Goal: Task Accomplishment & Management: Manage account settings

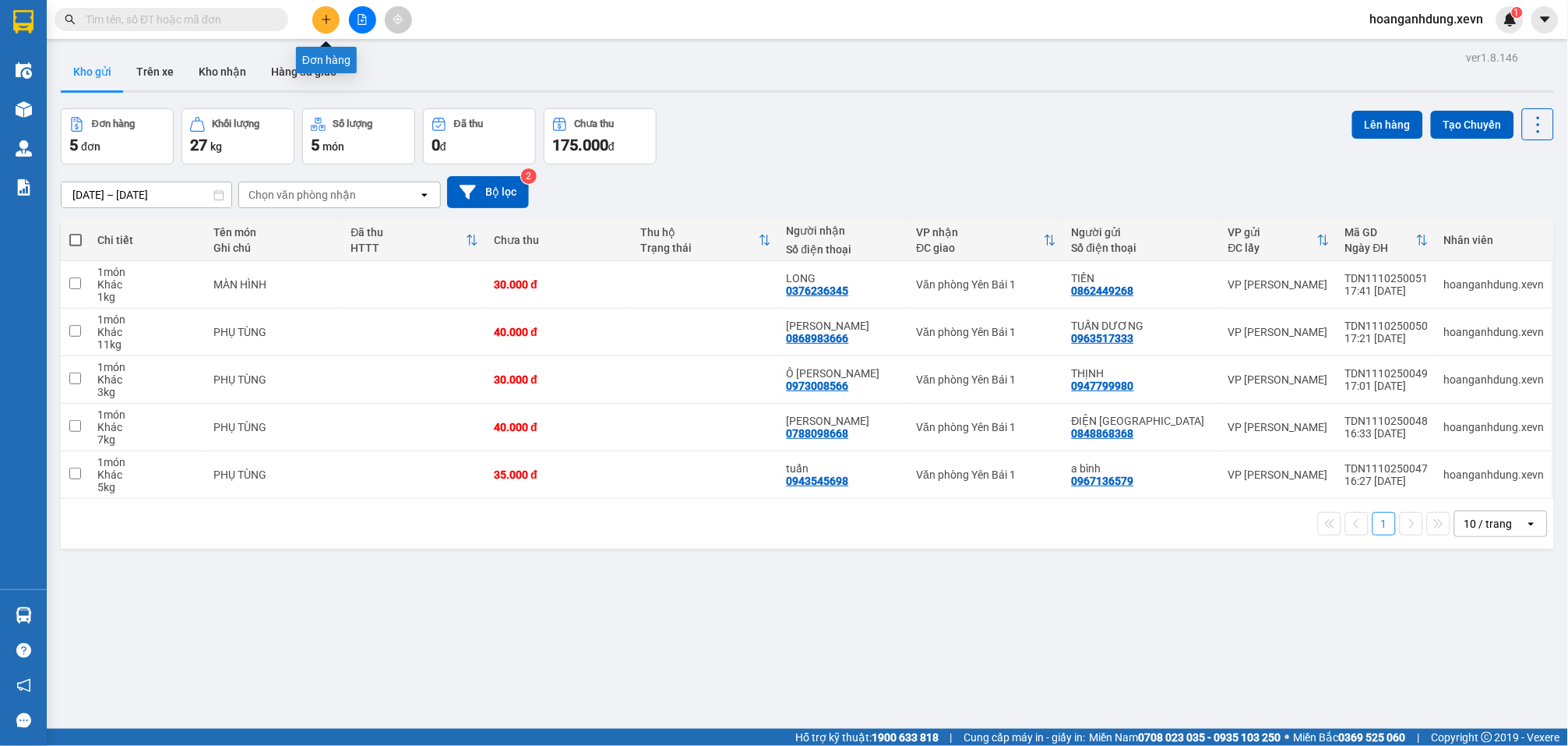
click at [328, 20] on icon "plus" at bounding box center [325, 18] width 11 height 11
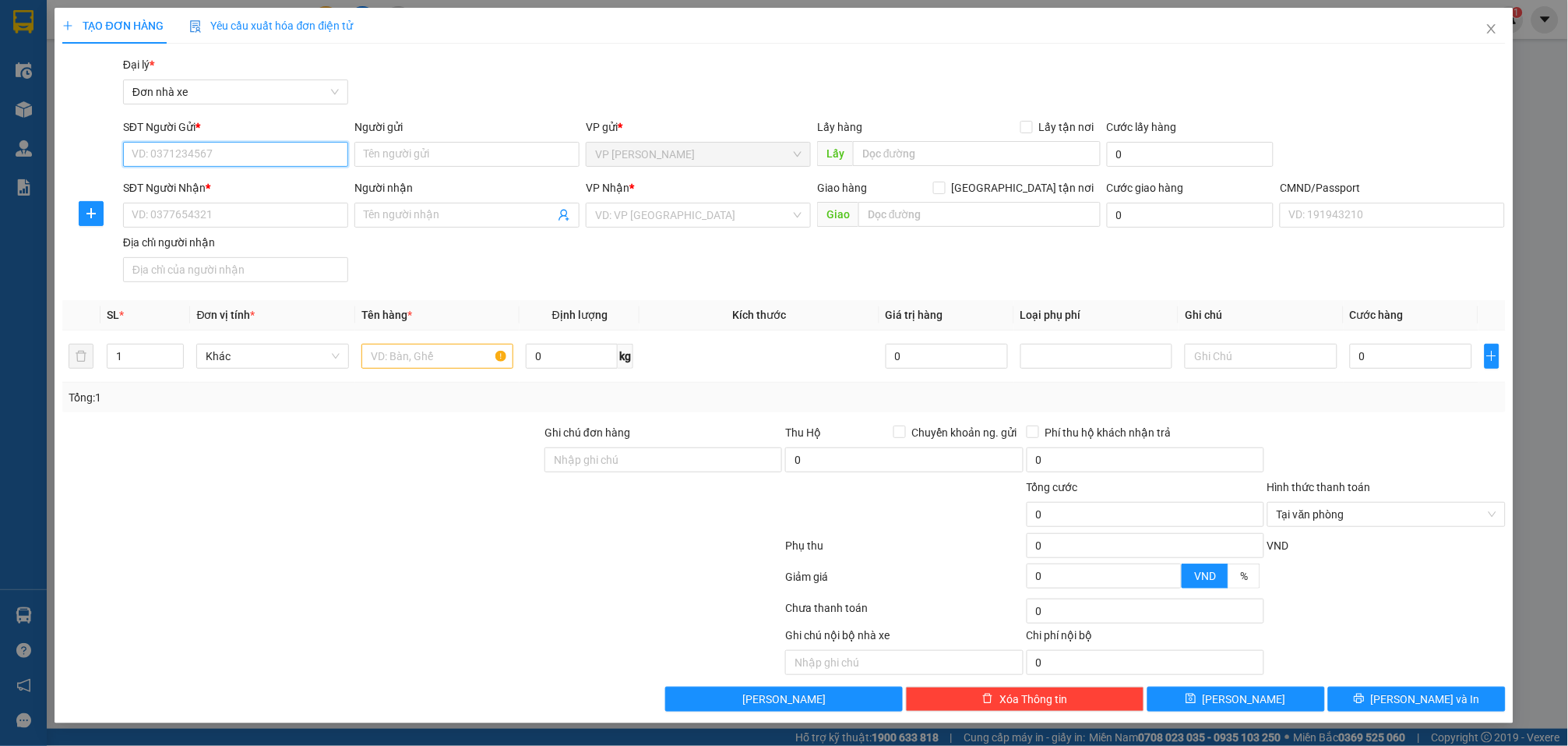
click at [313, 151] on input "SĐT Người Gửi *" at bounding box center [235, 154] width 225 height 25
click at [214, 222] on input "SĐT Người Nhận *" at bounding box center [235, 215] width 225 height 25
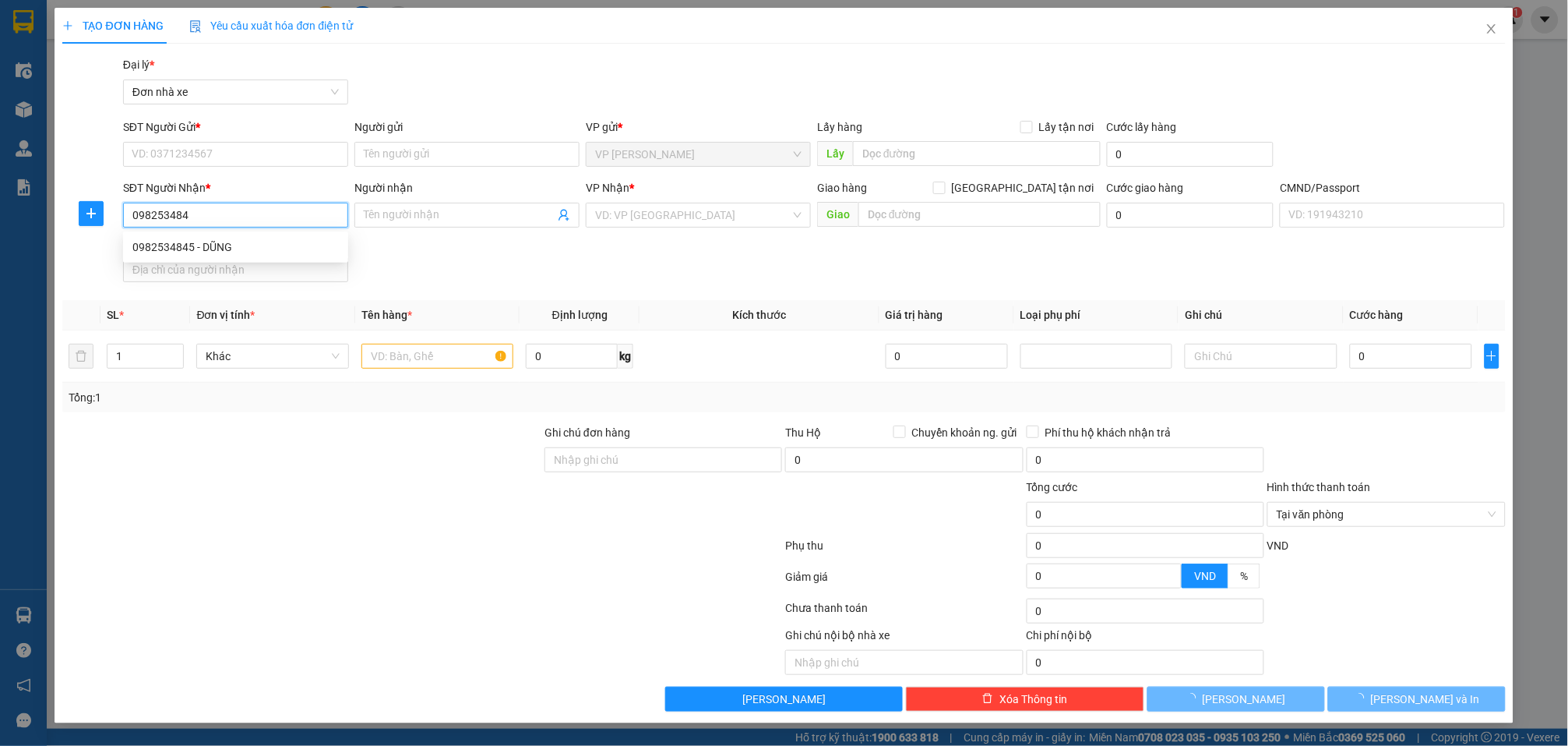
type input "0982534845"
click at [227, 253] on div "0982534845 - DŨNG" at bounding box center [235, 247] width 206 height 17
type input "DŨNG"
type input "015077012258 TÔ TIẾN DŨNG"
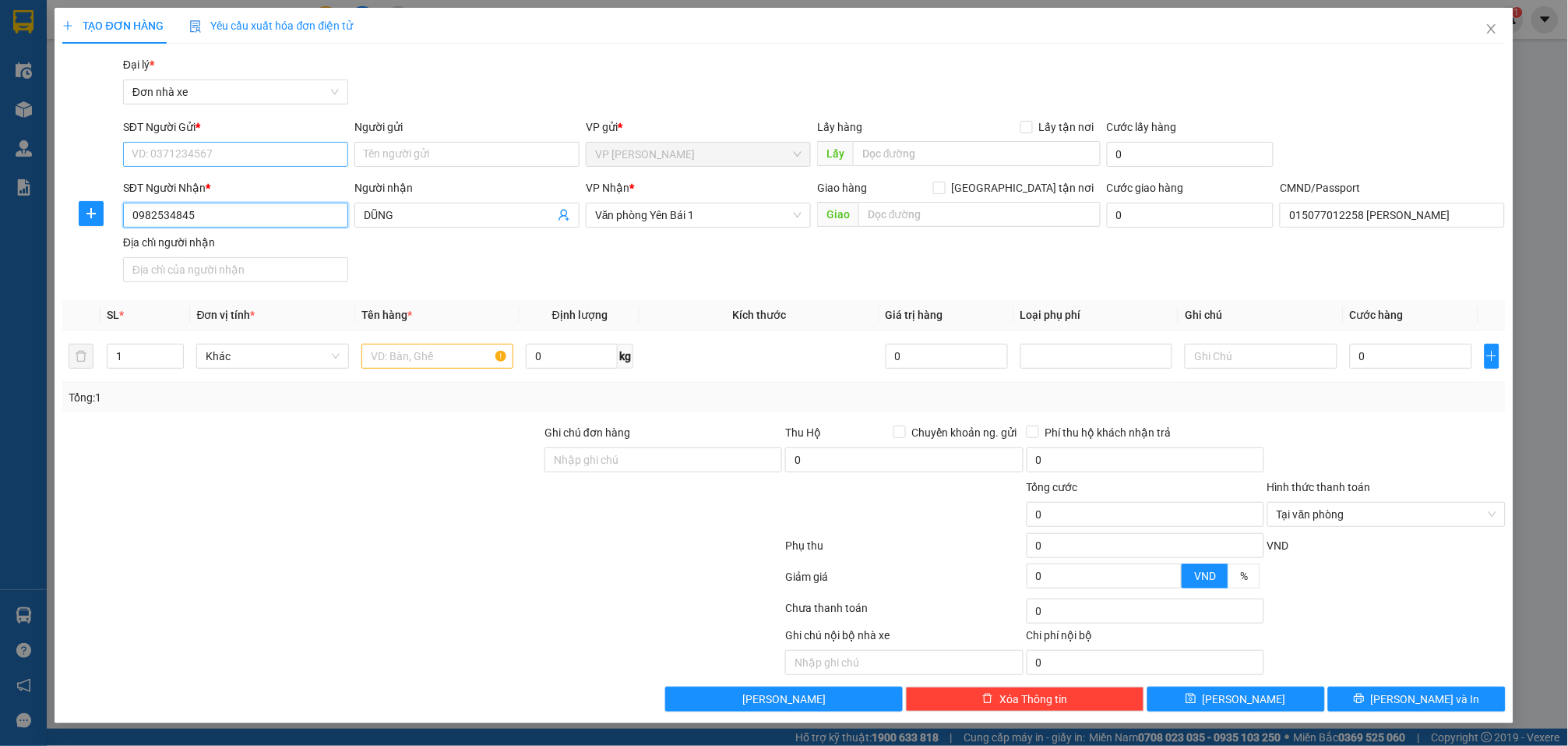
type input "0982534845"
click at [253, 145] on input "SĐT Người Gửi *" at bounding box center [235, 154] width 225 height 25
click at [259, 181] on div "0962024222 - ANH TRƯỜNG" at bounding box center [235, 186] width 206 height 17
type input "0962024222"
type input "ANH TRƯỜNG"
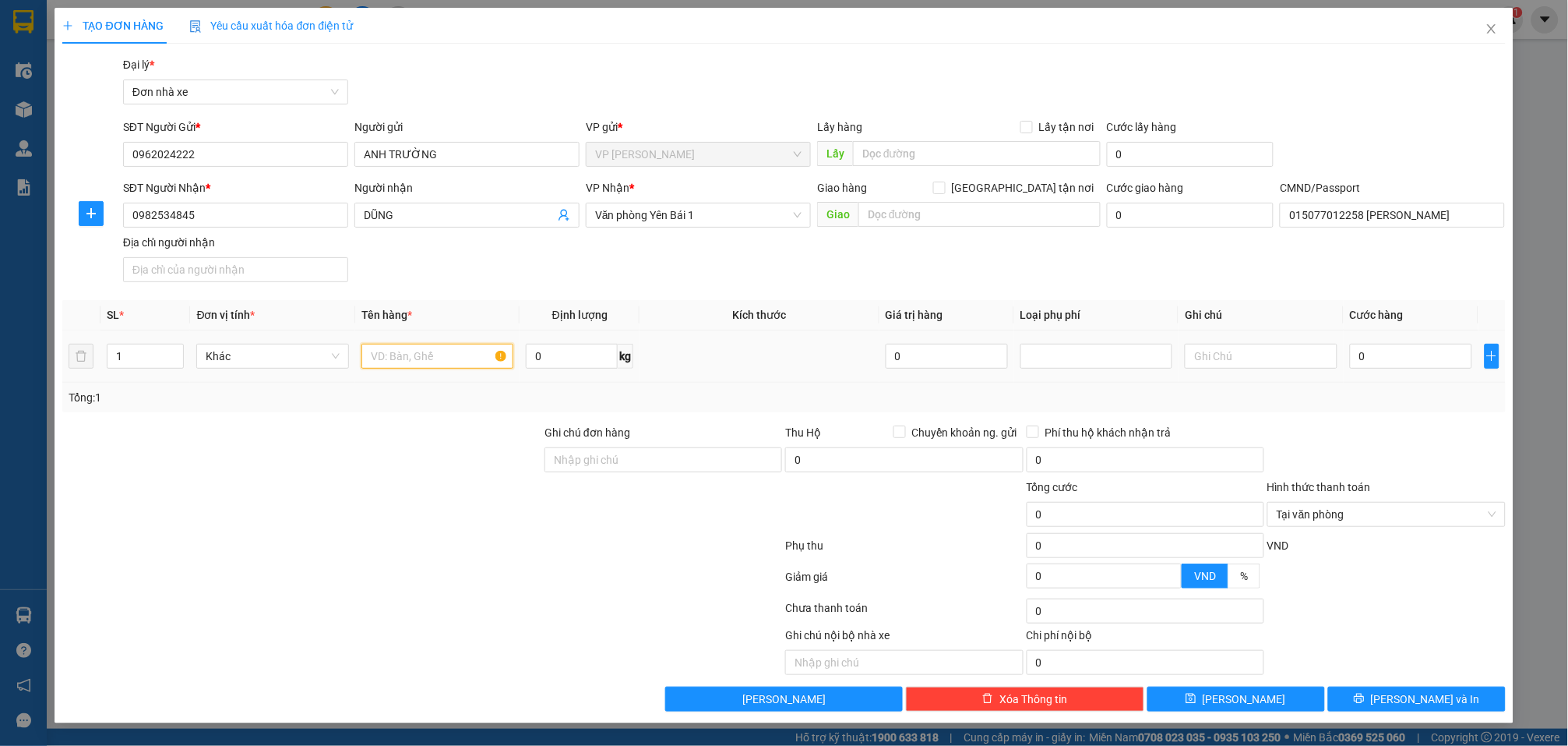
click at [432, 360] on input "text" at bounding box center [437, 357] width 152 height 25
type input "phụ tùng"
click at [1388, 353] on input "0" at bounding box center [1411, 357] width 122 height 25
type input "2"
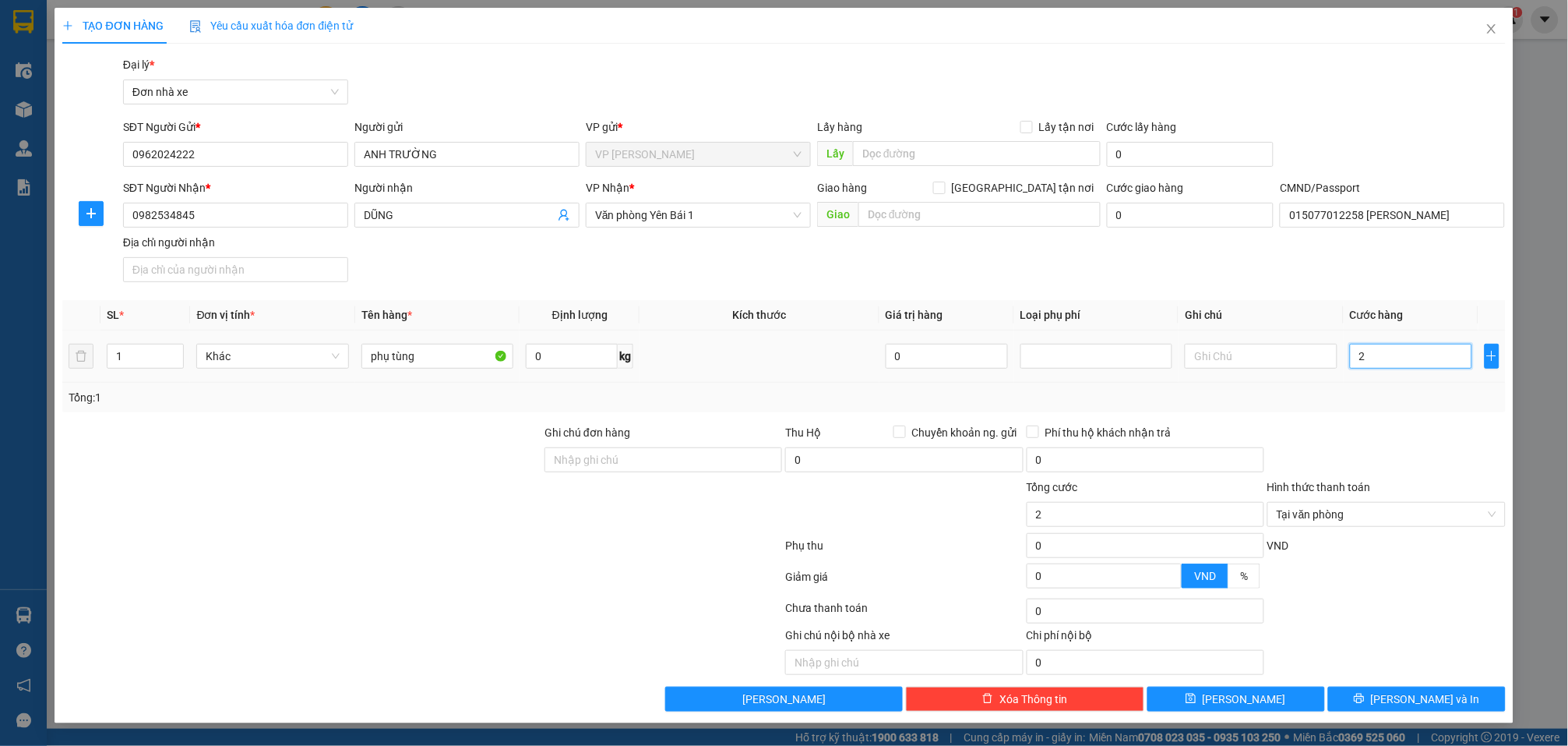
type input "25"
type input "25.000"
drag, startPoint x: 1452, startPoint y: 441, endPoint x: 1469, endPoint y: 508, distance: 69.1
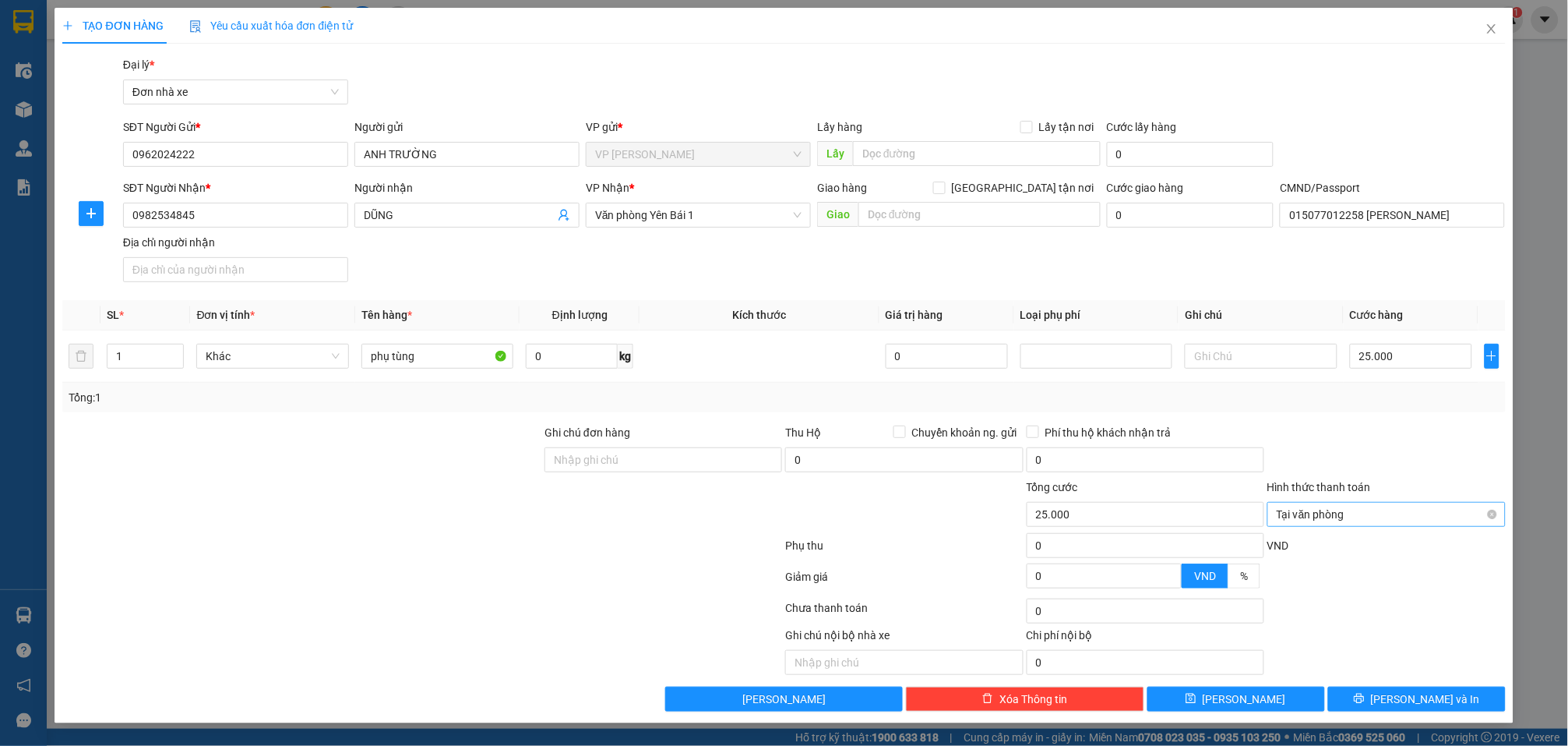
click at [1453, 443] on div at bounding box center [1386, 451] width 241 height 54
type input "25.000"
click at [1460, 701] on button "Lưu và In" at bounding box center [1417, 699] width 177 height 25
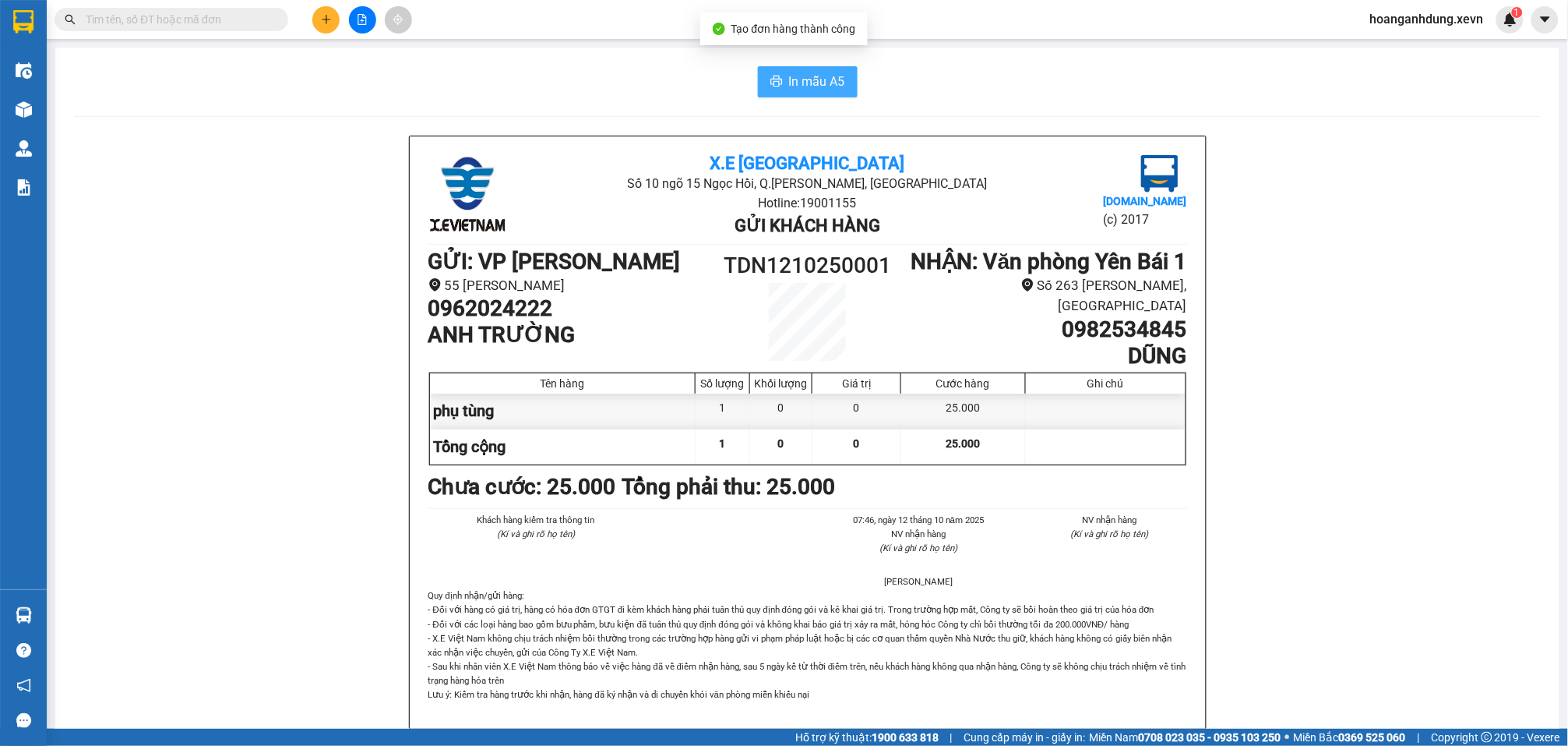
click at [799, 78] on span "In mẫu A5" at bounding box center [817, 81] width 56 height 19
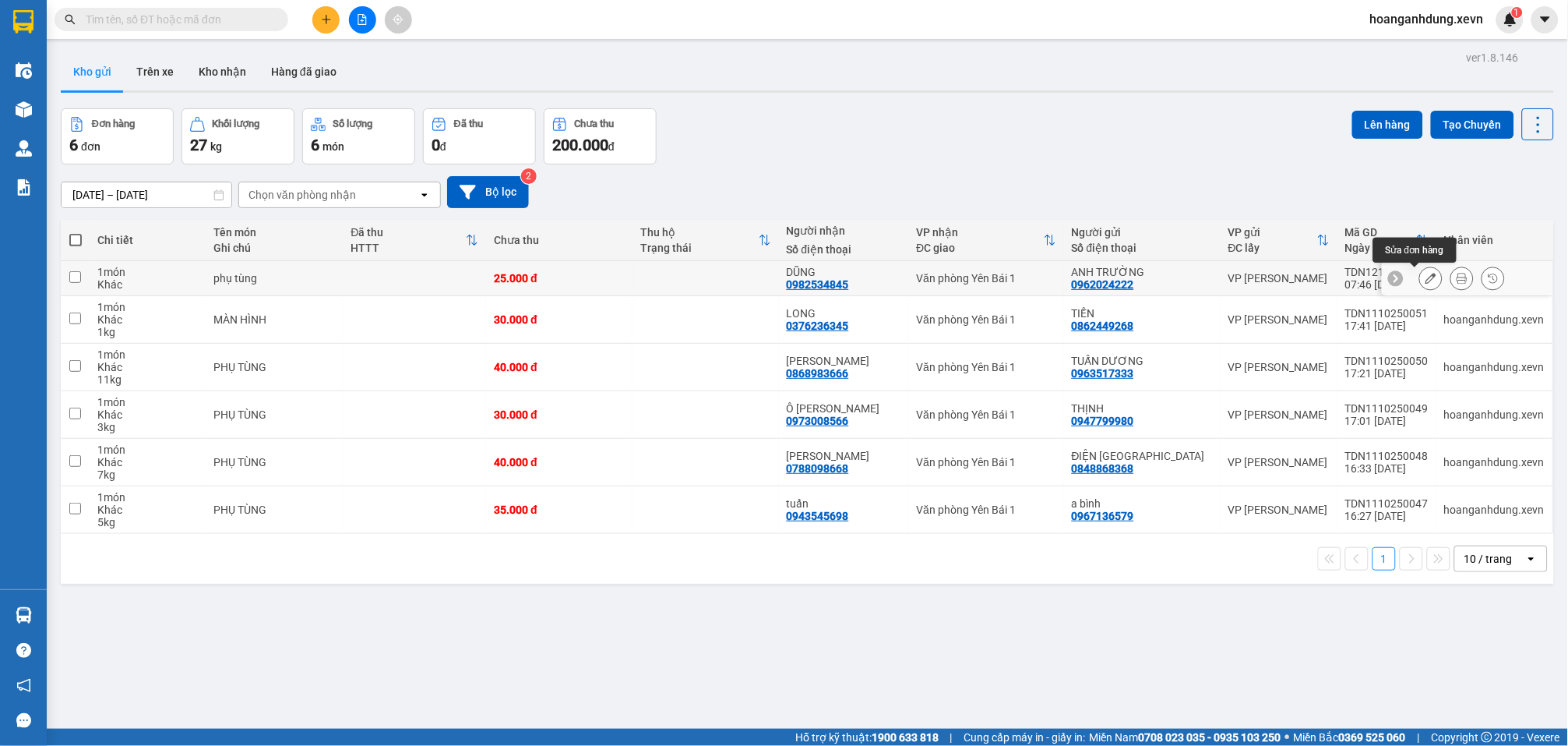
click at [1426, 281] on icon at bounding box center [1430, 278] width 11 height 11
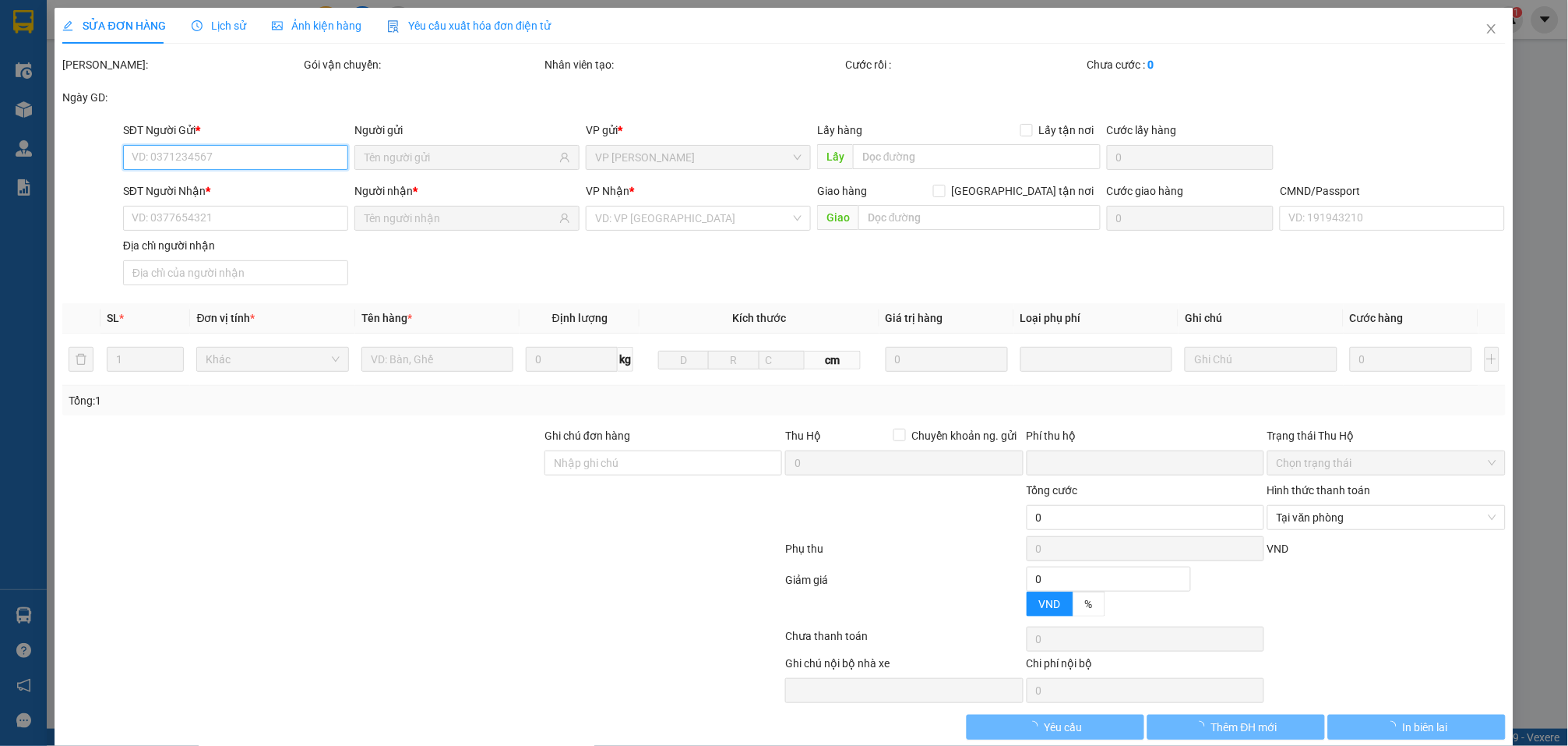
type input "0962024222"
type input "0982534845"
type input "015077012258 TÔ TIẾN DŨNG"
type input "0"
type input "25.000"
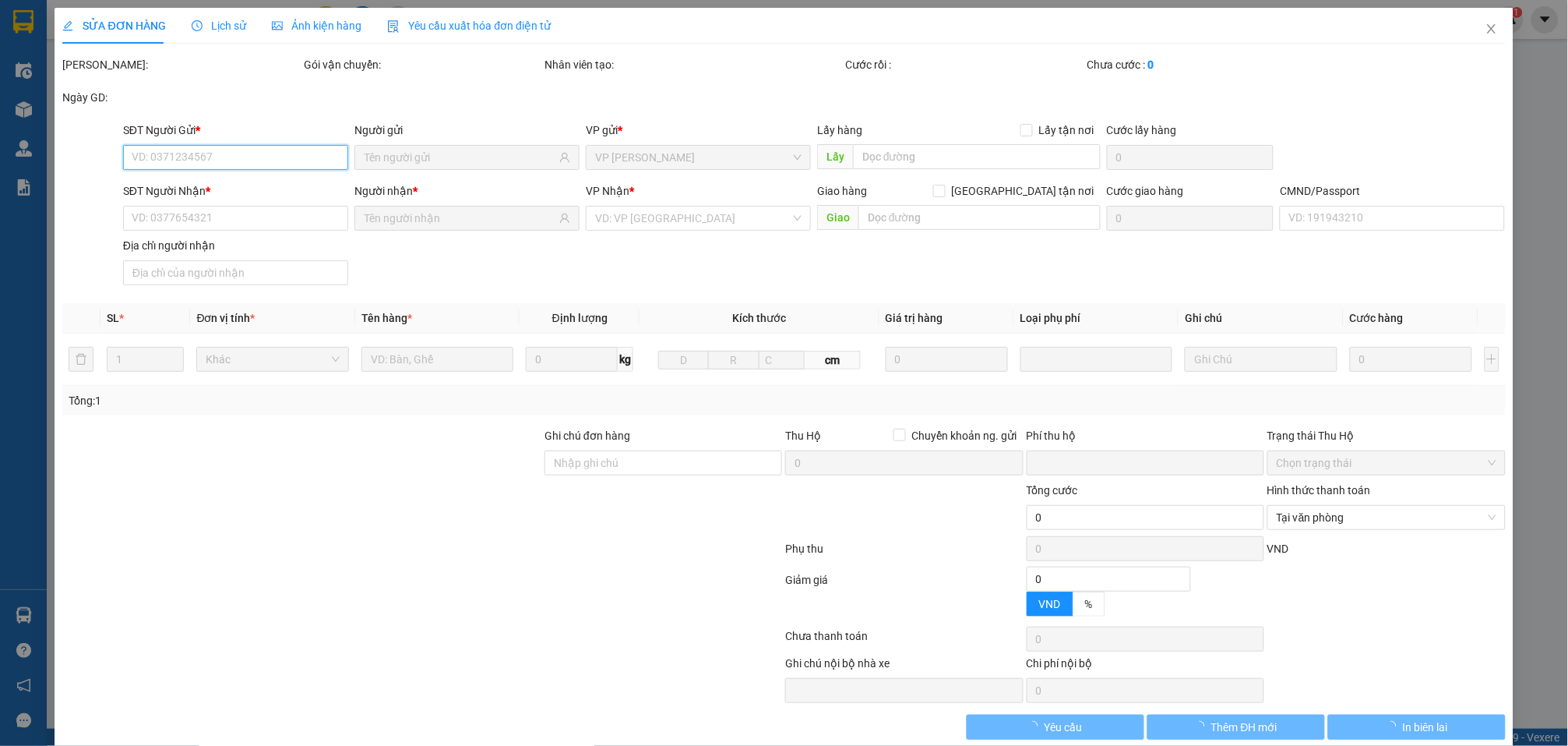
type input "25.000"
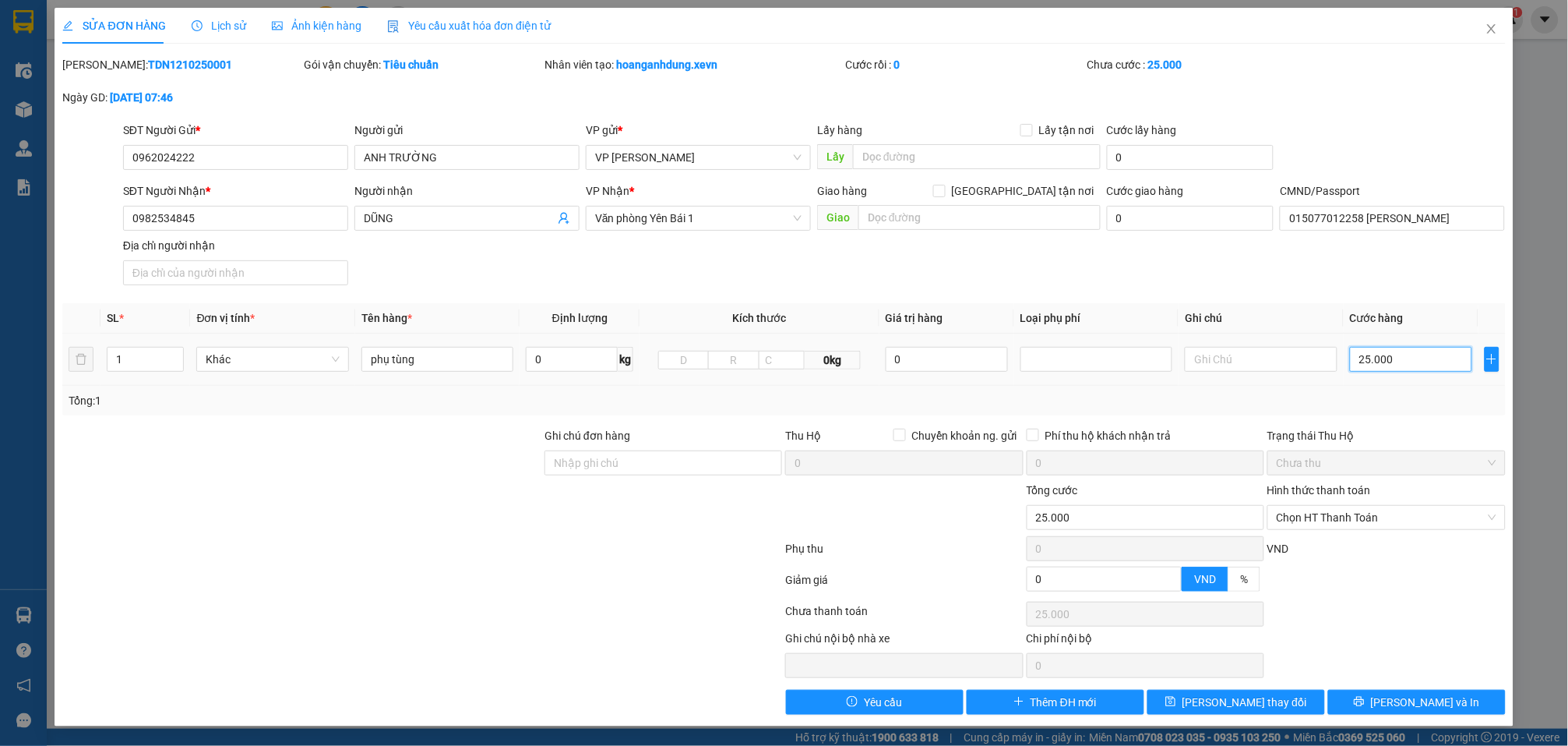
click at [1386, 358] on input "25.000" at bounding box center [1411, 359] width 122 height 25
type input "3"
type input "30"
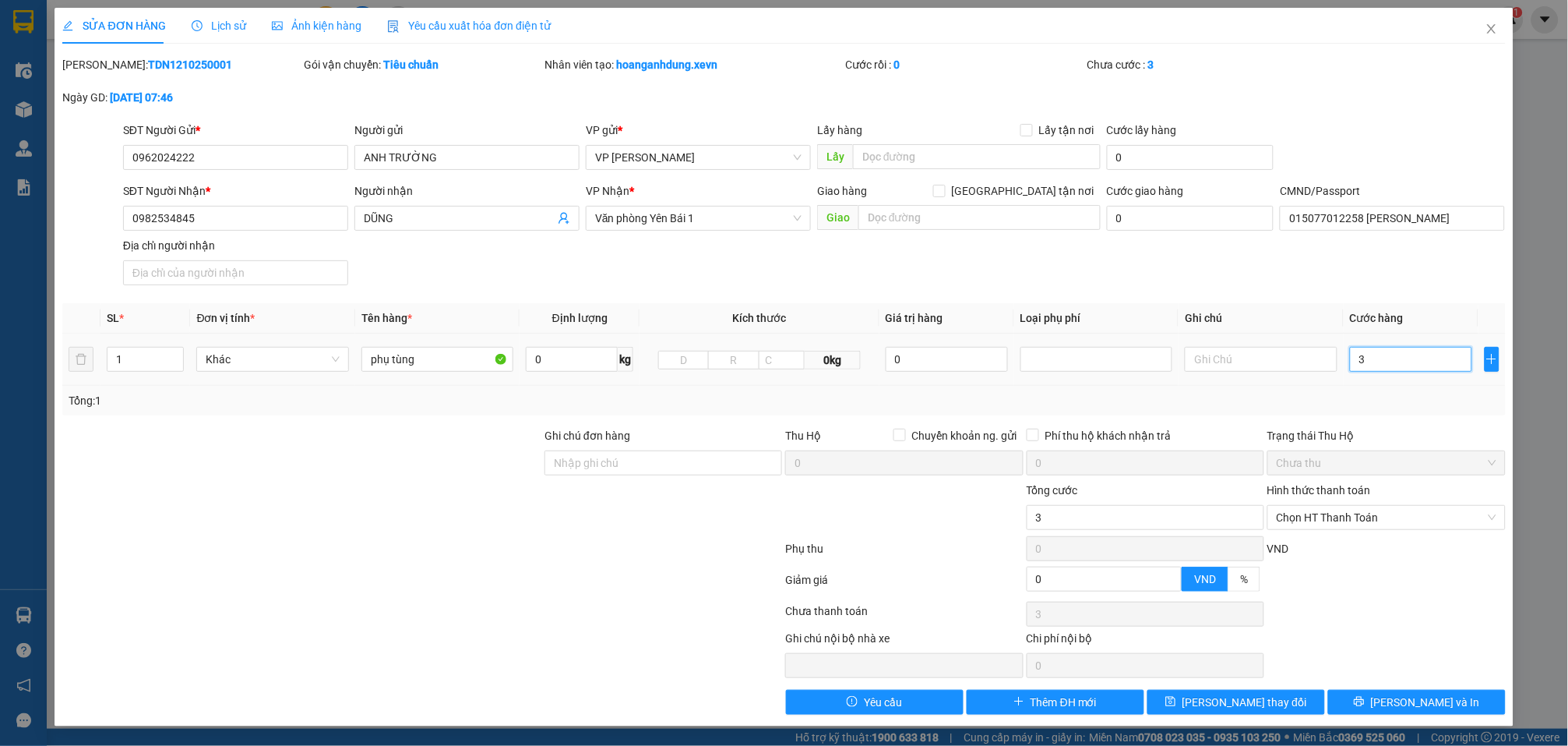
type input "30"
drag, startPoint x: 1416, startPoint y: 611, endPoint x: 1457, endPoint y: 560, distance: 65.4
click at [1416, 613] on div "Chọn HT Thanh Toán" at bounding box center [1386, 614] width 241 height 31
click at [1428, 708] on span "[PERSON_NAME] và In" at bounding box center [1426, 702] width 109 height 17
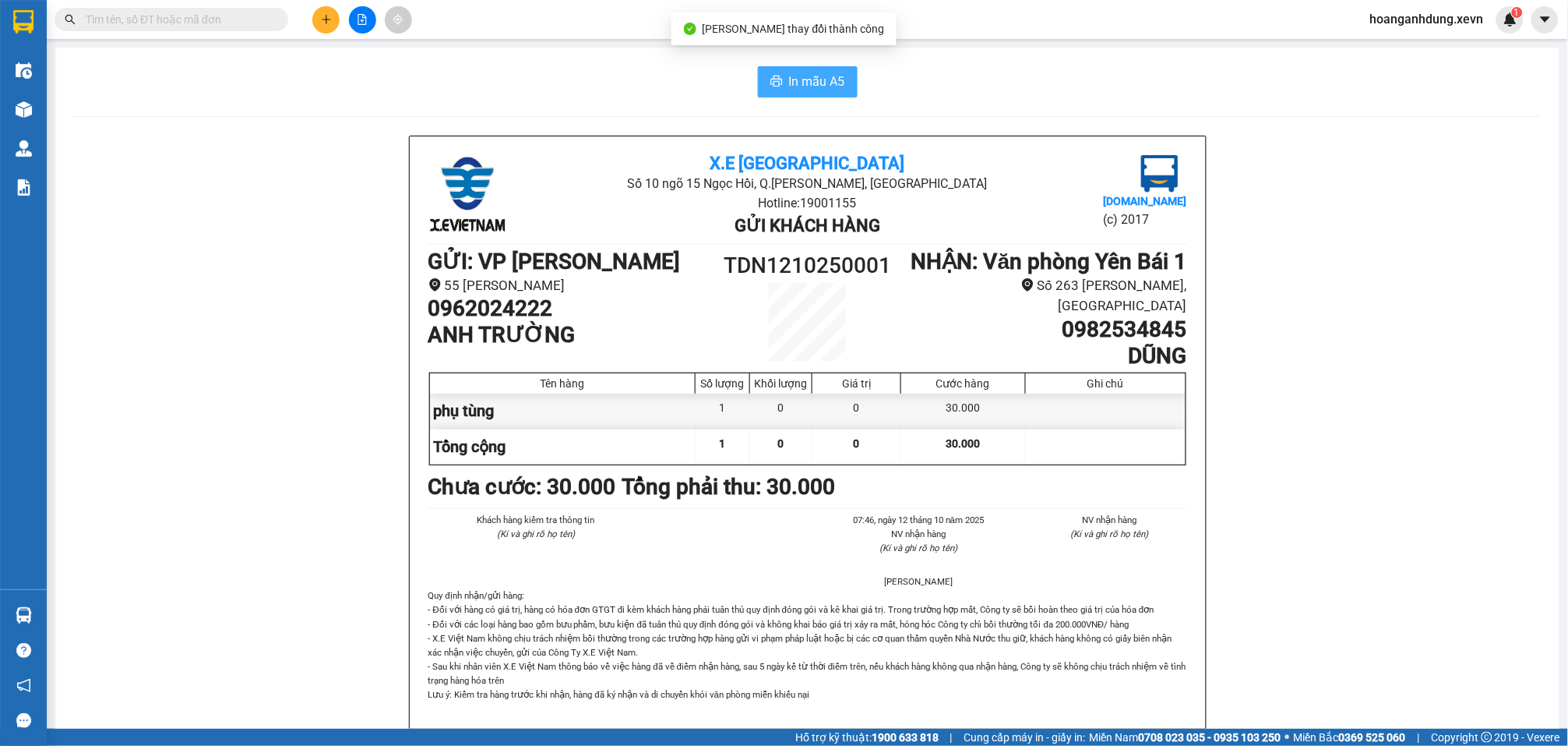
click at [784, 68] on button "In mẫu A5" at bounding box center [808, 81] width 100 height 31
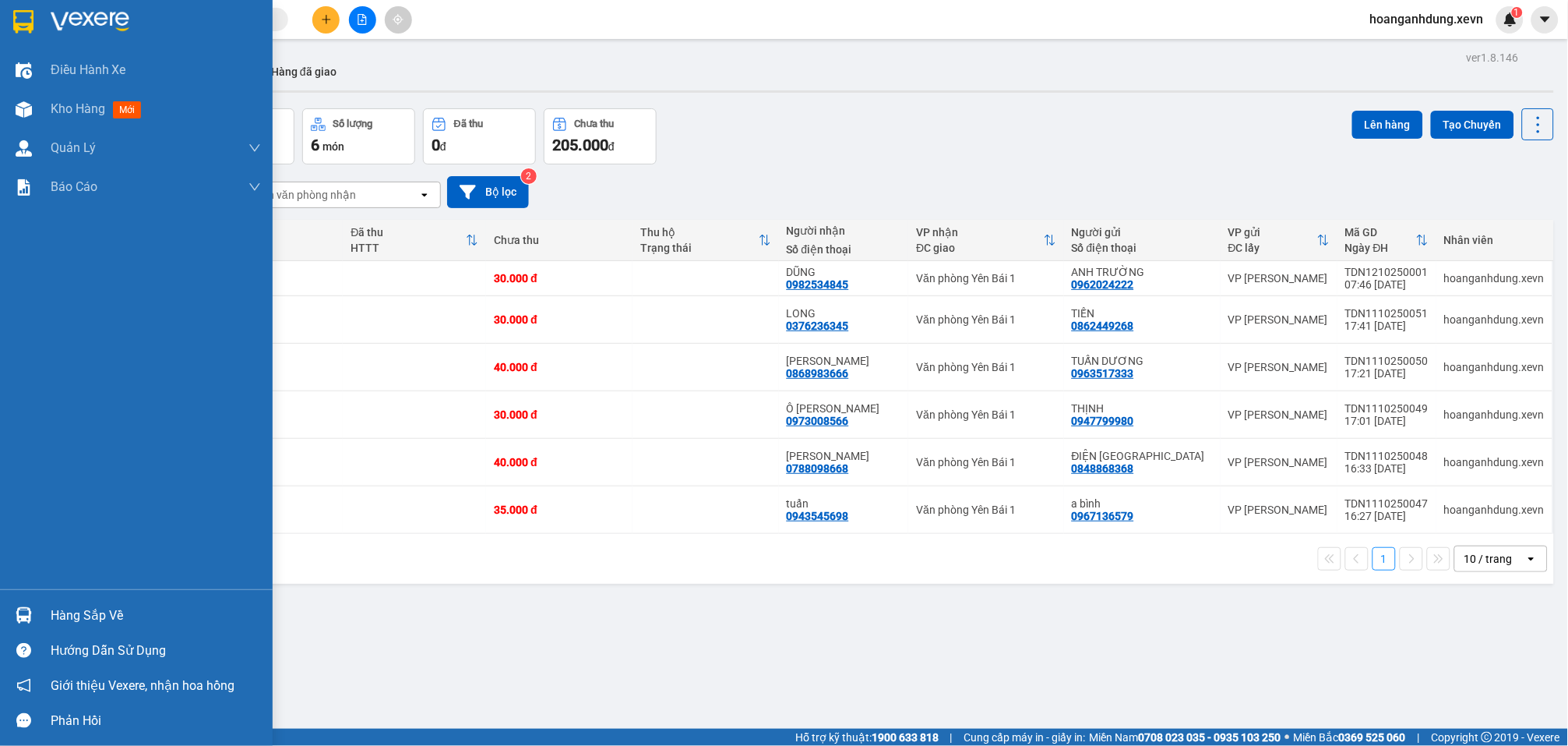
click at [52, 625] on div "Hàng sắp về" at bounding box center [155, 615] width 210 height 23
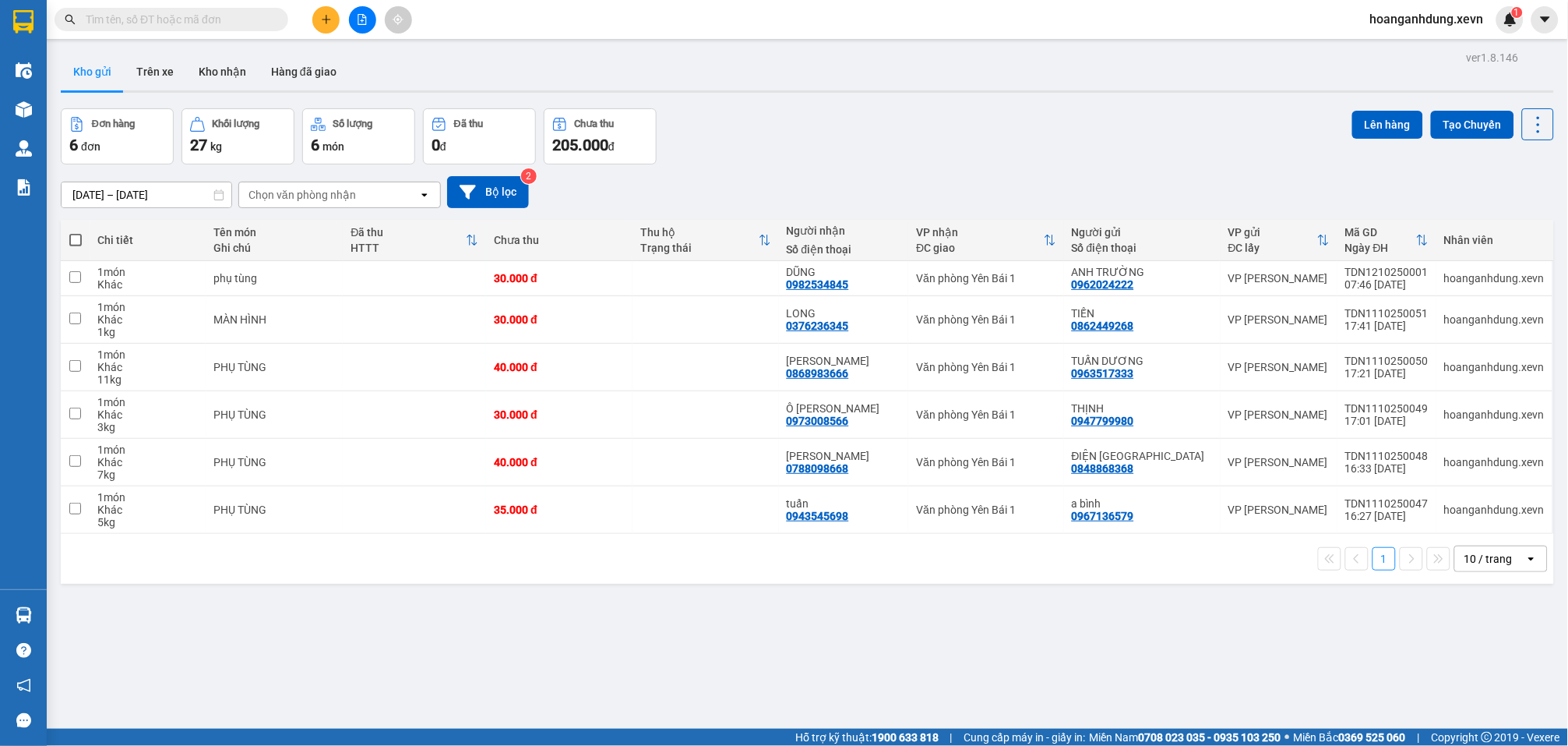
click at [826, 643] on section "Kết quả tìm kiếm ( 0 ) Bộ lọc No Data hoanganhdung.xevn 1 Điều hành xe Kho hàng…" at bounding box center [784, 373] width 1568 height 746
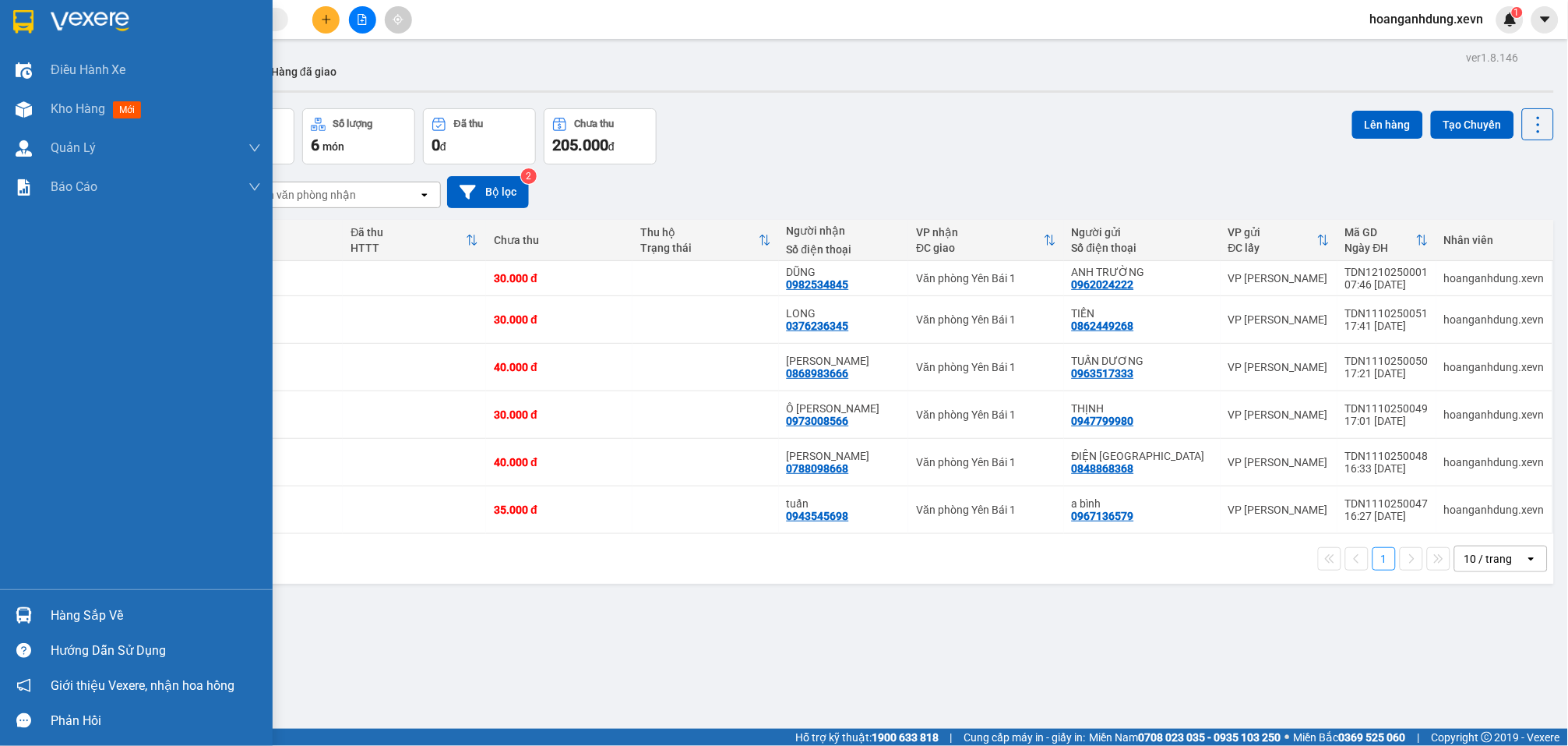
click at [90, 615] on div "Hàng sắp về" at bounding box center [155, 615] width 210 height 23
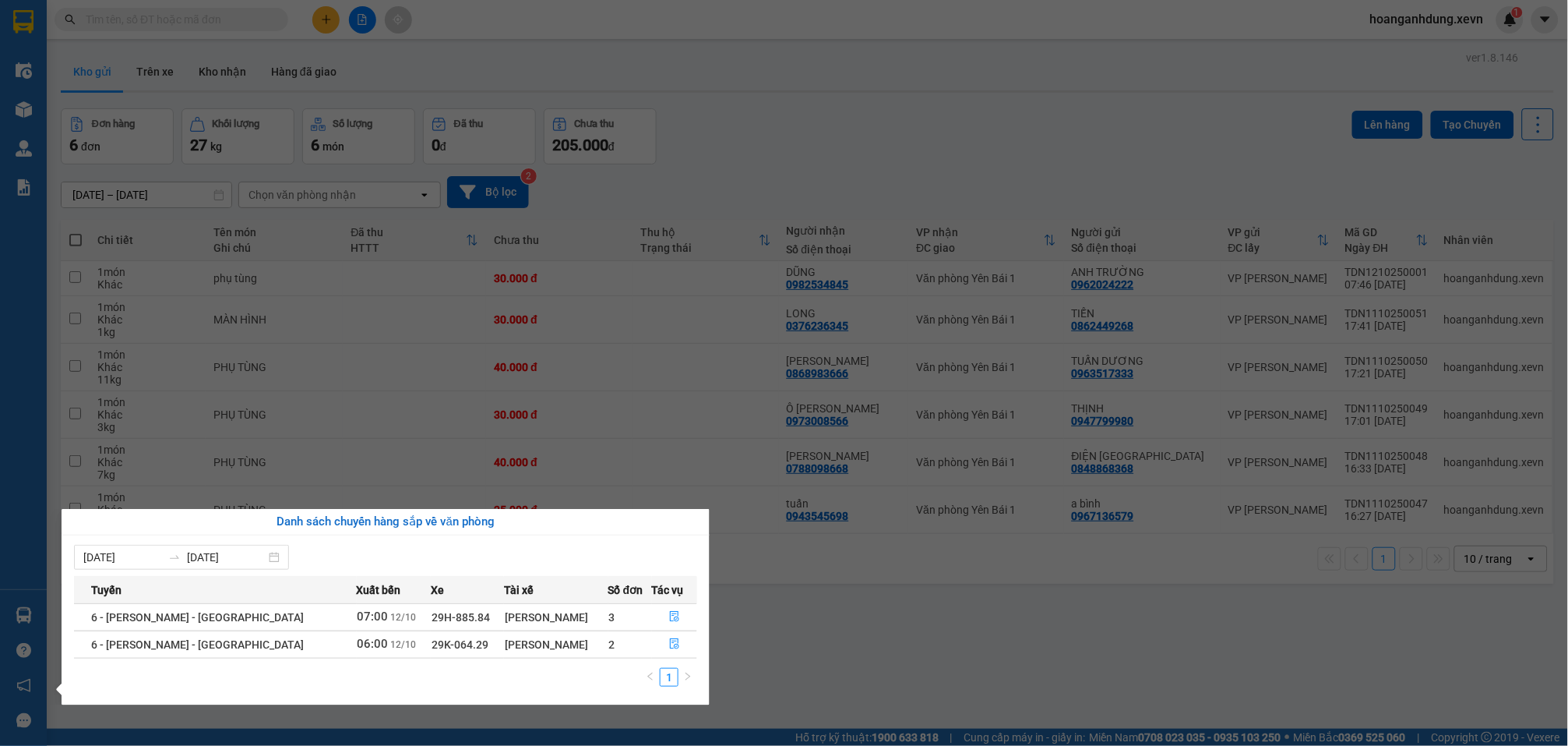
click at [918, 156] on section "Kết quả tìm kiếm ( 0 ) Bộ lọc No Data hoanganhdung.xevn 1 Điều hành xe Kho hàng…" at bounding box center [784, 373] width 1568 height 746
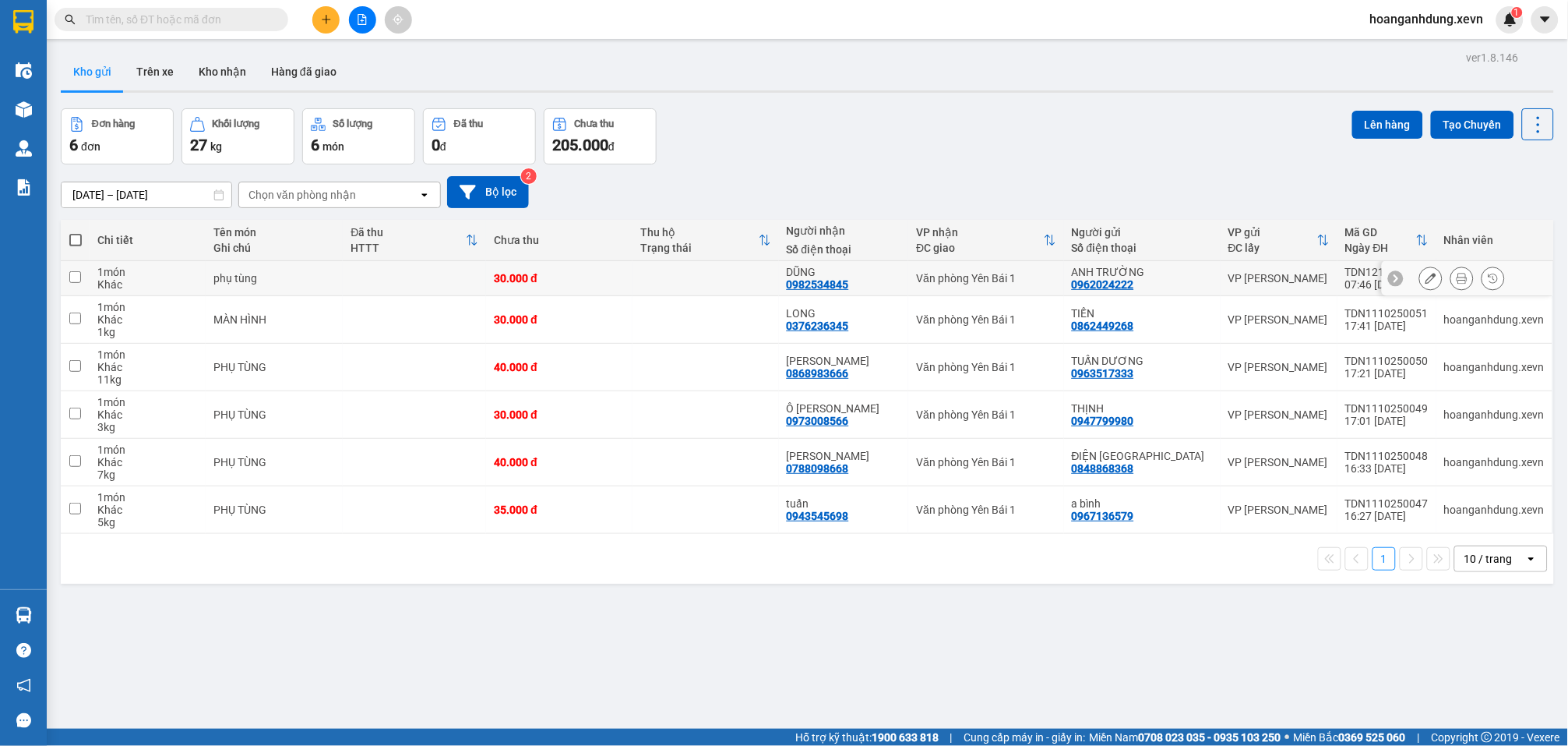
click at [432, 280] on td at bounding box center [415, 278] width 143 height 35
checkbox input "true"
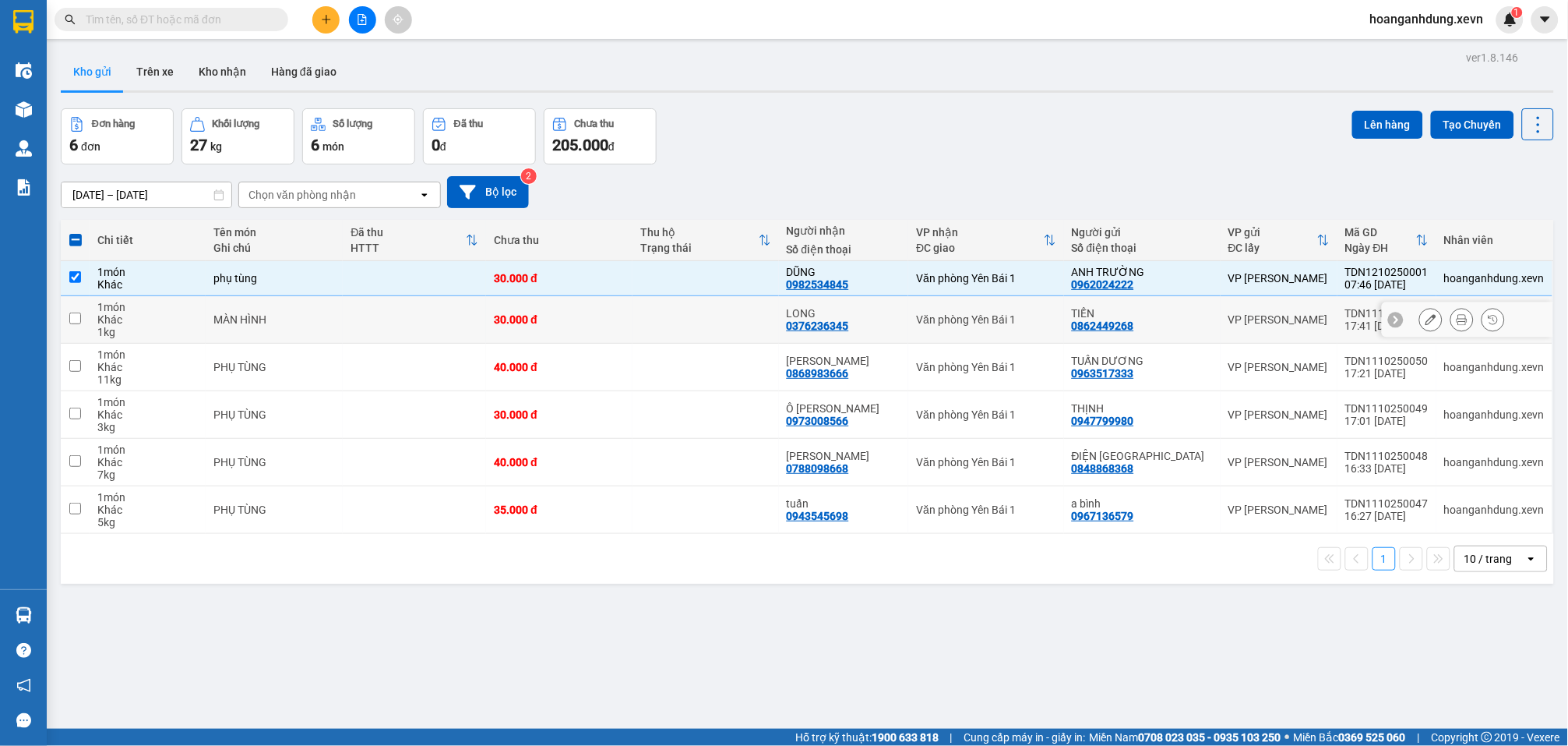
click at [432, 309] on td at bounding box center [415, 320] width 143 height 47
checkbox input "true"
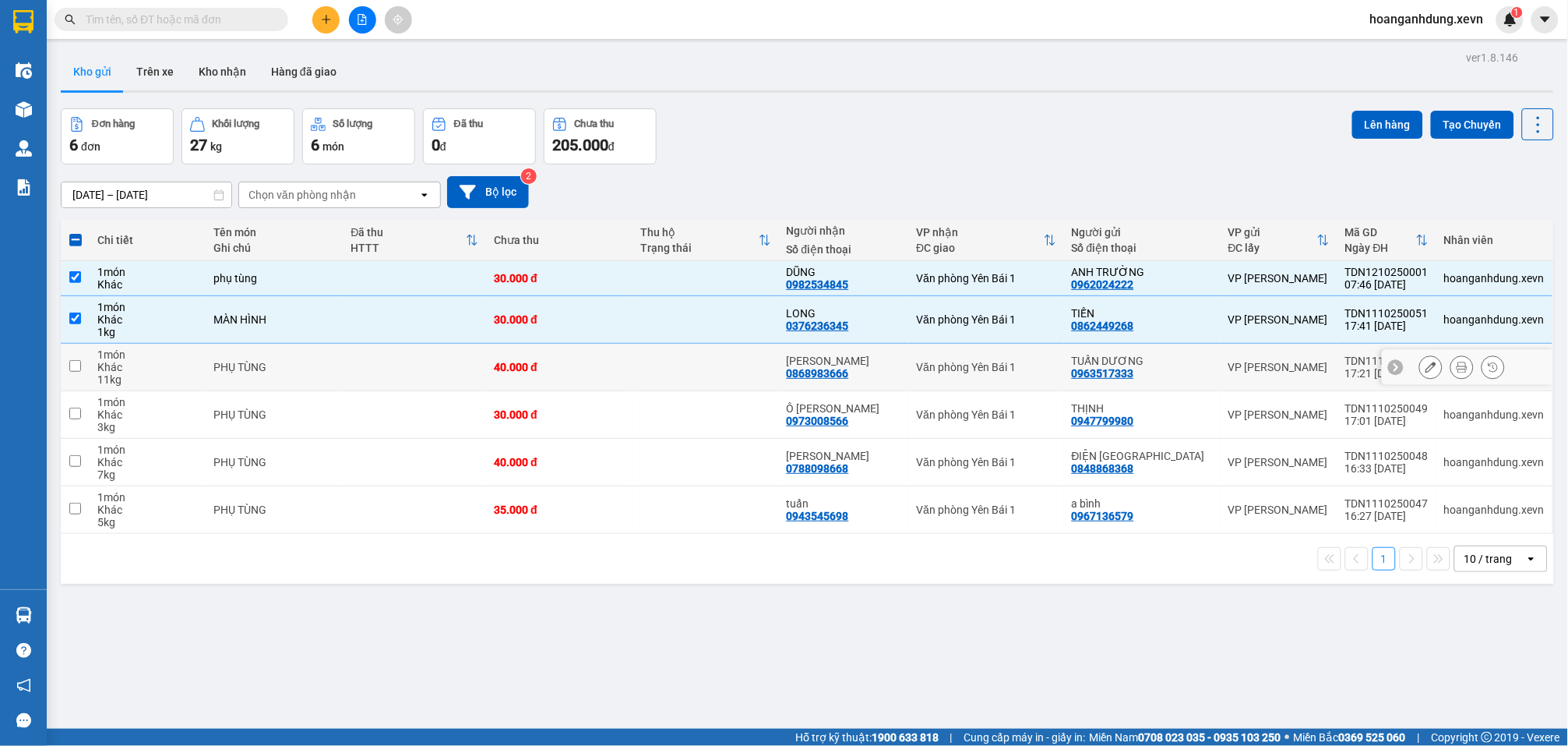
click at [434, 358] on td at bounding box center [415, 367] width 143 height 47
checkbox input "true"
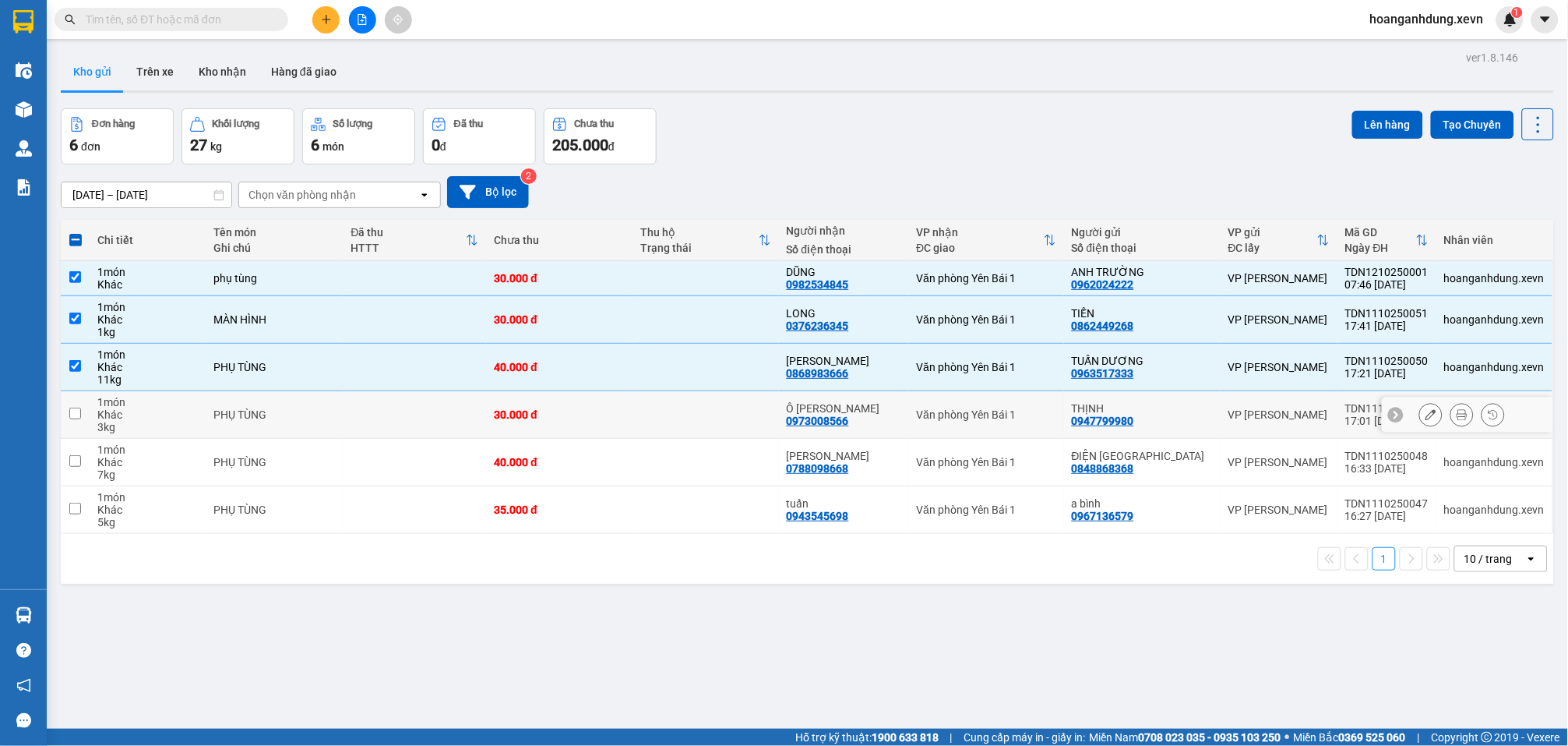
click at [438, 410] on td at bounding box center [415, 415] width 143 height 47
checkbox input "true"
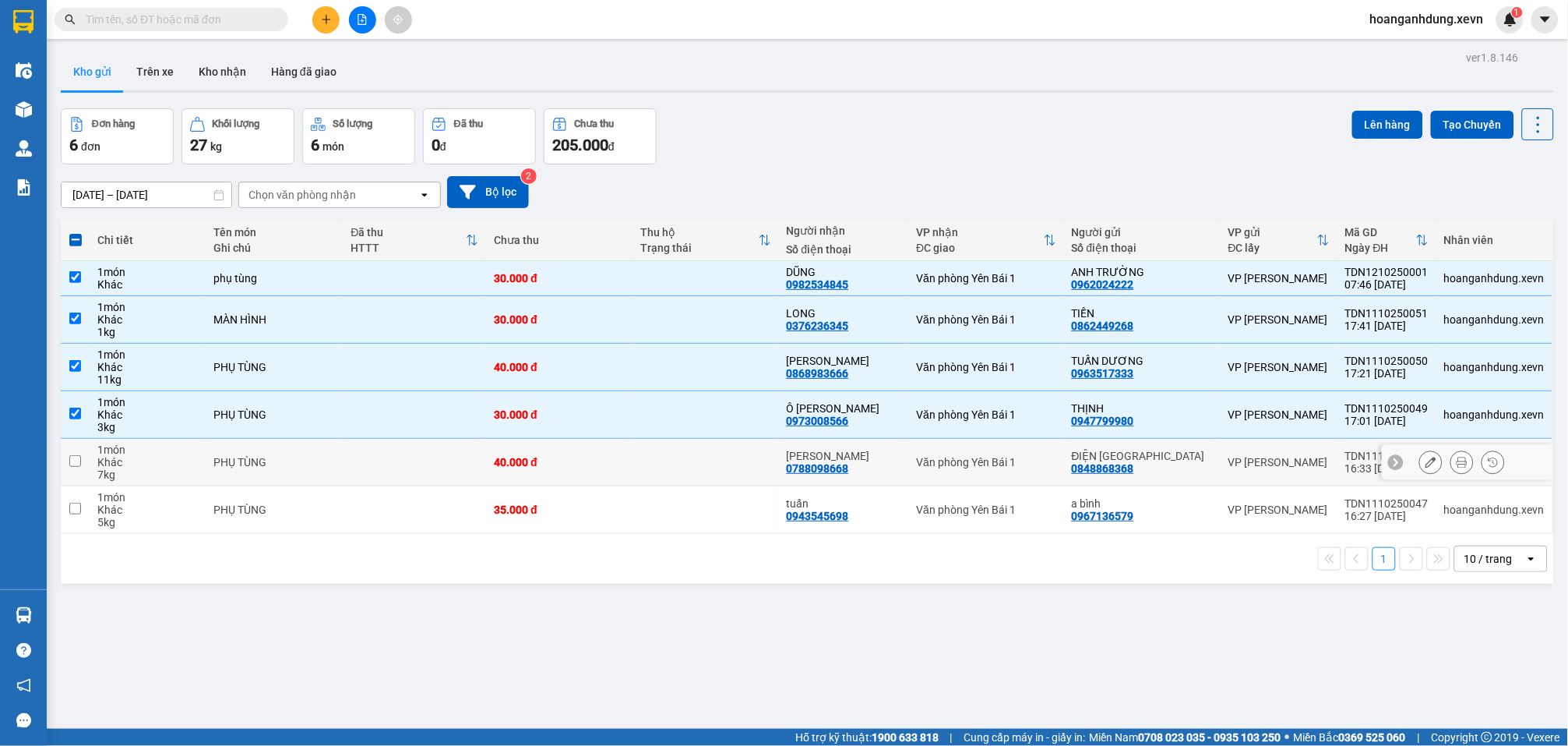
drag, startPoint x: 445, startPoint y: 454, endPoint x: 445, endPoint y: 468, distance: 14.0
click at [445, 455] on td at bounding box center [415, 462] width 143 height 47
checkbox input "true"
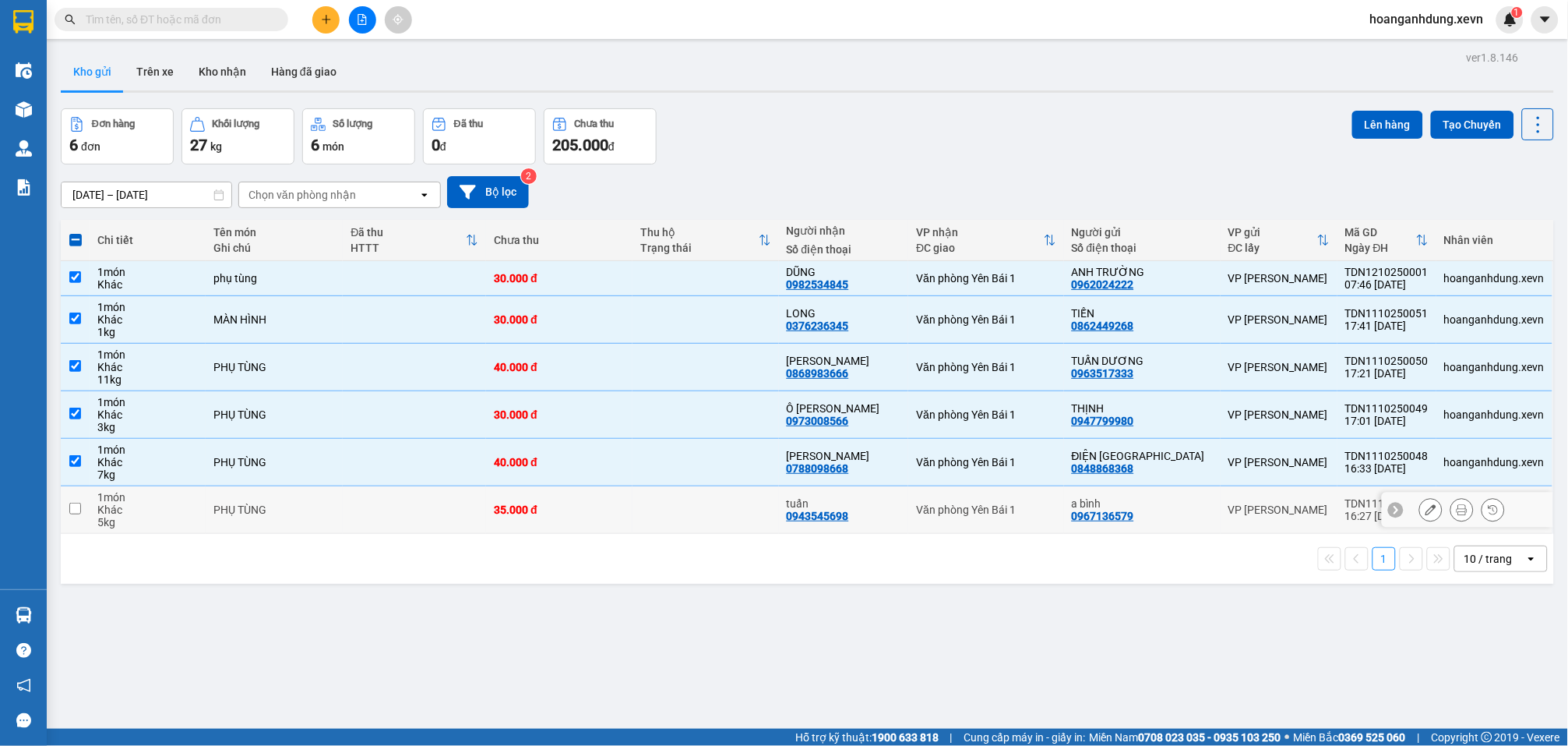
click at [445, 508] on td at bounding box center [415, 510] width 143 height 47
checkbox input "true"
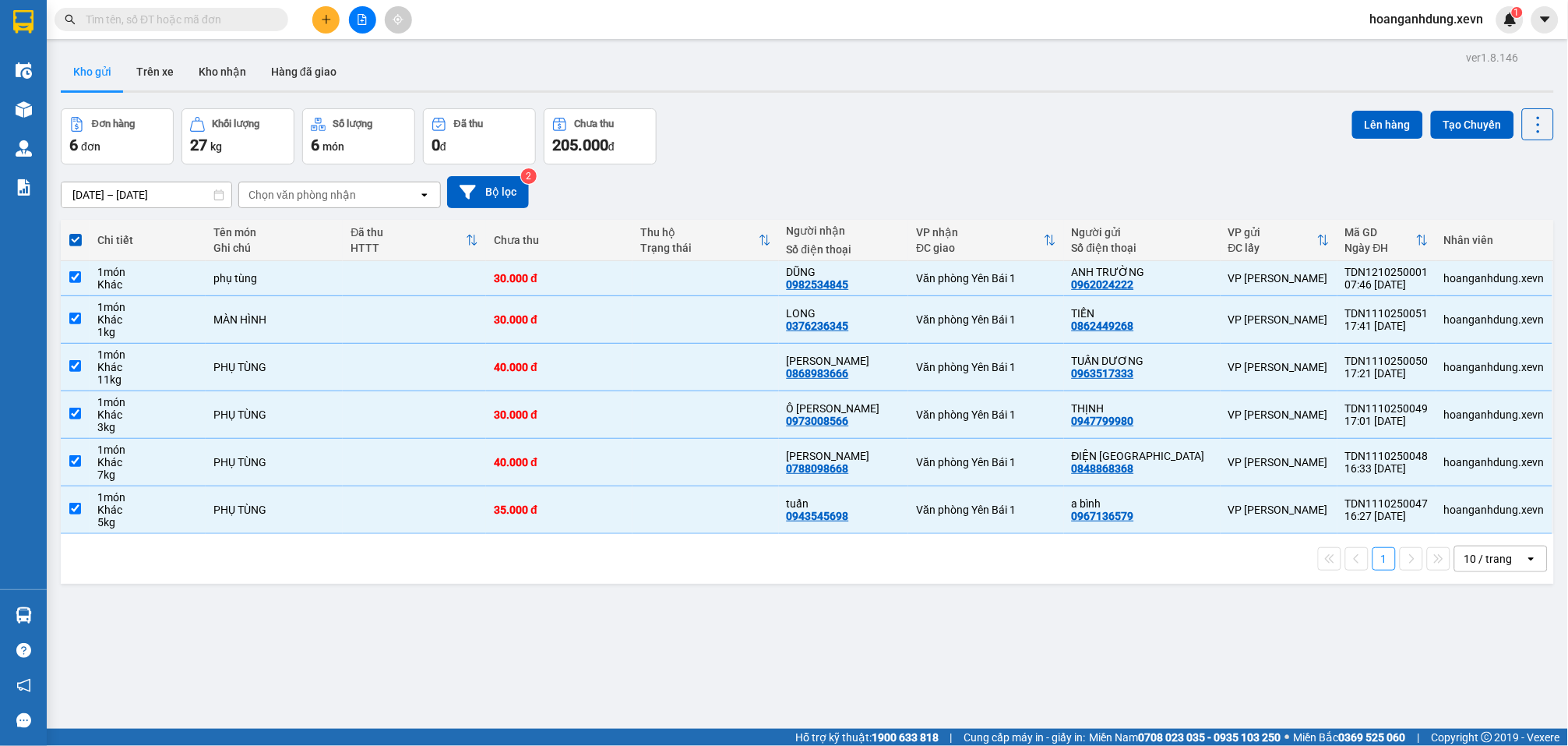
click at [803, 166] on div "10/10/2025 – 12/10/2025 Press the down arrow key to interact with the calendar …" at bounding box center [808, 192] width 1493 height 55
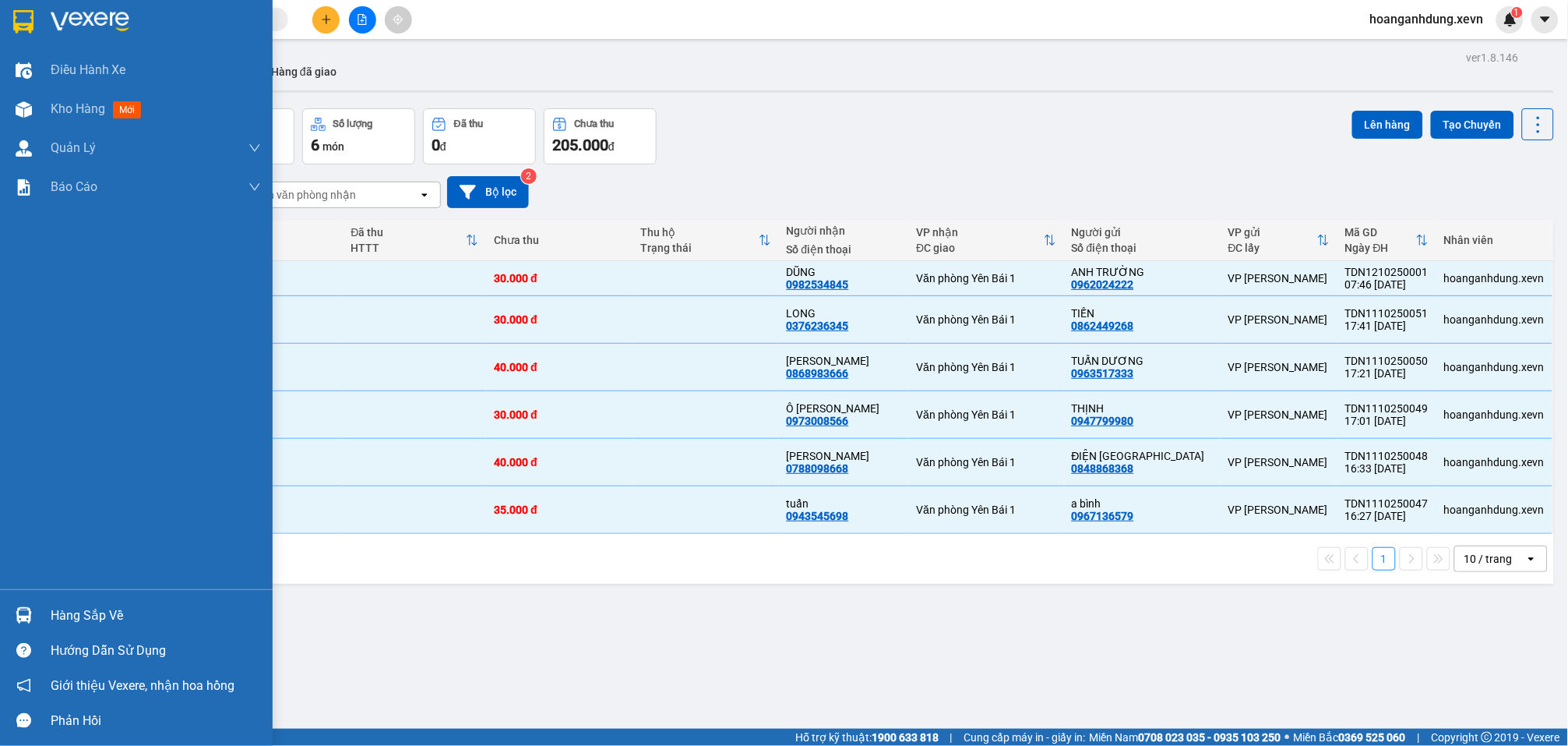
click at [46, 618] on div "Hàng sắp về" at bounding box center [137, 615] width 273 height 35
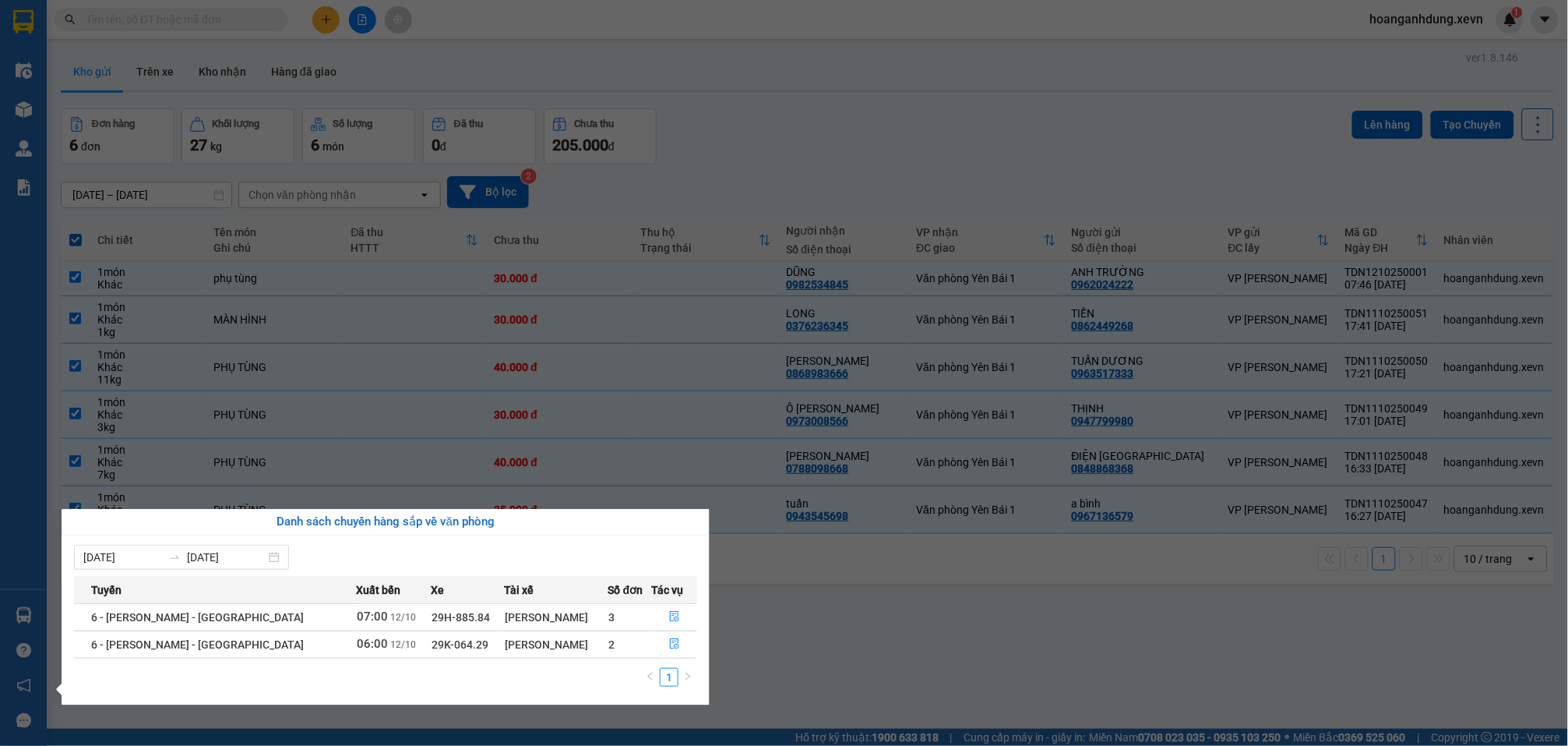
click at [778, 163] on section "Kết quả tìm kiếm ( 0 ) Bộ lọc No Data hoanganhdung.xevn 1 Điều hành xe Kho hàng…" at bounding box center [784, 373] width 1568 height 746
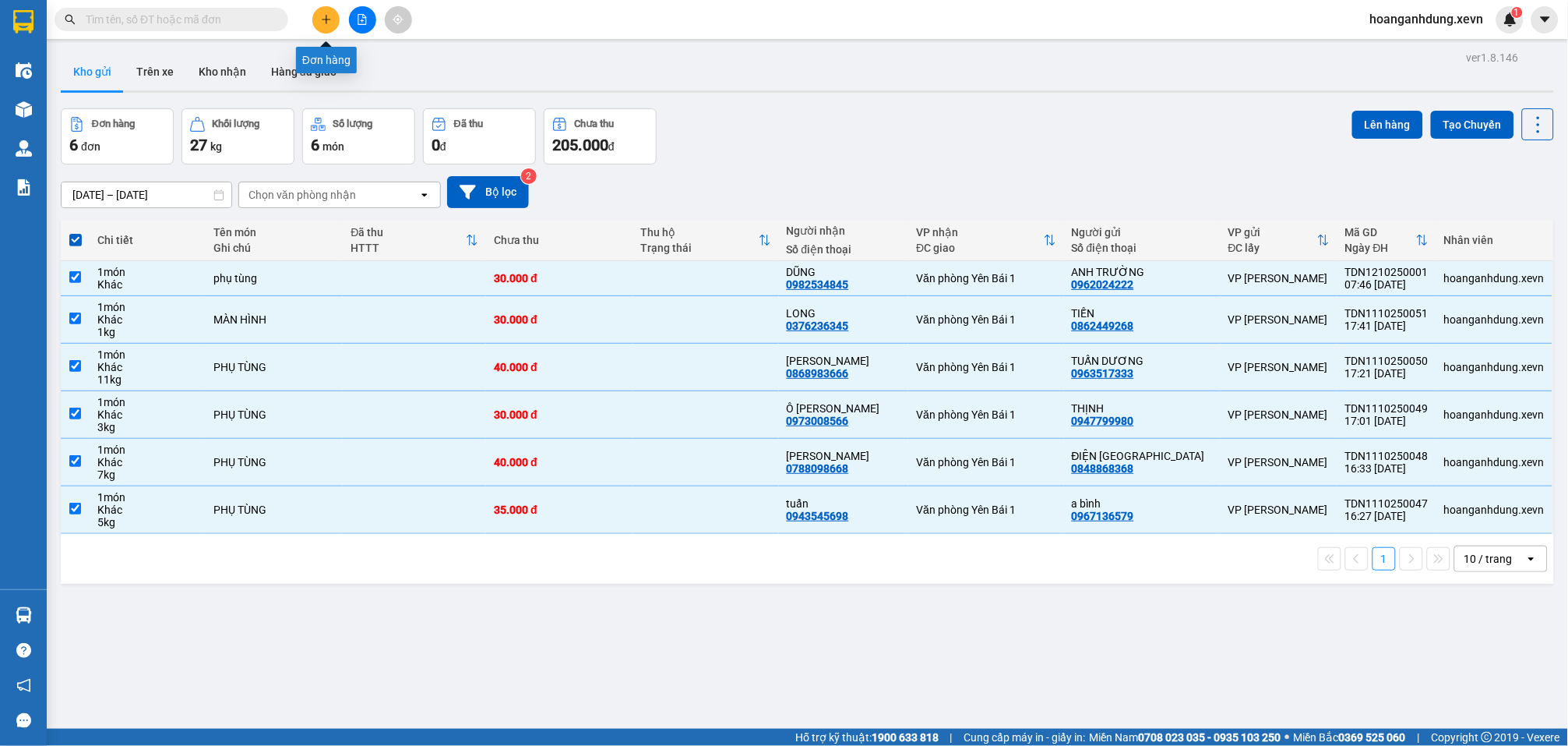
click at [329, 22] on icon "plus" at bounding box center [325, 18] width 11 height 11
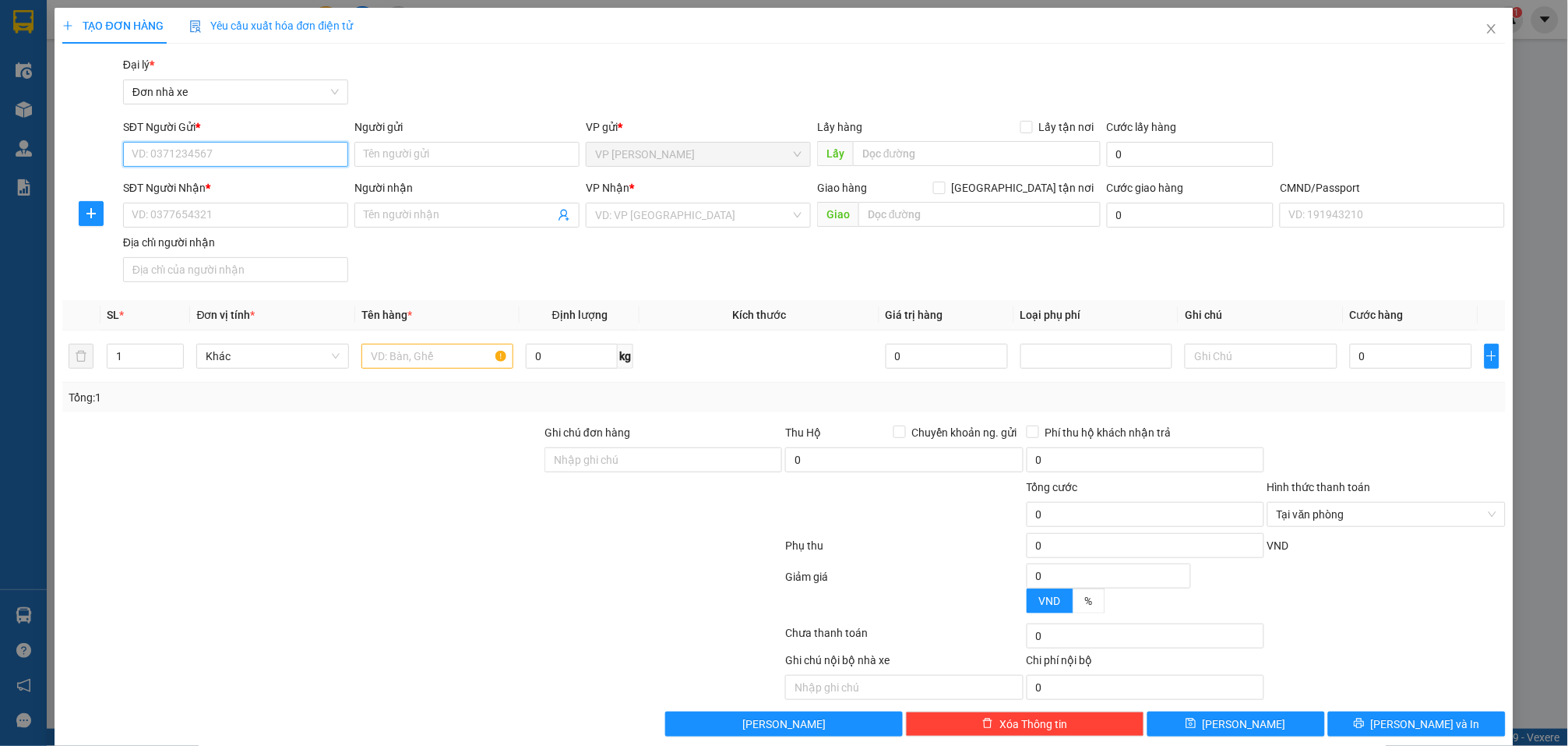
click at [279, 149] on input "SĐT Người Gửi *" at bounding box center [235, 154] width 225 height 25
click at [248, 214] on input "SĐT Người Nhận *" at bounding box center [235, 215] width 225 height 25
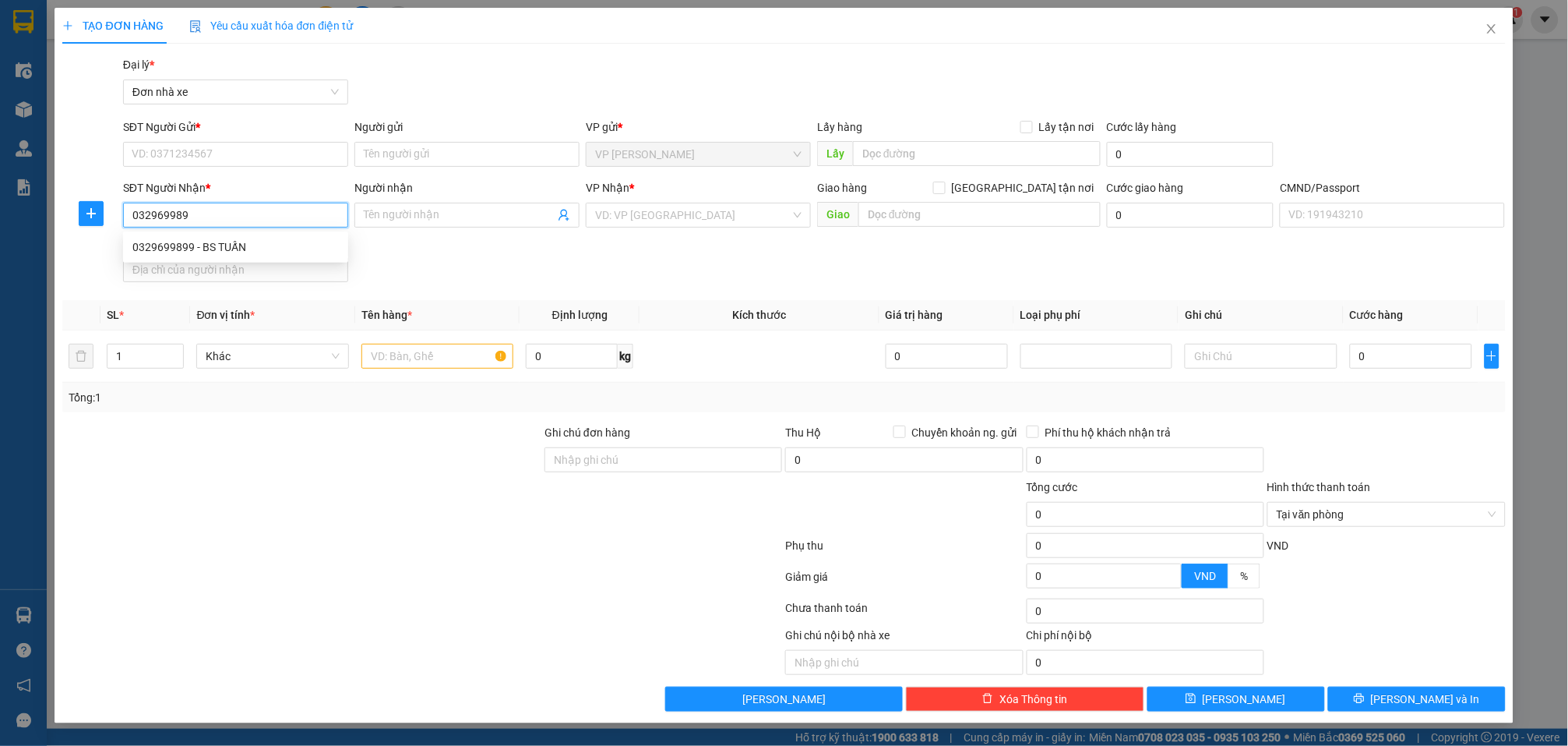
type input "0329699899"
click at [259, 241] on div "0329699899 - BS TUẤN" at bounding box center [235, 247] width 206 height 17
type input "BS TUẤN"
type input "001087015534 NGÔ VĂN TUÁN"
type input "0329699899"
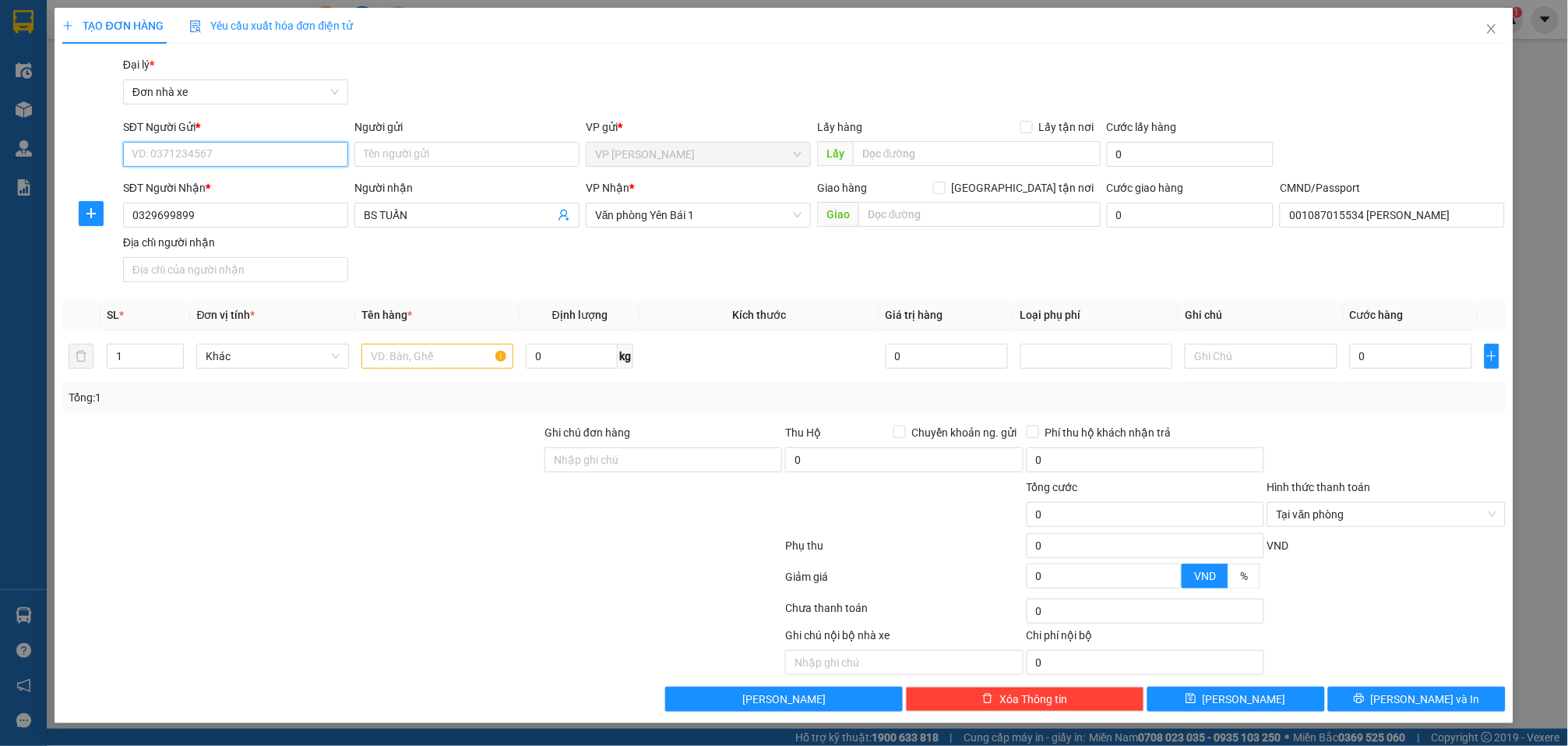
click at [295, 157] on input "SĐT Người Gửi *" at bounding box center [235, 154] width 225 height 25
click at [294, 185] on div "0912465065 - QUANG ANH" at bounding box center [235, 186] width 206 height 17
type input "0912465065"
type input "[PERSON_NAME]"
click at [449, 364] on input "text" at bounding box center [437, 357] width 152 height 25
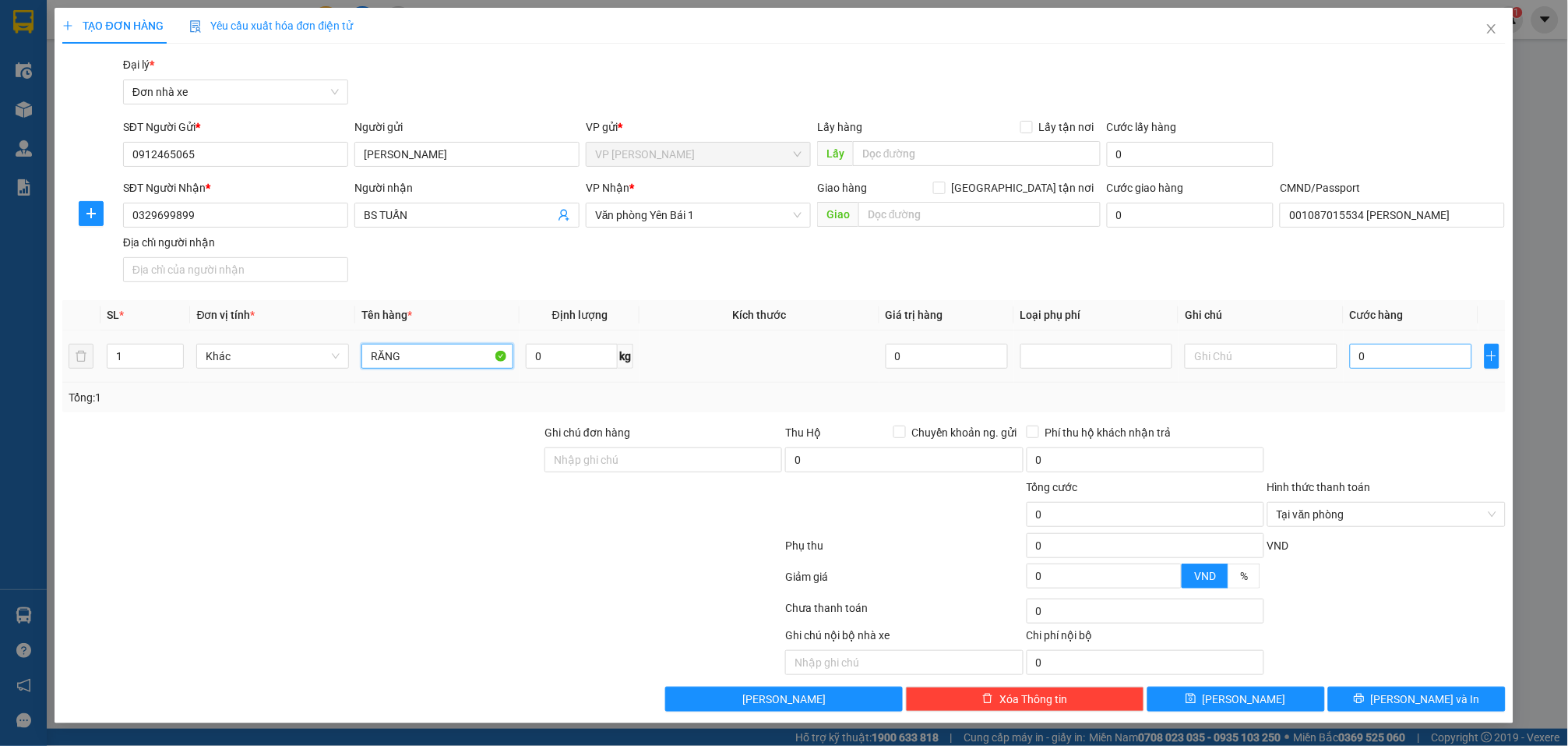
type input "RĂNG"
click at [1385, 357] on input "0" at bounding box center [1411, 357] width 122 height 25
type input "2"
type input "25"
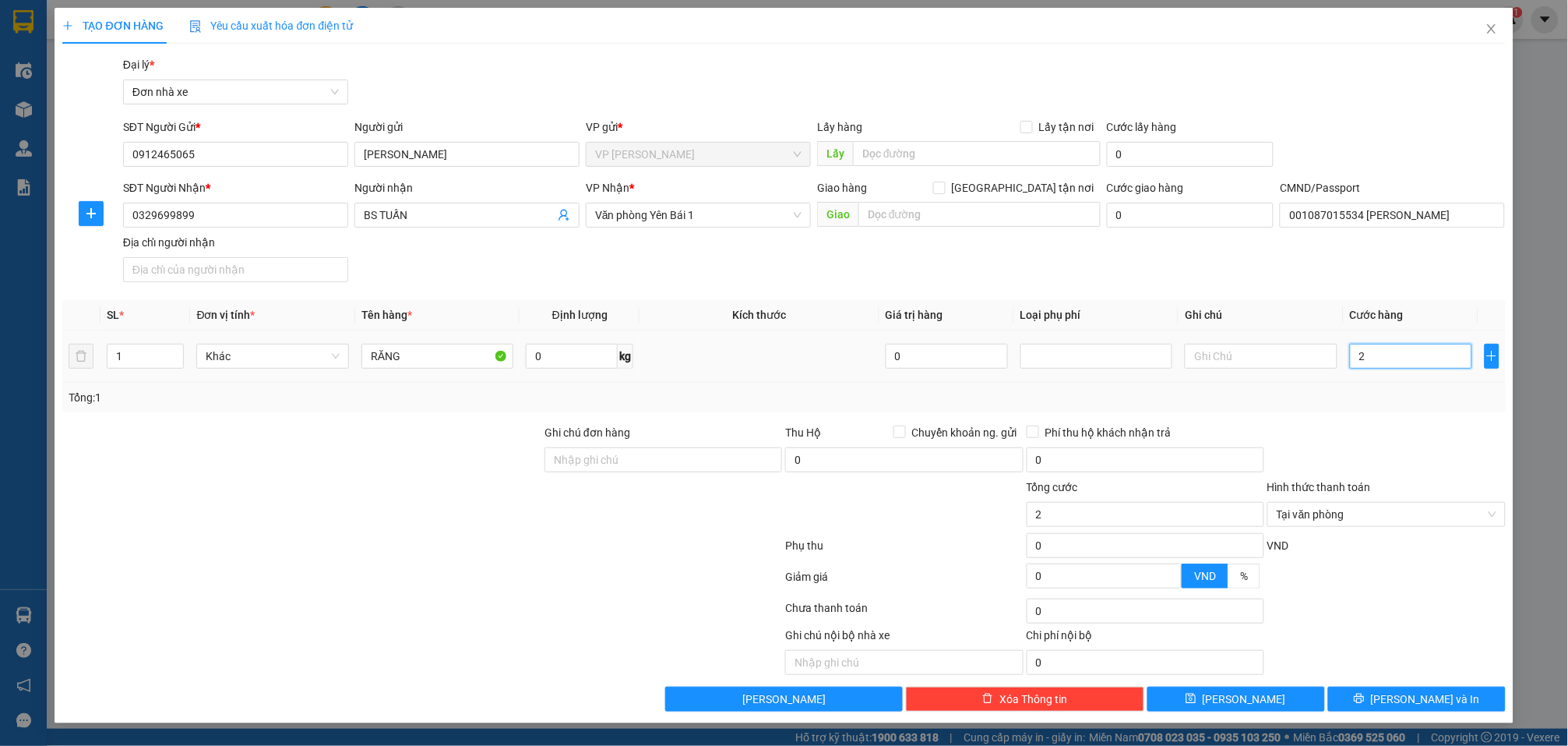
type input "25"
click at [1385, 357] on input "25" at bounding box center [1411, 357] width 122 height 25
type input "3"
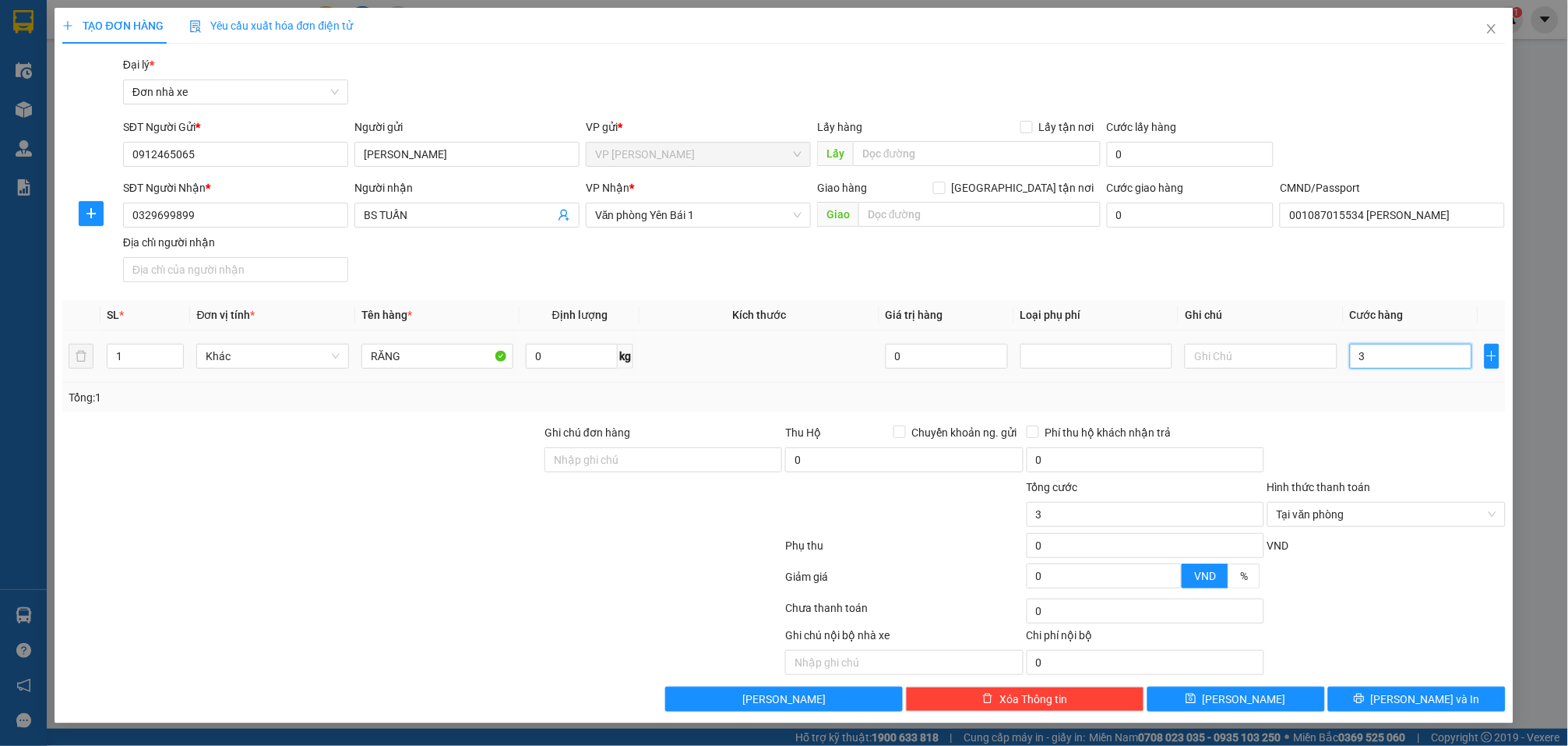
type input "30"
drag, startPoint x: 1388, startPoint y: 452, endPoint x: 1473, endPoint y: 504, distance: 99.6
click at [1388, 453] on div at bounding box center [1386, 451] width 241 height 54
click at [1450, 698] on button "[PERSON_NAME] và In" at bounding box center [1417, 699] width 177 height 25
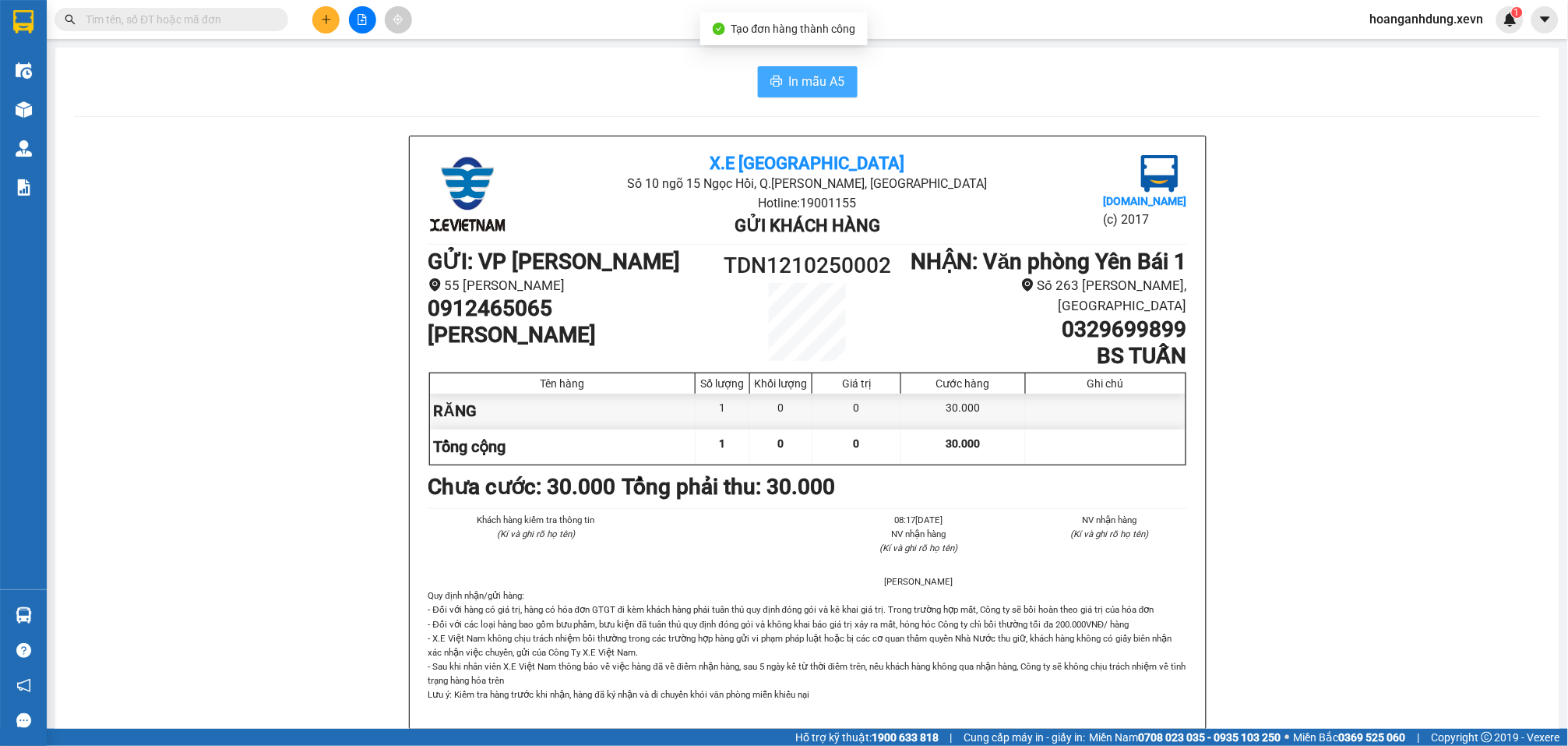
click at [808, 74] on span "In mẫu A5" at bounding box center [817, 81] width 56 height 19
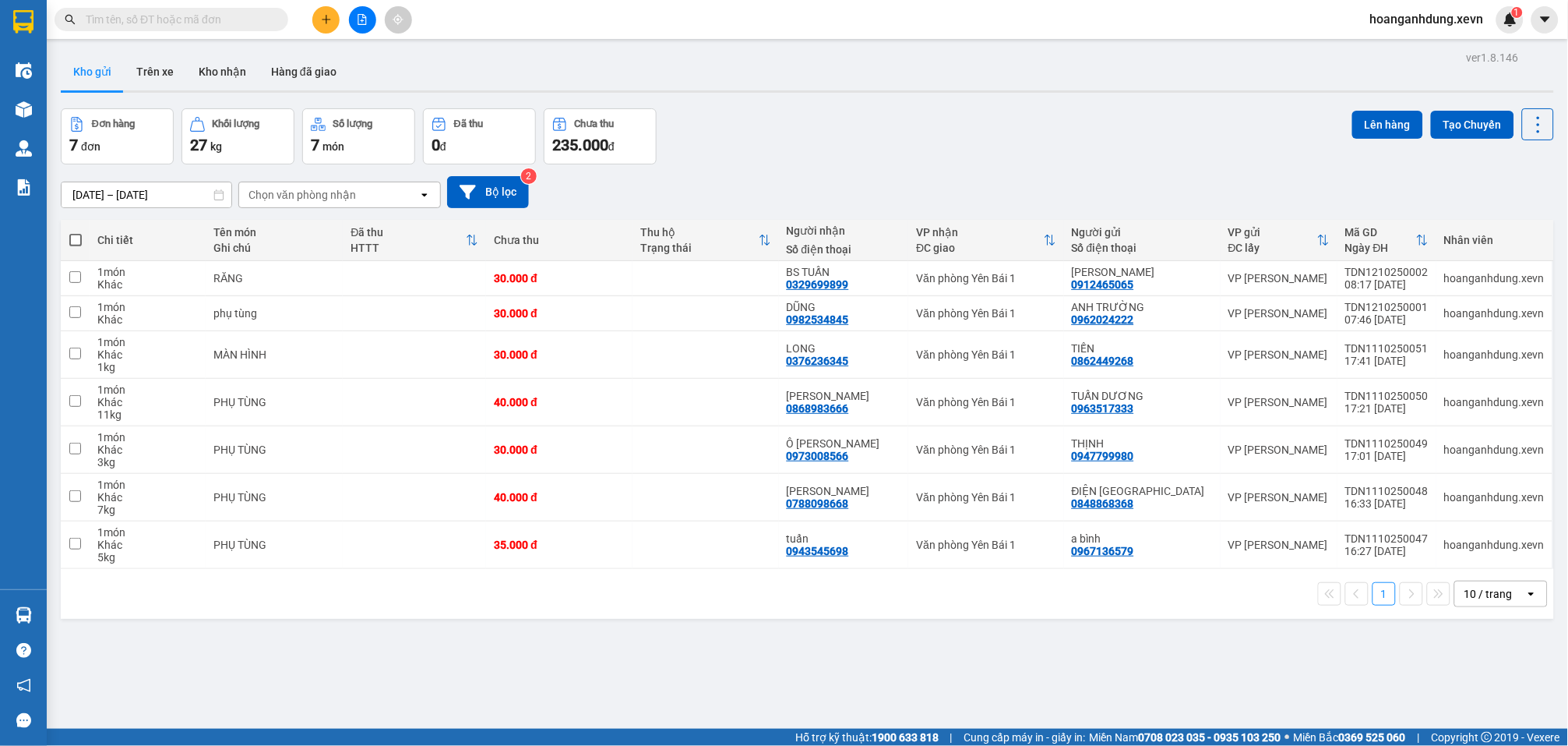
click at [959, 109] on div "Đơn hàng 7 đơn Khối lượng 27 kg Số lượng 7 món Đã thu 0 đ Chưa thu 235.000 đ Lê…" at bounding box center [808, 137] width 1493 height 56
click at [803, 130] on div "Đơn hàng 7 đơn Khối lượng 27 kg Số lượng 7 món Đã thu 0 đ Chưa thu 235.000 đ Lê…" at bounding box center [808, 137] width 1493 height 56
click at [324, 26] on button at bounding box center [326, 19] width 27 height 27
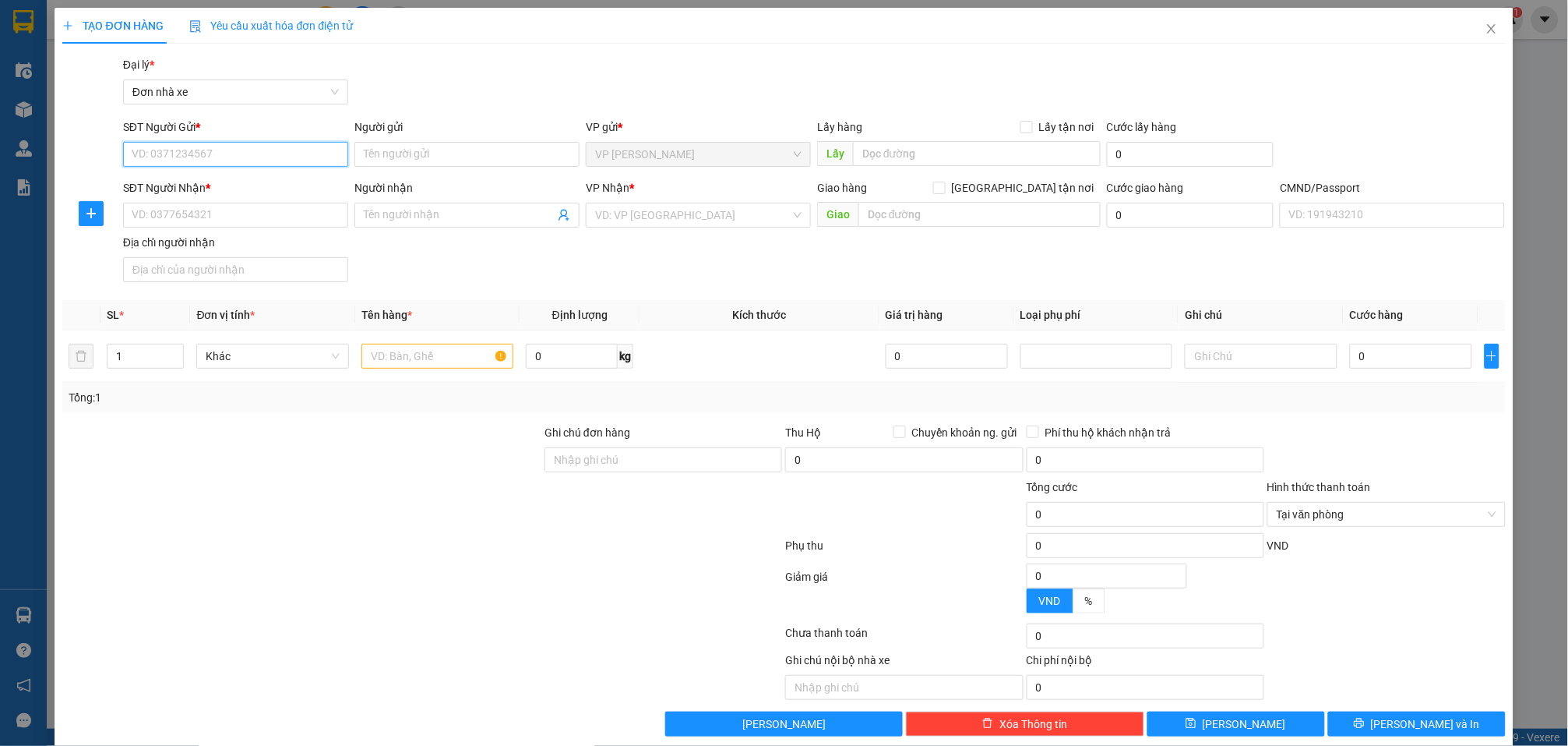
click at [283, 151] on input "SĐT Người Gửi *" at bounding box center [235, 154] width 225 height 25
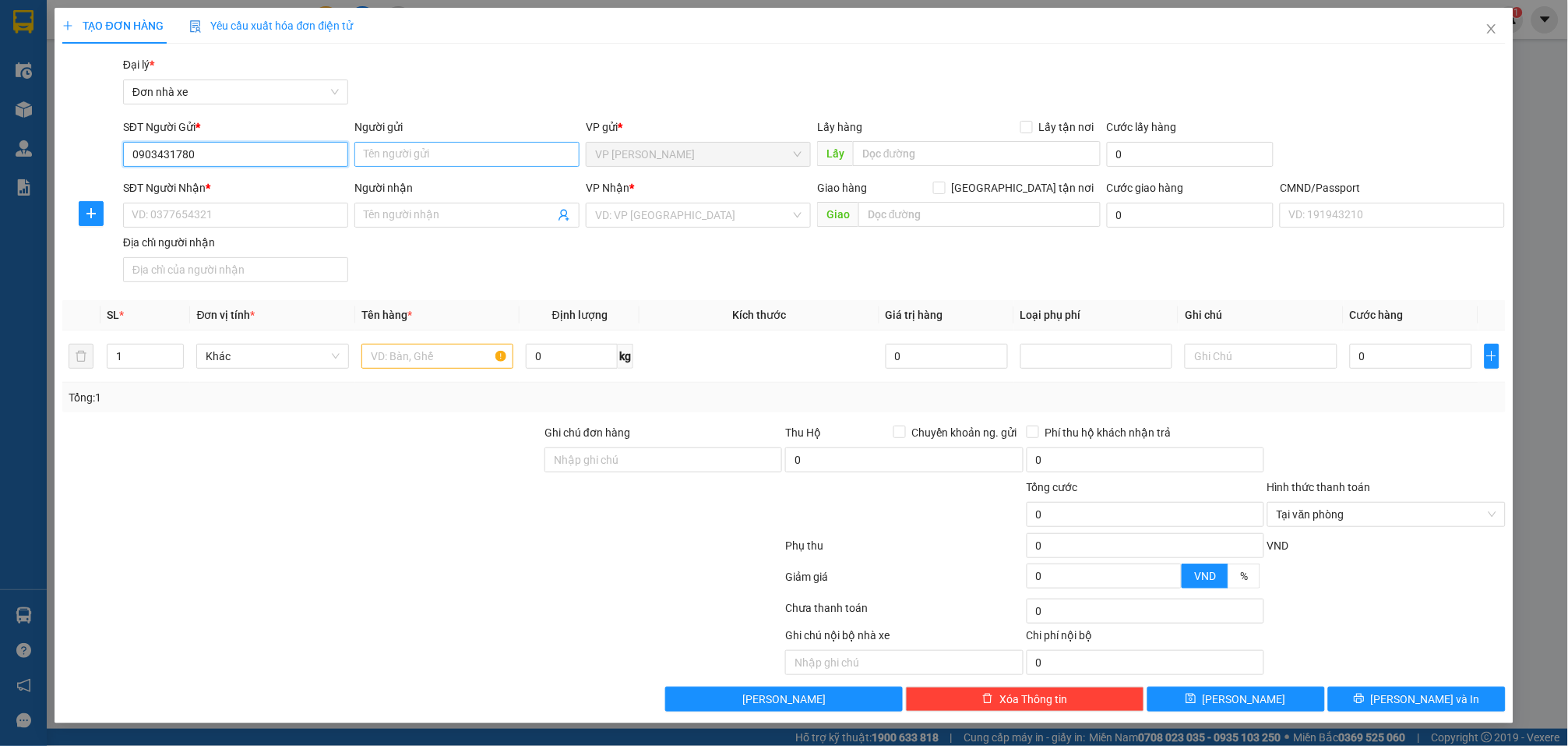
type input "0903431780"
click at [428, 154] on input "Người gửi" at bounding box center [467, 154] width 225 height 25
click at [381, 156] on input "TRÀN HIỆP" at bounding box center [467, 154] width 225 height 25
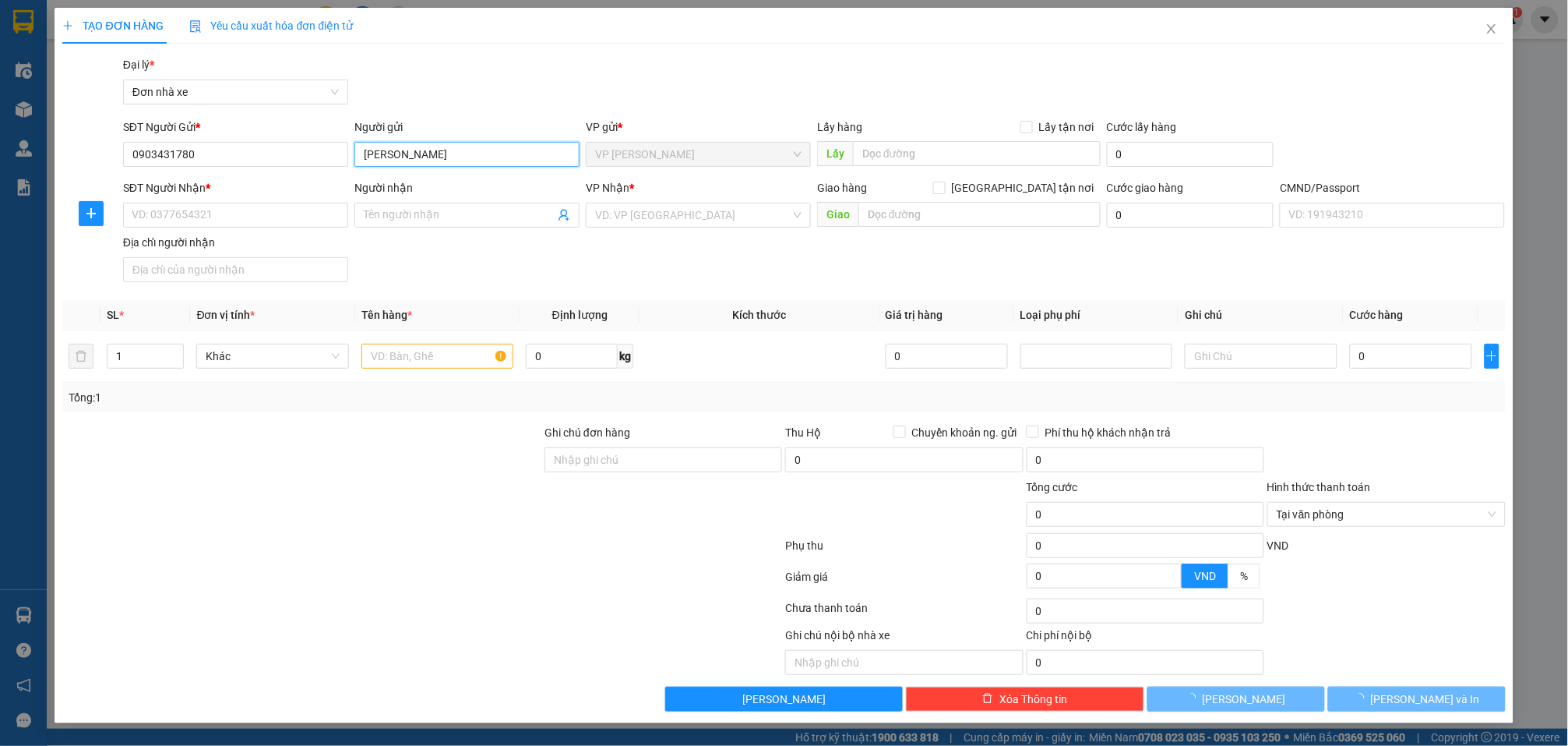
type input "TRẦN HIỆP"
drag, startPoint x: 454, startPoint y: 47, endPoint x: 324, endPoint y: 150, distance: 165.9
click at [453, 47] on div "TẠO ĐƠN HÀNG Yêu cầu xuất hóa đơn điện tử Transit Pickup Surcharge Ids Transit …" at bounding box center [784, 359] width 1443 height 703
click at [257, 209] on input "SĐT Người Nhận *" at bounding box center [235, 215] width 225 height 25
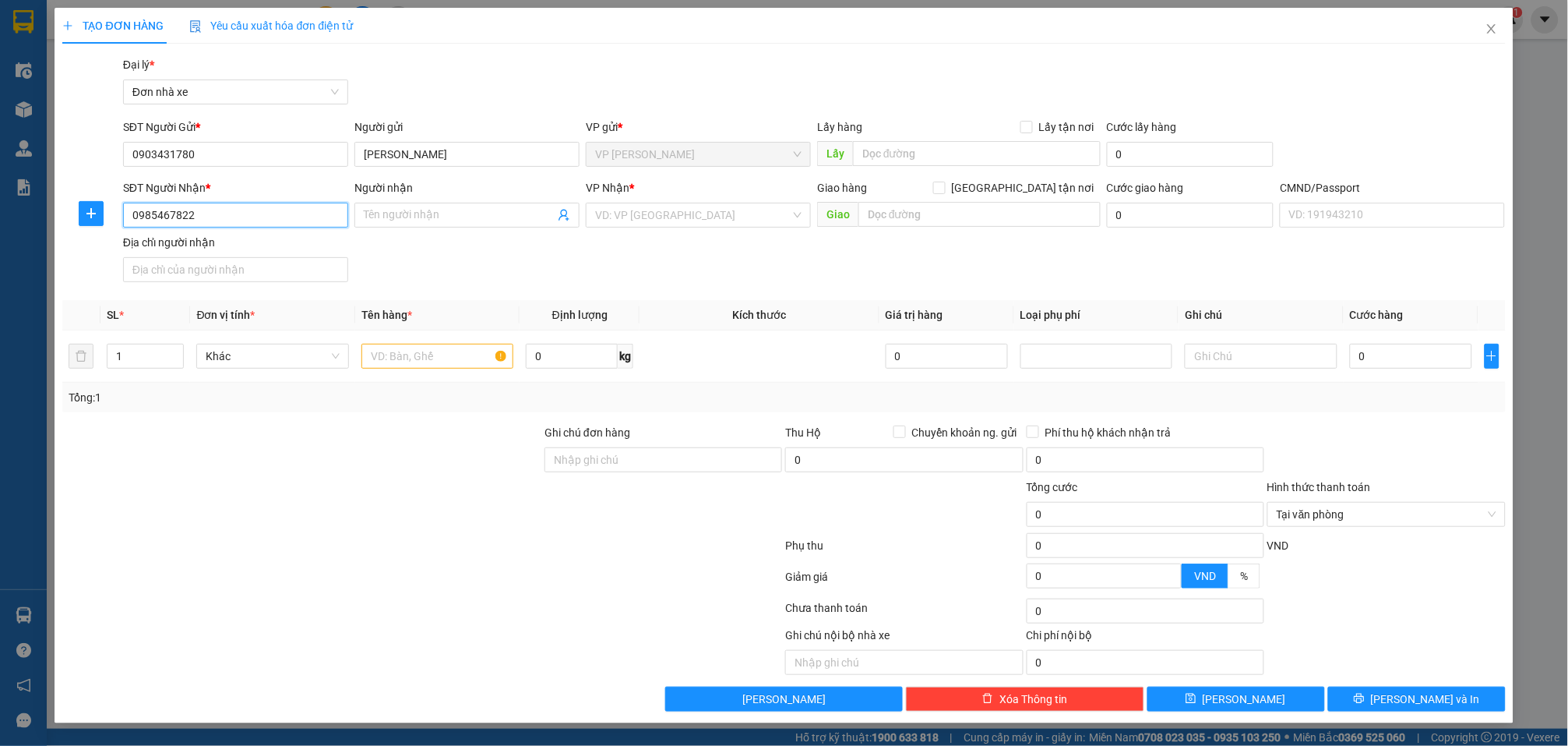
click at [259, 210] on input "0985467822" at bounding box center [235, 215] width 225 height 25
type input "0985467822"
click at [253, 149] on input "0903431780" at bounding box center [235, 154] width 225 height 25
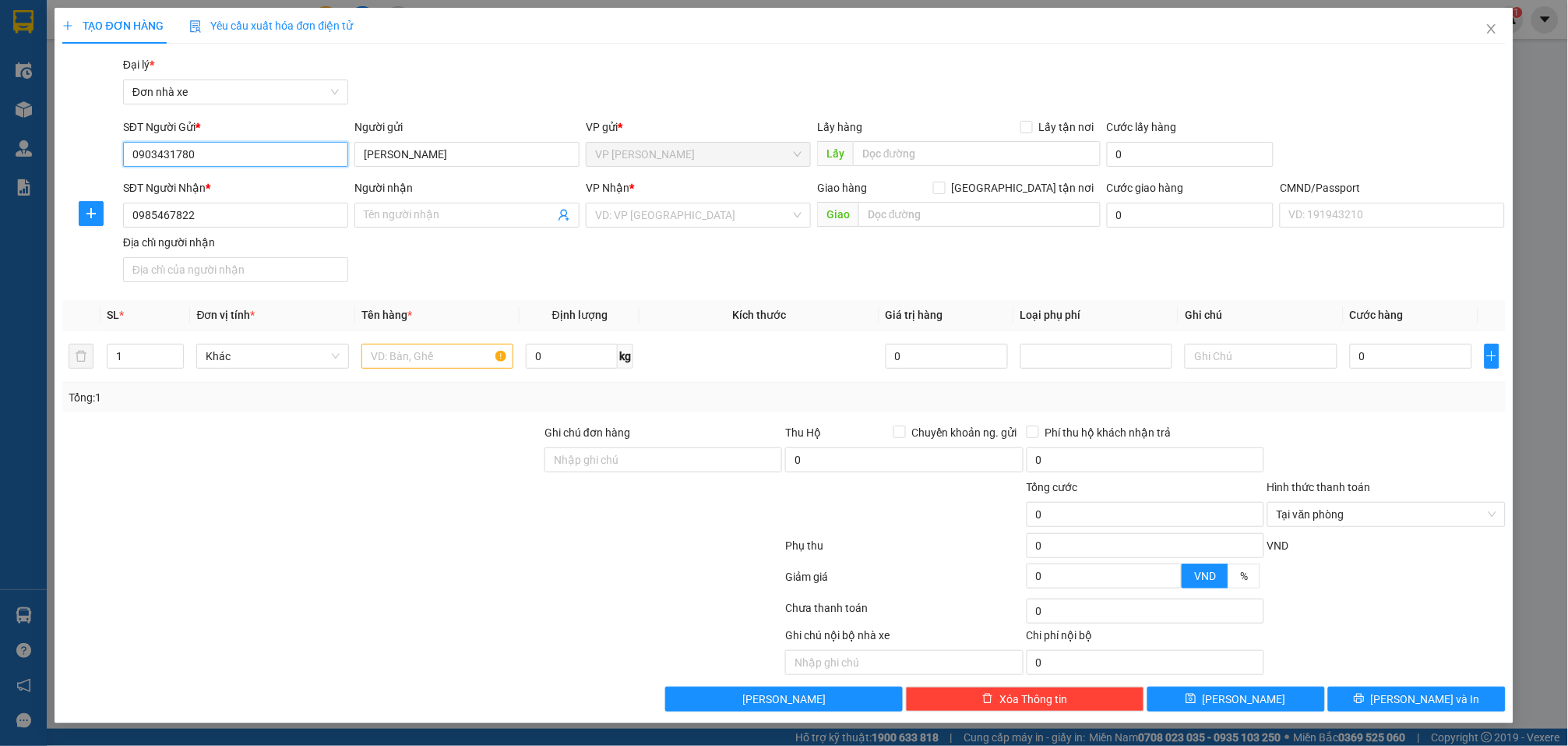
click at [253, 149] on input "0903431780" at bounding box center [235, 154] width 225 height 25
click at [227, 212] on input "0985467822" at bounding box center [235, 215] width 225 height 25
click at [203, 152] on input "0903431780" at bounding box center [235, 154] width 225 height 25
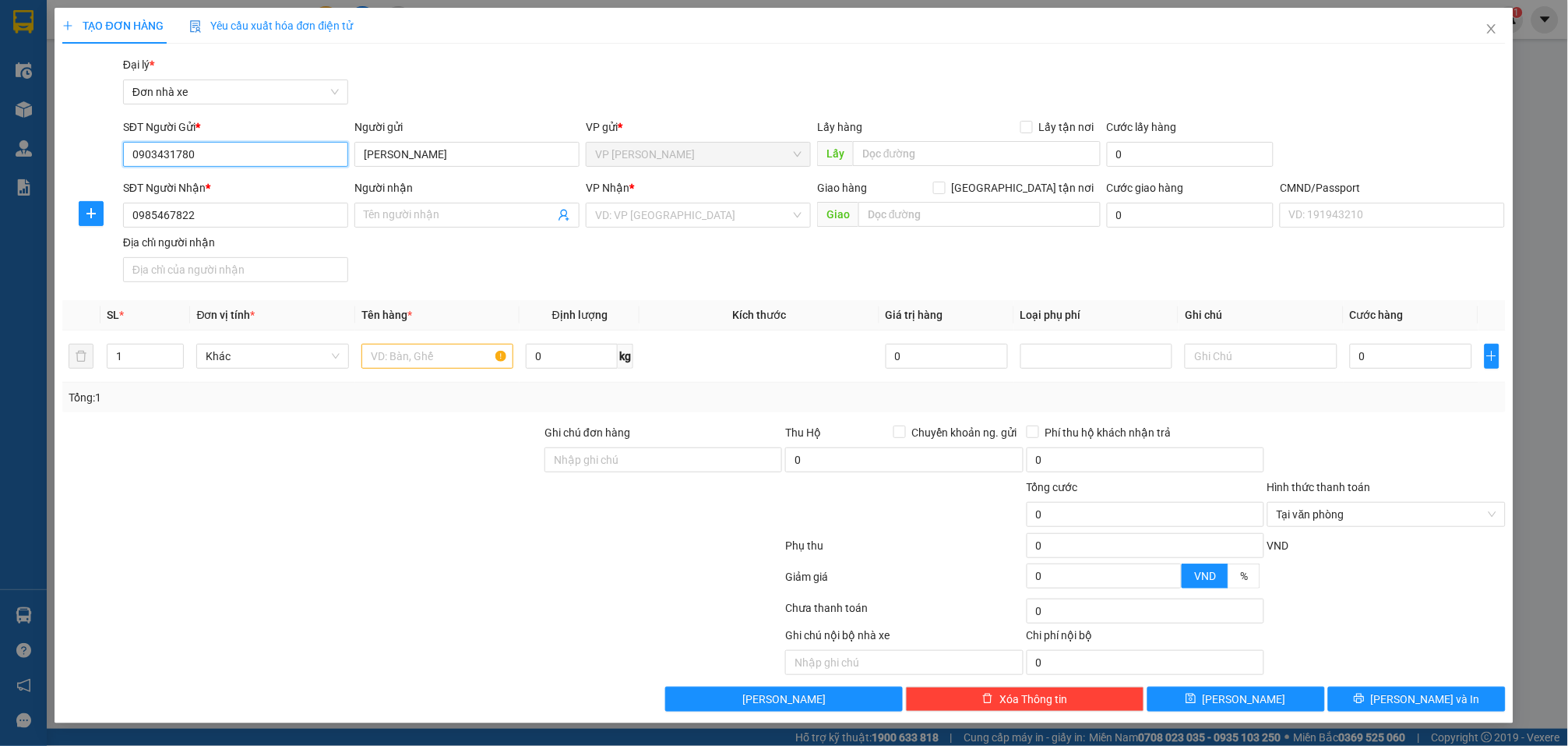
click at [203, 152] on input "0903431780" at bounding box center [235, 154] width 225 height 25
paste input "85467822"
type input "0985467822"
click at [238, 212] on input "0985467822" at bounding box center [235, 215] width 225 height 25
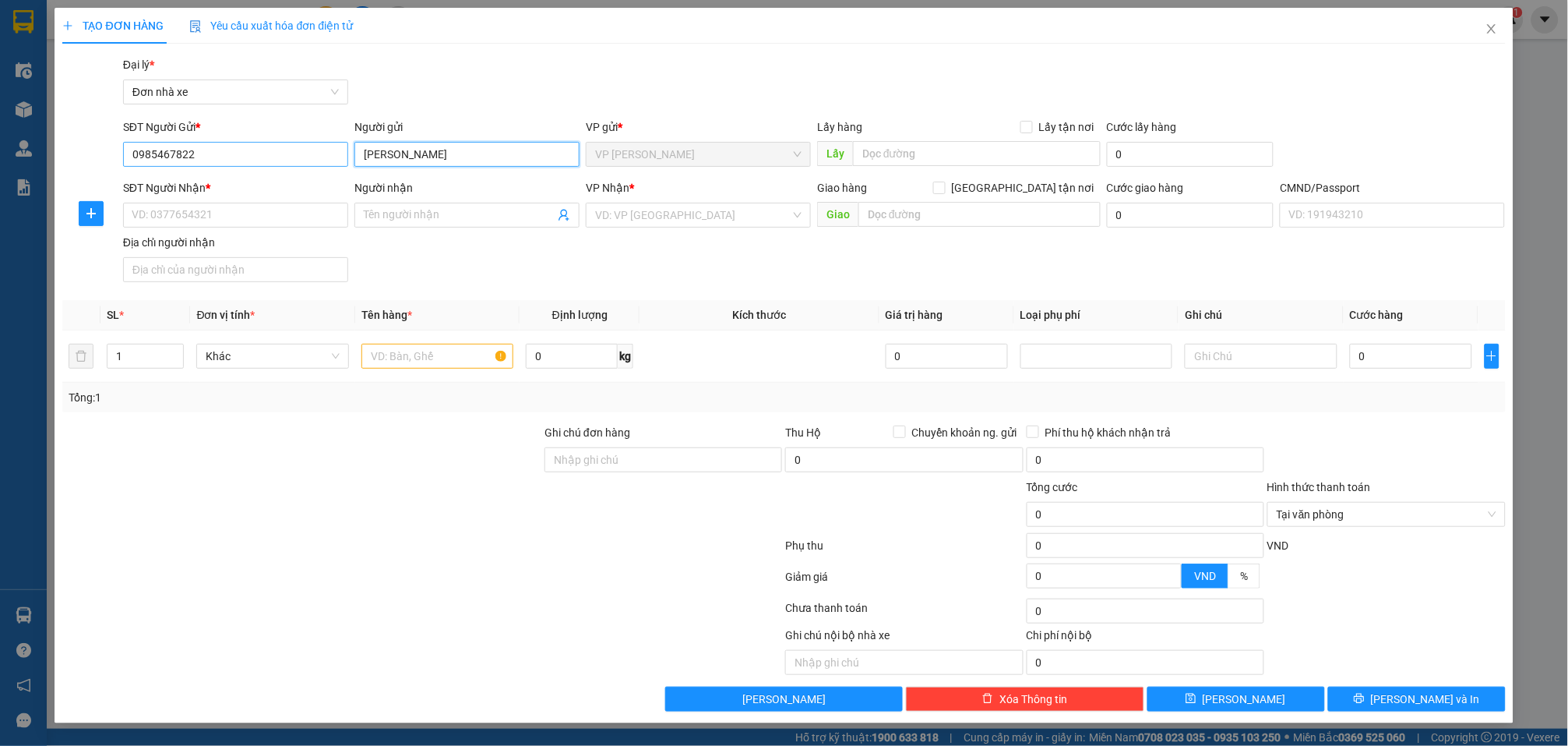
drag, startPoint x: 432, startPoint y: 153, endPoint x: 301, endPoint y: 144, distance: 131.3
click at [281, 152] on div "SĐT Người Gửi * 0985467822 Người gửi TRẦN HIỆP TRẦN HIỆP VP gửi * VP Trần Đại N…" at bounding box center [815, 145] width 1389 height 54
click at [384, 148] on input "Người gửi" at bounding box center [467, 154] width 225 height 25
click at [302, 200] on div "SĐT Người Nhận *" at bounding box center [235, 191] width 225 height 23
click at [299, 208] on input "SĐT Người Nhận *" at bounding box center [235, 215] width 225 height 25
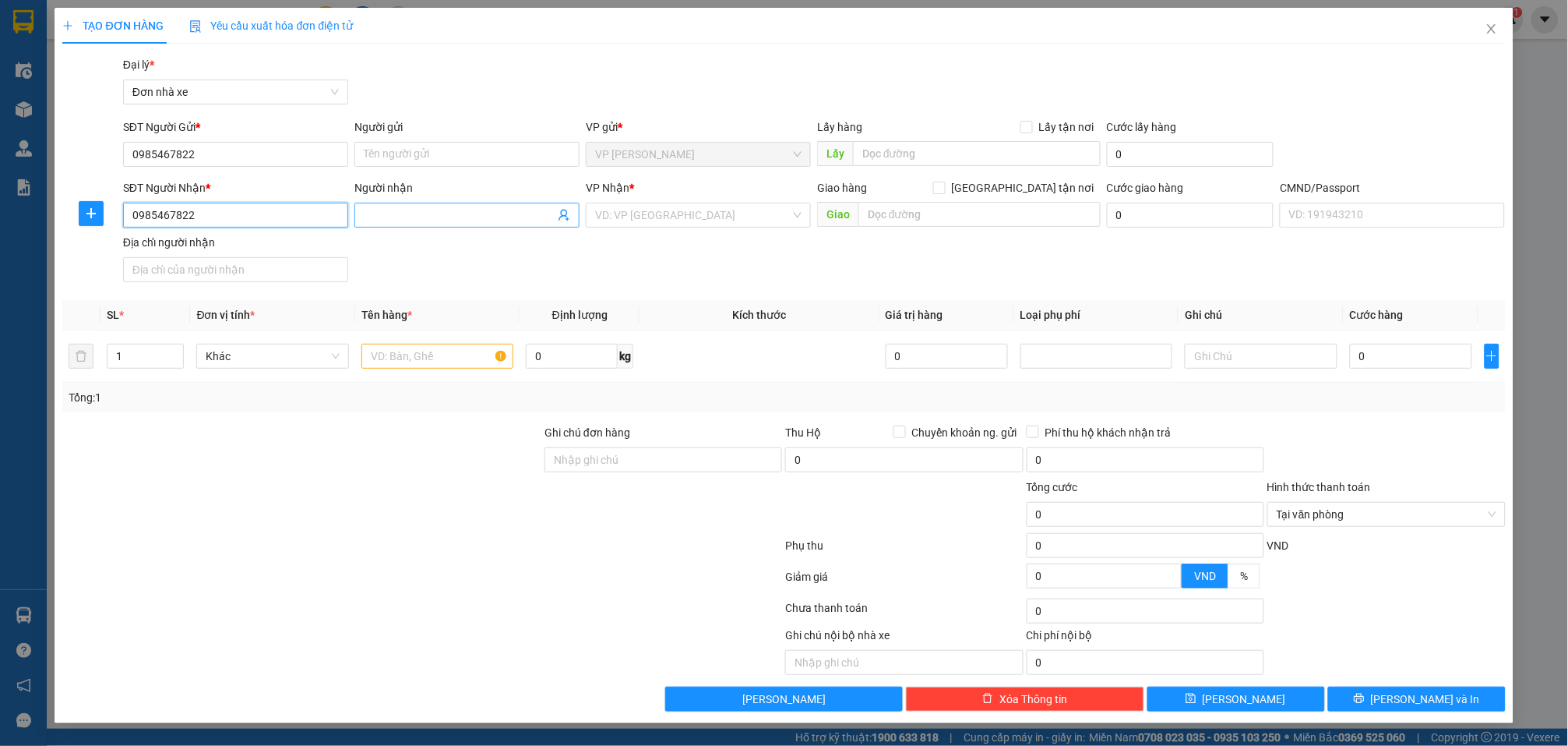
type input "0985467822"
click at [388, 216] on input "Người nhận" at bounding box center [459, 215] width 191 height 17
type input "B"
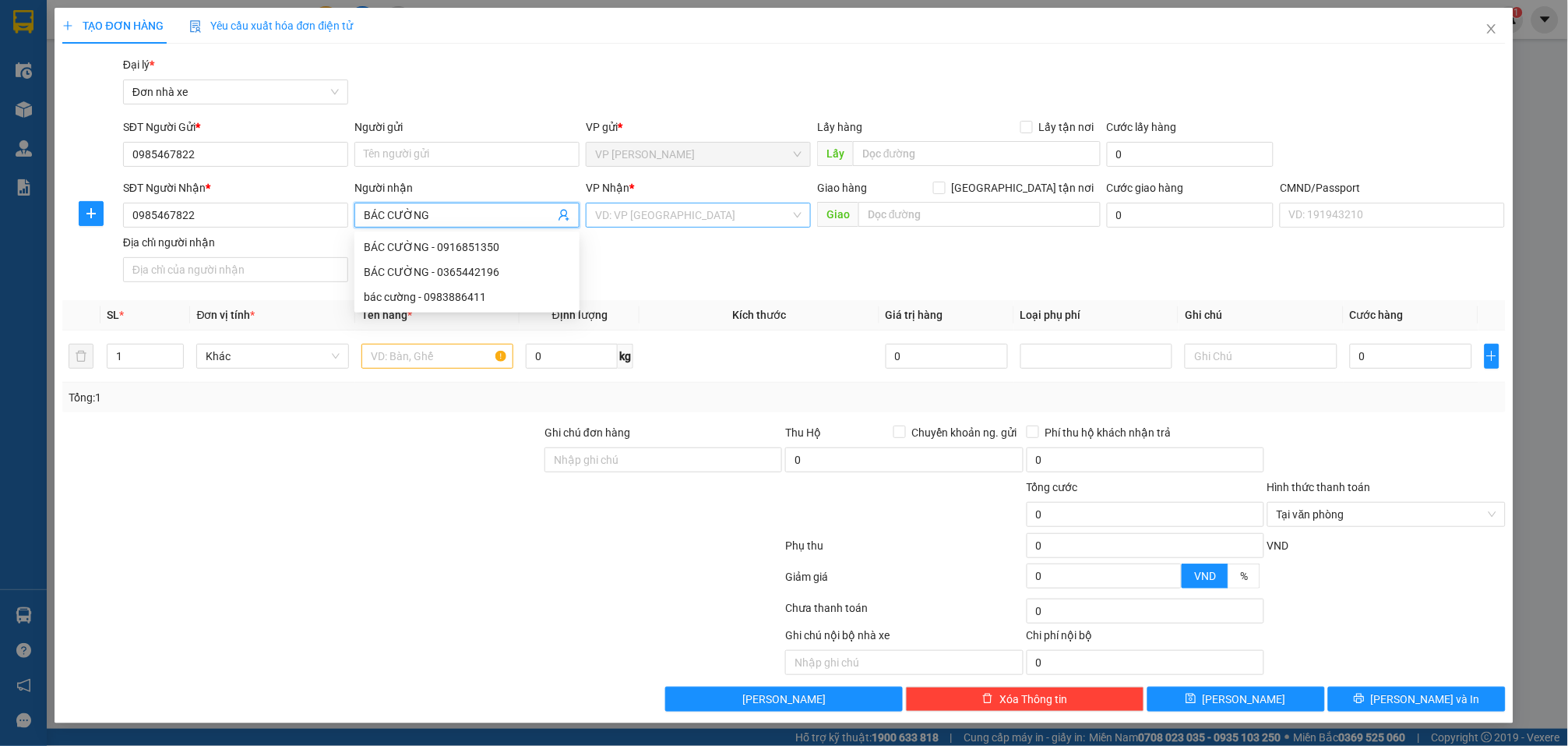
type input "BÁC CƯỜNG"
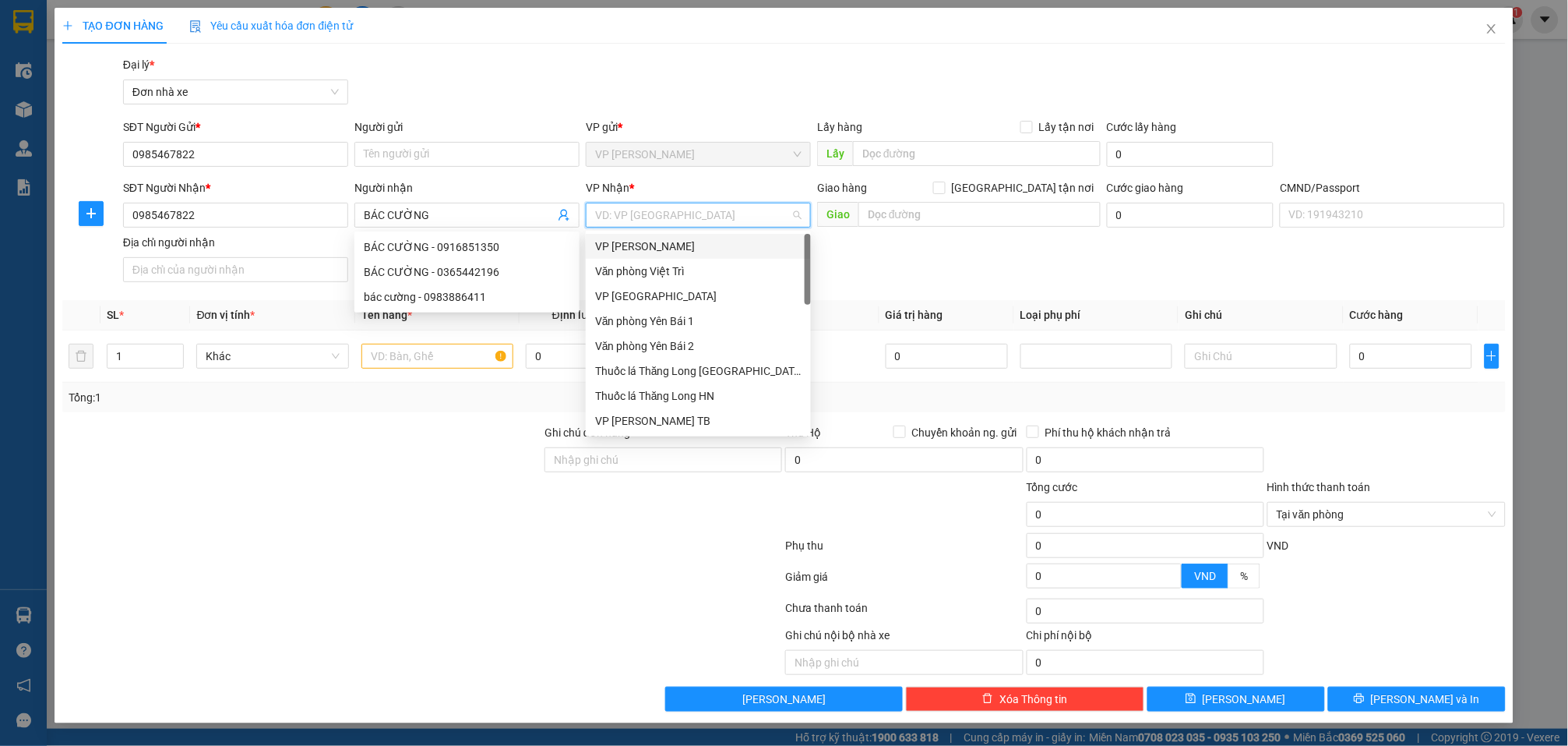
click at [673, 212] on input "search" at bounding box center [693, 215] width 196 height 23
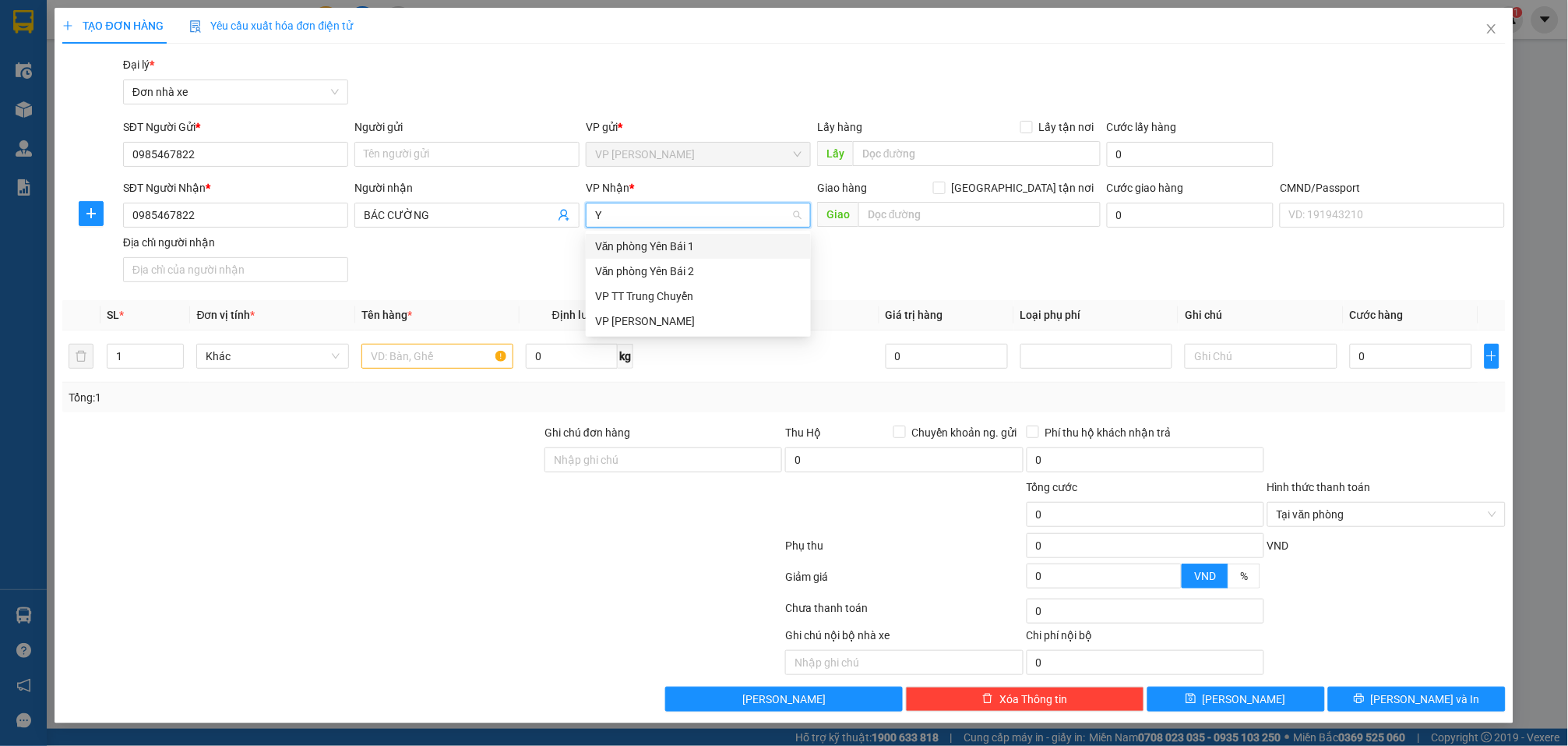
type input "YB"
click at [692, 245] on div "Văn phòng Yên Bái 1" at bounding box center [698, 246] width 206 height 17
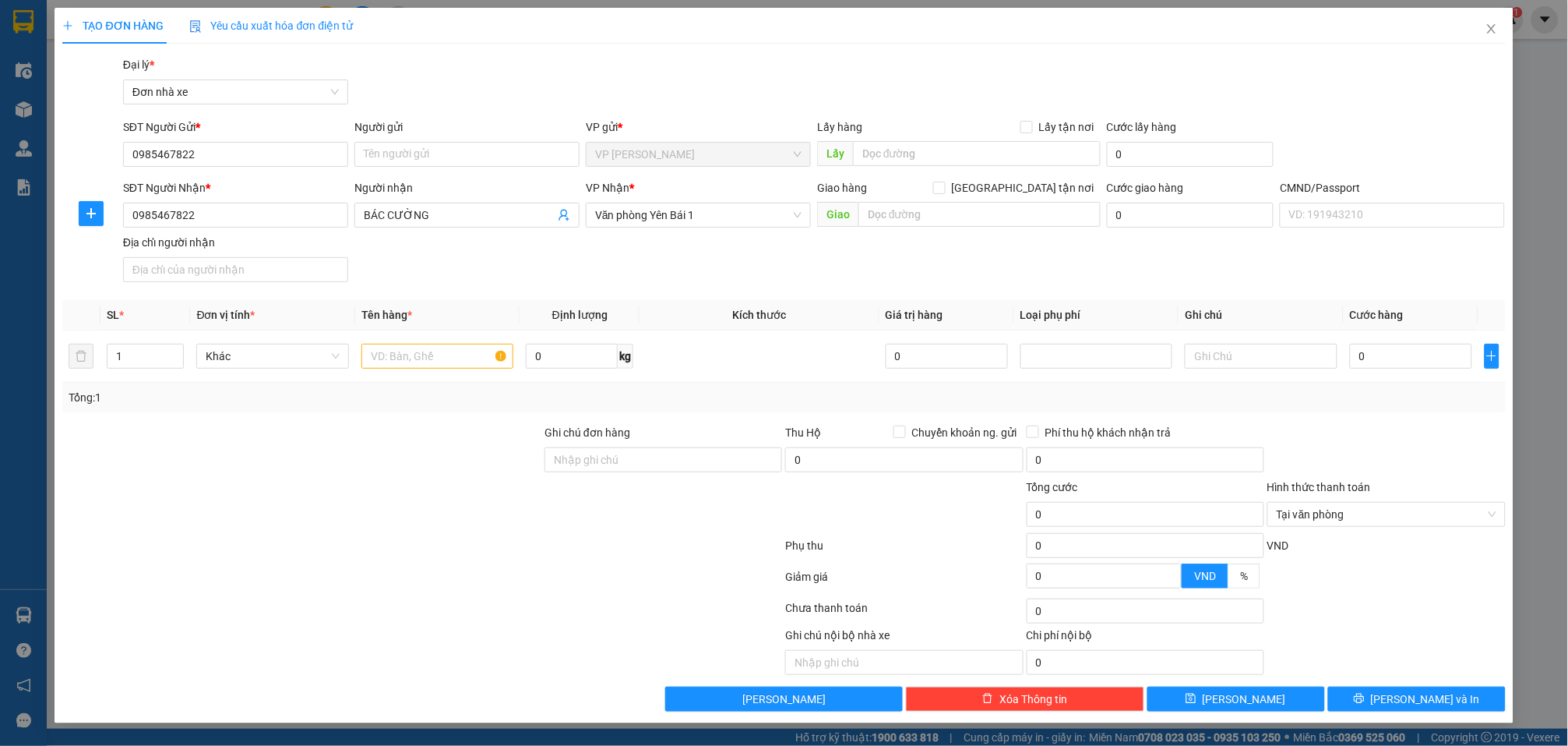
click at [699, 83] on div "Gói vận chuyển * Tiêu chuẩn Đại lý * Đơn nhà xe" at bounding box center [815, 83] width 1389 height 54
click at [504, 563] on div at bounding box center [422, 548] width 723 height 31
click at [277, 146] on input "0985467822" at bounding box center [235, 154] width 225 height 25
click at [450, 368] on input "text" at bounding box center [437, 357] width 152 height 25
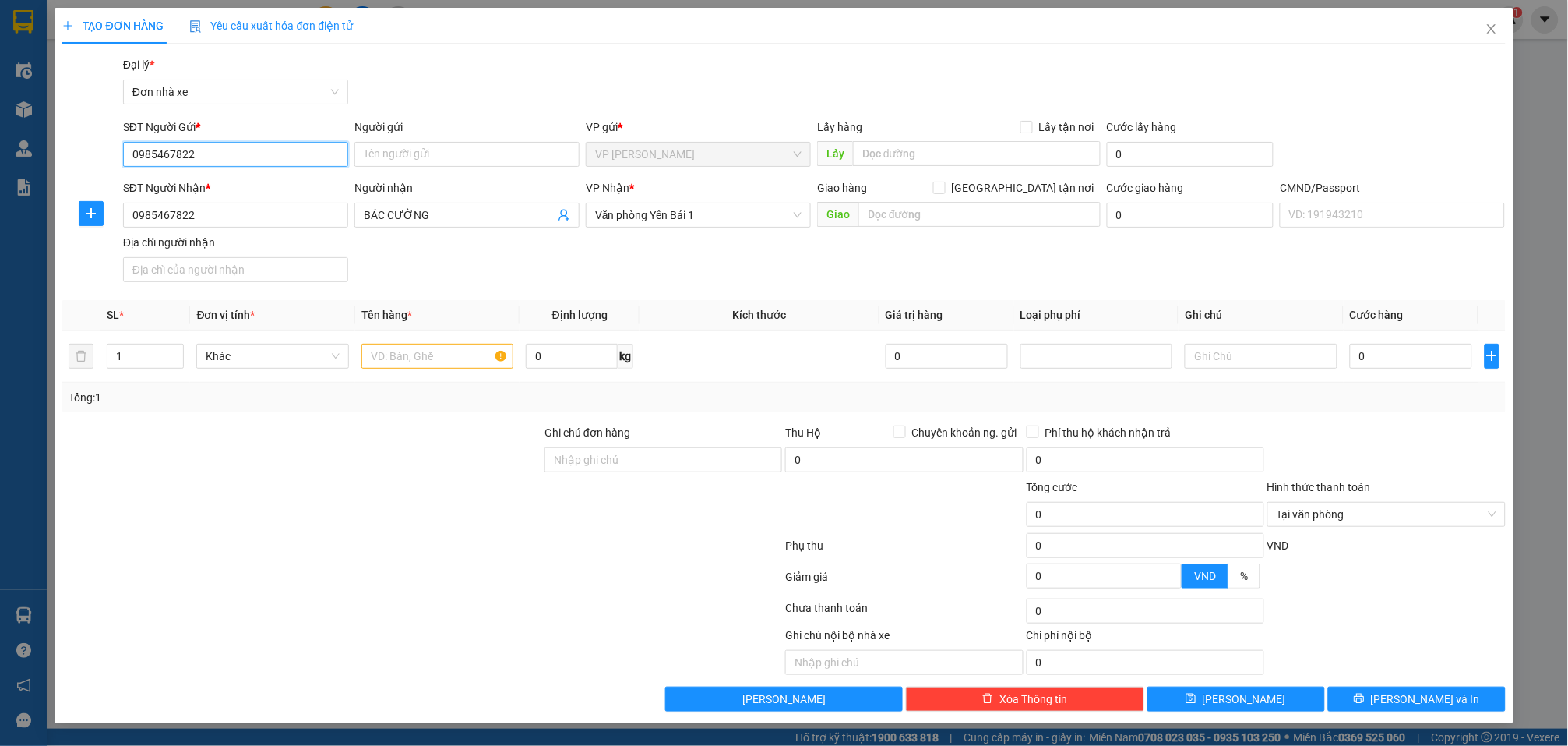
click at [237, 151] on input "0985467822" at bounding box center [235, 154] width 225 height 25
type input "0903431780"
click at [413, 150] on input "Người gửi" at bounding box center [467, 154] width 225 height 25
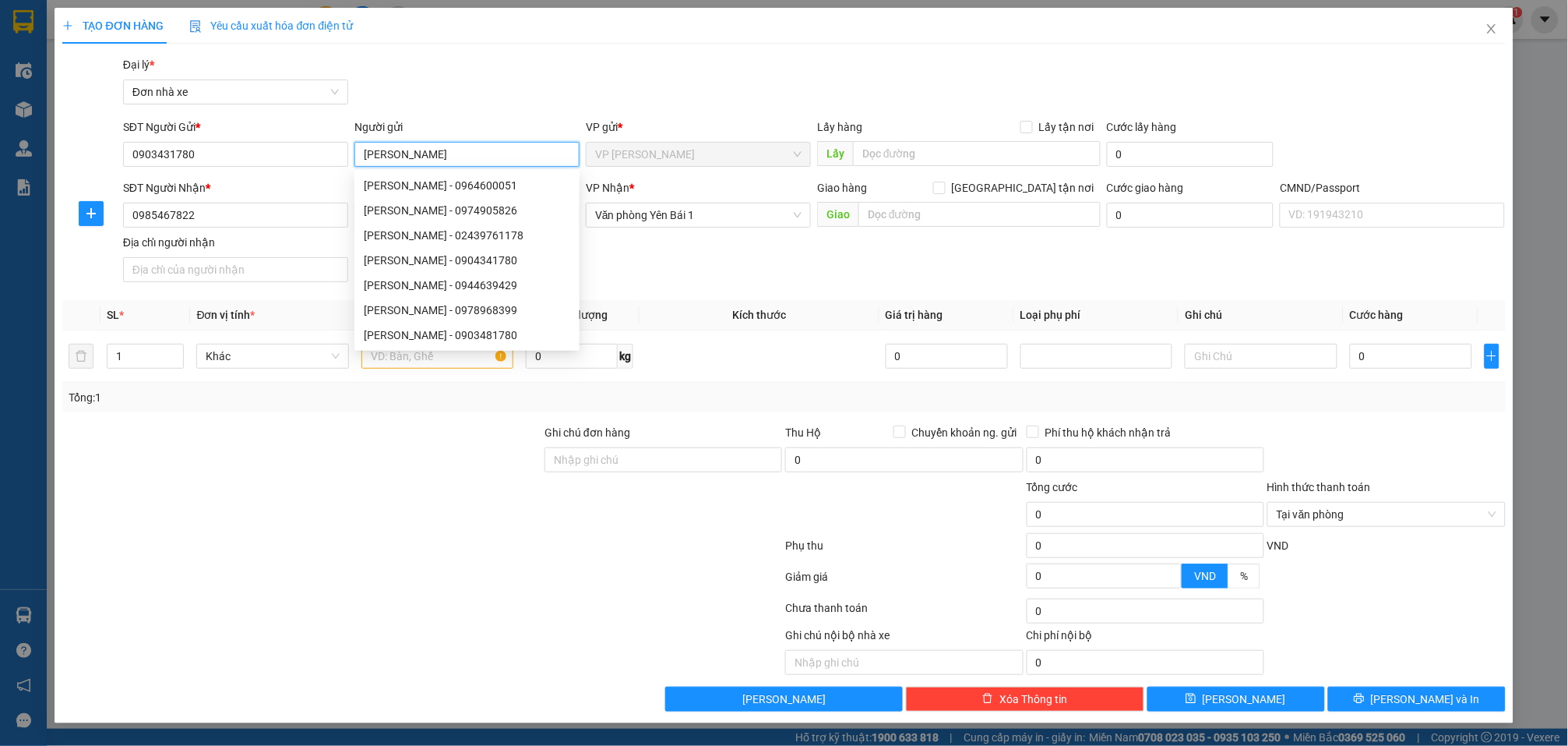
type input "TRẦN HIỆP"
click at [428, 105] on div "Gói vận chuyển * Tiêu chuẩn Đại lý * Đơn nhà xe" at bounding box center [815, 83] width 1389 height 54
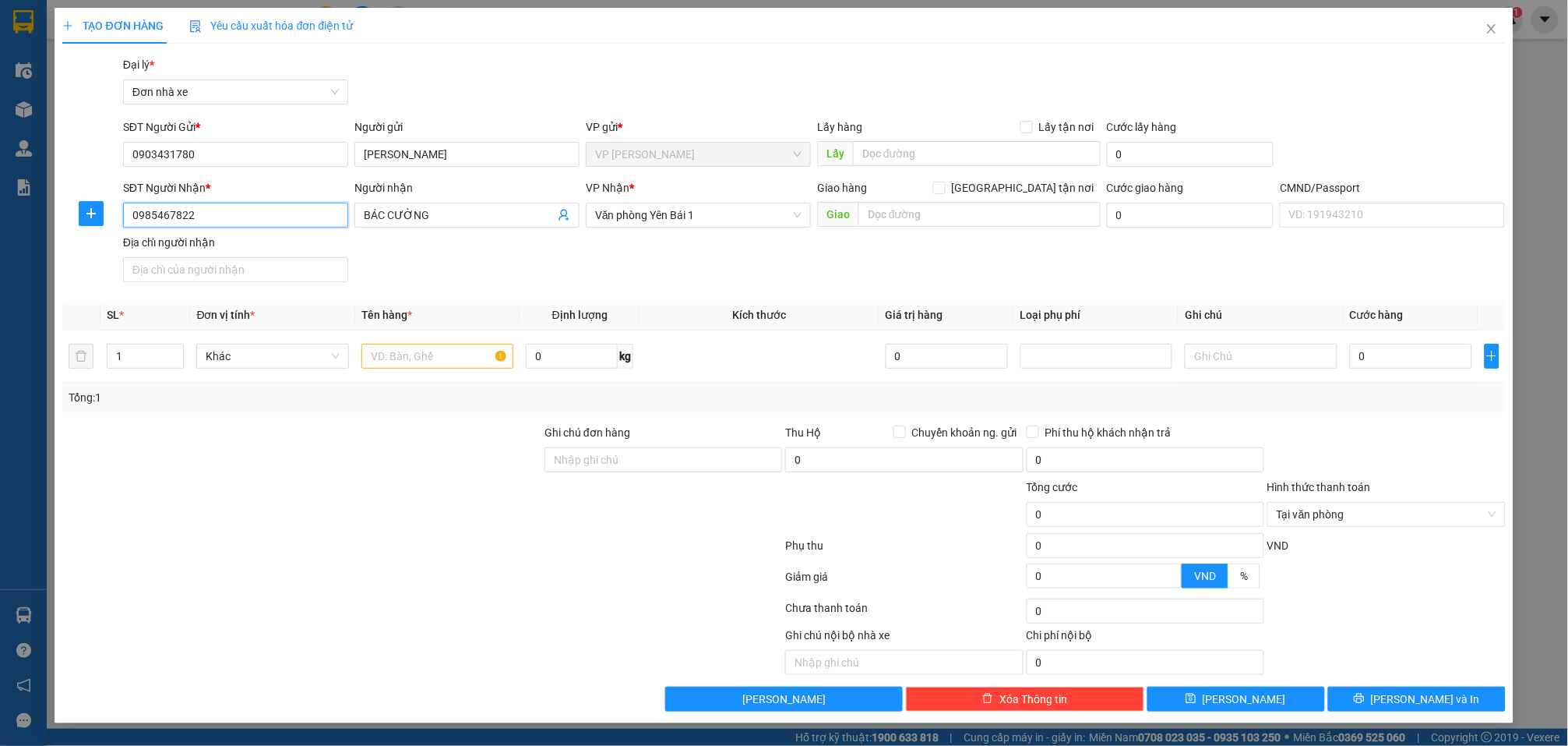
click at [269, 223] on input "0985467822" at bounding box center [235, 215] width 225 height 25
click at [424, 360] on input "text" at bounding box center [437, 357] width 152 height 25
type input "PHỤ TÙNG"
click at [222, 212] on input "0985467822" at bounding box center [235, 215] width 225 height 25
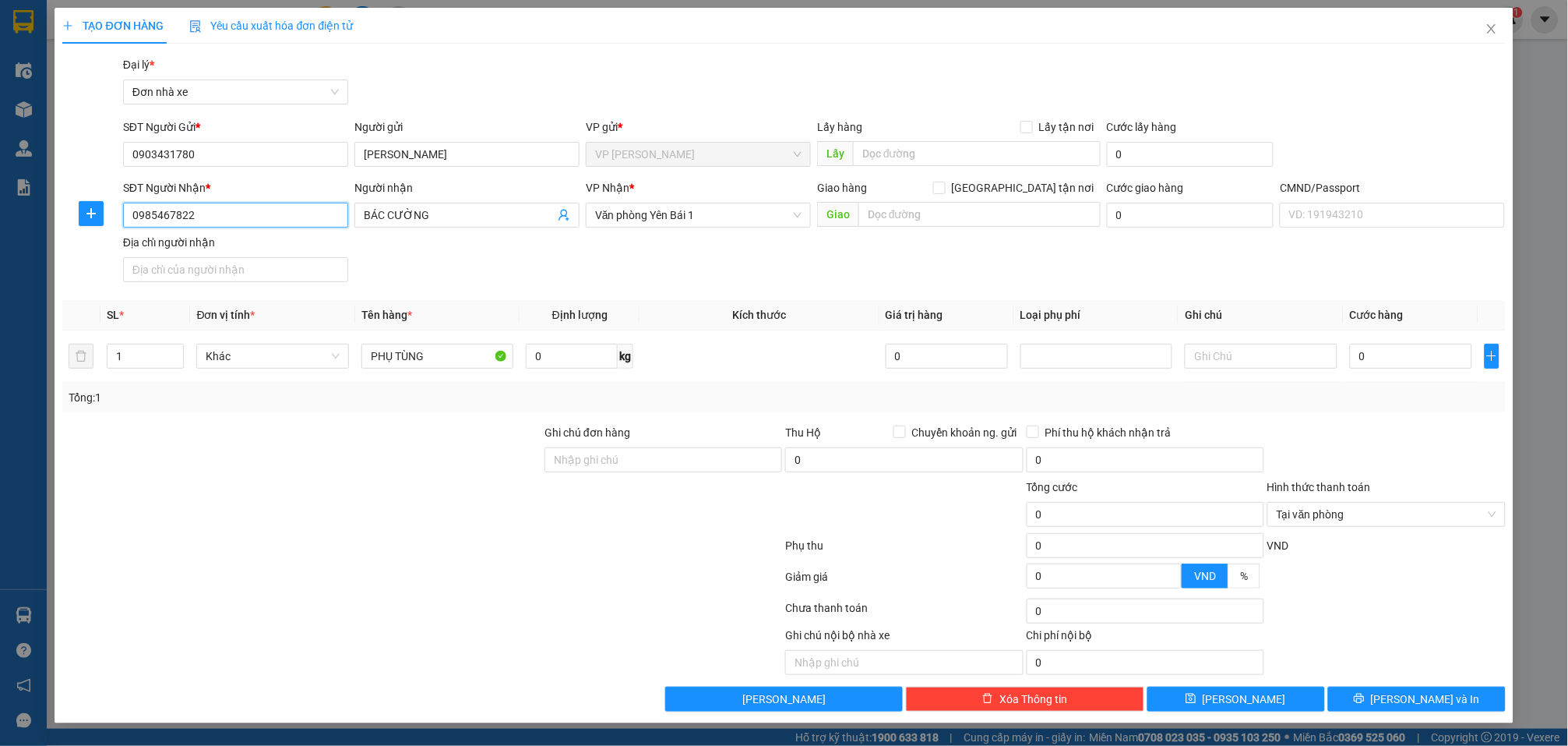
click at [222, 212] on input "0985467822" at bounding box center [235, 215] width 225 height 25
click at [221, 216] on input "0985467822" at bounding box center [235, 215] width 225 height 25
type input "0985467832"
click at [1412, 356] on input "0" at bounding box center [1411, 357] width 122 height 25
click at [1439, 428] on div at bounding box center [1386, 451] width 241 height 54
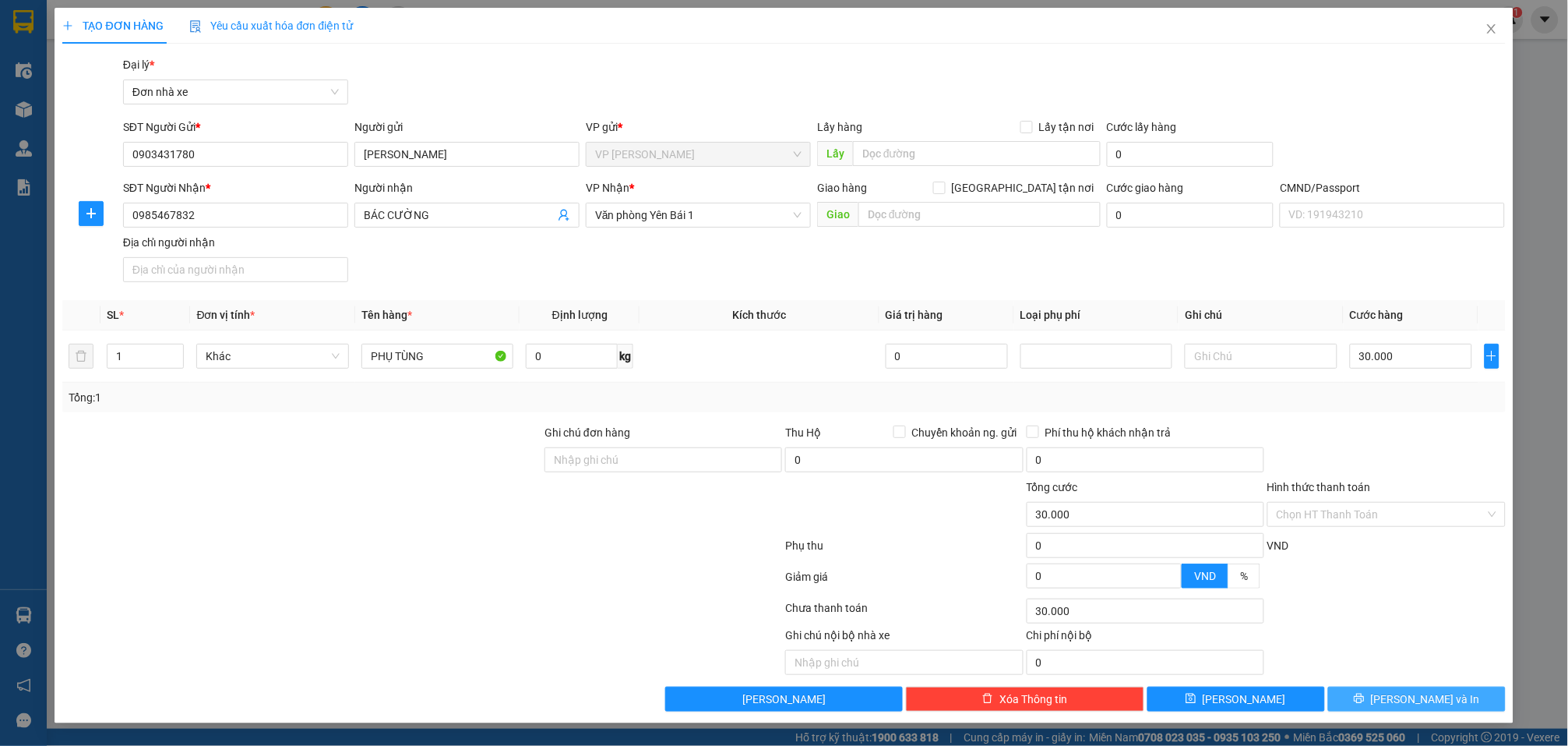
click at [1430, 704] on span "[PERSON_NAME] và In" at bounding box center [1426, 699] width 109 height 17
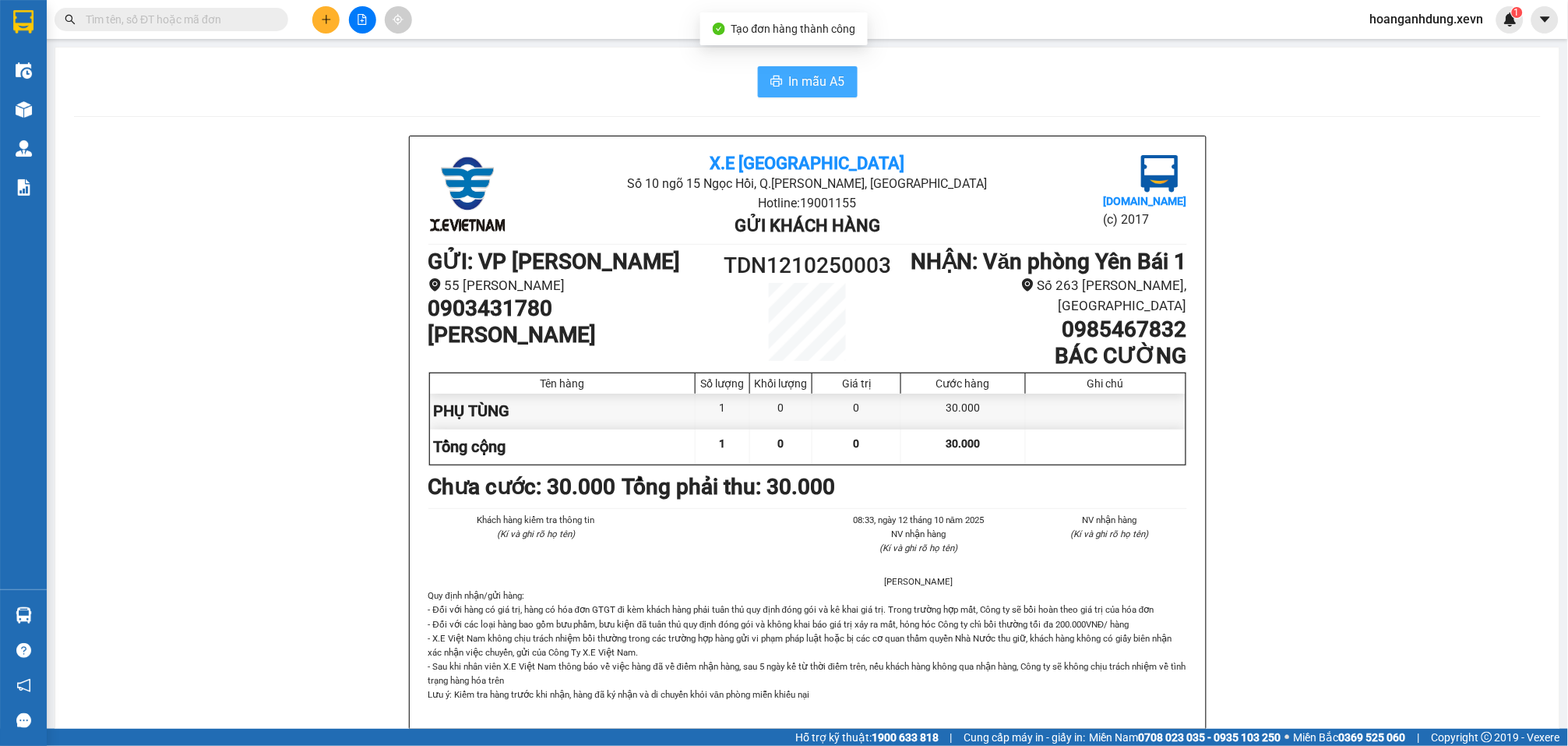
click at [818, 78] on span "In mẫu A5" at bounding box center [817, 81] width 56 height 19
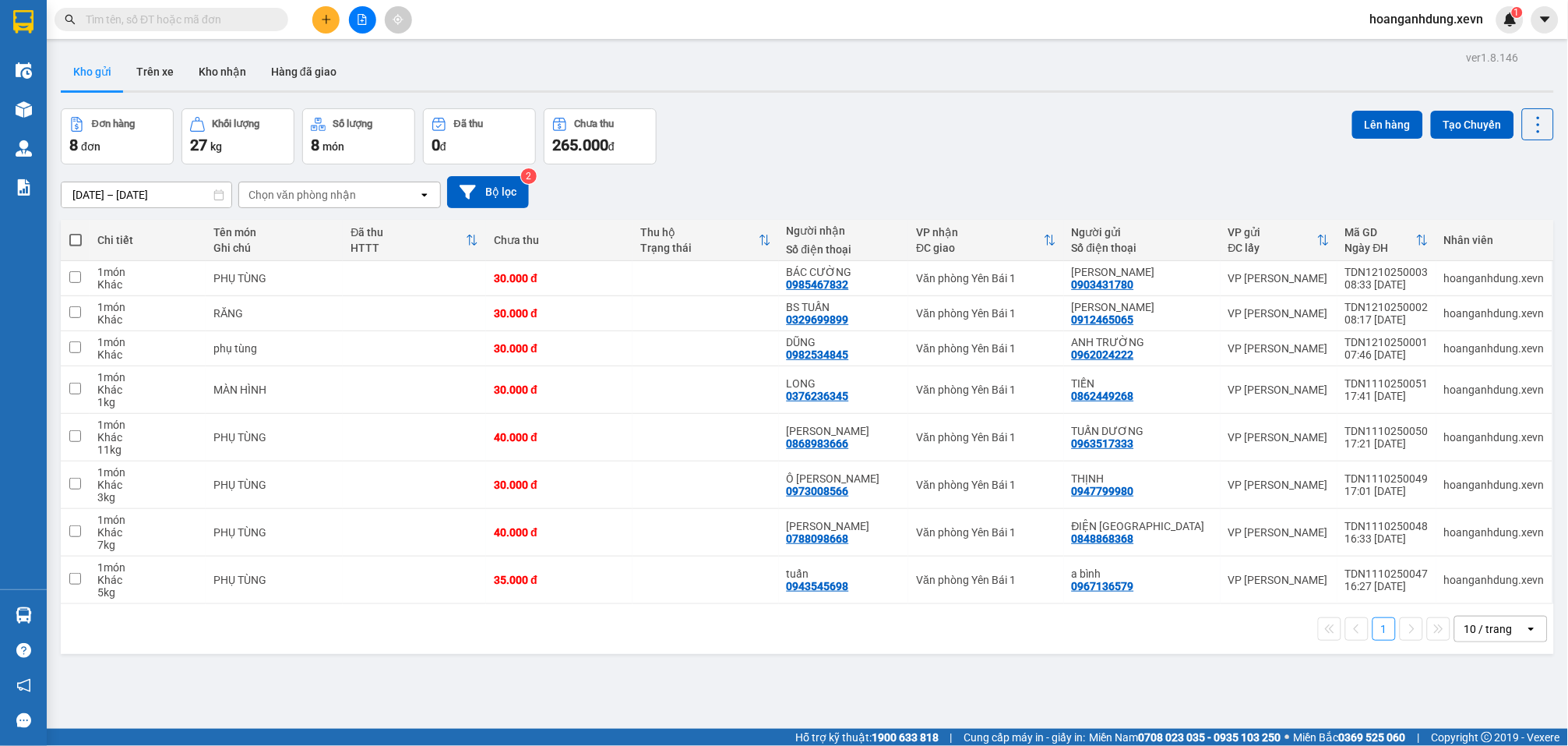
click at [818, 78] on div "Kho gửi Trên xe Kho nhận Hàng đã giao" at bounding box center [808, 74] width 1493 height 42
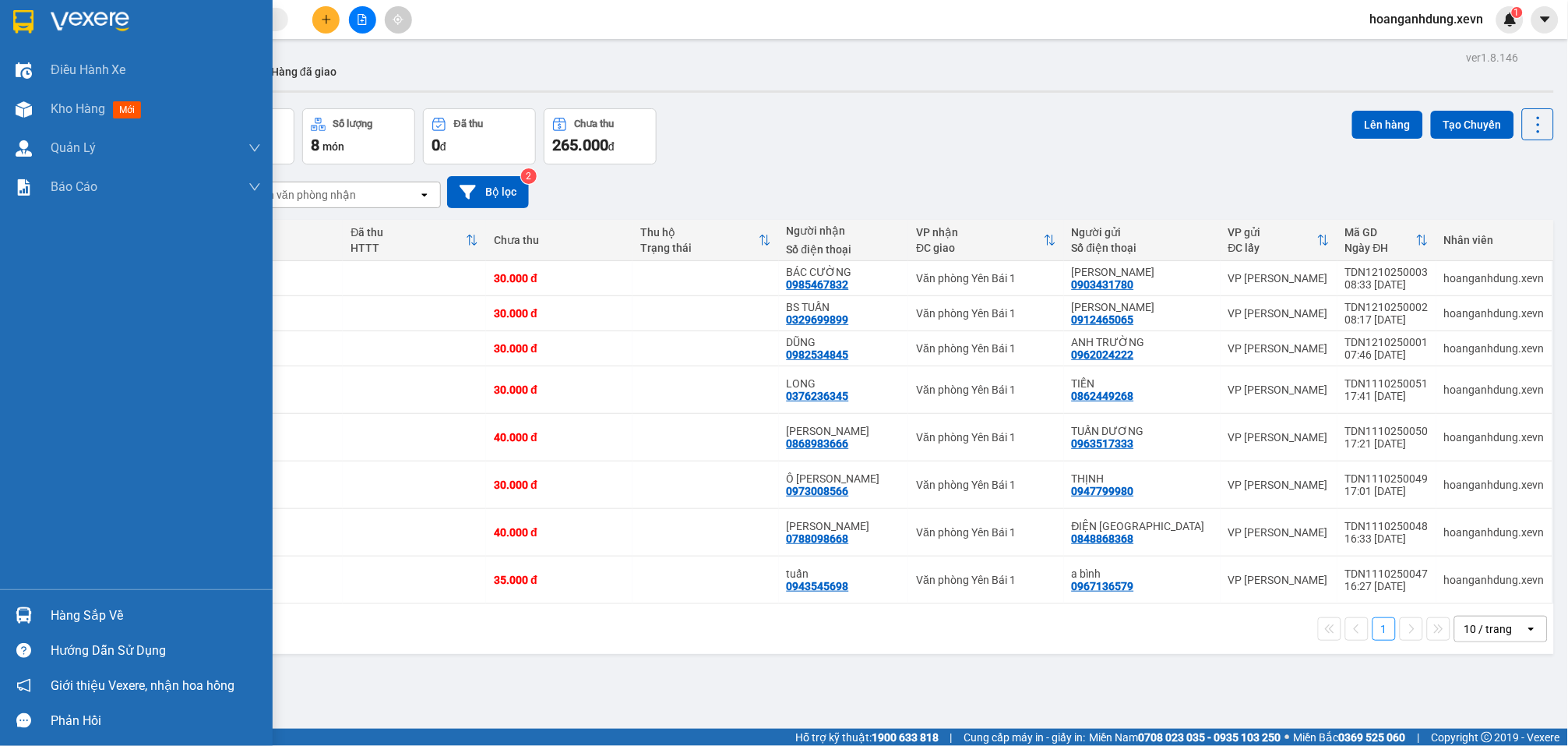
click at [46, 619] on div "Hàng sắp về" at bounding box center [137, 615] width 273 height 35
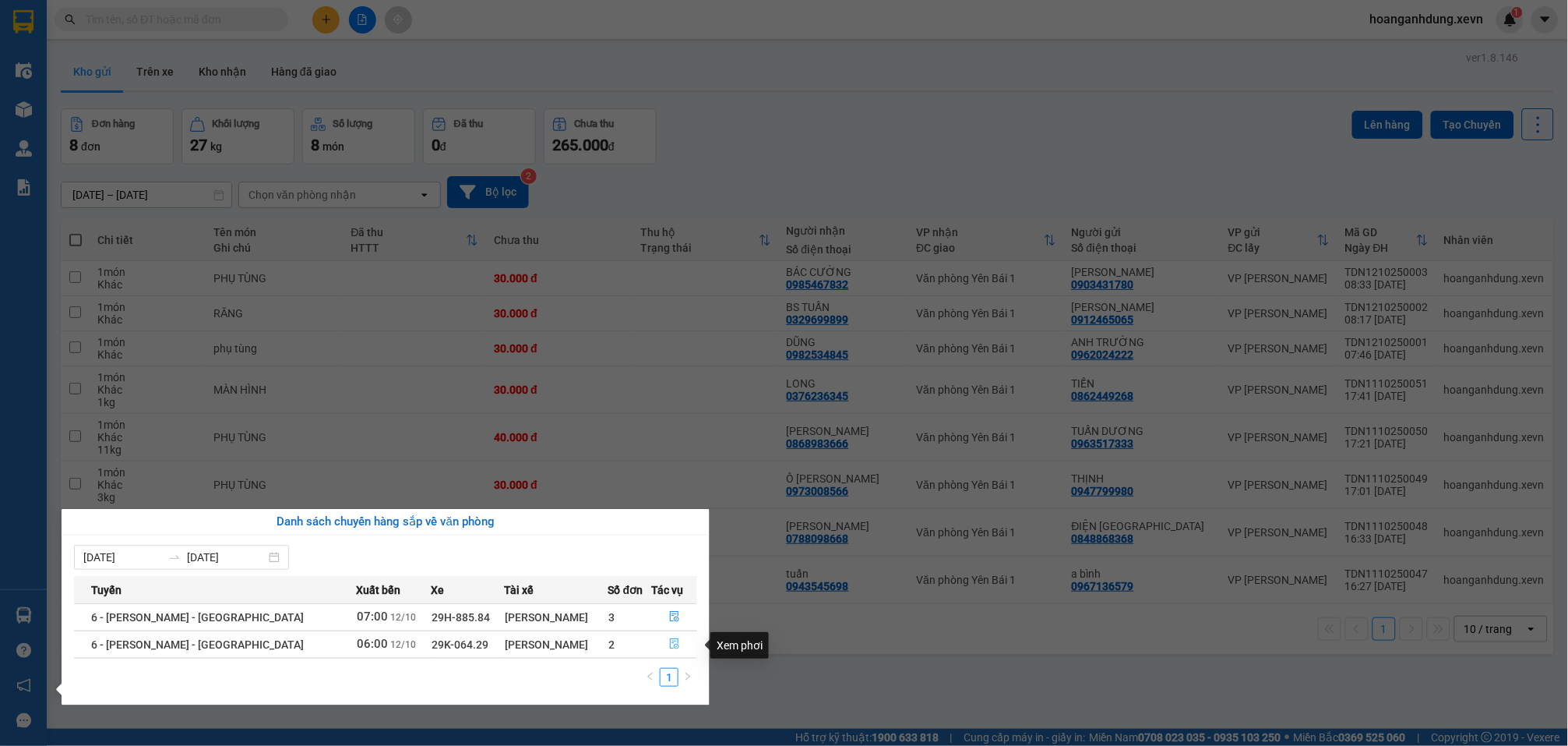
click at [670, 646] on icon "file-done" at bounding box center [675, 643] width 10 height 11
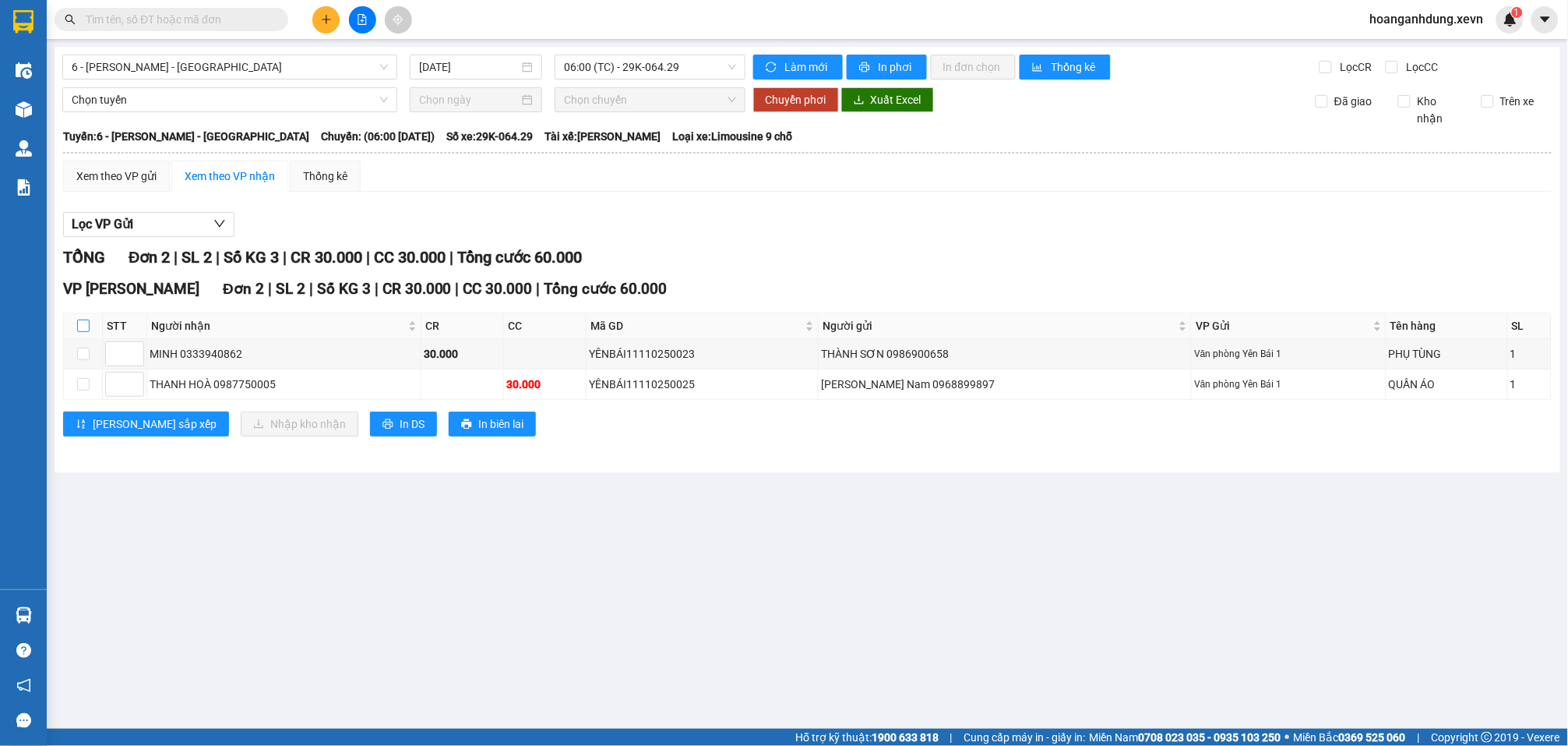
click at [78, 320] on input "checkbox" at bounding box center [83, 326] width 13 height 13
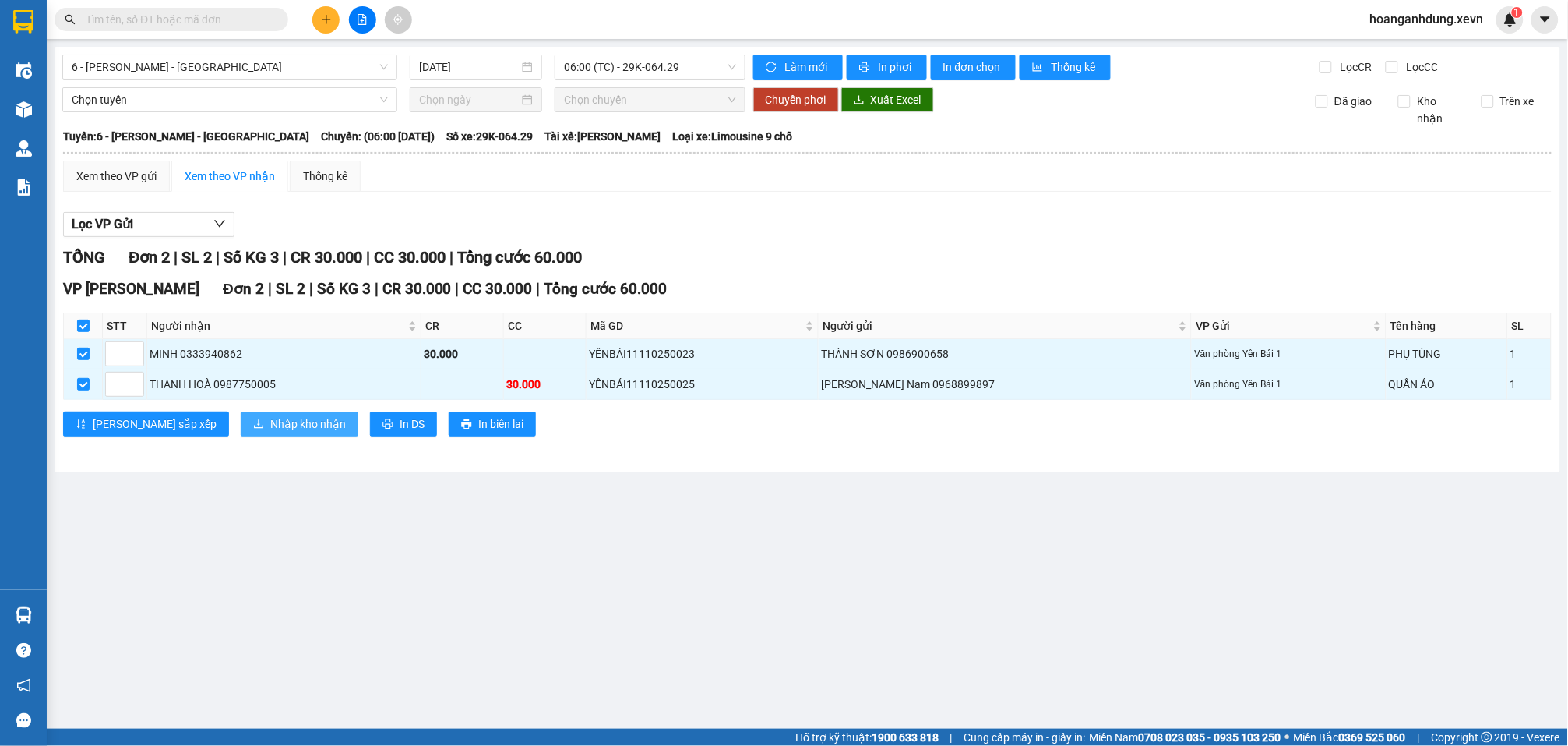
click at [270, 416] on span "Nhập kho nhận" at bounding box center [308, 424] width 76 height 17
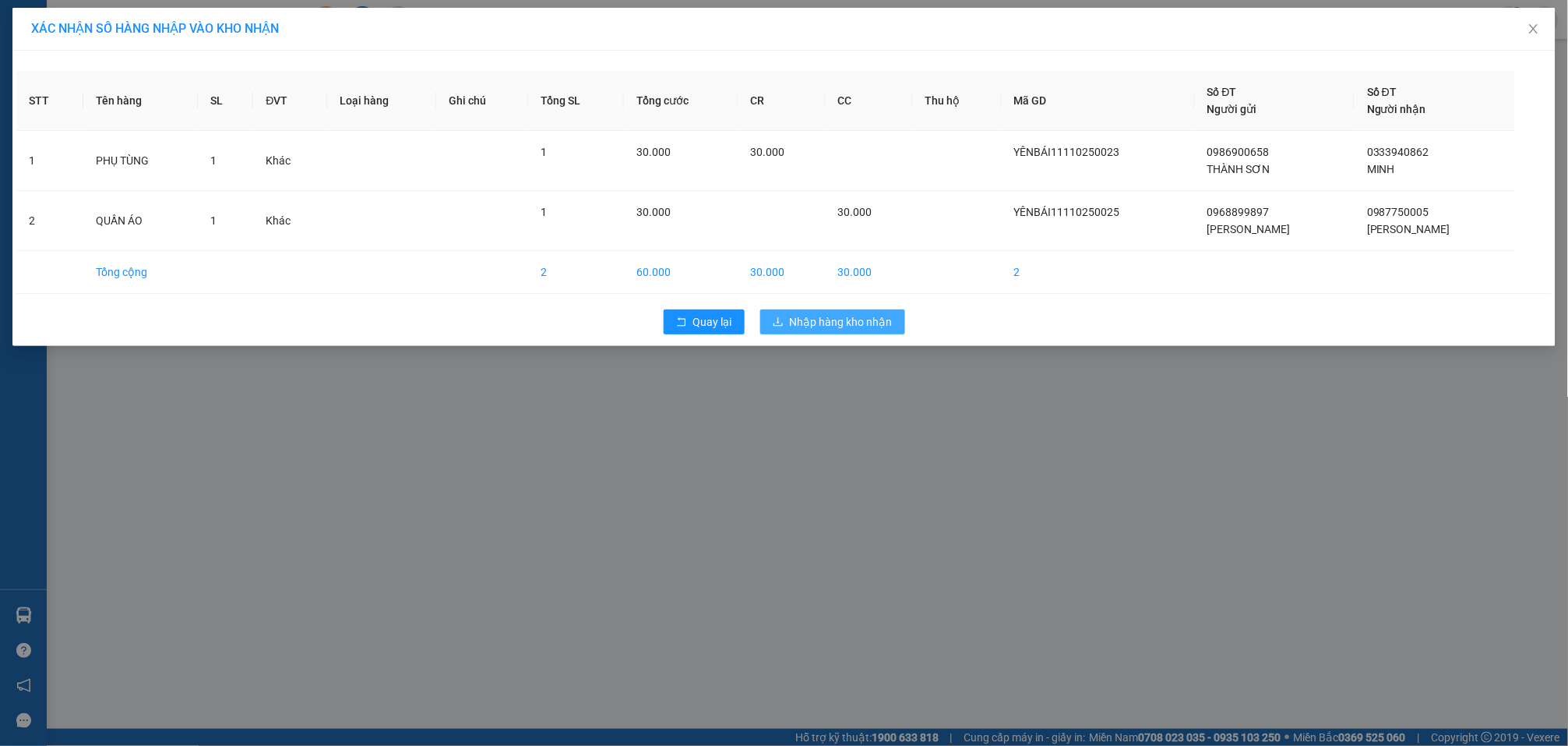
click at [825, 323] on span "Nhập hàng kho nhận" at bounding box center [842, 322] width 103 height 17
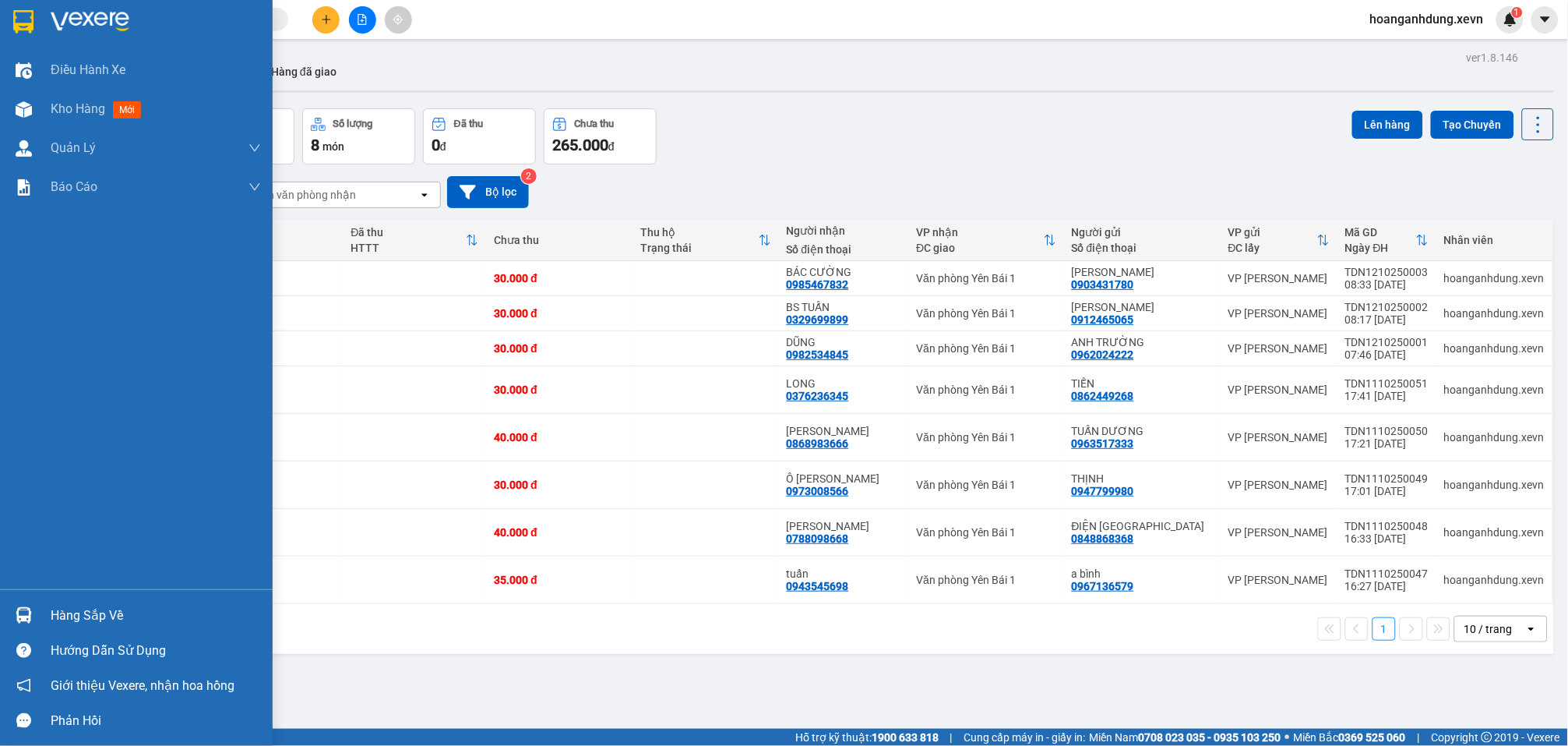
click at [47, 615] on div "Hàng sắp về" at bounding box center [137, 615] width 273 height 35
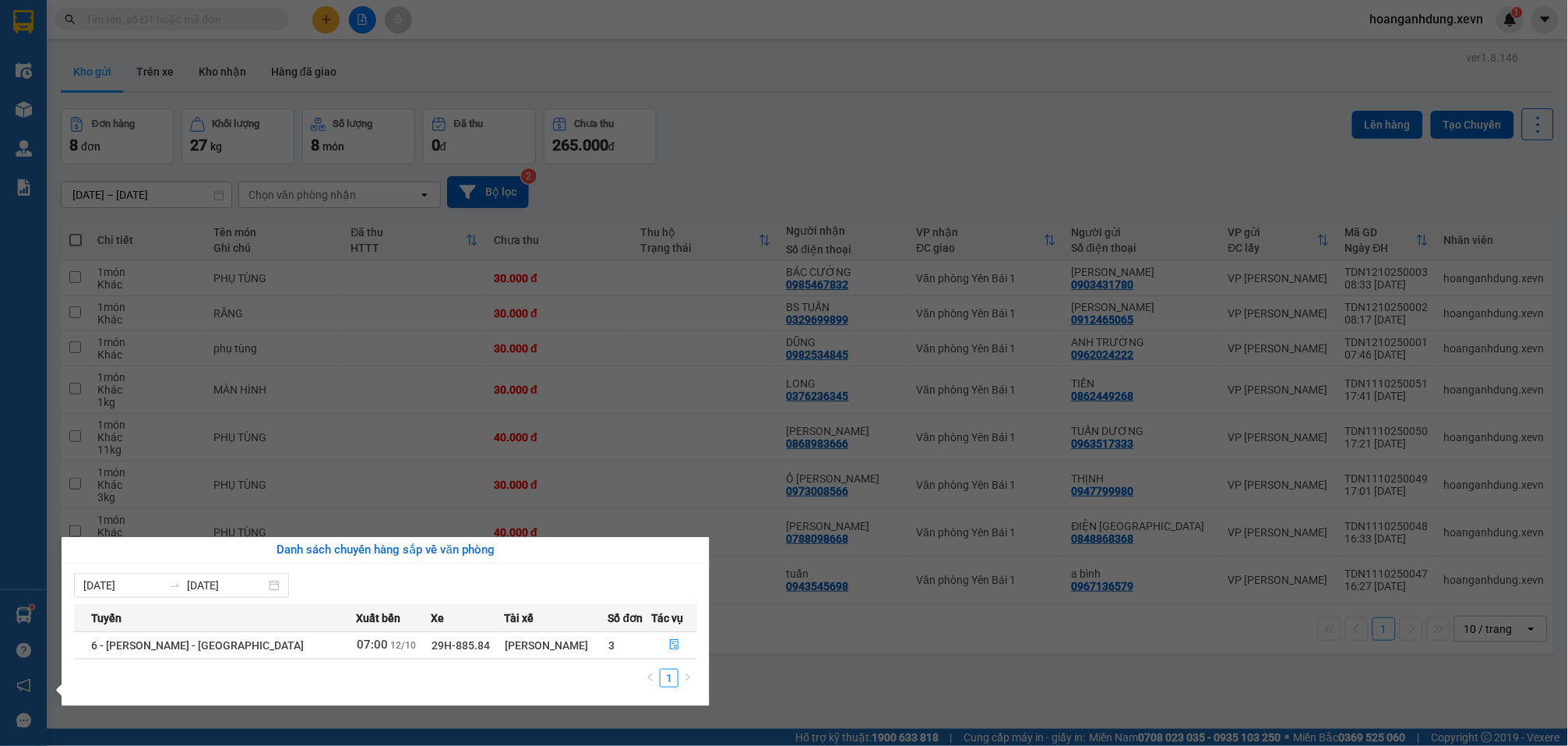
click at [843, 67] on section "Kết quả tìm kiếm ( 0 ) Bộ lọc No Data hoanganhdung.xevn 1 Điều hành xe Kho hàng…" at bounding box center [784, 373] width 1568 height 746
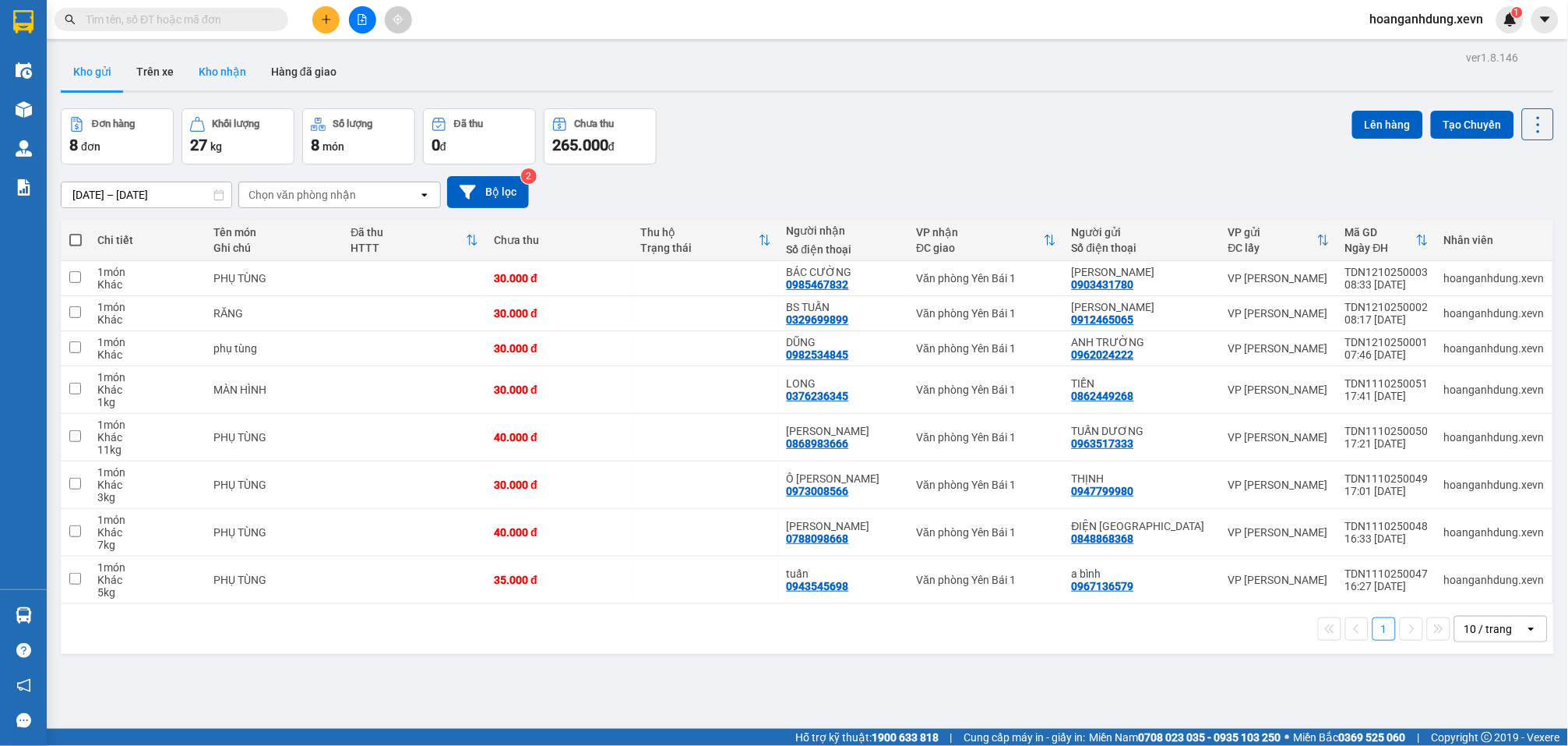
click at [223, 74] on button "Kho nhận" at bounding box center [222, 72] width 73 height 38
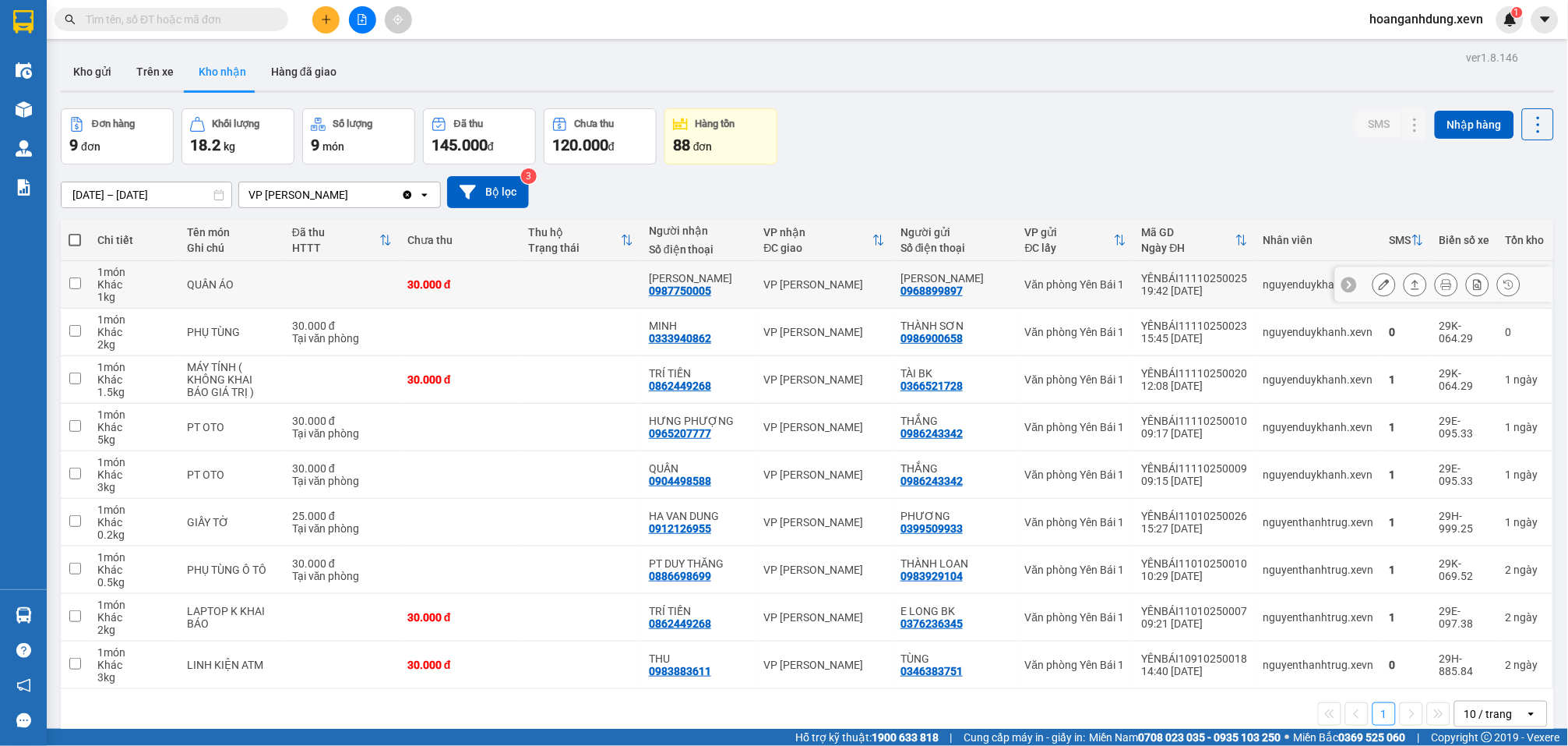
click at [1225, 281] on div "YÊNBÁI11110250025" at bounding box center [1194, 278] width 106 height 13
checkbox input "true"
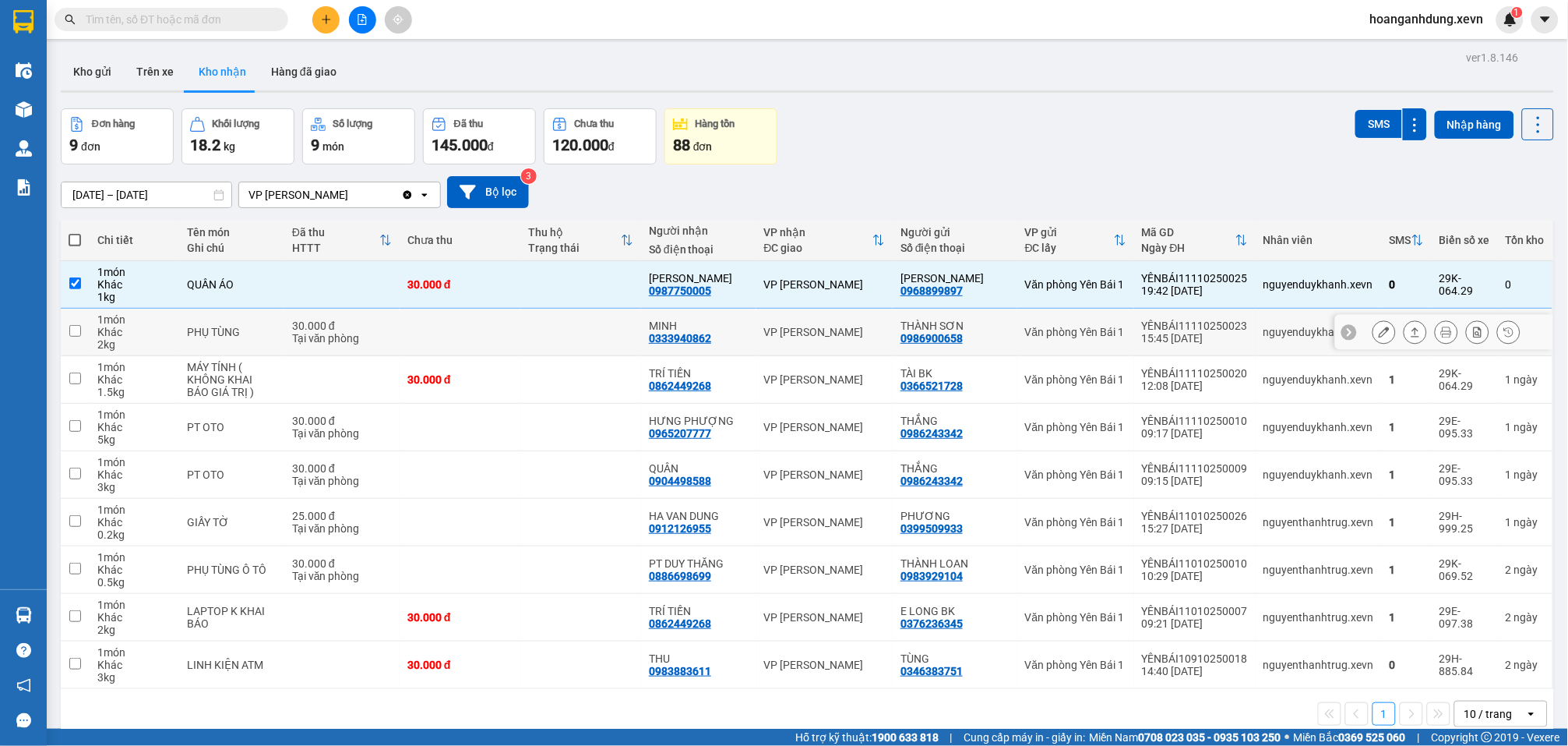
click at [1185, 328] on div "YÊNBÁI11110250023" at bounding box center [1194, 326] width 106 height 13
checkbox input "true"
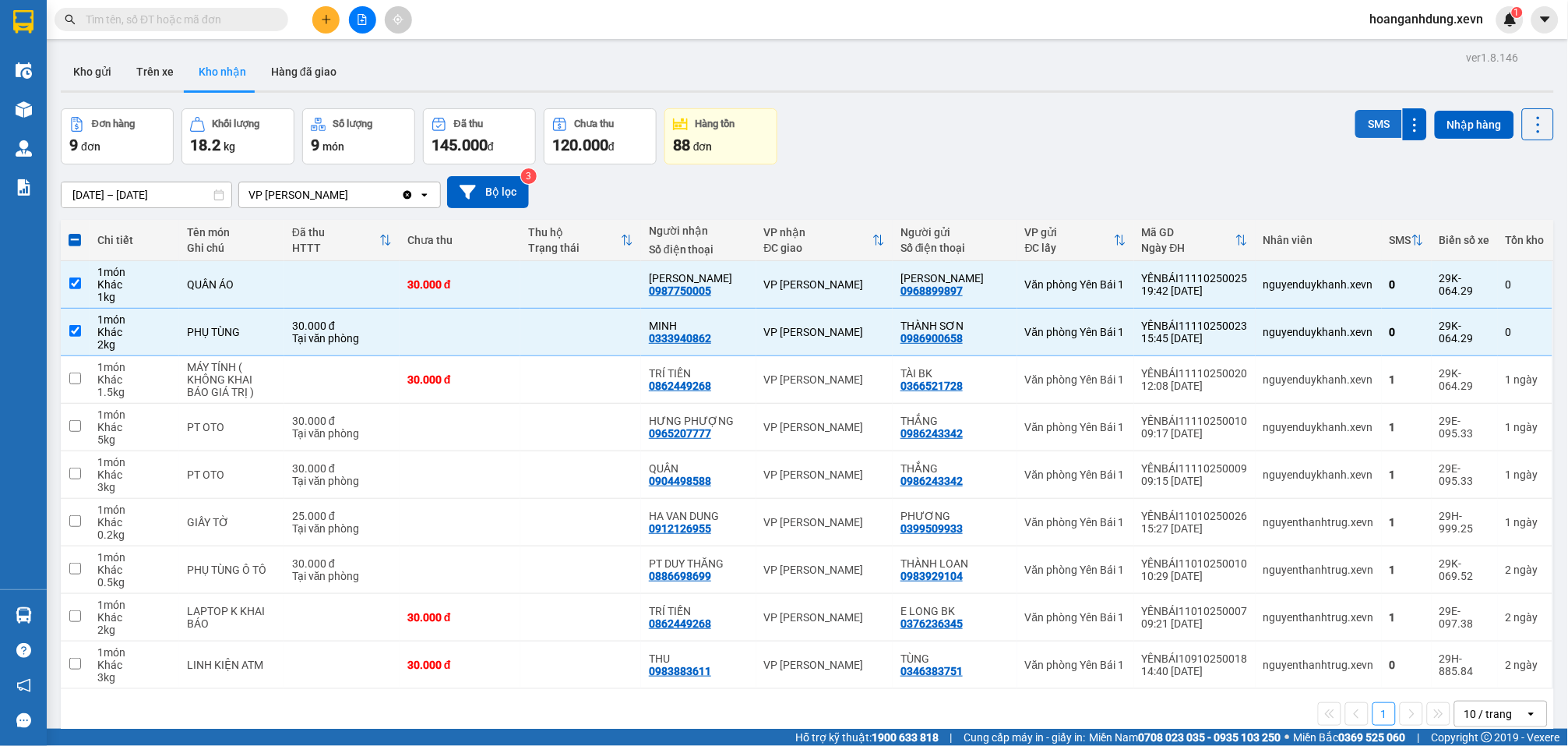
click at [1356, 123] on button "SMS" at bounding box center [1379, 123] width 46 height 28
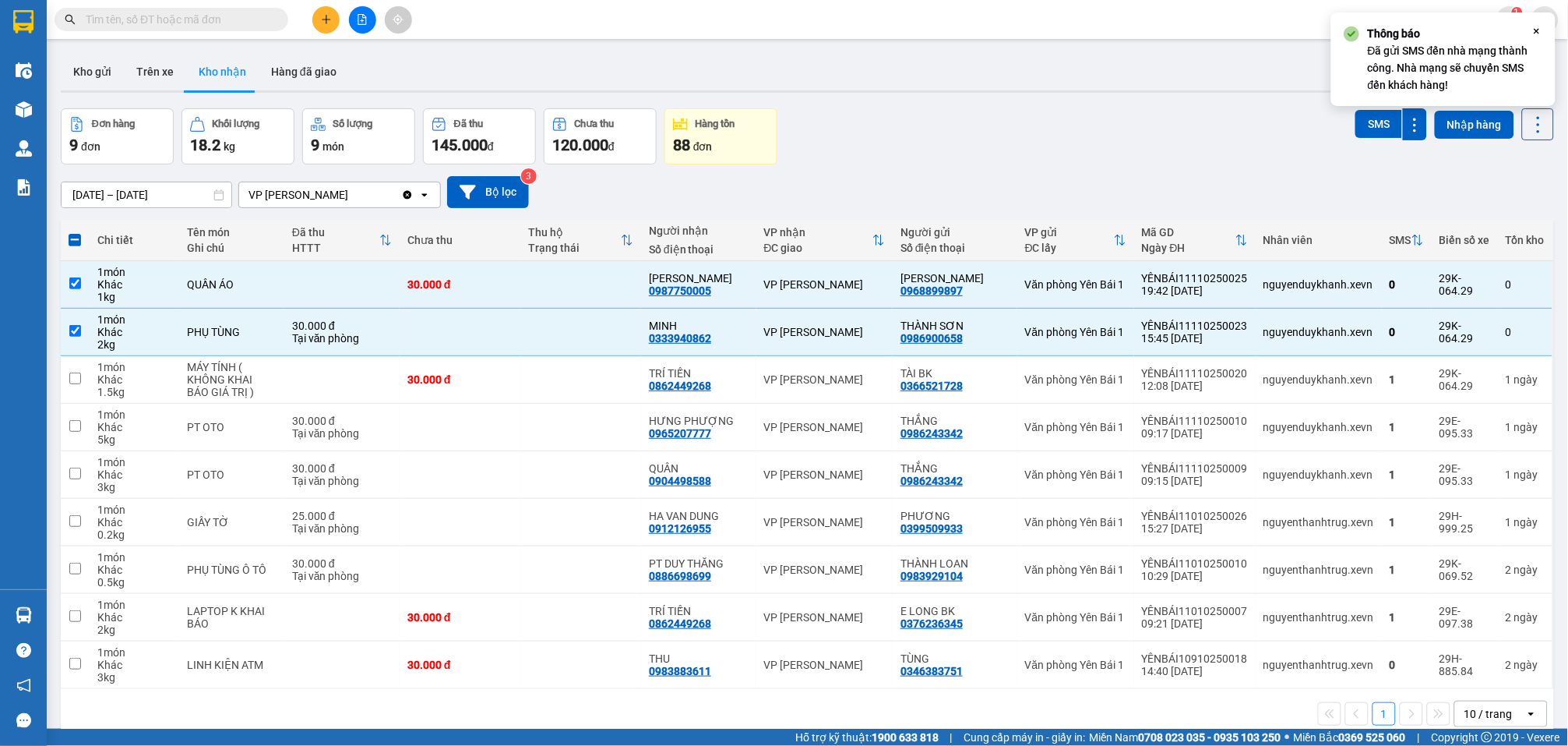
click at [1114, 150] on div "Đơn hàng 9 đơn Khối lượng 18.2 kg Số lượng 9 món Đã thu 145.000 đ Chưa thu 120.…" at bounding box center [808, 137] width 1493 height 56
click at [94, 78] on button "Kho gửi" at bounding box center [92, 72] width 63 height 38
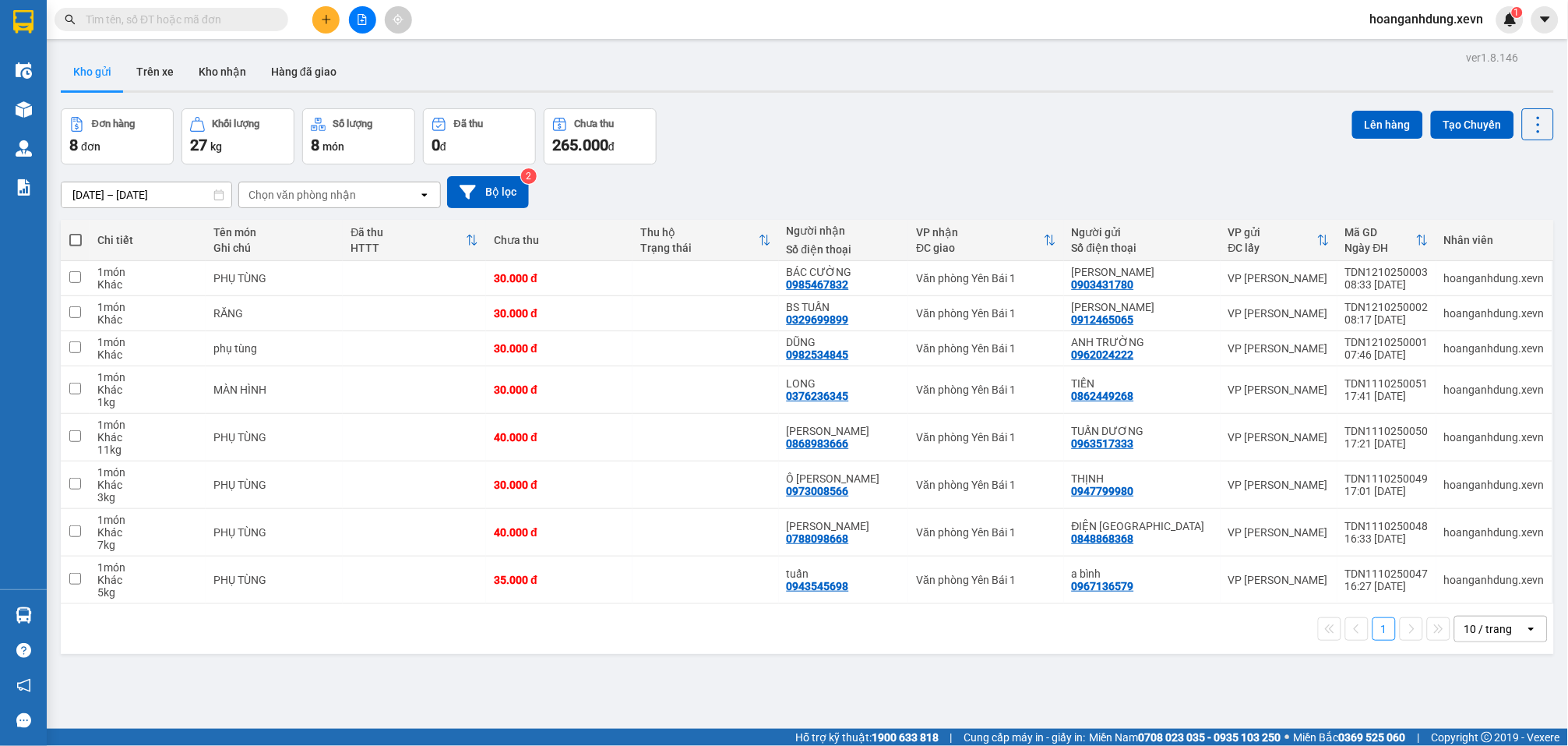
click at [903, 155] on div "Đơn hàng 8 đơn Khối lượng 27 kg Số lượng 8 món Đã thu 0 đ Chưa thu 265.000 đ Lê…" at bounding box center [808, 137] width 1493 height 56
click at [331, 18] on icon "plus" at bounding box center [325, 18] width 11 height 11
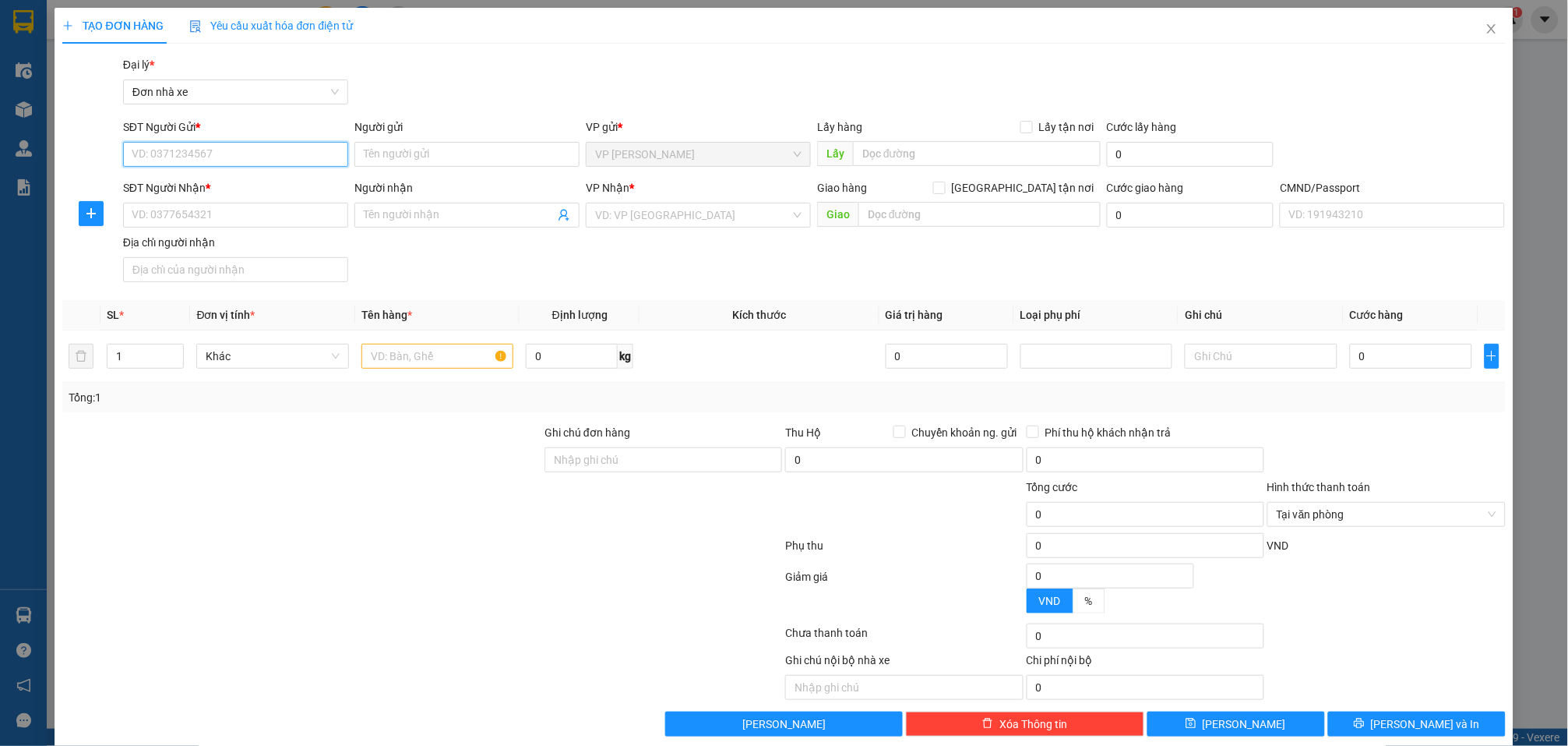
click at [279, 154] on input "SĐT Người Gửi *" at bounding box center [235, 154] width 225 height 25
click at [291, 215] on input "SĐT Người Nhận *" at bounding box center [235, 215] width 225 height 25
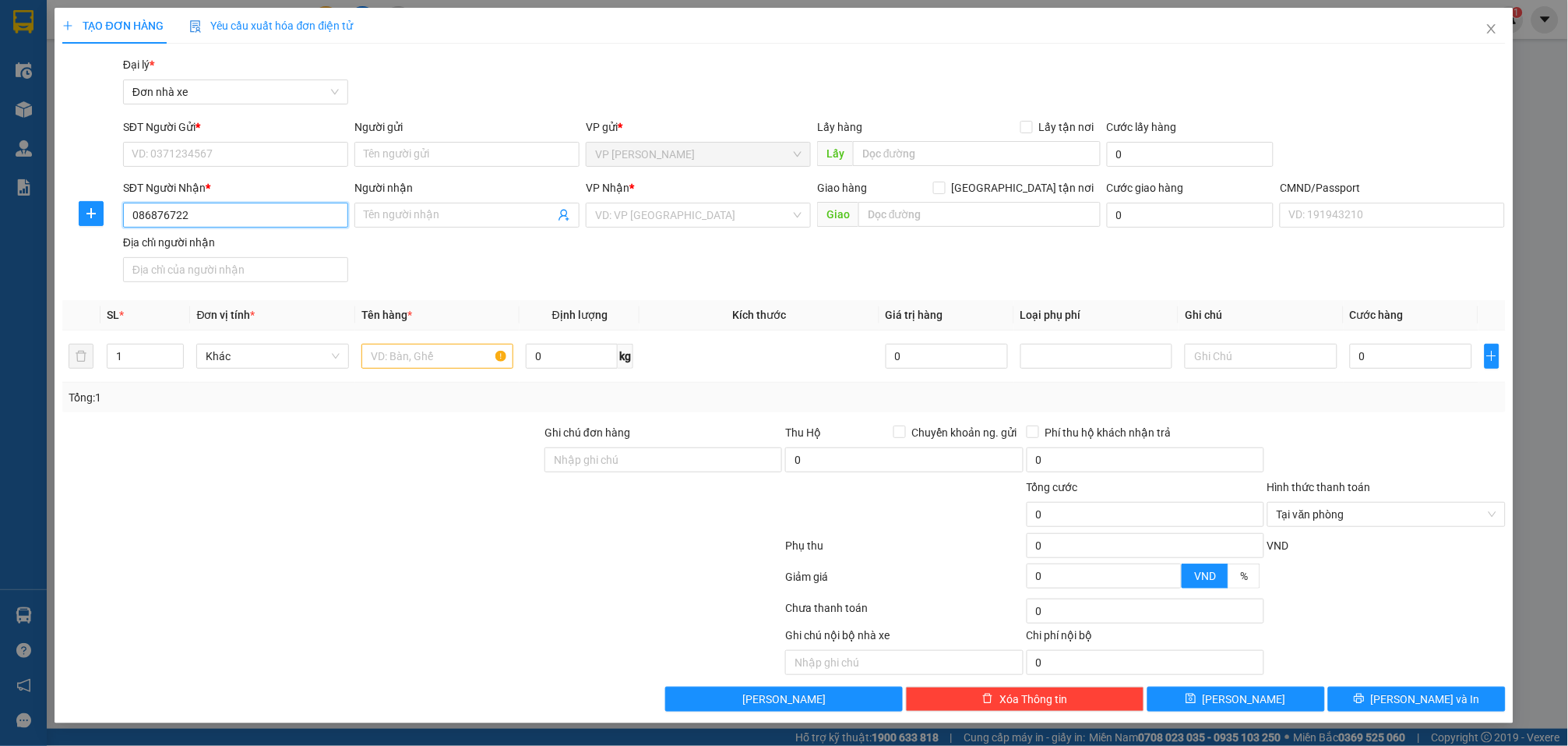
type input "0868767222"
click at [299, 247] on div "0868767222 - HUY" at bounding box center [235, 247] width 206 height 17
type input "HUY"
type input "015199000097 NGUYỄN NGỌC HUYỀN"
type input "0868767222"
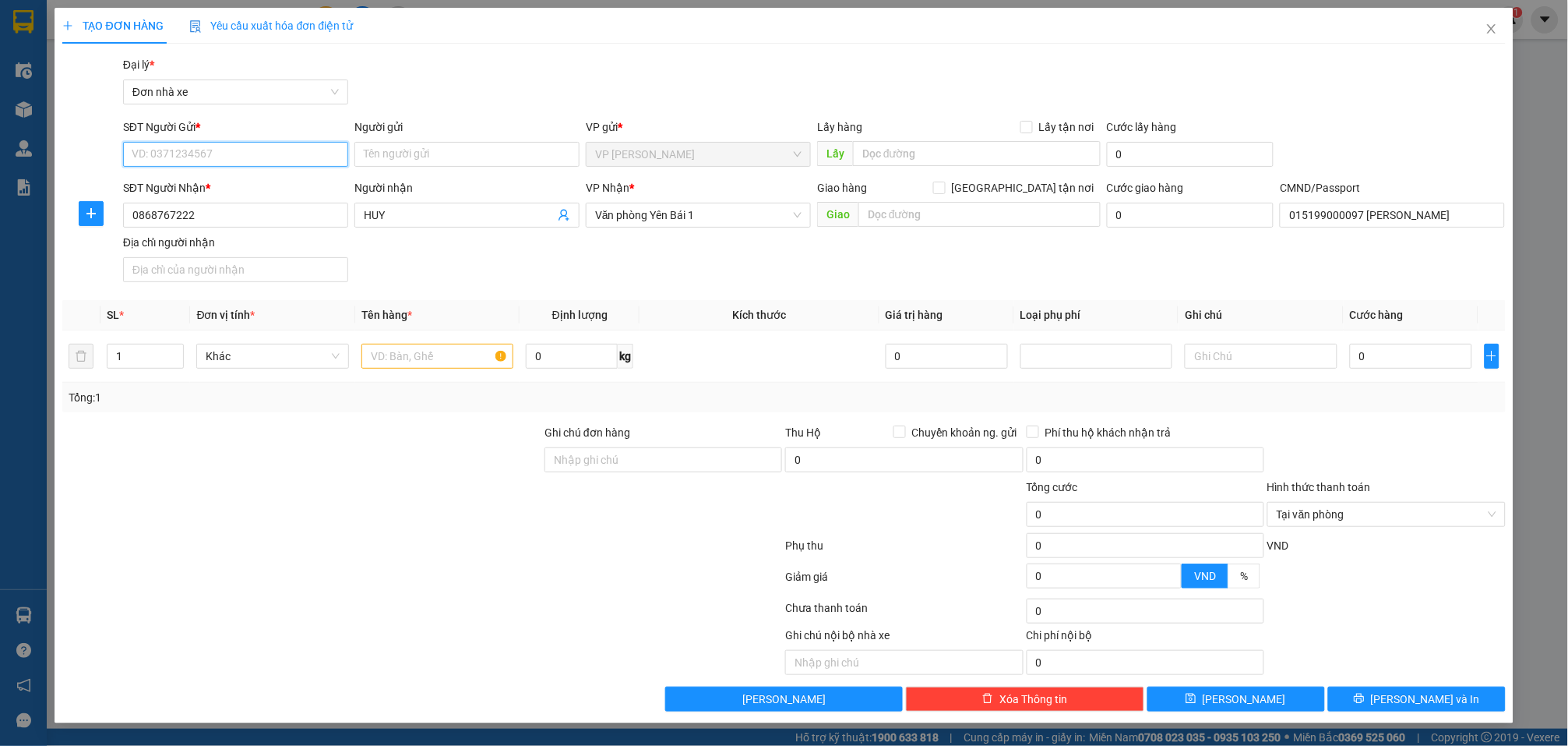
click at [283, 147] on input "SĐT Người Gửi *" at bounding box center [235, 154] width 225 height 25
click at [265, 152] on input "SĐT Người Gửi *" at bounding box center [235, 154] width 225 height 25
type input "0363652665"
click at [431, 157] on input "Người gửi" at bounding box center [467, 154] width 225 height 25
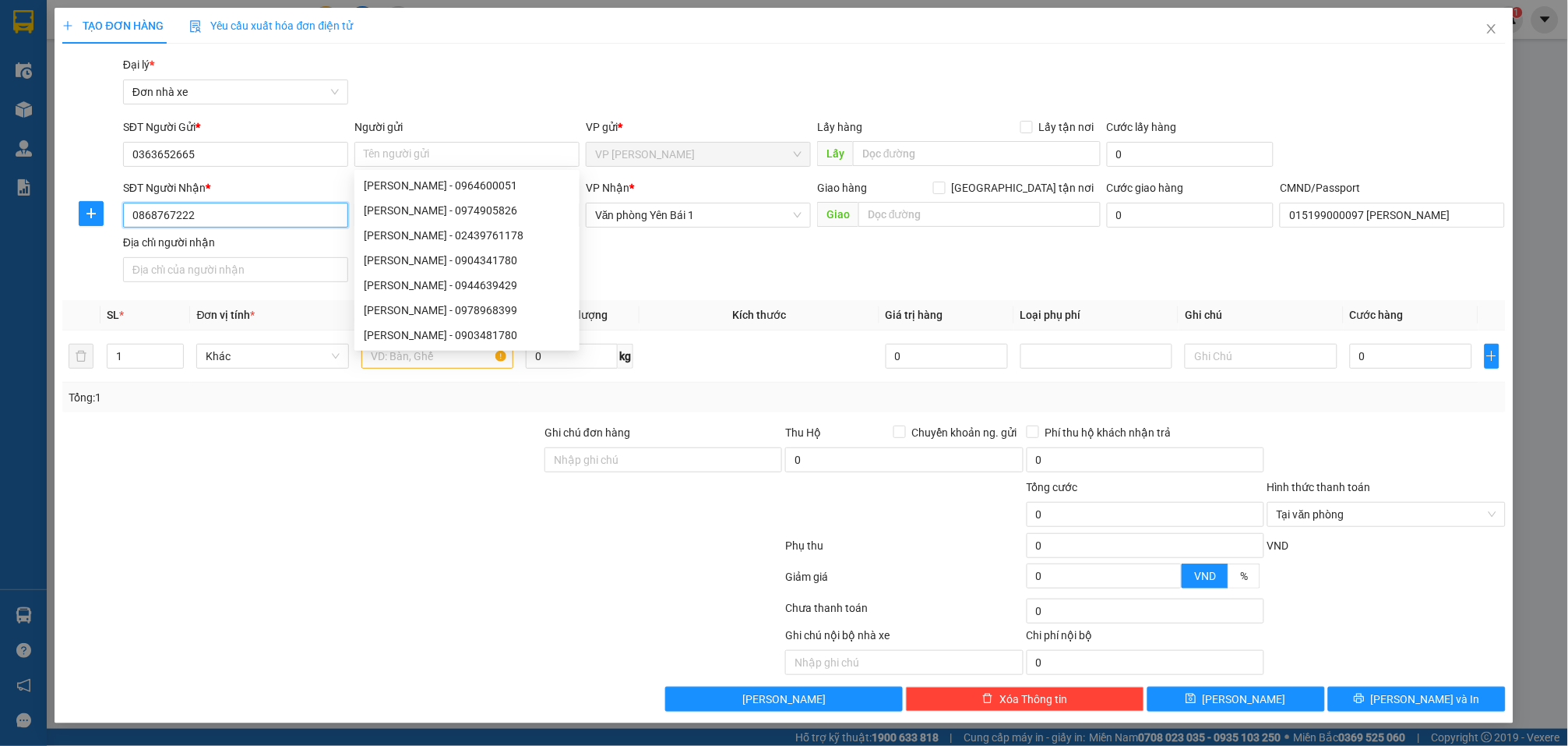
click at [285, 213] on input "0868767222" at bounding box center [235, 215] width 225 height 25
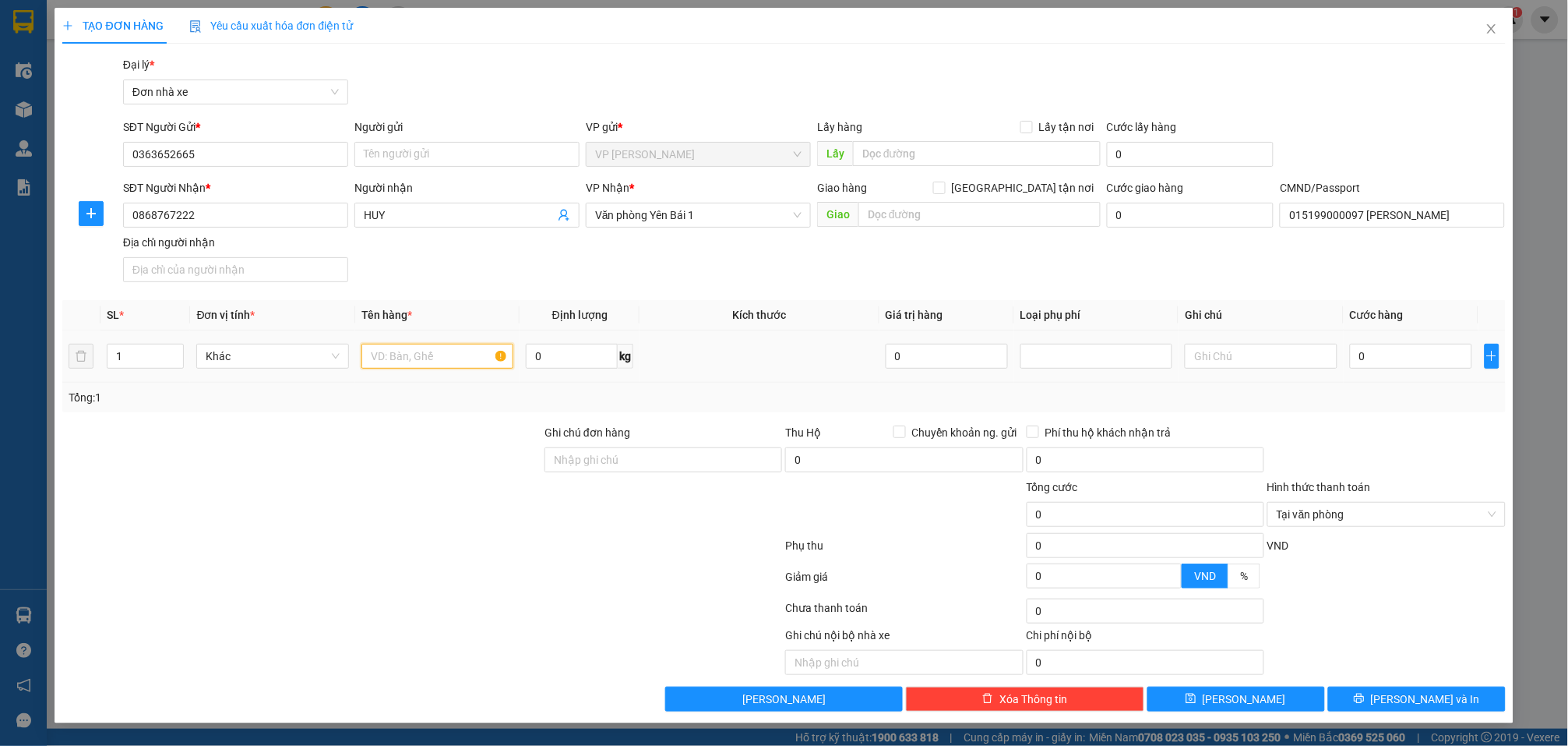
click at [413, 364] on input "text" at bounding box center [437, 357] width 152 height 25
click at [396, 141] on span at bounding box center [467, 154] width 225 height 25
type input "LK ĐIỆN THOẠI"
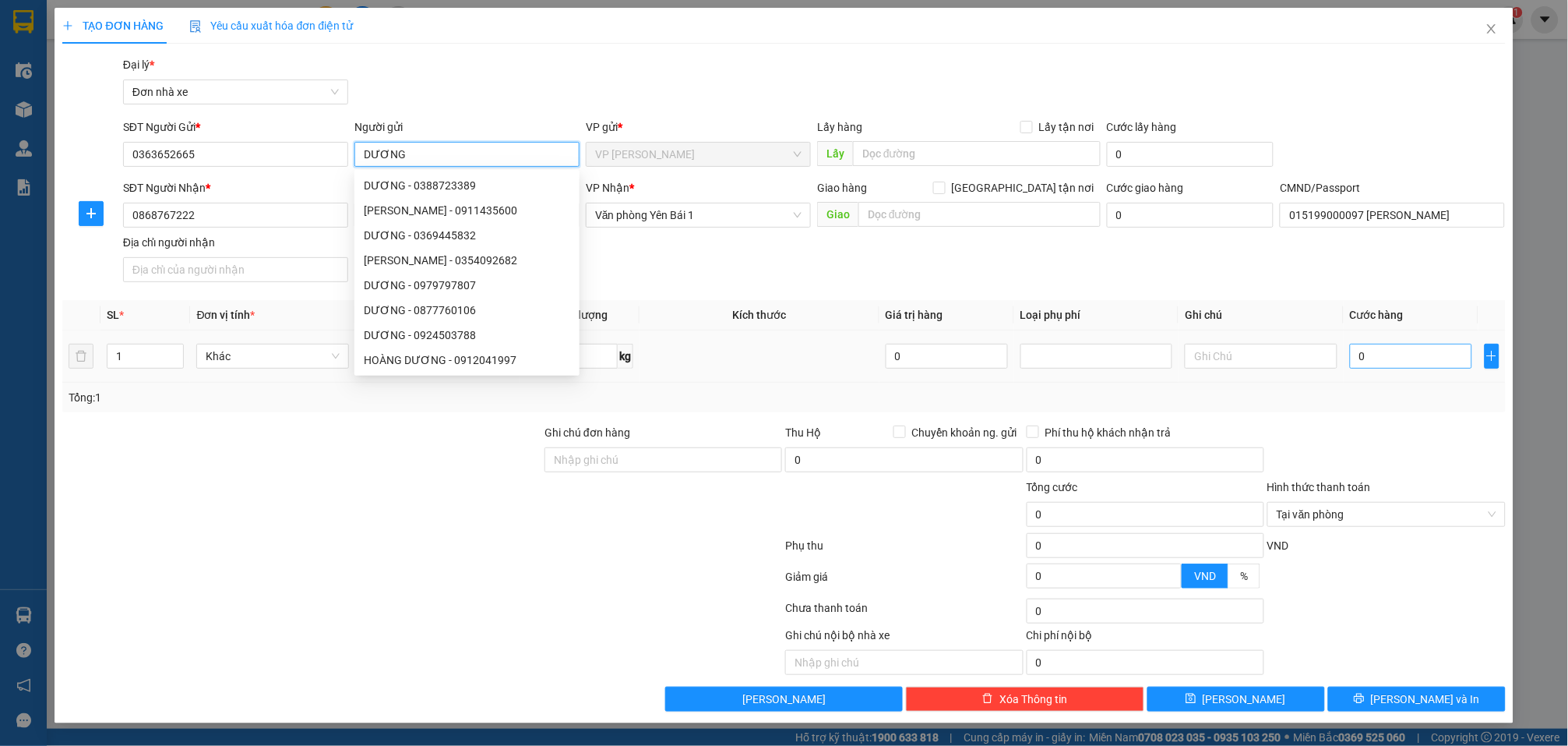
type input "DƯƠNG"
click at [1404, 357] on input "0" at bounding box center [1411, 357] width 122 height 25
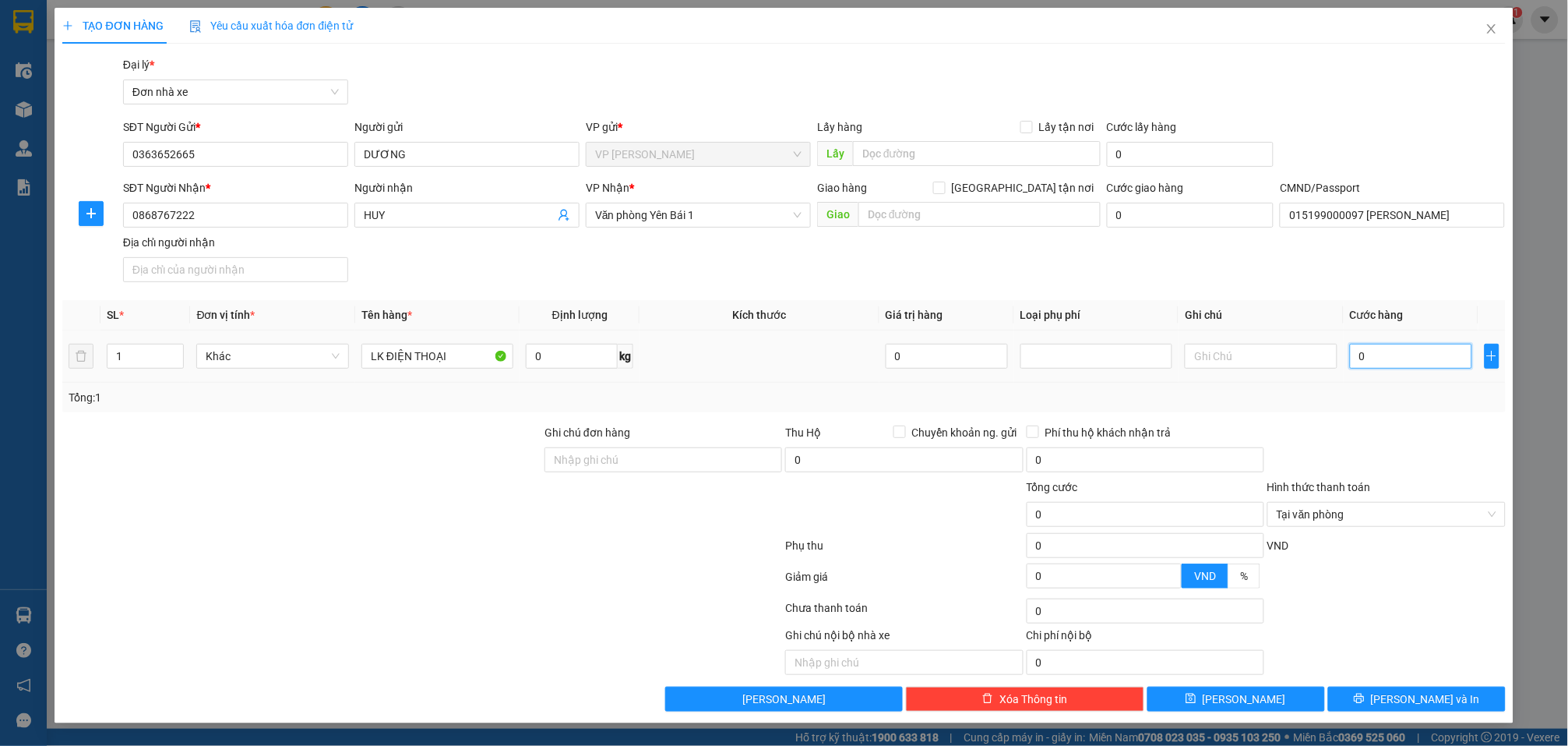
type input "2"
type input "25"
type input "25.000"
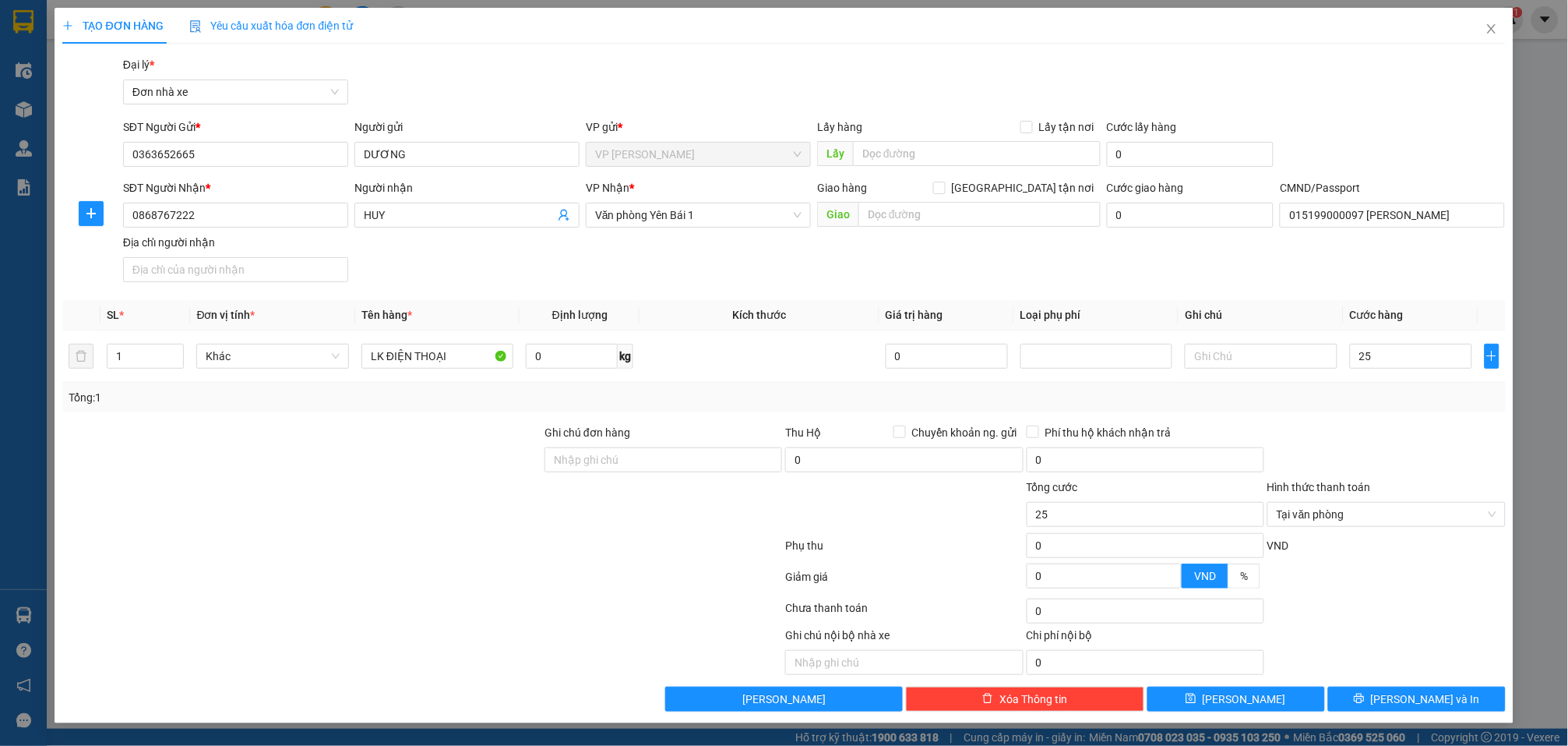
type input "25.000"
click at [1408, 429] on div at bounding box center [1386, 451] width 241 height 54
click at [462, 358] on input "LK ĐIỆN THOẠI" at bounding box center [437, 357] width 152 height 25
click at [1471, 708] on button "[PERSON_NAME] và In" at bounding box center [1417, 699] width 177 height 25
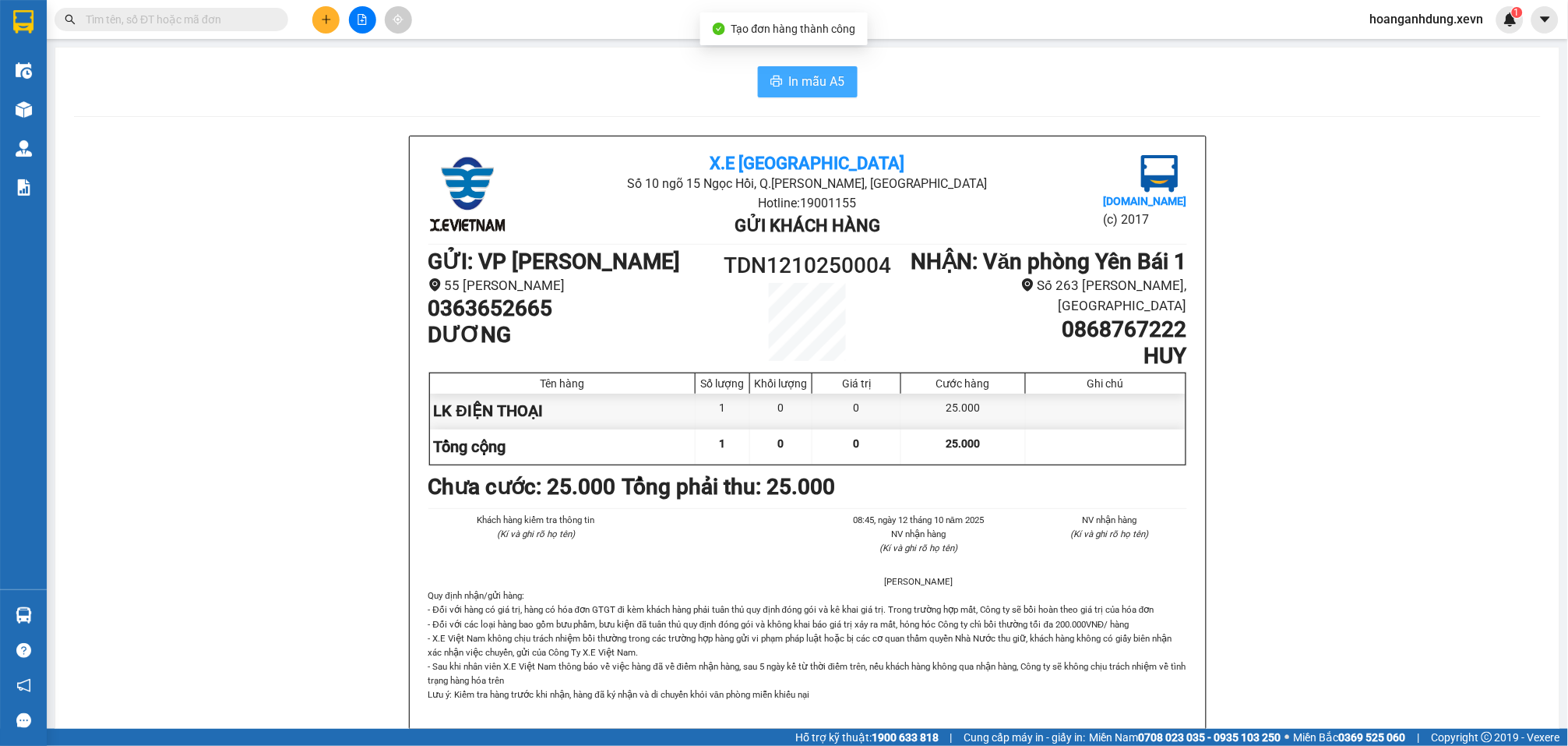
click at [815, 83] on span "In mẫu A5" at bounding box center [817, 81] width 56 height 19
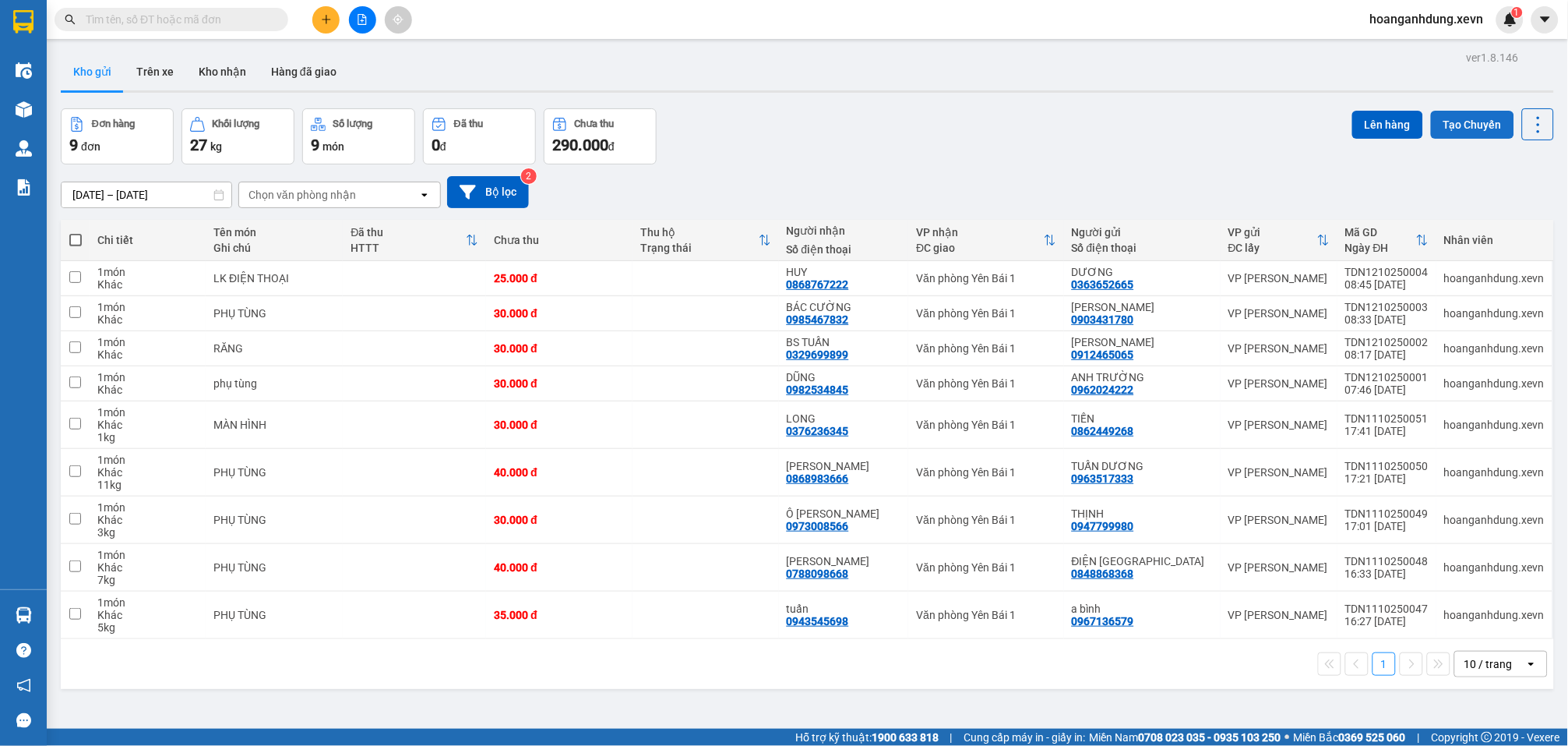
click at [1450, 121] on button "Tạo Chuyến" at bounding box center [1473, 124] width 83 height 28
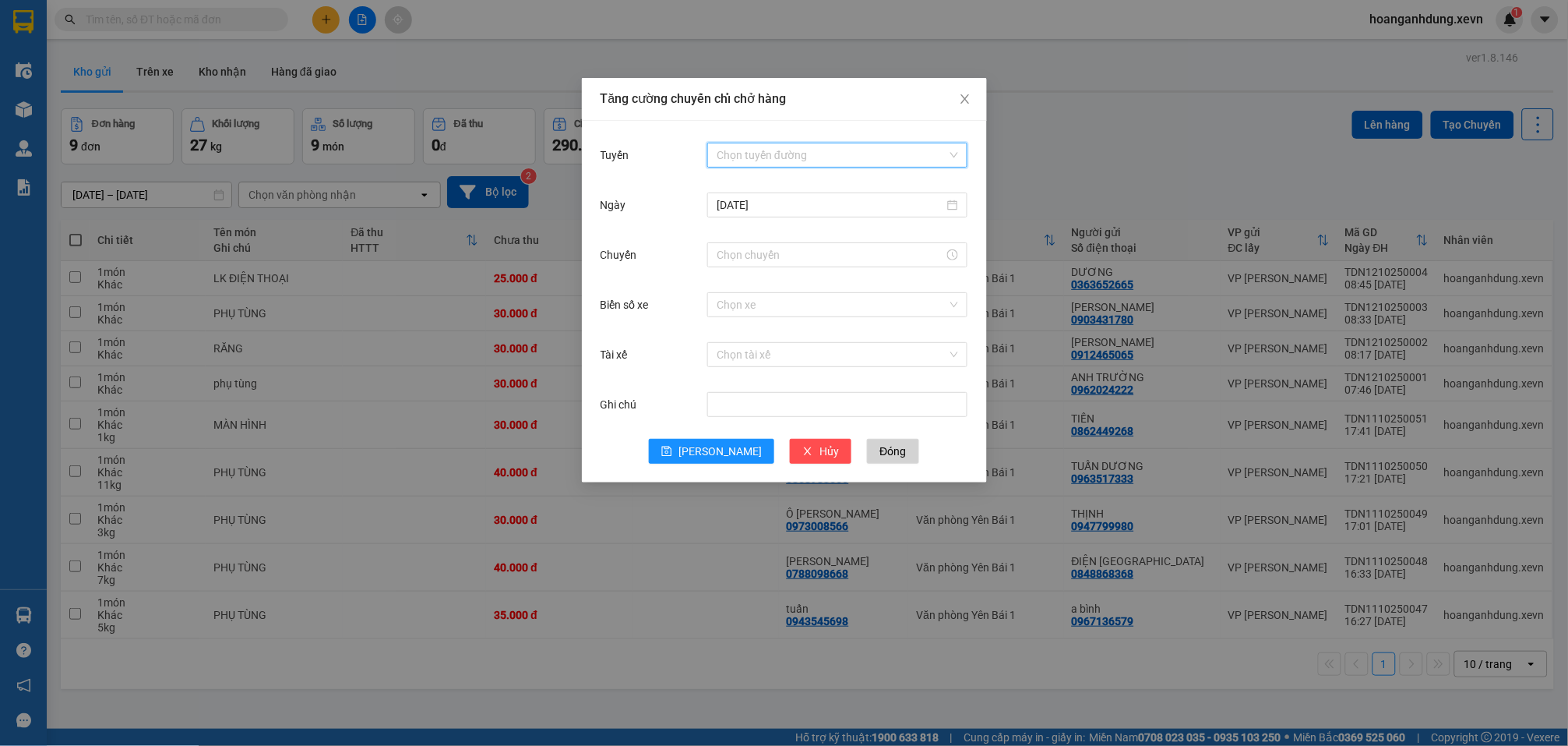
drag, startPoint x: 848, startPoint y: 151, endPoint x: 845, endPoint y: 226, distance: 75.1
click at [845, 155] on input "Tuyến" at bounding box center [832, 155] width 231 height 23
drag, startPoint x: 966, startPoint y: 188, endPoint x: 968, endPoint y: 253, distance: 65.0
click at [968, 253] on div at bounding box center [965, 256] width 6 height 22
click at [971, 97] on span "Close" at bounding box center [965, 99] width 44 height 44
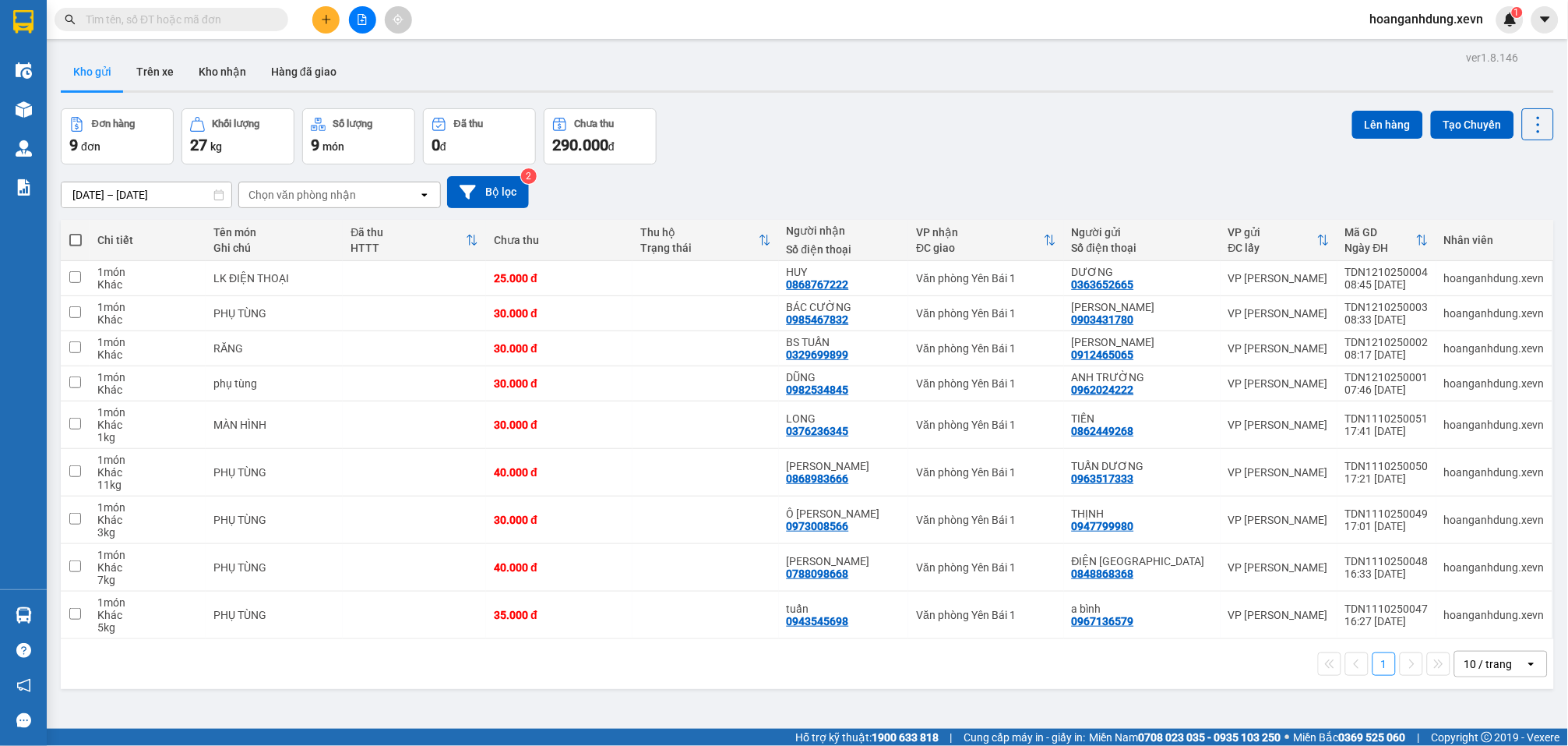
click at [82, 238] on th at bounding box center [76, 240] width 29 height 42
click at [73, 243] on span at bounding box center [76, 239] width 13 height 13
click at [76, 233] on input "checkbox" at bounding box center [76, 233] width 0 height 0
checkbox input "true"
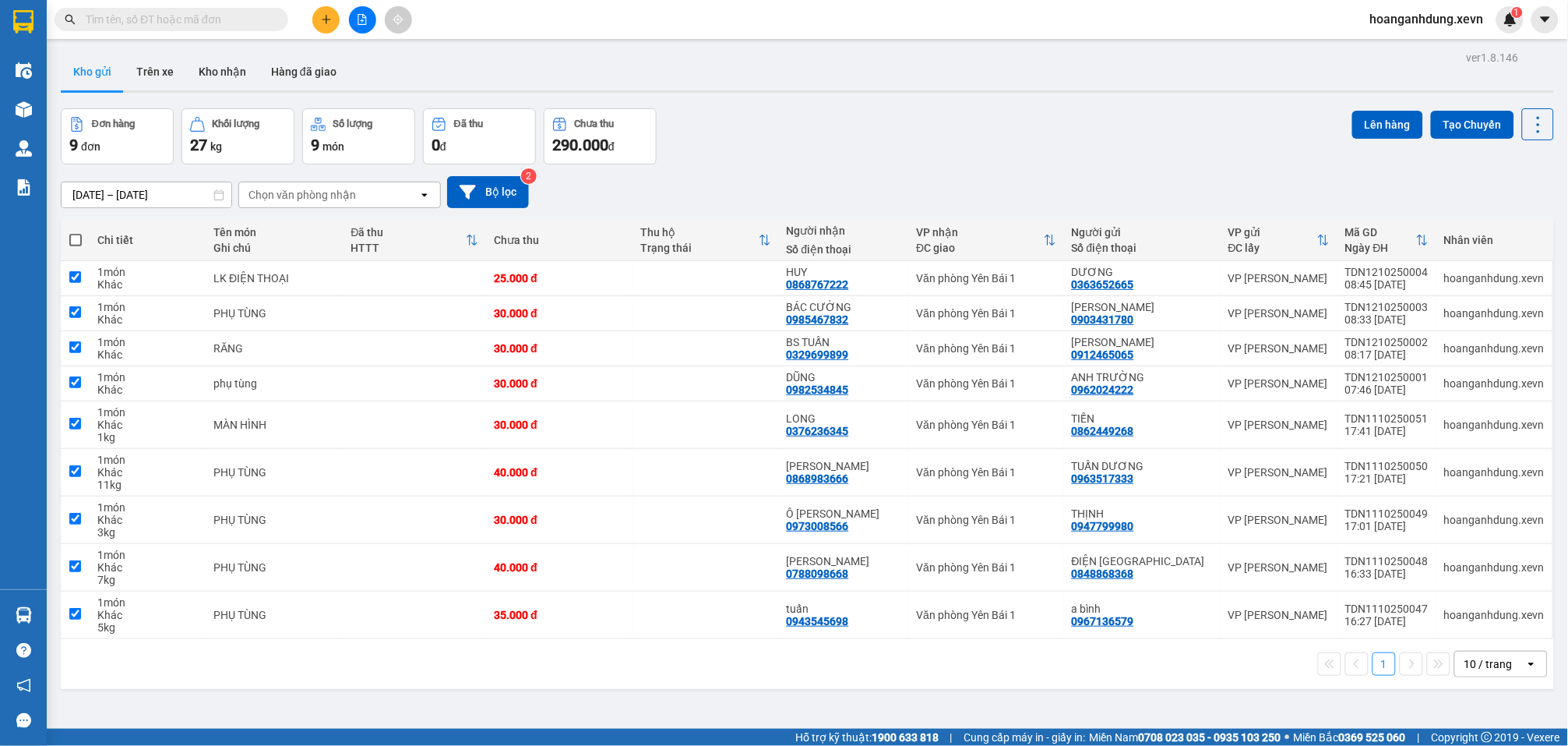
checkbox input "true"
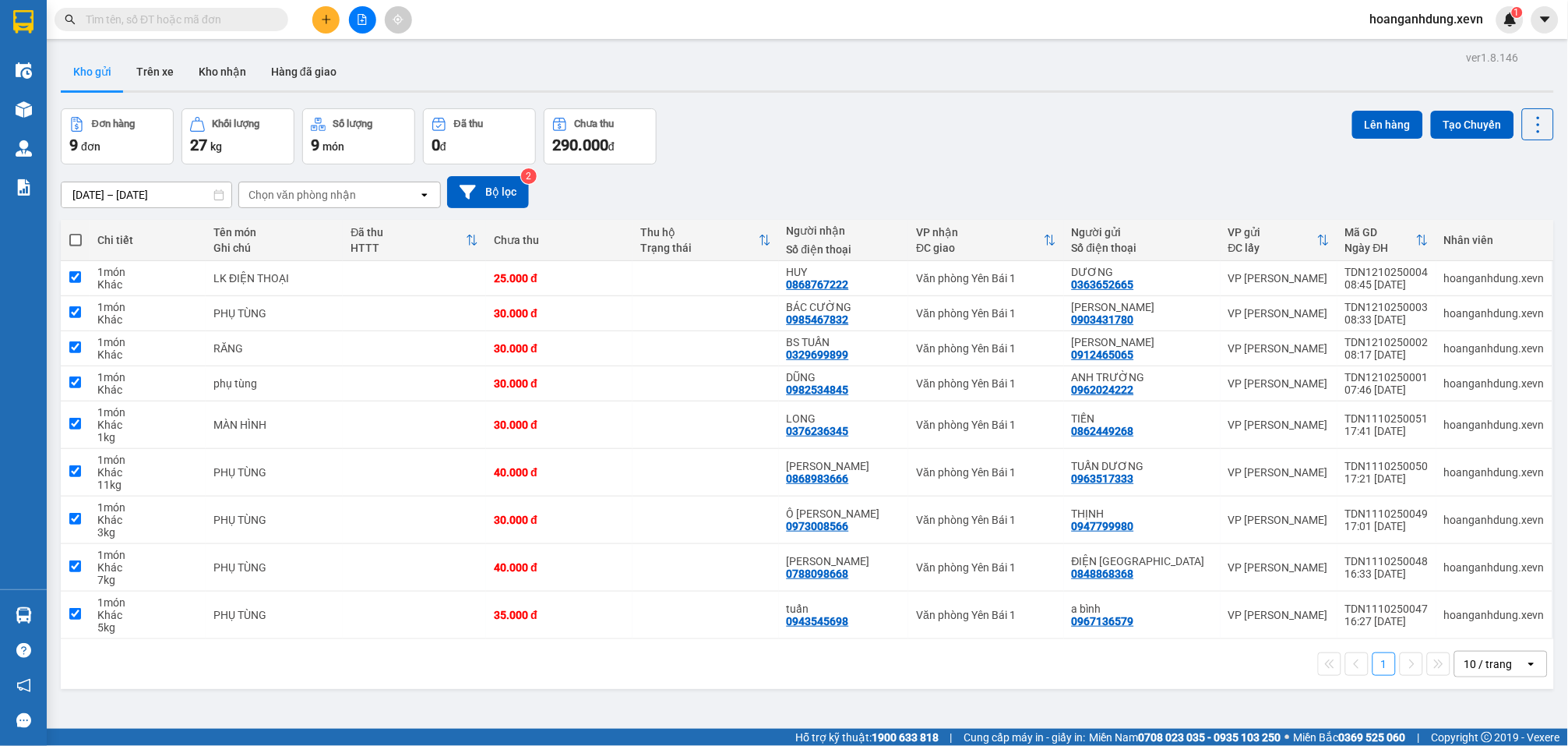
checkbox input "true"
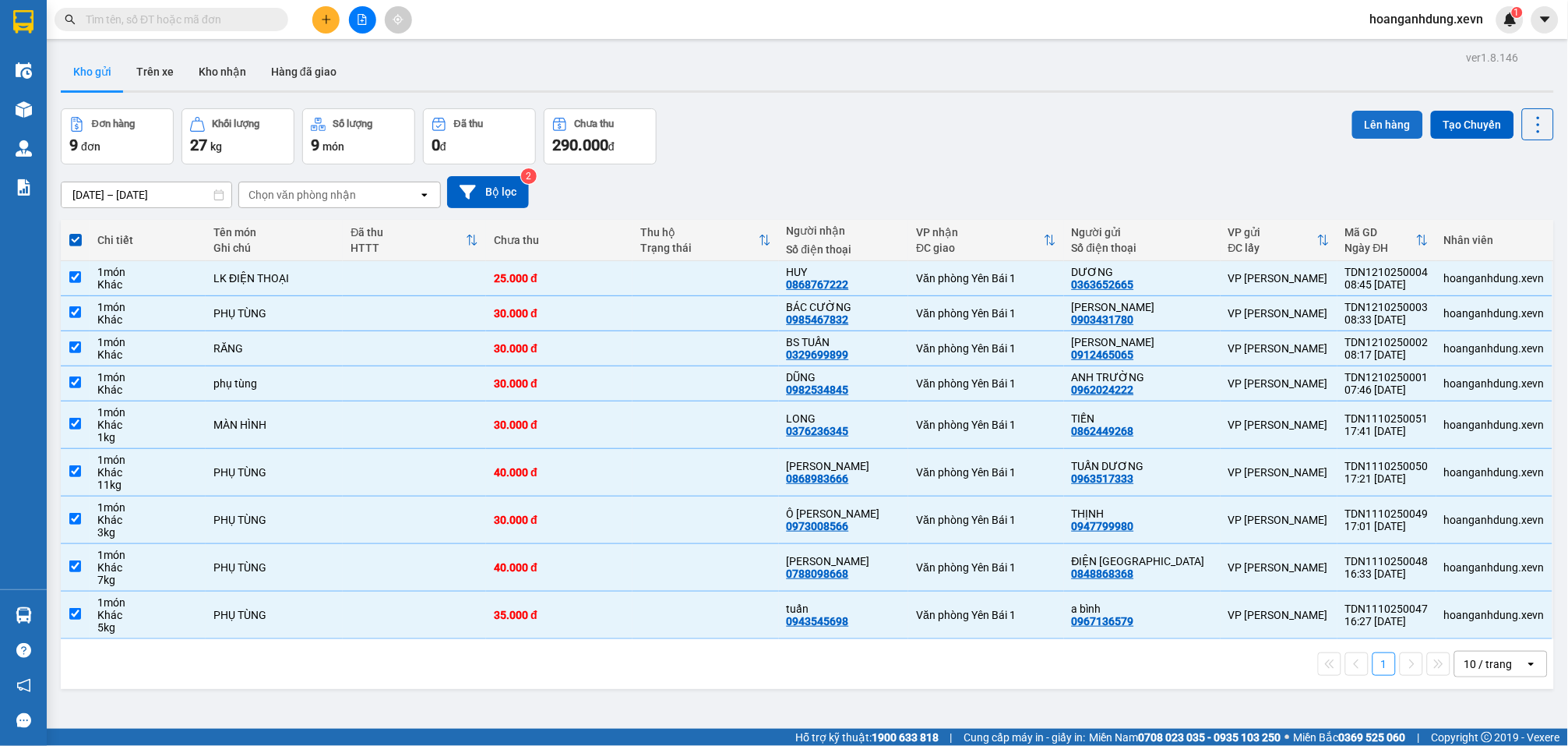
click at [1384, 123] on button "Lên hàng" at bounding box center [1387, 124] width 71 height 28
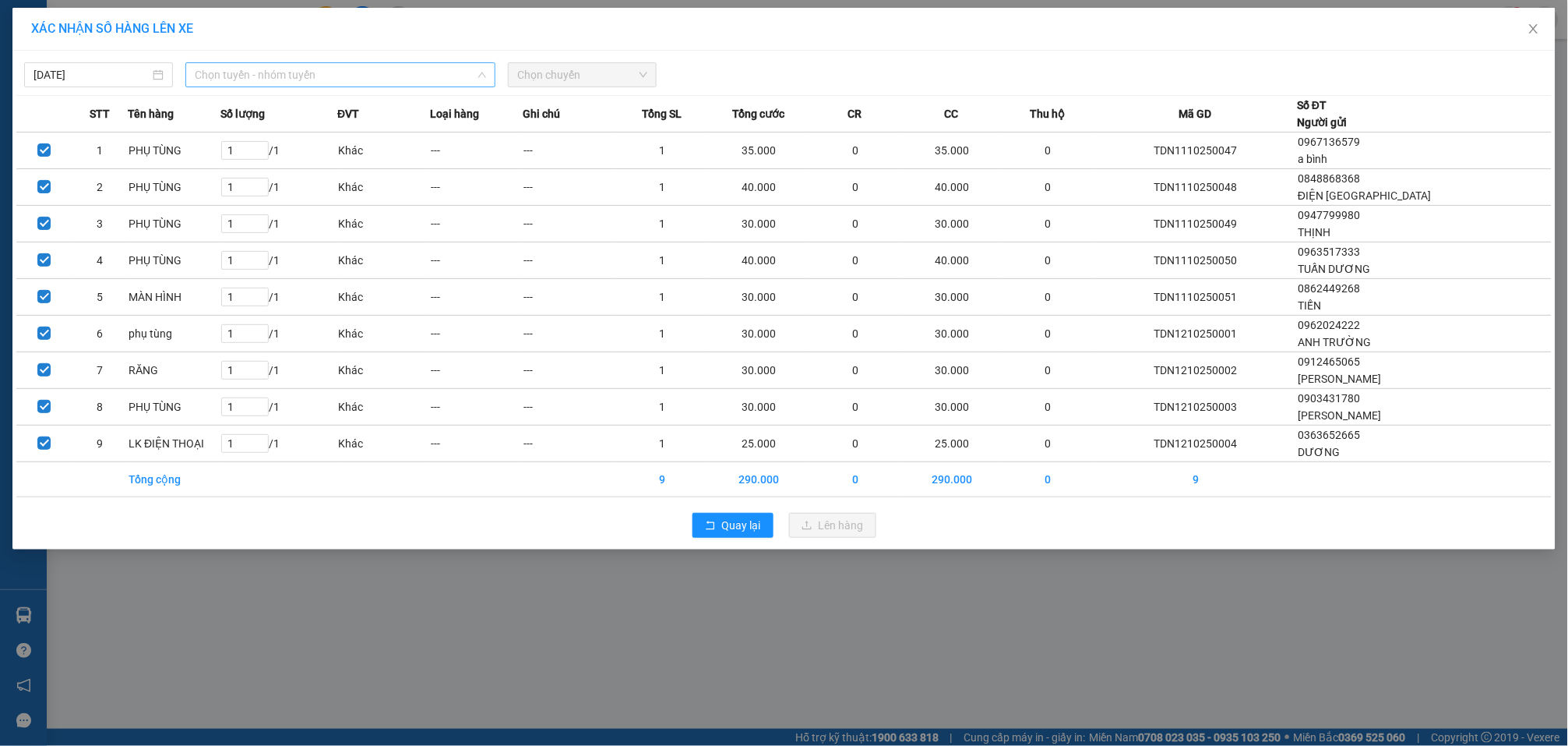
click at [349, 71] on span "Chọn tuyến - nhóm tuyến" at bounding box center [340, 75] width 292 height 23
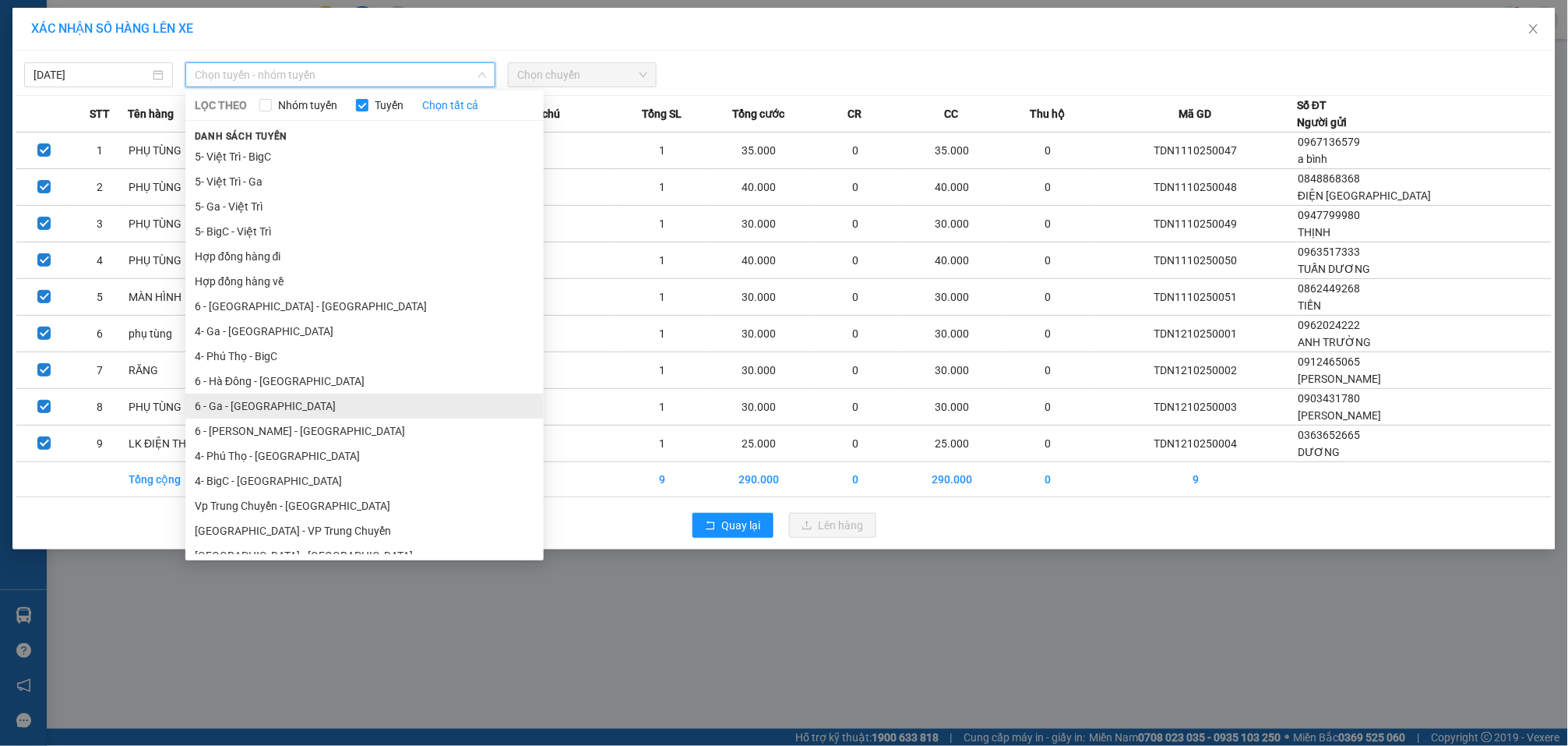
click at [299, 409] on li "6 - Ga - Yên Bái" at bounding box center [364, 406] width 358 height 25
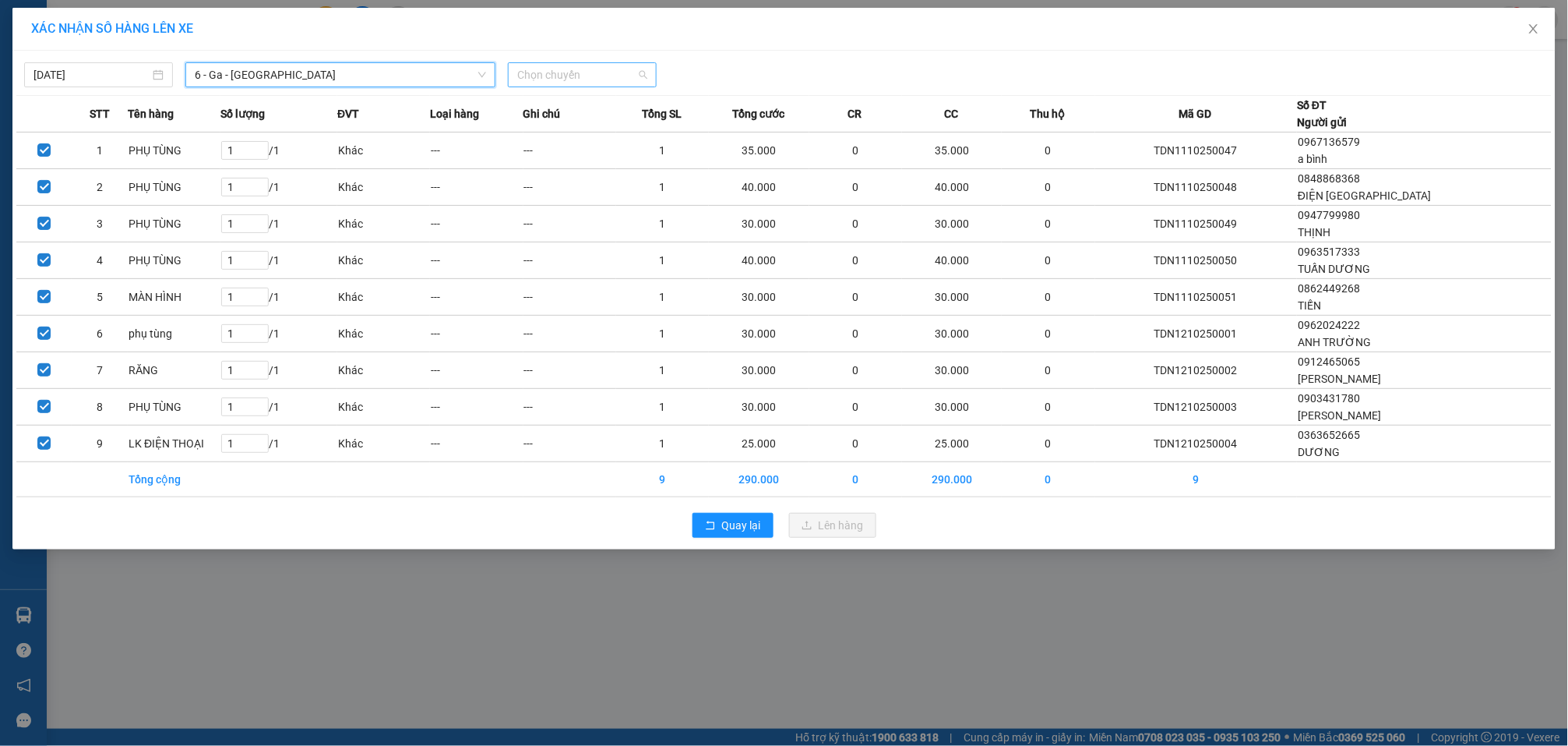
click at [557, 70] on span "Chọn chuyến" at bounding box center [582, 75] width 130 height 23
type input "9"
type input "09:00"
click at [655, 126] on div "Thêm chuyến " 09:00 "" at bounding box center [590, 131] width 166 height 26
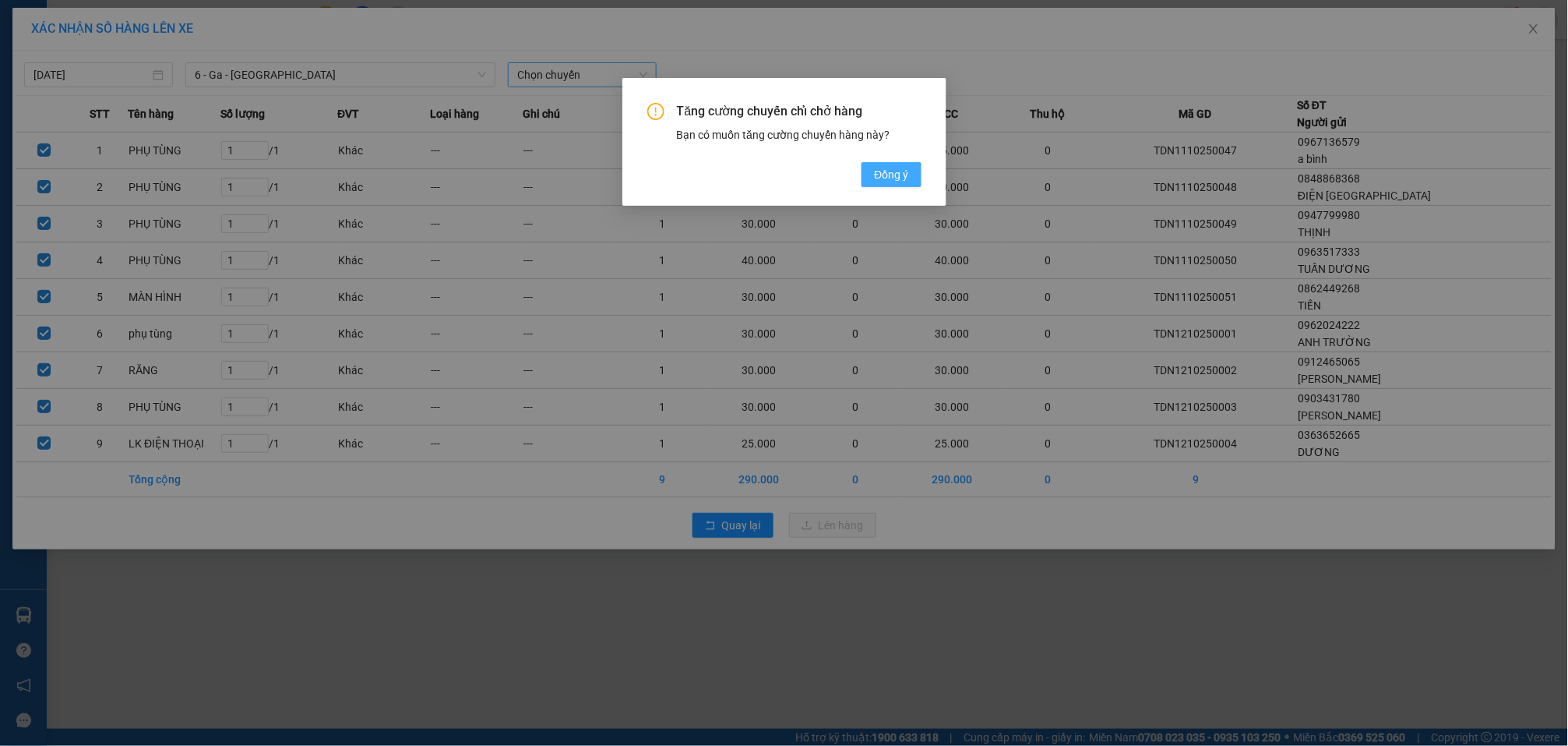
click at [880, 171] on span "Đồng ý" at bounding box center [891, 174] width 34 height 17
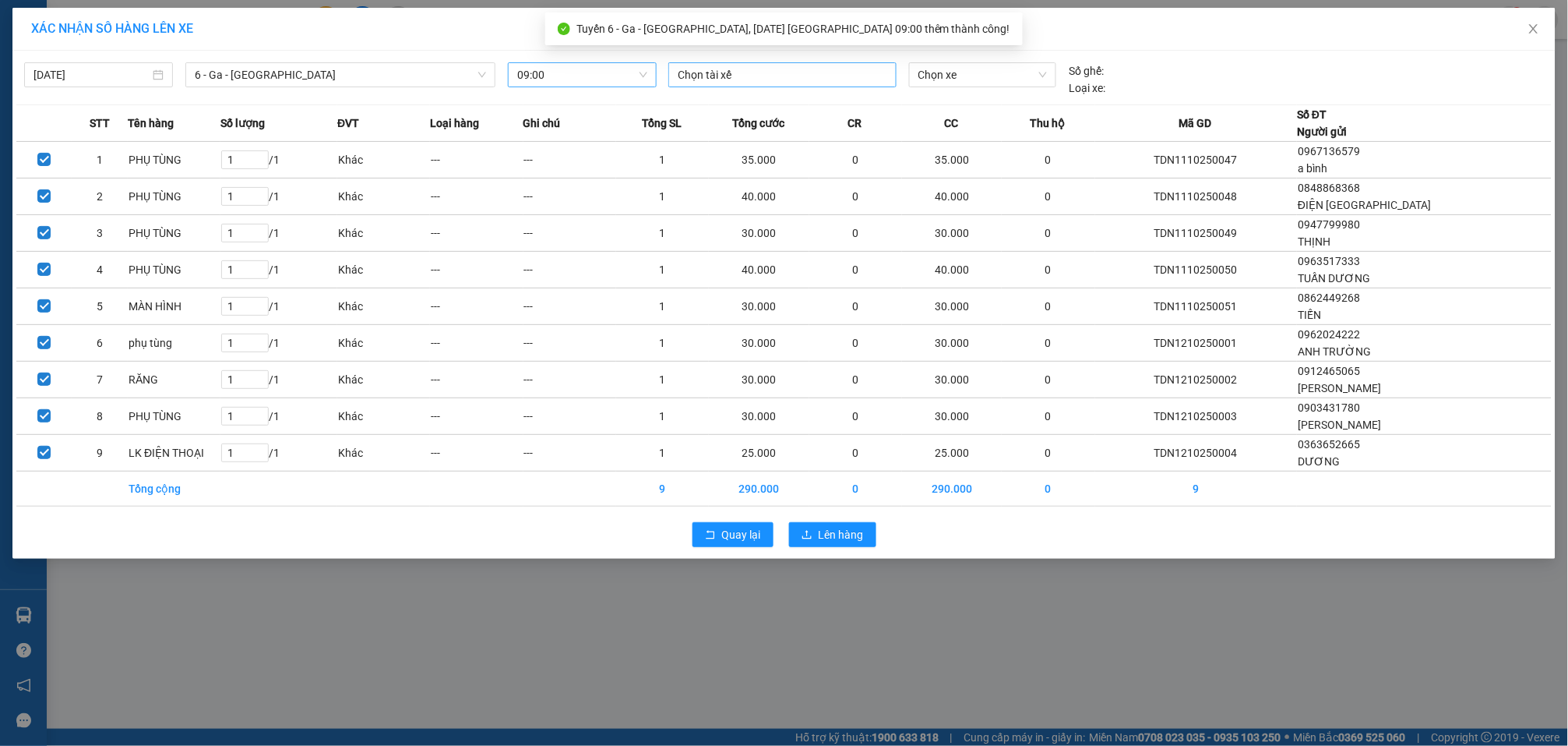
click at [774, 72] on div at bounding box center [783, 75] width 221 height 18
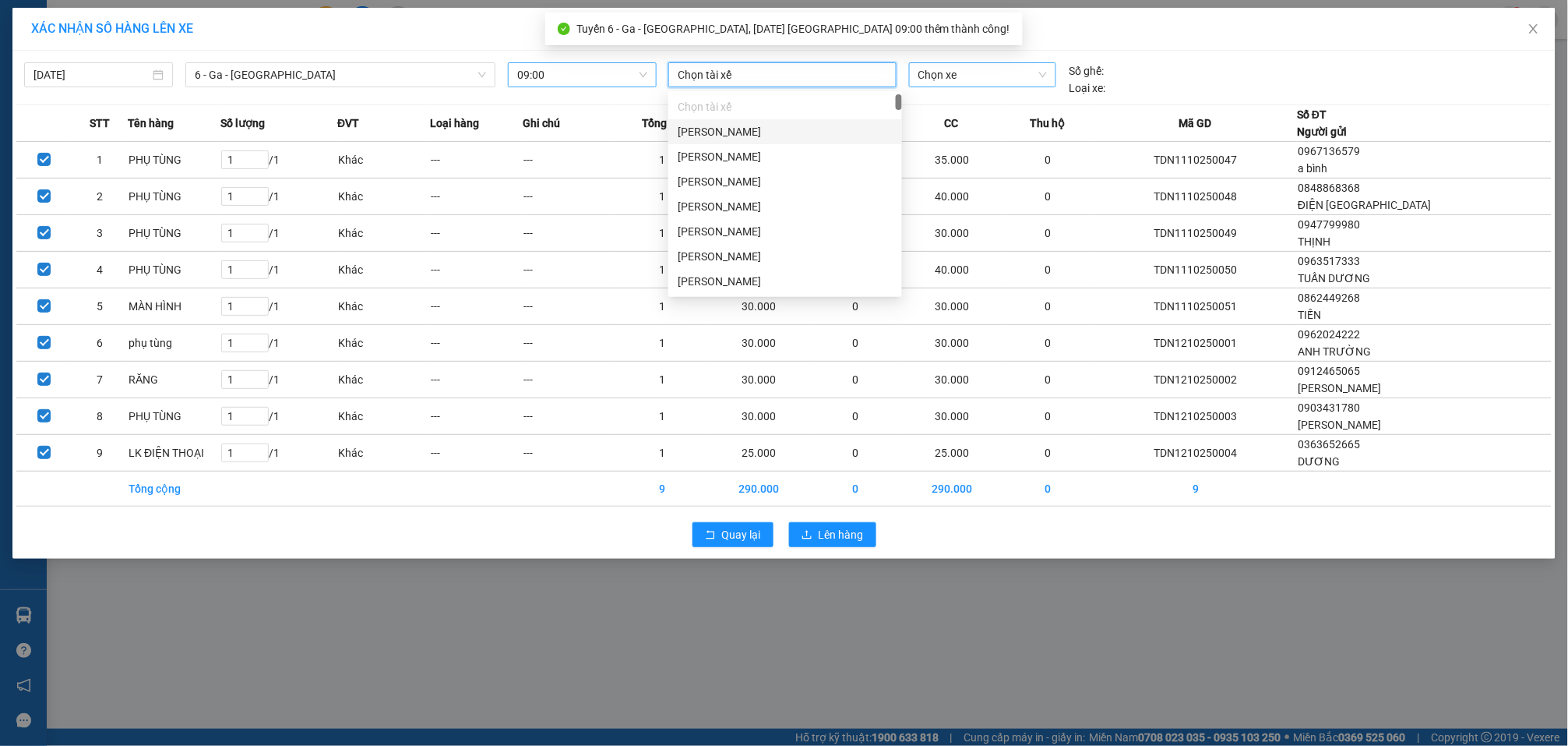
click at [929, 64] on span "Chọn xe" at bounding box center [983, 75] width 130 height 23
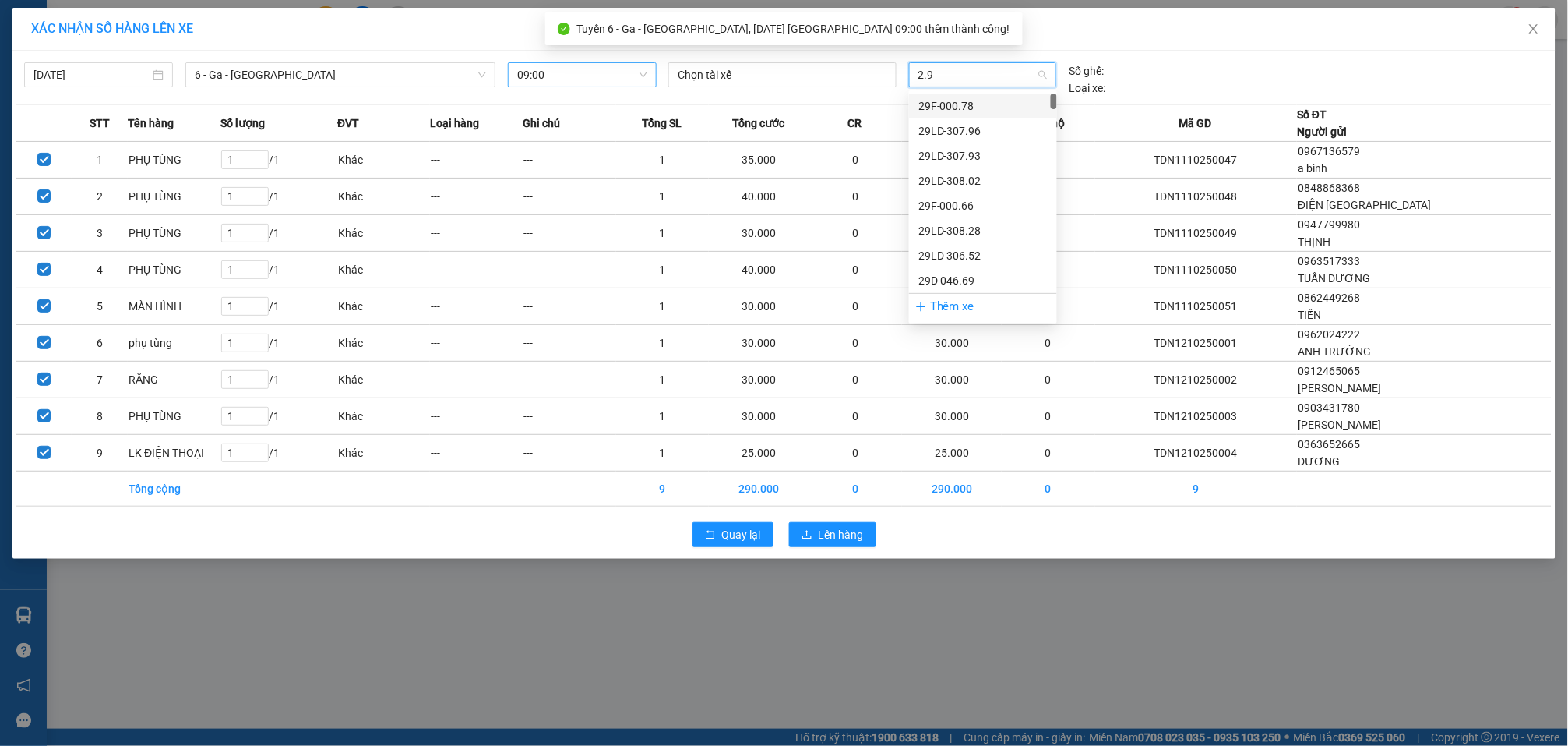
type input "2.92"
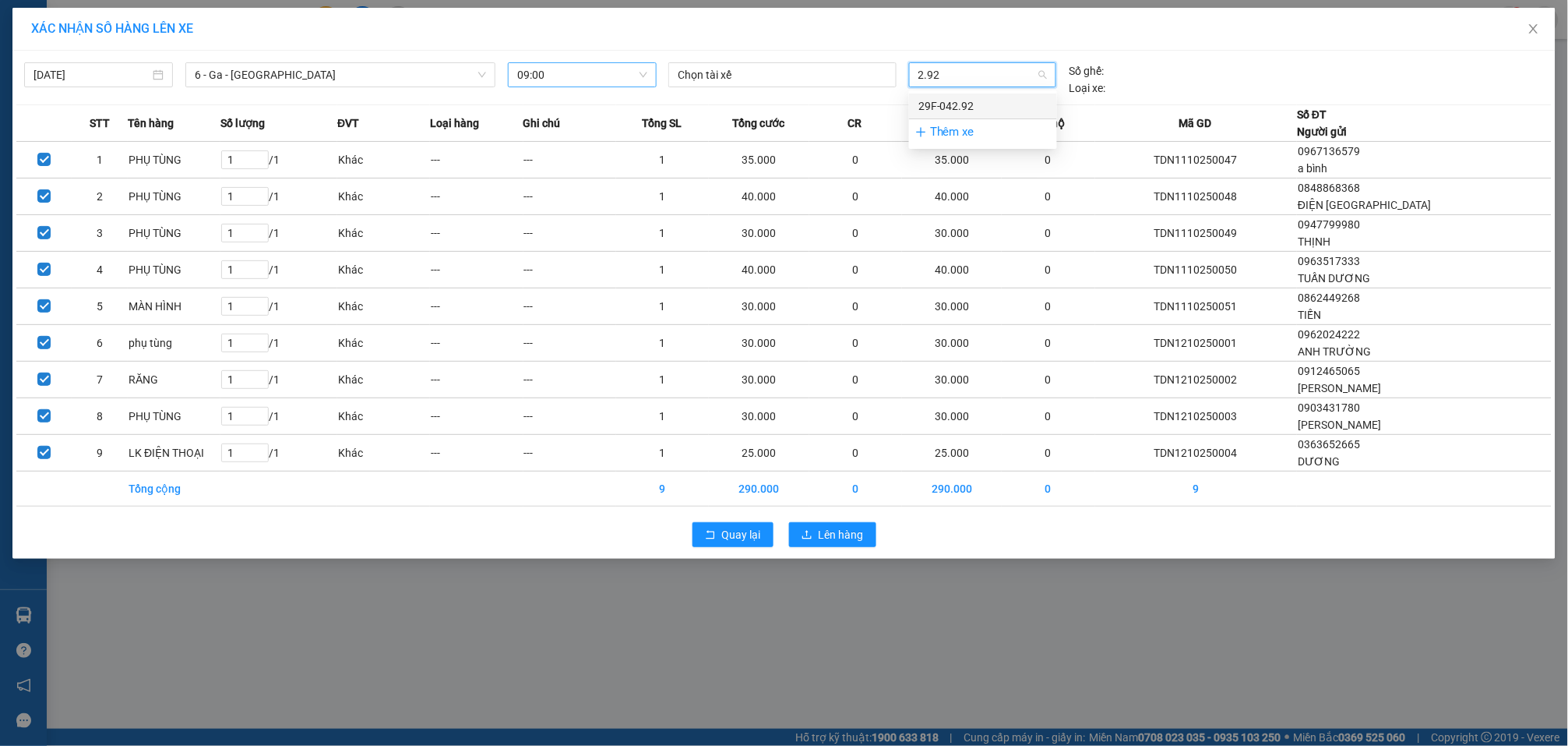
click at [959, 98] on div "29F-042.92" at bounding box center [983, 107] width 130 height 17
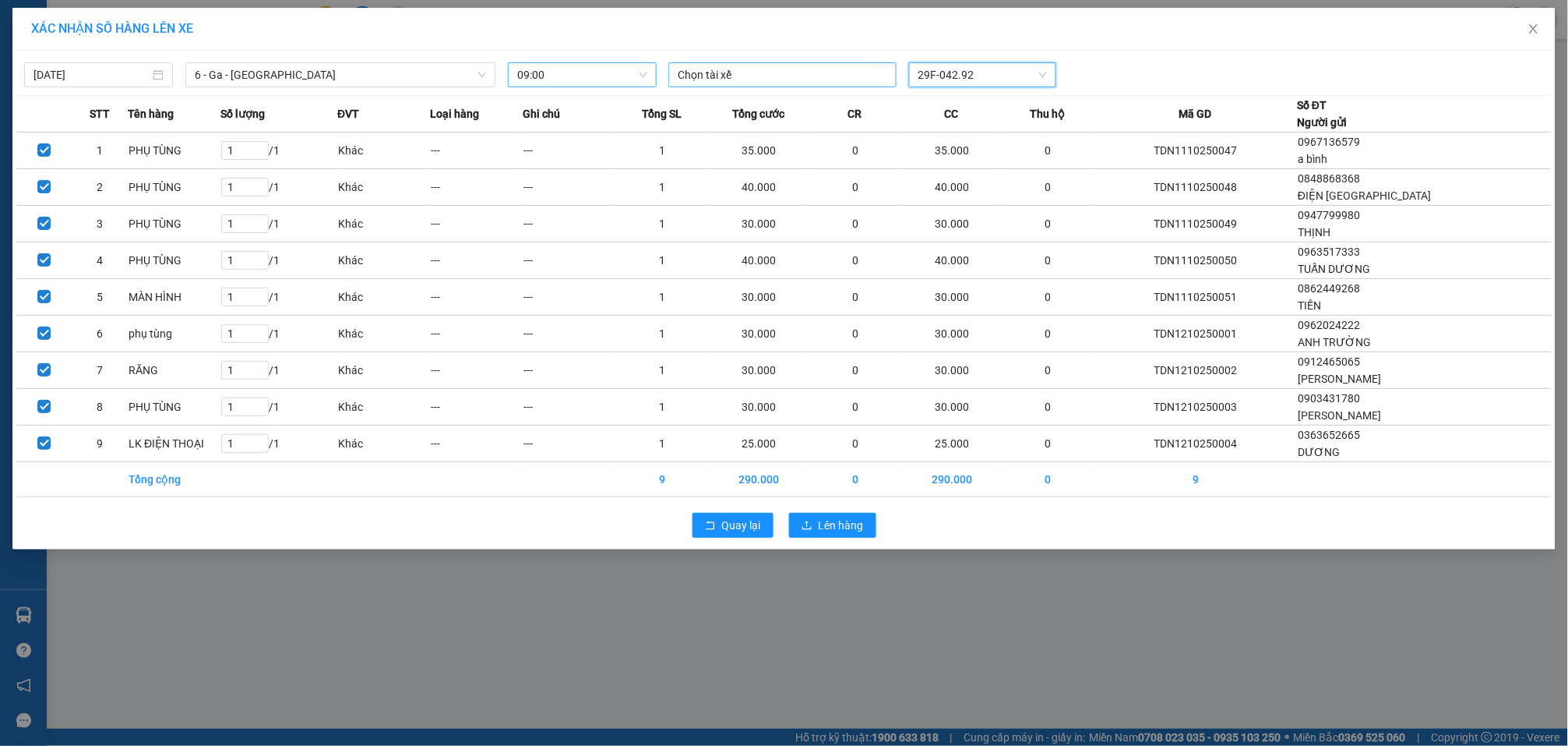
click at [788, 72] on div at bounding box center [783, 75] width 221 height 18
type input "HOÀNG NGỌC"
click at [789, 100] on div "Hoàng Ngọc Sỹ" at bounding box center [785, 107] width 215 height 17
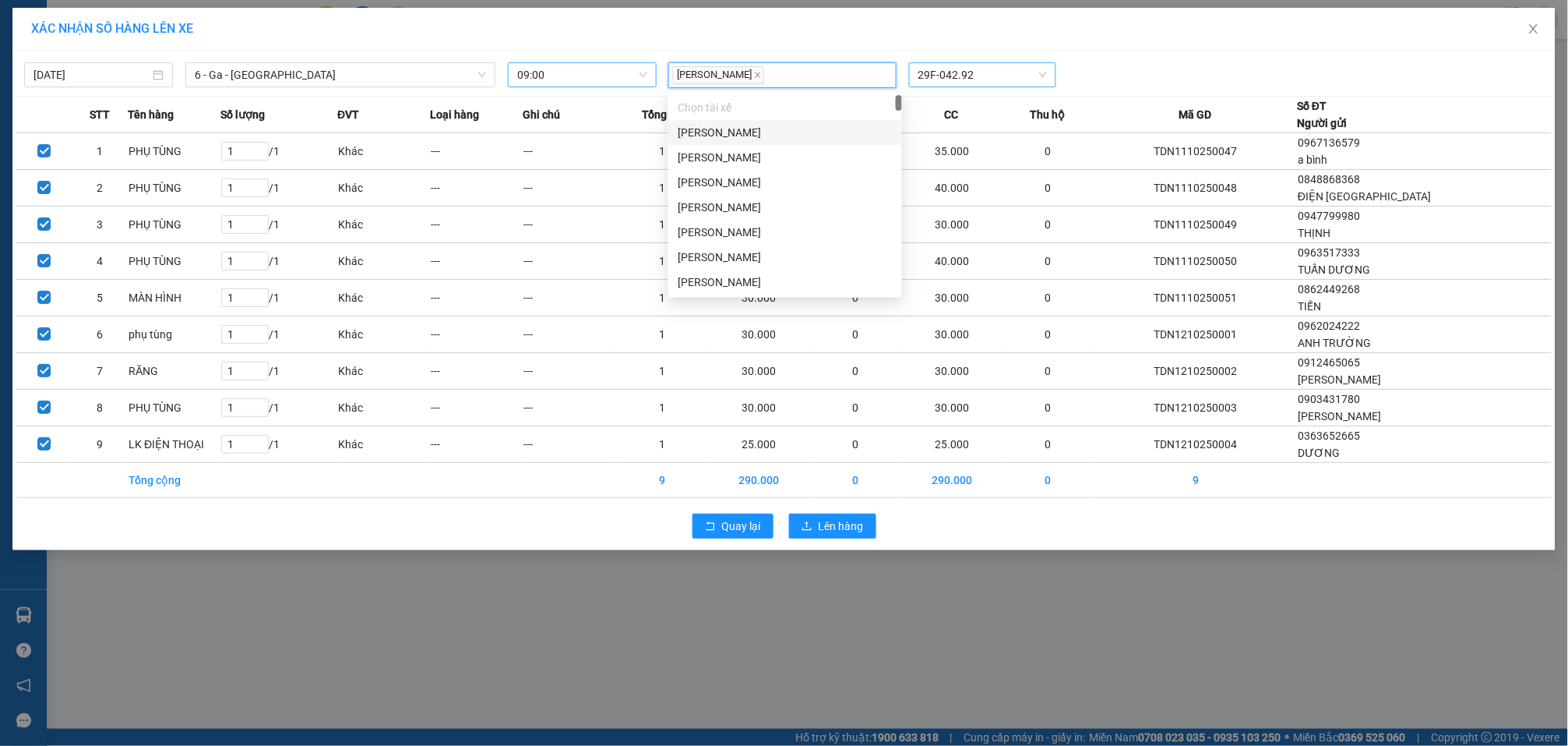
click at [1096, 93] on div "12/10/2025 6 - Ga - Yên Bái LỌC THEO Nhóm tuyến Tuyến Chọn tất cả Danh sách tuy…" at bounding box center [784, 300] width 1544 height 500
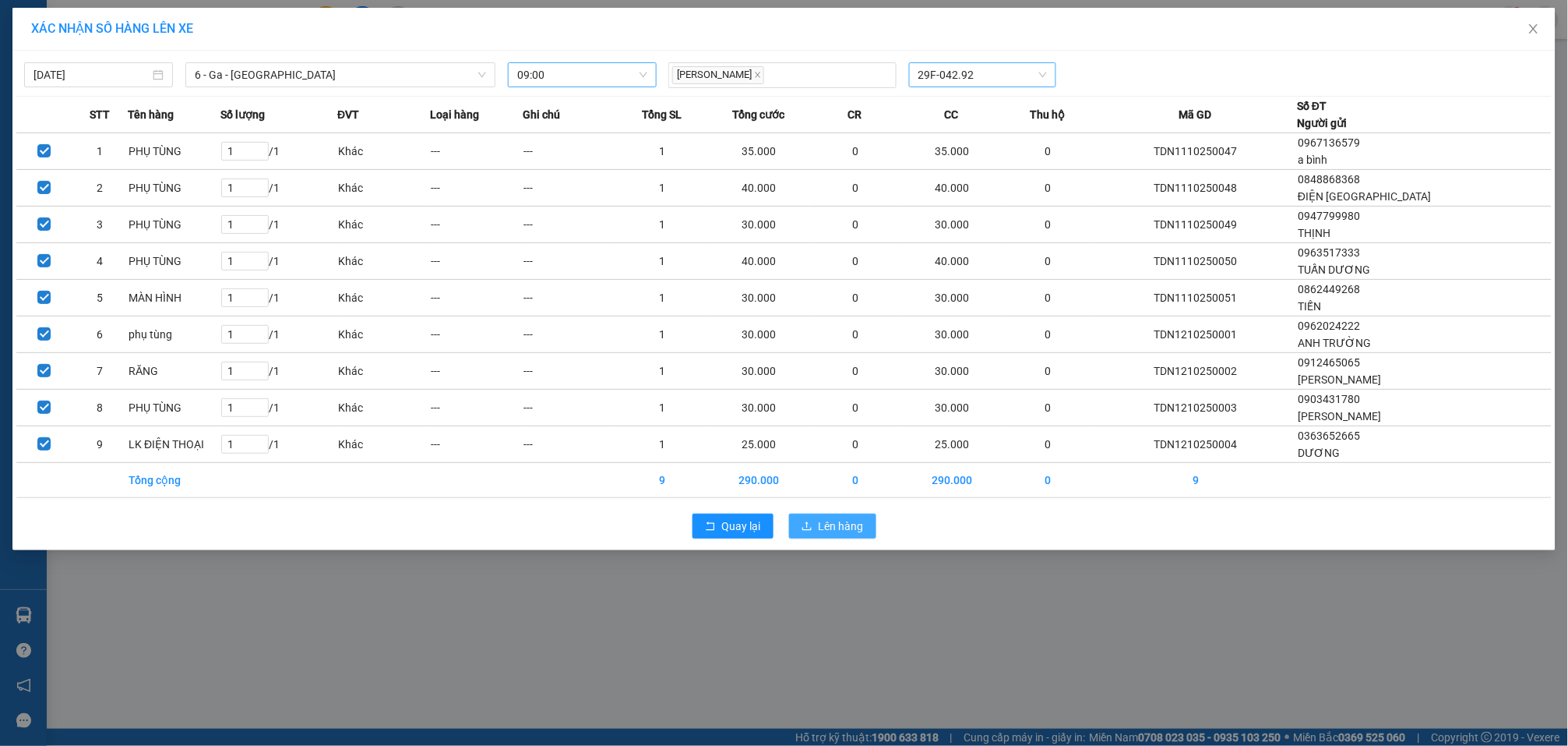
click at [851, 522] on span "Lên hàng" at bounding box center [841, 526] width 46 height 17
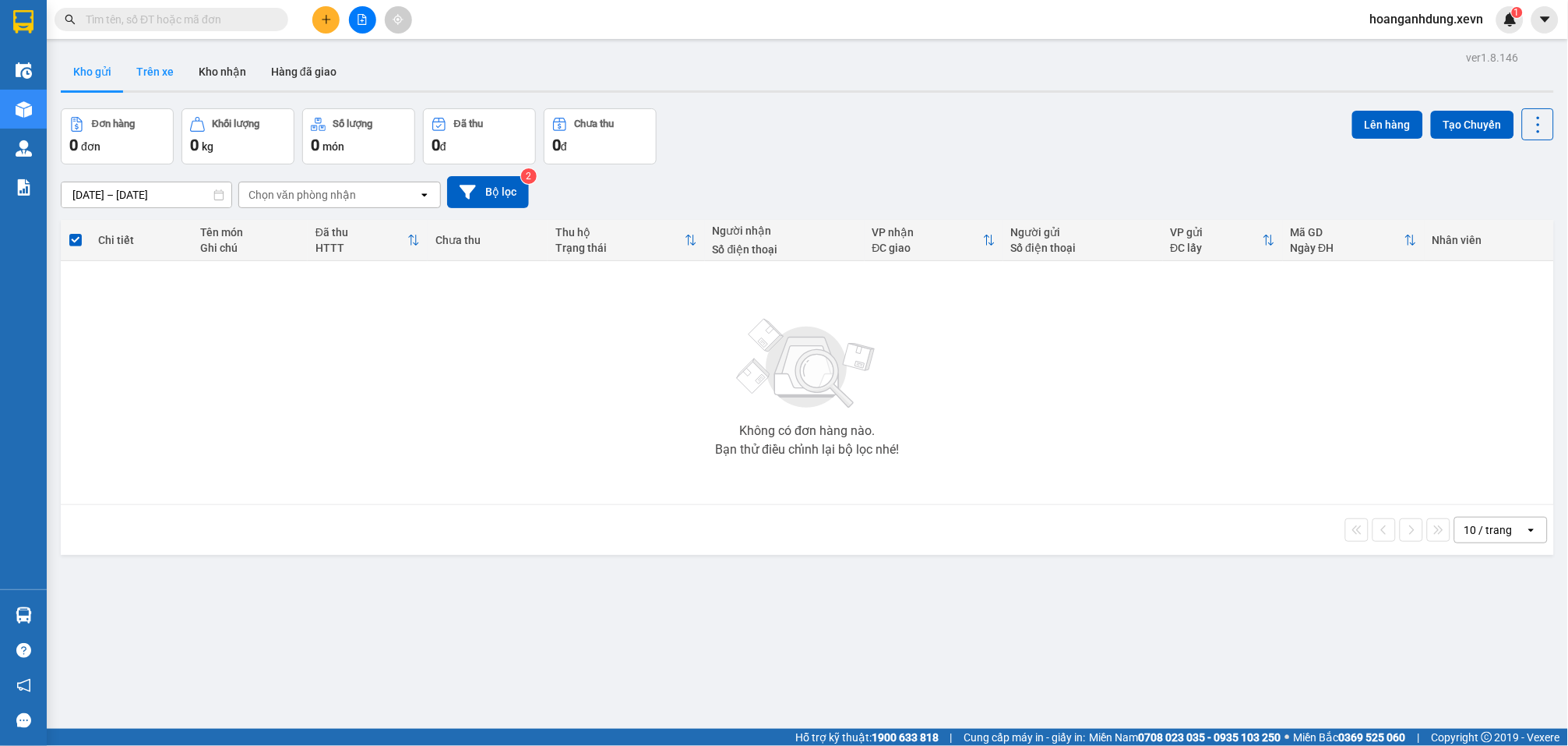
click at [161, 76] on button "Trên xe" at bounding box center [155, 72] width 62 height 38
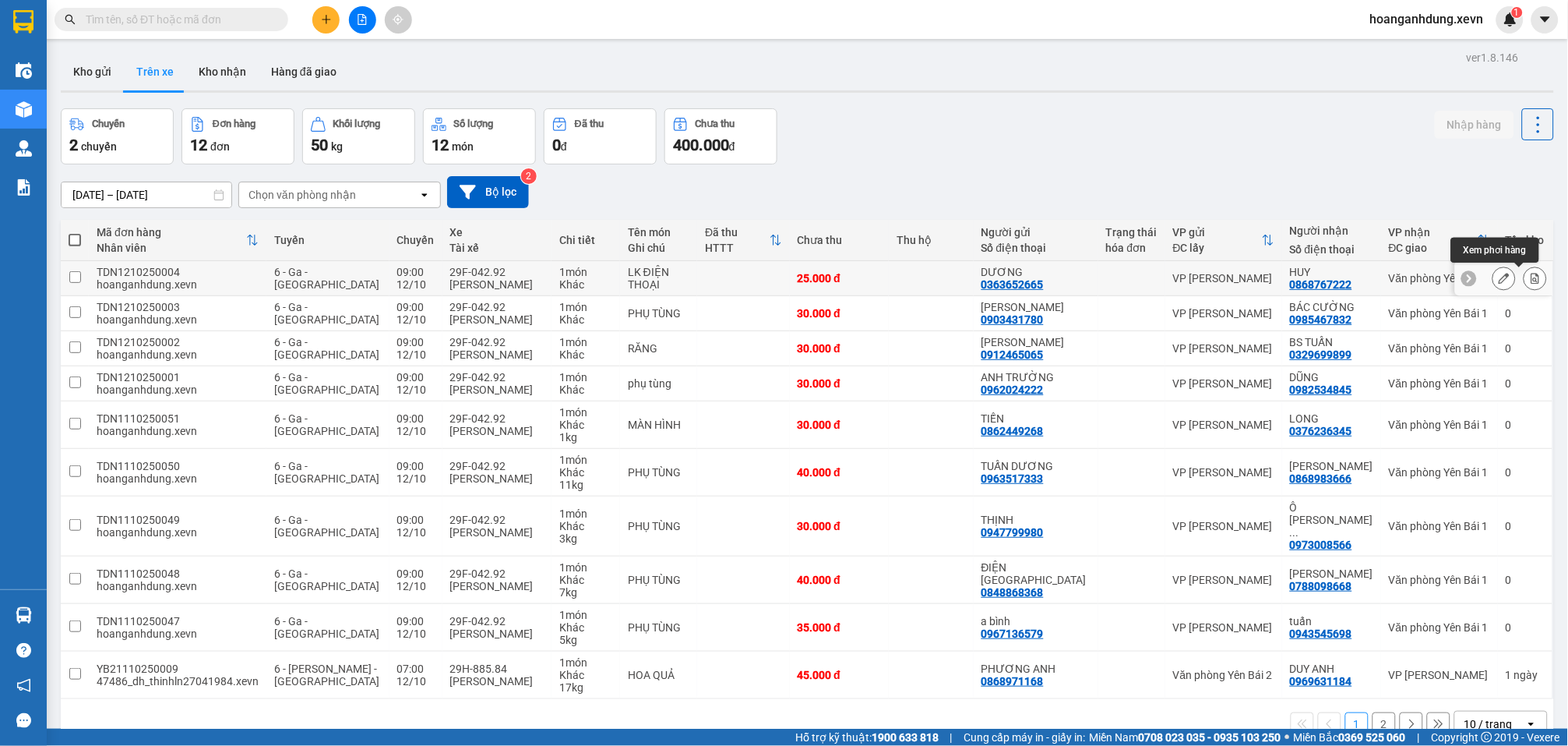
click at [1530, 280] on icon at bounding box center [1535, 278] width 11 height 11
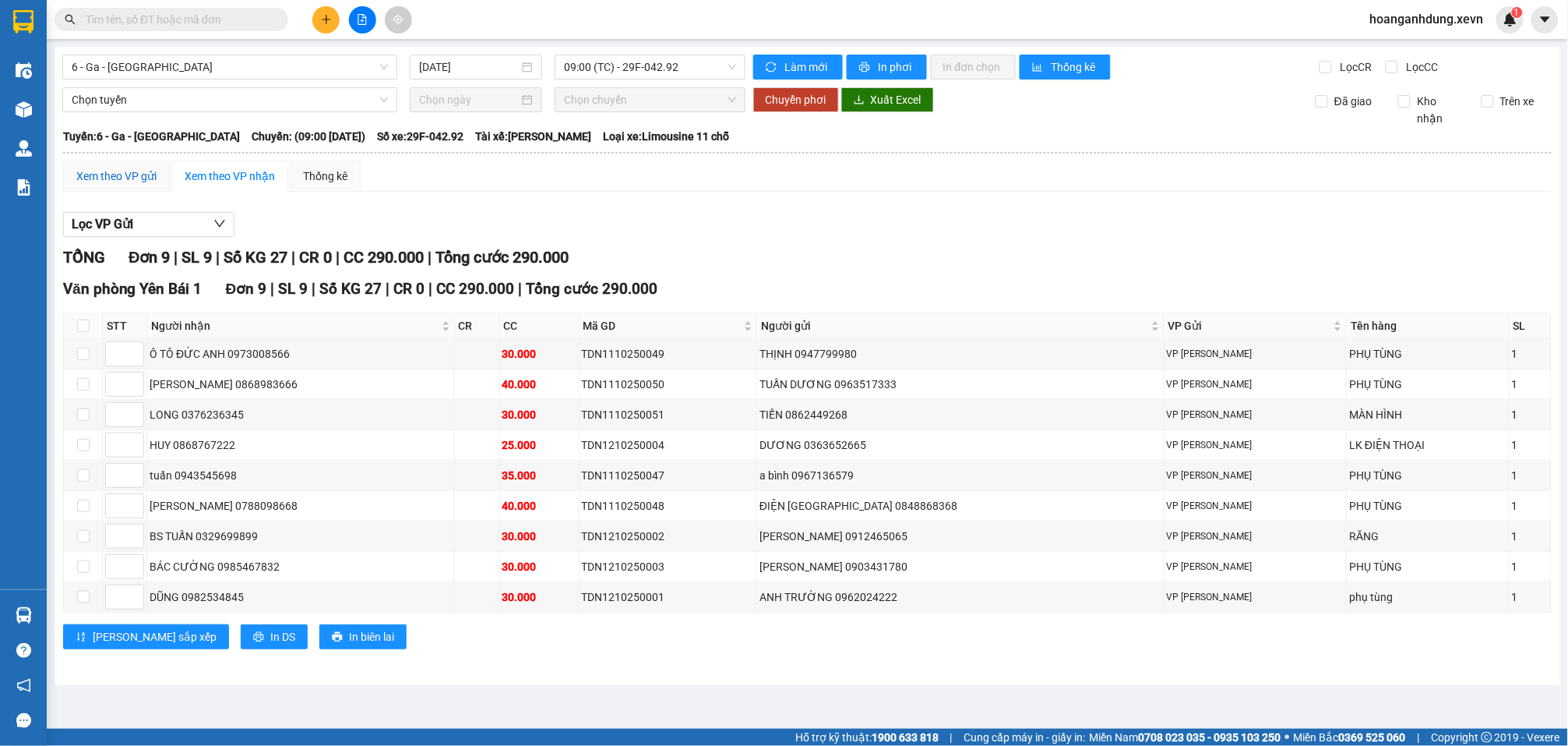
click at [134, 168] on div "Xem theo VP gửi" at bounding box center [116, 176] width 80 height 17
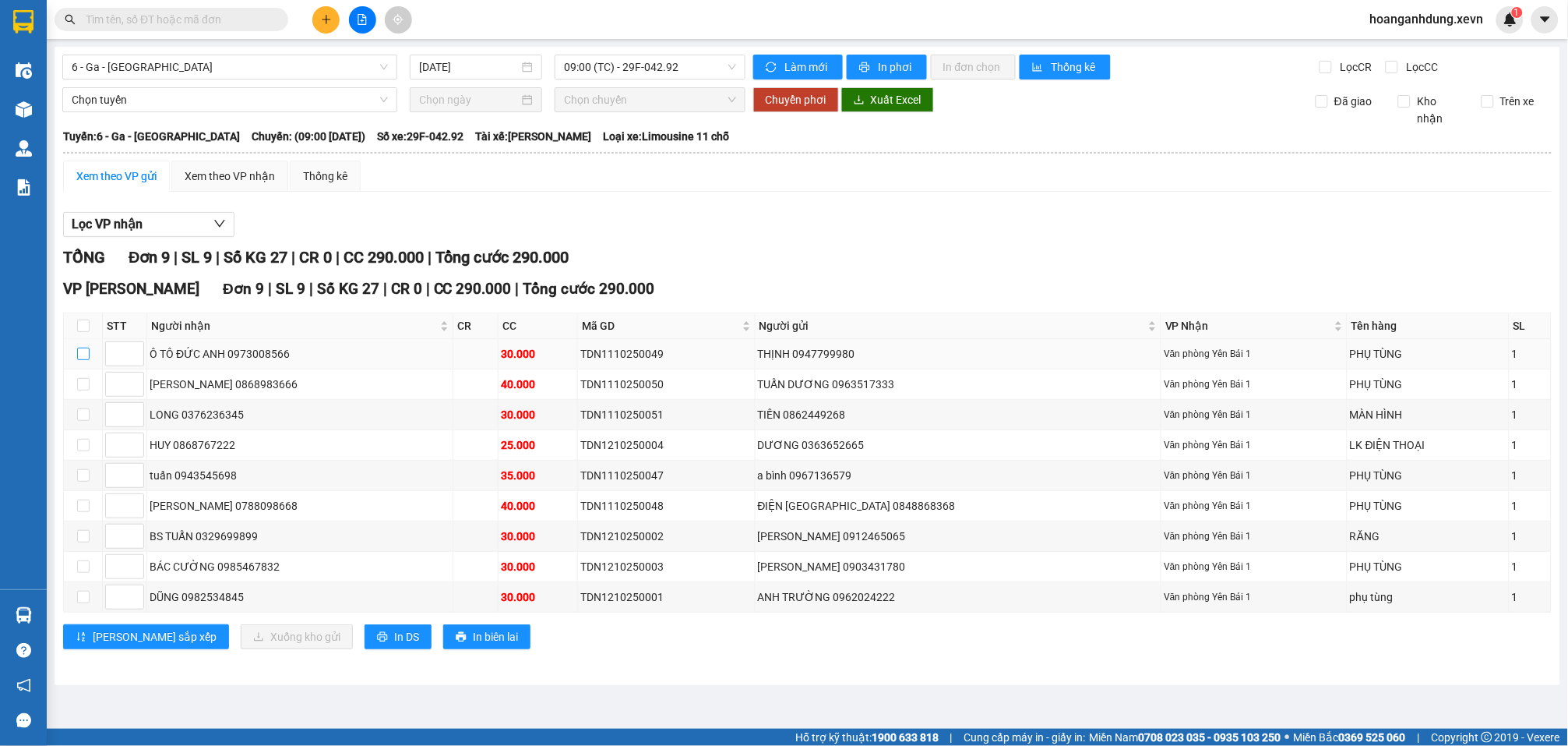
click at [88, 348] on input "checkbox" at bounding box center [83, 354] width 13 height 13
checkbox input "true"
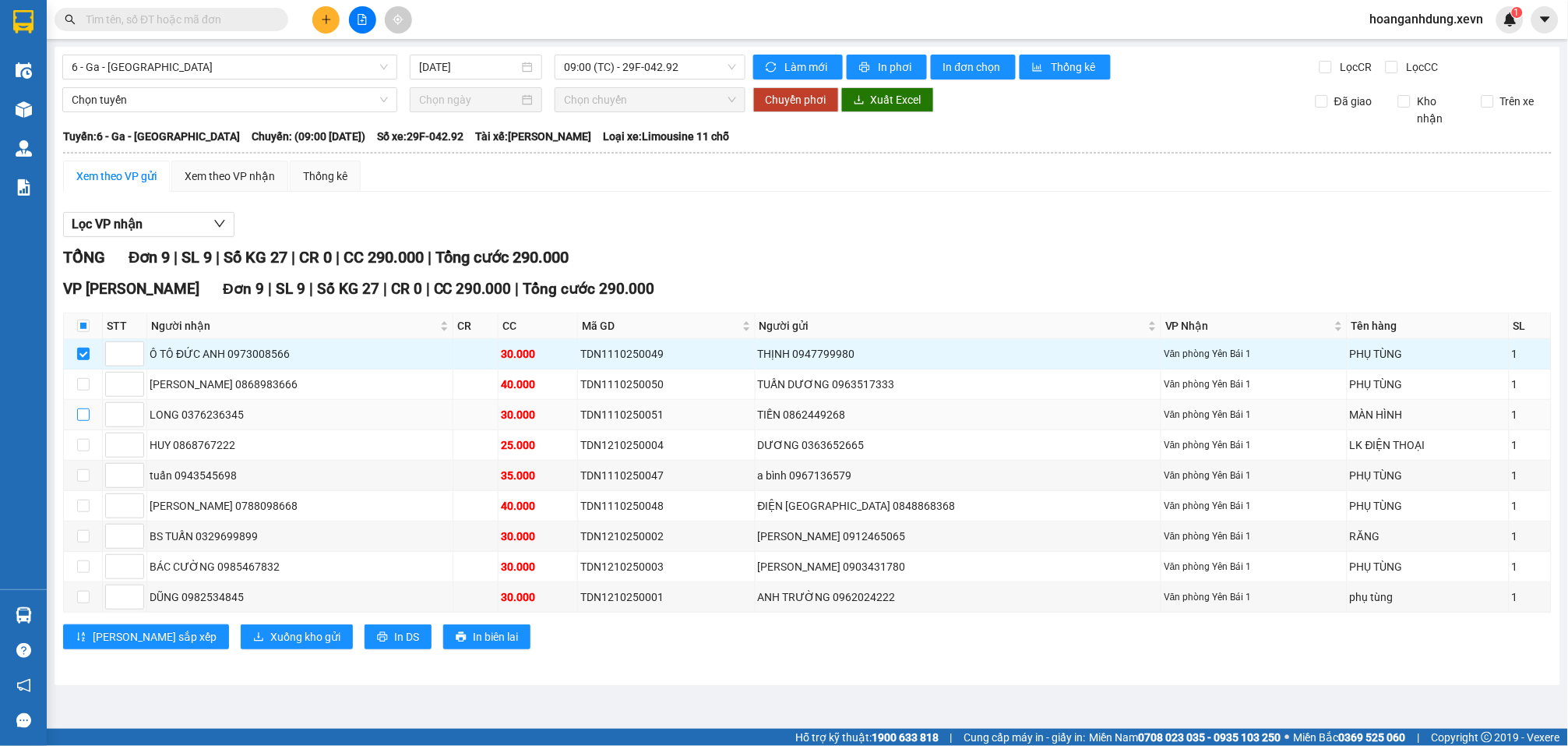
click at [85, 409] on input "checkbox" at bounding box center [83, 415] width 13 height 13
checkbox input "true"
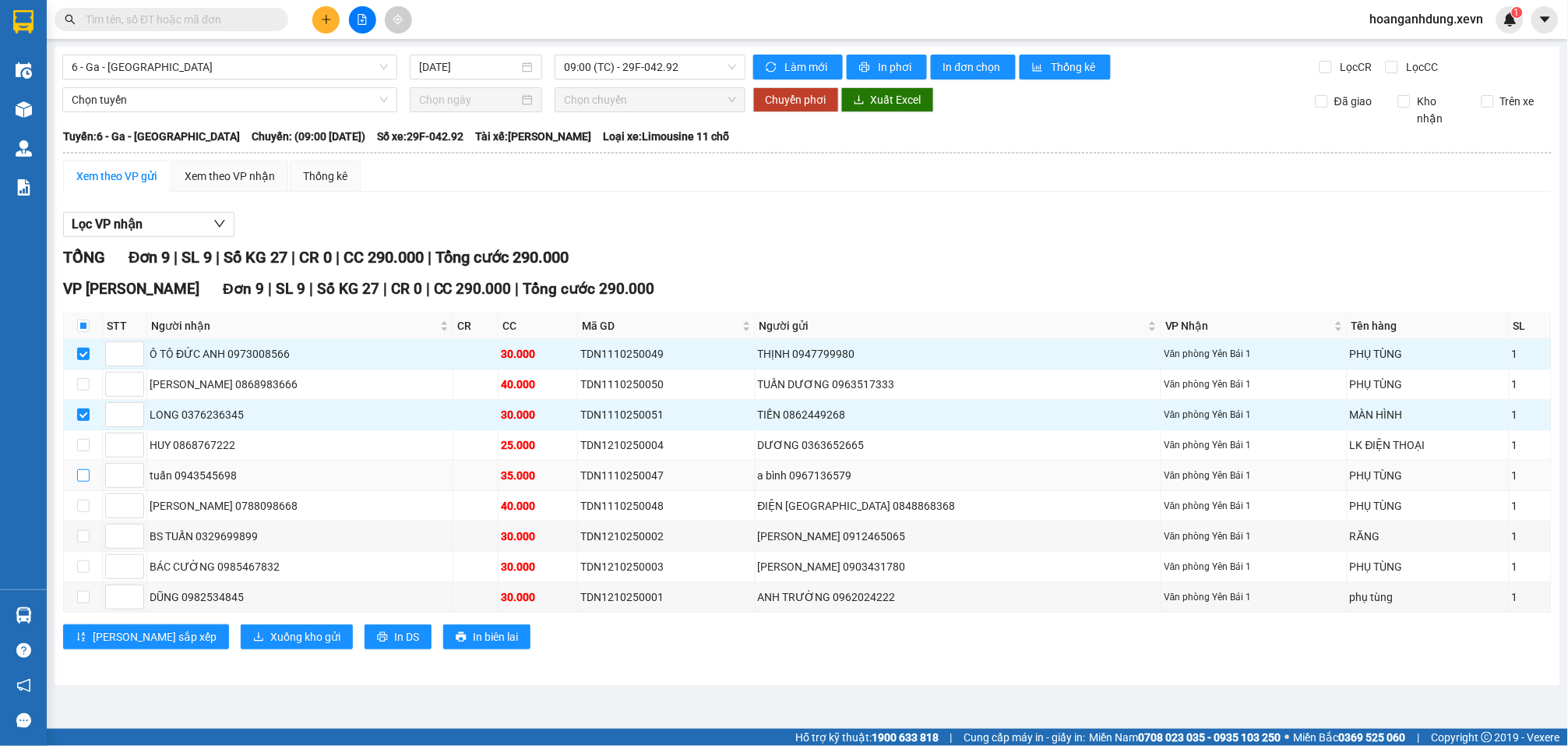
click at [77, 469] on input "checkbox" at bounding box center [83, 475] width 13 height 13
checkbox input "true"
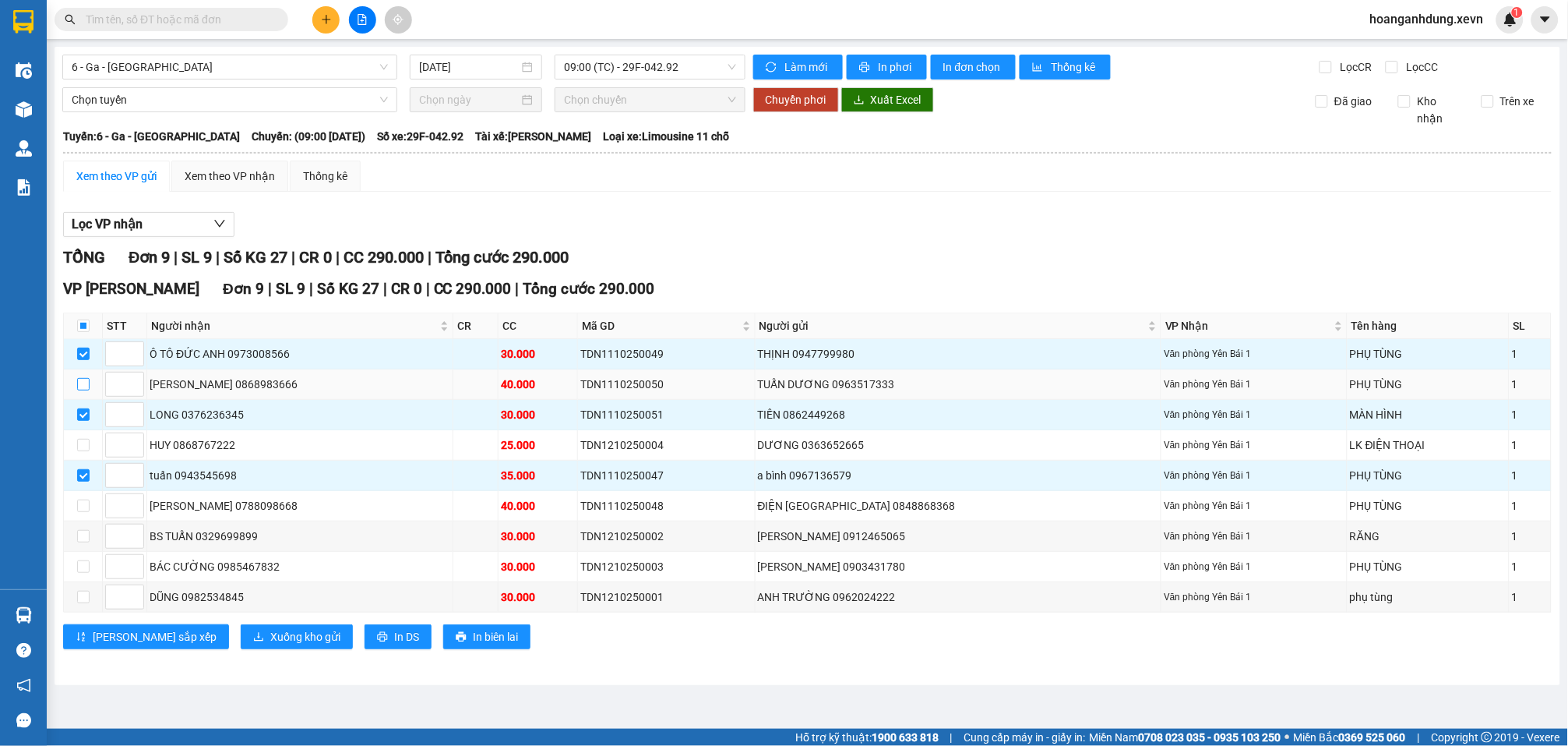
click at [85, 378] on input "checkbox" at bounding box center [83, 384] width 13 height 13
checkbox input "true"
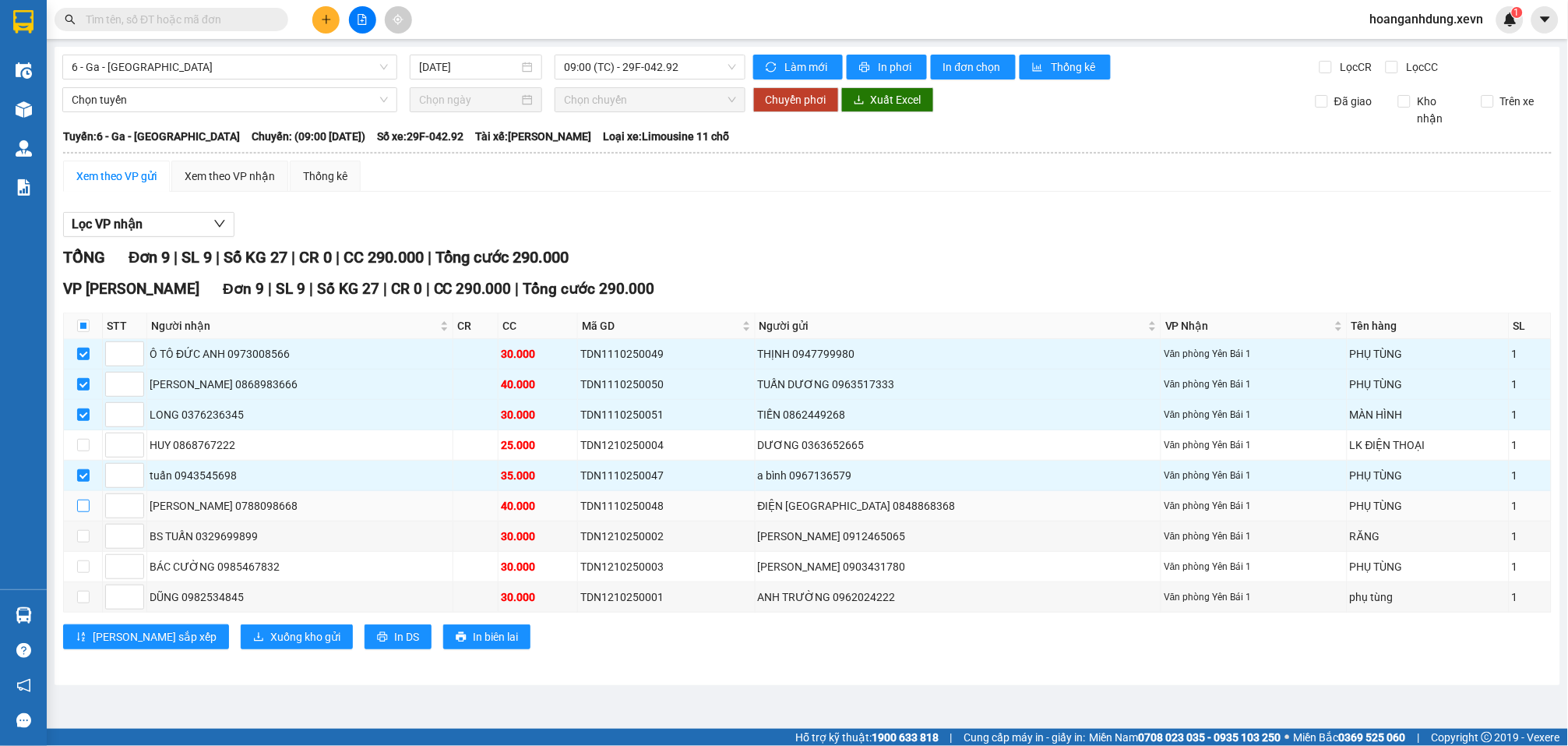
click at [81, 500] on input "checkbox" at bounding box center [83, 506] width 13 height 13
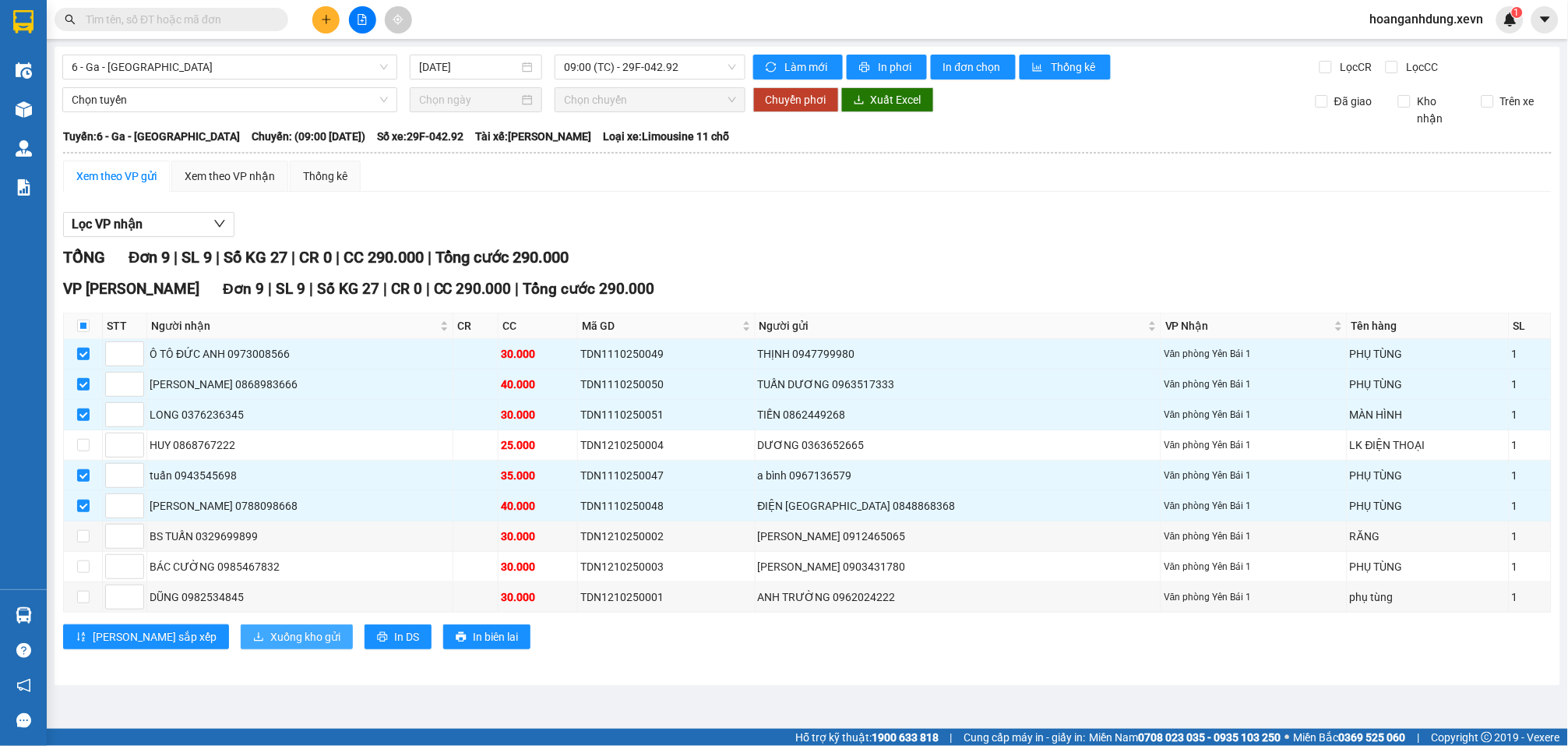
click at [270, 629] on span "Xuống kho gửi" at bounding box center [305, 637] width 70 height 17
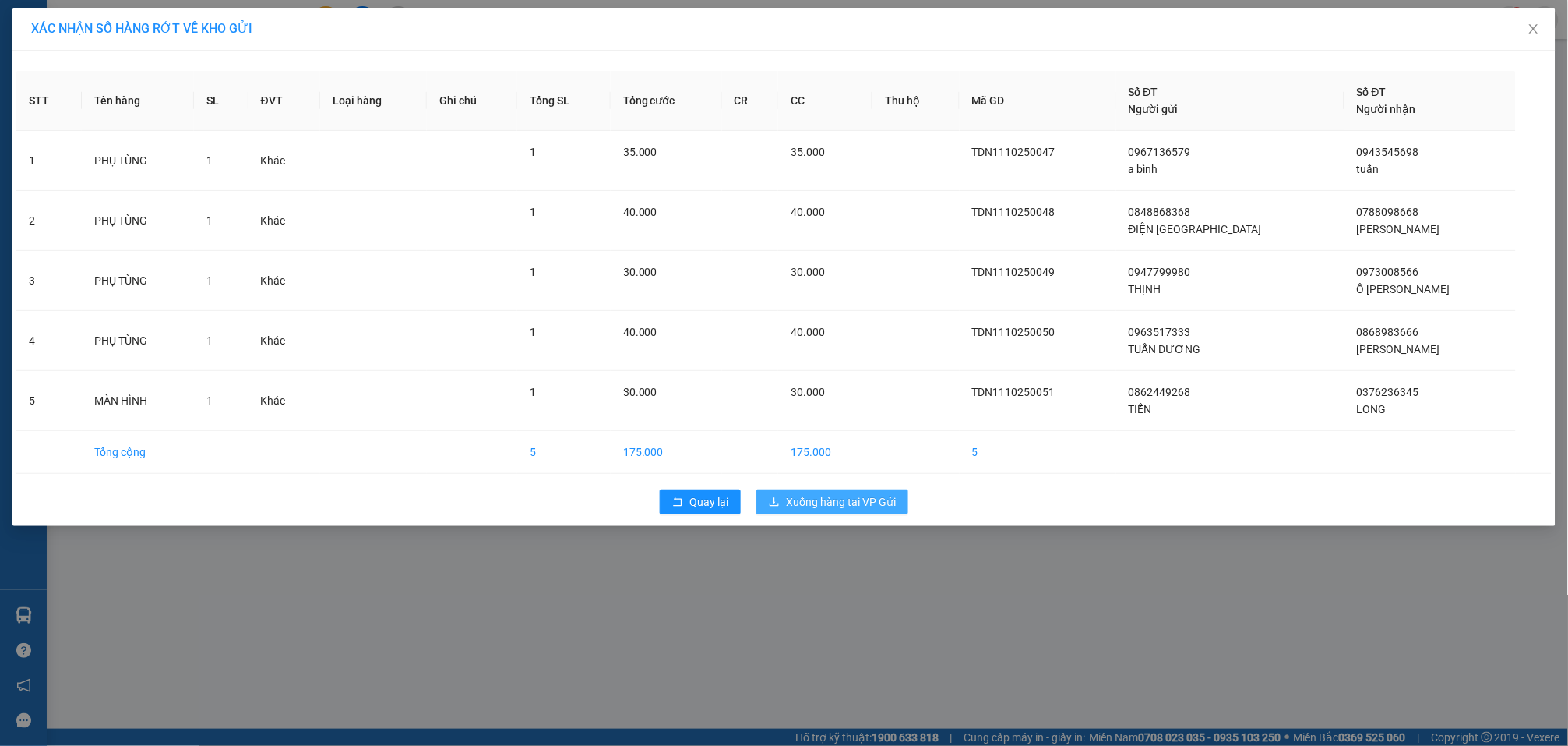
click at [849, 507] on span "Xuống hàng tại VP Gửi" at bounding box center [841, 502] width 109 height 17
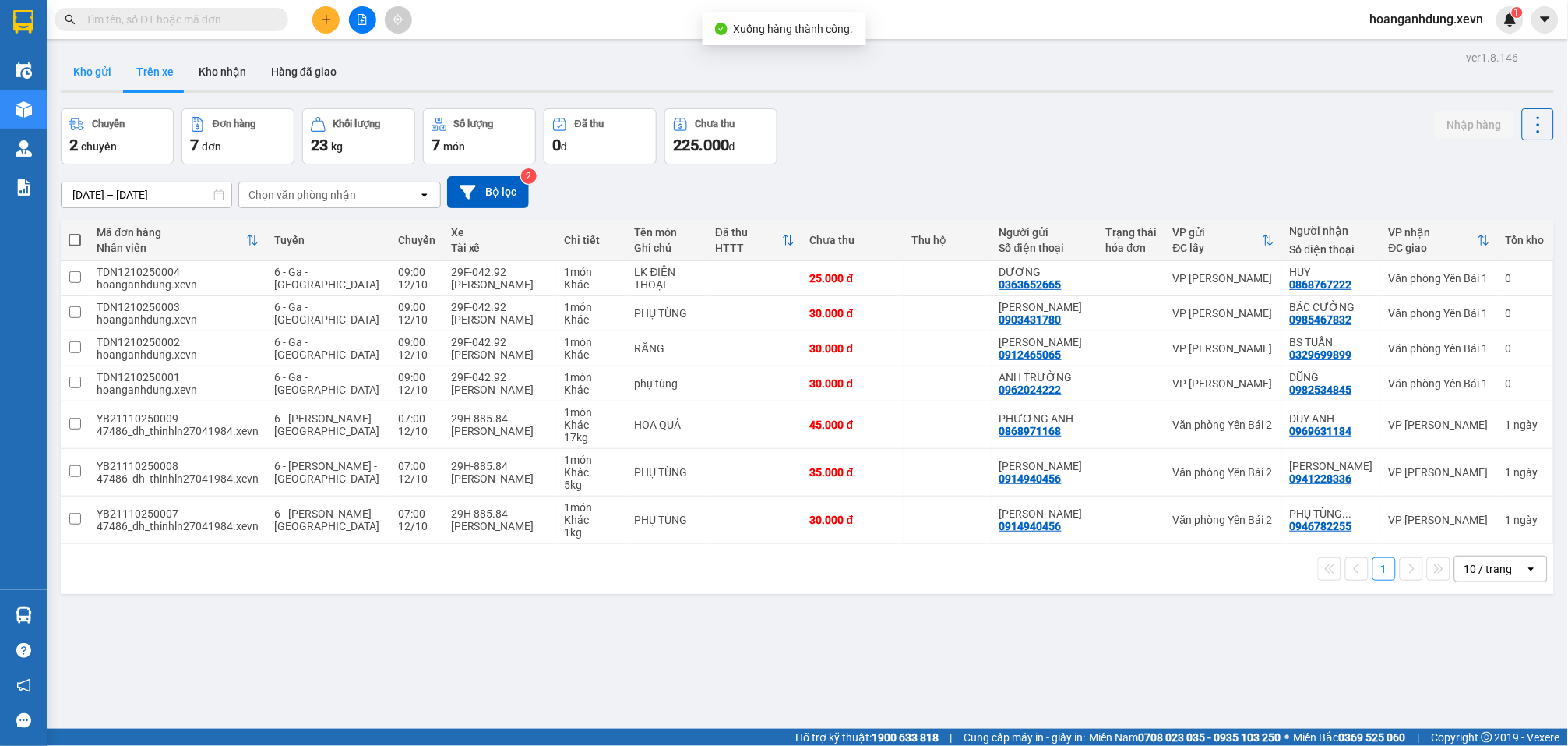
click at [89, 75] on button "Kho gửi" at bounding box center [92, 72] width 63 height 38
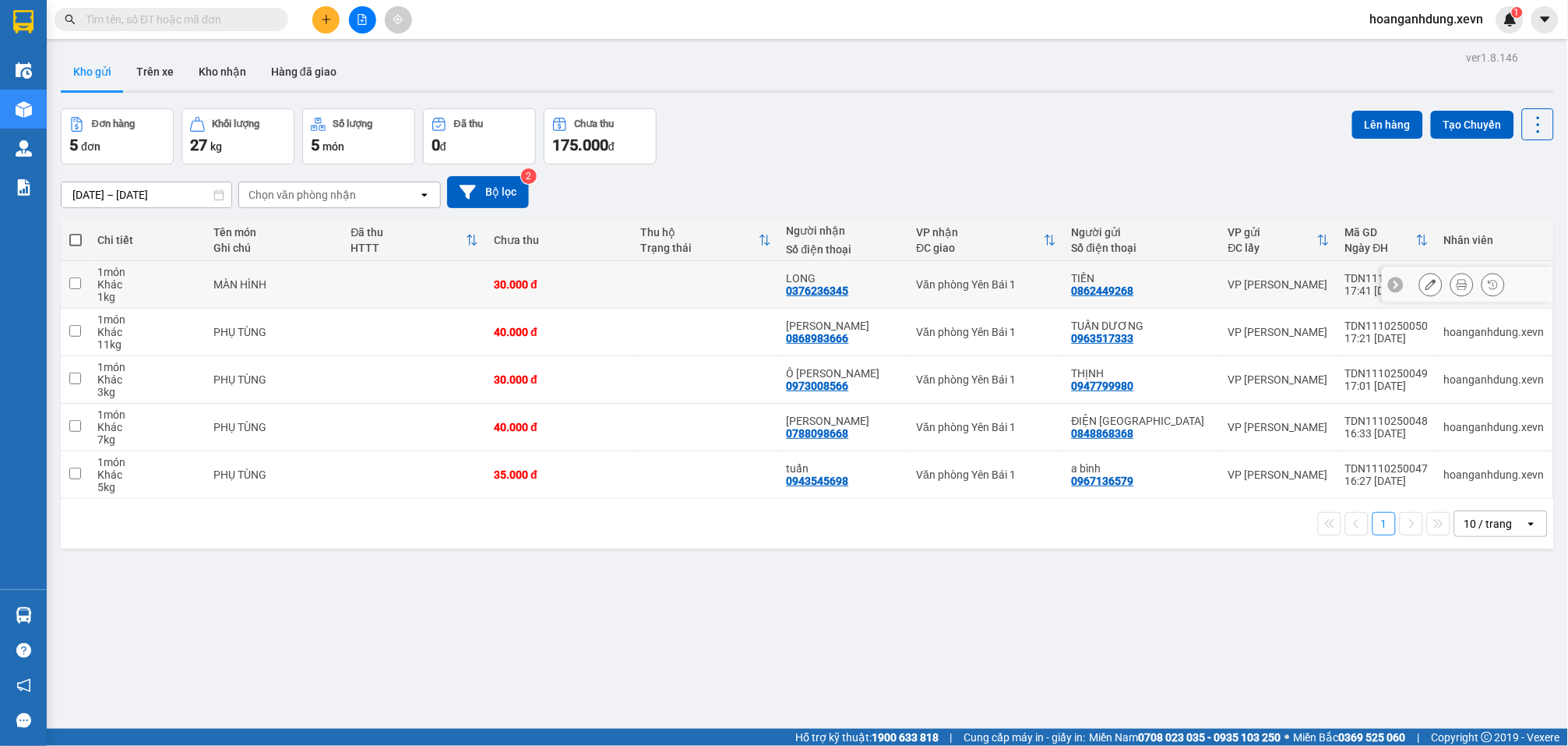
click at [351, 288] on td at bounding box center [415, 284] width 143 height 47
checkbox input "true"
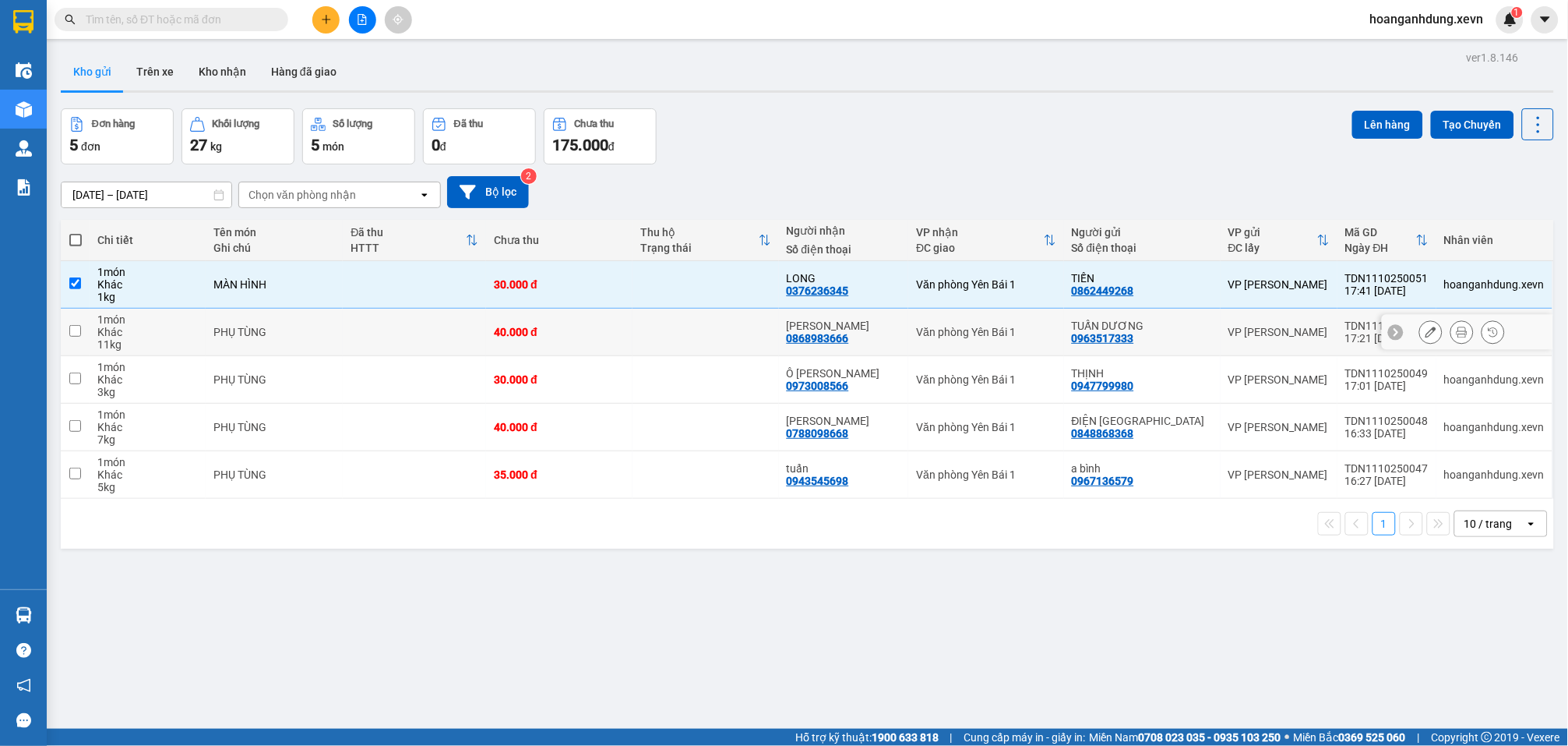
click at [356, 341] on td at bounding box center [415, 332] width 143 height 47
checkbox input "true"
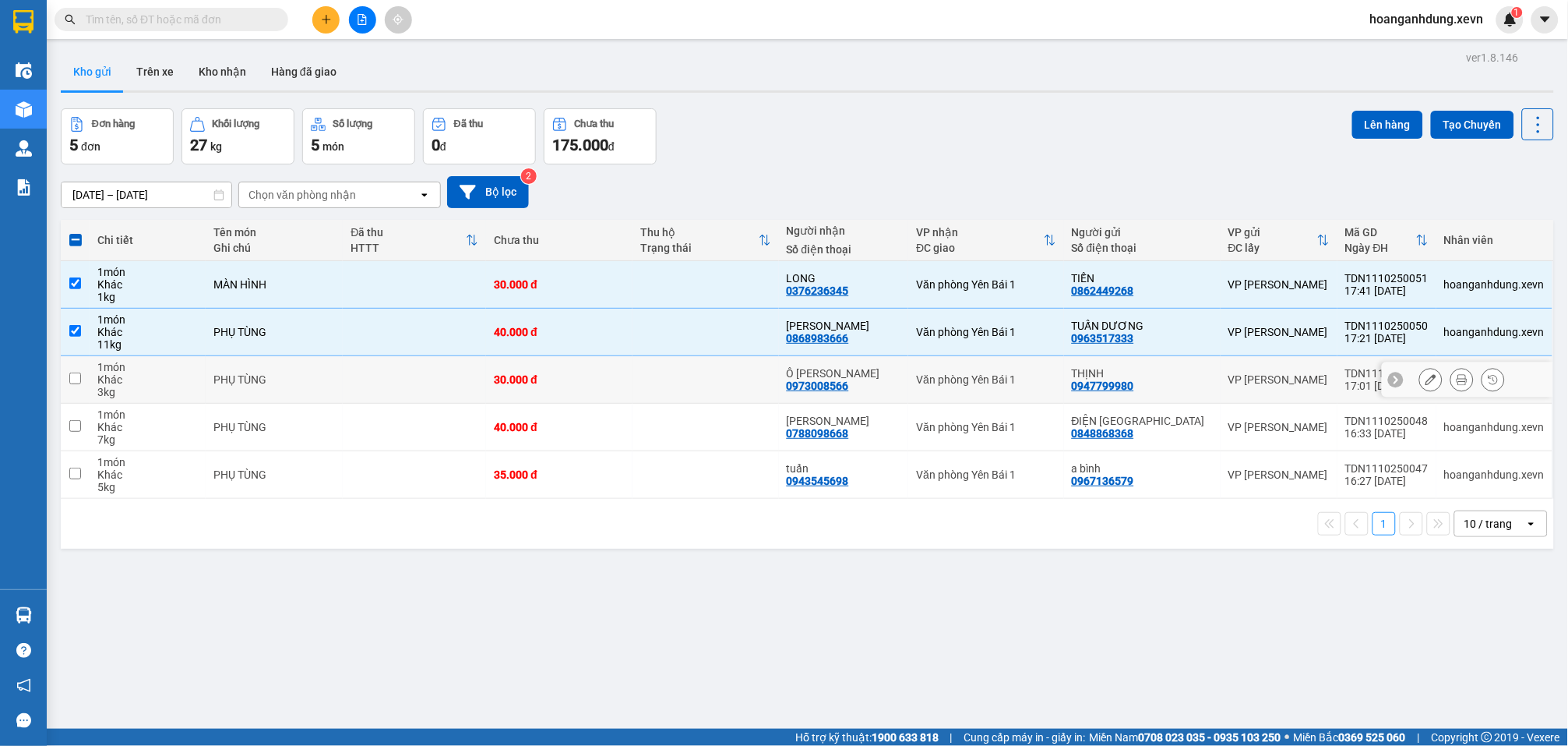
drag, startPoint x: 370, startPoint y: 374, endPoint x: 372, endPoint y: 389, distance: 15.1
click at [371, 375] on td at bounding box center [415, 380] width 143 height 47
checkbox input "true"
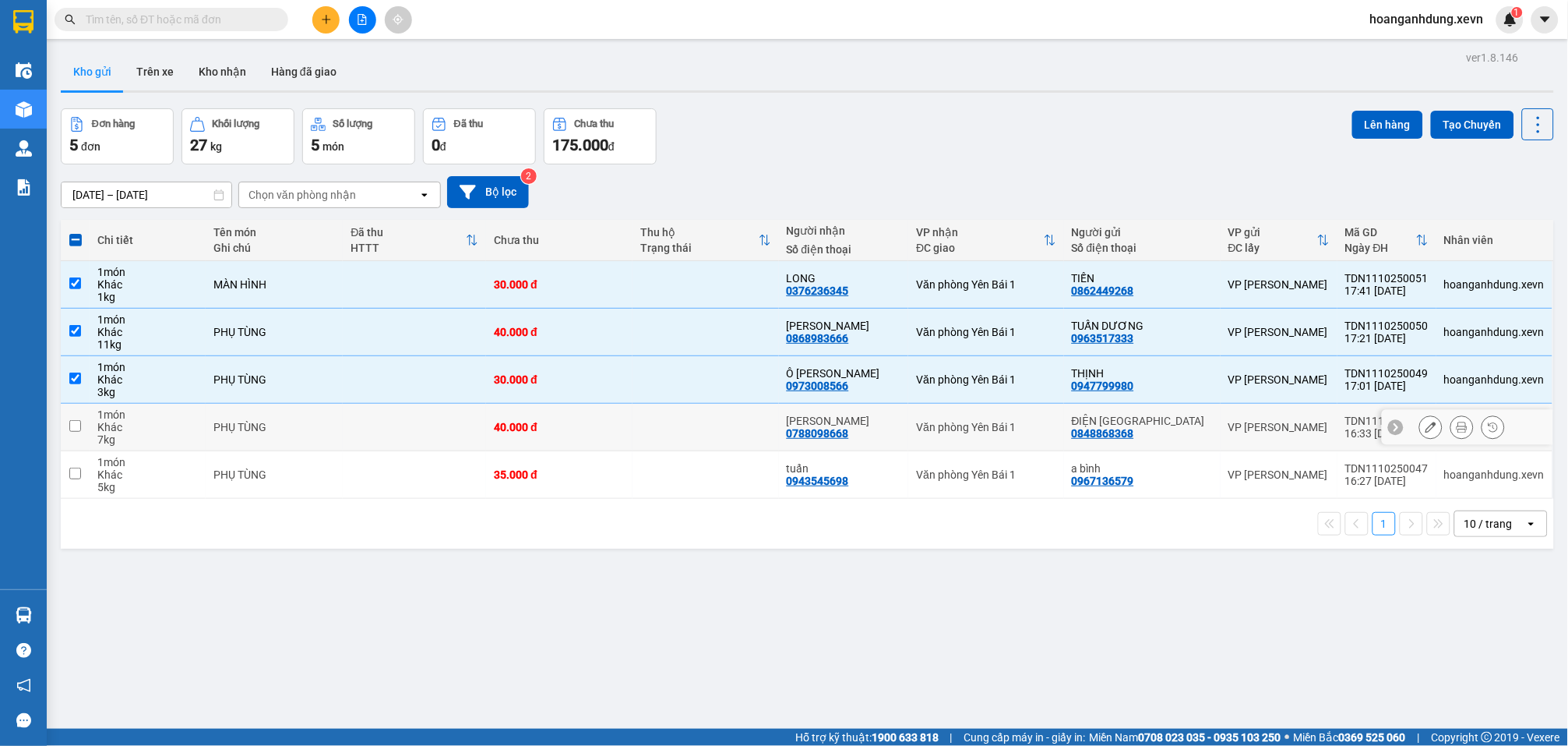
click at [377, 424] on td at bounding box center [415, 427] width 143 height 47
checkbox input "true"
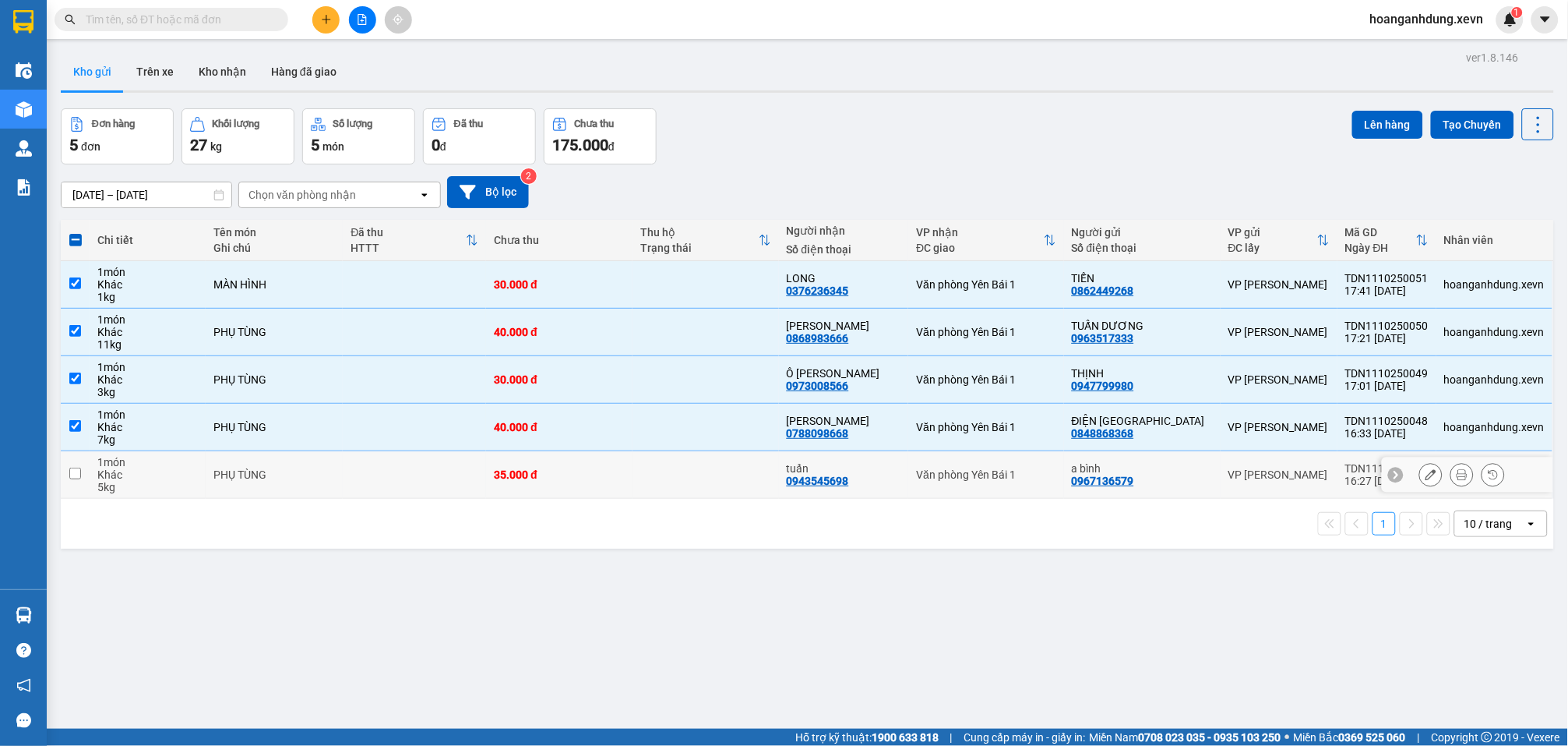
click at [383, 477] on td at bounding box center [415, 475] width 143 height 47
checkbox input "true"
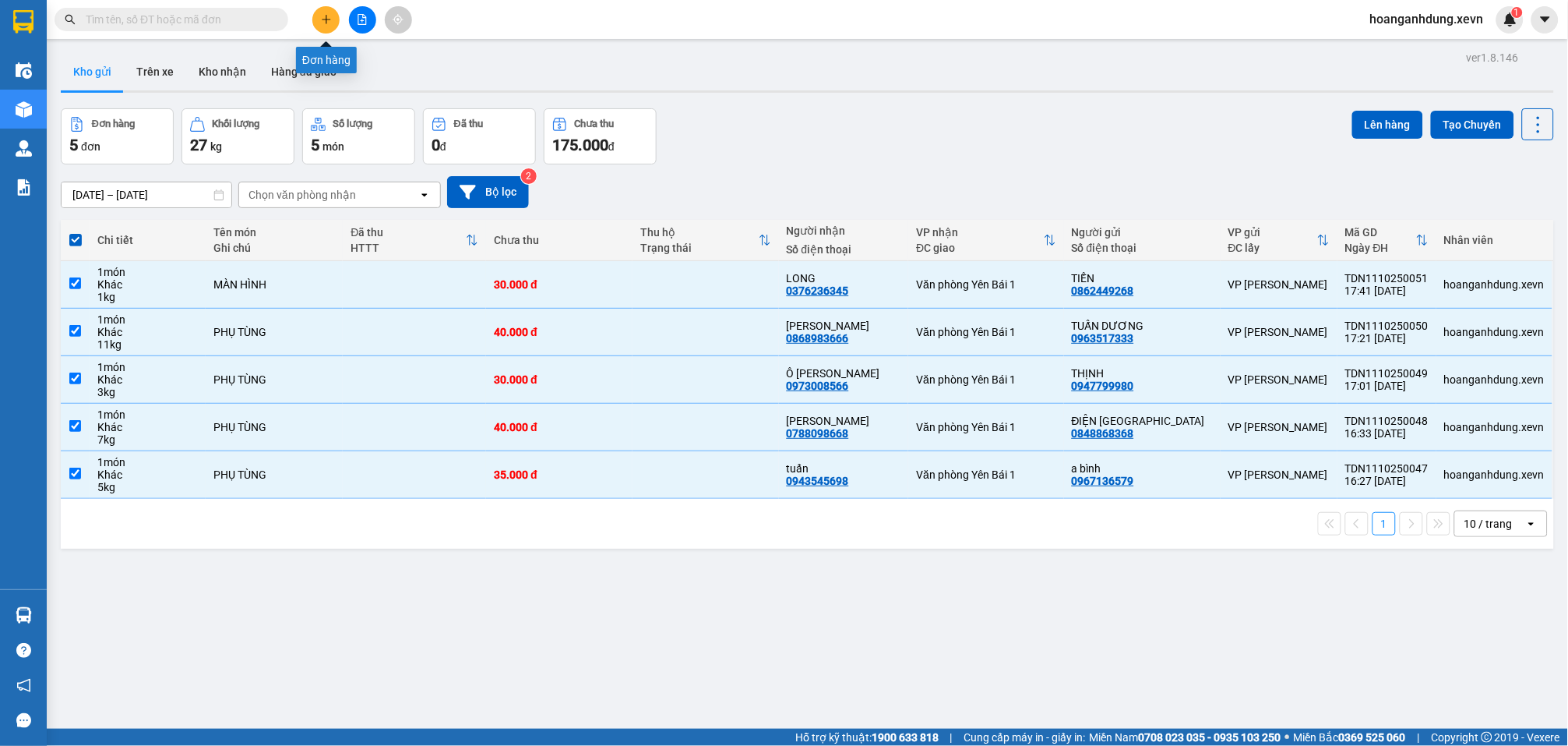
click at [322, 25] on button at bounding box center [326, 19] width 27 height 27
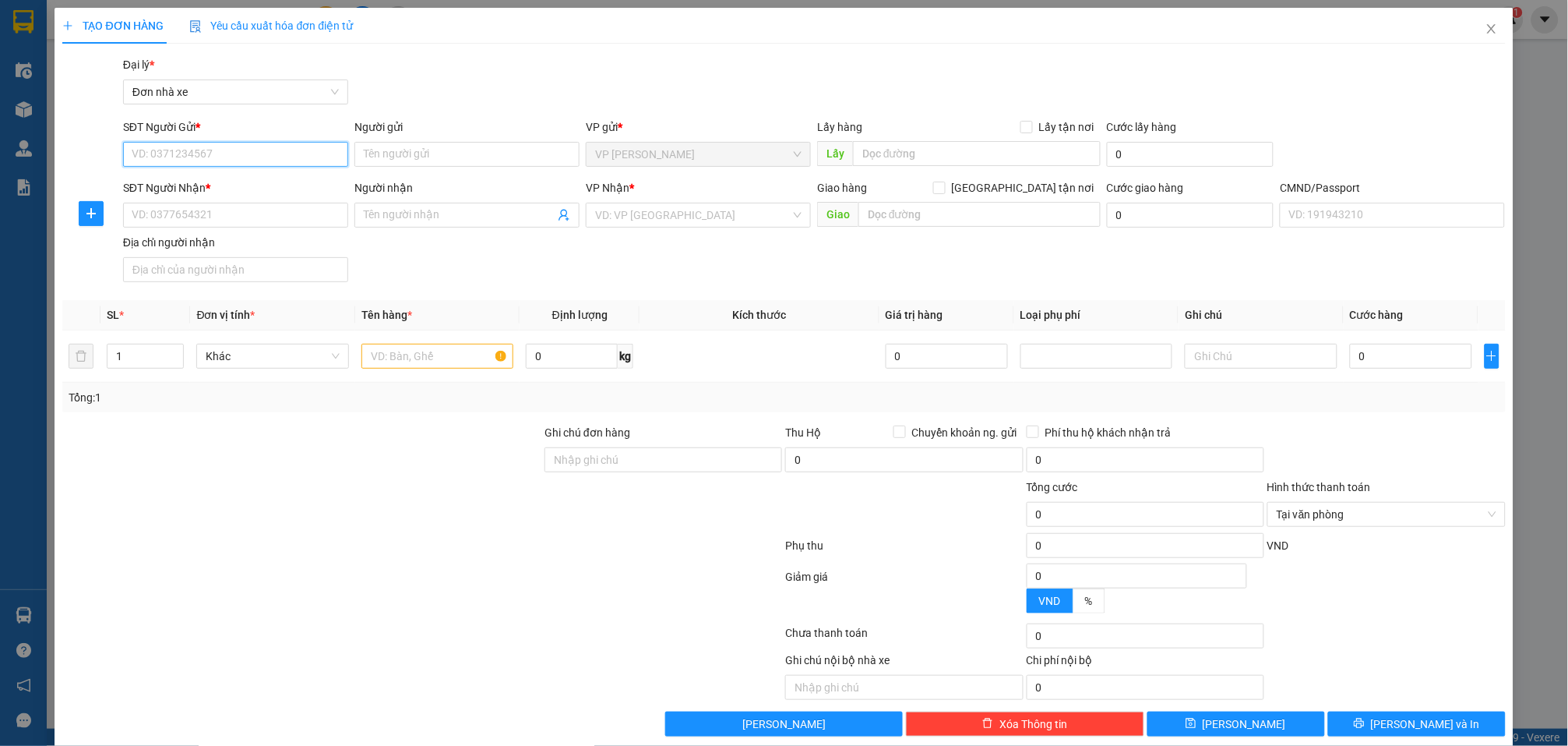
click at [296, 151] on input "SĐT Người Gửi *" at bounding box center [235, 154] width 225 height 25
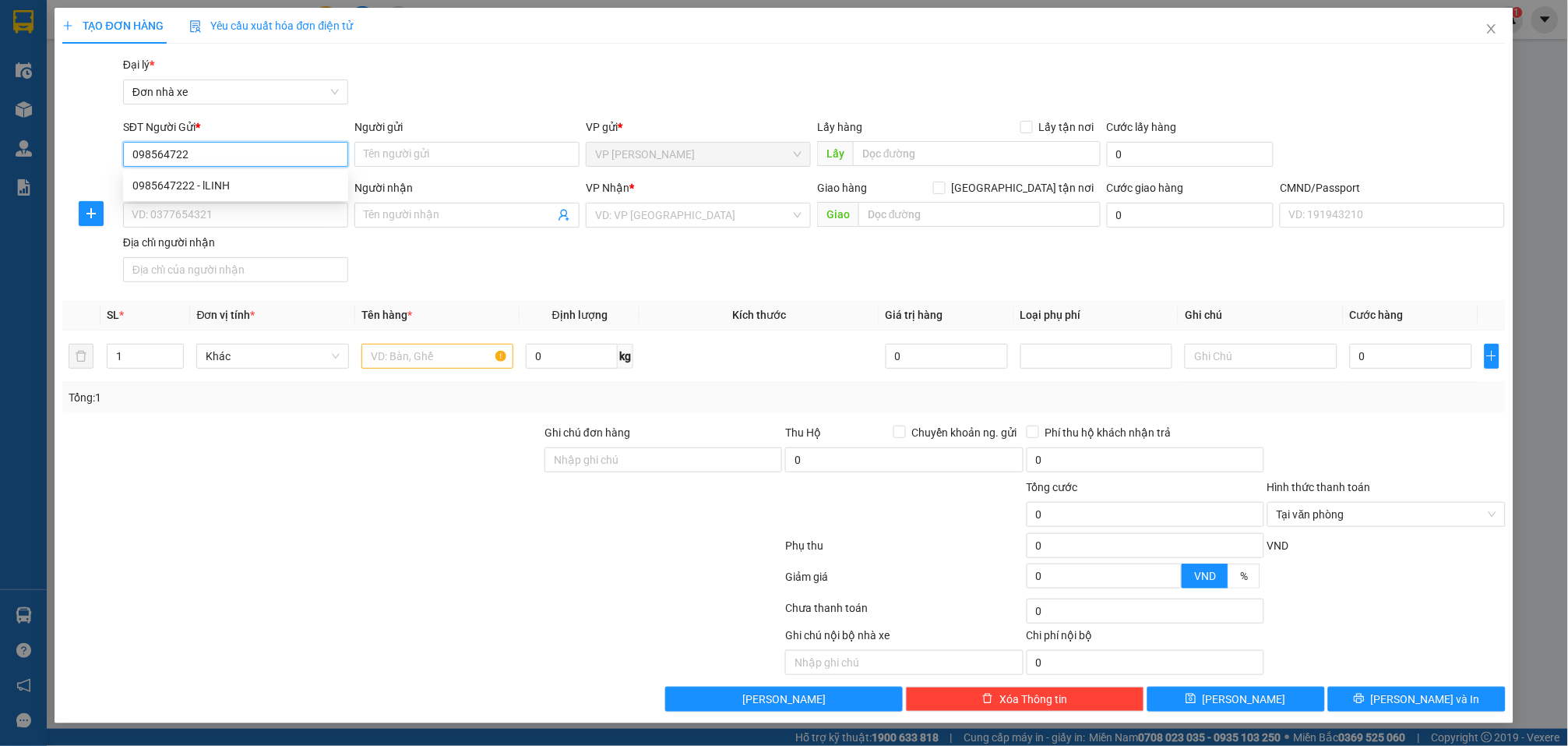
type input "0985647222"
click at [281, 182] on div "0985647222 - lLINH" at bounding box center [235, 186] width 206 height 17
type input "lLINH"
type input "0912530139"
type input "Tiến"
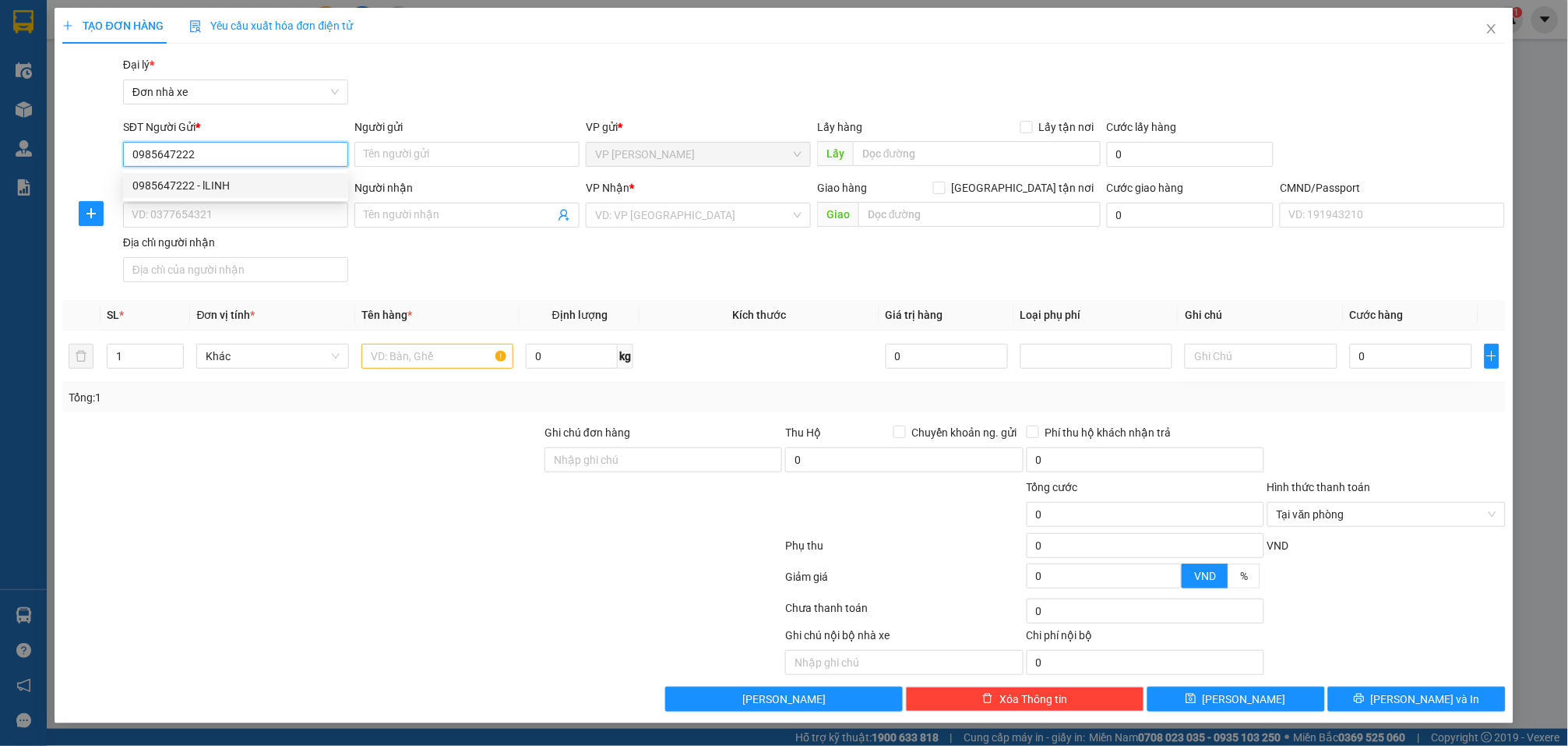
type input "0912530139 NGUYỄN VĂN TIÊN"
type input "0985647222"
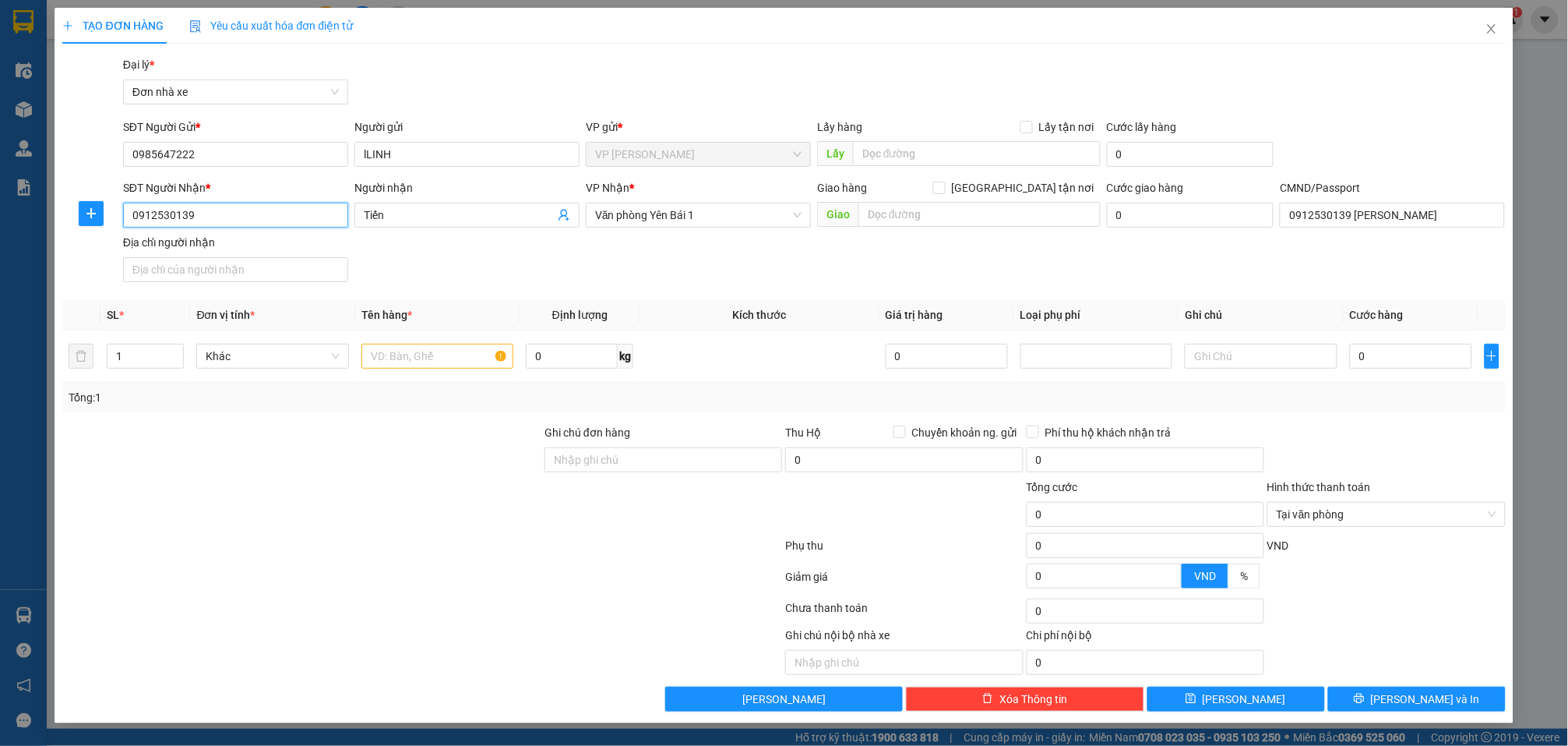
click at [293, 216] on input "0912530139" at bounding box center [235, 215] width 225 height 25
type input "0912530139"
click at [278, 238] on div "0912530139 - Tiến" at bounding box center [235, 247] width 206 height 17
click at [473, 364] on input "text" at bounding box center [437, 357] width 152 height 25
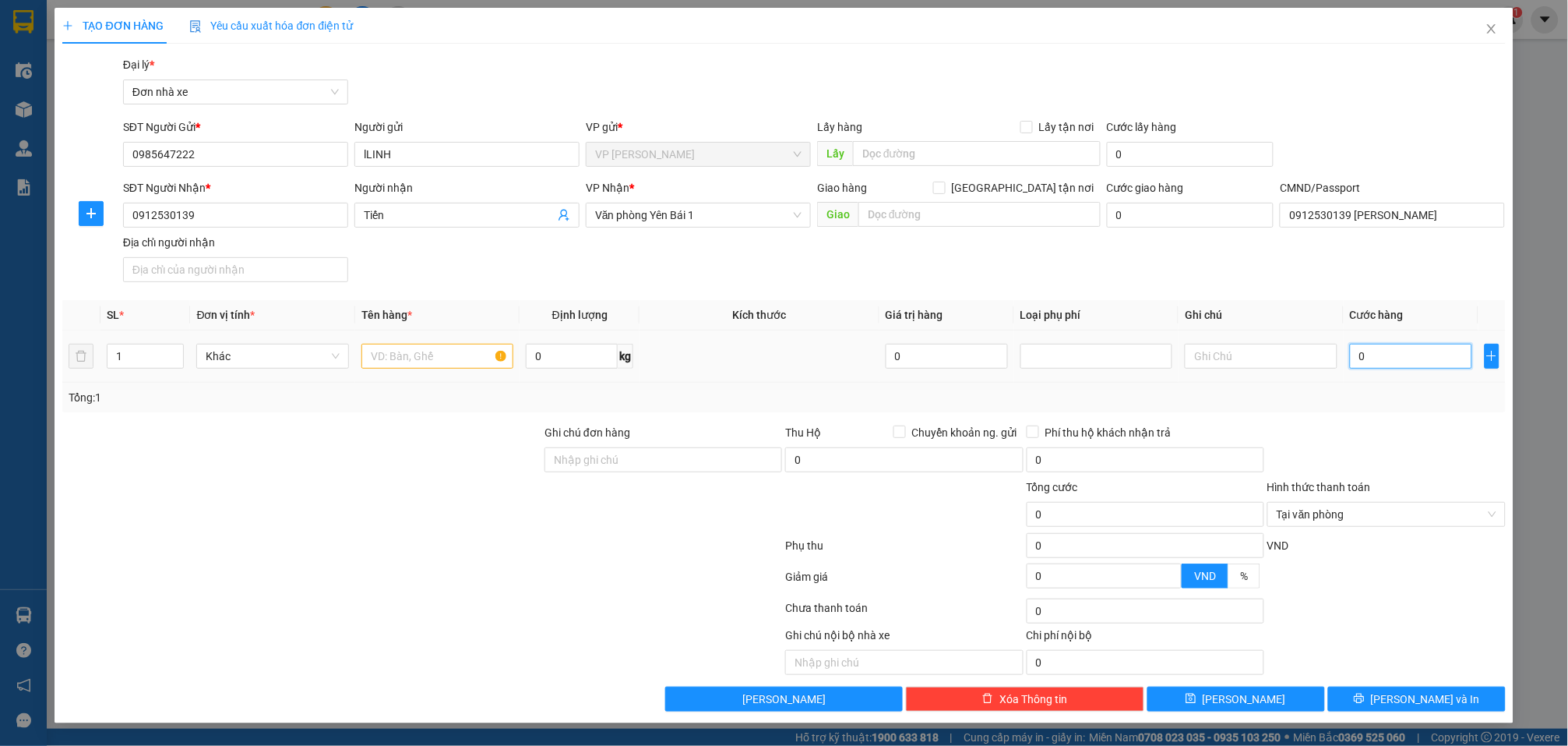
click at [1419, 364] on input "0" at bounding box center [1411, 357] width 122 height 25
click at [591, 353] on input "0" at bounding box center [571, 357] width 92 height 25
type input "10"
click at [491, 357] on input "text" at bounding box center [437, 357] width 152 height 25
type input "PHỤ TÙNG"
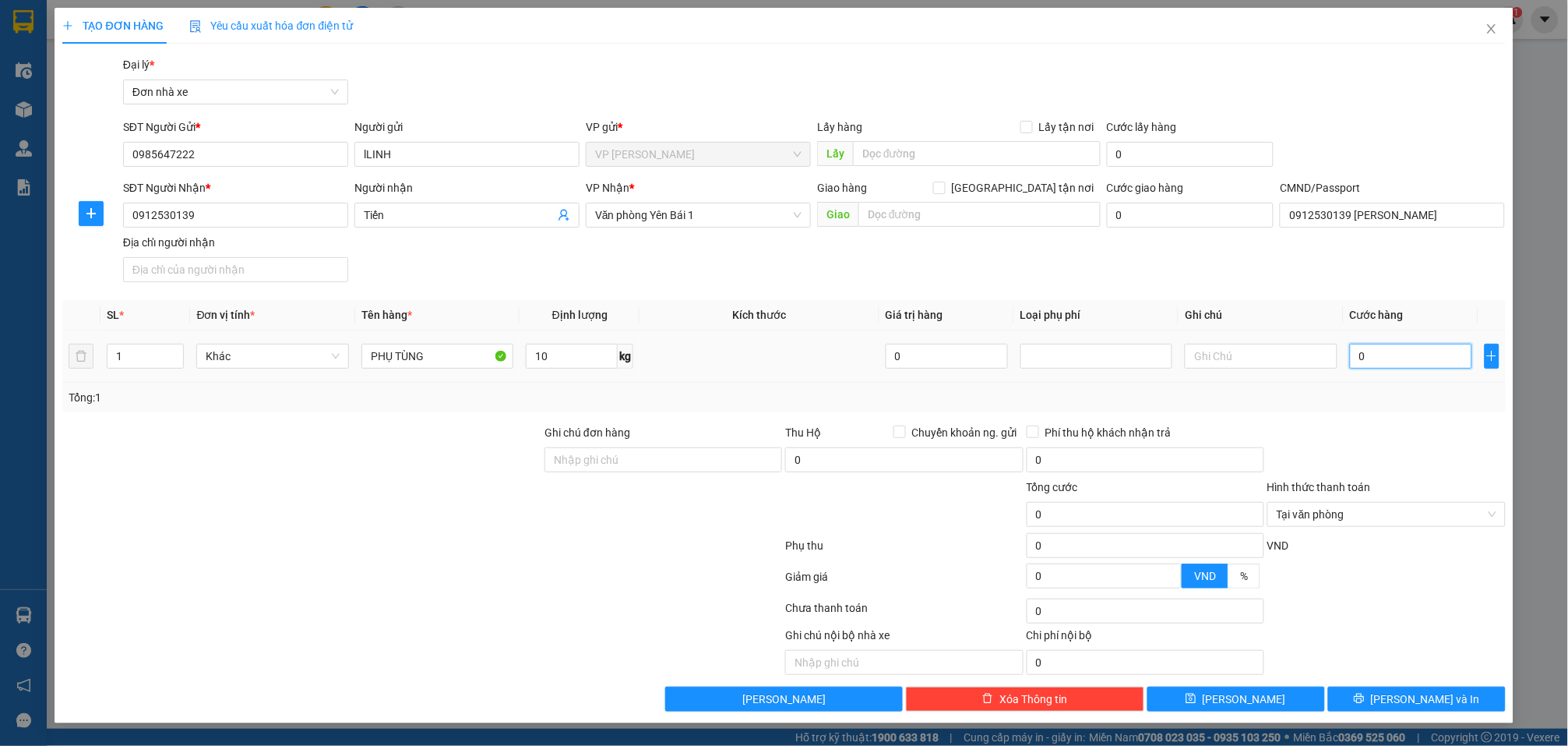
click at [1422, 351] on input "0" at bounding box center [1411, 357] width 122 height 25
type input "5"
type input "50"
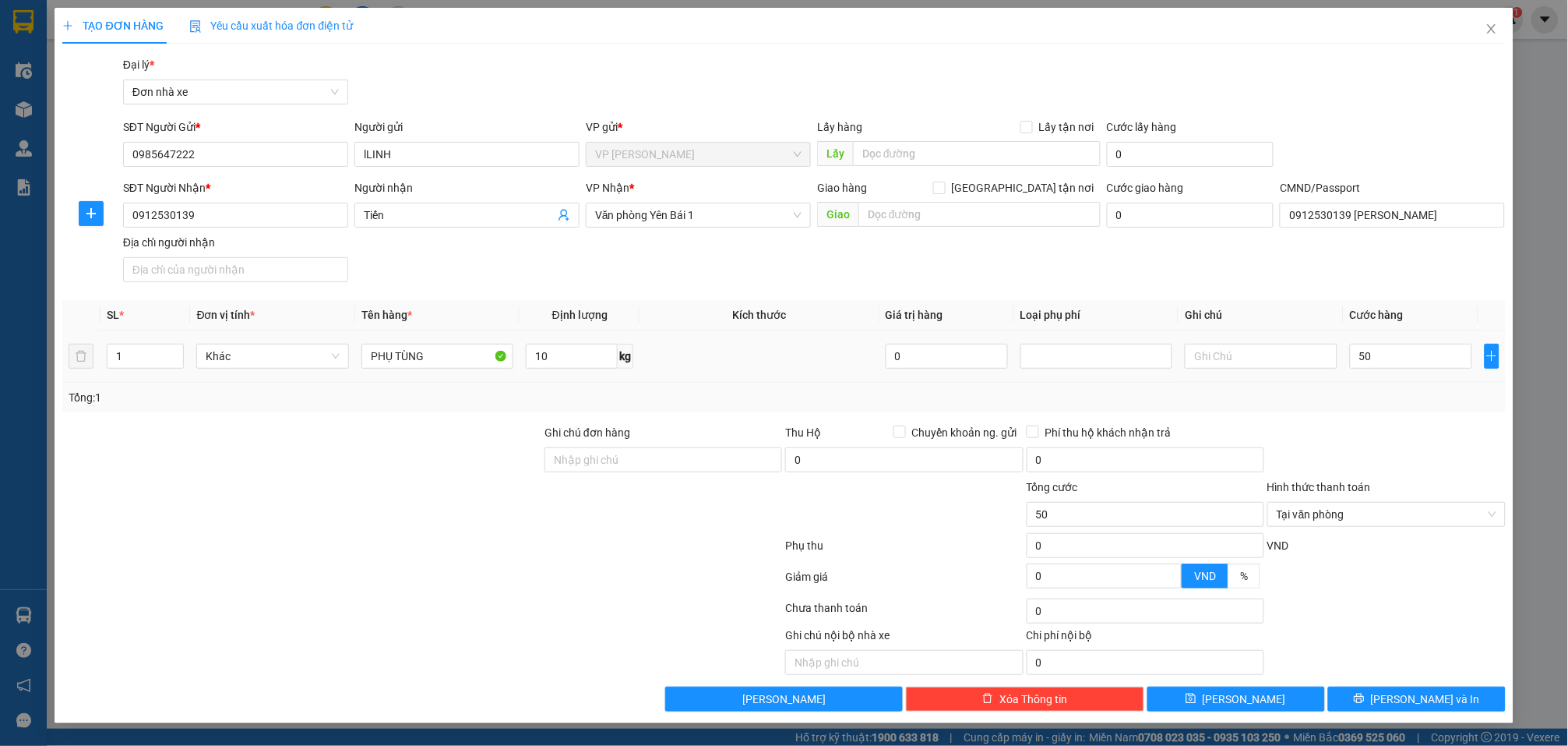
type input "50.000"
click at [1424, 398] on div "Tổng: 1" at bounding box center [784, 397] width 1430 height 17
click at [1427, 703] on span "[PERSON_NAME] và In" at bounding box center [1426, 699] width 109 height 17
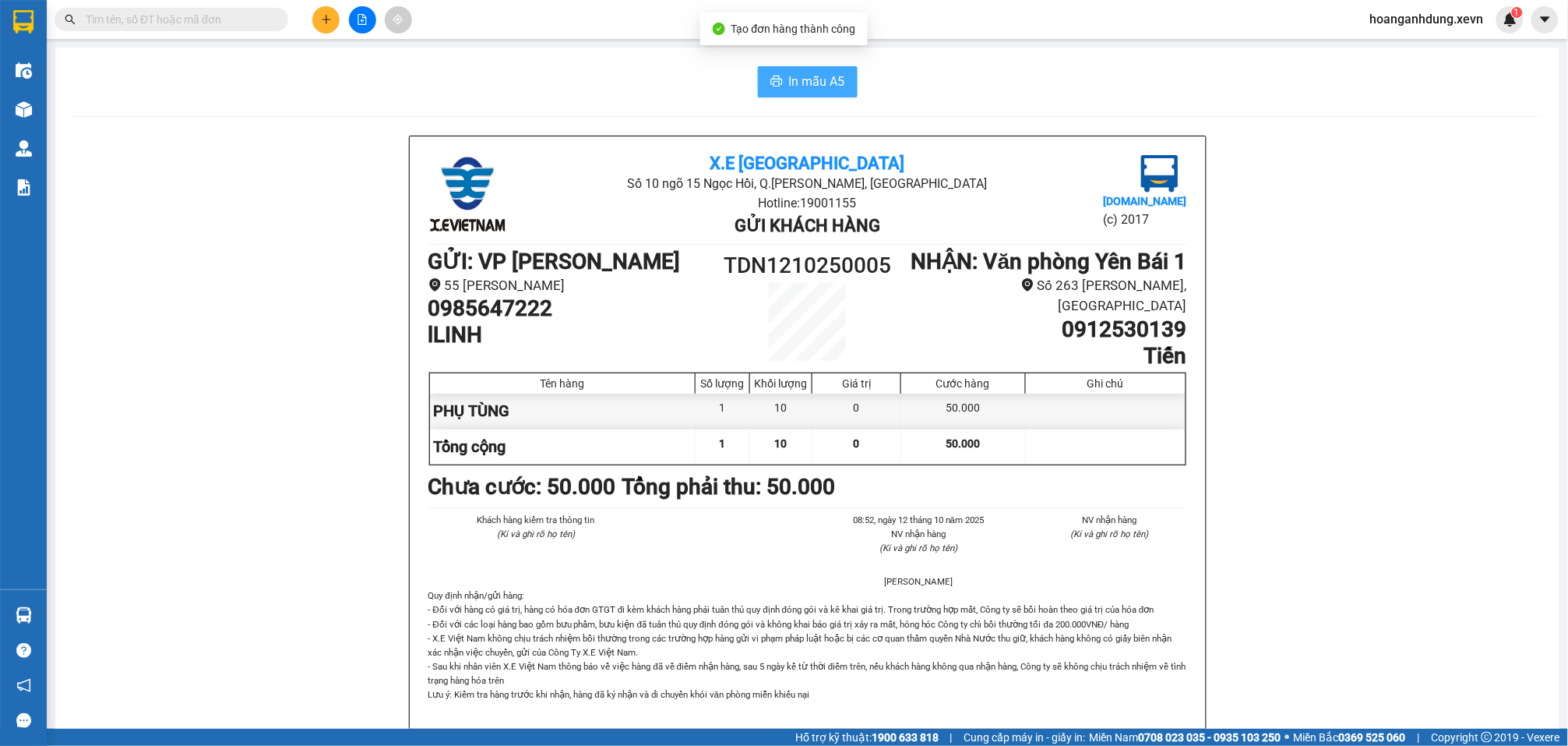
click at [808, 78] on span "In mẫu A5" at bounding box center [817, 81] width 56 height 19
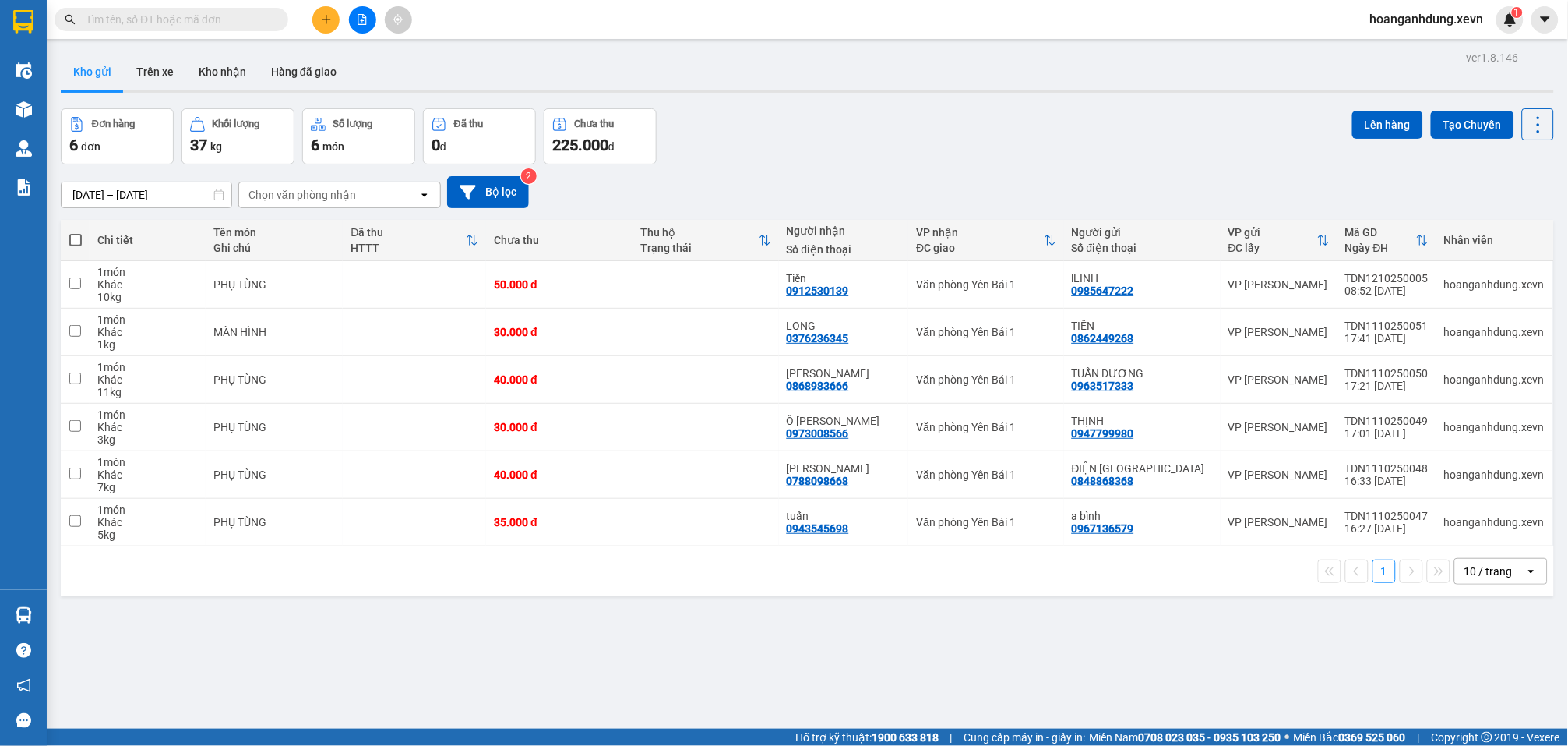
click at [1117, 134] on div "Đơn hàng 6 đơn Khối lượng 37 kg Số lượng 6 món Đã thu 0 đ Chưa thu 225.000 đ Lê…" at bounding box center [808, 137] width 1493 height 56
drag, startPoint x: 747, startPoint y: 516, endPoint x: 750, endPoint y: 439, distance: 77.1
click at [747, 516] on td at bounding box center [705, 522] width 146 height 47
checkbox input "true"
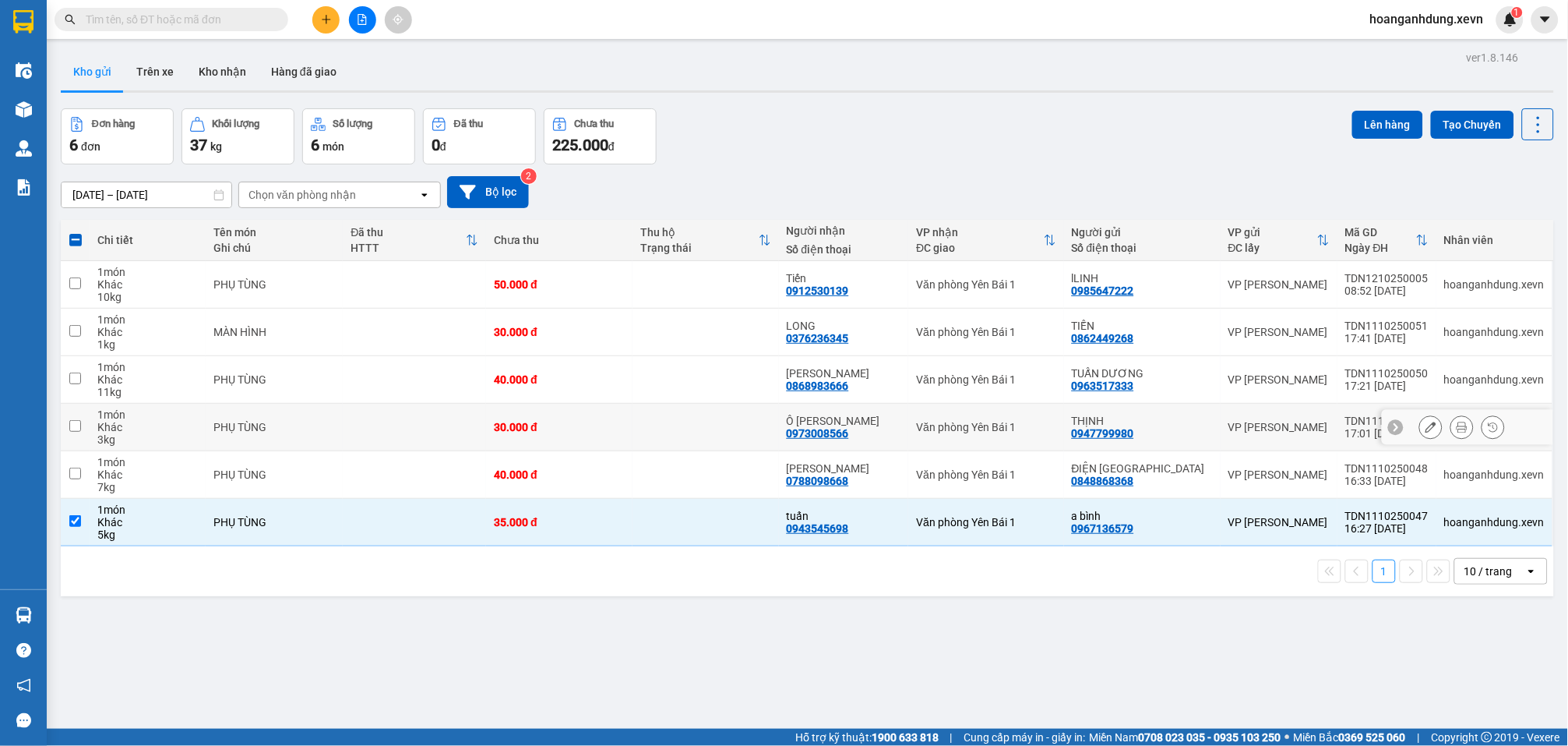
drag, startPoint x: 750, startPoint y: 421, endPoint x: 759, endPoint y: 385, distance: 37.1
click at [751, 420] on td at bounding box center [705, 427] width 146 height 47
checkbox input "true"
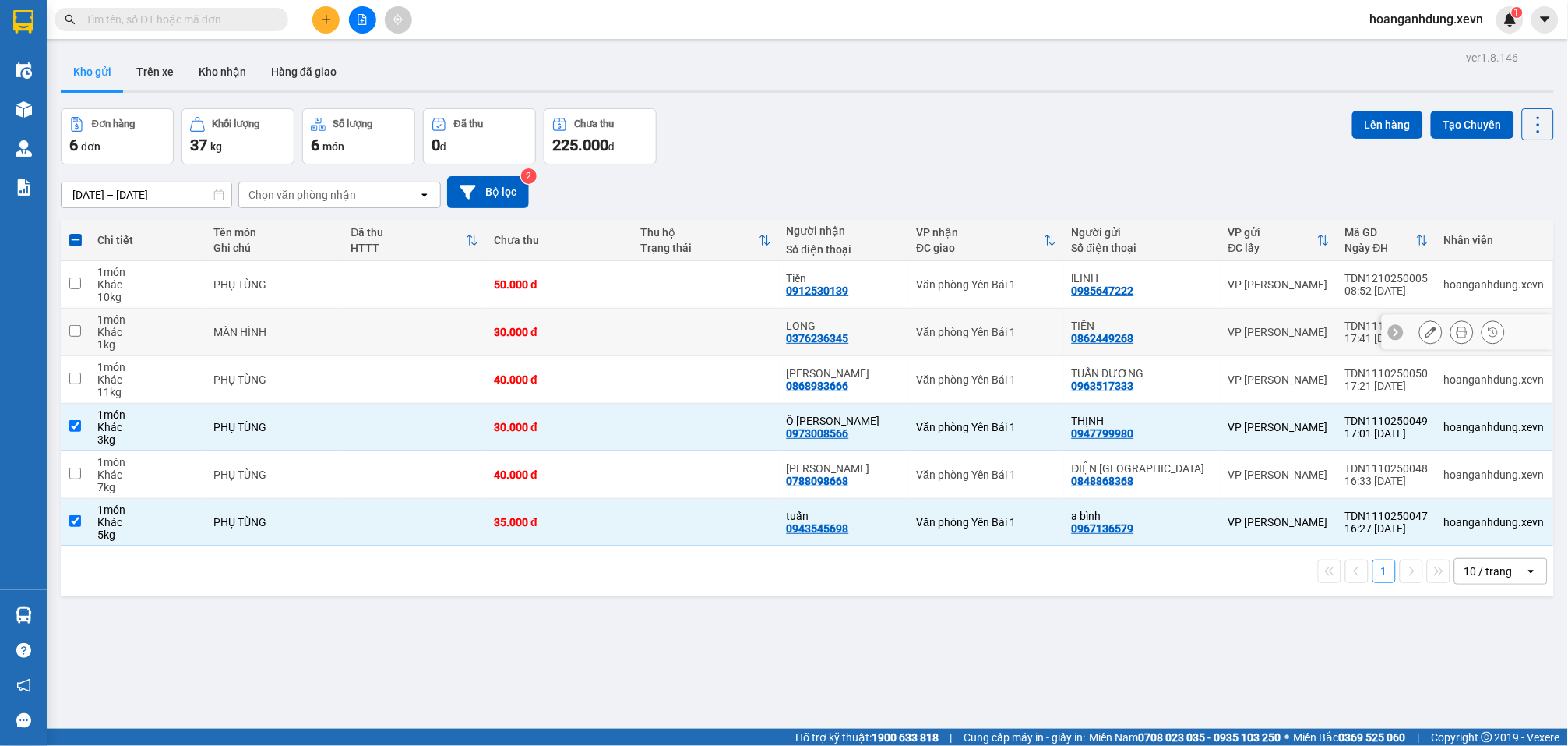
click at [759, 332] on td at bounding box center [705, 332] width 146 height 47
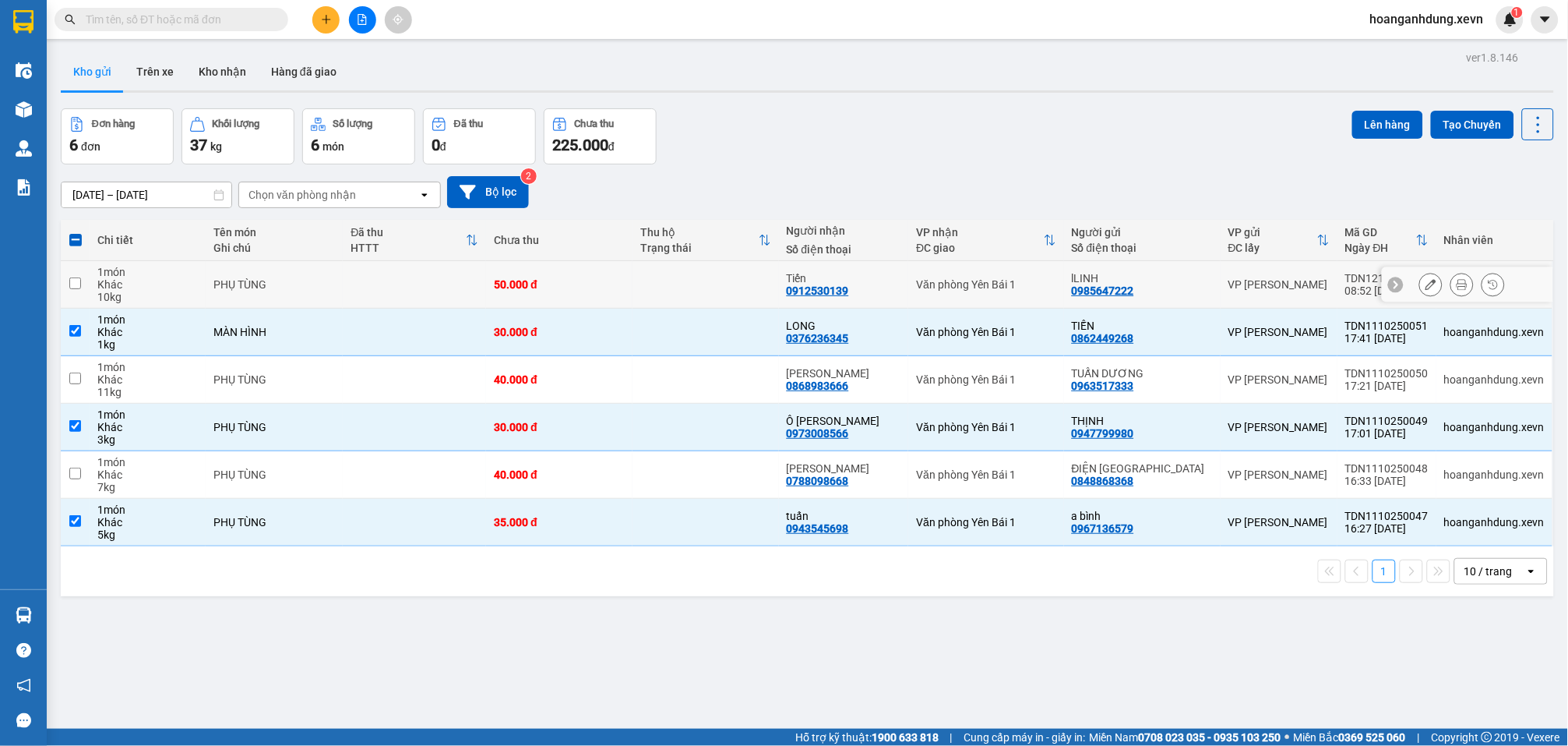
click at [761, 271] on td at bounding box center [705, 284] width 146 height 47
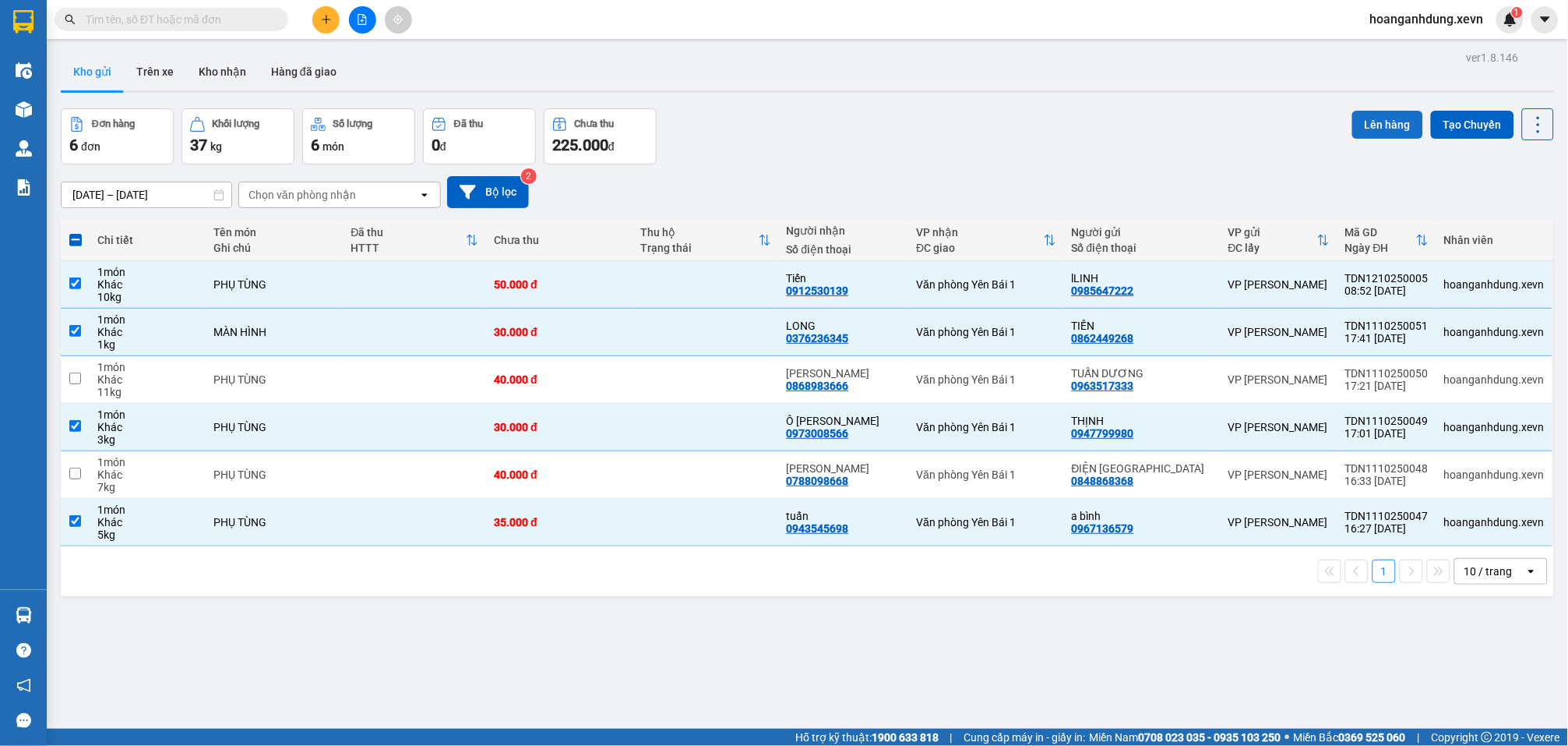
click at [1382, 119] on button "Lên hàng" at bounding box center [1387, 124] width 71 height 28
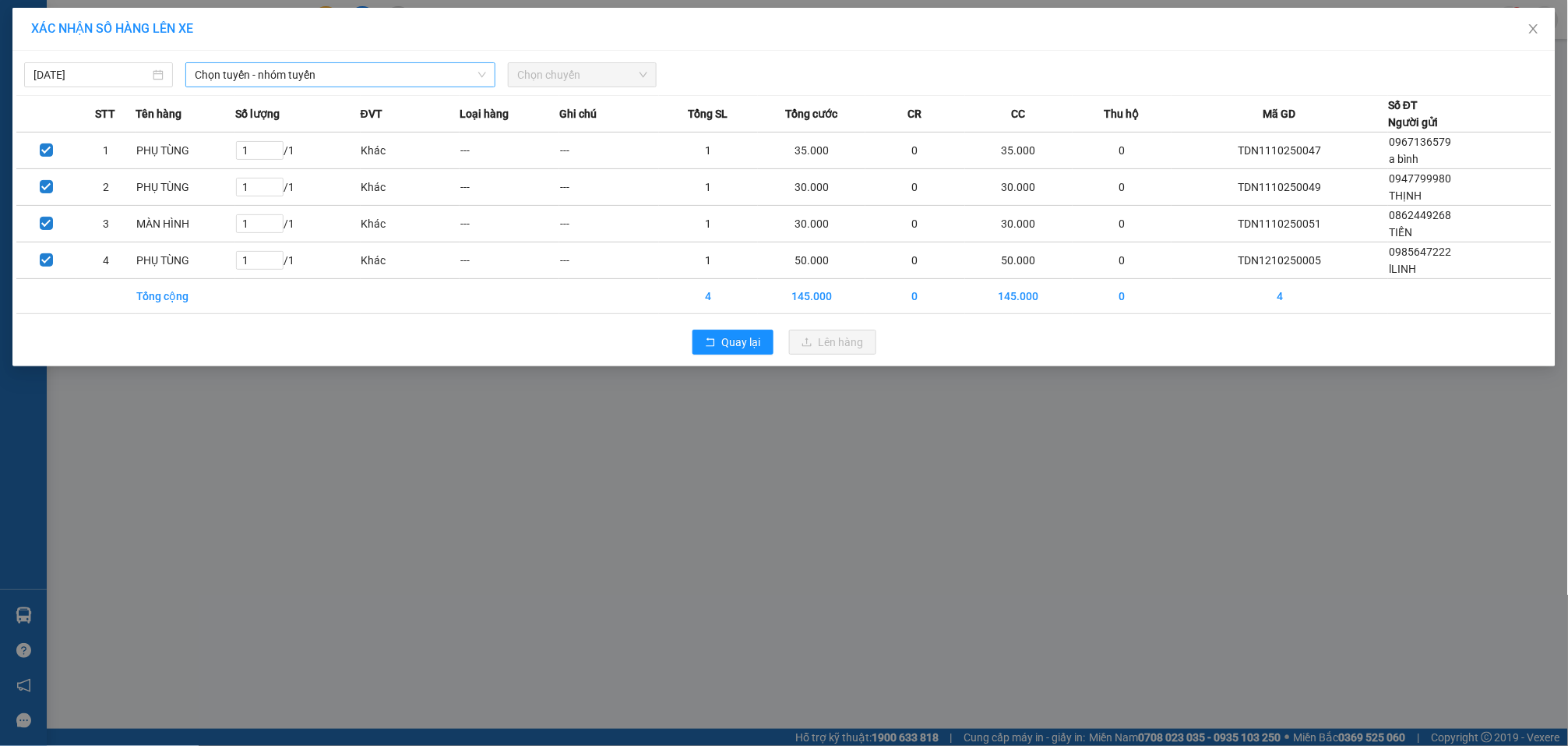
click at [434, 76] on span "Chọn tuyến - nhóm tuyến" at bounding box center [340, 75] width 292 height 23
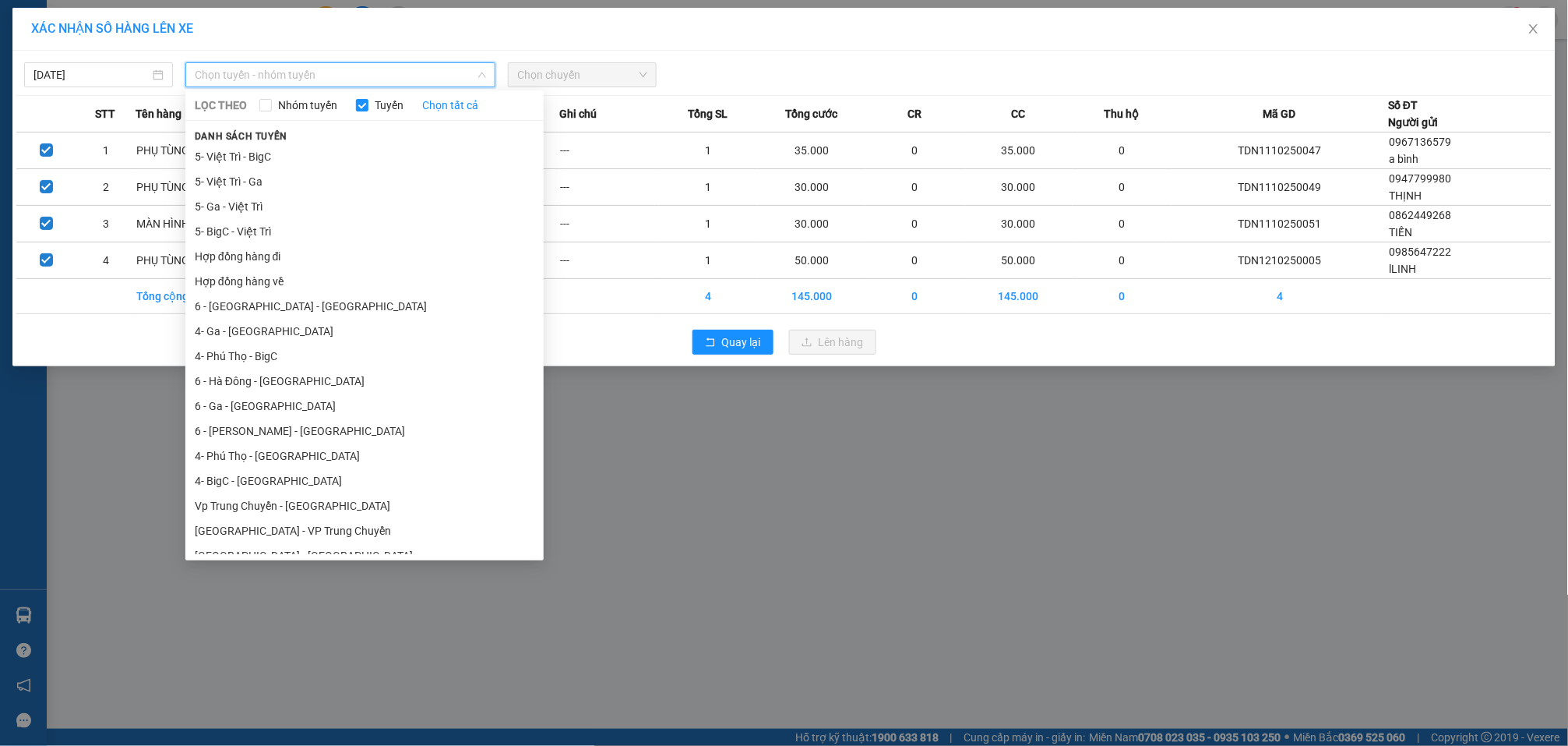
drag, startPoint x: 320, startPoint y: 406, endPoint x: 356, endPoint y: 353, distance: 64.1
click at [320, 407] on li "6 - Ga - Yên Bái" at bounding box center [364, 406] width 358 height 25
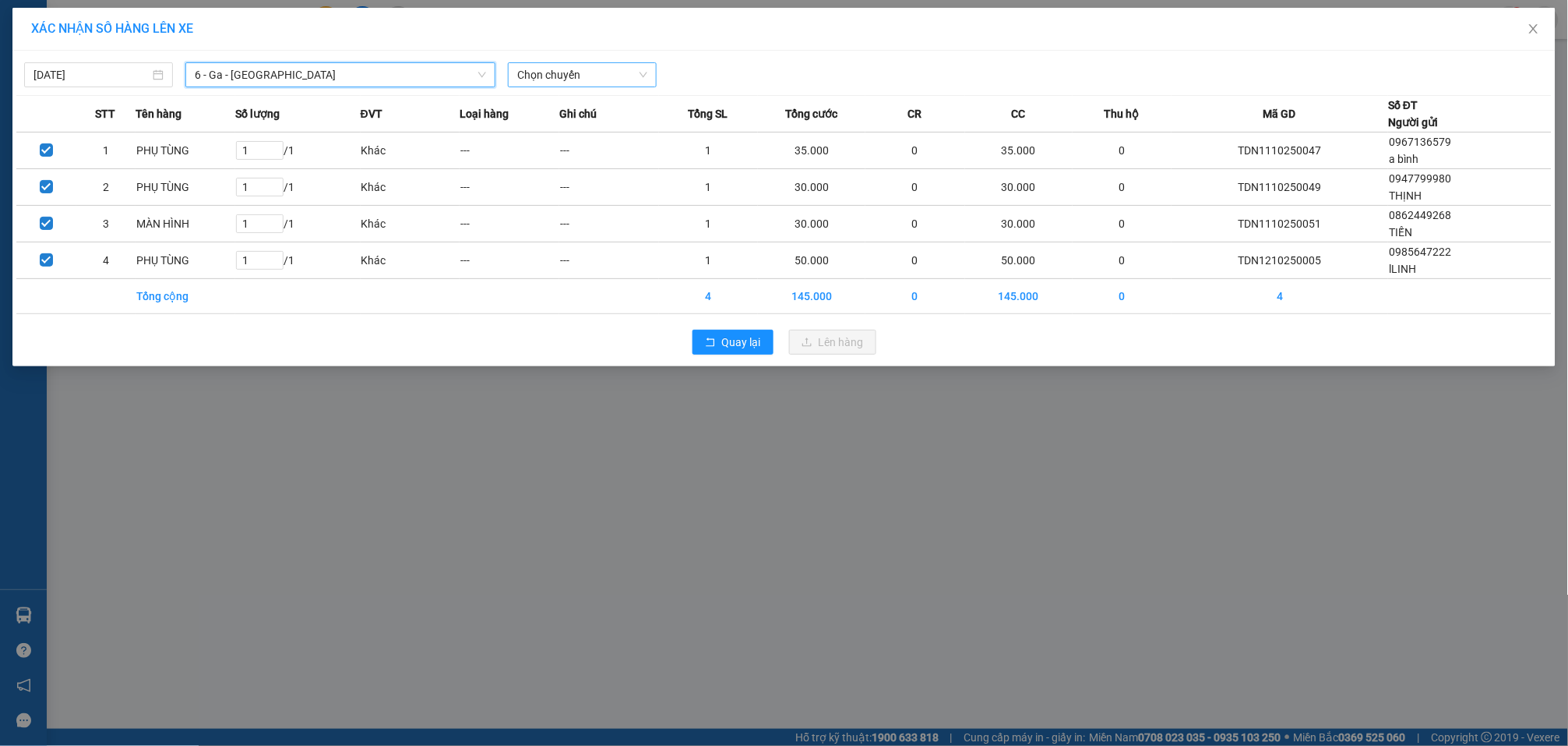
click at [583, 74] on span "Chọn chuyến" at bounding box center [582, 75] width 130 height 23
type input "09:01"
click at [631, 130] on div "Thêm chuyến " 09:01 "" at bounding box center [590, 131] width 166 height 26
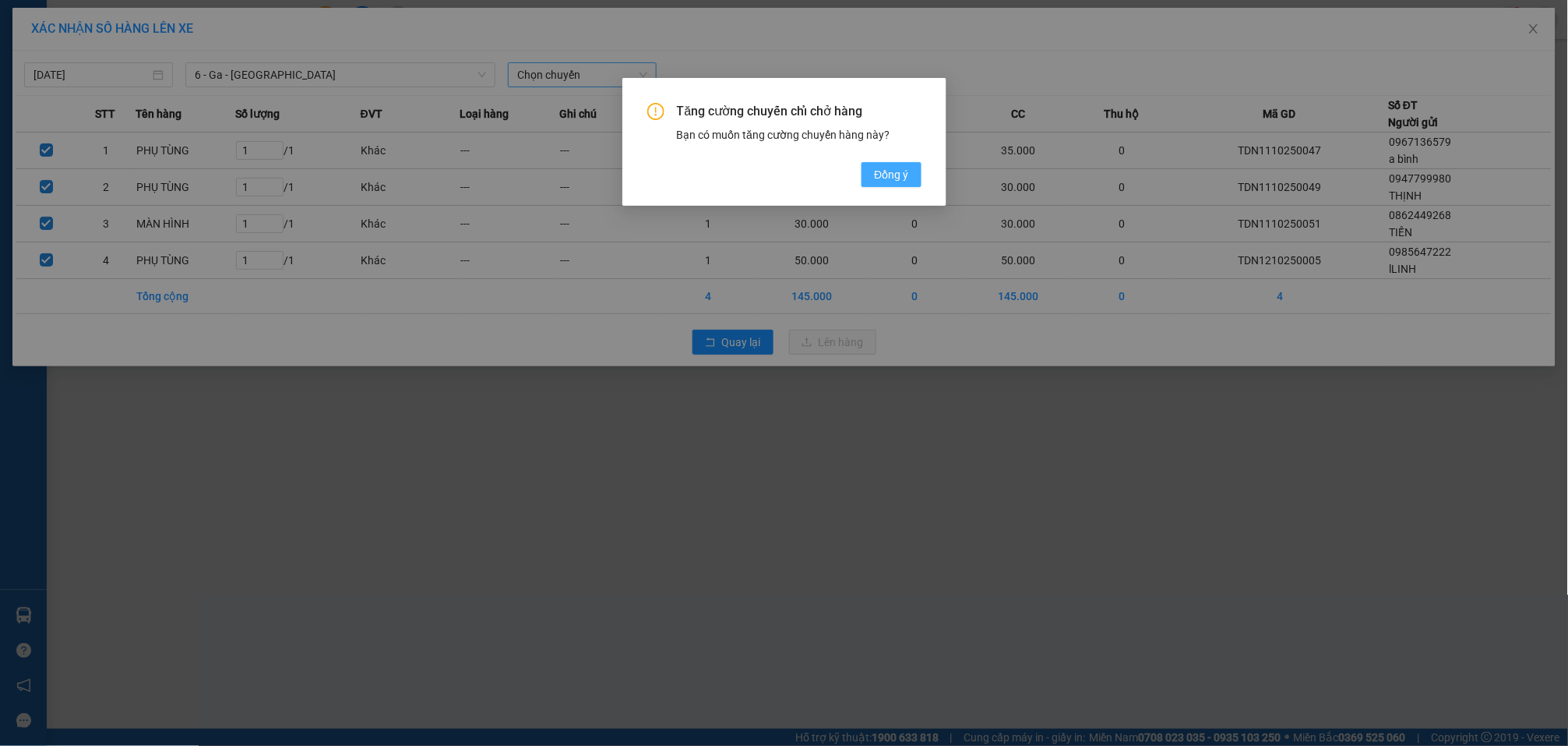
click at [902, 178] on span "Đồng ý" at bounding box center [891, 174] width 34 height 17
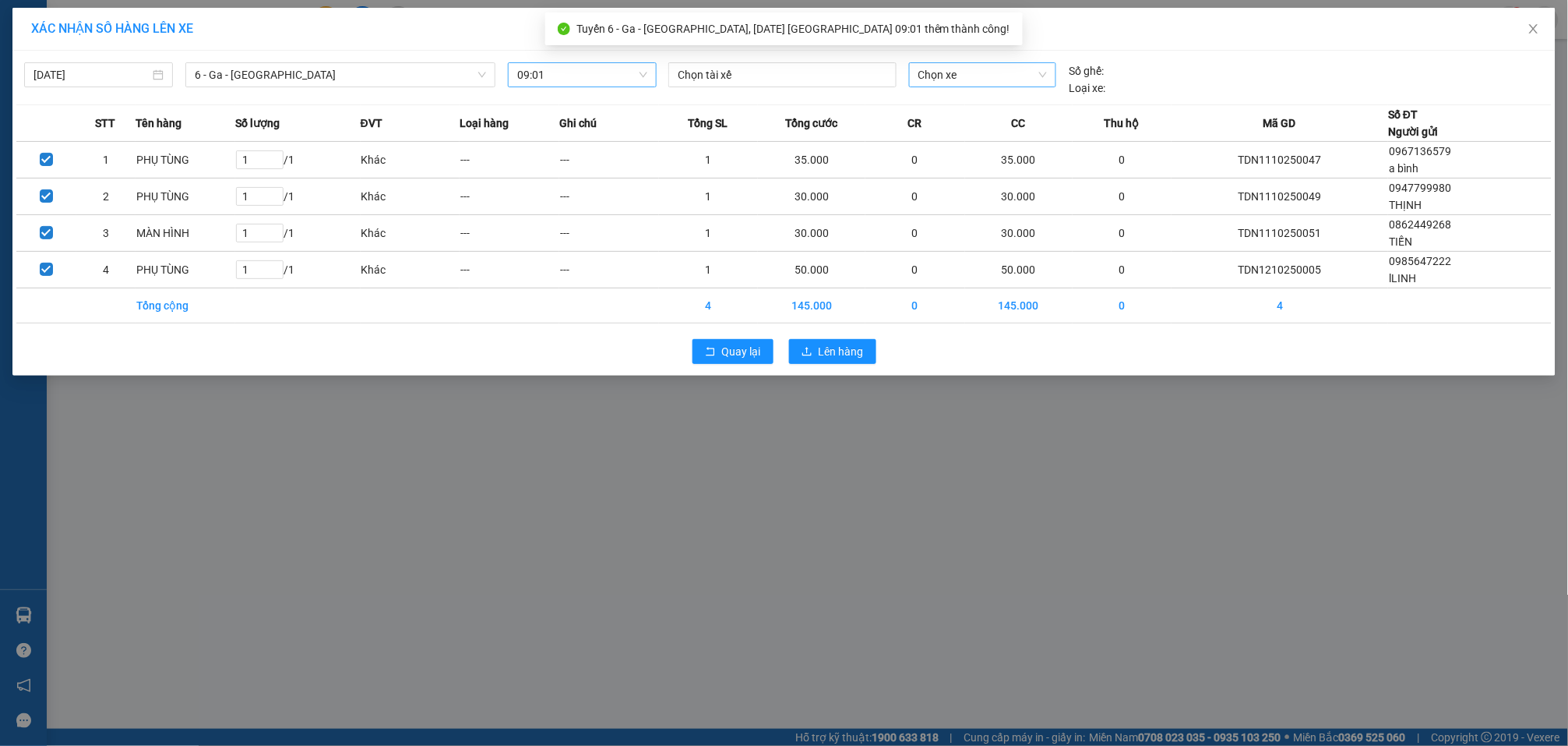
click at [957, 78] on span "Chọn xe" at bounding box center [983, 75] width 130 height 23
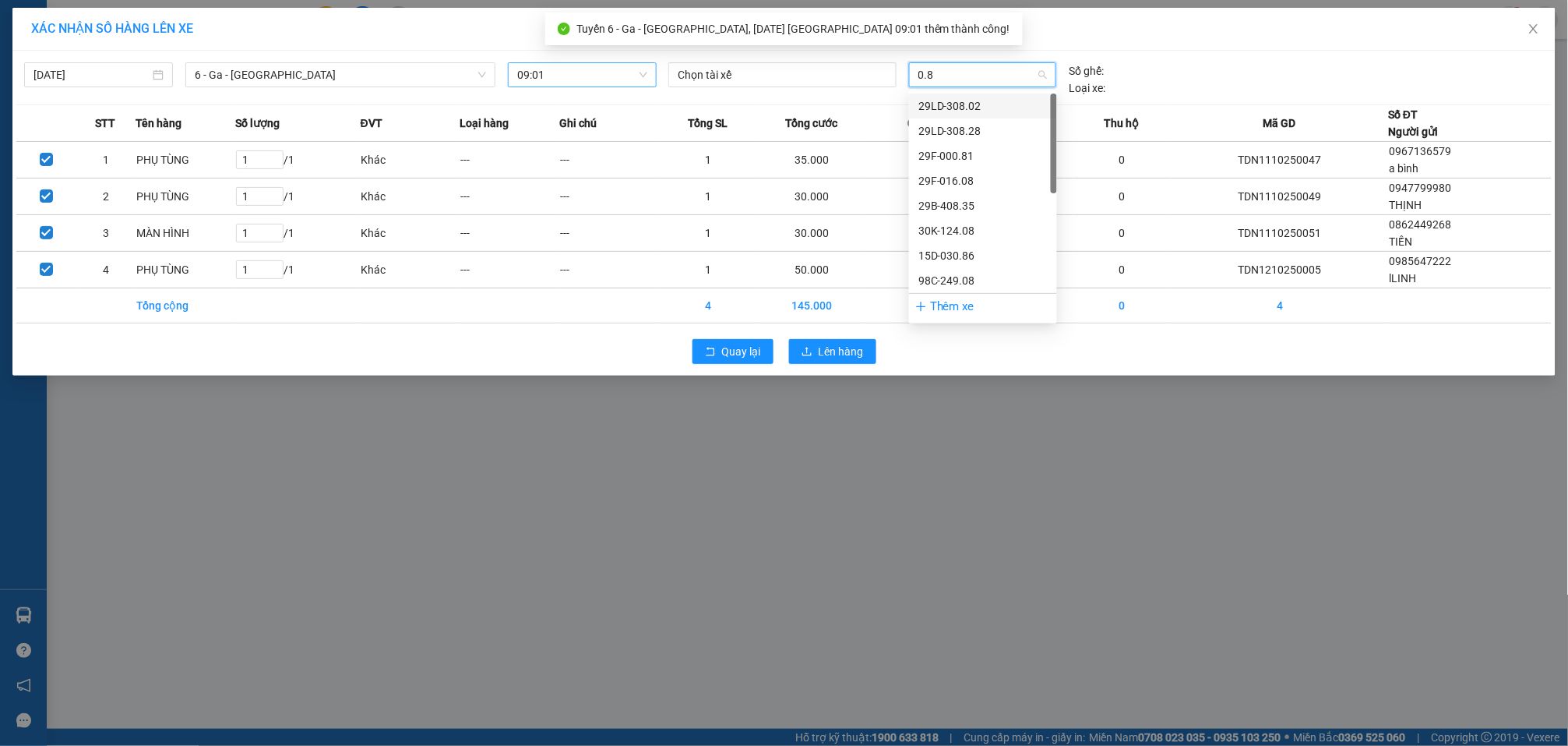
type input "0.86"
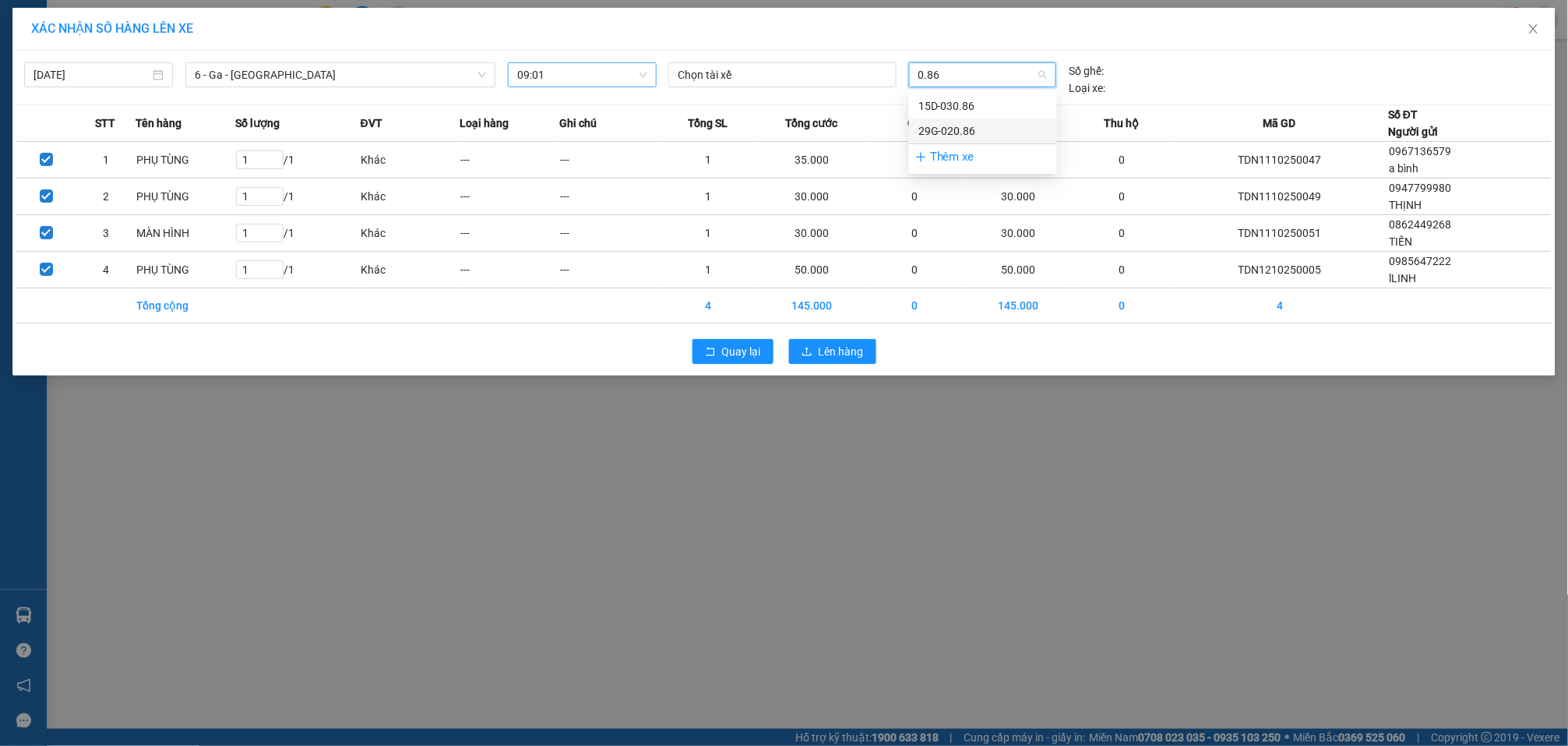
click at [986, 130] on div "29G-020.86" at bounding box center [983, 131] width 130 height 17
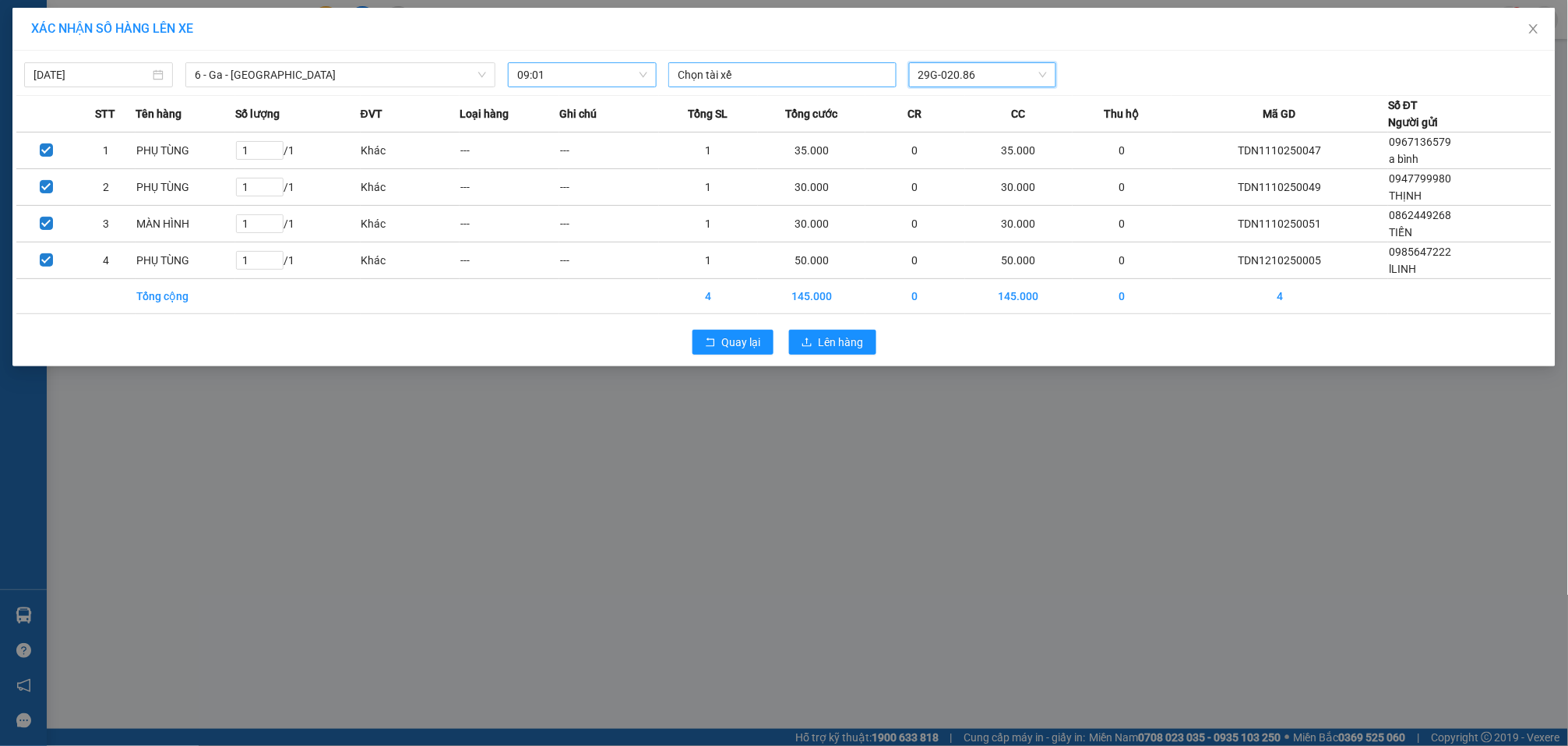
click at [793, 78] on div at bounding box center [783, 75] width 221 height 18
type input "LÊ TUẤ"
click at [787, 112] on div "Lê Tuấn Linh" at bounding box center [785, 107] width 215 height 17
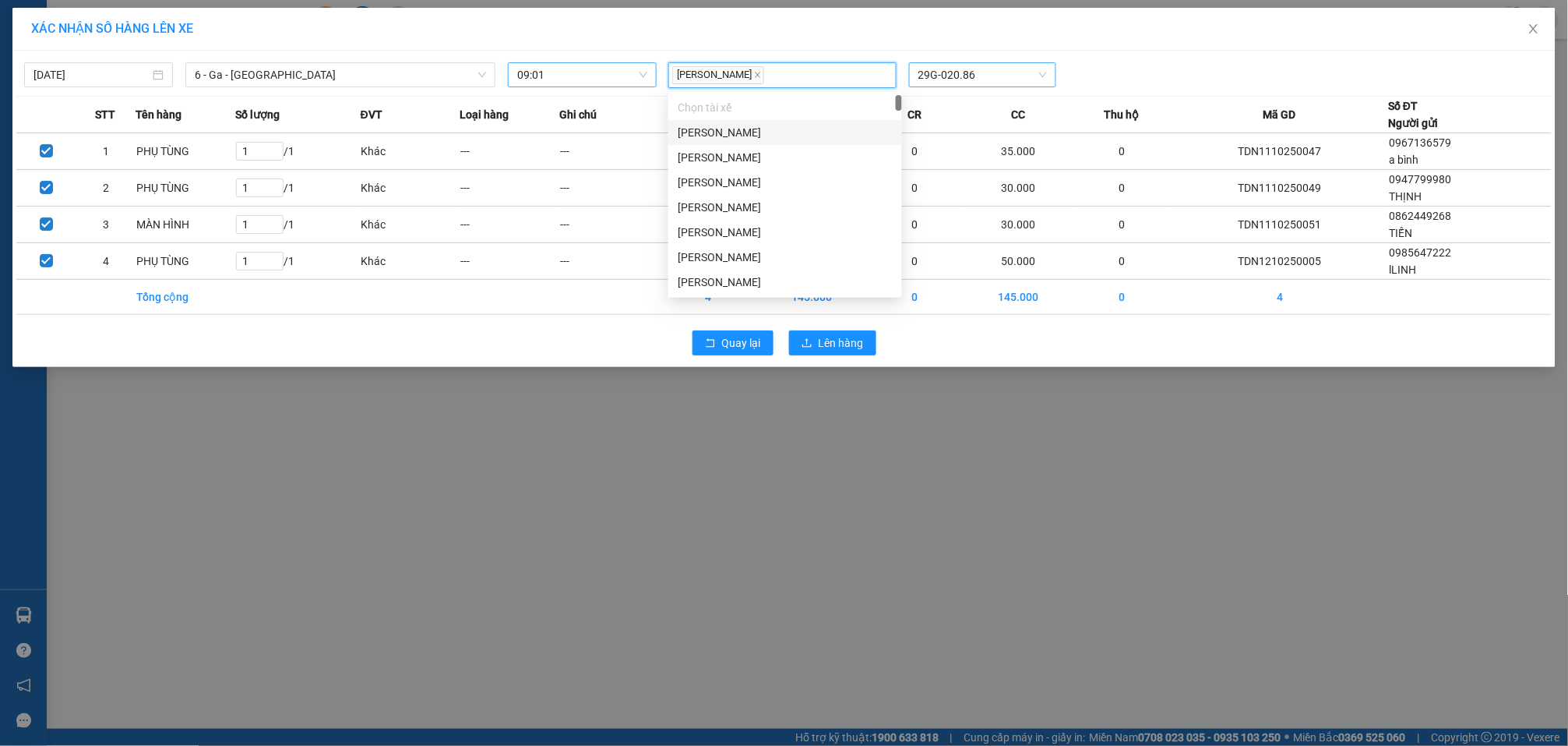
drag, startPoint x: 1153, startPoint y: 64, endPoint x: 982, endPoint y: 245, distance: 249.0
click at [1151, 66] on div "Lê Tuấn Linh 29G-020.86" at bounding box center [983, 75] width 641 height 26
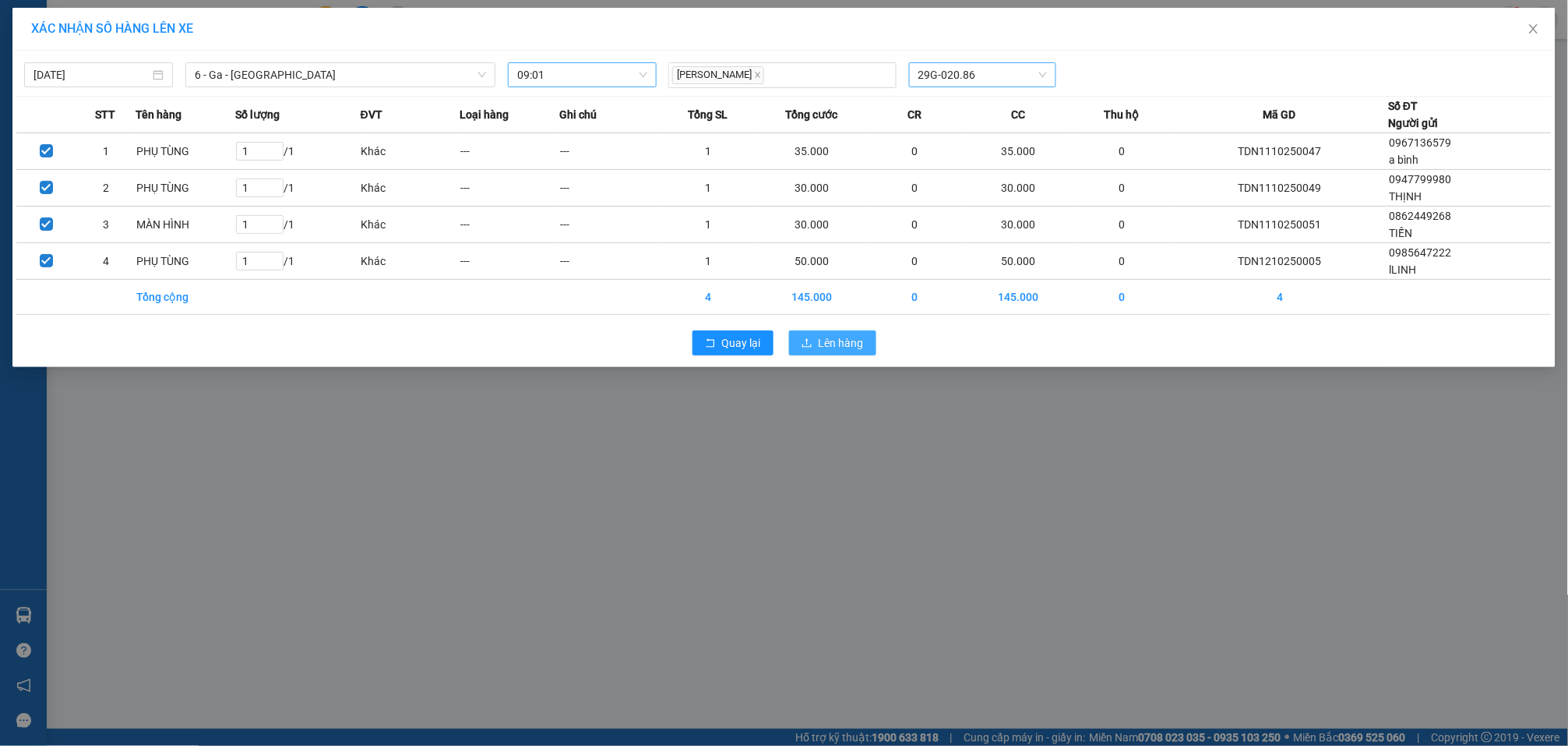
click at [855, 344] on span "Lên hàng" at bounding box center [841, 343] width 46 height 17
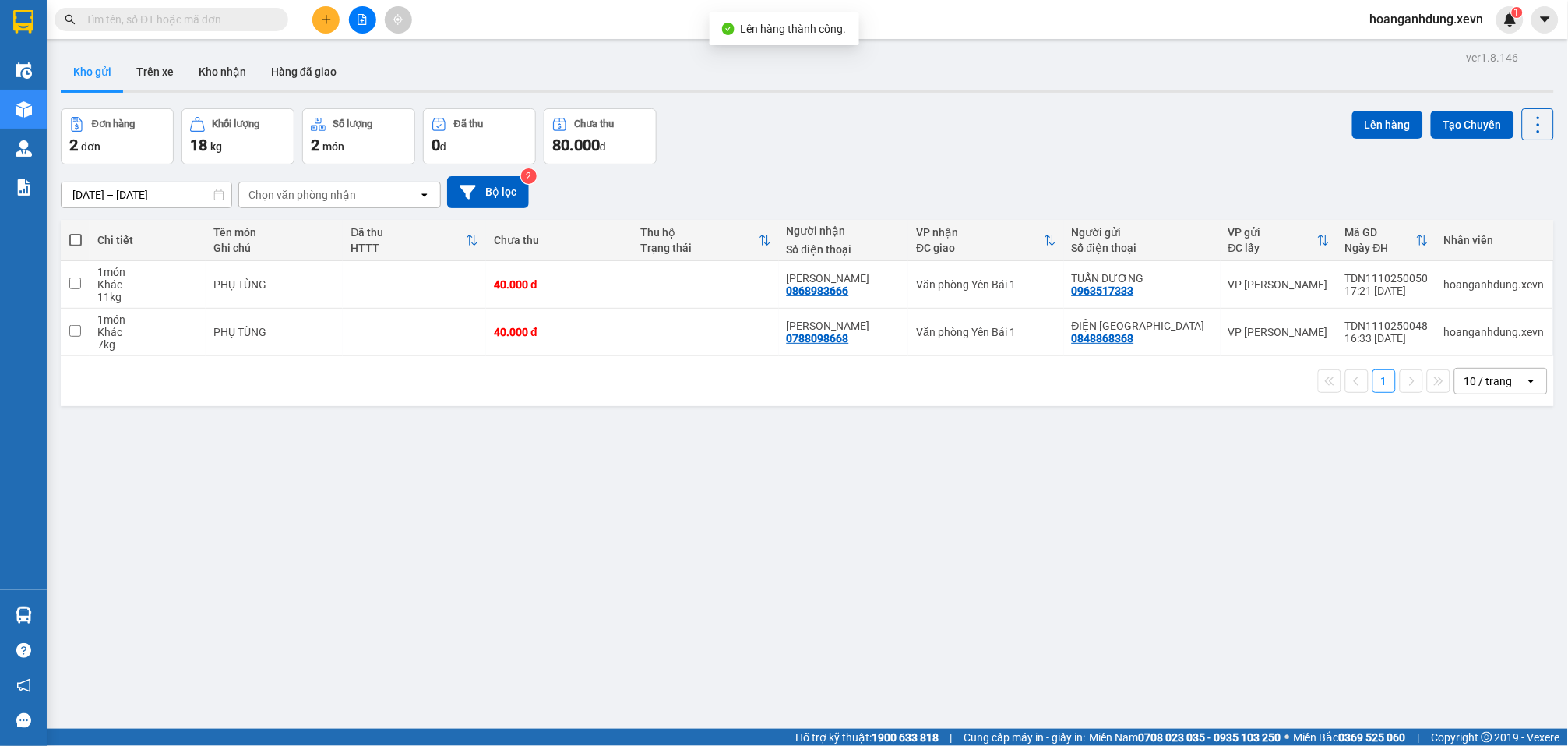
click at [760, 559] on div "ver 1.8.146 Kho gửi Trên xe Kho nhận Hàng đã giao Đơn hàng 2 đơn Khối lượng 18 …" at bounding box center [807, 420] width 1506 height 746
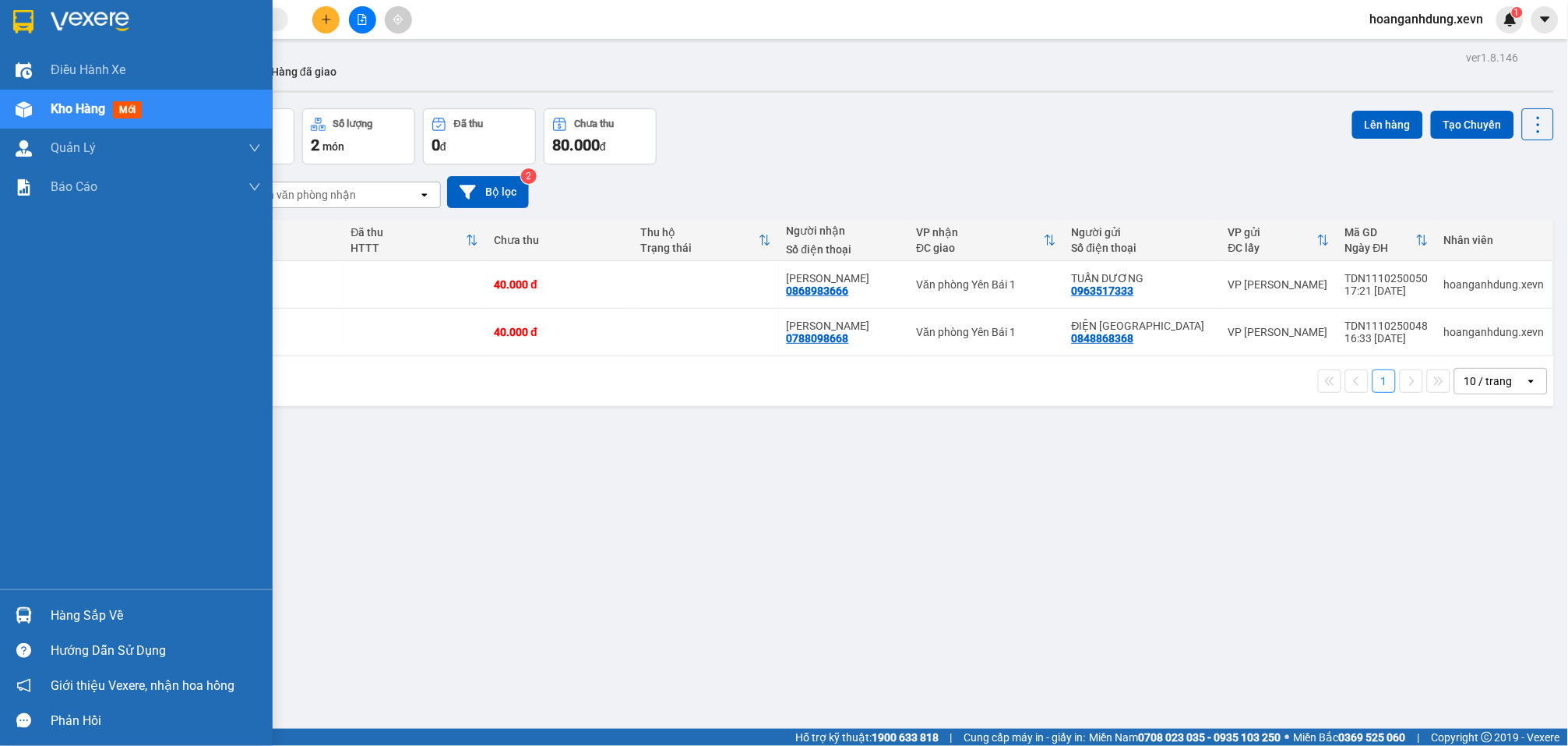
click at [202, 599] on div "Hàng sắp về" at bounding box center [137, 615] width 273 height 35
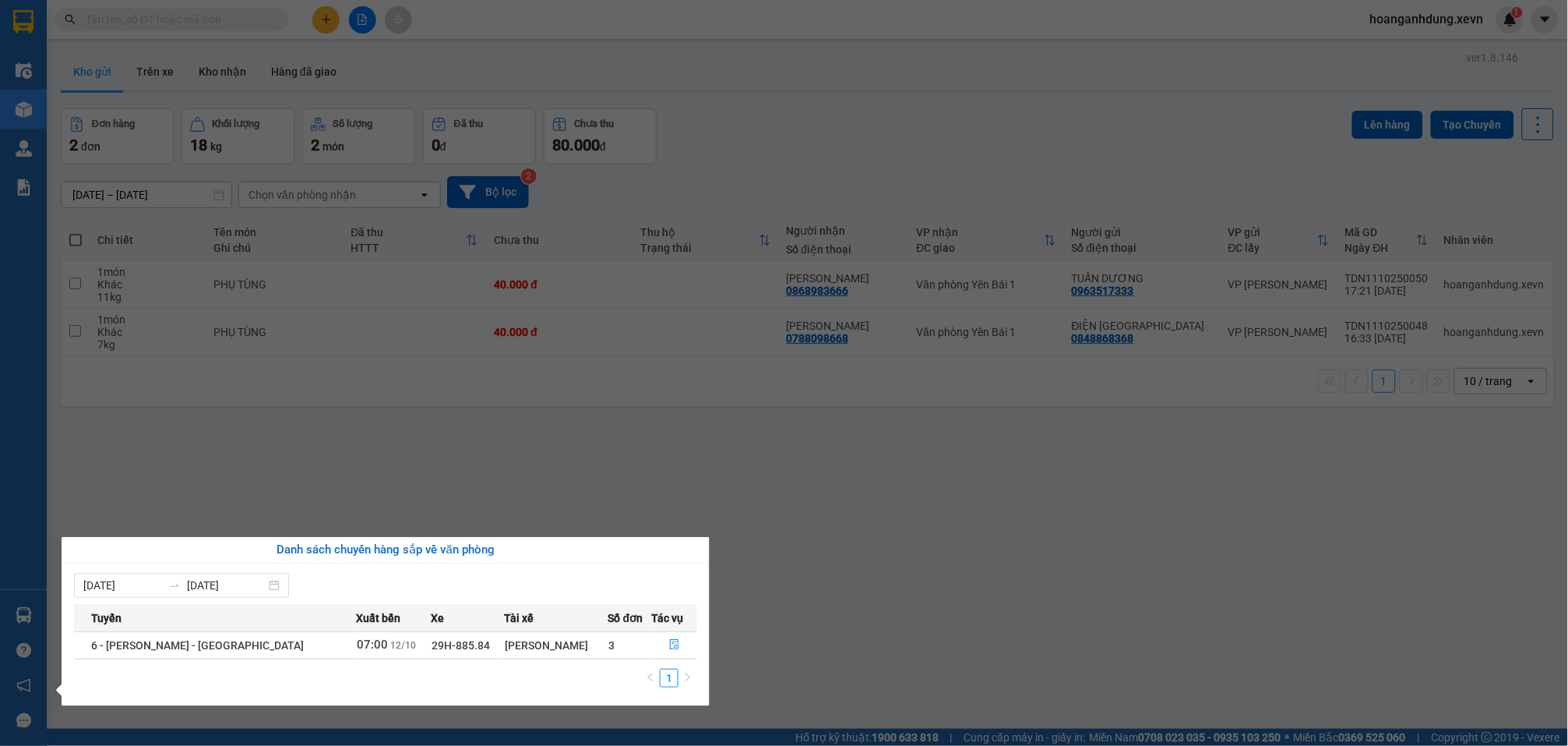
click at [878, 596] on section "Kết quả tìm kiếm ( 0 ) Bộ lọc No Data hoanganhdung.xevn 1 Điều hành xe Kho hàng…" at bounding box center [784, 373] width 1568 height 746
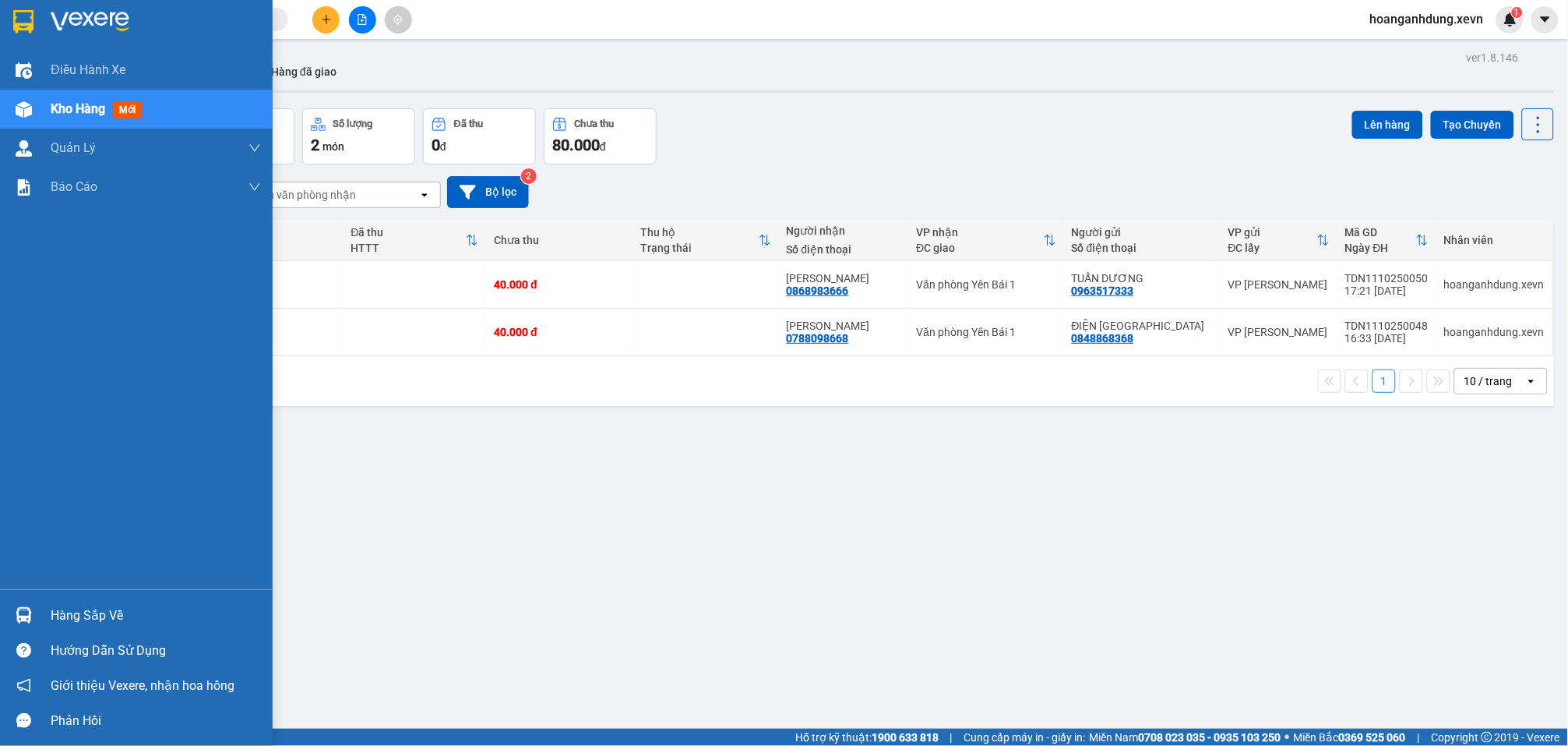
click at [62, 619] on div "Hàng sắp về" at bounding box center [155, 615] width 210 height 23
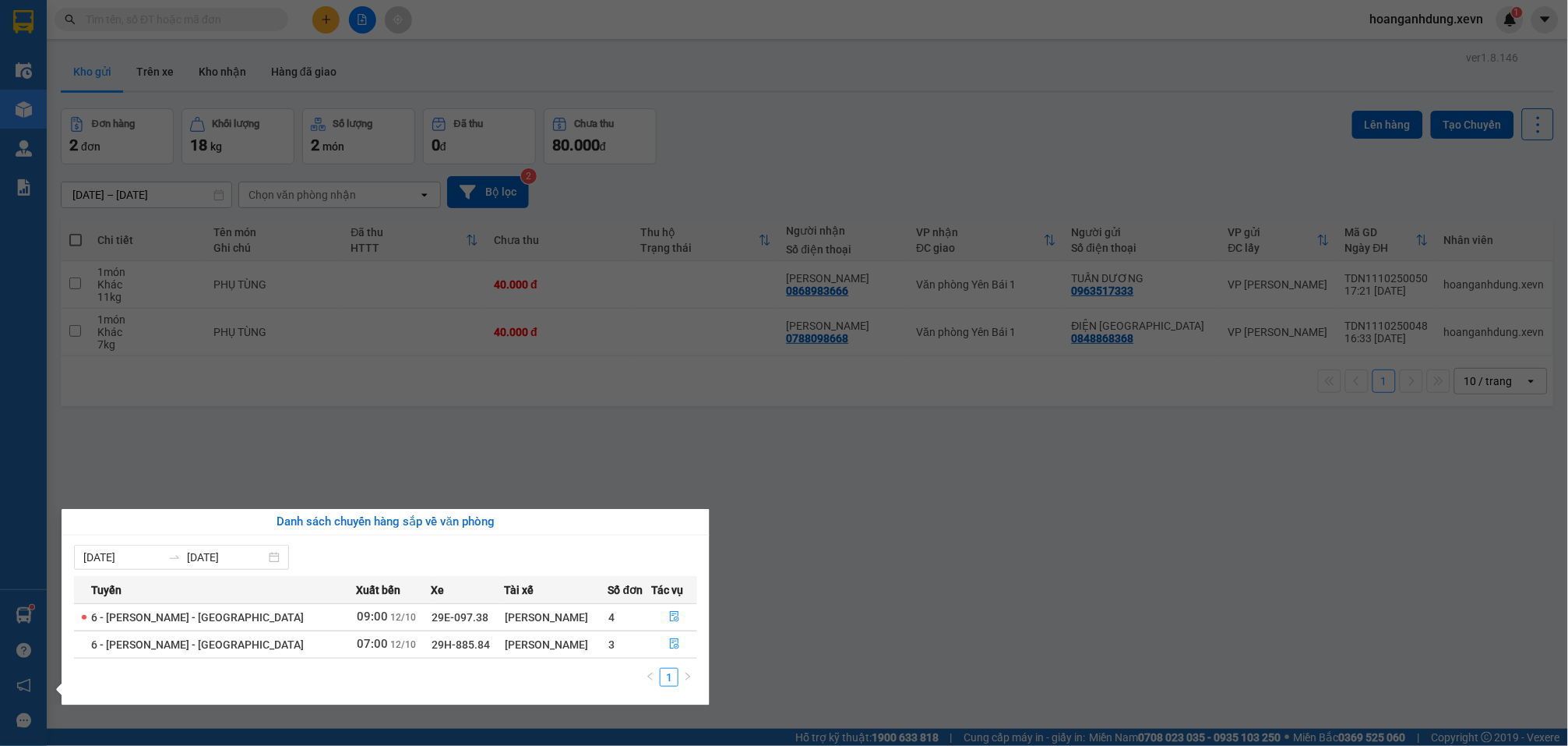
click at [778, 115] on section "Kết quả tìm kiếm ( 0 ) Bộ lọc No Data hoanganhdung.xevn 1 Điều hành xe Kho hàng…" at bounding box center [784, 373] width 1568 height 746
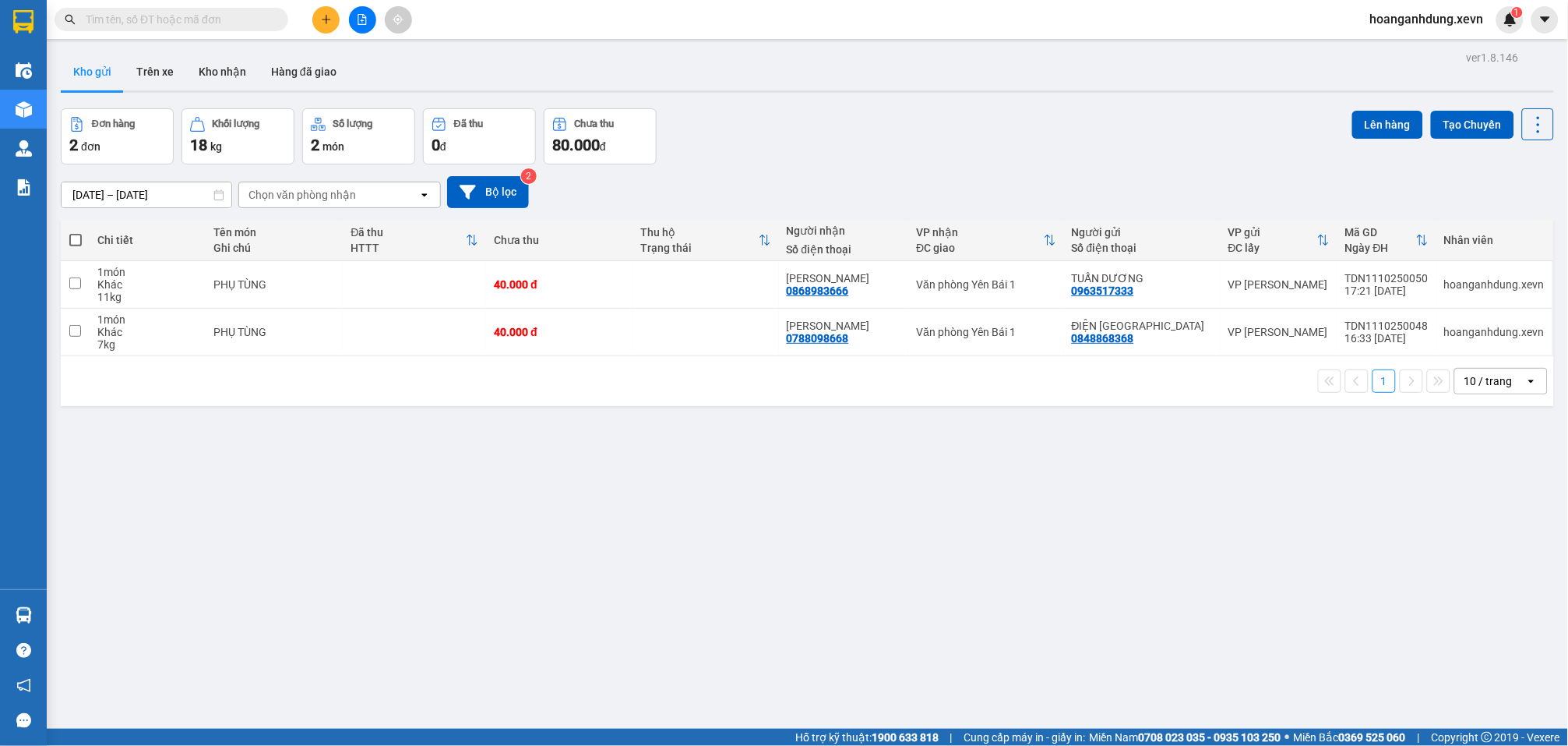
click at [161, 22] on input "text" at bounding box center [177, 19] width 184 height 17
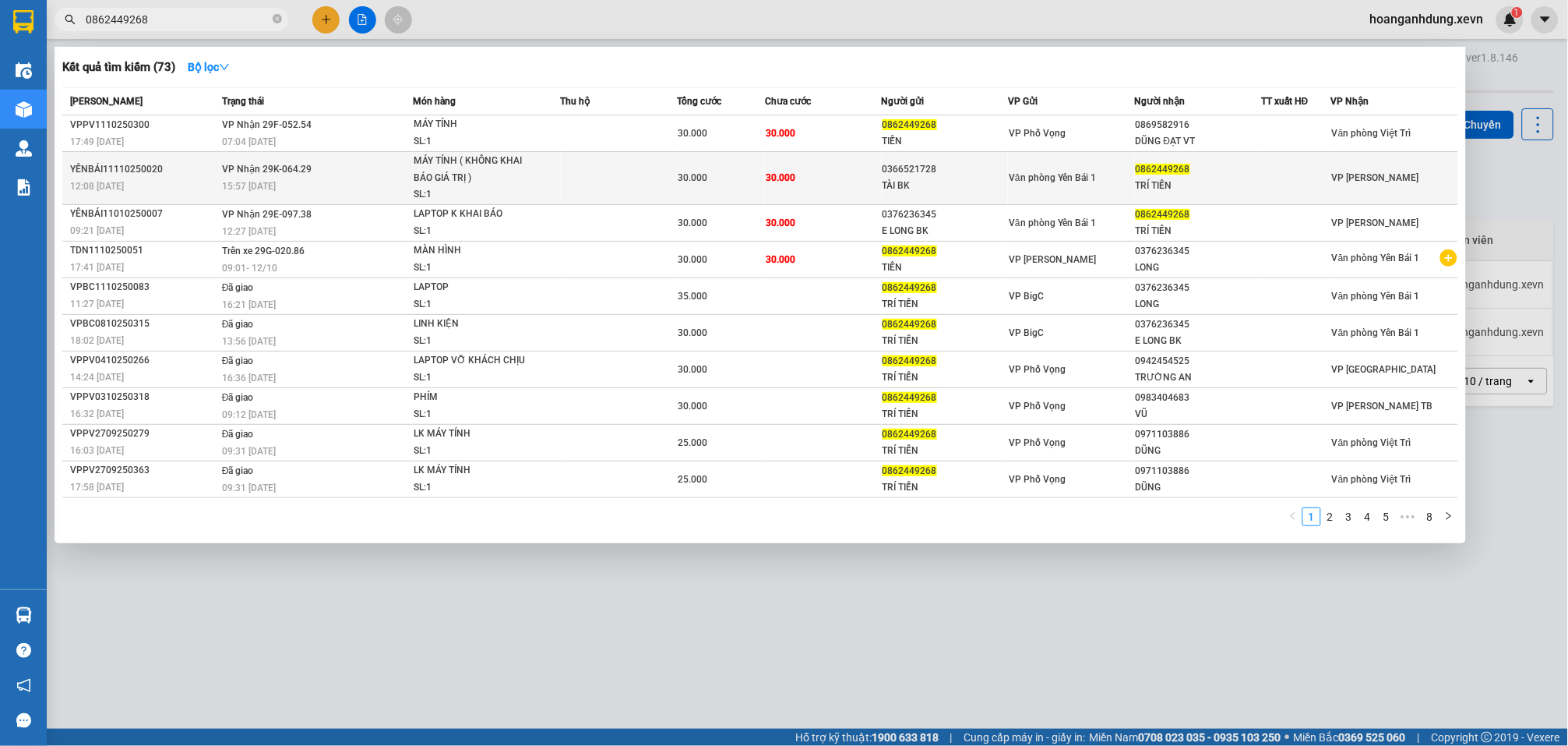
type input "0862449268"
click at [660, 188] on td at bounding box center [619, 178] width 117 height 53
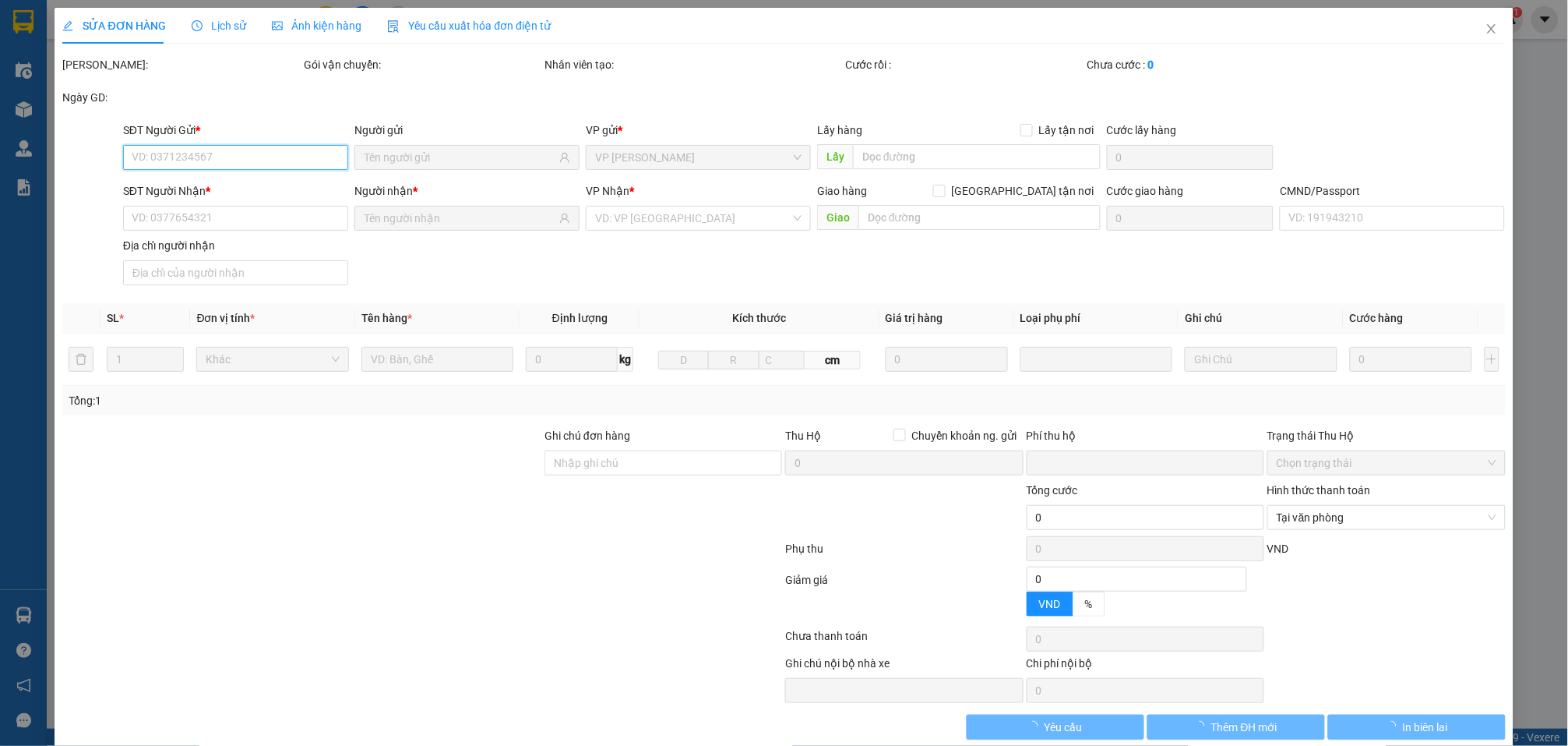
type input "0366521728"
type input "TÀI BK"
type input "0862449268"
type input "TRÍ TIẾN"
type input "1"
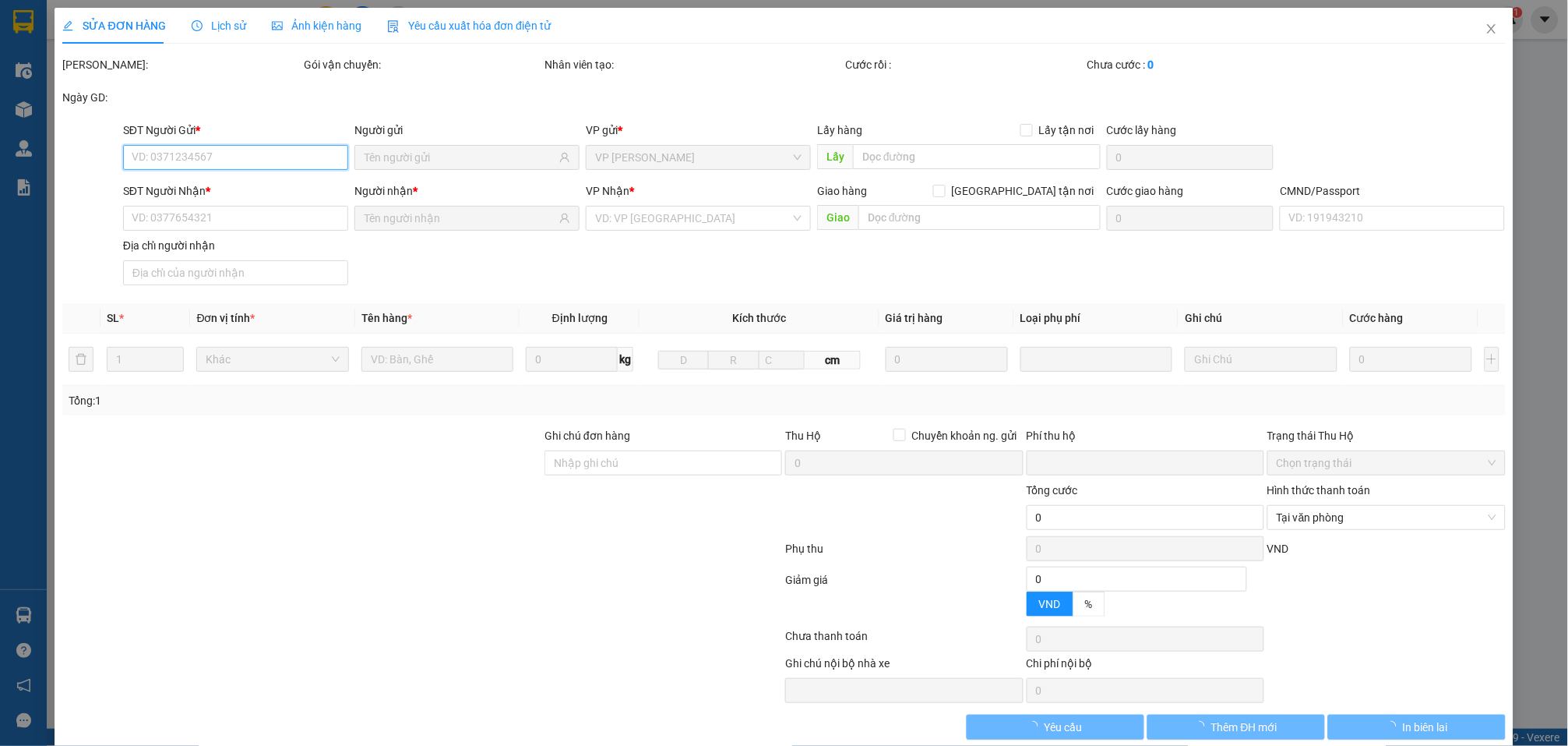
type input "0"
type input "30.000"
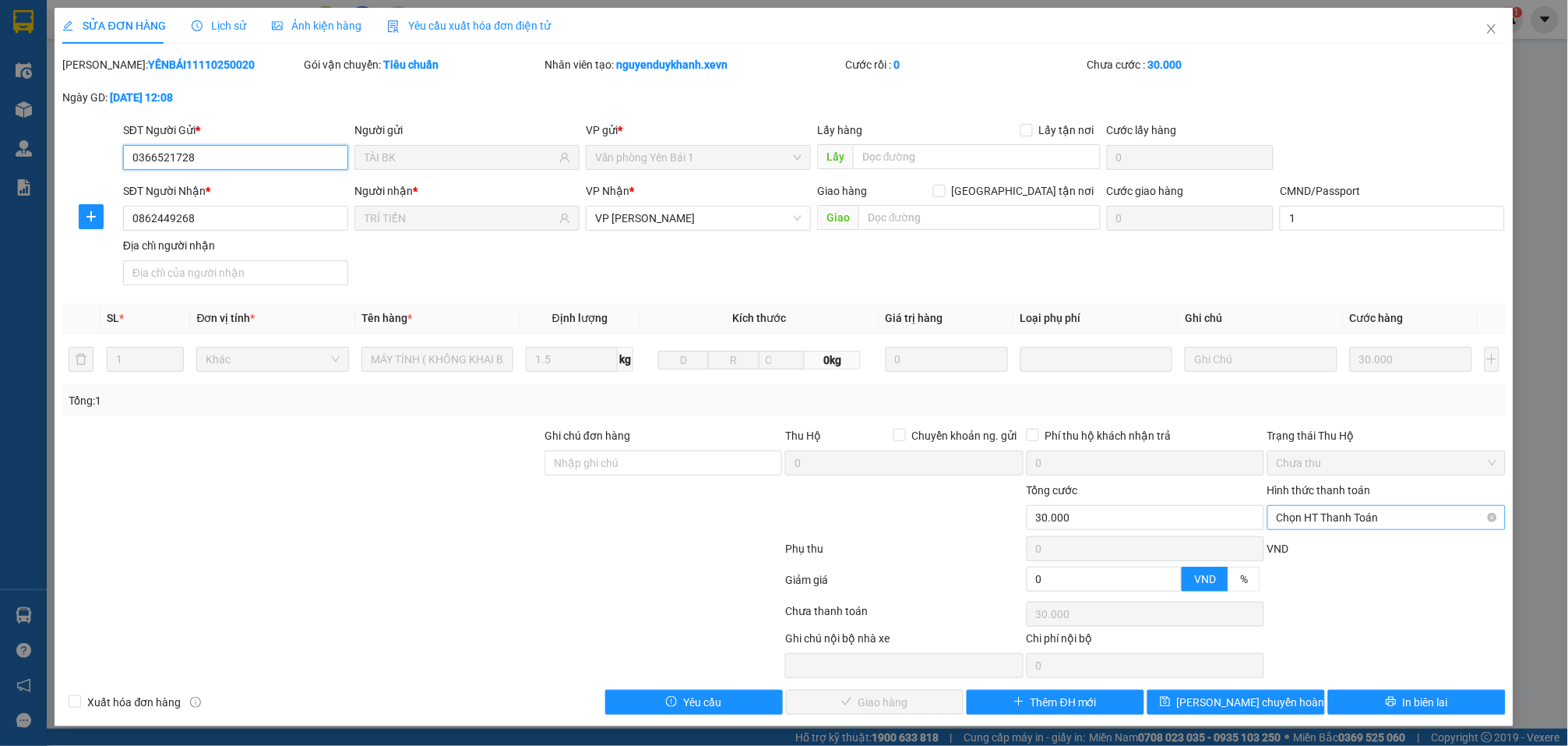
click at [1335, 513] on span "Chọn HT Thanh Toán" at bounding box center [1386, 517] width 219 height 23
click at [1315, 548] on div "Tại văn phòng" at bounding box center [1374, 550] width 217 height 17
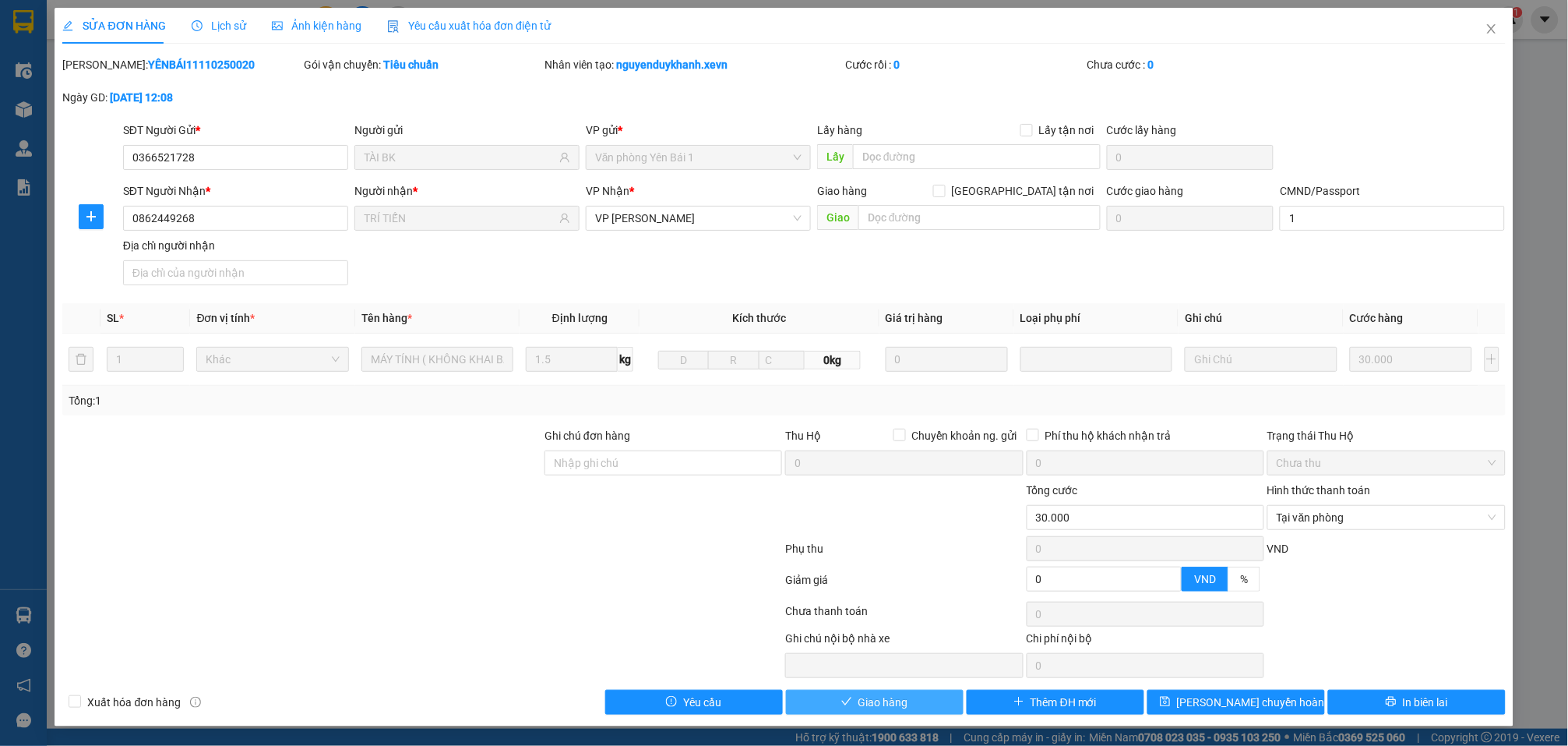
click at [864, 701] on span "Giao hàng" at bounding box center [882, 702] width 49 height 17
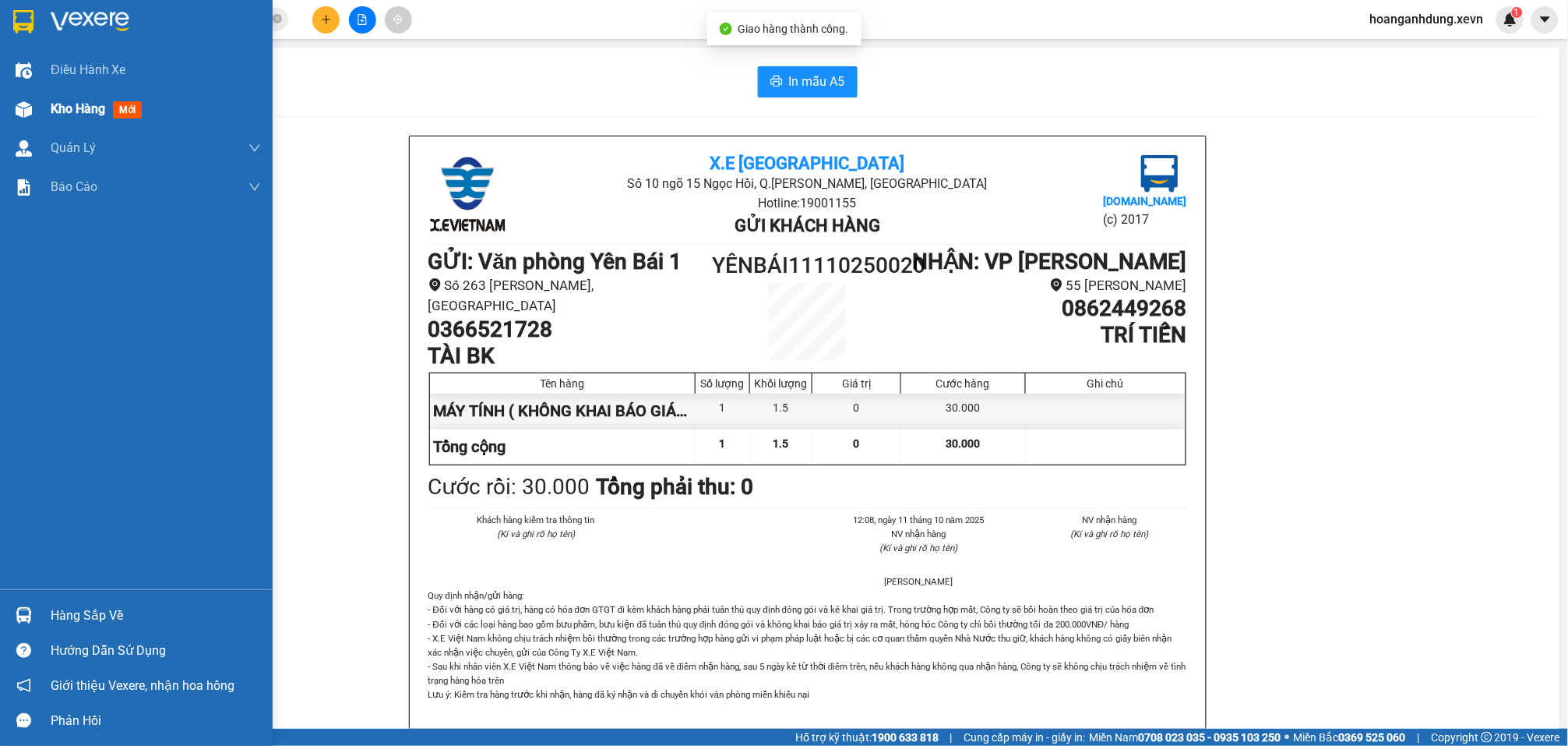
click at [52, 108] on span "Kho hàng" at bounding box center [77, 109] width 54 height 15
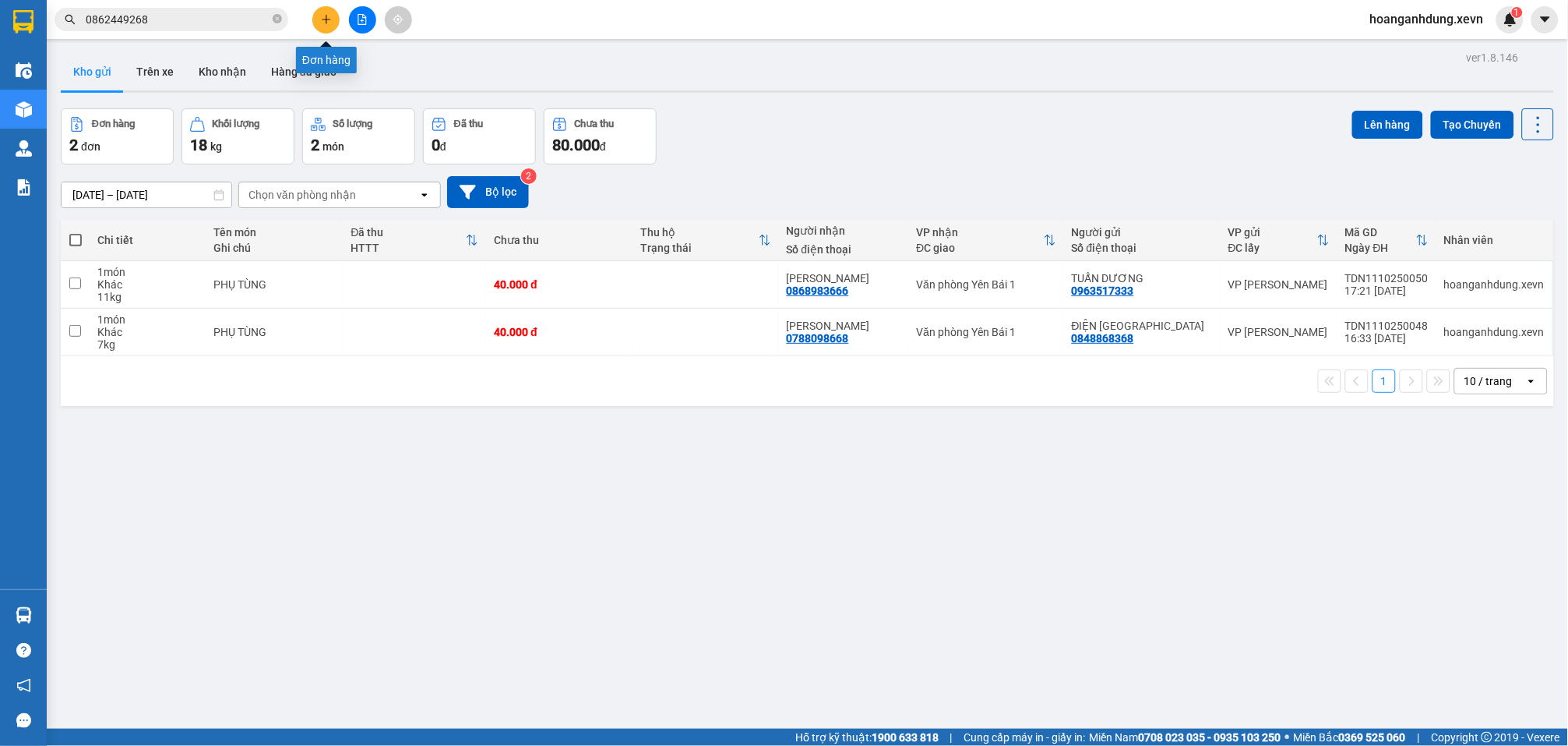
click at [331, 24] on icon "plus" at bounding box center [325, 18] width 11 height 11
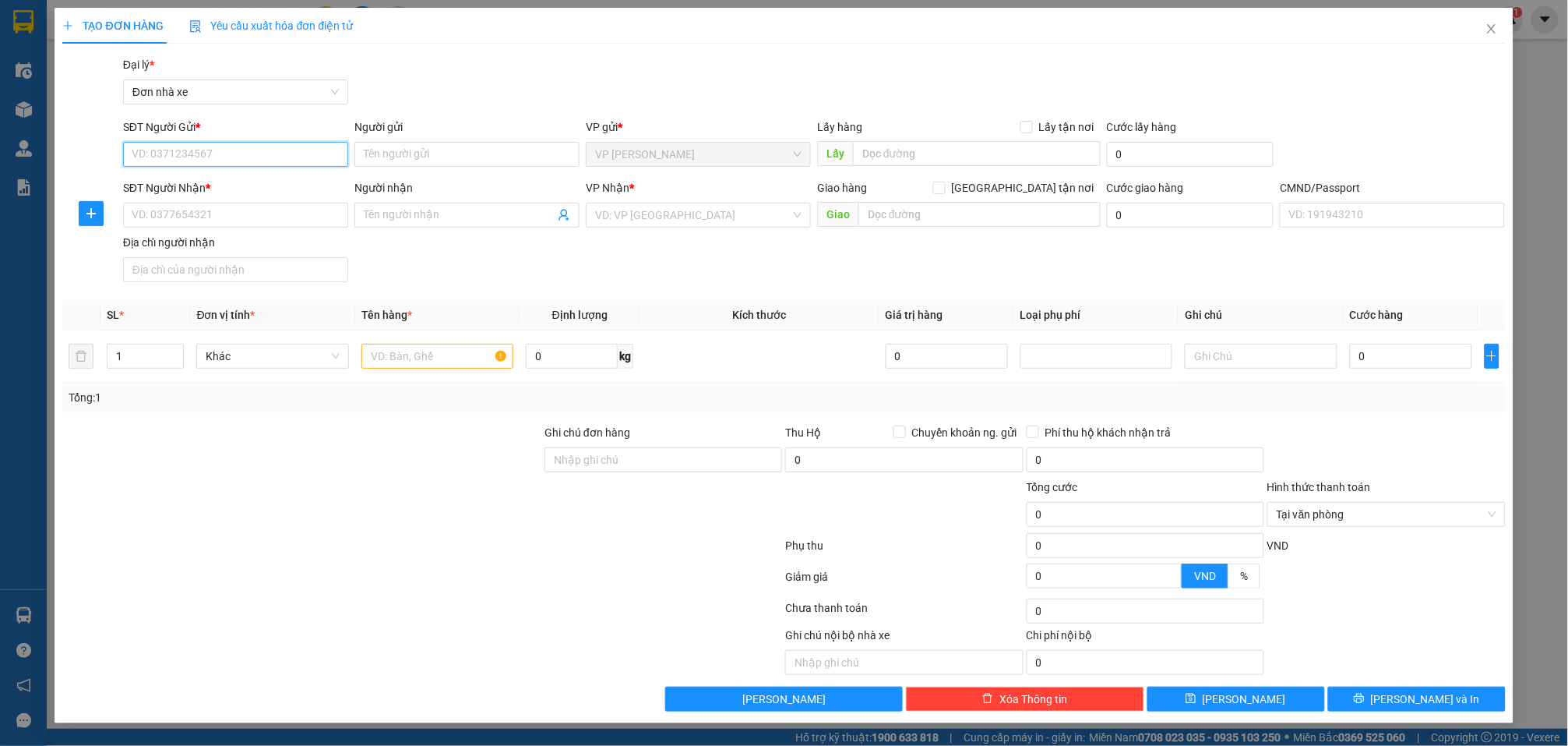
click at [265, 152] on input "SĐT Người Gửi *" at bounding box center [235, 154] width 225 height 25
type input "0912821218"
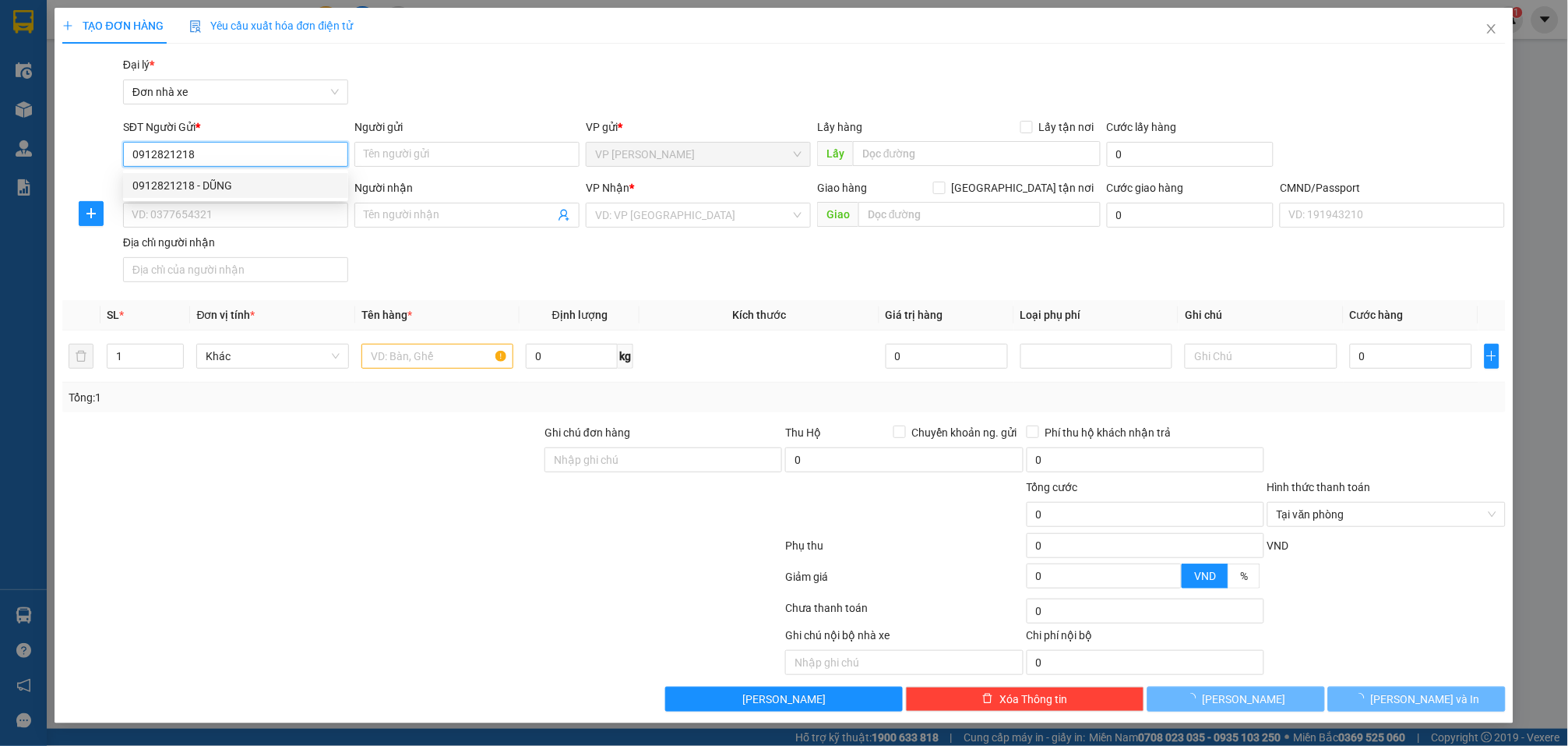
click at [264, 177] on div "0912821218 - DŨNG" at bounding box center [235, 186] width 206 height 17
type input "DŨNG"
type input "0913800688"
type input "A DŨNG"
type input "015070000302 lê tất dũng"
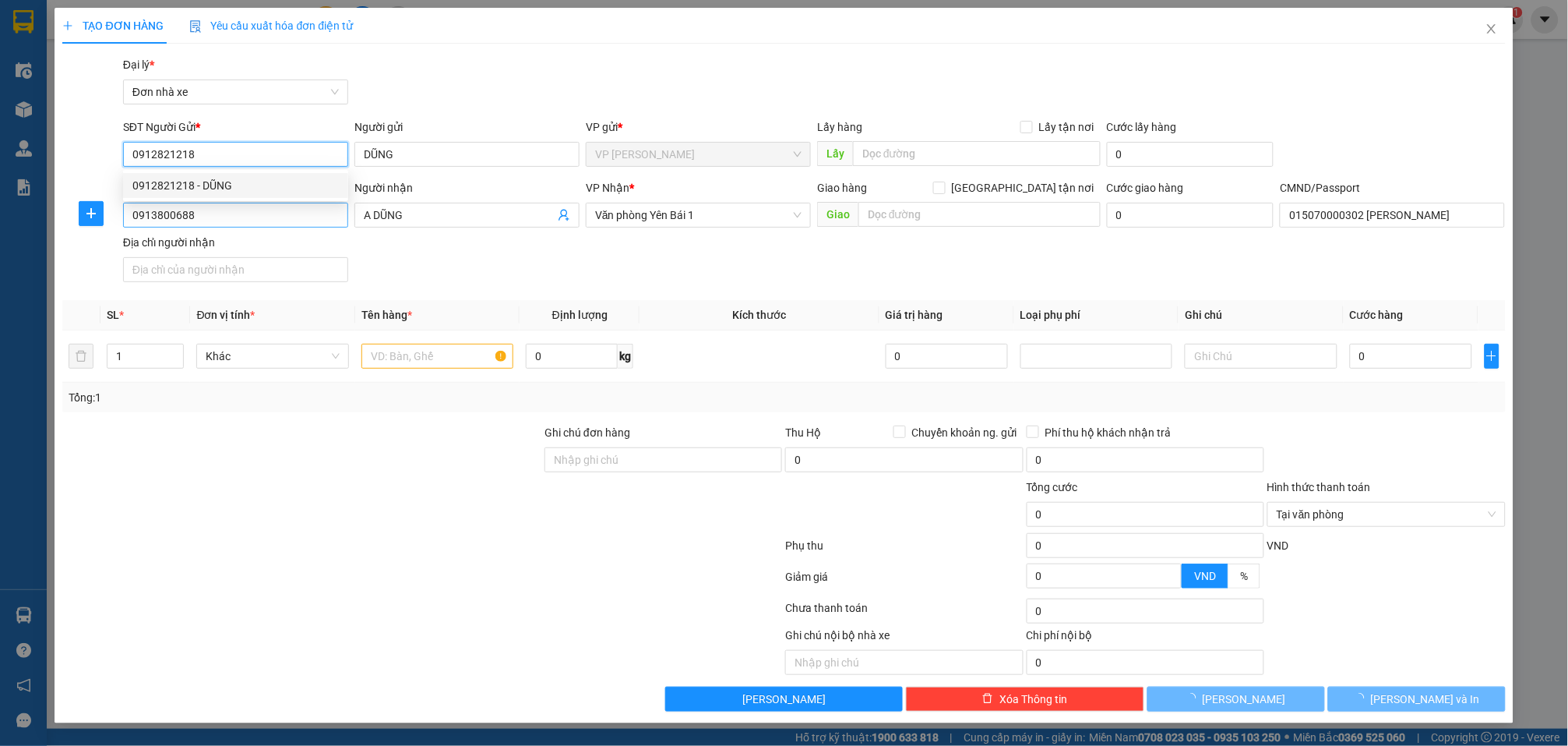
type input "0912821218"
click at [301, 217] on input "0913800688" at bounding box center [235, 215] width 225 height 25
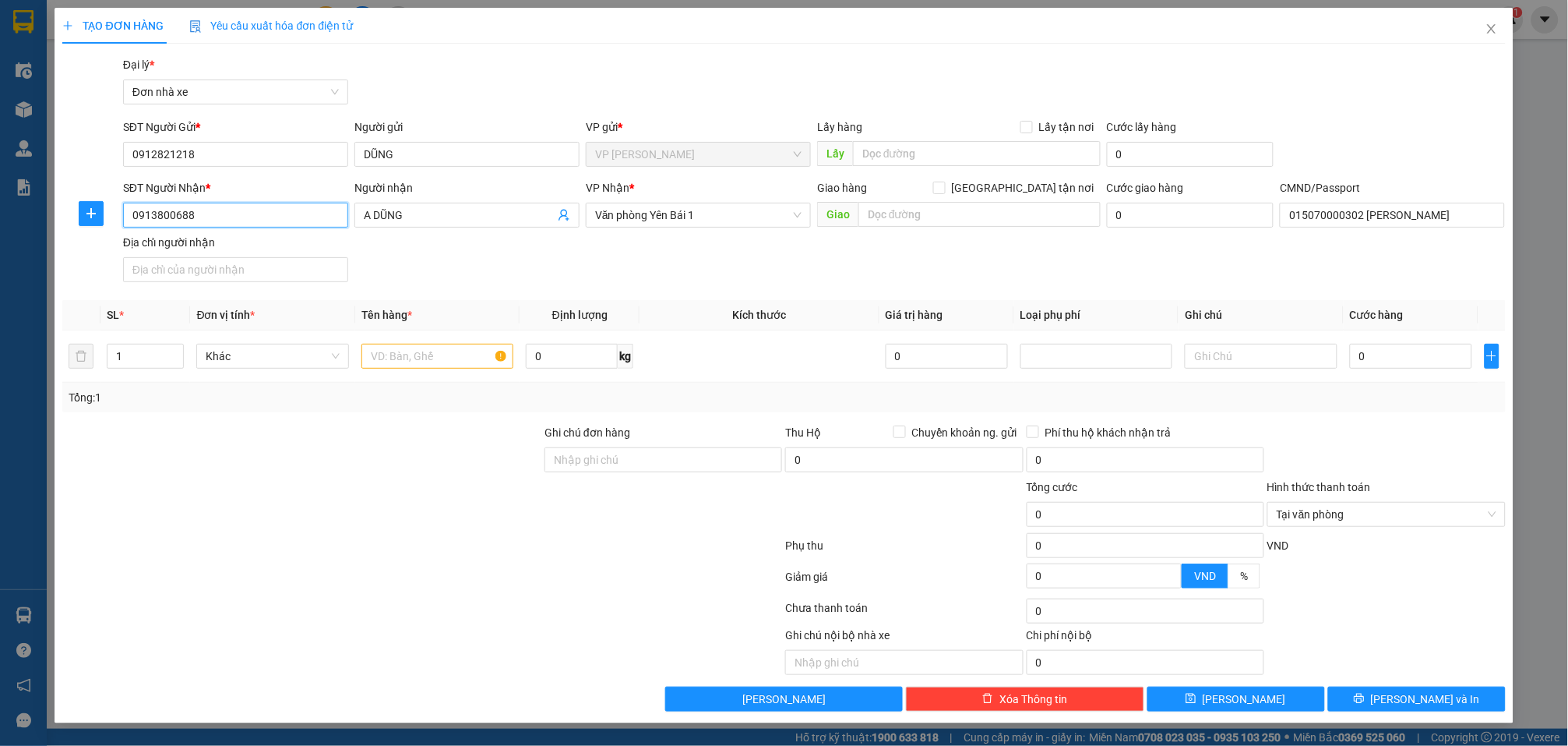
click at [301, 217] on input "0913800688" at bounding box center [235, 215] width 225 height 25
click at [268, 241] on div "0913800688 - A DŨNG" at bounding box center [235, 247] width 206 height 17
click at [292, 223] on input "0913800688" at bounding box center [235, 215] width 225 height 25
click at [567, 213] on icon "user-add" at bounding box center [564, 215] width 13 height 13
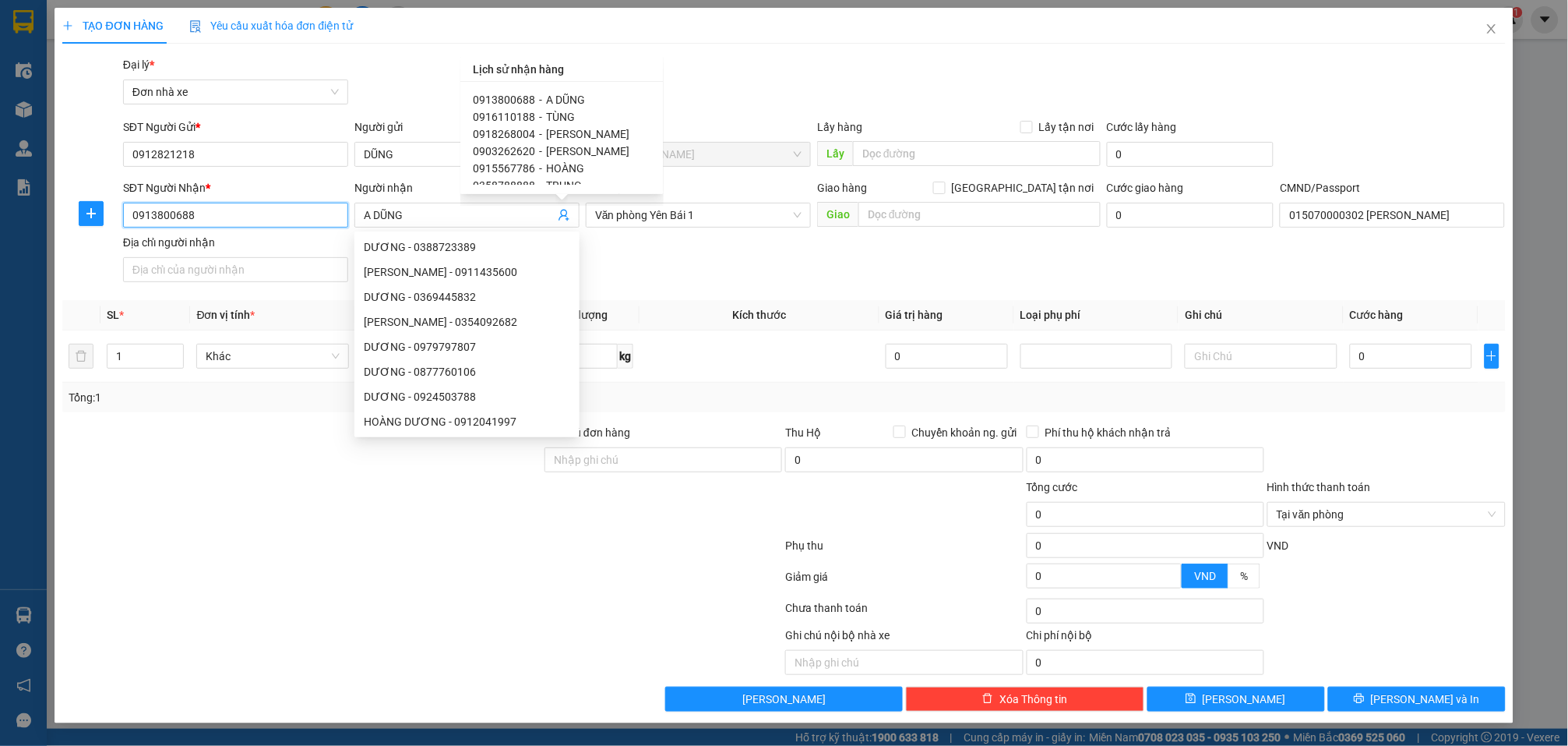
click at [283, 211] on input "0913800688" at bounding box center [235, 215] width 225 height 25
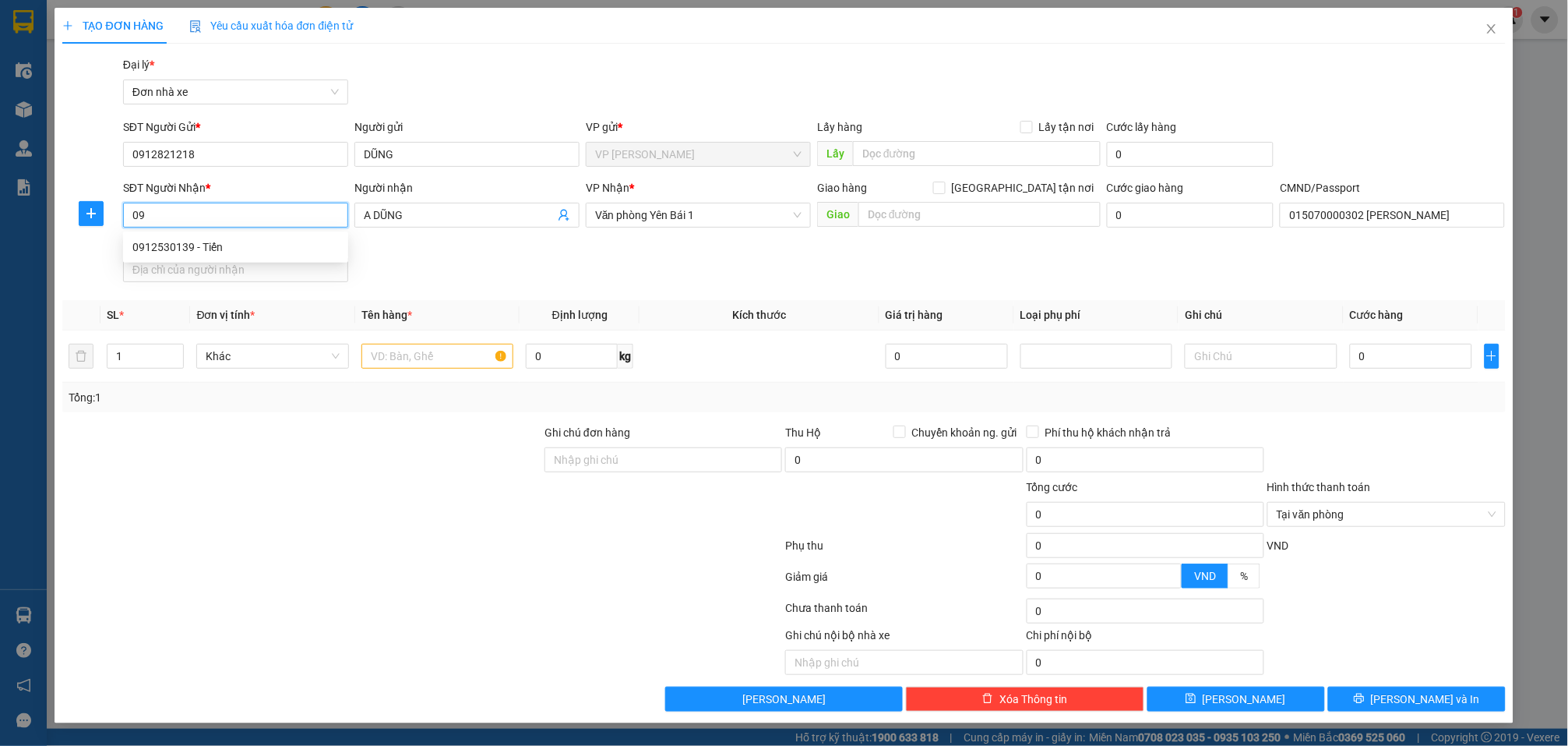
type input "0"
type input "0985708555"
click at [257, 249] on div "0985708555 - A TUYỀN" at bounding box center [235, 247] width 206 height 17
type input "A TUYỀN"
type input "0985708555 ANH TUYỀN"
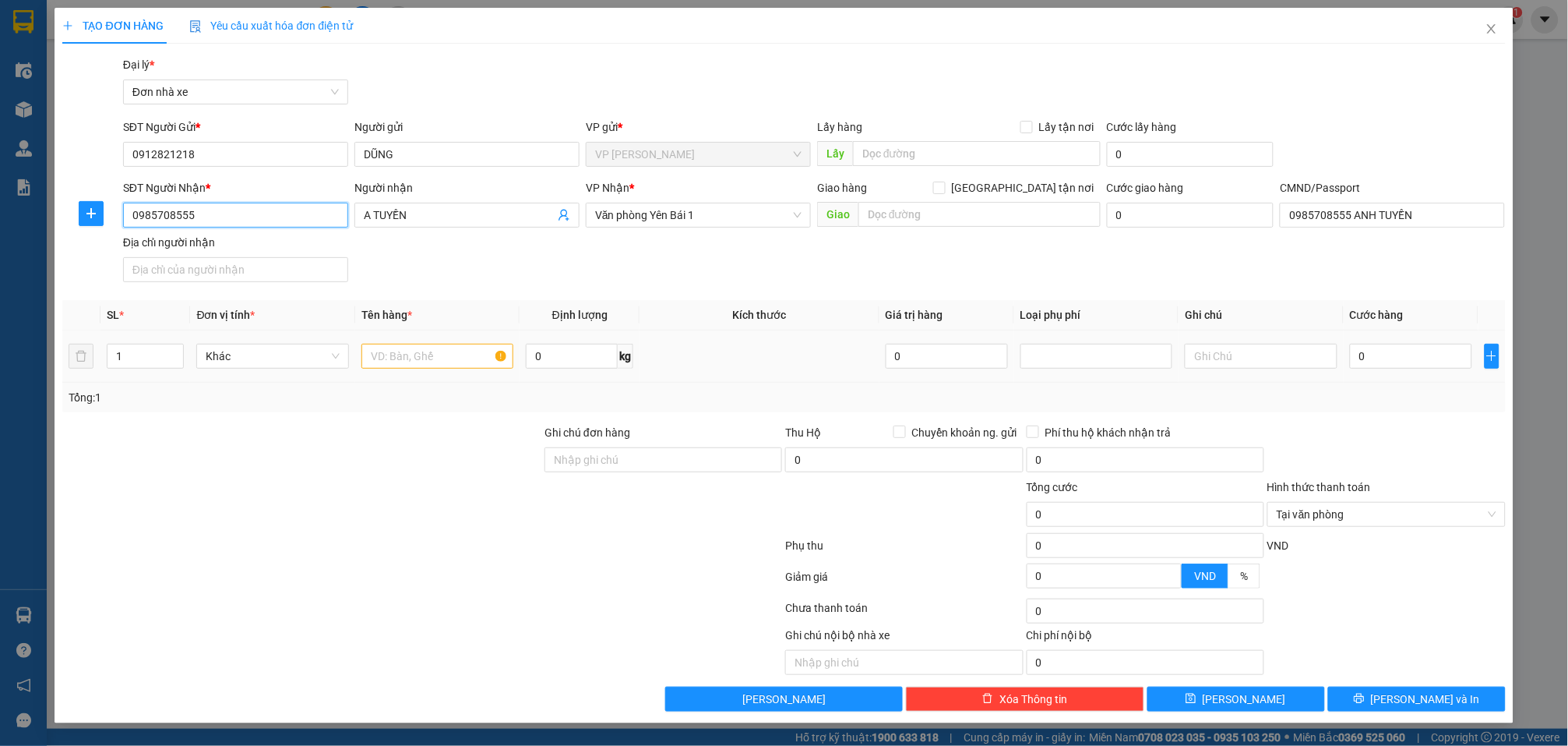
type input "0985708555"
click at [468, 357] on input "text" at bounding box center [437, 357] width 152 height 25
drag, startPoint x: 473, startPoint y: 353, endPoint x: 219, endPoint y: 352, distance: 254.0
click at [219, 352] on tr "1 Khác VOLAWNG 0 kg 0 0" at bounding box center [784, 357] width 1443 height 52
type input "VÔ LĂNG"
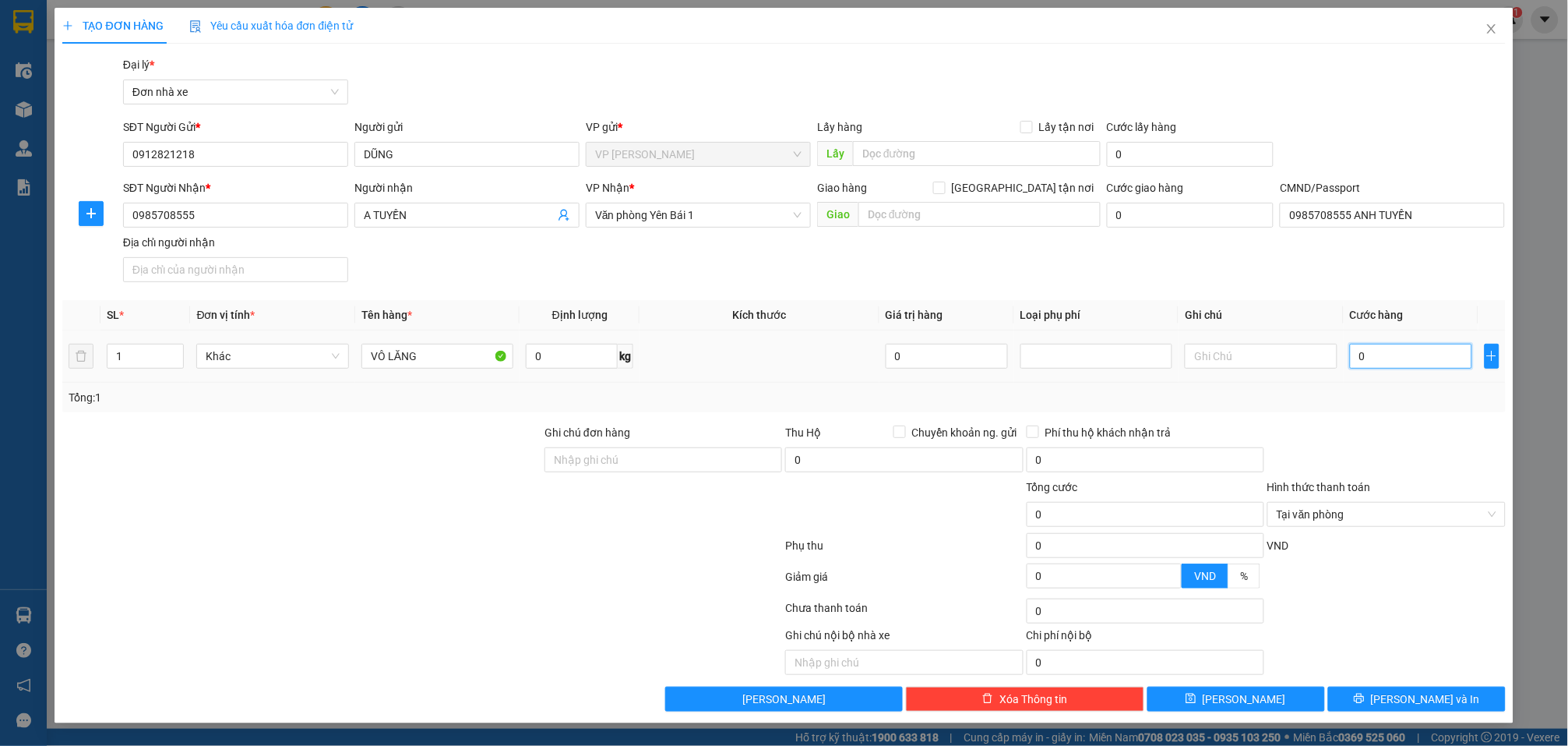
click at [1434, 359] on input "0" at bounding box center [1411, 357] width 122 height 25
type input "3"
type input "30"
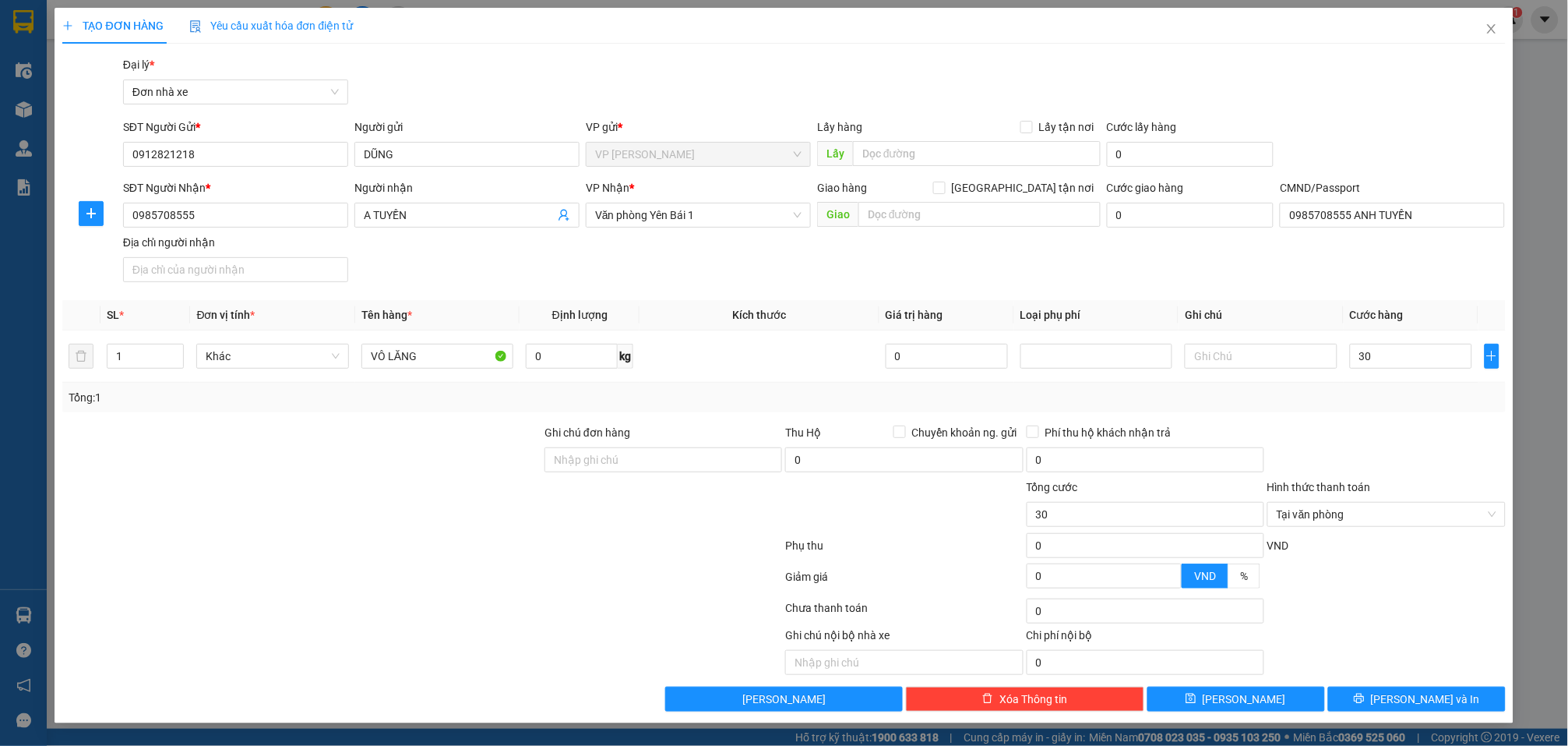
type input "30.000"
click at [1453, 420] on div "Transit Pickup Surcharge Ids Transit Deliver Surcharge Ids Transit Deliver Surc…" at bounding box center [784, 384] width 1443 height 656
type input "30.000"
click at [1439, 698] on span "[PERSON_NAME] và In" at bounding box center [1426, 699] width 109 height 17
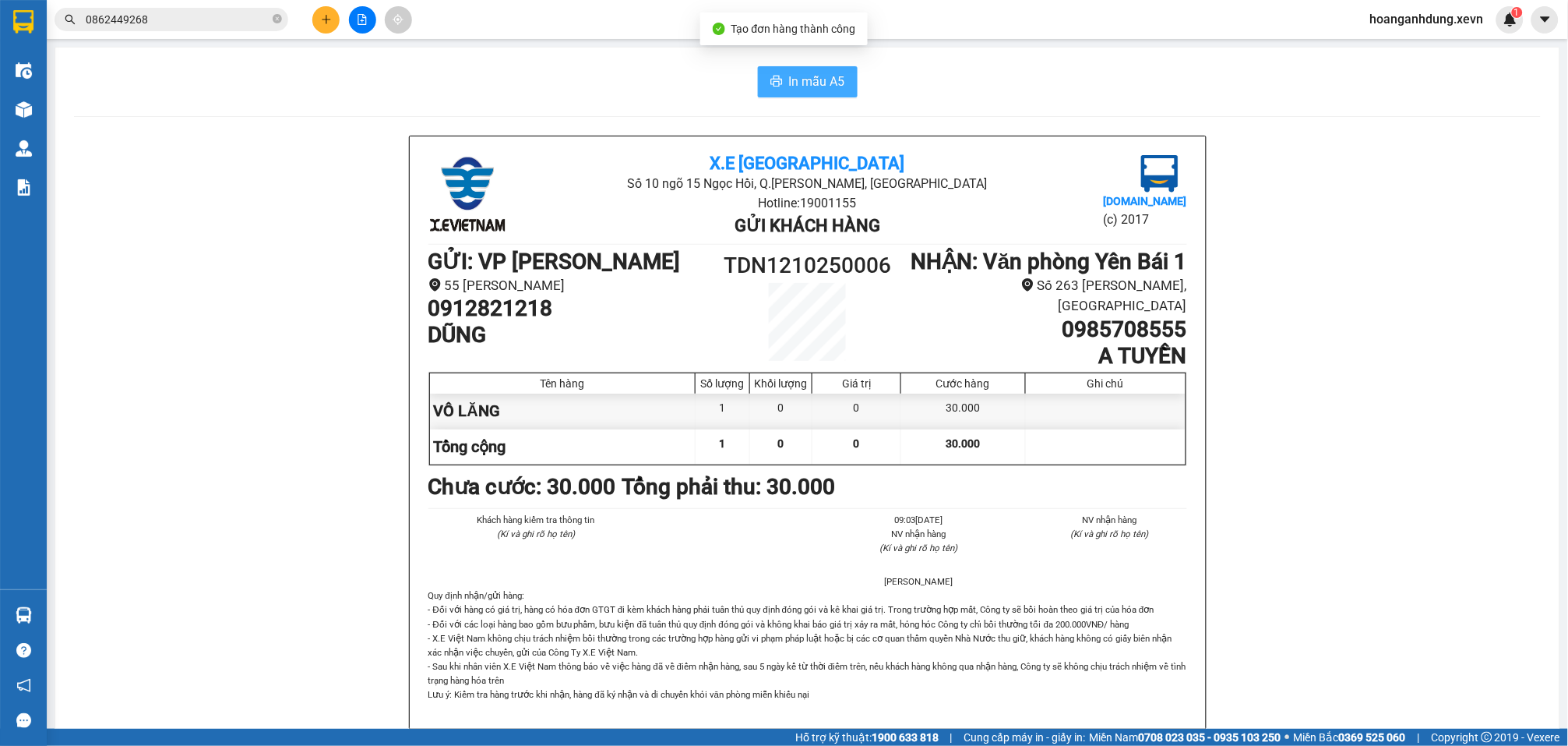
click at [797, 82] on span "In mẫu A5" at bounding box center [817, 81] width 56 height 19
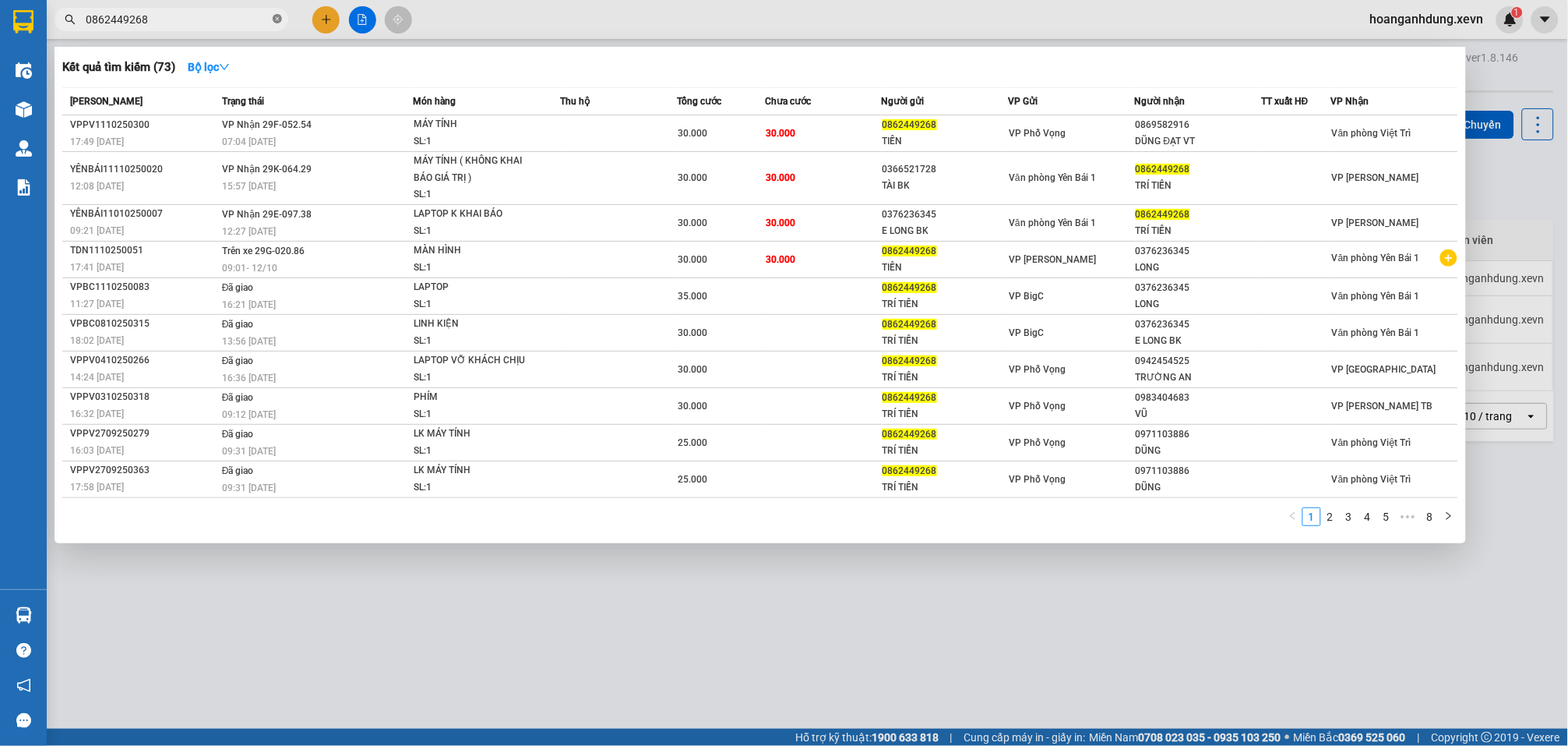
click at [276, 20] on icon "close-circle" at bounding box center [278, 18] width 10 height 10
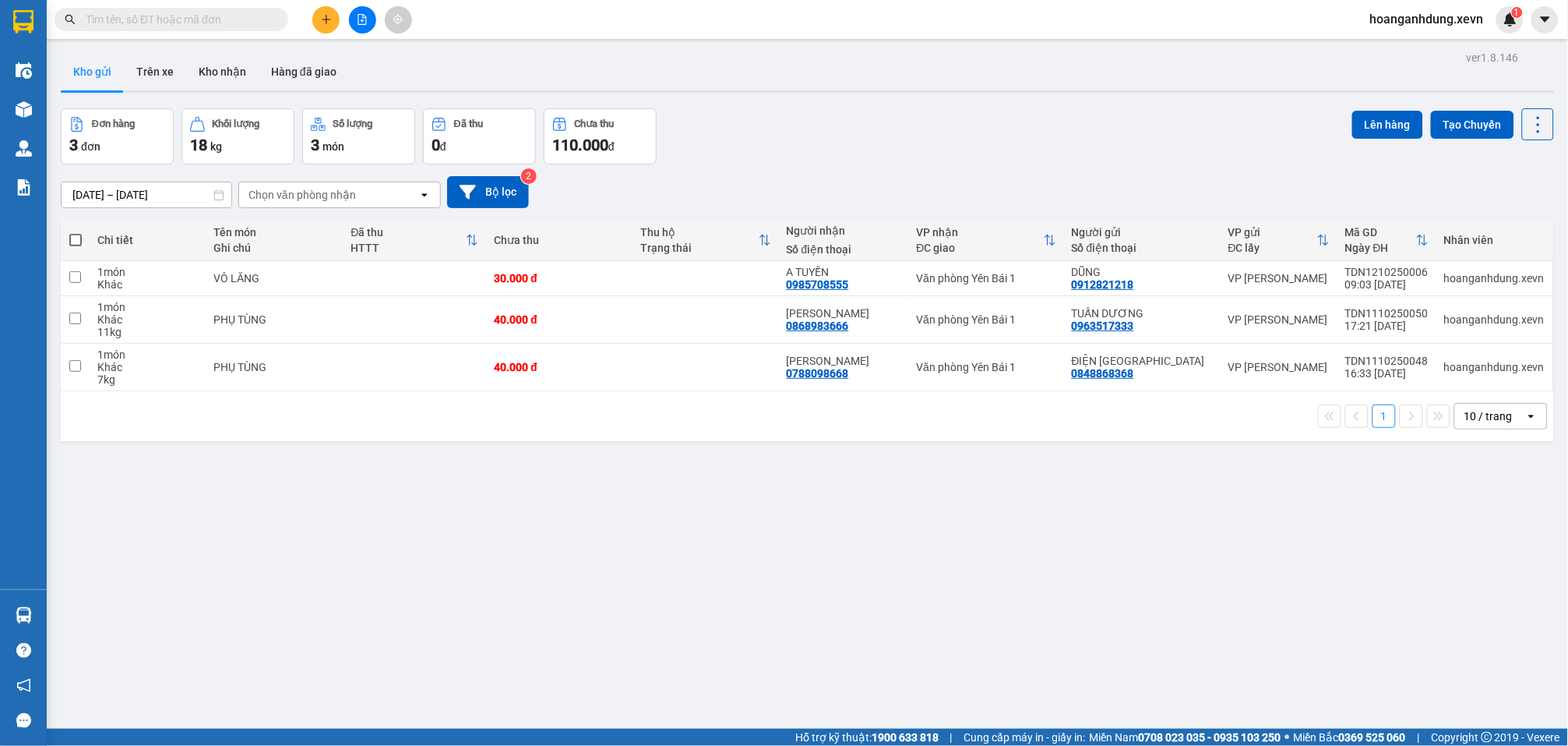
click at [743, 117] on div "Đơn hàng 3 đơn Khối lượng 18 kg Số lượng 3 món Đã thu 0 đ Chưa thu 110.000 đ Lê…" at bounding box center [808, 137] width 1493 height 56
click at [749, 134] on div "Đơn hàng 3 đơn Khối lượng 18 kg Số lượng 3 món Đã thu 0 đ Chưa thu 110.000 đ Lê…" at bounding box center [808, 137] width 1493 height 56
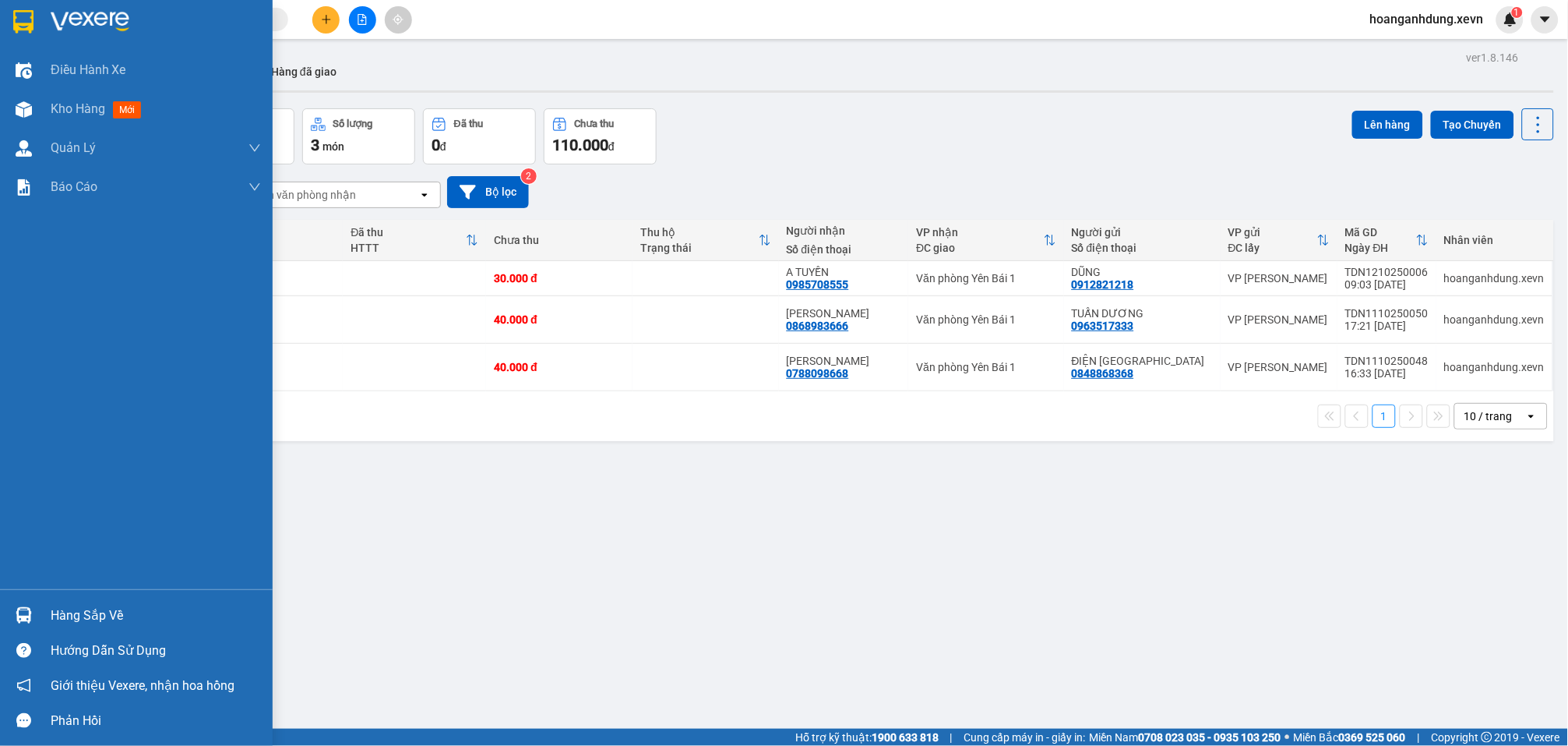
click at [71, 632] on div "Hàng sắp về" at bounding box center [137, 615] width 273 height 35
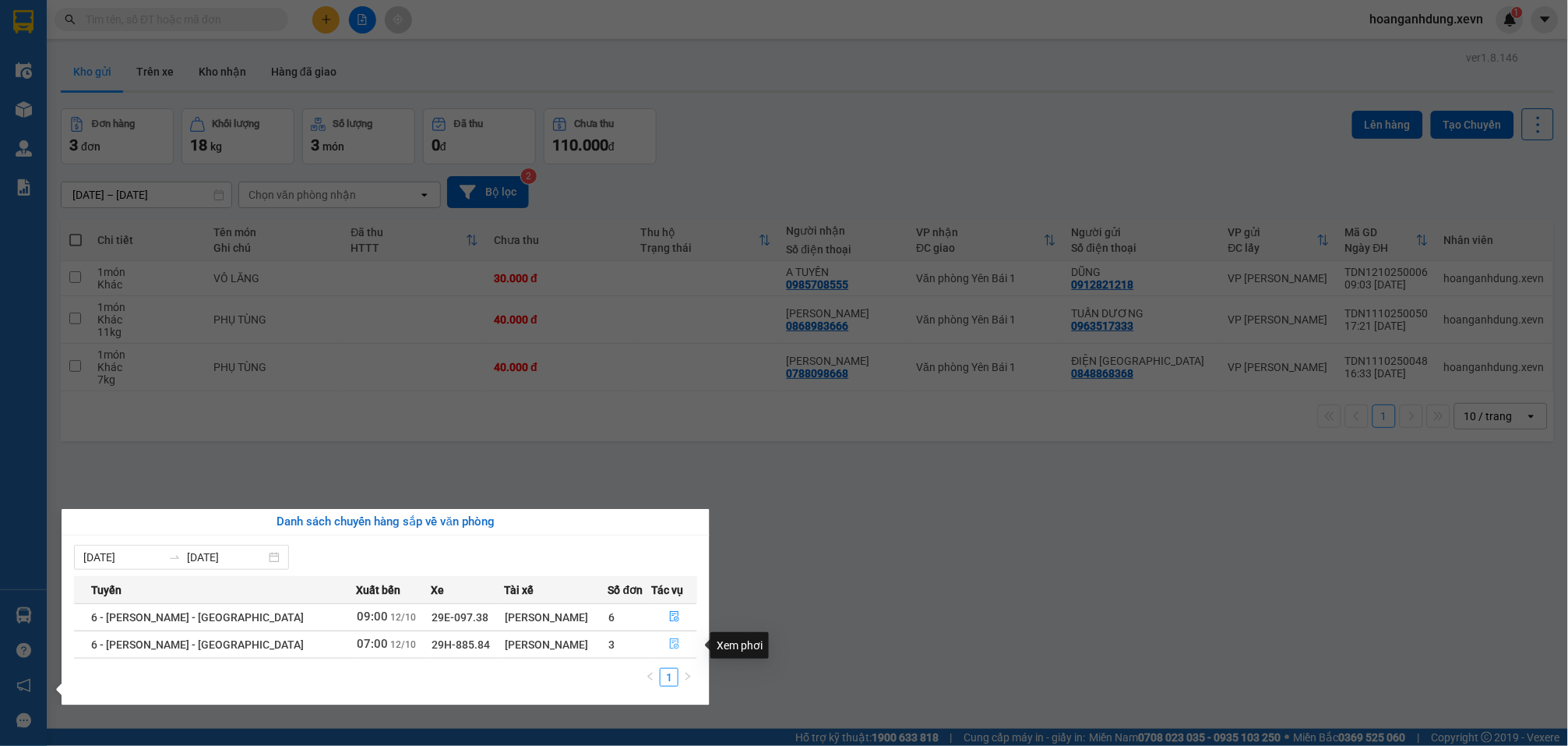
click at [669, 649] on icon "file-done" at bounding box center [674, 643] width 11 height 11
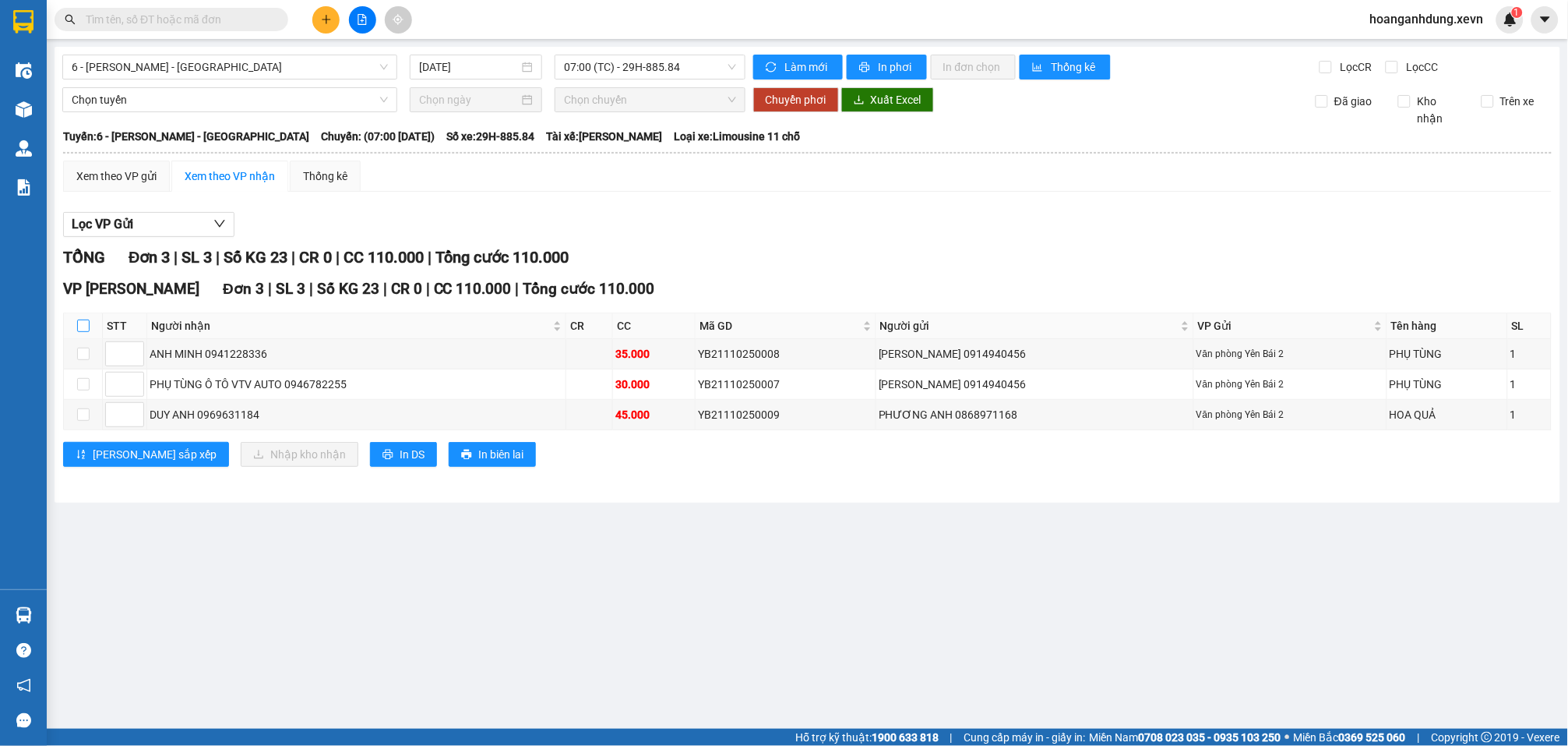
click at [84, 320] on input "checkbox" at bounding box center [83, 326] width 13 height 13
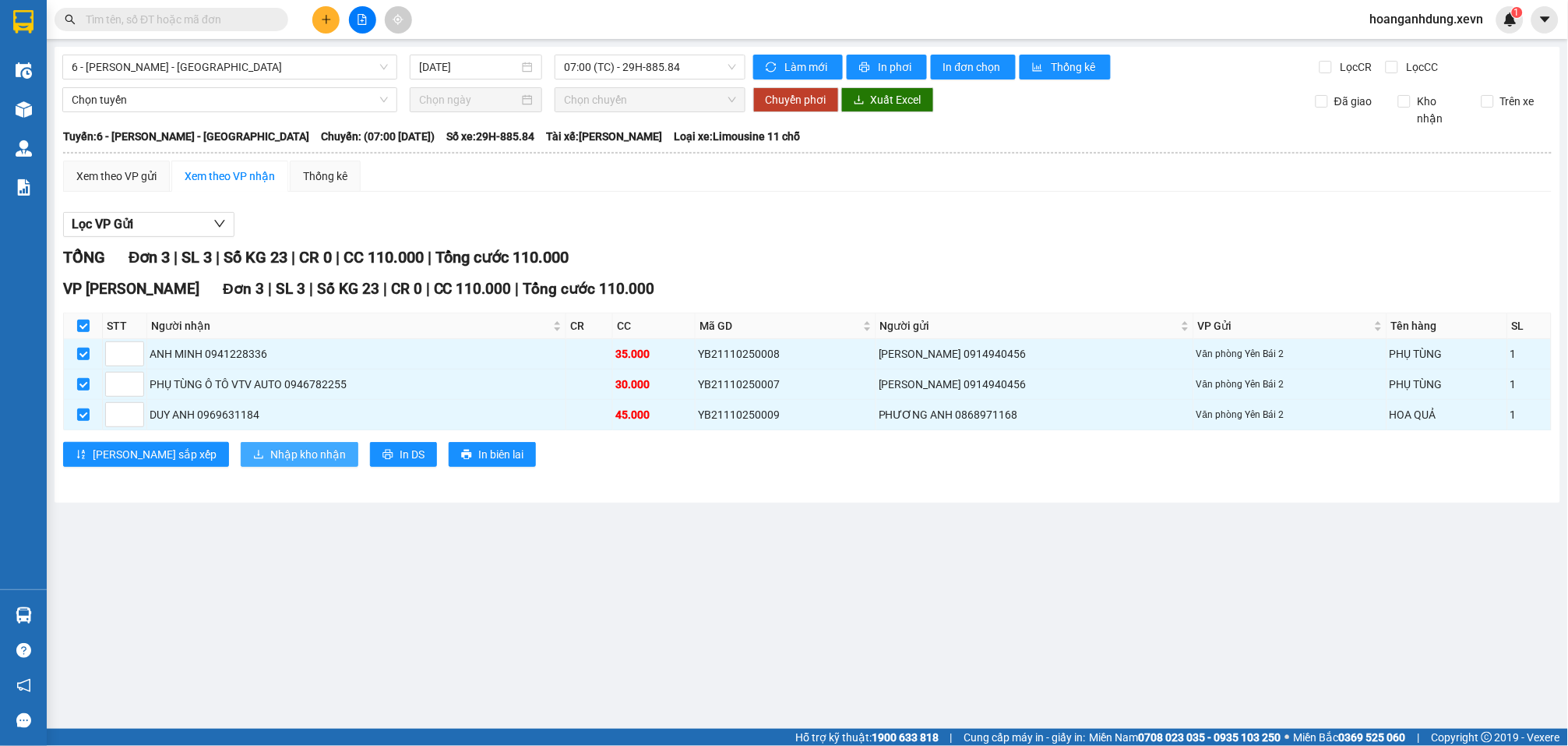
click at [270, 446] on span "Nhập kho nhận" at bounding box center [308, 454] width 76 height 17
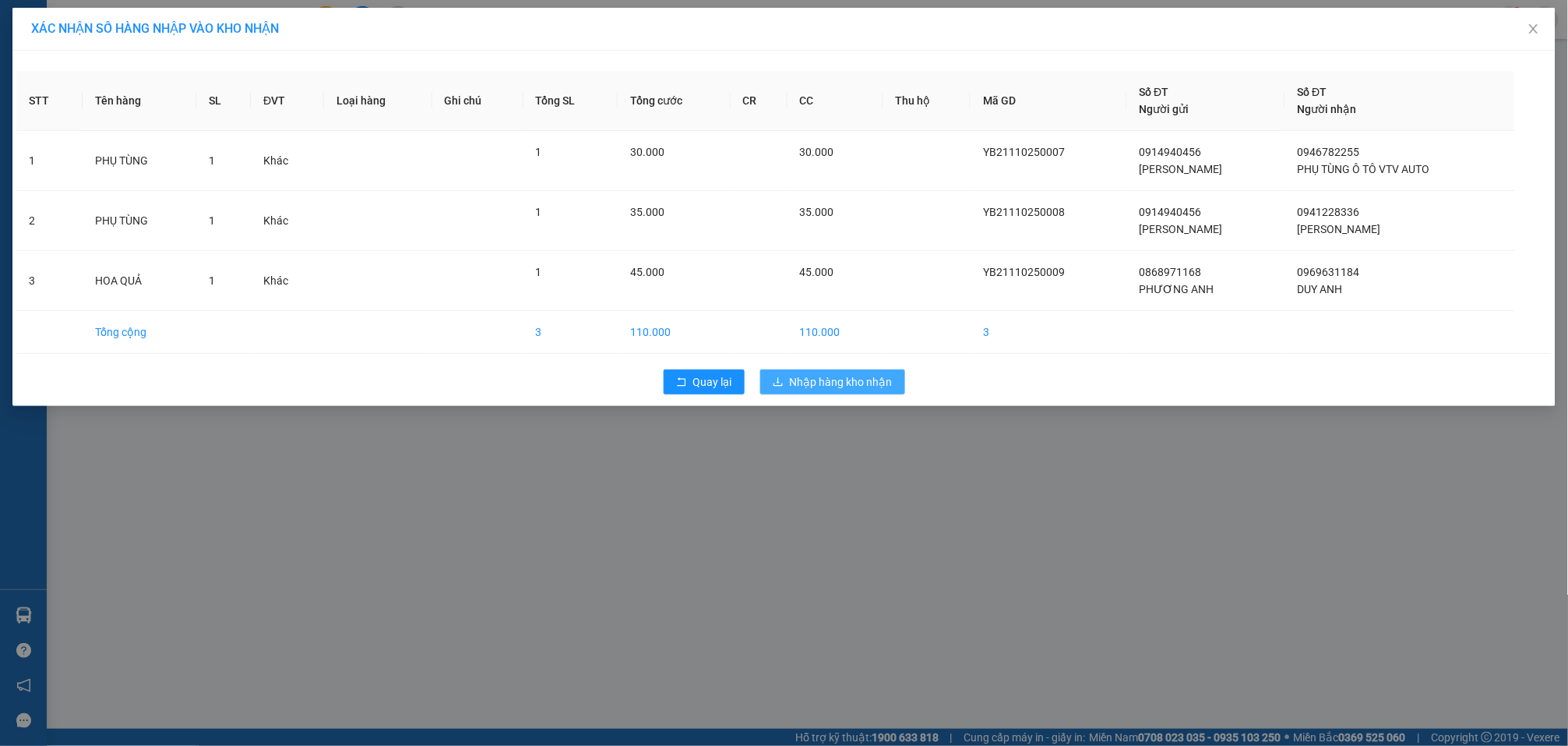
click at [876, 381] on span "Nhập hàng kho nhận" at bounding box center [842, 382] width 103 height 17
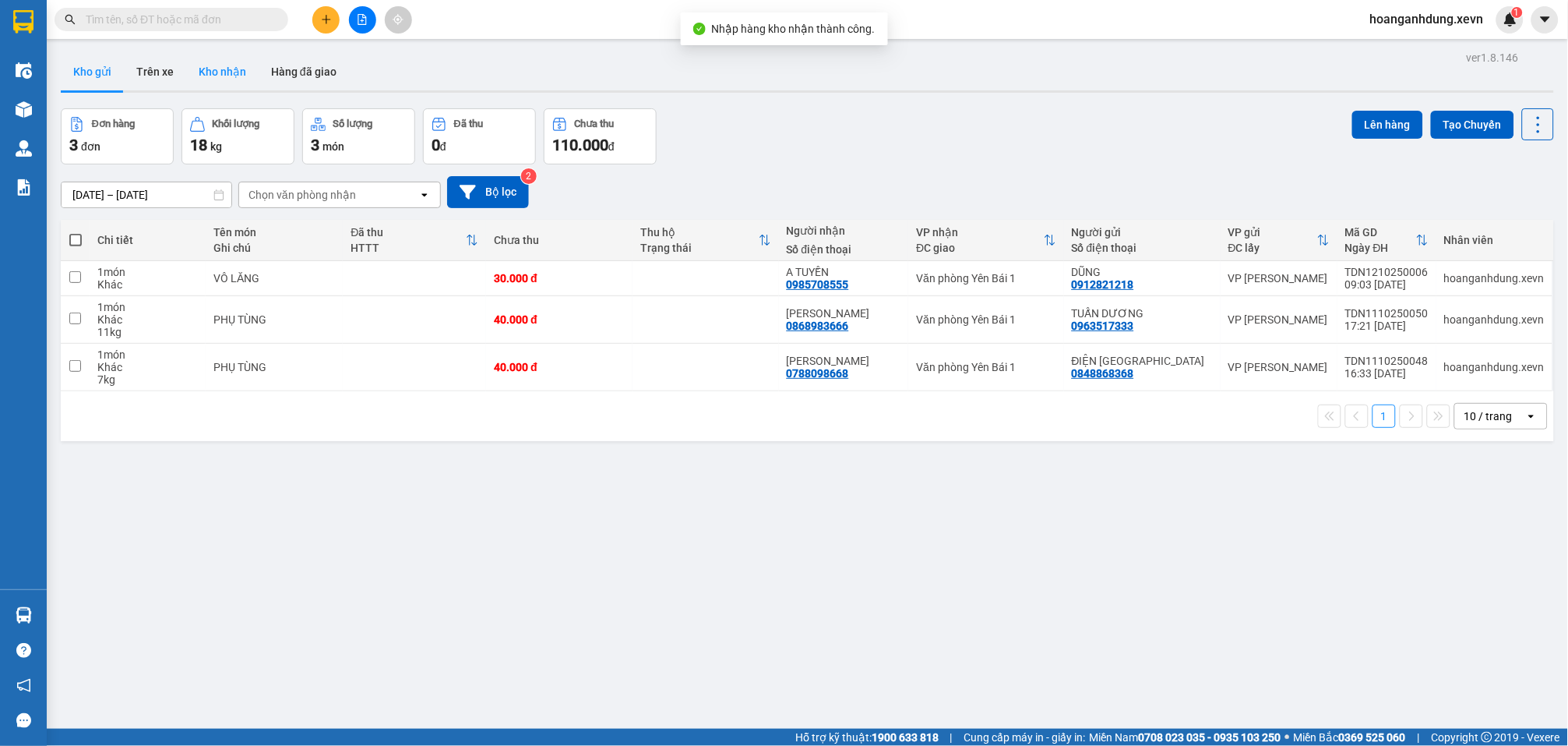
click at [225, 74] on button "Kho nhận" at bounding box center [222, 72] width 73 height 38
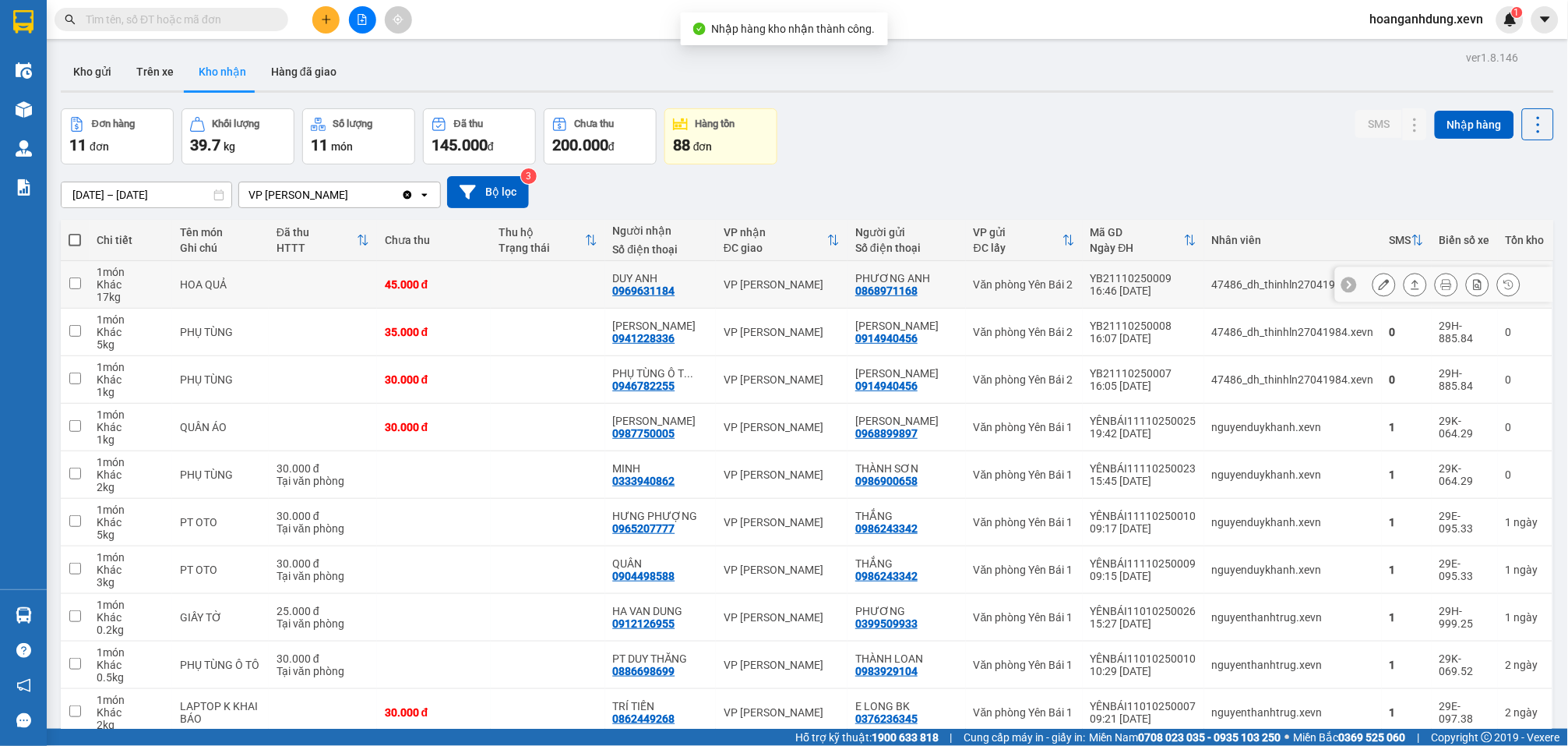
click at [1237, 292] on td "47486_dh_thinhln27041984.xevn" at bounding box center [1293, 284] width 177 height 47
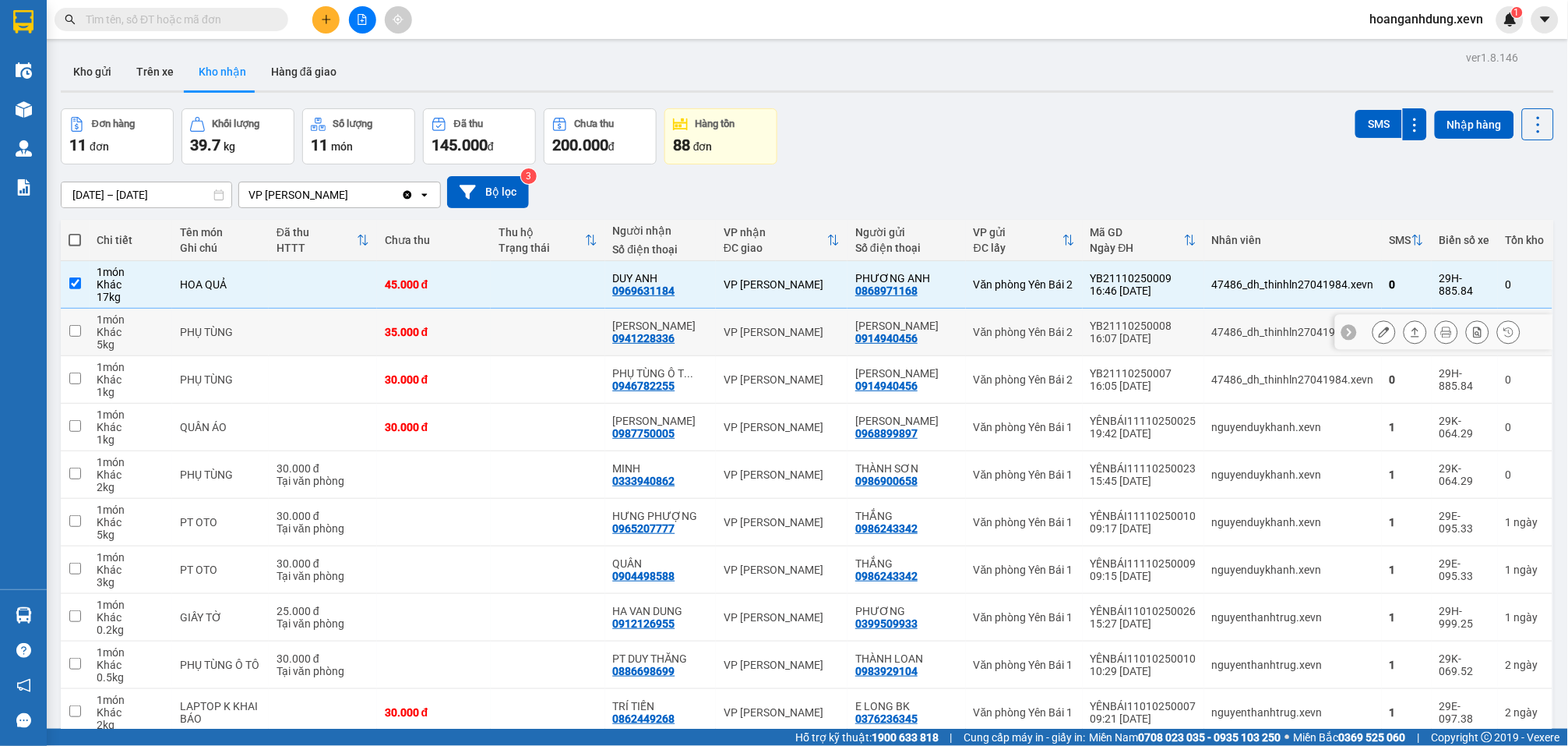
drag, startPoint x: 1229, startPoint y: 332, endPoint x: 1229, endPoint y: 367, distance: 35.0
click at [1229, 333] on div "47486_dh_thinhln27041984.xevn" at bounding box center [1293, 331] width 162 height 13
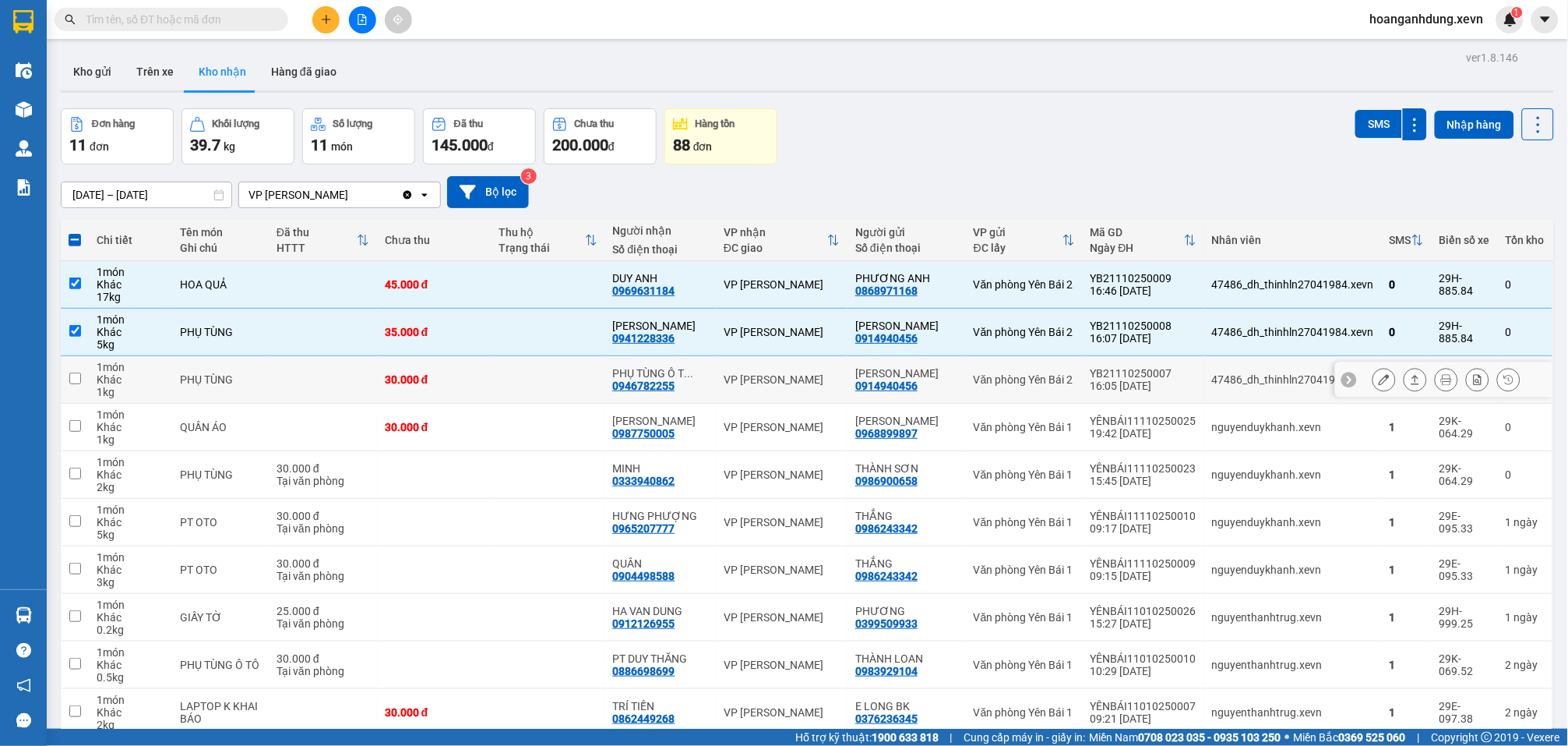
click at [1229, 371] on td "47486_dh_thinhln27041984.xevn" at bounding box center [1293, 380] width 177 height 47
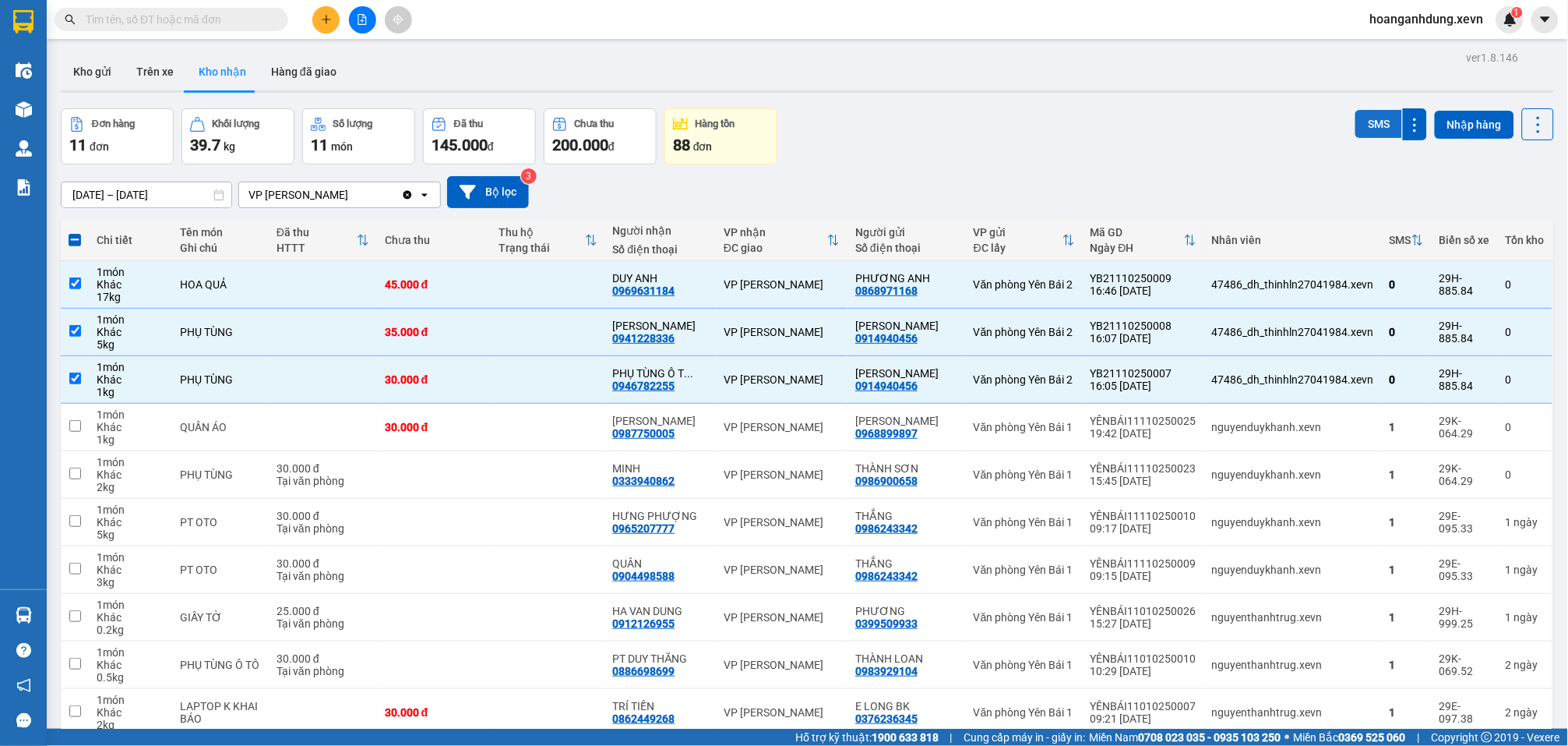
click at [1361, 131] on button "SMS" at bounding box center [1379, 123] width 46 height 28
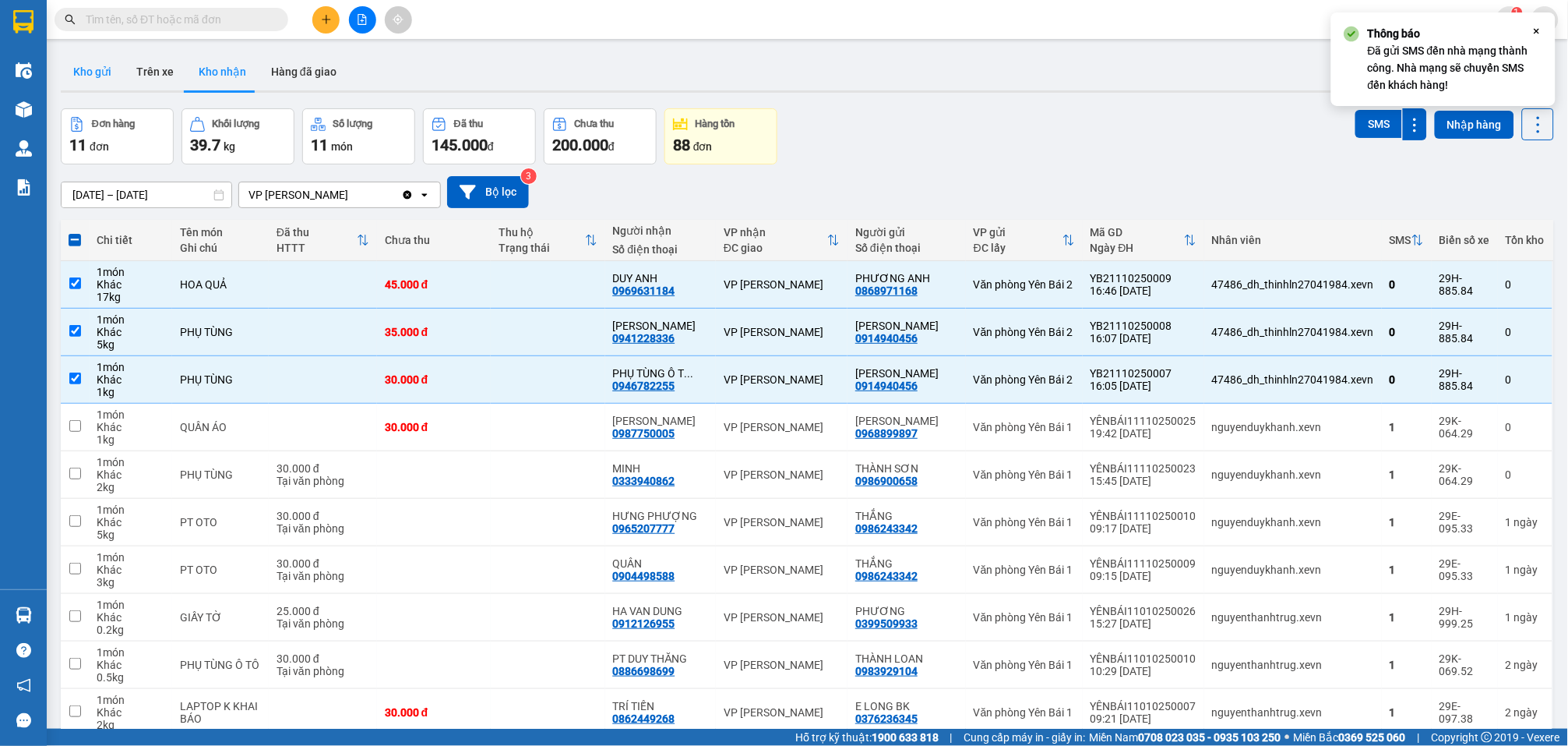
click at [107, 66] on button "Kho gửi" at bounding box center [92, 72] width 63 height 38
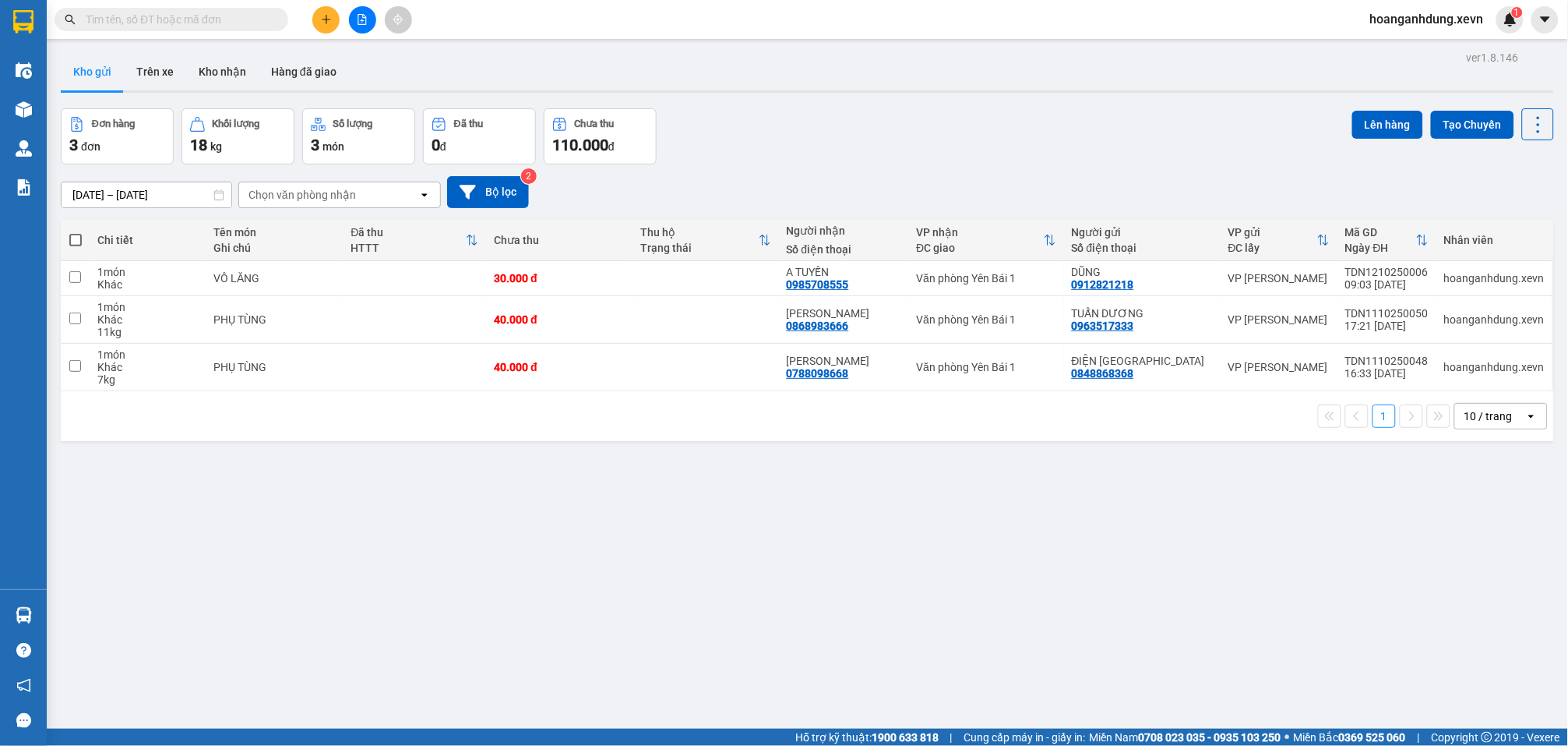
click at [882, 147] on div "Đơn hàng 3 đơn Khối lượng 18 kg Số lượng 3 món Đã thu 0 đ Chưa thu 110.000 đ Lê…" at bounding box center [808, 137] width 1493 height 56
click at [1308, 524] on div "ver 1.8.146 Kho gửi Trên xe Kho nhận Hàng đã giao Đơn hàng 3 đơn Khối lượng 18 …" at bounding box center [807, 420] width 1506 height 746
click at [1261, 537] on div "ver 1.8.146 Kho gửi Trên xe Kho nhận Hàng đã giao Đơn hàng 3 đơn Khối lượng 18 …" at bounding box center [807, 420] width 1506 height 746
click at [331, 22] on icon "plus" at bounding box center [325, 18] width 11 height 11
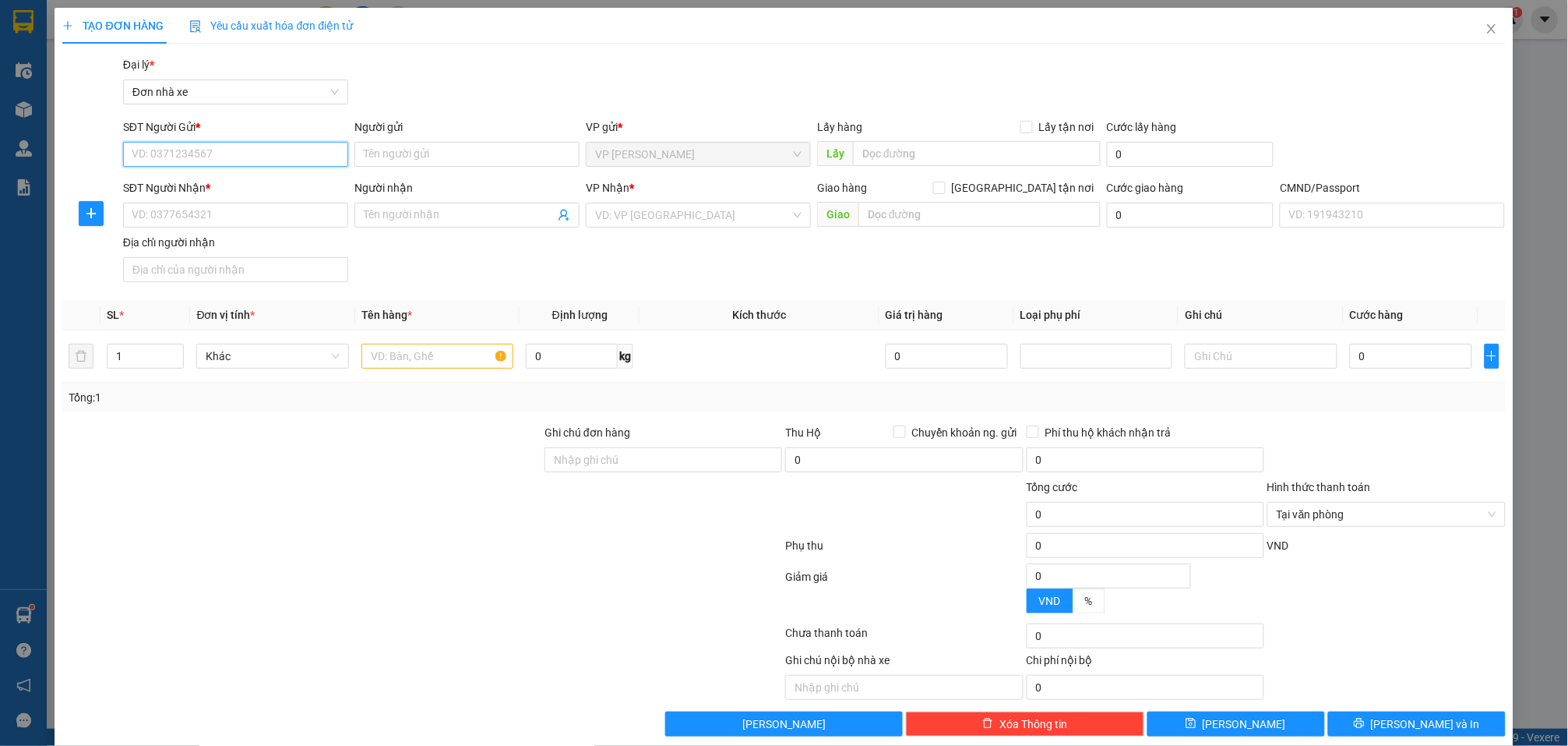
click at [255, 152] on input "SĐT Người Gửi *" at bounding box center [235, 154] width 225 height 25
click at [226, 219] on input "SĐT Người Nhận *" at bounding box center [235, 215] width 225 height 25
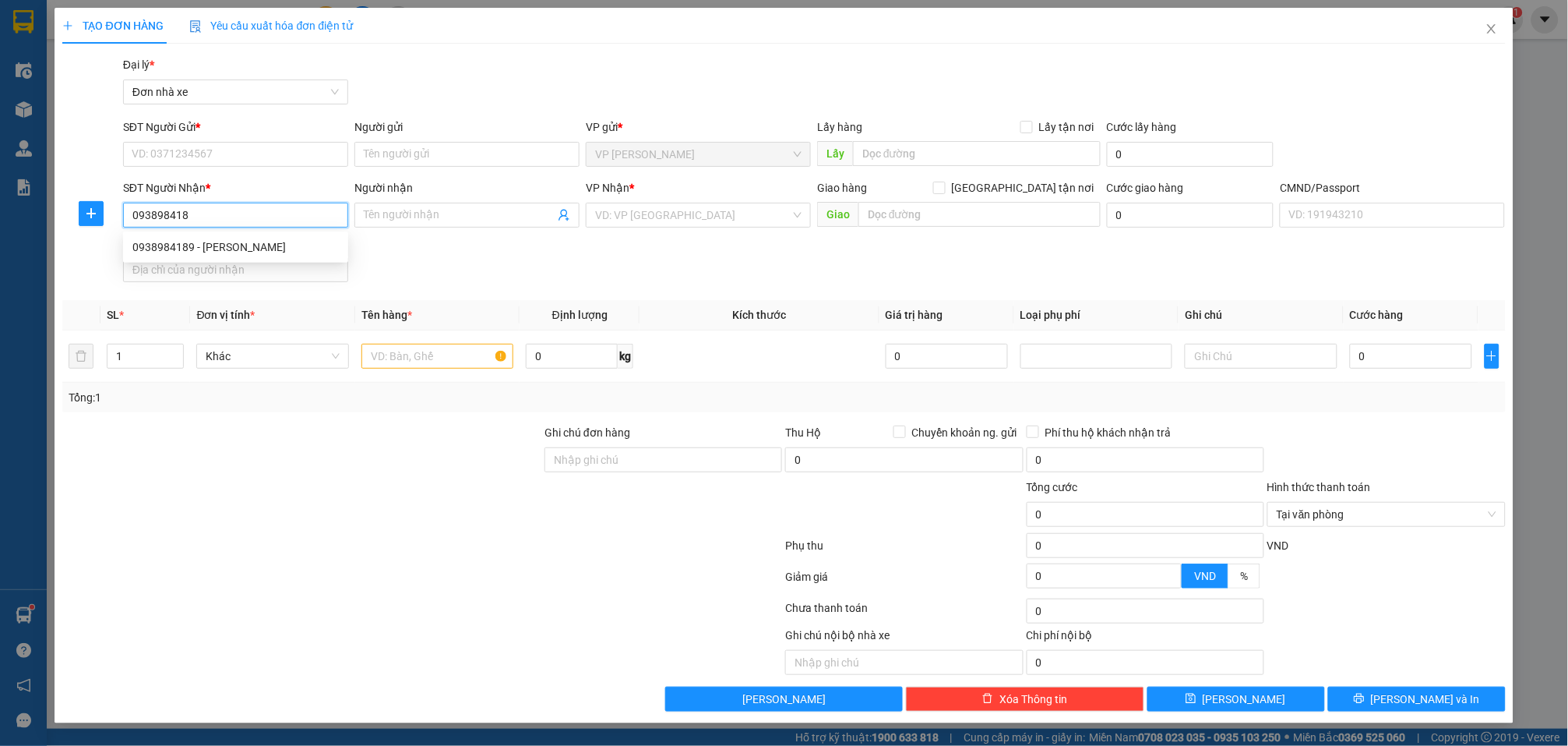
type input "0938984189"
click at [234, 239] on div "0938984189 - ĐỨC TUÂN" at bounding box center [235, 247] width 206 height 17
type input "ĐỨC TUÂN"
type input "015174007941 mai thị phượng"
type input "123"
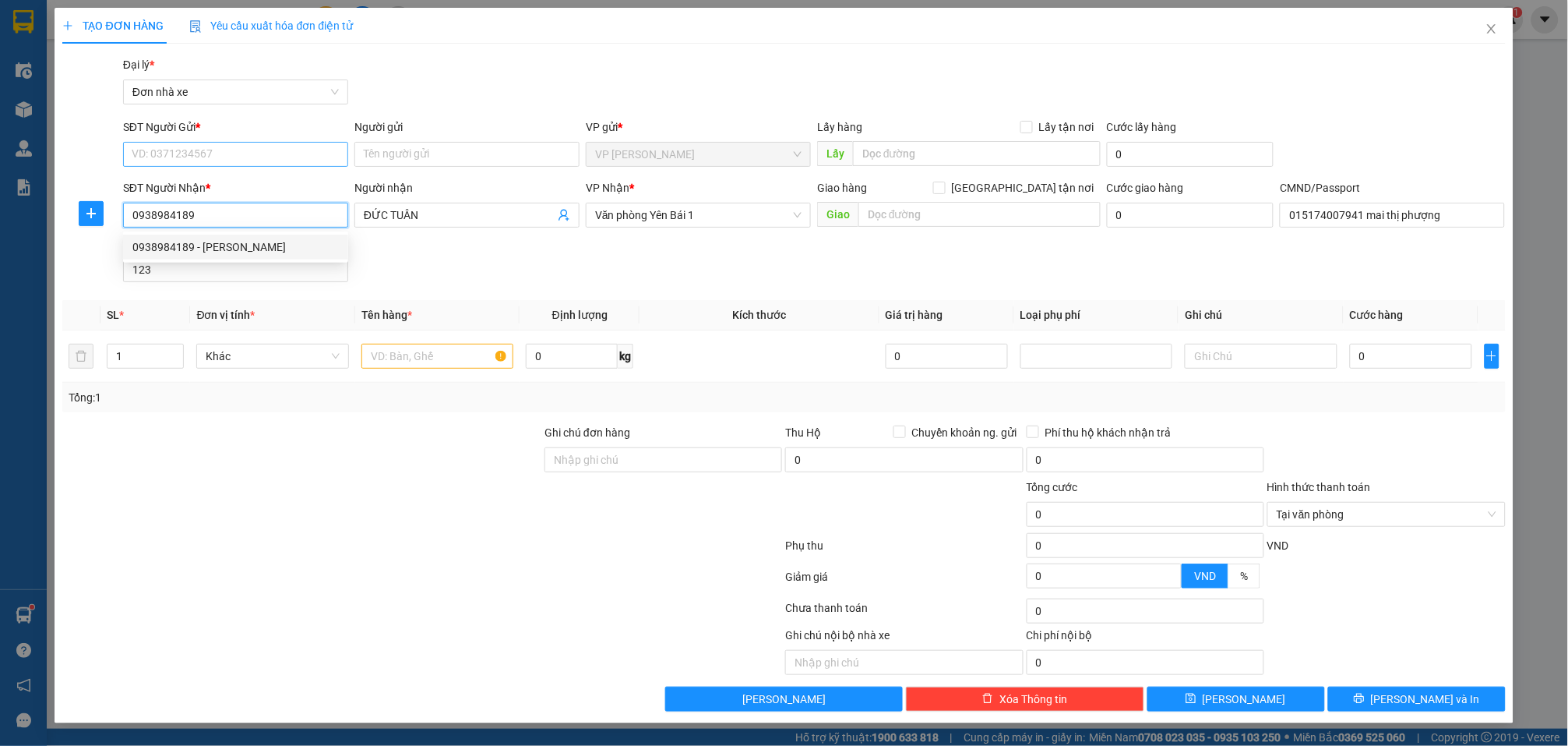
type input "0938984189"
click at [259, 141] on input "SĐT Người Gửi *" at bounding box center [235, 154] width 225 height 25
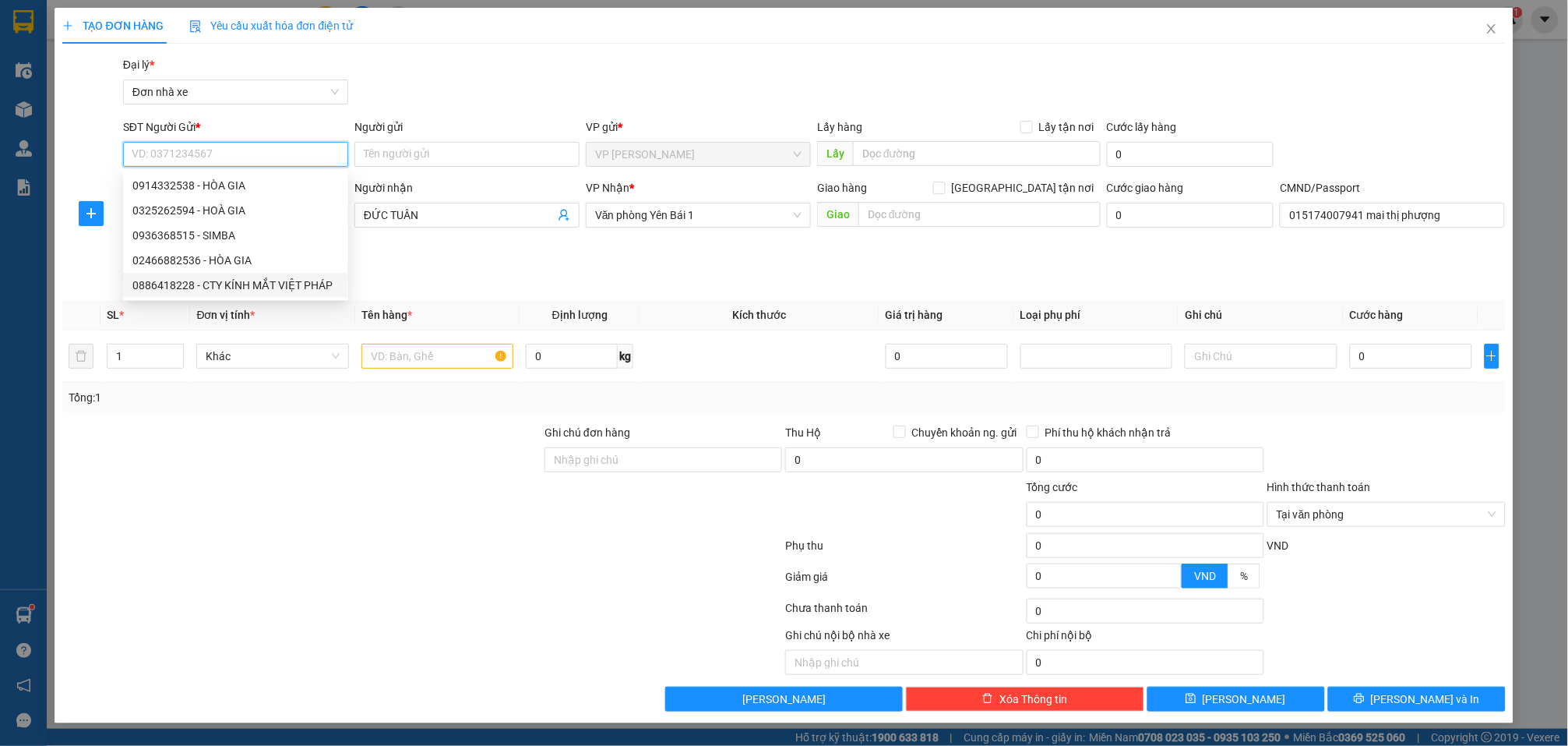
click at [276, 283] on div "0886418228 - CTY KÍNH MẮT VIỆT PHÁP" at bounding box center [235, 286] width 206 height 17
type input "0886418228"
type input "CTY KÍNH MẮT VIỆT PHÁP"
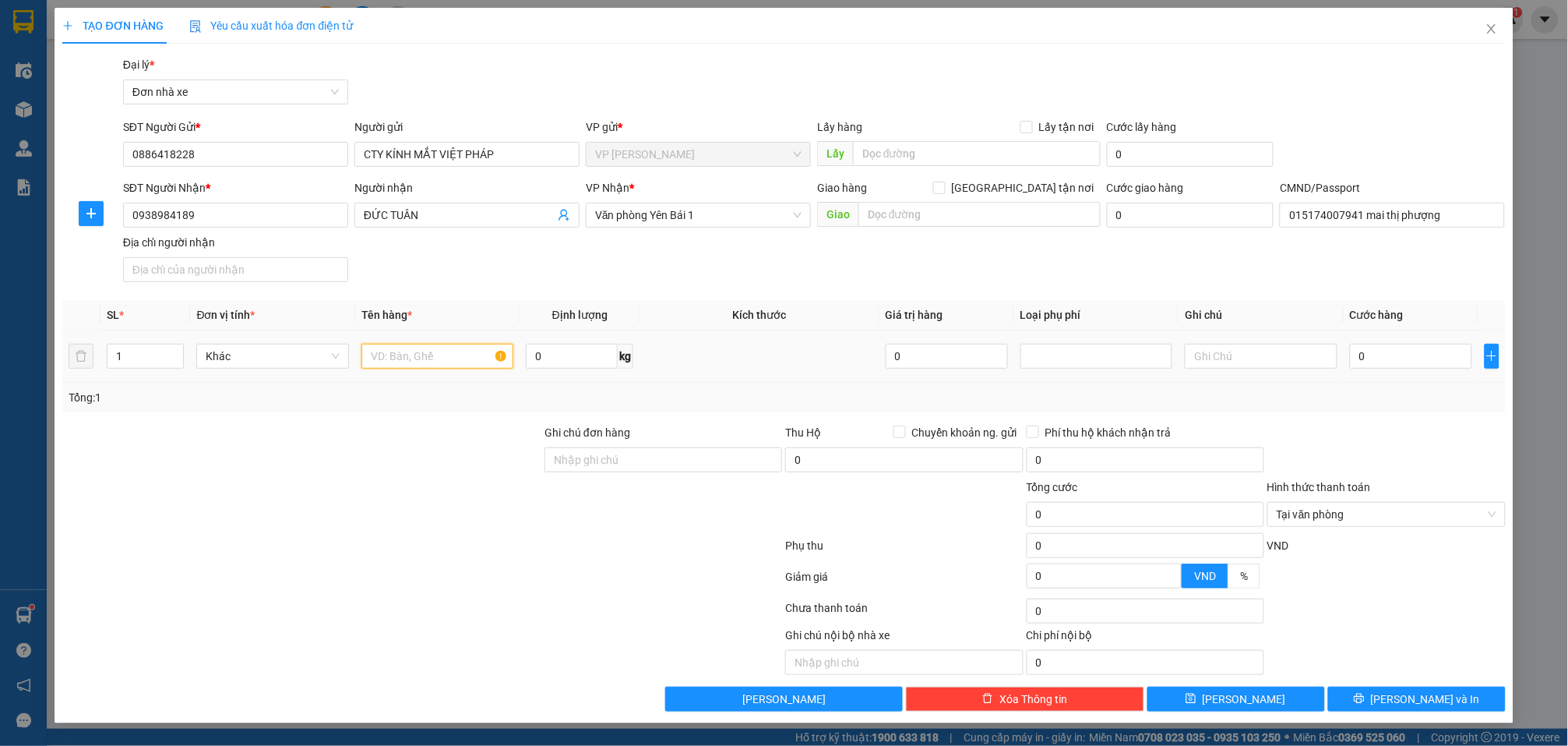
click at [449, 347] on input "text" at bounding box center [437, 357] width 152 height 25
type input "K"
click at [1427, 356] on input "0" at bounding box center [1411, 357] width 122 height 25
click at [1452, 443] on div at bounding box center [1386, 451] width 241 height 54
drag, startPoint x: 1491, startPoint y: 513, endPoint x: 1448, endPoint y: 695, distance: 187.0
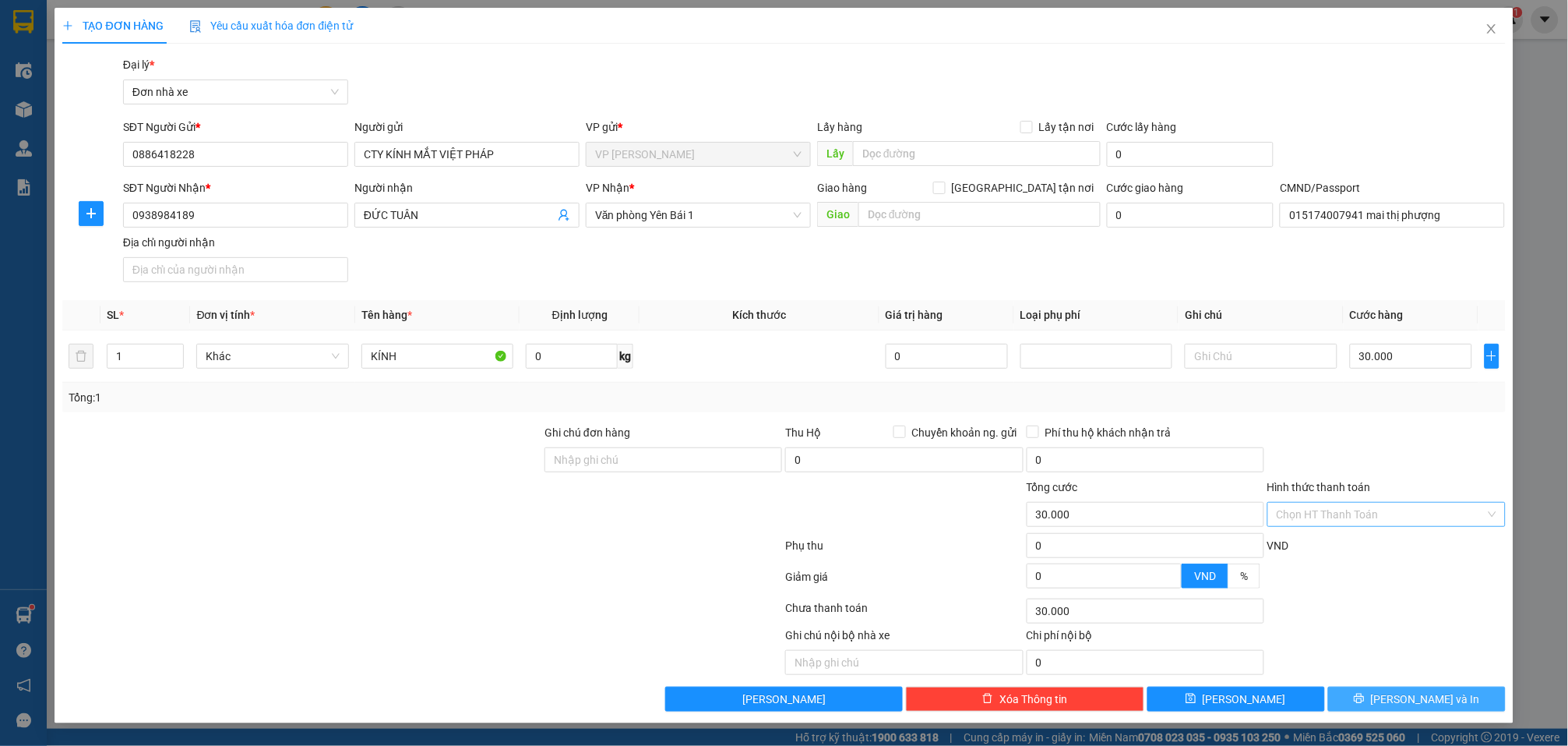
click at [1412, 707] on span "[PERSON_NAME] và In" at bounding box center [1426, 699] width 109 height 17
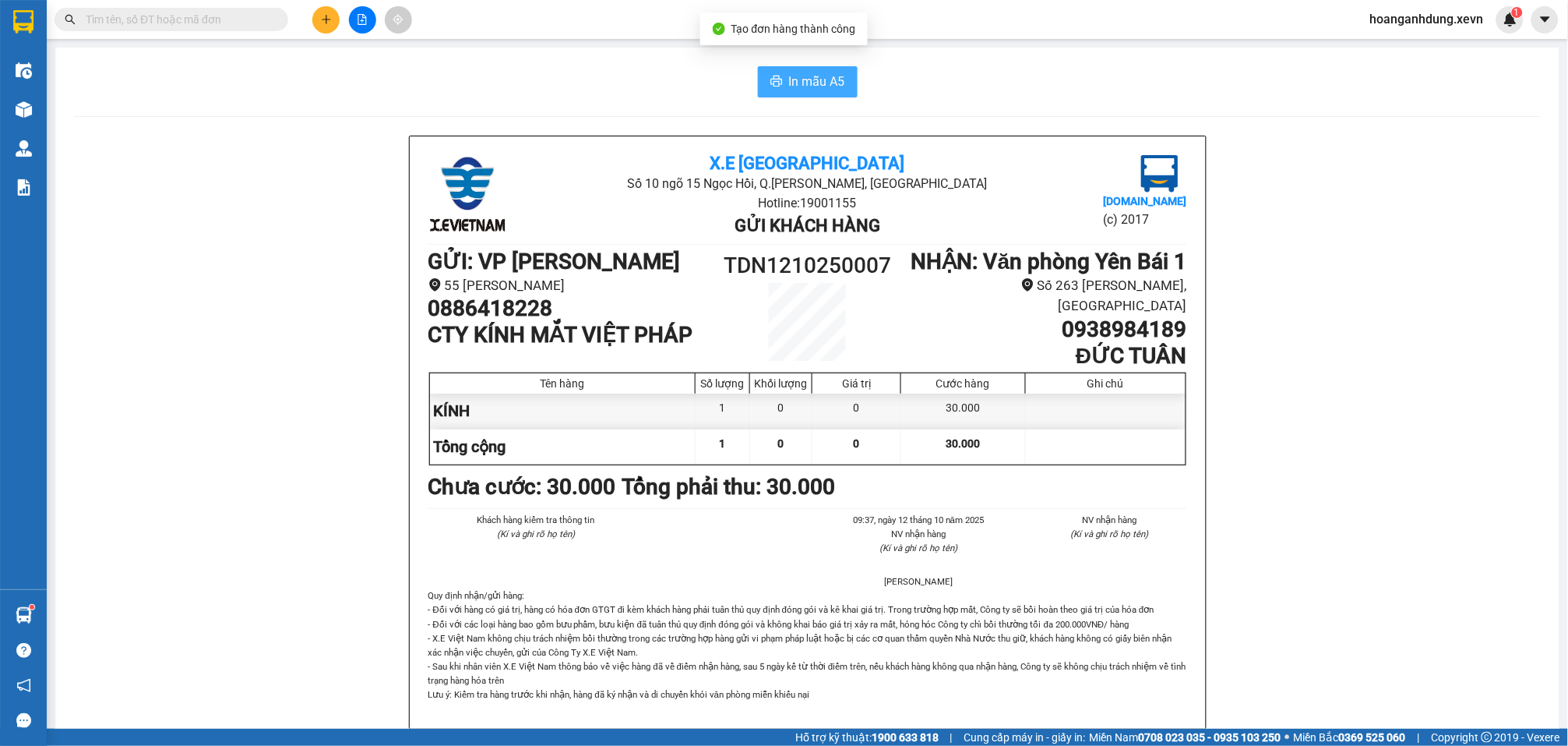
click at [789, 86] on span "In mẫu A5" at bounding box center [817, 81] width 56 height 19
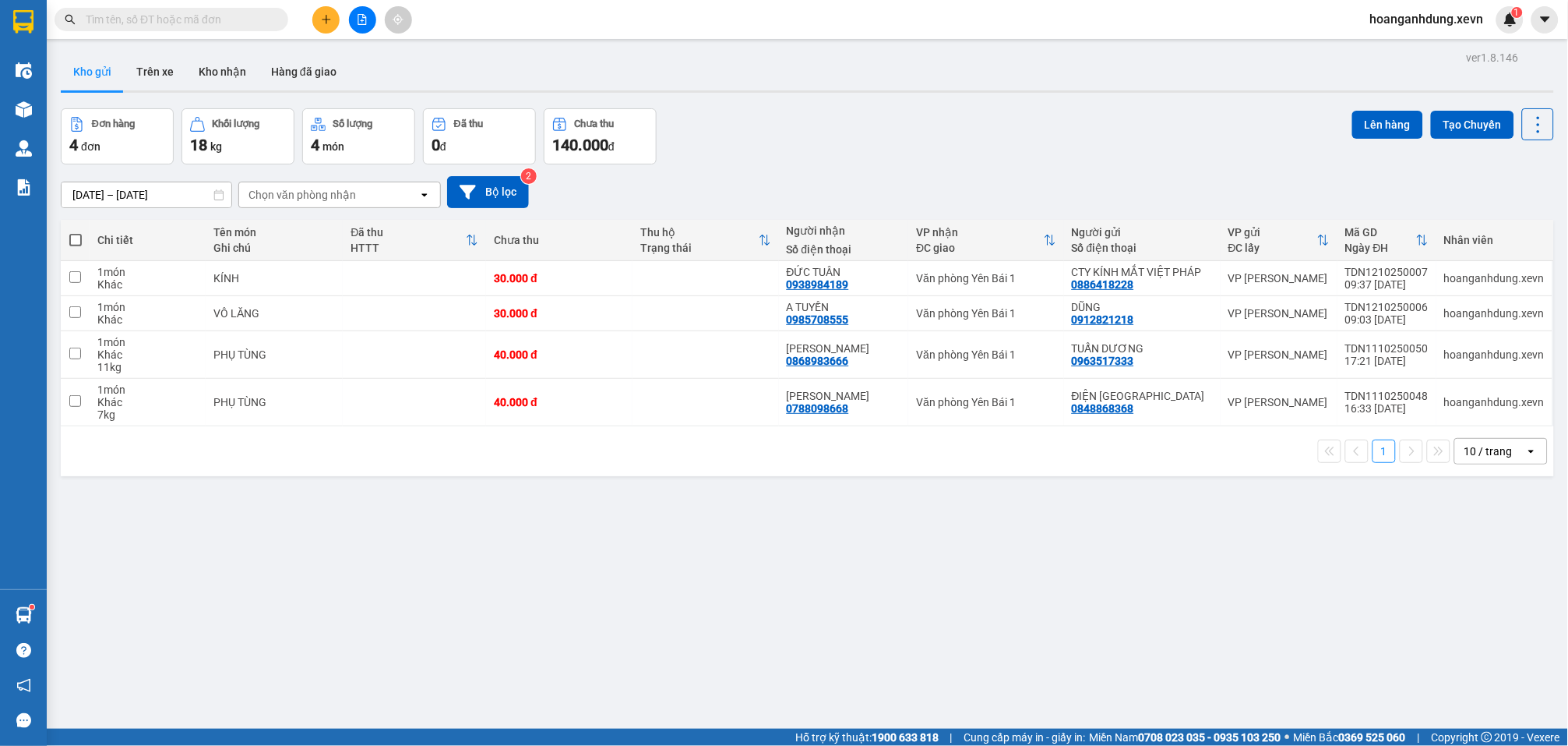
click at [803, 140] on div "Đơn hàng 4 đơn Khối lượng 18 kg Số lượng 4 món Đã thu 0 đ Chưa thu 140.000 đ Lê…" at bounding box center [808, 137] width 1493 height 56
click at [726, 173] on div "10/10/2025 – 12/10/2025 Press the down arrow key to interact with the calendar …" at bounding box center [808, 192] width 1493 height 55
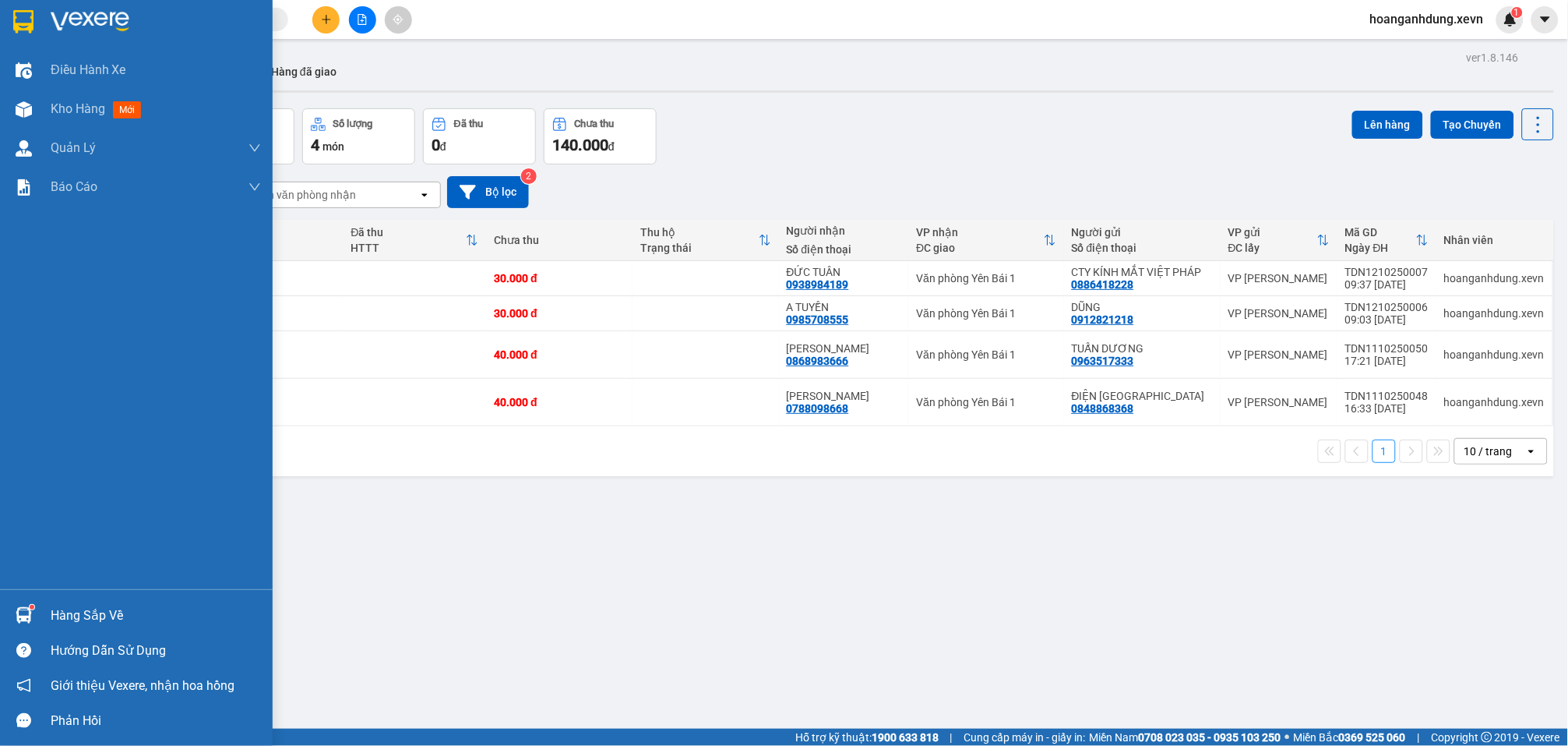
click at [80, 614] on div "Hàng sắp về" at bounding box center [155, 615] width 210 height 23
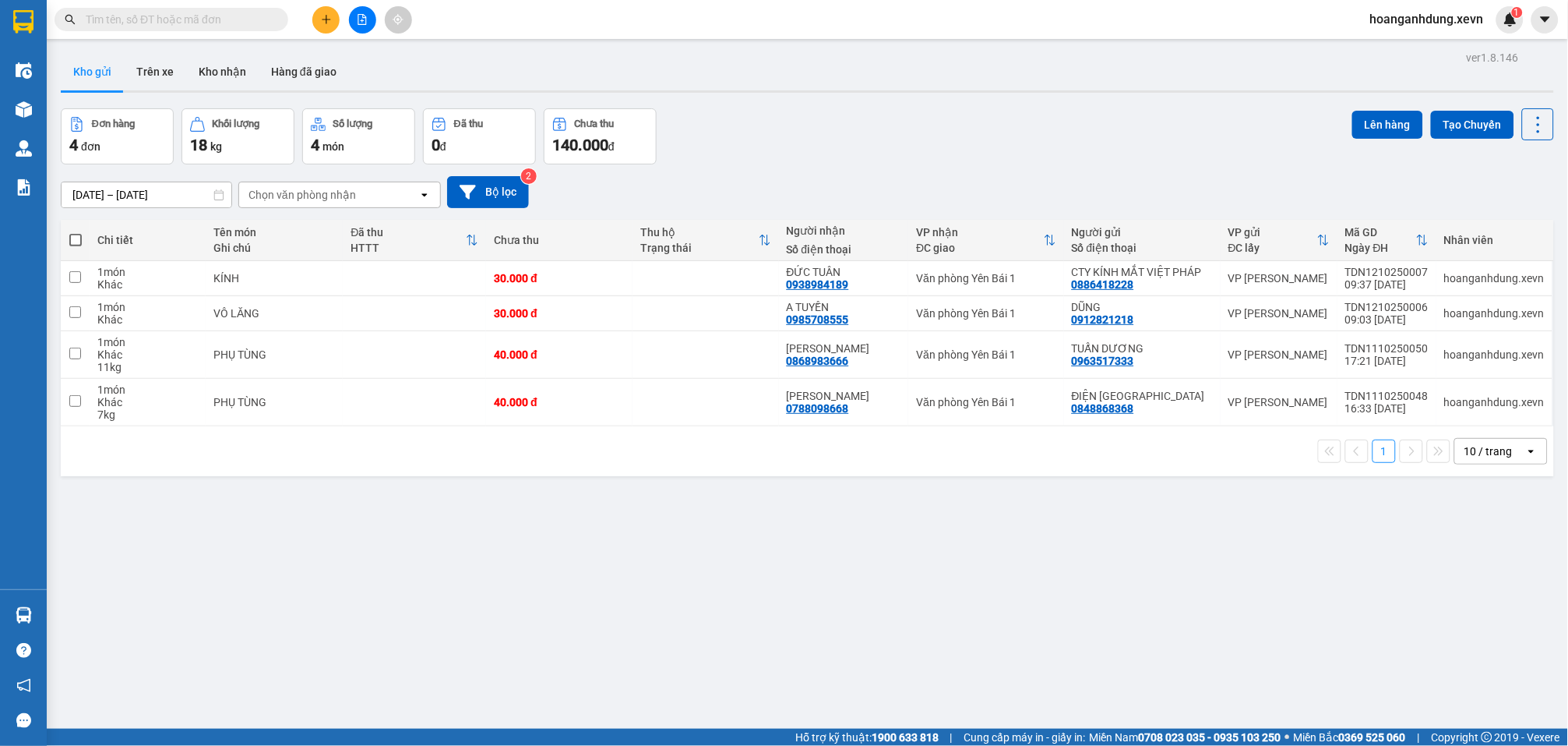
drag, startPoint x: 876, startPoint y: 588, endPoint x: 848, endPoint y: 257, distance: 332.2
click at [878, 587] on section "Kết quả tìm kiếm ( 73 ) Bộ lọc Mã ĐH Trạng thái Món hàng Thu hộ Tổng cước Chưa …" at bounding box center [784, 373] width 1568 height 746
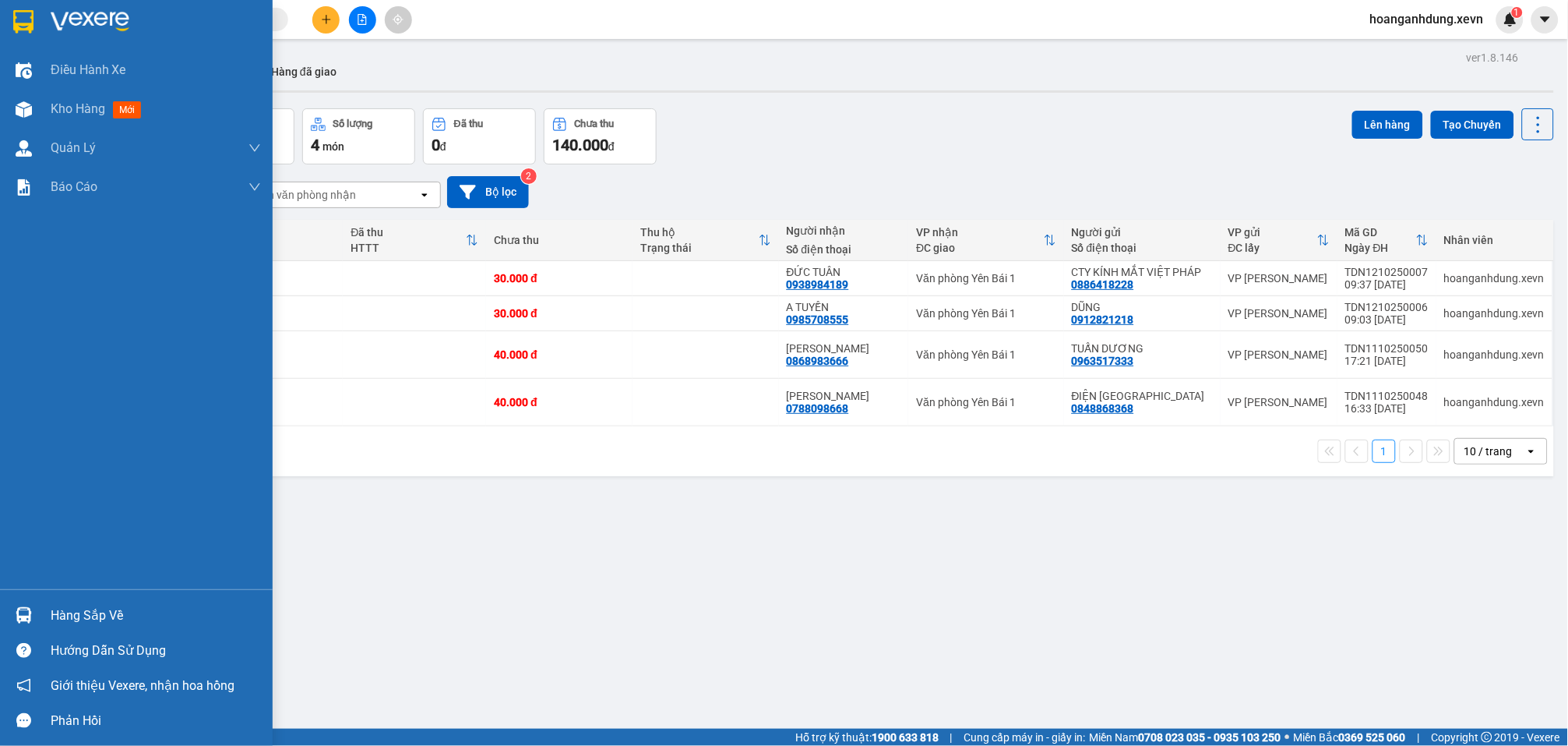
click at [134, 610] on div "Hàng sắp về" at bounding box center [155, 615] width 210 height 23
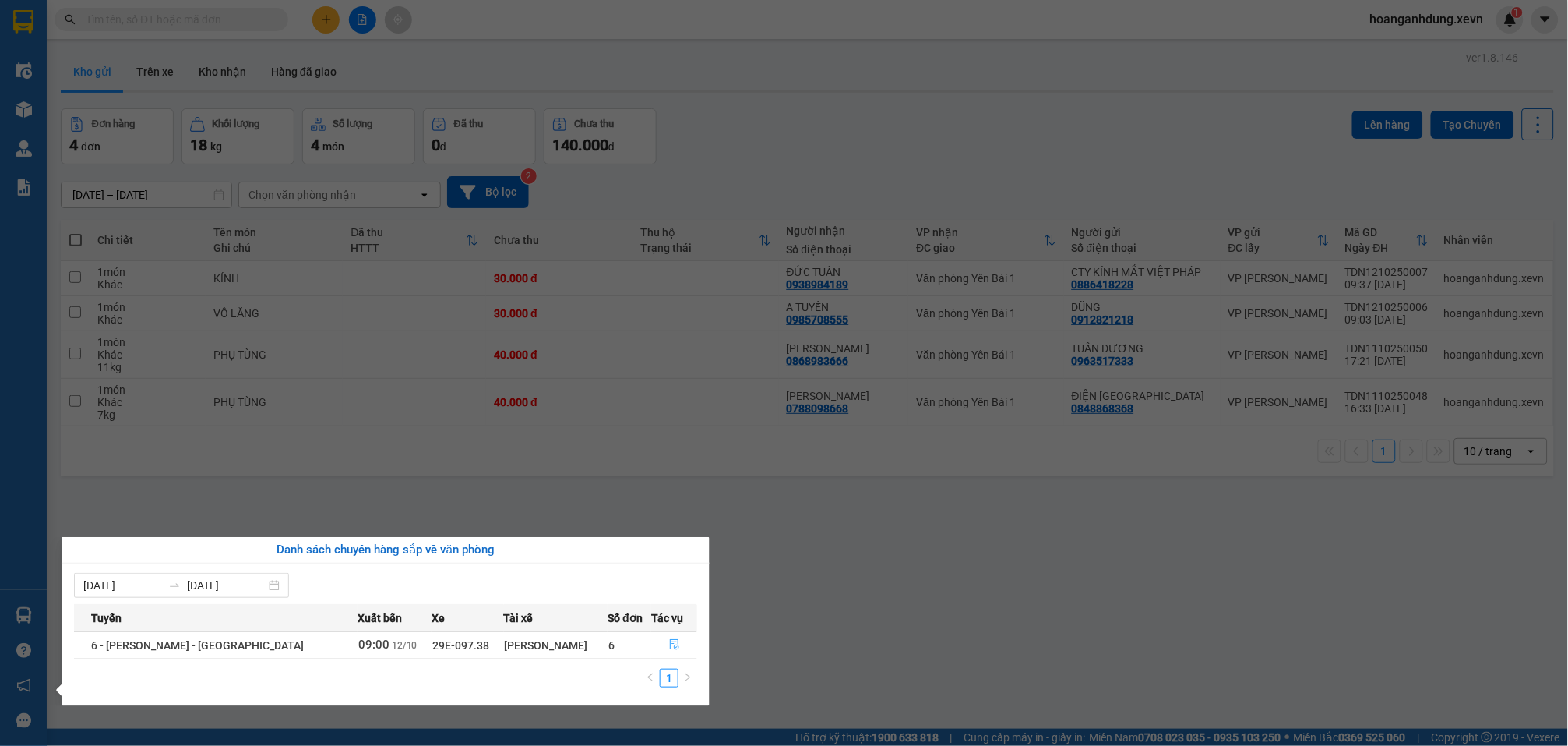
click at [669, 648] on icon "file-done" at bounding box center [674, 644] width 11 height 11
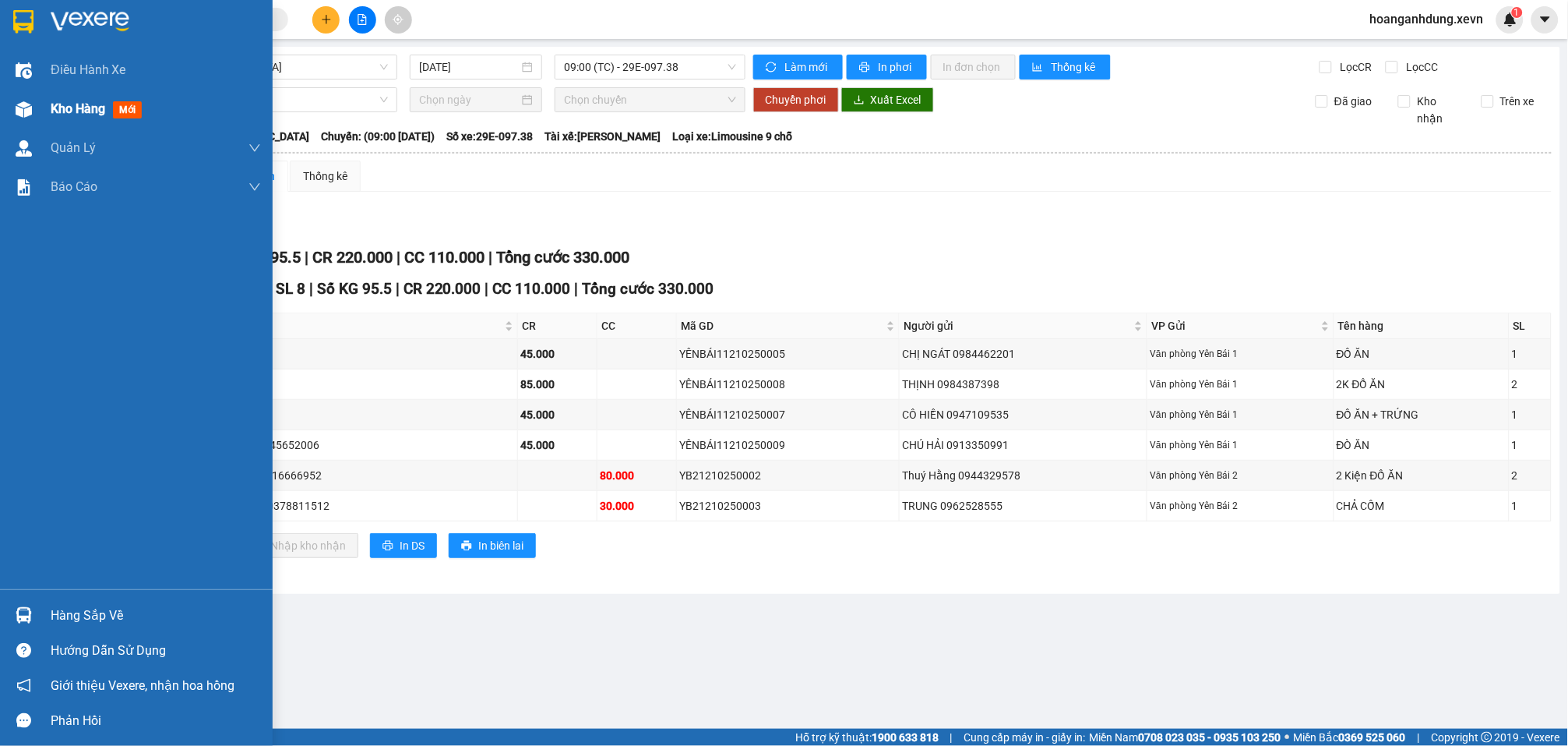
click at [37, 117] on div "Kho hàng mới" at bounding box center [137, 109] width 273 height 39
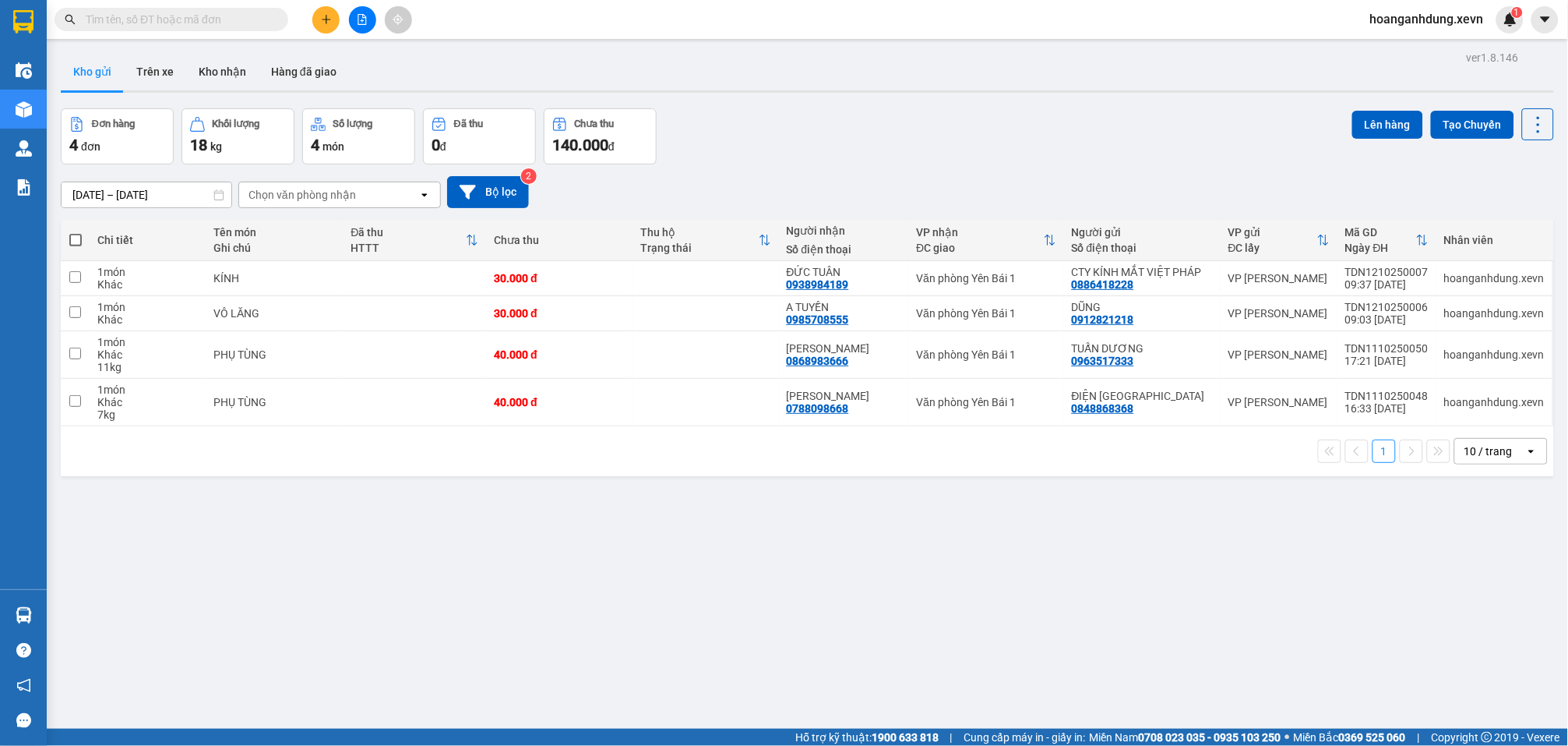
click at [233, 15] on input "text" at bounding box center [177, 19] width 184 height 17
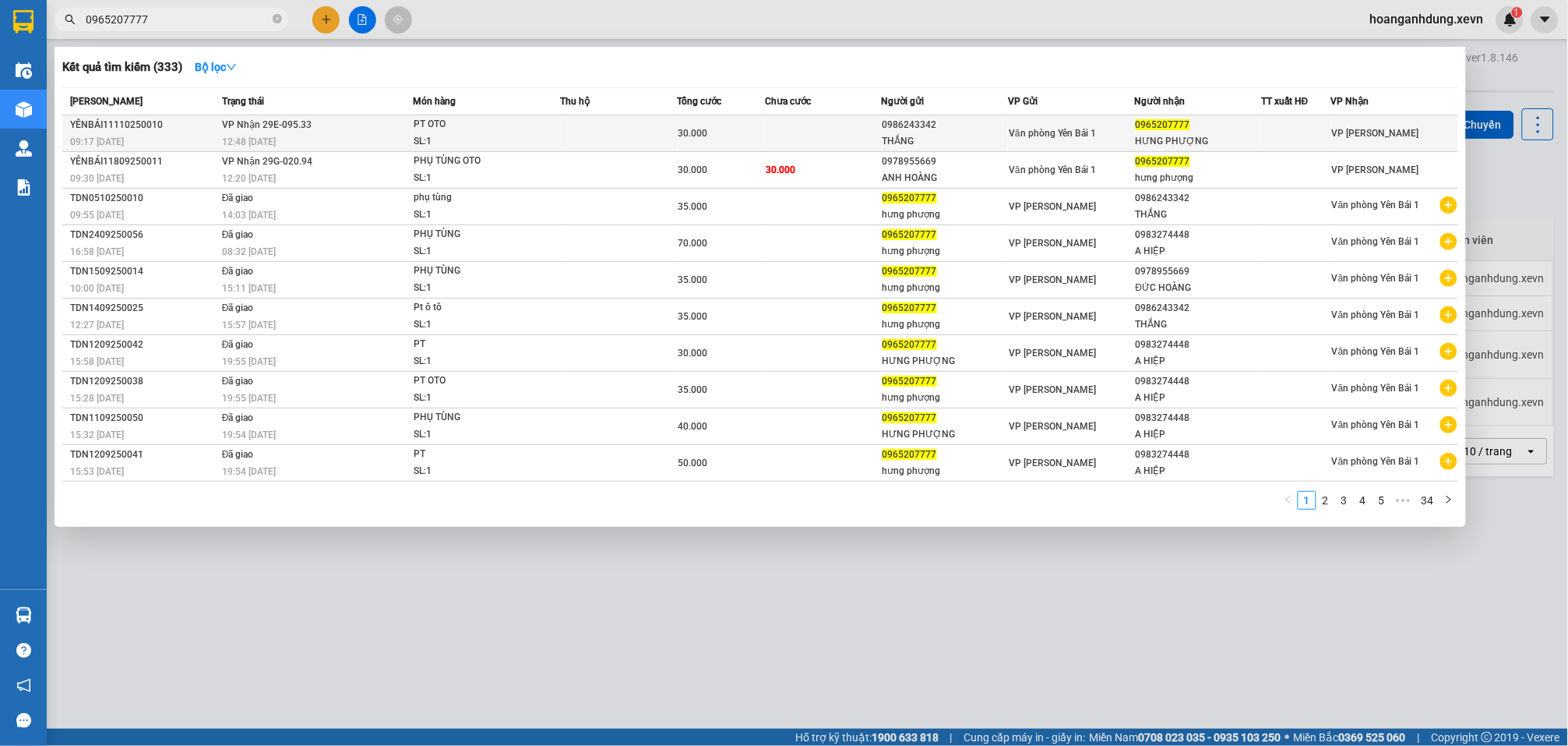
type input "0965207777"
click at [1061, 140] on div "Văn phòng Yên Bái 1" at bounding box center [1071, 134] width 125 height 17
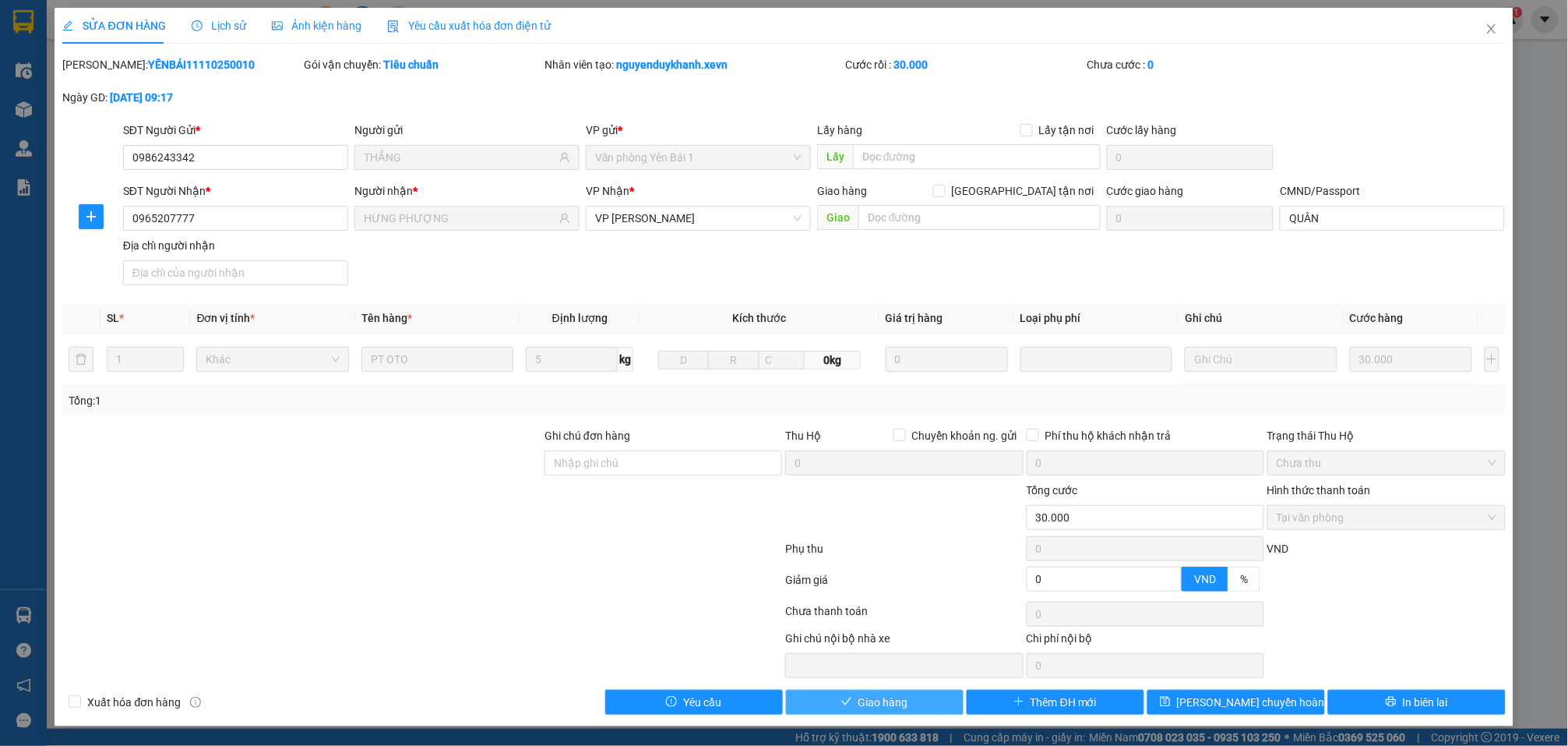
click at [906, 698] on button "Giao hàng" at bounding box center [875, 702] width 177 height 25
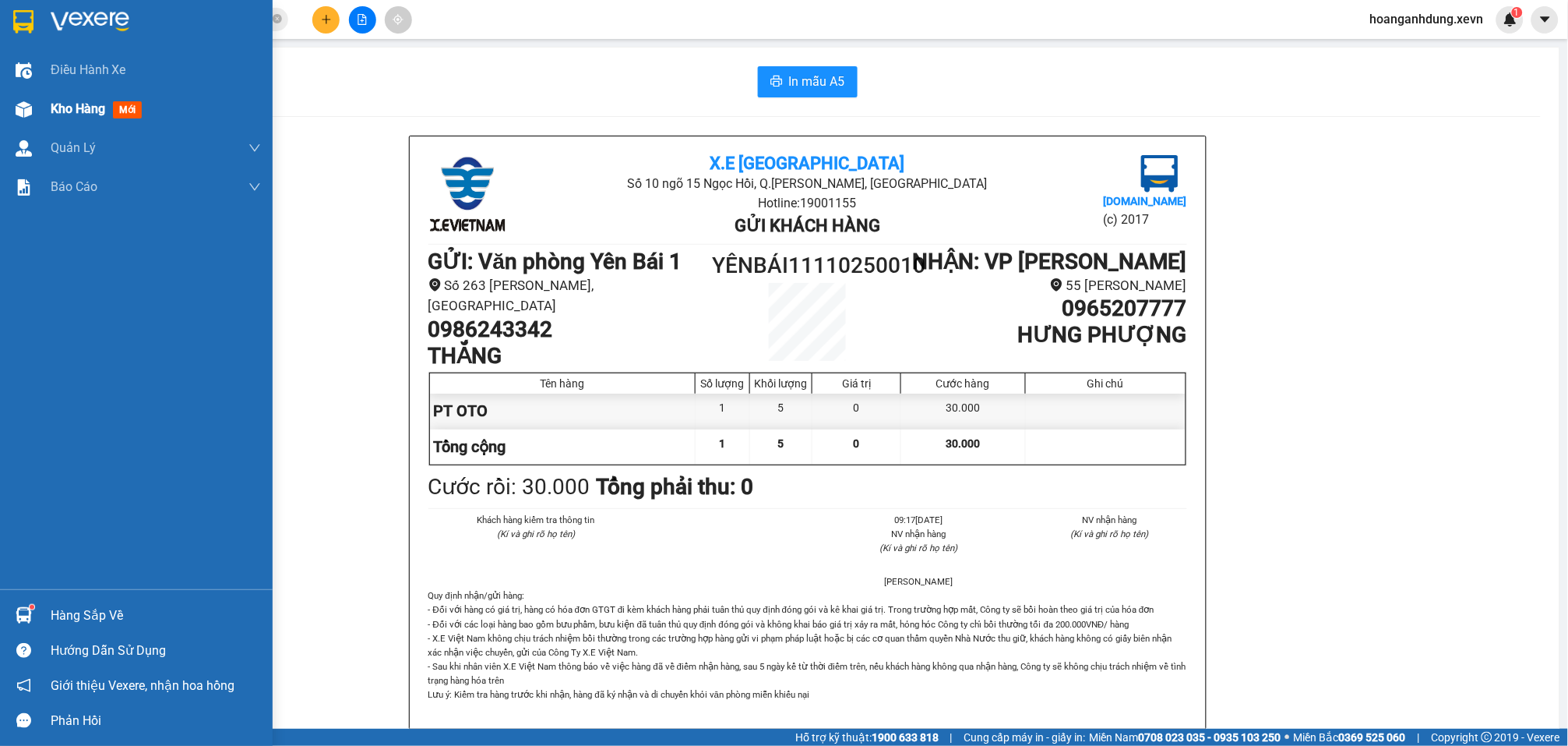
click at [77, 109] on span "Kho hàng" at bounding box center [77, 109] width 54 height 15
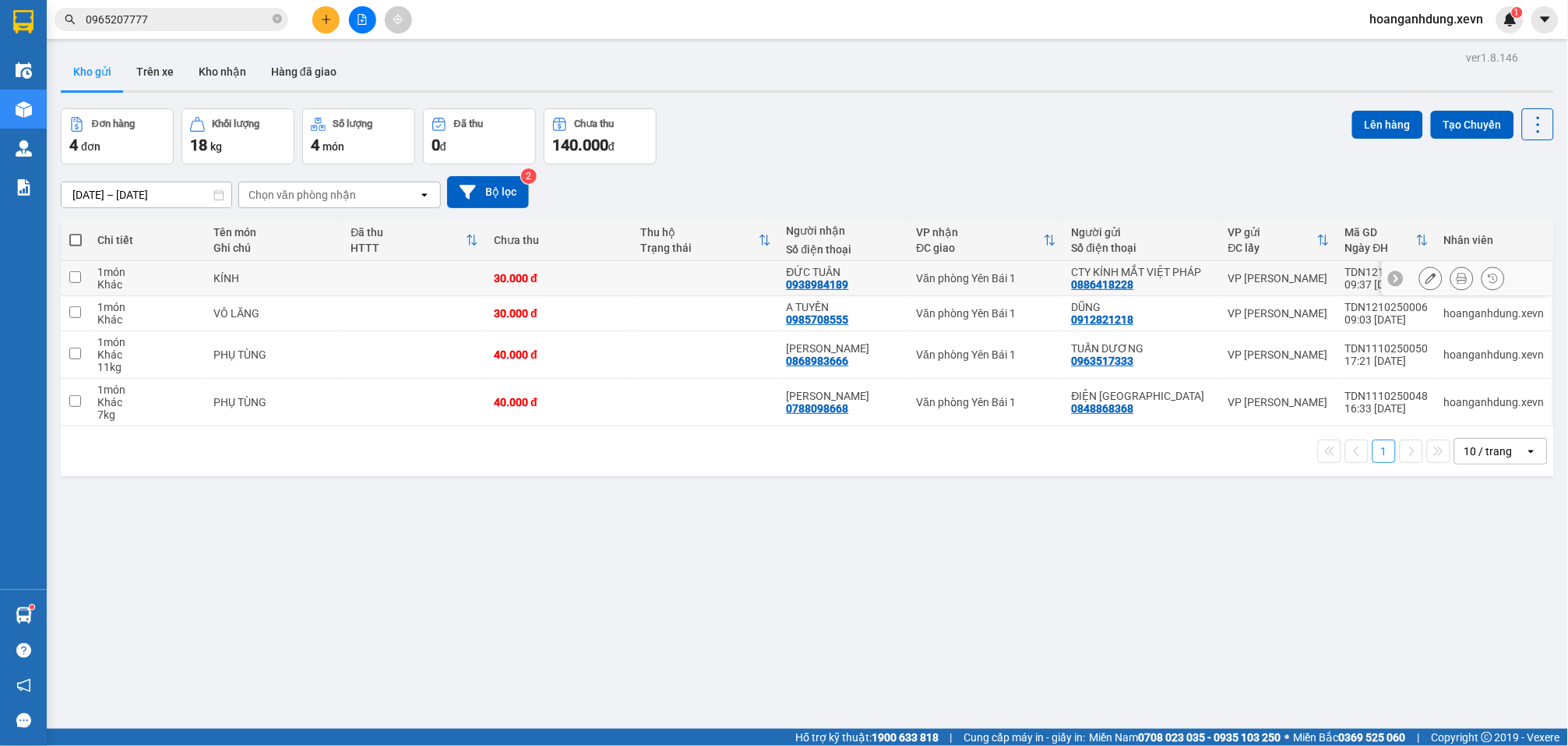
drag, startPoint x: 273, startPoint y: 269, endPoint x: 282, endPoint y: 318, distance: 49.8
click at [273, 271] on td "KÍNH" at bounding box center [274, 278] width 138 height 35
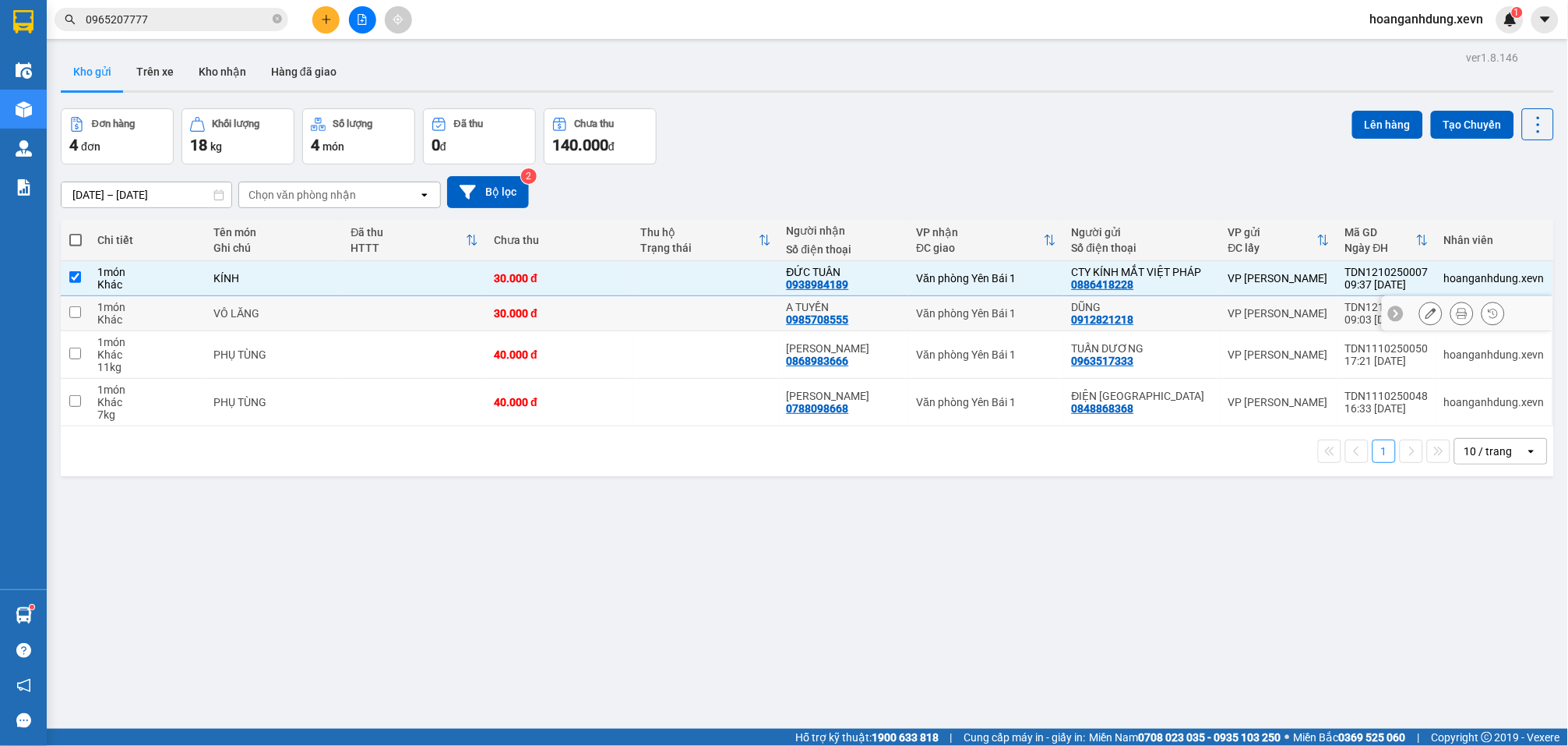
drag, startPoint x: 282, startPoint y: 318, endPoint x: 294, endPoint y: 345, distance: 29.5
click at [282, 319] on div "VÔ LĂNG" at bounding box center [273, 313] width 121 height 13
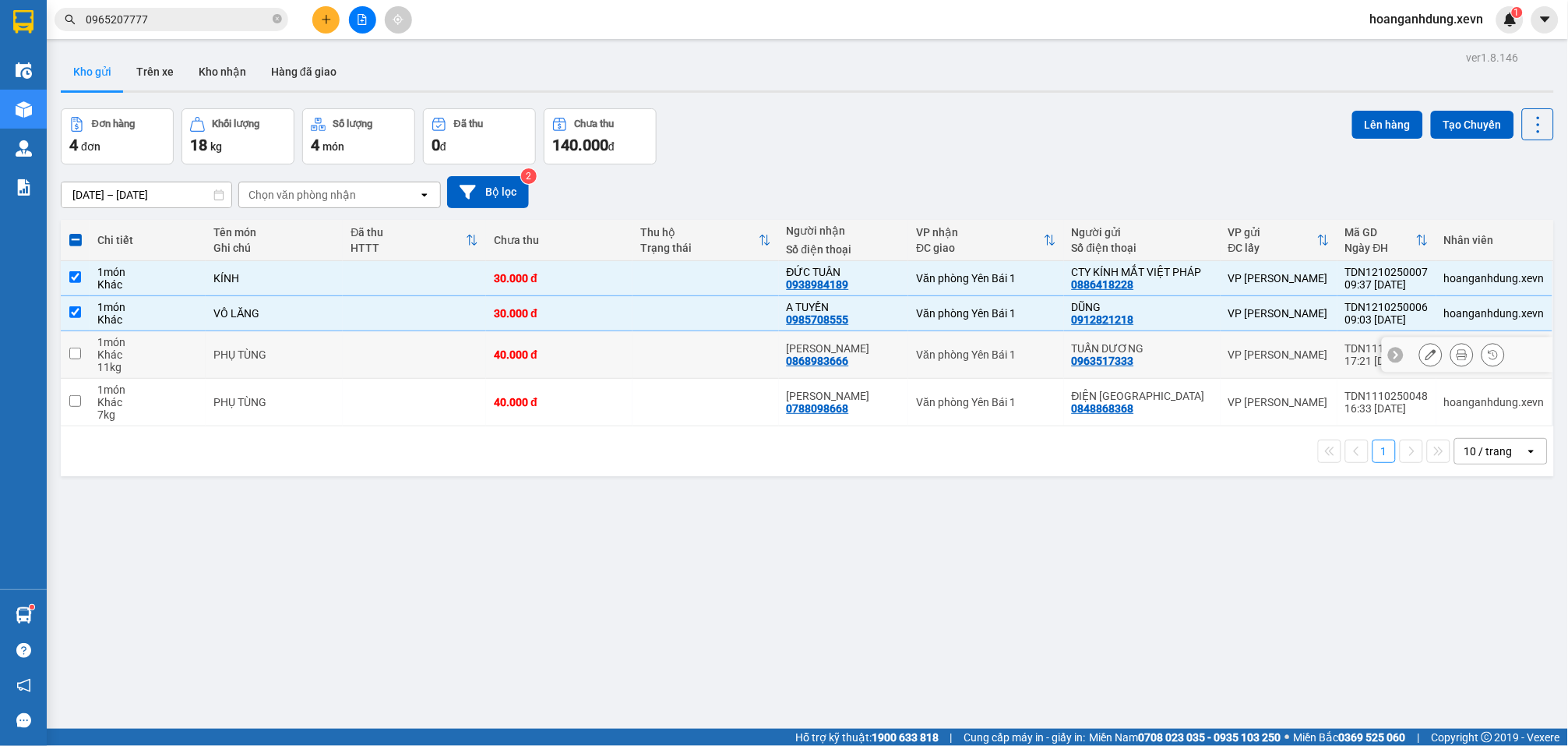
drag, startPoint x: 294, startPoint y: 345, endPoint x: 302, endPoint y: 387, distance: 42.8
click at [294, 345] on td "PHỤ TÙNG" at bounding box center [274, 355] width 138 height 47
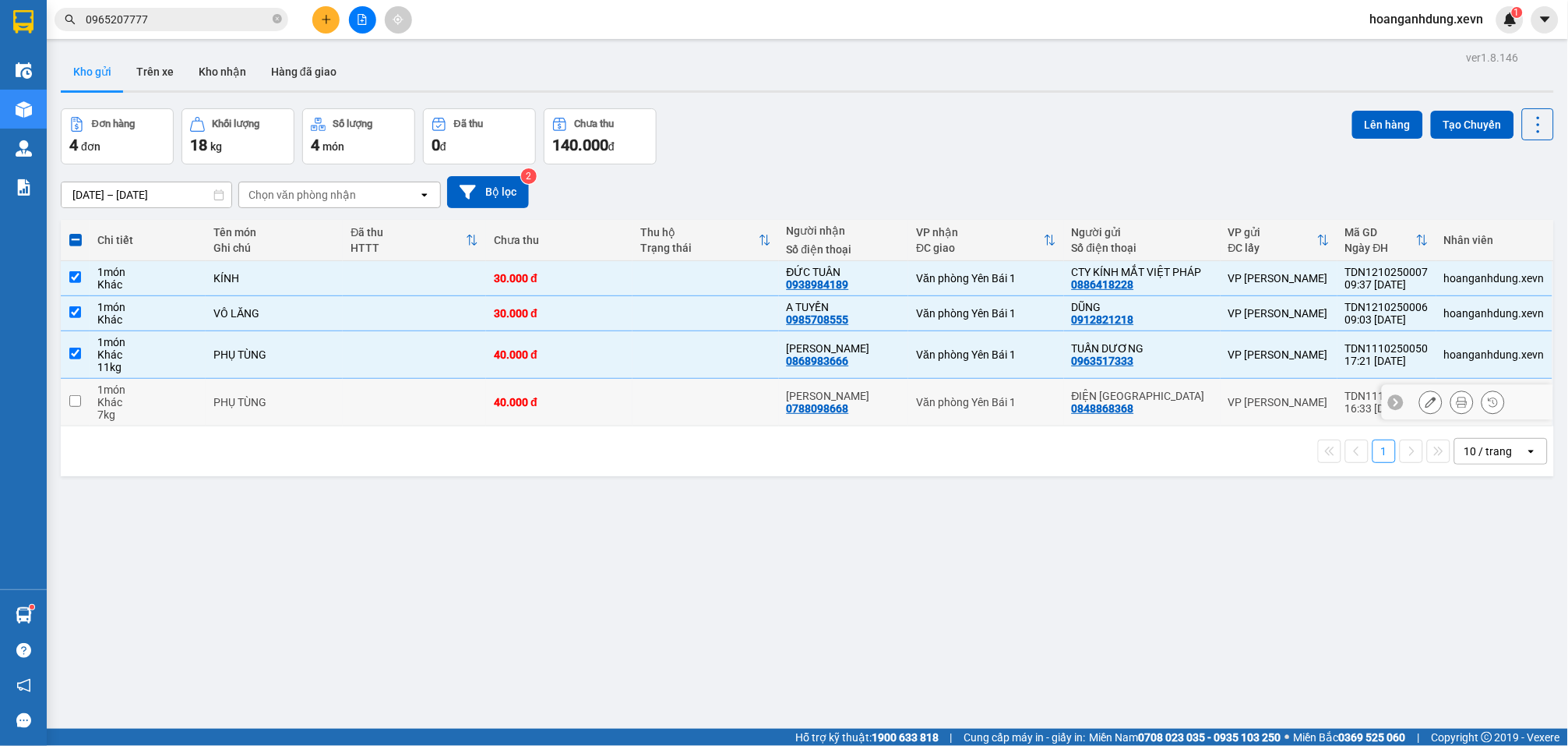
click at [303, 389] on td "PHỤ TÙNG" at bounding box center [274, 402] width 138 height 47
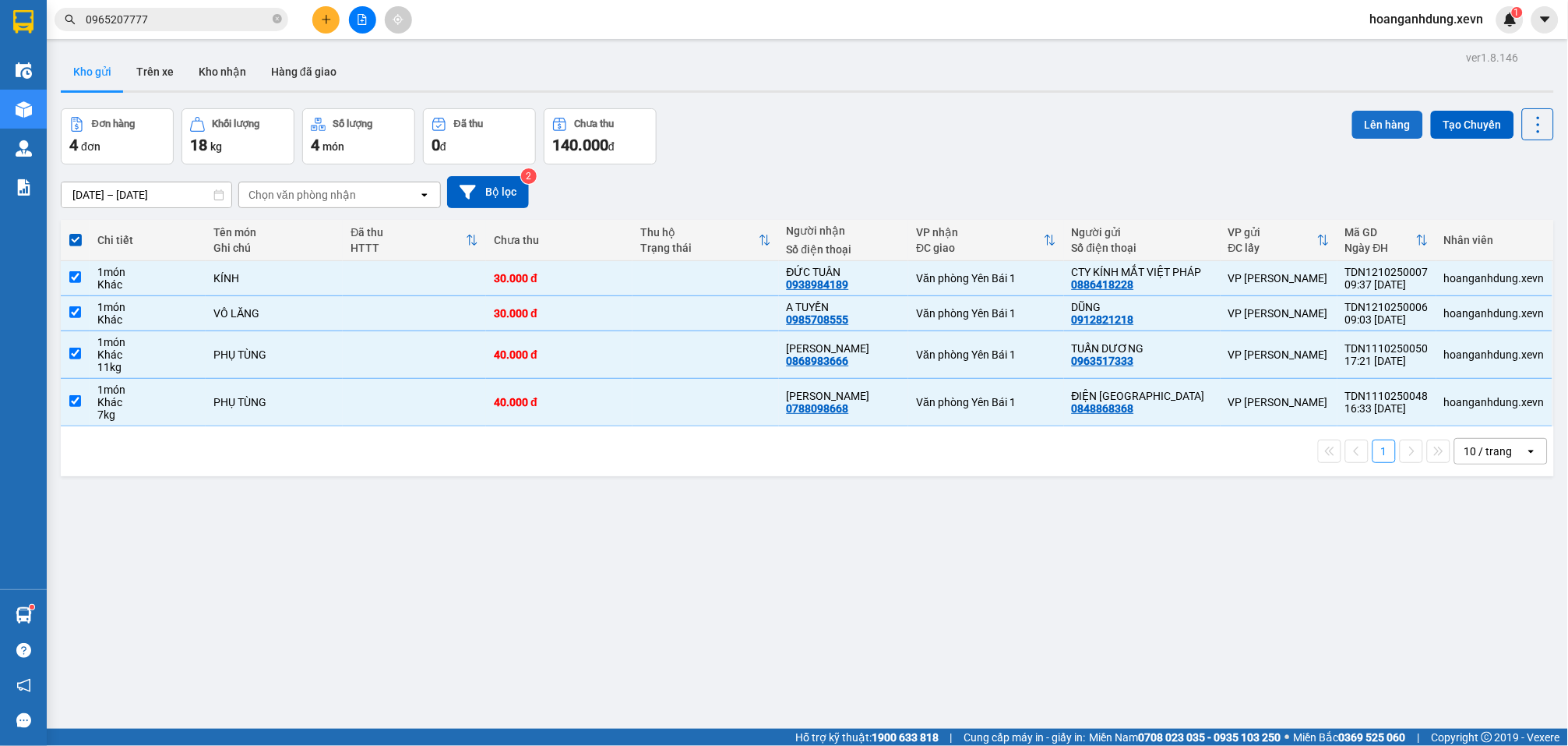
click at [1384, 126] on button "Lên hàng" at bounding box center [1387, 124] width 71 height 28
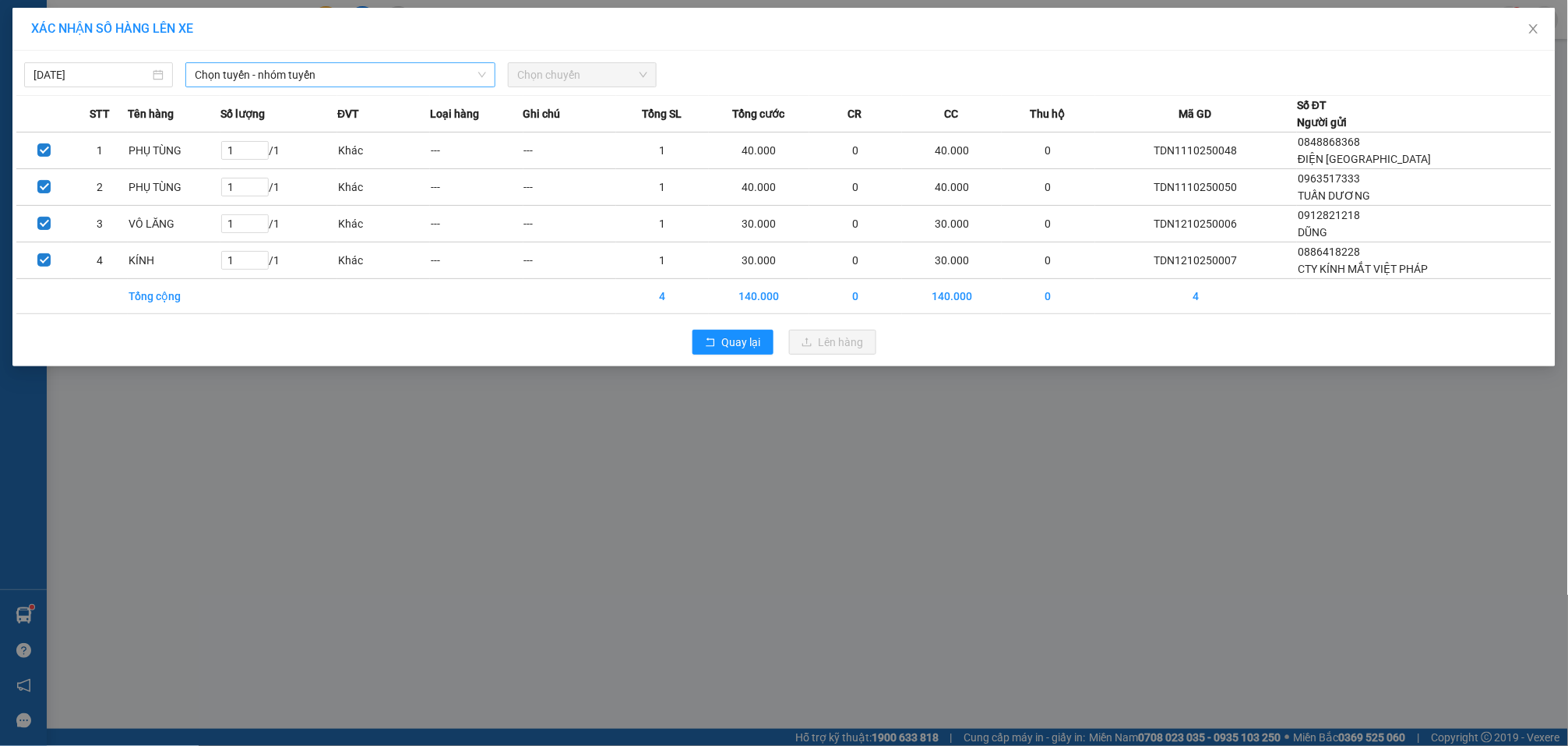
click at [446, 79] on span "Chọn tuyến - nhóm tuyến" at bounding box center [340, 75] width 292 height 23
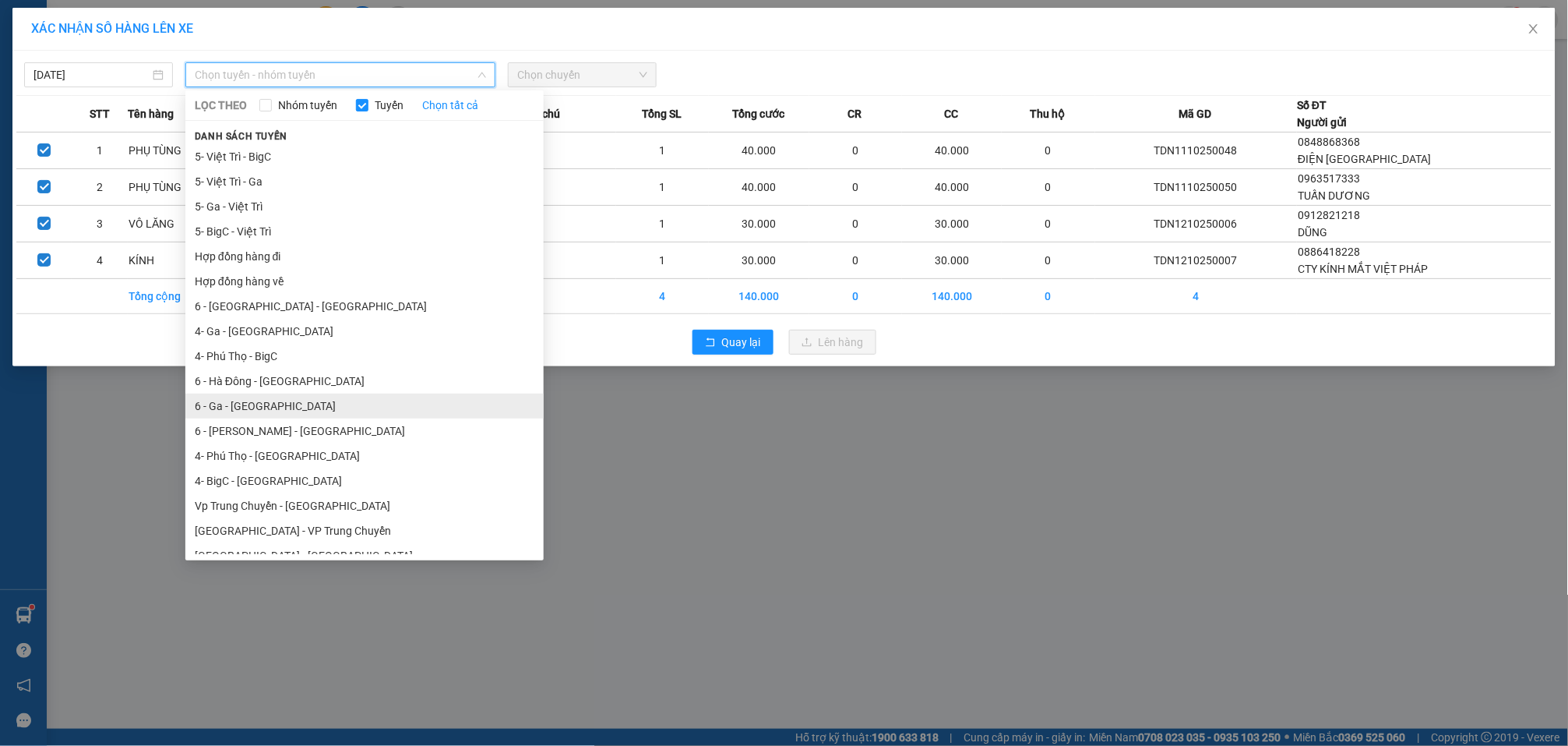
click at [285, 393] on li "6 - Ga - Yên Bái" at bounding box center [364, 406] width 358 height 25
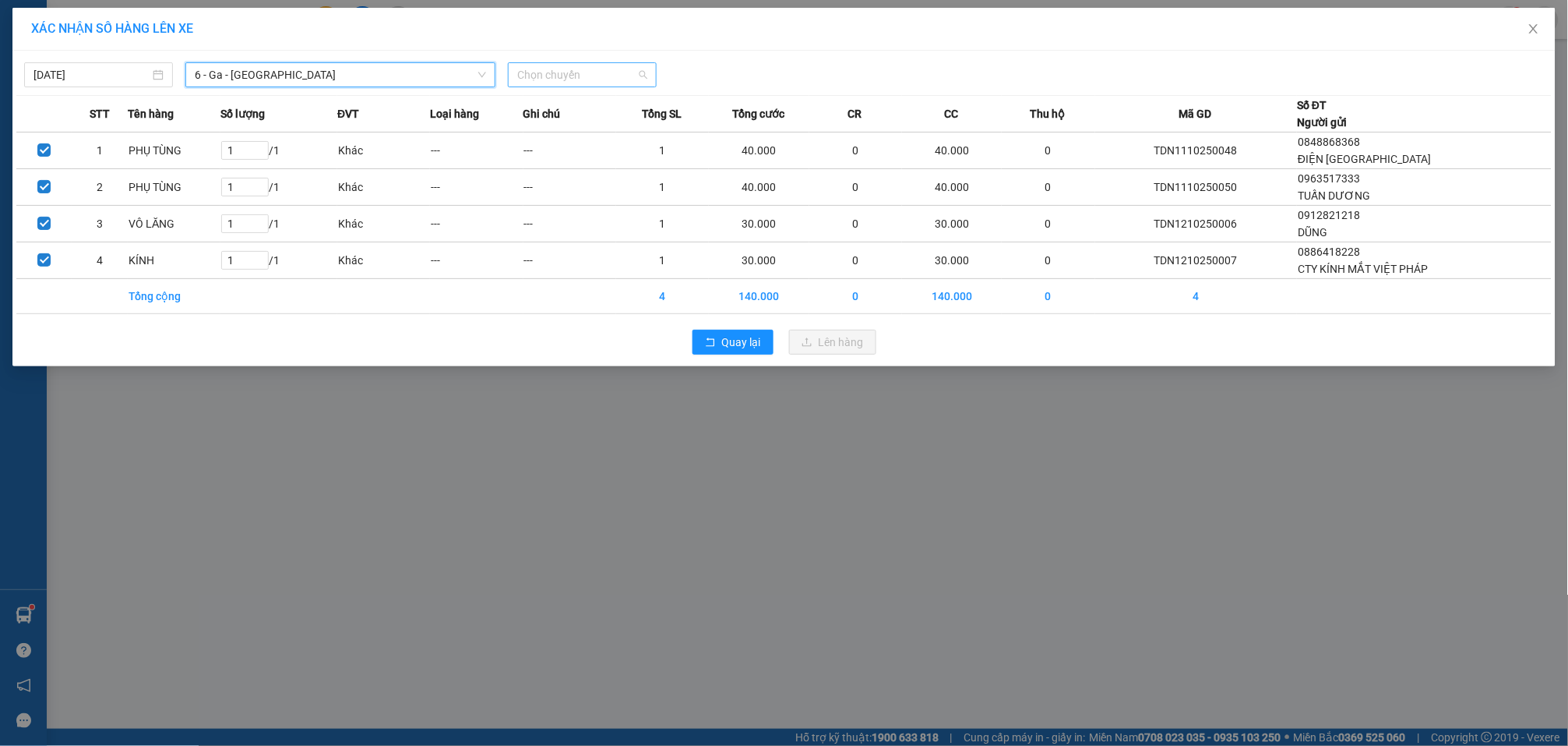
click at [617, 70] on span "Chọn chuyến" at bounding box center [582, 75] width 130 height 23
type input "10:00"
click at [643, 129] on div "Thêm chuyến " 10:00 "" at bounding box center [590, 131] width 166 height 26
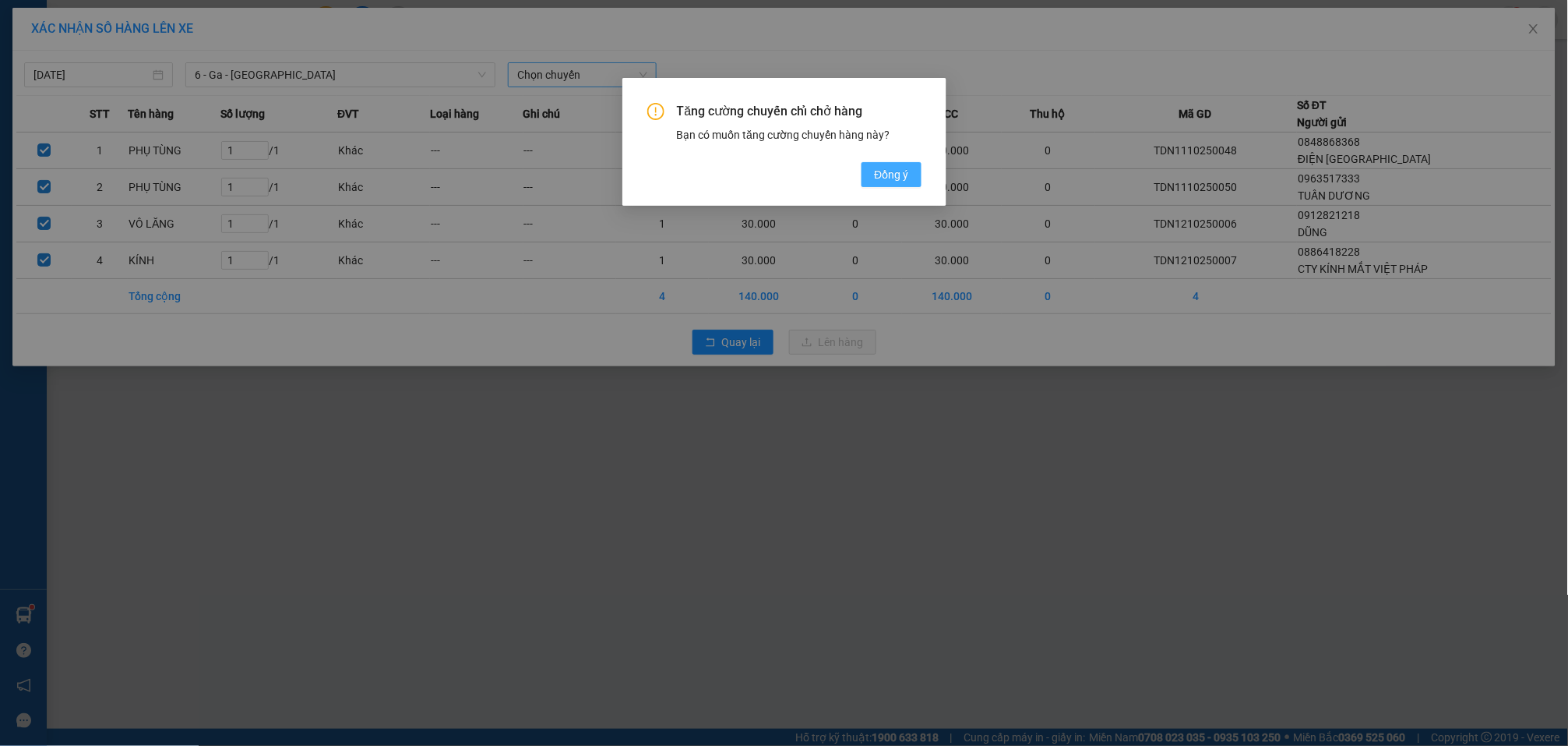
click at [898, 172] on span "Đồng ý" at bounding box center [891, 174] width 34 height 17
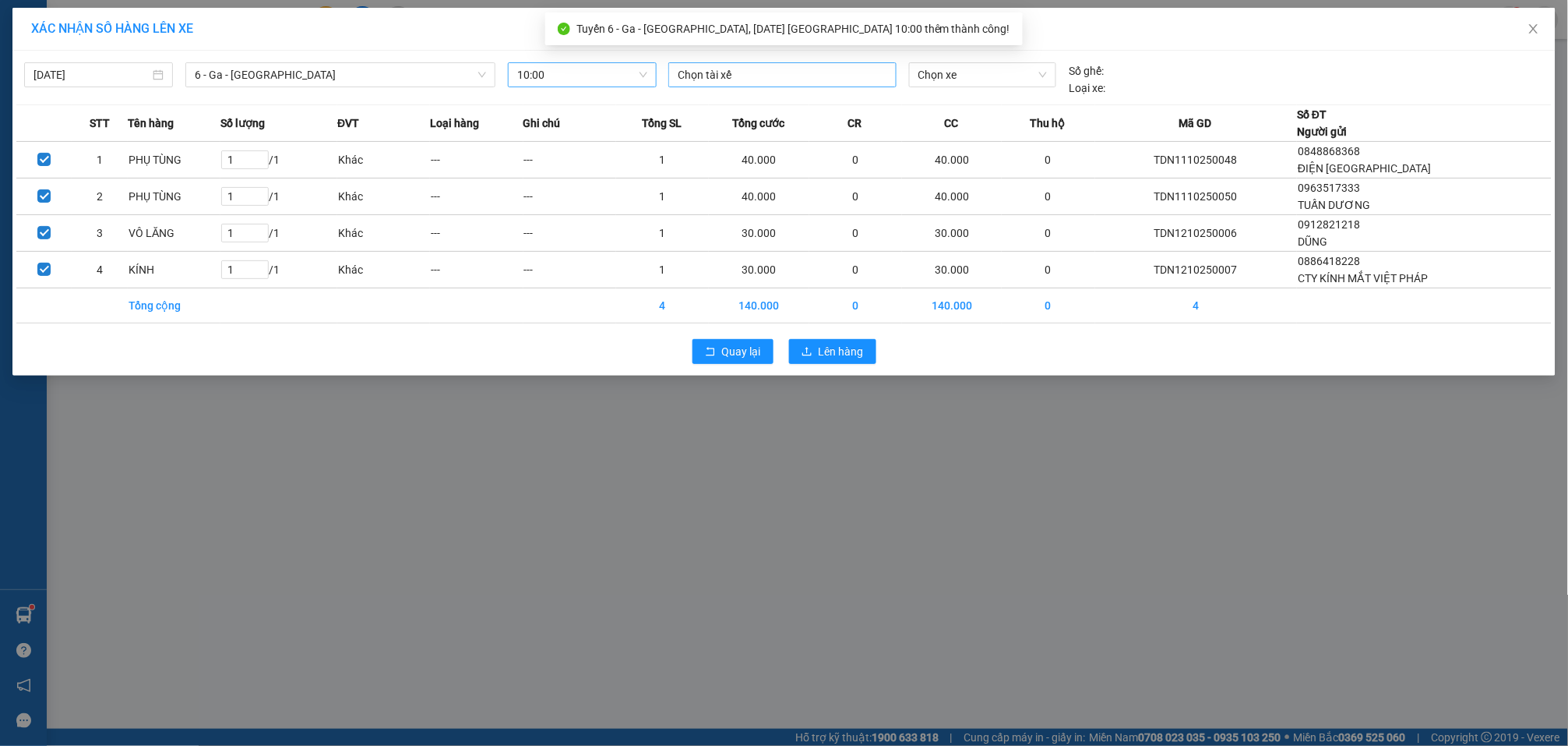
click at [811, 78] on div at bounding box center [783, 75] width 221 height 18
click at [950, 74] on span "Chọn xe" at bounding box center [983, 75] width 130 height 23
type input "4.29"
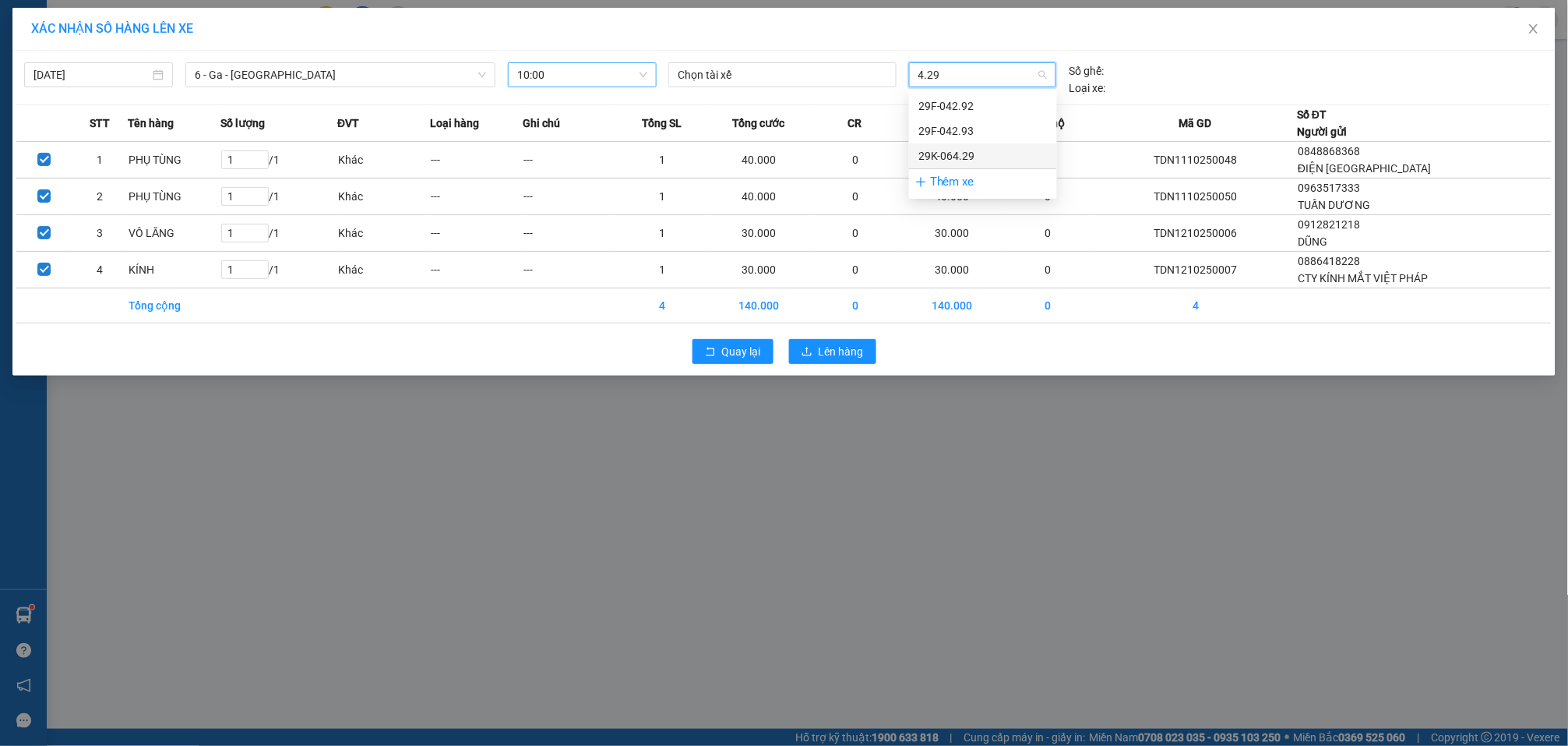
click at [983, 155] on div "29K-064.29" at bounding box center [983, 156] width 130 height 17
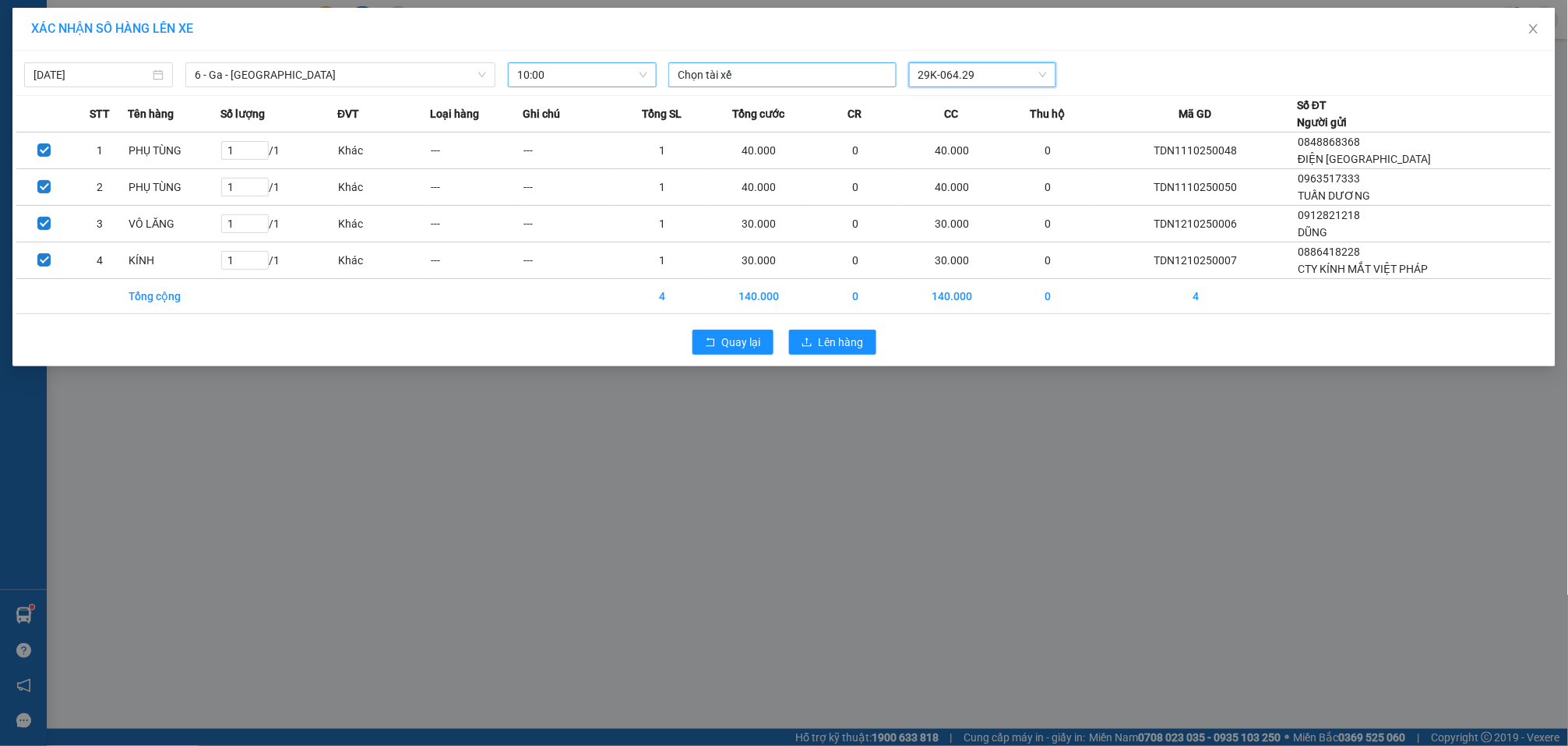
click at [724, 78] on div at bounding box center [783, 75] width 221 height 18
type input "NGUYỄN DUY PHƯƠNG"
click at [751, 102] on div "Nguyễn Duy Phương" at bounding box center [785, 107] width 215 height 17
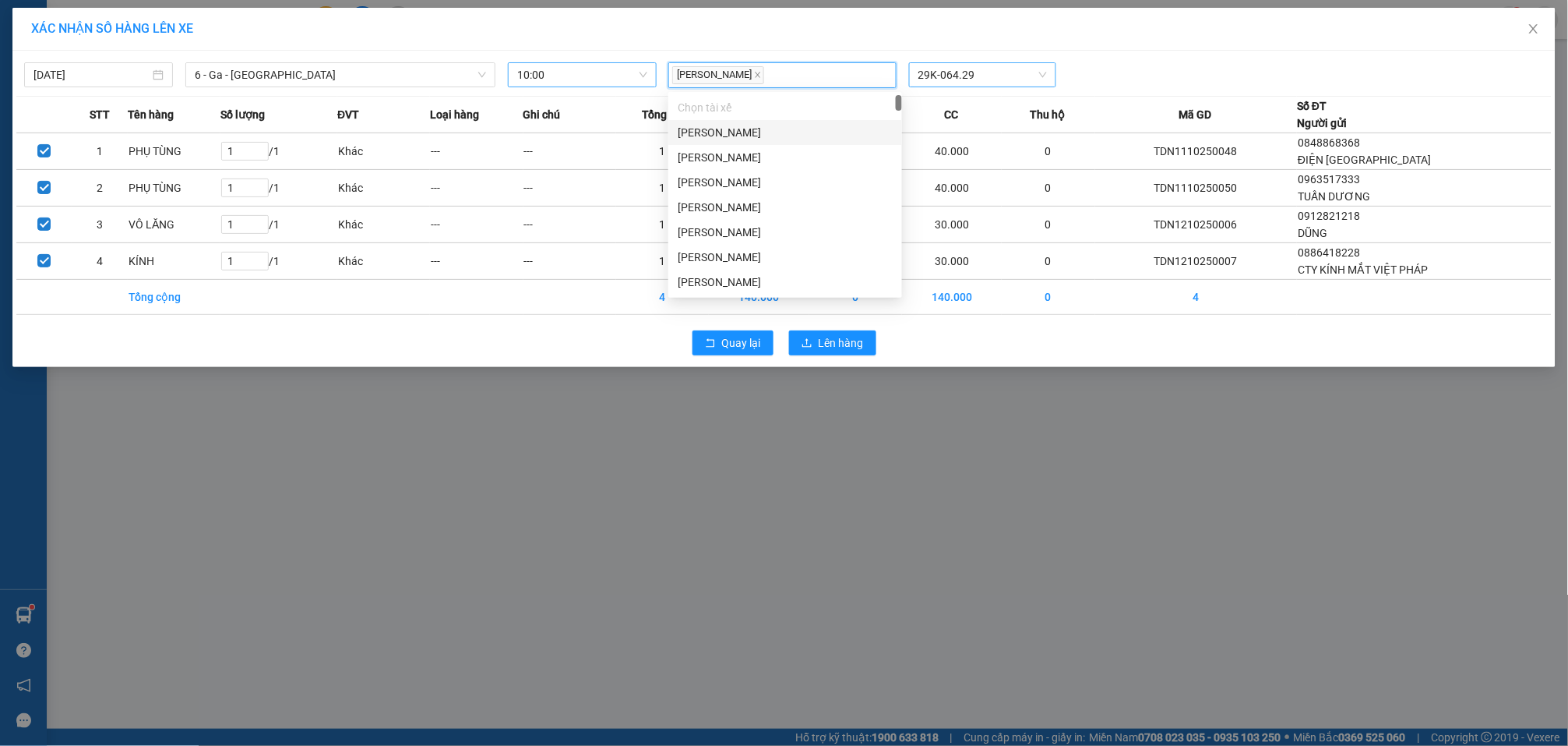
click at [1138, 63] on div "Nguyễn Duy Phương 29K-064.29" at bounding box center [983, 75] width 641 height 26
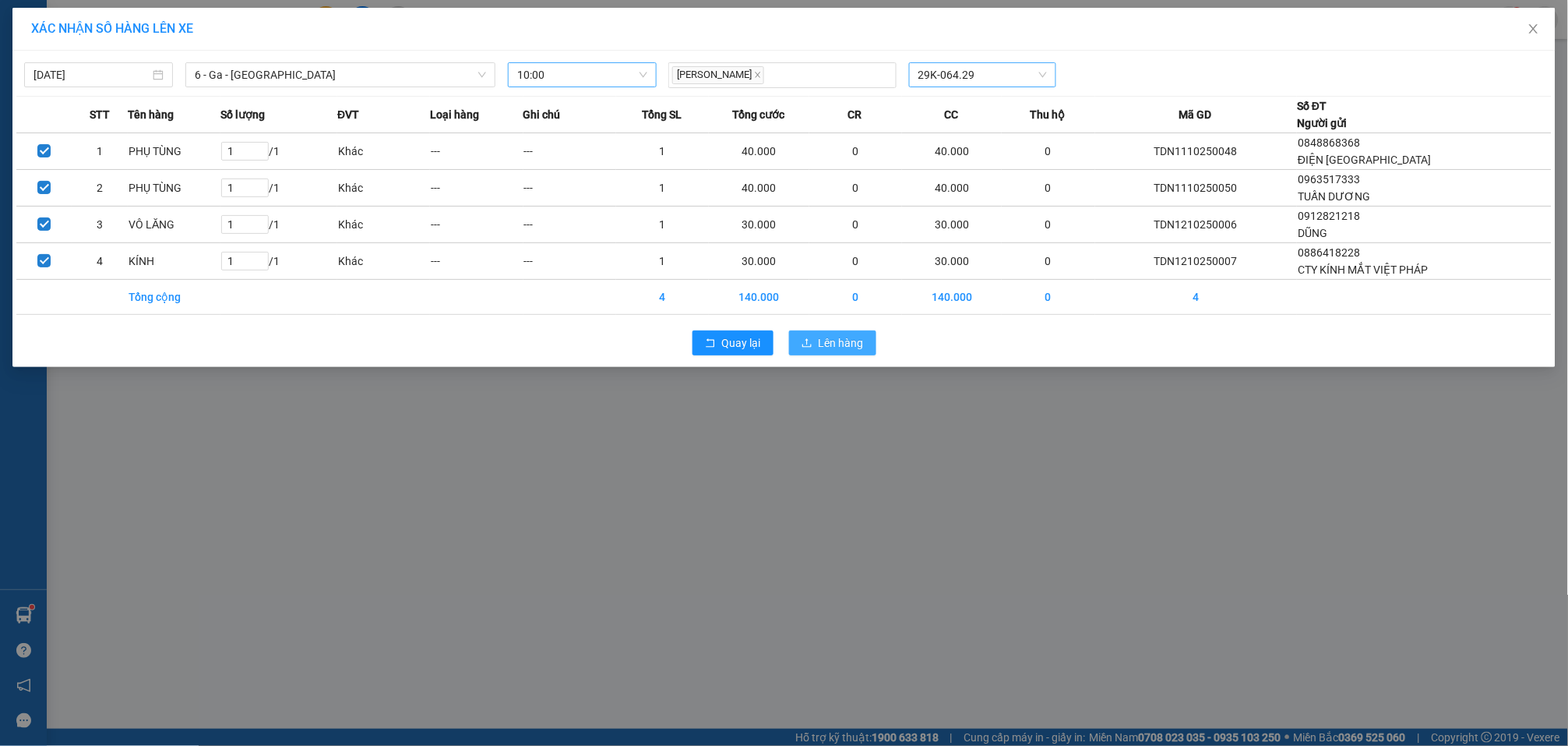
click at [837, 340] on span "Lên hàng" at bounding box center [841, 343] width 46 height 17
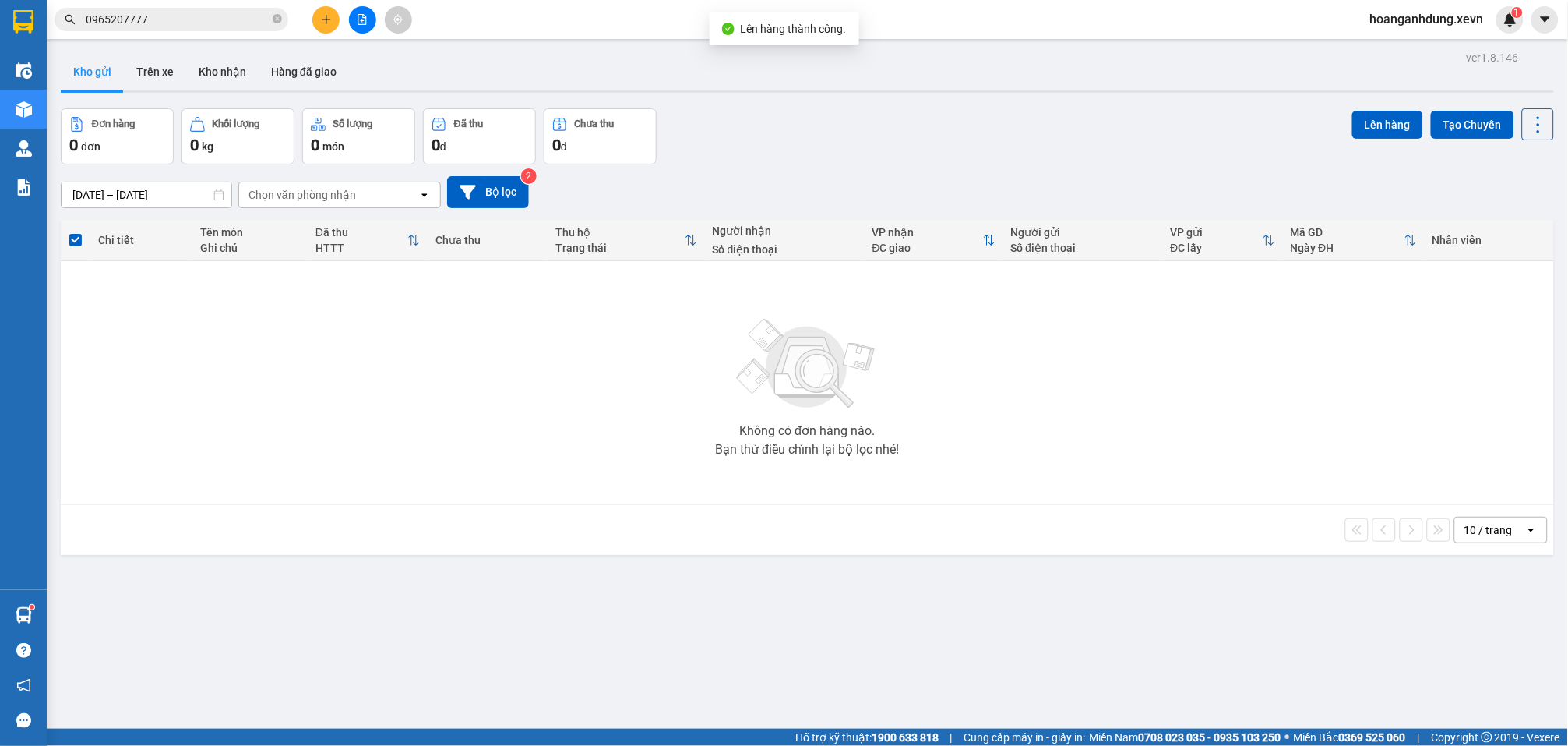
click at [221, 20] on input "0965207777" at bounding box center [177, 19] width 184 height 17
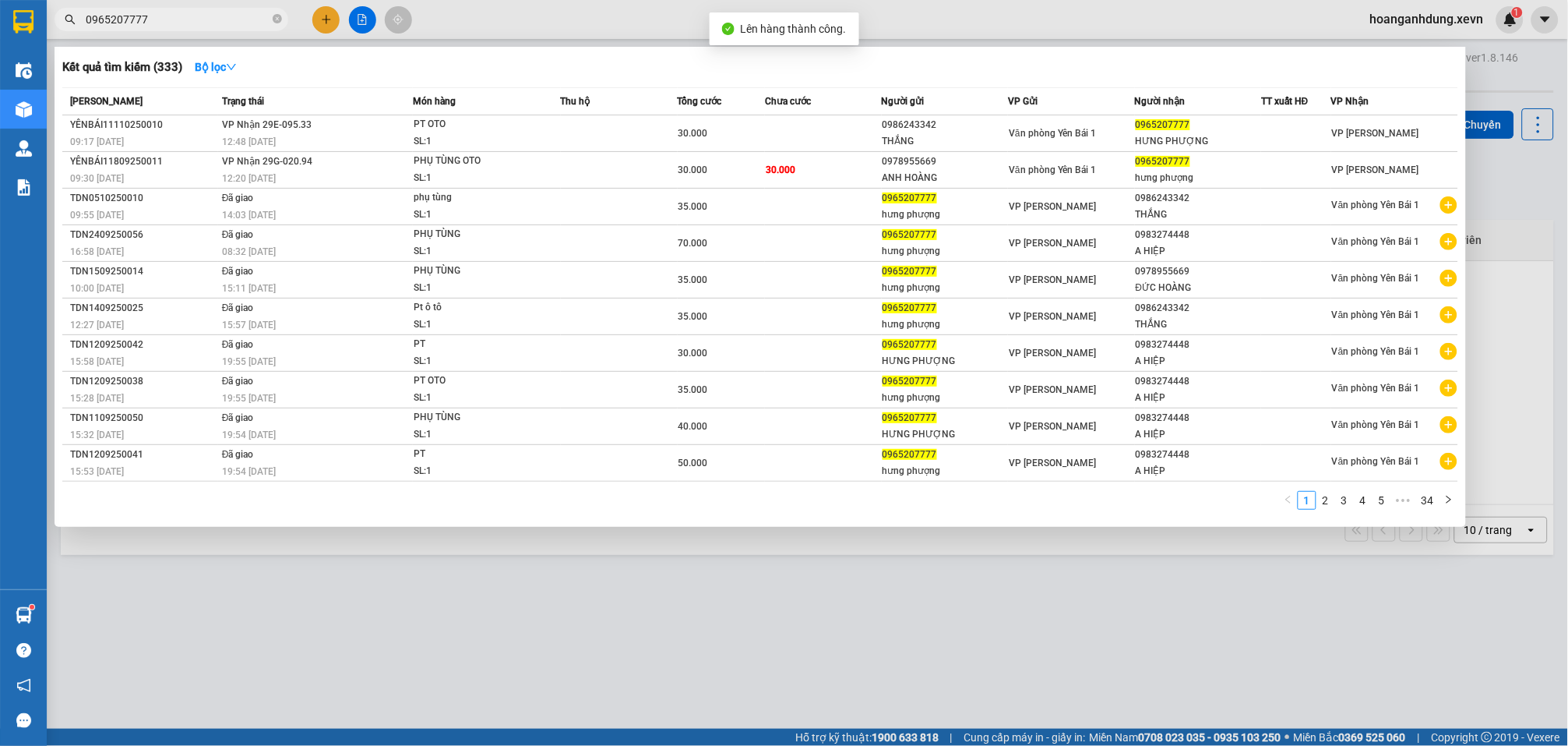
click at [221, 20] on input "0965207777" at bounding box center [177, 19] width 184 height 17
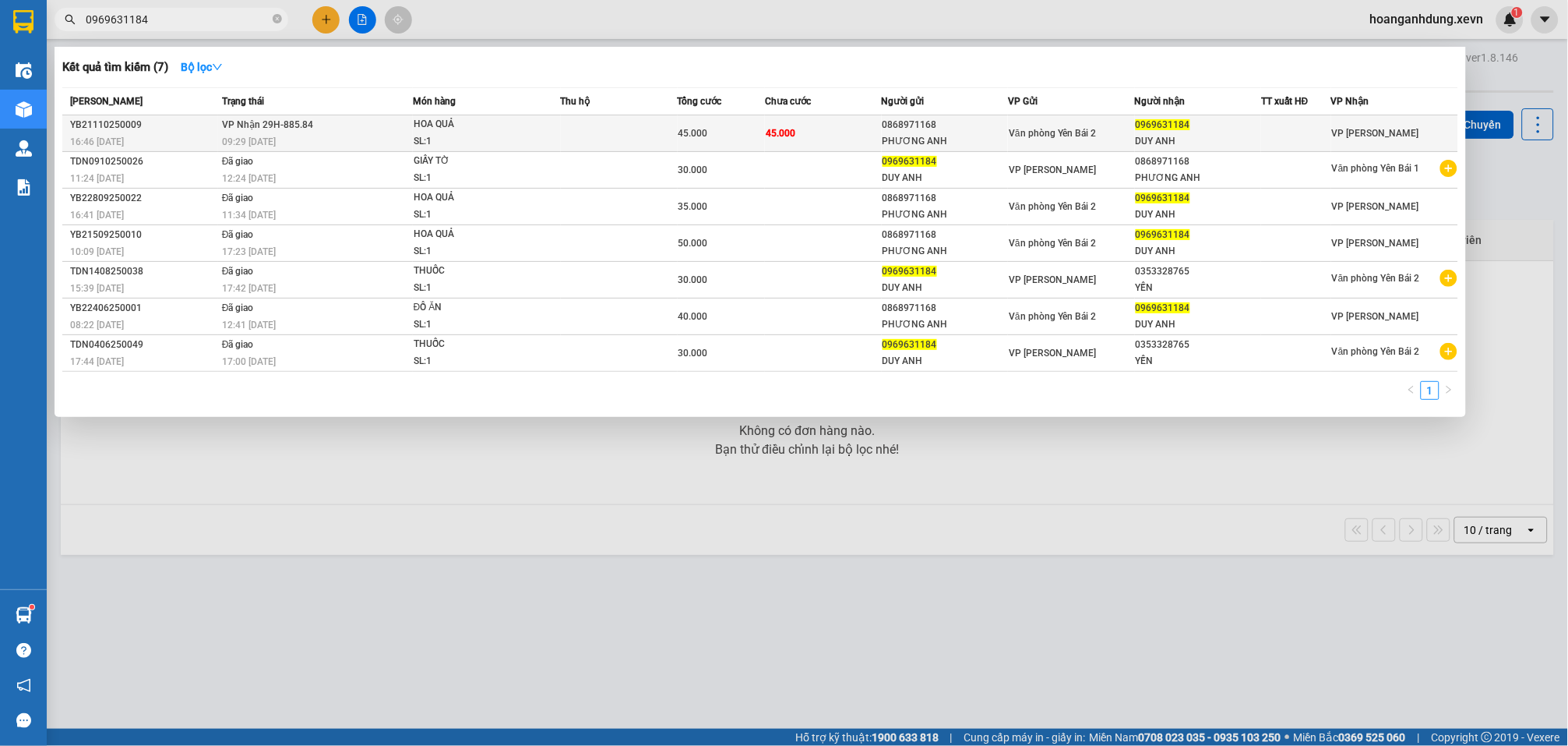
type input "0969631184"
click at [822, 131] on td "45.000" at bounding box center [823, 134] width 117 height 37
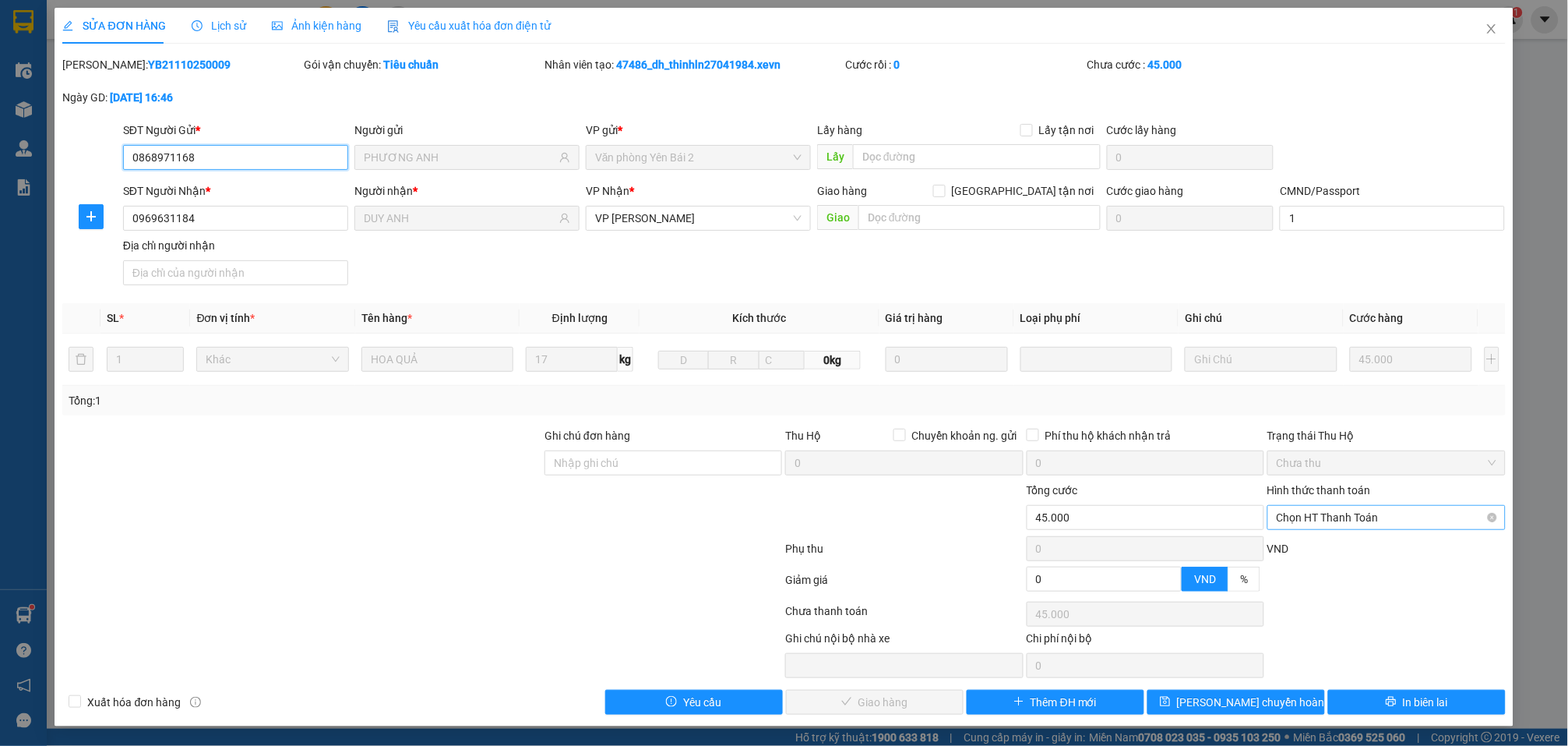
click at [1313, 522] on span "Chọn HT Thanh Toán" at bounding box center [1386, 517] width 219 height 23
click at [1312, 546] on div "Tại văn phòng" at bounding box center [1374, 550] width 217 height 17
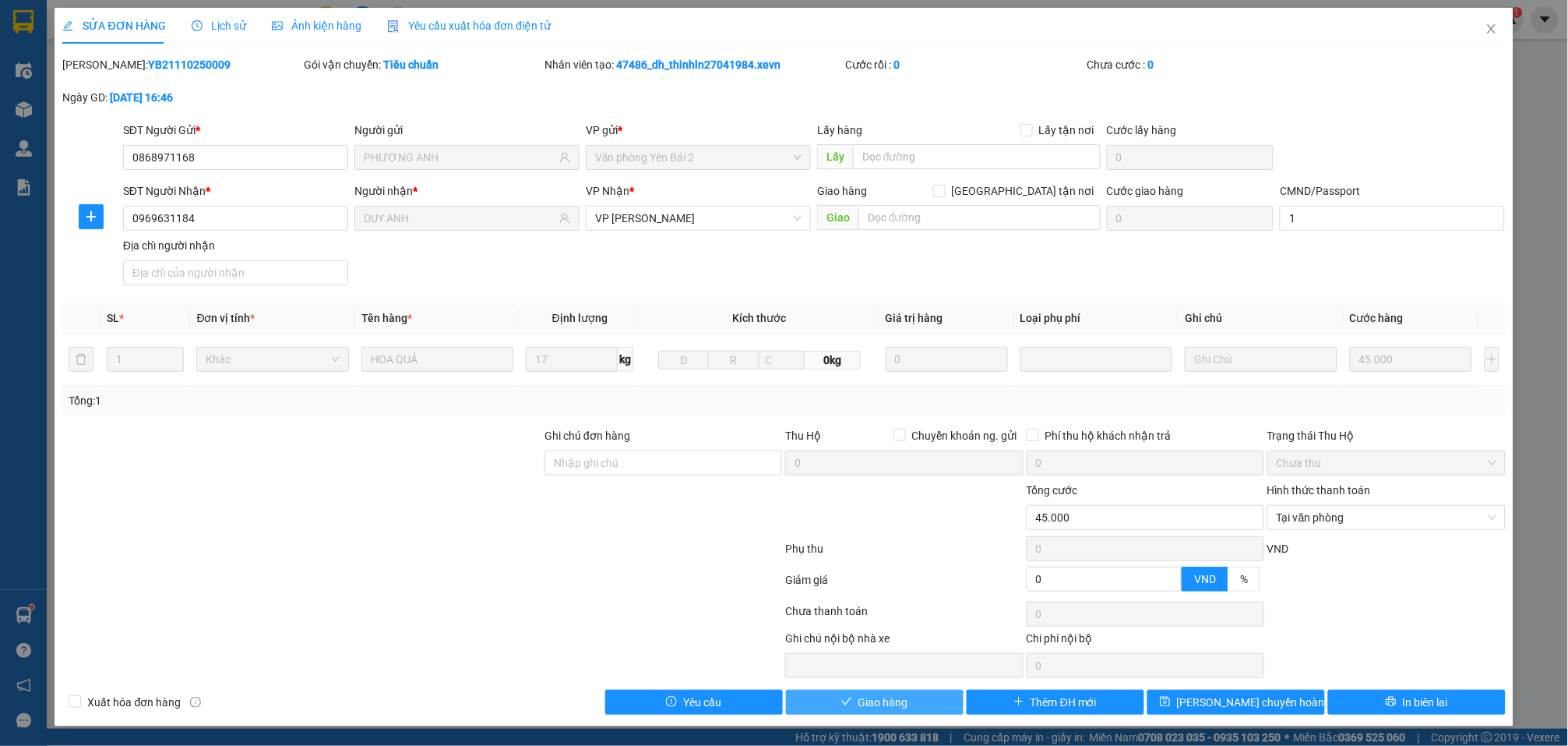
click at [926, 702] on button "Giao hàng" at bounding box center [875, 702] width 177 height 25
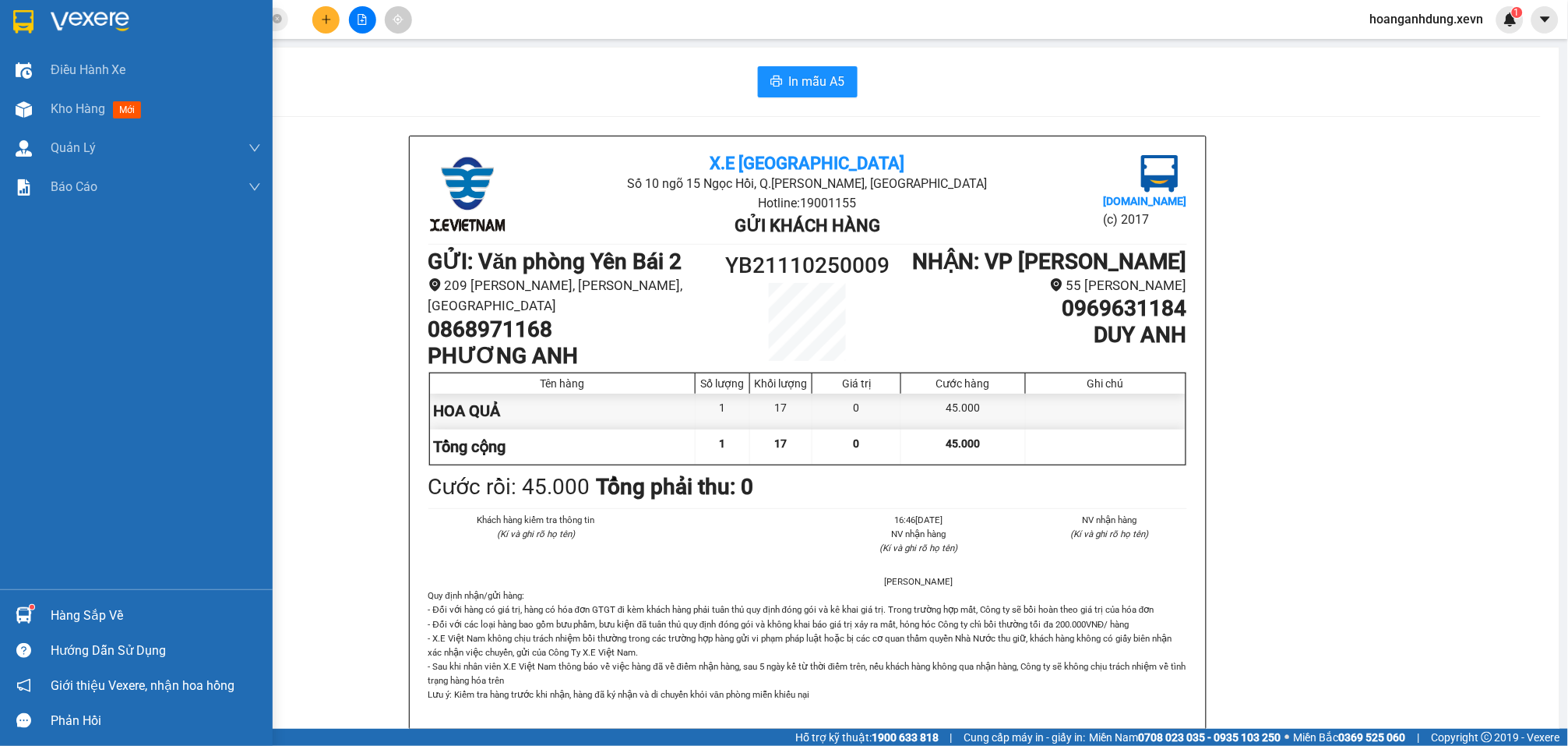
click at [35, 610] on div at bounding box center [23, 615] width 27 height 27
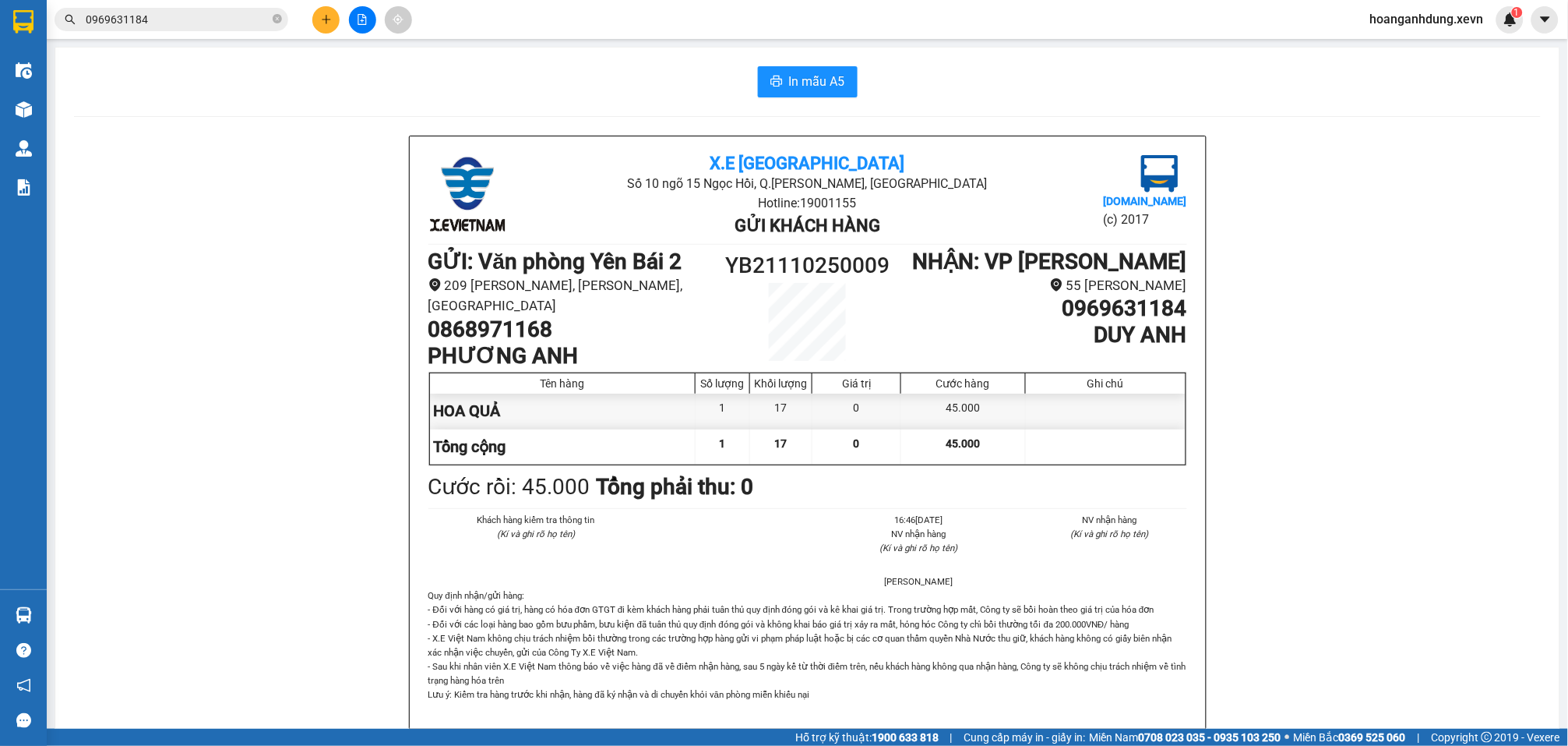
click at [1287, 412] on section "Kết quả tìm kiếm ( 7 ) Bộ lọc Mã ĐH Trạng thái Món hàng Thu hộ Tổng cước Chưa c…" at bounding box center [784, 373] width 1568 height 746
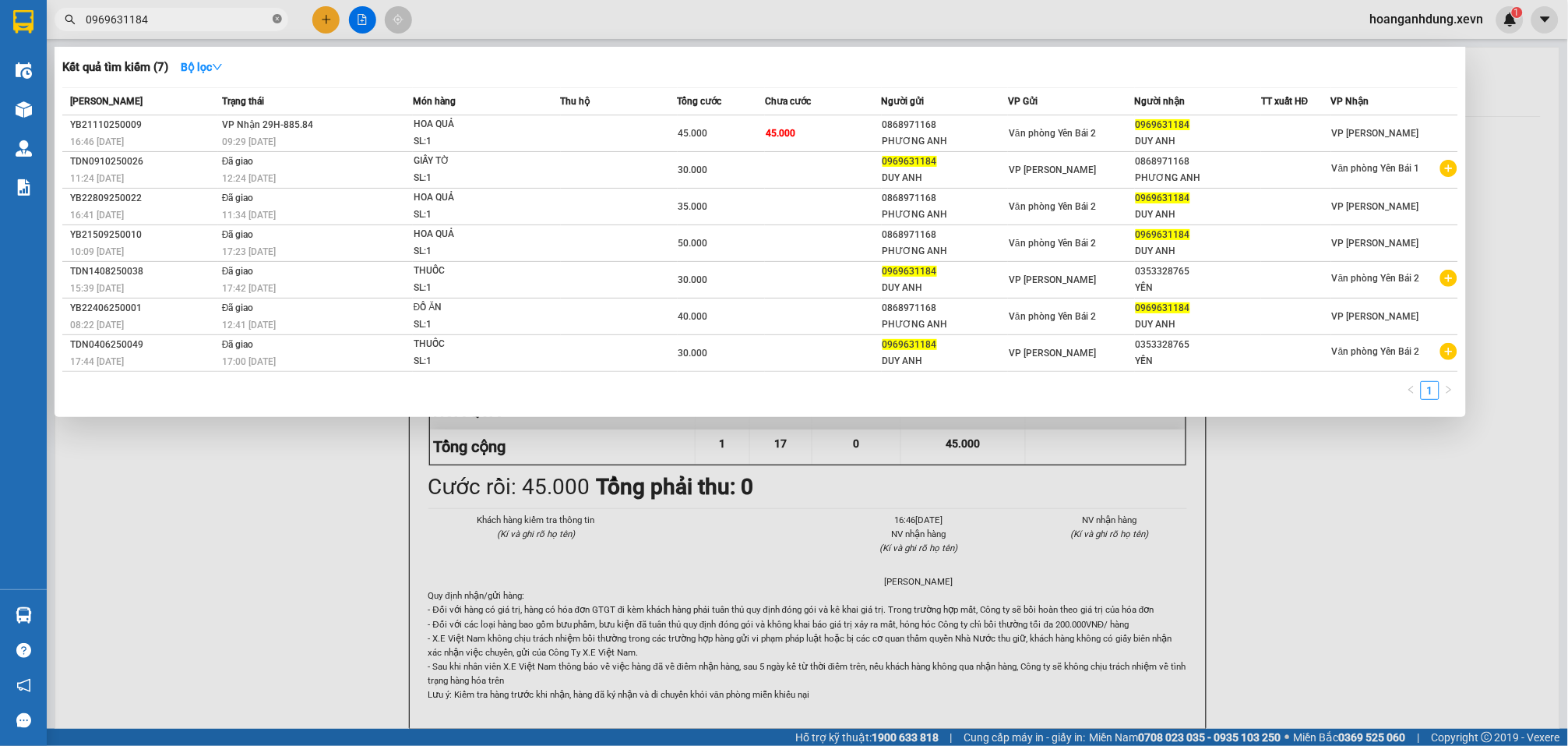
click at [277, 21] on icon "close-circle" at bounding box center [278, 18] width 10 height 10
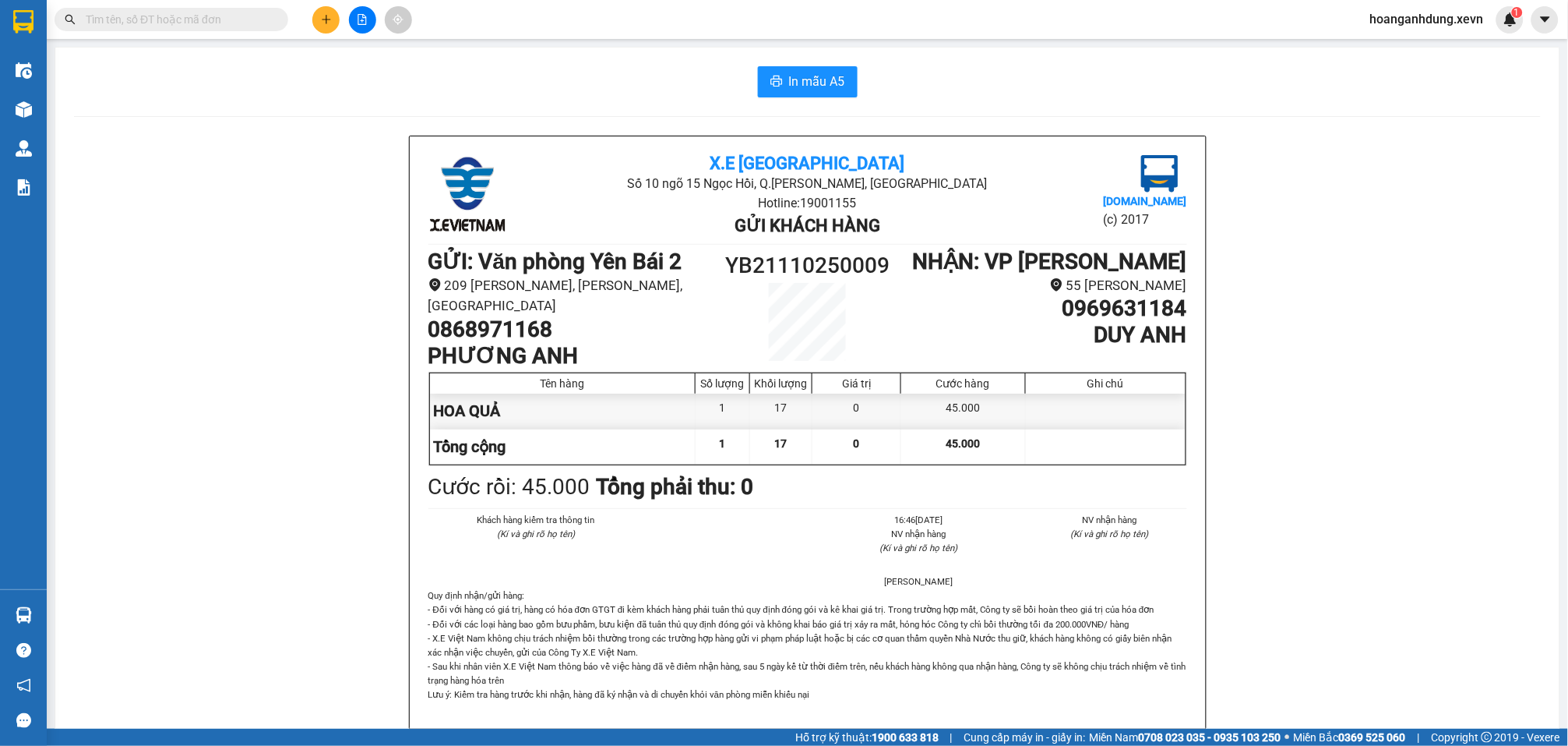
click at [328, 21] on icon "plus" at bounding box center [325, 18] width 11 height 11
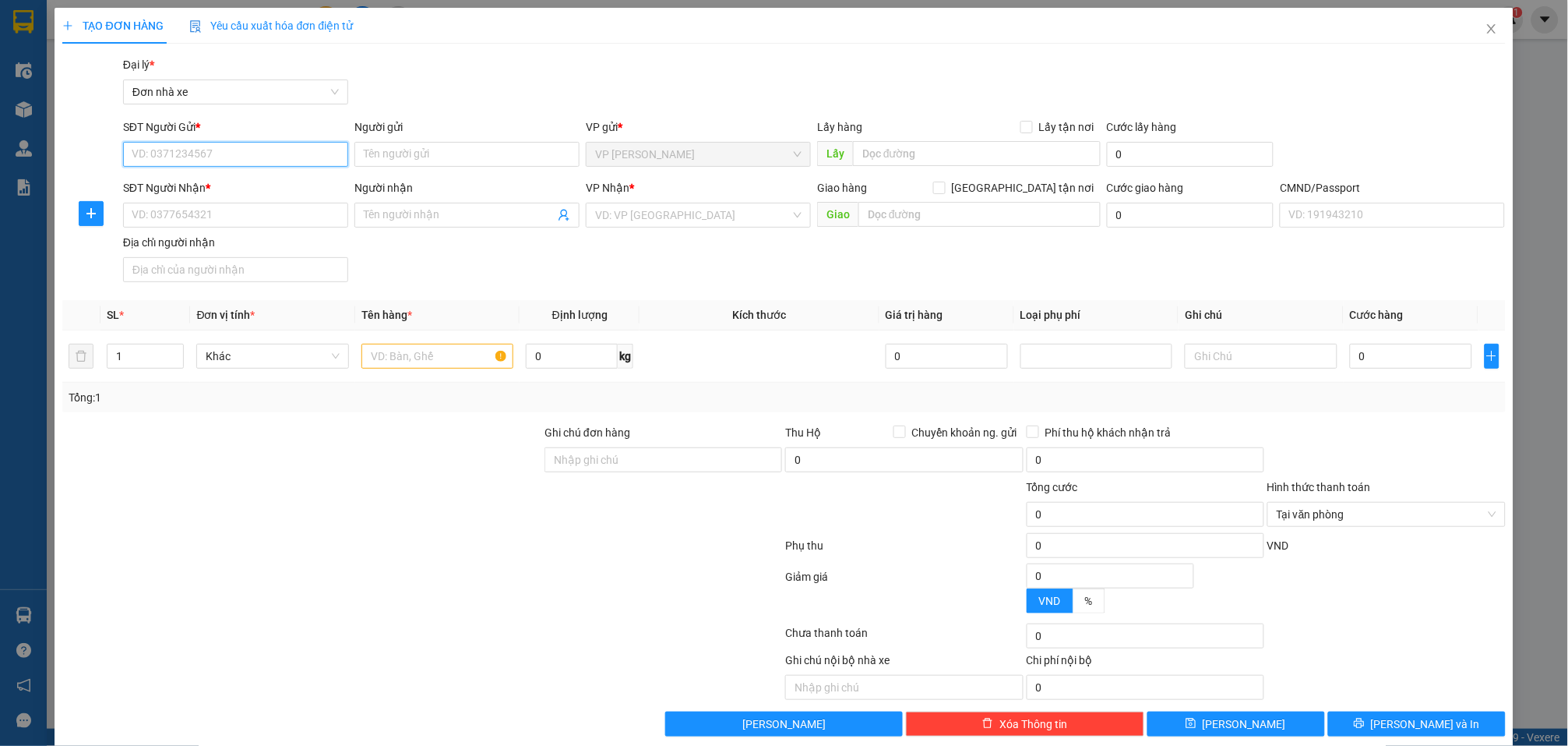
click at [257, 147] on input "SĐT Người Gửi *" at bounding box center [235, 154] width 225 height 25
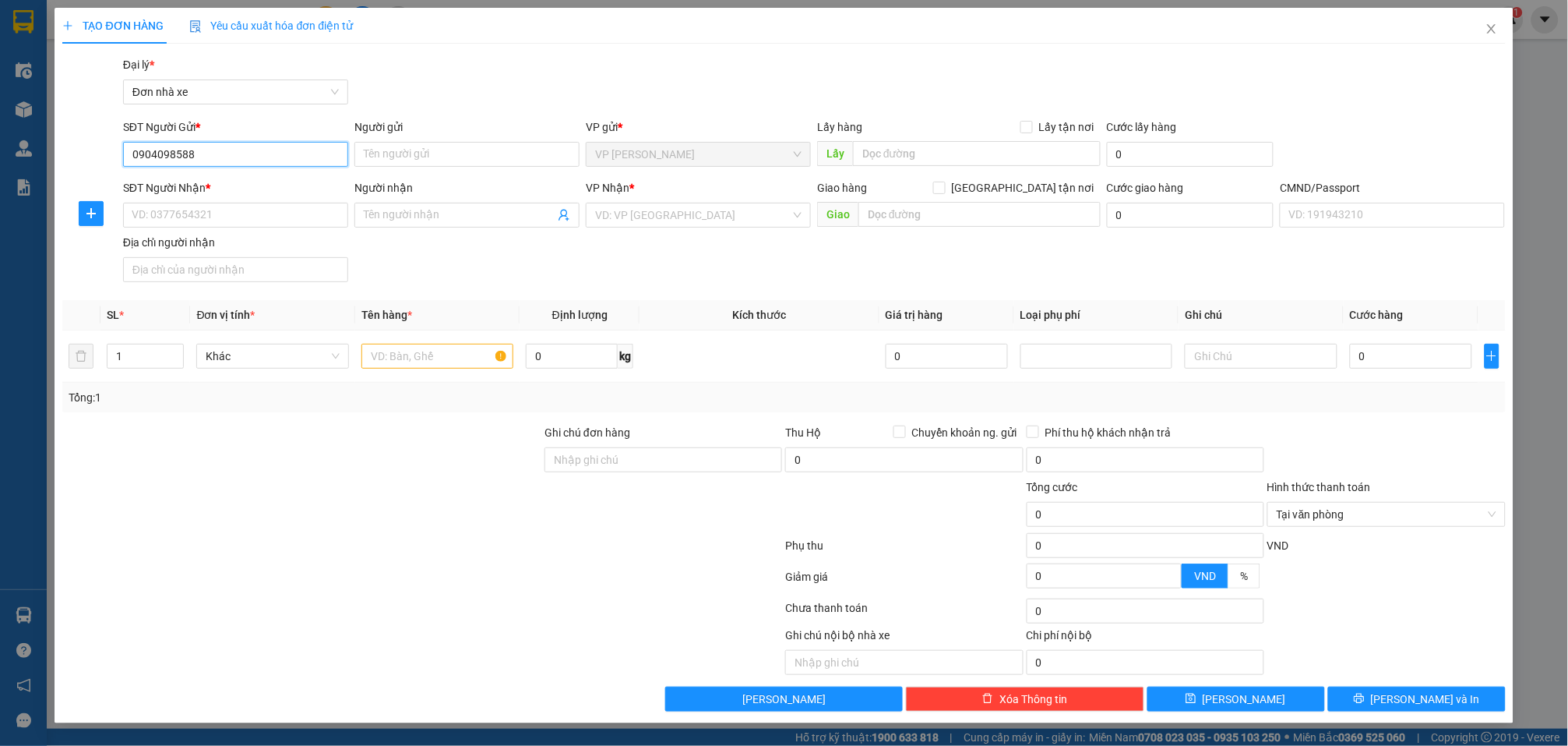
click at [162, 155] on input "0904098588" at bounding box center [235, 154] width 225 height 25
type input "0904498588"
click at [249, 189] on div "0904498588 - QUÂN" at bounding box center [235, 186] width 206 height 17
type input "QUÂN"
type input "0986243342"
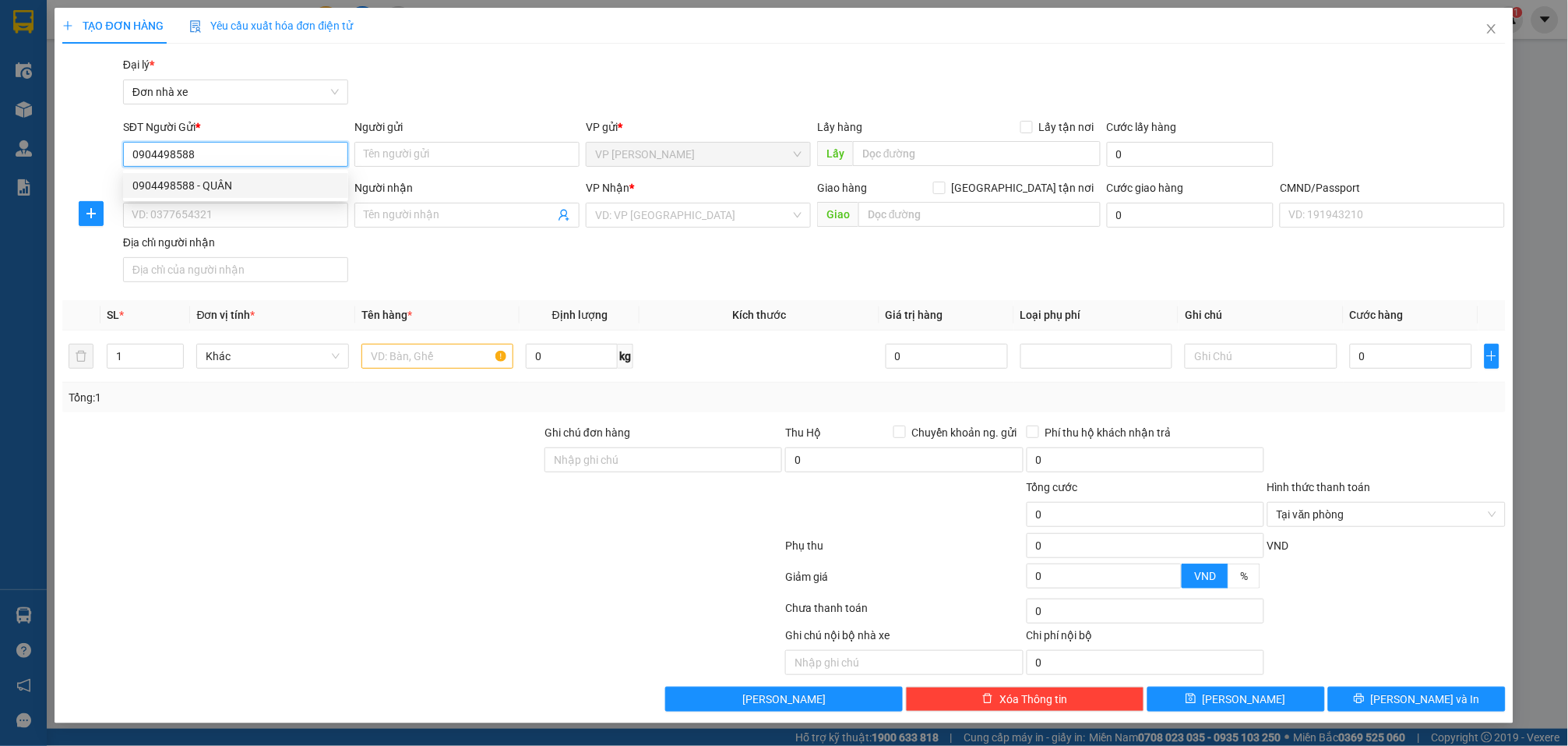
type input "THẮNG"
type input "GARA MAI LINH SAU VP CHỊ LAN"
type input "123"
type input "0904498588"
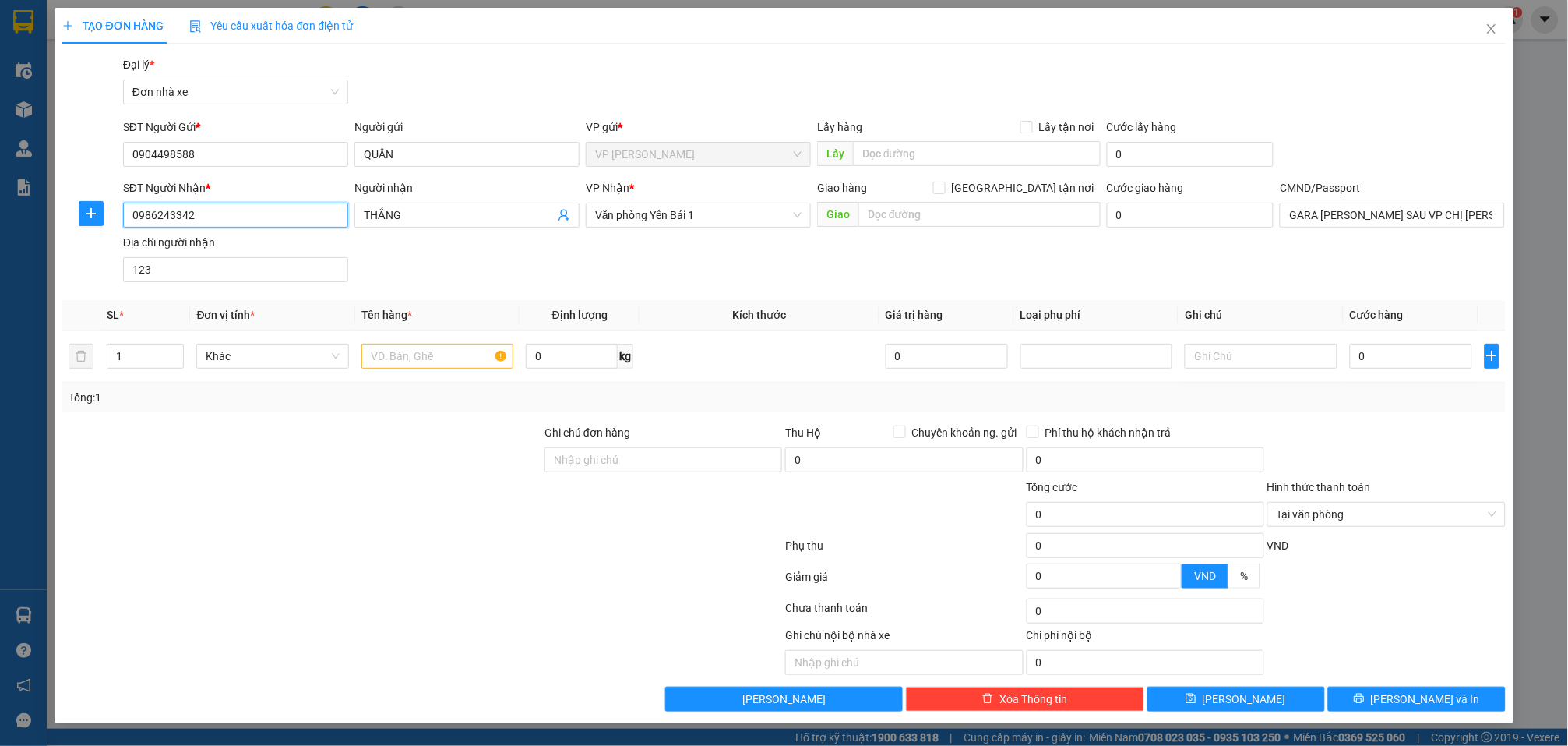
click at [297, 219] on input "0986243342" at bounding box center [235, 215] width 225 height 25
drag, startPoint x: 298, startPoint y: 241, endPoint x: 507, endPoint y: 387, distance: 254.9
click at [298, 241] on div "0986243342 - THẮNG" at bounding box center [235, 247] width 206 height 17
click at [460, 352] on input "text" at bounding box center [437, 357] width 152 height 25
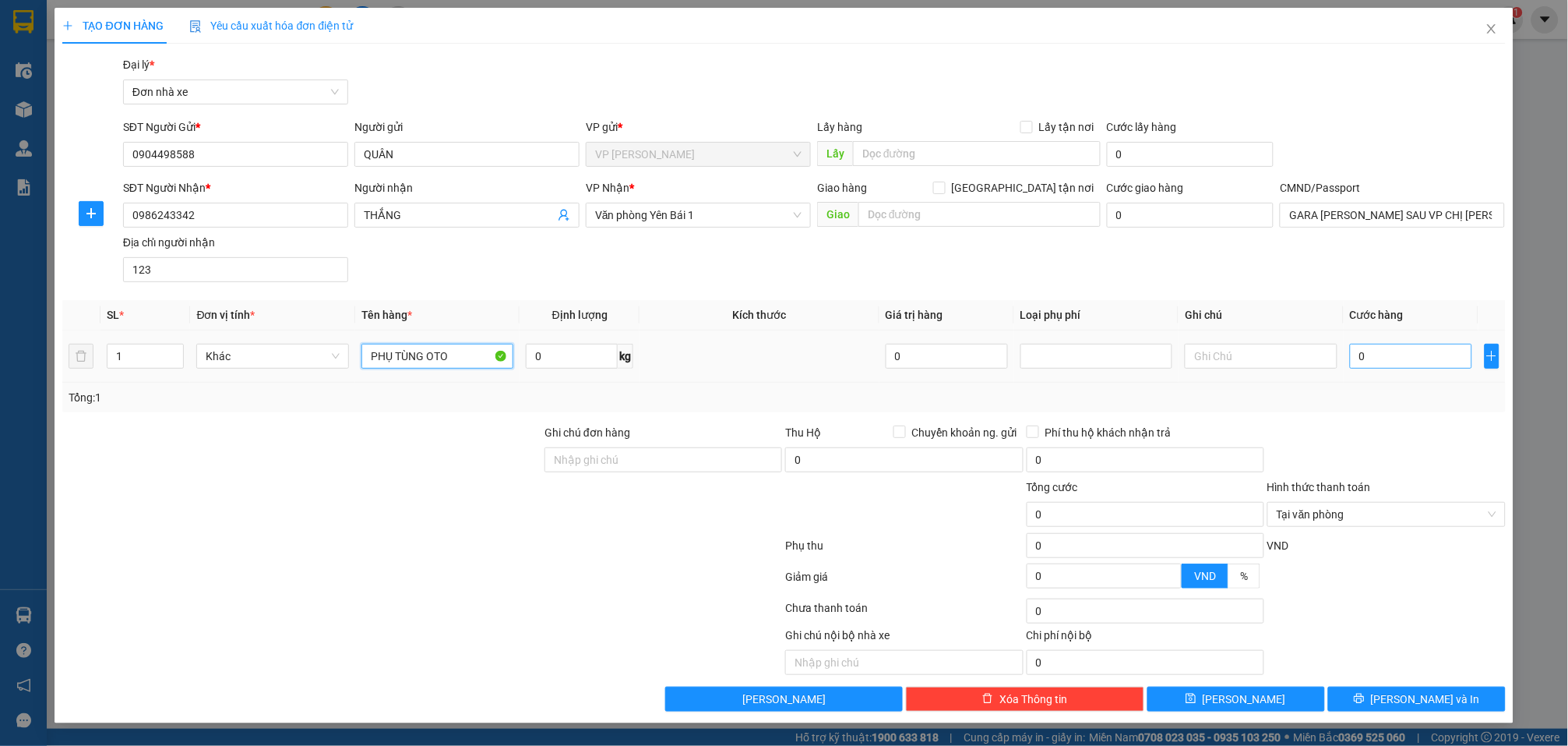
type input "PHỤ TÙNG OTO"
click at [1411, 348] on input "0" at bounding box center [1411, 357] width 122 height 25
type input "3"
type input "35"
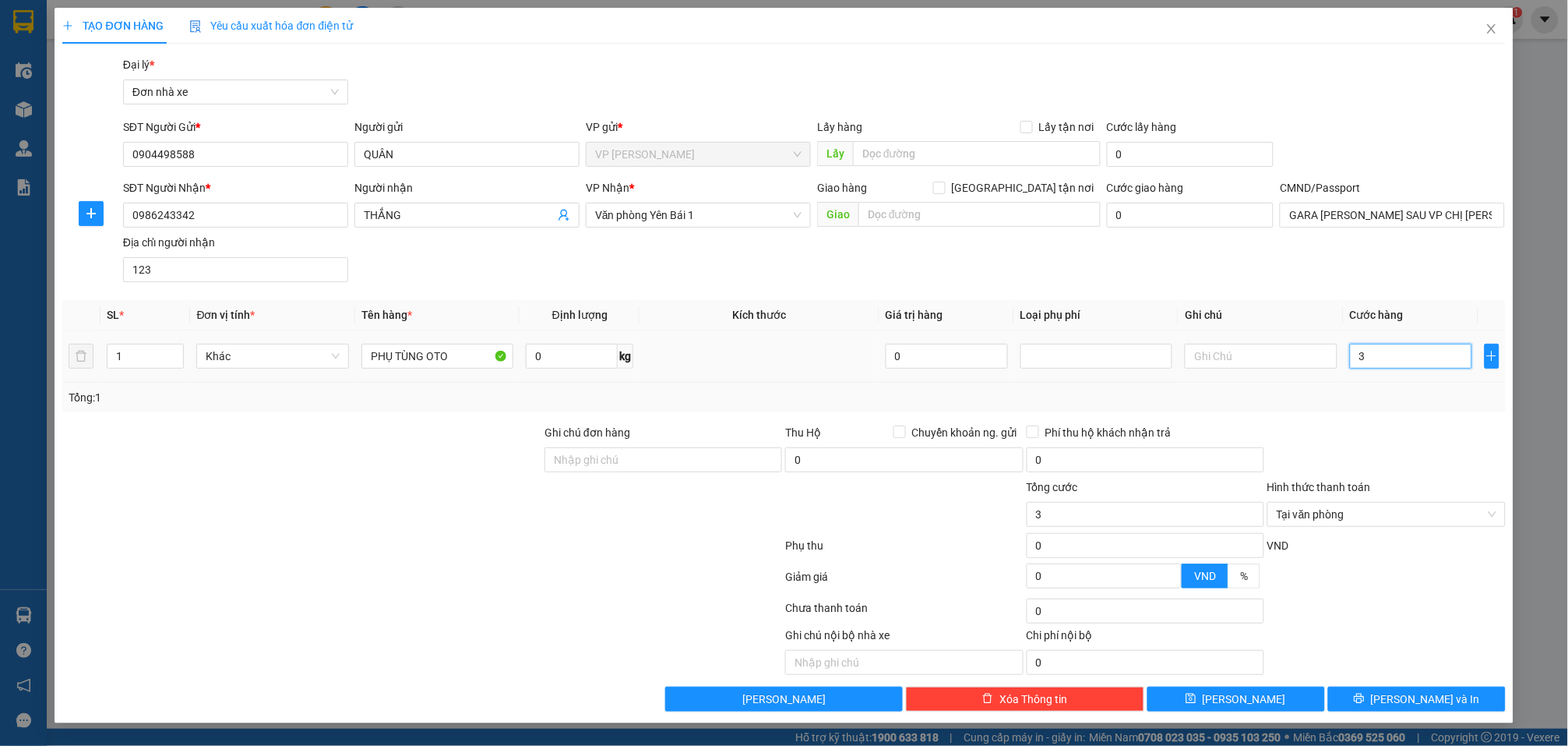
type input "35"
type input "35.000"
click at [1424, 459] on div at bounding box center [1386, 451] width 241 height 54
type input "35.000"
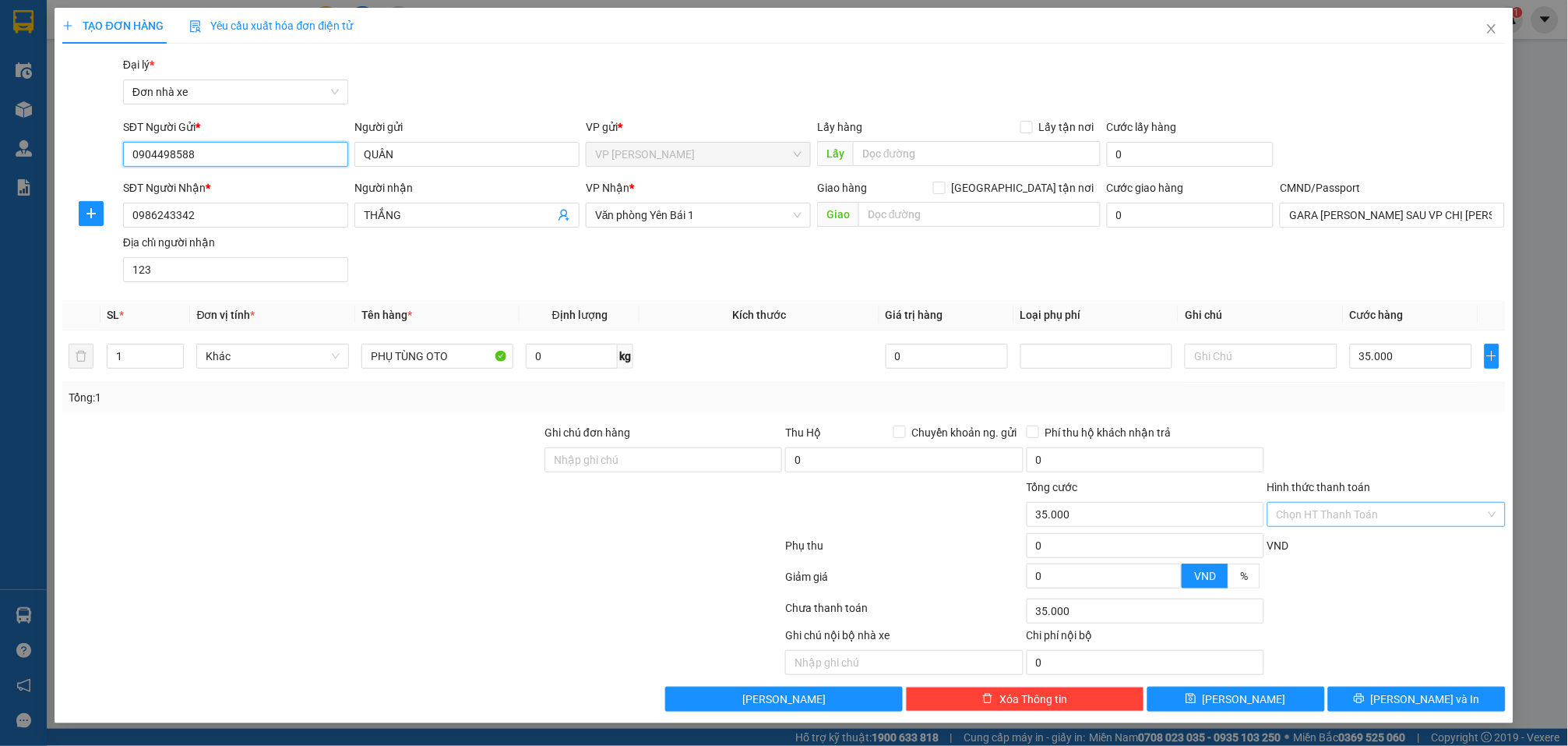
click at [301, 158] on input "0904498588" at bounding box center [235, 154] width 225 height 25
click at [1399, 699] on button "[PERSON_NAME] và In" at bounding box center [1417, 699] width 177 height 25
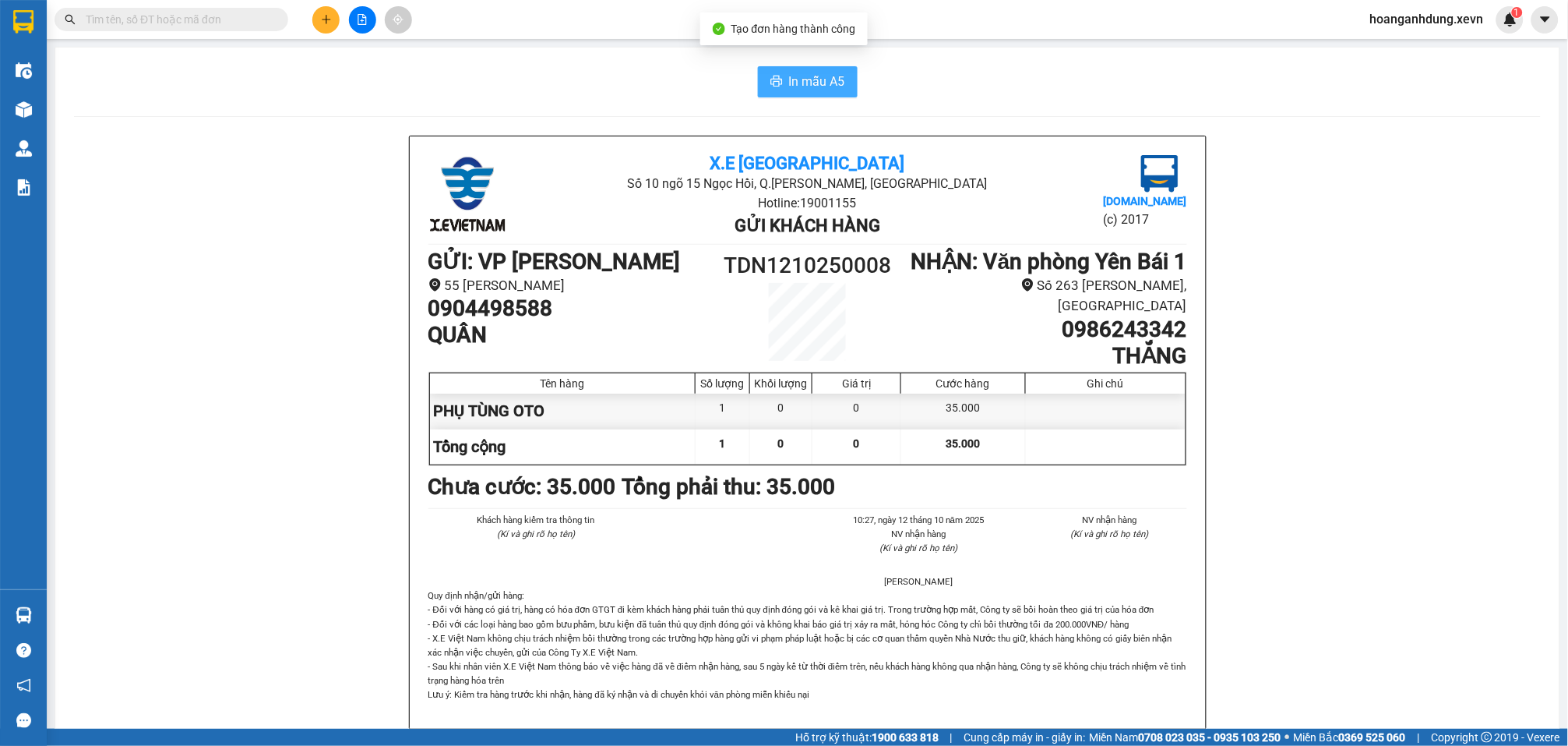
click at [775, 75] on button "In mẫu A5" at bounding box center [808, 81] width 100 height 31
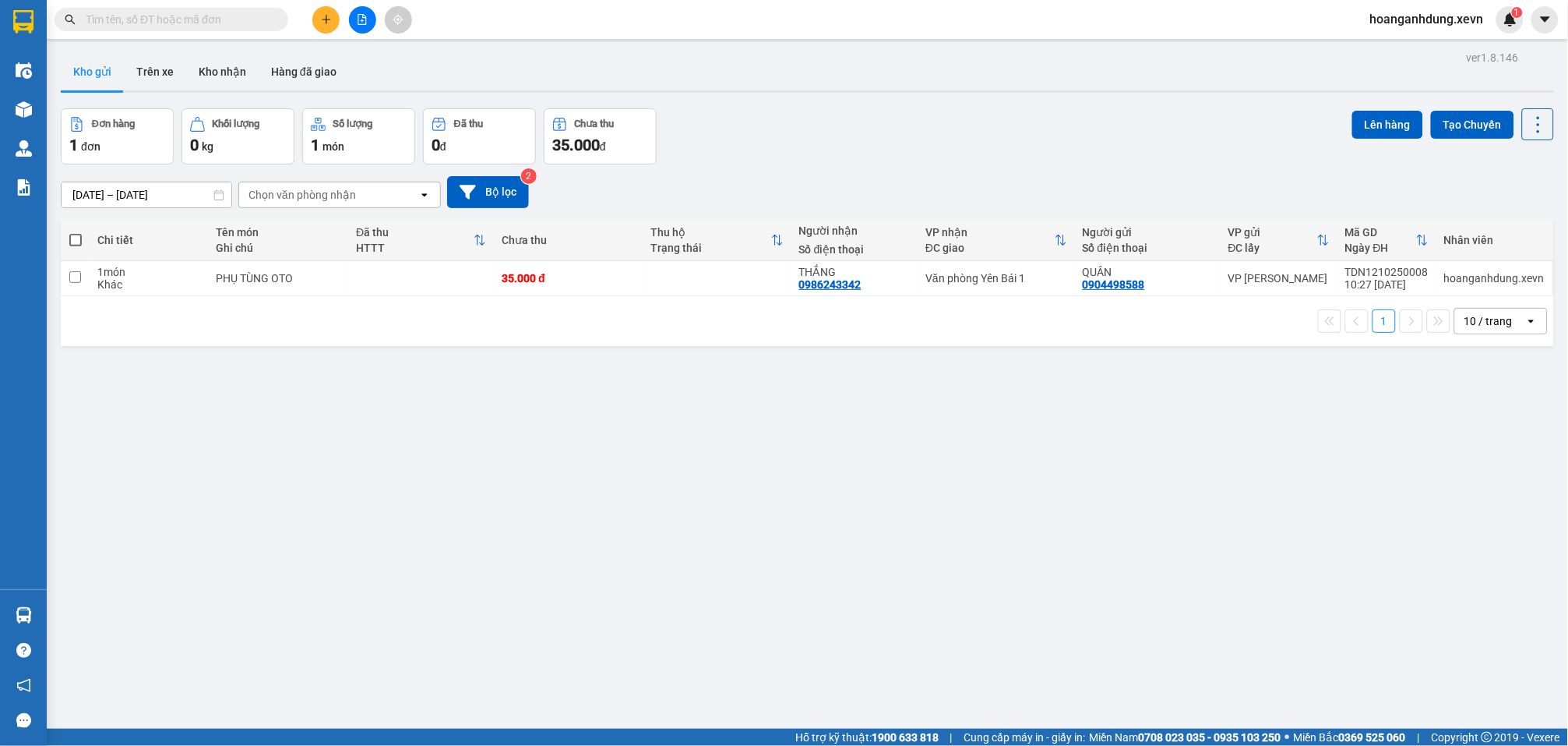
click at [193, 20] on input "text" at bounding box center [177, 19] width 184 height 17
paste input "0904498588"
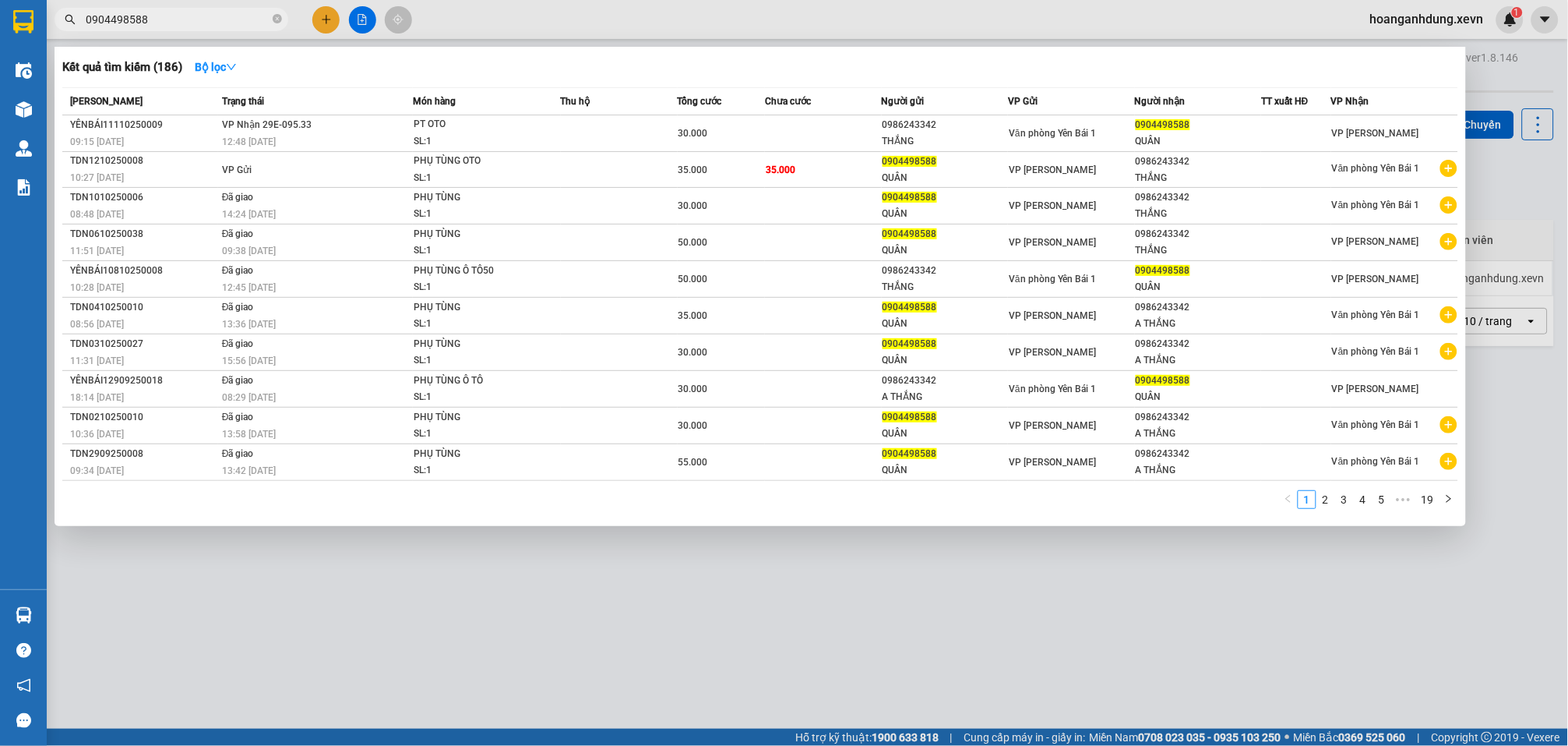
type input "0904498588"
click at [689, 21] on div at bounding box center [784, 373] width 1568 height 746
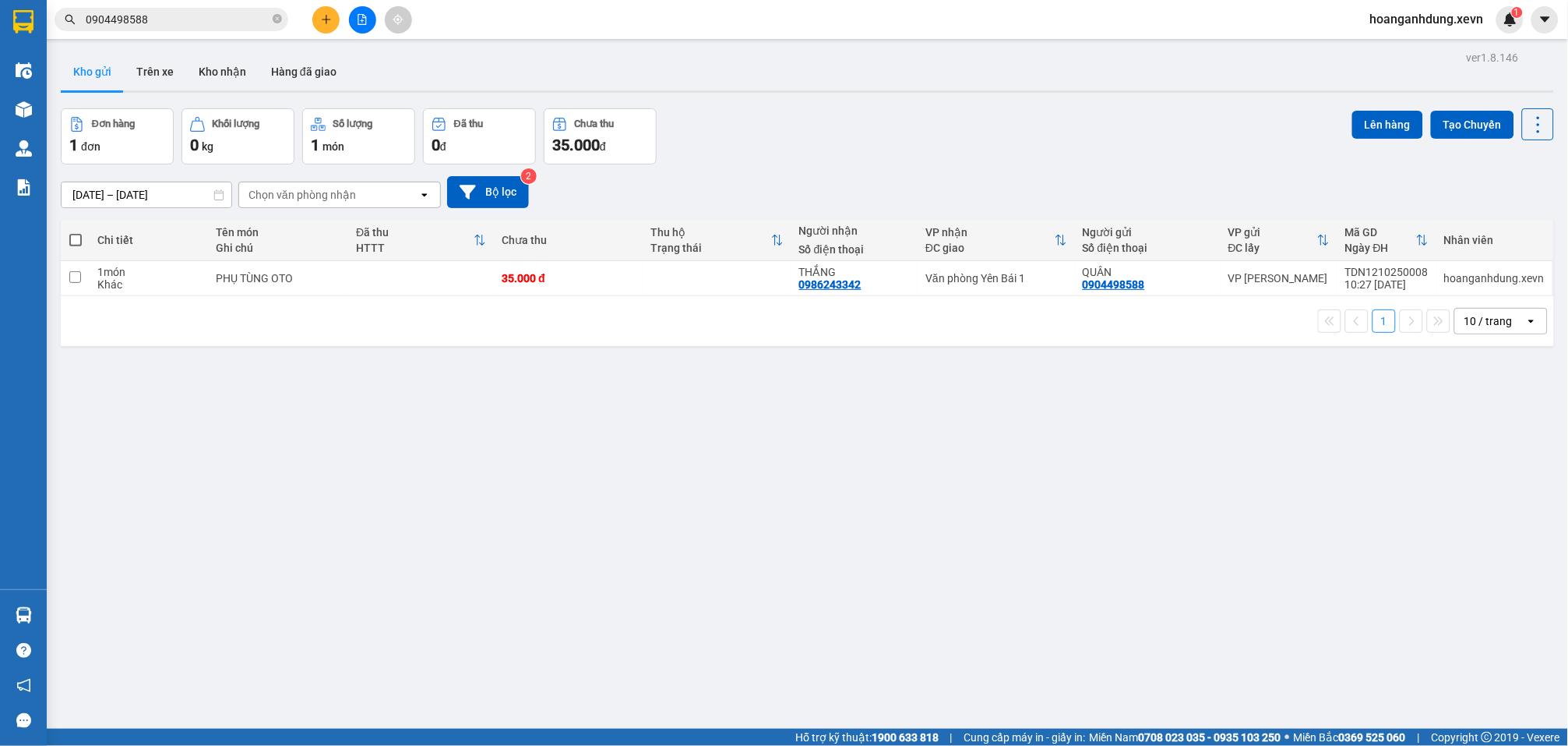
drag, startPoint x: 86, startPoint y: 108, endPoint x: 849, endPoint y: 102, distance: 763.0
click at [862, 108] on section "Kết quả tìm kiếm ( 186 ) Bộ lọc Mã ĐH Trạng thái Món hàng Thu hộ Tổng cước Chưa…" at bounding box center [784, 373] width 1568 height 746
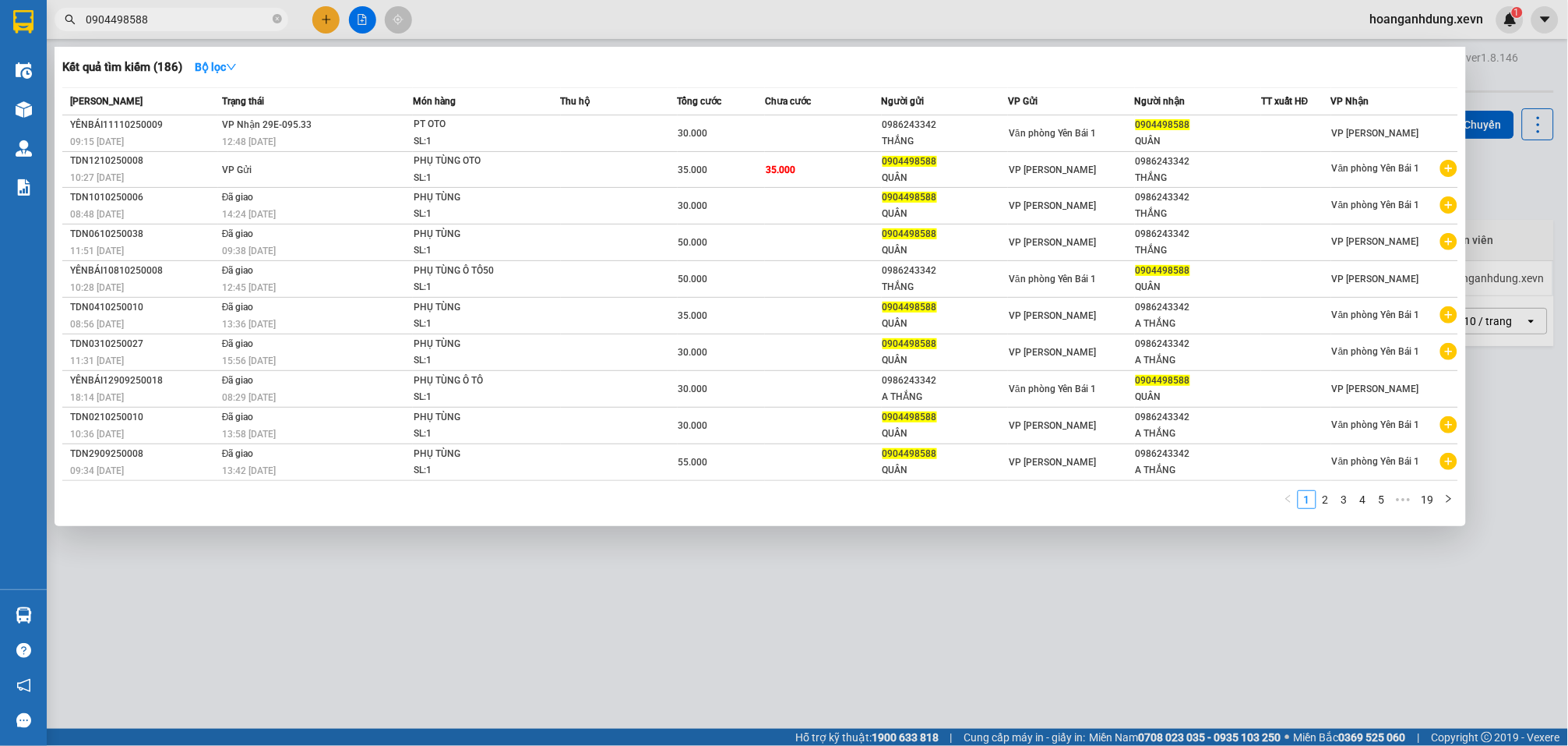
click at [171, 16] on input "0904498588" at bounding box center [177, 19] width 184 height 17
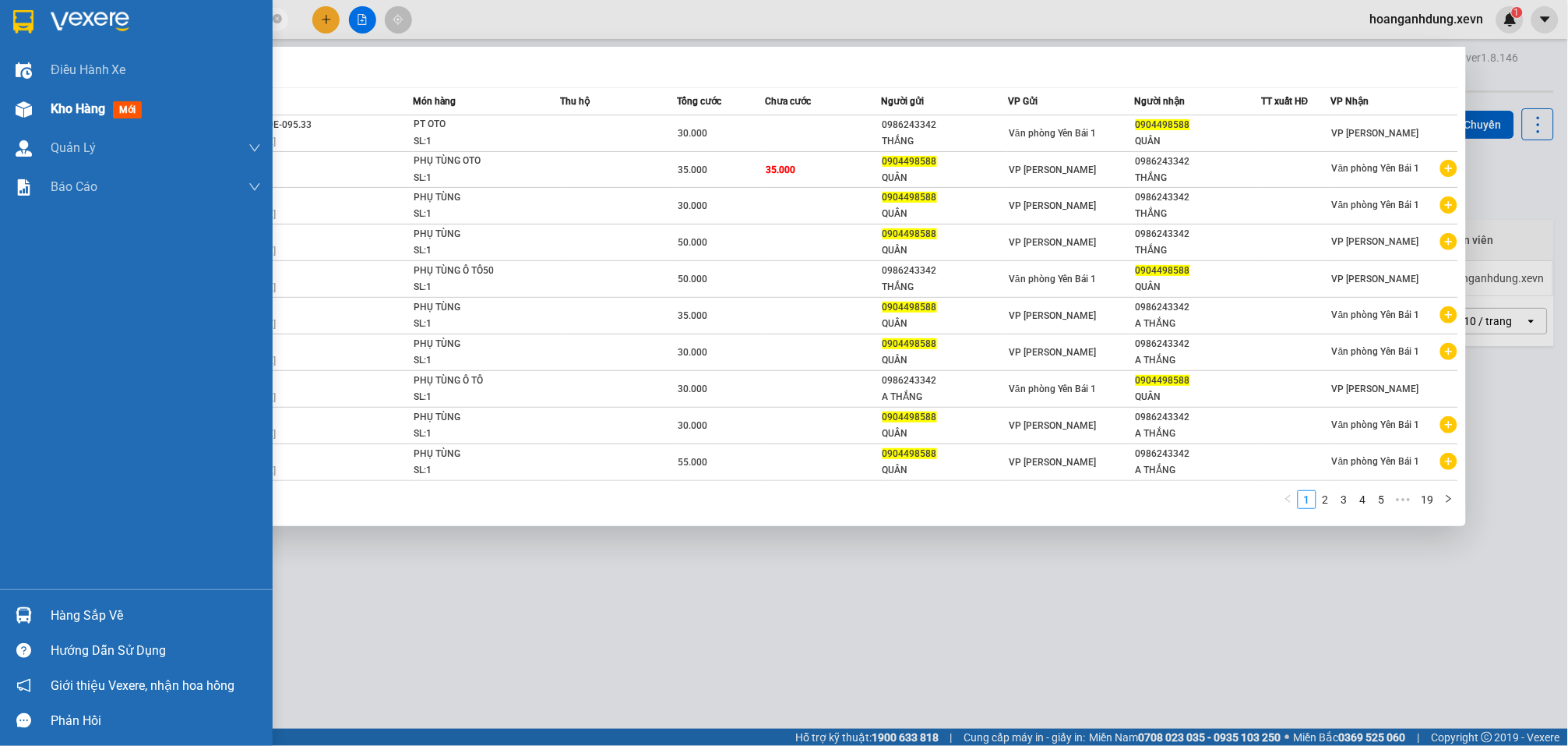
click at [58, 104] on span "Kho hàng" at bounding box center [77, 109] width 54 height 15
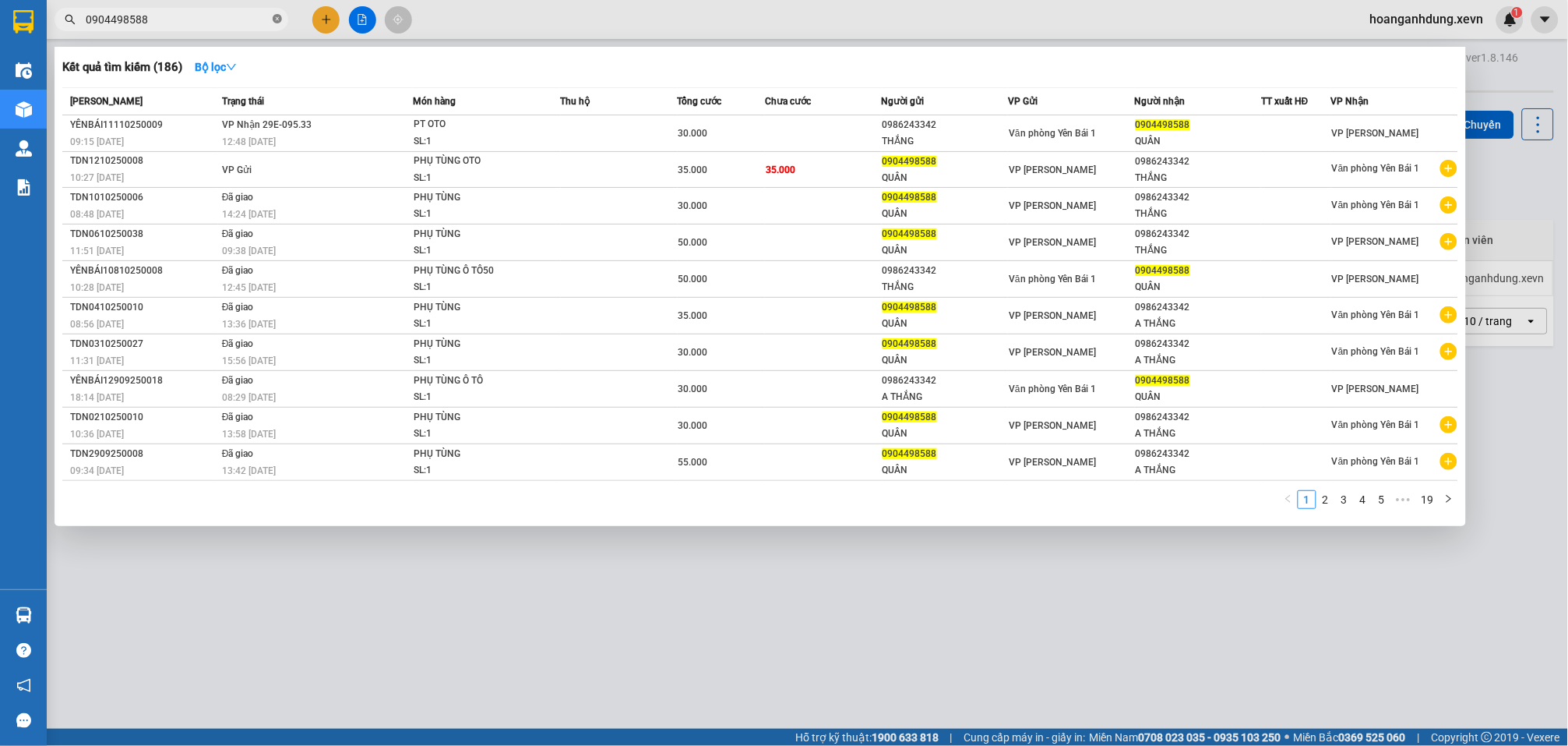
click at [277, 22] on icon "close-circle" at bounding box center [278, 18] width 10 height 10
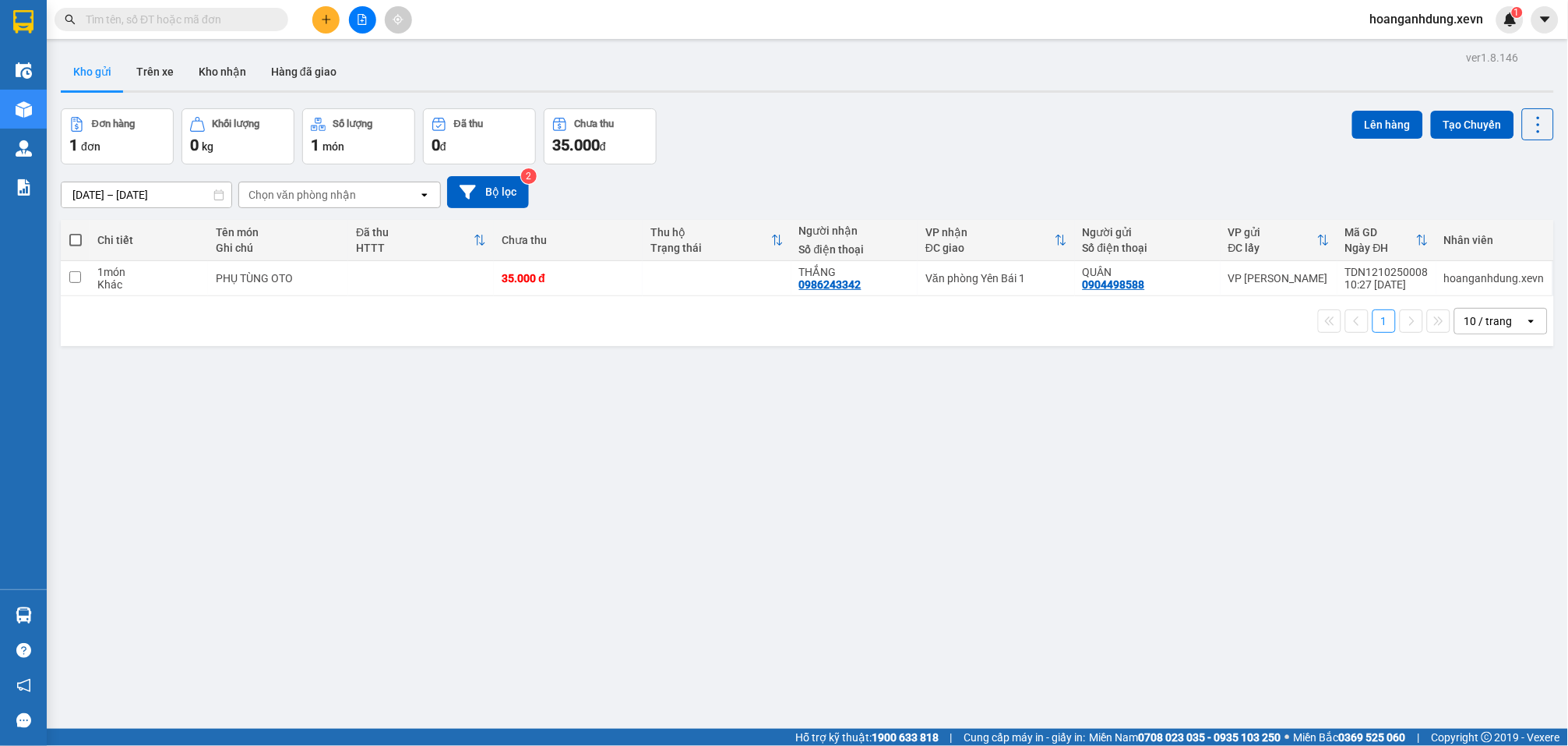
click at [211, 14] on input "text" at bounding box center [177, 19] width 184 height 17
click at [253, 11] on input "text" at bounding box center [177, 19] width 184 height 17
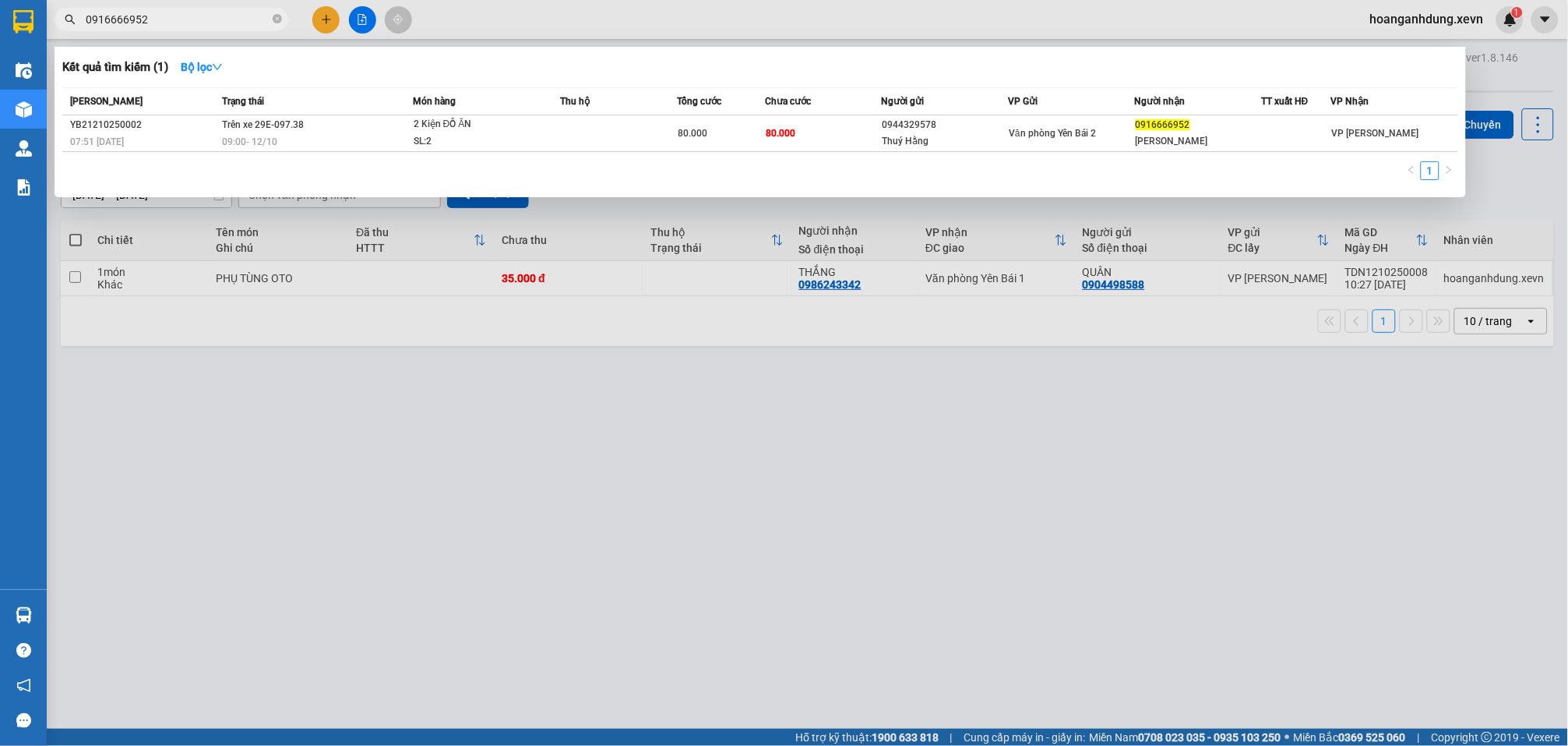
type input "0916666952"
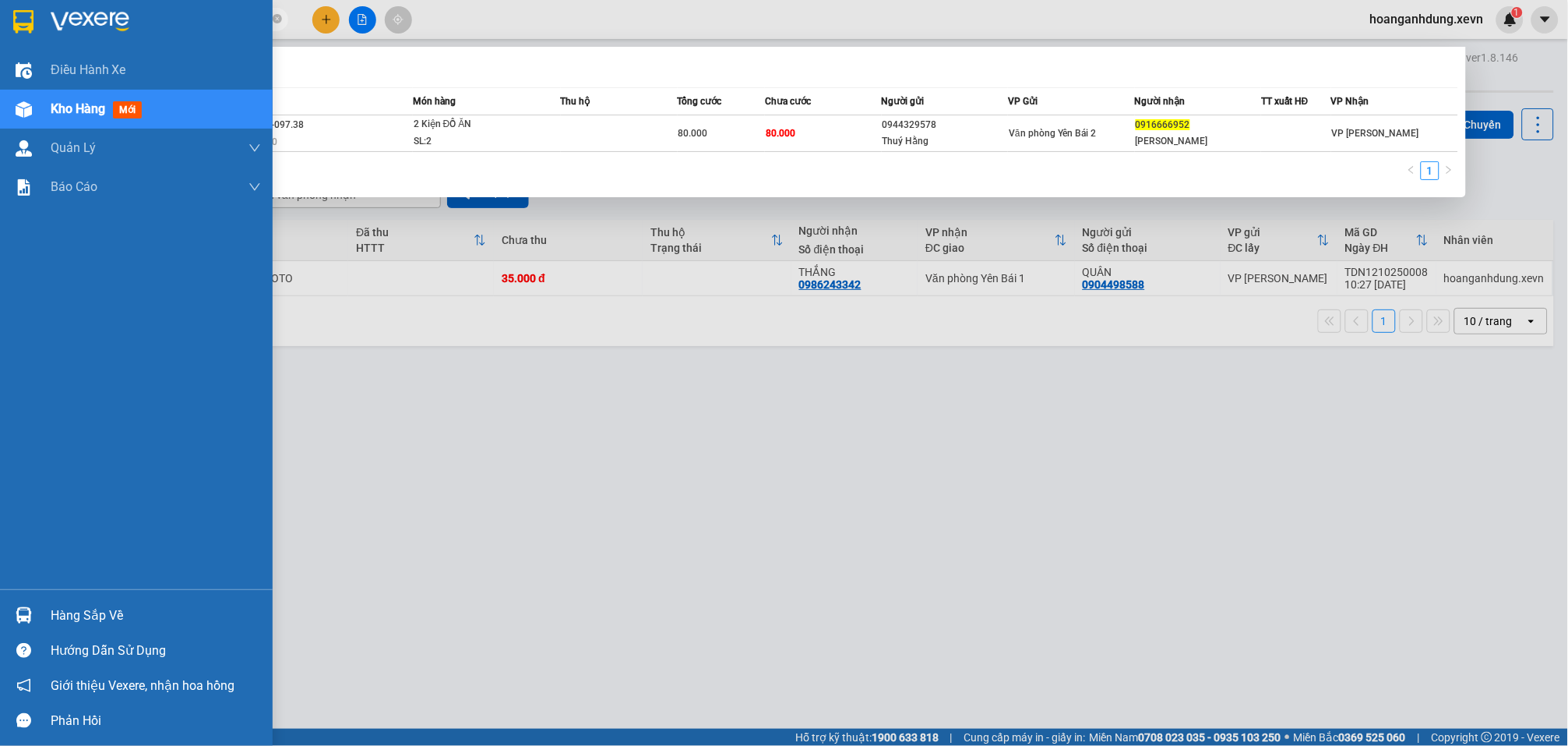
click at [31, 609] on img at bounding box center [23, 615] width 16 height 16
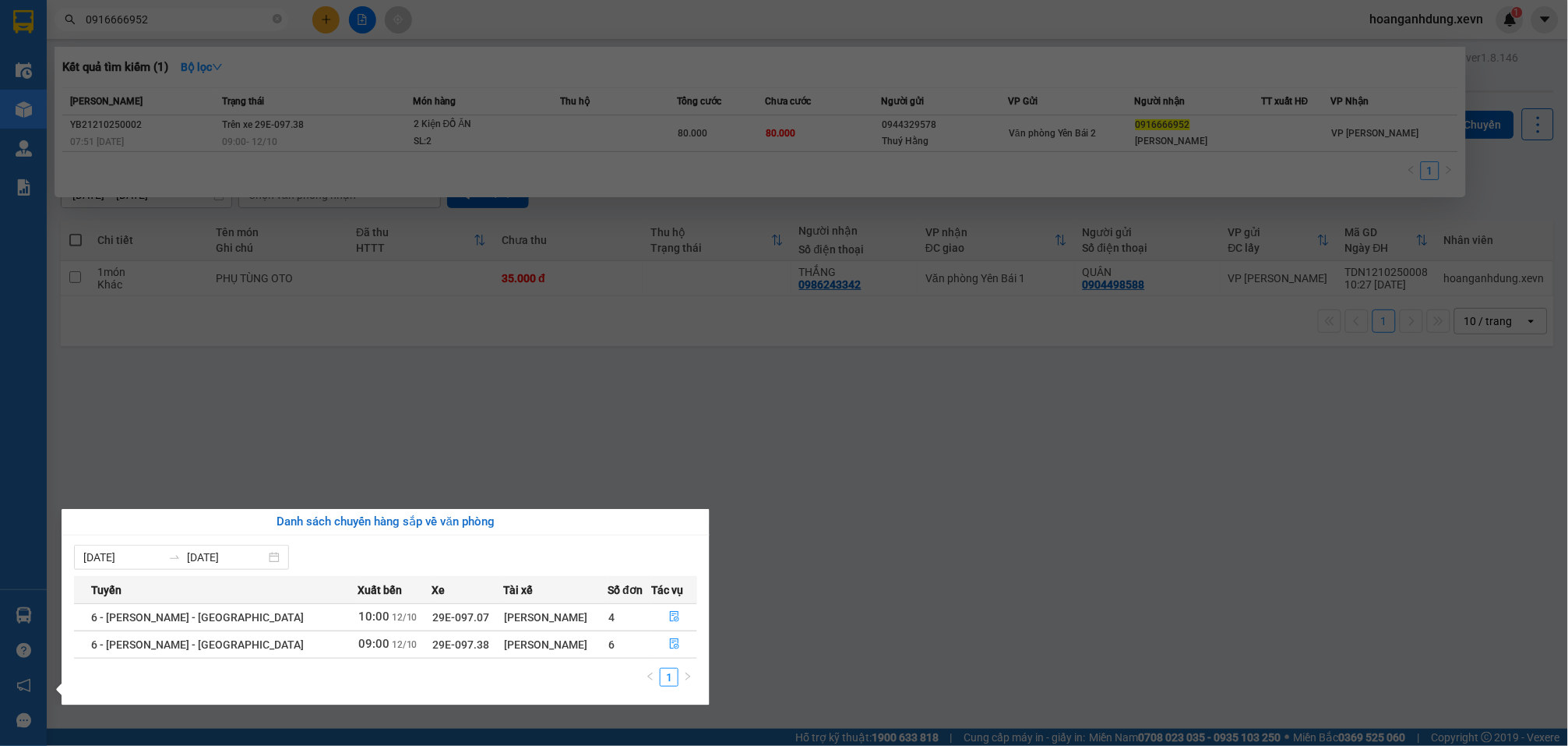
click at [756, 557] on section "Kết quả tìm kiếm ( 1 ) Bộ lọc Mã ĐH Trạng thái Món hàng Thu hộ Tổng cước Chưa c…" at bounding box center [784, 373] width 1568 height 746
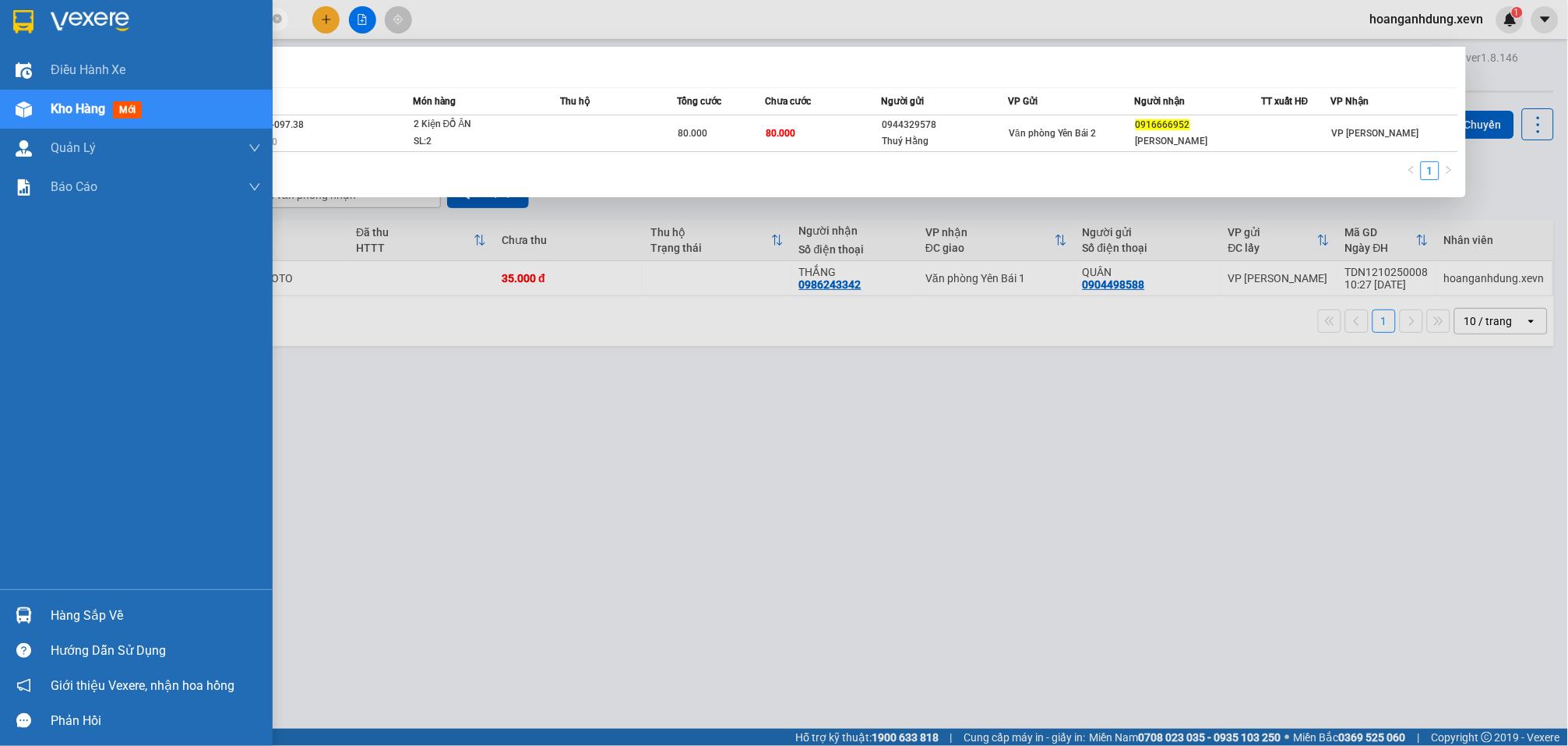
click at [81, 613] on div "Hàng sắp về" at bounding box center [155, 615] width 210 height 23
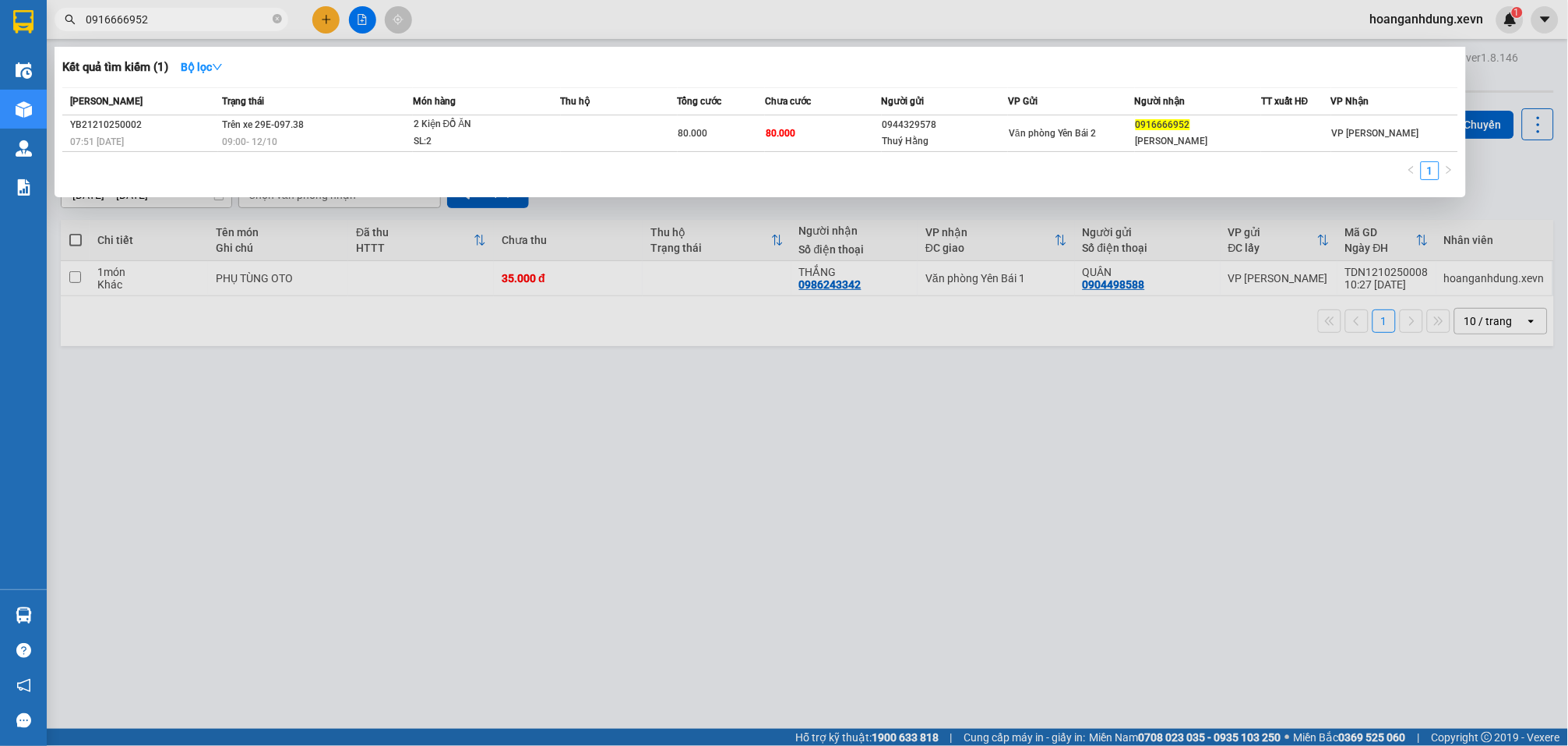
click at [890, 621] on section "Kết quả tìm kiếm ( 1 ) Bộ lọc Mã ĐH Trạng thái Món hàng Thu hộ Tổng cước Chưa c…" at bounding box center [784, 373] width 1568 height 746
drag, startPoint x: 655, startPoint y: 403, endPoint x: 661, endPoint y: 380, distance: 23.8
click at [660, 388] on div at bounding box center [784, 373] width 1568 height 746
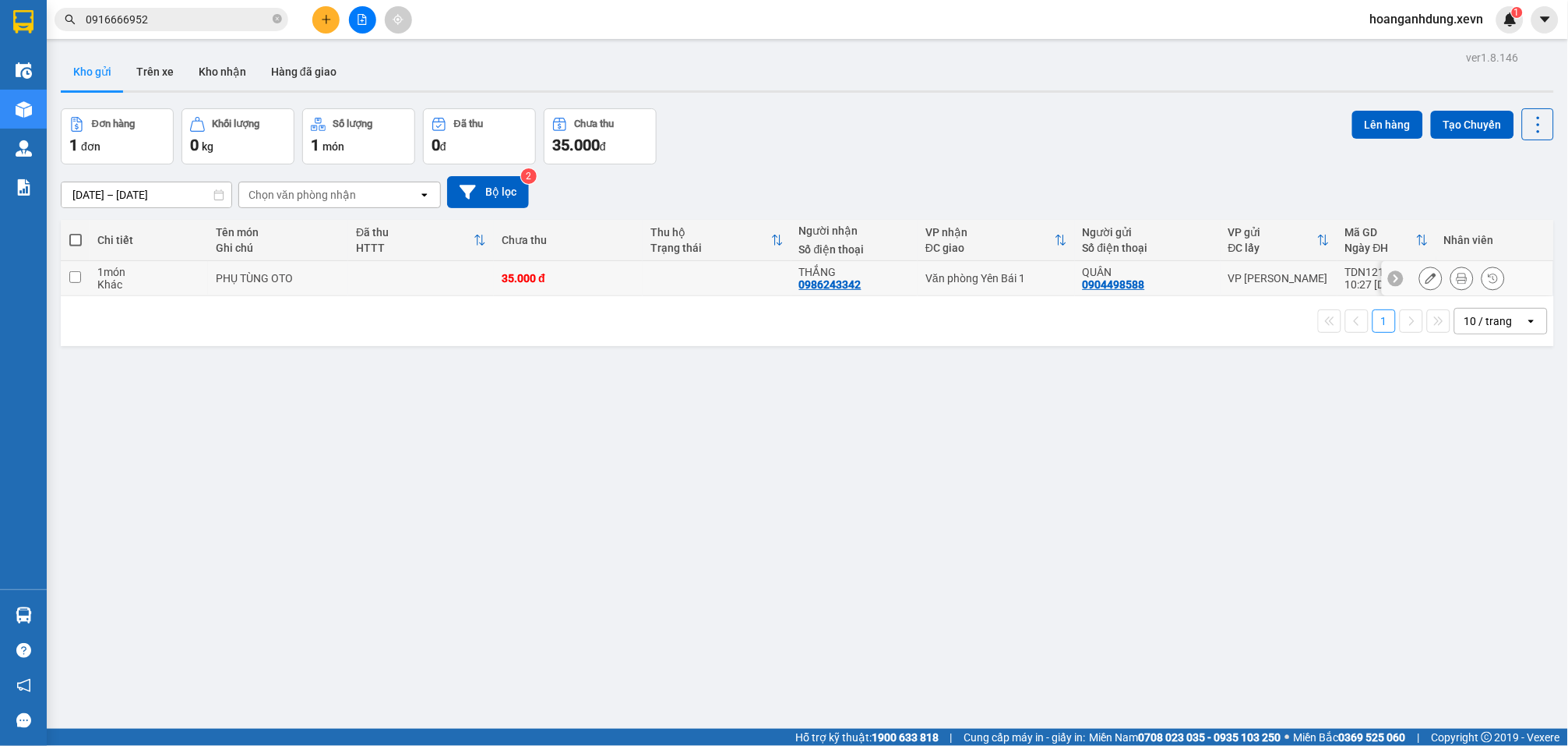
drag, startPoint x: 682, startPoint y: 283, endPoint x: 723, endPoint y: 277, distance: 41.4
click at [685, 283] on td at bounding box center [718, 278] width 149 height 35
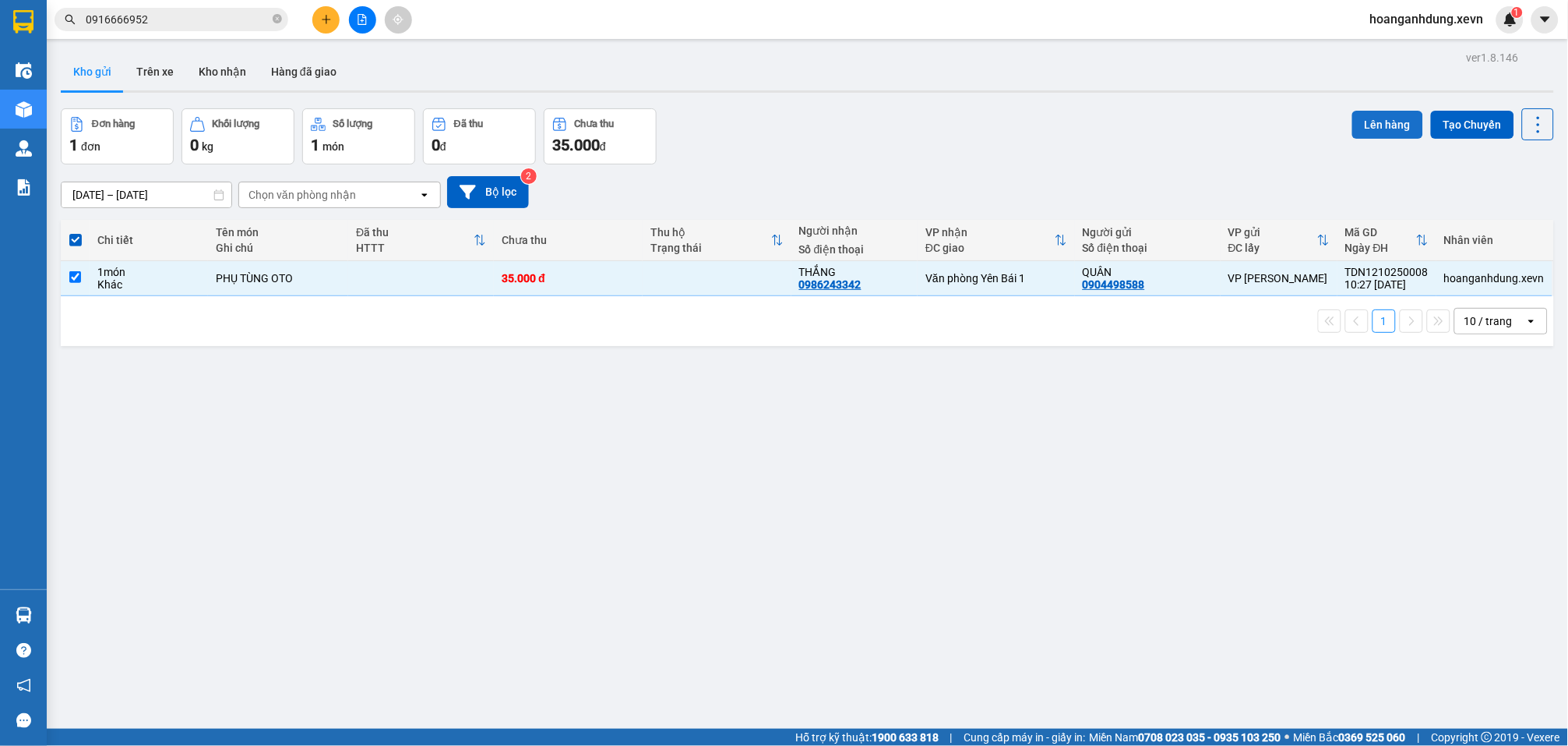
click at [1362, 126] on button "Lên hàng" at bounding box center [1387, 124] width 71 height 28
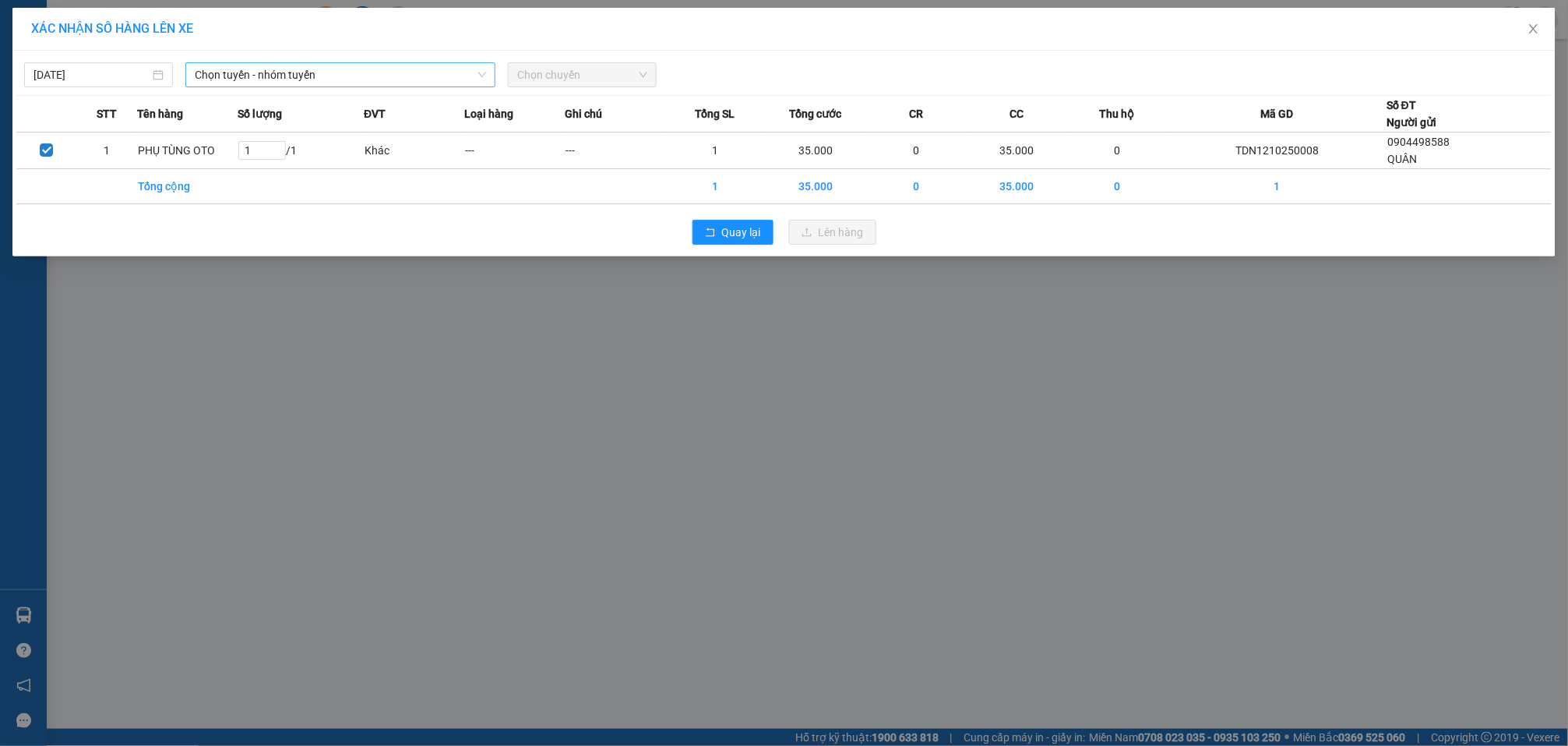
click at [465, 66] on span "Chọn tuyến - nhóm tuyến" at bounding box center [340, 75] width 292 height 23
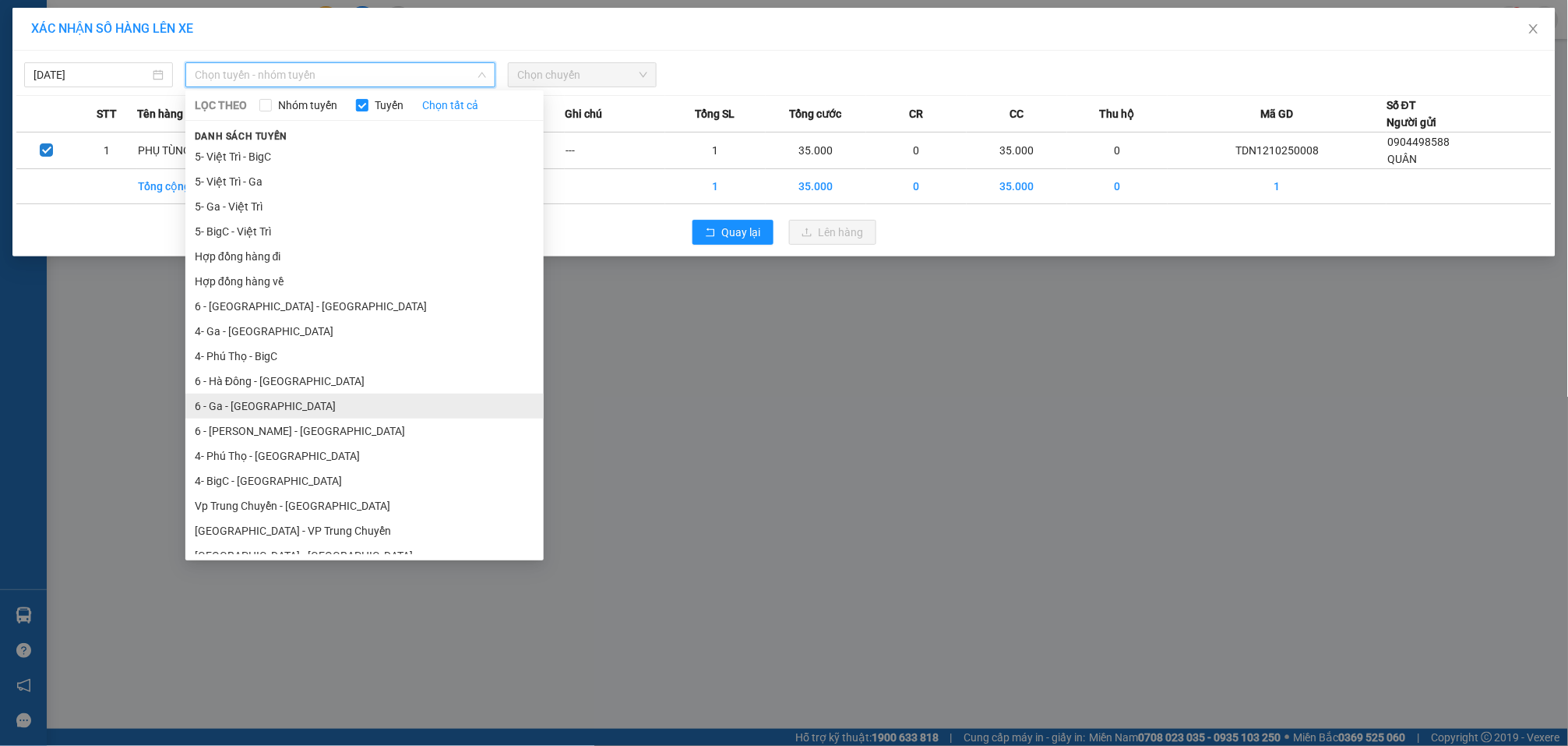
click at [321, 402] on li "6 - Ga - Yên Bái" at bounding box center [364, 406] width 358 height 25
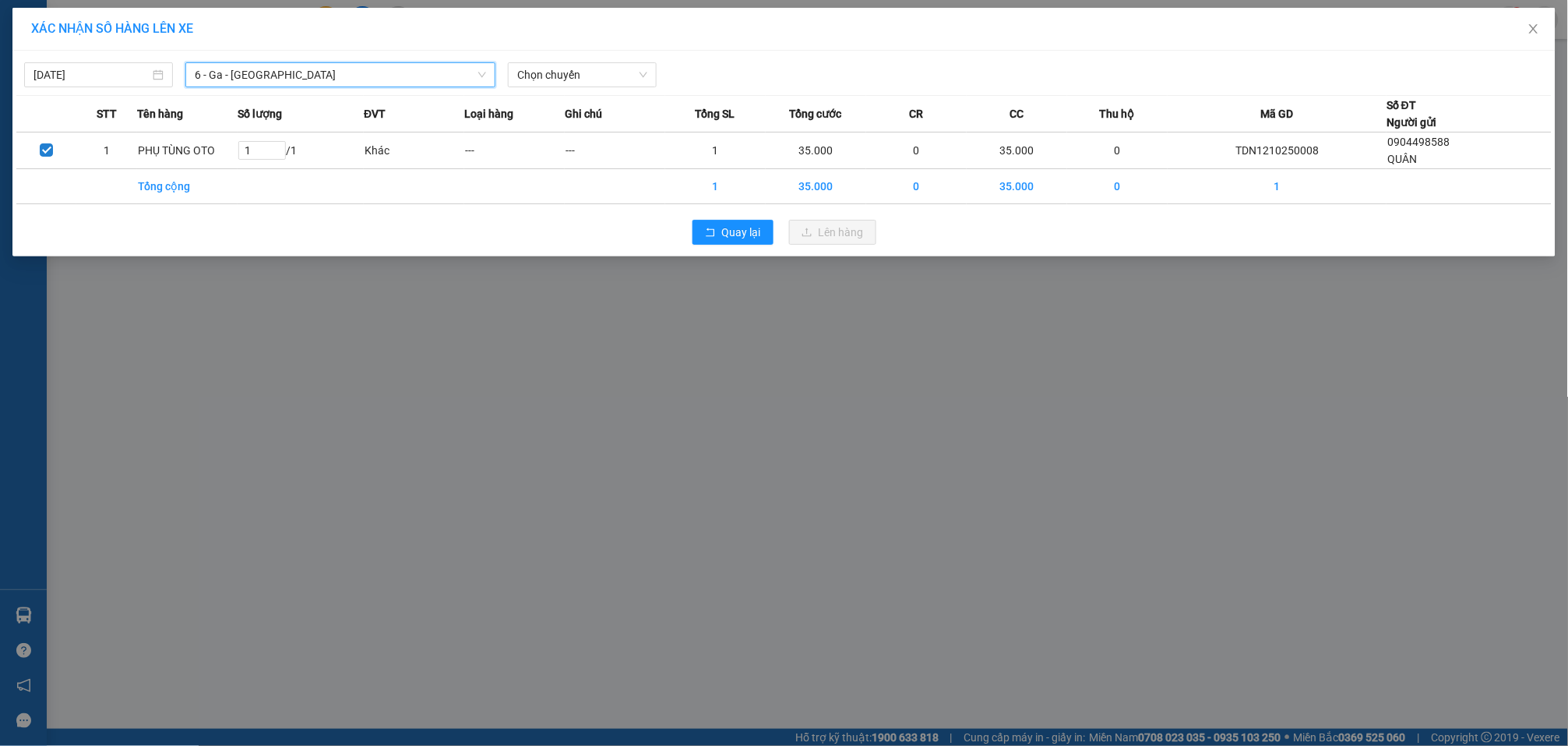
click at [560, 60] on div "12/10/2025 6 - Ga - Yên Bái 6 - Ga - Yên Bái LỌC THEO Nhóm tuyến Tuyến Chọn tất…" at bounding box center [784, 71] width 1536 height 33
click at [565, 74] on span "Chọn chuyến" at bounding box center [582, 75] width 130 height 23
type input "11:00"
click at [637, 128] on div "Thêm chuyến " 11:00 "" at bounding box center [590, 131] width 166 height 26
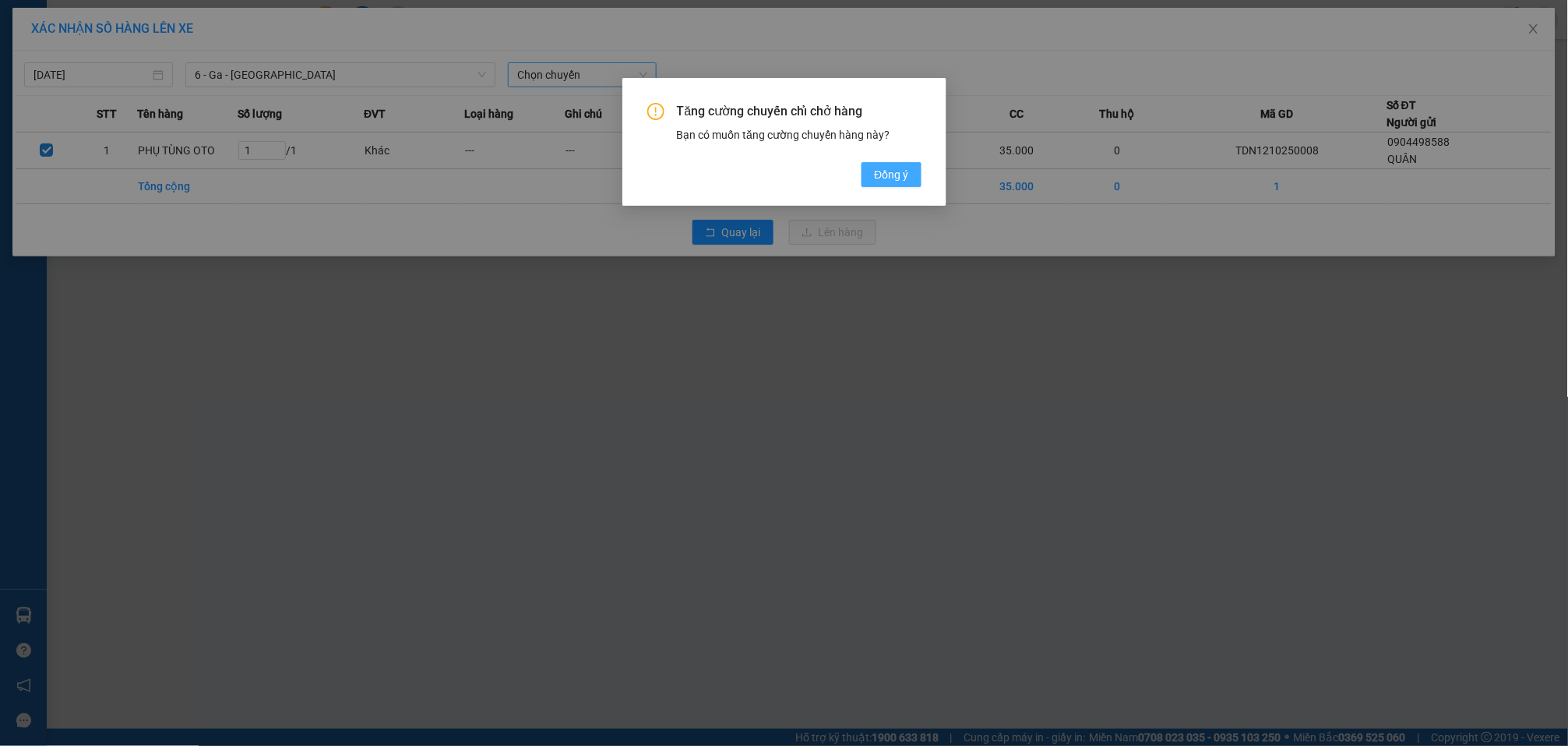
click at [888, 166] on button "Đồng ý" at bounding box center [891, 174] width 59 height 25
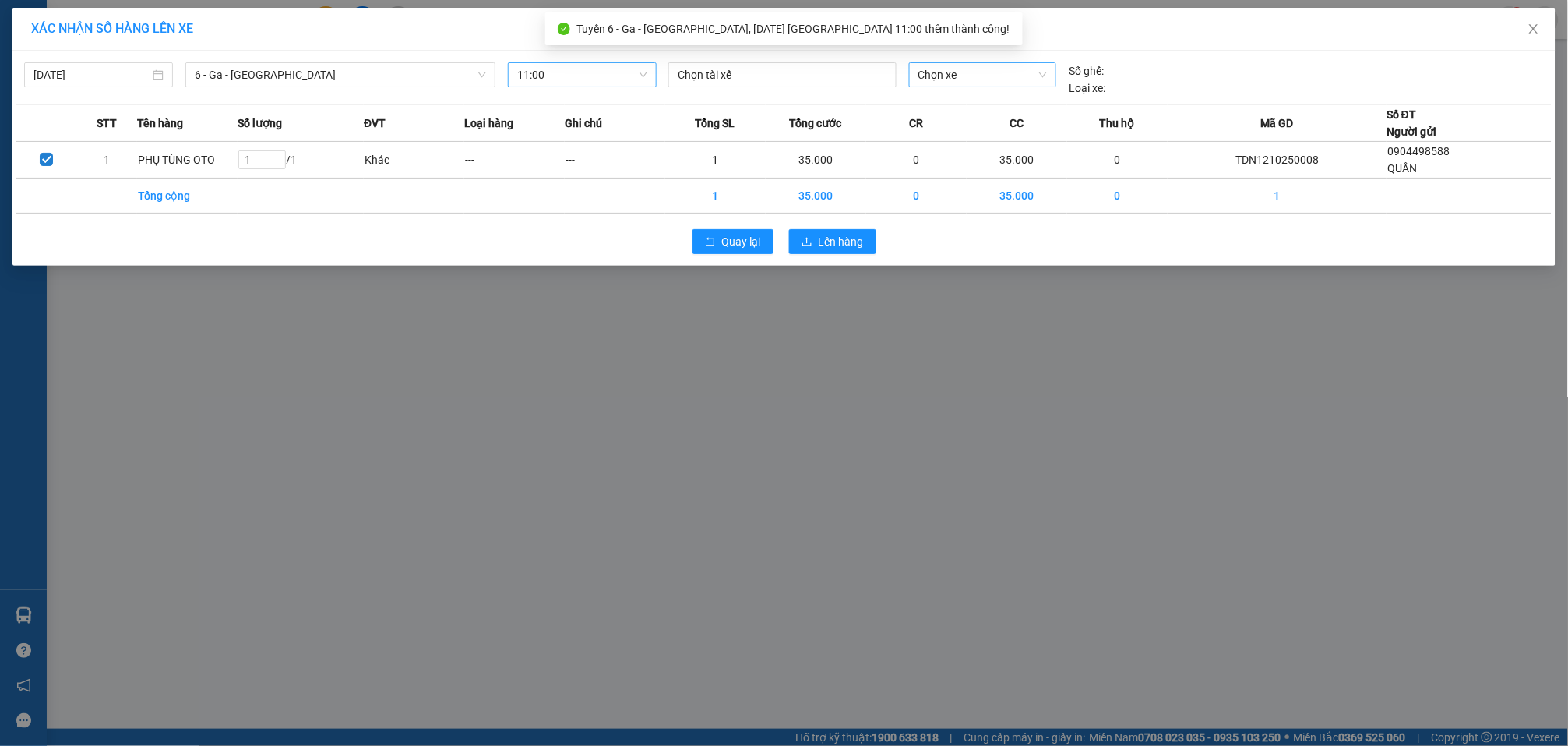
click at [961, 70] on span "Chọn xe" at bounding box center [983, 75] width 130 height 23
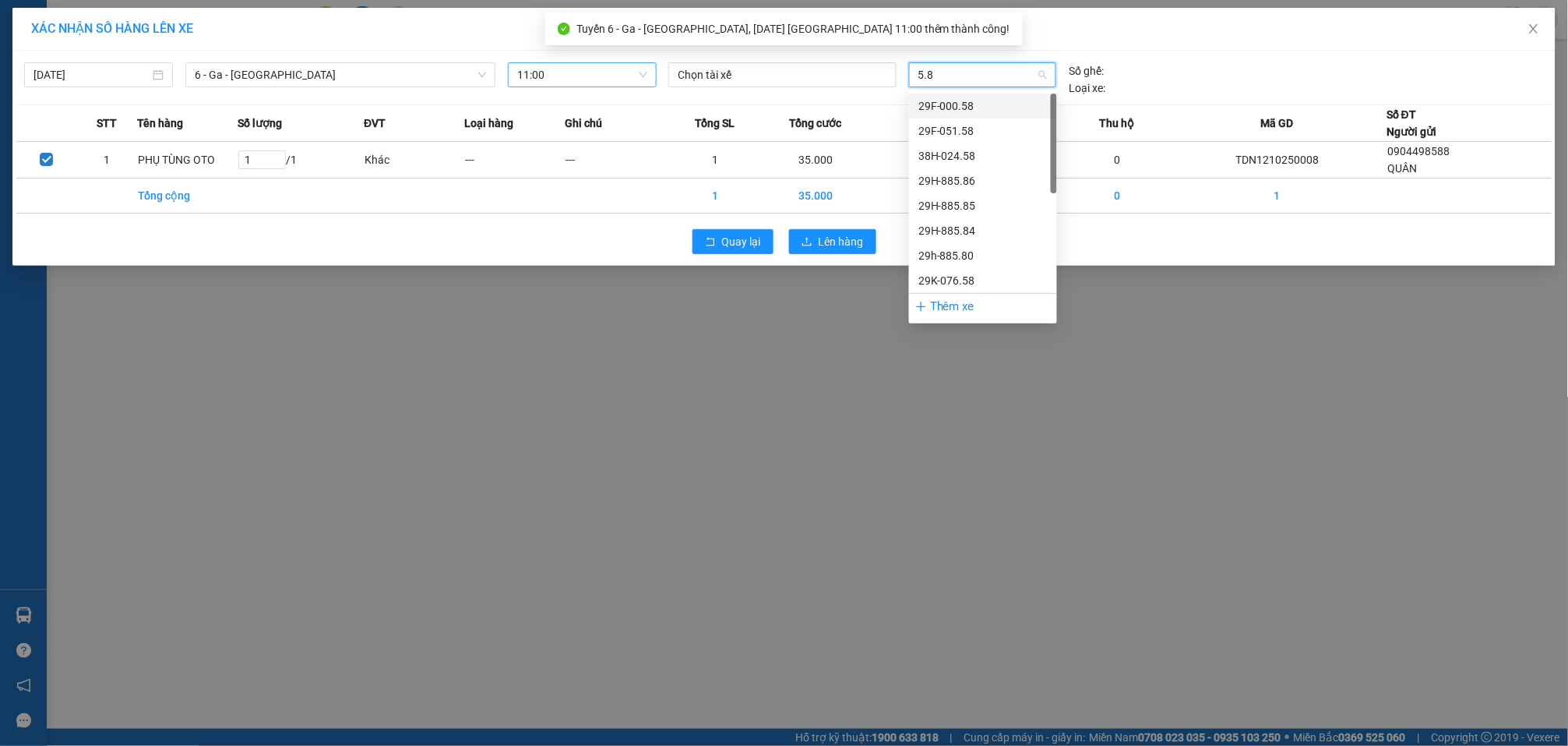
type input "5.84"
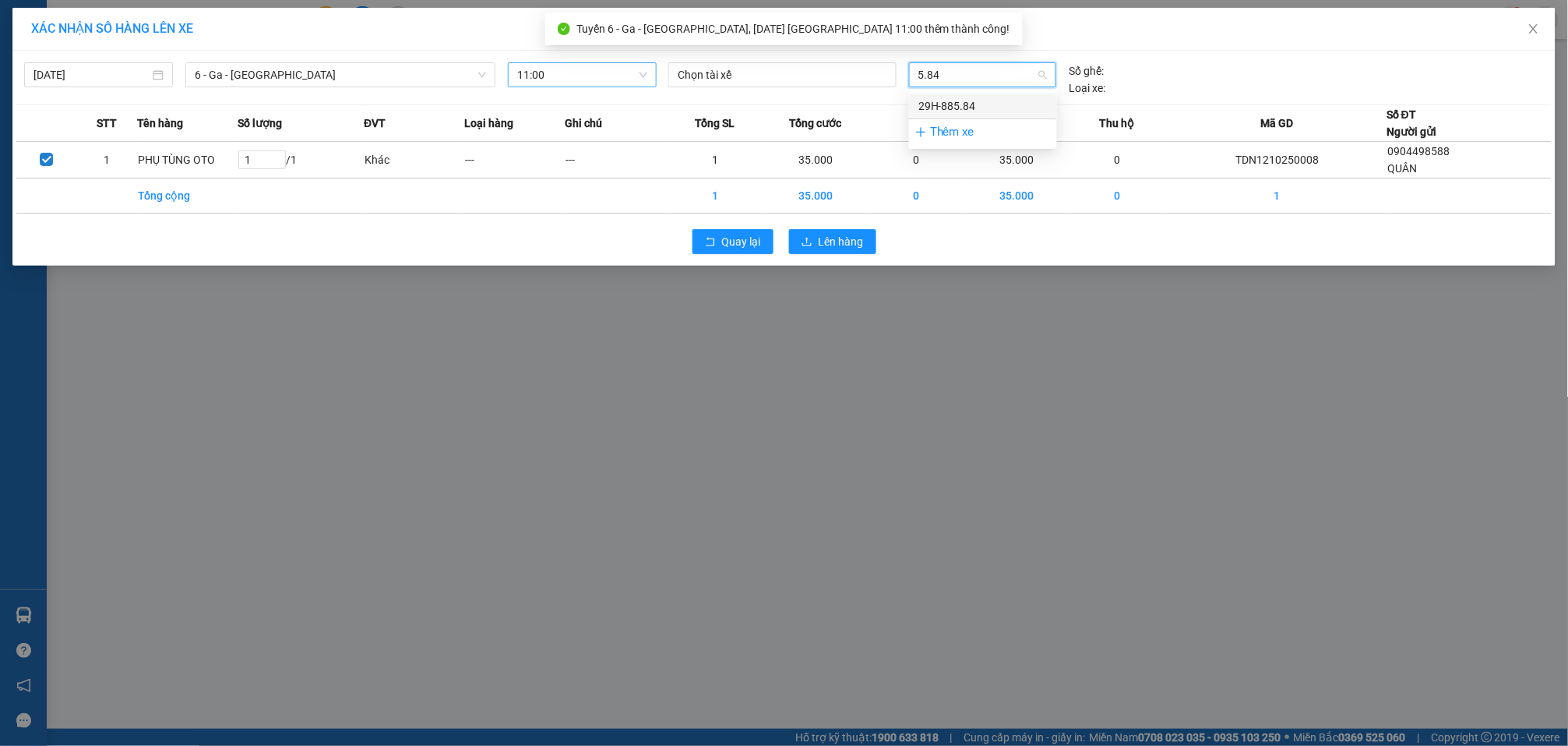
click at [981, 106] on div "29H-885.84" at bounding box center [983, 107] width 130 height 17
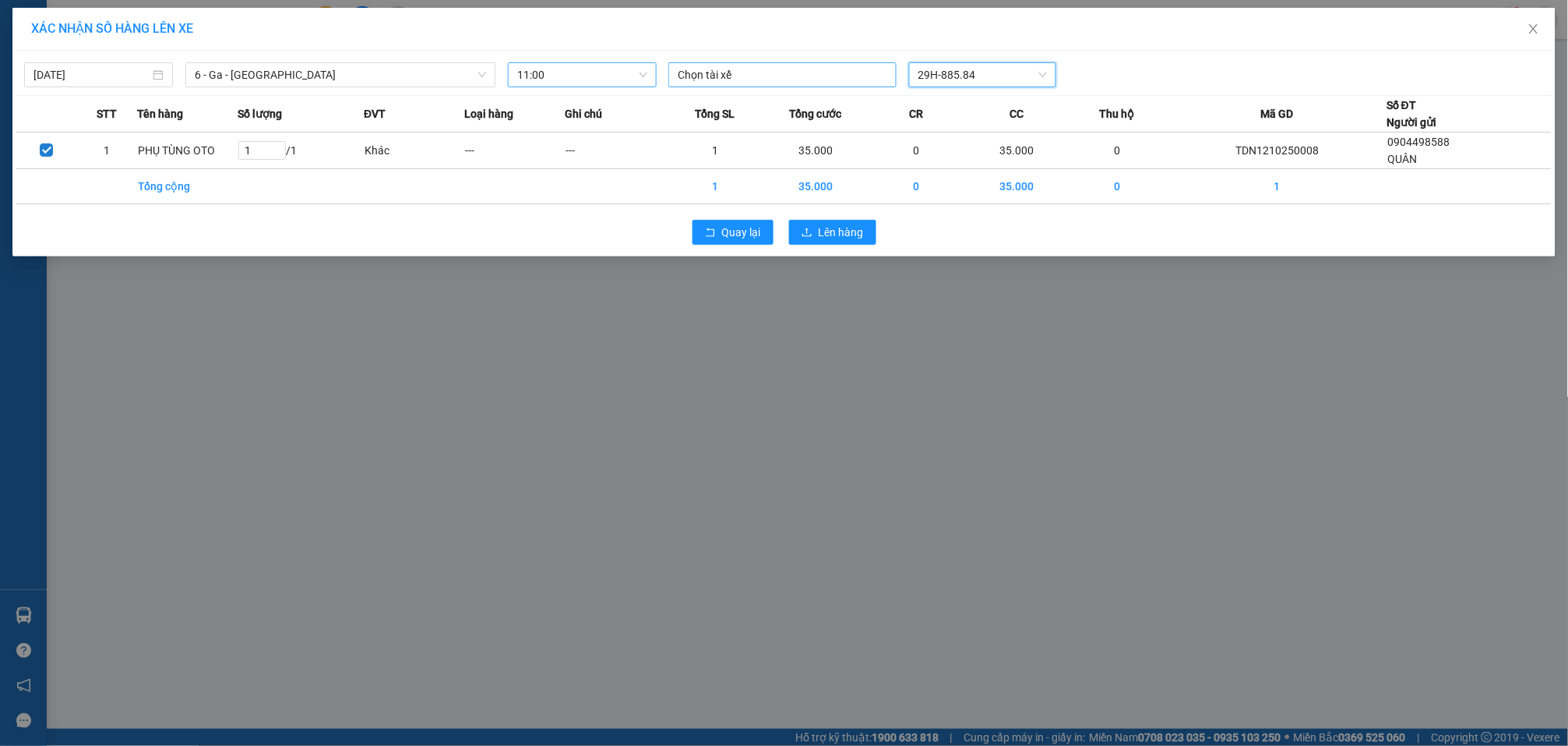
click at [719, 76] on div at bounding box center [783, 75] width 221 height 18
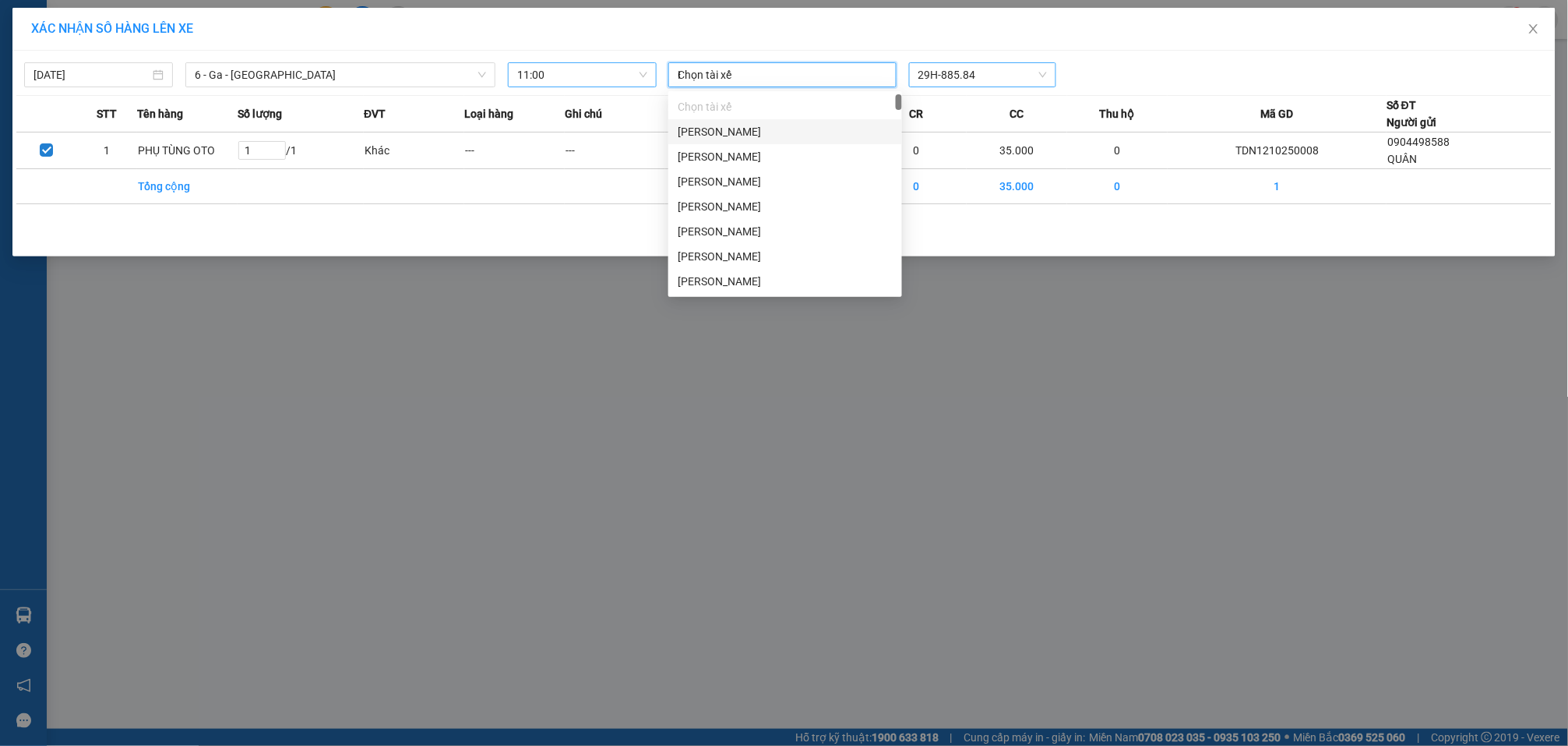
type input "HO"
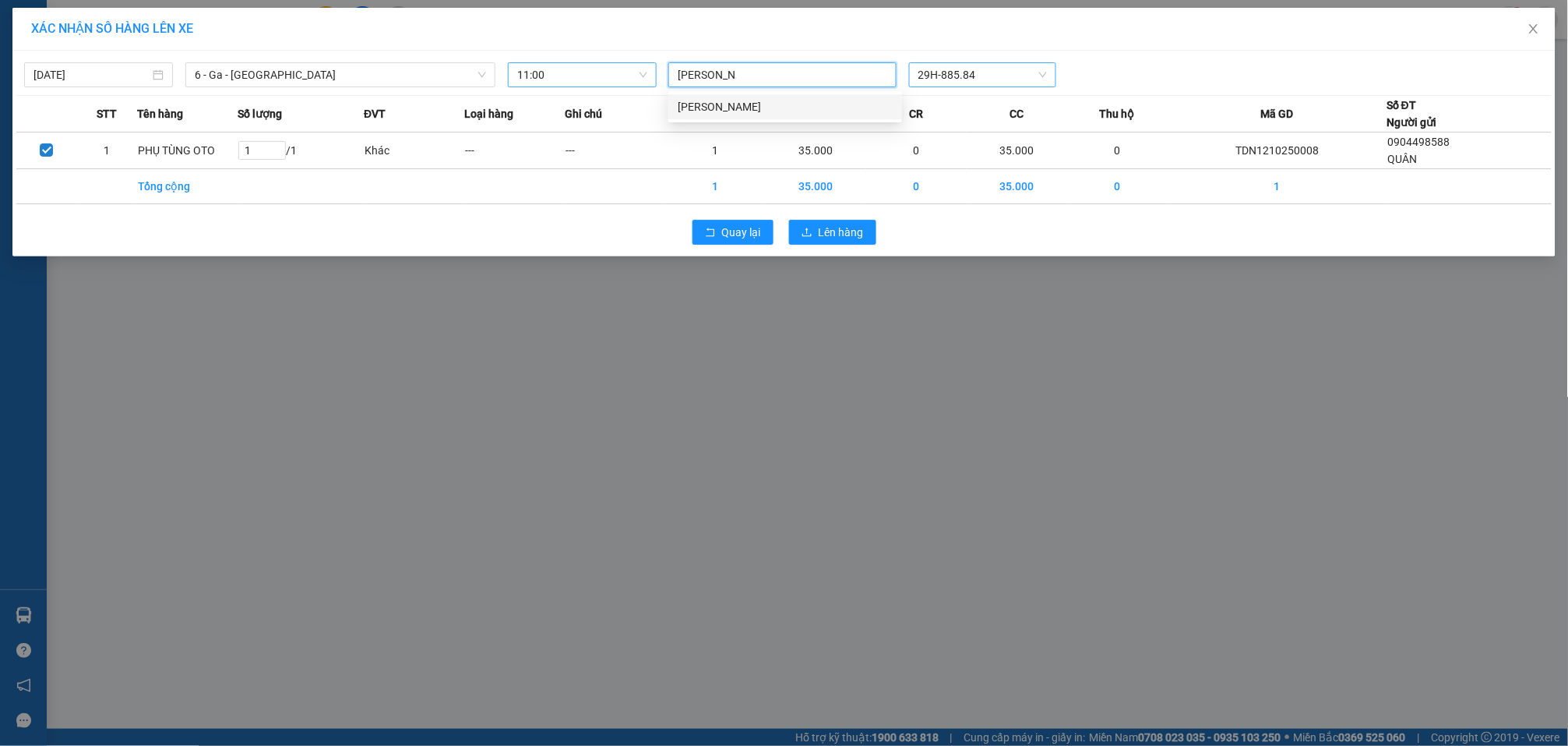
drag, startPoint x: 746, startPoint y: 100, endPoint x: 1108, endPoint y: 64, distance: 363.8
click at [756, 100] on div "Hoàng Vũ" at bounding box center [785, 107] width 215 height 17
click at [1181, 75] on div "Hoàng Vũ 29H-885.84" at bounding box center [983, 75] width 641 height 26
click at [826, 239] on span "Lên hàng" at bounding box center [841, 233] width 46 height 17
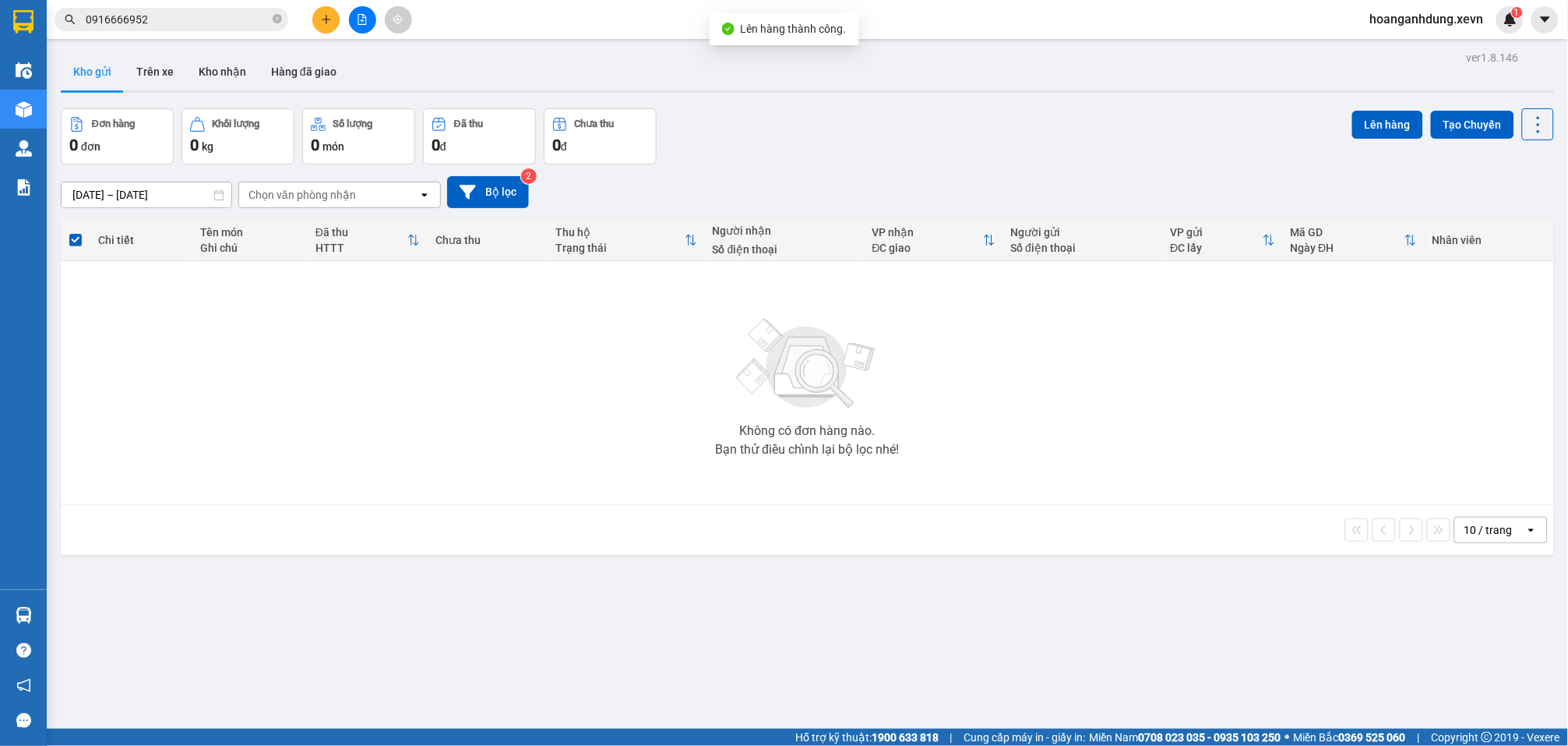
click at [807, 171] on div "10/10/2025 – 12/10/2025 Press the down arrow key to interact with the calendar …" at bounding box center [808, 192] width 1493 height 55
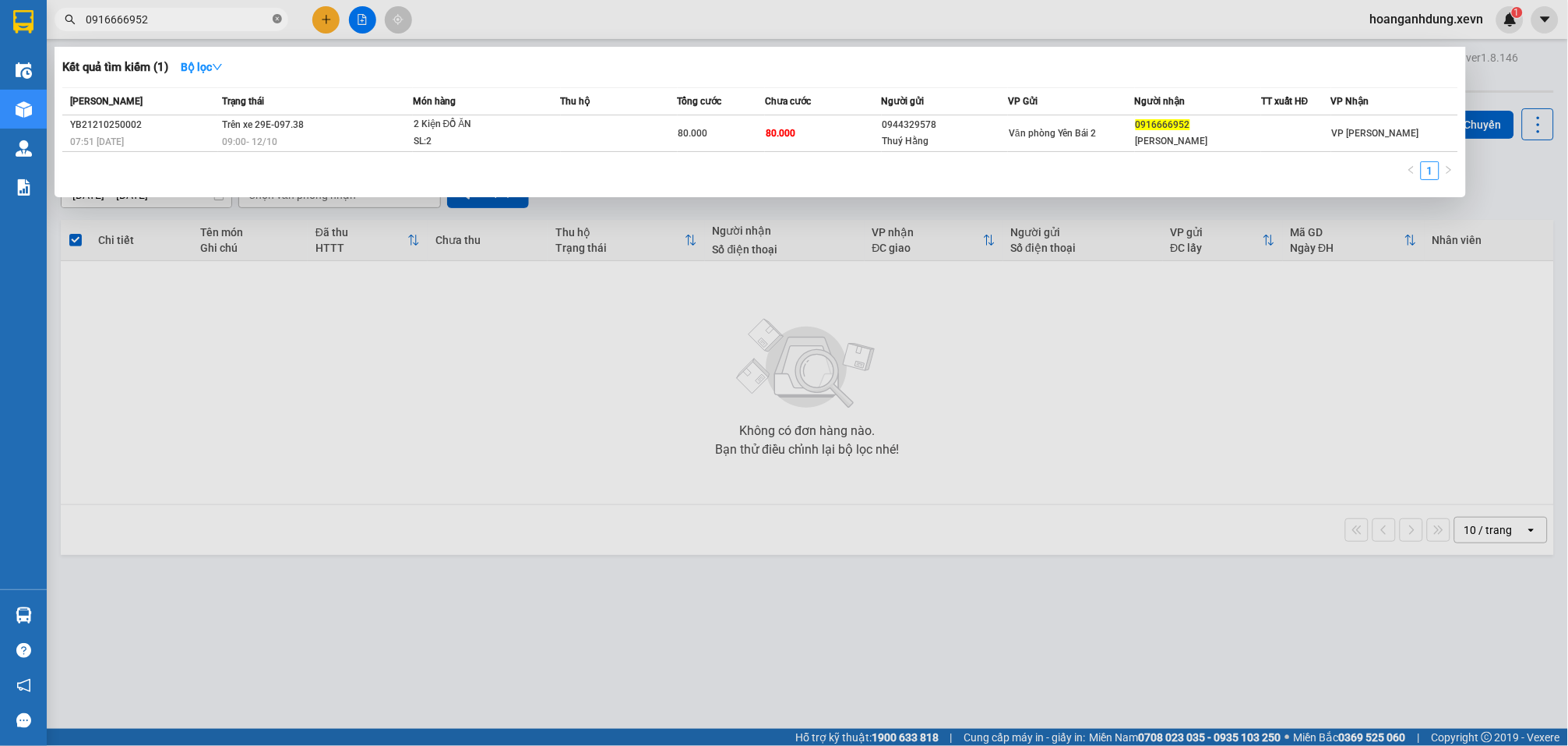
click at [275, 18] on icon "close-circle" at bounding box center [278, 18] width 10 height 10
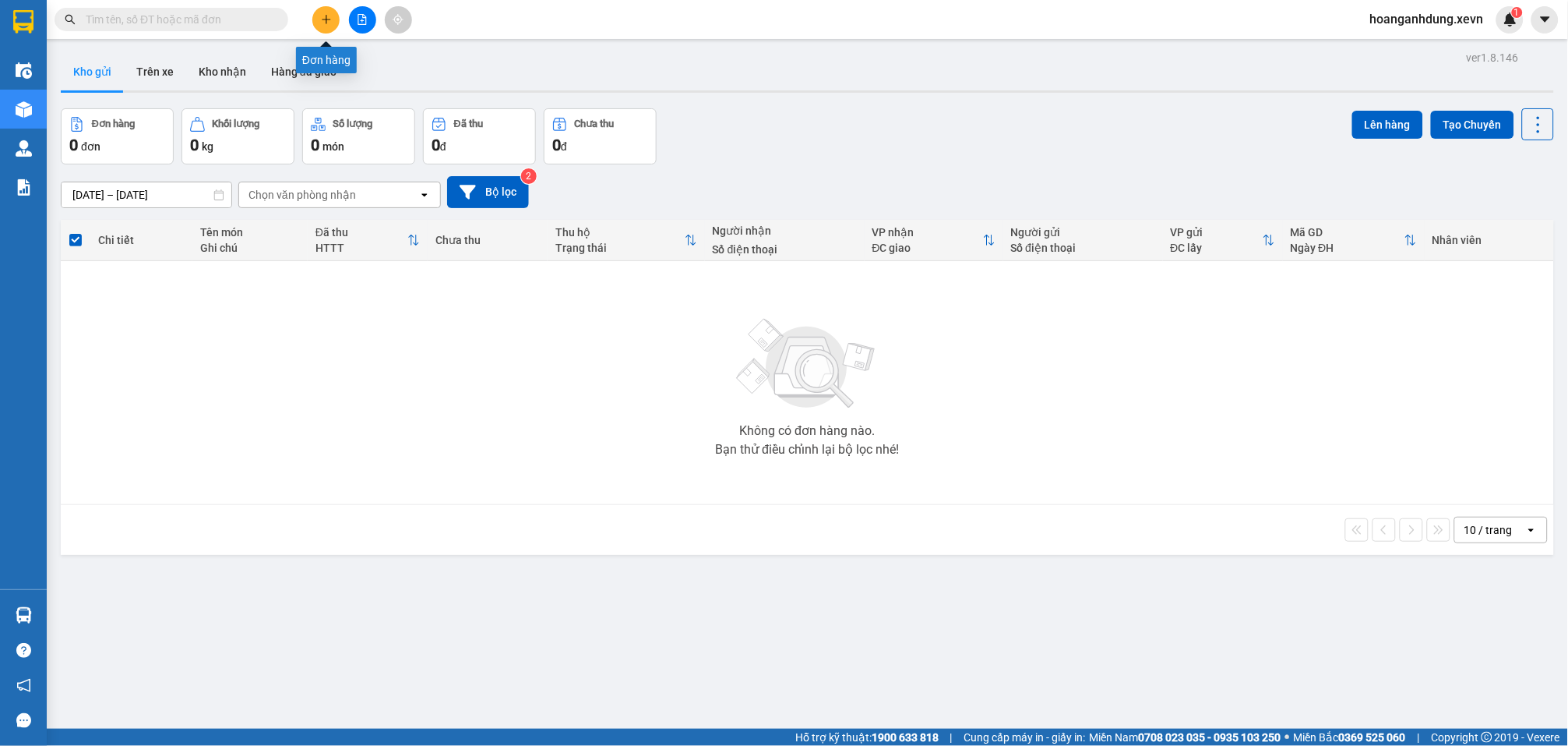
click at [324, 18] on icon "plus" at bounding box center [325, 18] width 9 height 1
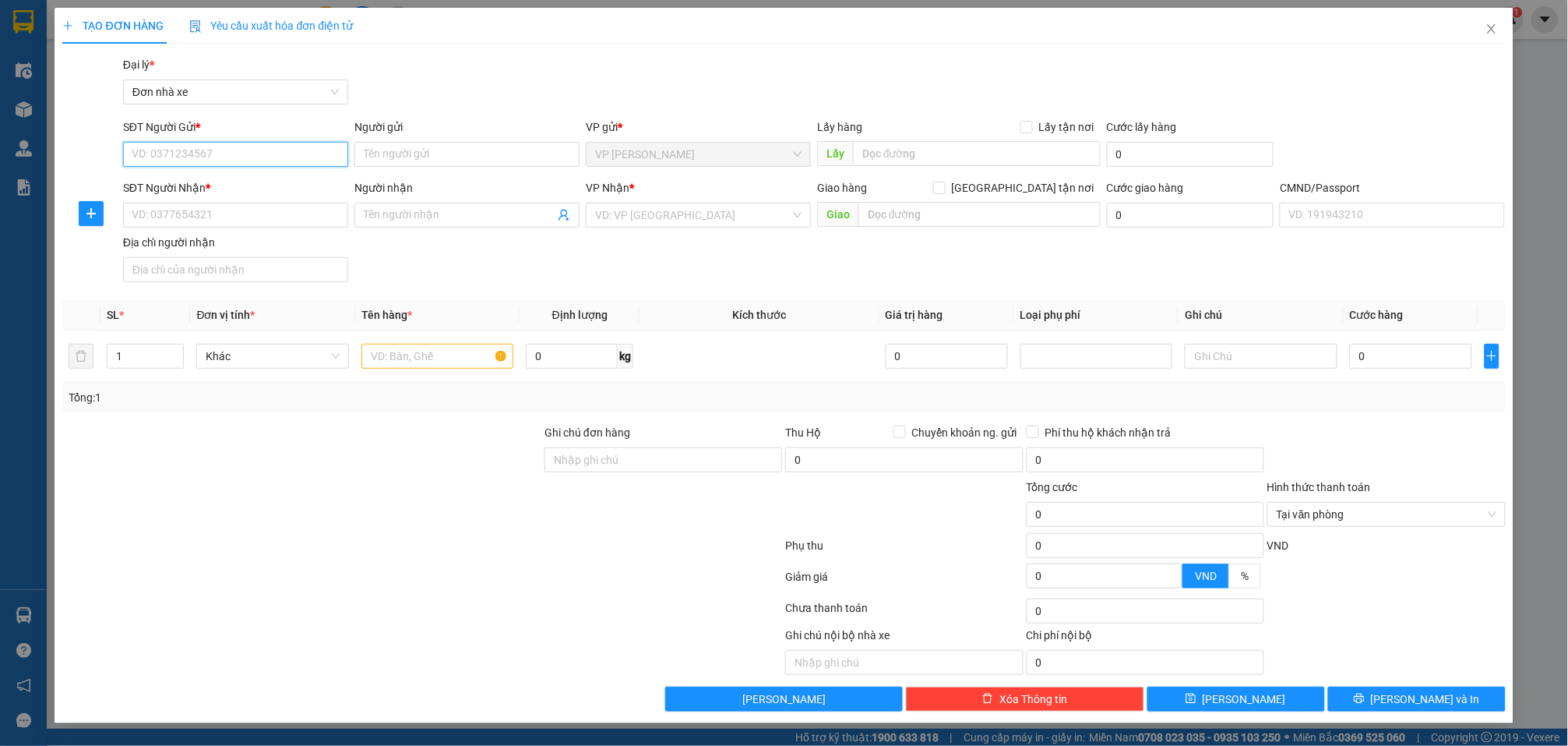
click at [292, 166] on input "SĐT Người Gửi *" at bounding box center [235, 154] width 225 height 25
type input "0986052190"
drag, startPoint x: 268, startPoint y: 177, endPoint x: 271, endPoint y: 206, distance: 29.2
click at [267, 177] on div "0986052190 - QUYẾT" at bounding box center [235, 186] width 206 height 17
type input "QUYẾT"
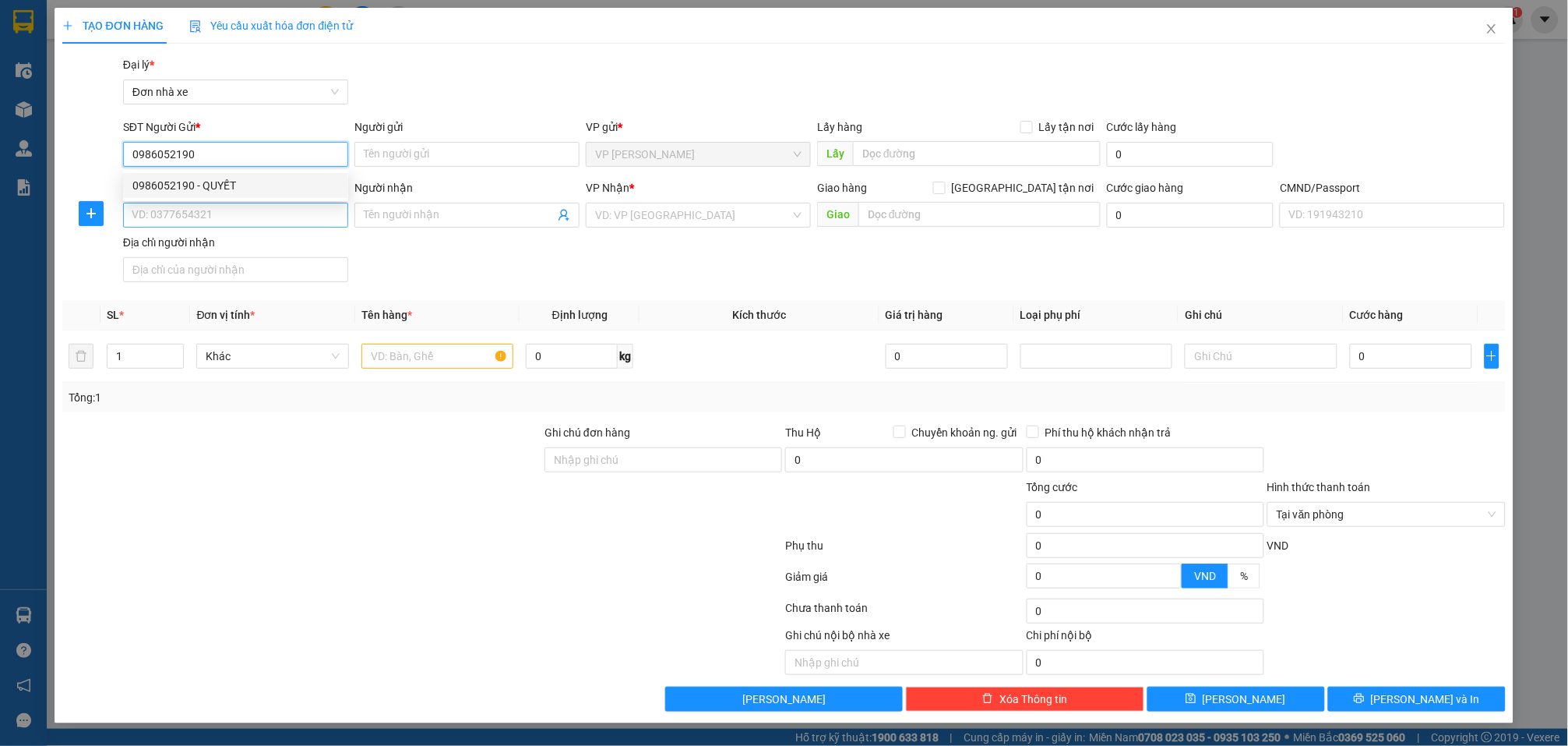
type input "0983369701"
type input "QUÂN"
type input "015184009540 NGUYỄN THỊ YÊN"
click at [272, 212] on input "0983369701" at bounding box center [235, 215] width 225 height 25
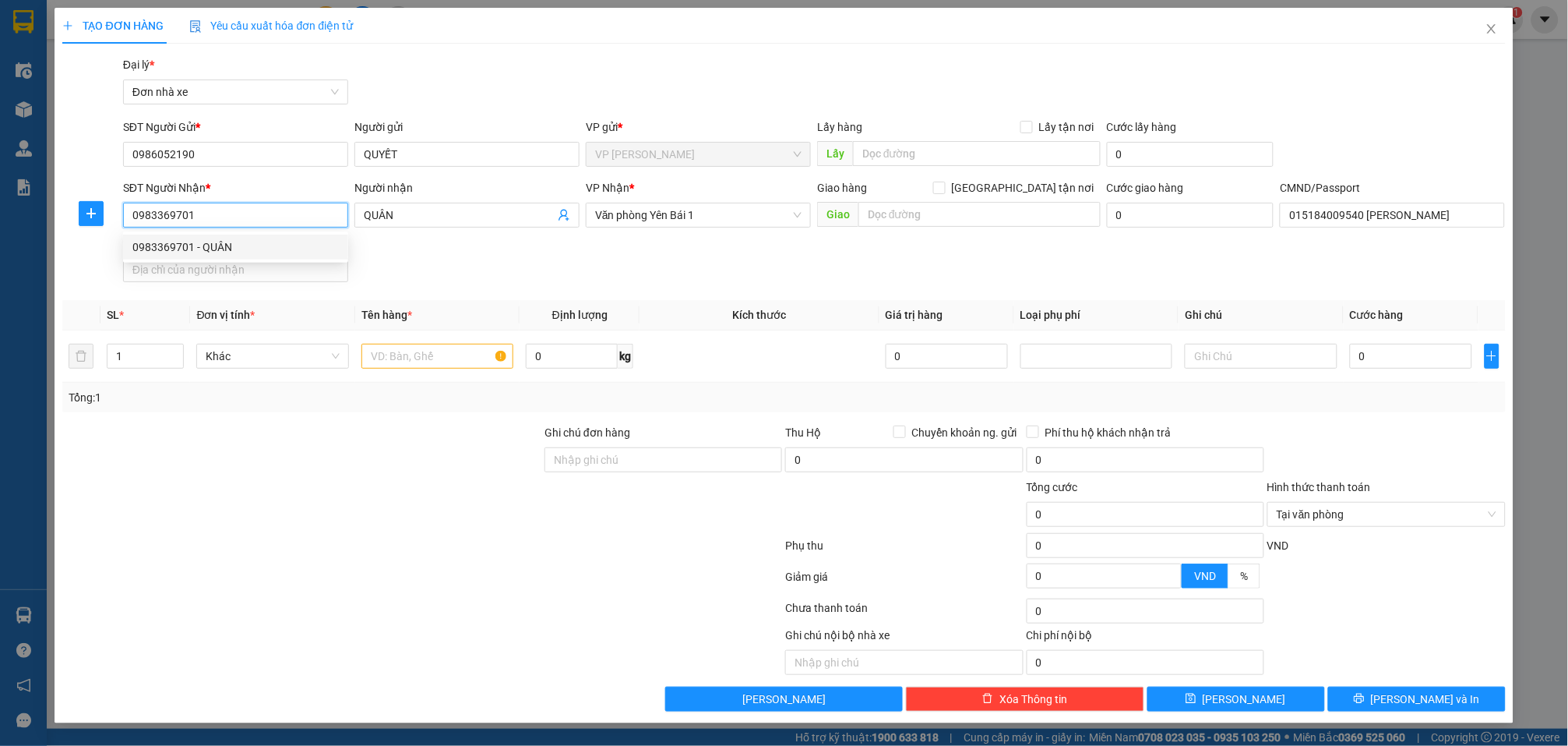
click at [269, 241] on div "0983369701 - QUÂN" at bounding box center [235, 247] width 206 height 17
click at [456, 357] on input "text" at bounding box center [437, 357] width 152 height 25
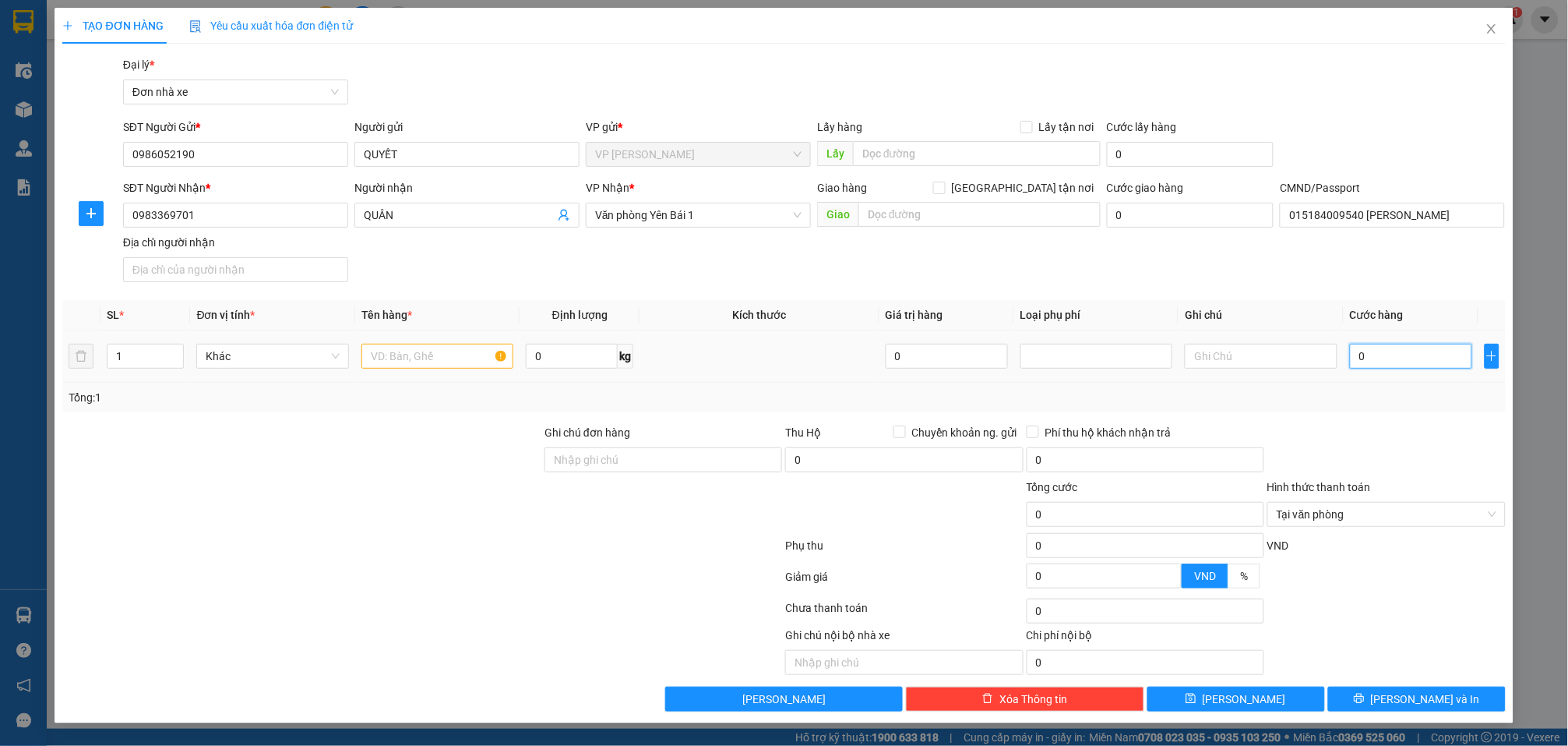
click at [1368, 357] on input "0" at bounding box center [1411, 357] width 122 height 25
click at [460, 357] on input "text" at bounding box center [437, 357] width 152 height 25
click at [1467, 708] on button "[PERSON_NAME] và In" at bounding box center [1417, 699] width 177 height 25
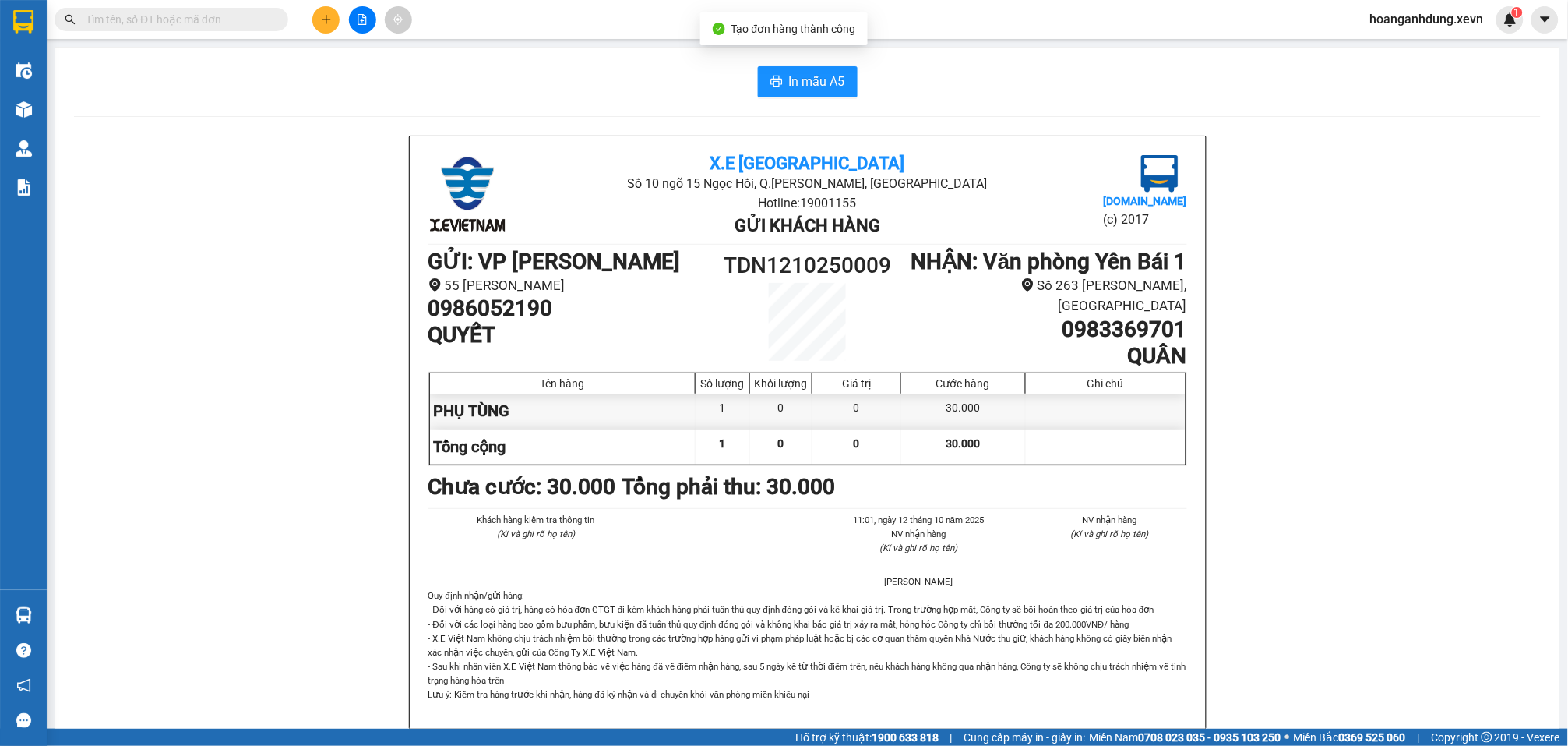
click at [781, 61] on div "In mẫu A5 X.E Việt Nam Số 10 ngõ 15 Ngọc Hồi, Q.Hoàng Mai, Hà Nội Hotline: 1900…" at bounding box center [807, 733] width 1504 height 1373
click at [789, 76] on span "In mẫu A5" at bounding box center [817, 81] width 56 height 19
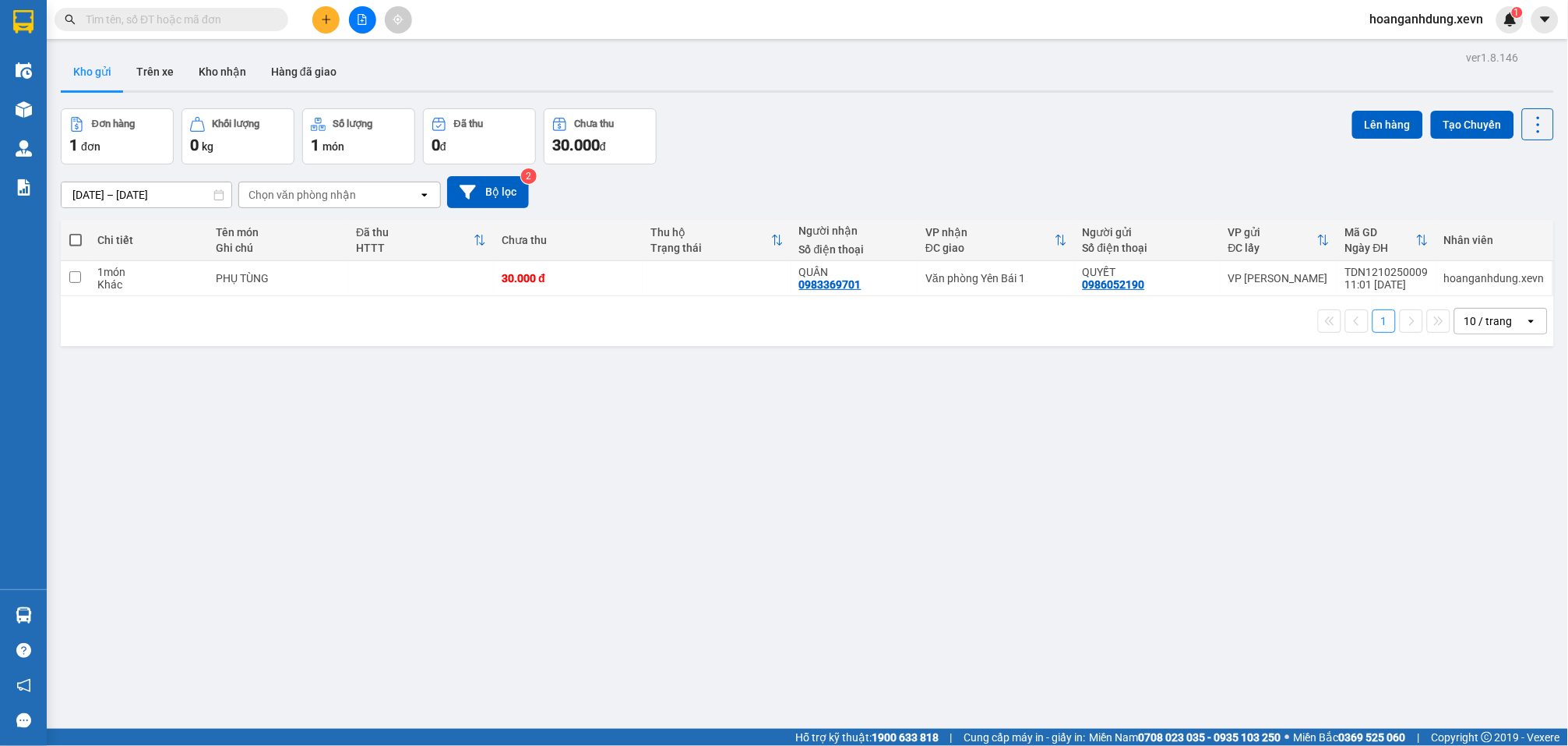
click at [910, 173] on div "10/10/2025 – 12/10/2025 Press the down arrow key to interact with the calendar …" at bounding box center [808, 192] width 1493 height 55
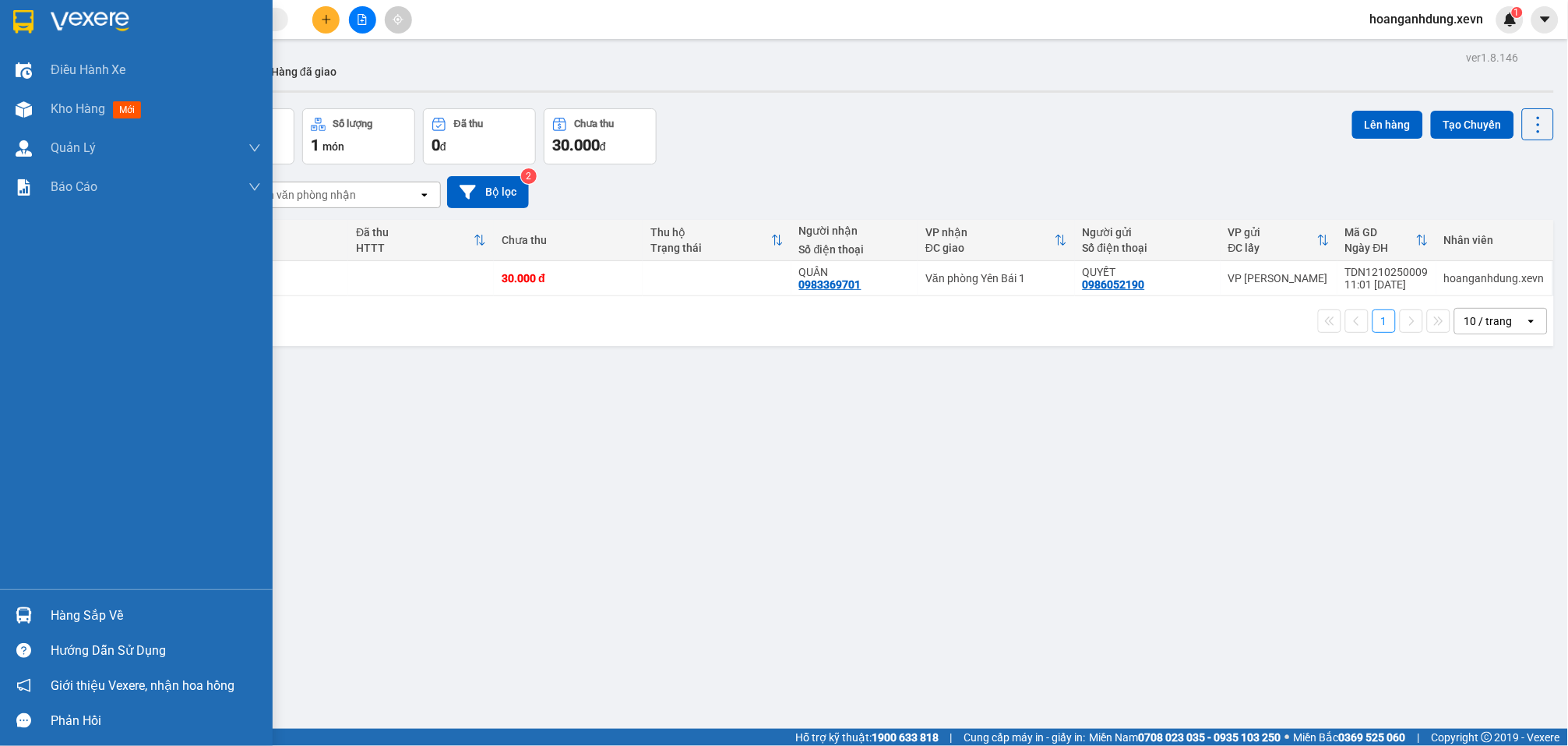
click at [51, 623] on div "Hàng sắp về" at bounding box center [155, 615] width 210 height 23
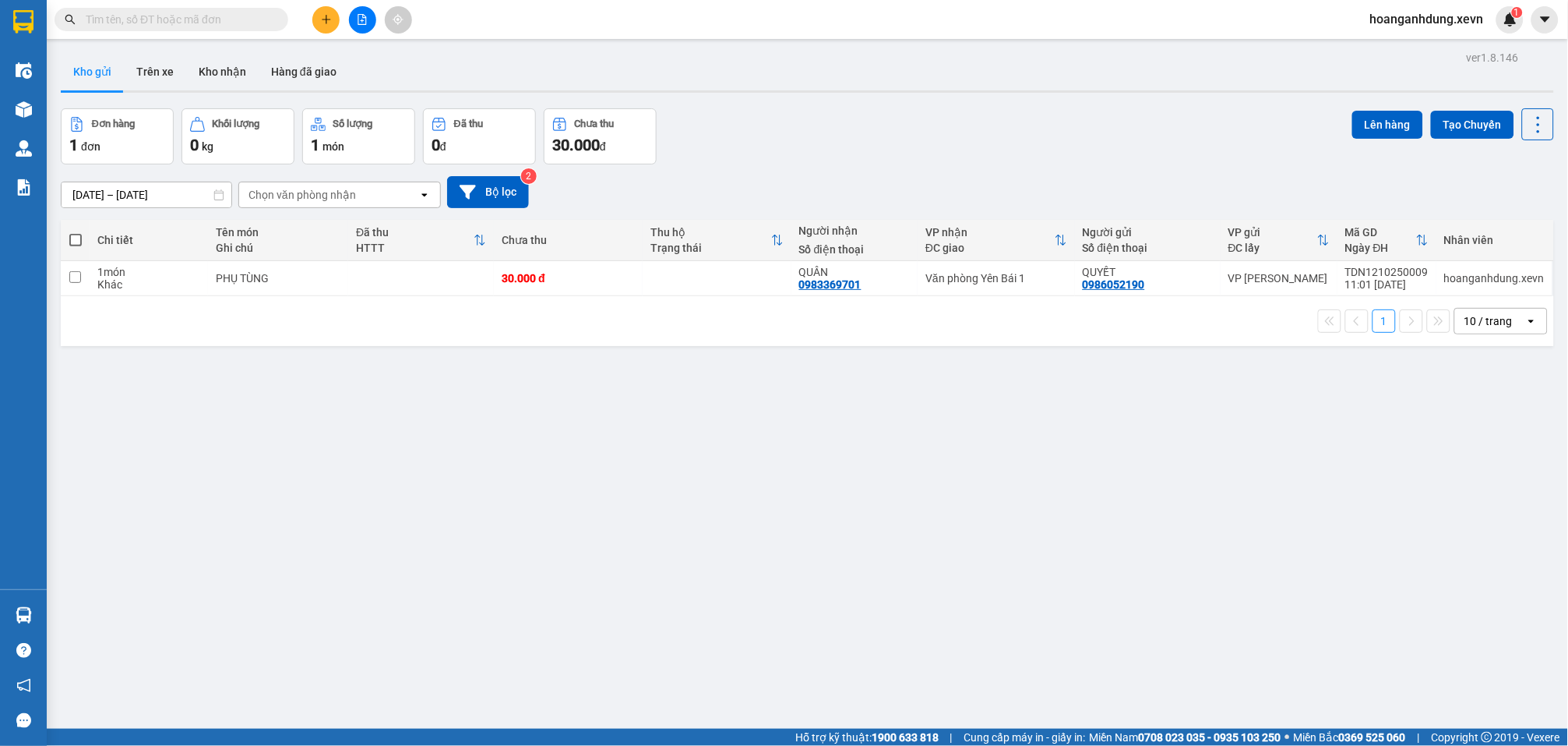
click at [753, 584] on section "Kết quả tìm kiếm ( 1 ) Bộ lọc Mã ĐH Trạng thái Món hàng Thu hộ Tổng cước Chưa c…" at bounding box center [784, 373] width 1568 height 746
click at [332, 22] on button at bounding box center [326, 19] width 27 height 27
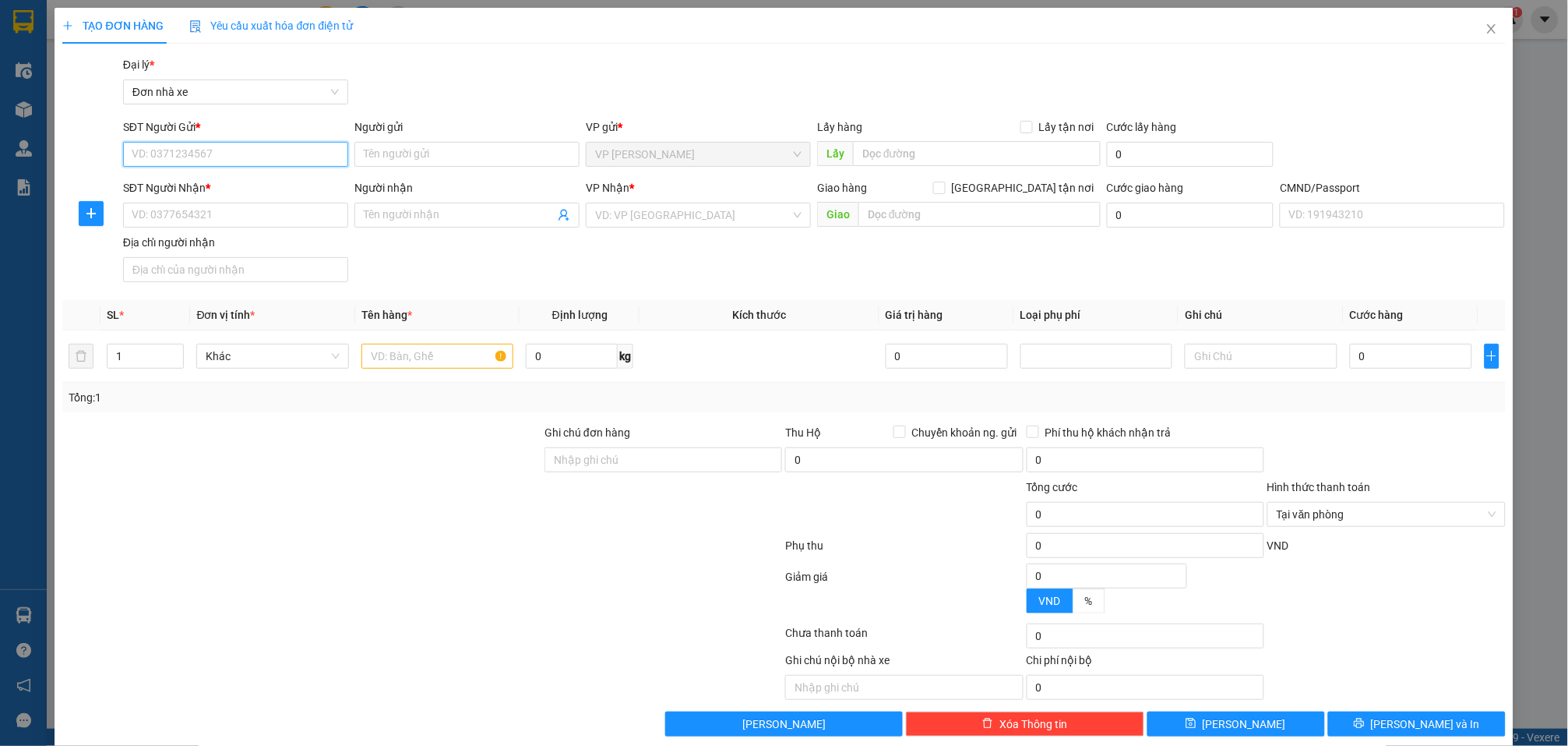
click at [249, 154] on input "SĐT Người Gửi *" at bounding box center [235, 154] width 225 height 25
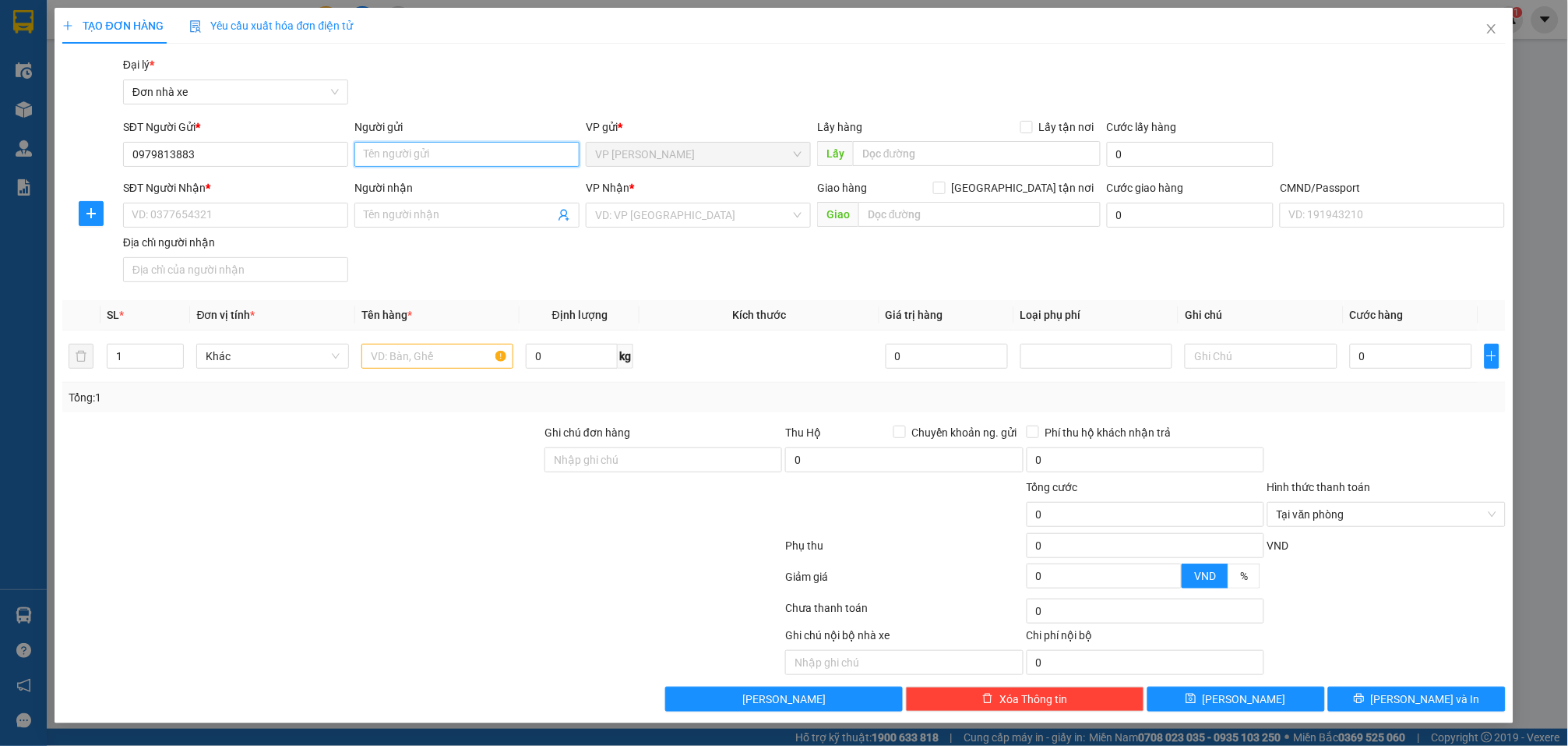
click at [419, 158] on input "Người gửi" at bounding box center [467, 154] width 225 height 25
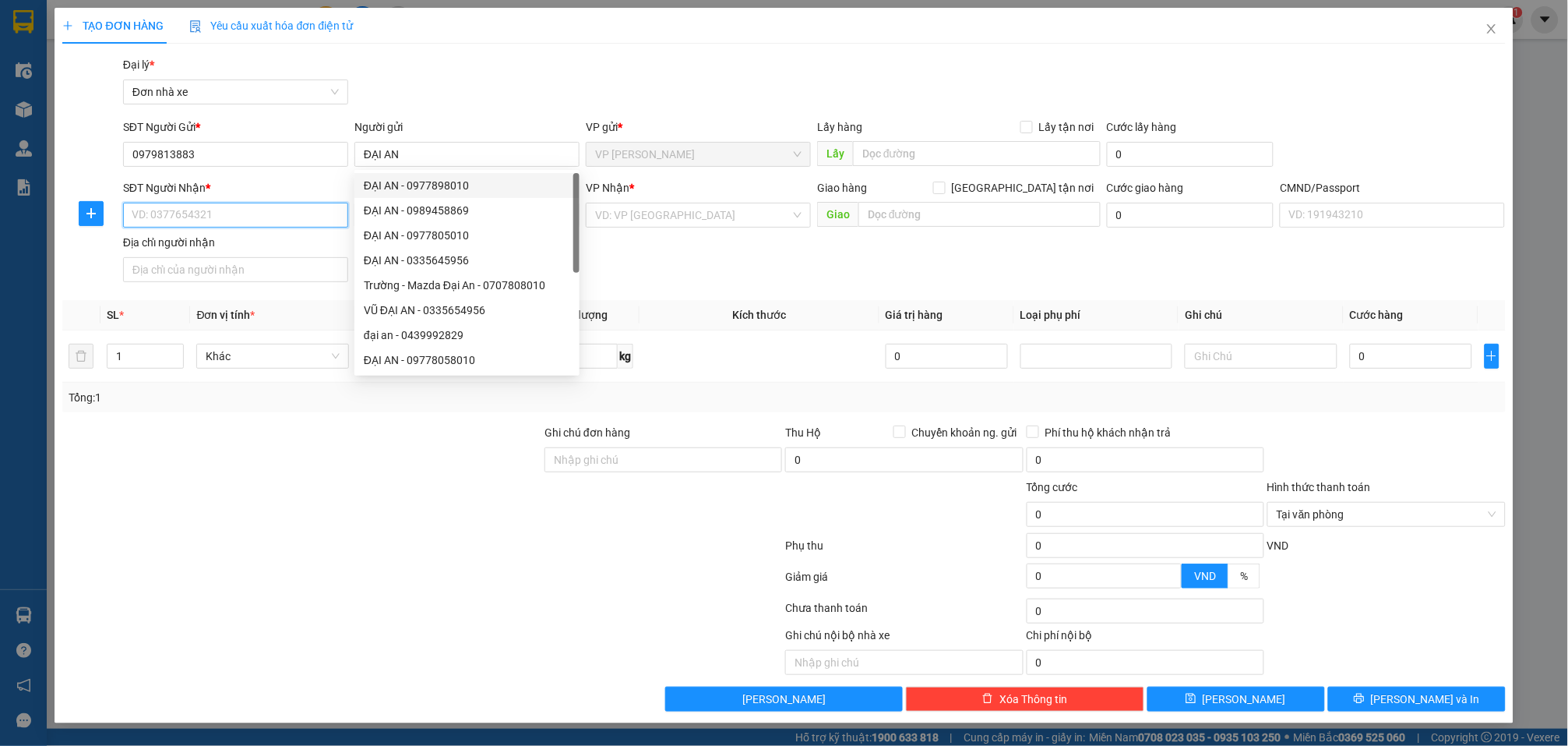
click at [298, 218] on input "SĐT Người Nhận *" at bounding box center [235, 215] width 225 height 25
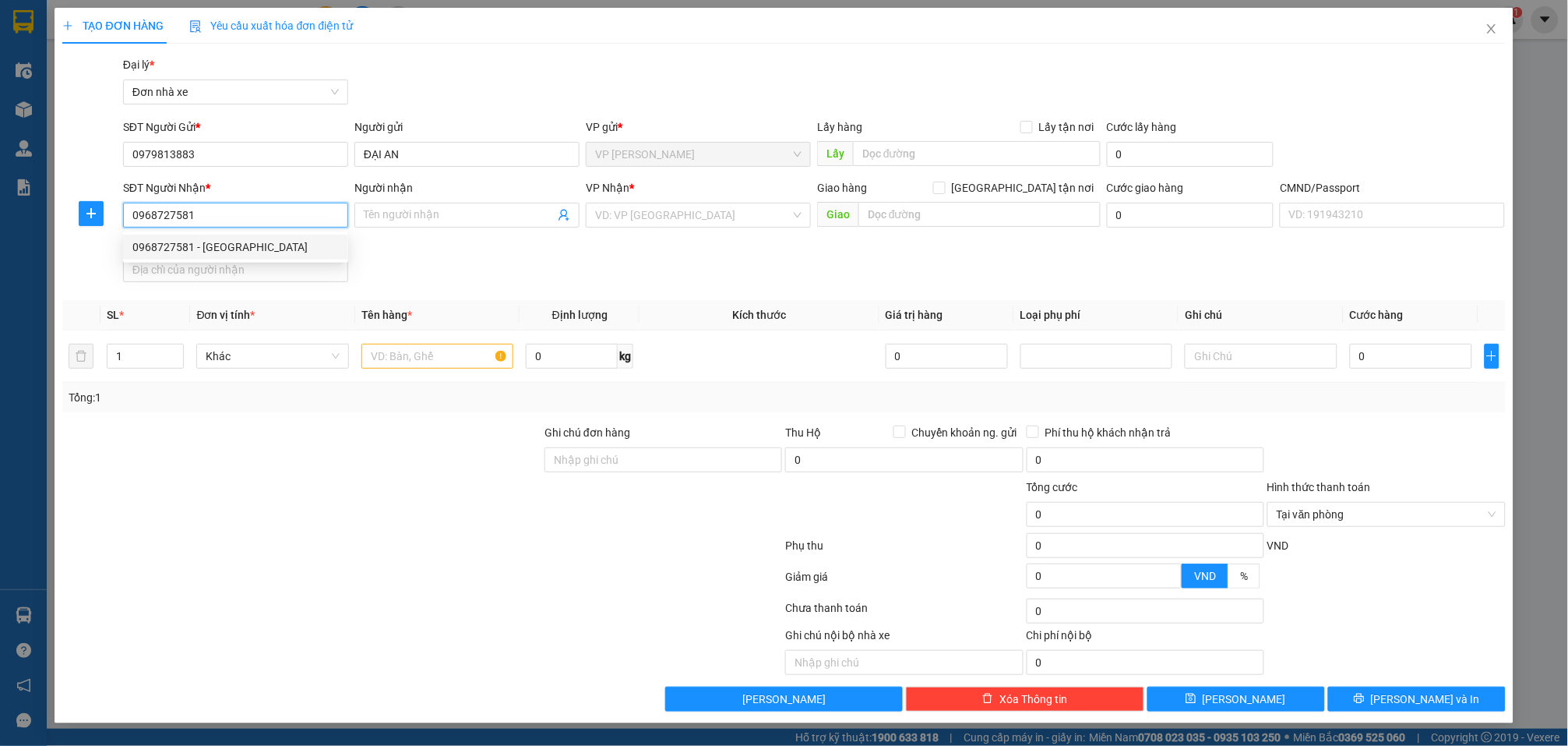
click at [276, 243] on div "0968727581 - Hưng Hà" at bounding box center [235, 247] width 206 height 17
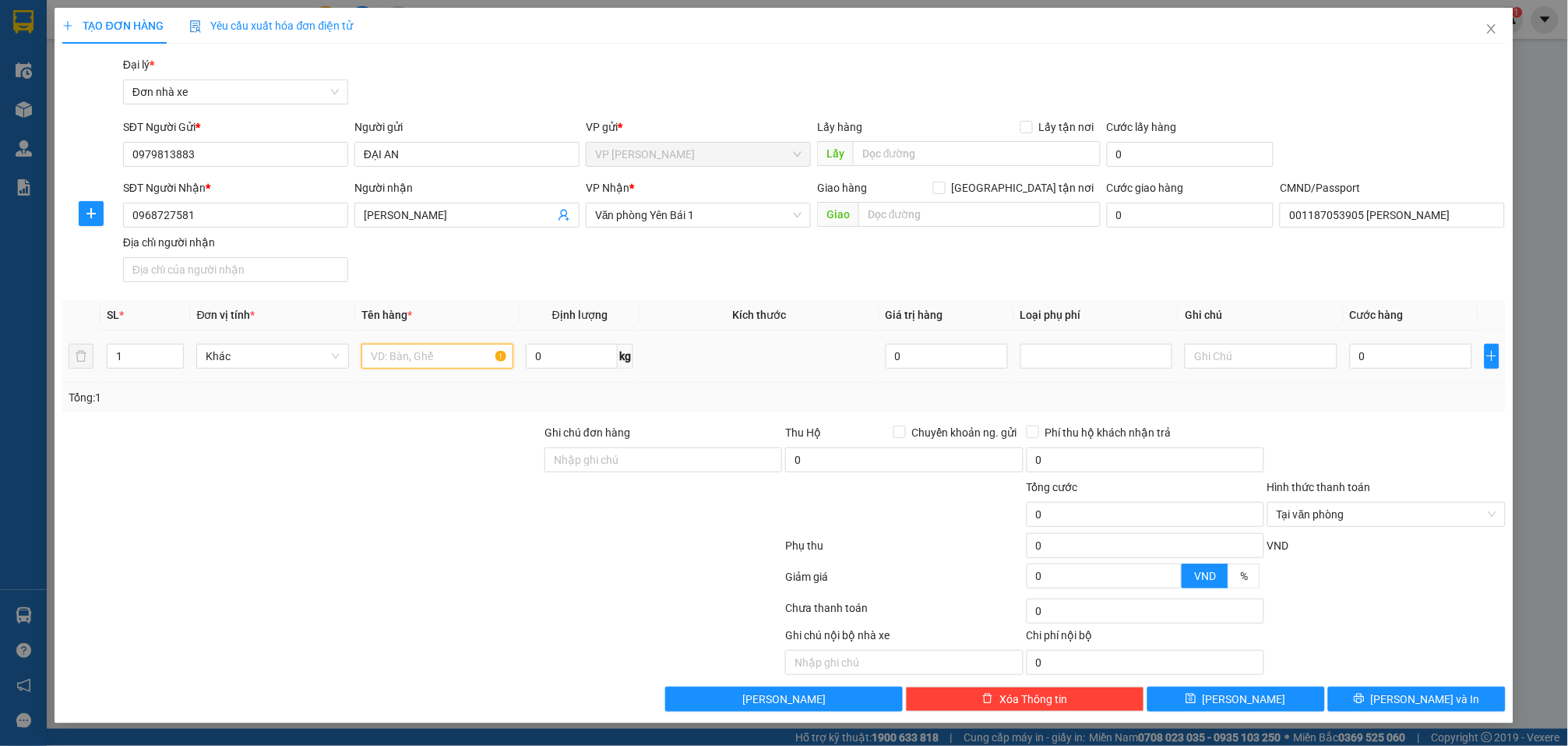
click at [438, 352] on input "text" at bounding box center [437, 357] width 152 height 25
click at [1428, 359] on input "0" at bounding box center [1411, 357] width 122 height 25
click at [1455, 453] on div at bounding box center [1386, 451] width 241 height 54
click at [1449, 703] on button "[PERSON_NAME] và In" at bounding box center [1417, 699] width 177 height 25
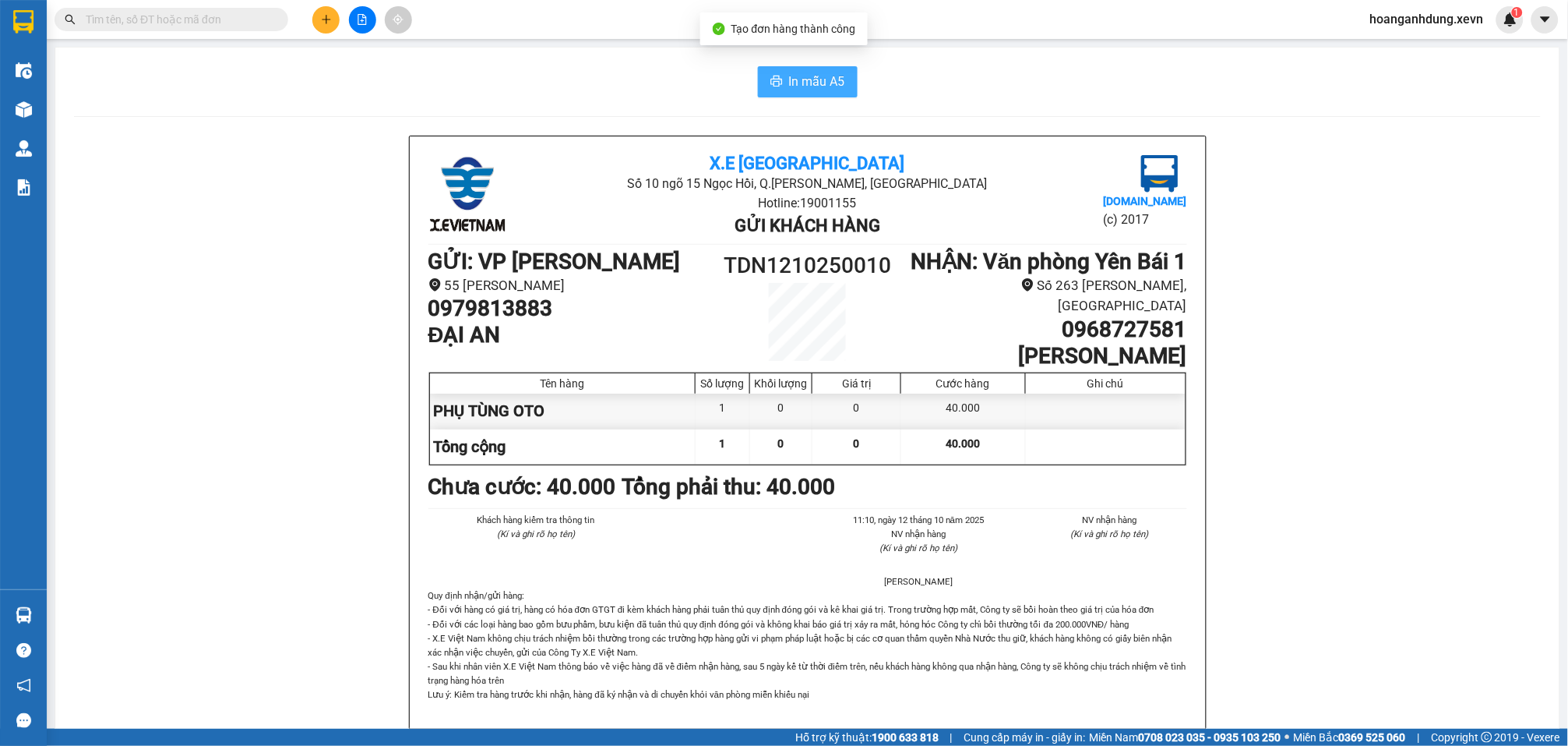
click at [815, 90] on span "In mẫu A5" at bounding box center [817, 81] width 56 height 19
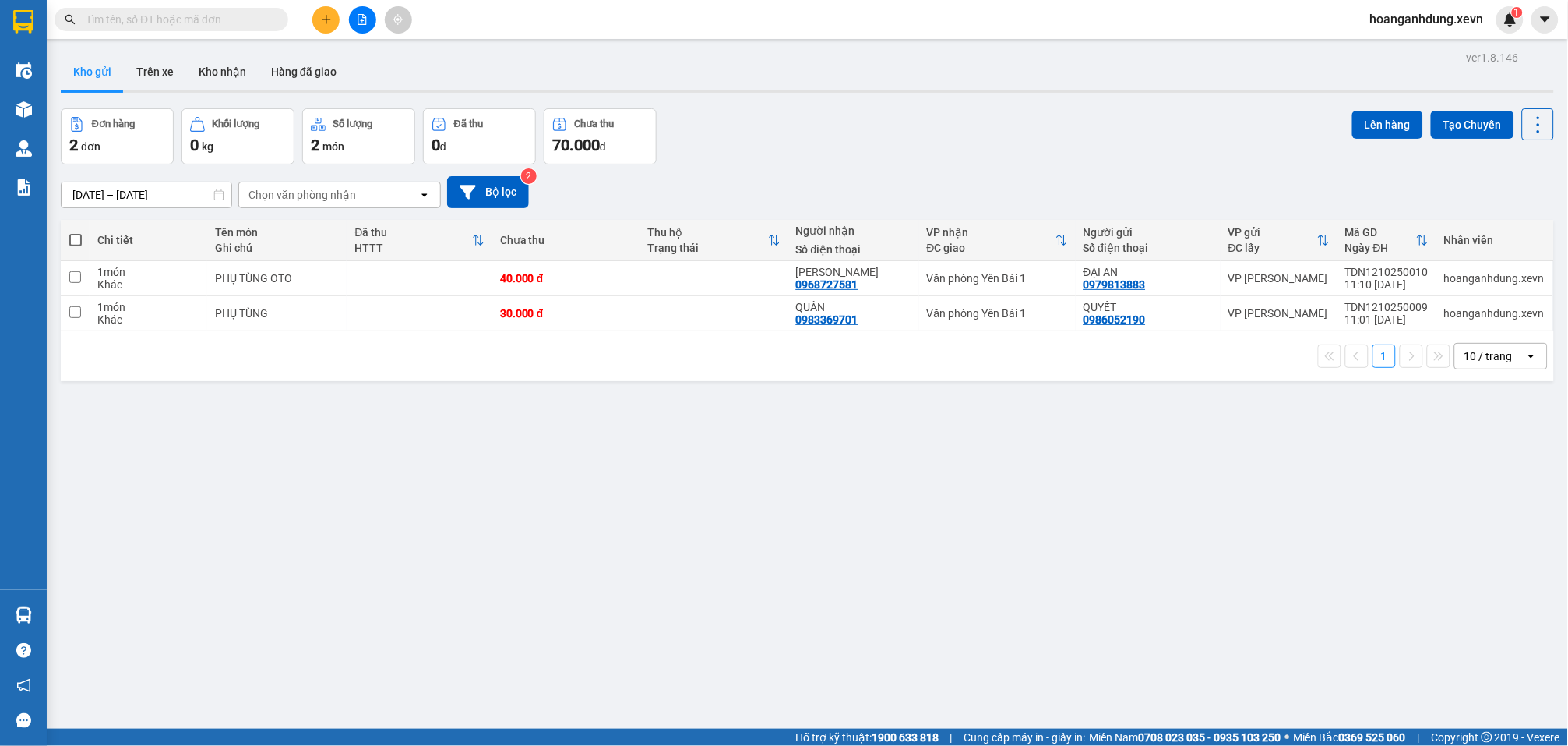
drag, startPoint x: 815, startPoint y: 90, endPoint x: 1226, endPoint y: 74, distance: 411.3
click at [1226, 74] on div "Kho gửi Trên xe Kho nhận Hàng đã giao" at bounding box center [808, 74] width 1493 height 42
click at [241, 20] on input "text" at bounding box center [177, 19] width 184 height 17
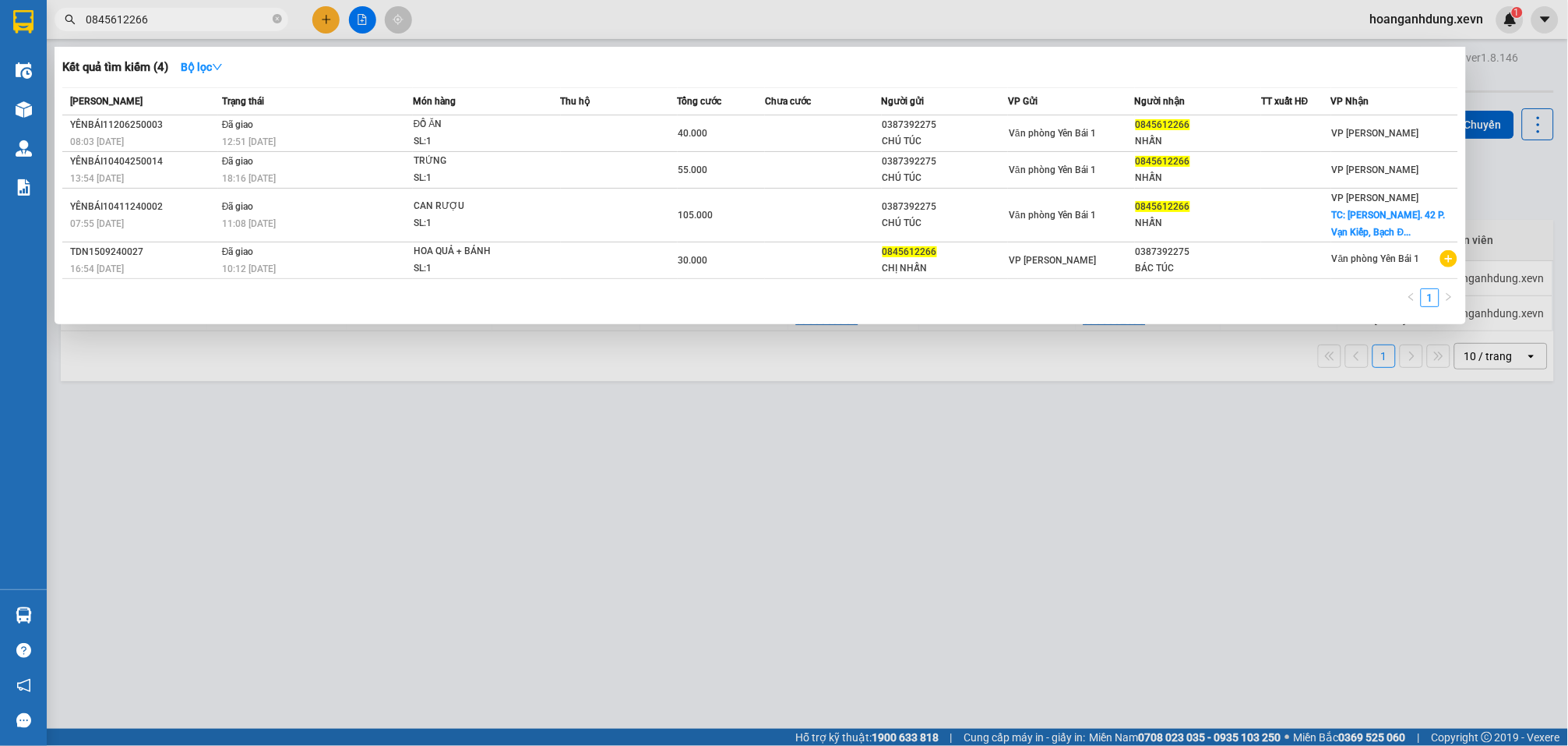
click at [1365, 513] on div at bounding box center [784, 373] width 1568 height 746
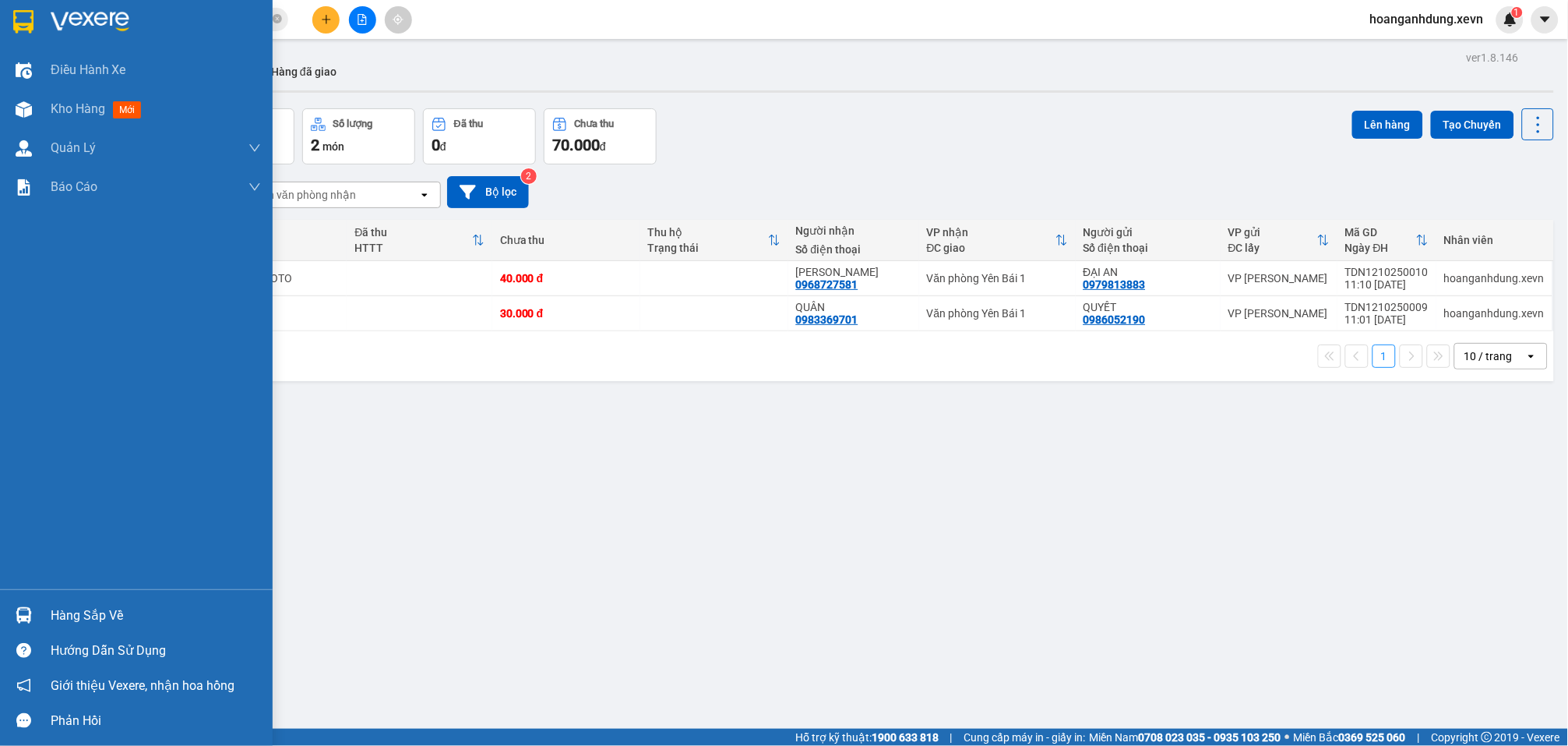
click at [38, 617] on div "Hàng sắp về" at bounding box center [137, 615] width 273 height 35
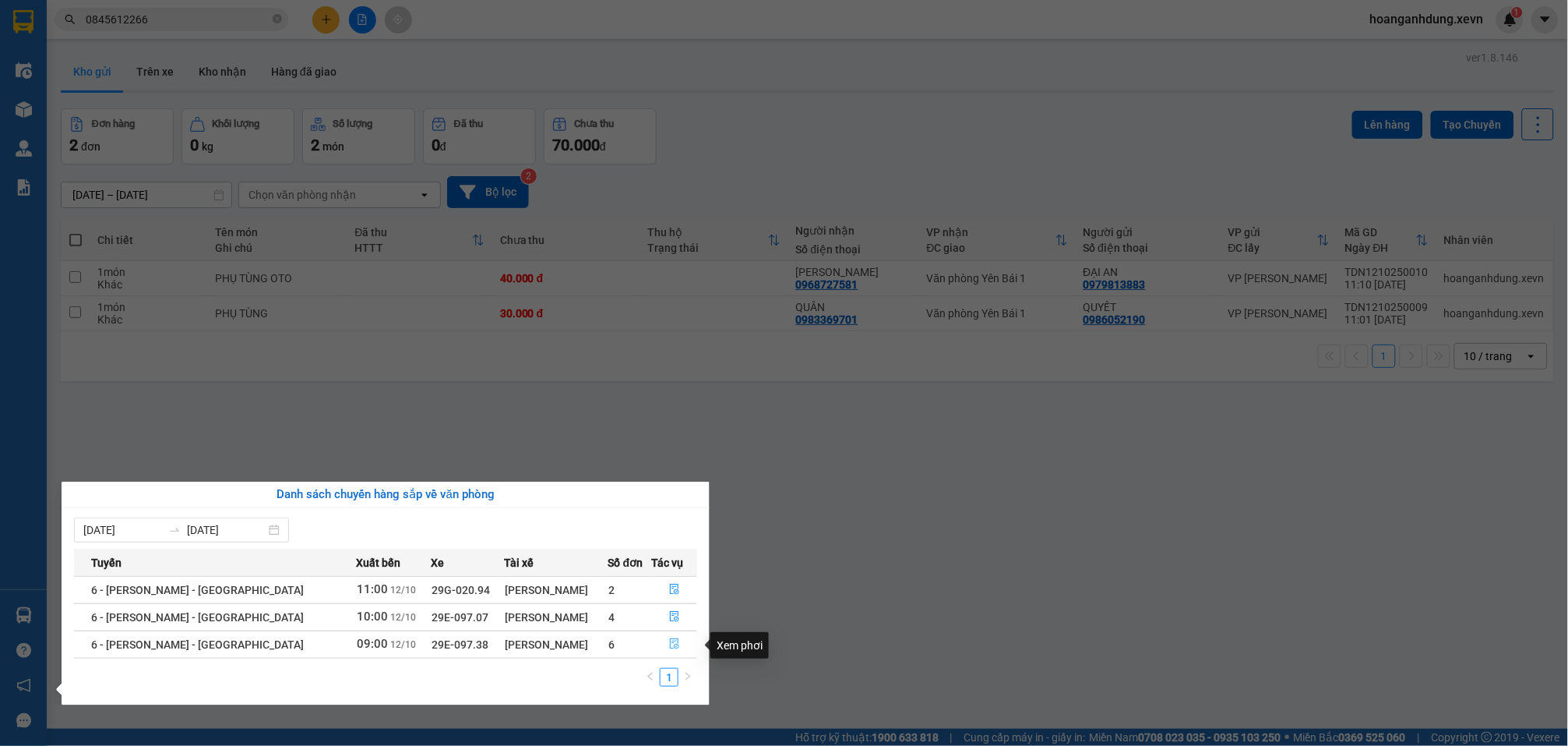
click at [670, 651] on span "file-done" at bounding box center [674, 644] width 11 height 13
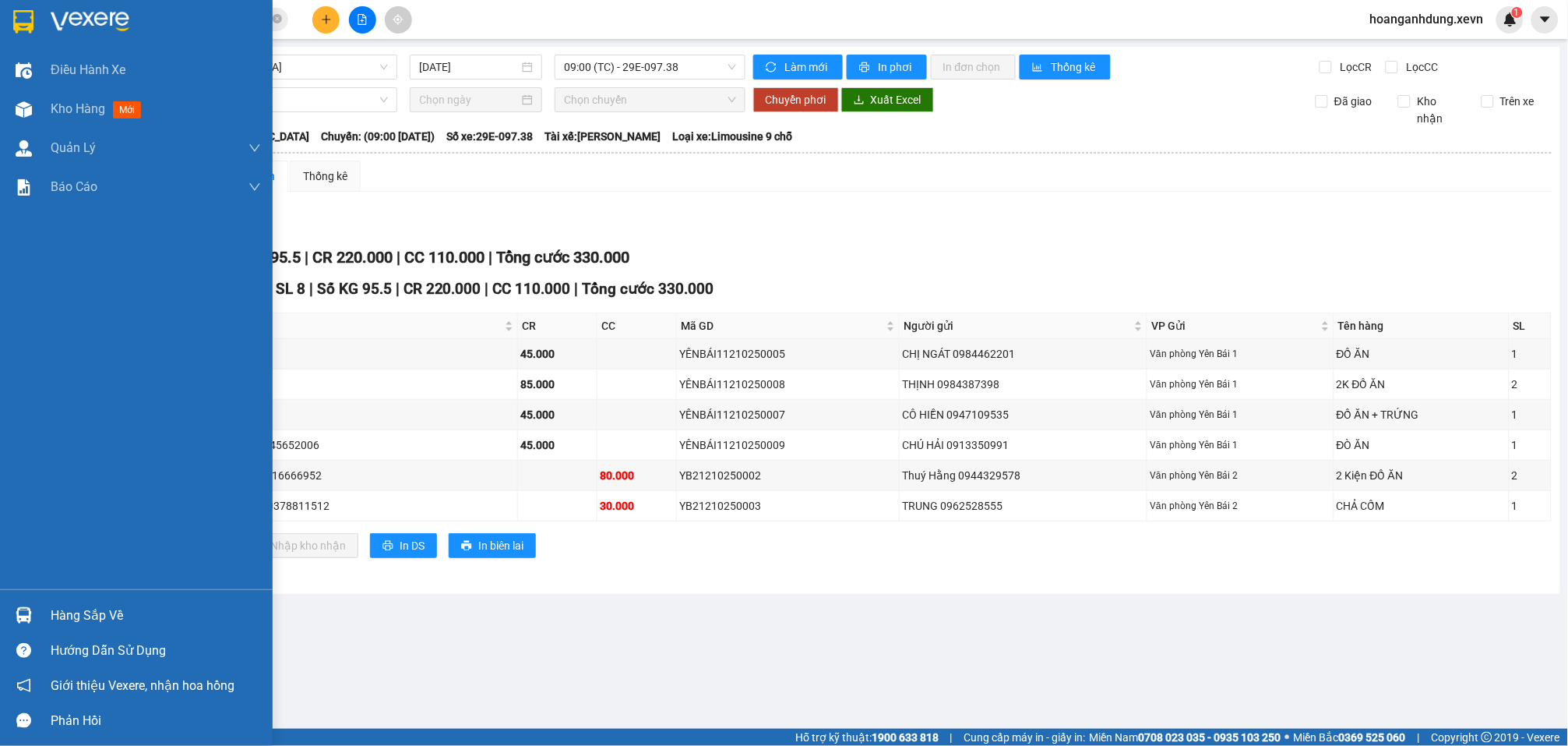
click at [77, 615] on div "Hàng sắp về" at bounding box center [155, 615] width 210 height 23
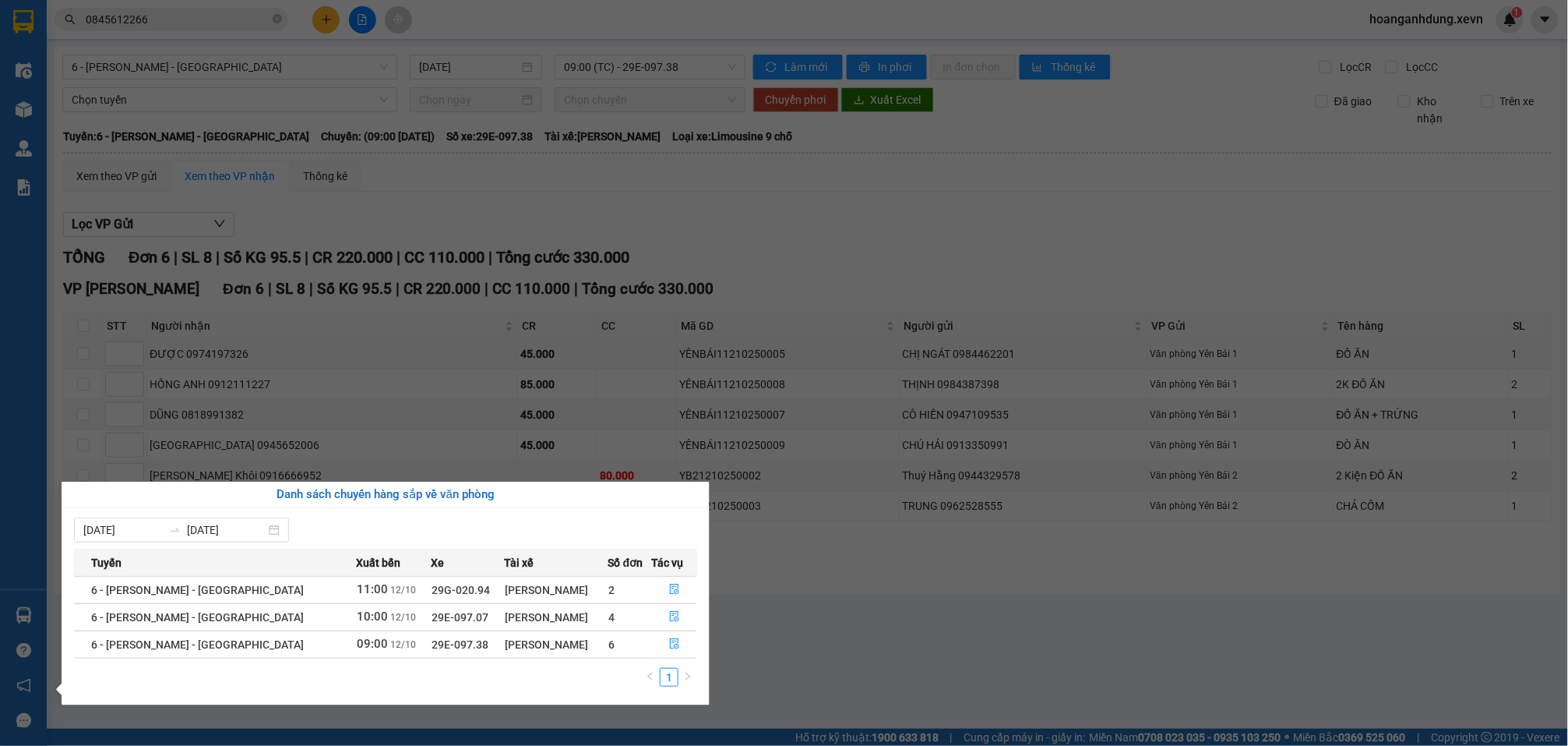
click at [903, 204] on section "Kết quả tìm kiếm ( 4 ) Bộ lọc Mã ĐH Trạng thái Món hàng Thu hộ Tổng cước Chưa c…" at bounding box center [784, 373] width 1568 height 746
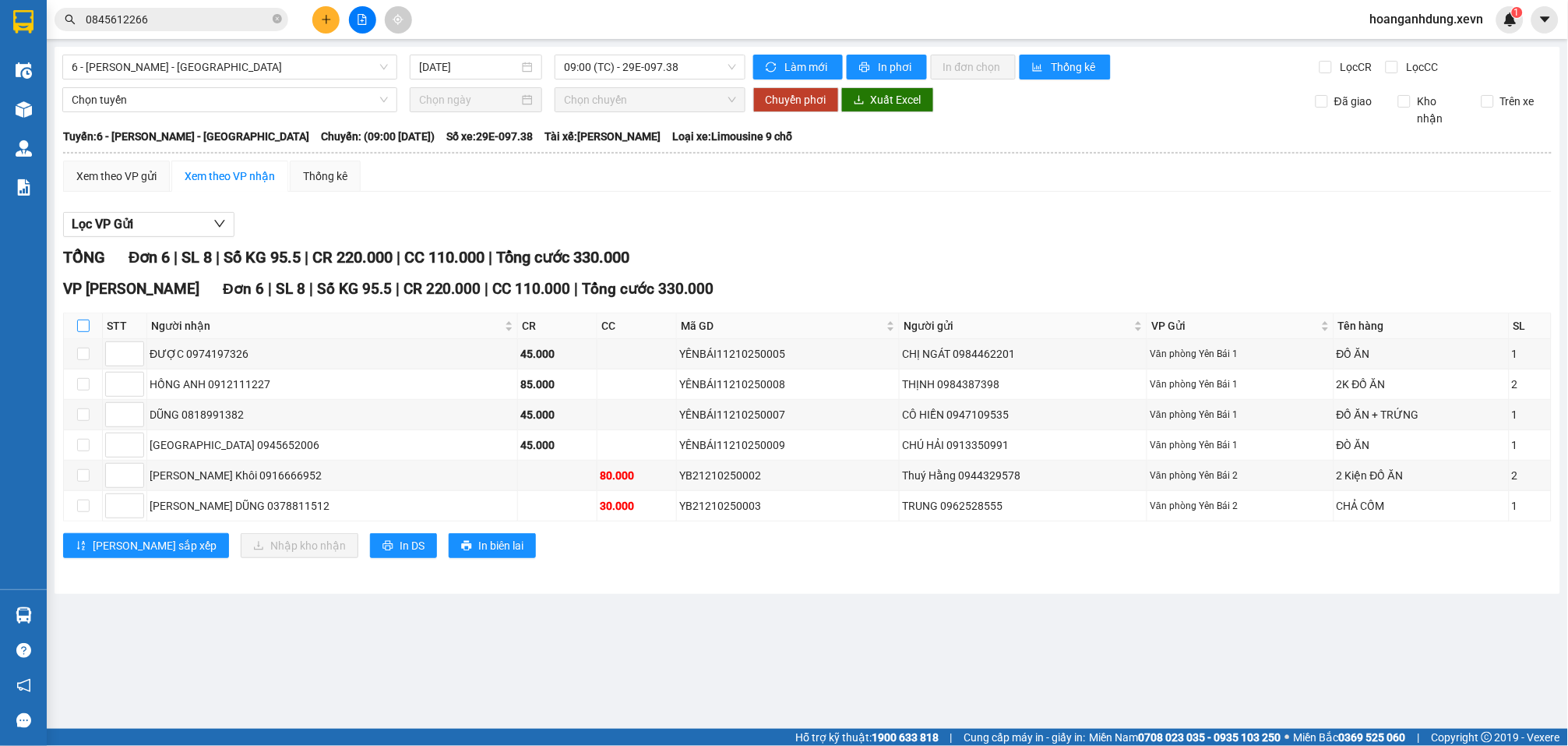
click at [77, 320] on input "checkbox" at bounding box center [83, 326] width 13 height 13
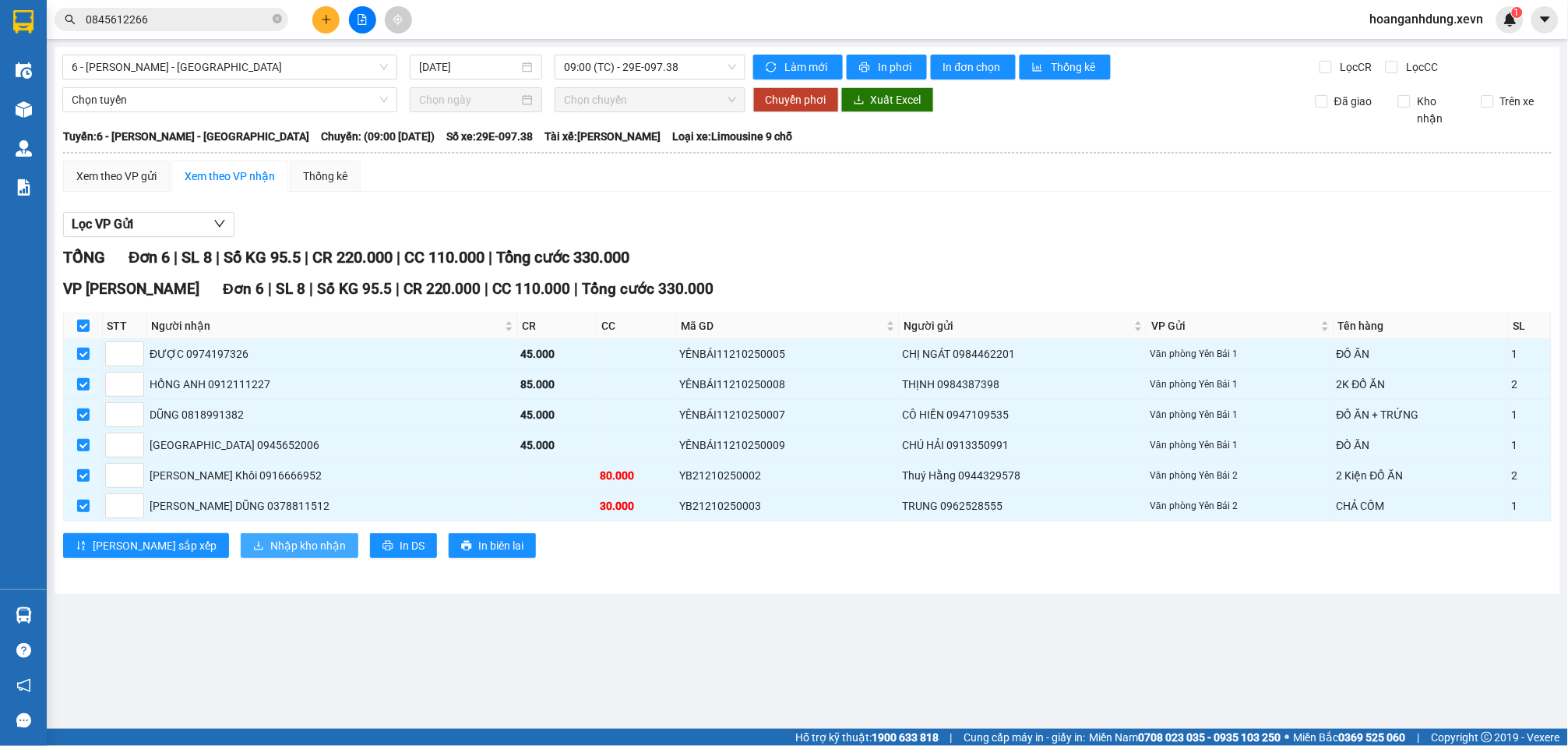
click at [270, 542] on span "Nhập kho nhận" at bounding box center [308, 545] width 76 height 17
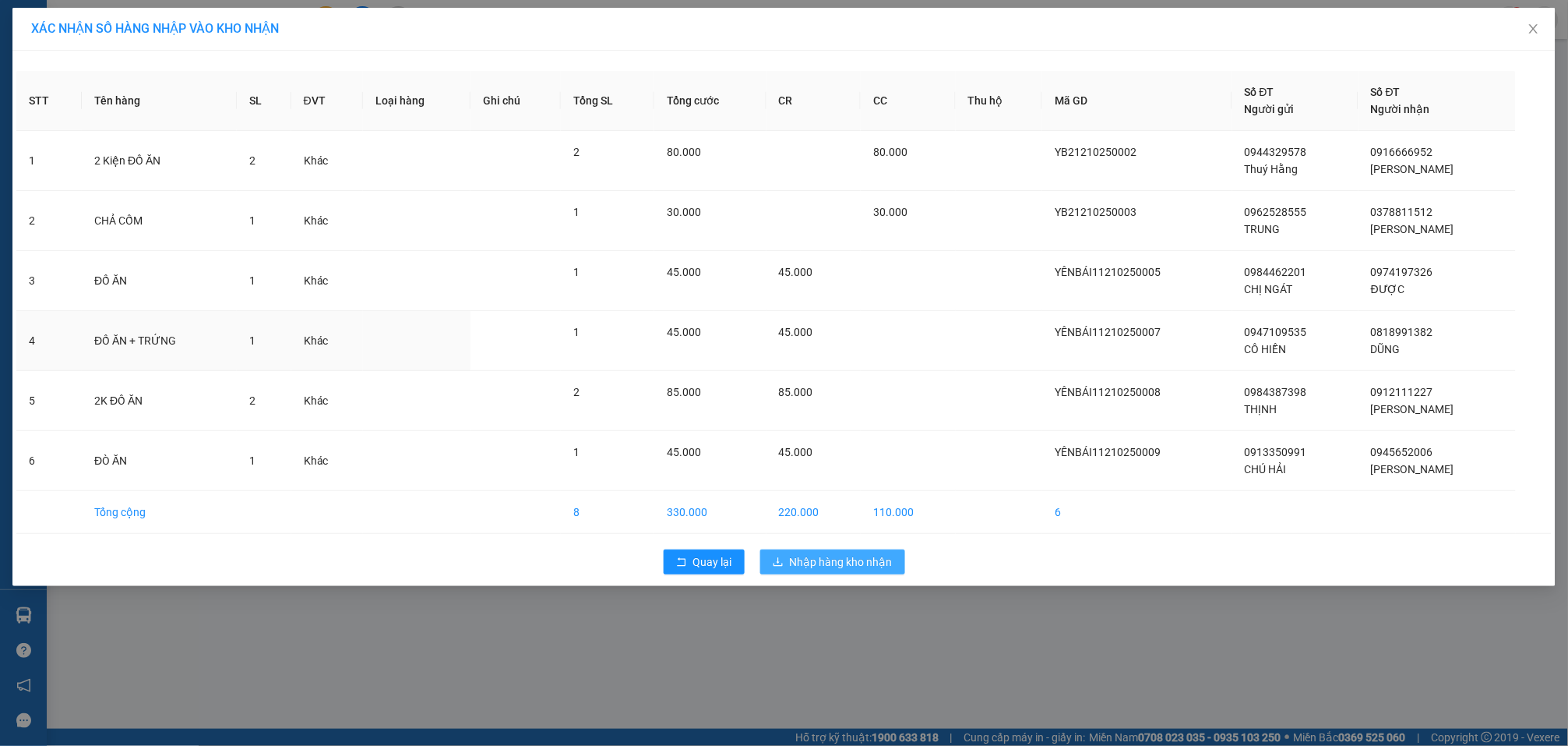
click at [861, 313] on td at bounding box center [908, 341] width 95 height 60
click at [863, 564] on span "Nhập hàng kho nhận" at bounding box center [842, 562] width 103 height 17
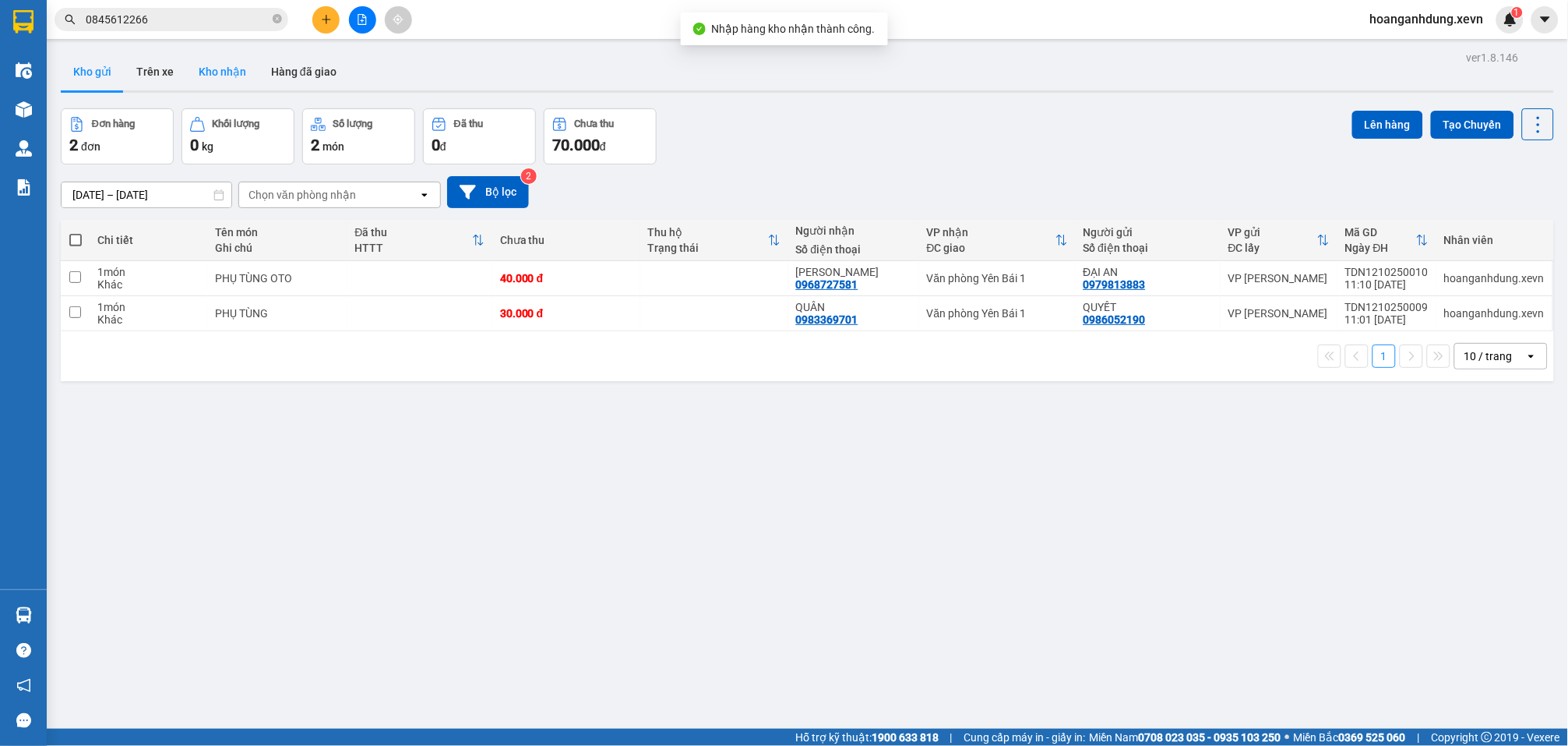
click at [215, 66] on button "Kho nhận" at bounding box center [222, 72] width 73 height 38
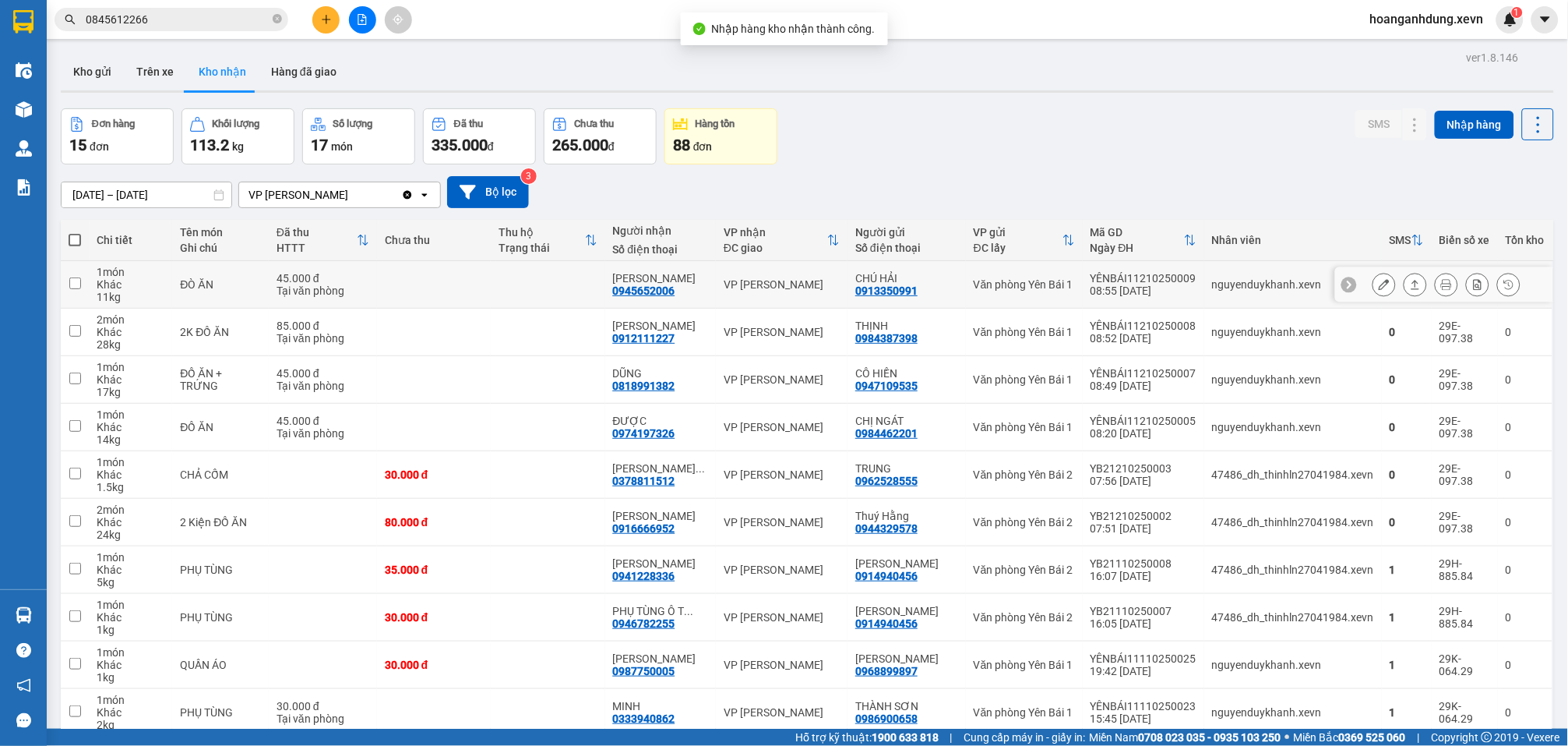
click at [1233, 296] on td "nguyenduykhanh.xevn" at bounding box center [1293, 284] width 177 height 47
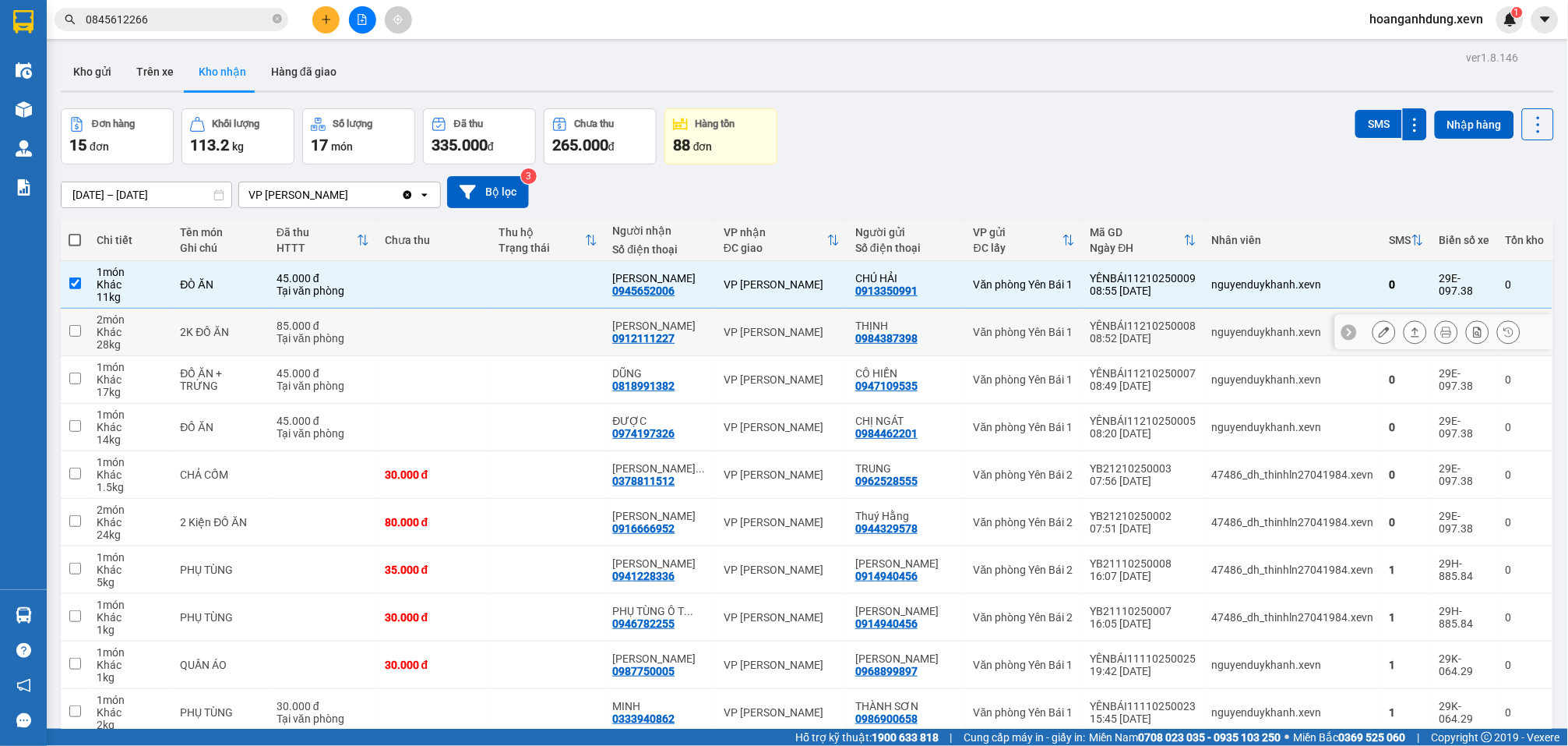
drag, startPoint x: 1224, startPoint y: 340, endPoint x: 1237, endPoint y: 390, distance: 51.7
click at [1224, 341] on td "nguyenduykhanh.xevn" at bounding box center [1293, 332] width 177 height 47
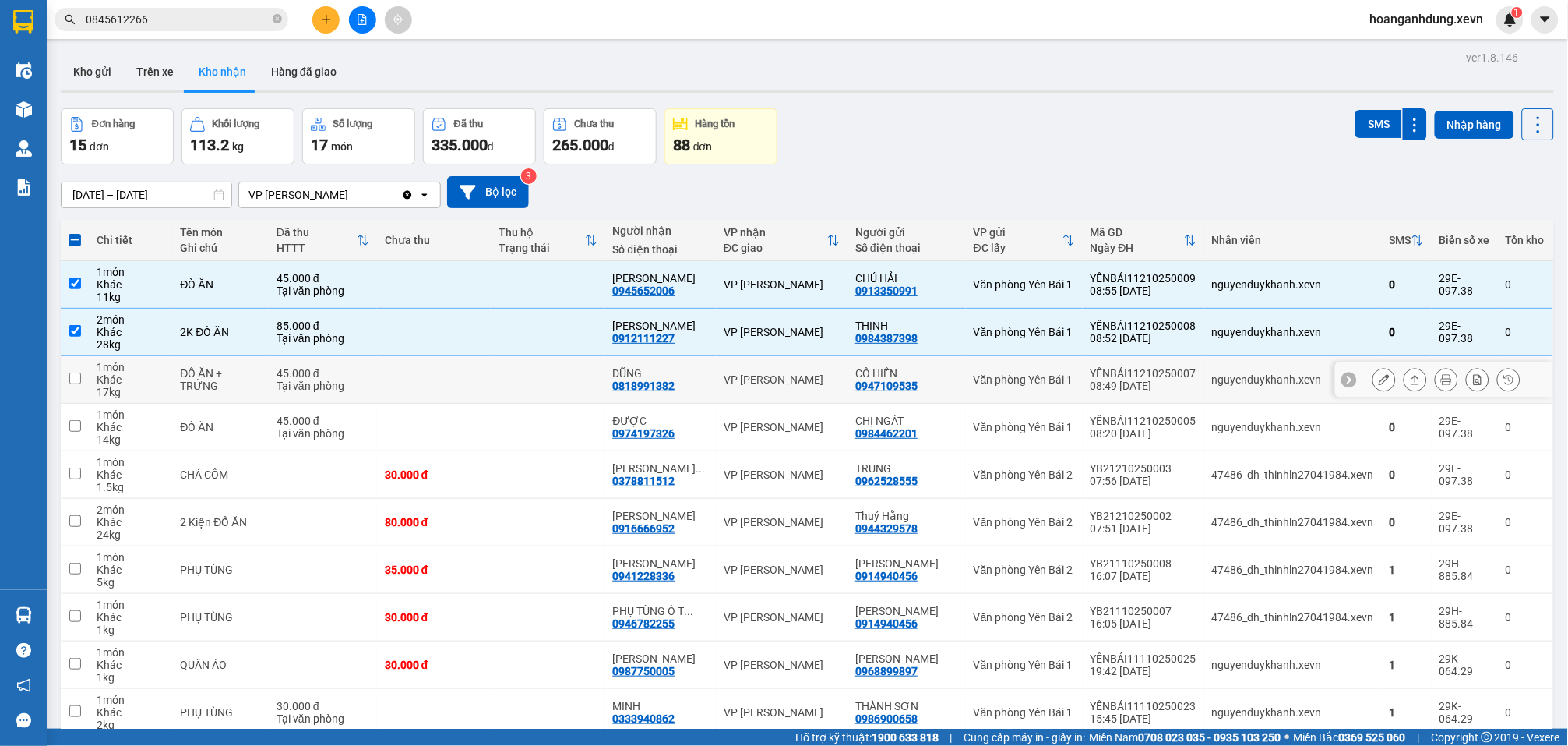
click at [1242, 402] on td "nguyenduykhanh.xevn" at bounding box center [1293, 380] width 177 height 47
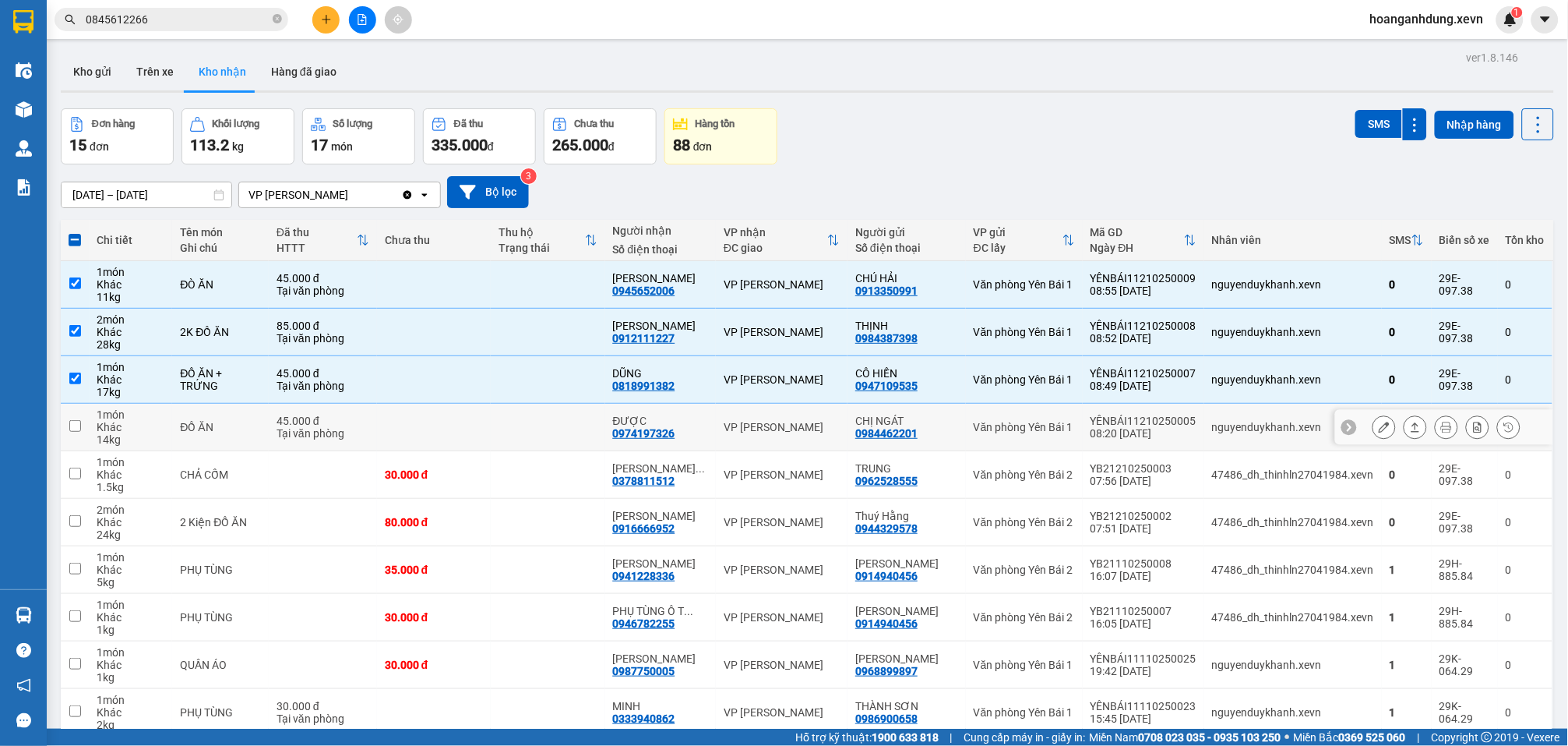
drag, startPoint x: 1250, startPoint y: 427, endPoint x: 1262, endPoint y: 462, distance: 37.0
click at [1250, 428] on div "nguyenduykhanh.xevn" at bounding box center [1293, 426] width 162 height 13
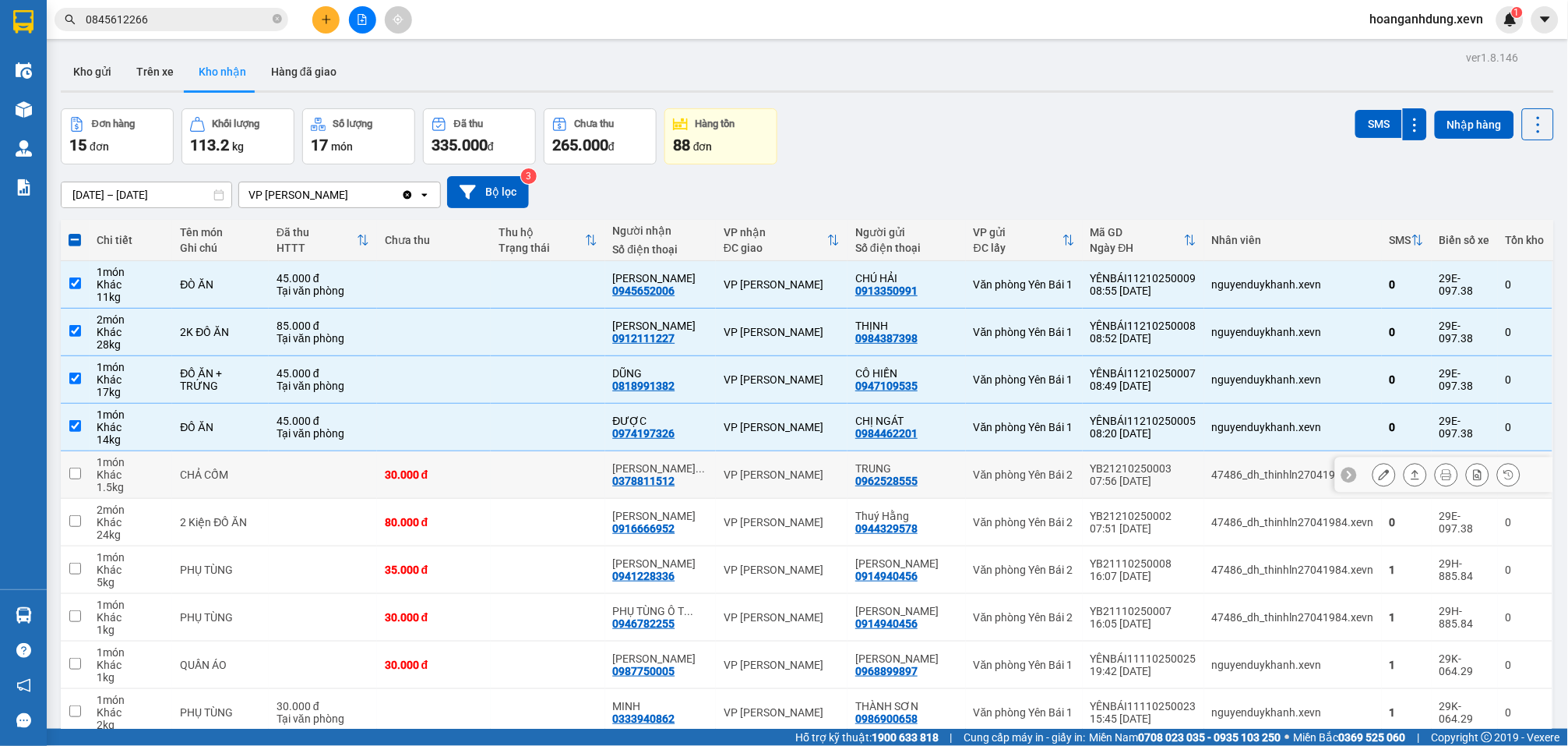
click at [1262, 468] on div "47486_dh_thinhln27041984.xevn" at bounding box center [1293, 474] width 162 height 13
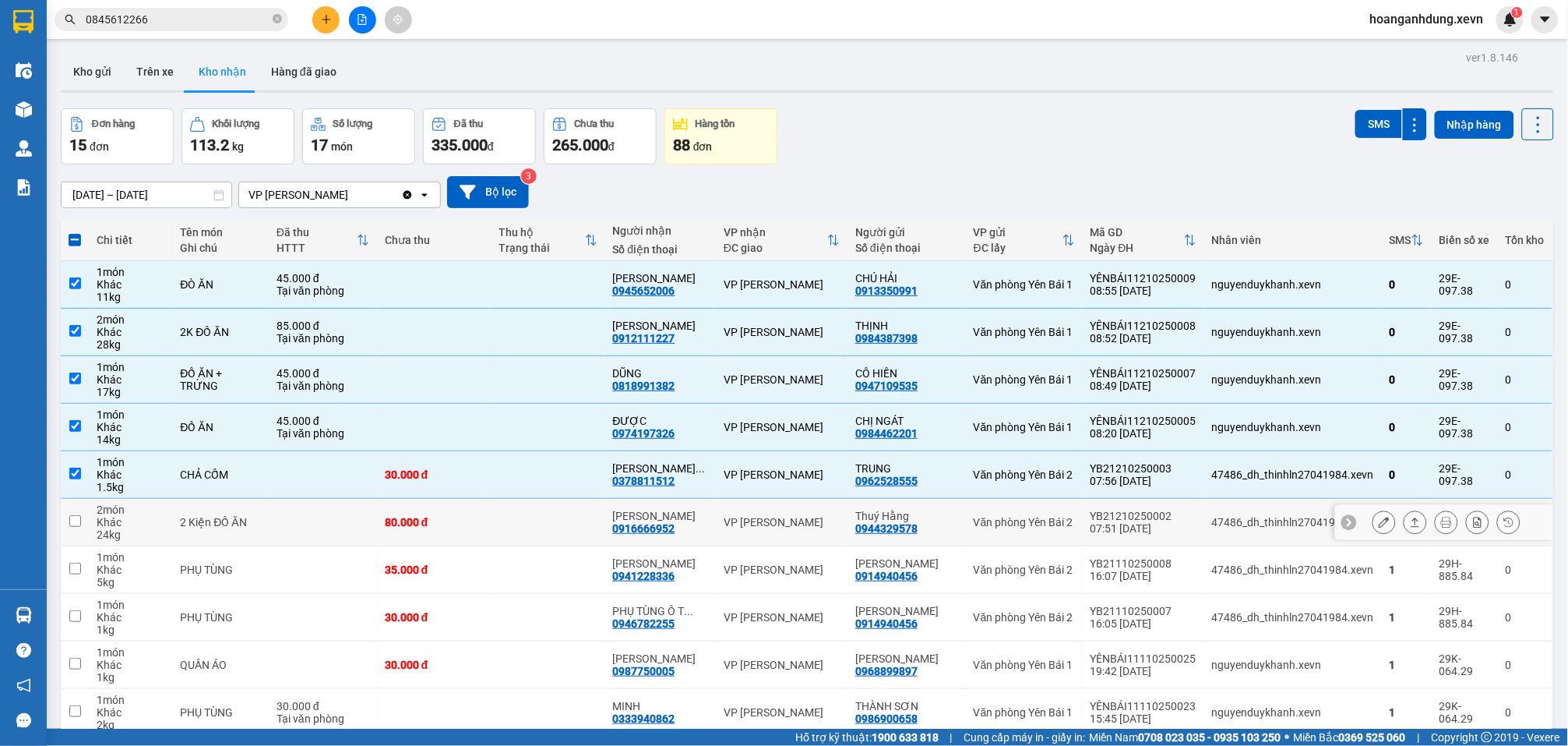
click at [1269, 516] on div "47486_dh_thinhln27041984.xevn" at bounding box center [1293, 522] width 162 height 13
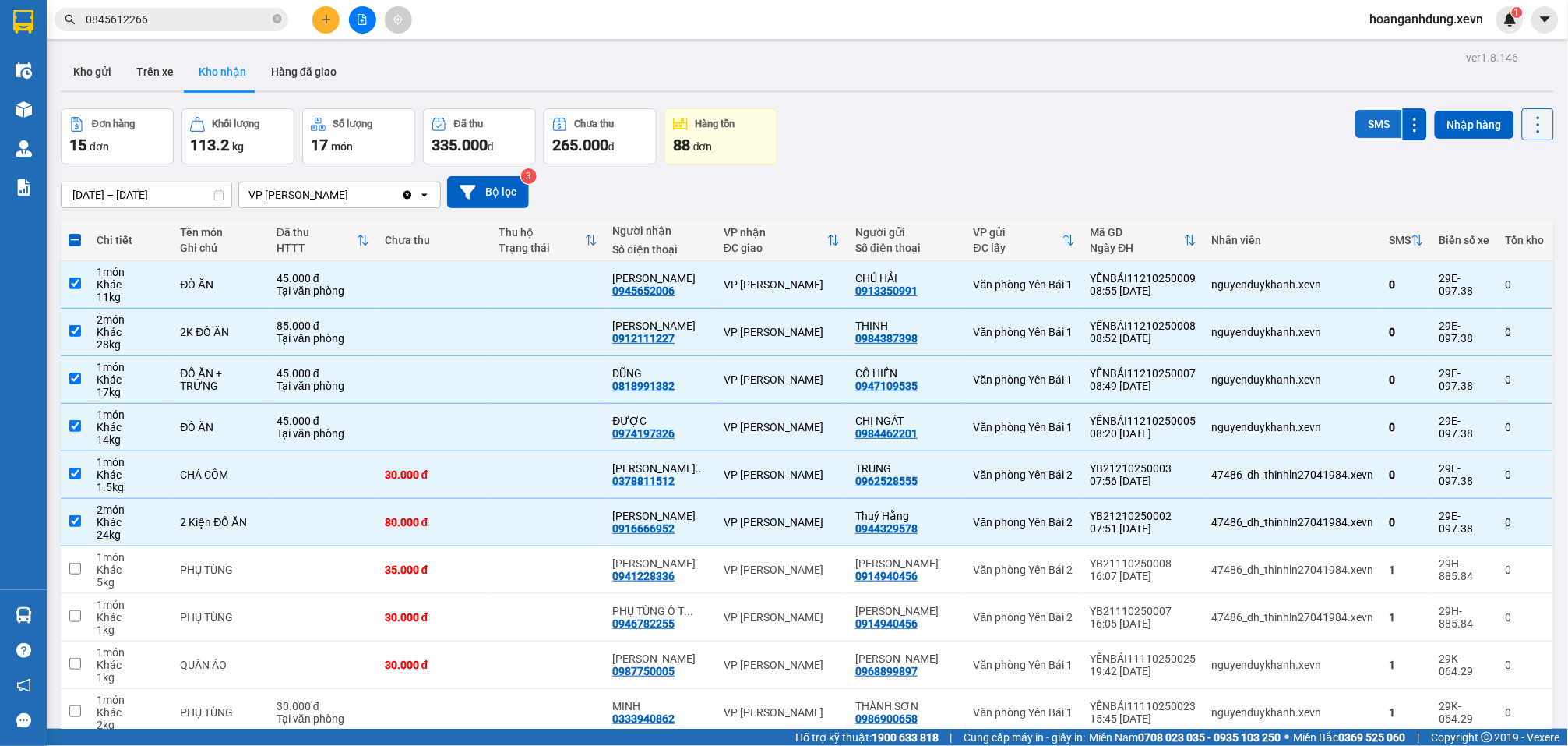
click at [1367, 128] on button "SMS" at bounding box center [1379, 123] width 46 height 28
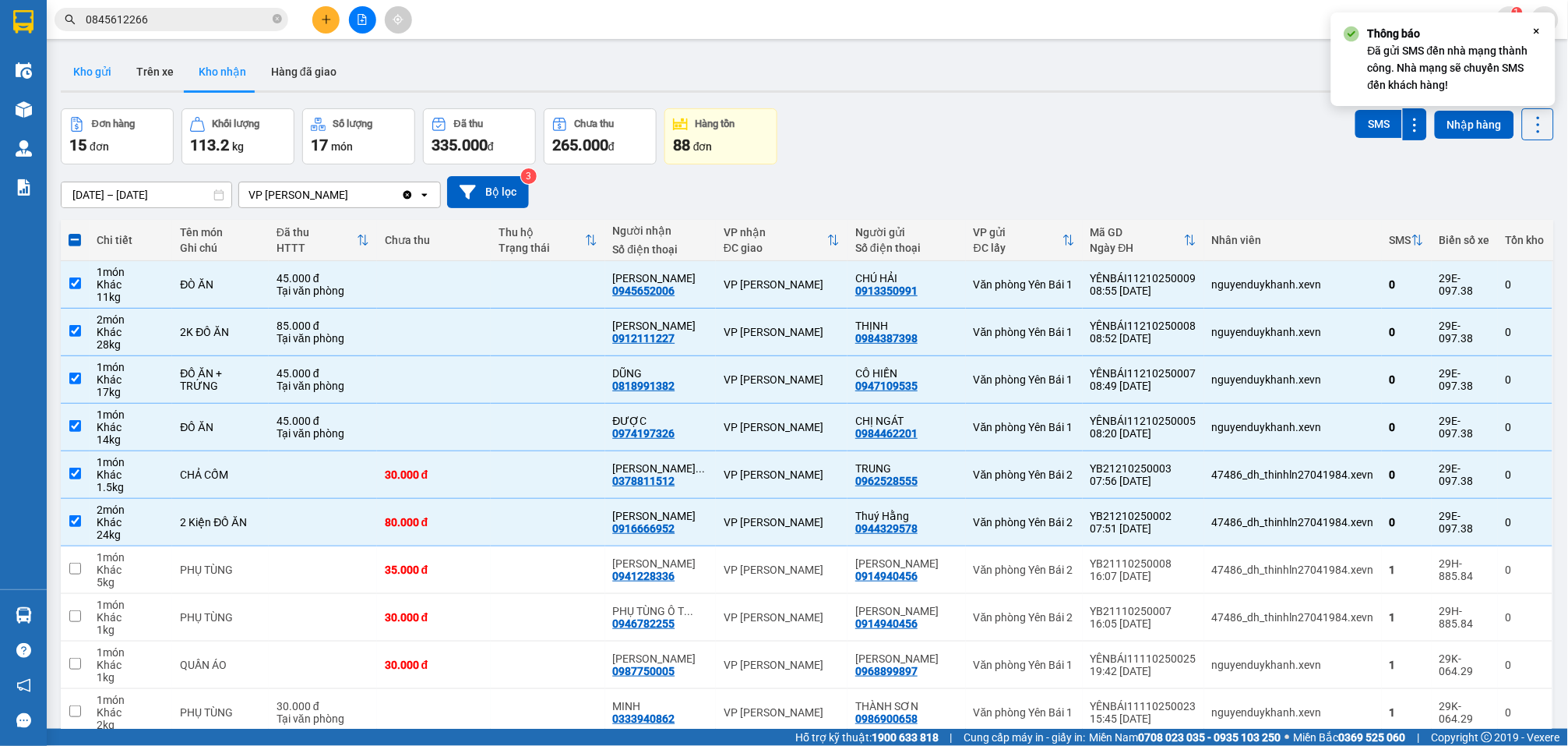
drag, startPoint x: 77, startPoint y: 66, endPoint x: 102, endPoint y: 154, distance: 91.5
click at [77, 67] on button "Kho gửi" at bounding box center [92, 72] width 63 height 38
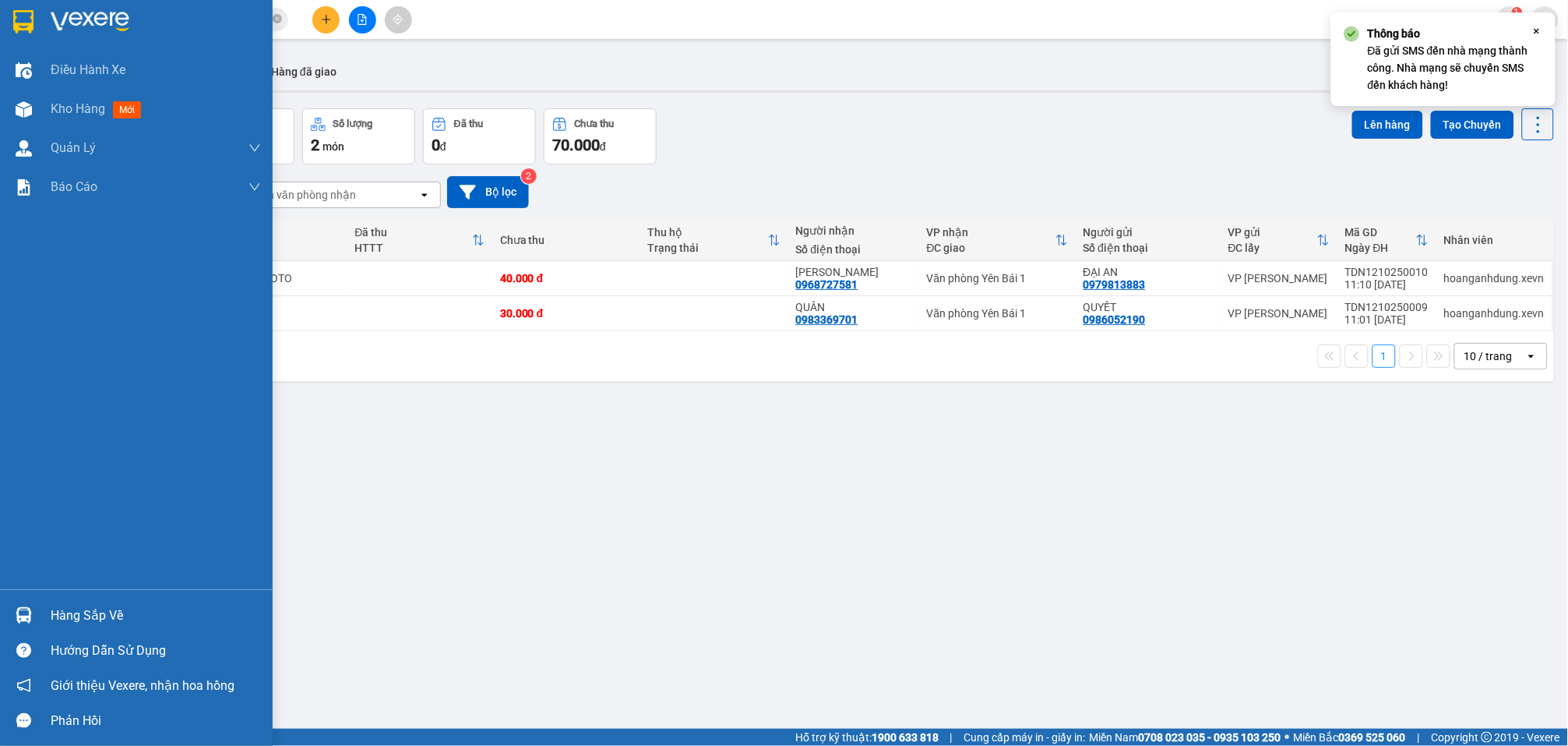
click at [62, 607] on div "Hàng sắp về" at bounding box center [155, 615] width 210 height 23
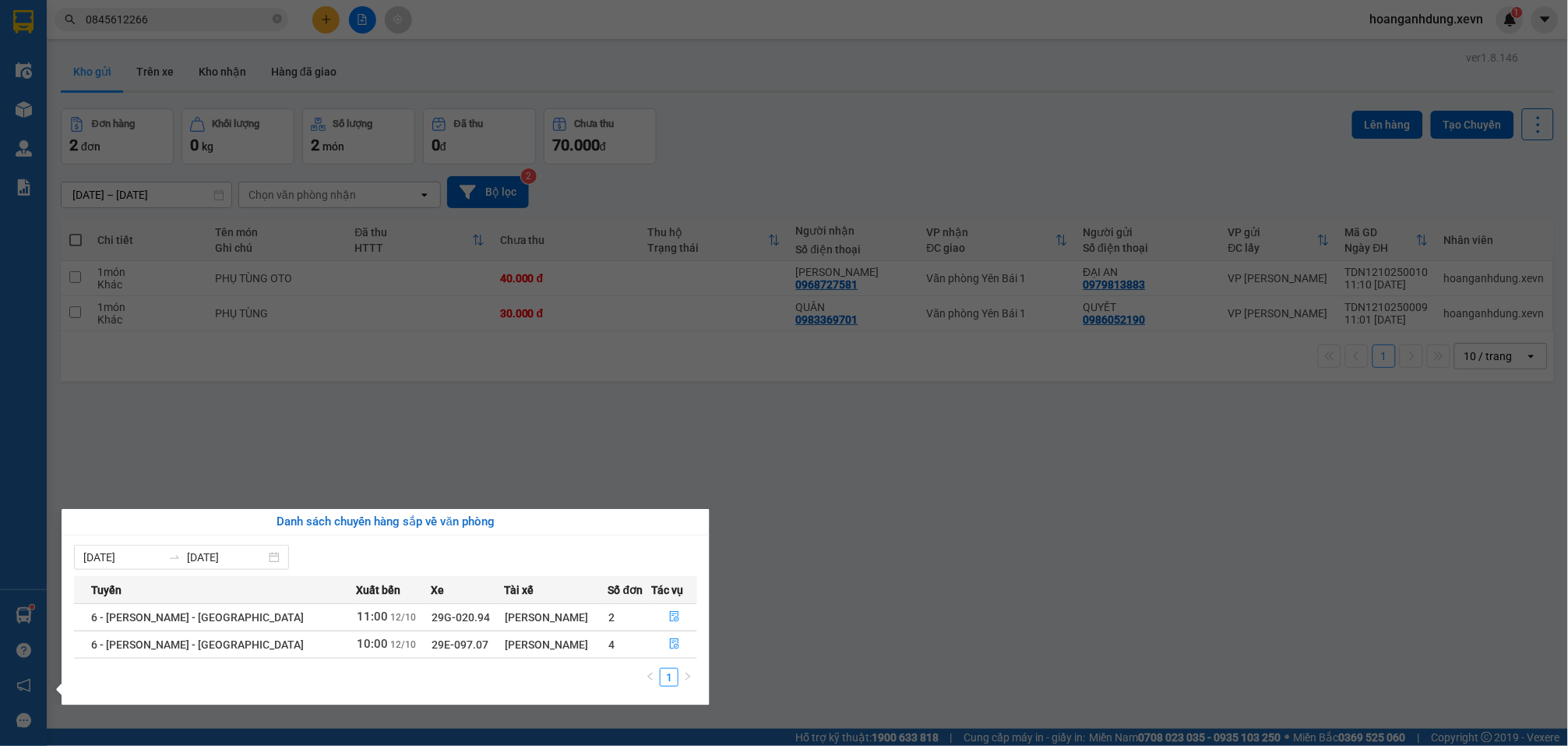
click at [912, 565] on section "Kết quả tìm kiếm ( 4 ) Bộ lọc Mã ĐH Trạng thái Món hàng Thu hộ Tổng cước Chưa c…" at bounding box center [784, 373] width 1568 height 746
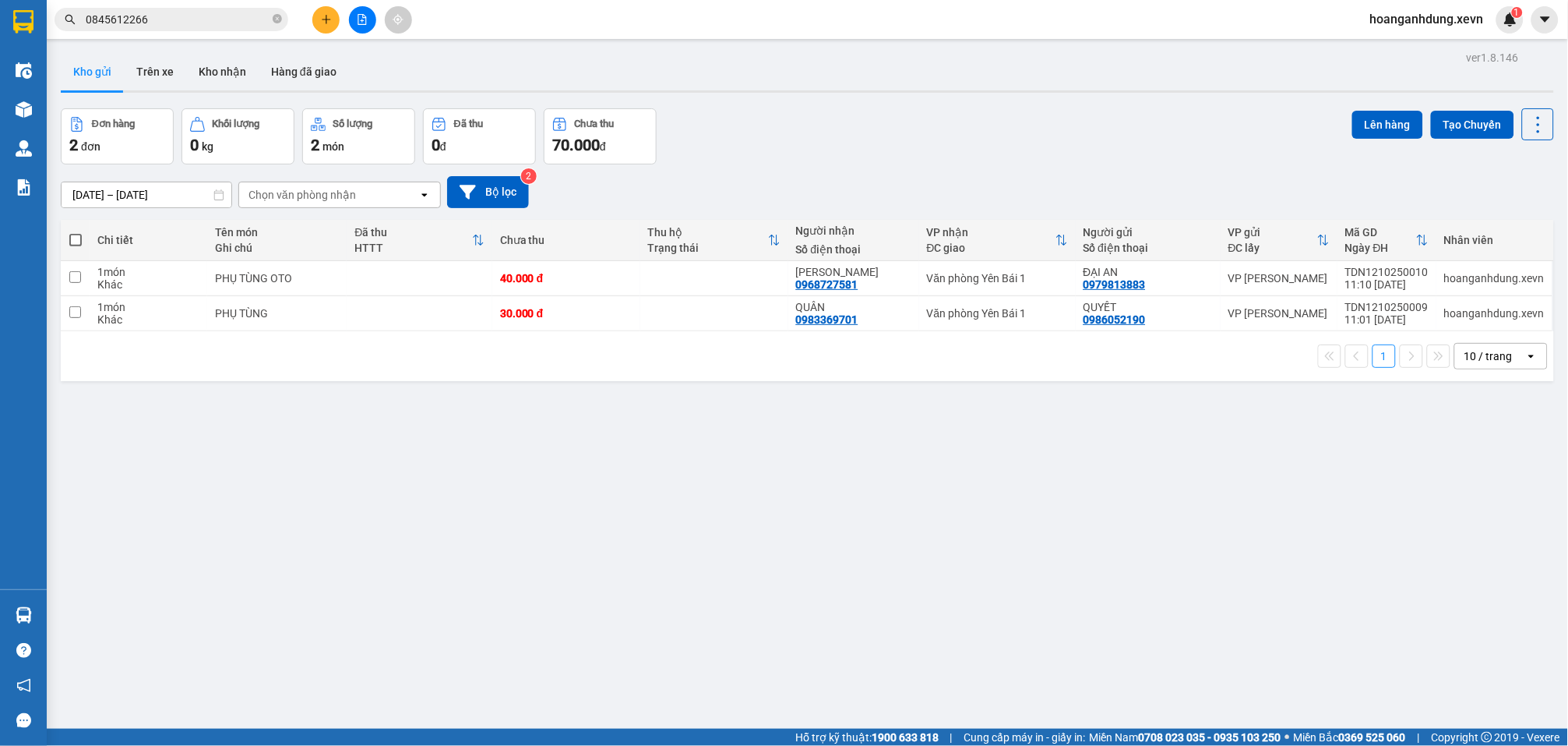
click at [328, 22] on icon "plus" at bounding box center [325, 18] width 11 height 11
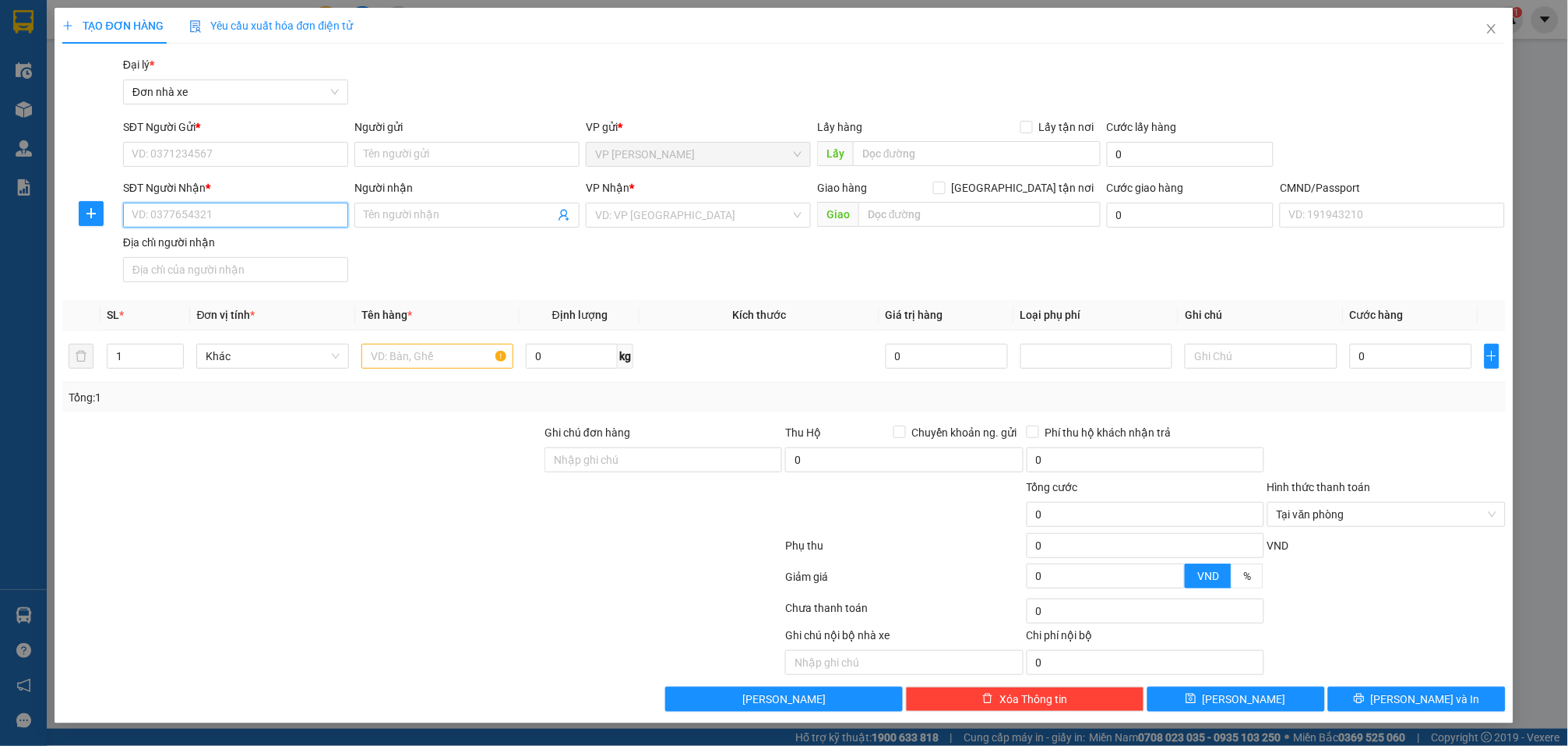
click at [269, 218] on input "SĐT Người Nhận *" at bounding box center [235, 215] width 225 height 25
click at [260, 242] on div "0345126493 - LAN" at bounding box center [235, 247] width 206 height 17
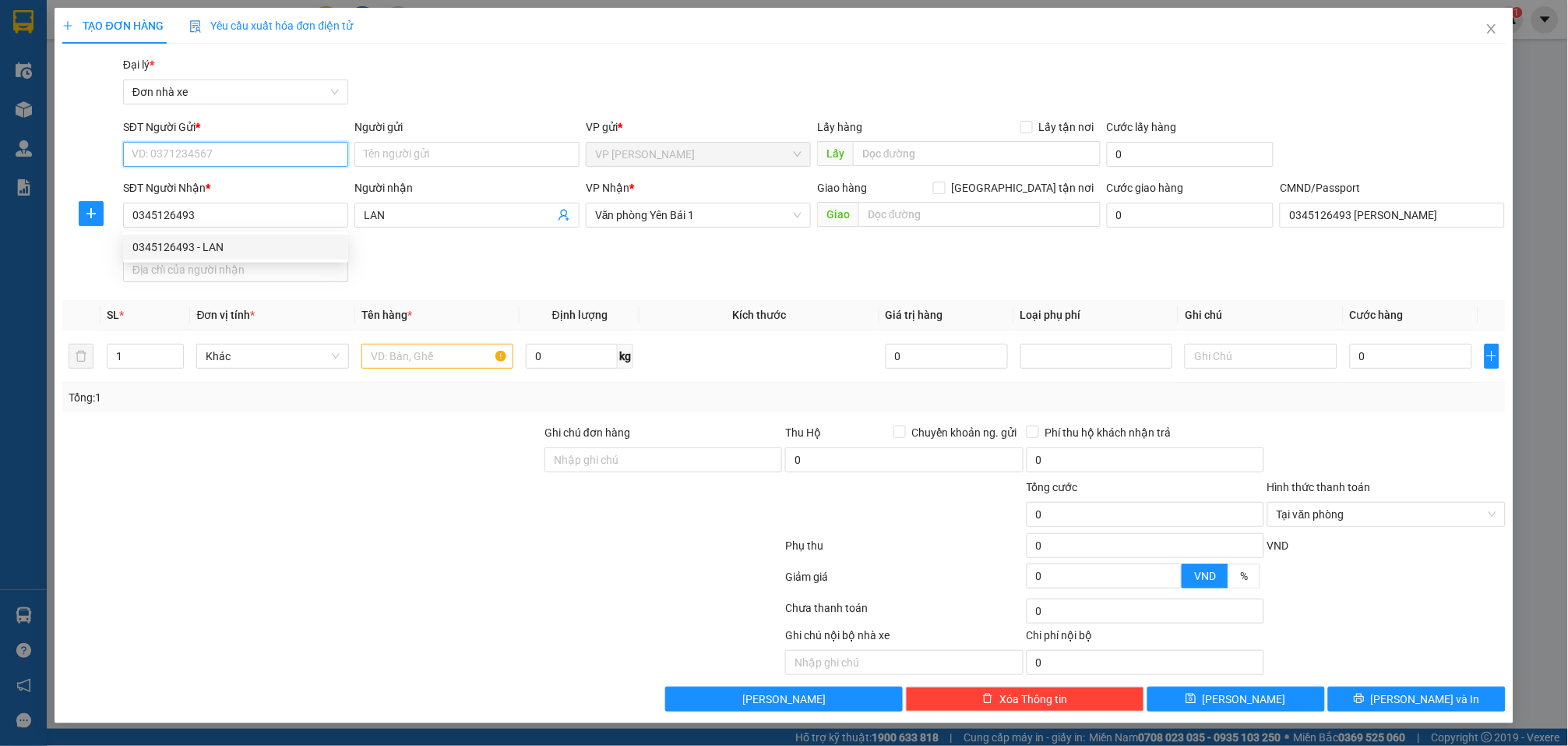
click at [249, 150] on input "SĐT Người Gửi *" at bounding box center [235, 154] width 225 height 25
click at [241, 204] on div "0356226199 - HƯỜNG" at bounding box center [235, 210] width 206 height 17
click at [416, 364] on input "text" at bounding box center [437, 357] width 152 height 25
click at [1373, 376] on td "0" at bounding box center [1411, 357] width 135 height 52
click at [1373, 358] on input "0" at bounding box center [1411, 357] width 122 height 25
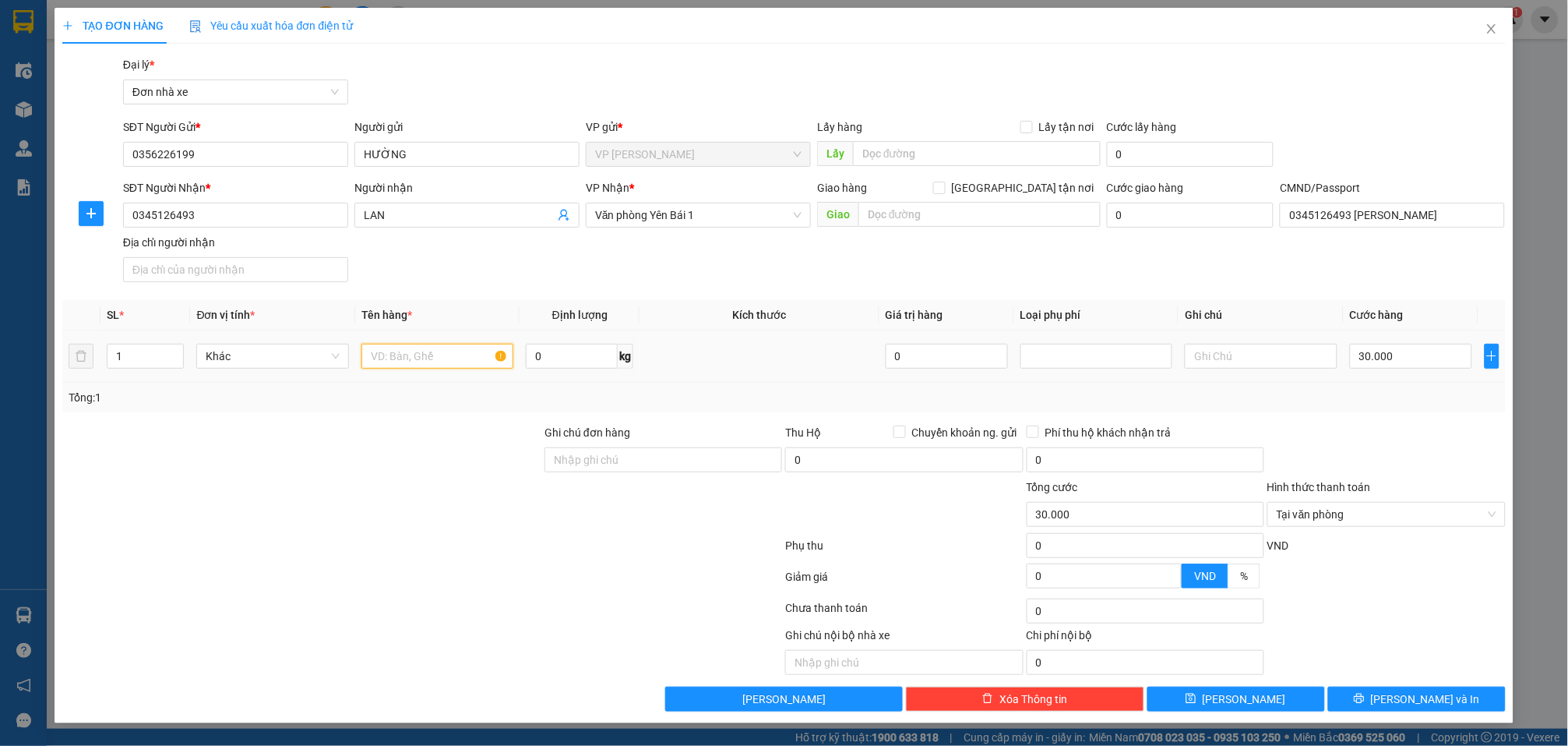
click at [476, 357] on input "text" at bounding box center [437, 357] width 152 height 25
click at [1432, 701] on span "[PERSON_NAME] và In" at bounding box center [1426, 699] width 109 height 17
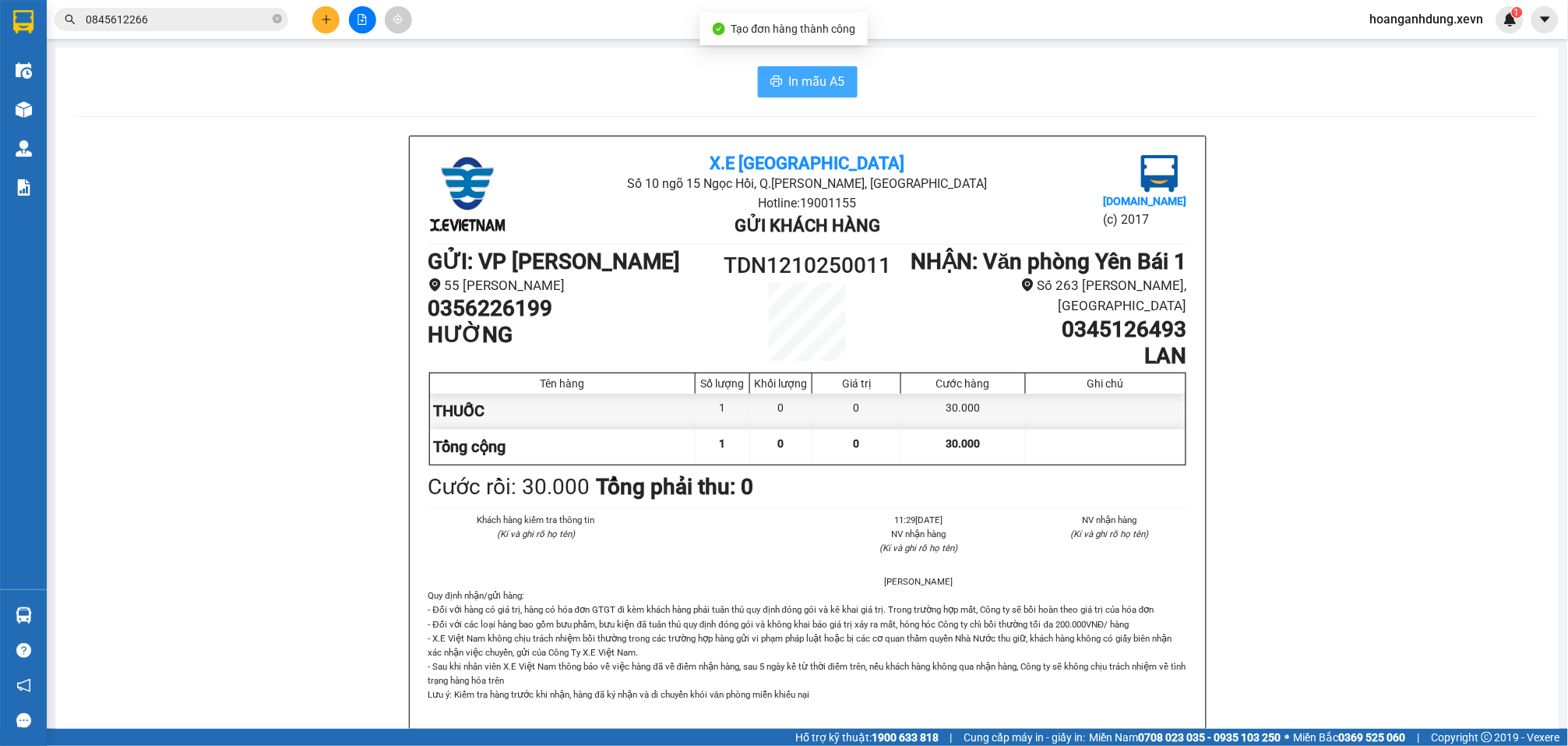
click at [803, 87] on span "In mẫu A5" at bounding box center [817, 81] width 56 height 19
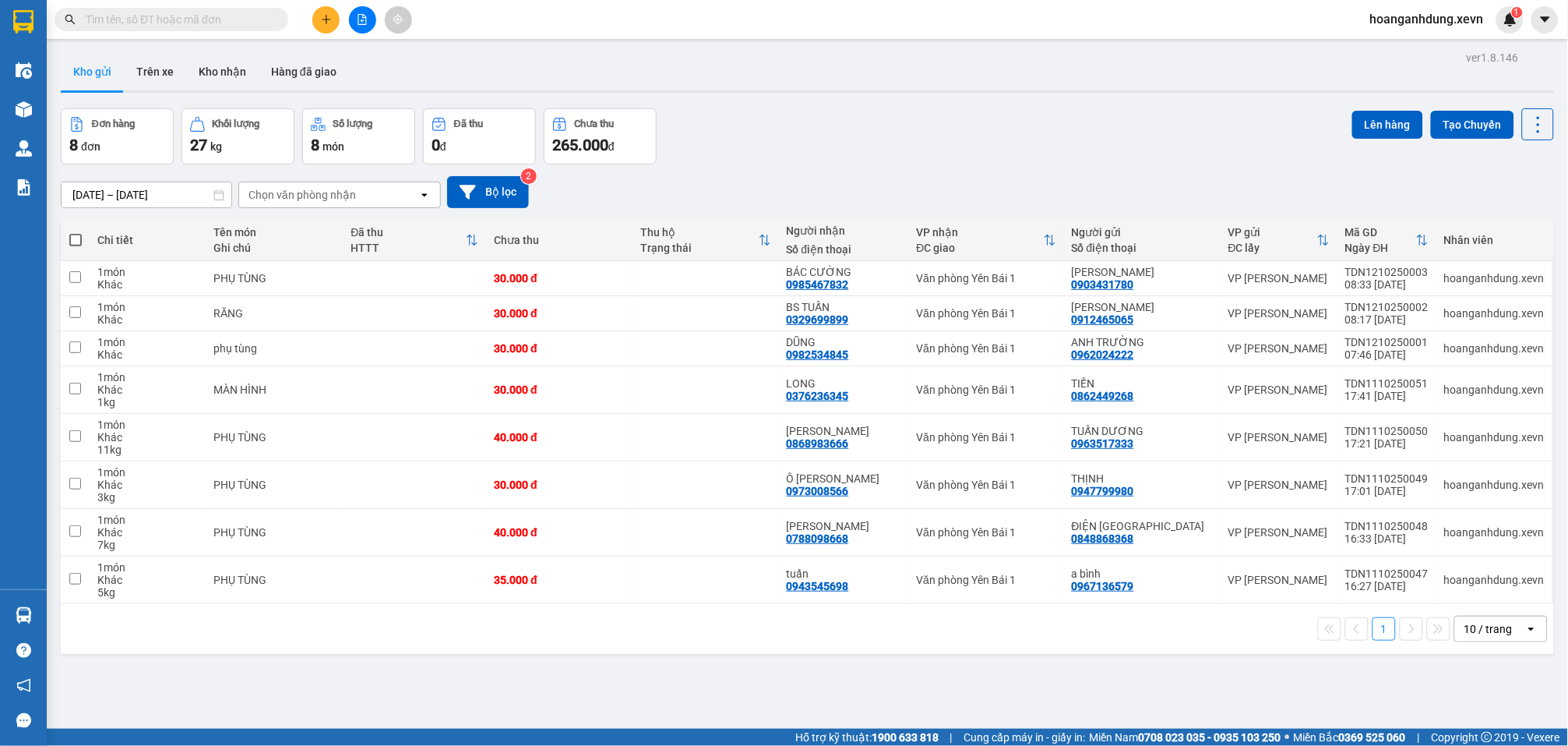
click at [241, 25] on input "text" at bounding box center [177, 19] width 184 height 17
paste input "0868767222"
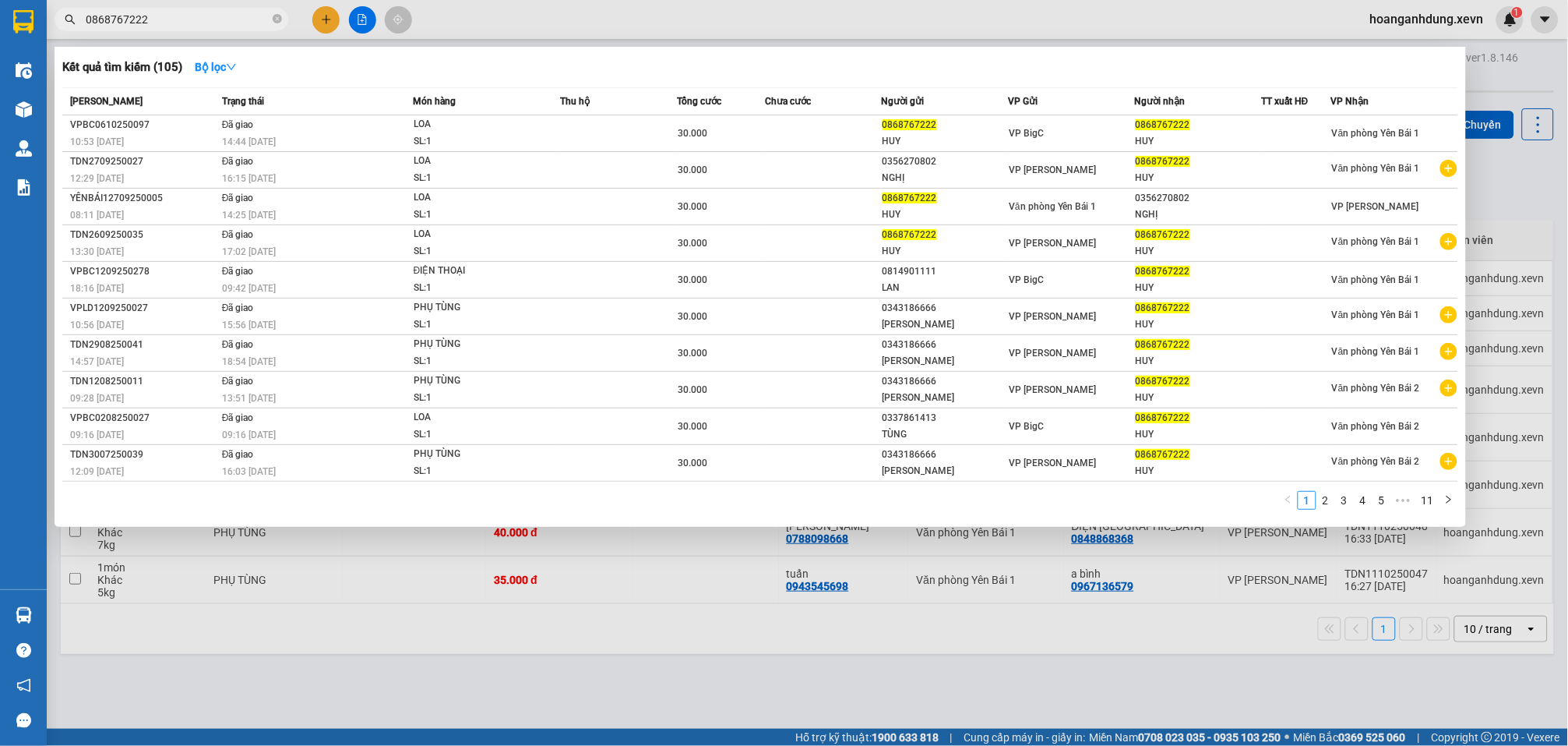
type input "0868767222"
click at [899, 22] on div at bounding box center [784, 373] width 1568 height 746
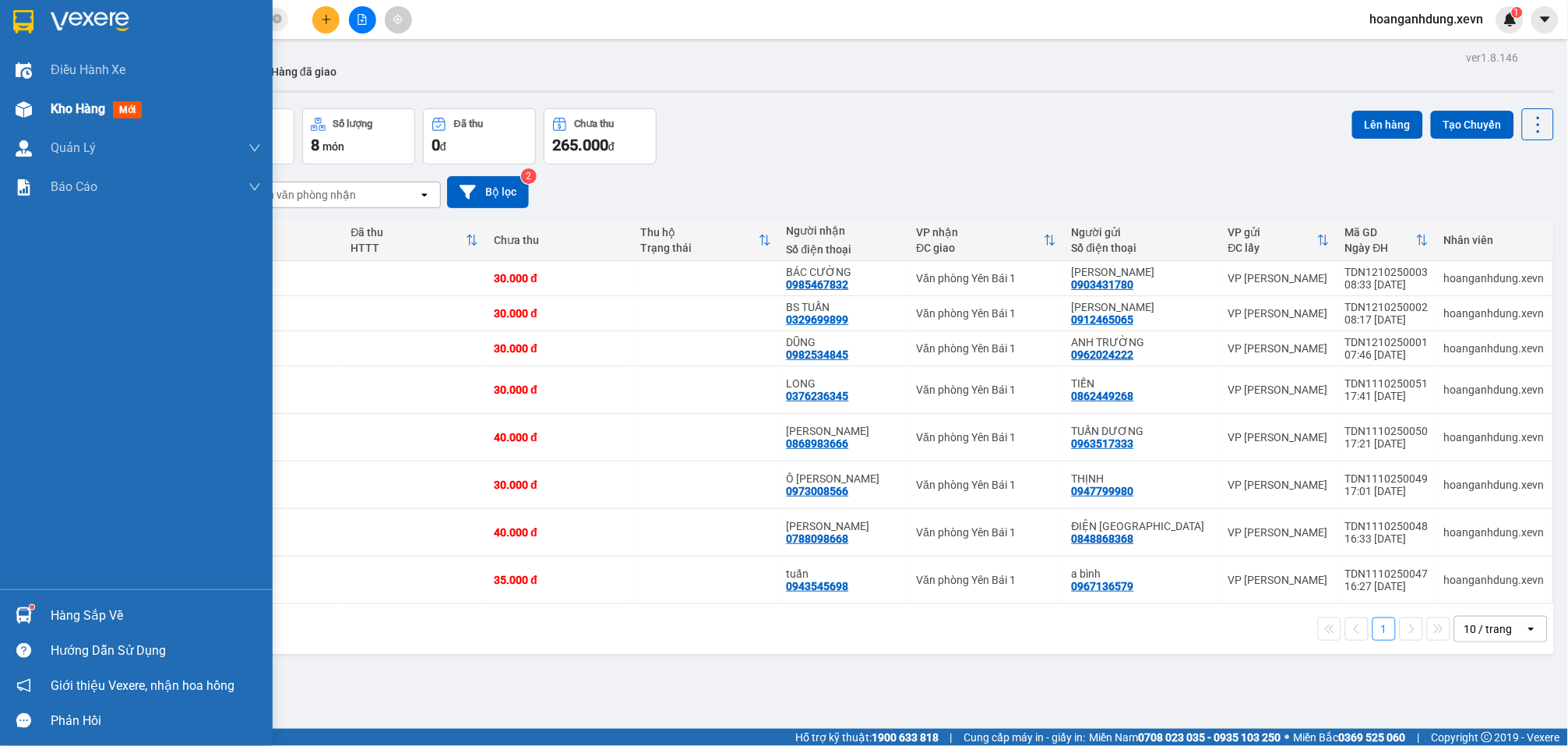
click at [60, 117] on div "Kho hàng mới" at bounding box center [99, 109] width 98 height 19
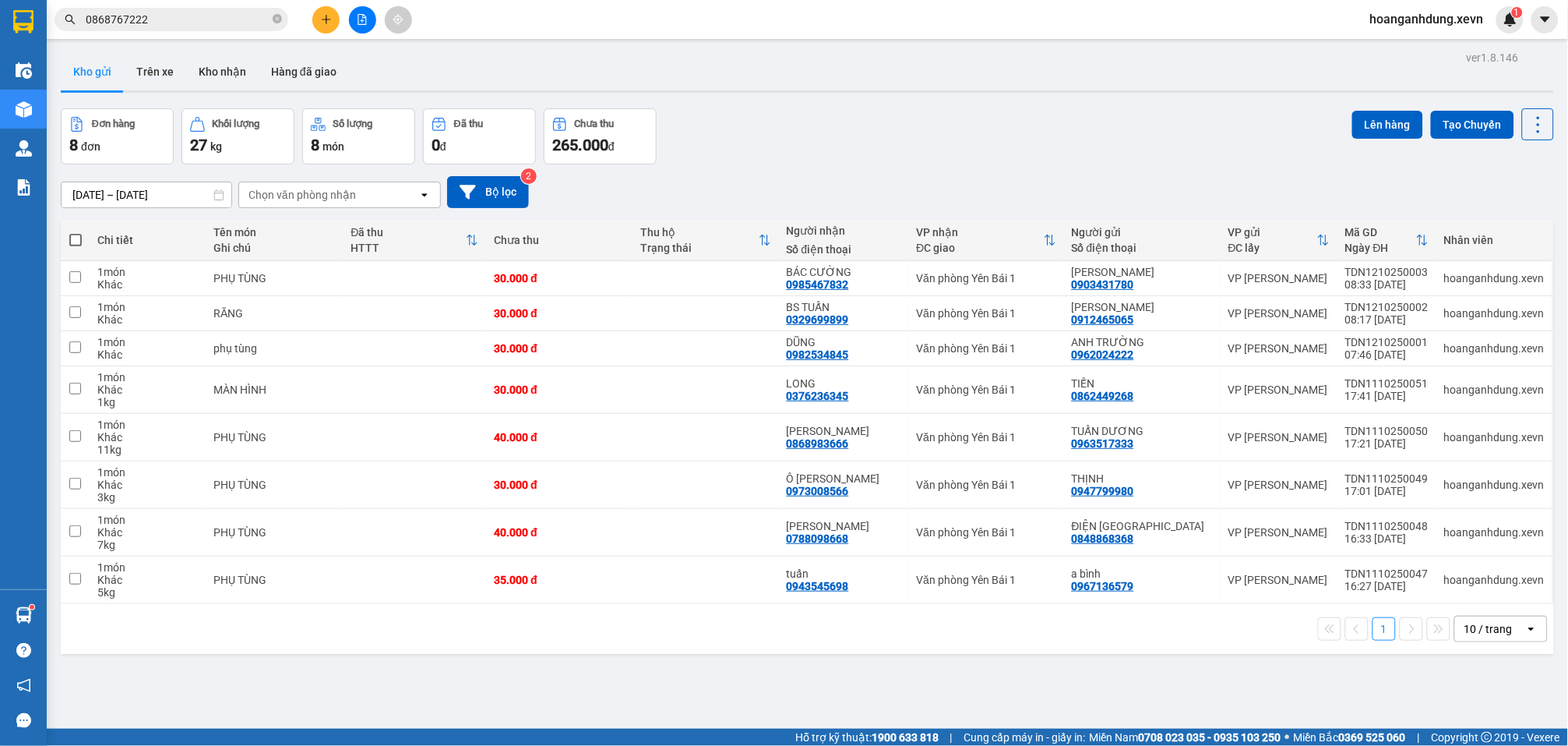
click at [934, 101] on div "ver 1.8.146 Kho gửi Trên xe Kho nhận Hàng đã giao Đơn hàng 8 đơn Khối lượng 27 …" at bounding box center [807, 420] width 1506 height 746
click at [277, 16] on icon "close-circle" at bounding box center [278, 18] width 10 height 10
click at [799, 132] on div "Đơn hàng 8 đơn Khối lượng 27 kg Số lượng 8 món Đã thu 0 đ Chưa thu 265.000 đ Lê…" at bounding box center [808, 137] width 1493 height 56
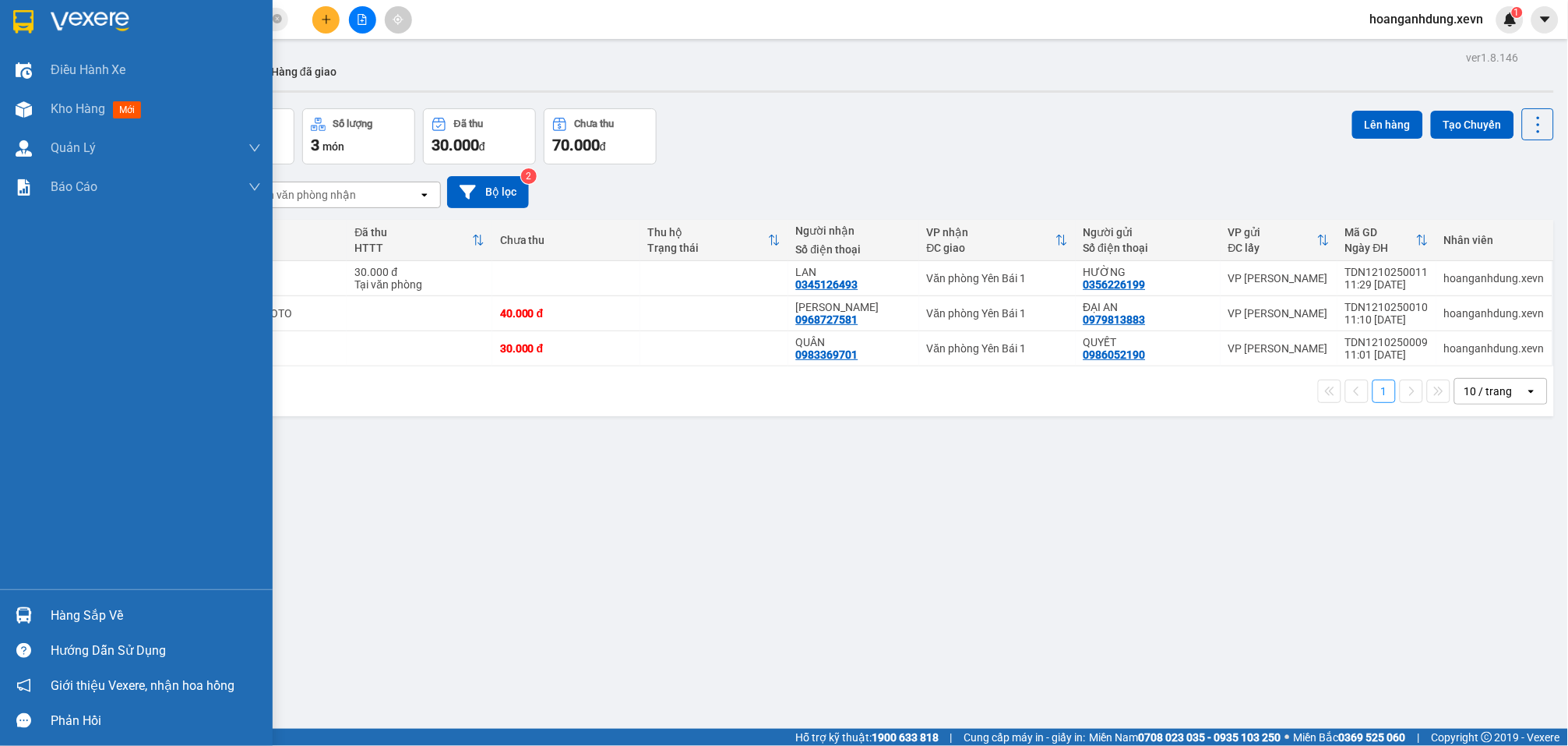
click at [90, 609] on div "Hàng sắp về" at bounding box center [155, 615] width 210 height 23
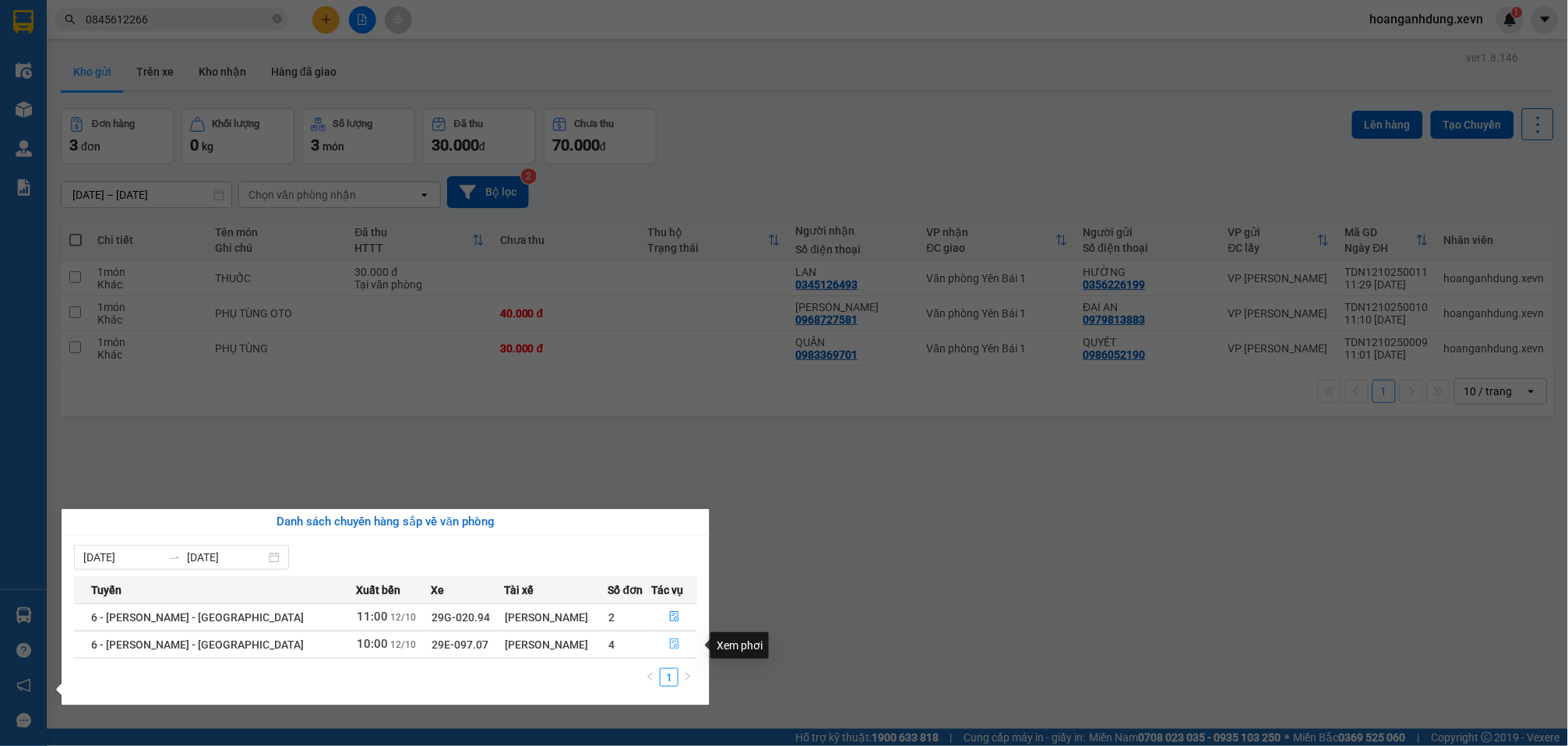
click at [670, 642] on icon "file-done" at bounding box center [675, 643] width 10 height 11
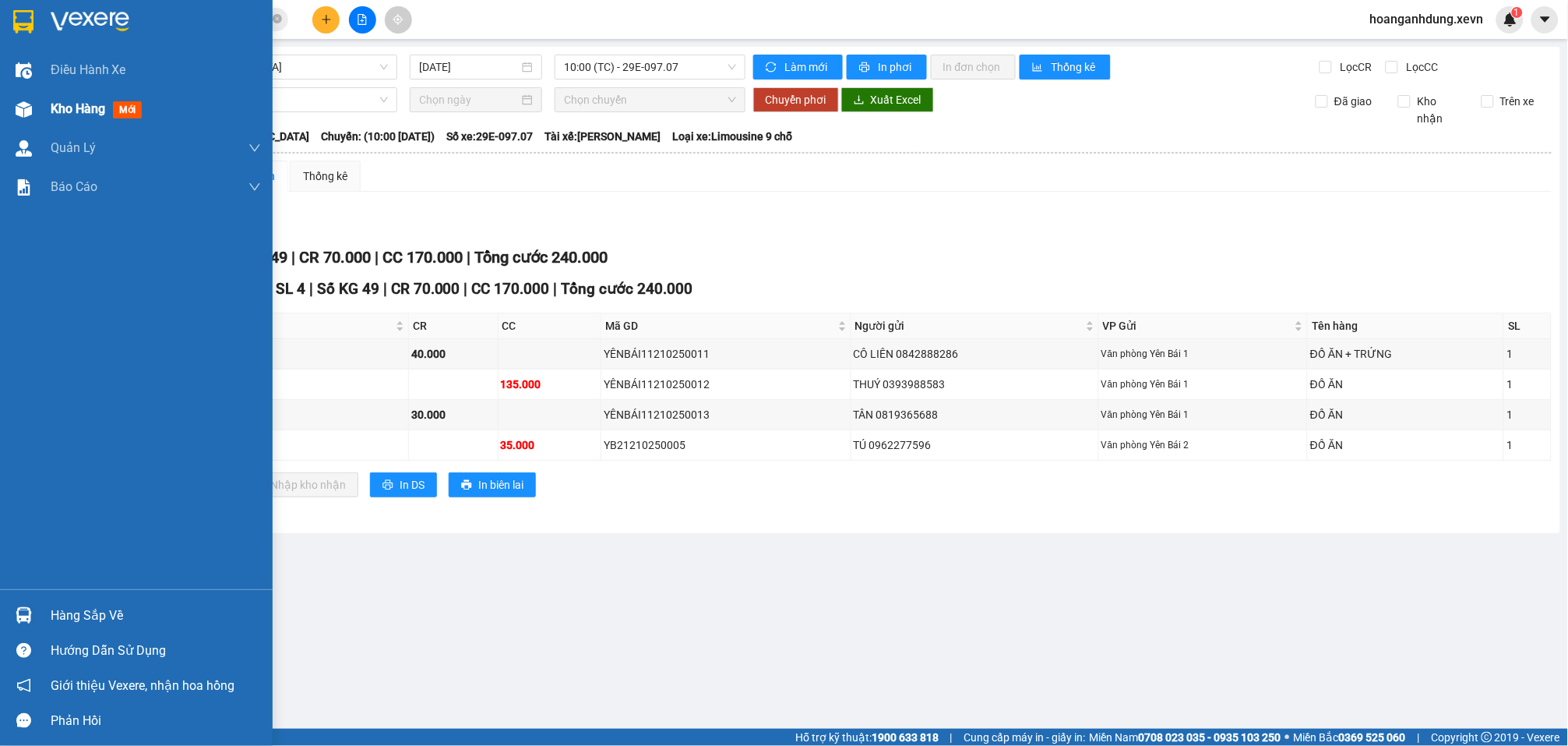
click at [23, 109] on img at bounding box center [23, 109] width 16 height 16
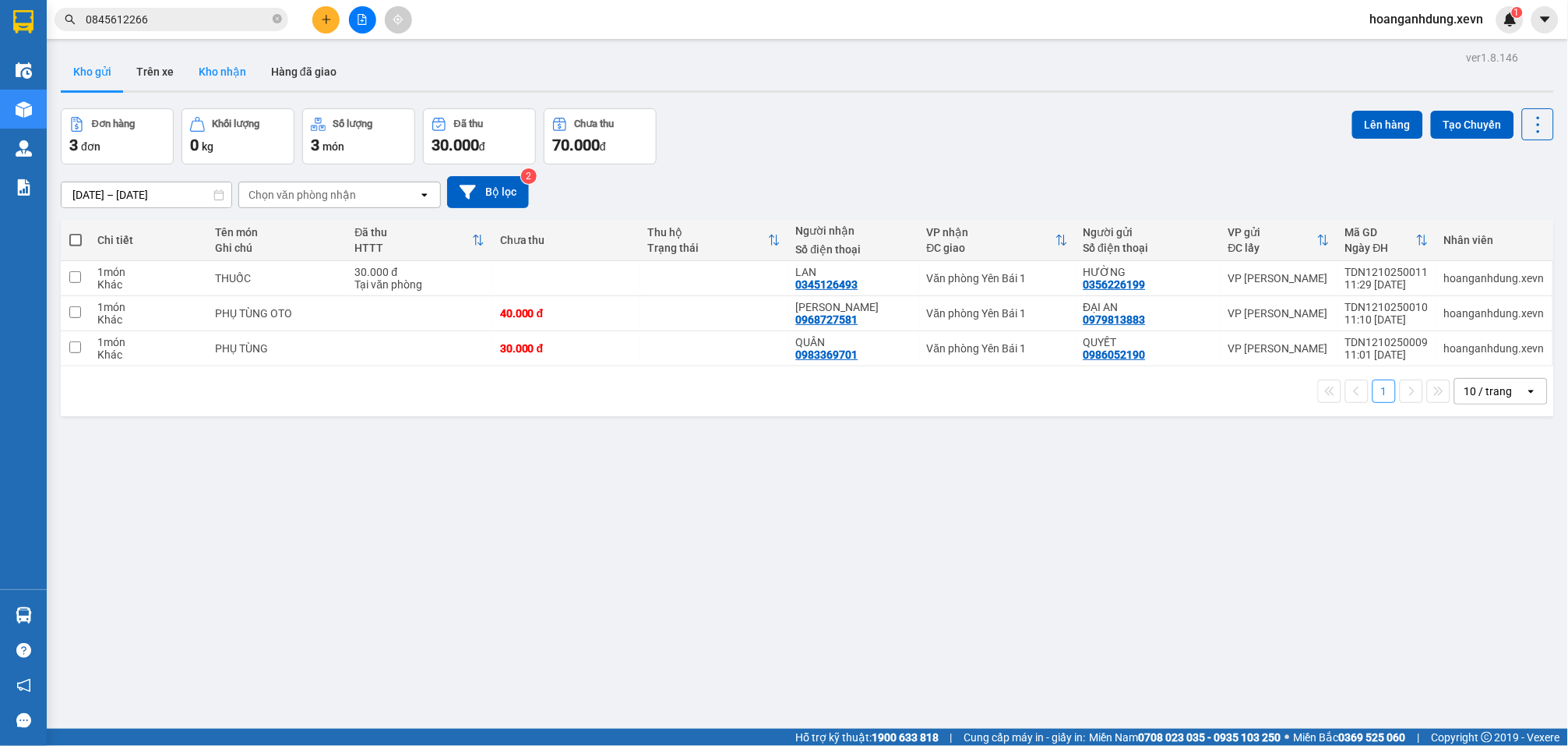
click at [229, 76] on button "Kho nhận" at bounding box center [222, 72] width 73 height 38
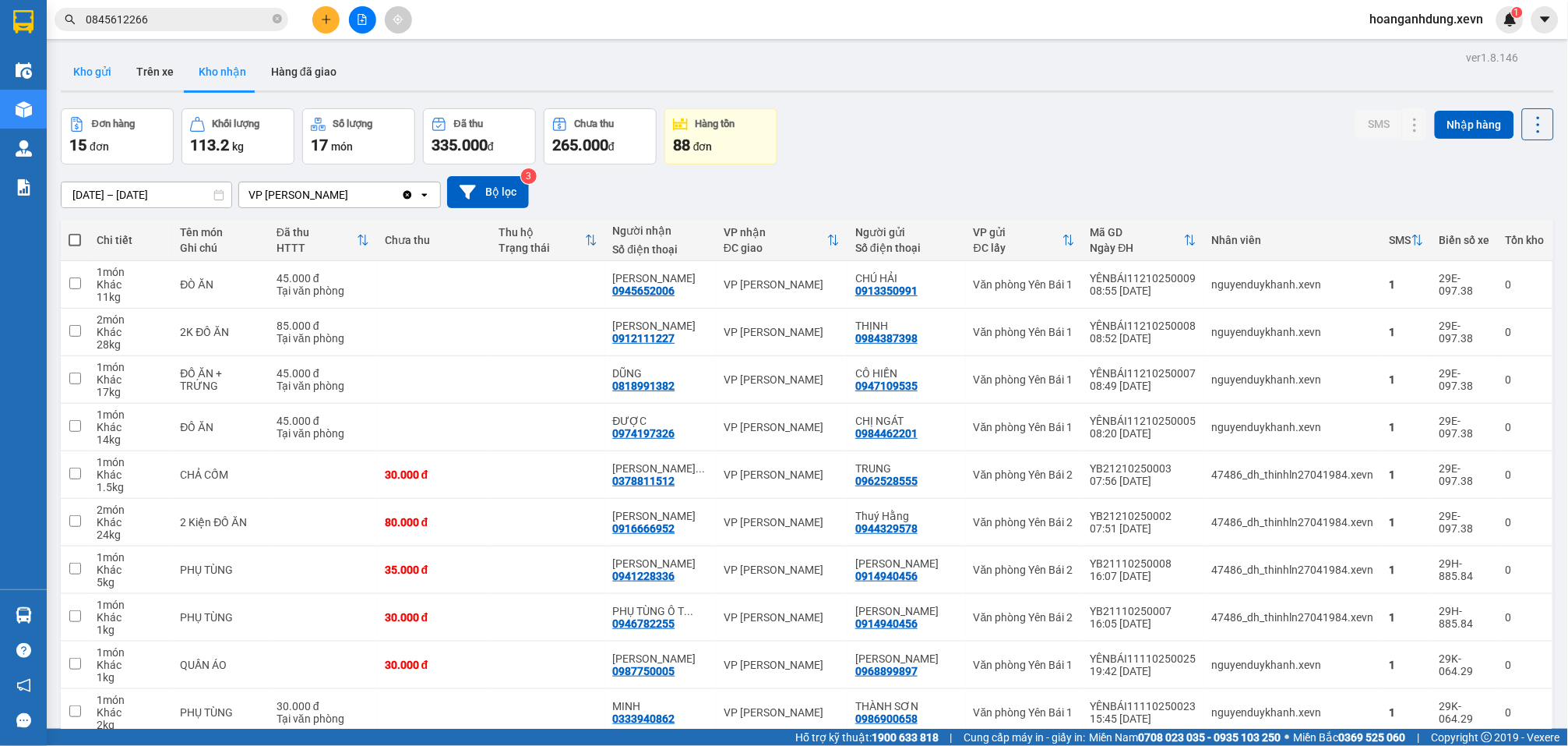
click at [106, 72] on button "Kho gửi" at bounding box center [92, 72] width 63 height 38
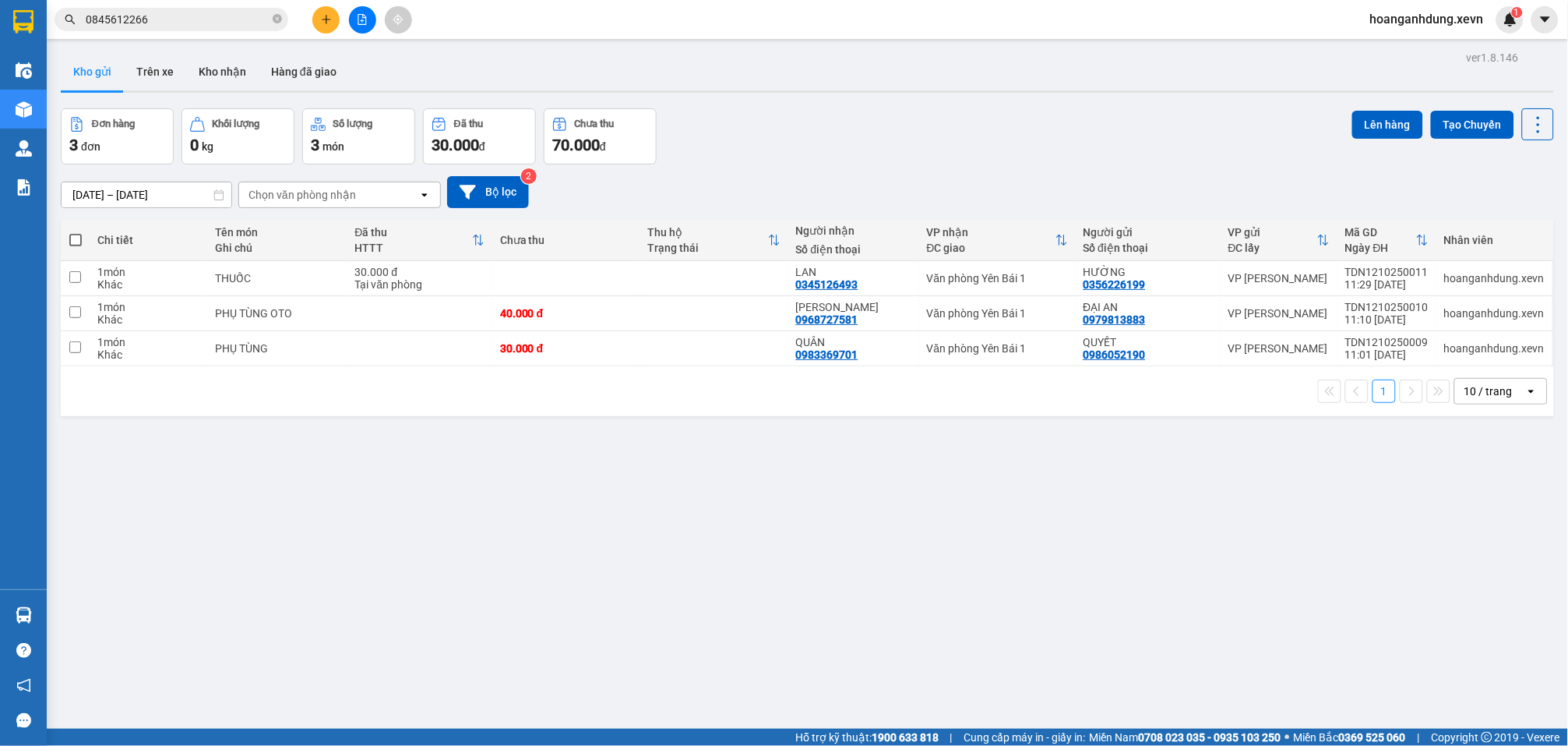
click at [773, 528] on div "ver 1.8.146 Kho gửi Trên xe Kho nhận Hàng đã giao Đơn hàng 3 đơn Khối lượng 0 k…" at bounding box center [807, 420] width 1506 height 746
click at [367, 262] on td "30.000 đ Tại văn phòng" at bounding box center [419, 278] width 145 height 35
checkbox input "true"
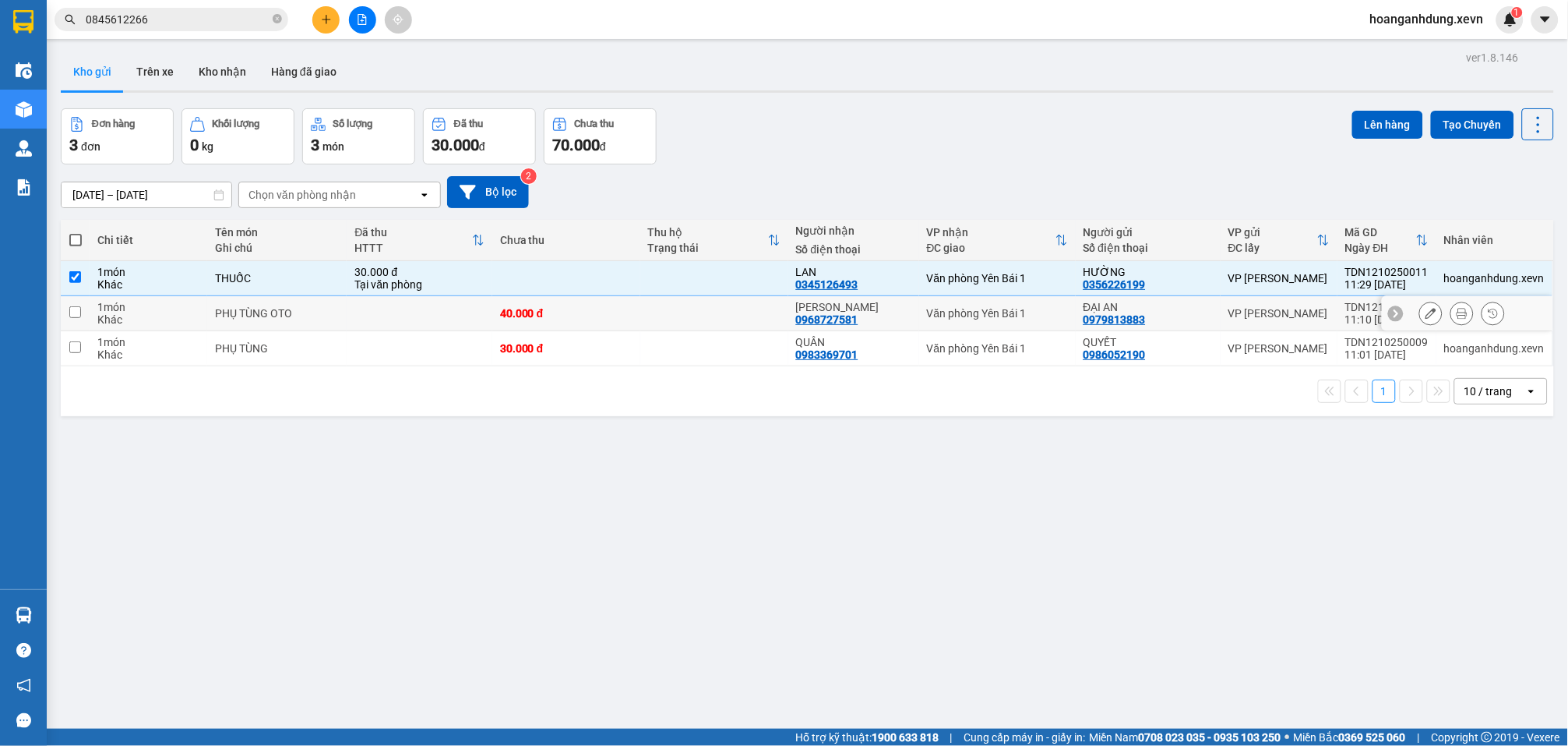
drag, startPoint x: 397, startPoint y: 307, endPoint x: 415, endPoint y: 340, distance: 37.6
click at [398, 308] on td at bounding box center [419, 314] width 145 height 35
checkbox input "true"
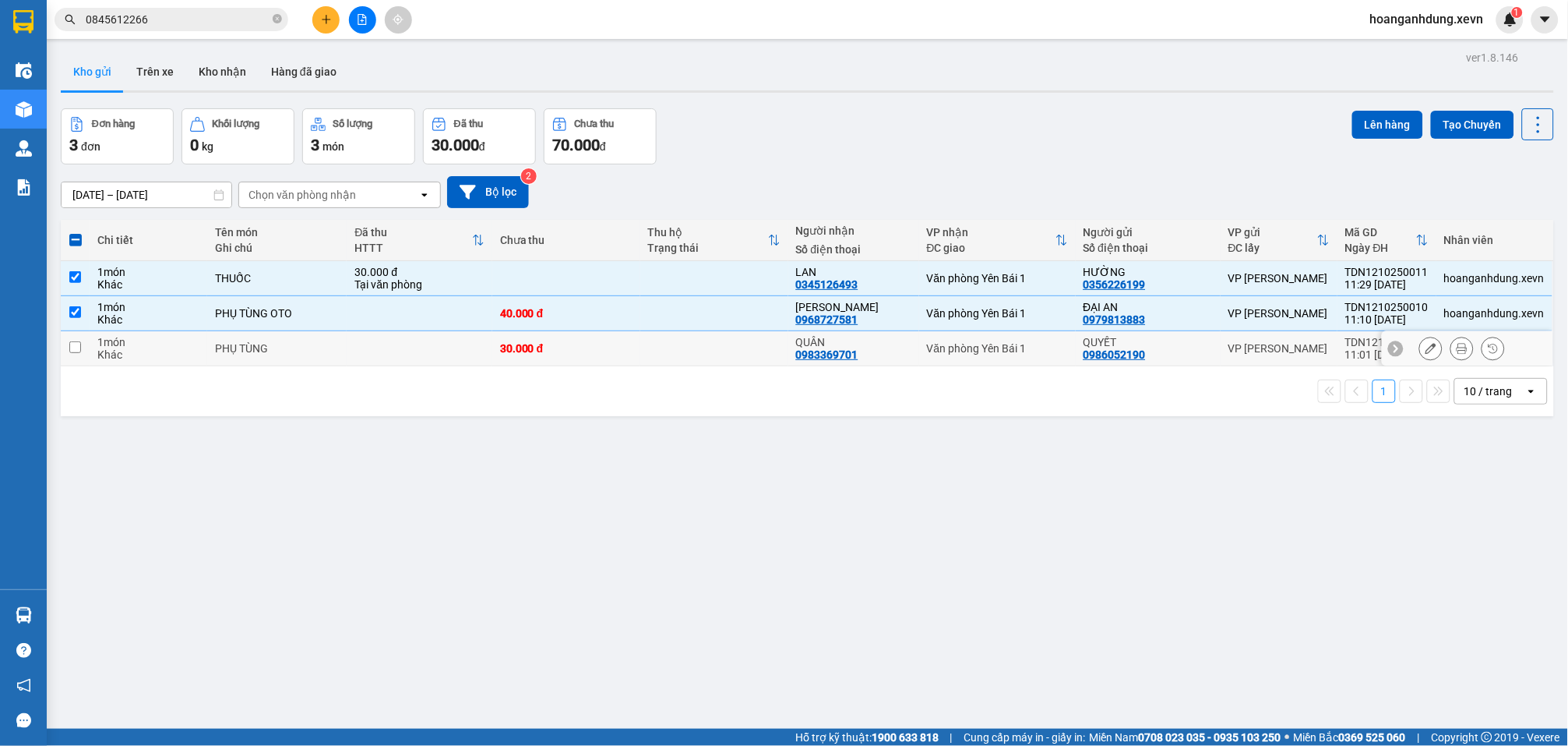
drag, startPoint x: 415, startPoint y: 340, endPoint x: 503, endPoint y: 332, distance: 88.4
click at [416, 341] on td at bounding box center [419, 349] width 145 height 35
checkbox input "true"
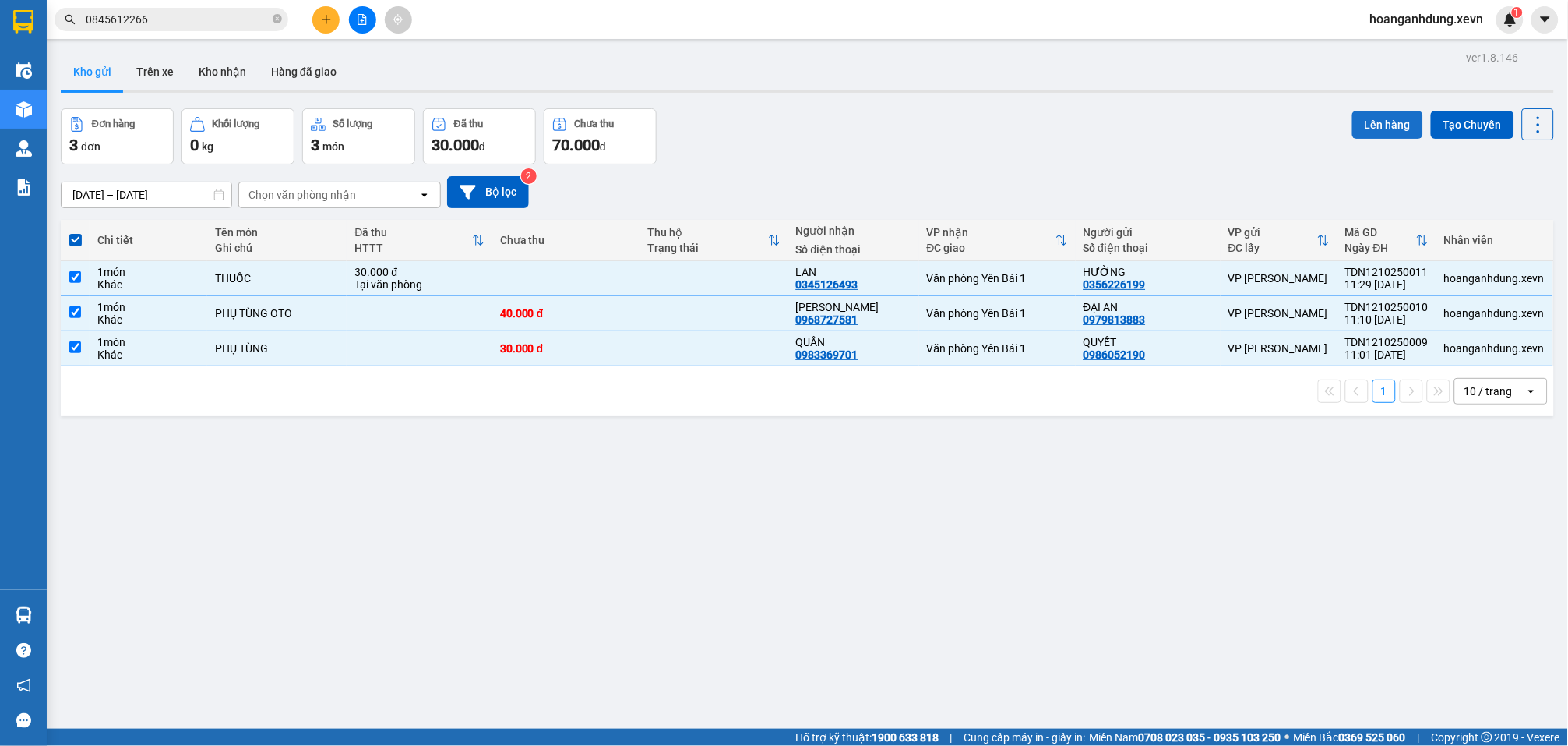
click at [1370, 120] on button "Lên hàng" at bounding box center [1387, 124] width 71 height 28
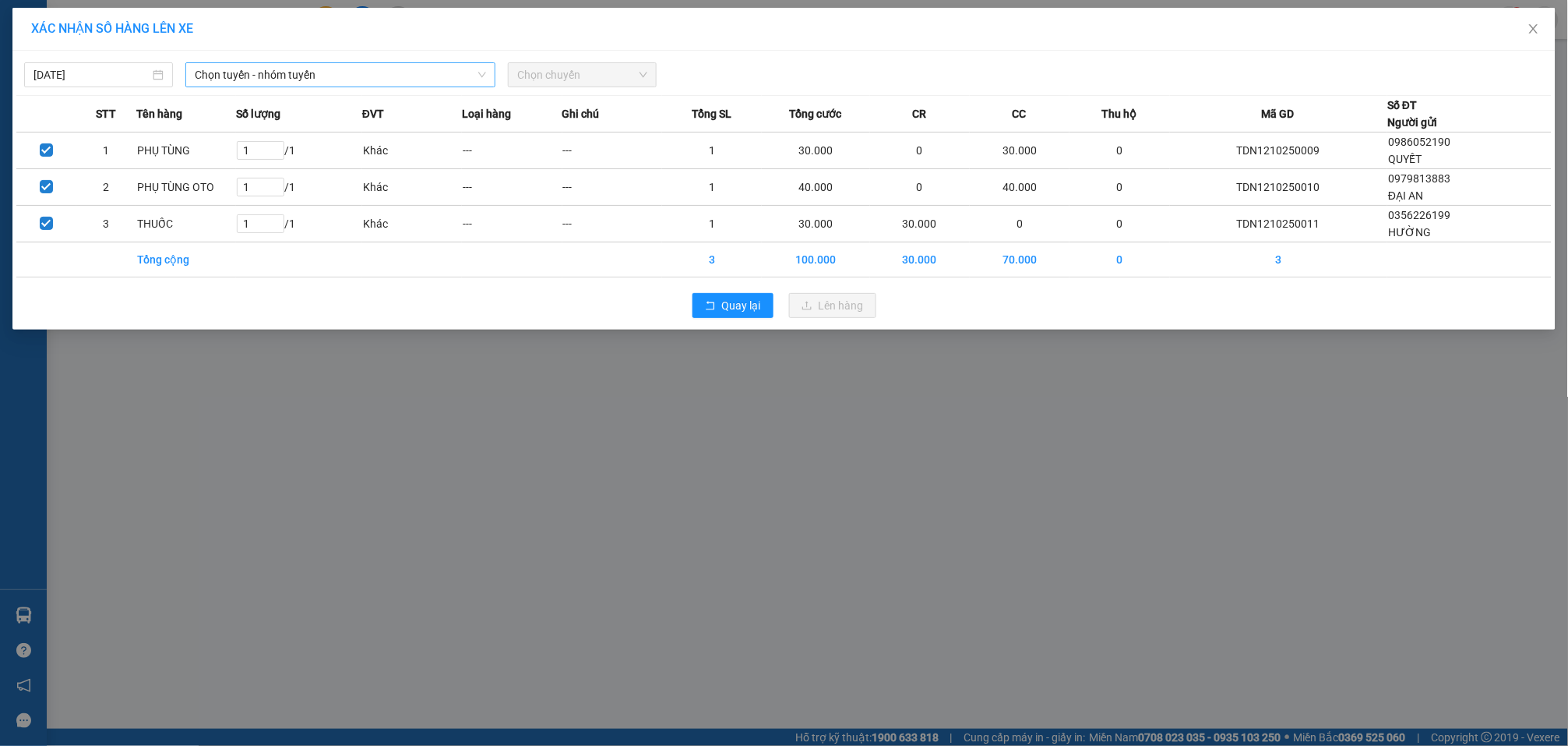
click at [284, 76] on span "Chọn tuyến - nhóm tuyến" at bounding box center [340, 75] width 292 height 23
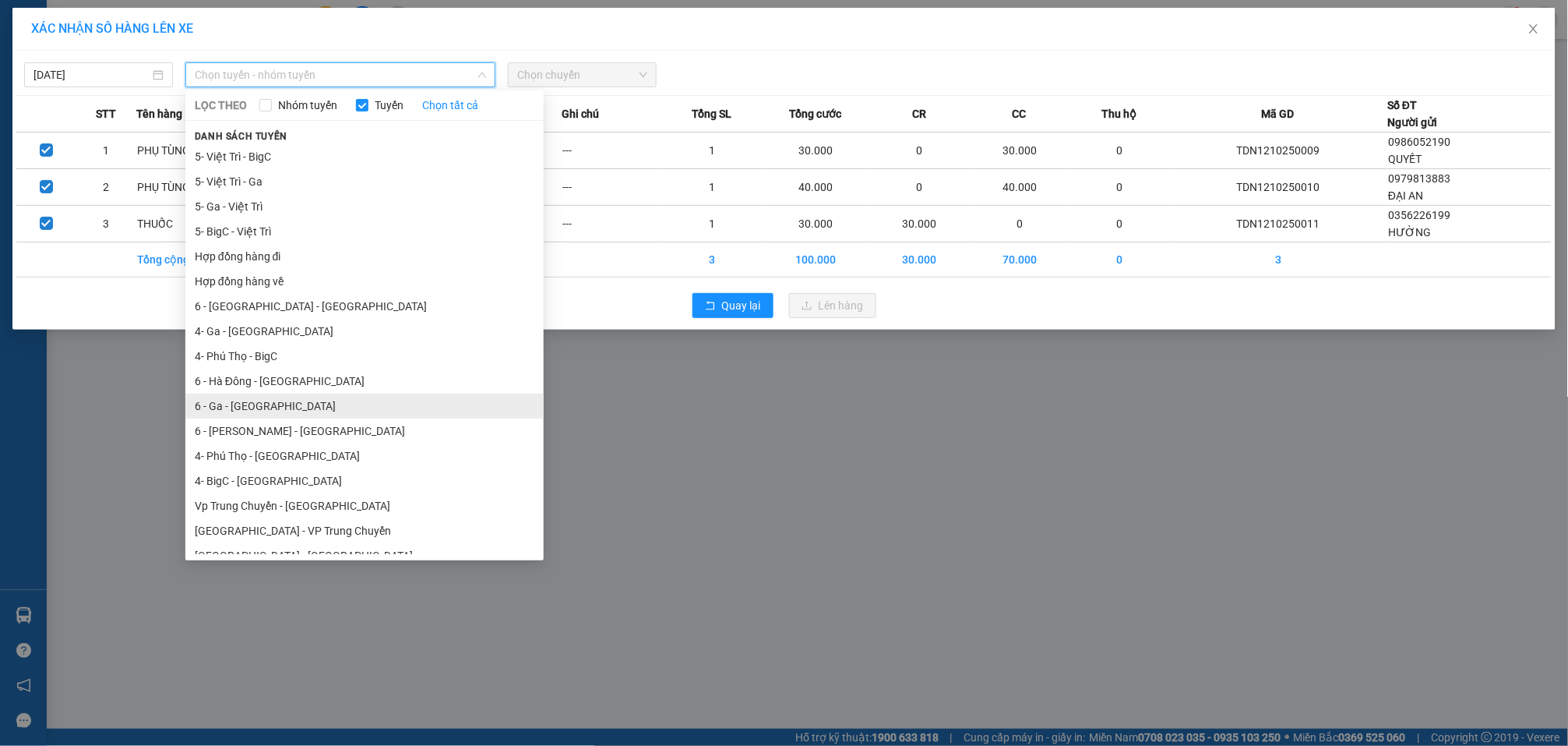
click at [345, 409] on li "6 - Ga - Yên Bái" at bounding box center [364, 406] width 358 height 25
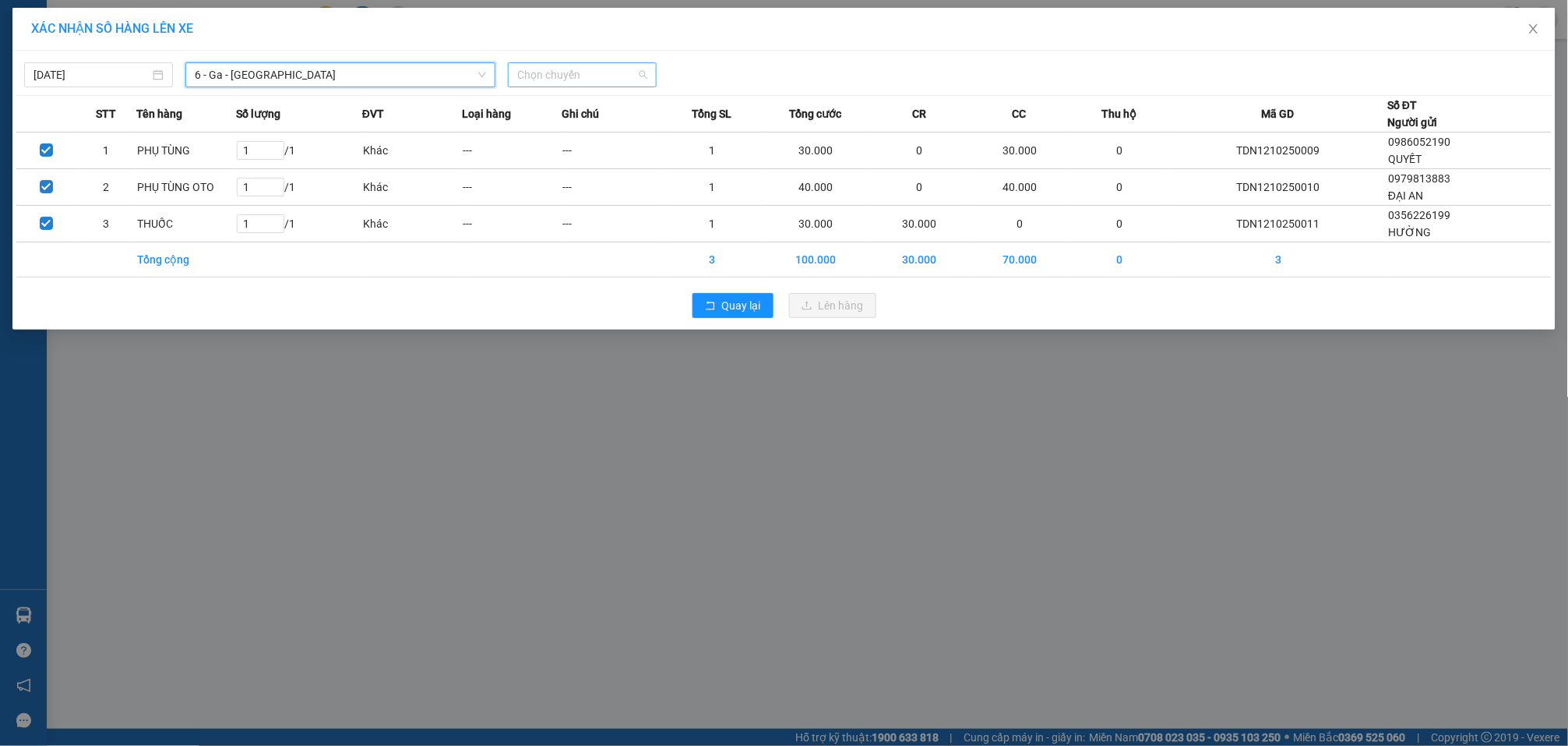
click at [553, 78] on span "Chọn chuyến" at bounding box center [582, 75] width 130 height 23
type input "12:00"
click at [622, 135] on div "Thêm chuyến " 12:00 "" at bounding box center [590, 131] width 166 height 26
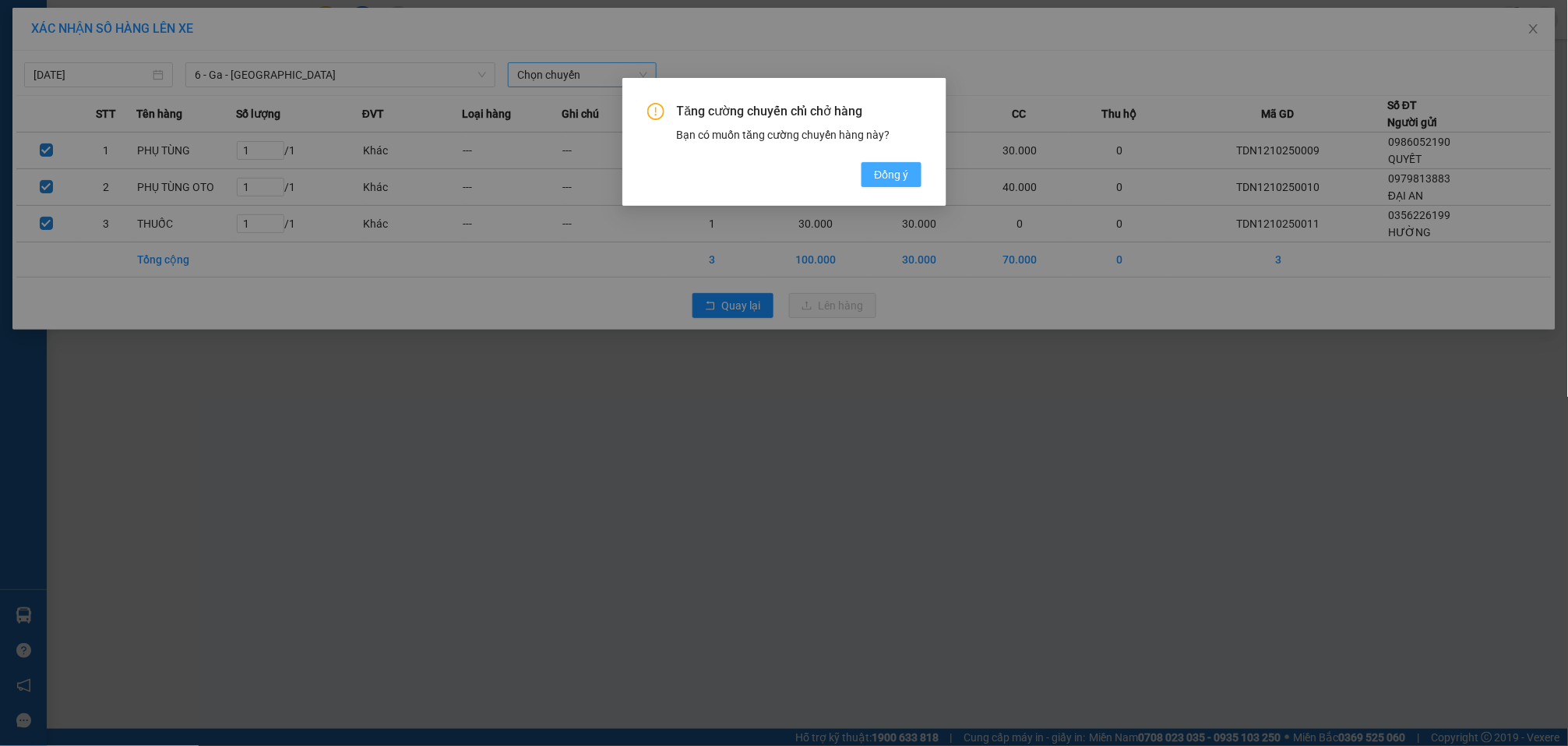
click at [913, 166] on button "Đồng ý" at bounding box center [891, 174] width 59 height 25
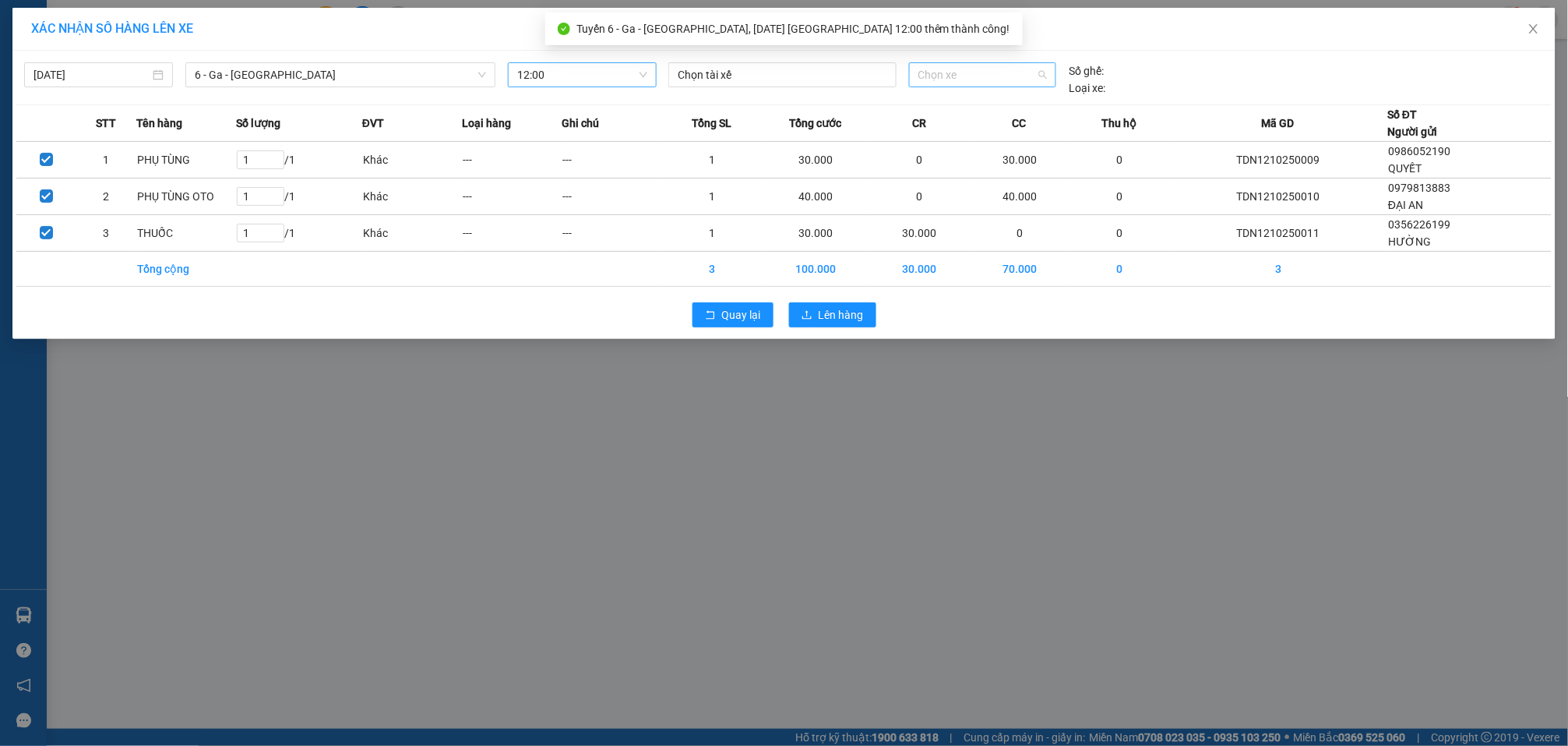
click at [935, 78] on span "Chọn xe" at bounding box center [983, 75] width 130 height 23
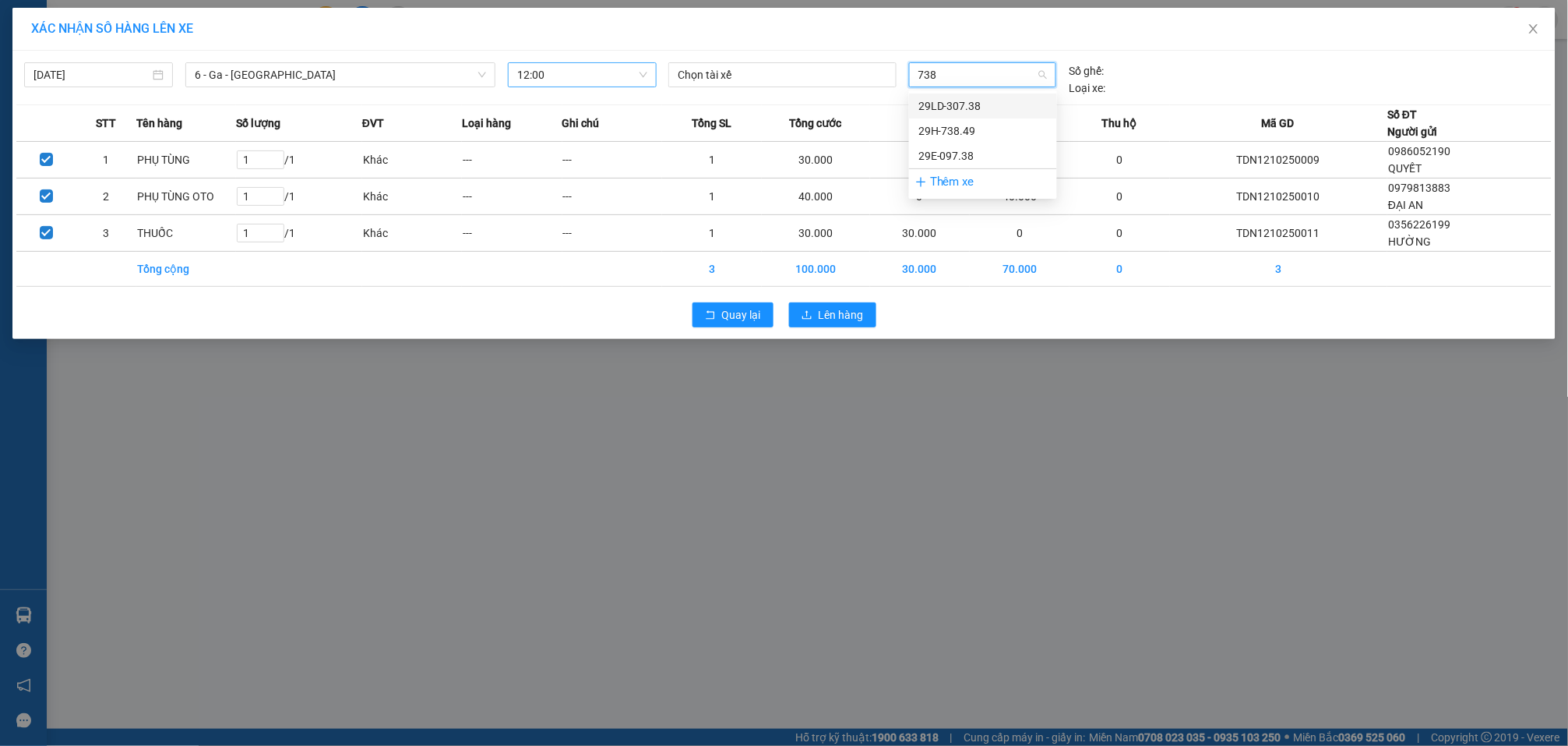
type input "738"
click at [768, 85] on div "Chọn tài xế" at bounding box center [783, 75] width 229 height 25
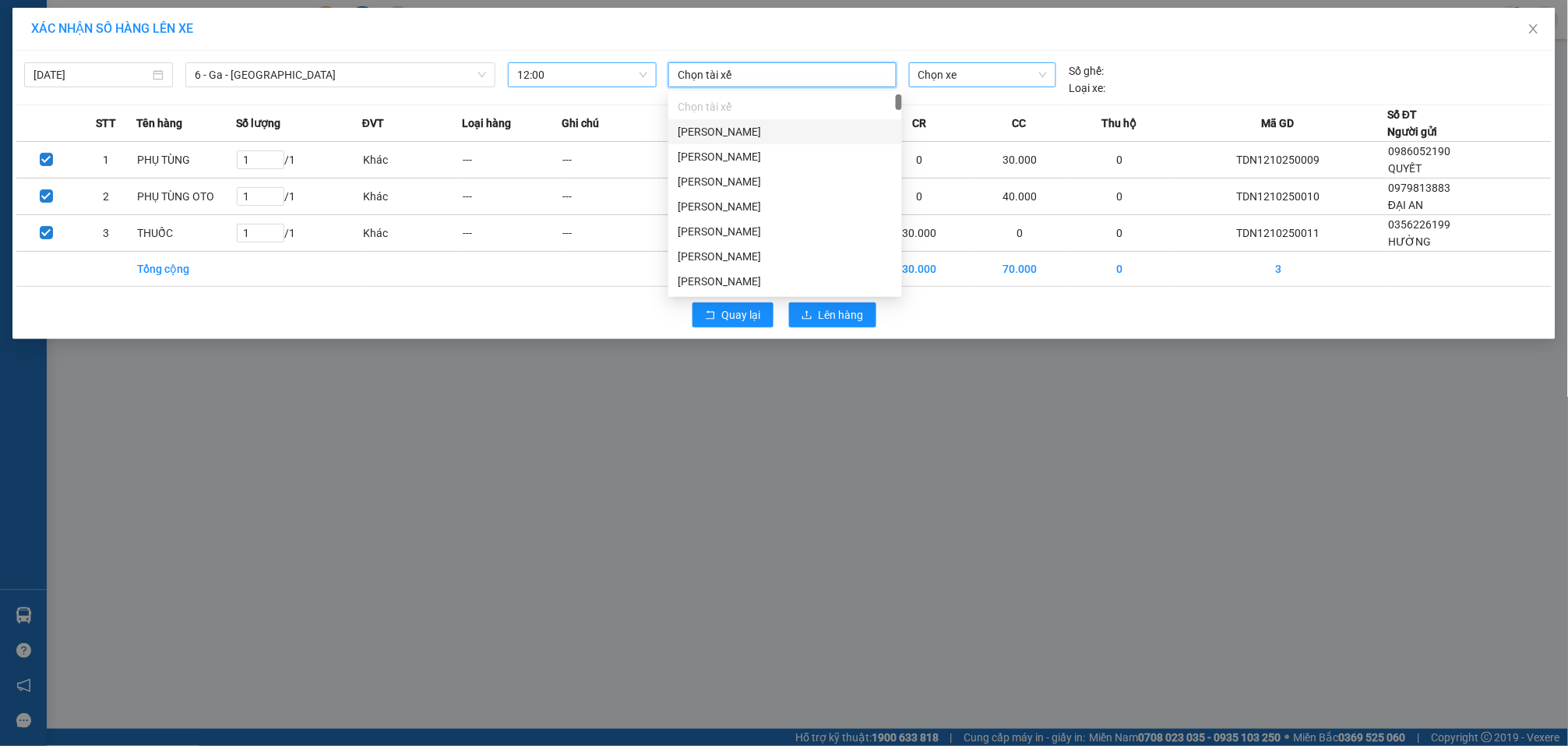
click at [978, 68] on span "Chọn xe" at bounding box center [983, 75] width 130 height 23
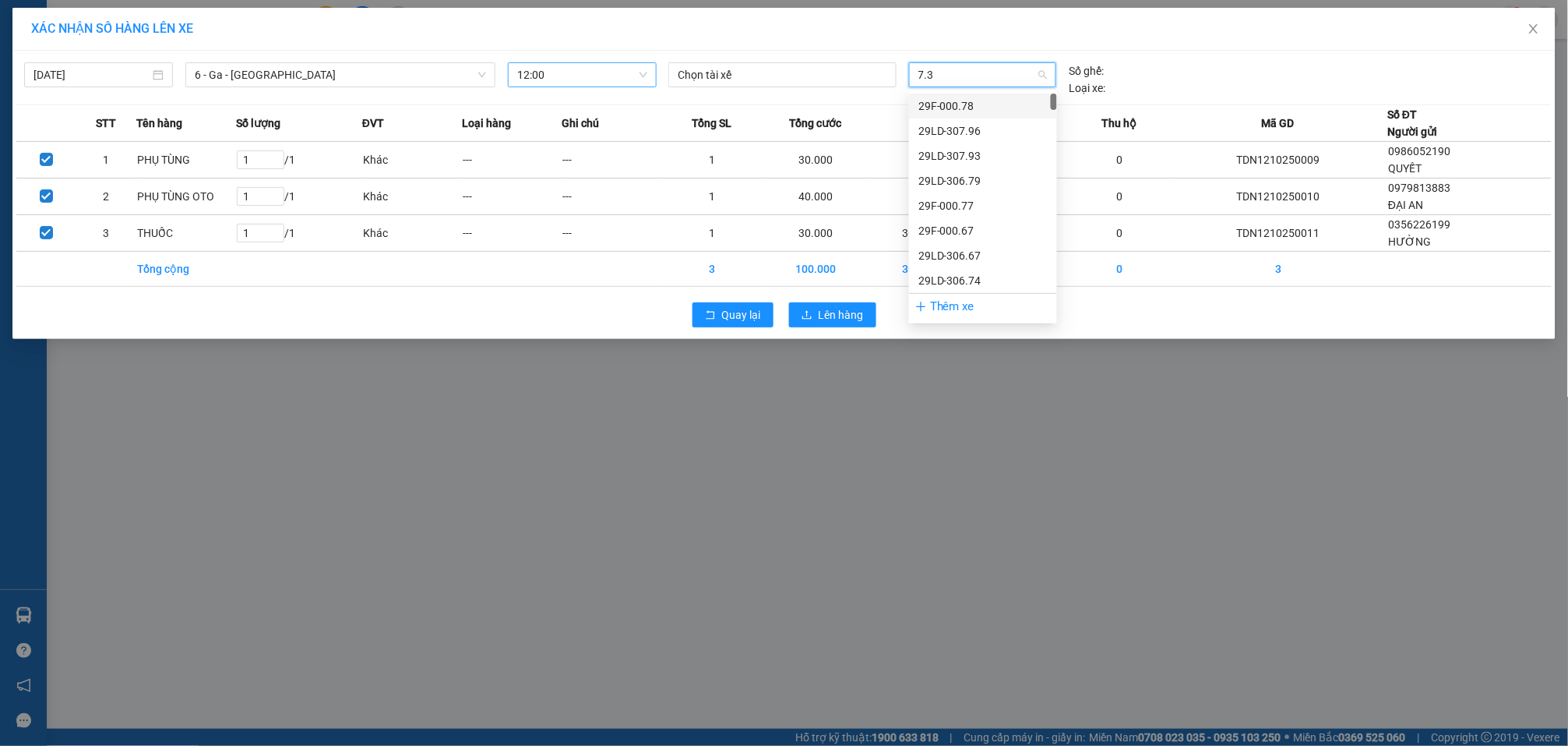
type input "7.38"
click at [977, 156] on div "29E-097.38" at bounding box center [983, 156] width 130 height 17
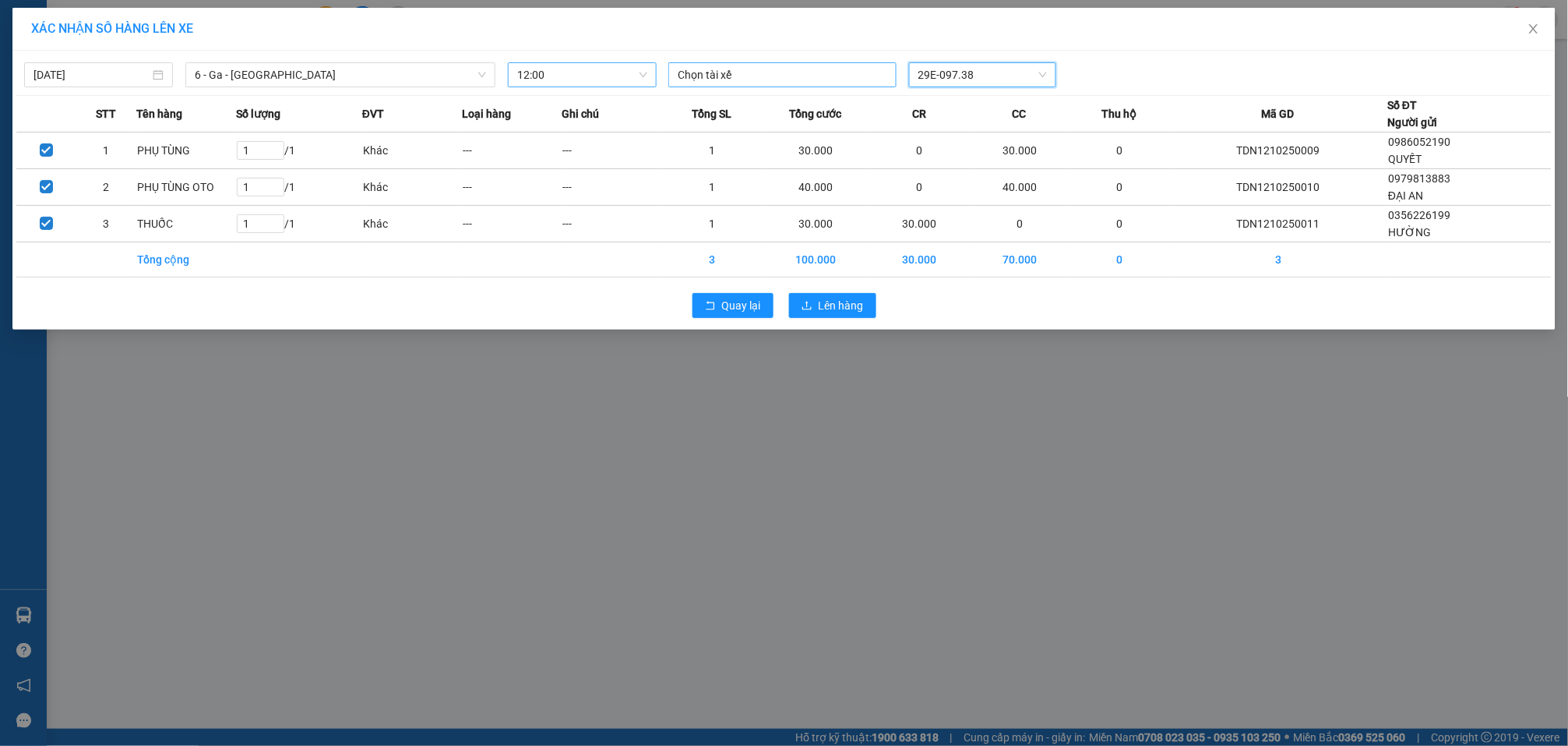
click at [822, 82] on div at bounding box center [783, 75] width 221 height 18
type input "NGUYỄN ĐỨC TUẤN"
click at [778, 104] on div "Nguyễn Đức Tuấn" at bounding box center [785, 107] width 215 height 17
click at [855, 312] on span "Lên hàng" at bounding box center [841, 306] width 46 height 17
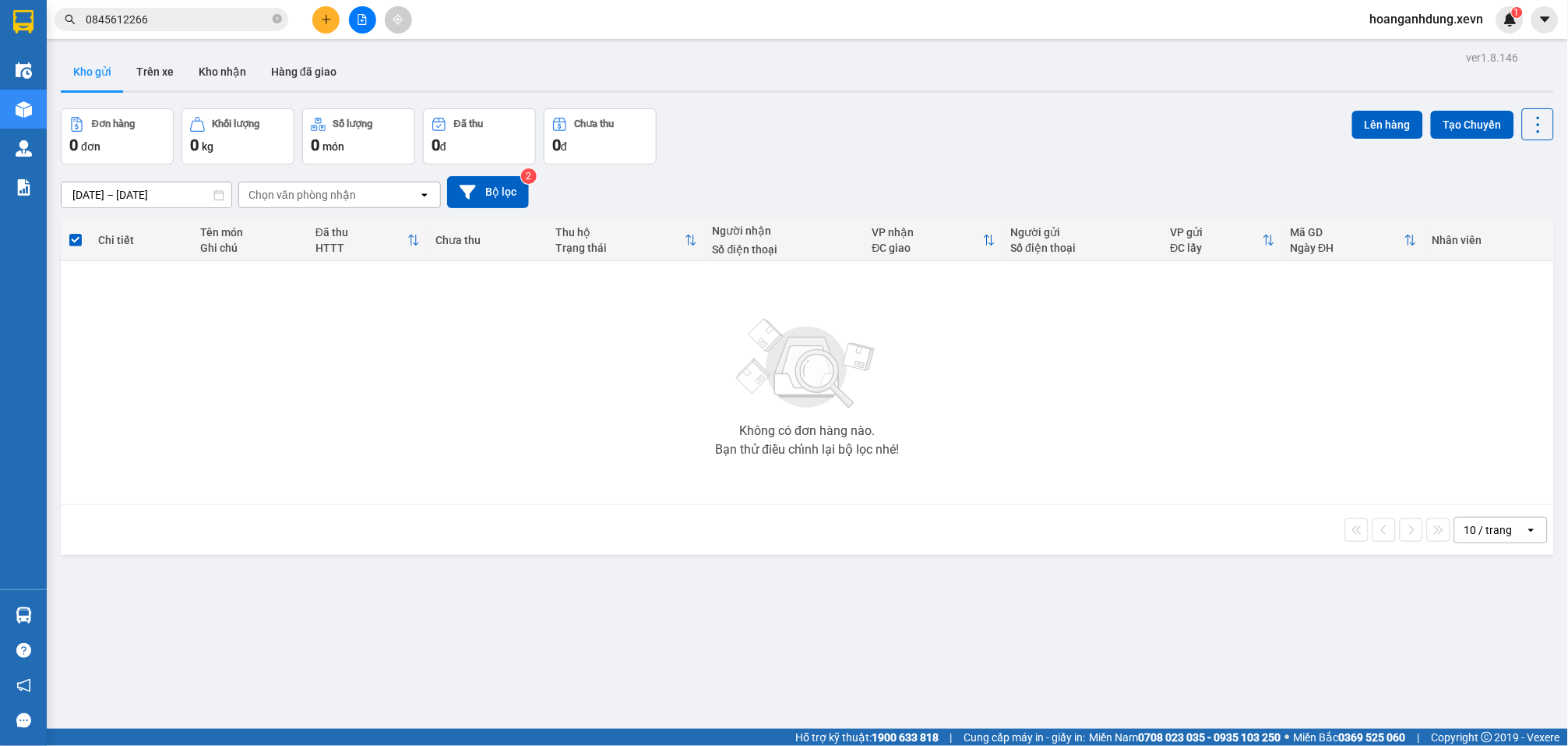
click at [203, 11] on input "0845612266" at bounding box center [177, 19] width 184 height 17
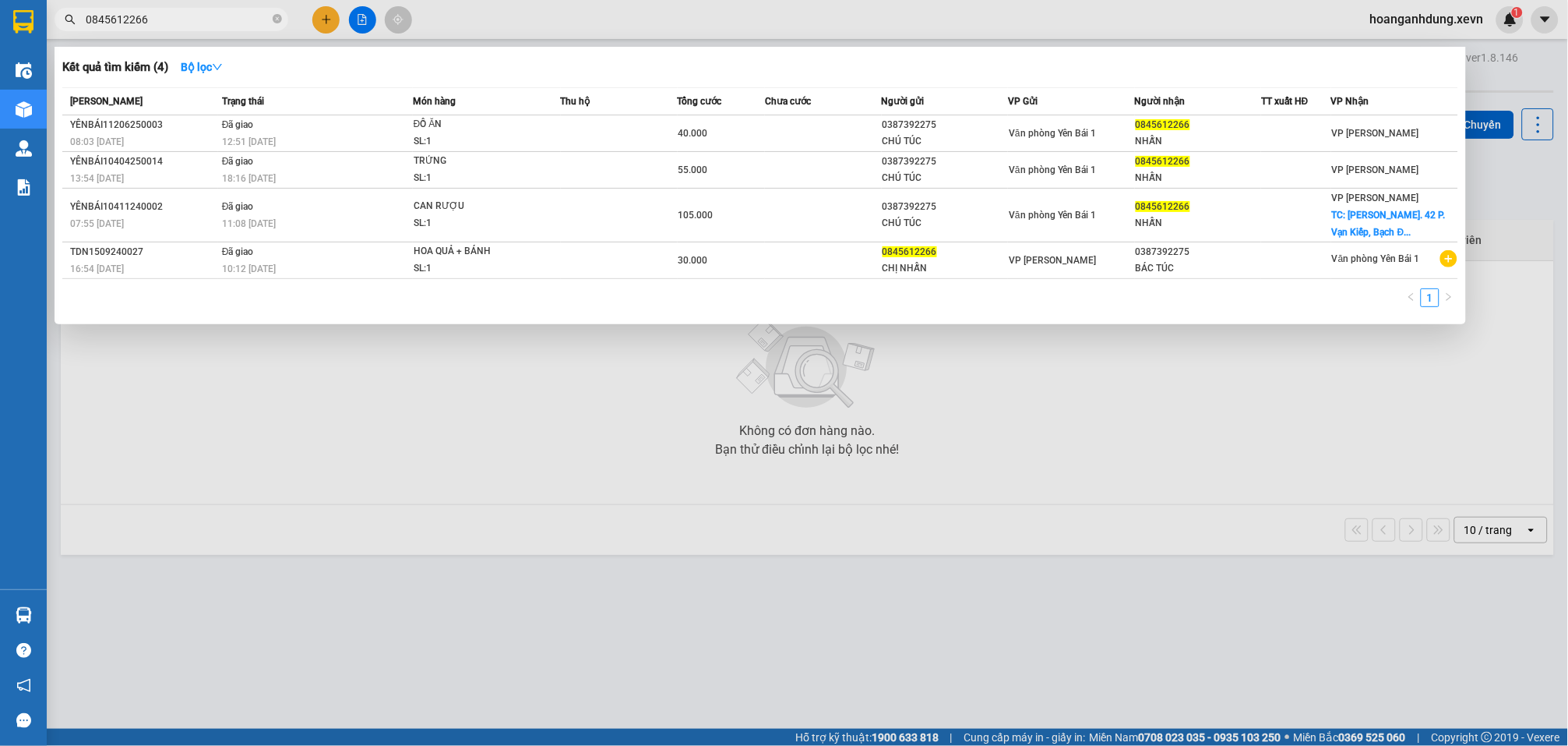
click at [203, 11] on input "0845612266" at bounding box center [177, 19] width 184 height 17
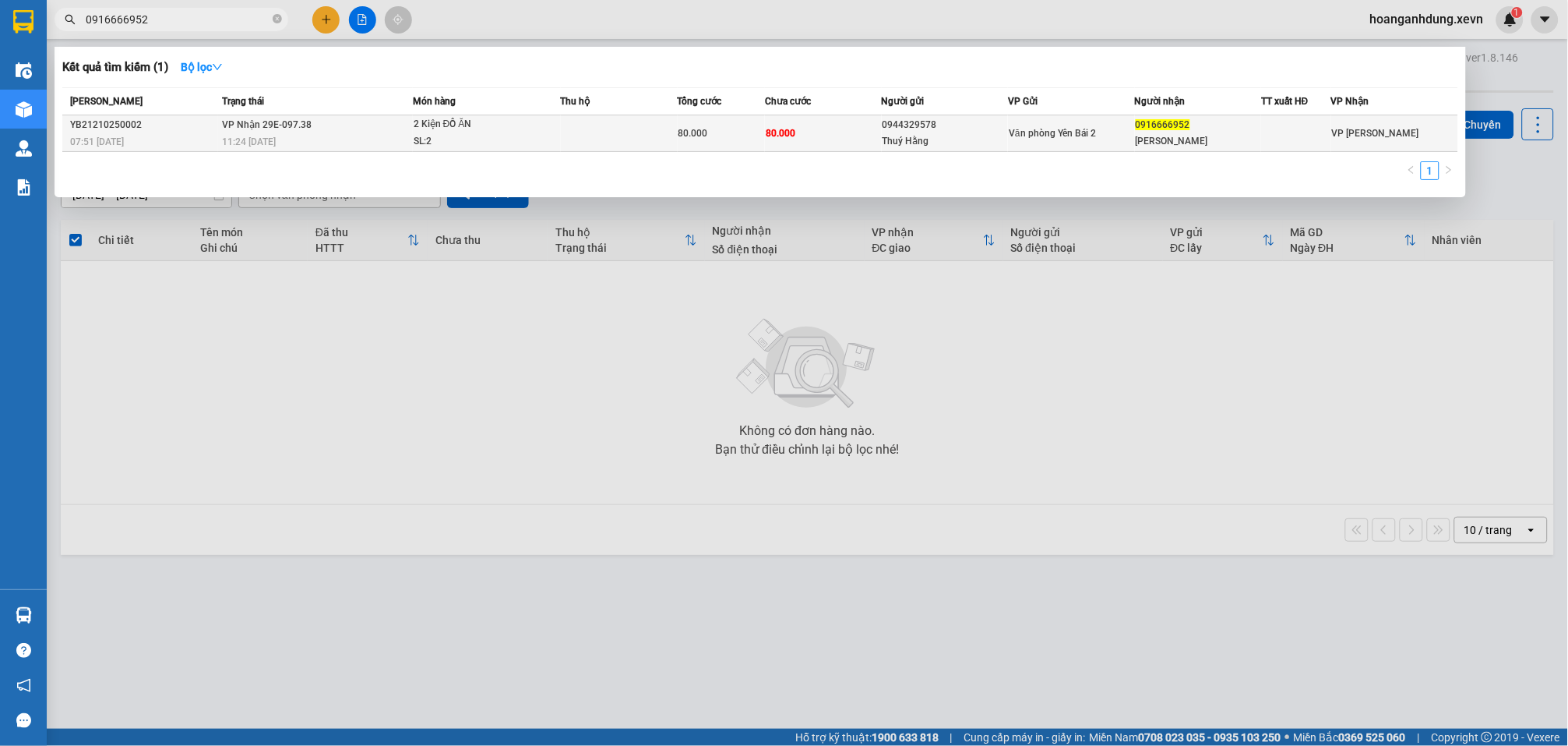
type input "0916666952"
click at [866, 141] on td "80.000" at bounding box center [823, 134] width 117 height 37
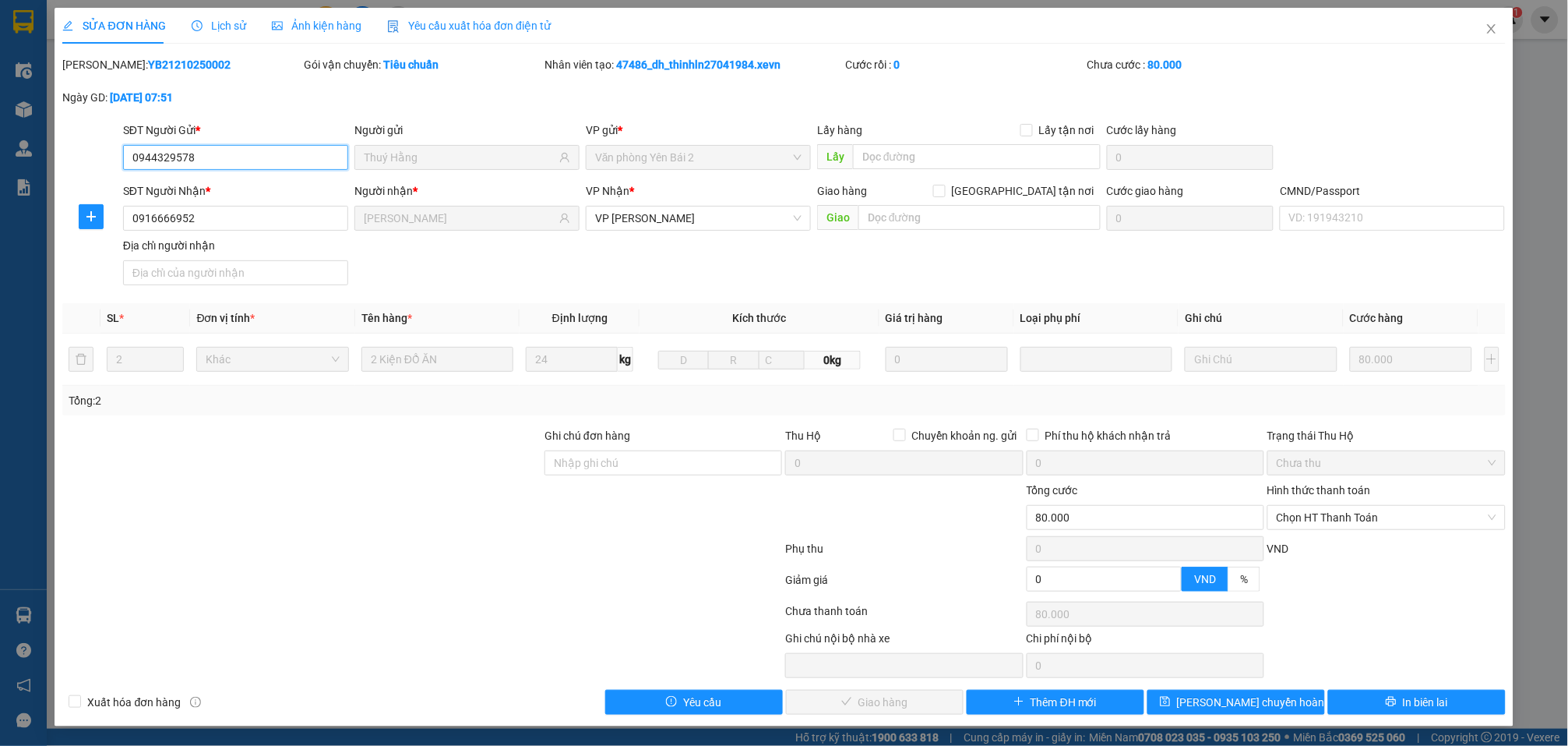
type input "0944329578"
type input "Thuý Hằng"
type input "0916666952"
type input "Lê Tiến Khôi"
type input "0"
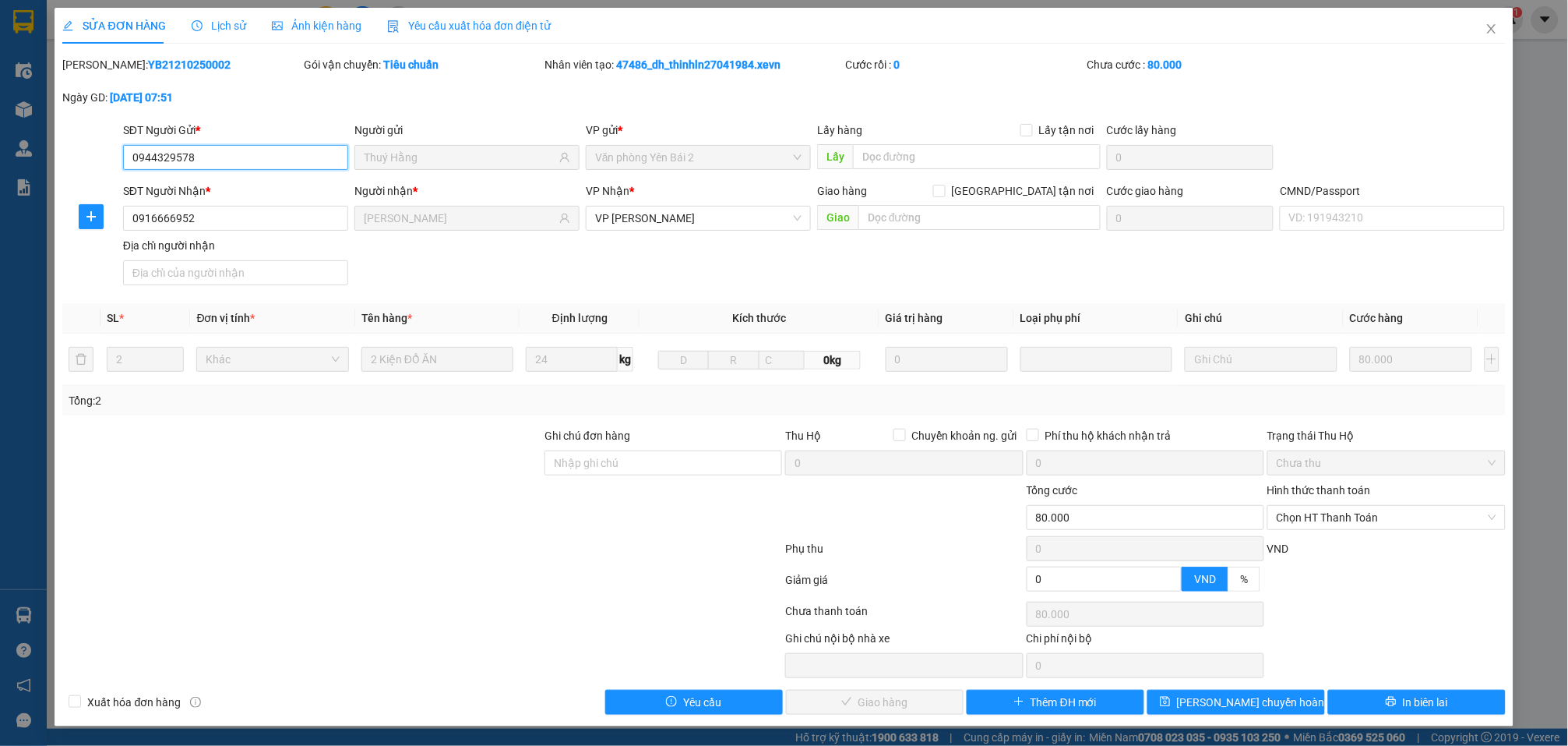
type input "80.000"
click at [1312, 505] on div "Chọn HT Thanh Toán" at bounding box center [1386, 517] width 237 height 25
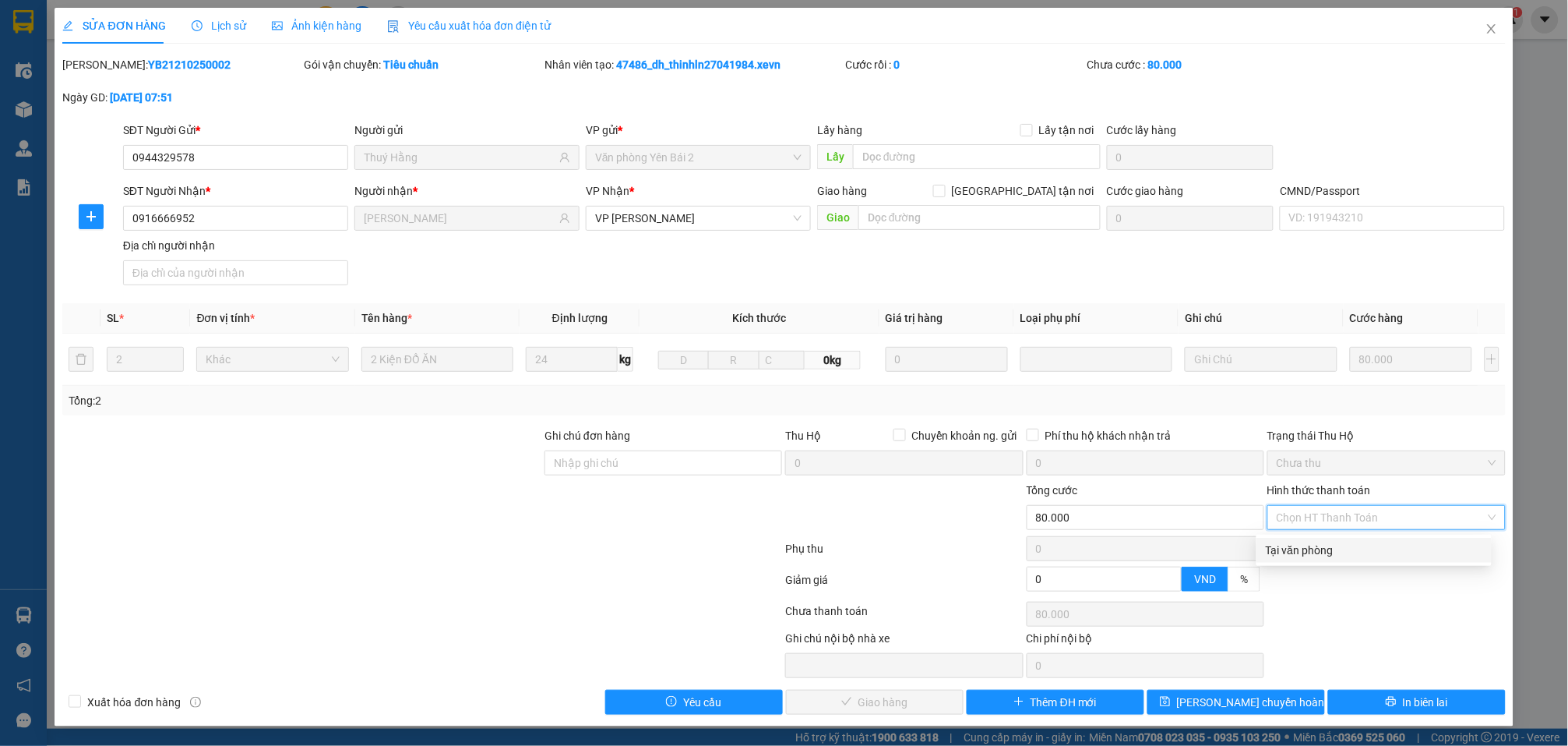
click at [1321, 542] on div "Tại văn phòng" at bounding box center [1374, 550] width 217 height 17
type input "0"
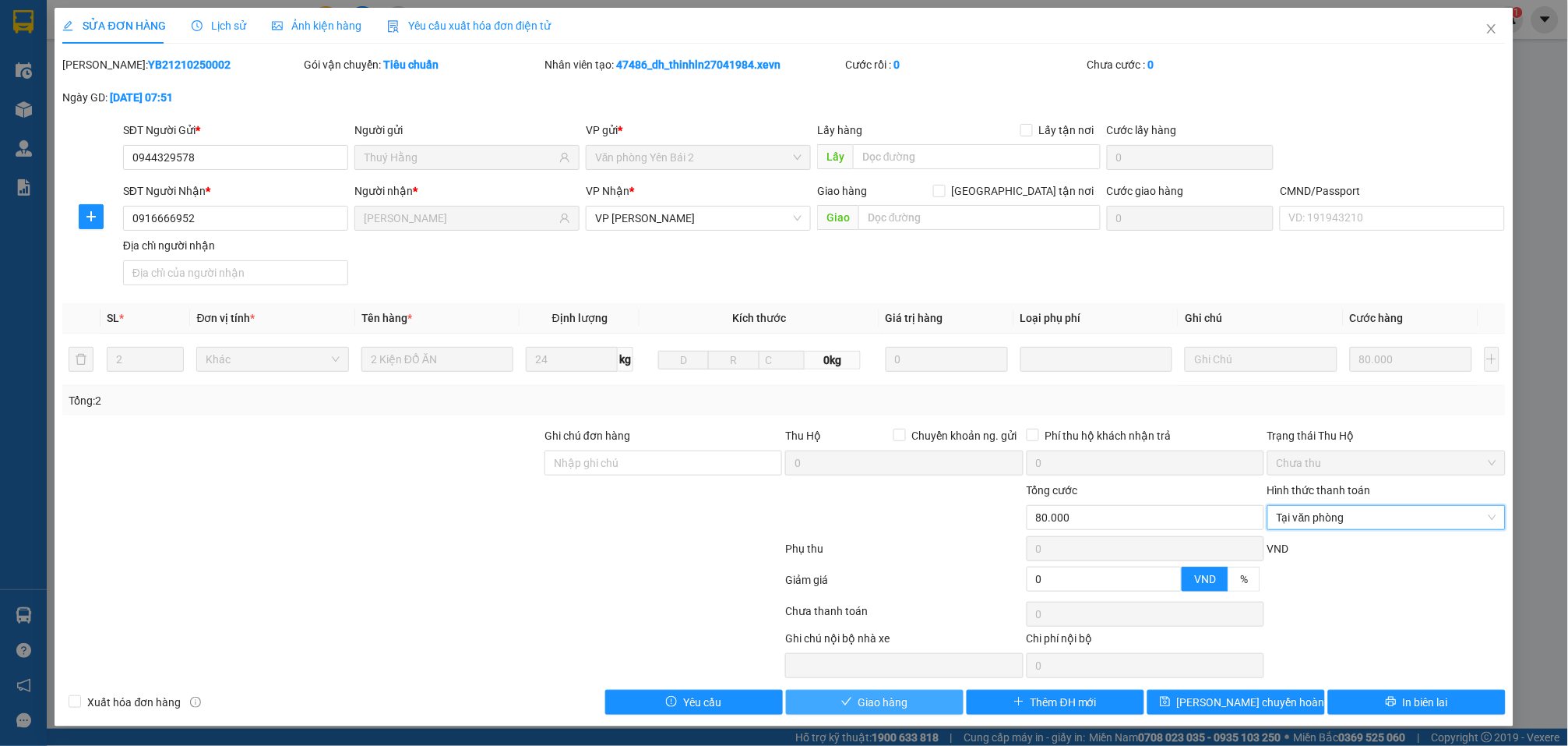
click at [858, 702] on span "Giao hàng" at bounding box center [882, 702] width 49 height 17
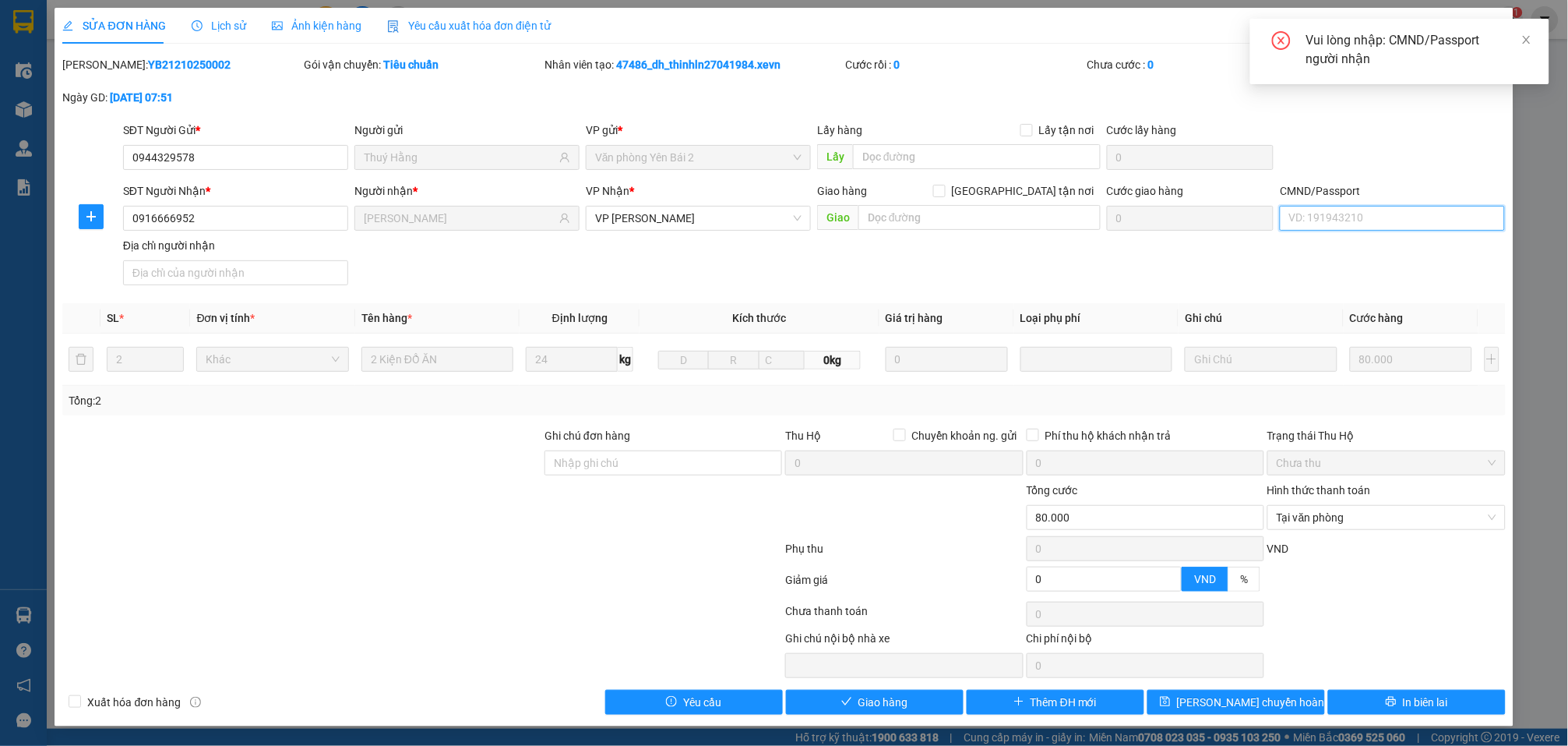
click at [1393, 214] on input "CMND/Passport" at bounding box center [1393, 218] width 225 height 25
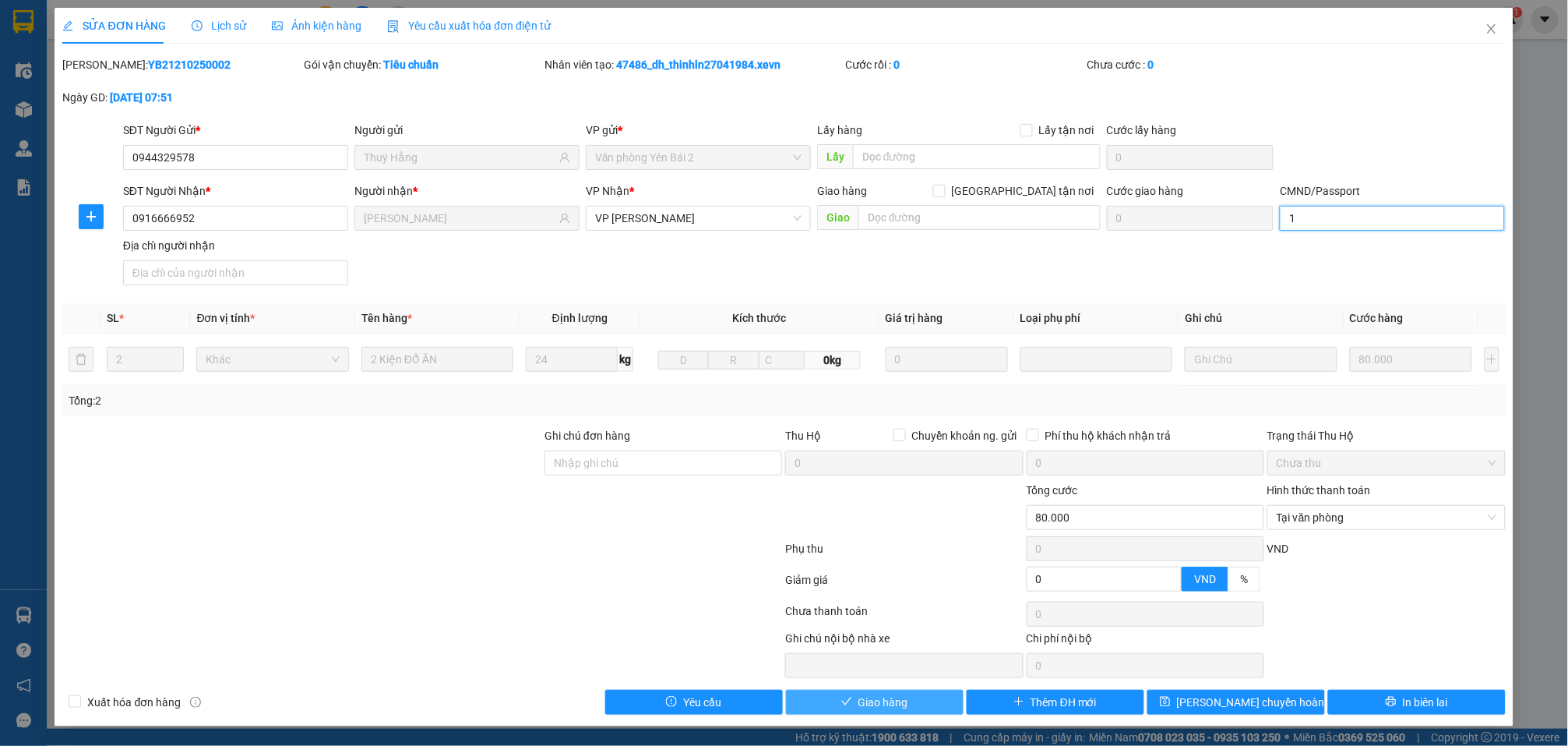
type input "1"
click at [848, 702] on button "Giao hàng" at bounding box center [875, 702] width 177 height 25
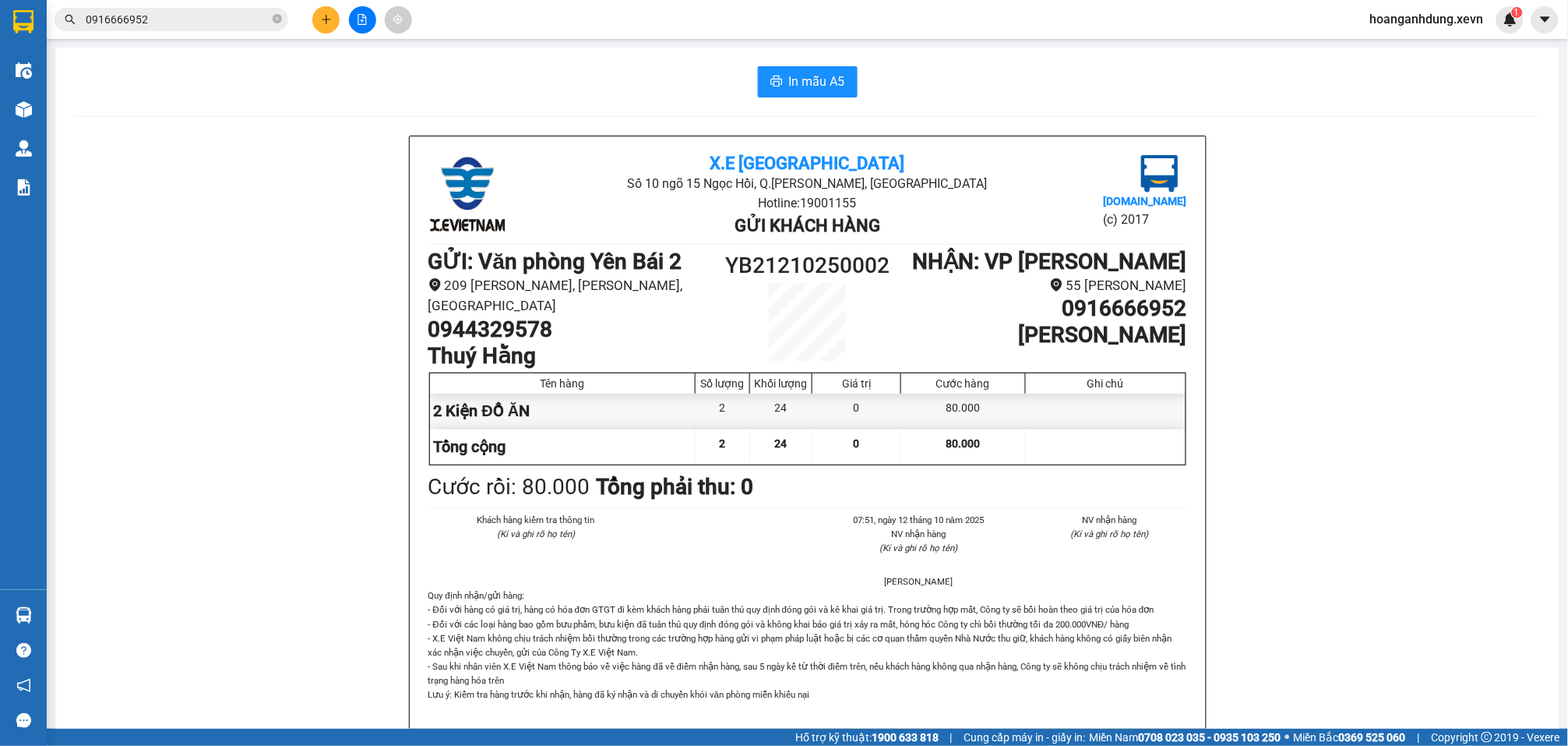
click at [208, 21] on input "0916666952" at bounding box center [177, 19] width 184 height 17
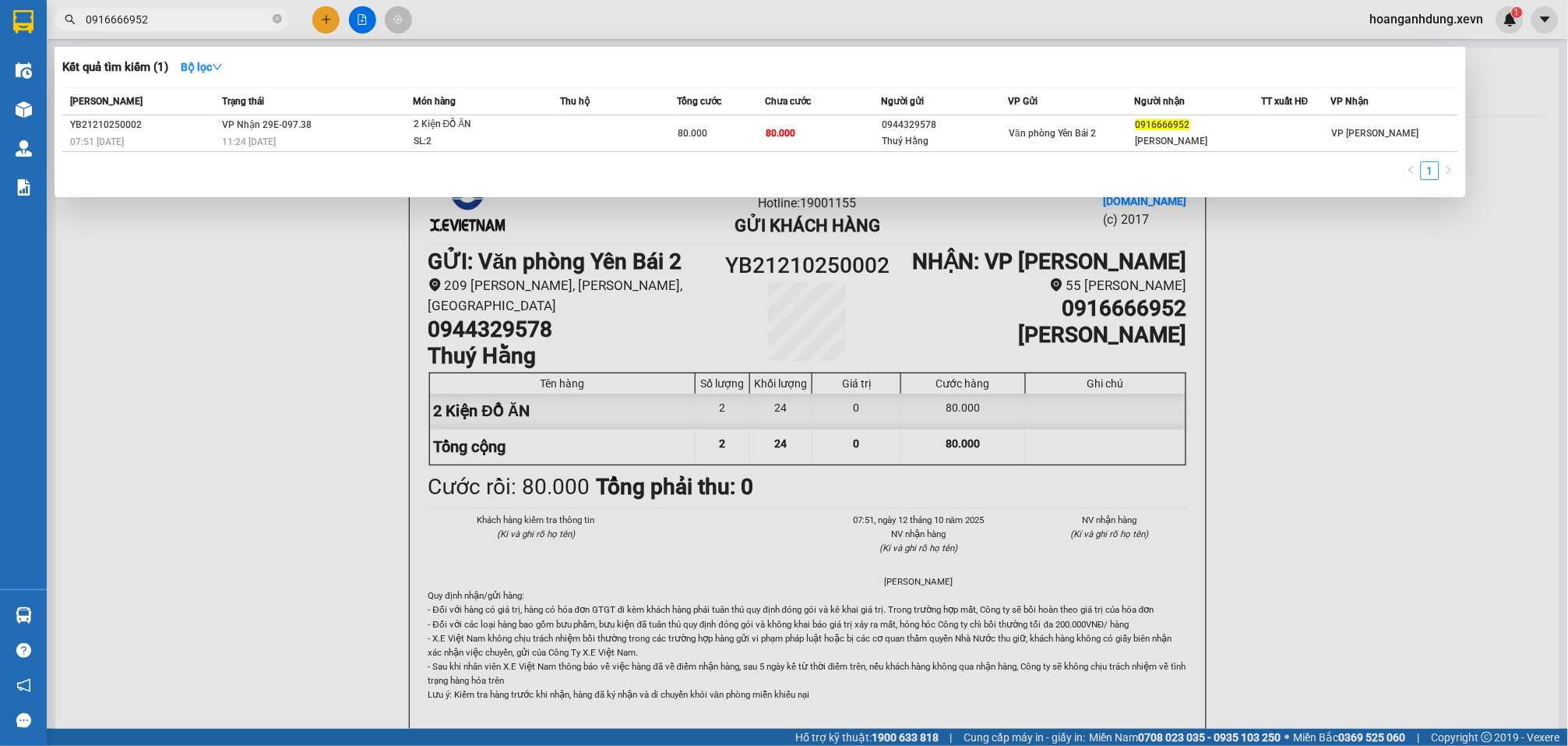
click at [208, 21] on input "0916666952" at bounding box center [177, 19] width 184 height 17
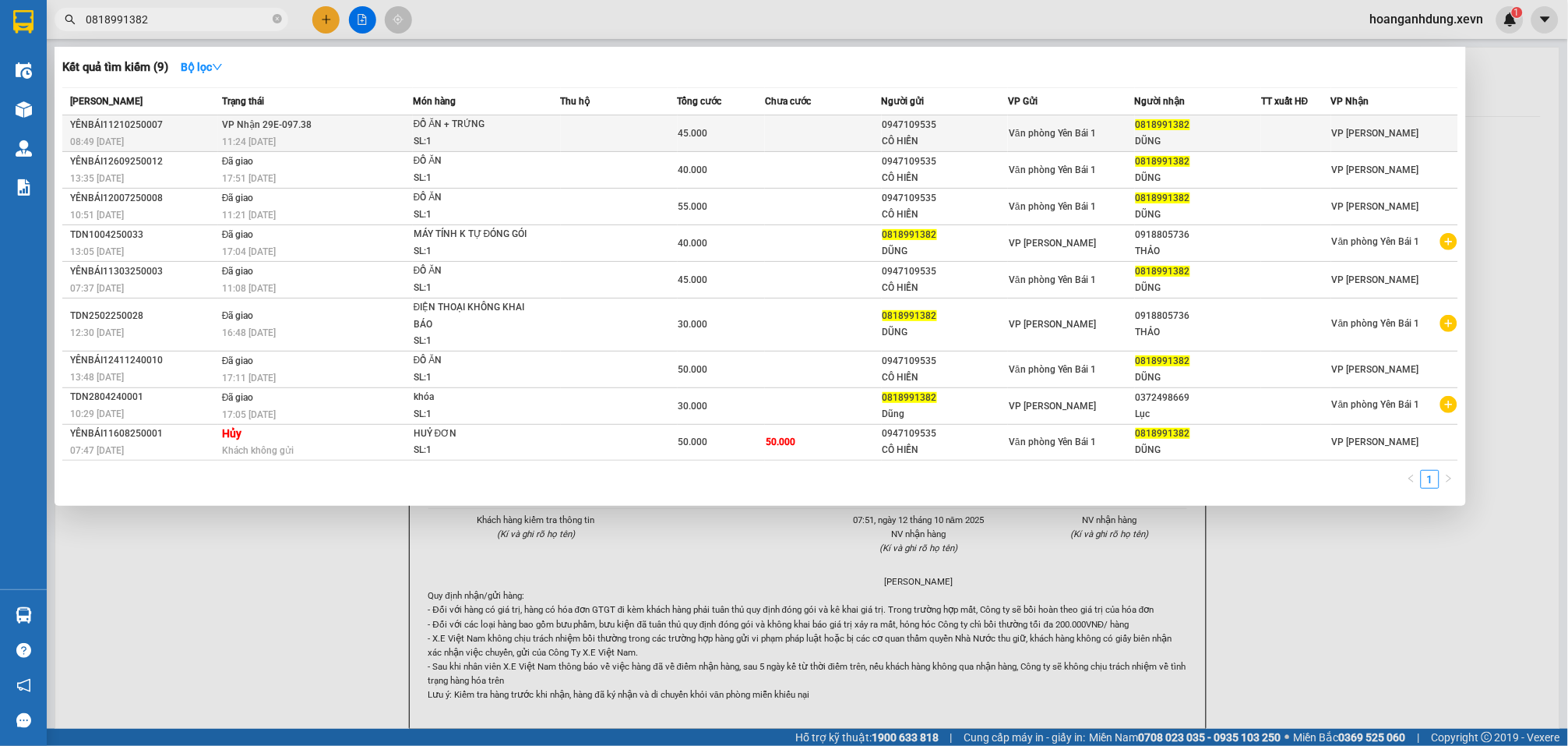
type input "0818991382"
click at [711, 134] on div "45.000" at bounding box center [722, 134] width 85 height 17
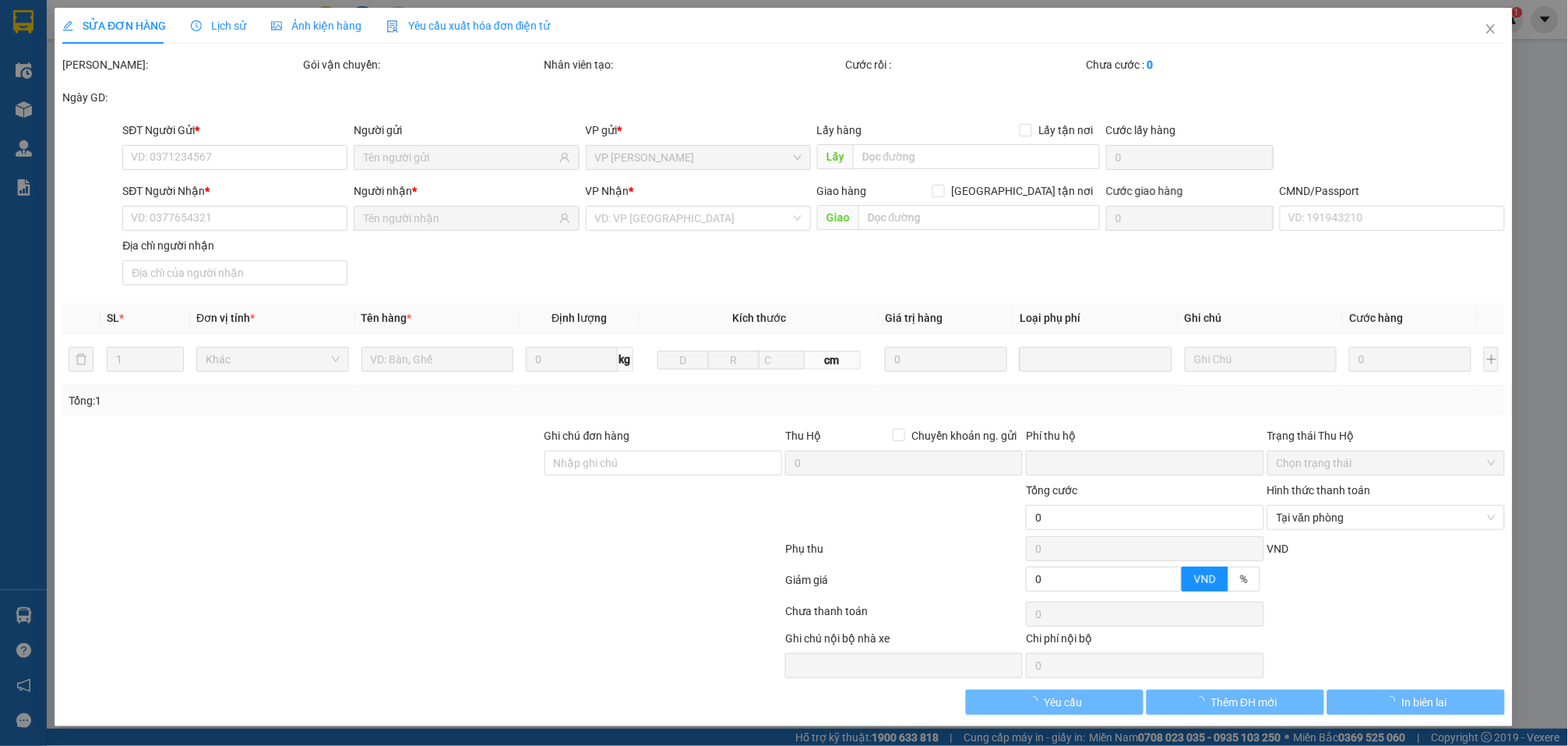
type input "0947109535"
type input "CÔ HIỀN"
type input "0818991382"
type input "DŨNG"
type input "1"
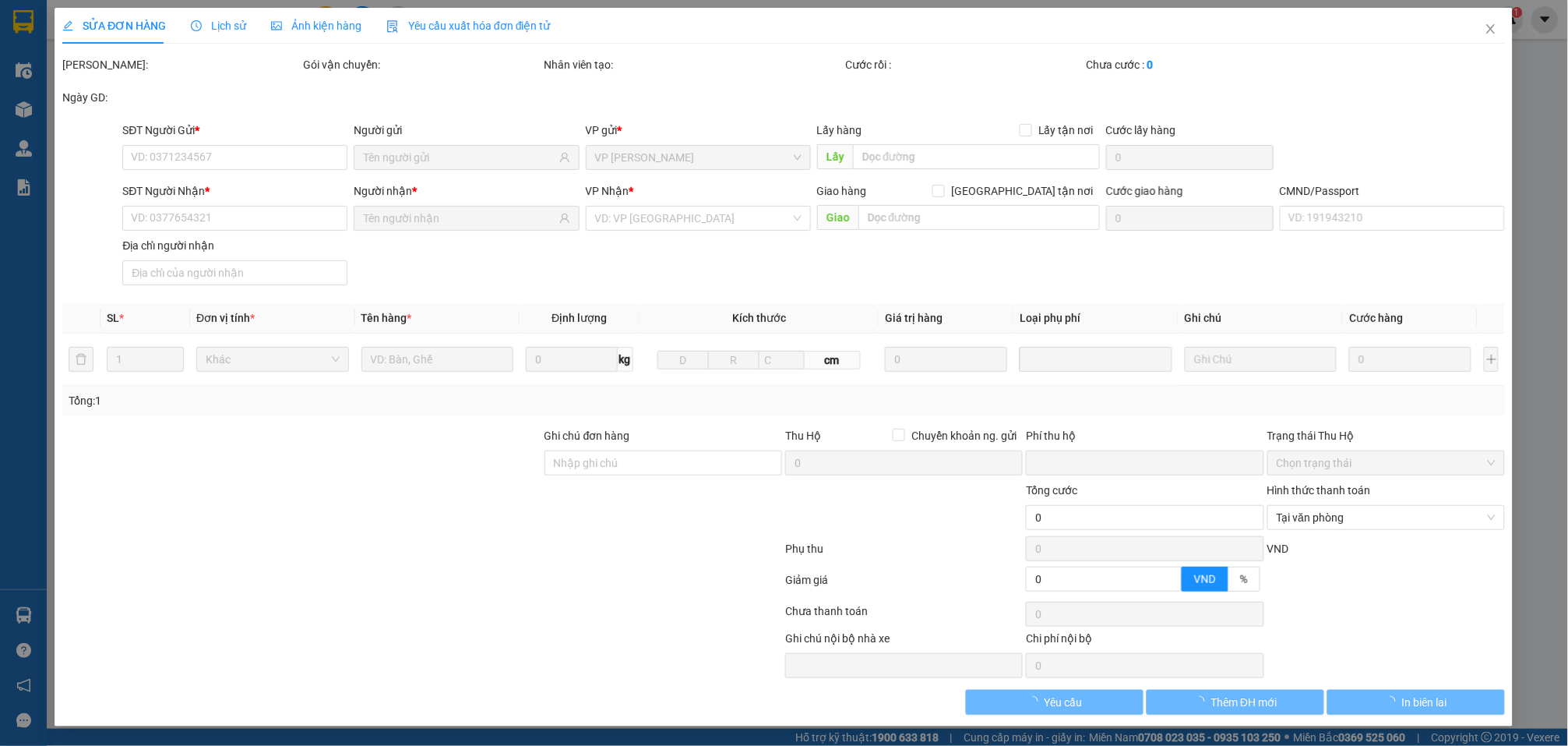
type input "0"
type input "45.000"
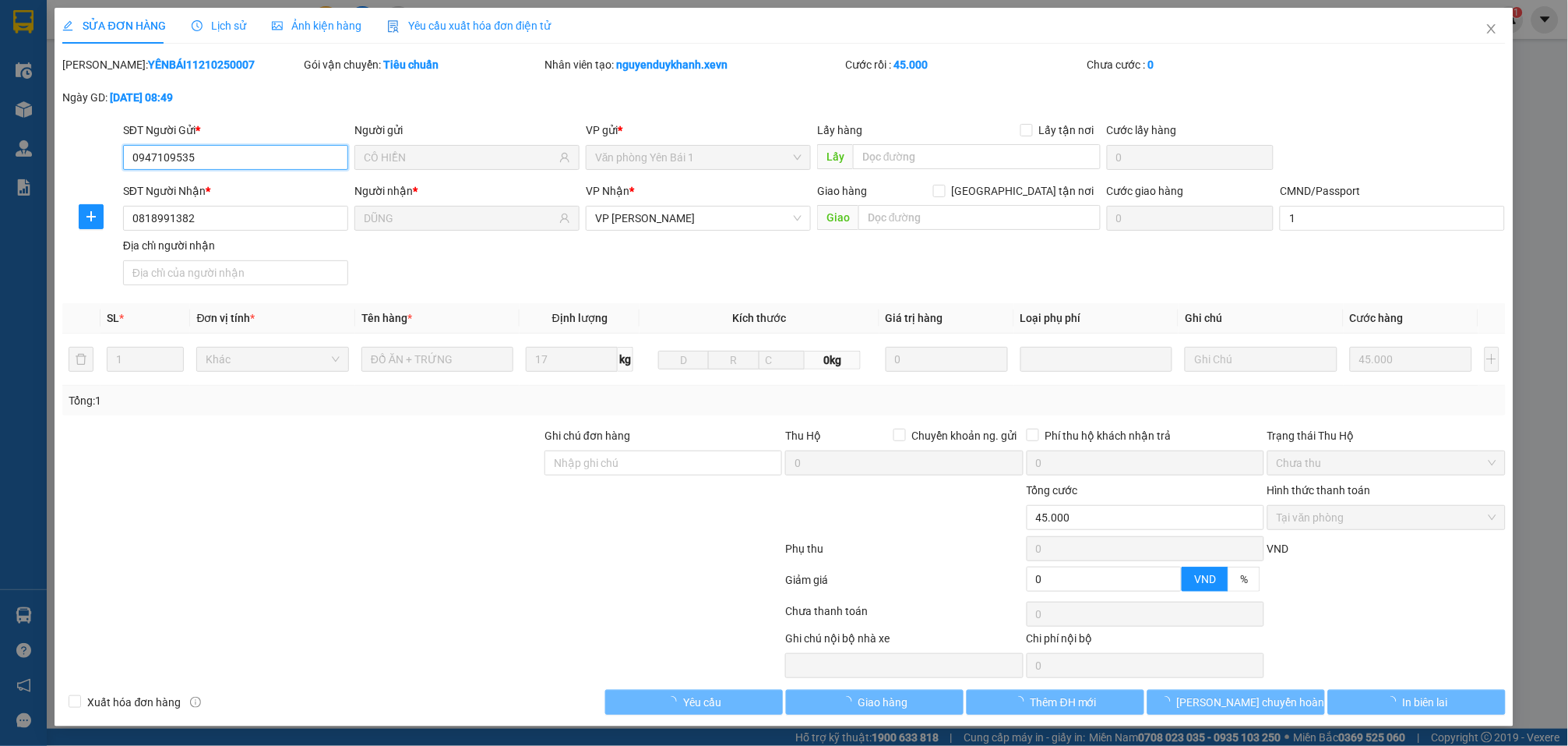
scroll to position [2, 0]
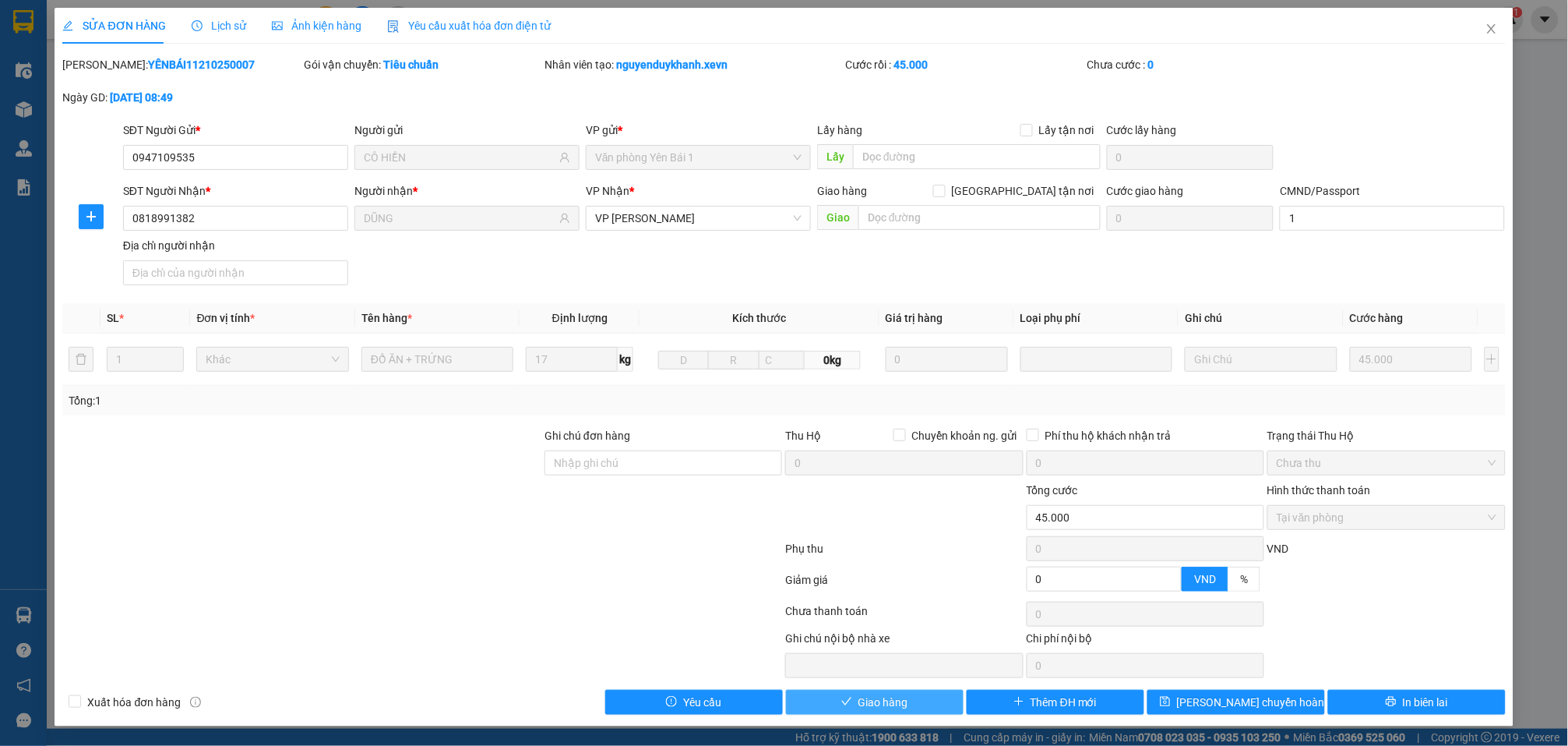
click at [860, 700] on span "Giao hàng" at bounding box center [882, 702] width 49 height 17
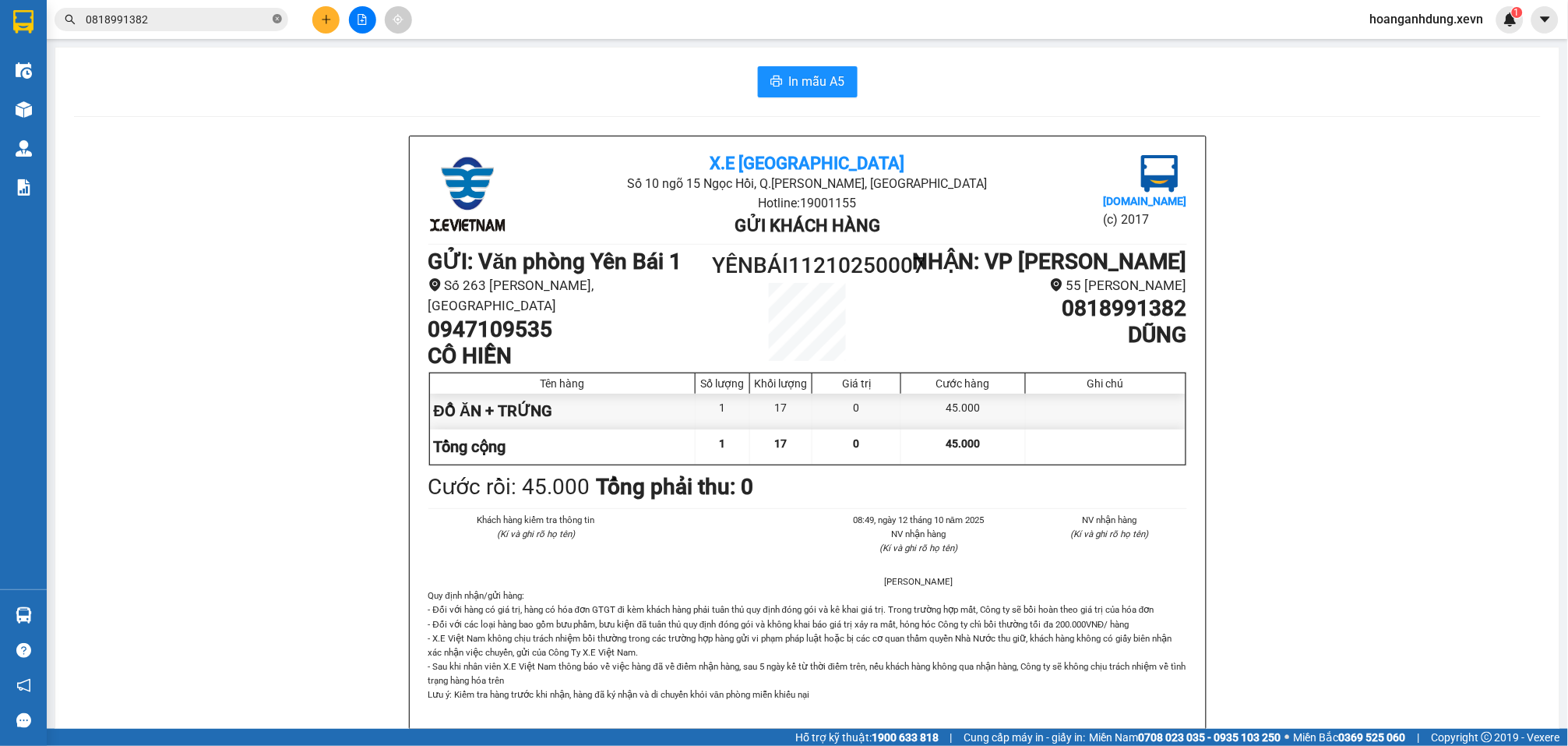
click at [274, 15] on icon "close-circle" at bounding box center [278, 18] width 10 height 10
click at [323, 22] on icon "plus" at bounding box center [325, 18] width 11 height 11
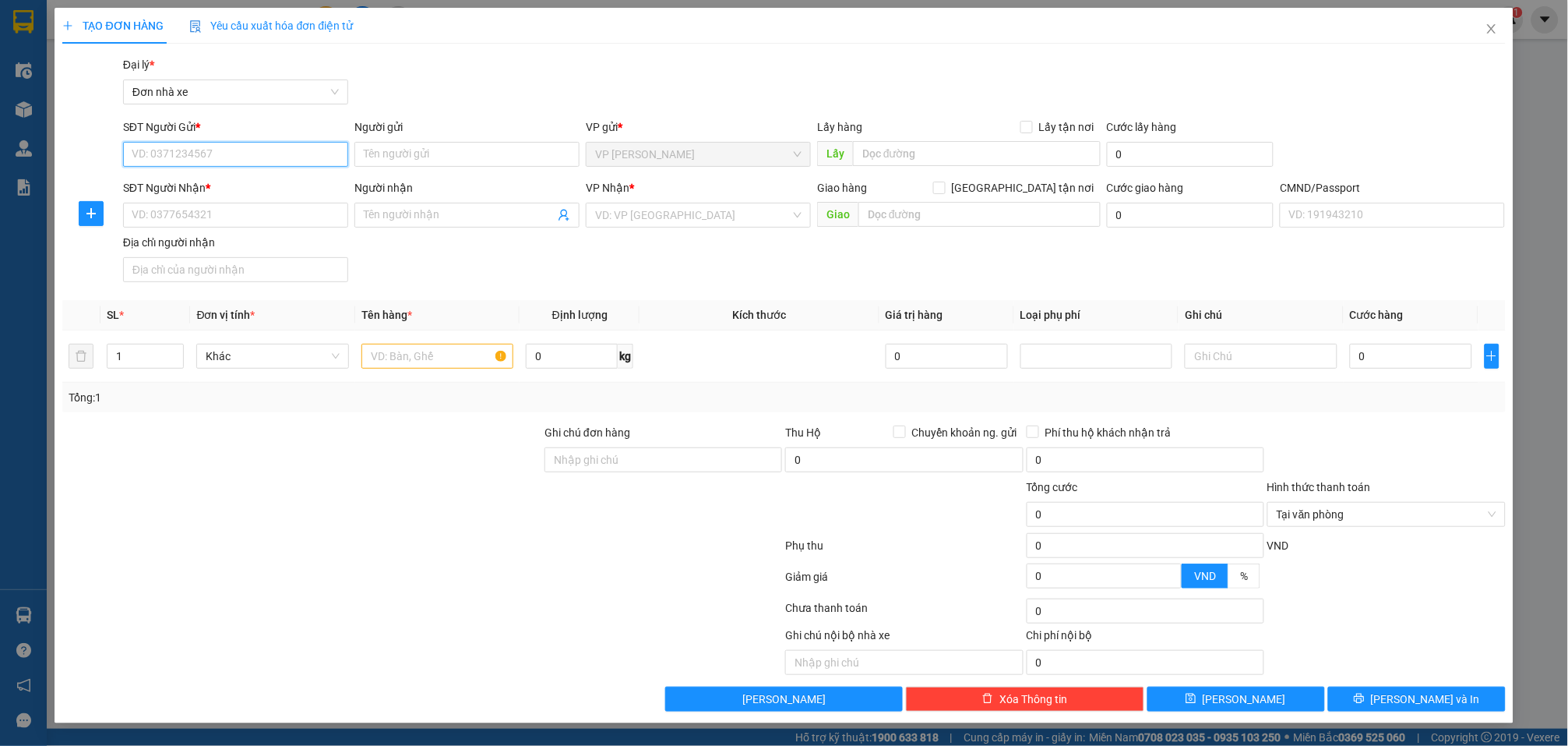
click at [305, 157] on input "SĐT Người Gửi *" at bounding box center [235, 154] width 225 height 25
type input "0988737818"
click at [287, 182] on div "0988737818 - THẾ DŨNG" at bounding box center [235, 186] width 206 height 17
type input "THẾ DŨNG"
type input "0986243342"
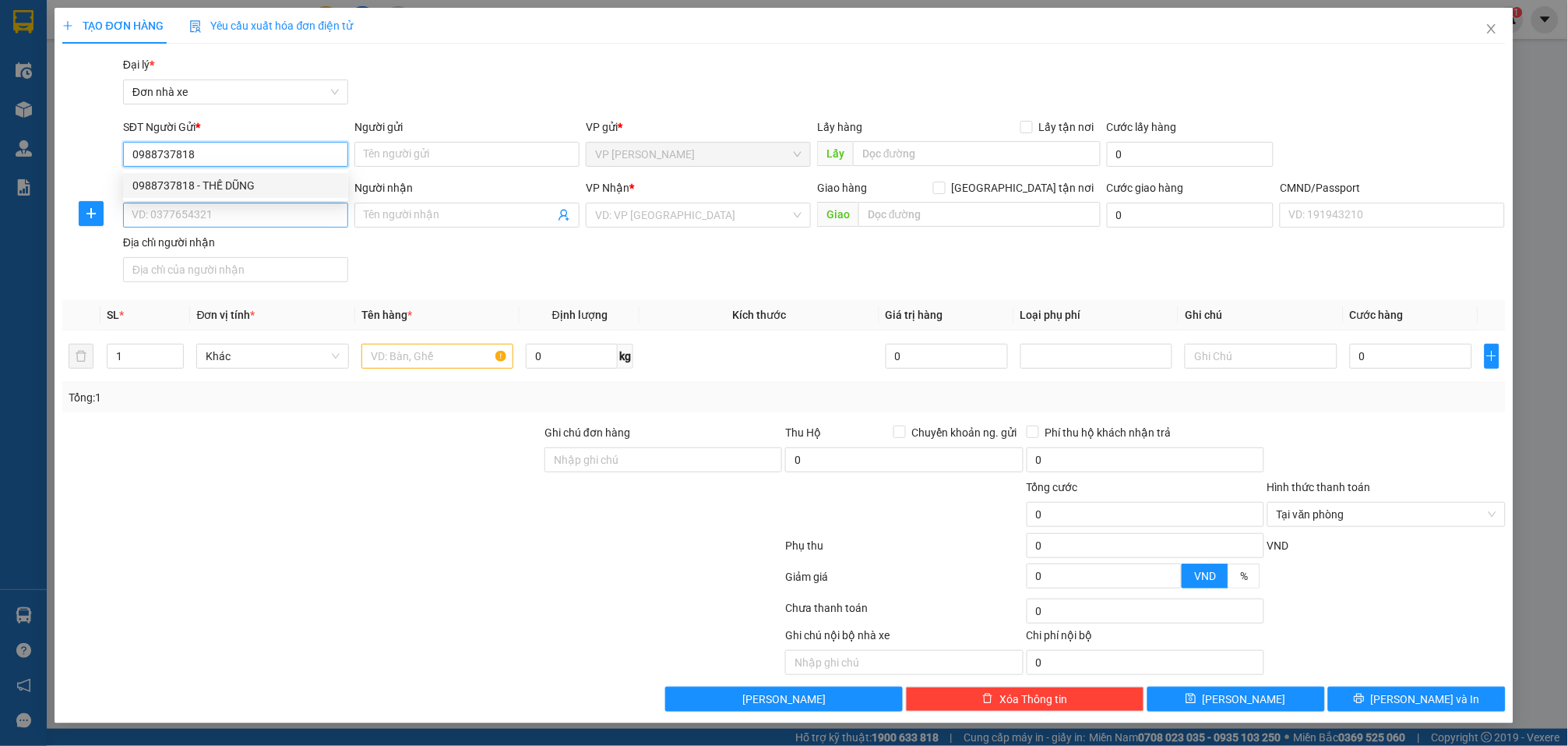
type input "THẮNG"
type input "015179001155 Phạm Thị Ngọc Lan"
type input "123"
type input "0988737818"
click at [288, 221] on input "0986243342" at bounding box center [235, 215] width 225 height 25
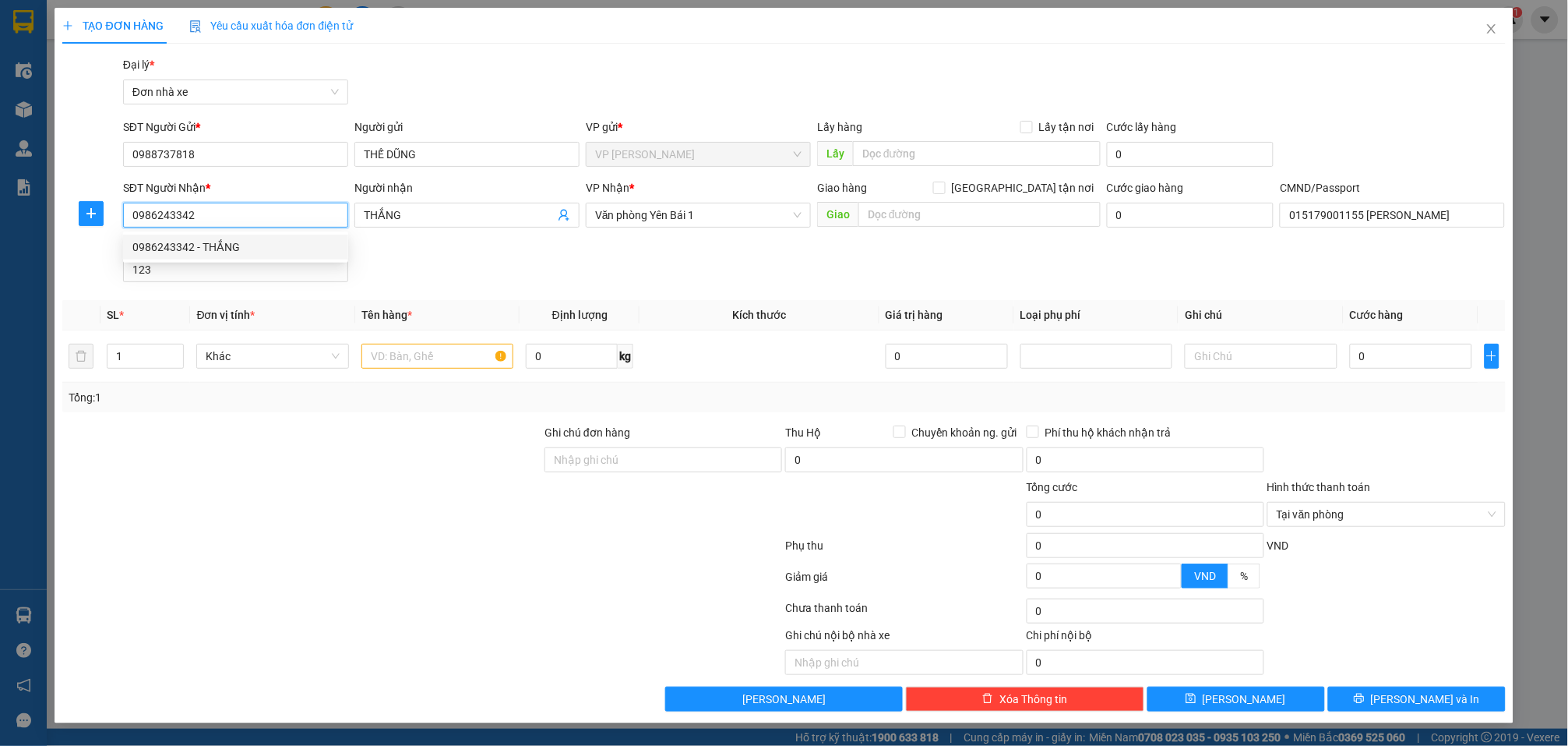
click at [288, 221] on input "0986243342" at bounding box center [235, 215] width 225 height 25
click at [286, 232] on div "0986243342 0986243342 - THẮNG" at bounding box center [235, 247] width 225 height 31
click at [432, 359] on input "text" at bounding box center [437, 357] width 152 height 25
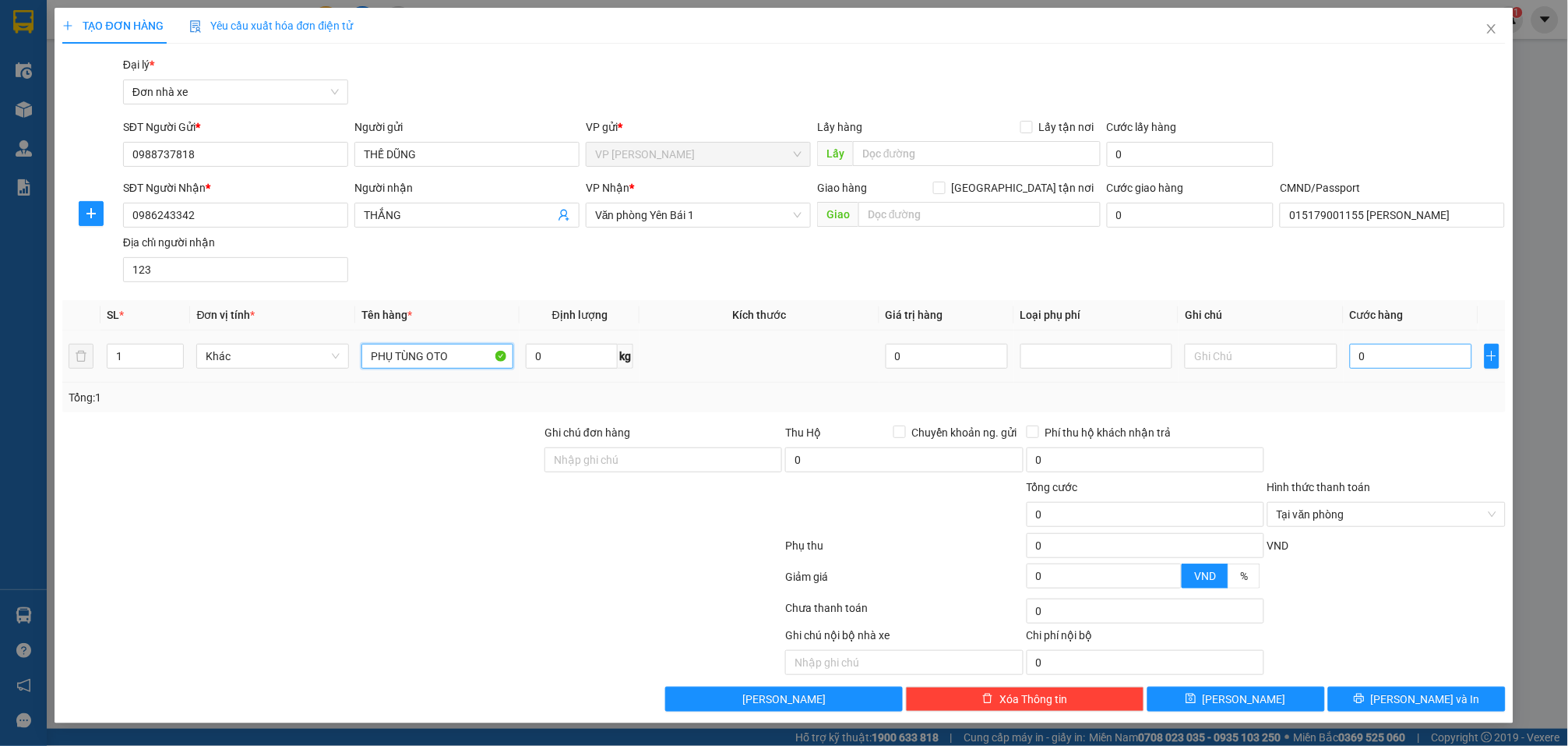
type input "PHỤ TÙNG OTO"
click at [1460, 357] on input "0" at bounding box center [1411, 357] width 122 height 25
type input "3"
type input "35"
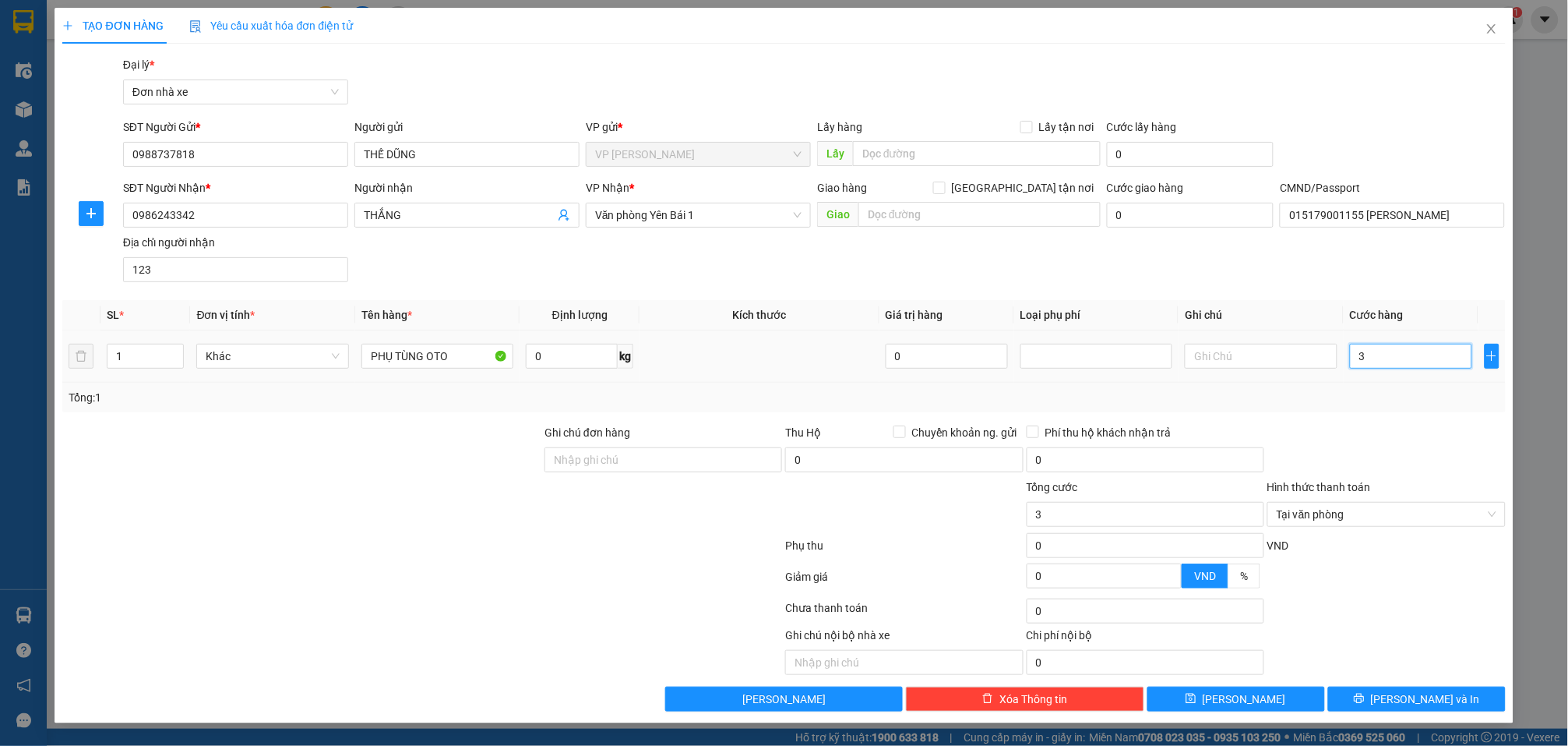
type input "35"
click at [1450, 360] on input "35" at bounding box center [1411, 357] width 122 height 25
type input "3"
type input "30"
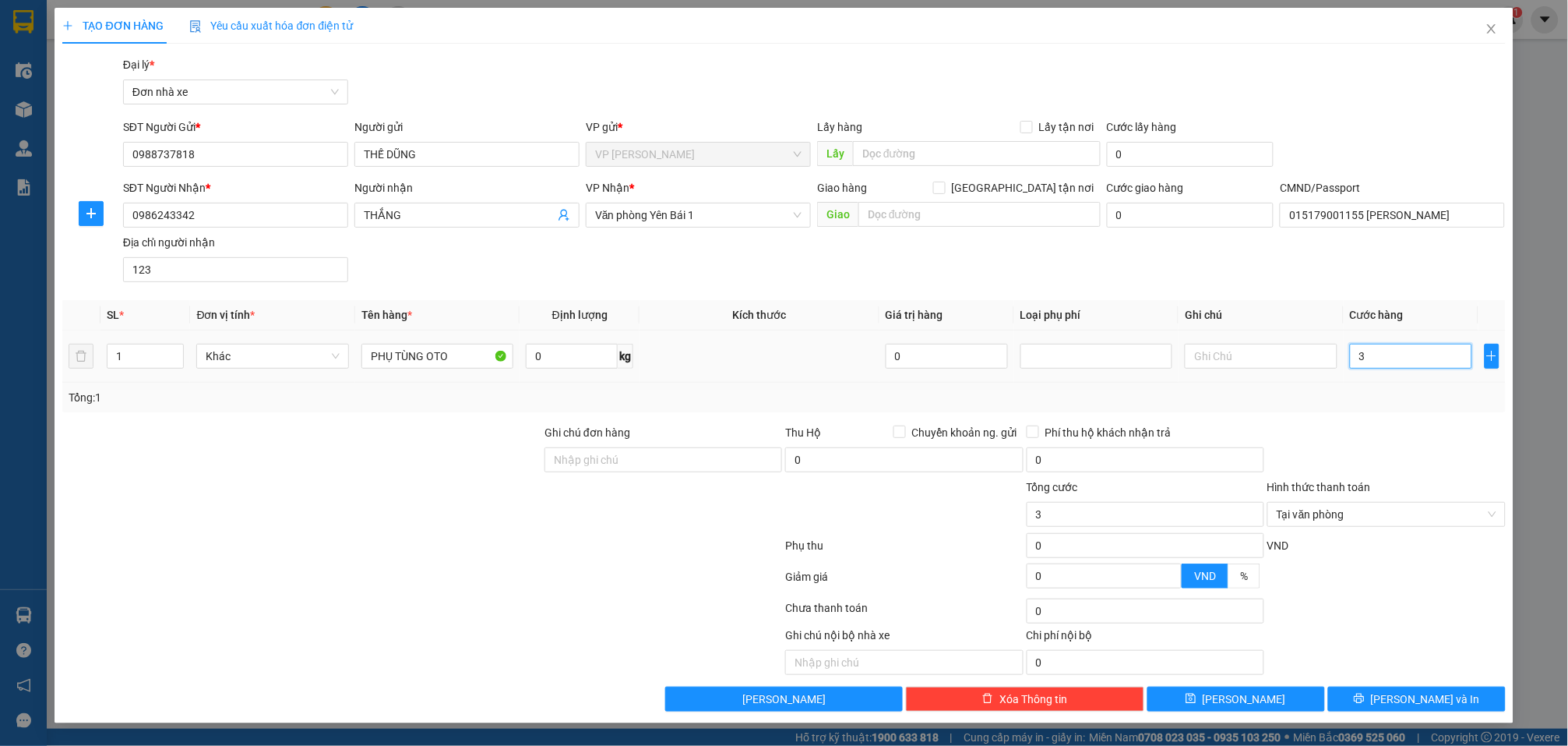
type input "30"
type input "3"
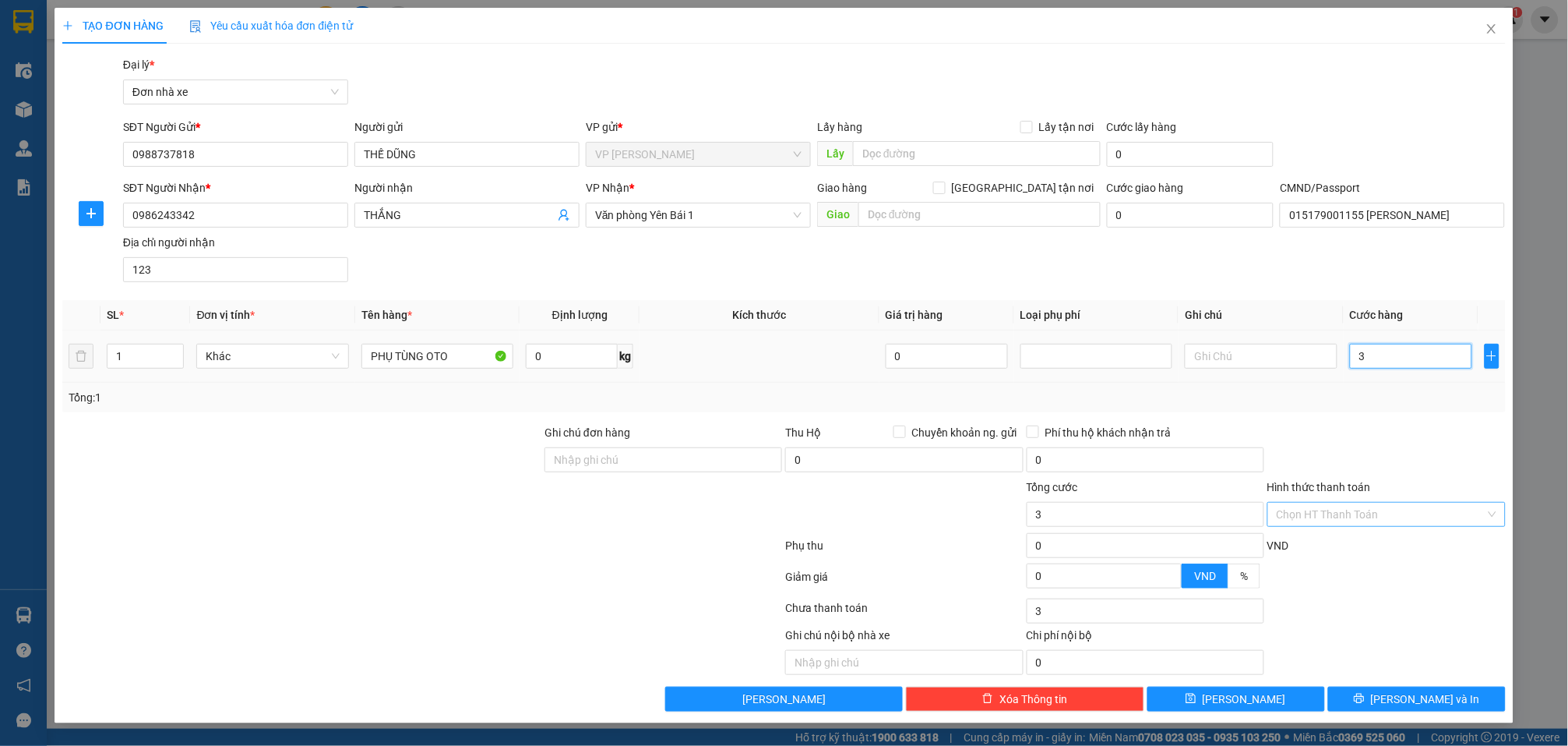
type input "35"
type input "35.000"
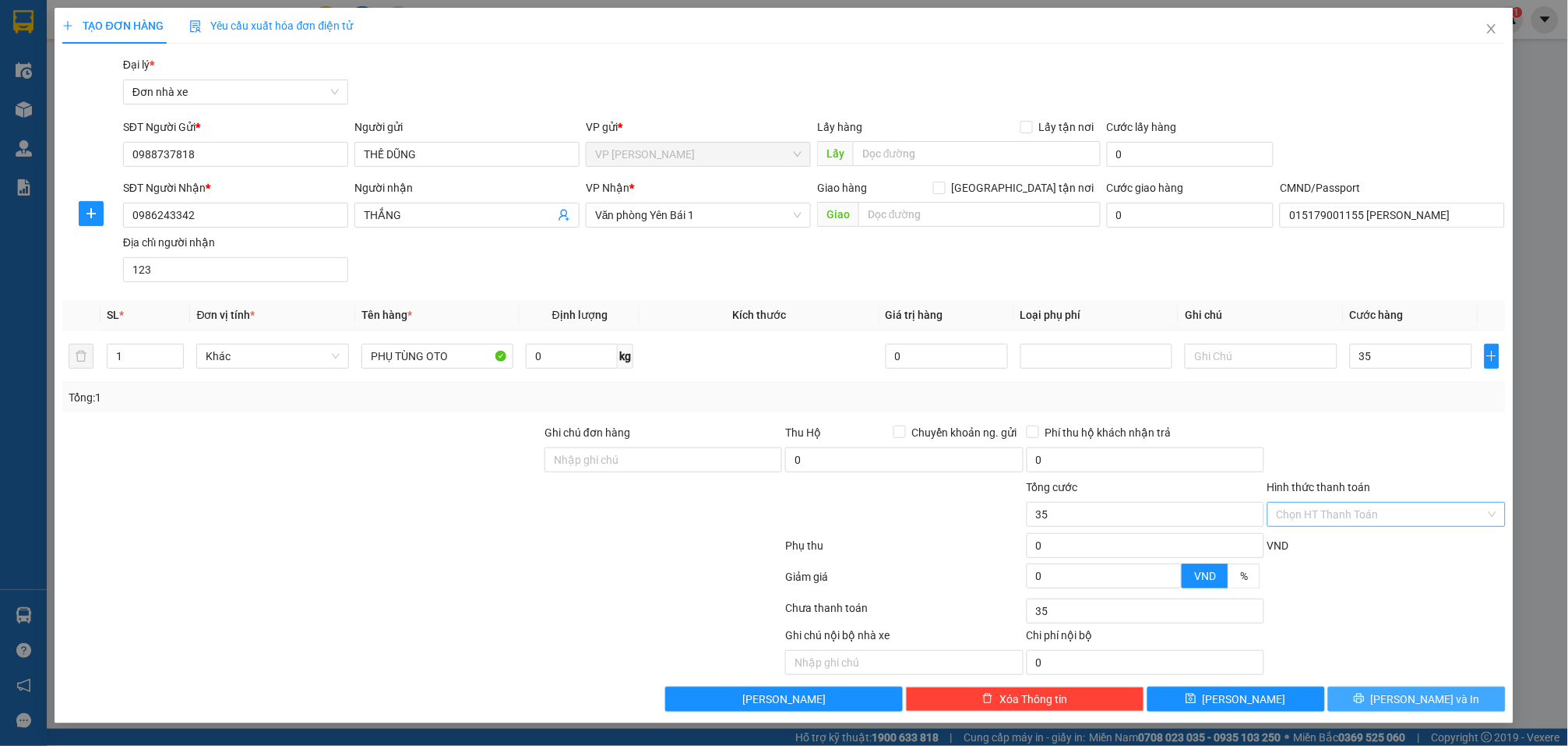
type input "35.000"
click at [1433, 694] on span "[PERSON_NAME] và In" at bounding box center [1426, 699] width 109 height 17
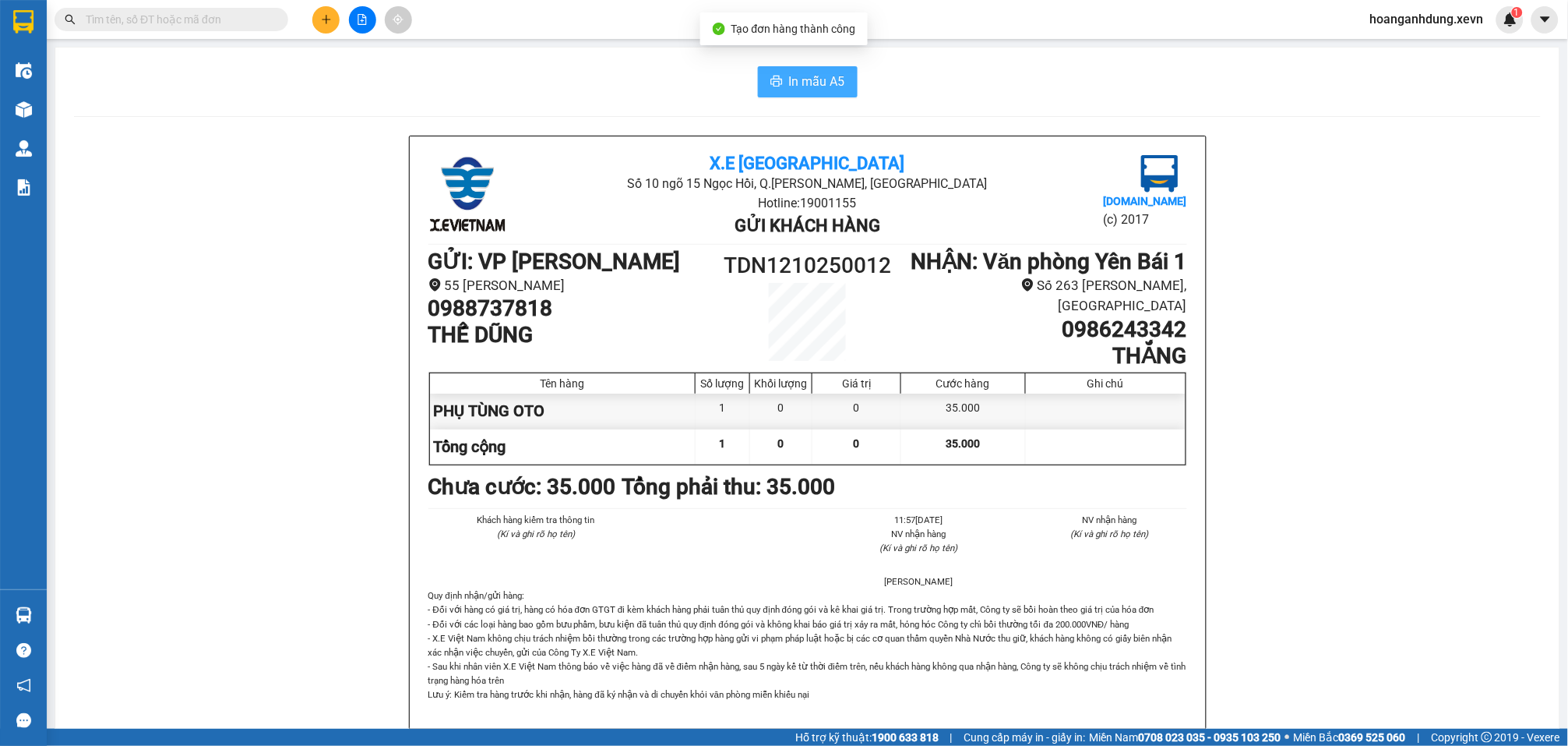
click at [789, 74] on span "In mẫu A5" at bounding box center [817, 81] width 56 height 19
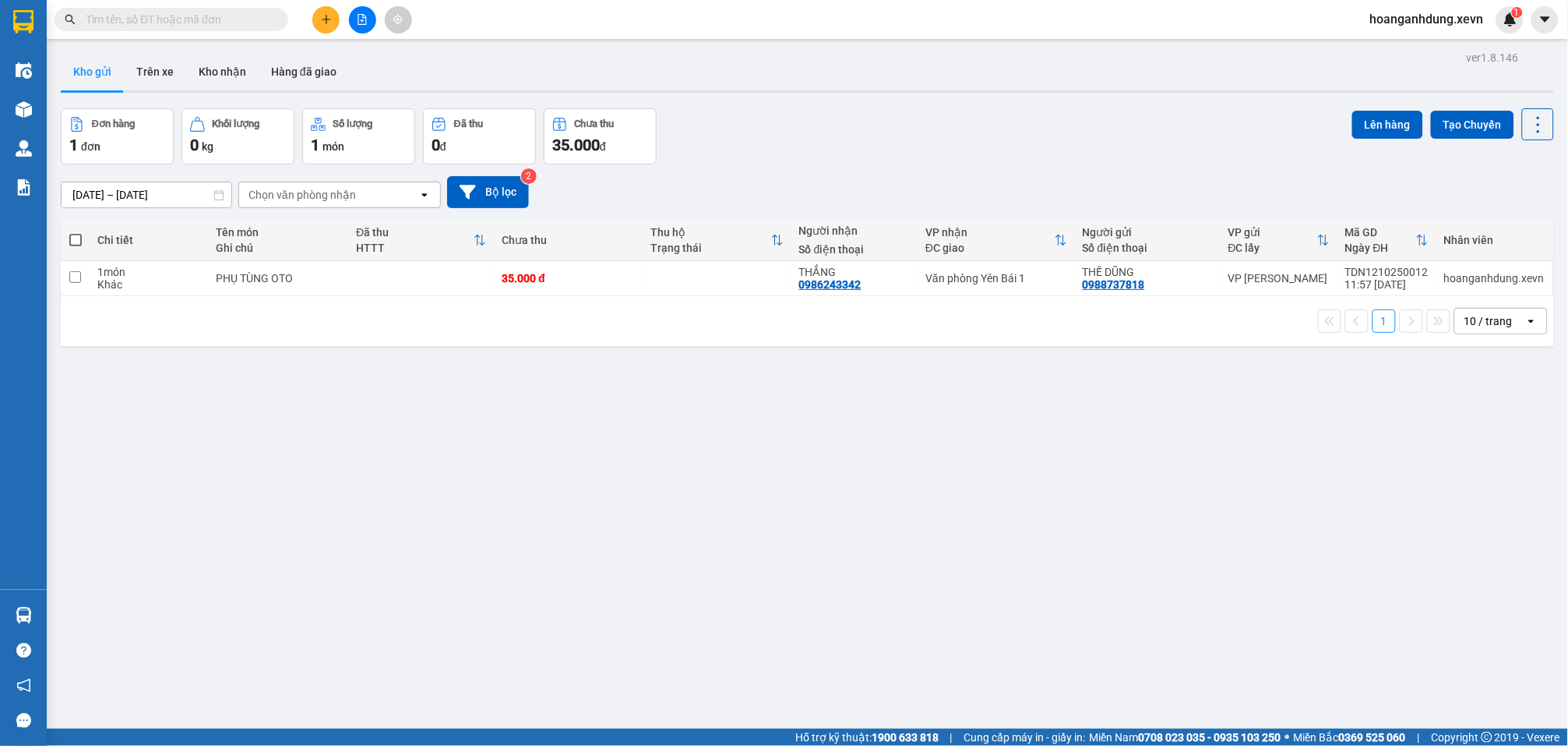
click at [322, 22] on icon "plus" at bounding box center [325, 18] width 11 height 11
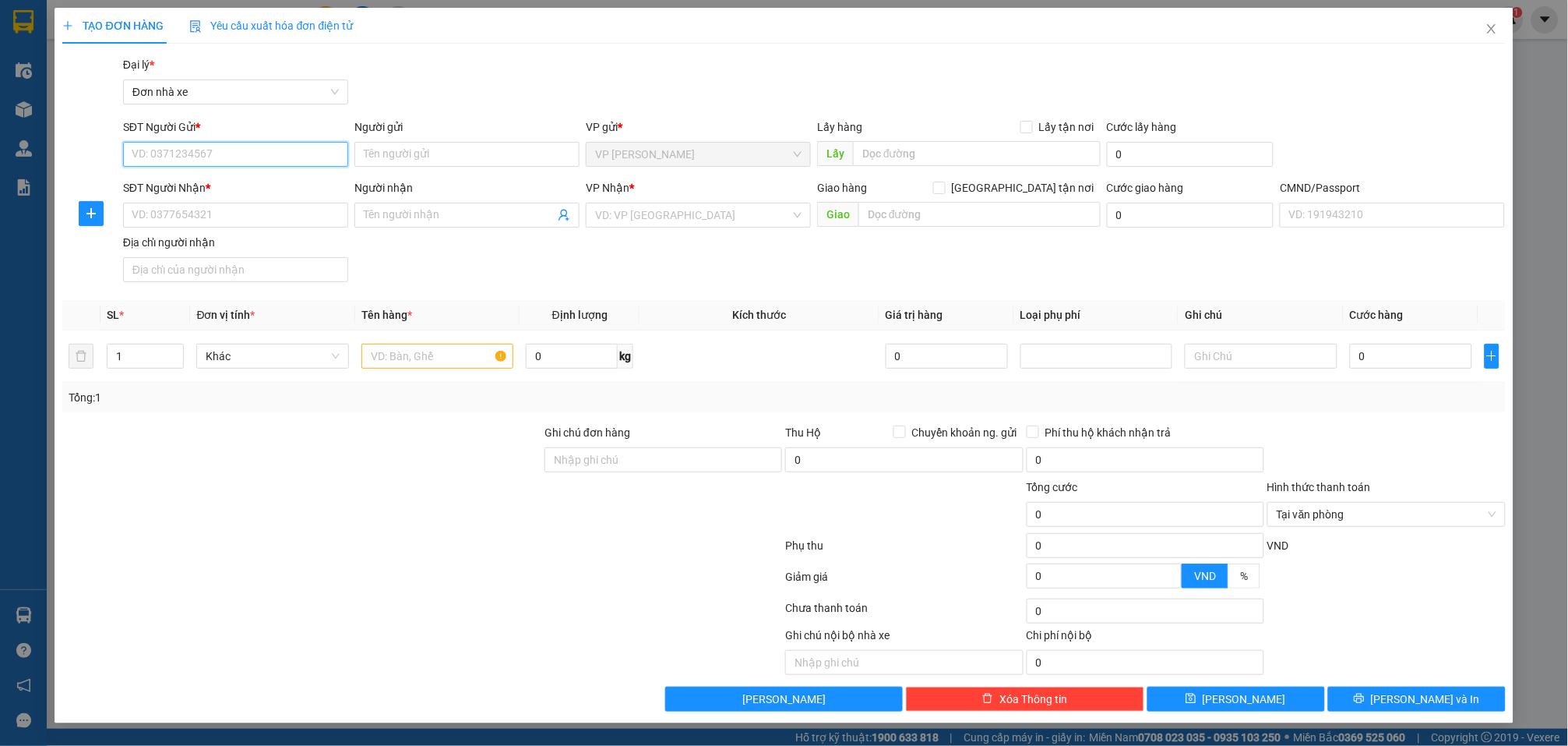
click at [261, 156] on input "SĐT Người Gửi *" at bounding box center [235, 154] width 225 height 25
type input "0868851807"
click at [422, 150] on input "Người gửi" at bounding box center [467, 154] width 225 height 25
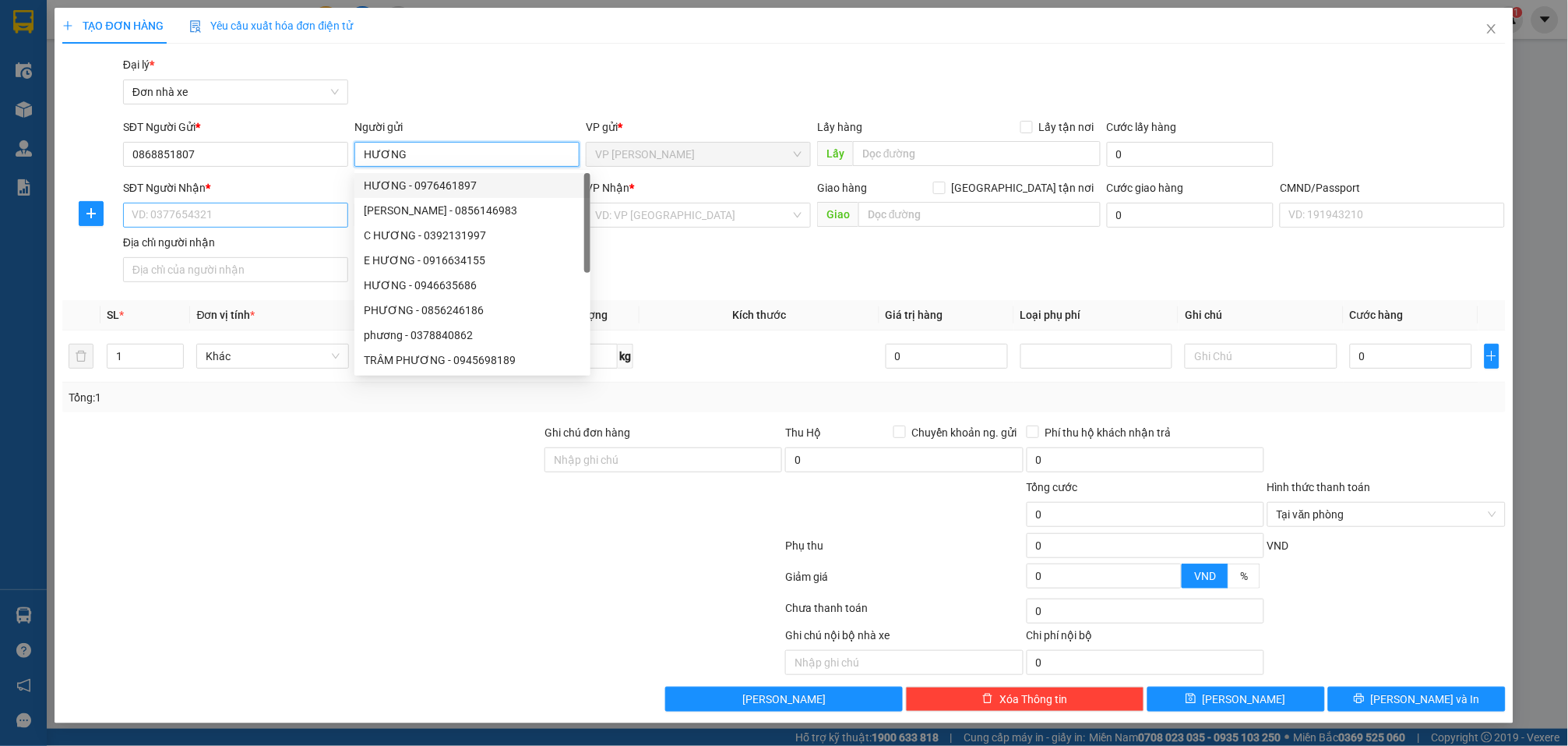
type input "HƯƠNG"
click at [310, 217] on input "SĐT Người Nhận *" at bounding box center [235, 215] width 225 height 25
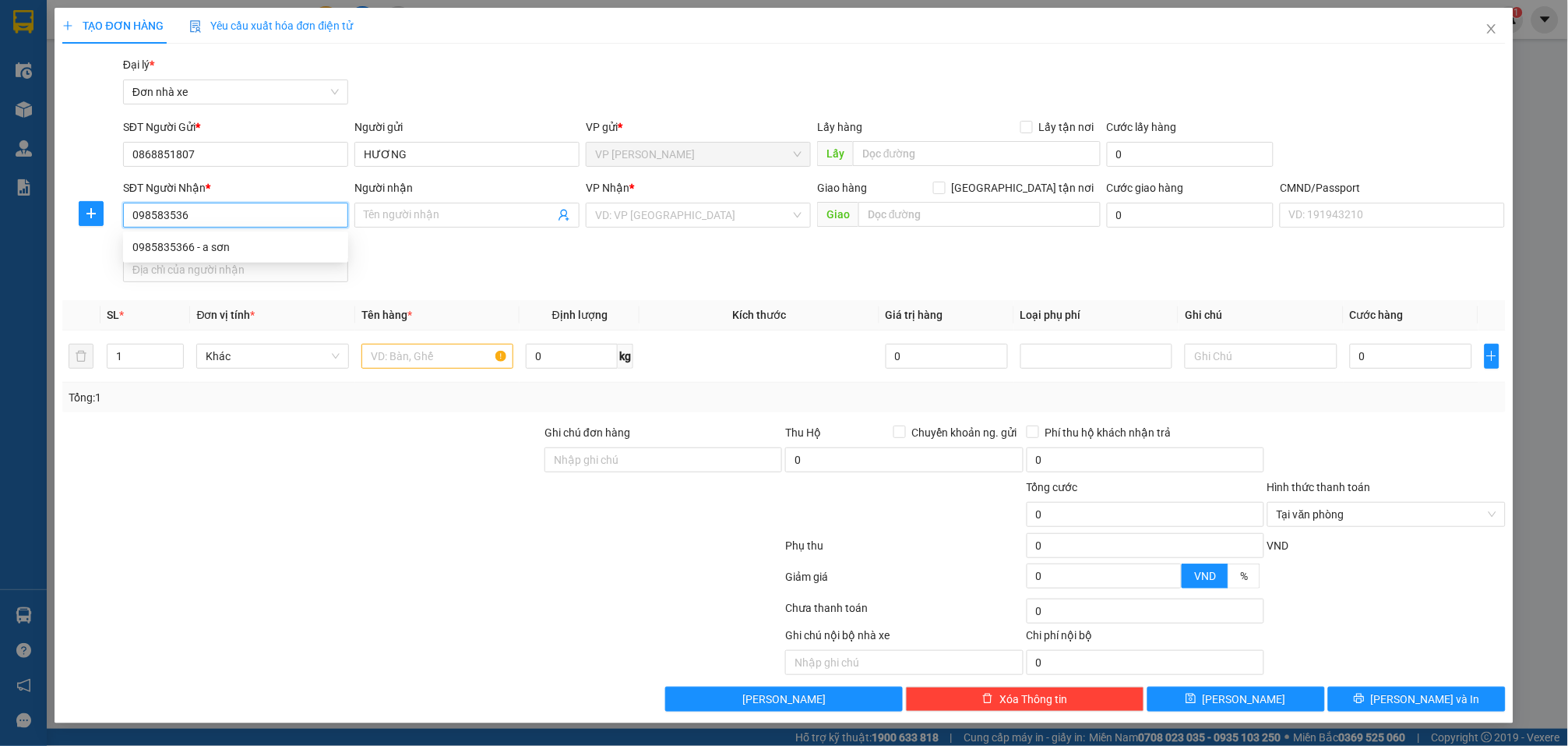
type input "0985835366"
click at [292, 254] on div "0985835366 - a sơn" at bounding box center [235, 247] width 206 height 17
type input "a sơn"
type input "0852551605 hà duy lộc"
type input "0985835366"
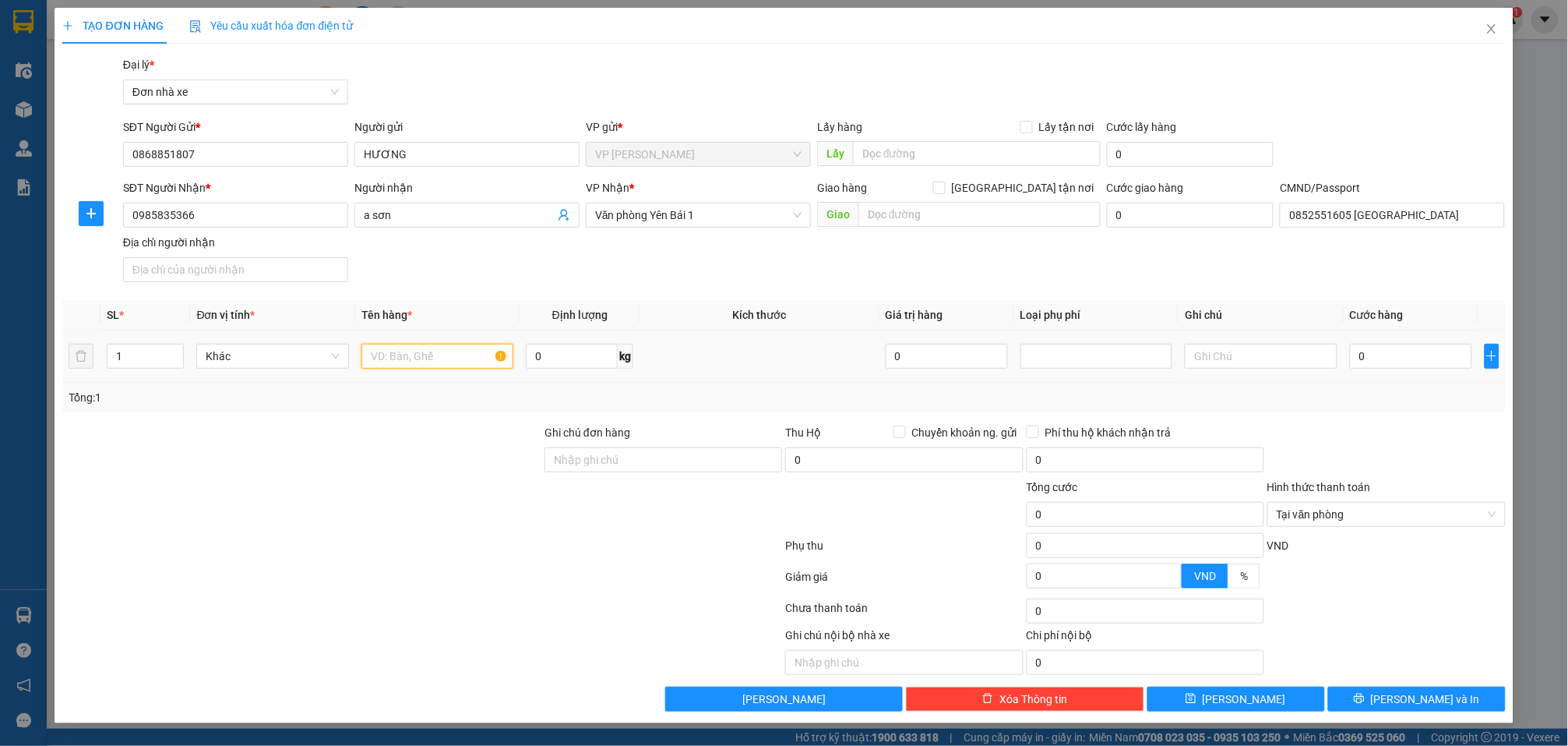
click at [484, 358] on input "text" at bounding box center [437, 357] width 152 height 25
type input "MÁY TÍNH"
click at [1422, 364] on input "0" at bounding box center [1411, 357] width 122 height 25
type input "3"
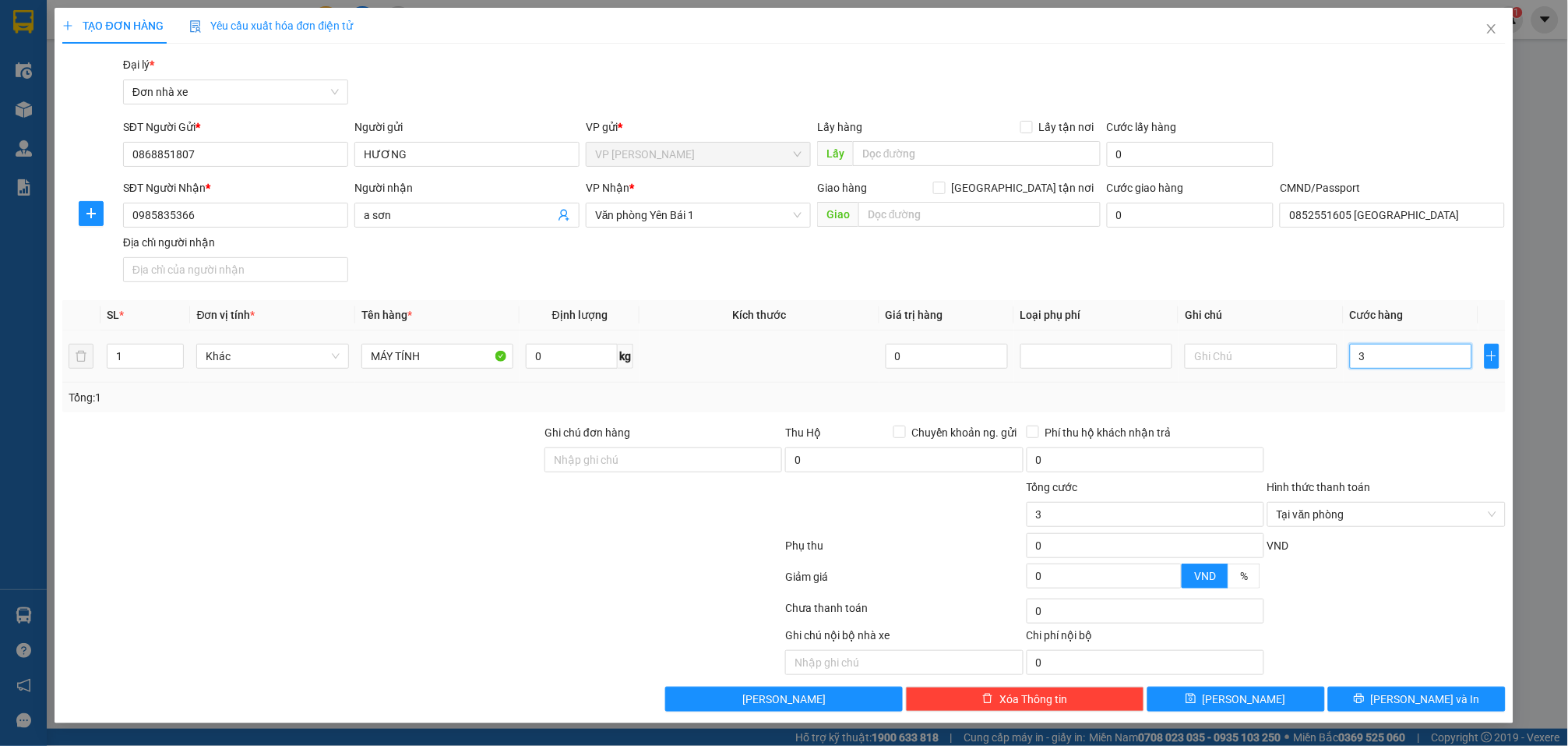
type input "30"
type input "30.000"
click at [1414, 413] on div "Tổng: 1" at bounding box center [784, 397] width 1443 height 30
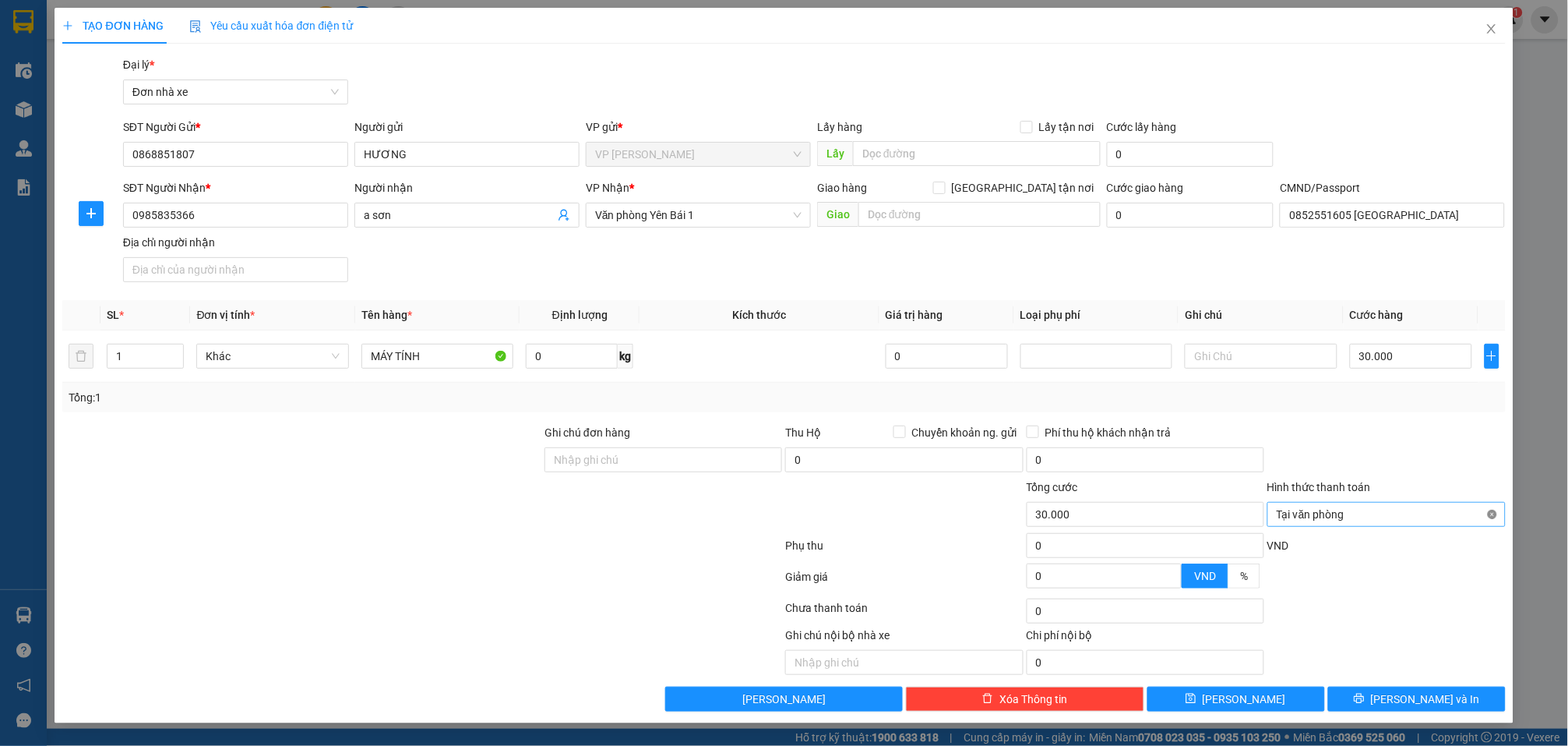
type input "30.000"
click at [1412, 702] on span "[PERSON_NAME] và In" at bounding box center [1426, 699] width 109 height 17
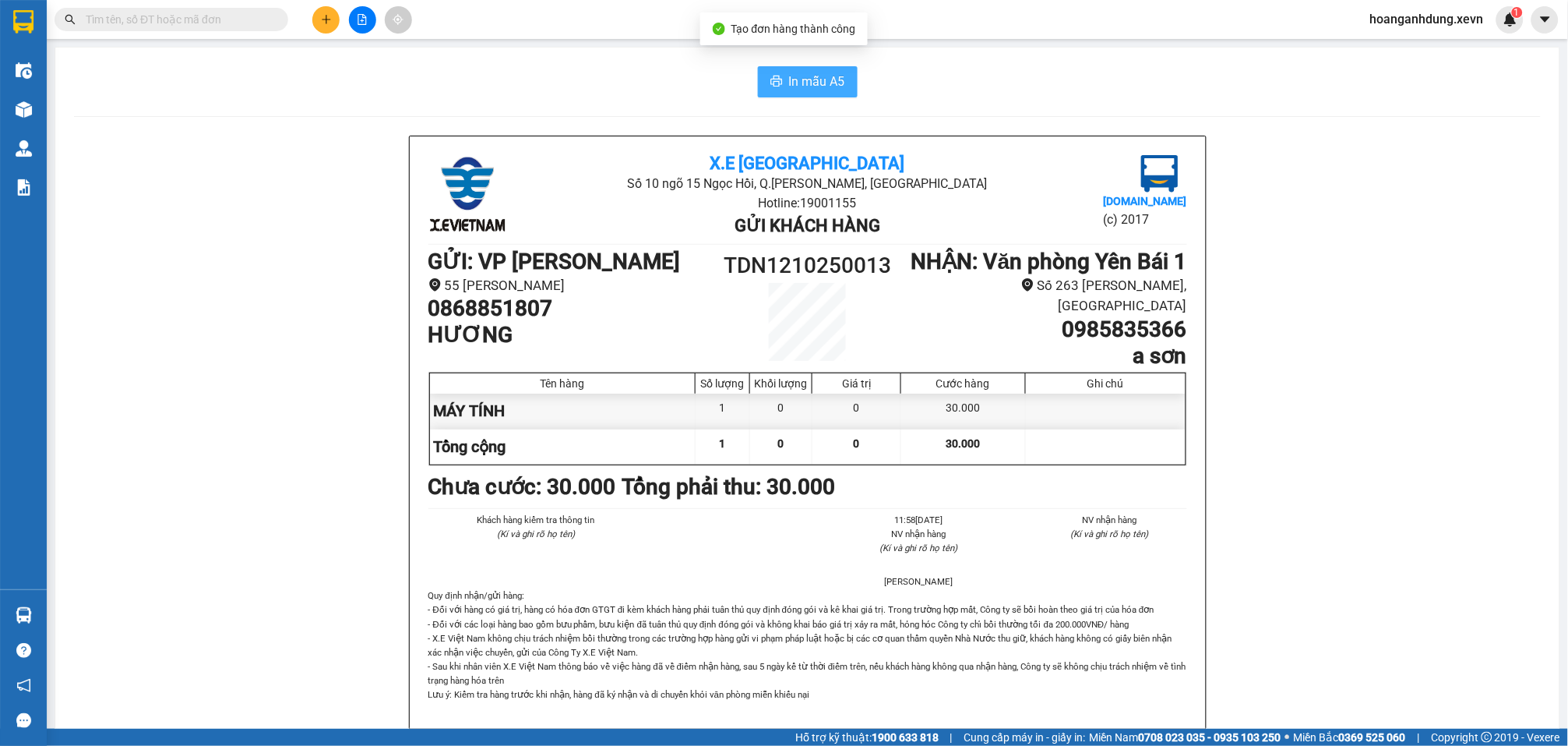
click at [811, 87] on span "In mẫu A5" at bounding box center [817, 81] width 56 height 19
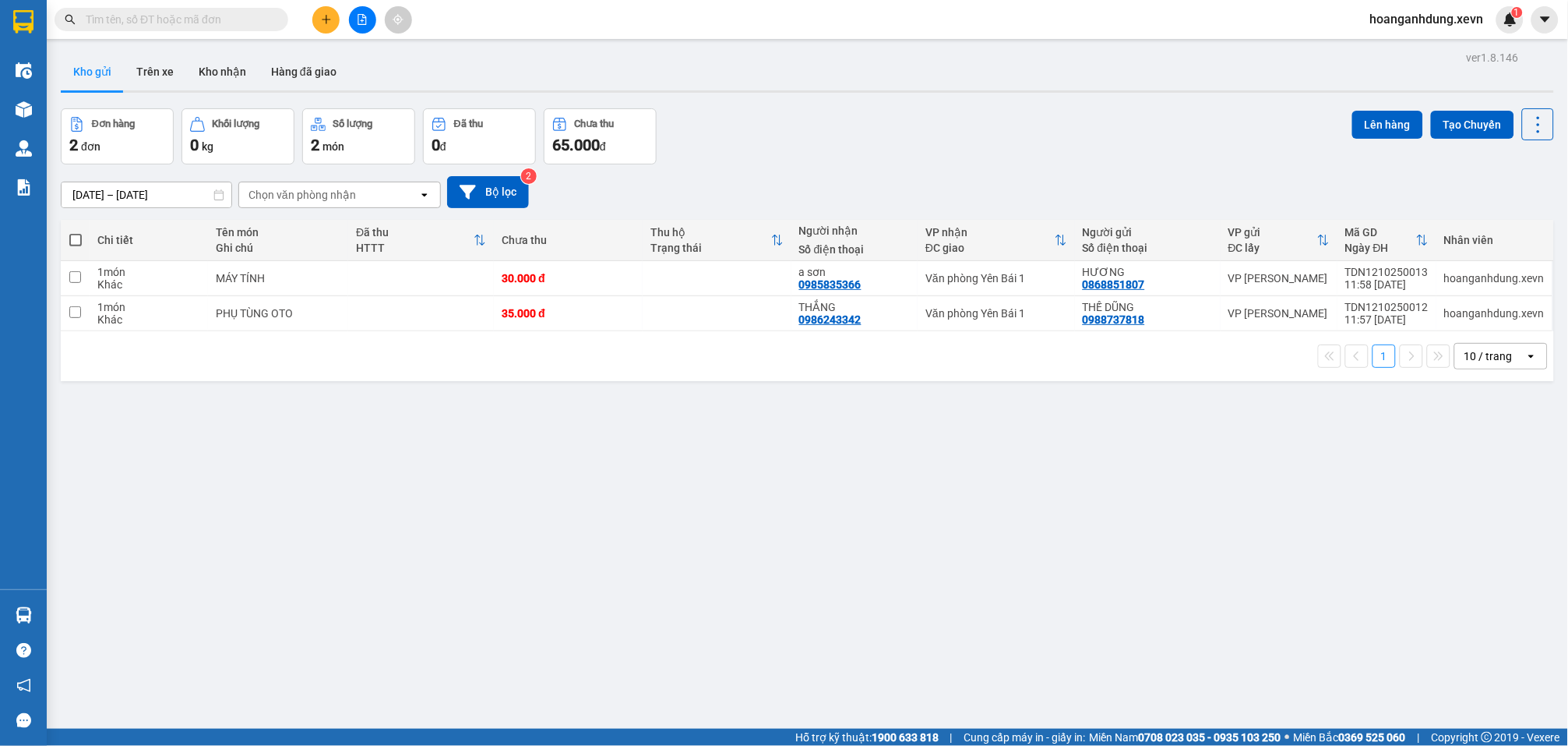
click at [219, 24] on input "text" at bounding box center [177, 19] width 184 height 17
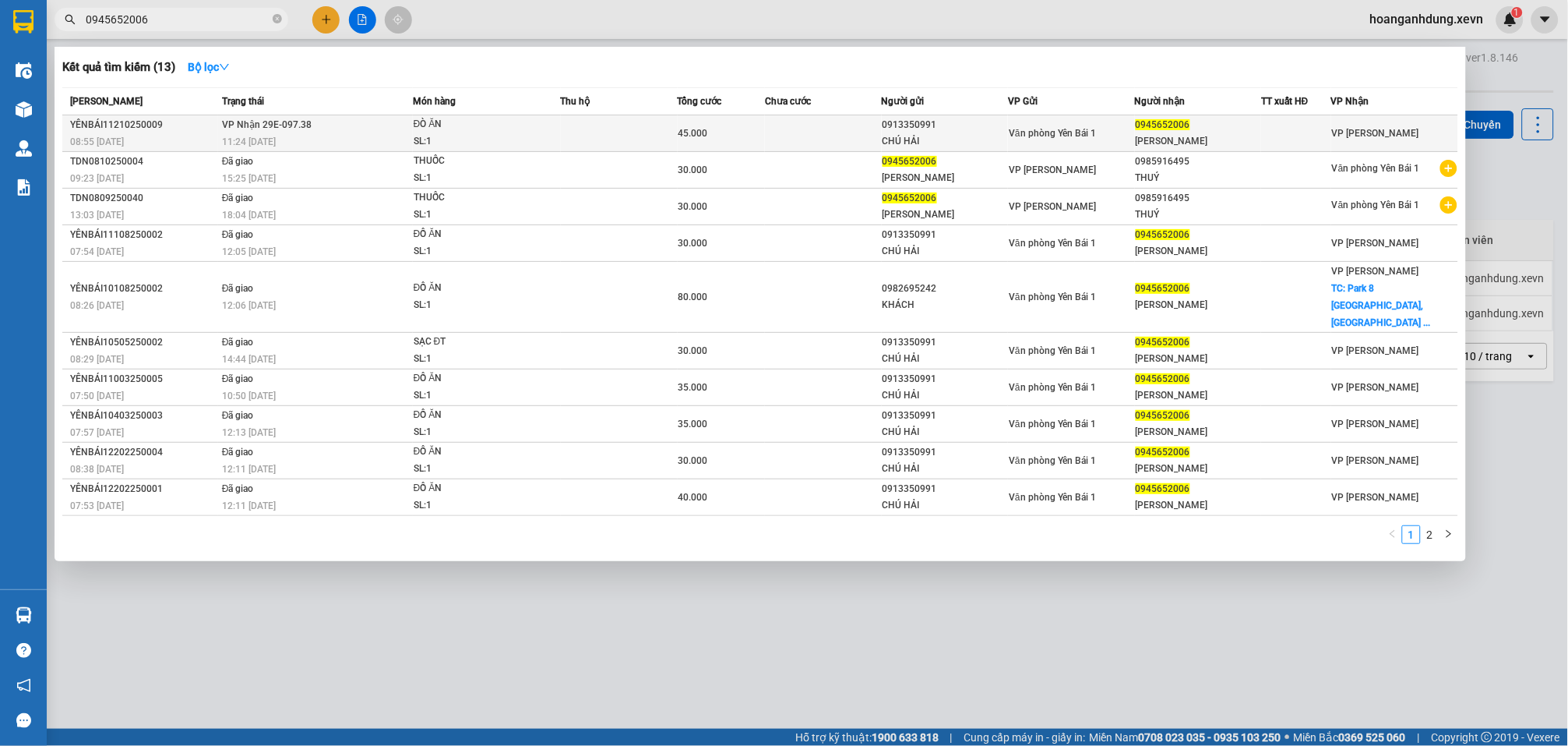
type input "0945652006"
click at [662, 143] on td at bounding box center [619, 134] width 117 height 37
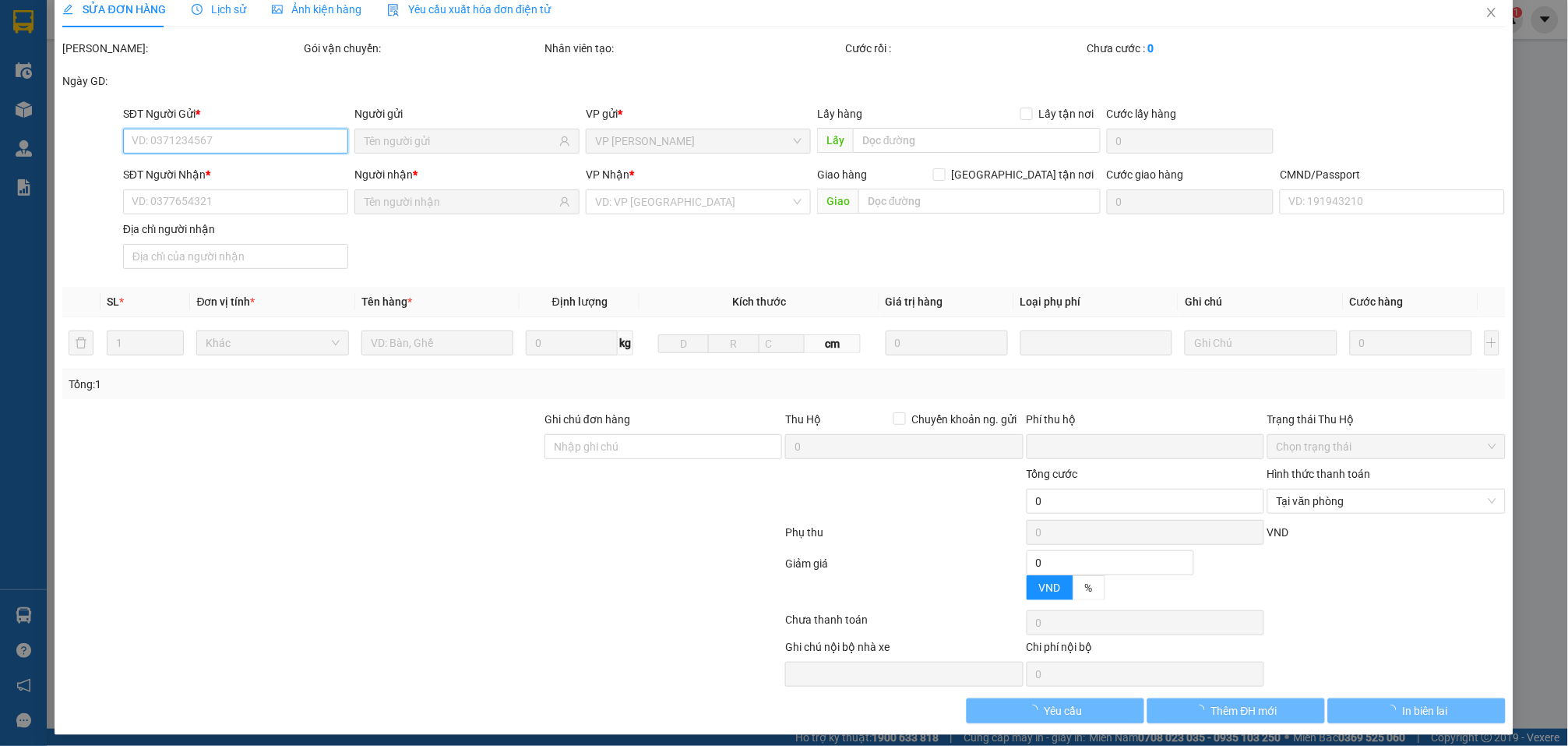
type input "0913350991"
type input "CHÚ HẢI"
type input "0945652006"
type input "HỒNG ANH"
type input "015206000711 Nguyễn Hồng Anh"
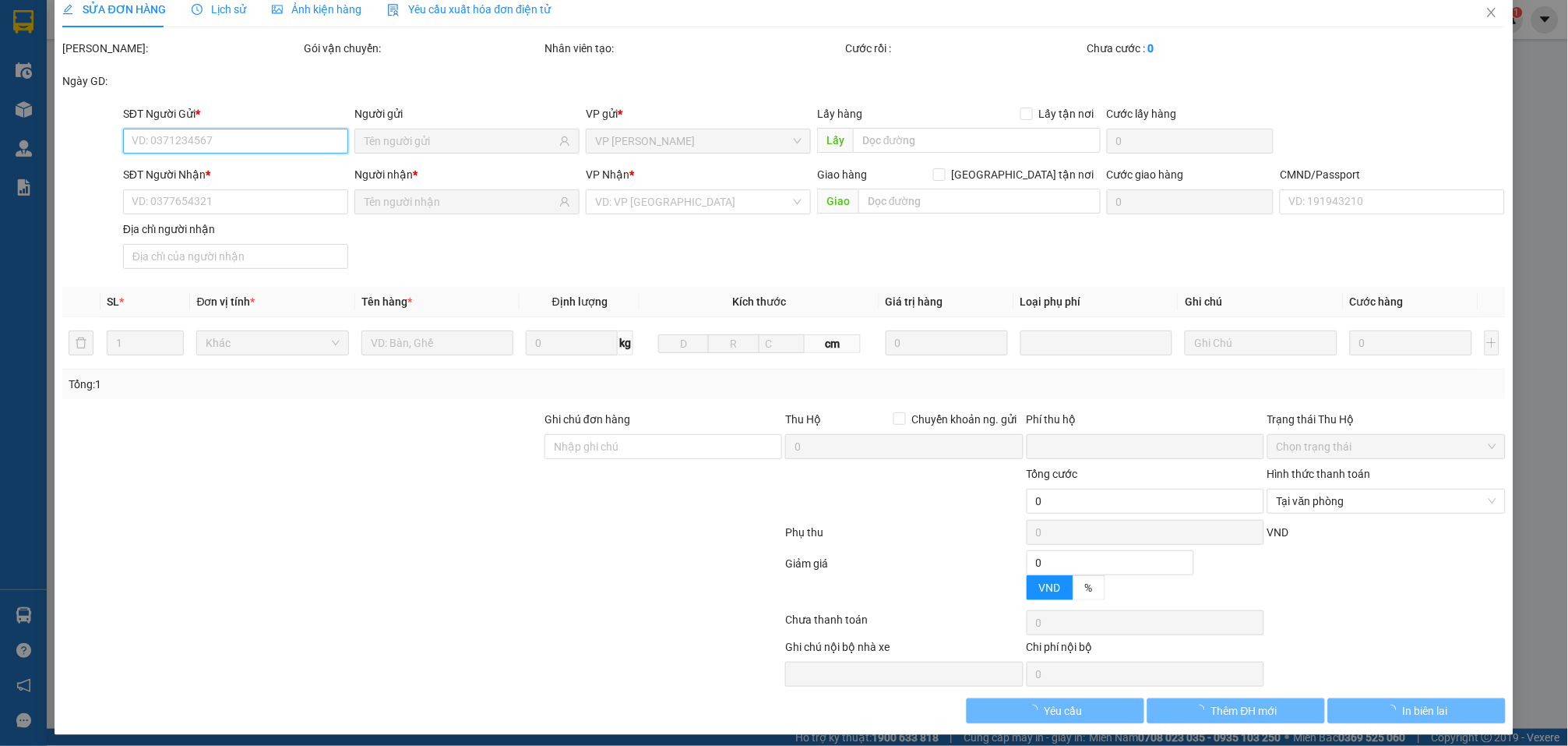
type input "0"
type input "45.000"
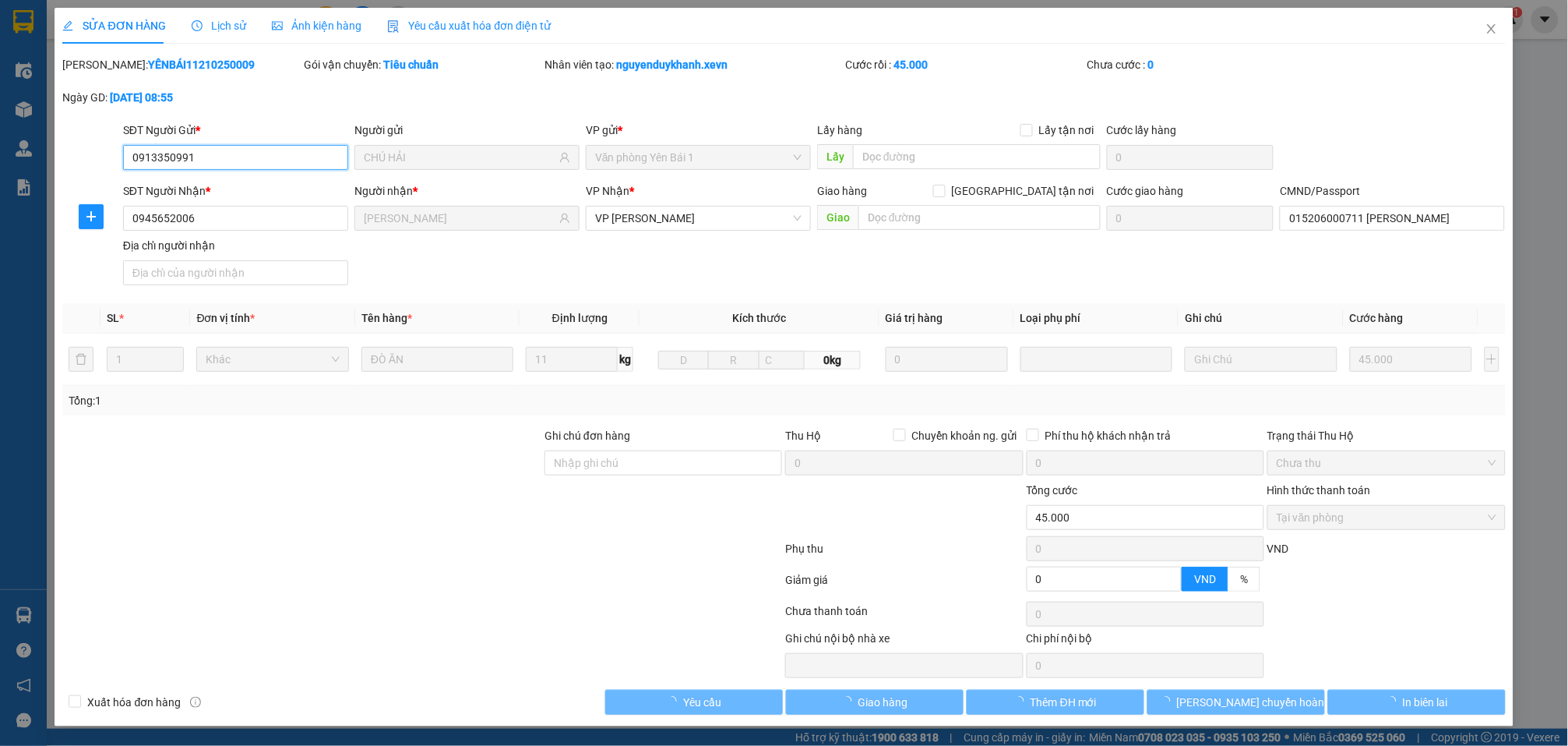
scroll to position [2, 0]
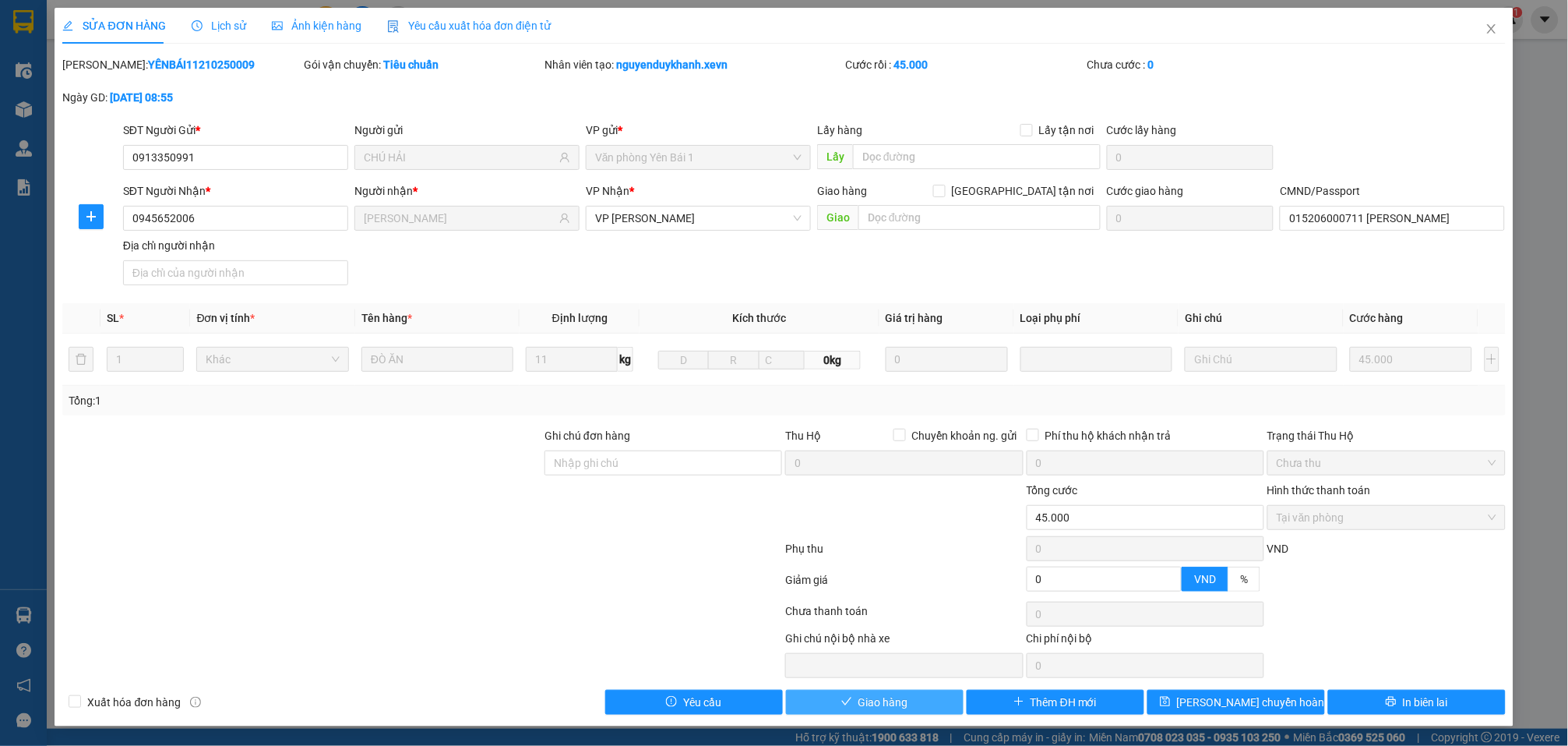
click at [906, 703] on button "Giao hàng" at bounding box center [875, 702] width 177 height 25
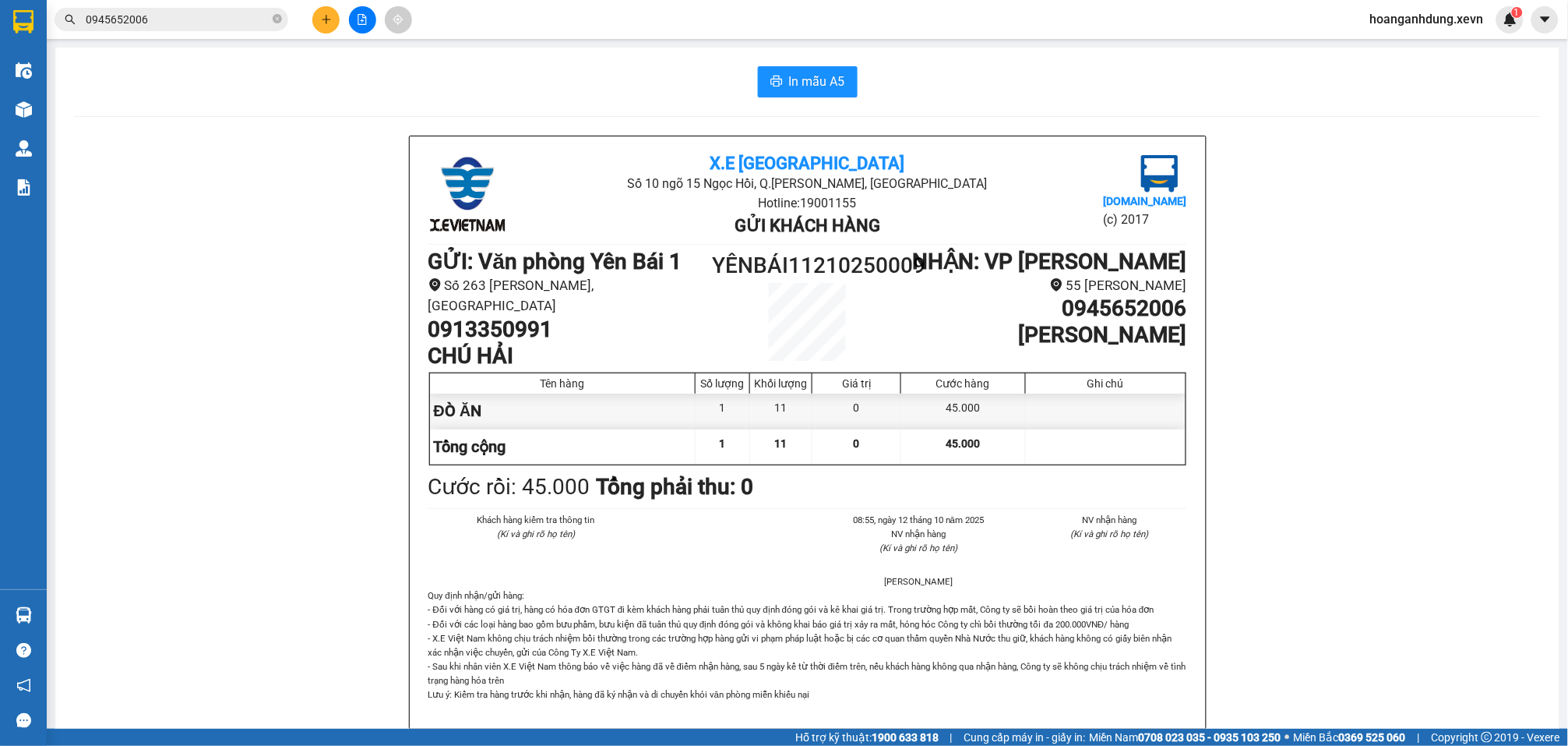
click at [1272, 78] on div "In mẫu A5" at bounding box center [807, 81] width 1467 height 31
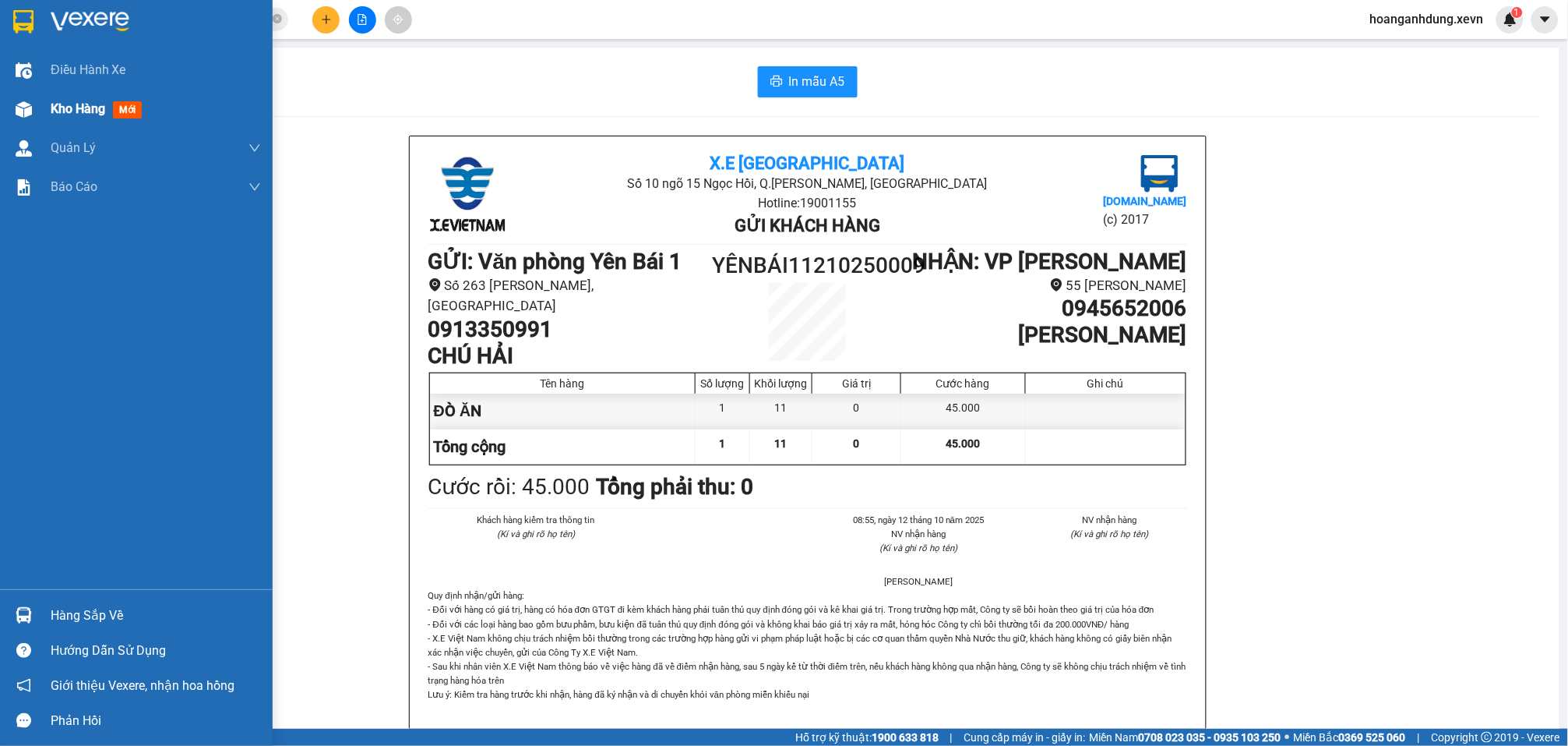
click at [90, 109] on span "Kho hàng" at bounding box center [77, 109] width 54 height 15
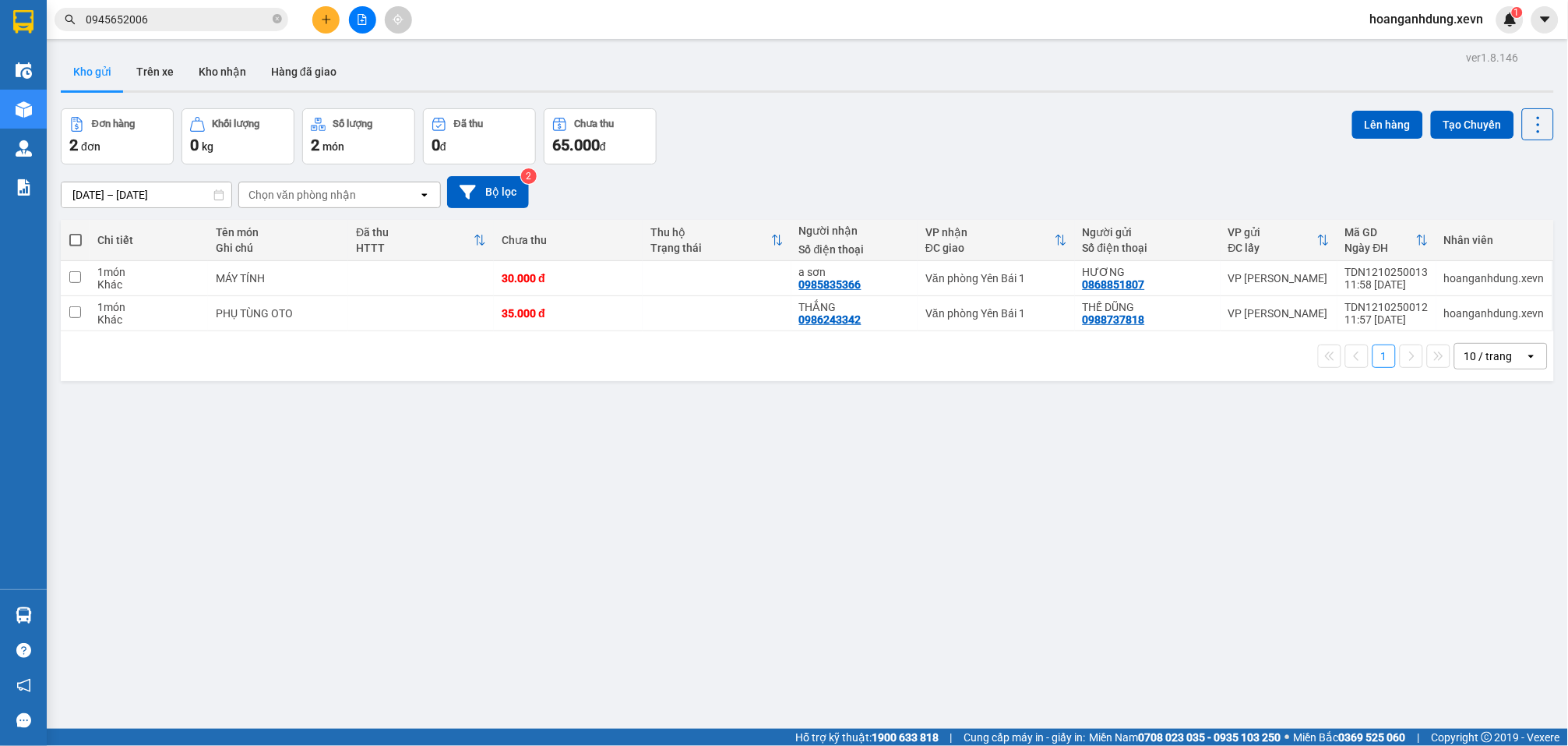
click at [942, 129] on div "Đơn hàng 2 đơn Khối lượng 0 kg Số lượng 2 món Đã thu 0 đ Chưa thu 65.000 đ Lên …" at bounding box center [808, 137] width 1493 height 56
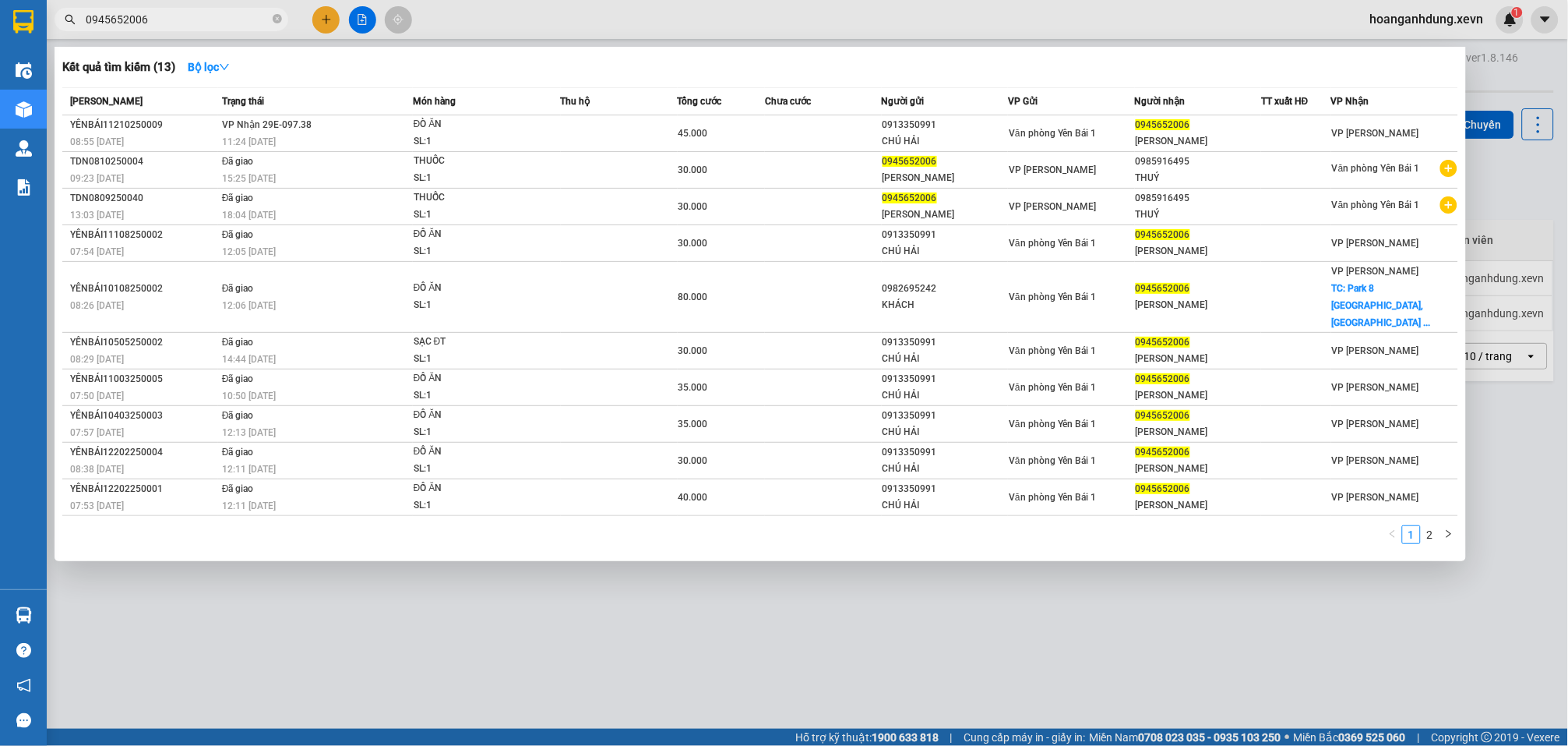
click at [217, 26] on input "0945652006" at bounding box center [177, 19] width 184 height 17
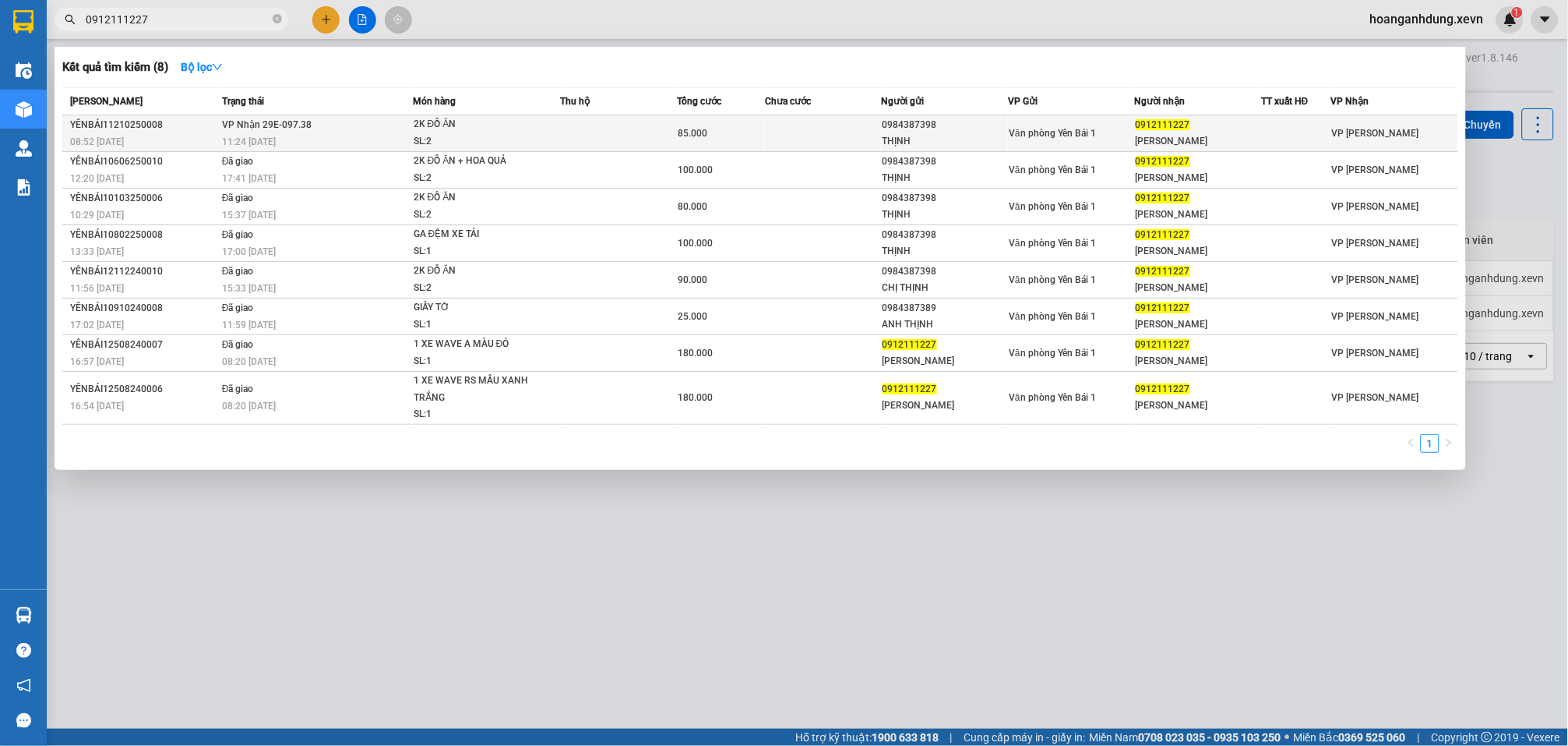
type input "0912111227"
click at [995, 136] on div "THỊNH" at bounding box center [944, 141] width 125 height 16
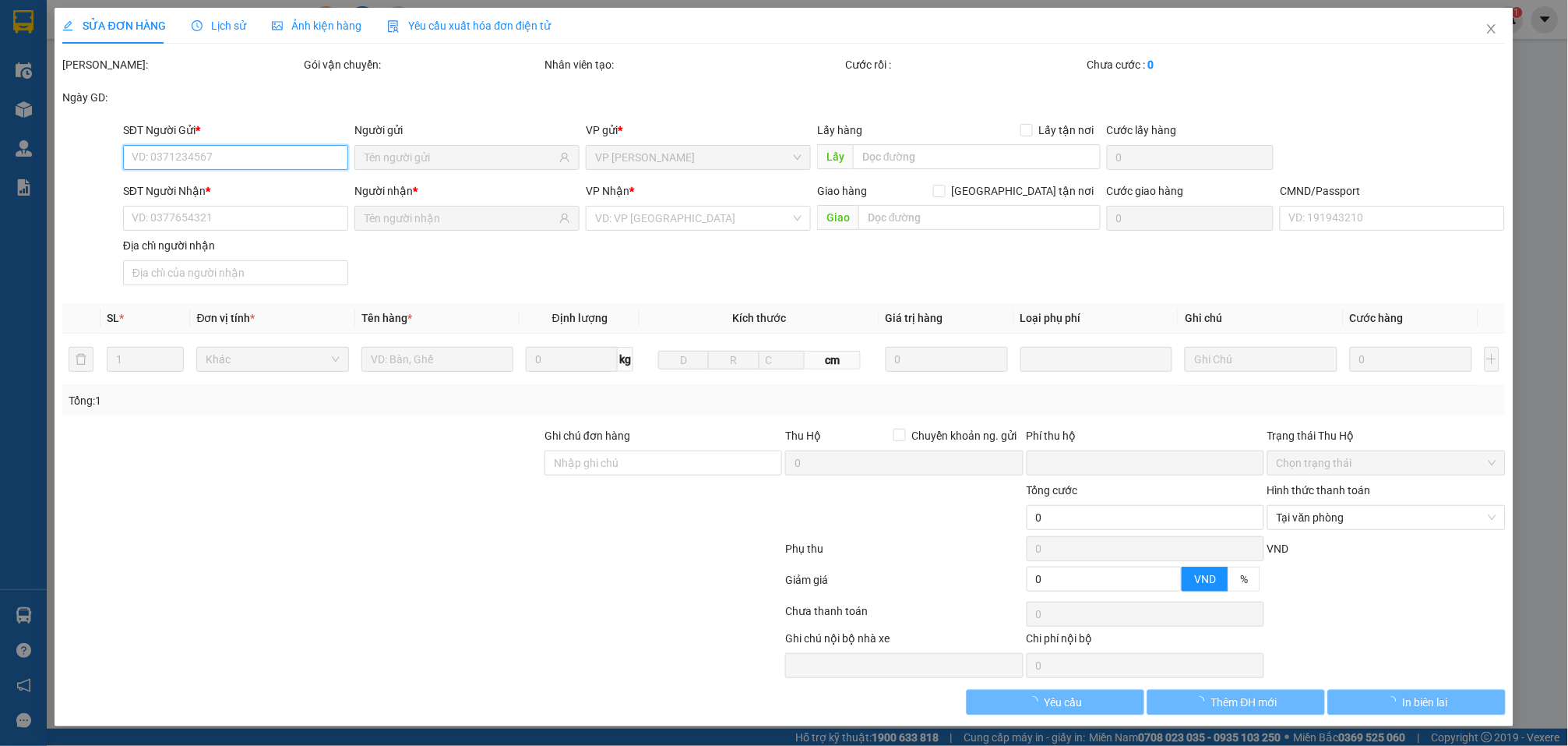
type input "0984387398"
type input "THỊNH"
type input "0912111227"
type input "HỒNG ANH"
type input "long"
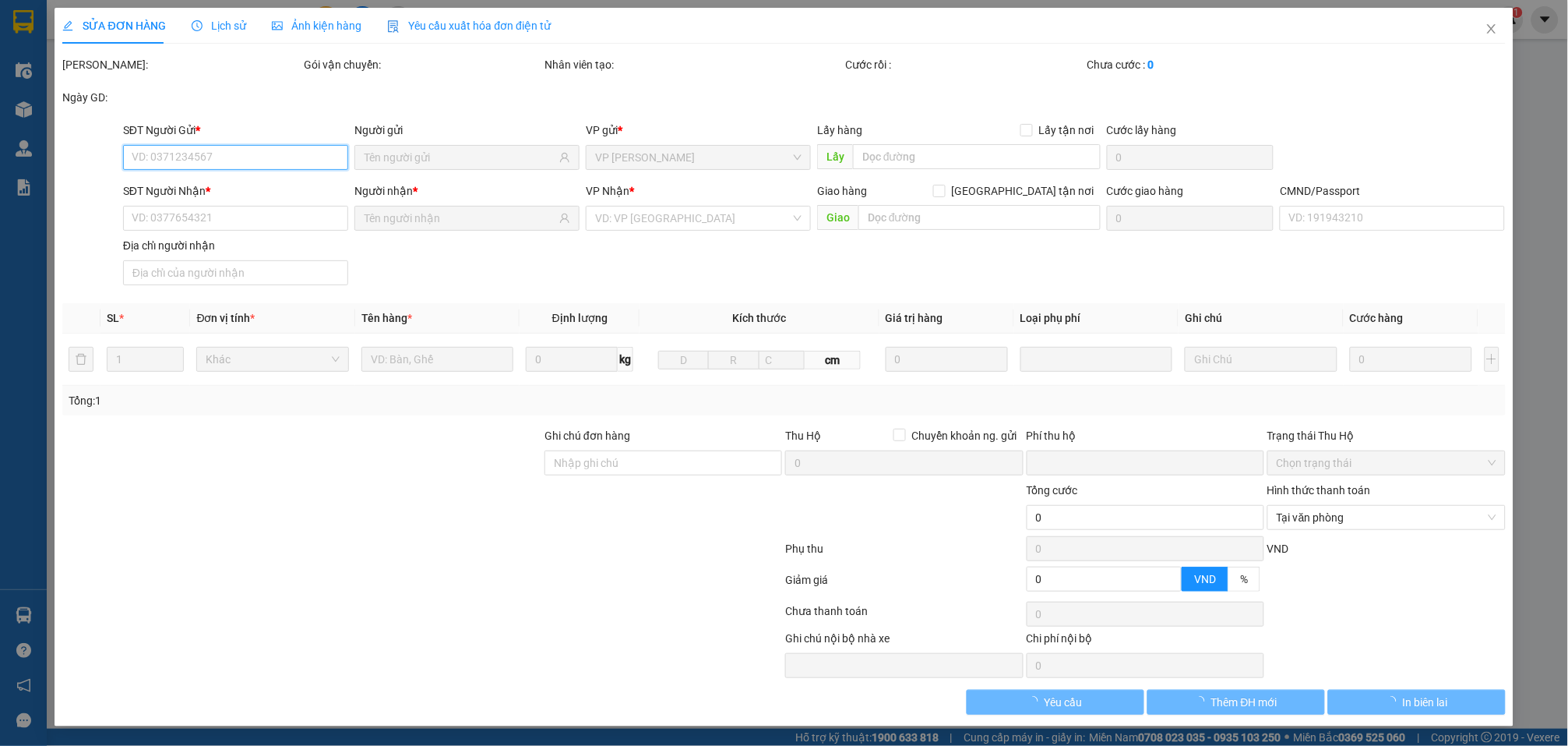
type input "0"
type input "85.000"
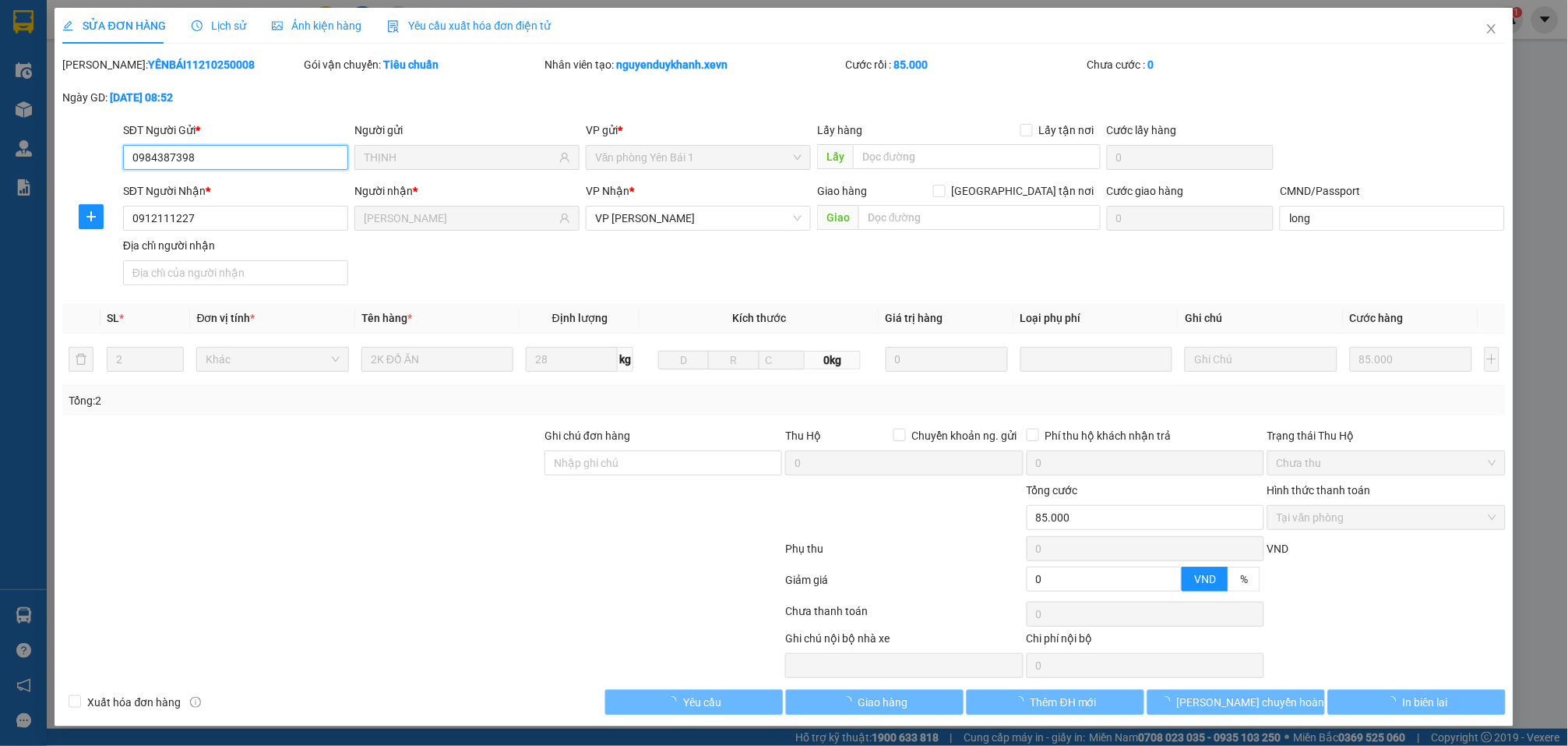
scroll to position [2, 0]
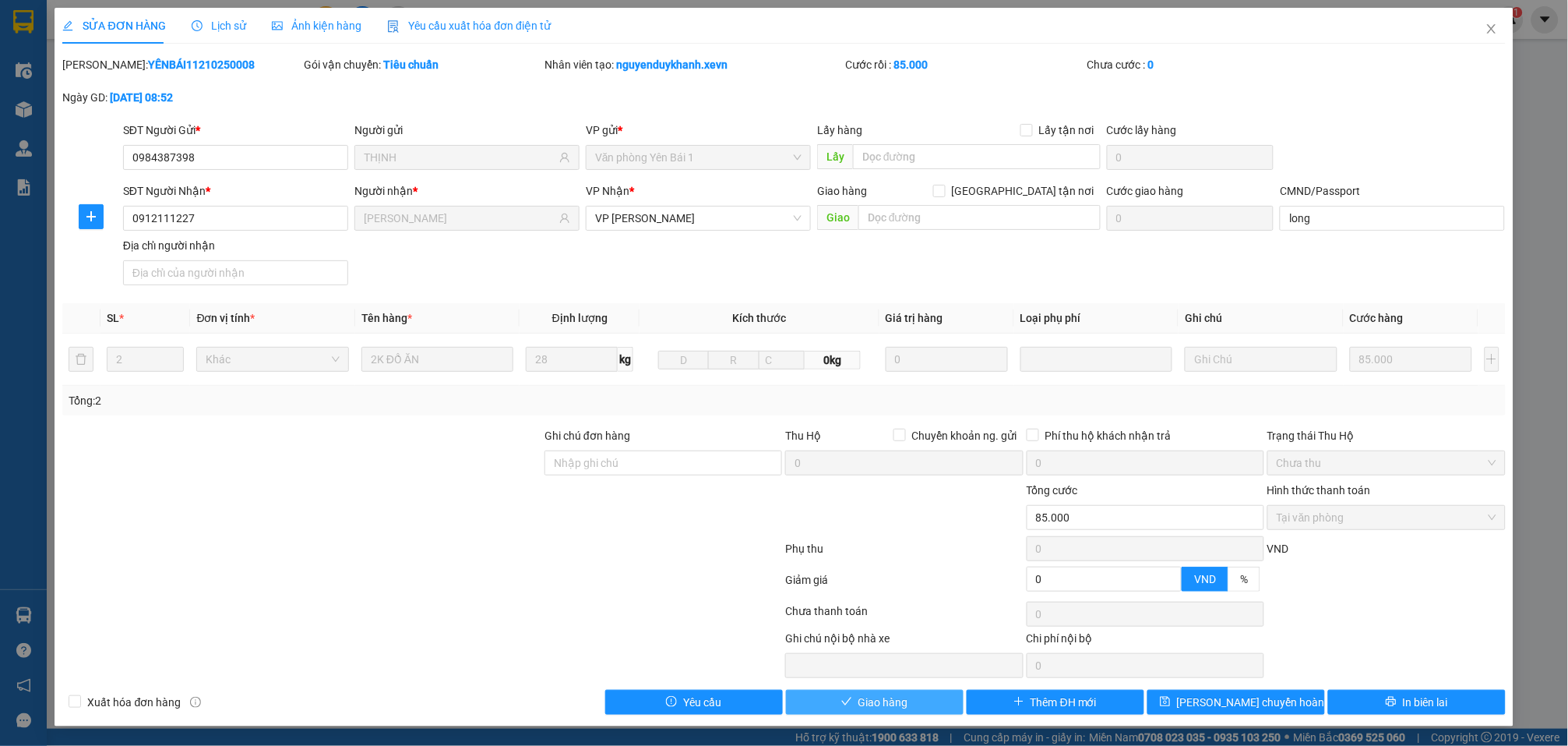
click at [880, 699] on span "Giao hàng" at bounding box center [882, 702] width 49 height 17
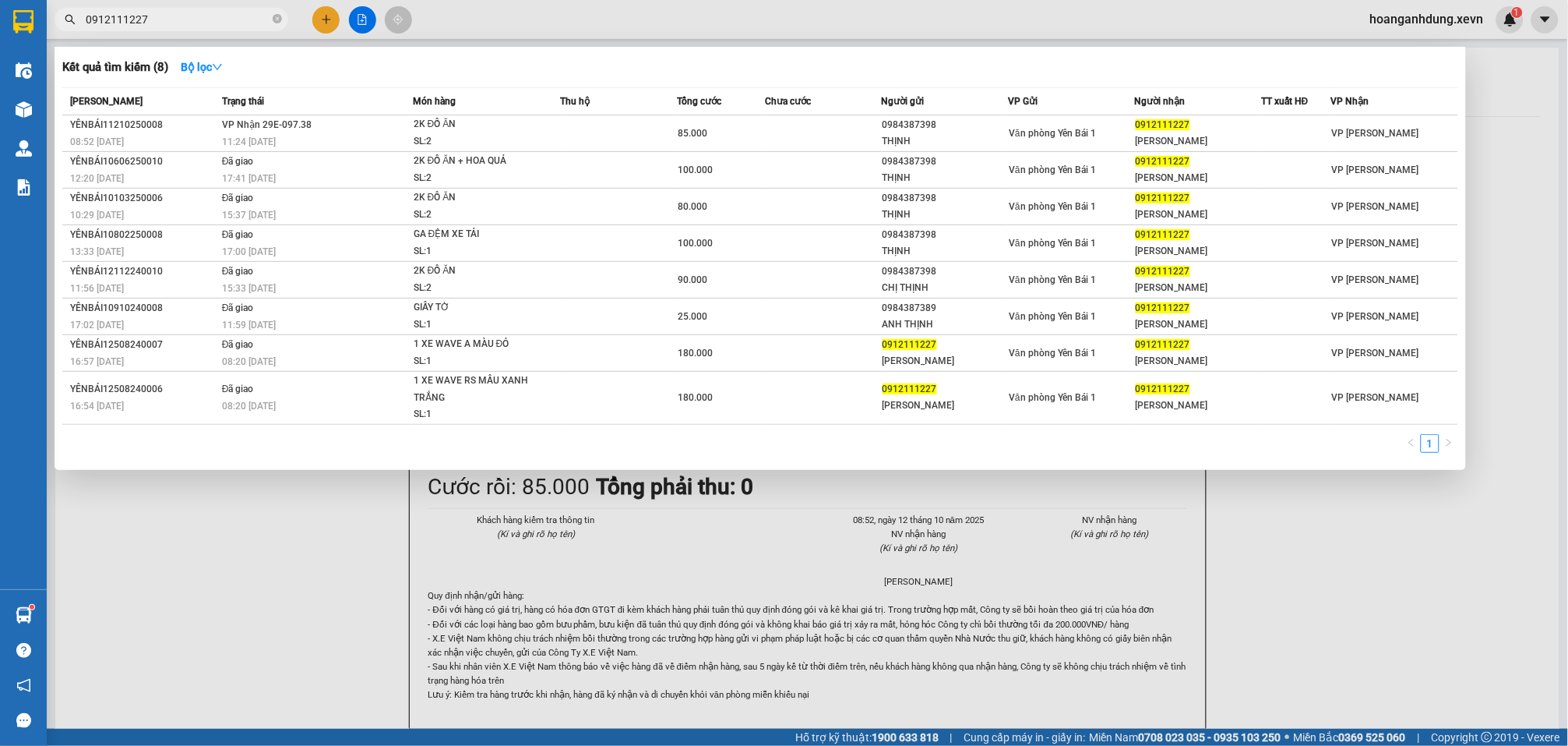
click at [240, 20] on input "0912111227" at bounding box center [177, 19] width 184 height 17
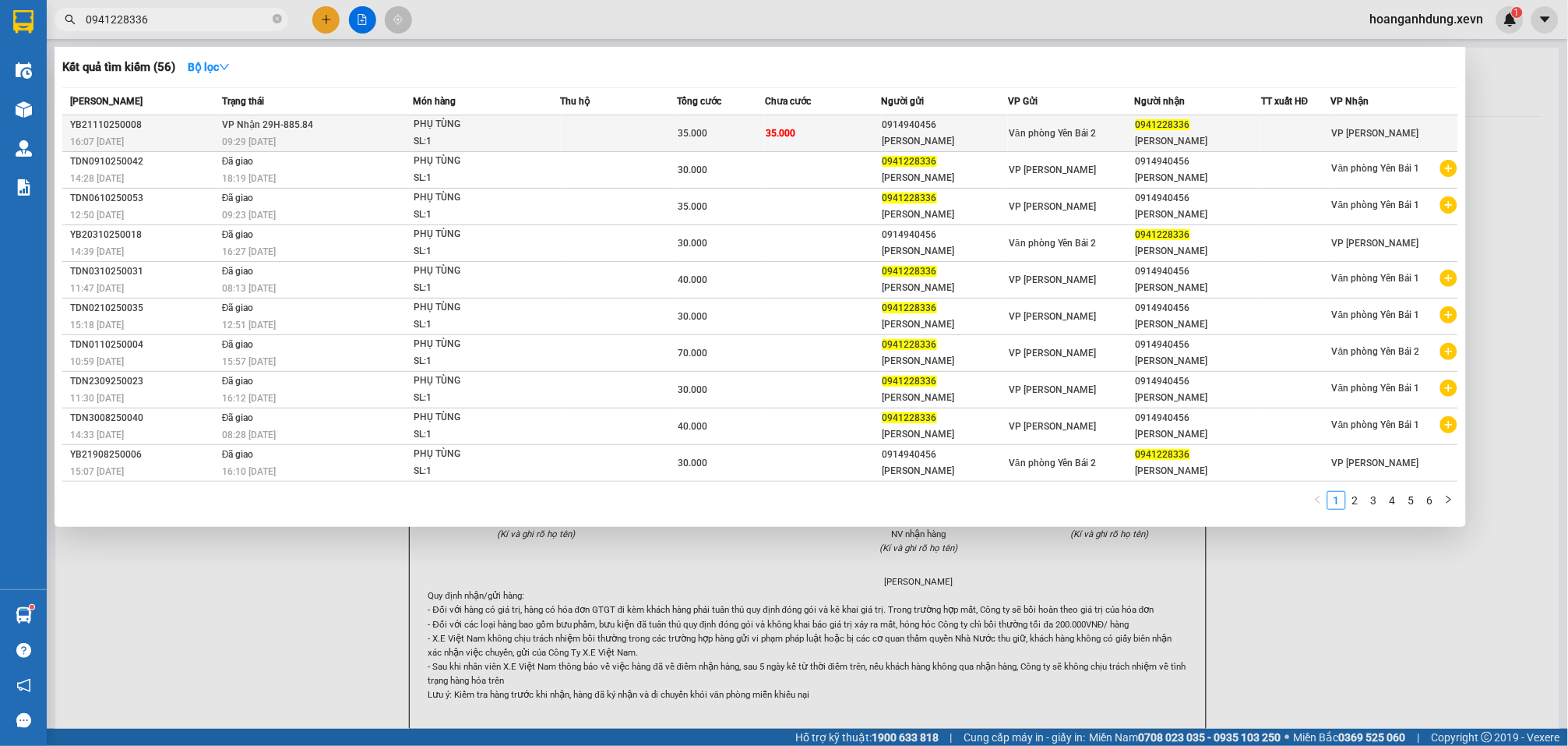
type input "0941228336"
click at [1000, 134] on div "NGUYÊN VŨ" at bounding box center [944, 141] width 125 height 16
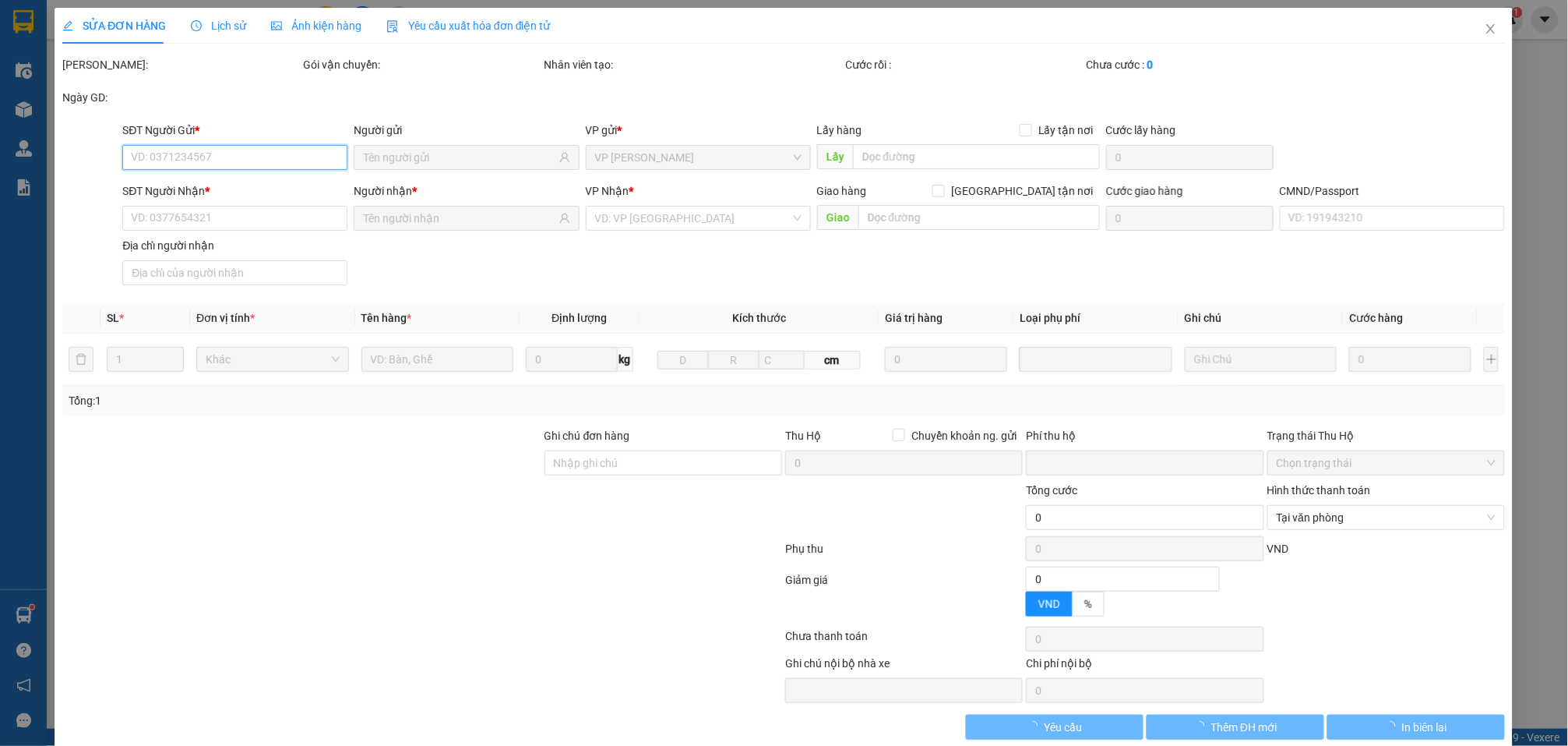
type input "0914940456"
type input "NGUYÊN VŨ"
type input "0941228336"
type input "ANH MINH"
type input "1"
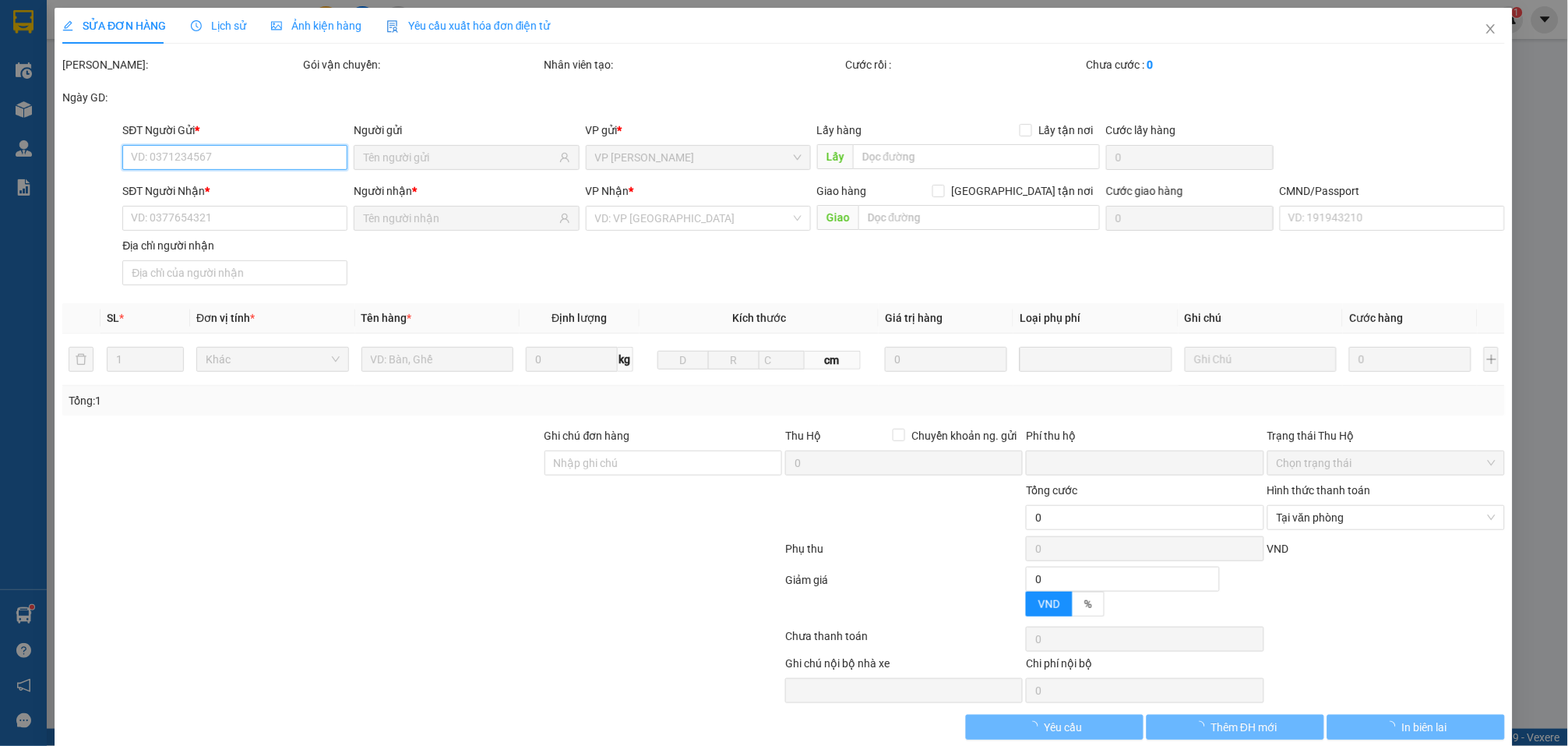
type input "0"
type input "35.000"
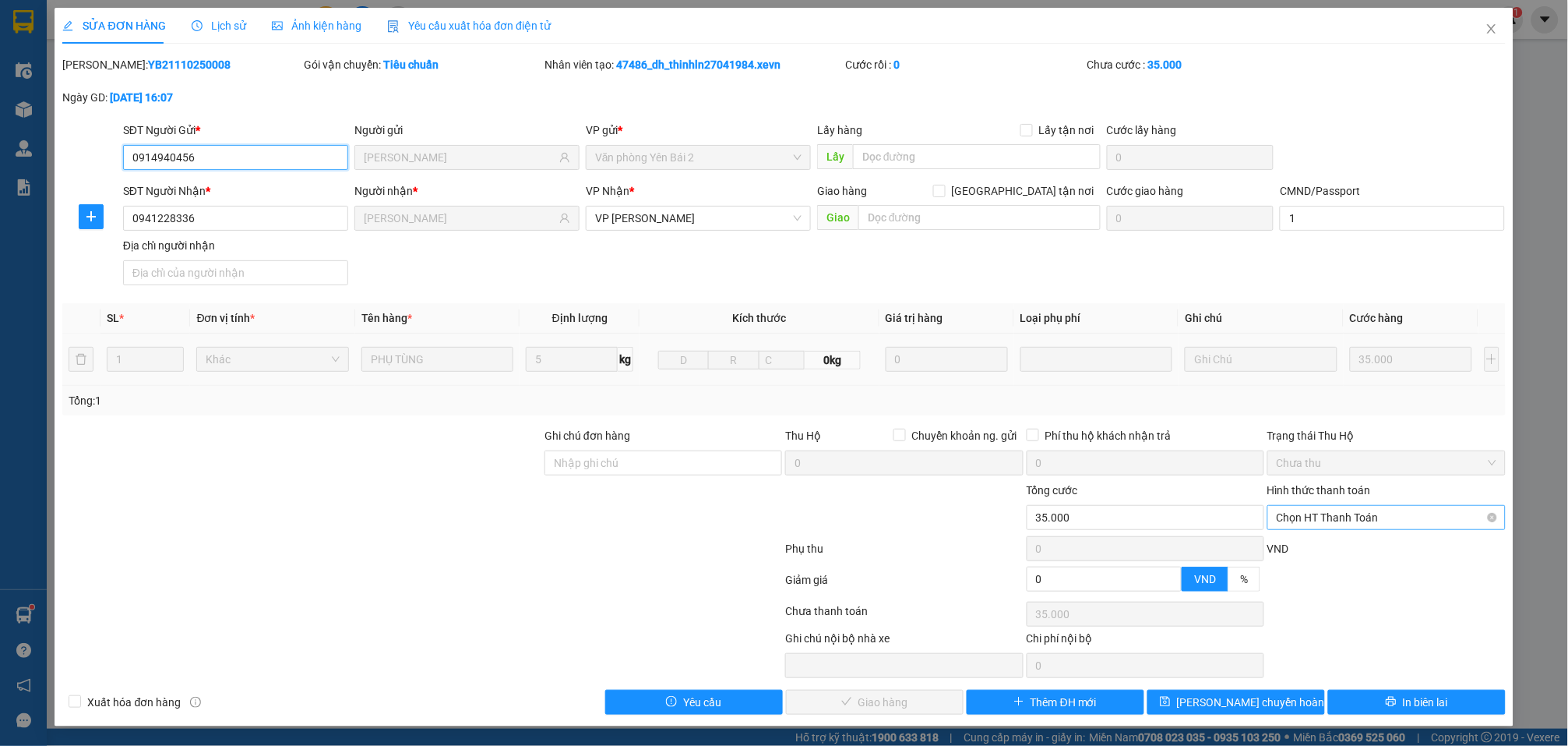
scroll to position [2, 0]
click at [1337, 506] on span "Chọn HT Thanh Toán" at bounding box center [1386, 517] width 219 height 23
click at [1328, 542] on div "Tại văn phòng" at bounding box center [1374, 550] width 217 height 17
type input "0"
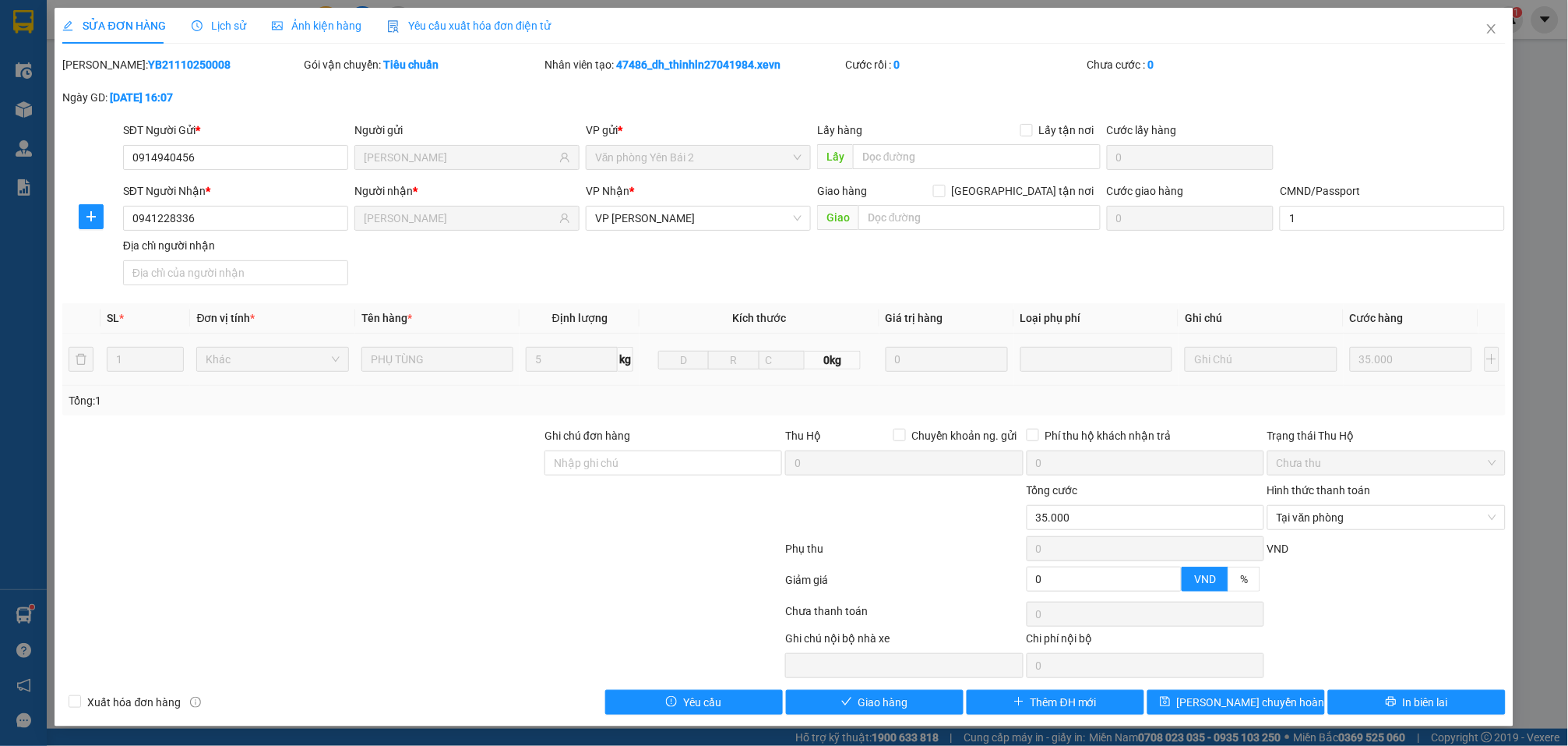
click at [612, 516] on div at bounding box center [663, 509] width 241 height 54
click at [895, 707] on span "Giao hàng" at bounding box center [882, 702] width 49 height 17
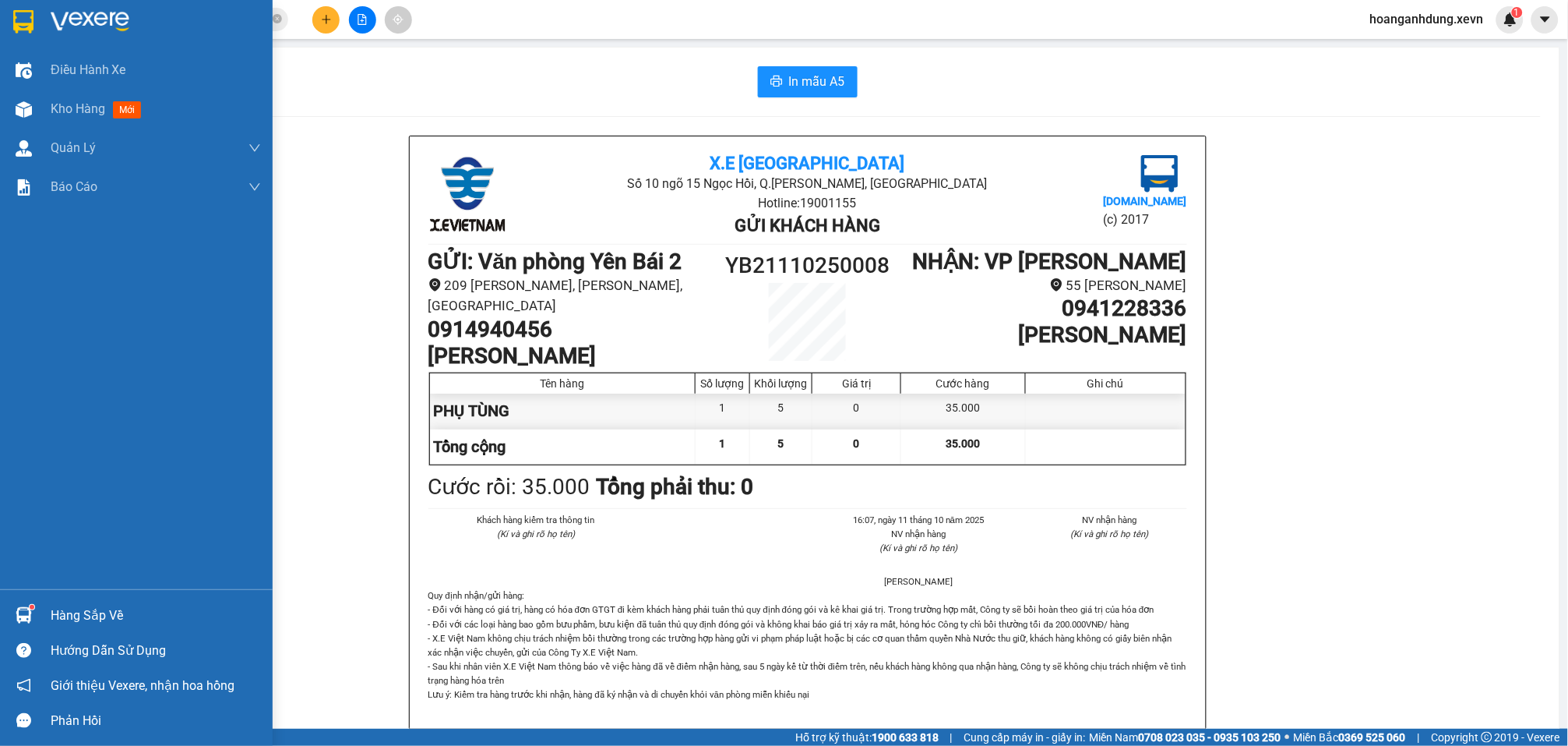
click at [107, 607] on div "Hàng sắp về" at bounding box center [155, 615] width 210 height 23
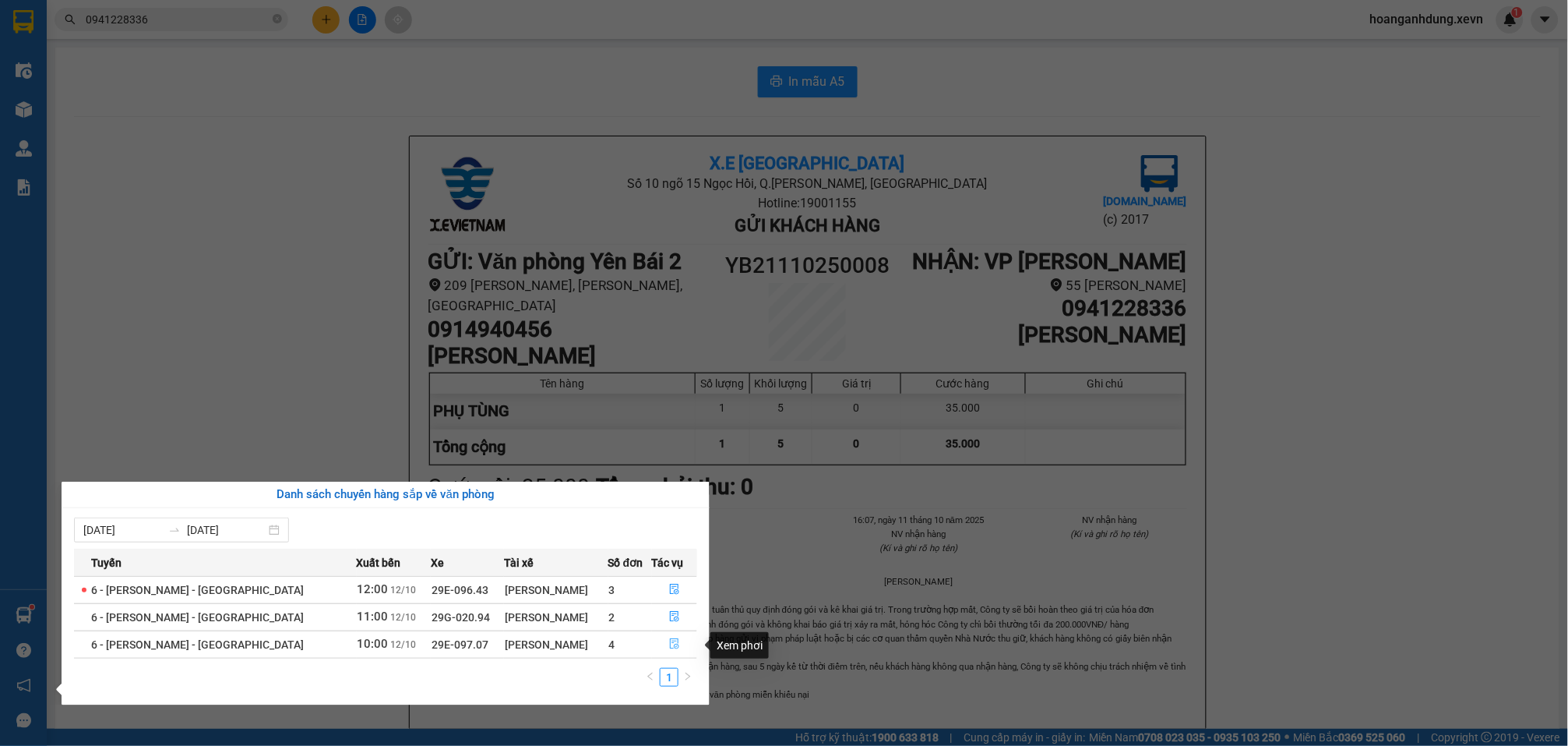
click at [670, 648] on icon "file-done" at bounding box center [675, 643] width 10 height 11
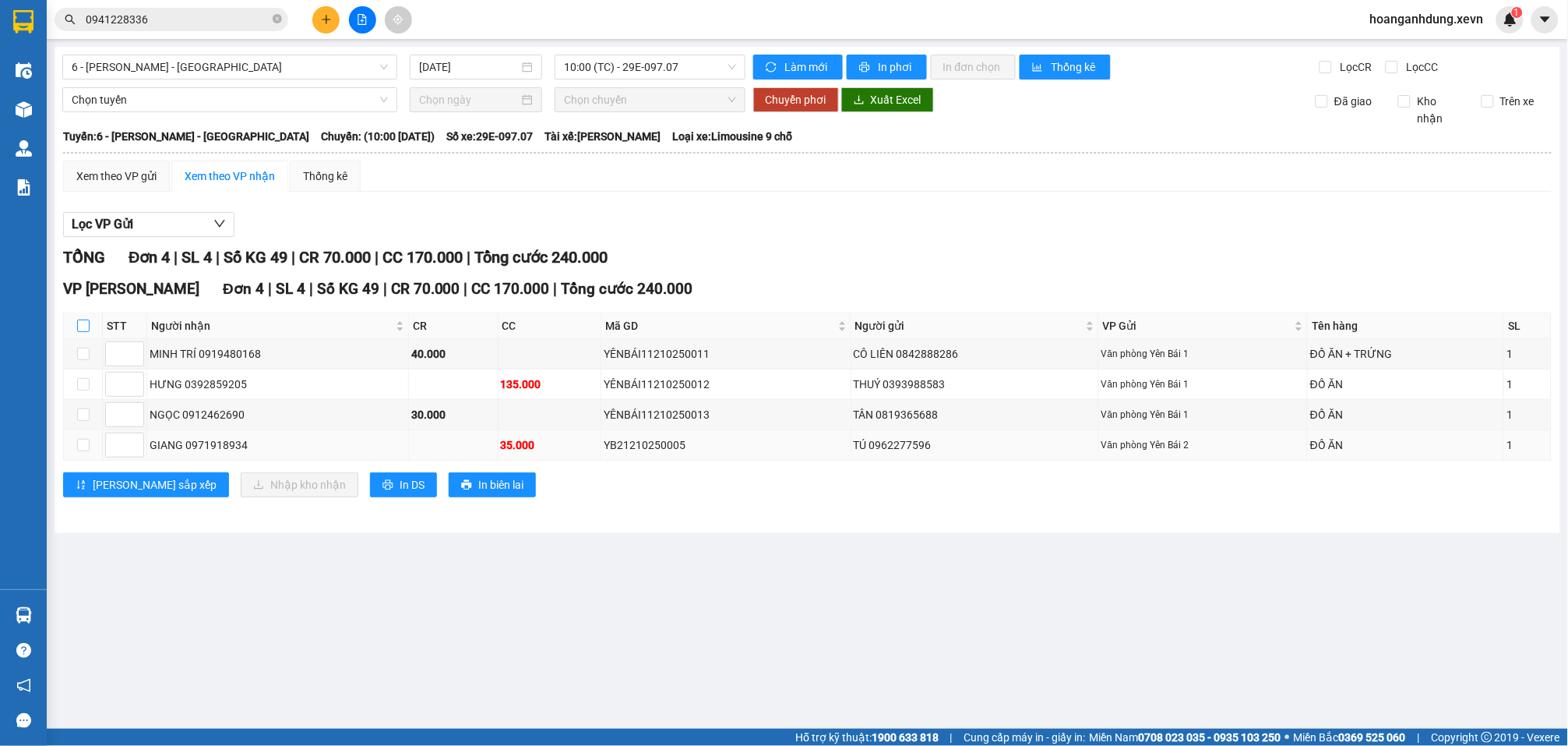
drag, startPoint x: 80, startPoint y: 315, endPoint x: 204, endPoint y: 428, distance: 167.8
click at [81, 320] on input "checkbox" at bounding box center [83, 326] width 13 height 13
checkbox input "true"
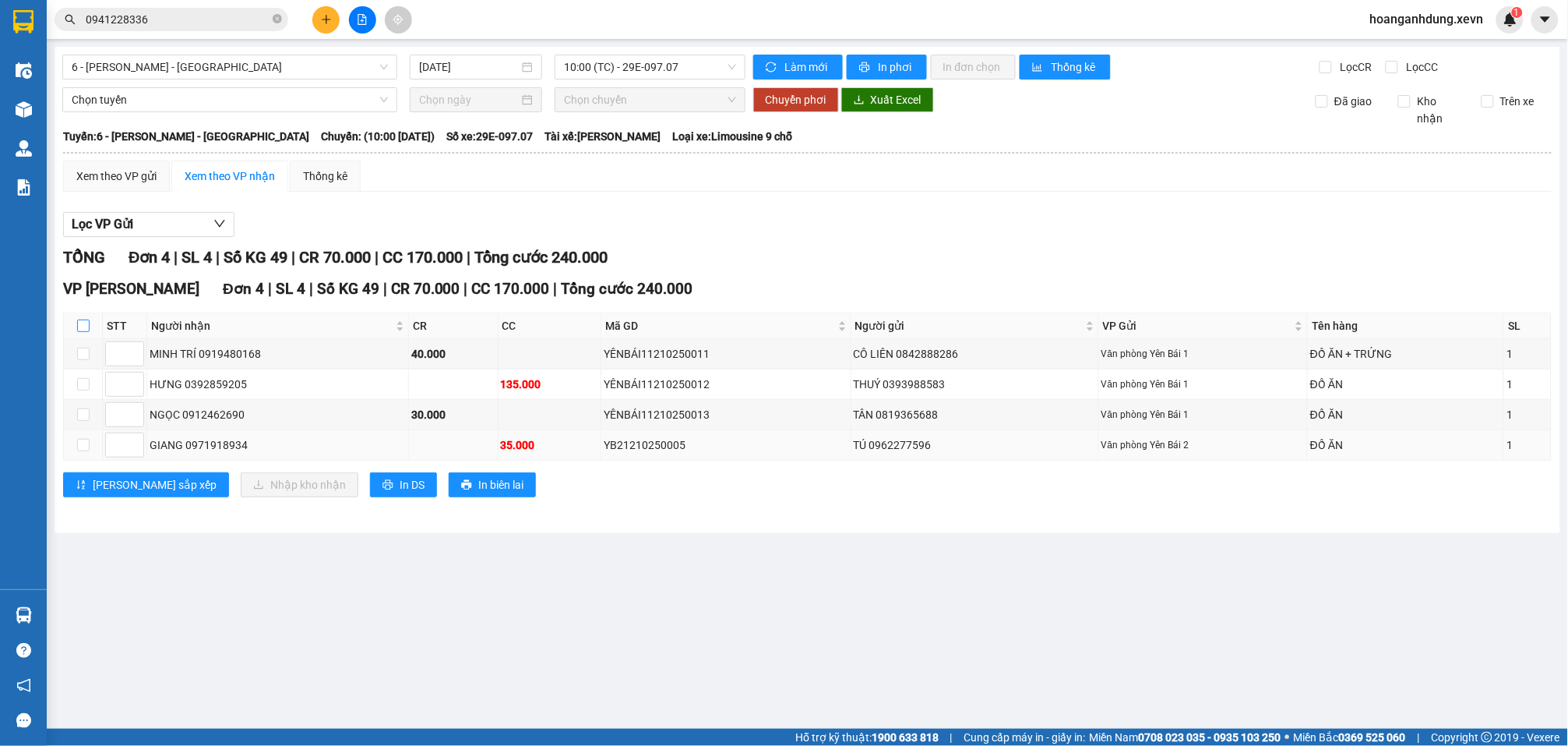
checkbox input "true"
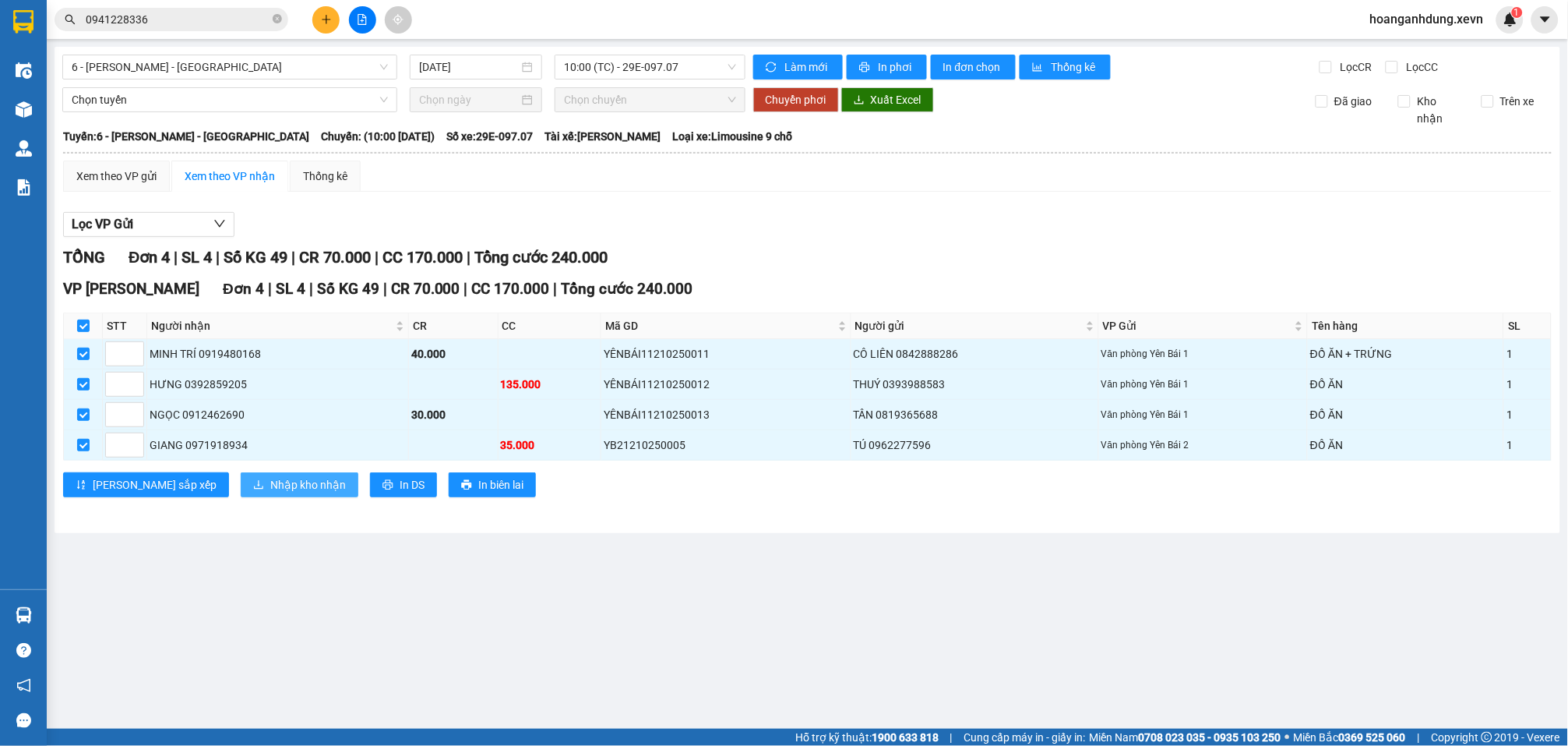
click at [270, 477] on span "Nhập kho nhận" at bounding box center [308, 485] width 76 height 17
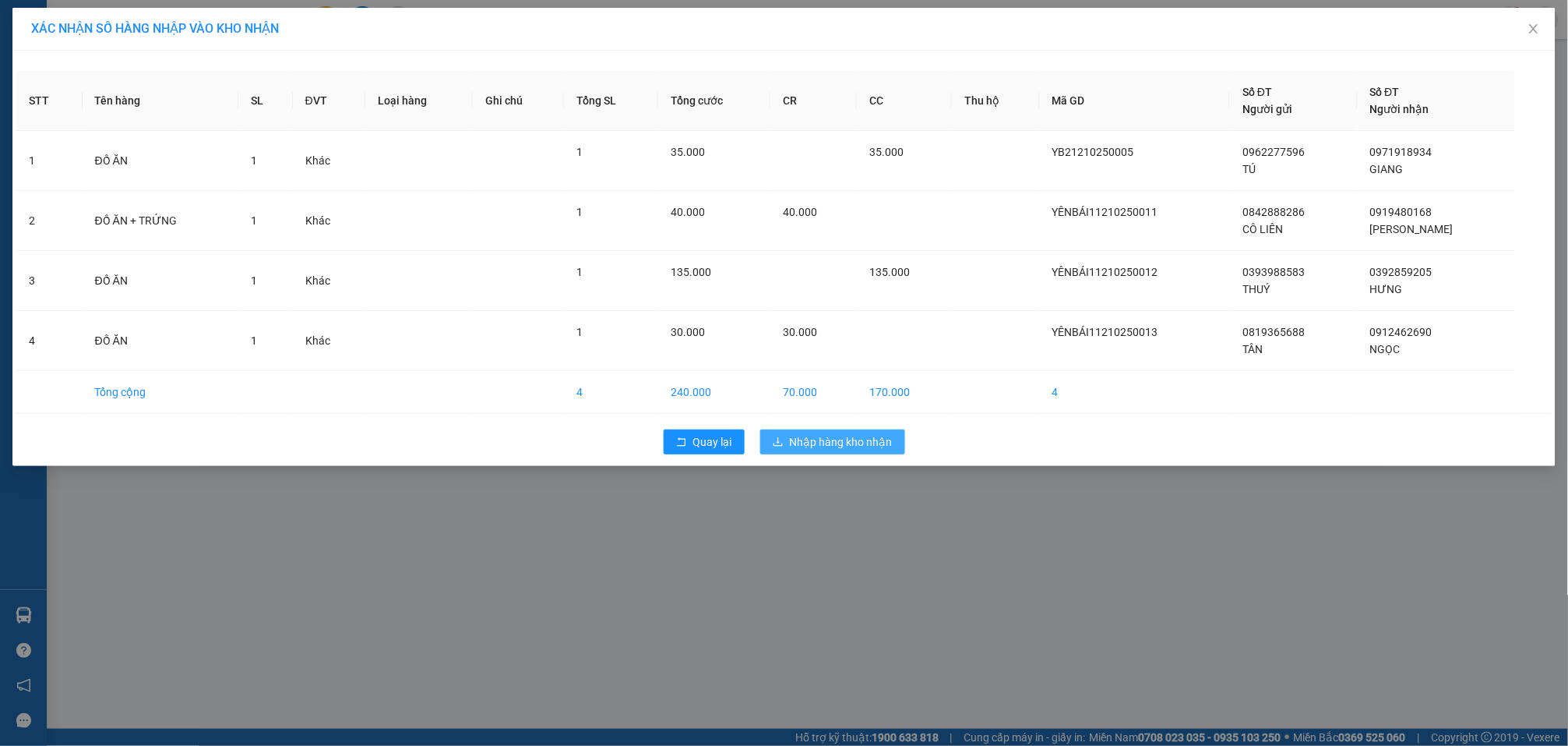
click at [808, 450] on span "Nhập hàng kho nhận" at bounding box center [842, 442] width 103 height 17
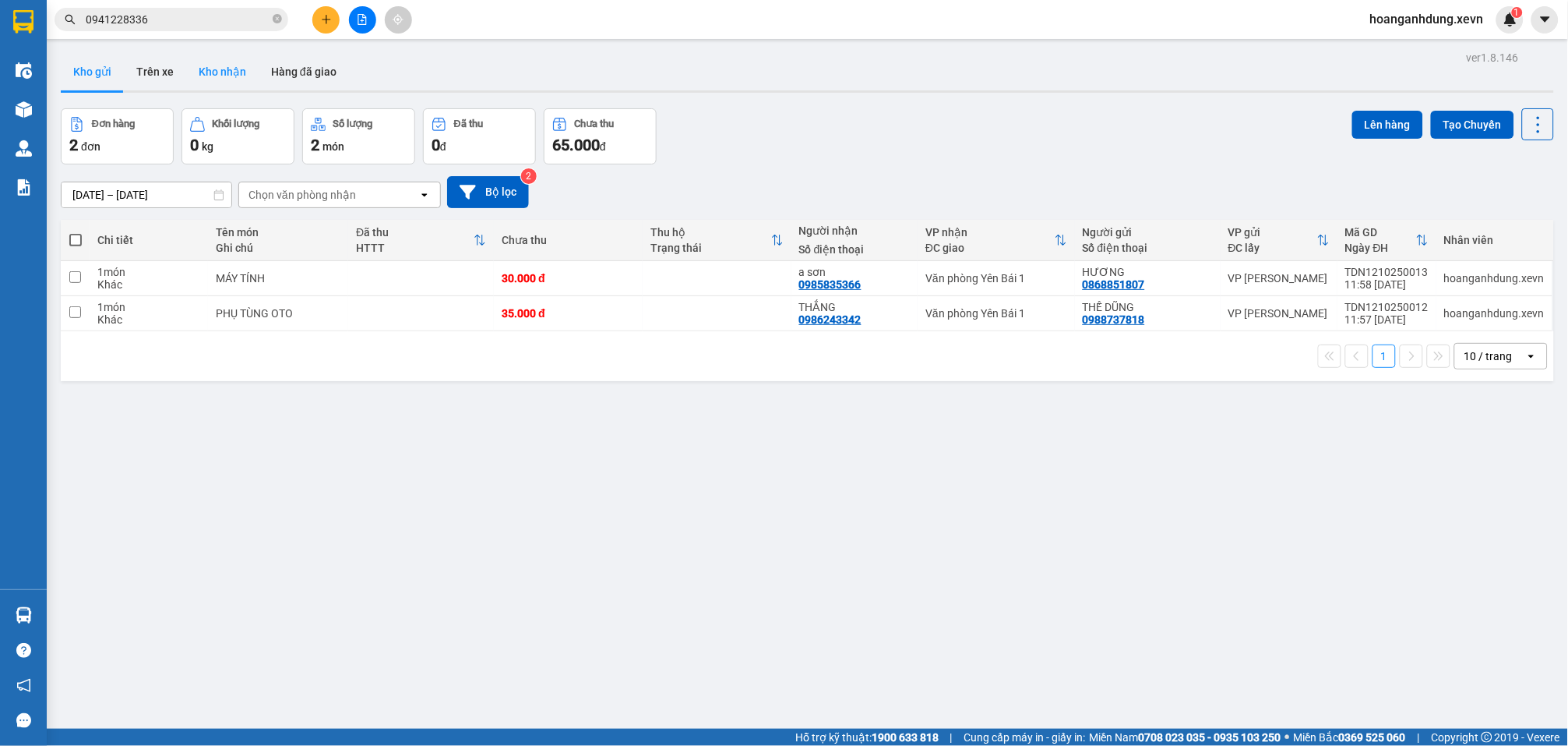
click at [226, 76] on button "Kho nhận" at bounding box center [222, 72] width 73 height 38
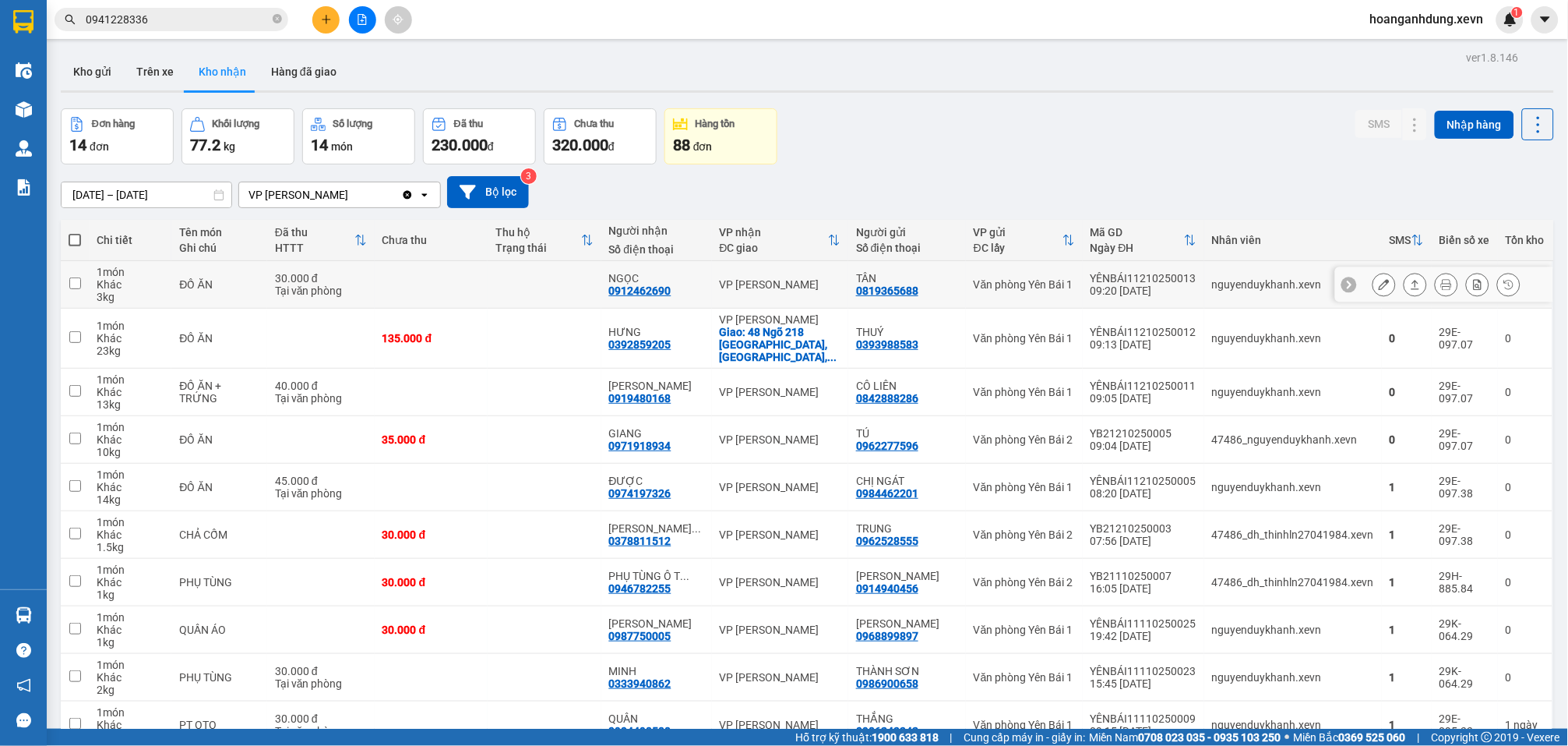
click at [1263, 291] on div "nguyenduykhanh.xevn" at bounding box center [1293, 284] width 162 height 13
checkbox input "true"
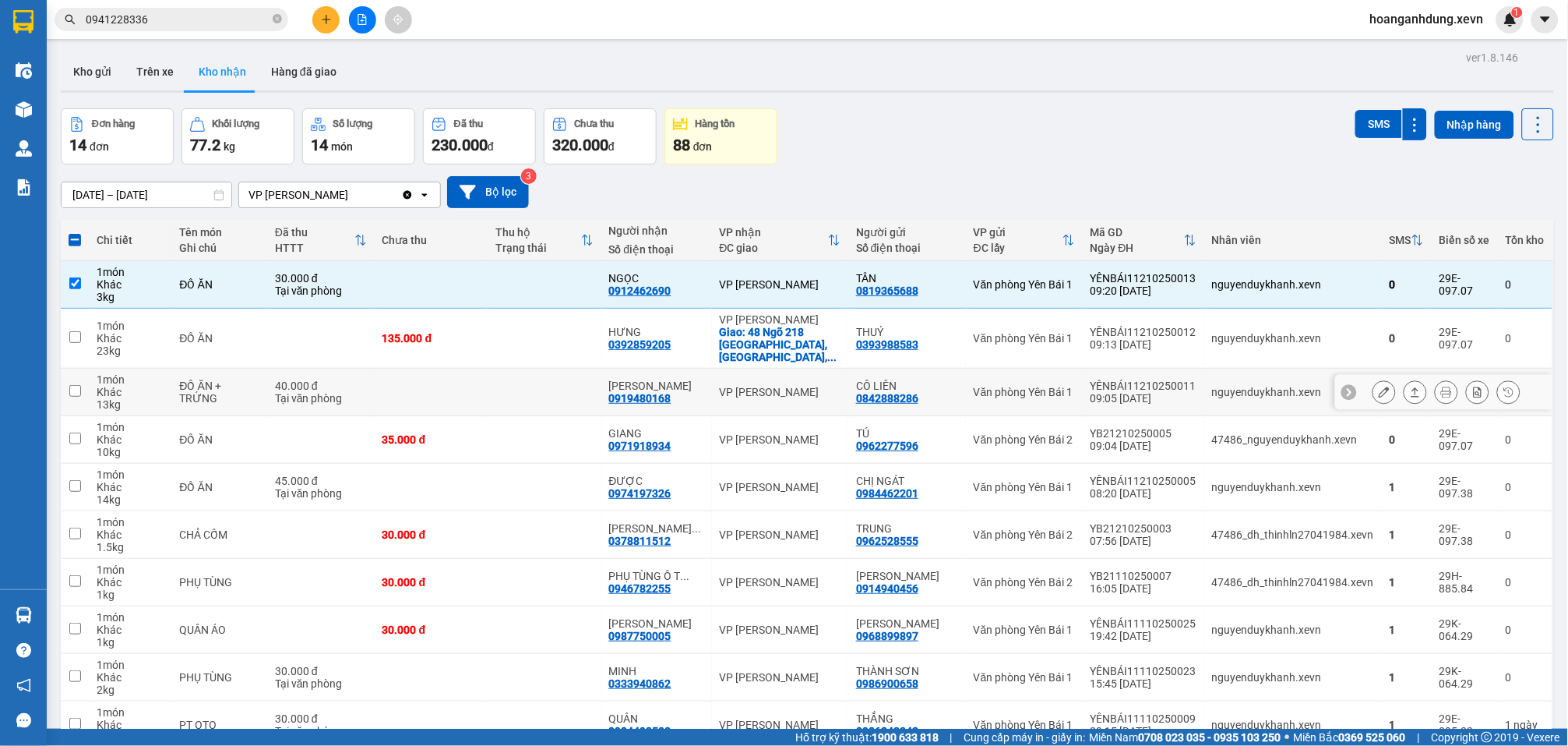
click at [1267, 389] on td "nguyenduykhanh.xevn" at bounding box center [1293, 391] width 177 height 47
checkbox input "true"
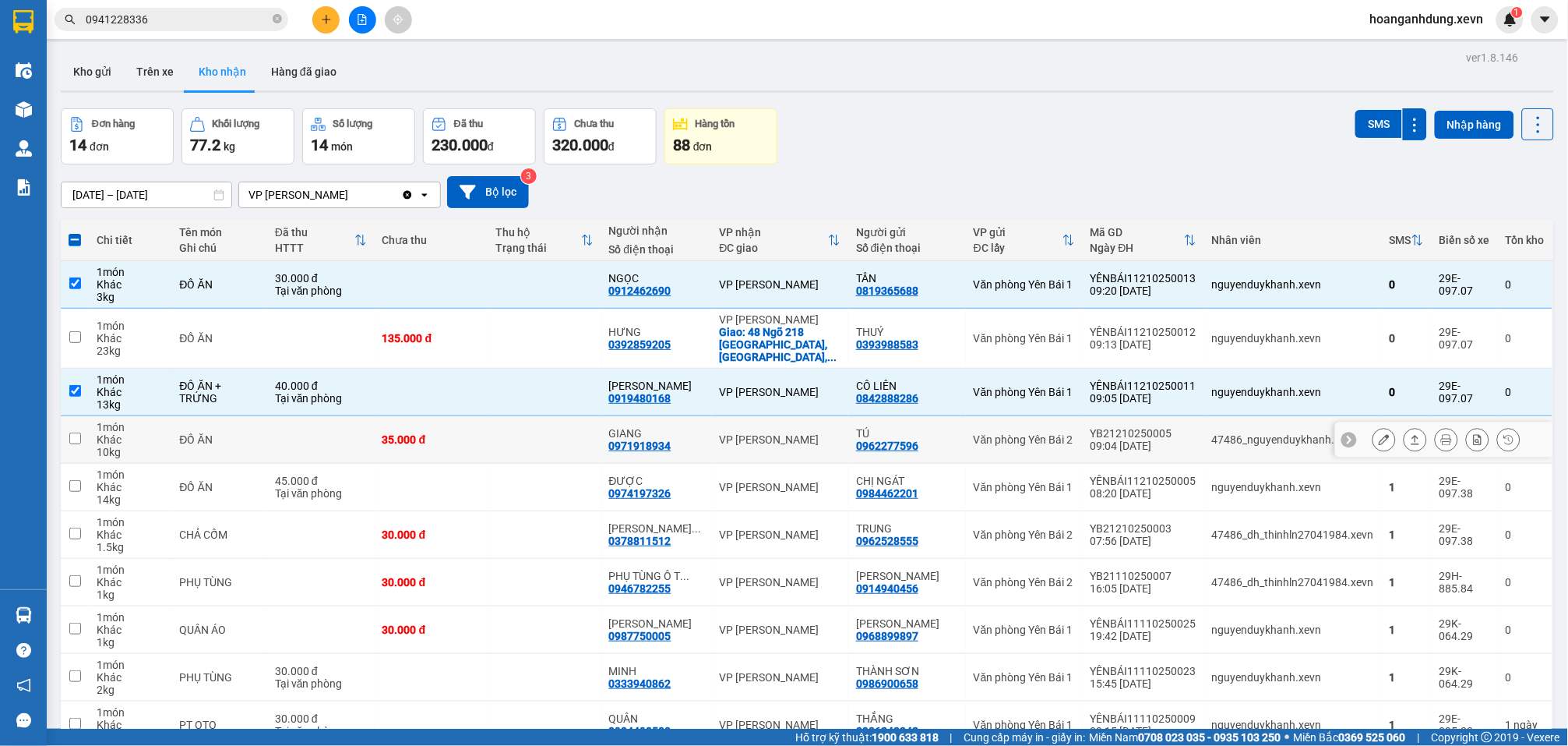
click at [1270, 433] on div "47486_nguyenduykhanh.xevn" at bounding box center [1293, 439] width 162 height 13
checkbox input "true"
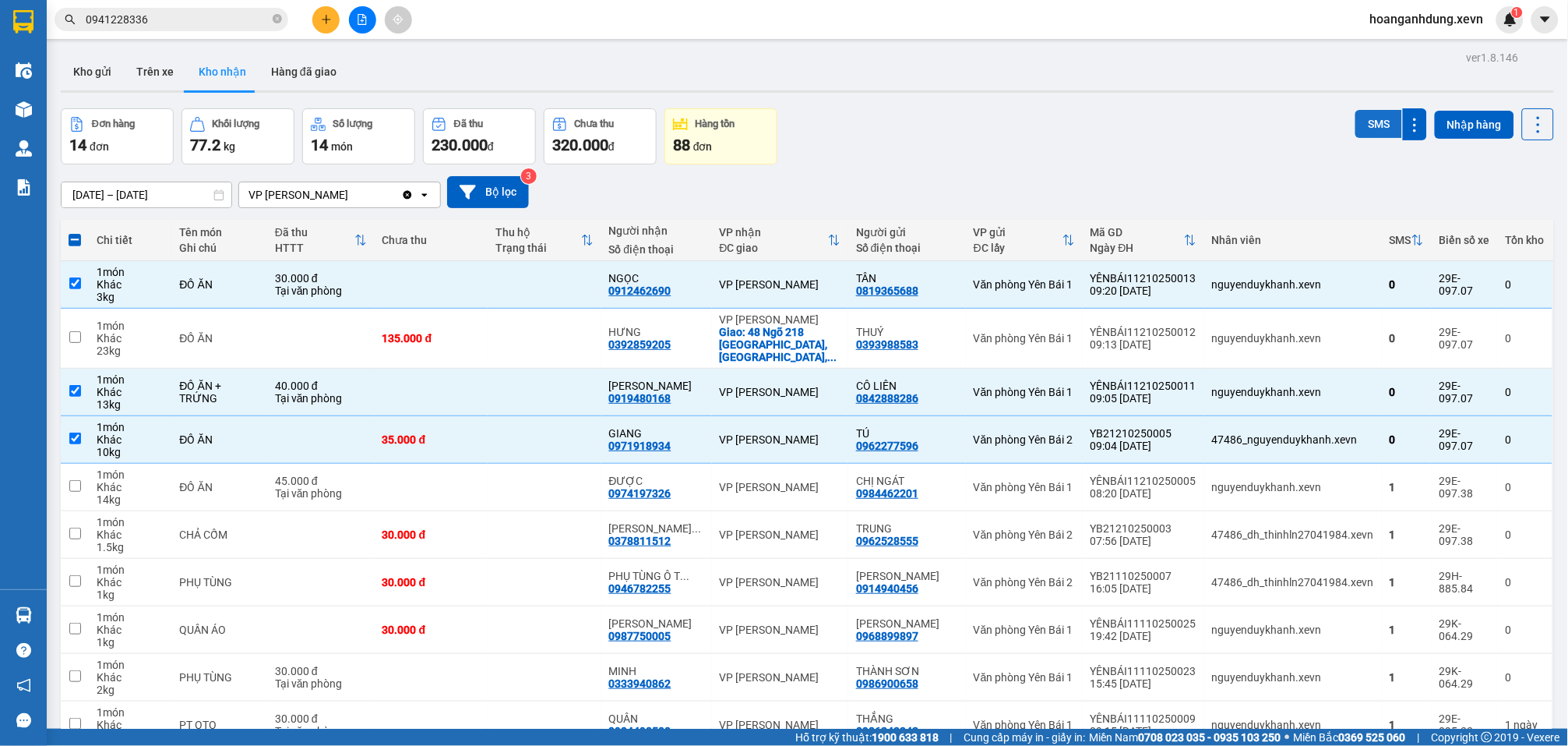
click at [1356, 126] on button "SMS" at bounding box center [1379, 123] width 46 height 28
click at [1163, 120] on div "Đơn hàng 14 đơn Khối lượng 77.2 kg Số lượng 14 món Đã thu 230.000 đ Chưa thu 32…" at bounding box center [808, 137] width 1493 height 56
click at [90, 70] on button "Kho gửi" at bounding box center [92, 72] width 63 height 38
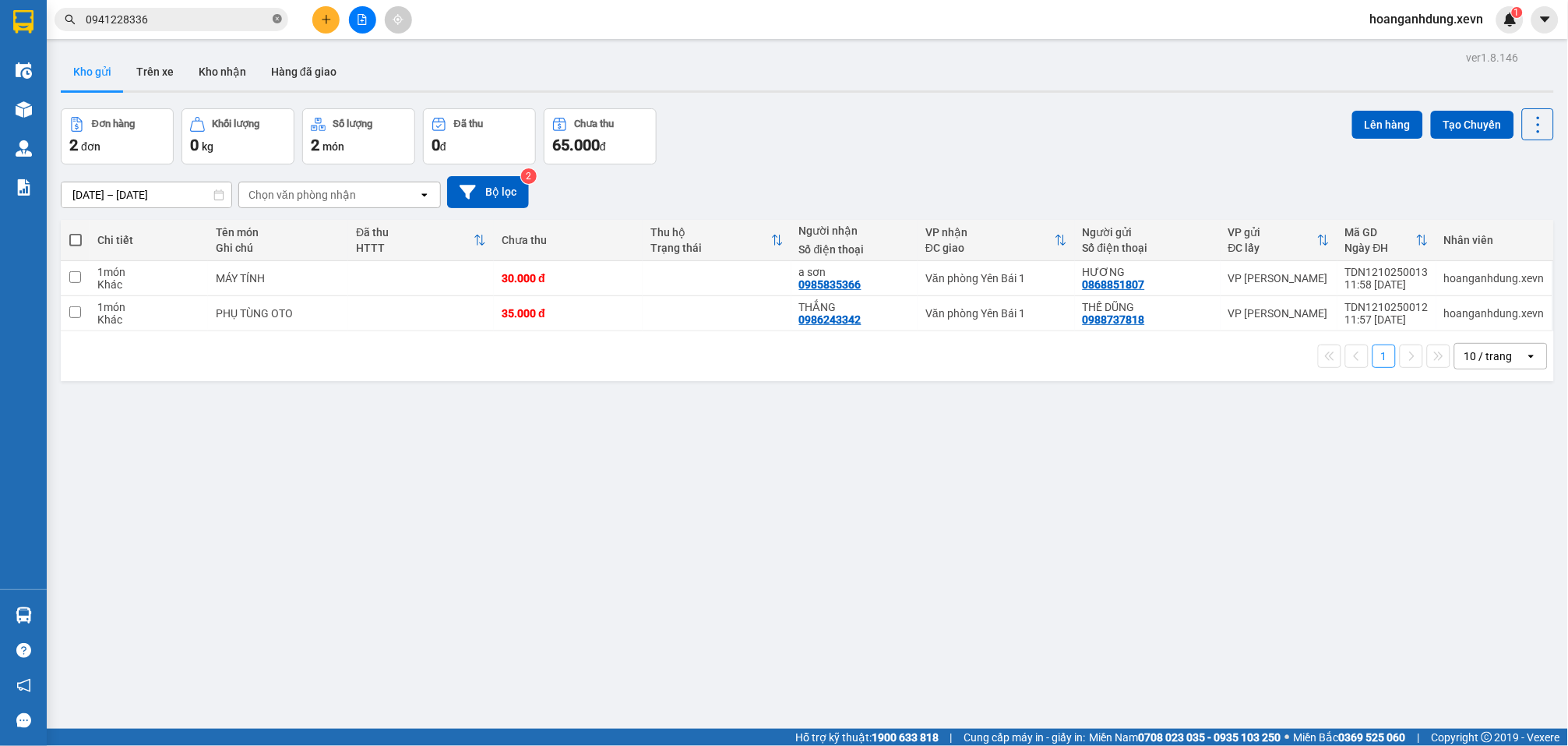
click at [275, 20] on icon "close-circle" at bounding box center [278, 18] width 10 height 10
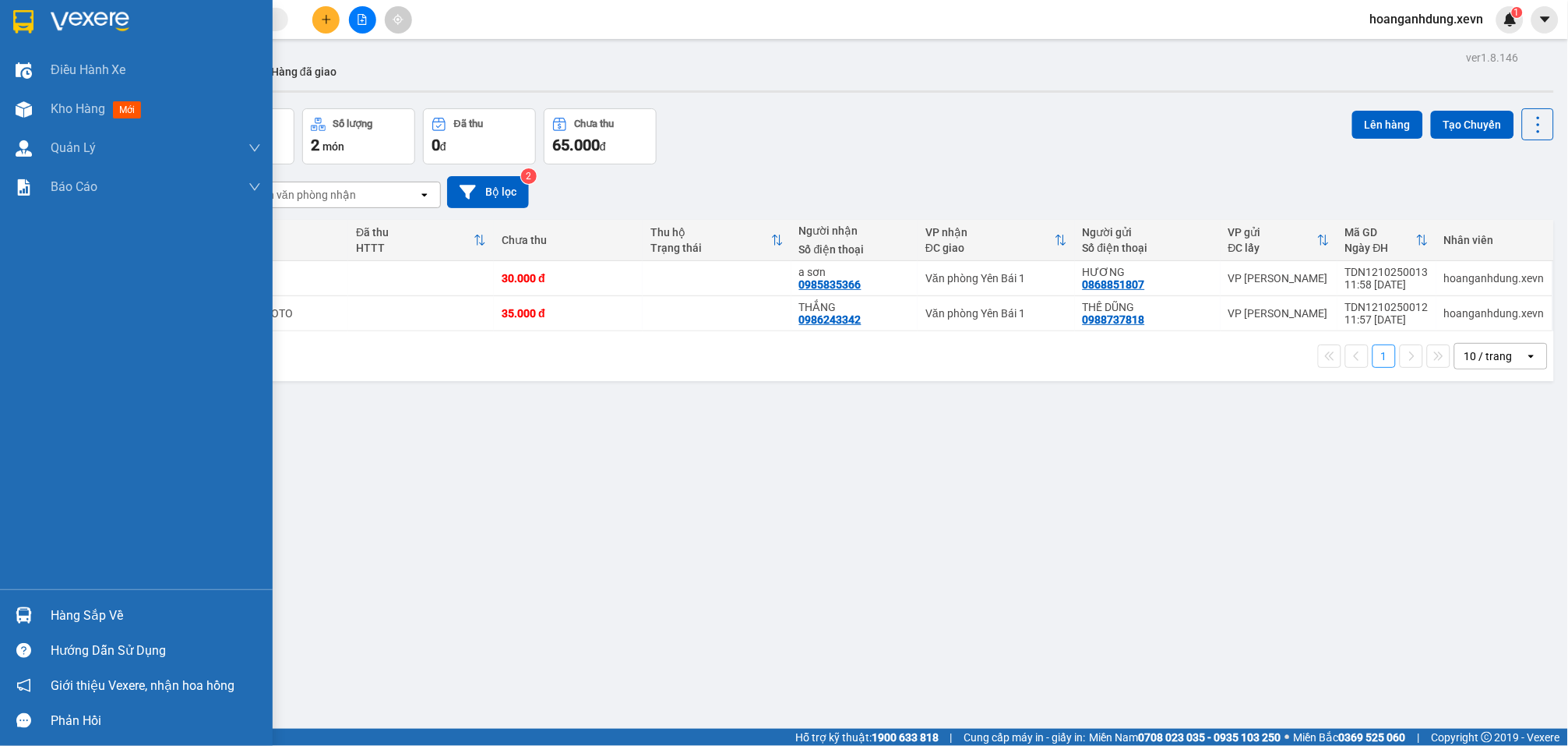
click at [36, 627] on div at bounding box center [23, 615] width 27 height 27
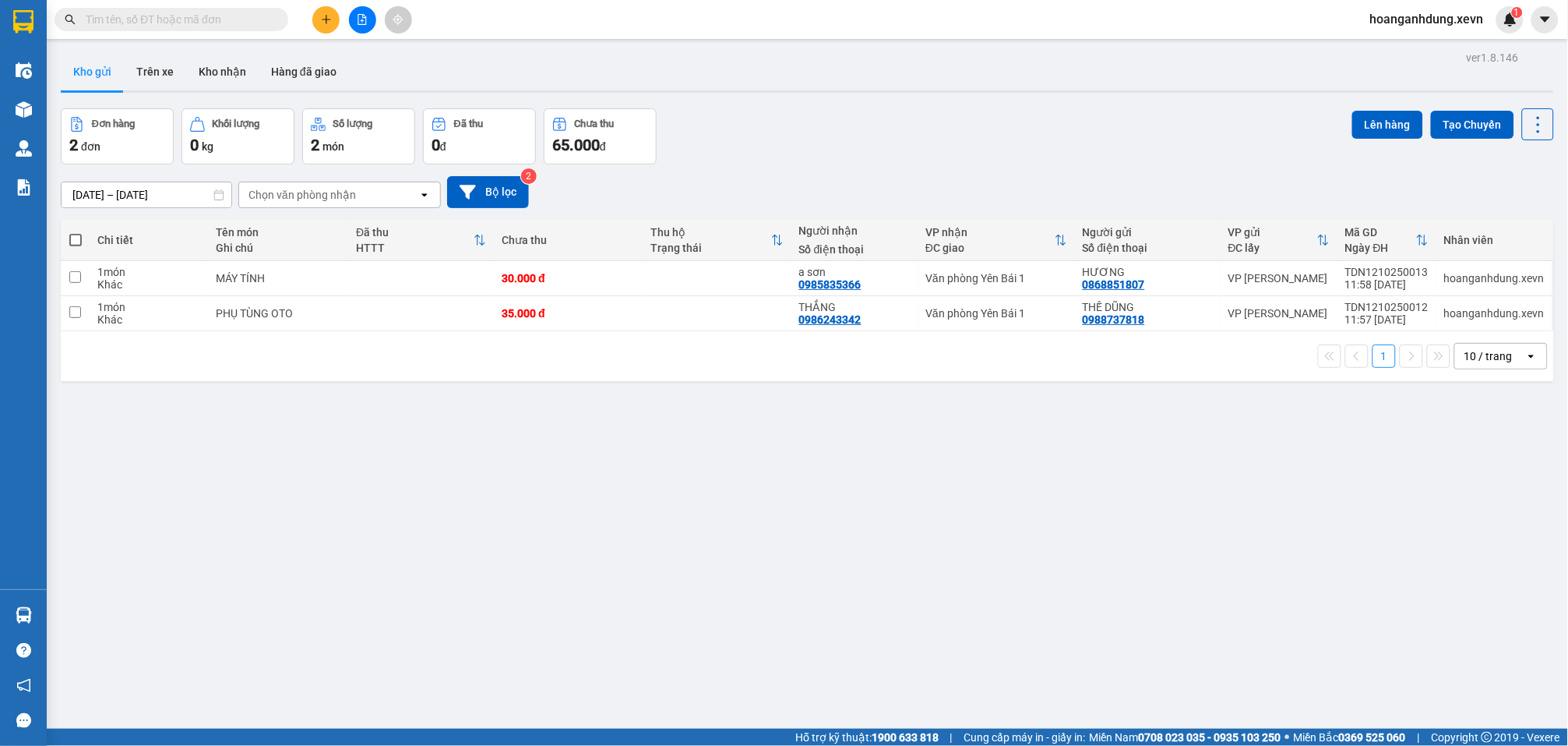
click at [849, 596] on section "Kết quả tìm kiếm ( 56 ) Bộ lọc Mã ĐH Trạng thái Món hàng Thu hộ Tổng cước Chưa …" at bounding box center [784, 373] width 1568 height 746
click at [233, 18] on input "text" at bounding box center [177, 19] width 184 height 17
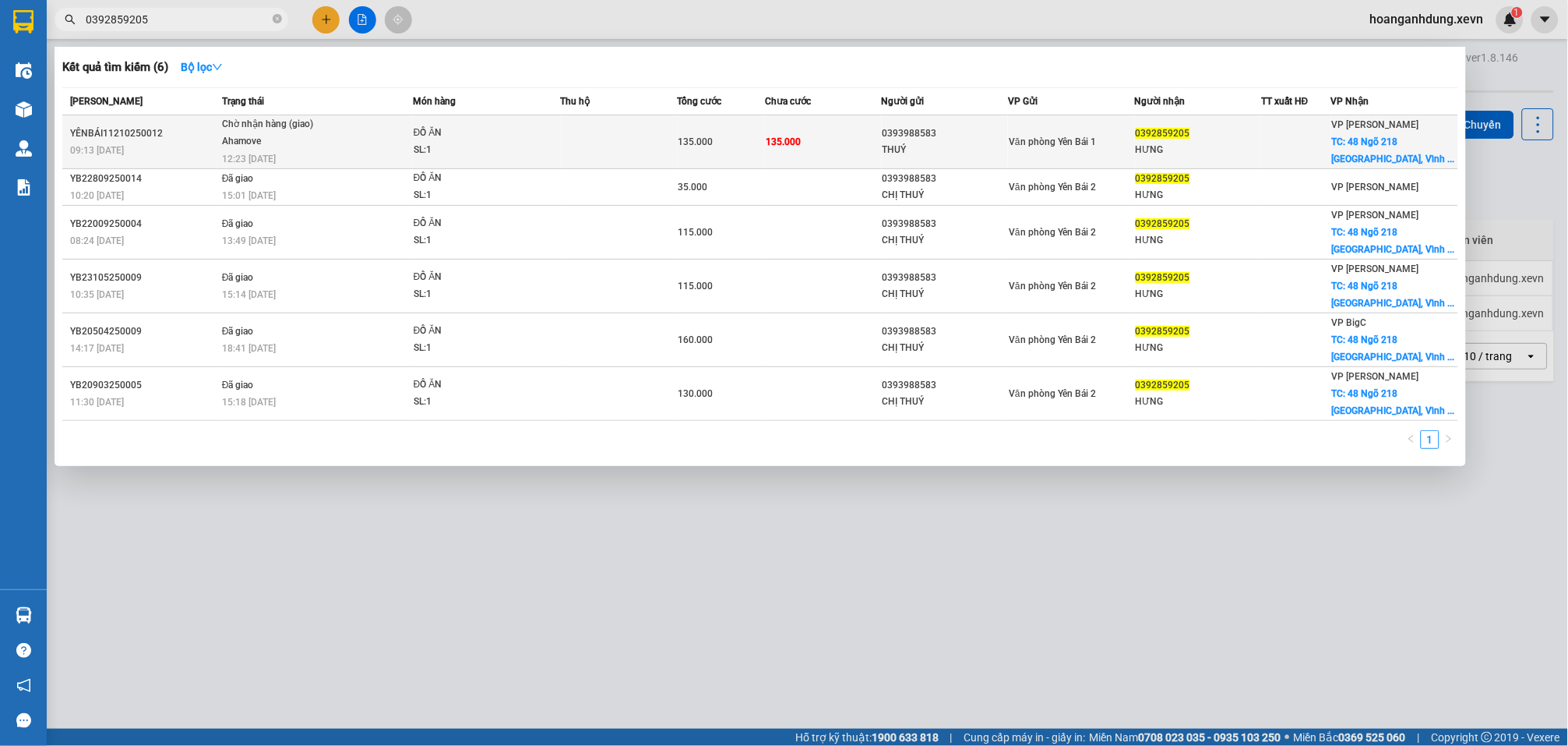
type input "0392859205"
click at [852, 142] on td "135.000" at bounding box center [823, 142] width 117 height 54
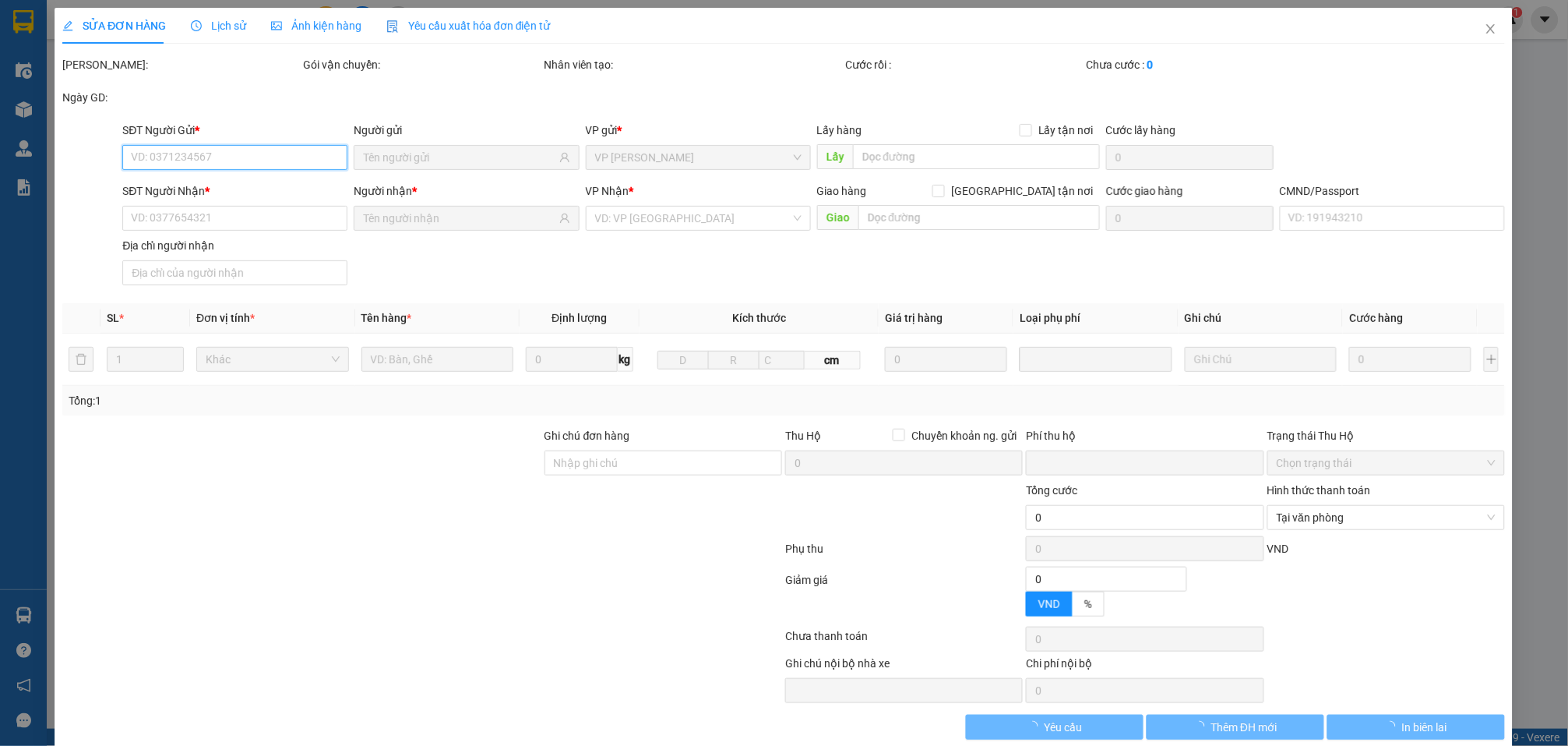
type input "0393988583"
type input "THUÝ"
type input "0392859205"
type input "HƯNG"
checkbox input "true"
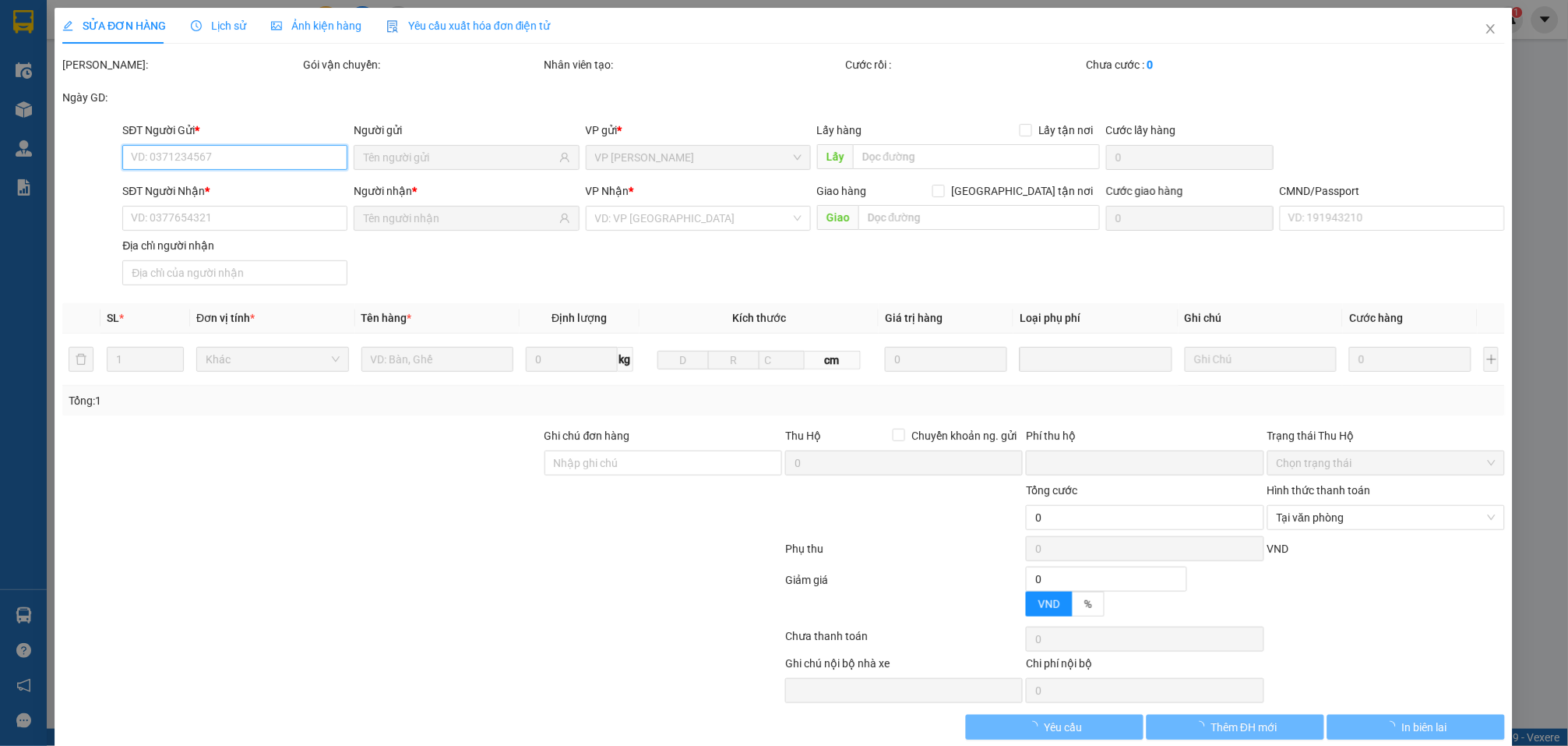
type input "48 Ngõ 218 Lĩnh Nam, Vĩnh Hưng, Hoàng Mai, Hà Nội, Vietnam"
type input "80.000"
type input "1"
type input "cần dây"
type input "0"
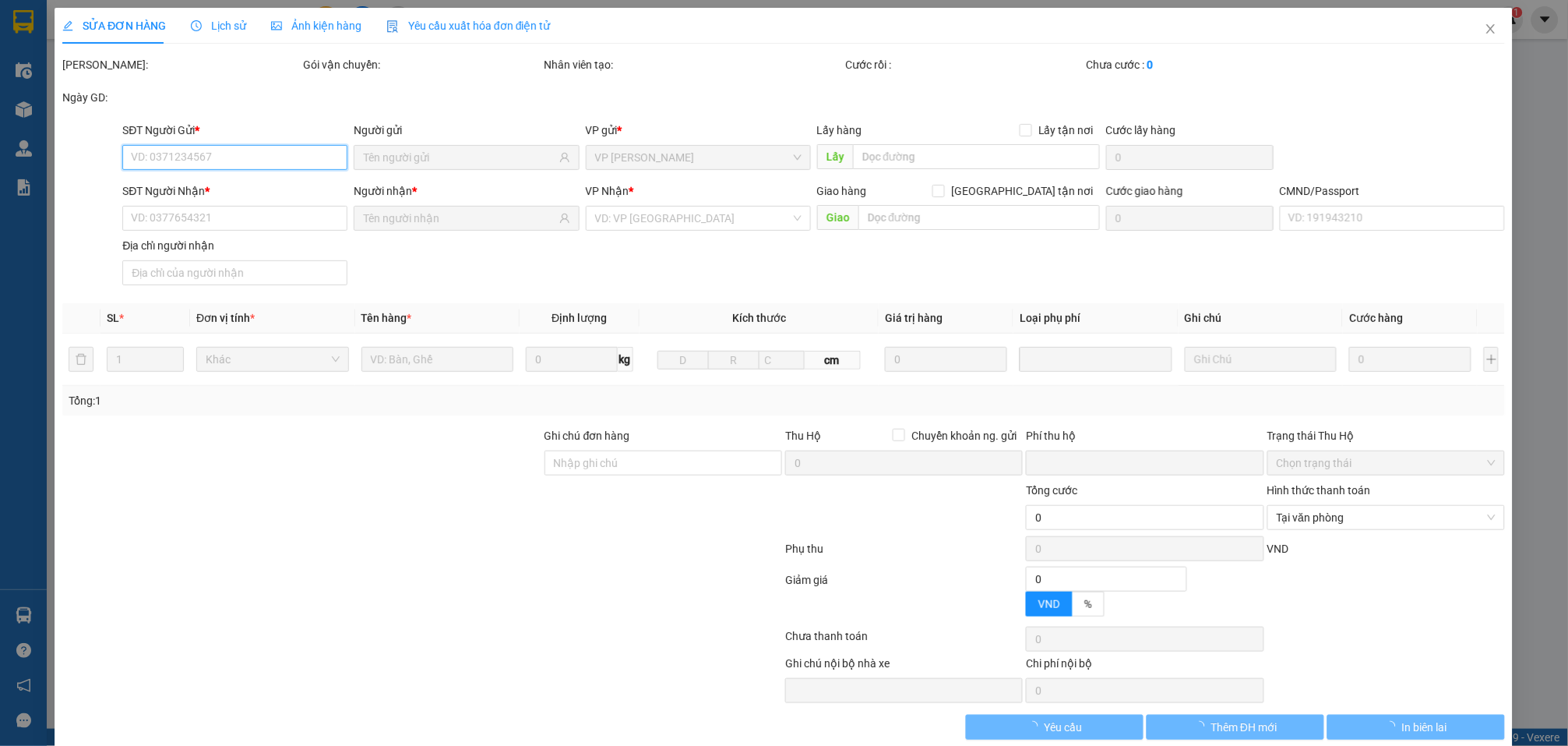
type input "135.000"
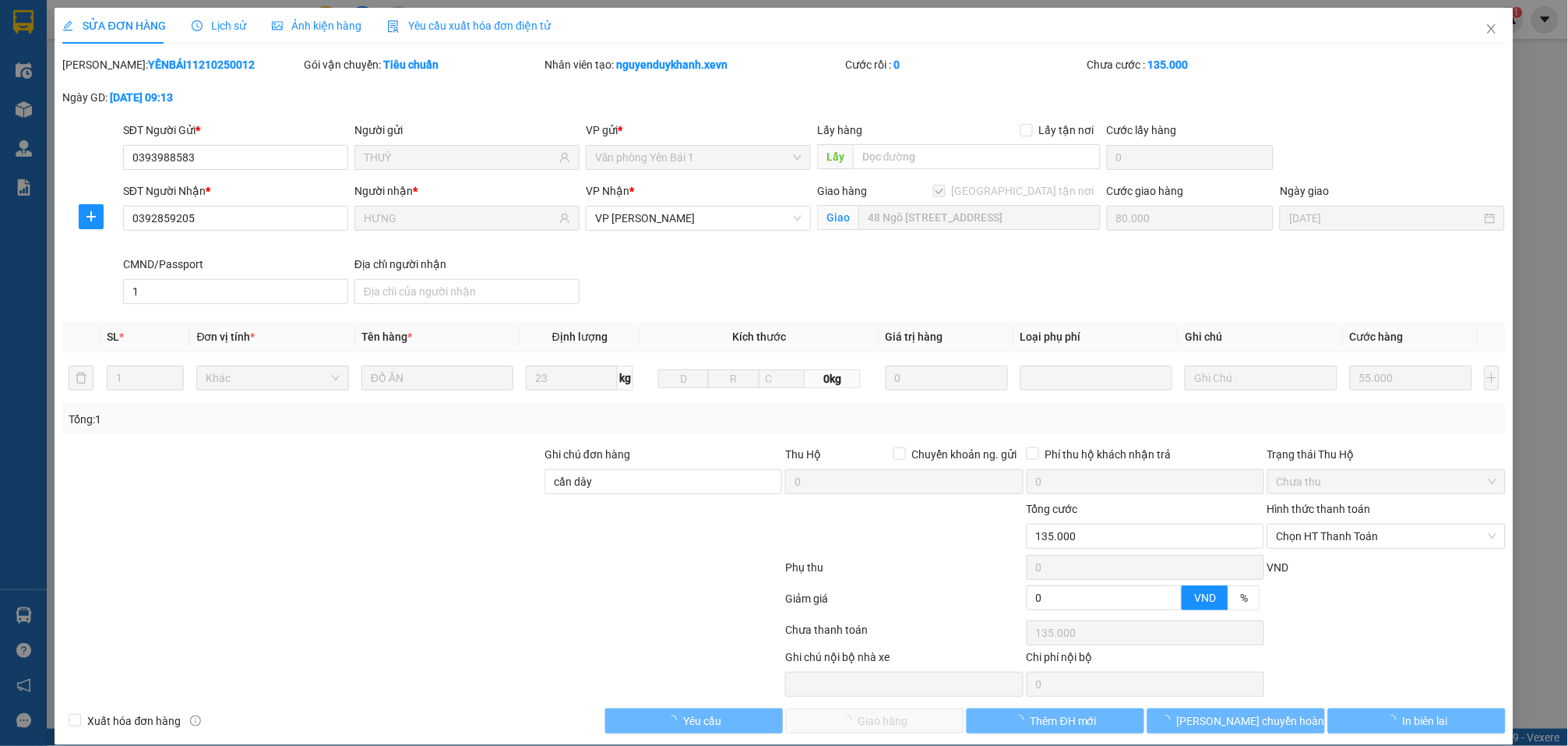
click at [948, 101] on div "Mã ĐH: YÊNBÁI11210250012 Gói vận chuyển: Tiêu chuẩn Nhân viên tạo: nguyenduykha…" at bounding box center [784, 89] width 1446 height 66
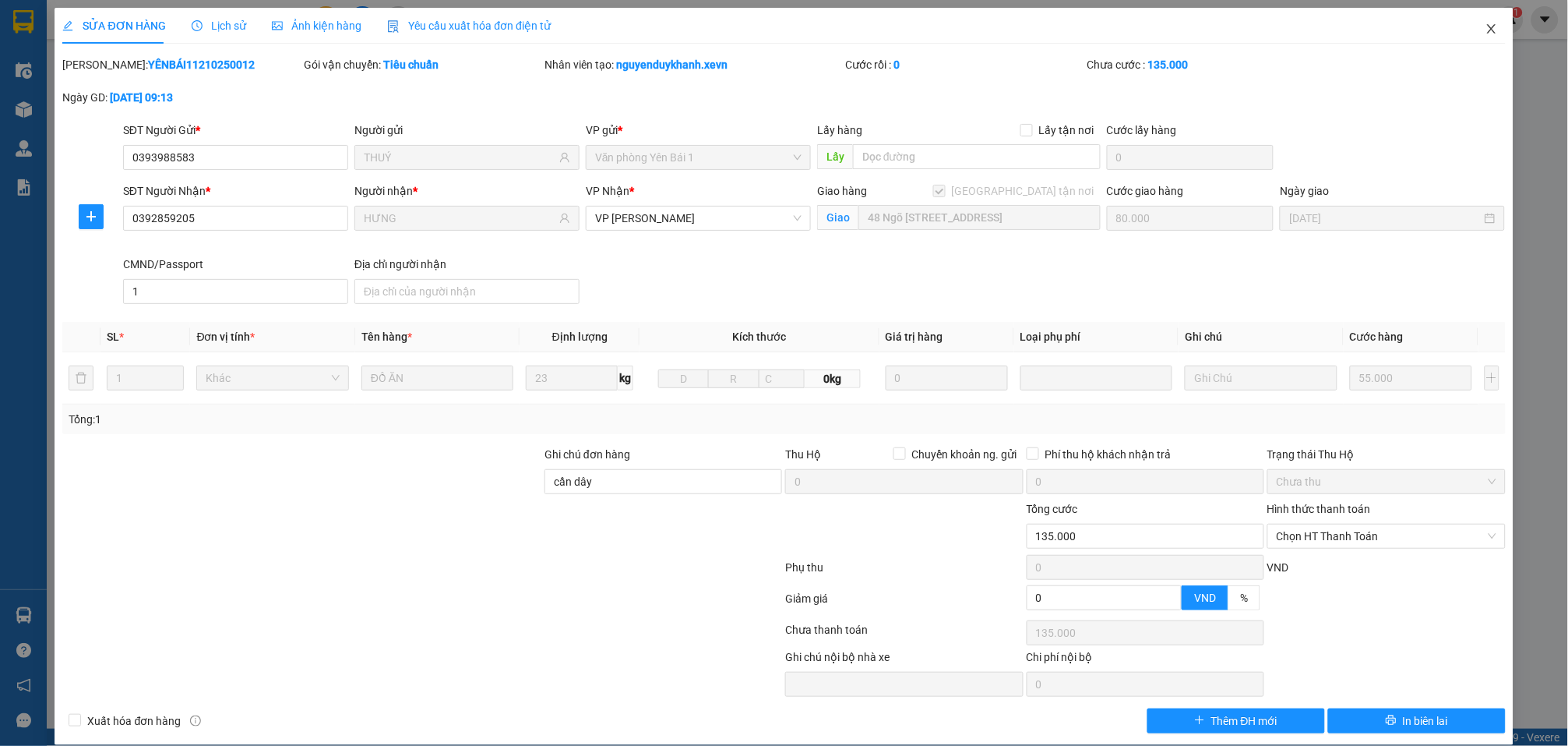
click at [1486, 26] on icon "close" at bounding box center [1491, 28] width 13 height 13
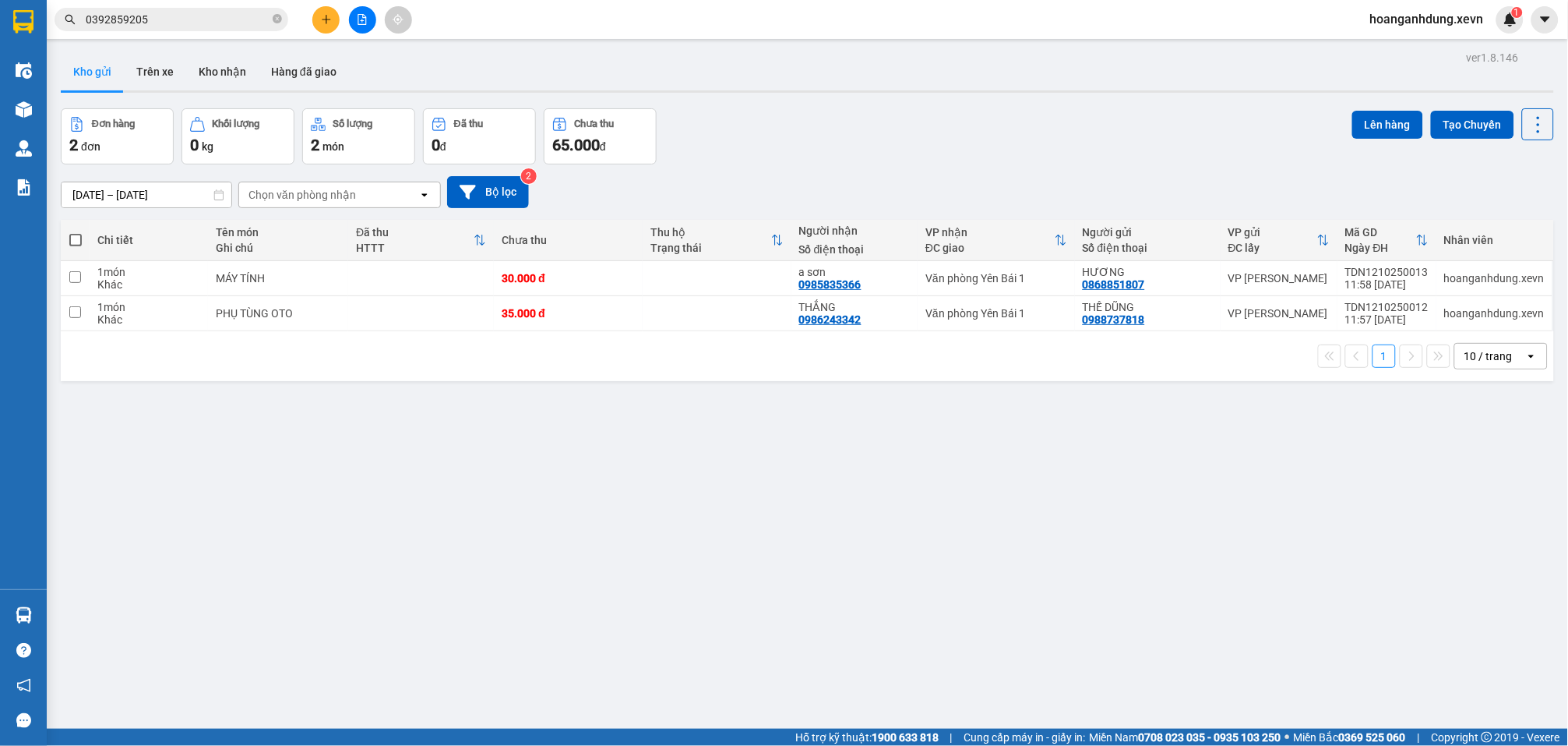
click at [274, 17] on icon "close-circle" at bounding box center [278, 18] width 10 height 10
click at [203, 14] on input "text" at bounding box center [177, 19] width 184 height 17
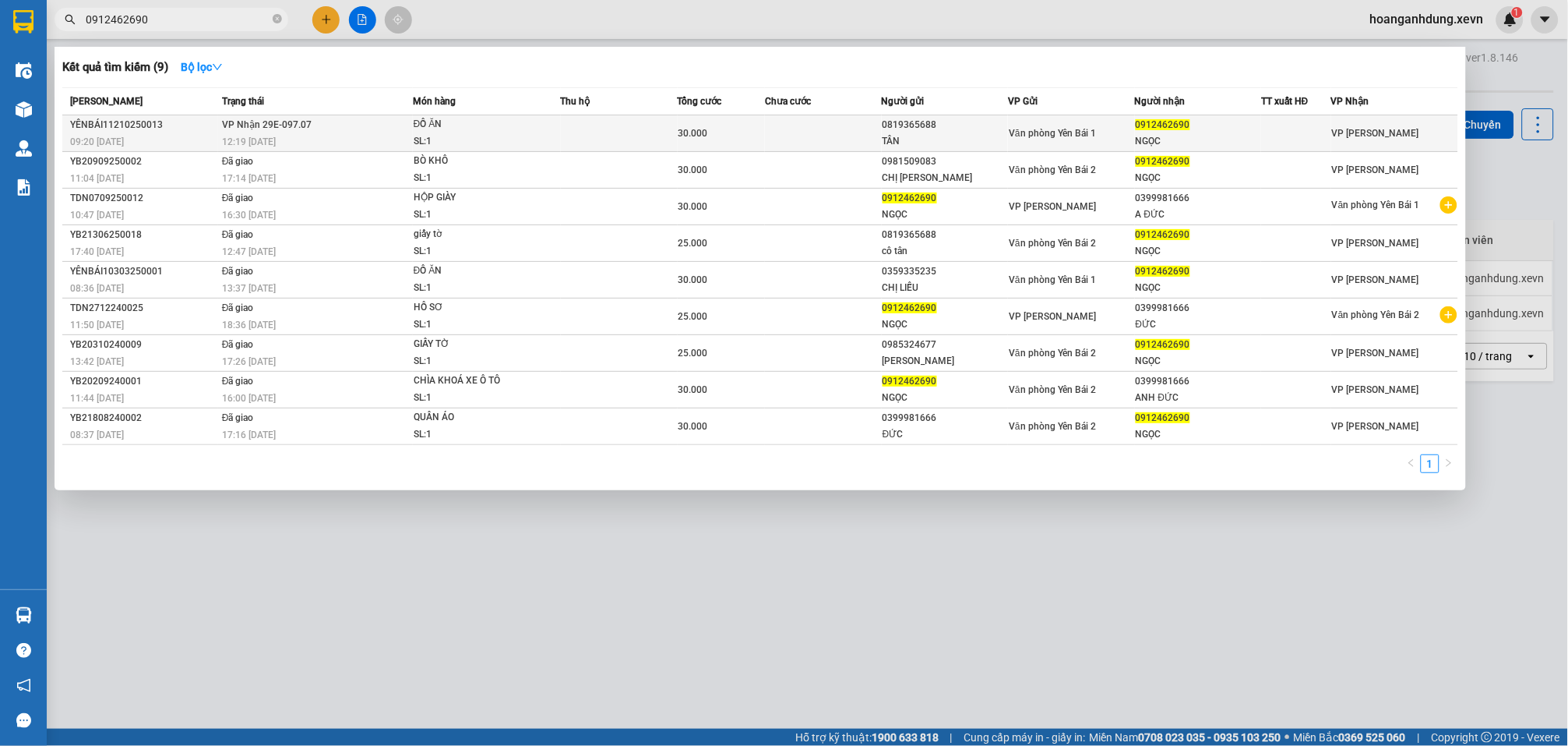
type input "0912462690"
click at [715, 143] on td "30.000" at bounding box center [722, 134] width 87 height 37
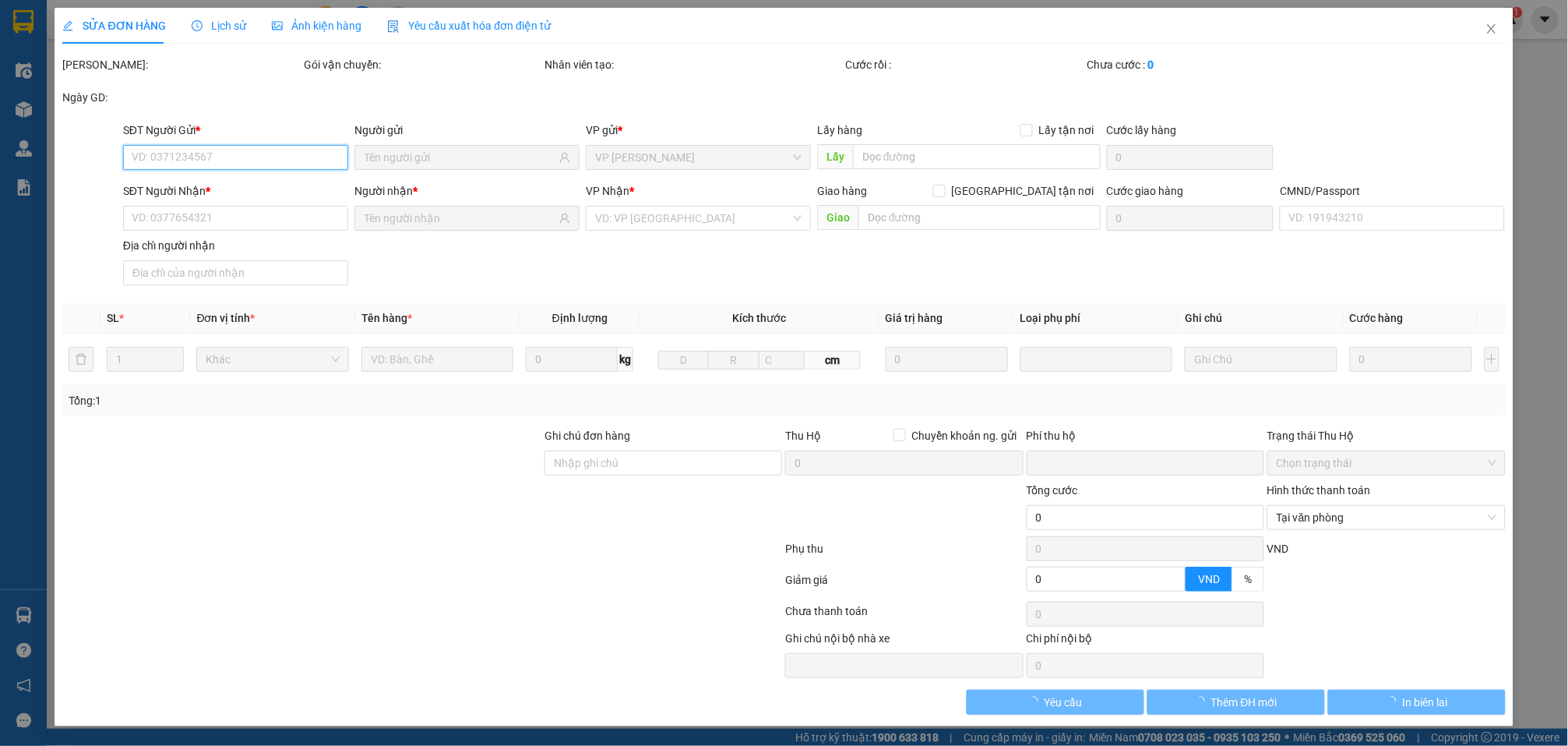
type input "0819365688"
type input "TÂN"
type input "0912462690"
type input "NGỌC"
type input "HÀ"
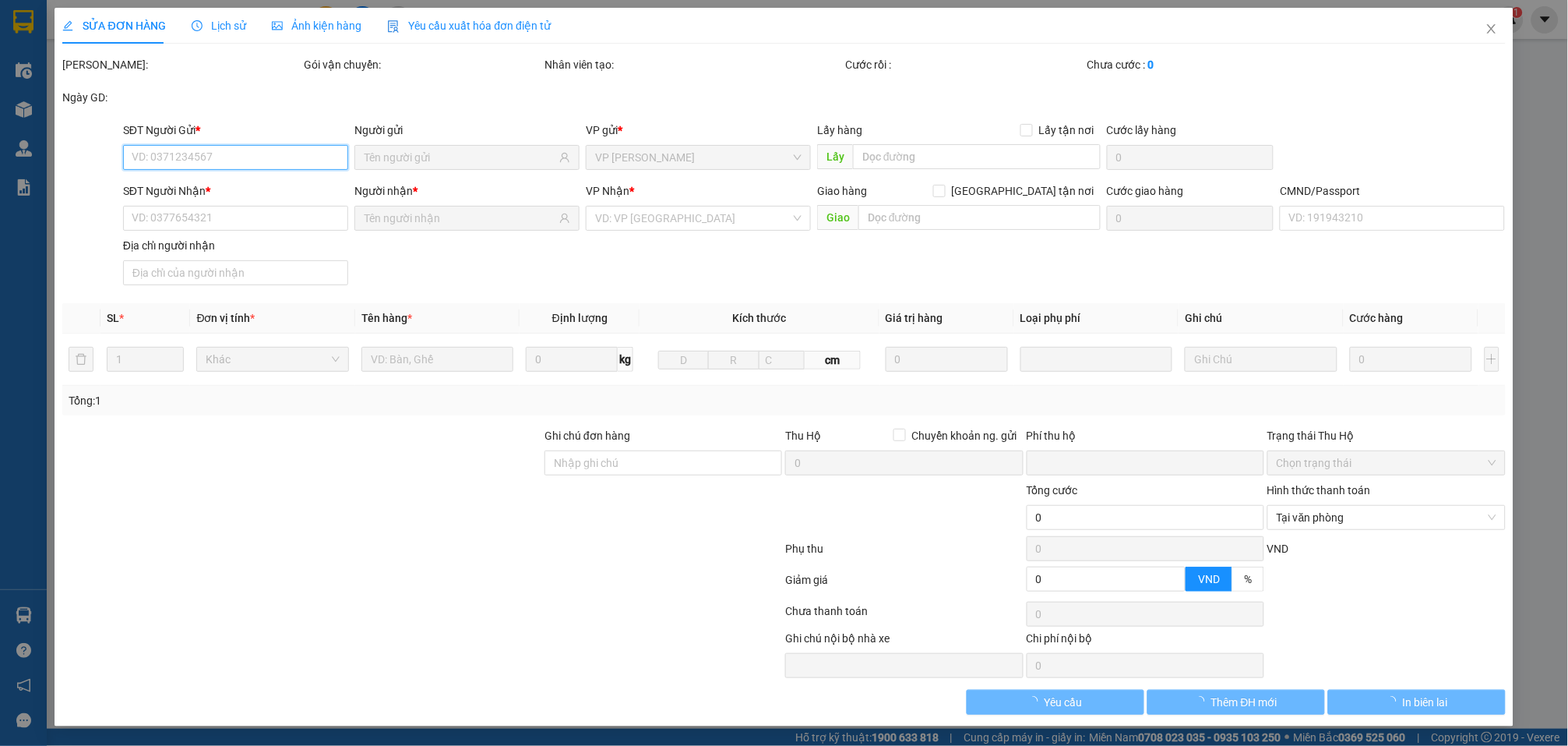
type input "0"
type input "30.000"
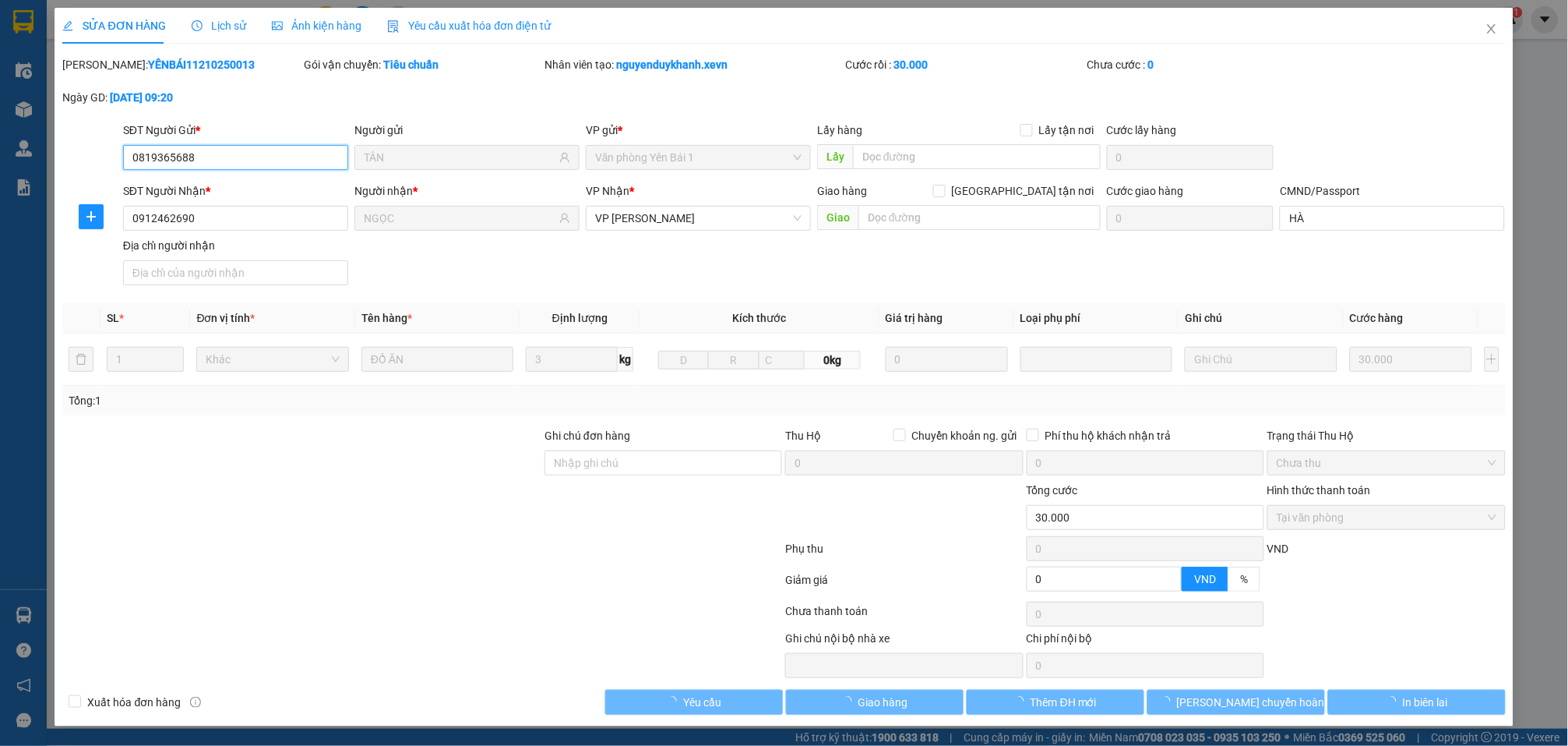
scroll to position [2, 0]
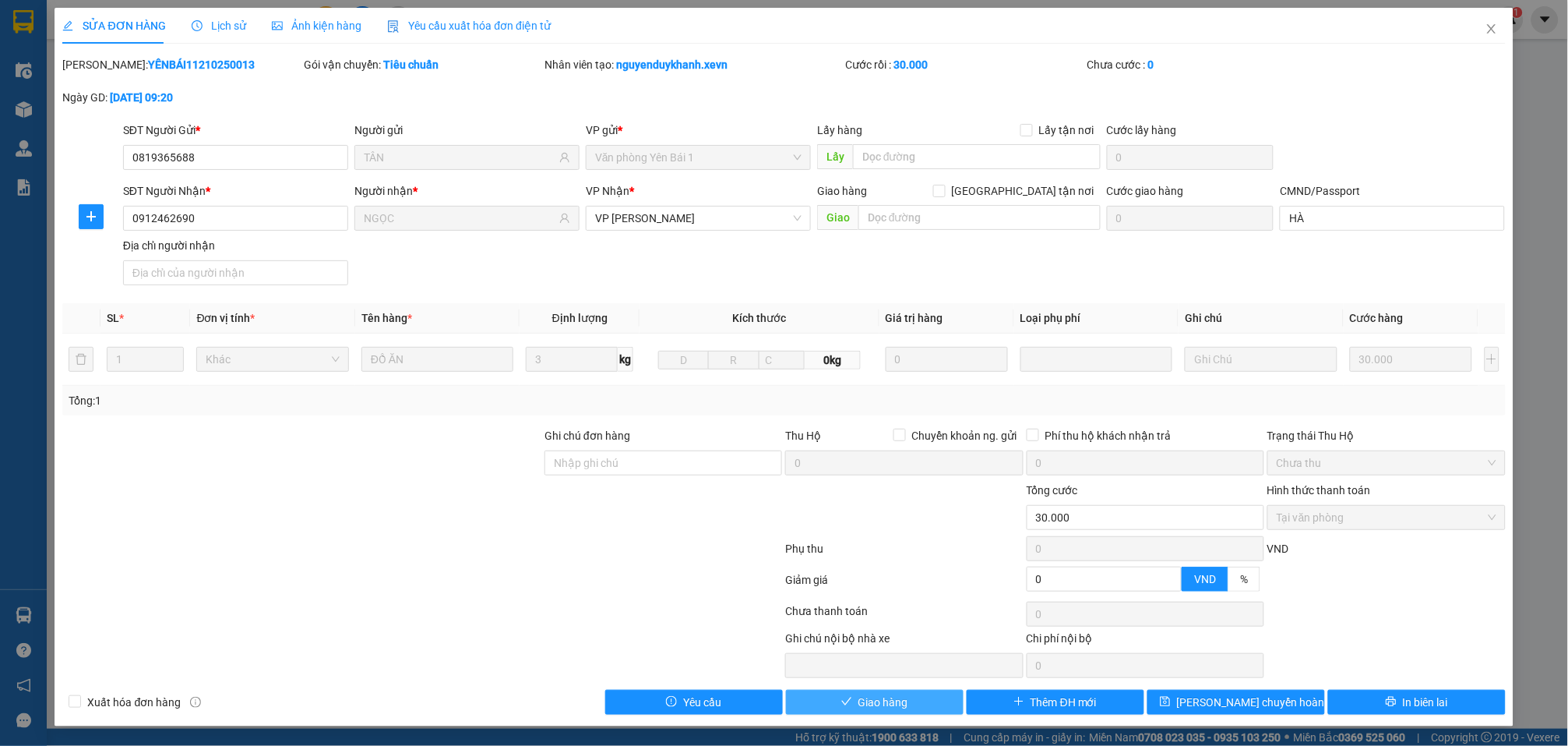
click at [821, 691] on button "Giao hàng" at bounding box center [875, 702] width 177 height 25
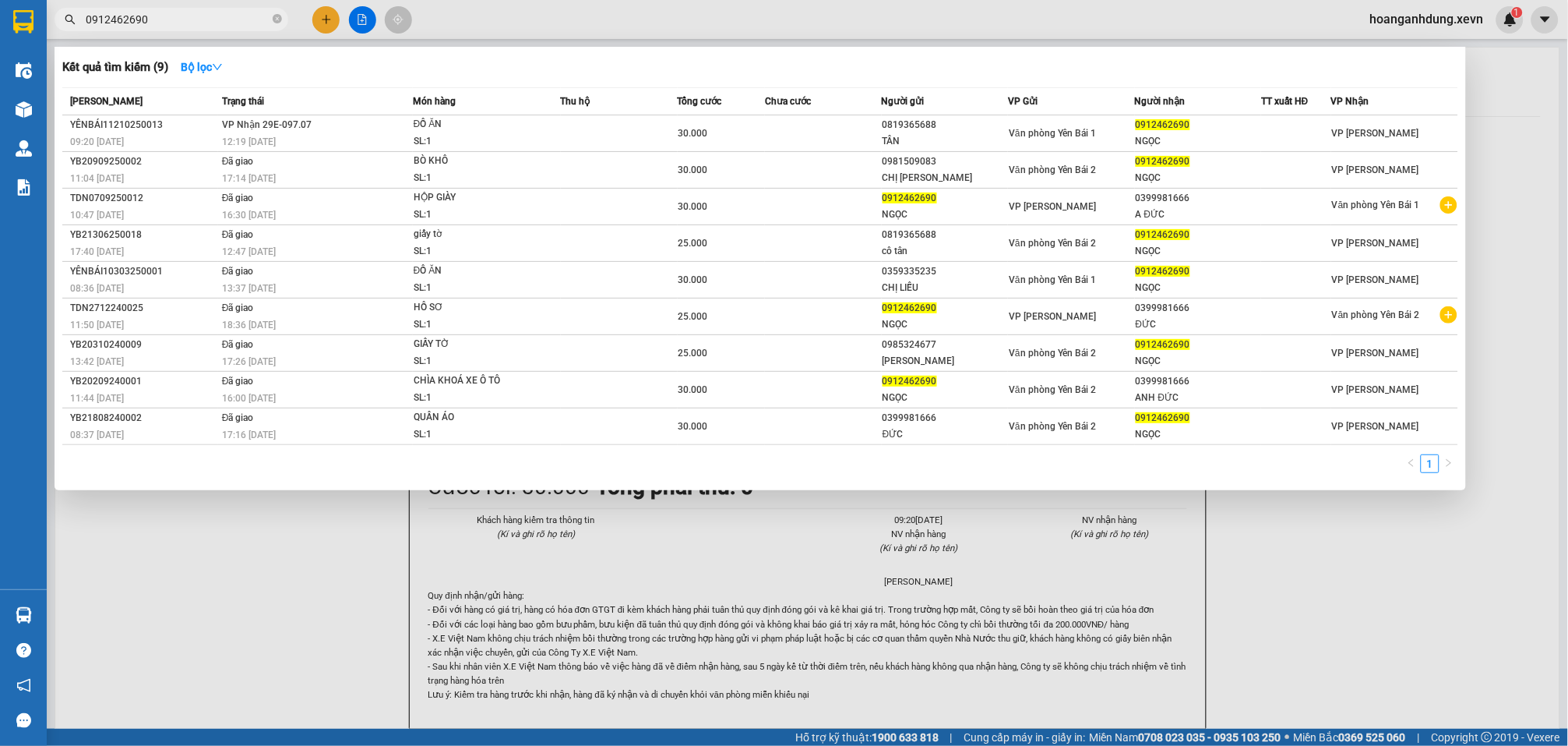
click at [156, 25] on input "0912462690" at bounding box center [177, 19] width 184 height 17
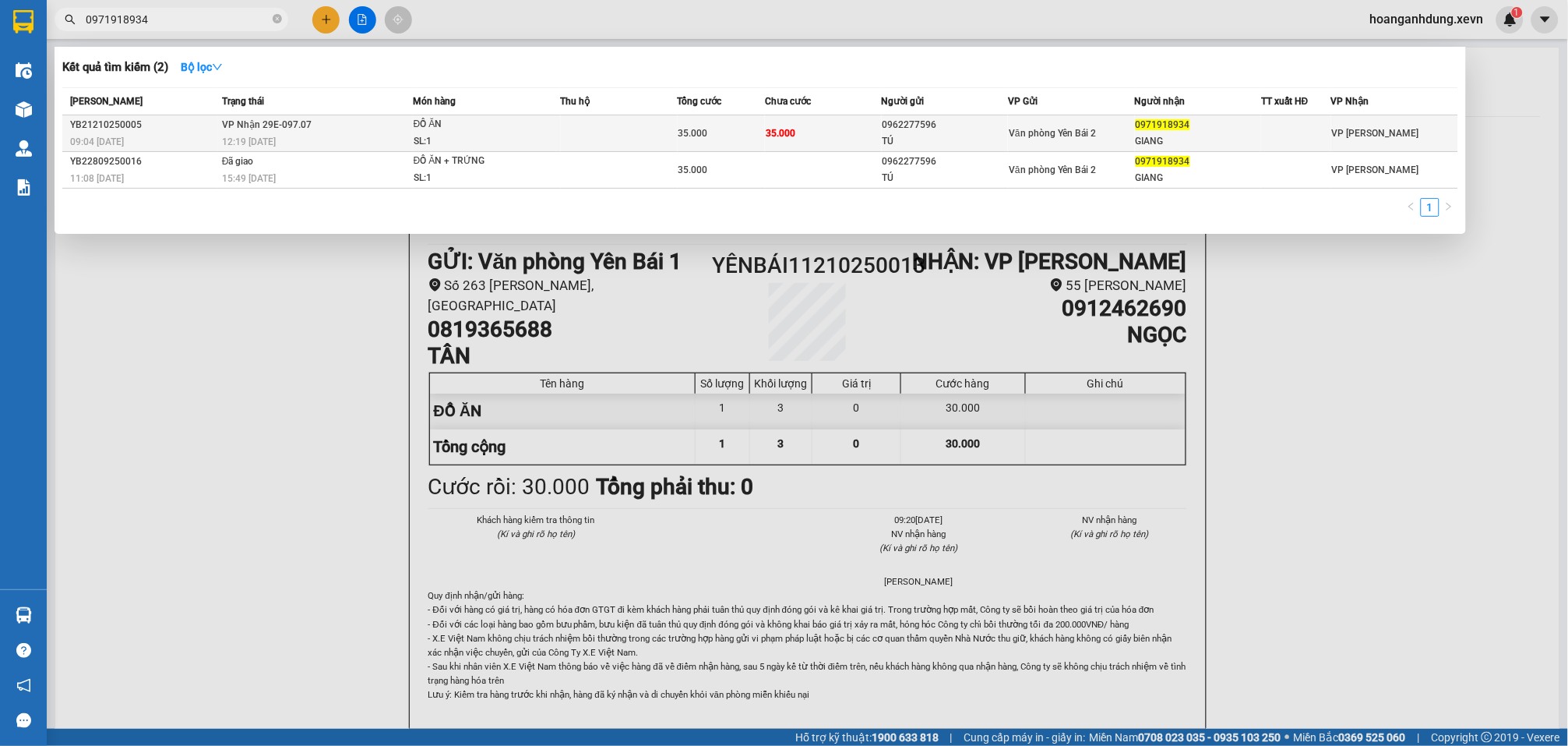
type input "0971918934"
click at [882, 134] on div "TÚ" at bounding box center [944, 141] width 125 height 16
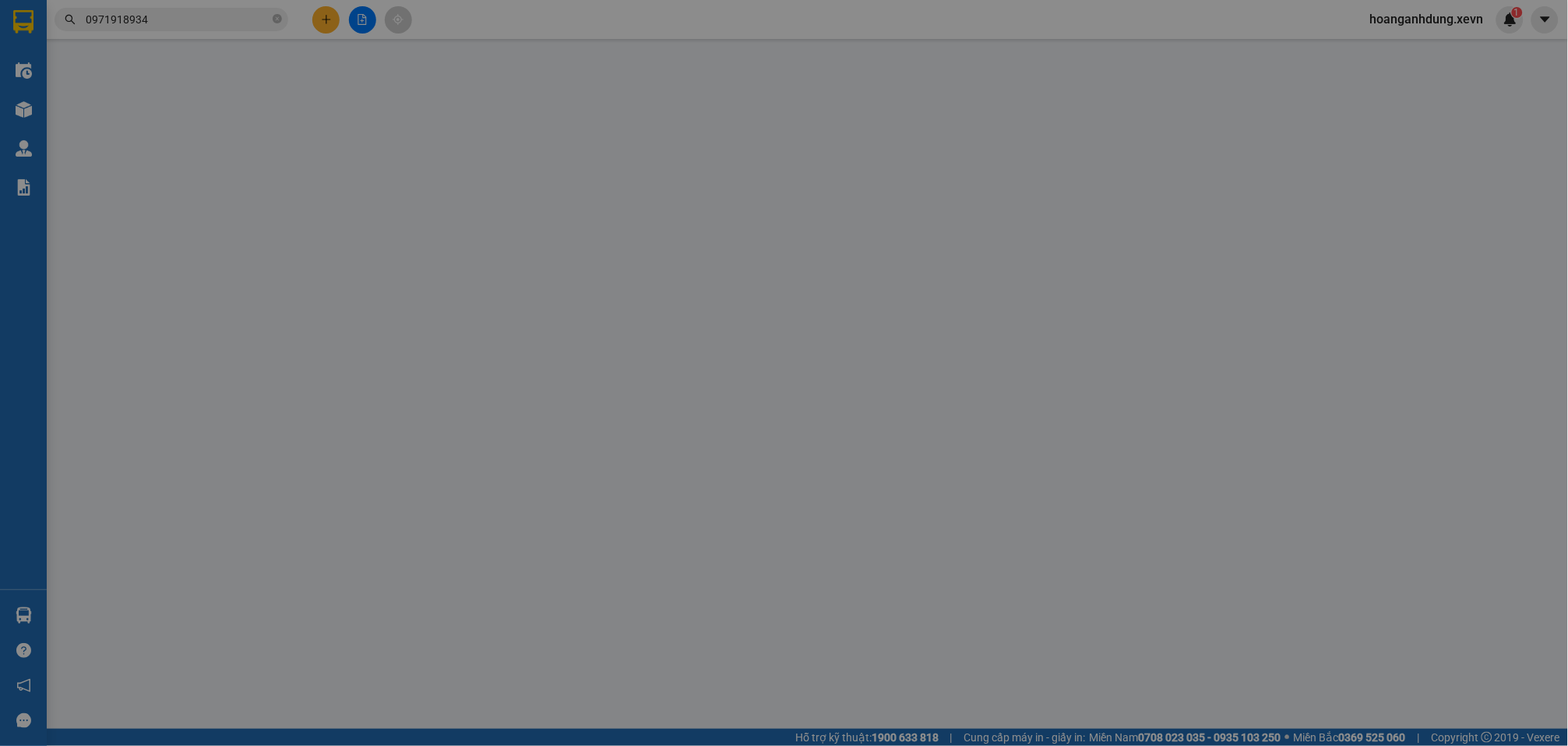
type input "0962277596"
type input "TÚ"
type input "0971918934"
type input "GIANG"
type input "1"
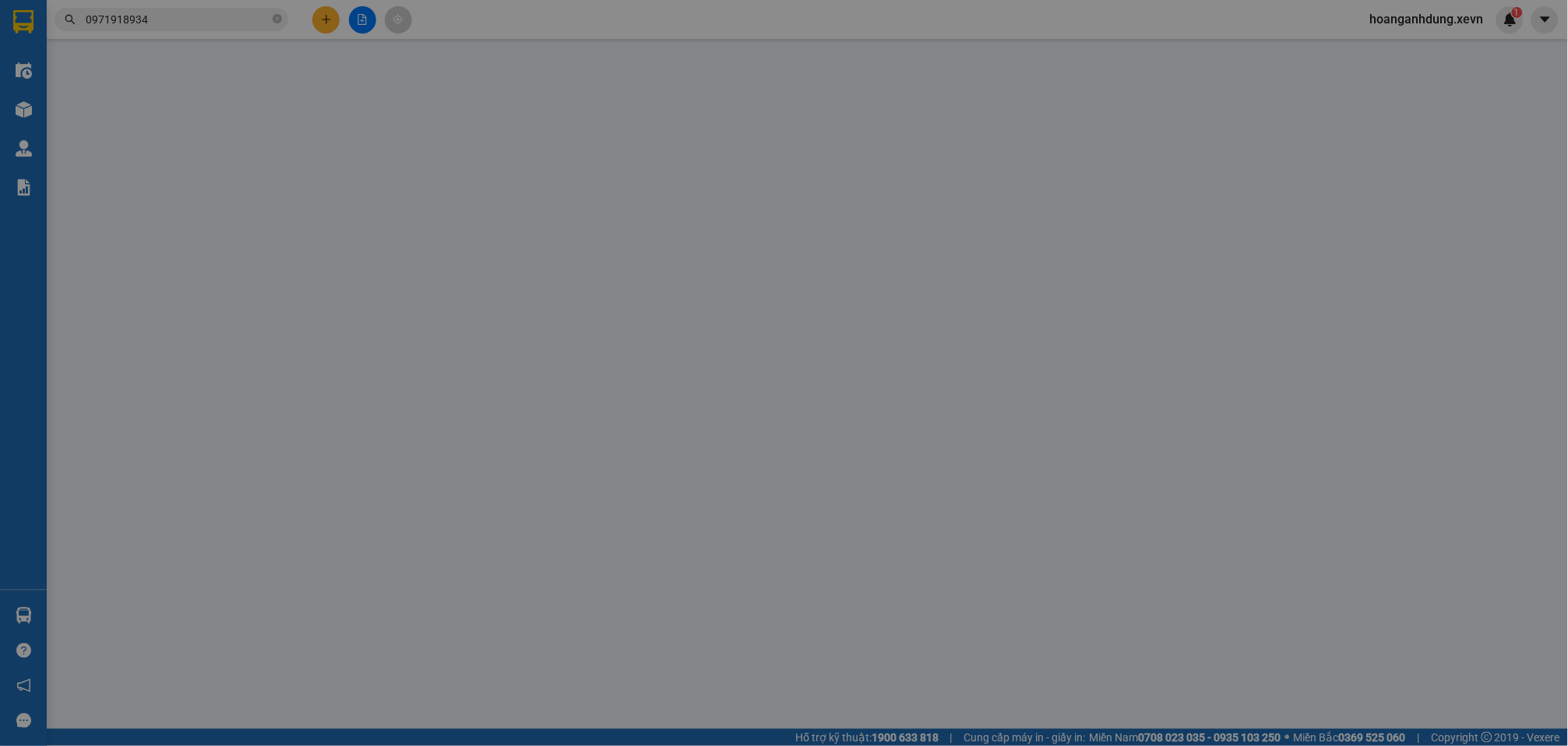
type input "0"
type input "35.000"
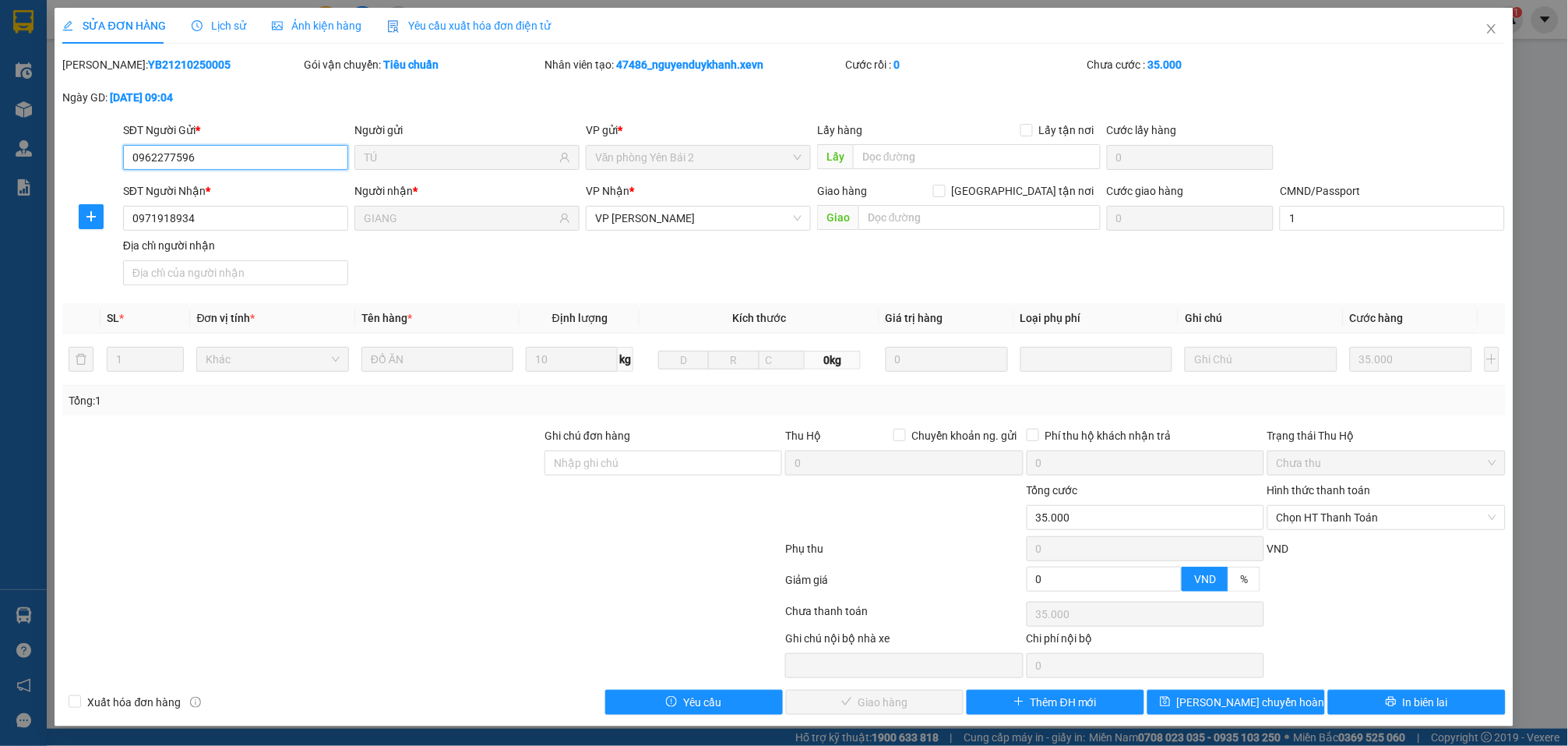
scroll to position [2, 0]
drag, startPoint x: 1325, startPoint y: 513, endPoint x: 1328, endPoint y: 527, distance: 14.3
click at [1325, 516] on span "Chọn HT Thanh Toán" at bounding box center [1386, 517] width 219 height 23
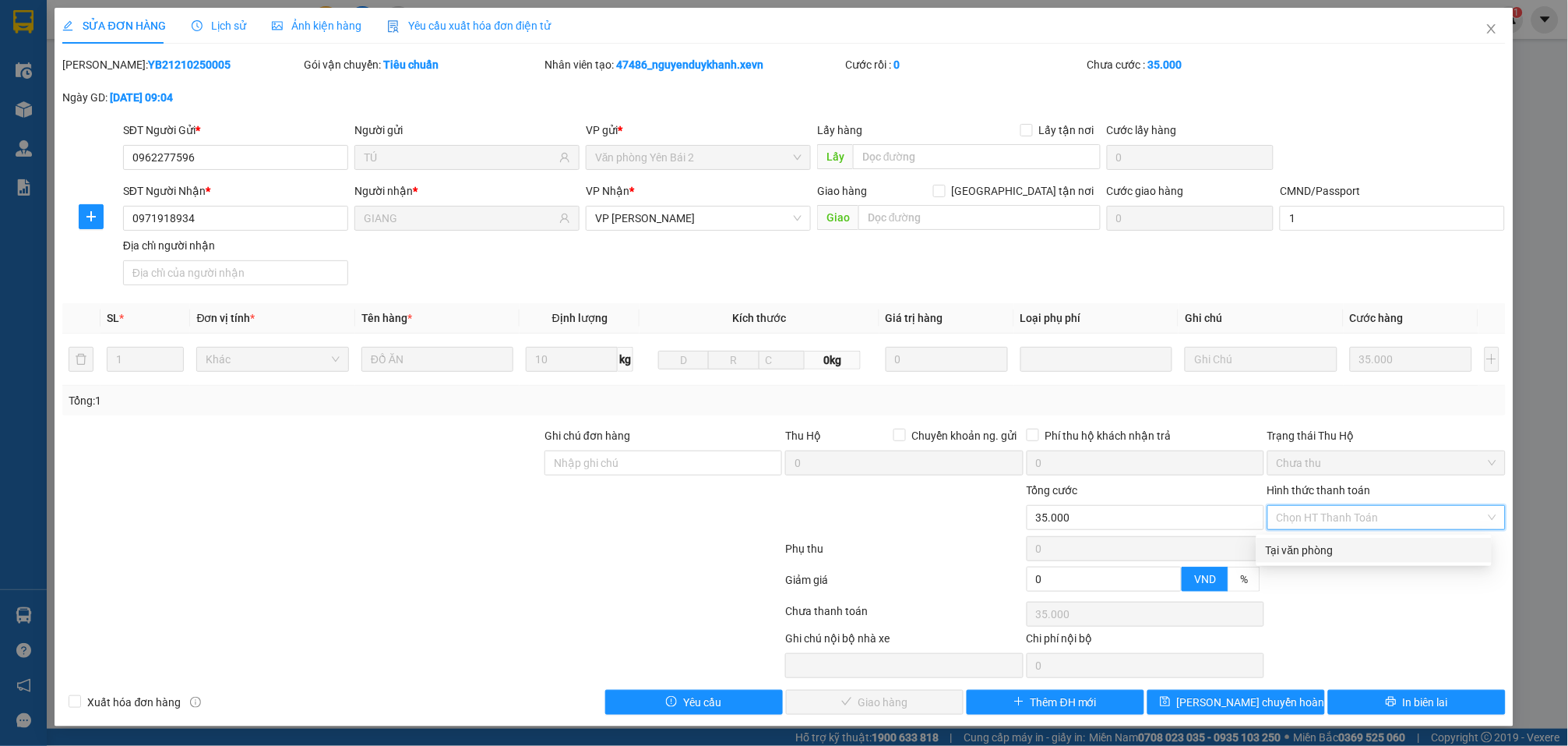
drag, startPoint x: 1328, startPoint y: 527, endPoint x: 1086, endPoint y: 599, distance: 252.5
click at [1333, 546] on div "Tại văn phòng" at bounding box center [1374, 550] width 217 height 17
type input "0"
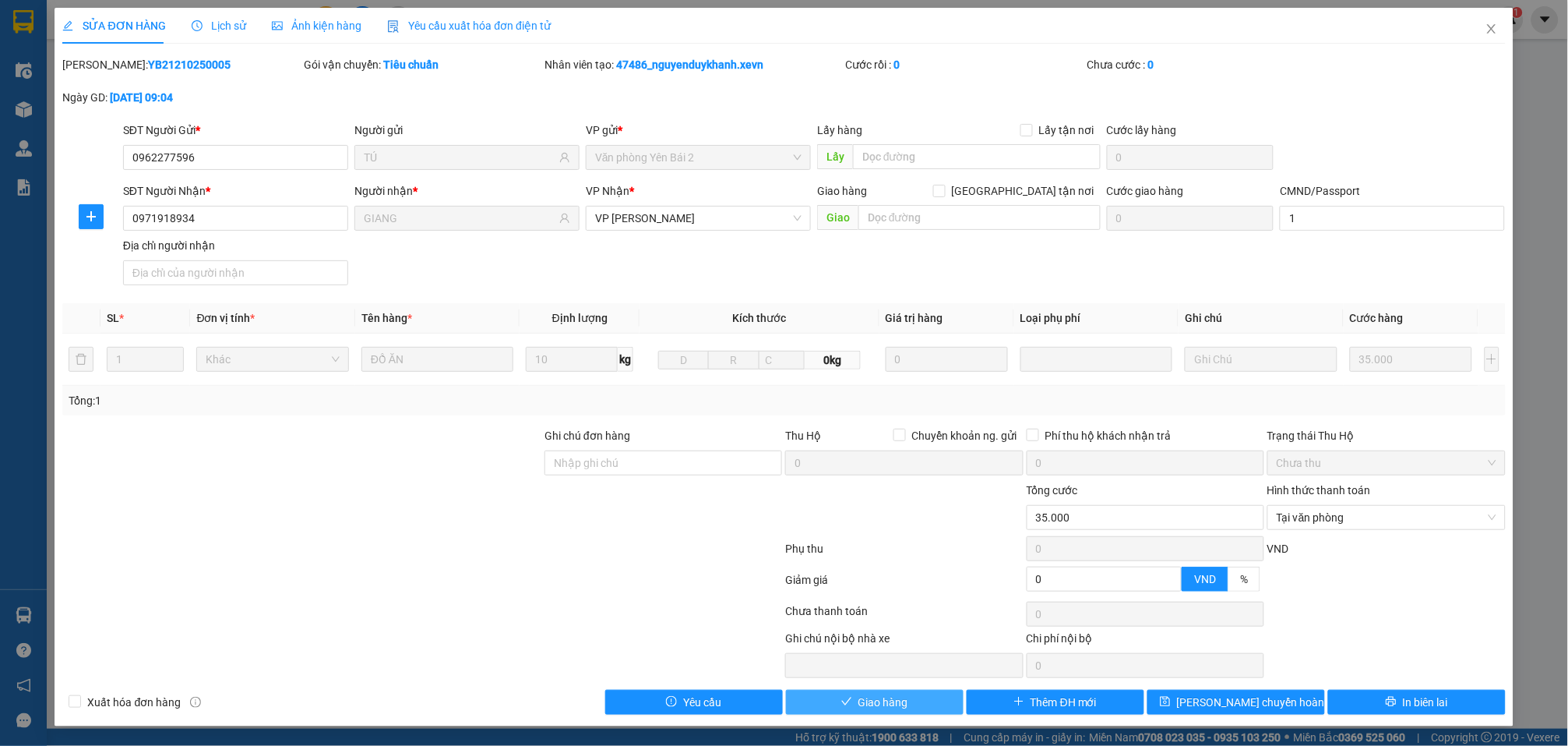
click at [905, 701] on button "Giao hàng" at bounding box center [875, 702] width 177 height 25
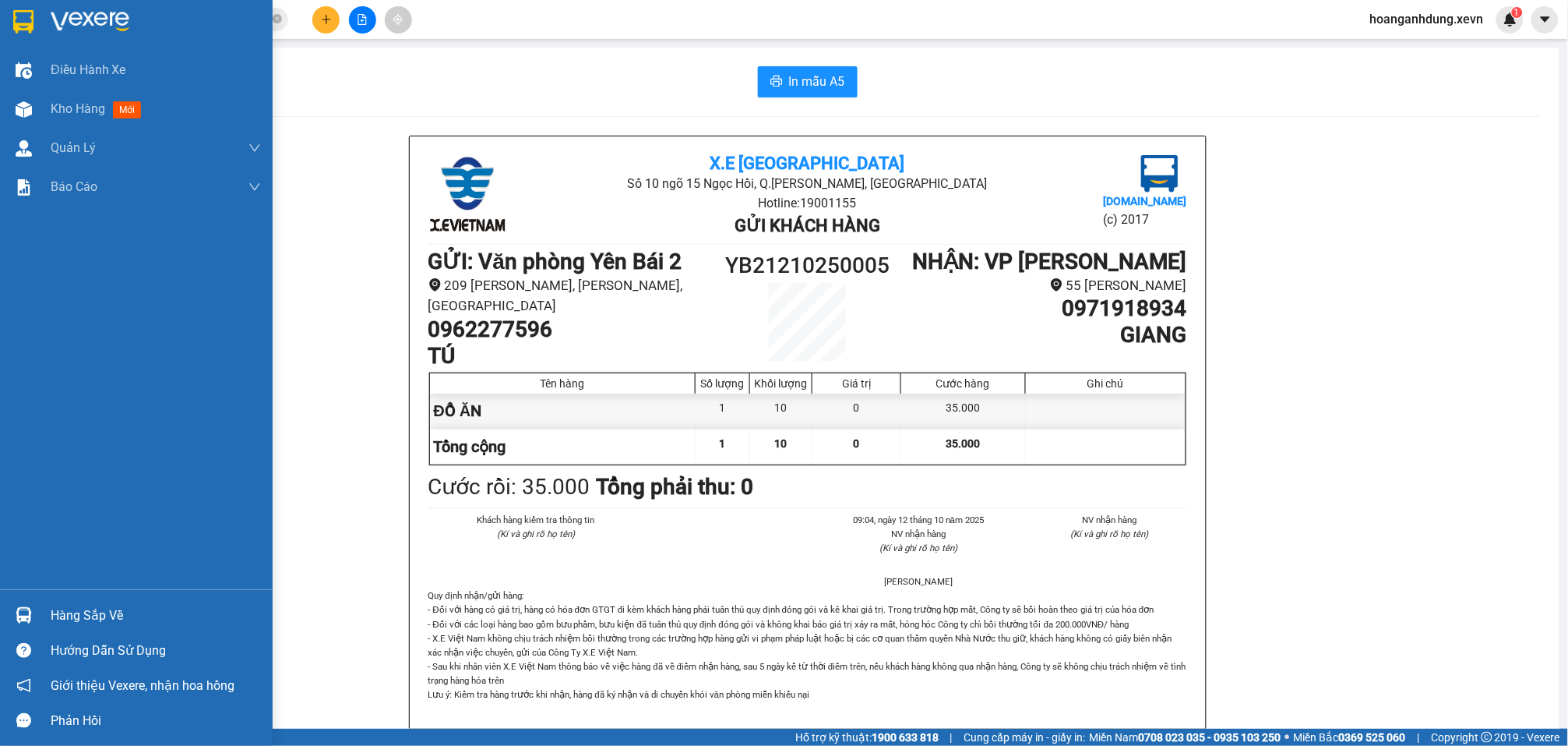
click at [77, 611] on div "Hàng sắp về" at bounding box center [155, 615] width 210 height 23
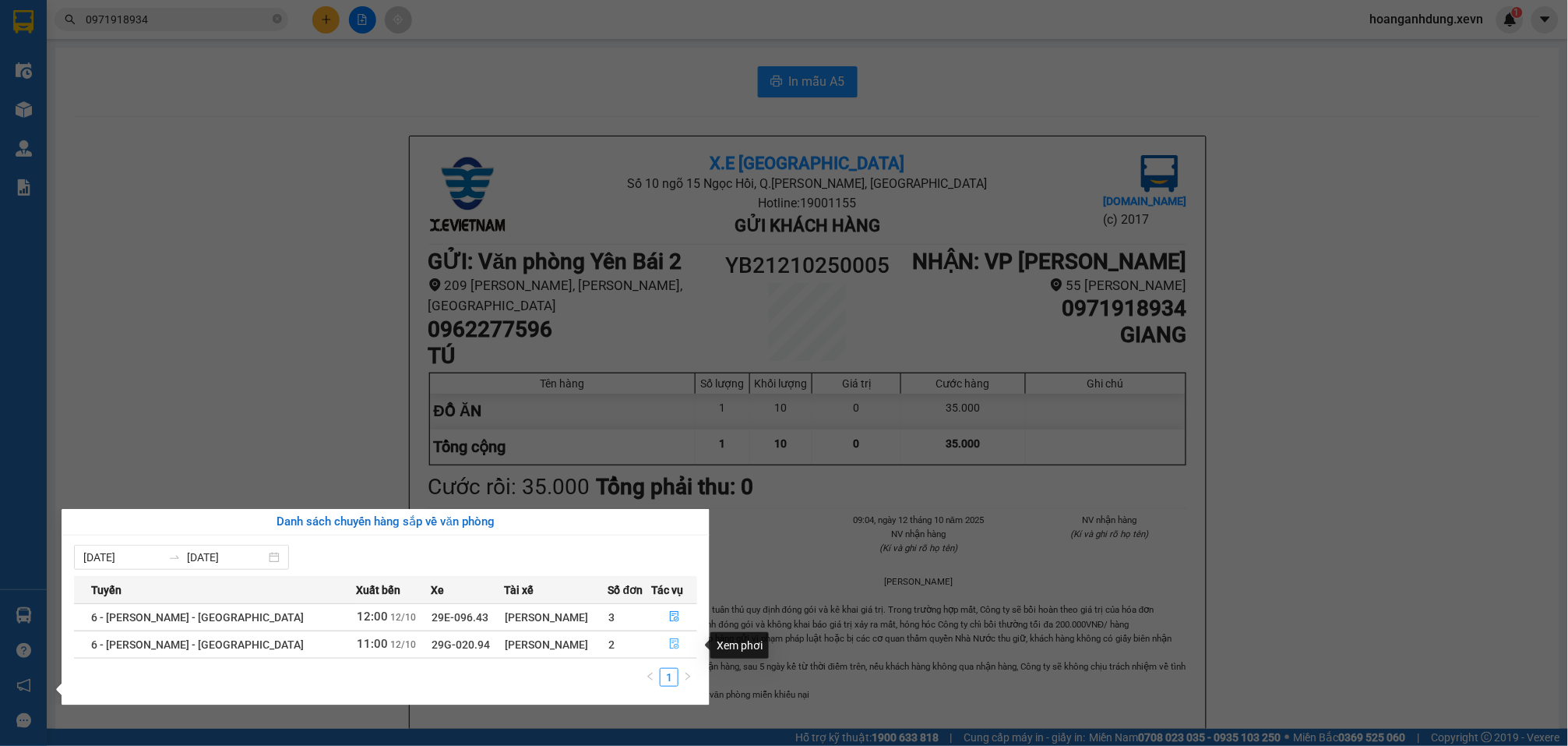
click at [669, 643] on icon "file-done" at bounding box center [674, 643] width 11 height 11
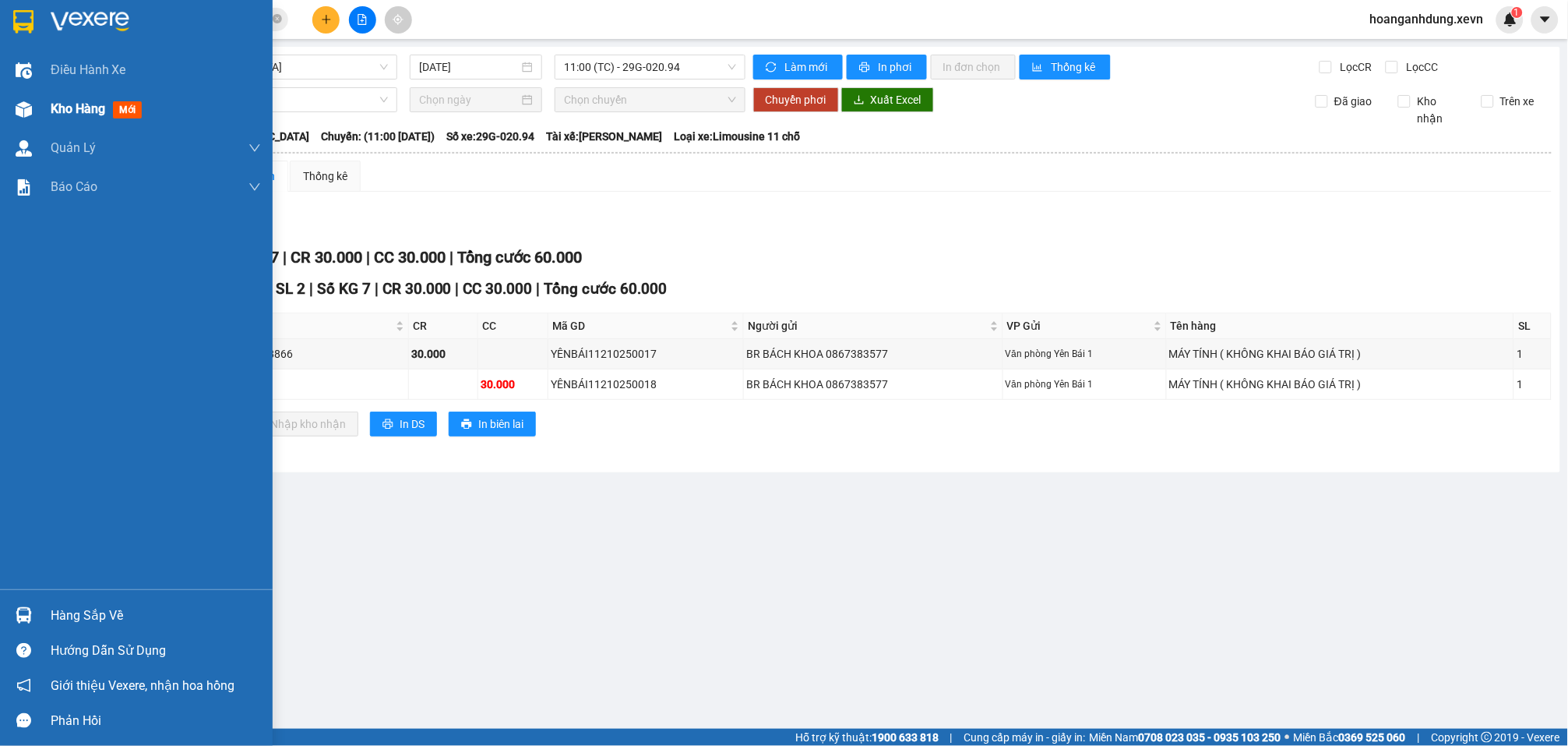
click at [92, 99] on div "Kho hàng mới" at bounding box center [99, 109] width 98 height 19
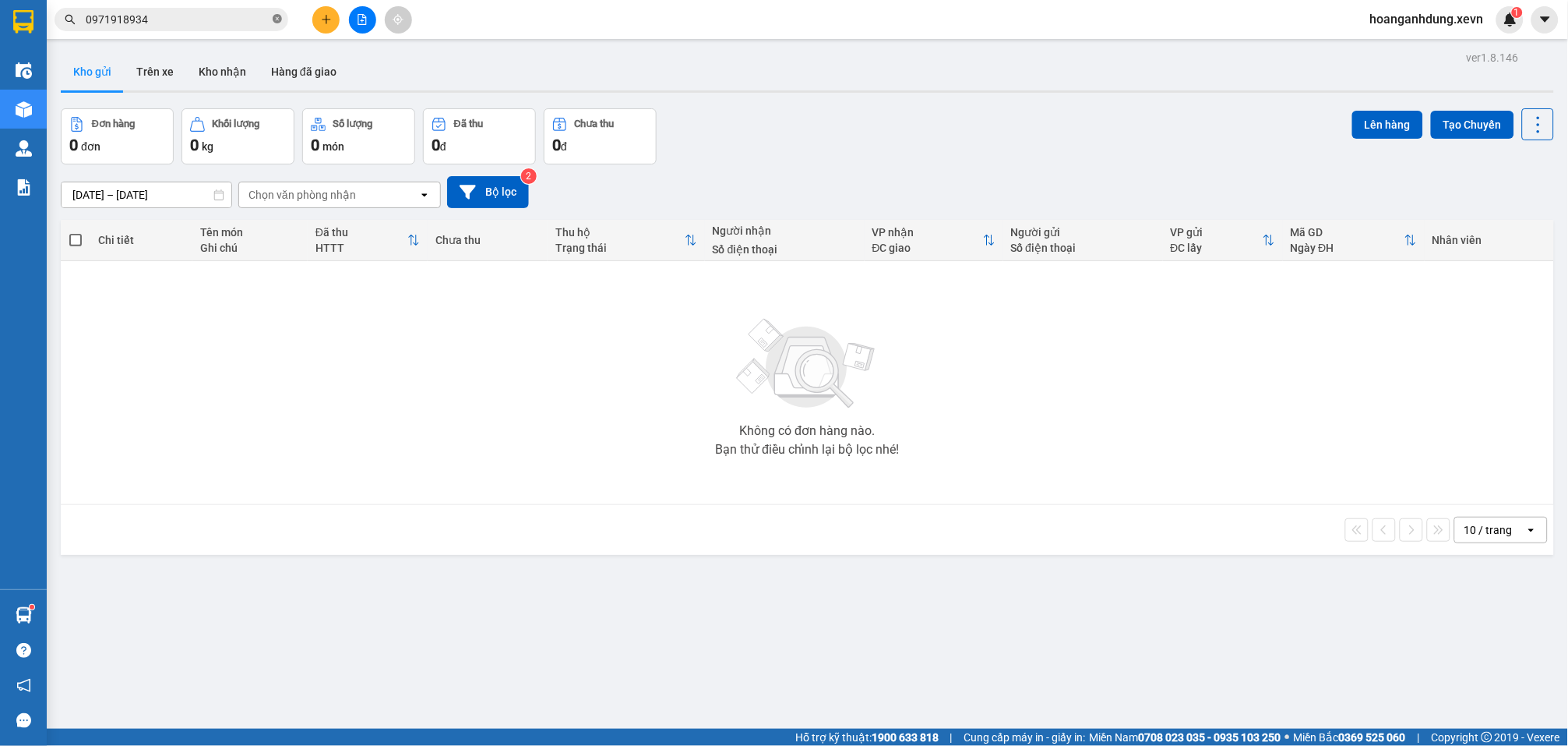
click at [274, 18] on icon "close-circle" at bounding box center [278, 18] width 10 height 10
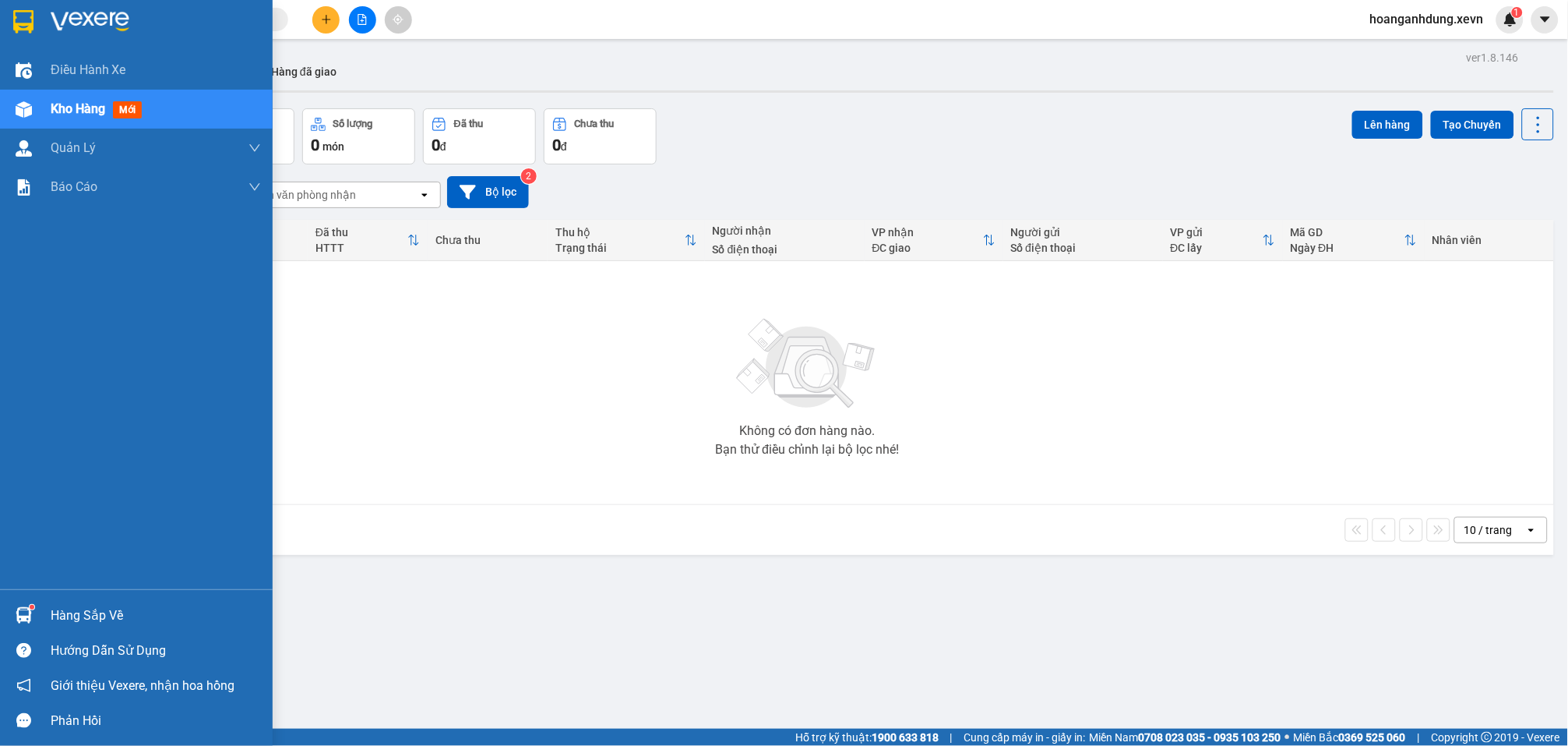
click at [77, 631] on div "Hàng sắp về" at bounding box center [137, 615] width 273 height 35
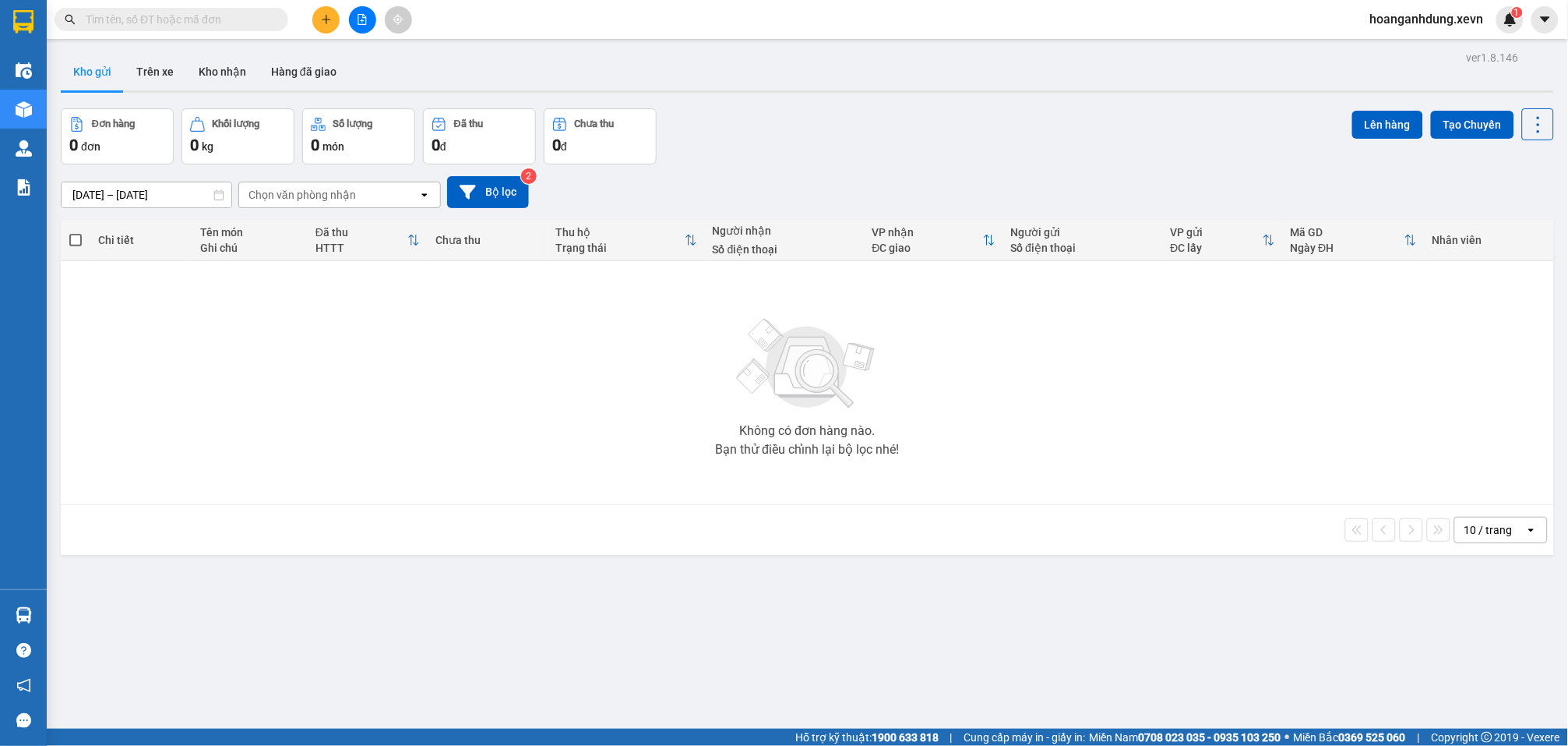
click at [831, 635] on section "Kết quả tìm kiếm ( 2 ) Bộ lọc Mã ĐH Trạng thái Món hàng Thu hộ Tổng cước Chưa c…" at bounding box center [784, 373] width 1568 height 746
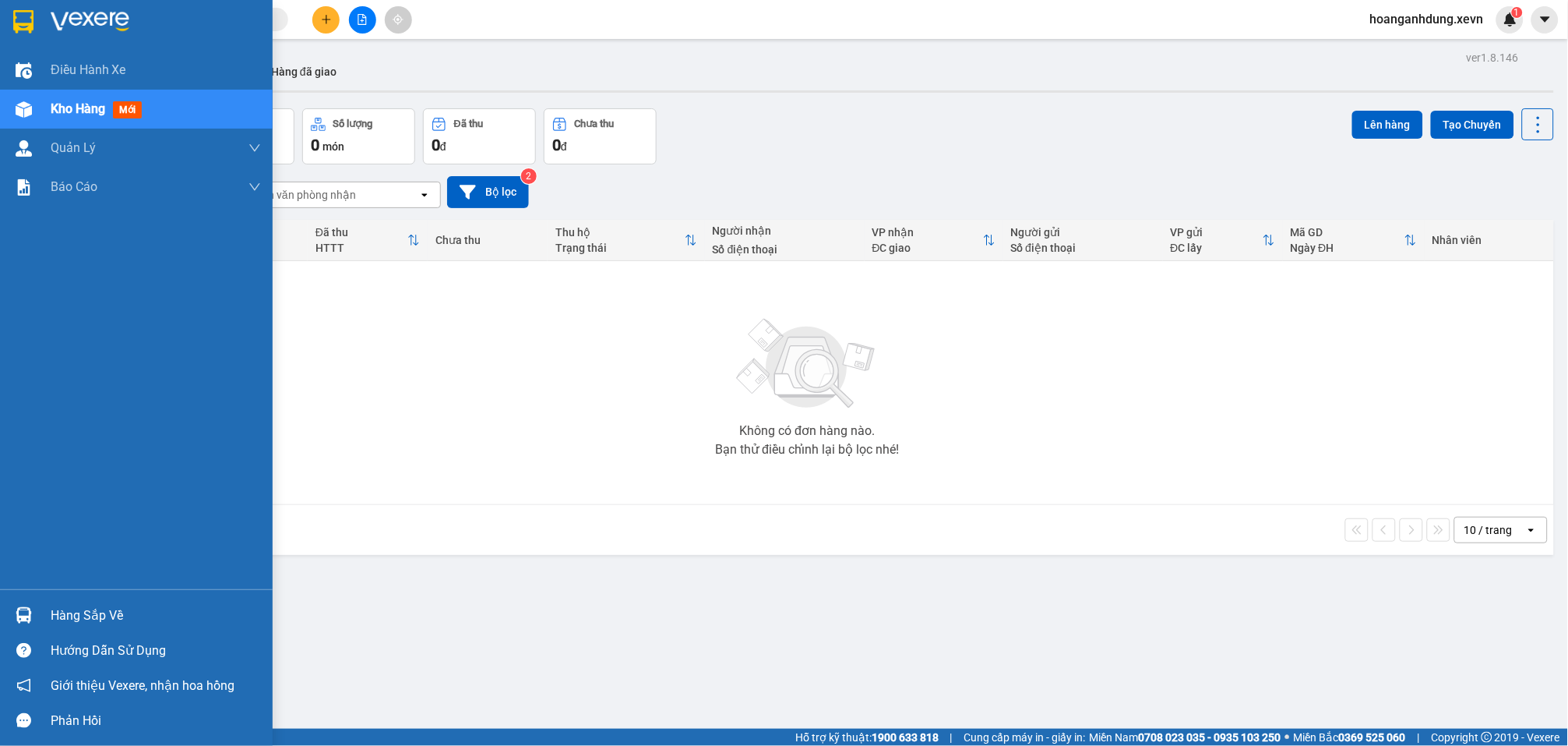
click at [56, 617] on div "Hàng sắp về" at bounding box center [155, 615] width 210 height 23
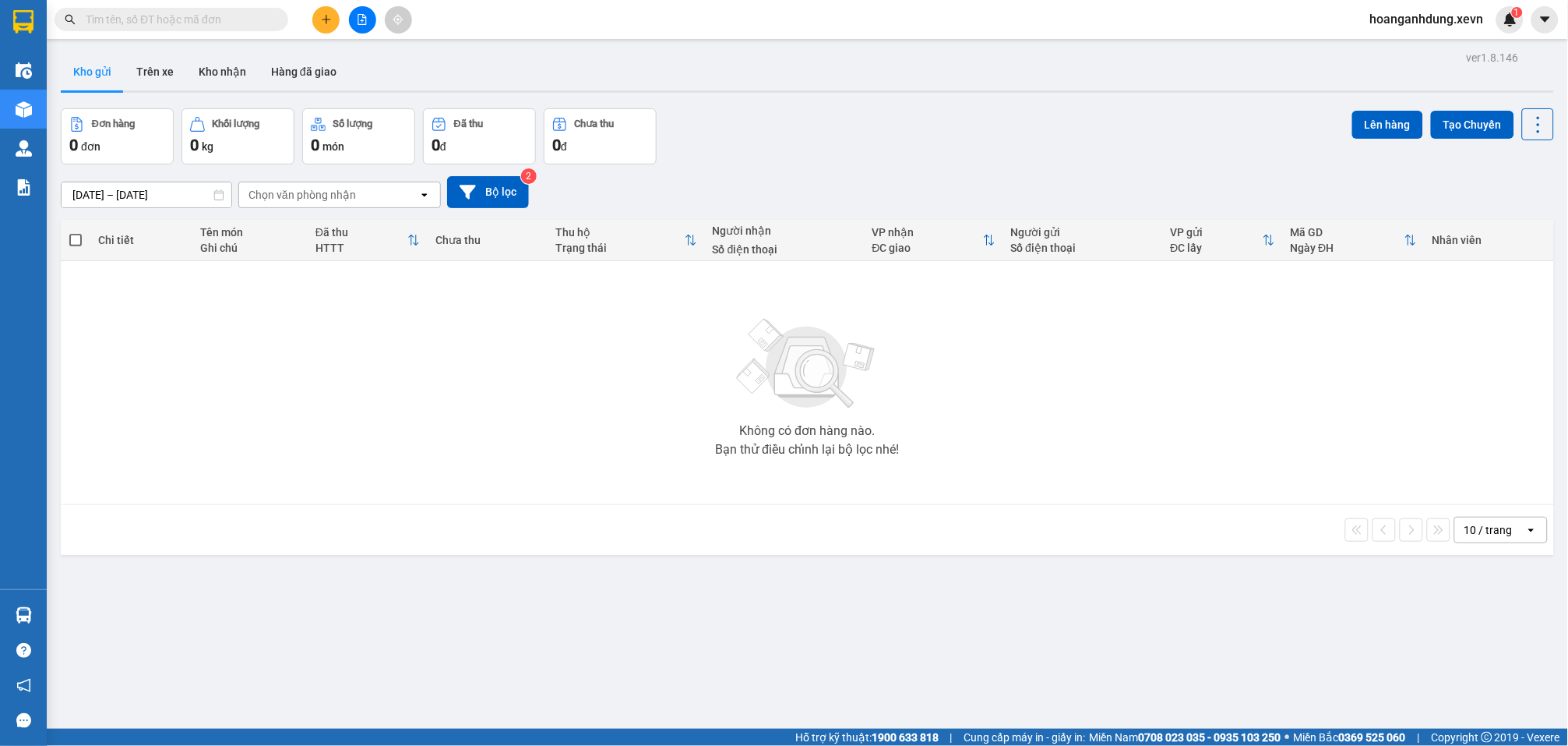
click at [1050, 632] on section "Kết quả tìm kiếm ( 2 ) Bộ lọc Mã ĐH Trạng thái Món hàng Thu hộ Tổng cước Chưa c…" at bounding box center [784, 373] width 1568 height 746
click at [229, 71] on button "Kho nhận" at bounding box center [222, 72] width 73 height 38
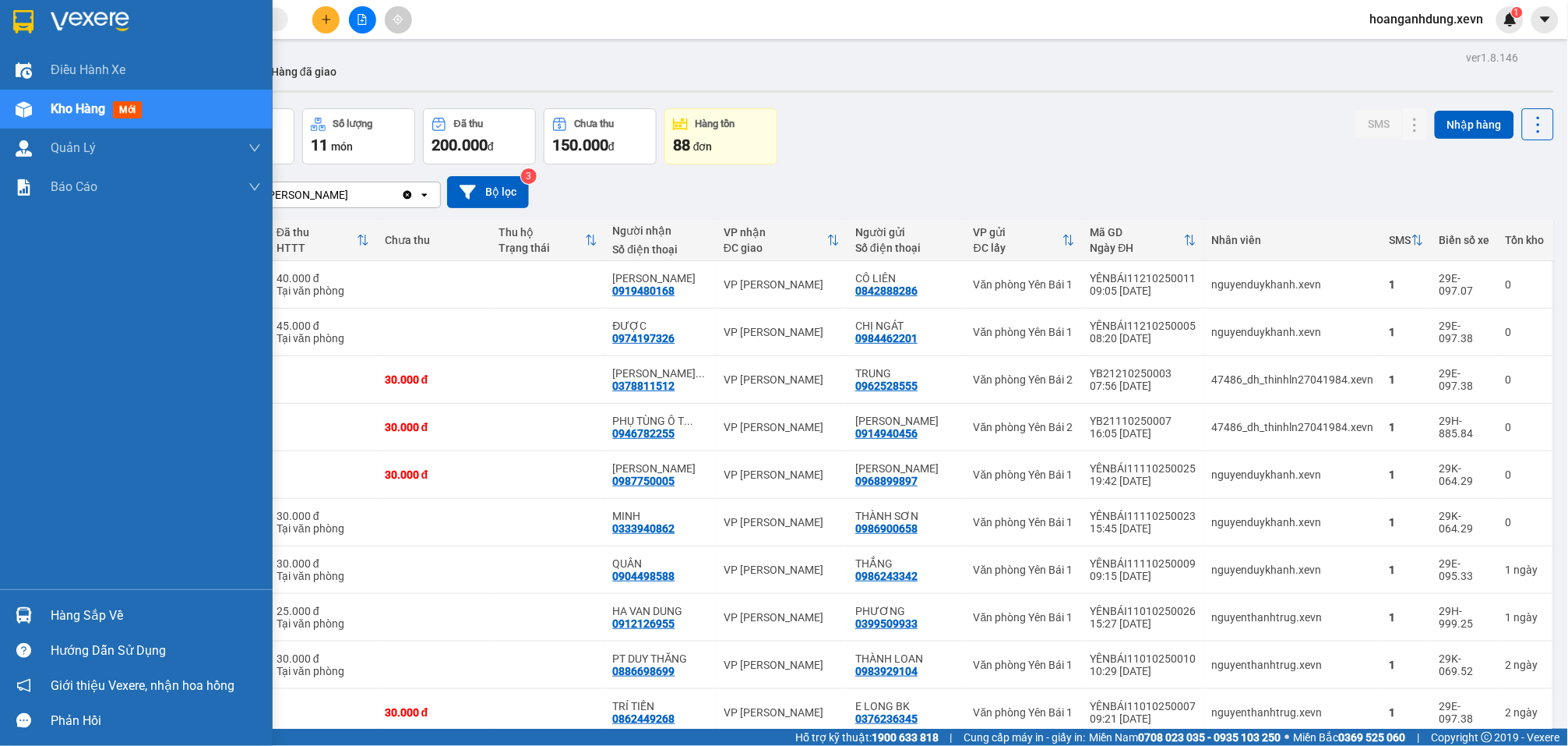
click at [54, 607] on div "Hàng sắp về" at bounding box center [155, 615] width 210 height 23
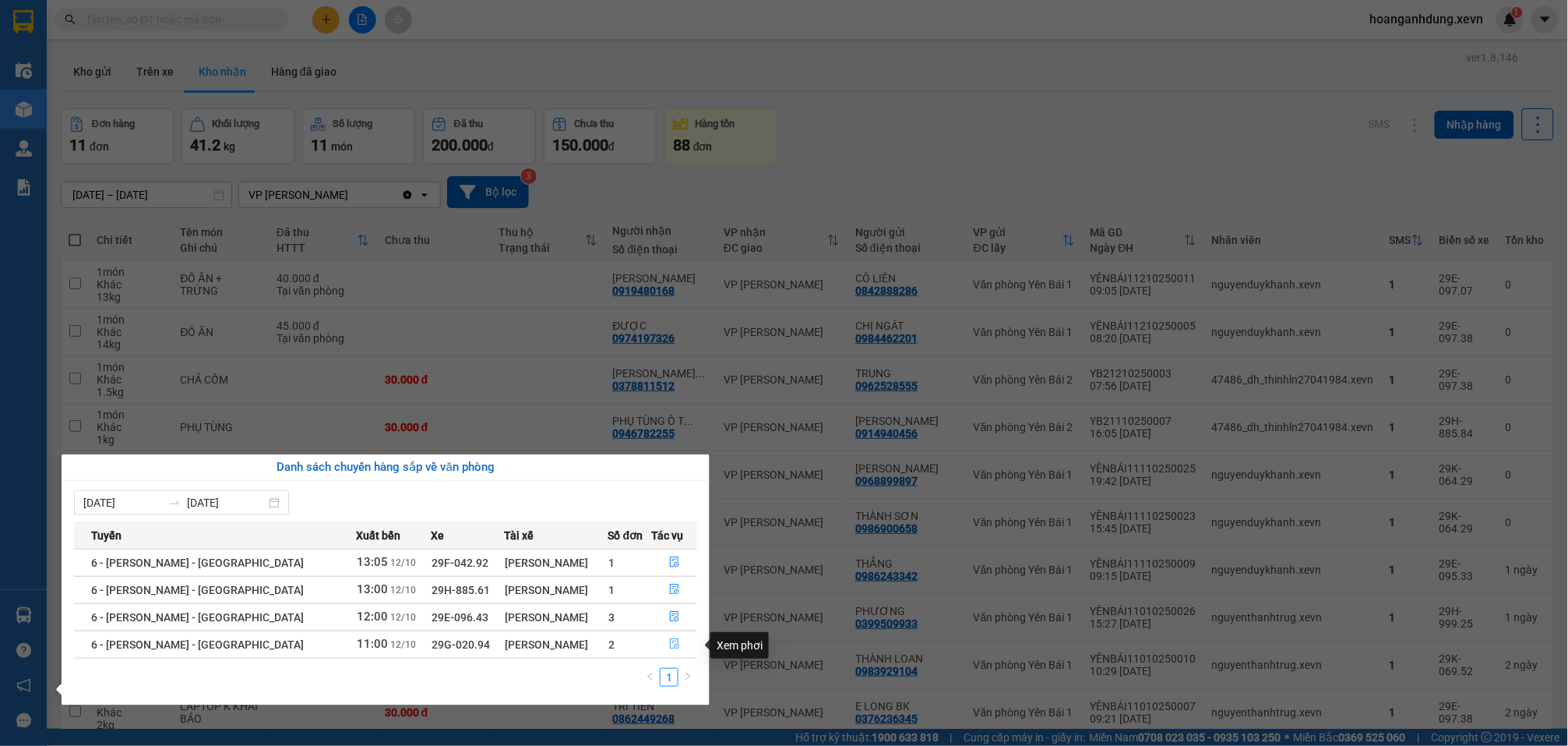
click at [670, 640] on icon "file-done" at bounding box center [675, 643] width 10 height 11
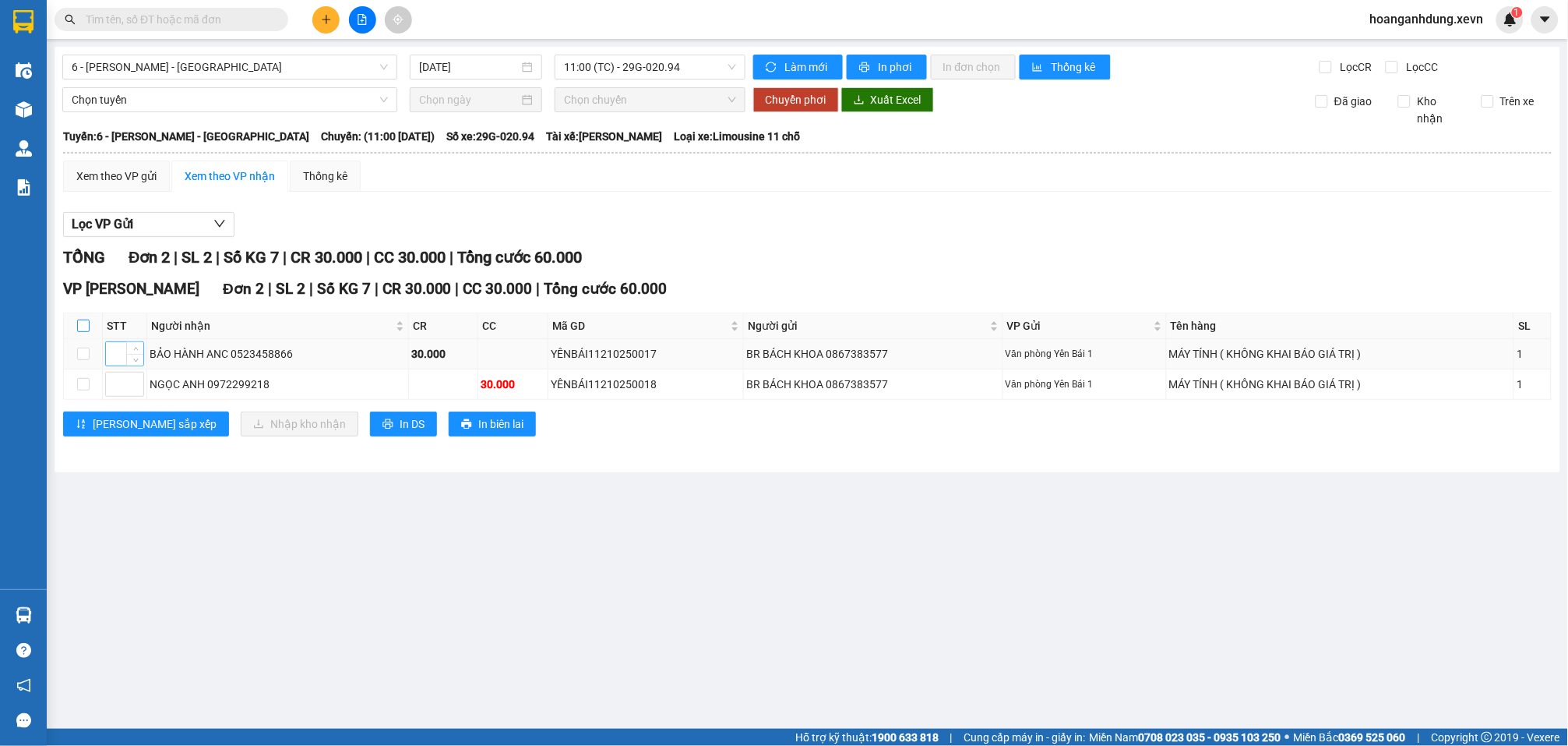
drag, startPoint x: 86, startPoint y: 315, endPoint x: 115, endPoint y: 332, distance: 33.6
click at [94, 319] on th at bounding box center [83, 326] width 39 height 26
drag, startPoint x: 78, startPoint y: 314, endPoint x: 183, endPoint y: 389, distance: 129.0
click at [80, 320] on input "checkbox" at bounding box center [83, 326] width 13 height 13
checkbox input "true"
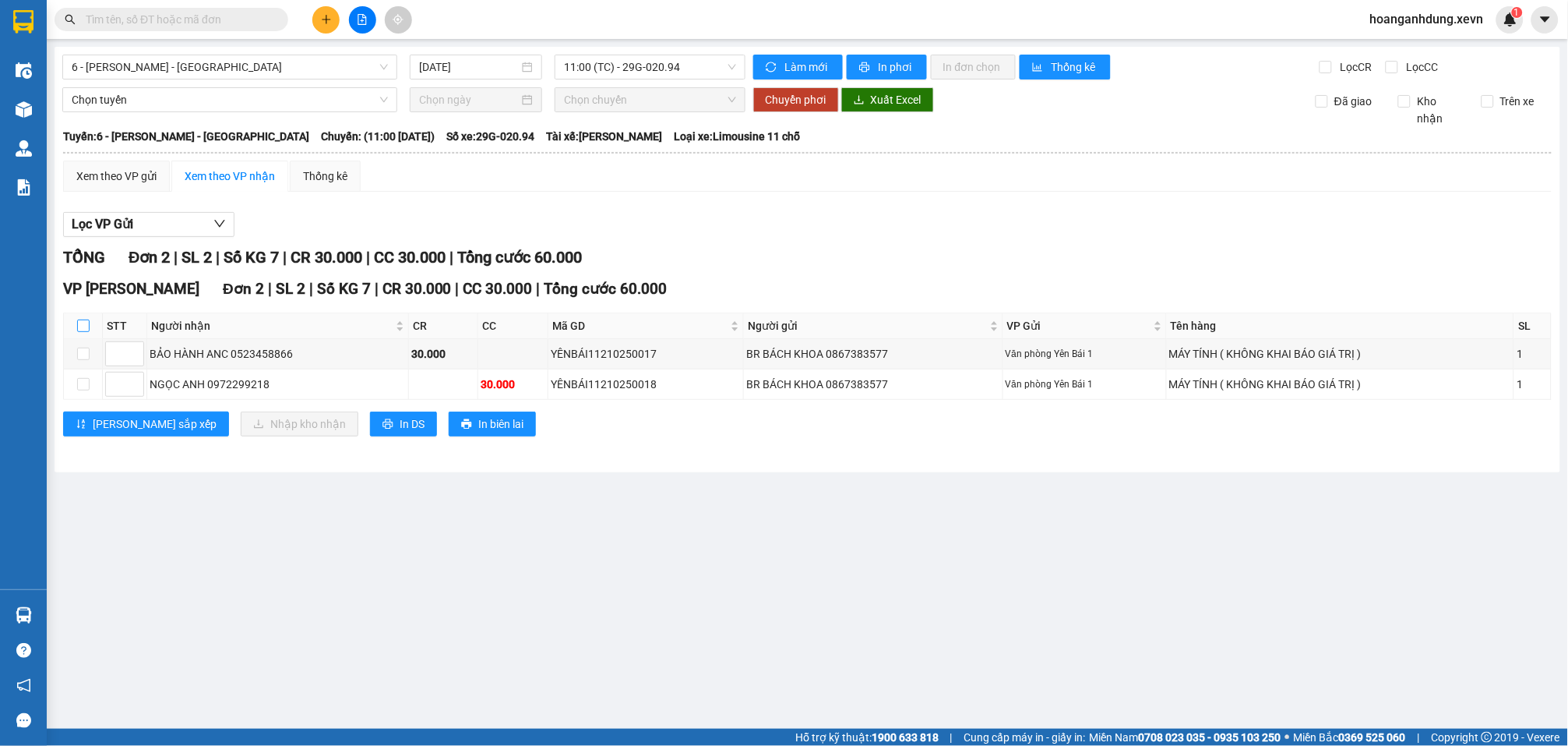
checkbox input "true"
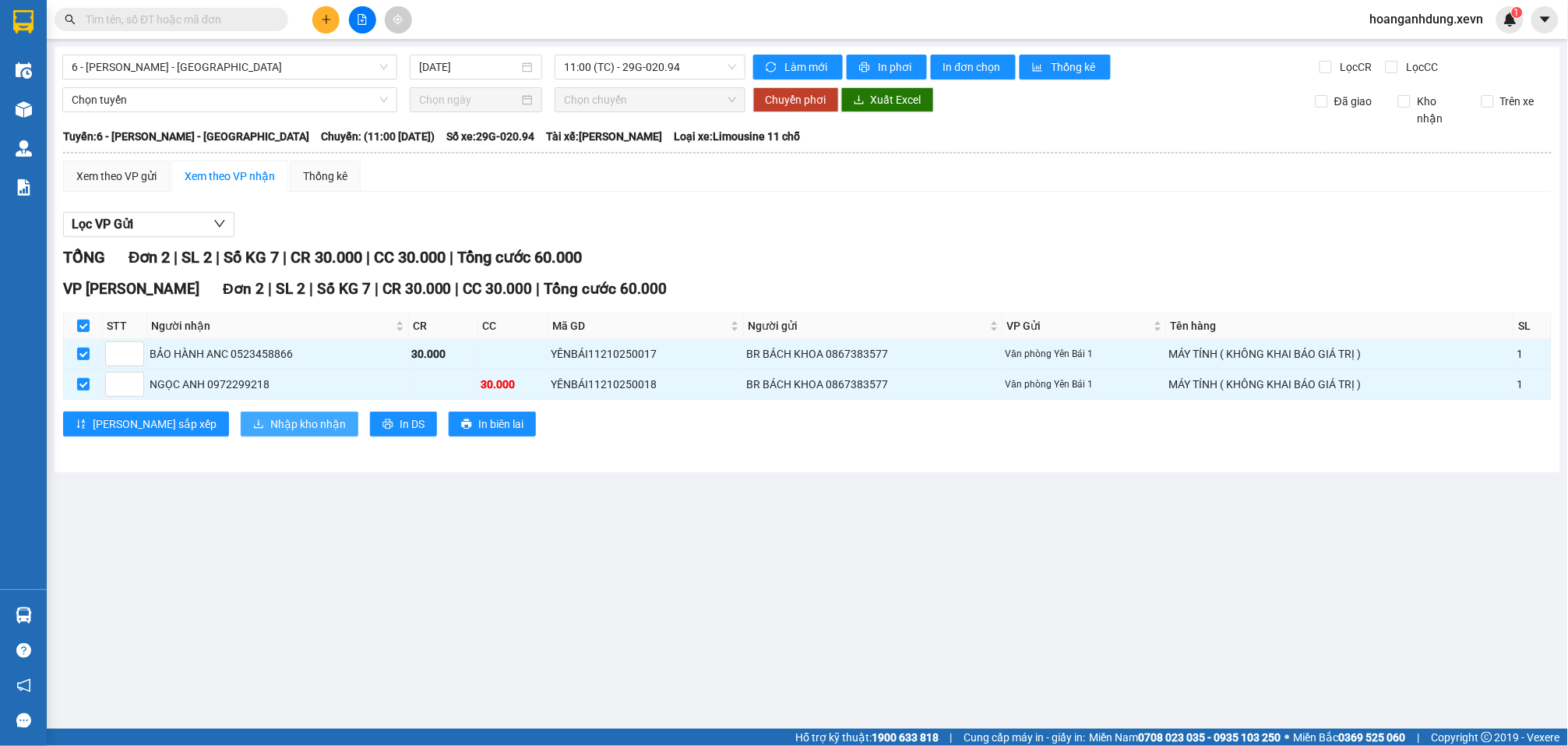
click at [270, 420] on span "Nhập kho nhận" at bounding box center [308, 424] width 76 height 17
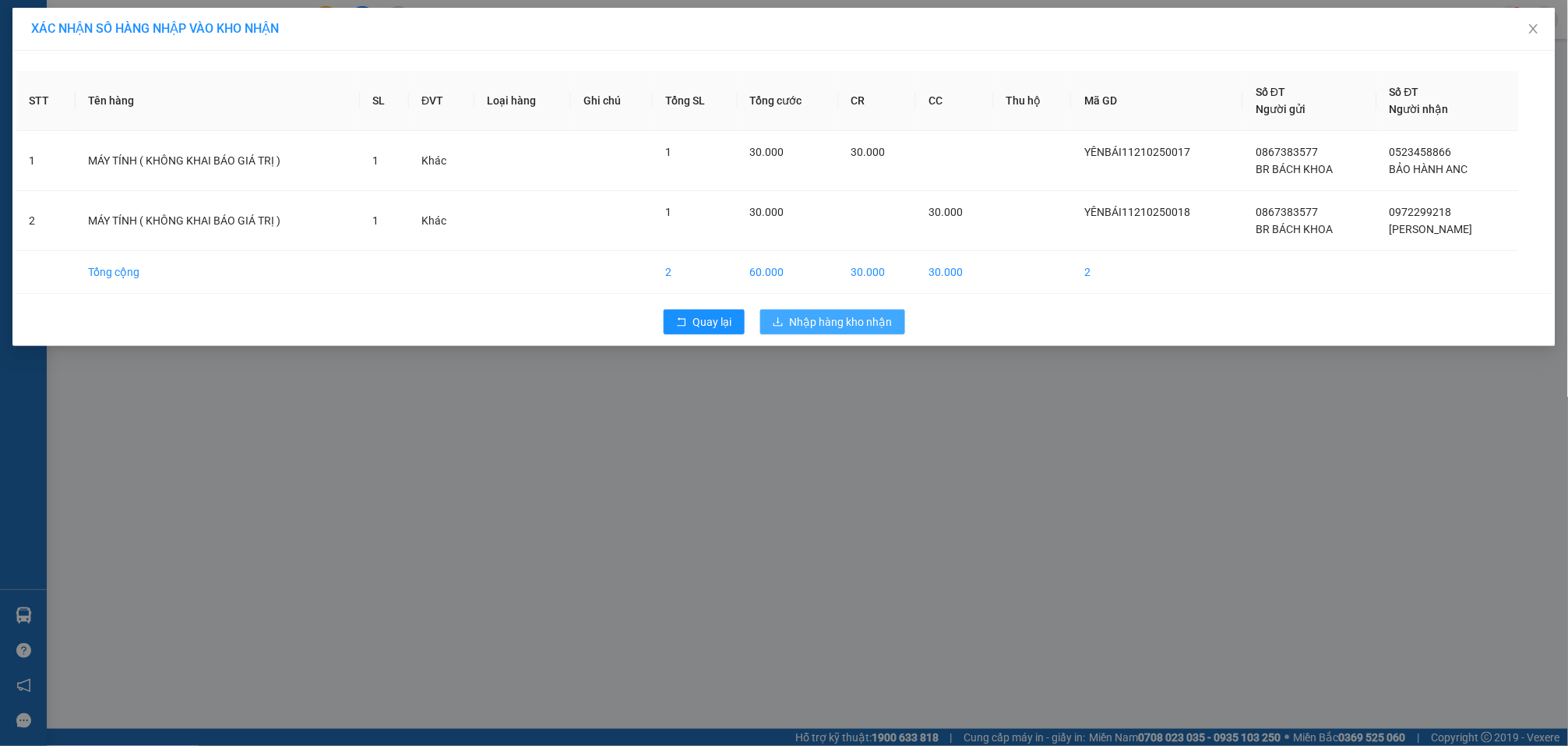
click at [846, 321] on span "Nhập hàng kho nhận" at bounding box center [842, 322] width 103 height 17
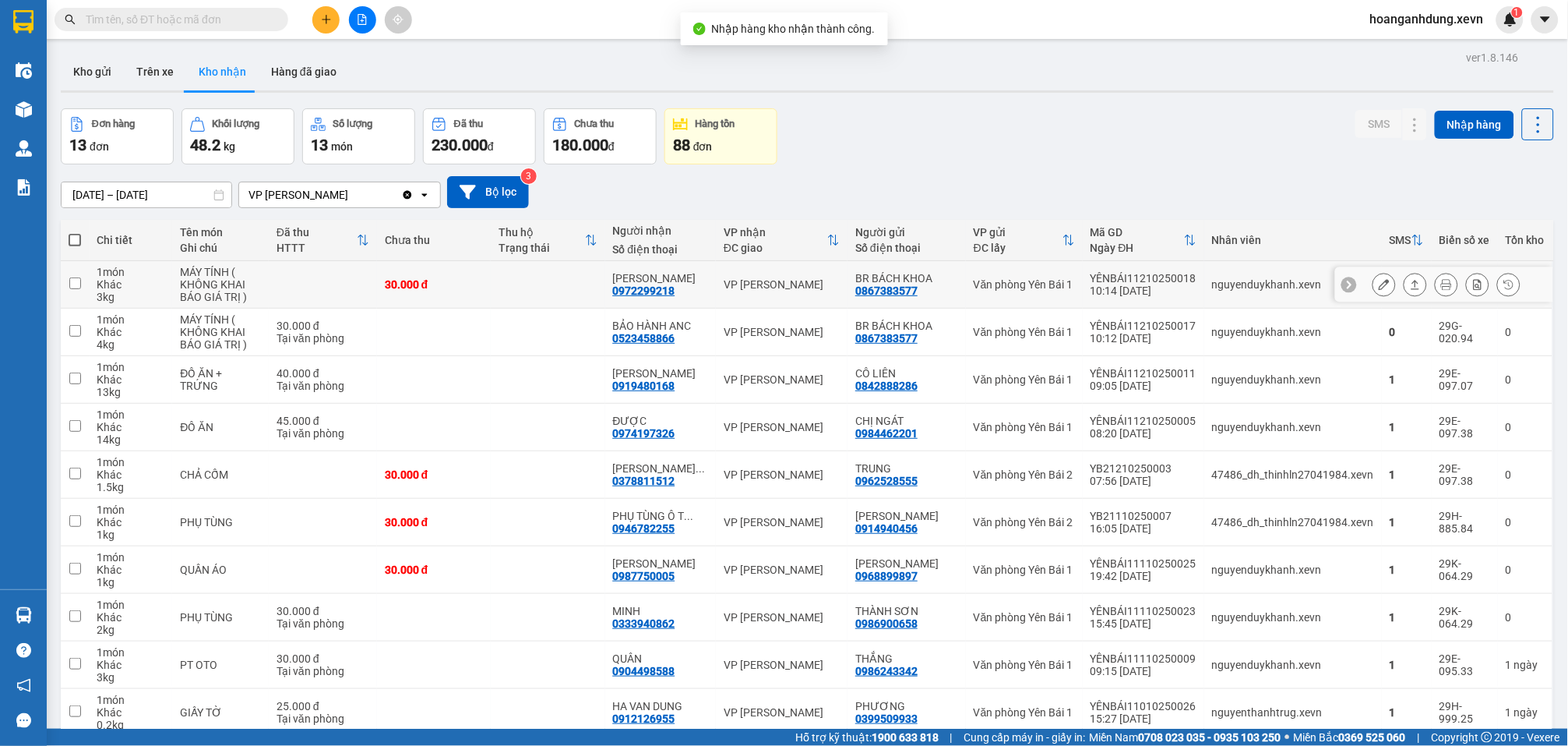
click at [1073, 277] on td "Văn phòng Yên Bái 1" at bounding box center [1024, 284] width 117 height 47
checkbox input "true"
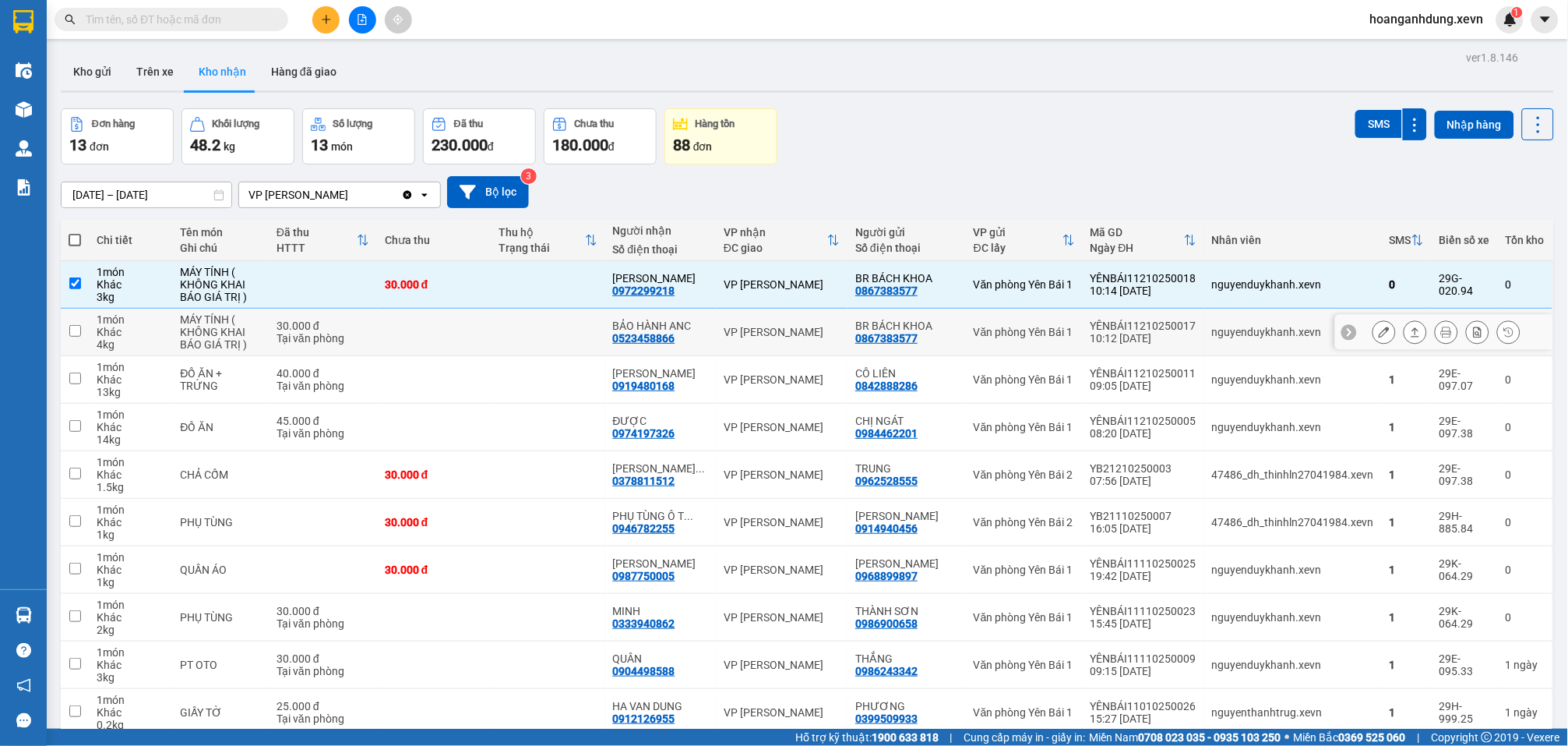
click at [1069, 325] on td "Văn phòng Yên Bái 1" at bounding box center [1024, 332] width 117 height 47
checkbox input "true"
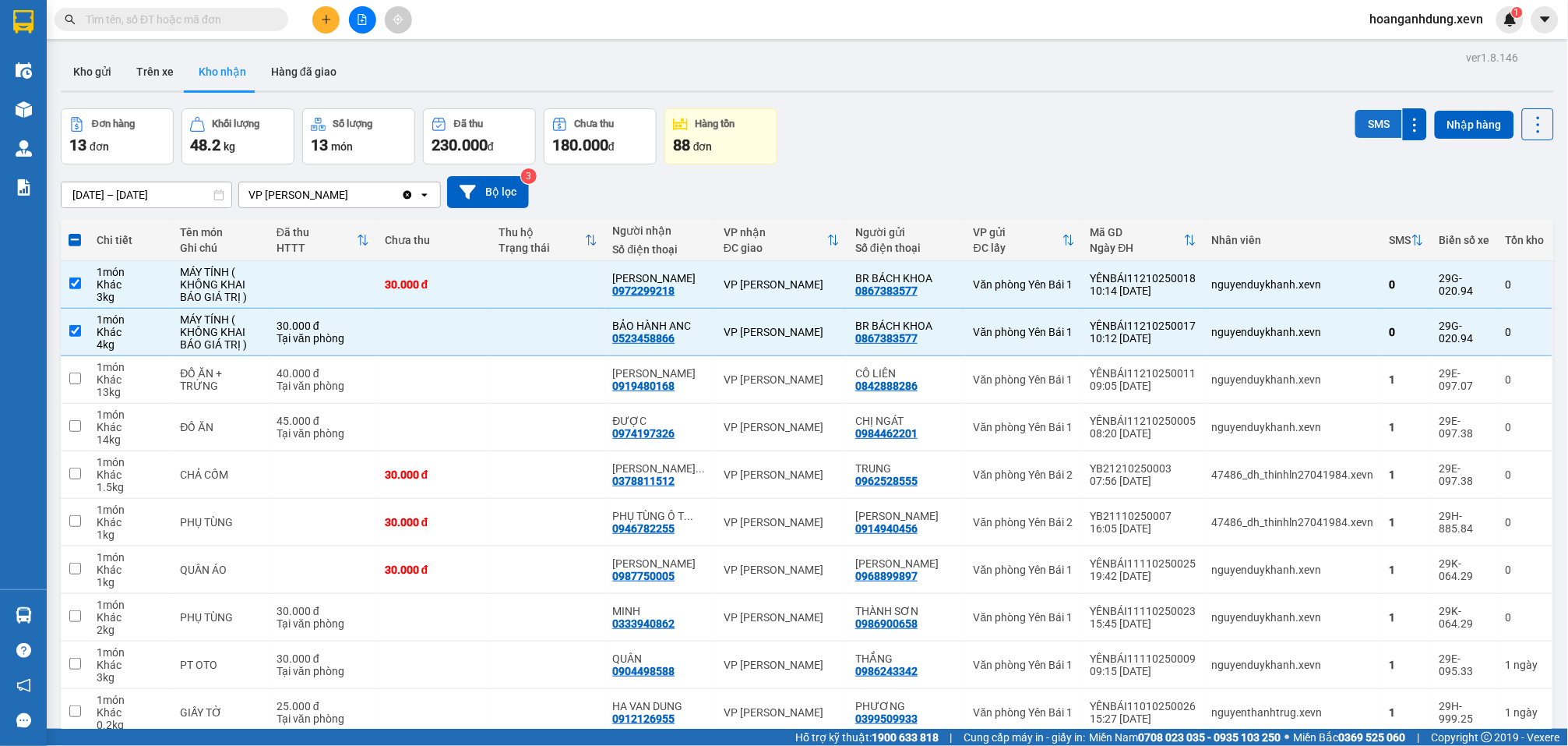
click at [1356, 124] on button "SMS" at bounding box center [1379, 123] width 46 height 28
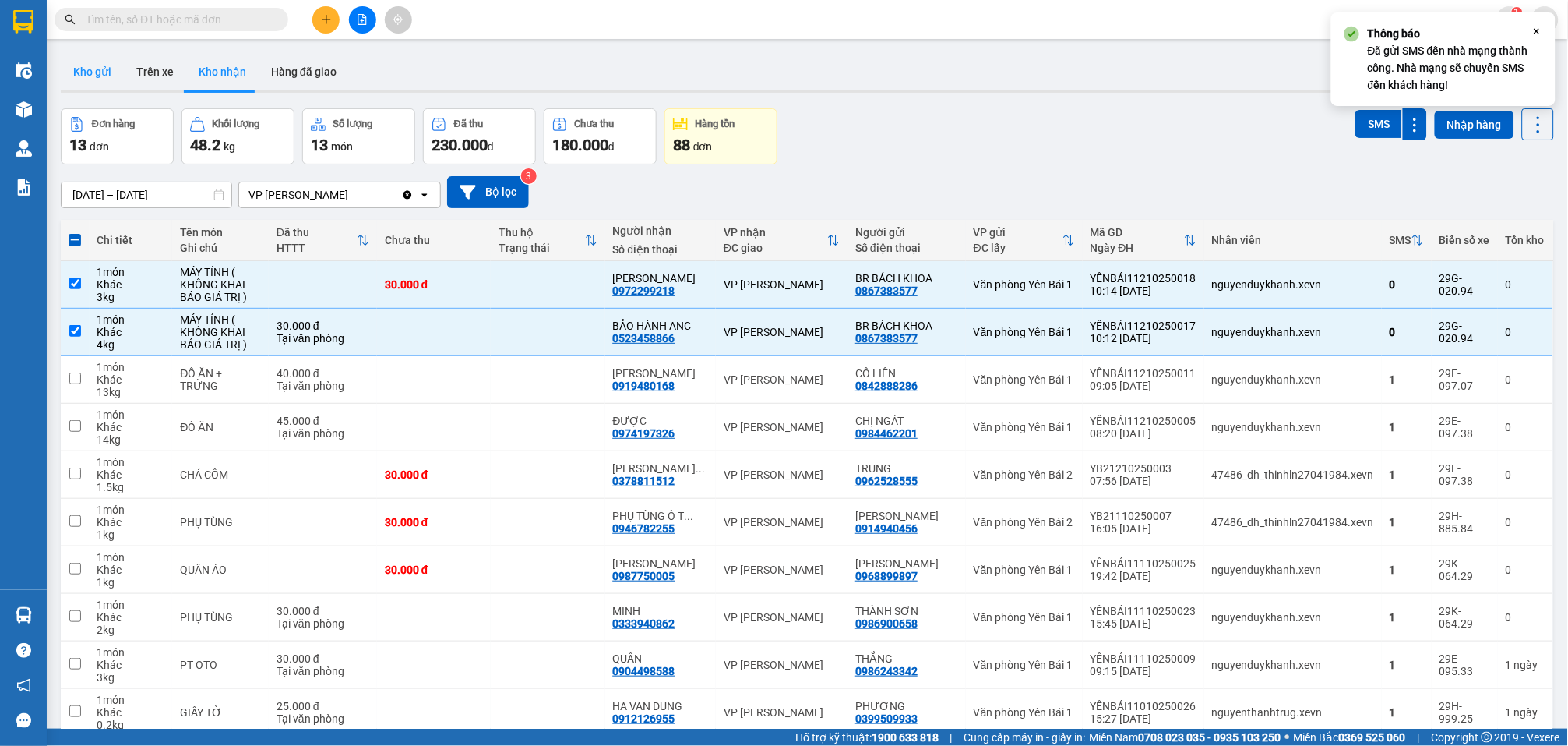
click at [74, 70] on button "Kho gửi" at bounding box center [92, 72] width 63 height 38
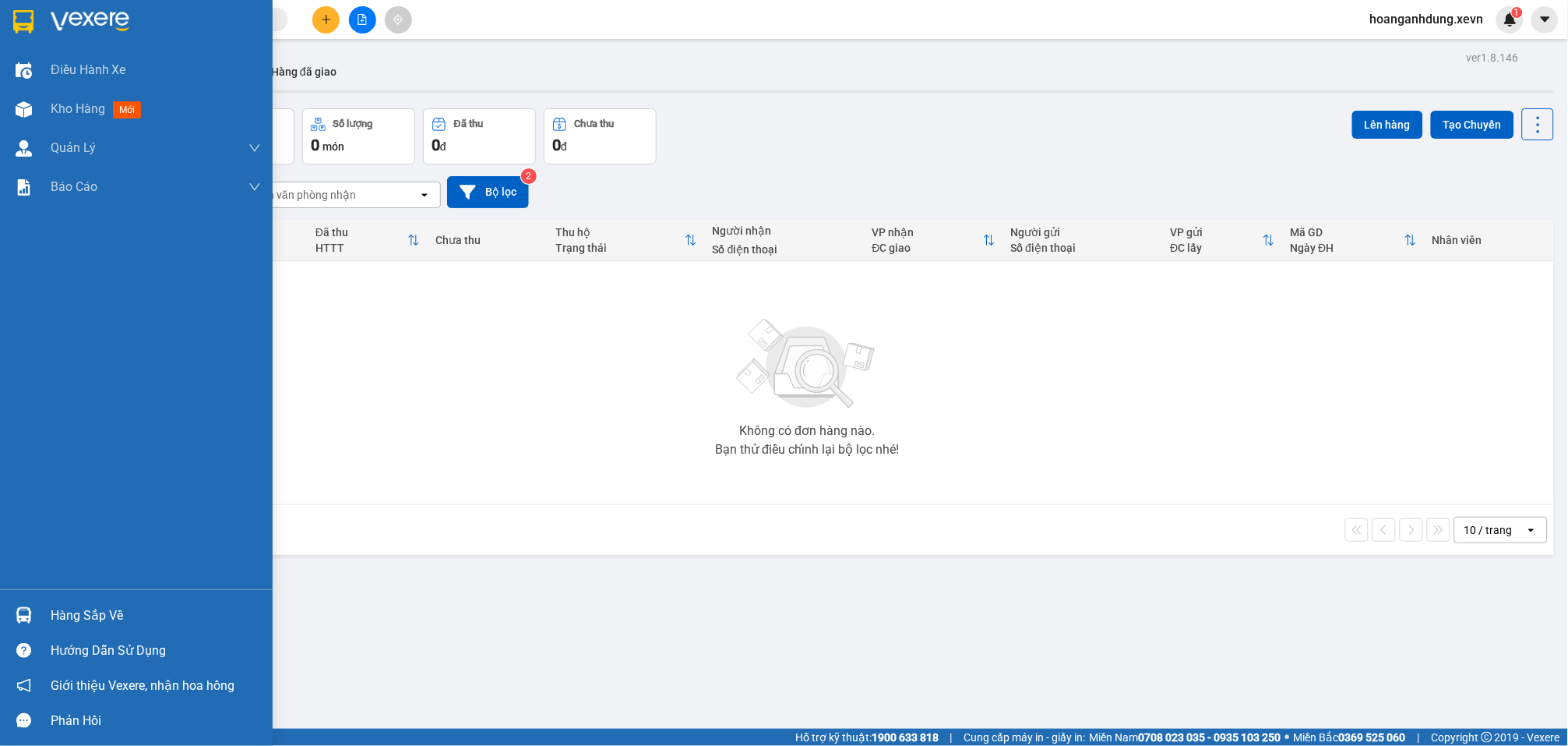
click at [70, 613] on div "Hàng sắp về" at bounding box center [155, 615] width 210 height 23
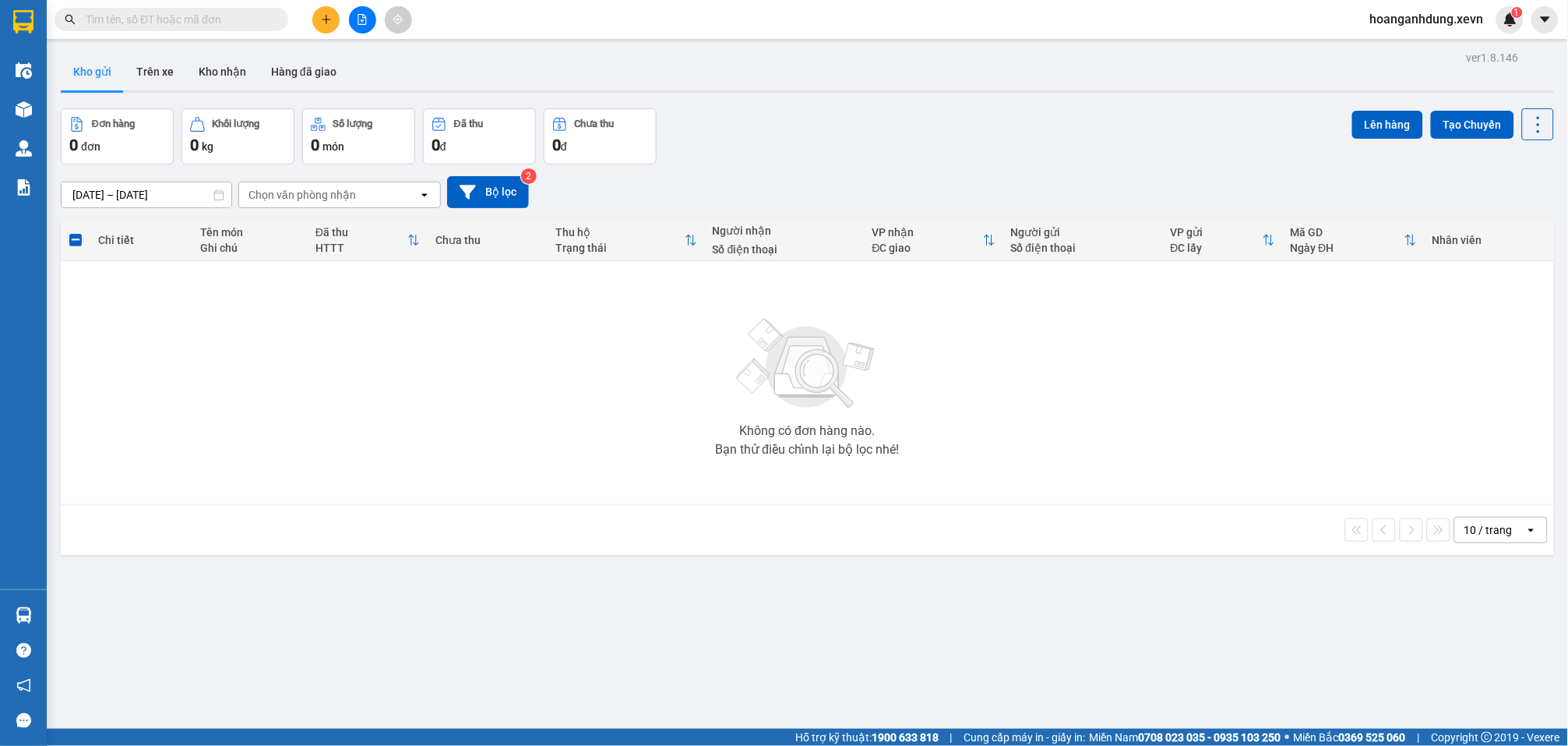
click at [907, 104] on section "Kết quả tìm kiếm ( 2 ) Bộ lọc Mã ĐH Trạng thái Món hàng Thu hộ Tổng cước Chưa c…" at bounding box center [784, 373] width 1568 height 746
click at [181, 81] on button "Trên xe" at bounding box center [155, 72] width 62 height 38
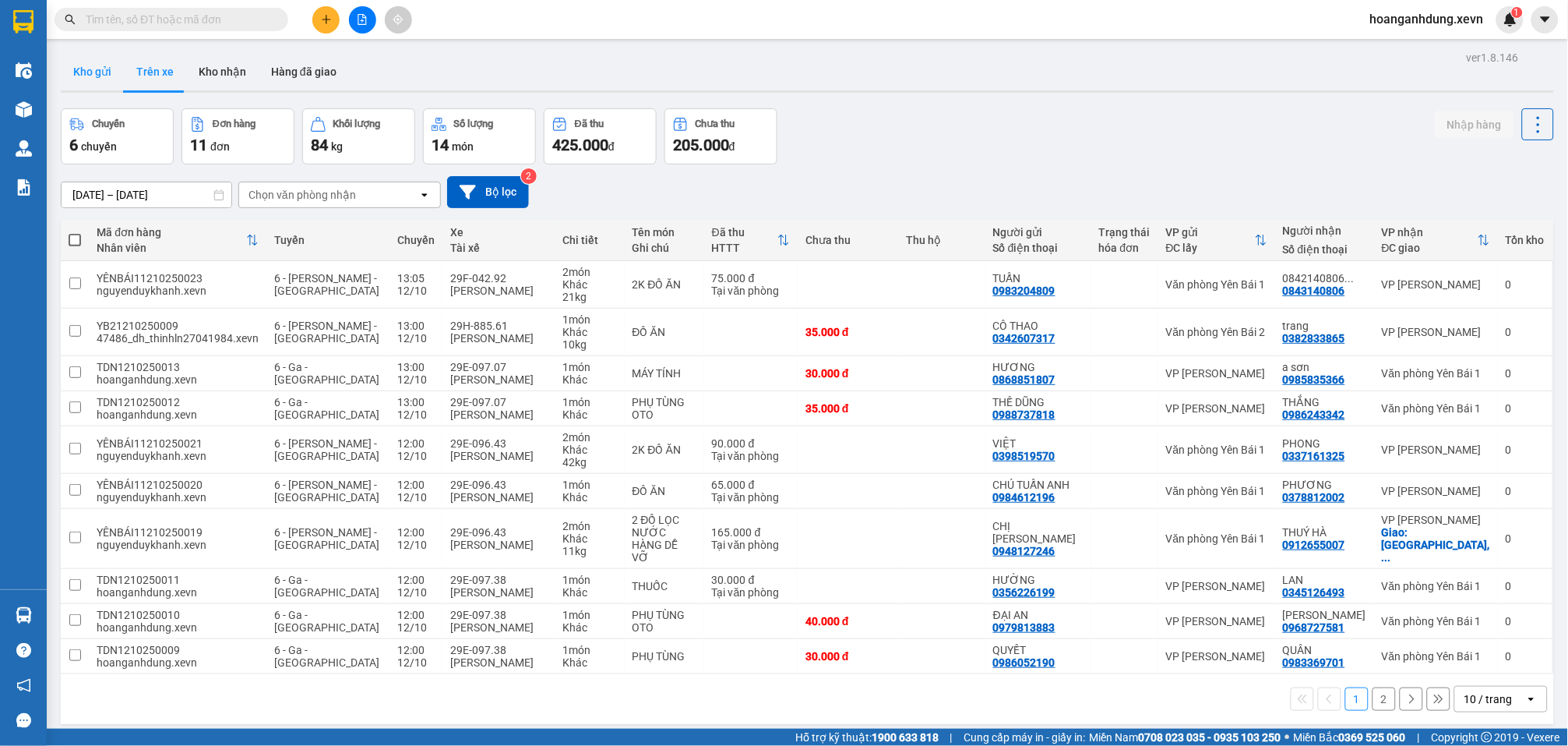
click at [100, 72] on button "Kho gửi" at bounding box center [92, 72] width 63 height 38
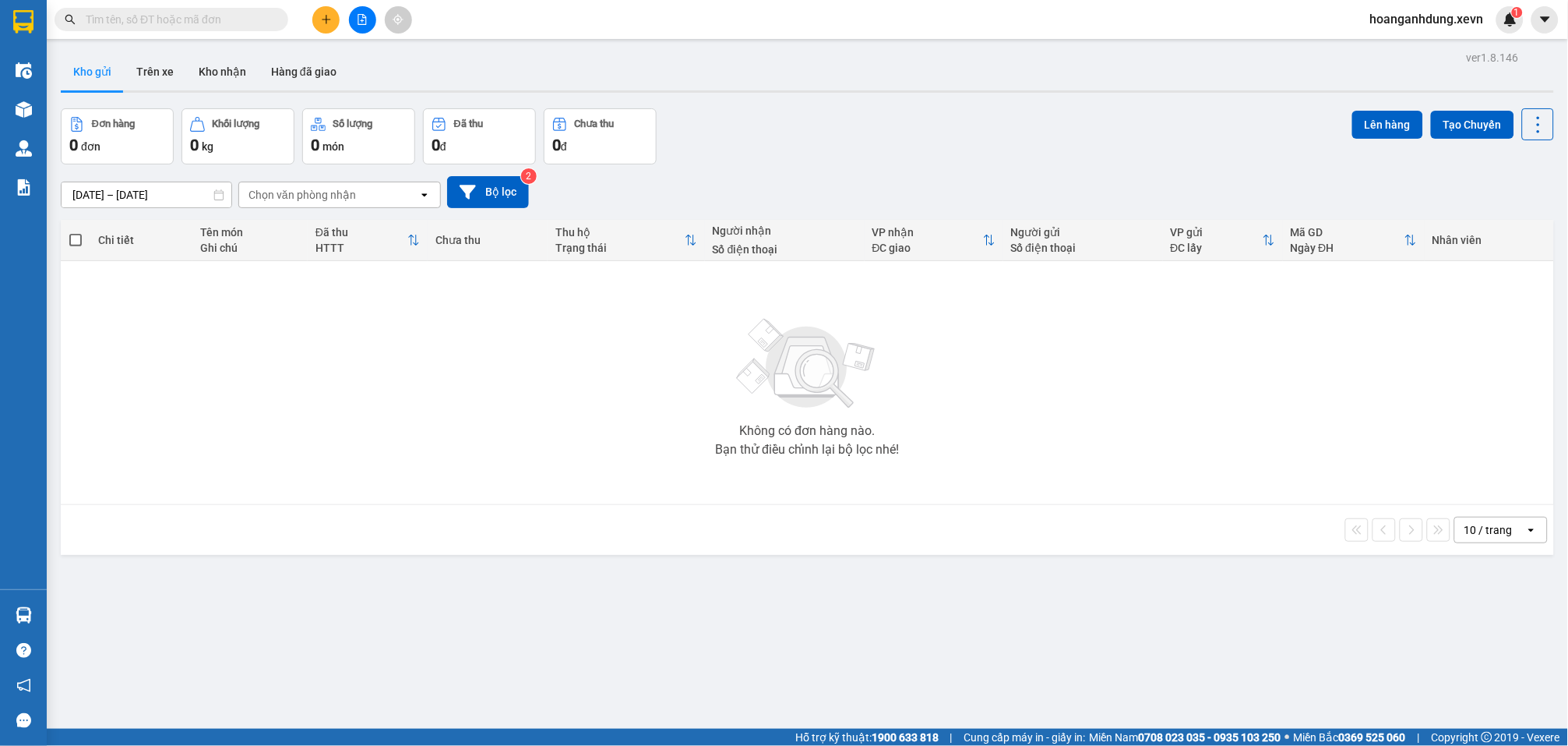
click at [887, 141] on div "Đơn hàng 0 đơn Khối lượng 0 kg Số lượng 0 món Đã thu 0 đ Chưa thu 0 đ Lên hàng …" at bounding box center [808, 137] width 1493 height 56
click at [318, 21] on button at bounding box center [326, 19] width 27 height 27
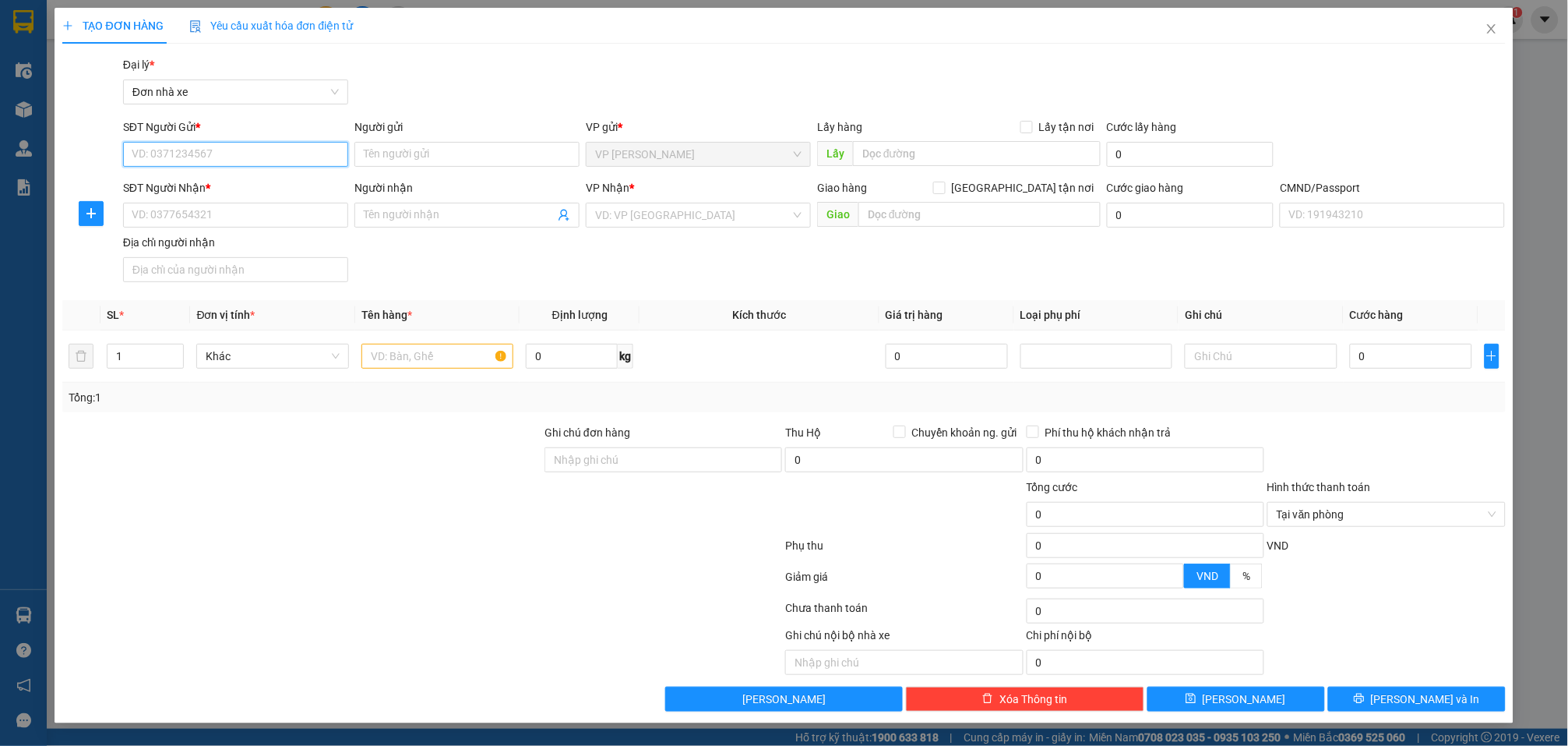
click at [317, 156] on input "SĐT Người Gửi *" at bounding box center [235, 154] width 225 height 25
click at [192, 209] on input "SĐT Người Nhận *" at bounding box center [235, 215] width 225 height 25
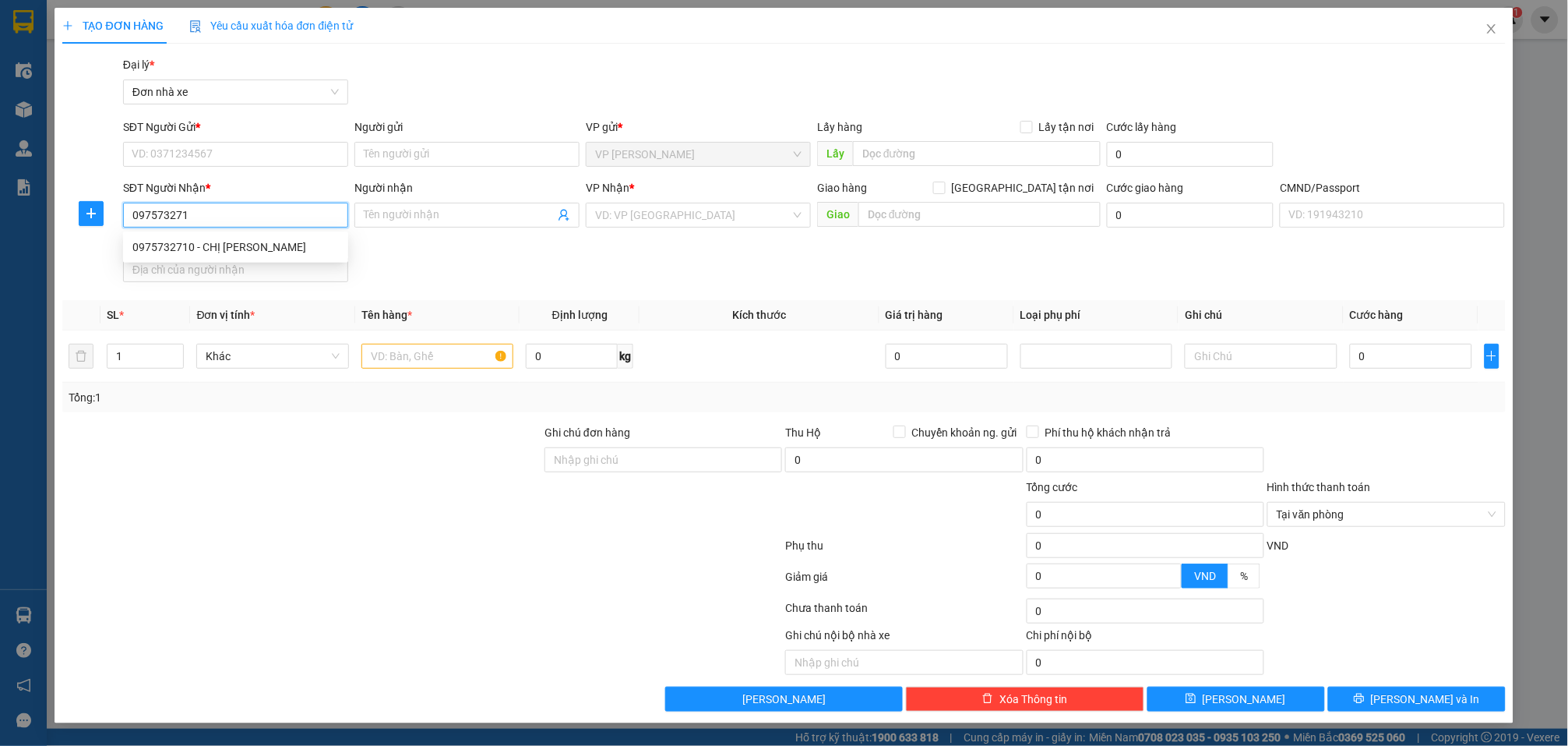
type input "0975732710"
click at [249, 245] on div "0975732710 - CHỊ LỆ" at bounding box center [235, 247] width 206 height 17
type input "CHỊ LỆ"
type input "015190007768 LÊ THINH THANH HƯƠNG"
type input "0975732710"
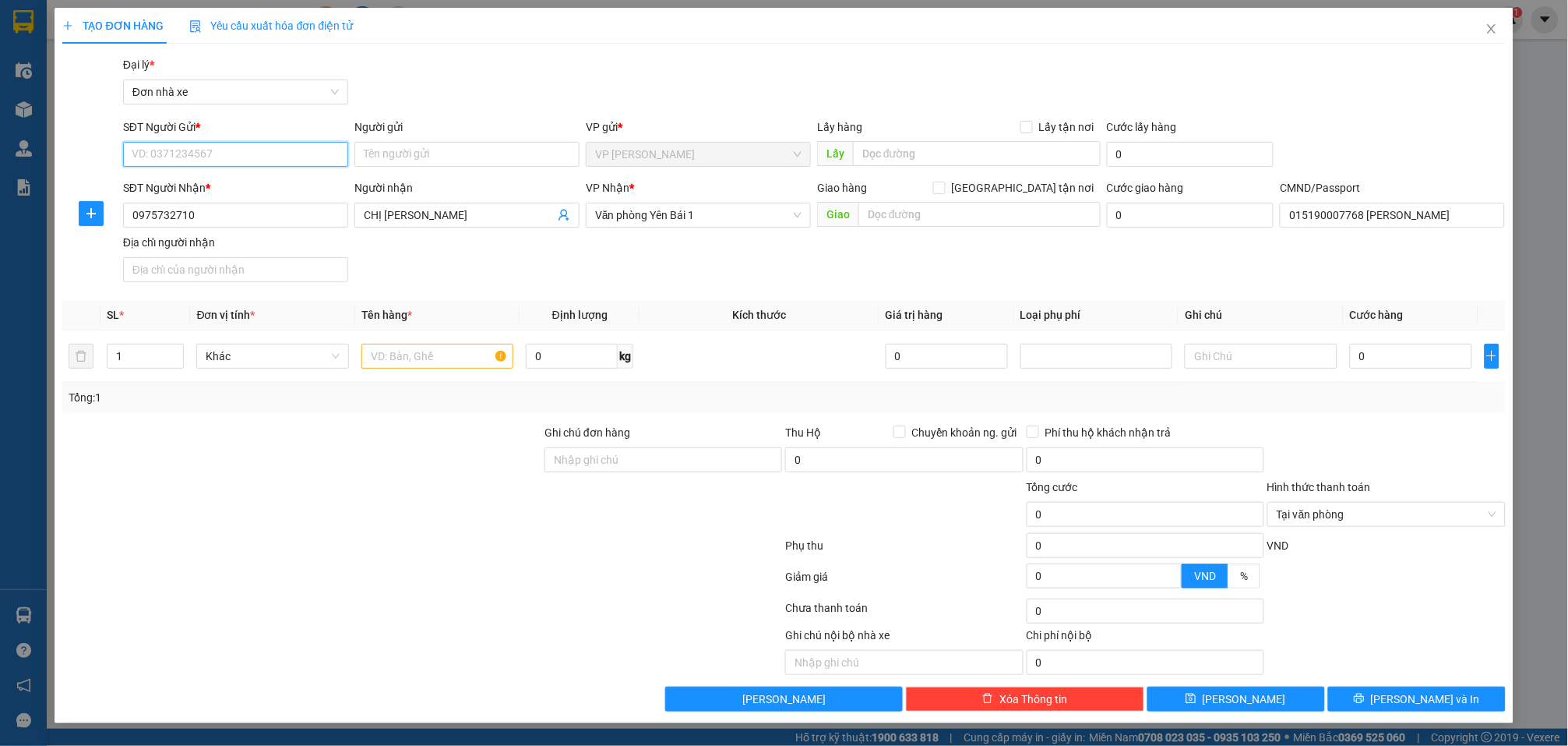
click at [255, 143] on input "SĐT Người Gửi *" at bounding box center [235, 154] width 225 height 25
click at [255, 185] on div "0975732710 - CHỊ LỆ" at bounding box center [235, 186] width 206 height 17
type input "0975732710"
type input "CHỊ LỆ"
click at [404, 352] on input "text" at bounding box center [437, 357] width 152 height 25
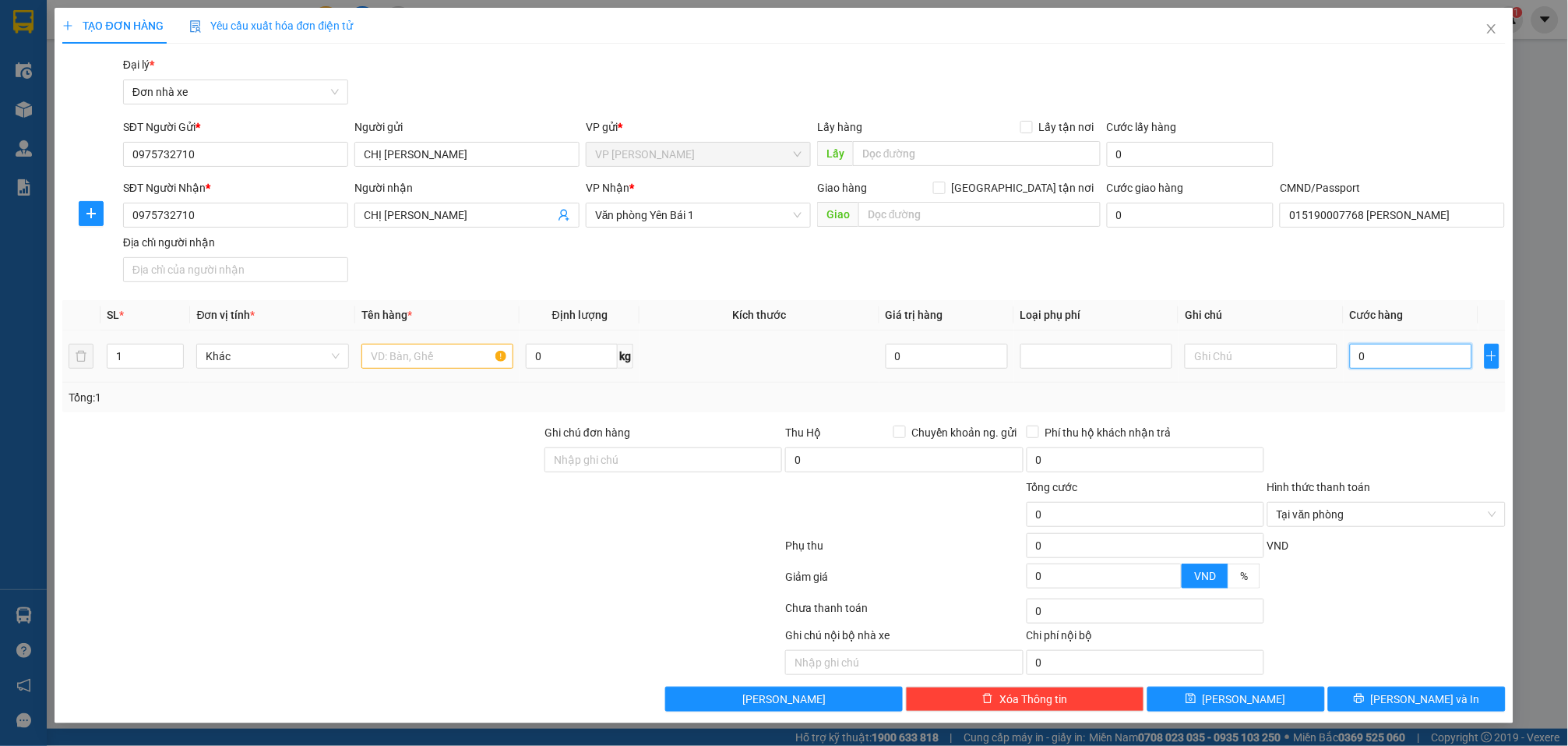
click at [1400, 357] on input "0" at bounding box center [1411, 357] width 122 height 25
type input "3"
type input "30"
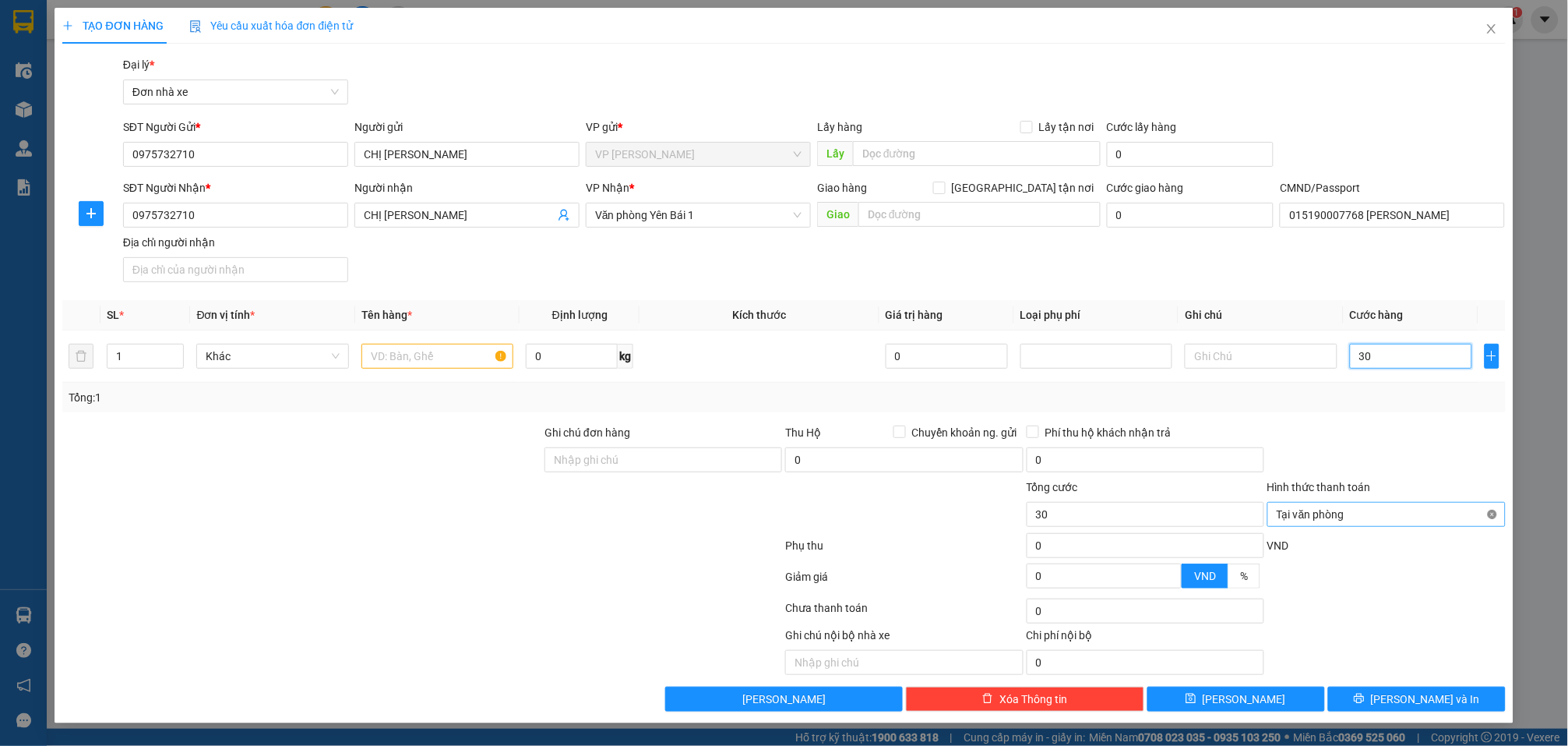
type input "30"
type input "30.000"
click at [401, 357] on input "text" at bounding box center [437, 357] width 152 height 25
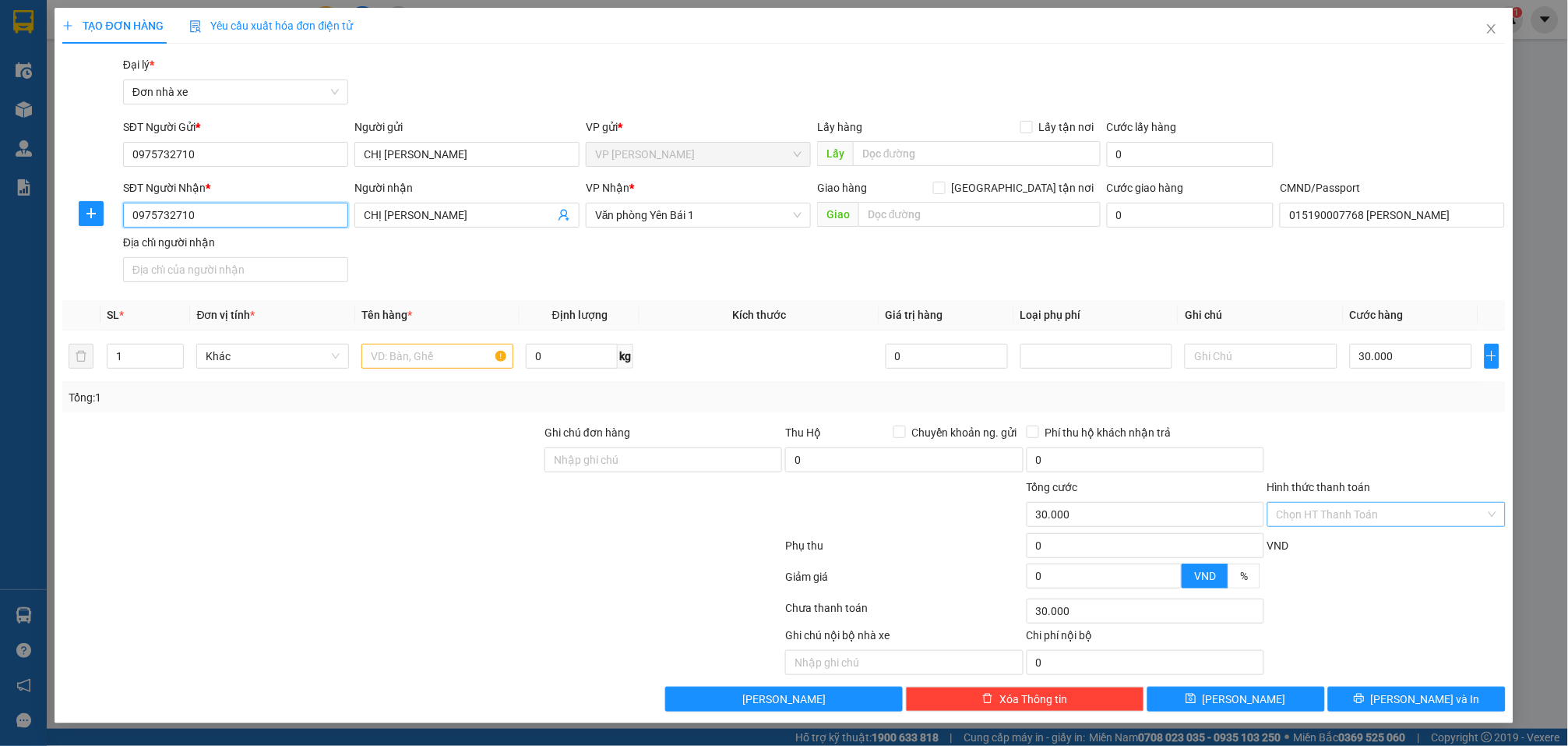
click at [259, 219] on input "0975732710" at bounding box center [235, 215] width 225 height 25
click at [424, 359] on input "text" at bounding box center [437, 357] width 152 height 25
type input "D"
type input "ĐỒ CÁ NHÂN"
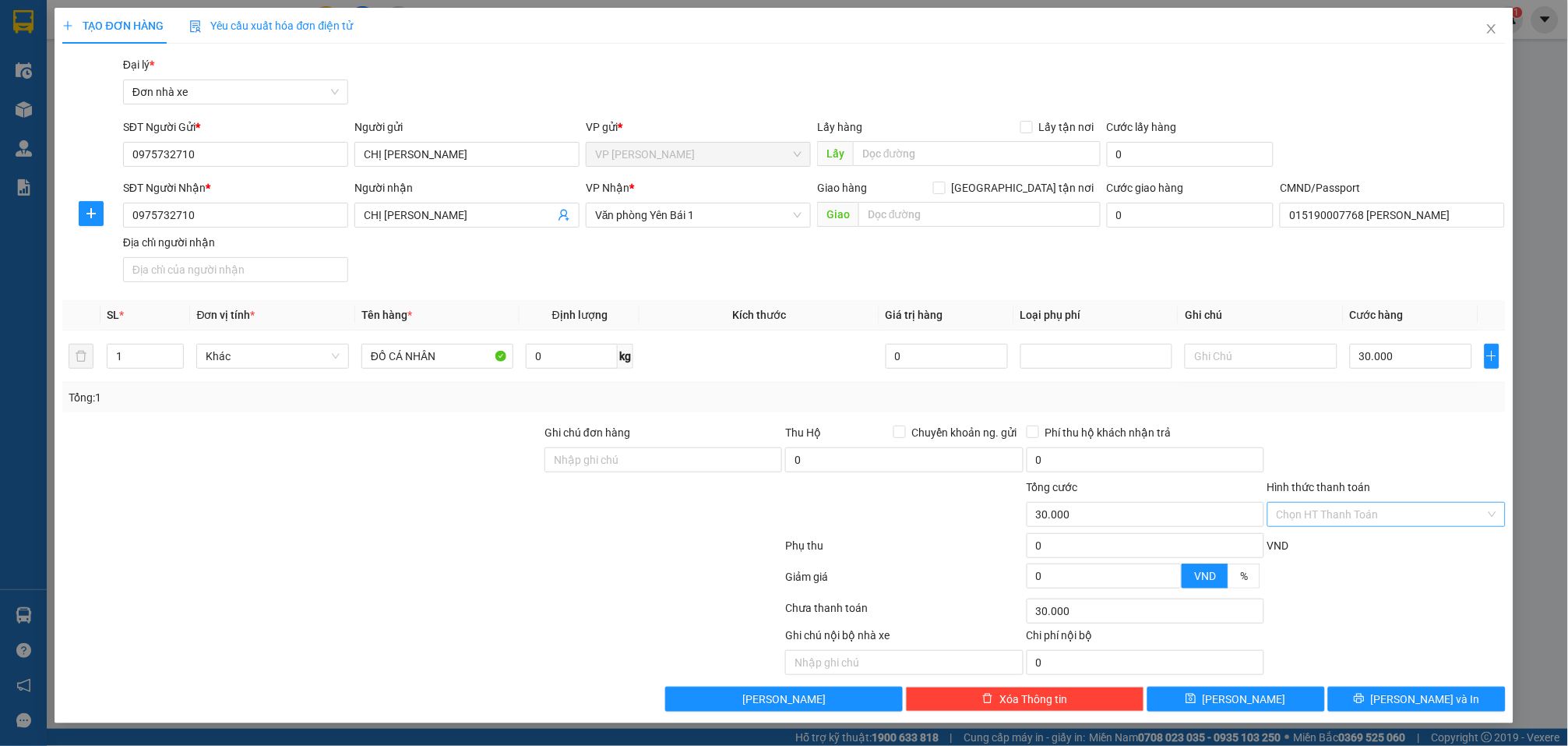
click at [1420, 421] on div "Transit Pickup Surcharge Ids Transit Deliver Surcharge Ids Transit Deliver Surc…" at bounding box center [784, 384] width 1443 height 656
click at [1420, 696] on span "[PERSON_NAME] và In" at bounding box center [1426, 699] width 109 height 17
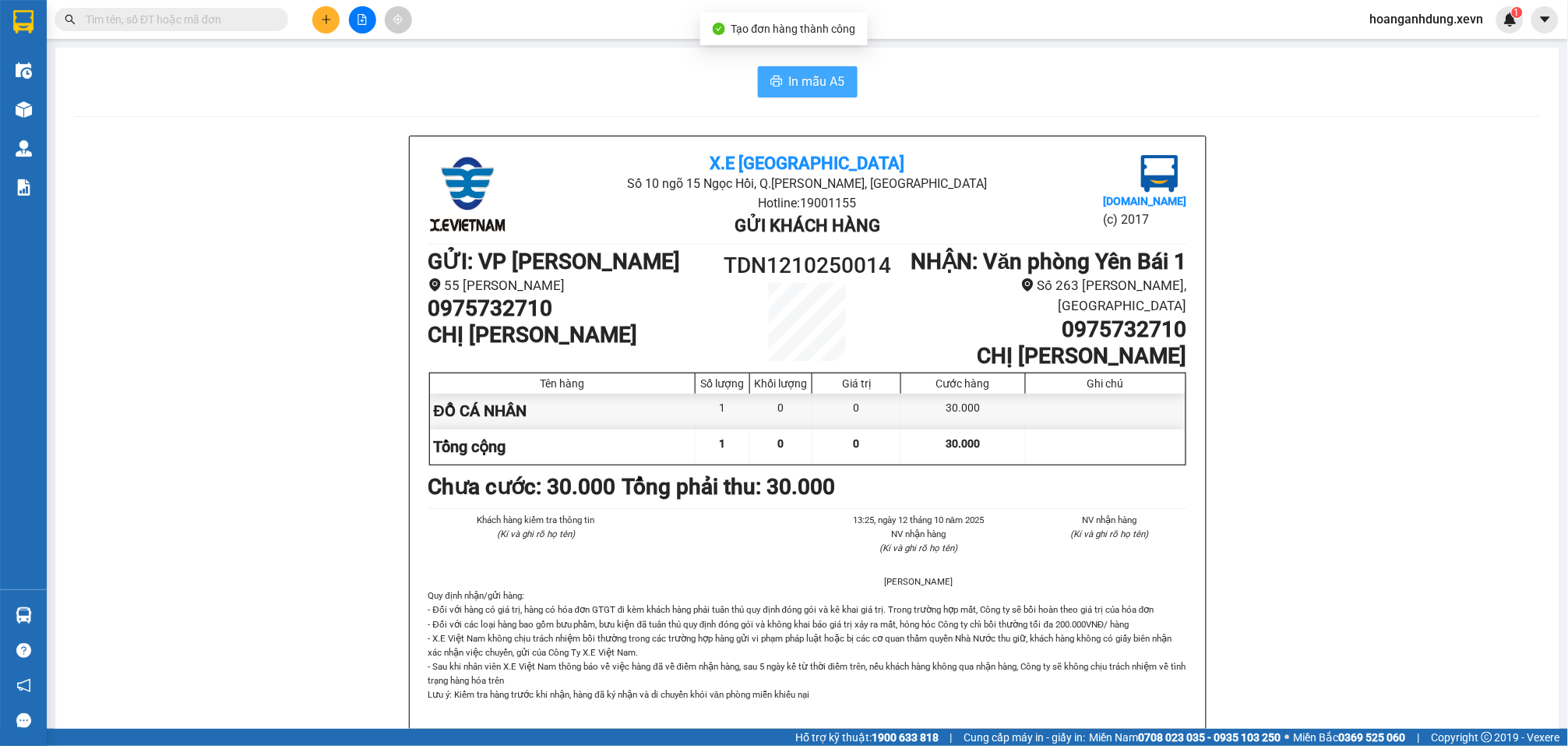
click at [795, 76] on span "In mẫu A5" at bounding box center [817, 81] width 56 height 19
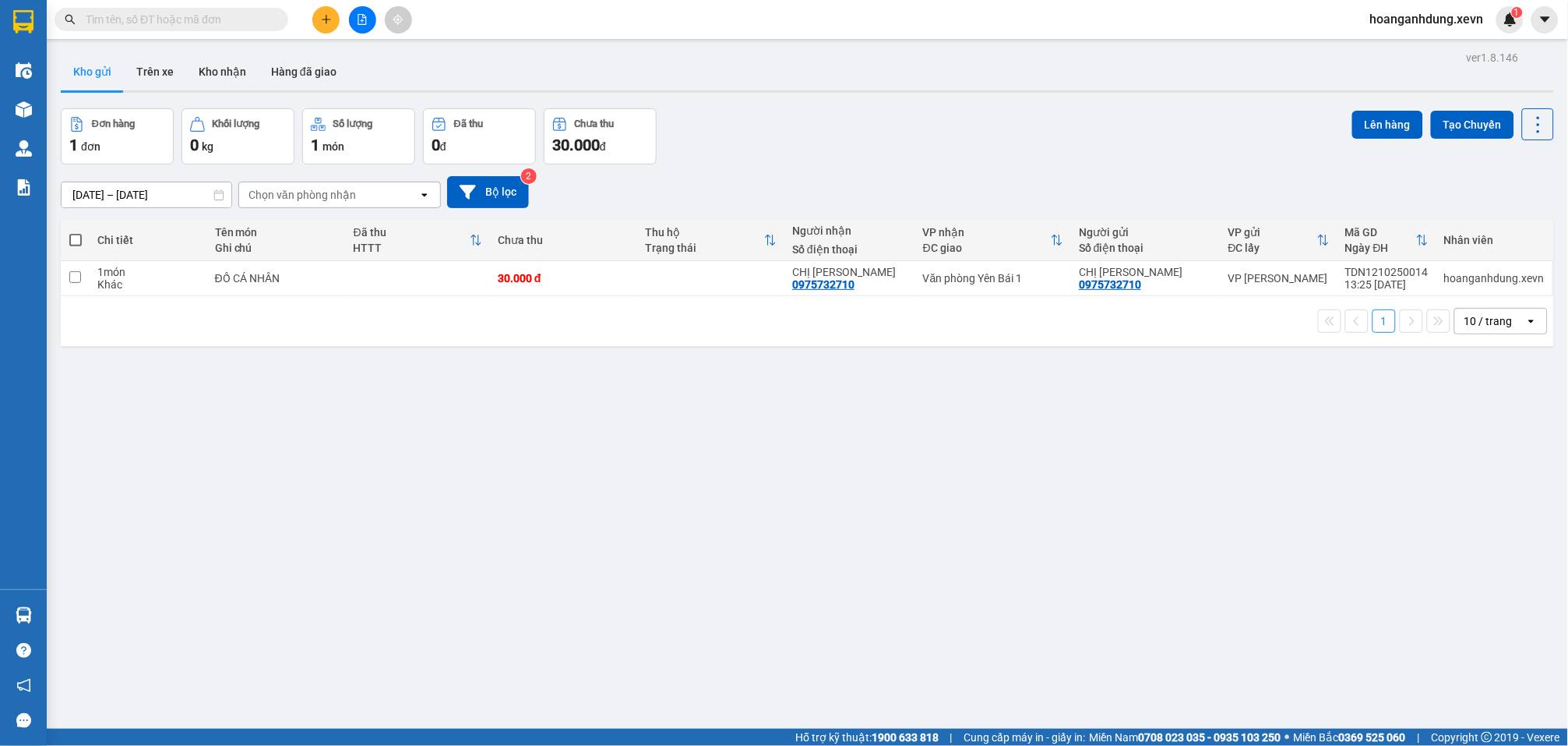
click at [867, 157] on div "Đơn hàng 1 đơn Khối lượng 0 kg Số lượng 1 món Đã thu 0 đ Chưa thu 30.000 đ Lên …" at bounding box center [808, 137] width 1493 height 56
click at [210, 26] on input "text" at bounding box center [177, 19] width 184 height 17
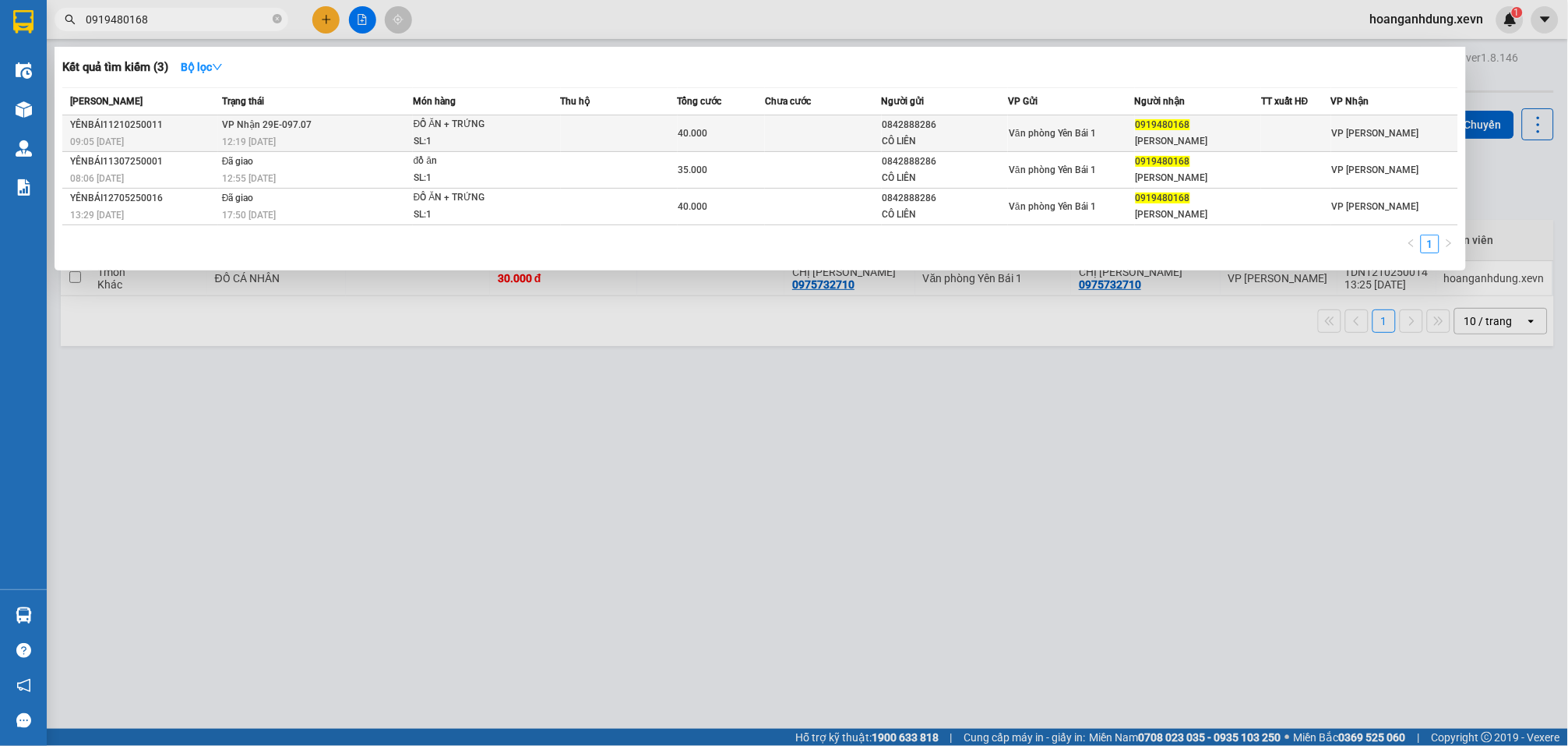
type input "0919480168"
click at [872, 124] on td at bounding box center [823, 134] width 117 height 37
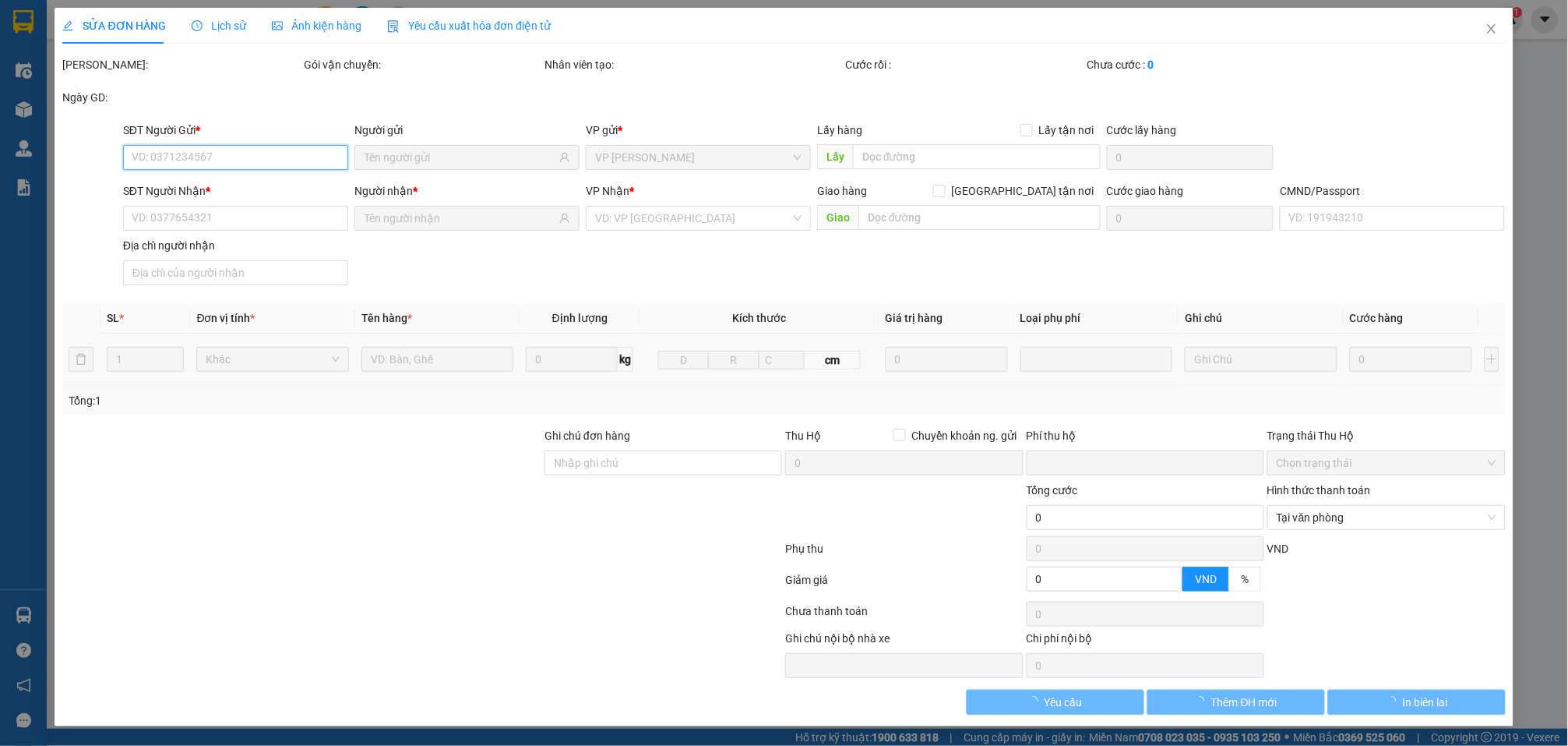
type input "0842888286"
type input "CÔ LIÊN"
type input "0919480168"
type input "MINH TRÍ"
type input "22"
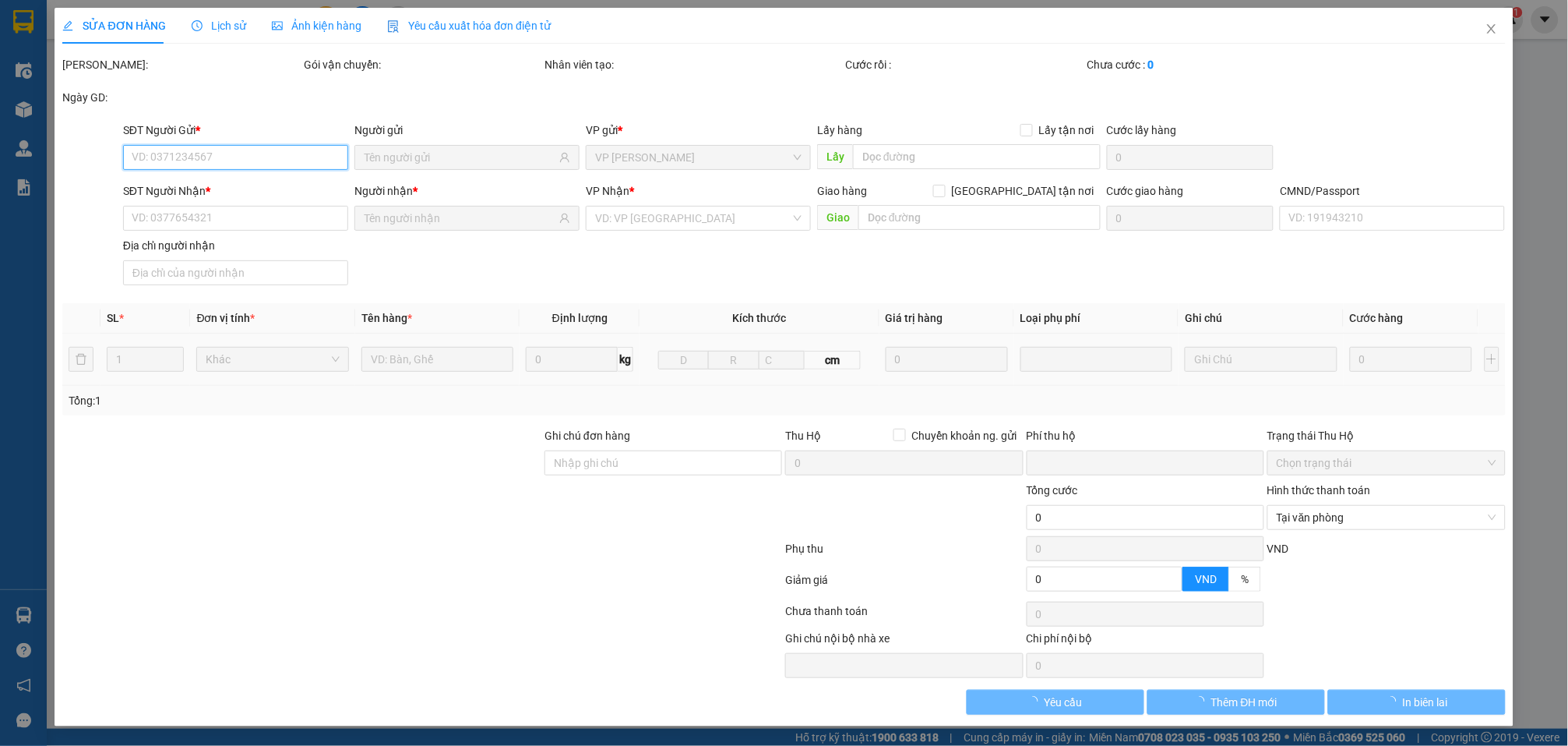
type input "0"
type input "40.000"
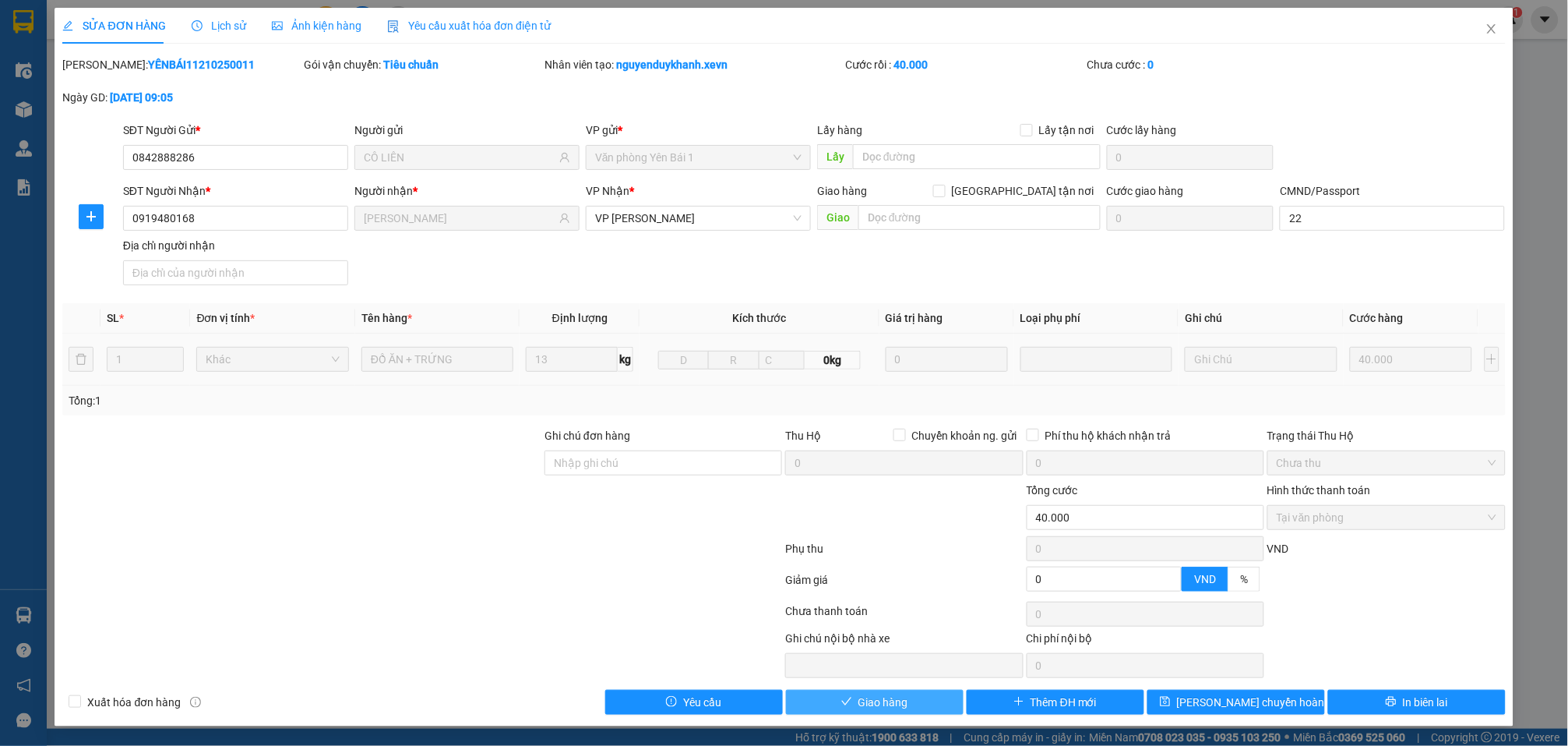
click at [872, 705] on span "Giao hàng" at bounding box center [882, 702] width 49 height 17
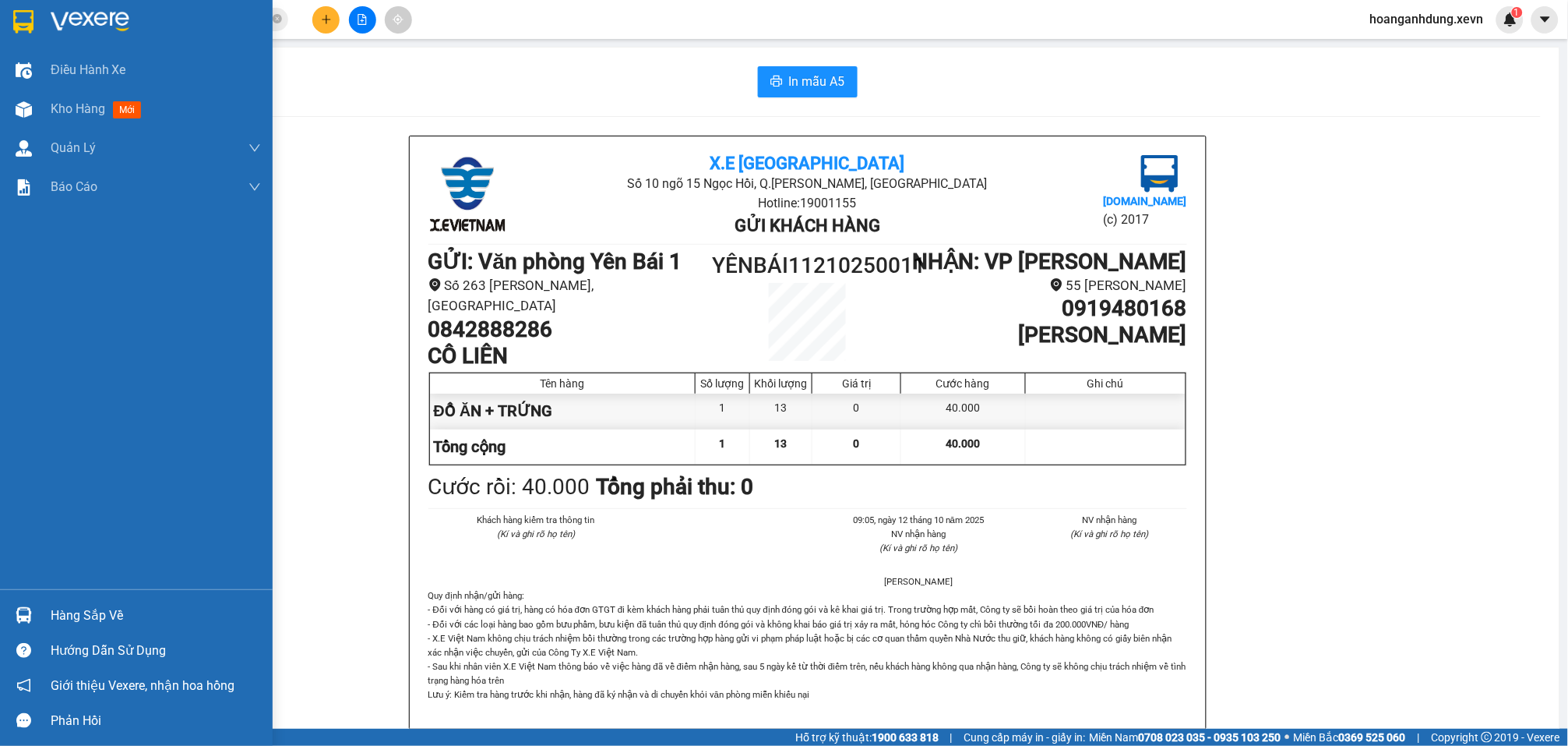
click at [71, 611] on div "Hàng sắp về" at bounding box center [155, 615] width 210 height 23
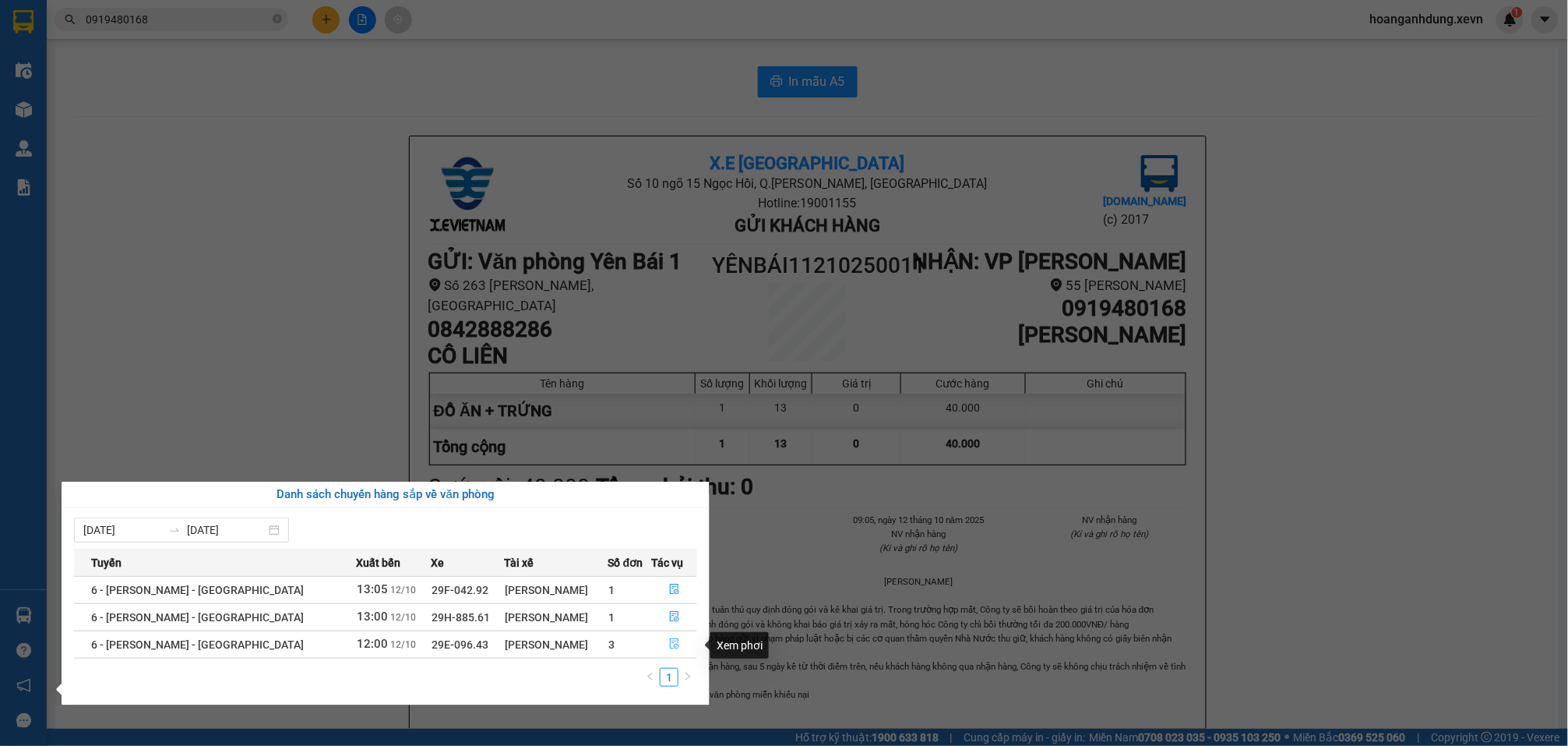
click at [674, 646] on button "button" at bounding box center [675, 644] width 45 height 25
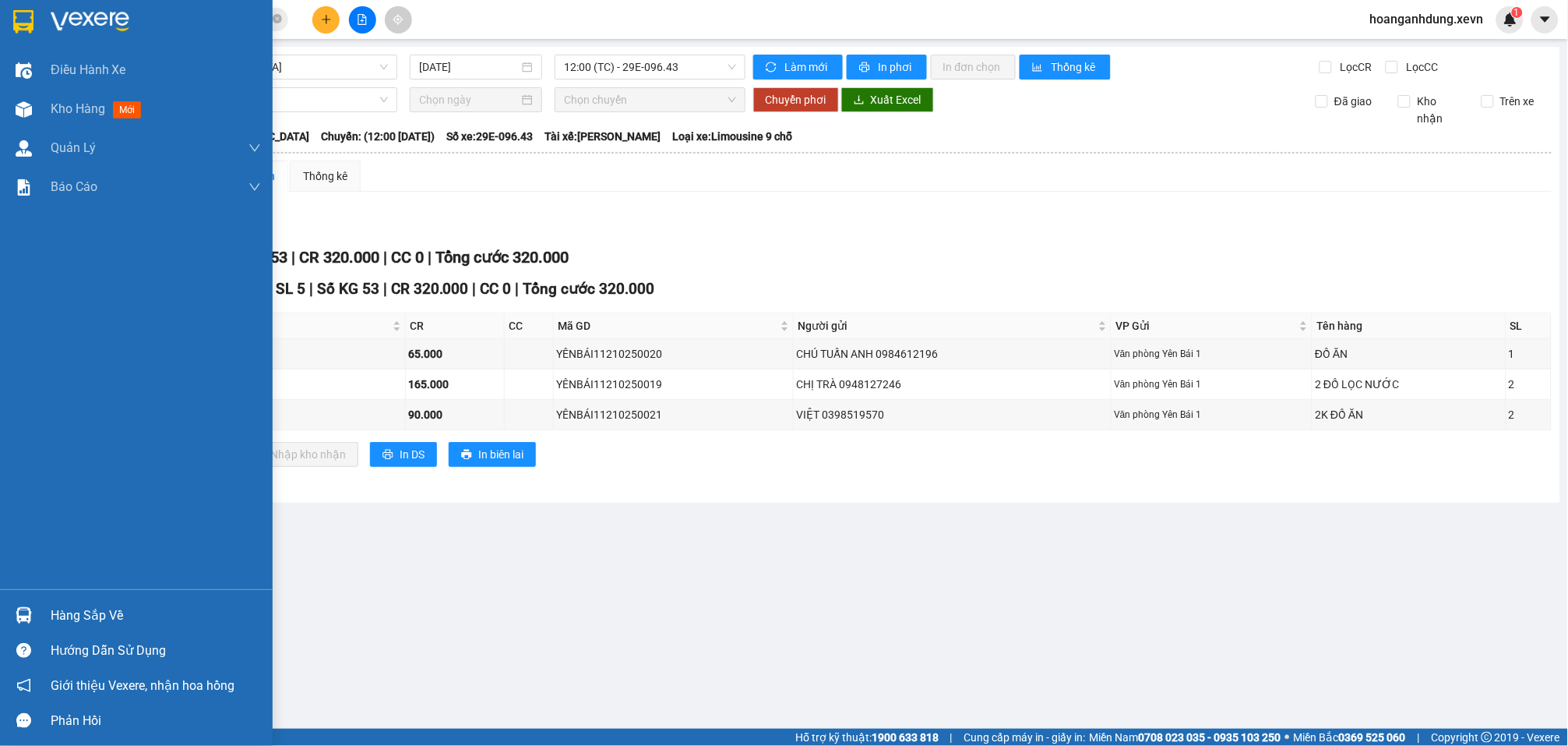
click at [139, 614] on div "Hàng sắp về" at bounding box center [155, 615] width 210 height 23
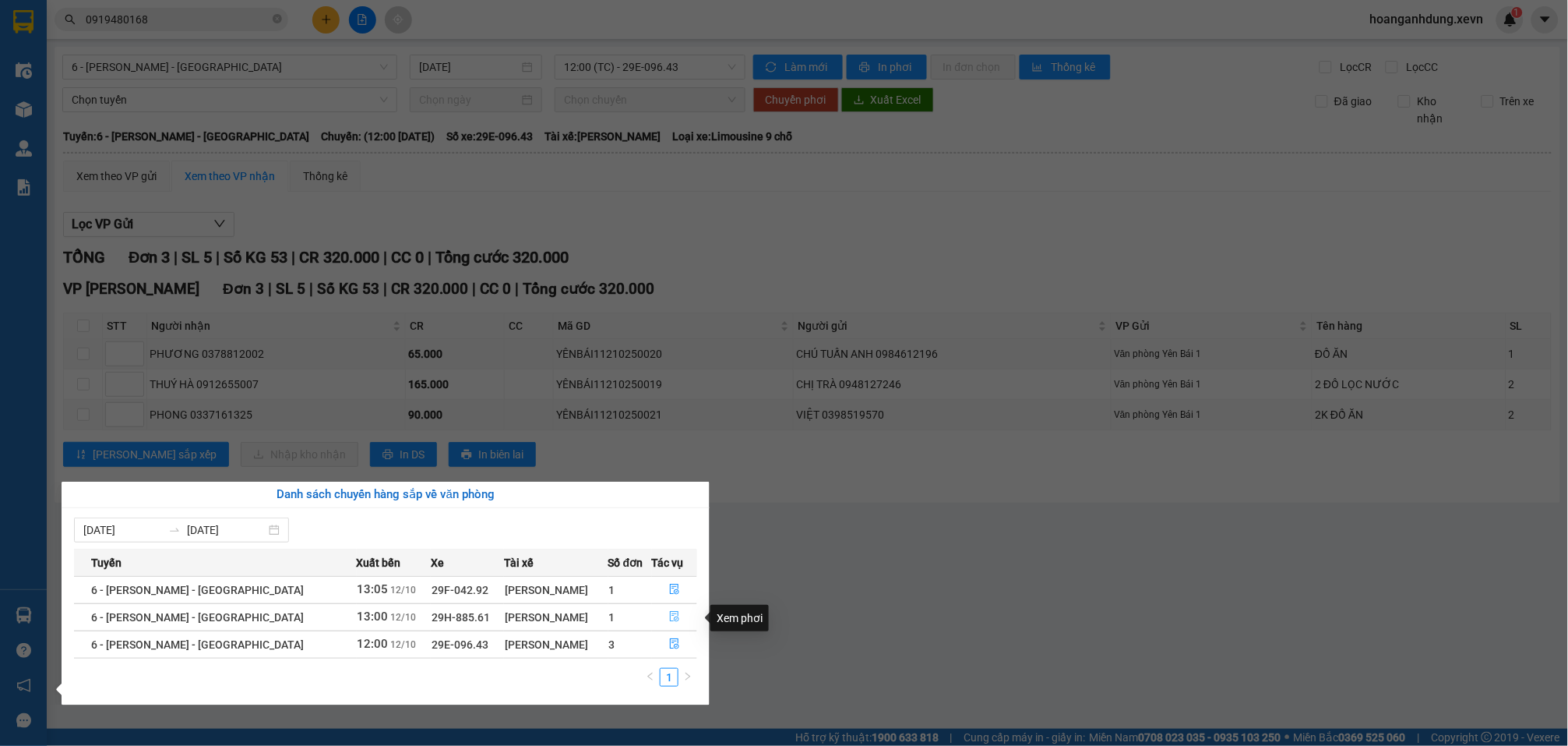
click at [669, 617] on icon "file-done" at bounding box center [674, 616] width 11 height 11
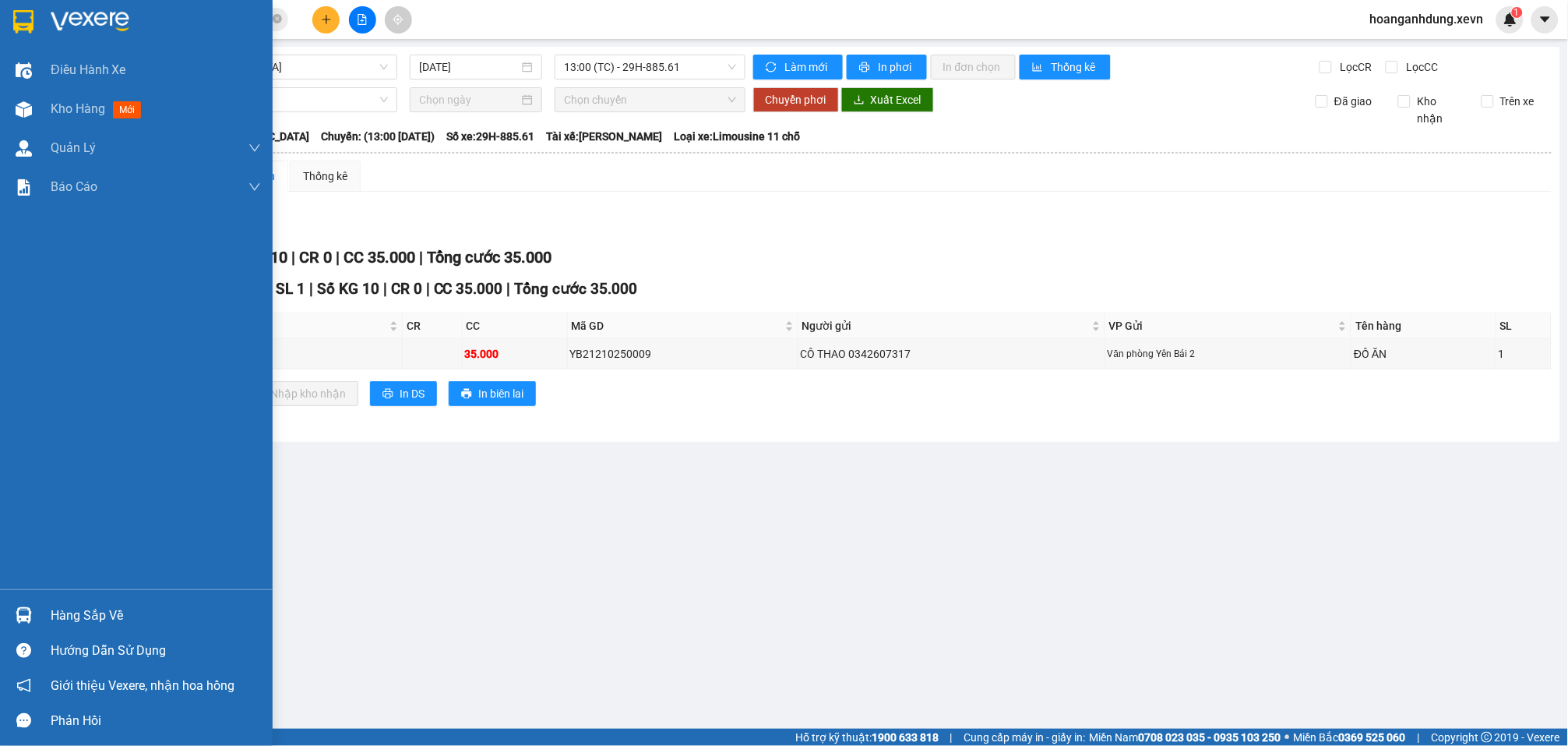
click at [85, 606] on div "Hàng sắp về" at bounding box center [155, 615] width 210 height 23
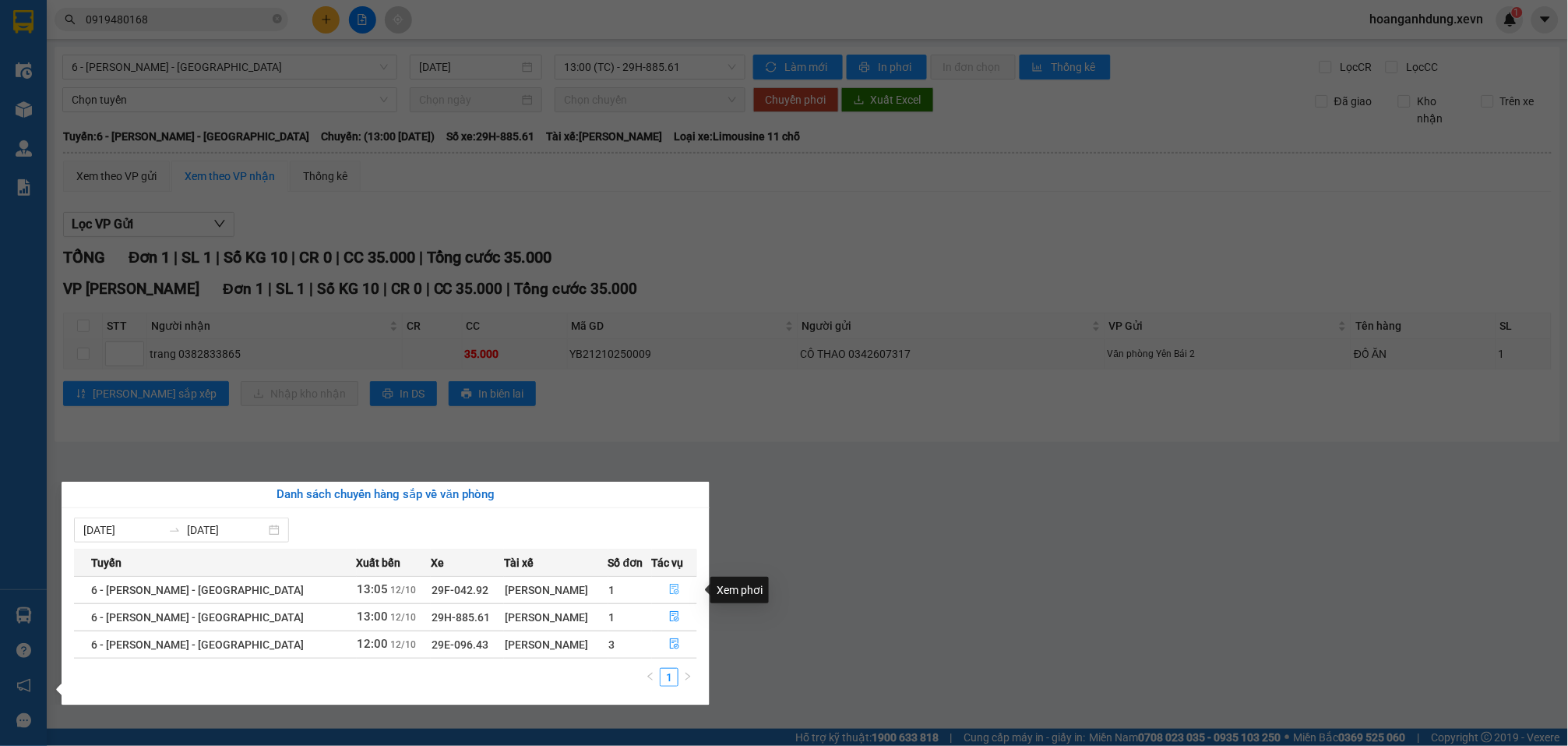
click at [659, 591] on button "button" at bounding box center [675, 590] width 45 height 25
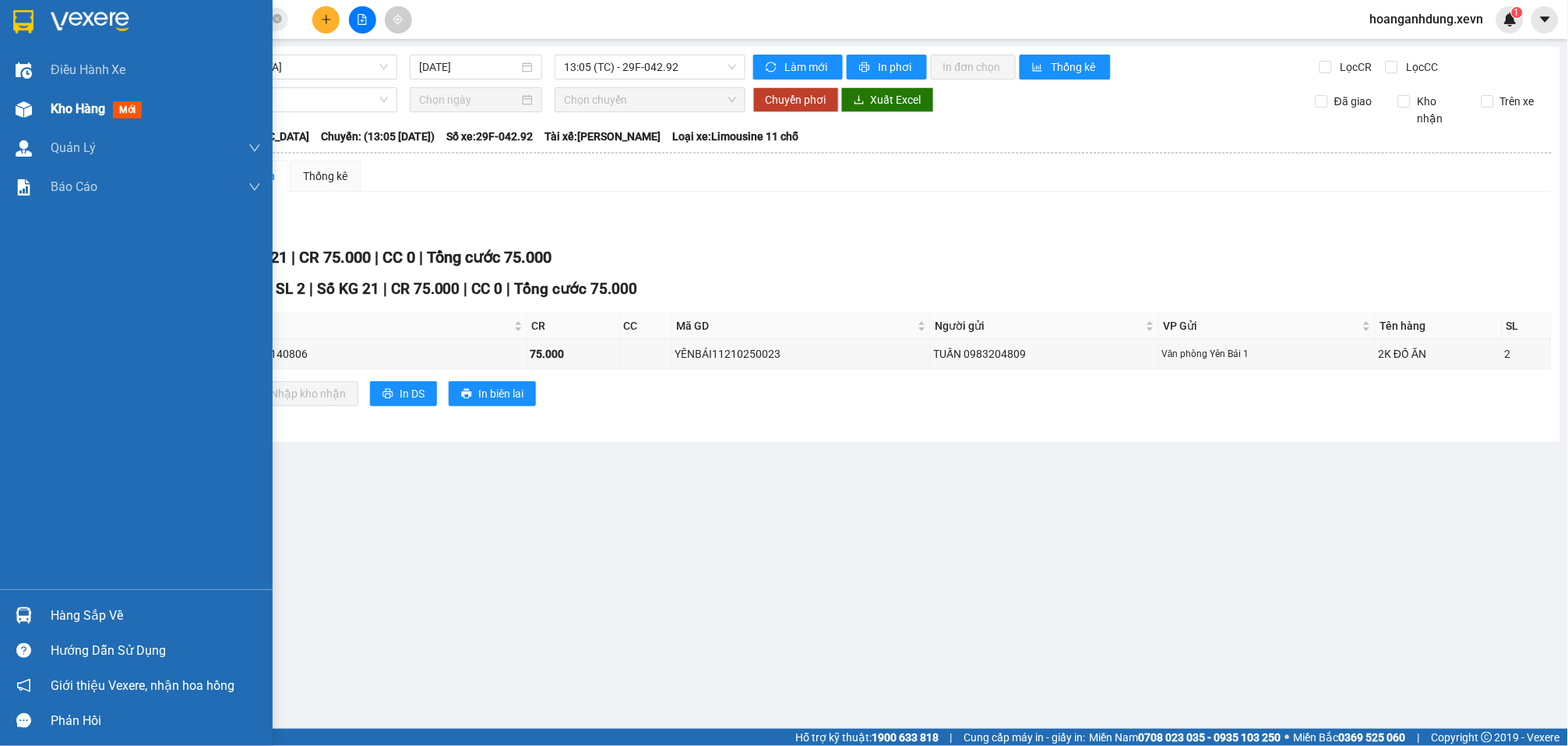
click at [55, 112] on span "Kho hàng" at bounding box center [77, 109] width 54 height 15
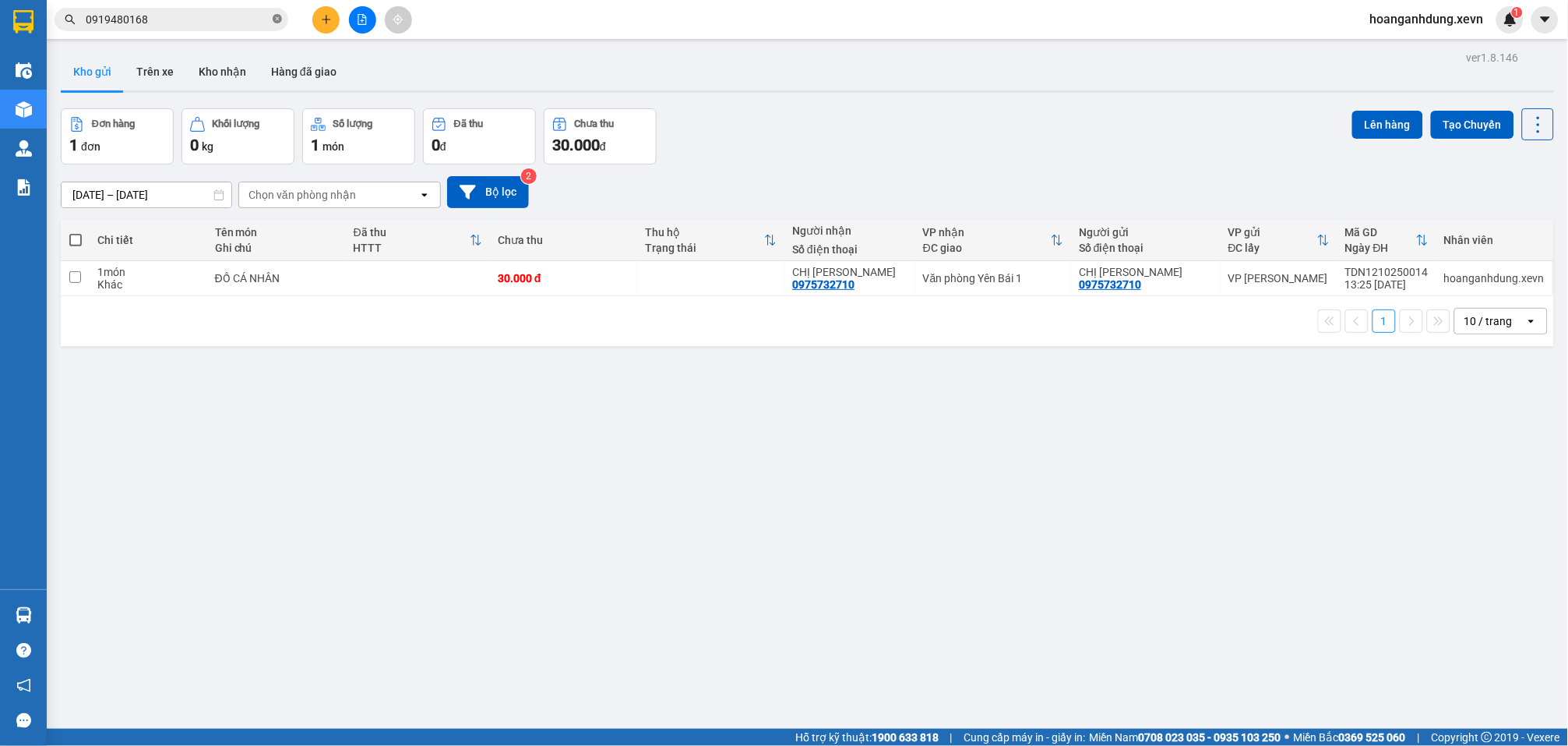
click at [281, 18] on icon "close-circle" at bounding box center [278, 18] width 10 height 10
click at [782, 150] on div "Đơn hàng 1 đơn Khối lượng 0 kg Số lượng 1 món Đã thu 0 đ Chưa thu 30.000 đ Lên …" at bounding box center [808, 137] width 1493 height 56
click at [933, 500] on div "ver 1.8.146 Kho gửi Trên xe Kho nhận Hàng đã giao Đơn hàng 1 đơn Khối lượng 0 k…" at bounding box center [807, 420] width 1506 height 746
click at [795, 166] on div "10/10/2025 – 12/10/2025 Press the down arrow key to interact with the calendar …" at bounding box center [808, 192] width 1493 height 55
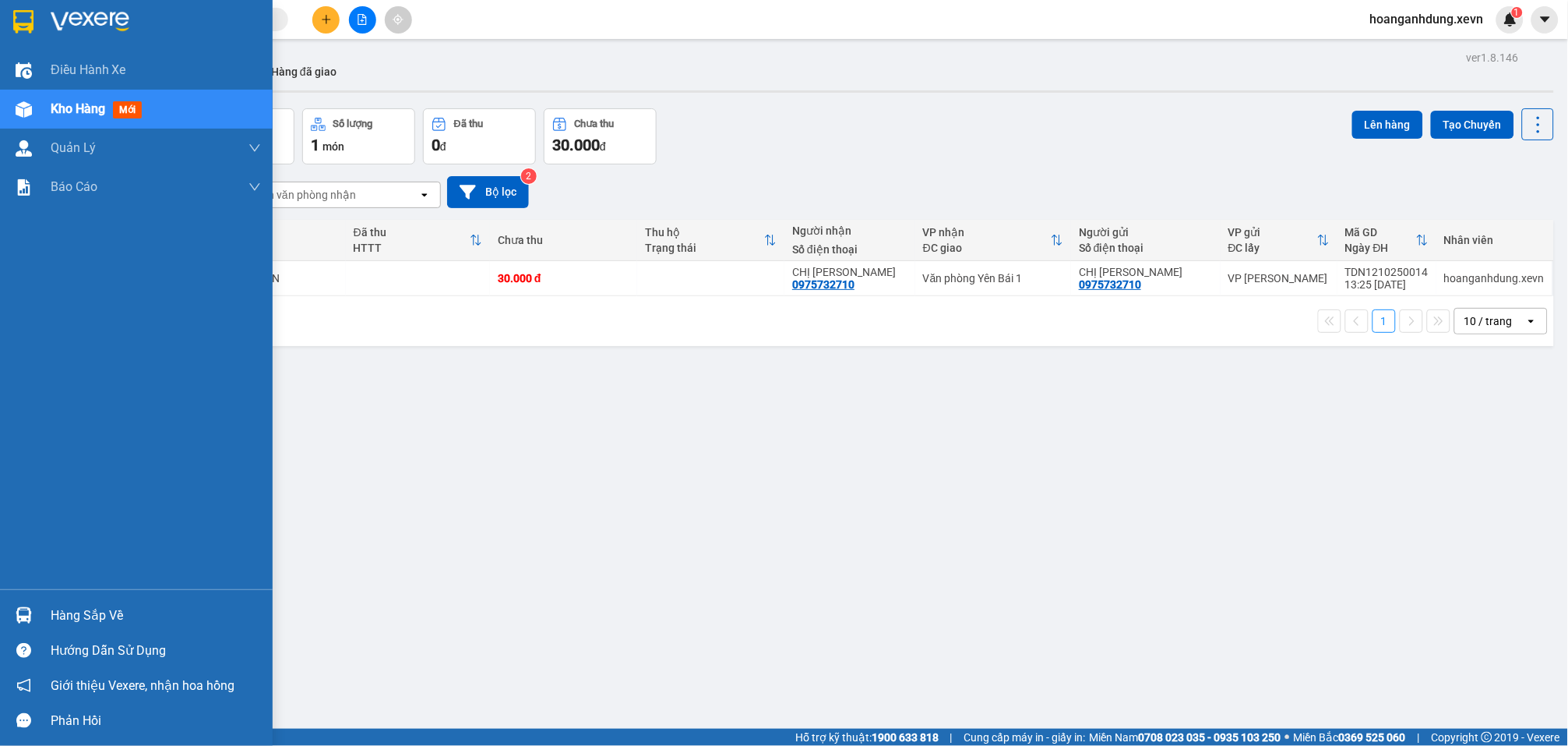
click at [56, 611] on div "Hàng sắp về" at bounding box center [155, 615] width 210 height 23
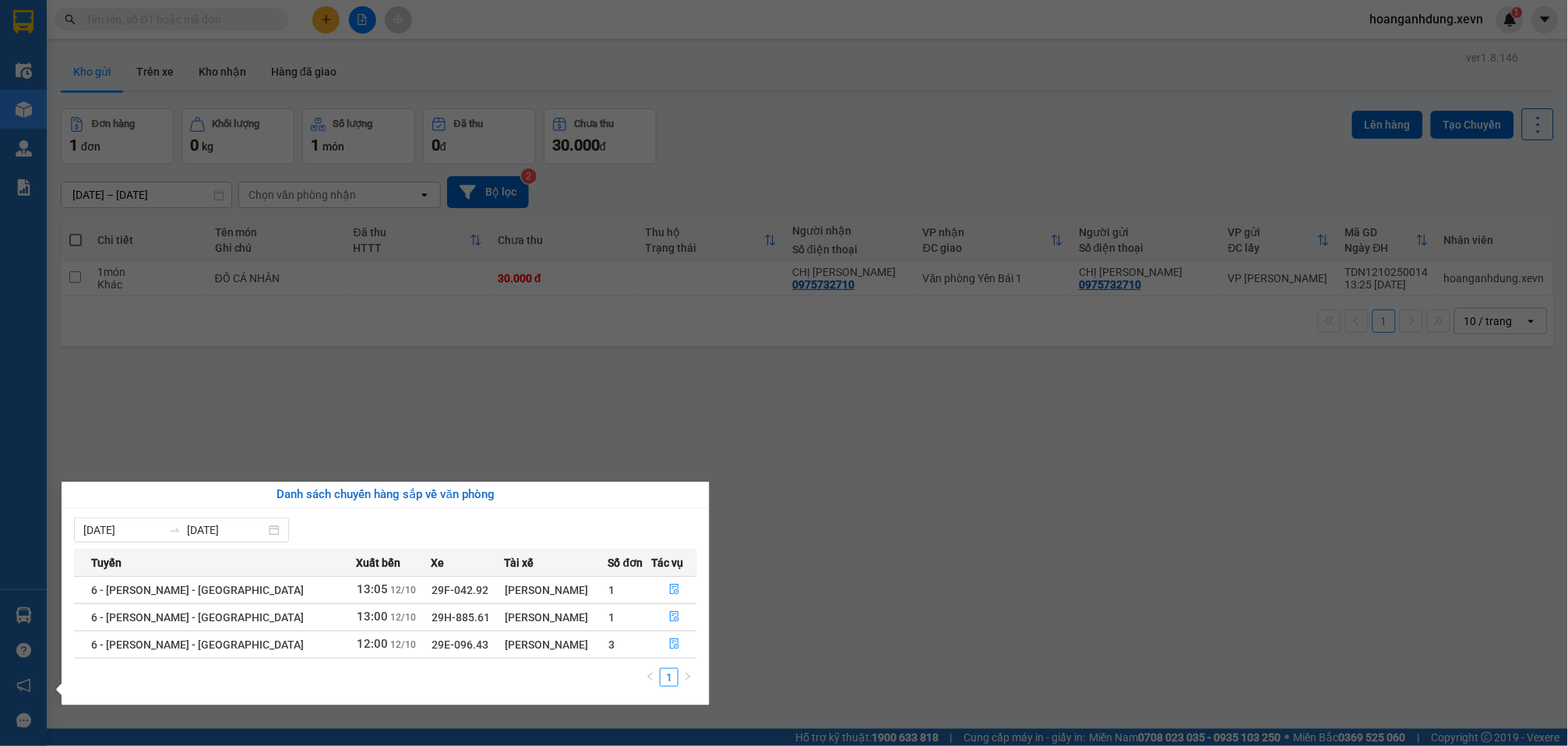
click at [736, 596] on section "Kết quả tìm kiếm ( 3 ) Bộ lọc Mã ĐH Trạng thái Món hàng Thu hộ Tổng cước Chưa c…" at bounding box center [784, 373] width 1568 height 746
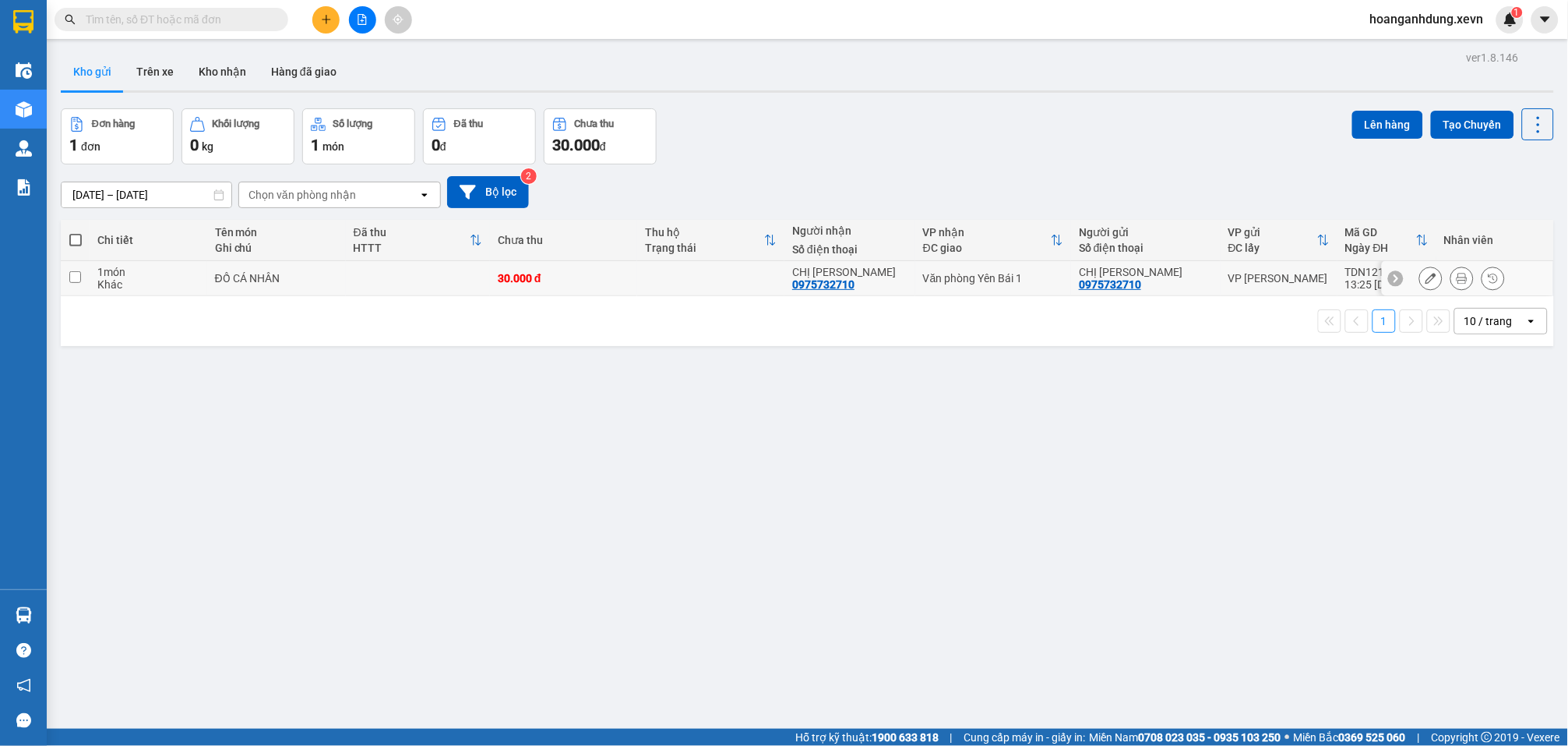
drag, startPoint x: 274, startPoint y: 275, endPoint x: 544, endPoint y: 249, distance: 271.2
click at [276, 275] on div "ĐỒ CÁ NHÂN" at bounding box center [276, 278] width 123 height 13
checkbox input "true"
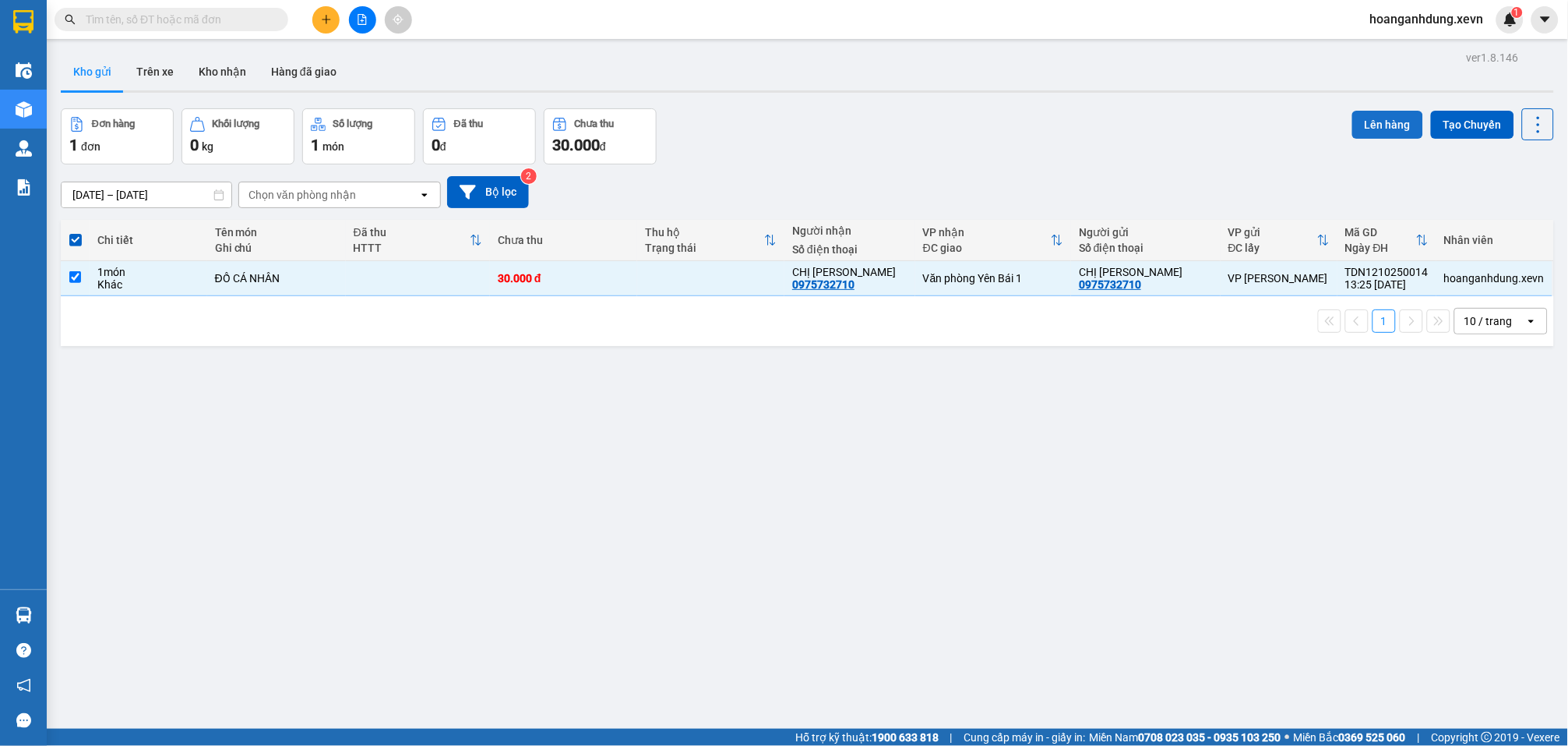
click at [1363, 131] on button "Lên hàng" at bounding box center [1387, 124] width 71 height 28
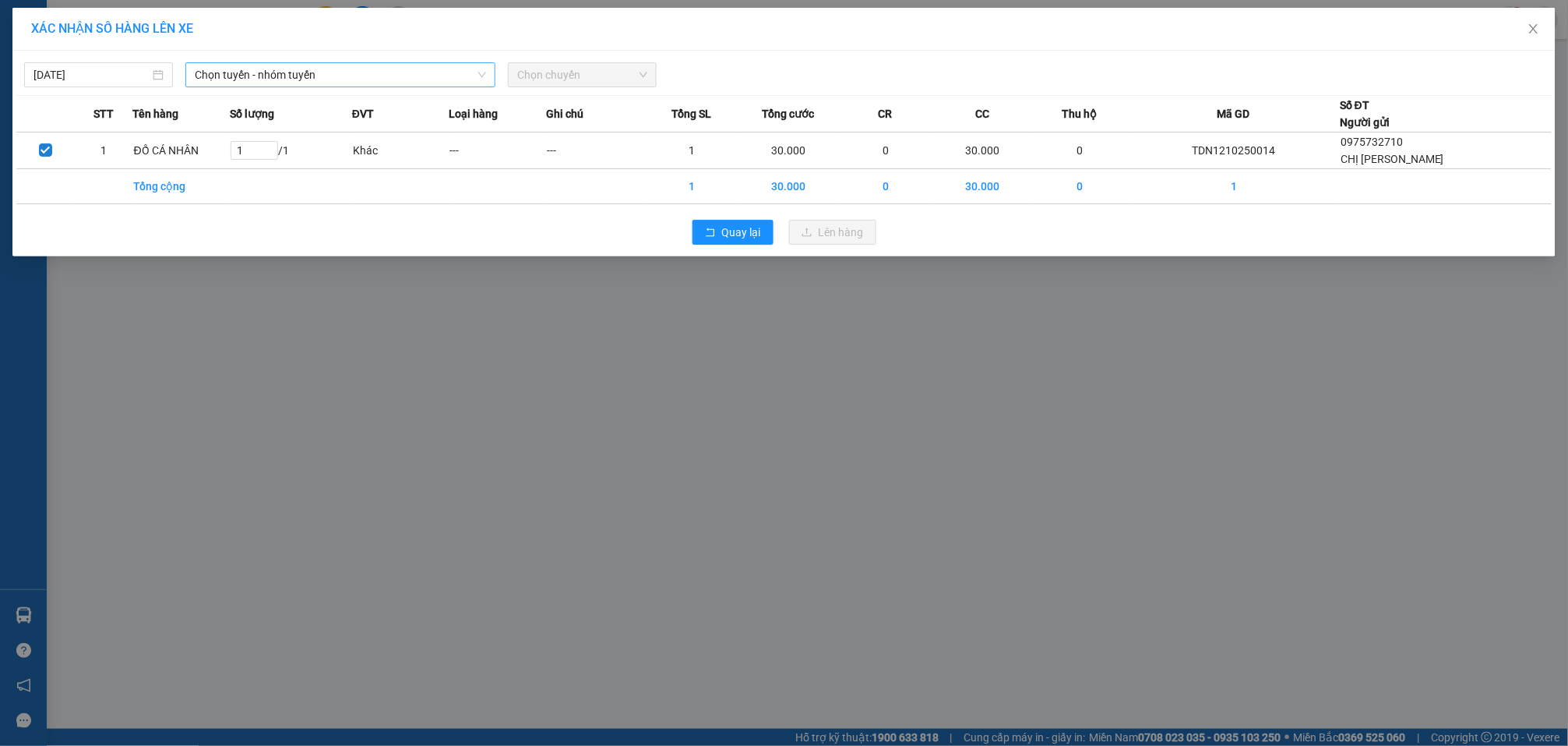
drag, startPoint x: 369, startPoint y: 72, endPoint x: 312, endPoint y: 82, distance: 57.9
click at [368, 72] on span "Chọn tuyến - nhóm tuyến" at bounding box center [340, 75] width 292 height 23
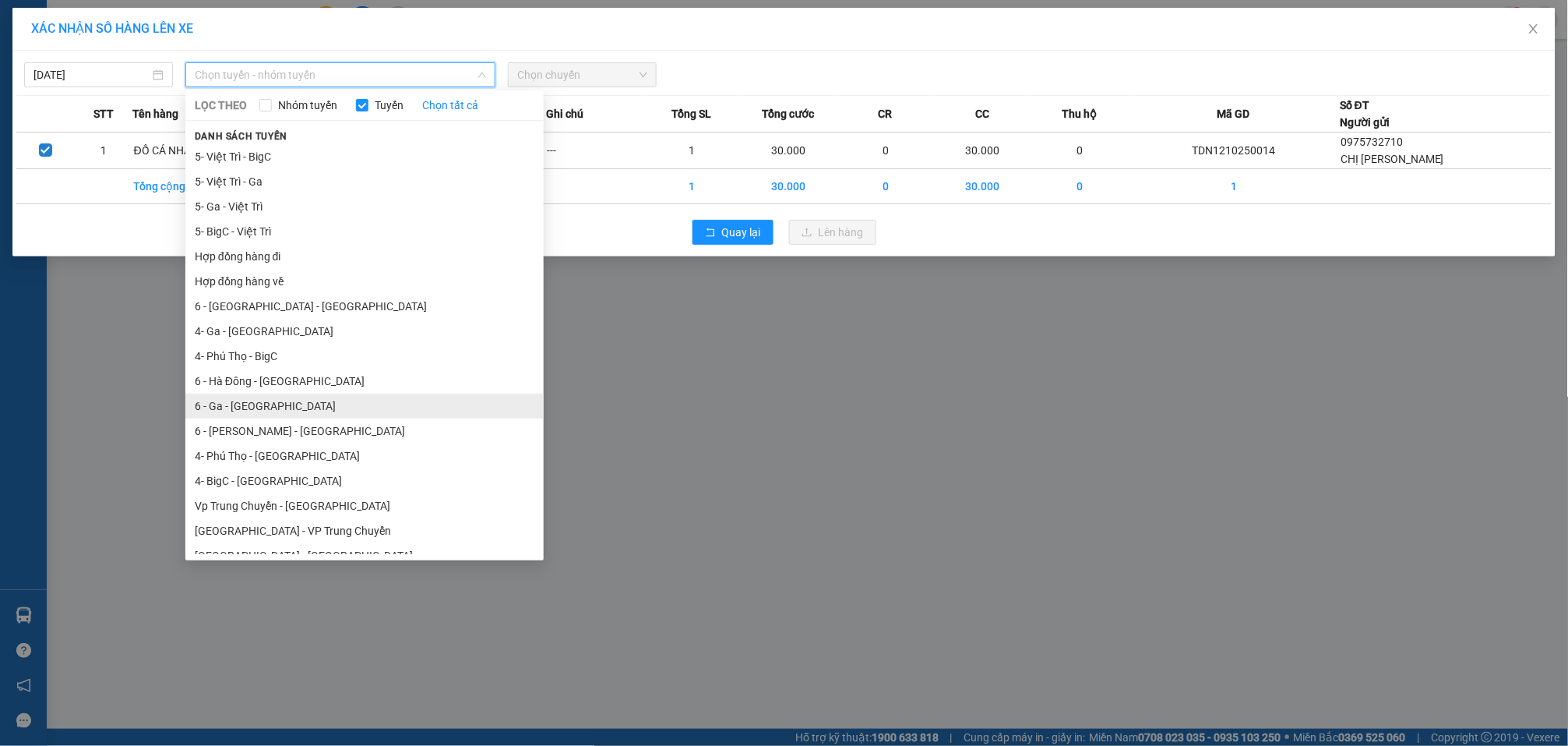
click at [288, 402] on li "6 - Ga - Yên Bái" at bounding box center [364, 406] width 358 height 25
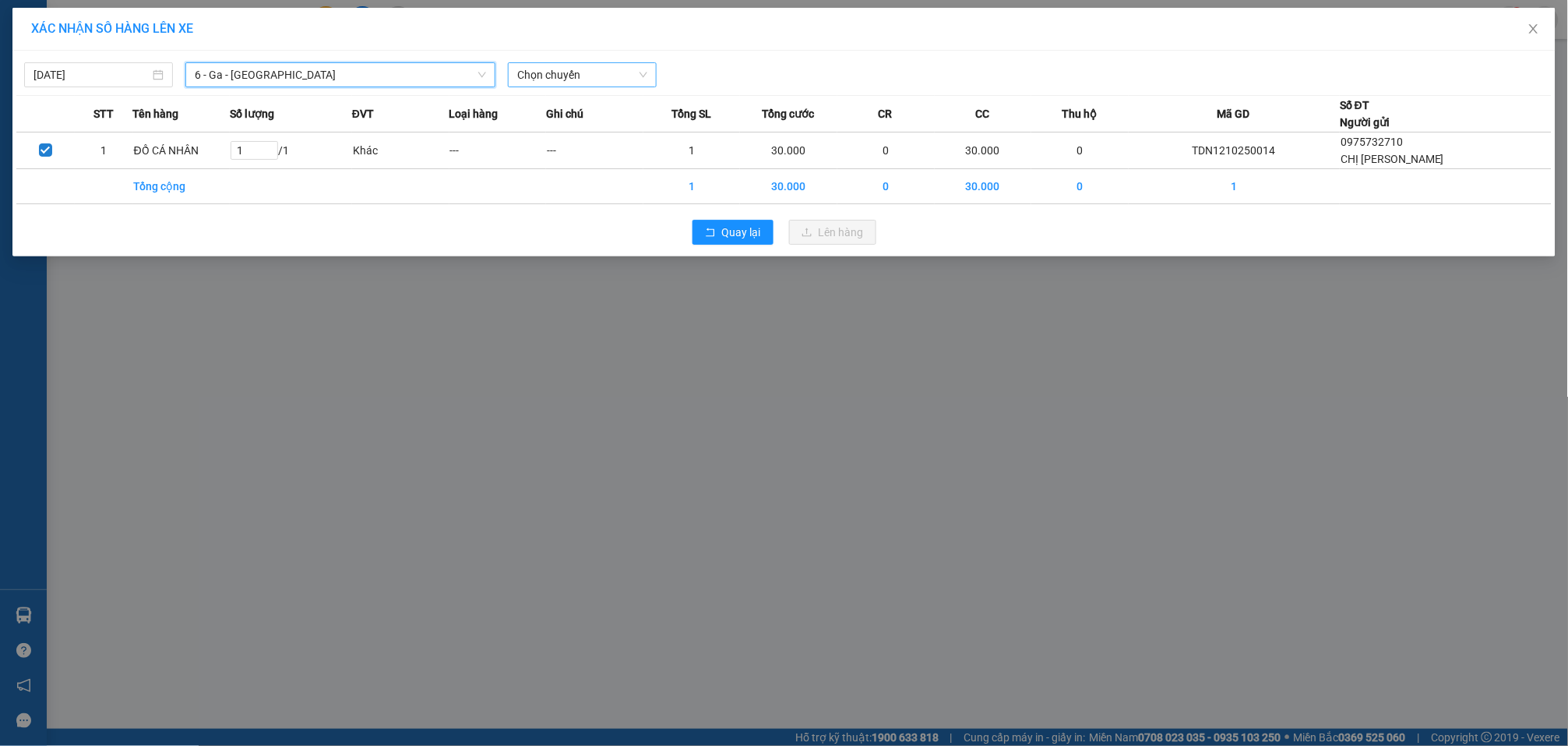
click at [531, 76] on span "Chọn chuyến" at bounding box center [582, 75] width 130 height 23
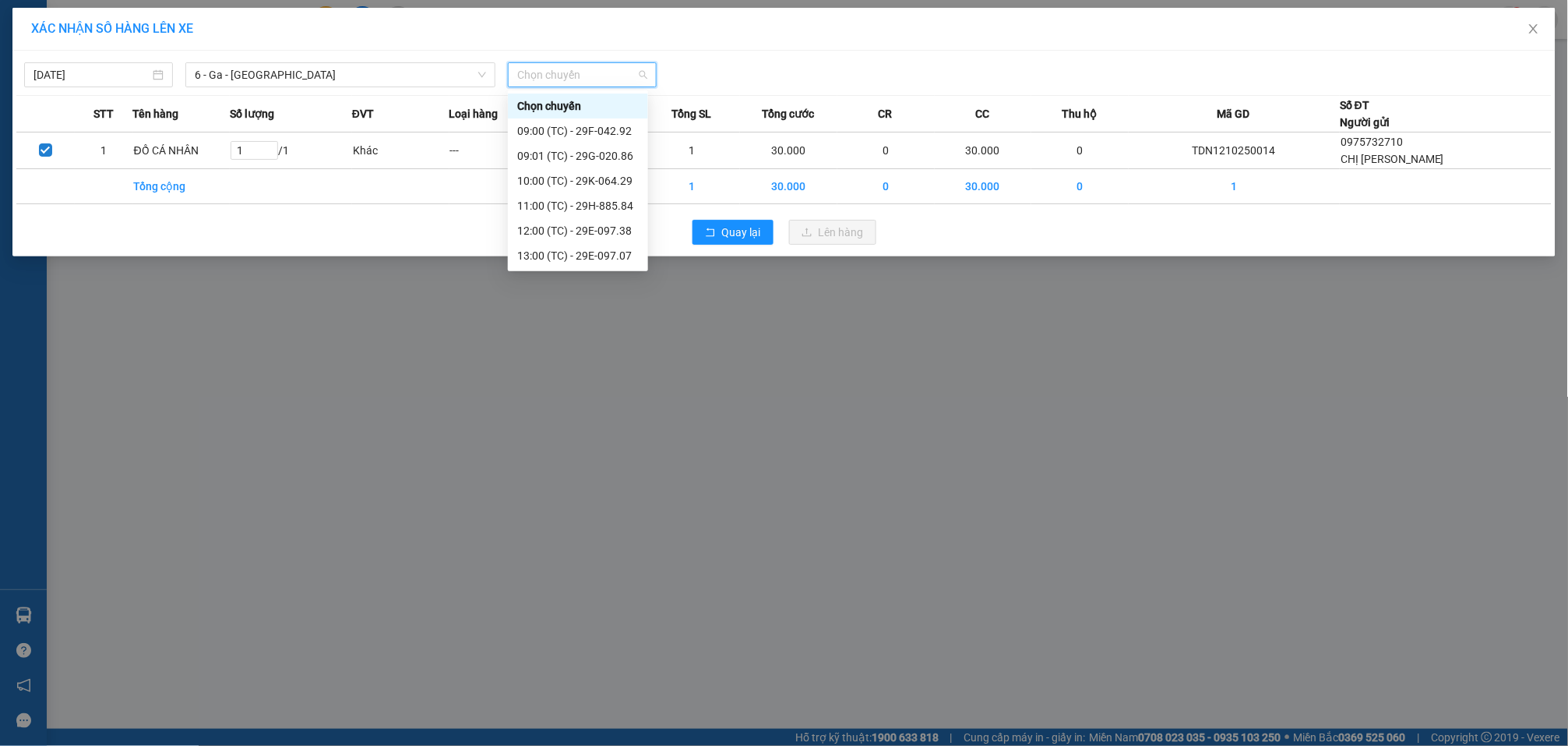
click at [617, 64] on span "Chọn chuyến" at bounding box center [582, 75] width 130 height 23
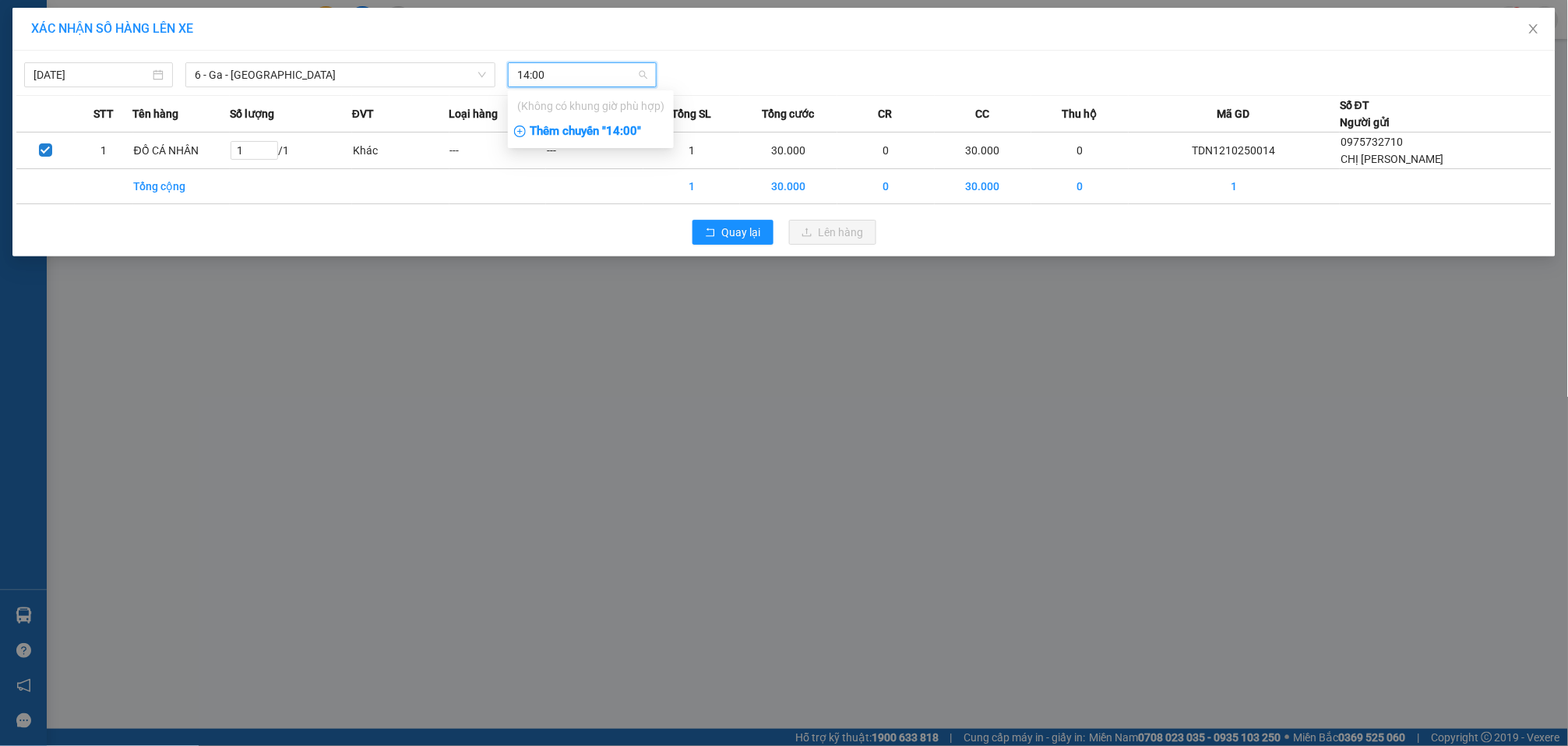
type input "14:00"
click at [631, 128] on div "Thêm chuyến " 14:00 "" at bounding box center [590, 131] width 166 height 26
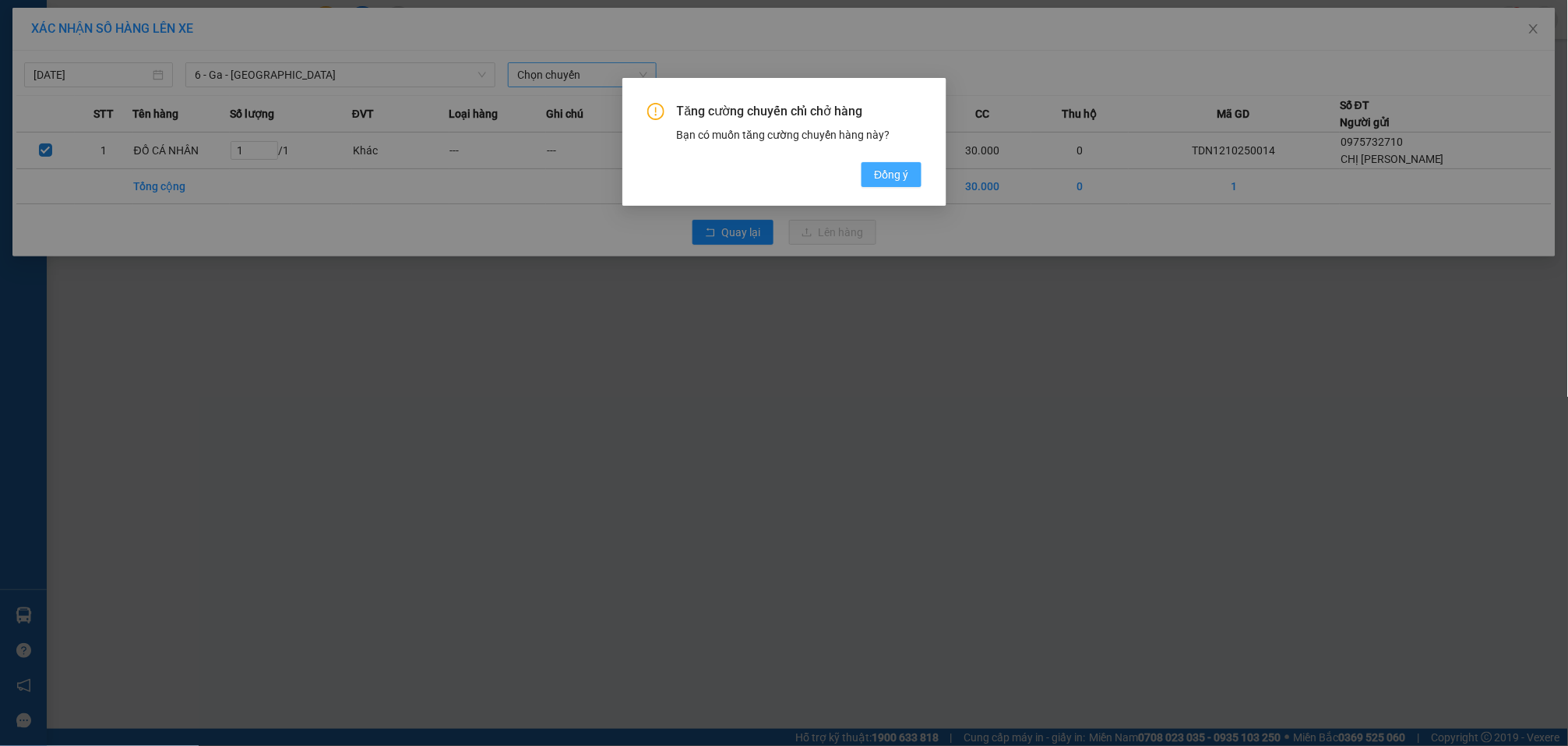
click at [887, 170] on span "Đồng ý" at bounding box center [891, 174] width 34 height 17
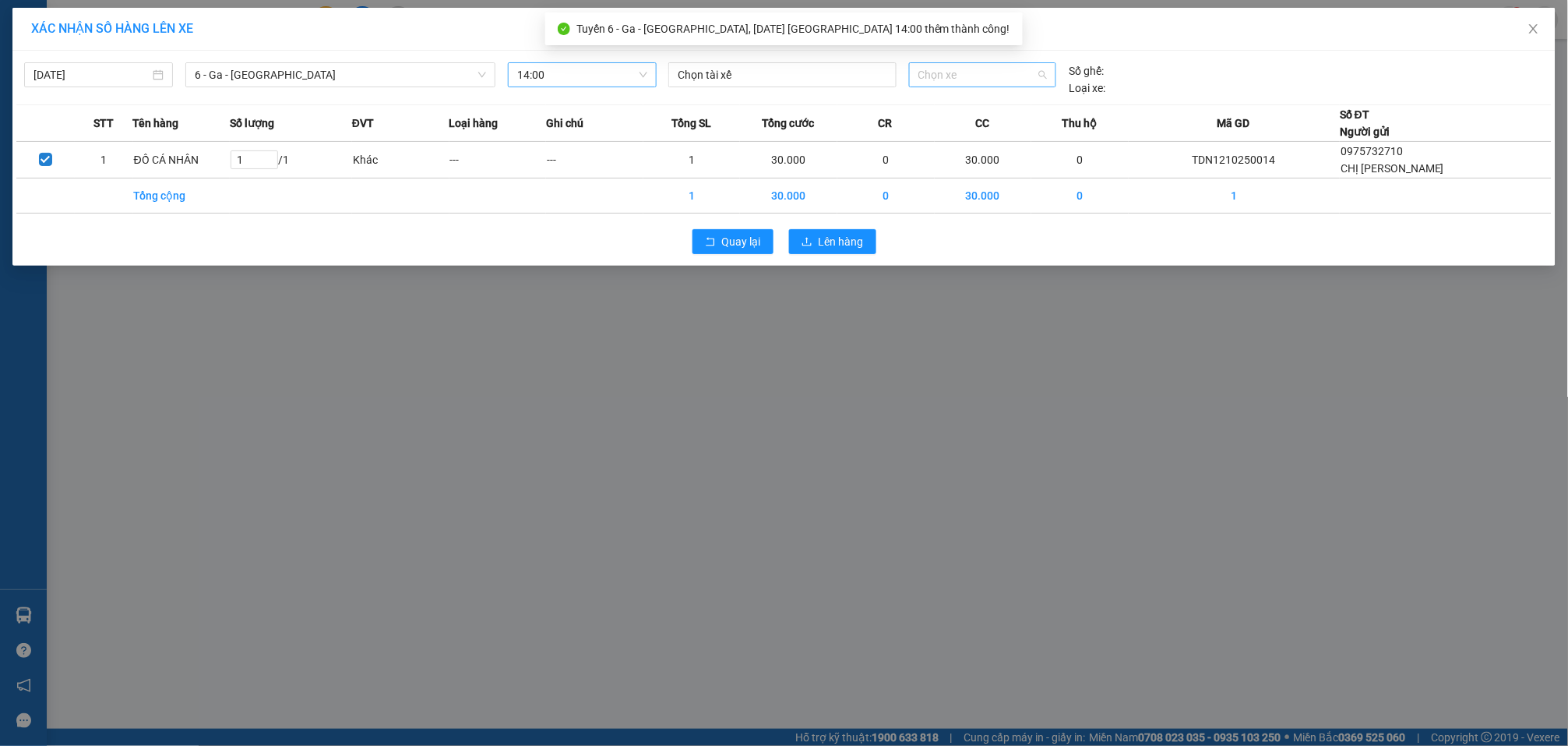
click at [948, 78] on span "Chọn xe" at bounding box center [983, 75] width 130 height 23
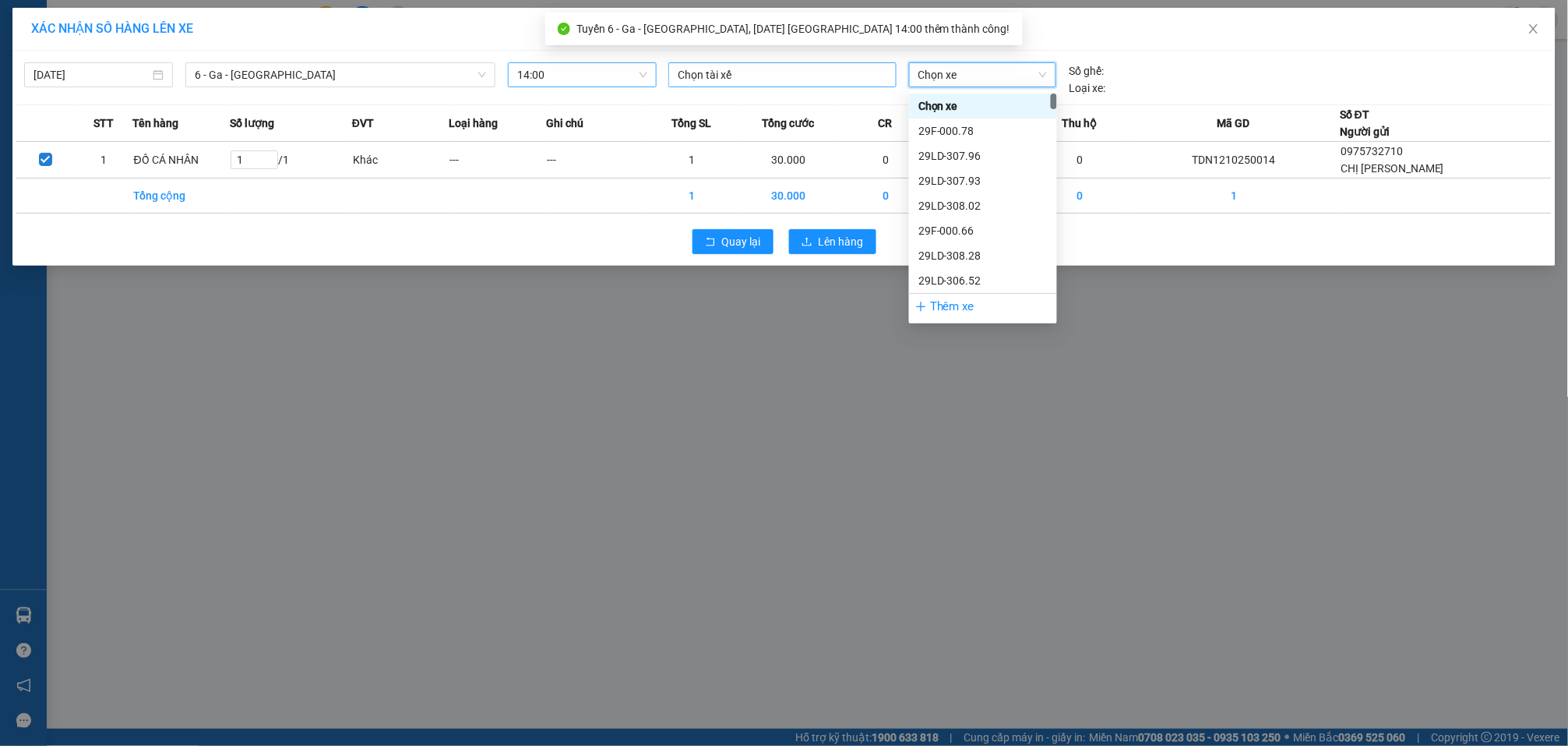
click at [771, 66] on div "Chọn tài xế" at bounding box center [783, 75] width 229 height 25
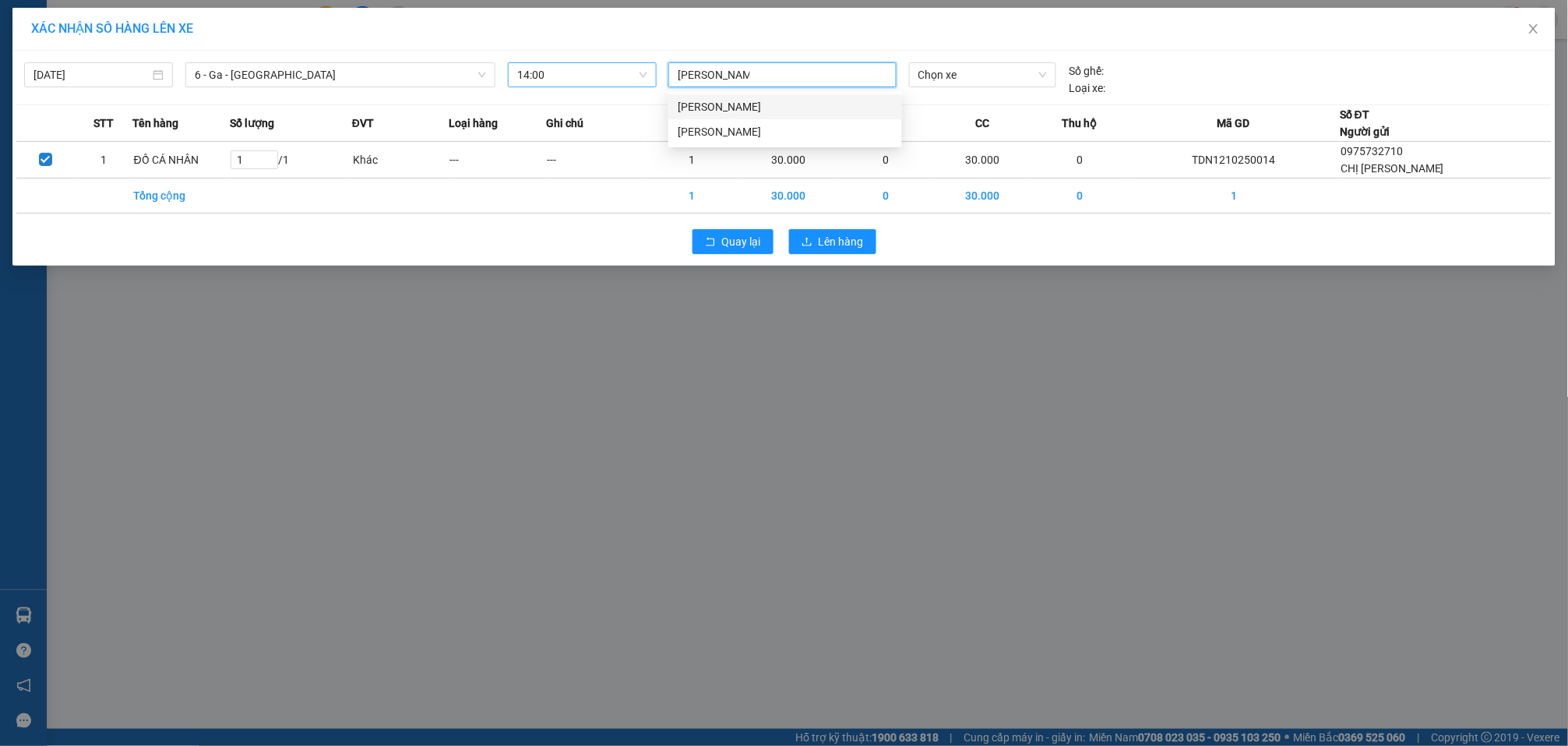
type input "TRẦN QUỐC TOÀN"
click at [772, 130] on div "Trần Quốc Toàn" at bounding box center [785, 132] width 215 height 17
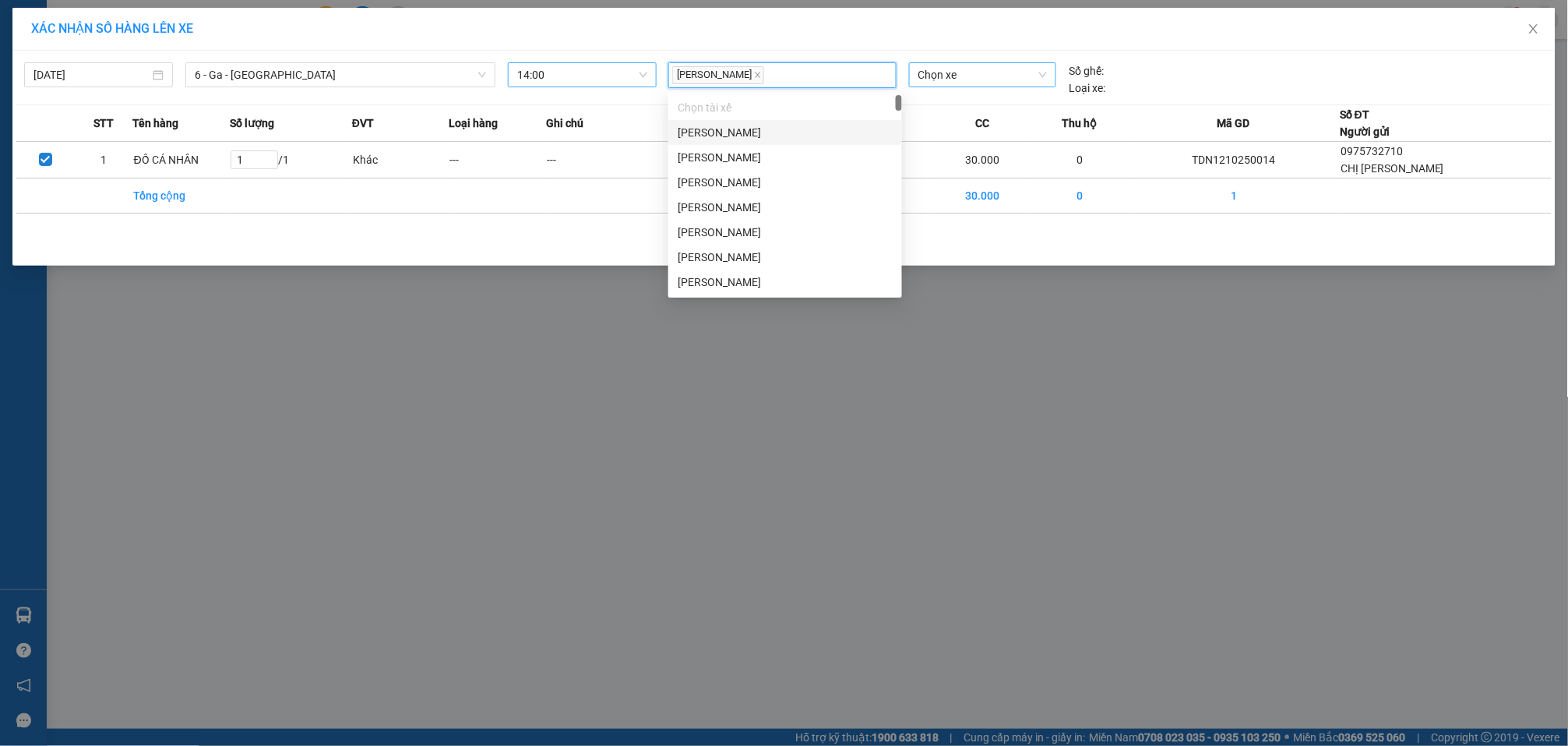
click at [999, 72] on span "Chọn xe" at bounding box center [983, 75] width 130 height 23
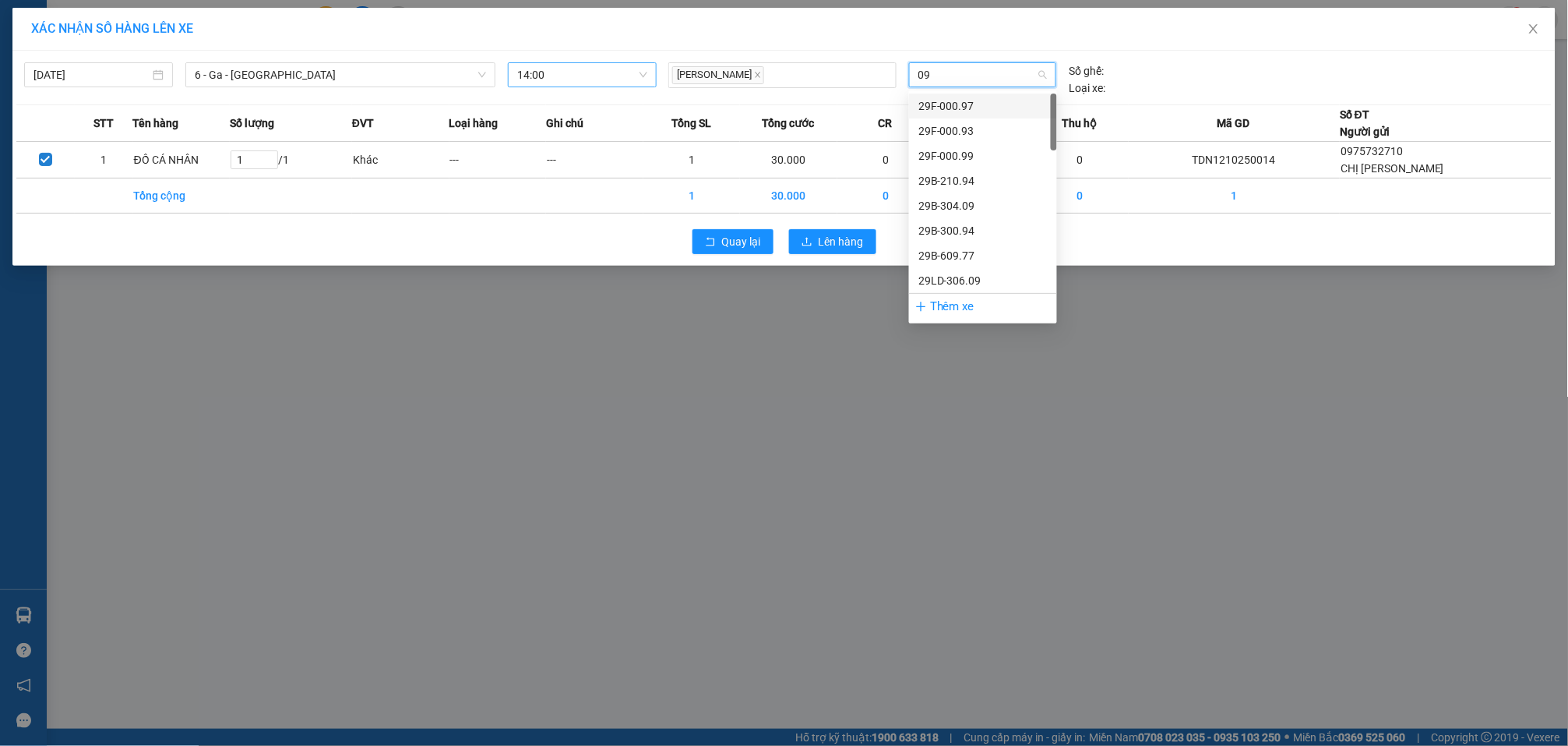
type input "094"
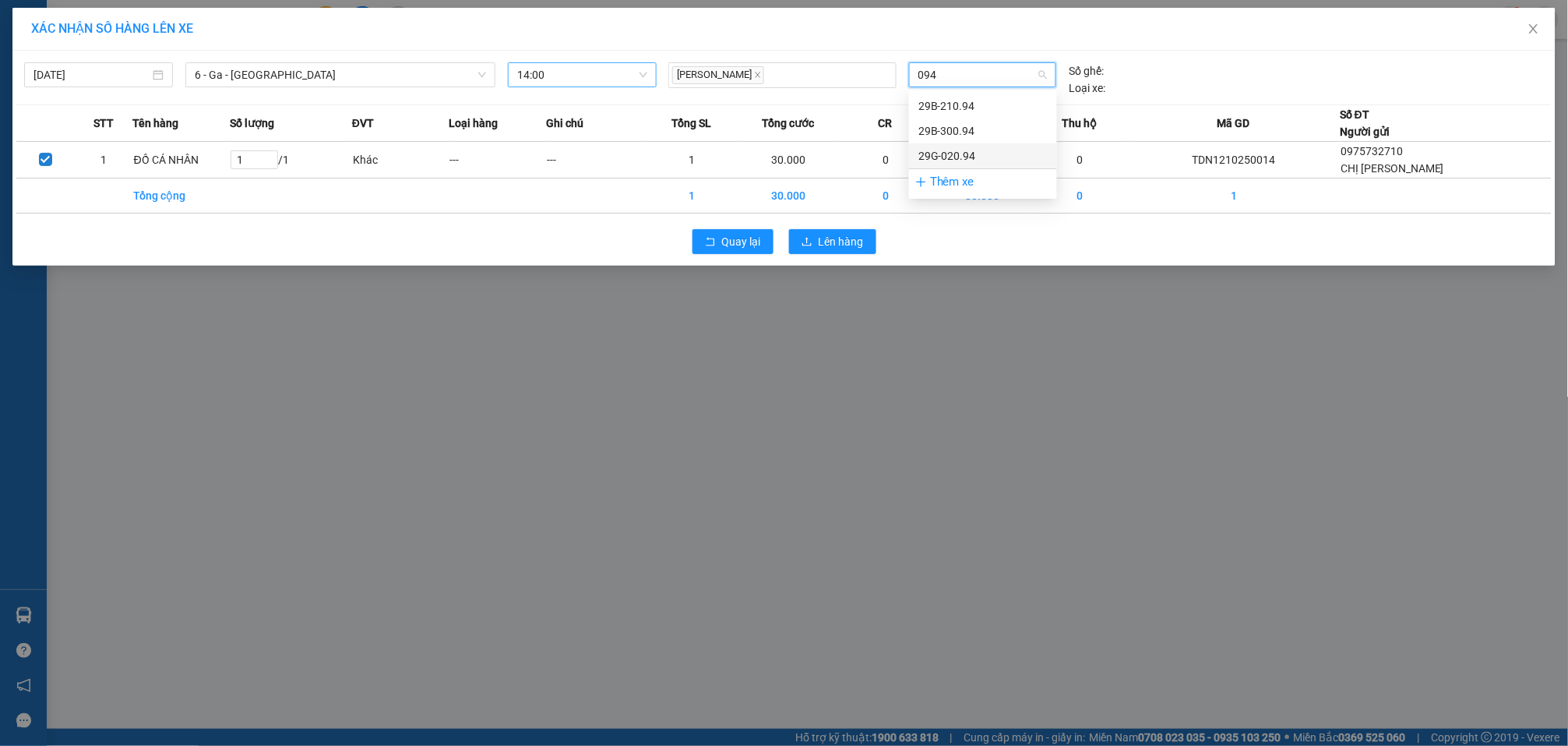
click at [963, 156] on div "29G-020.94" at bounding box center [983, 156] width 130 height 17
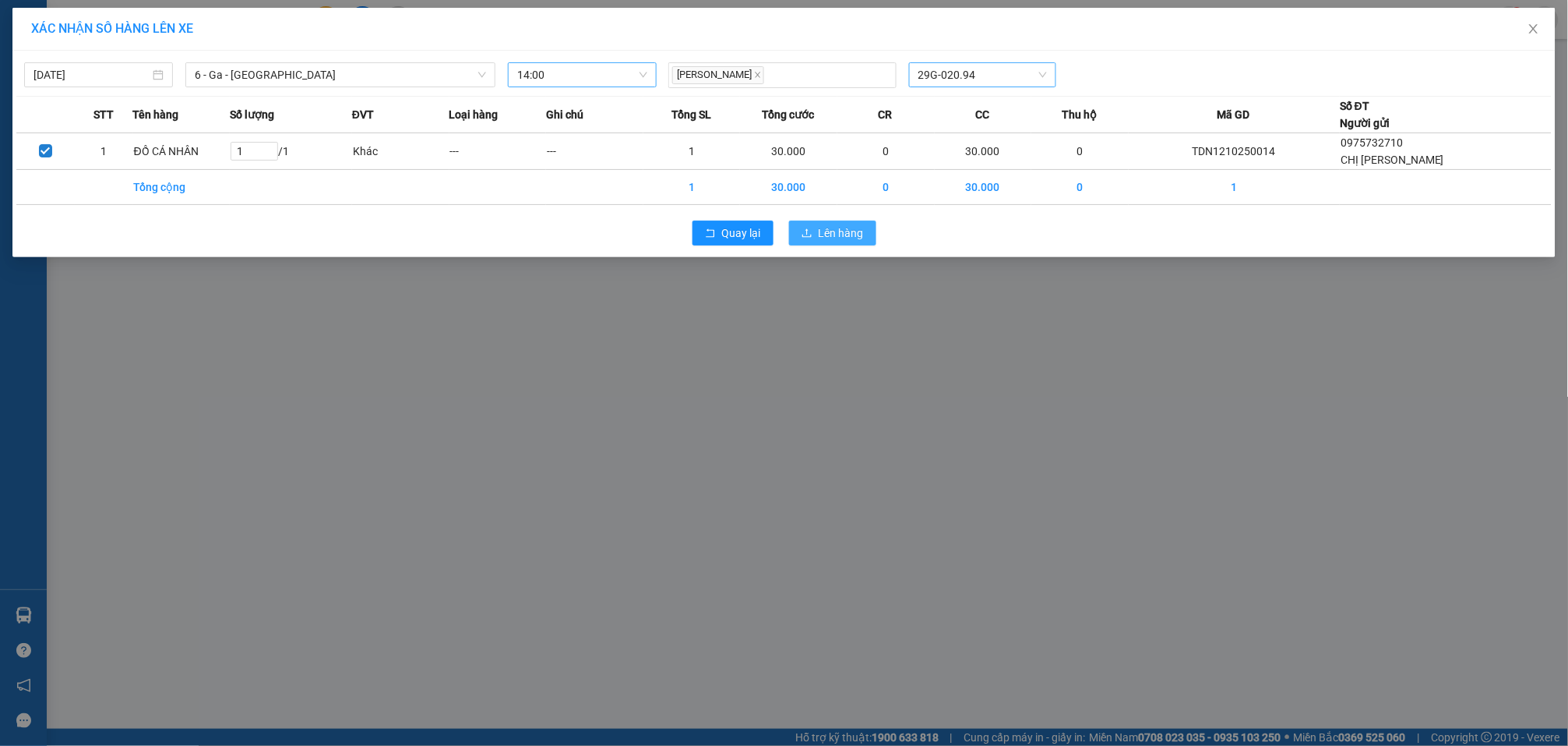
click at [831, 228] on span "Lên hàng" at bounding box center [841, 233] width 46 height 17
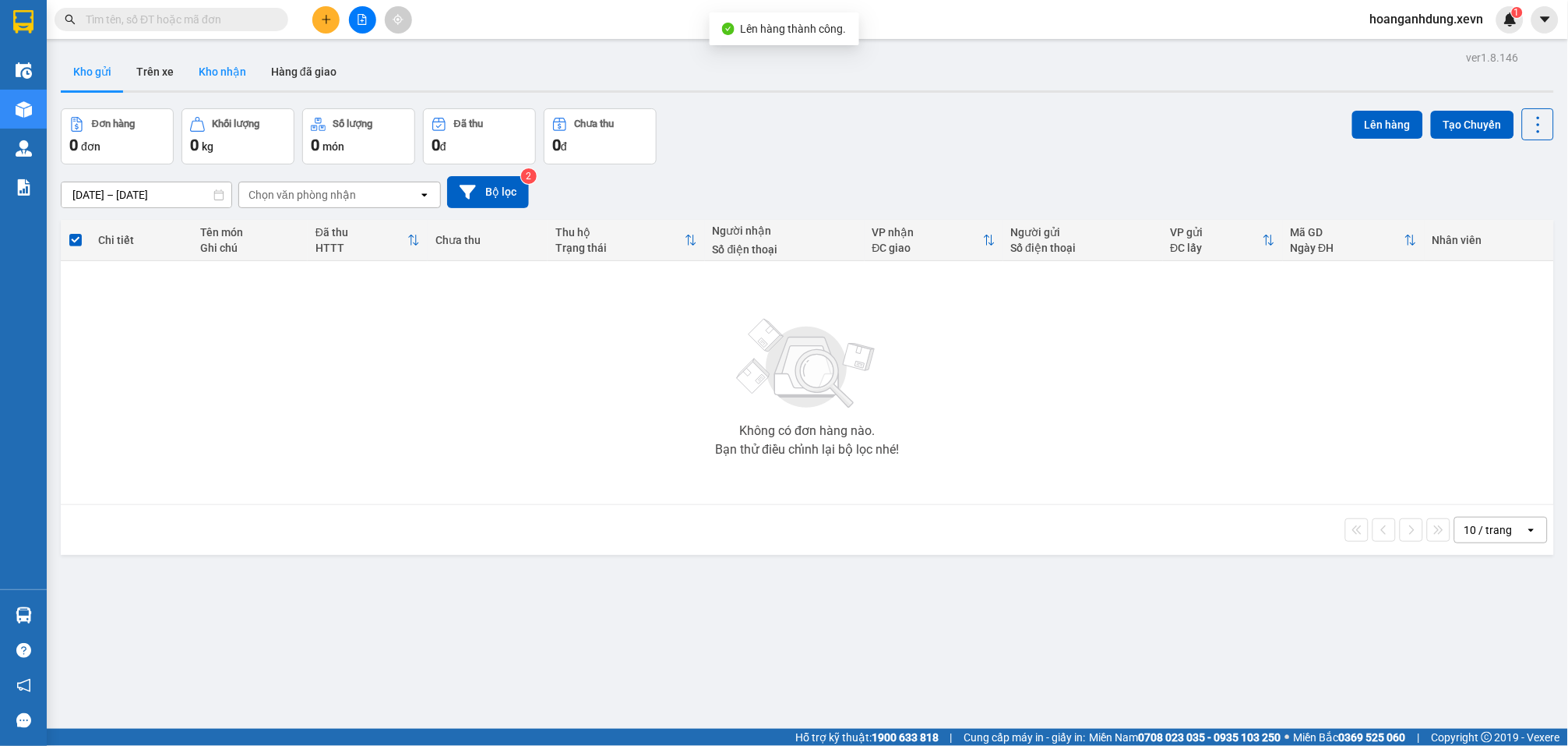
click at [211, 71] on button "Kho nhận" at bounding box center [222, 72] width 73 height 38
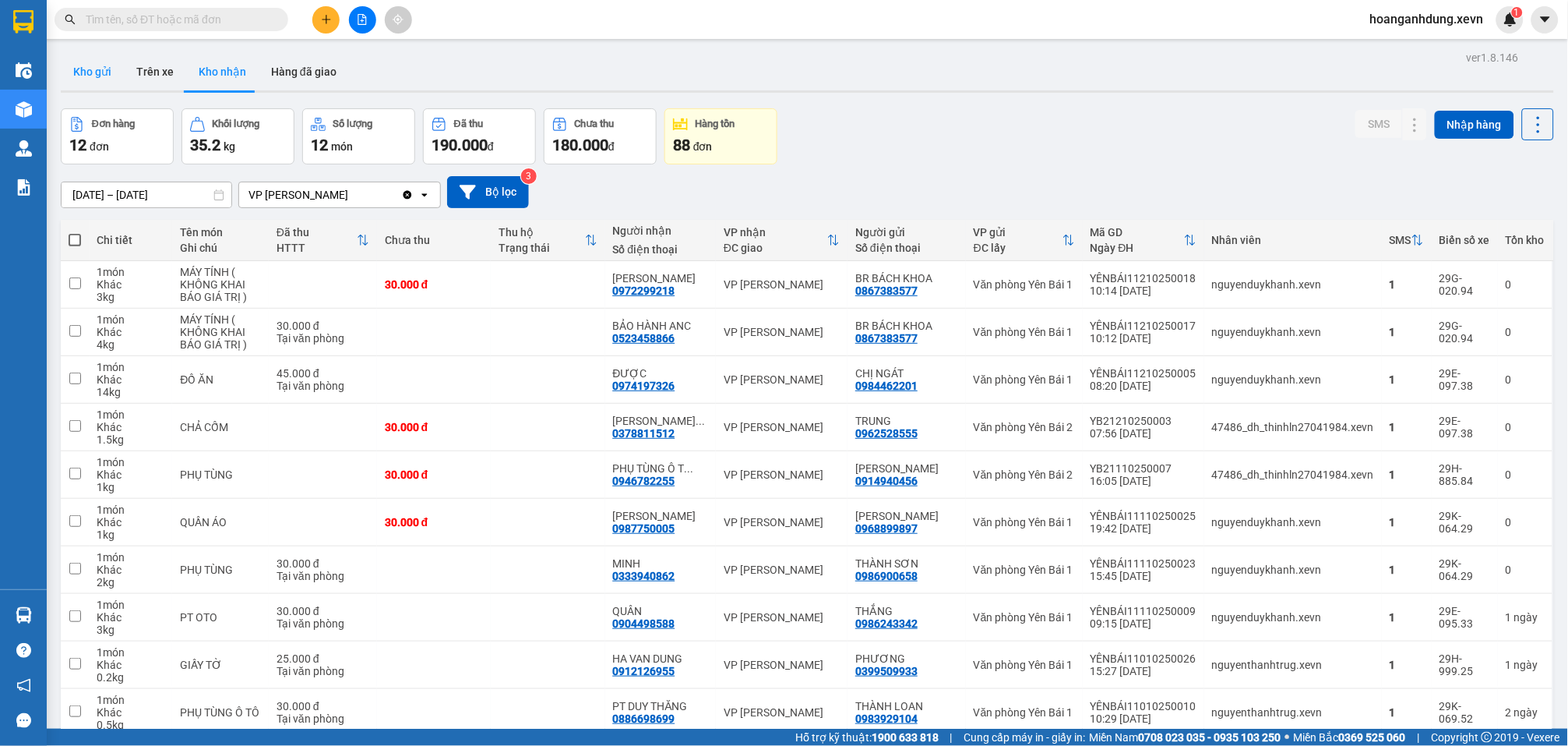
click at [93, 74] on button "Kho gửi" at bounding box center [92, 72] width 63 height 38
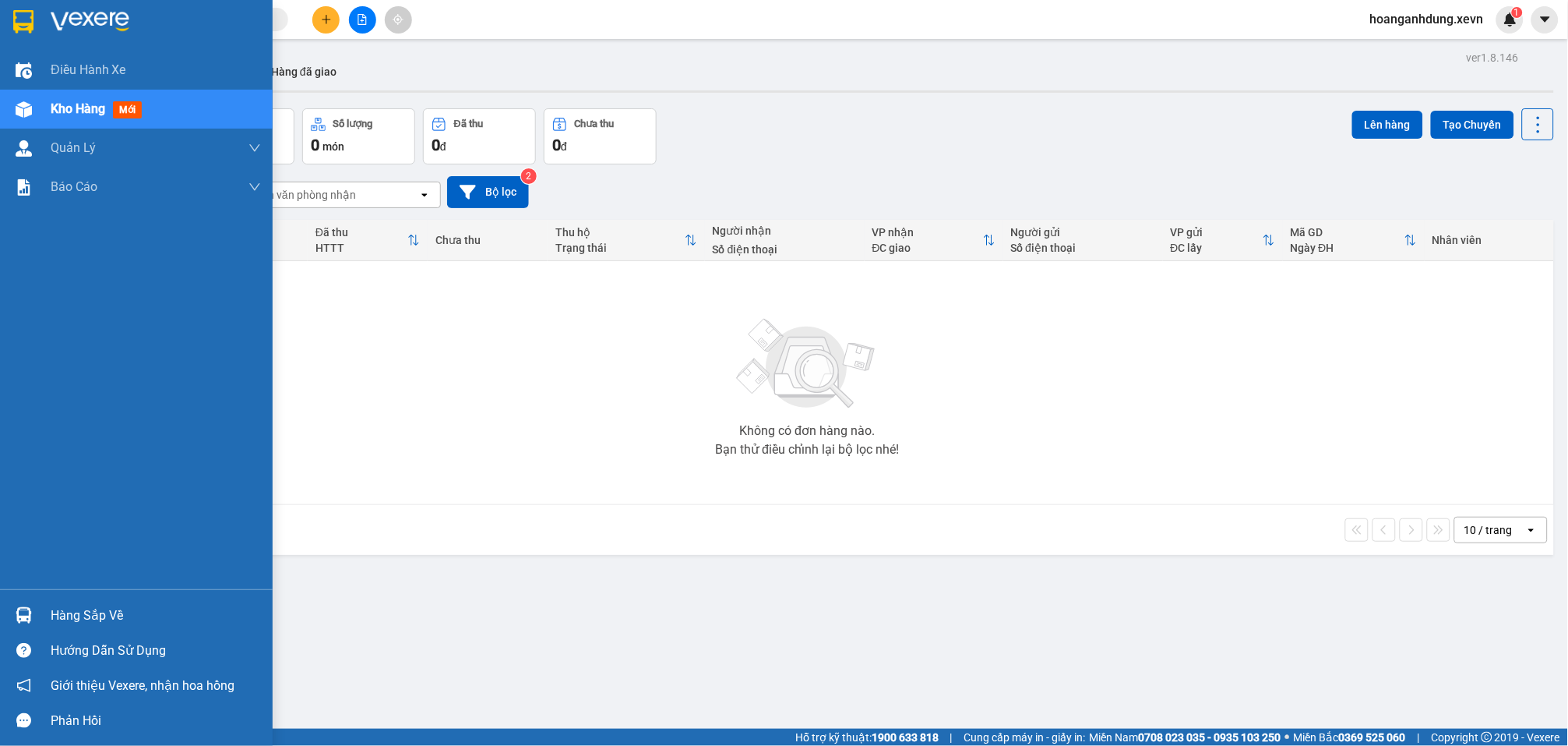
click at [39, 624] on div "Hàng sắp về" at bounding box center [137, 615] width 273 height 35
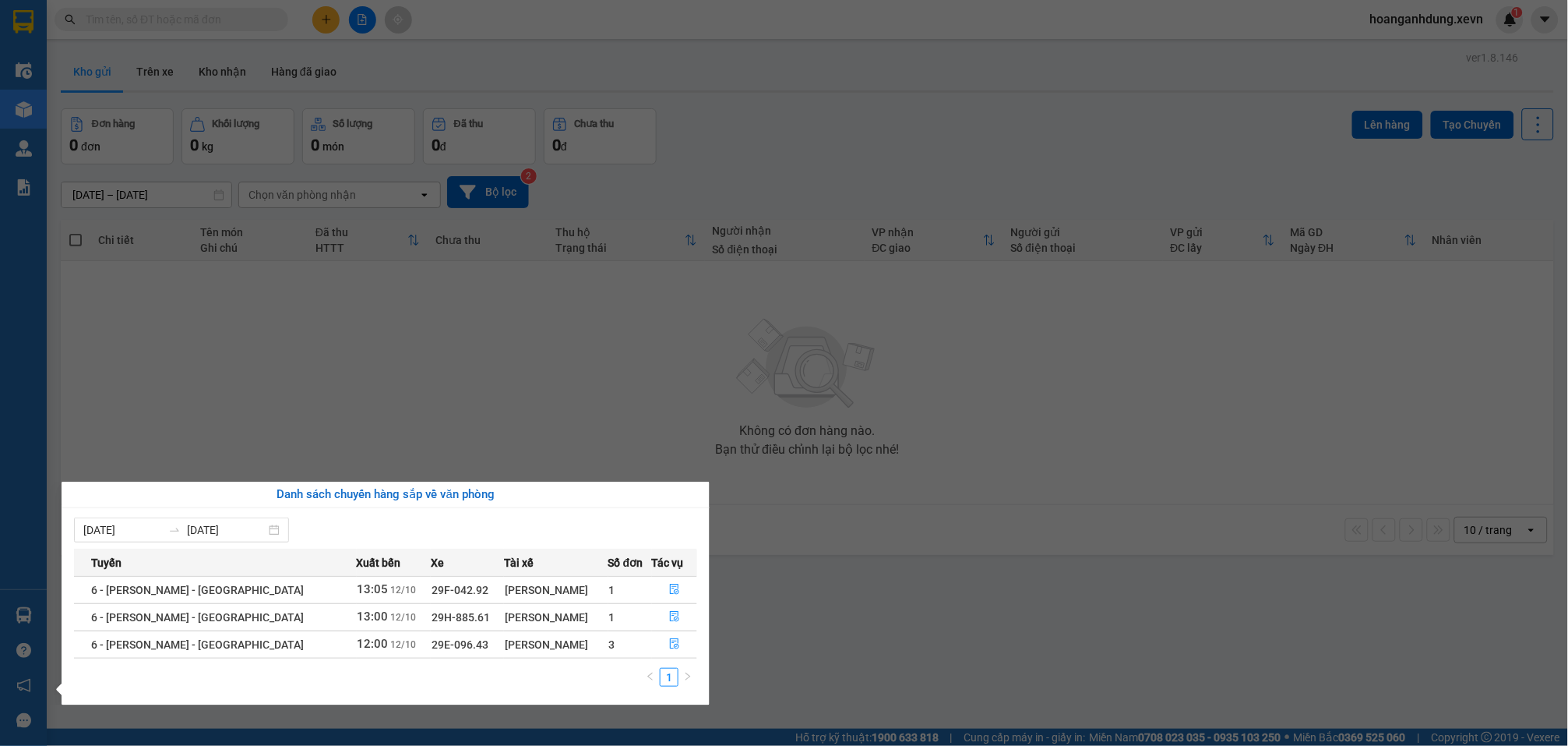
click at [826, 664] on section "Kết quả tìm kiếm ( 3 ) Bộ lọc Mã ĐH Trạng thái Món hàng Thu hộ Tổng cước Chưa c…" at bounding box center [784, 373] width 1568 height 746
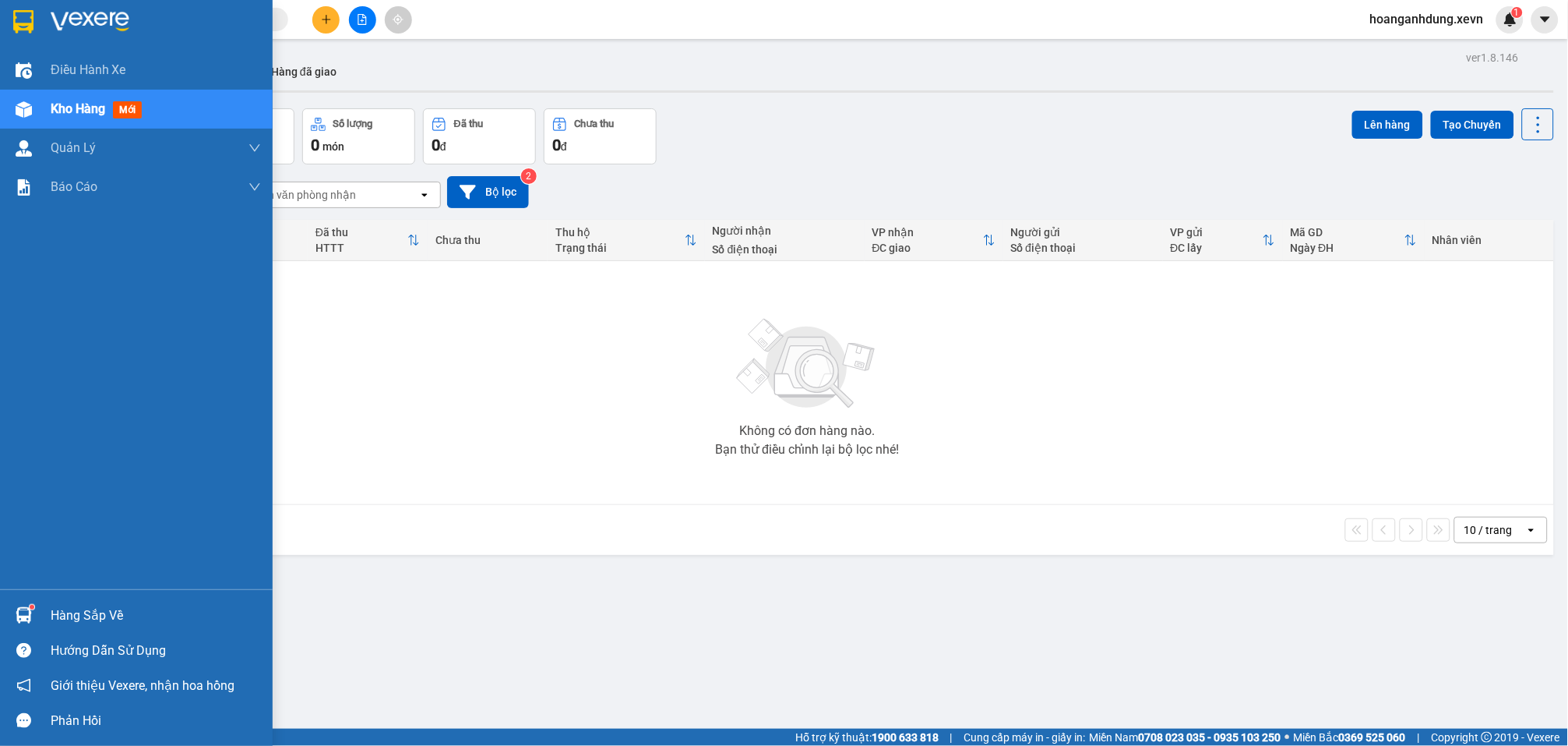
click at [48, 625] on div "Hàng sắp về" at bounding box center [137, 615] width 273 height 35
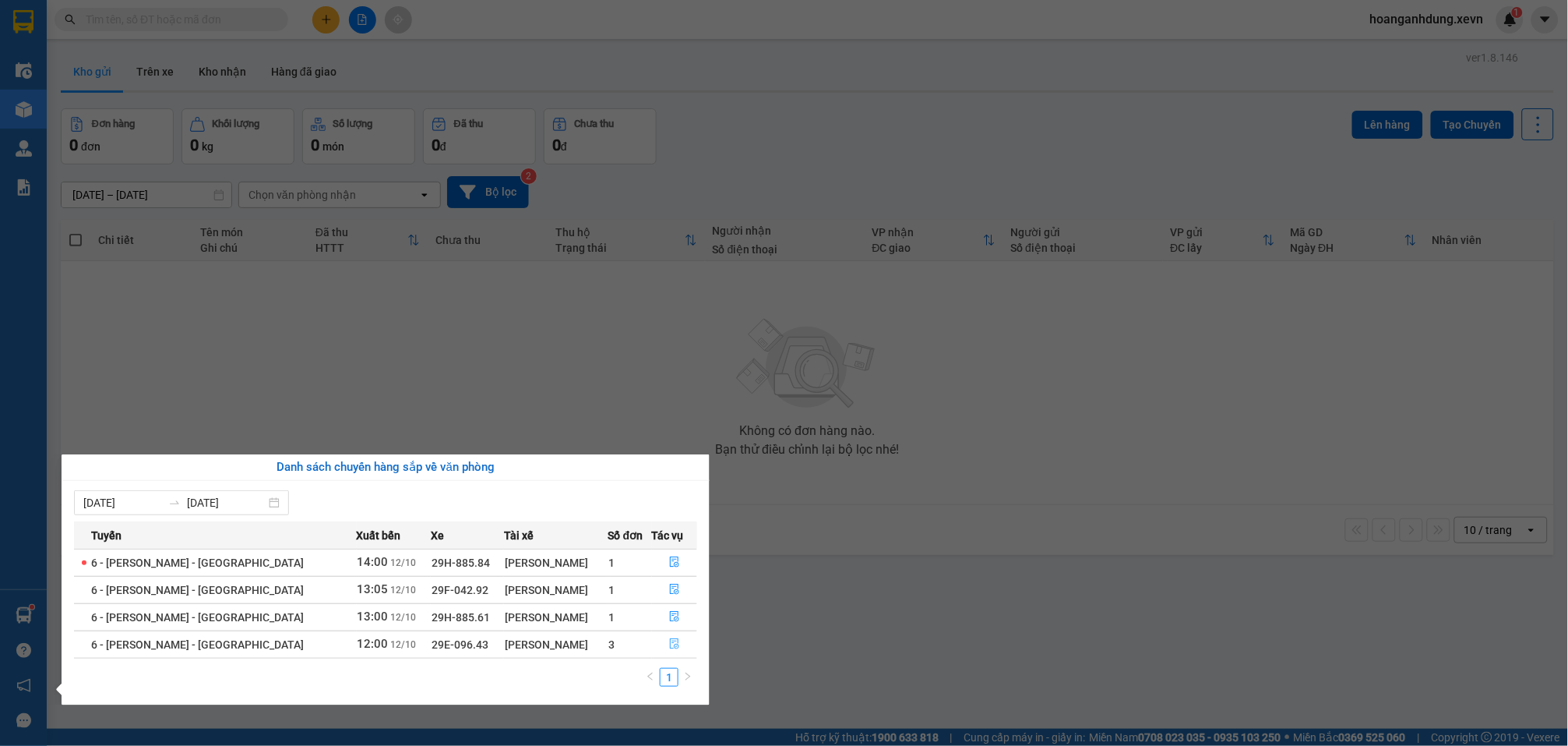
click at [669, 641] on icon "file-done" at bounding box center [674, 643] width 11 height 11
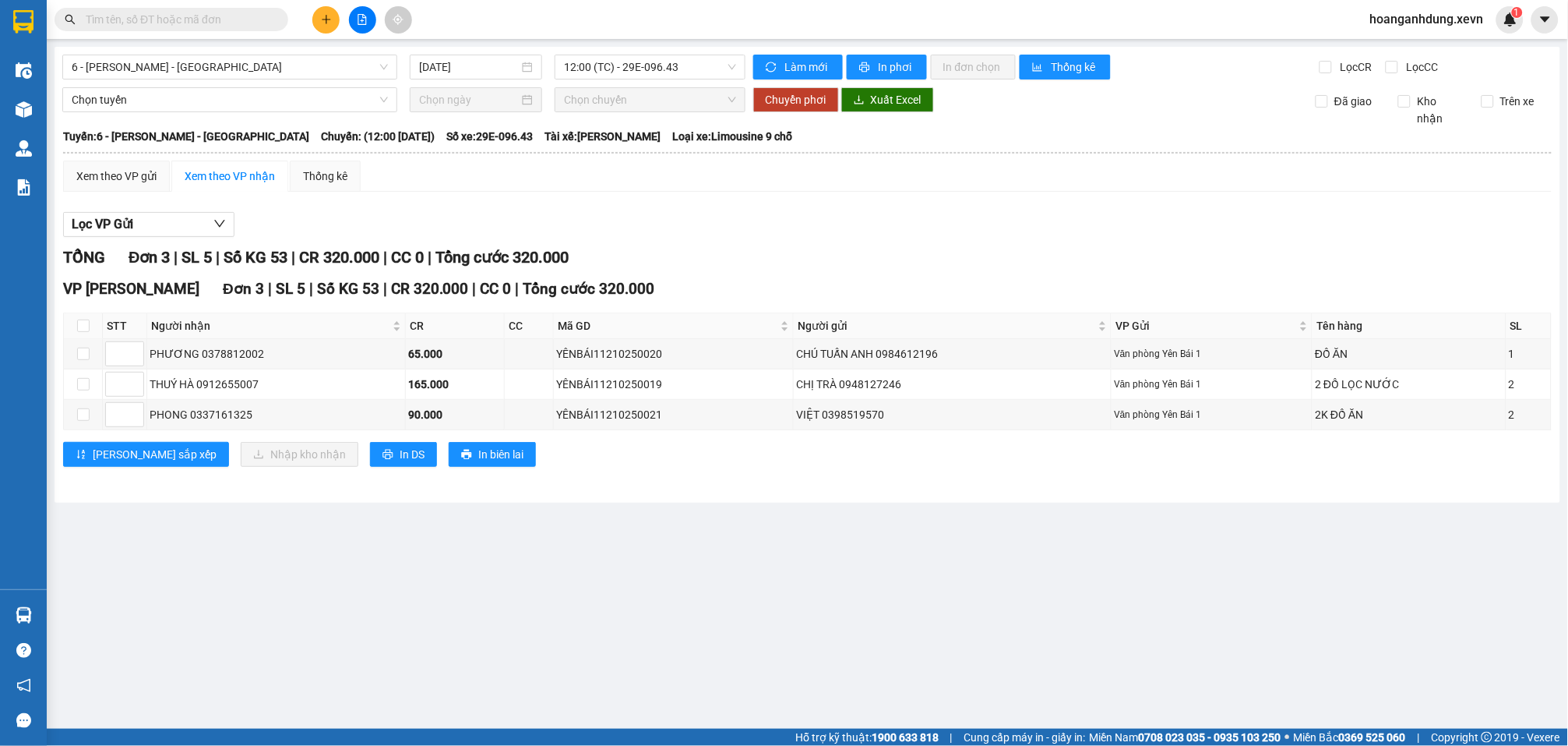
click at [660, 553] on main "6 - Yên Bái - Ga 12/10/2025 12:00 (TC) - 29E-096.43 Làm mới In phơi In đơn chọn…" at bounding box center [784, 364] width 1568 height 729
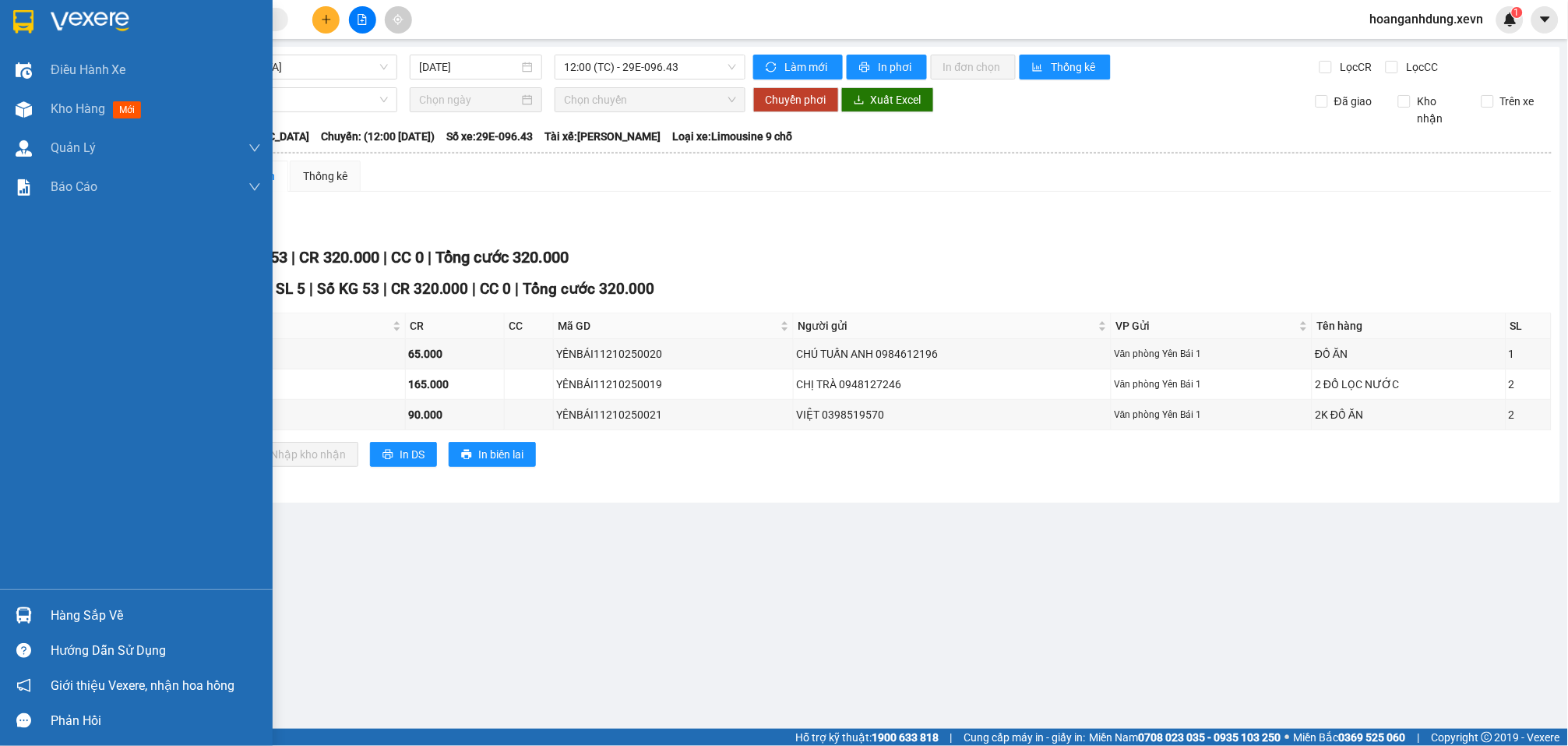
click at [103, 614] on div "Hàng sắp về" at bounding box center [155, 615] width 210 height 23
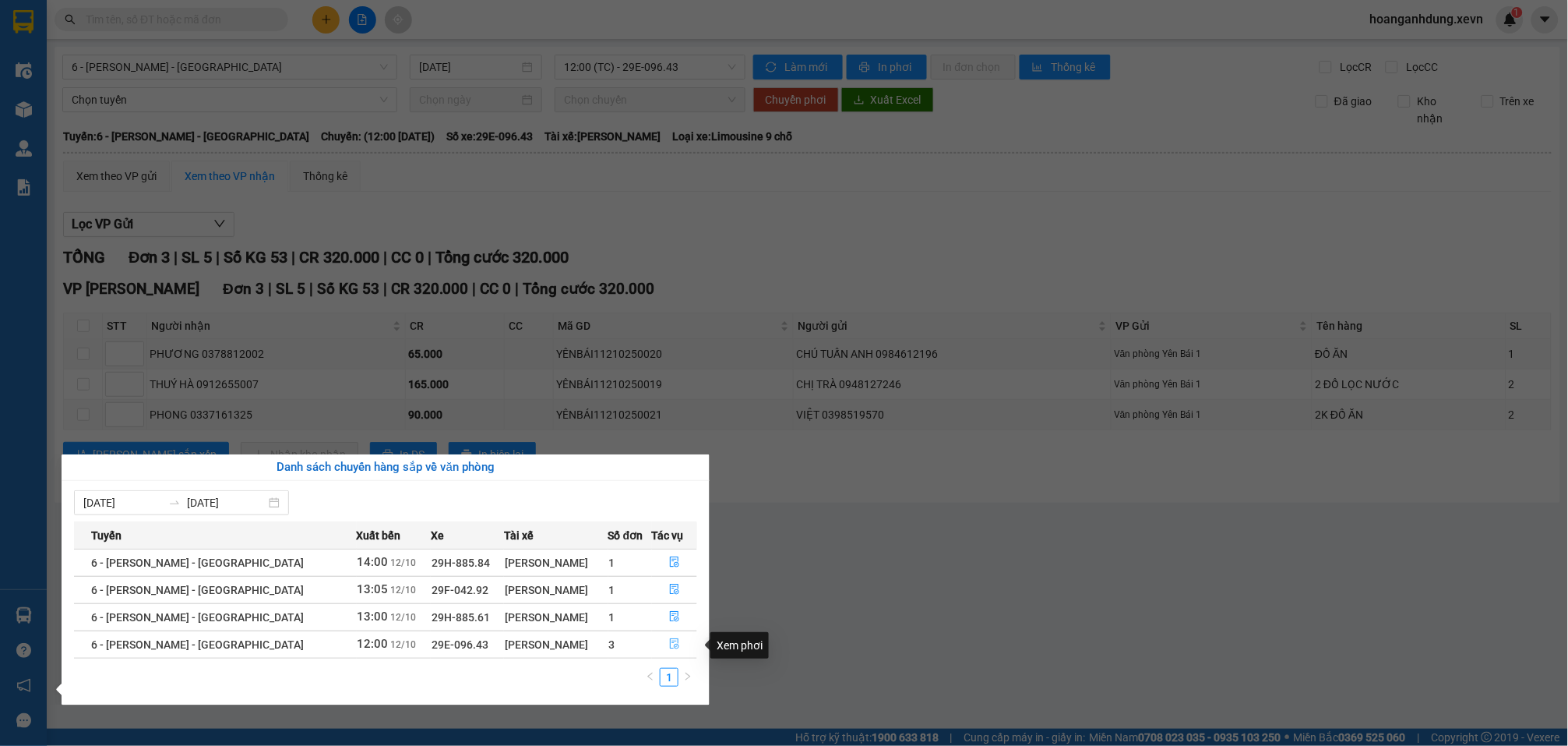
click at [669, 644] on icon "file-done" at bounding box center [674, 643] width 11 height 11
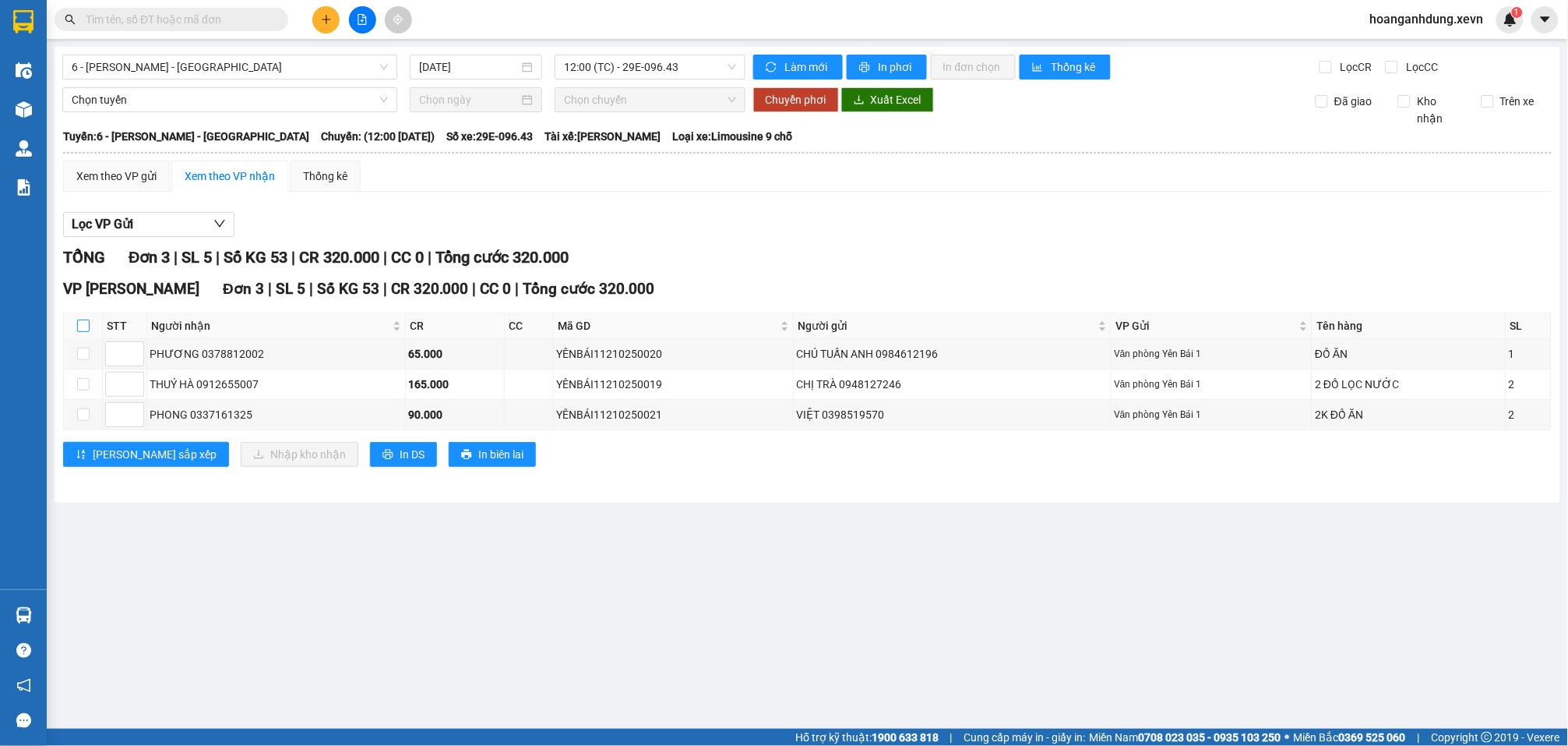
click at [81, 320] on input "checkbox" at bounding box center [83, 326] width 13 height 13
checkbox input "true"
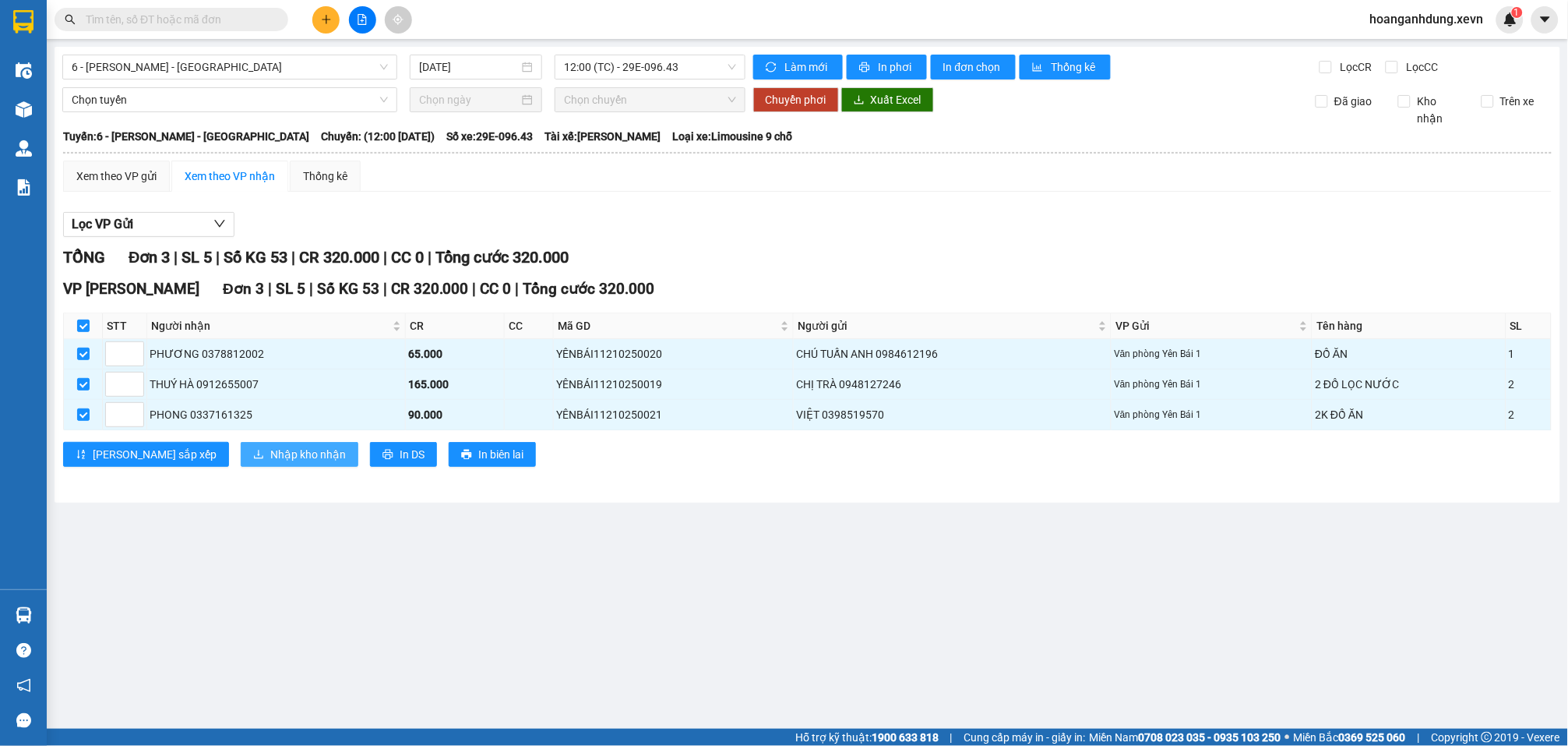
click at [270, 446] on span "Nhập kho nhận" at bounding box center [308, 454] width 76 height 17
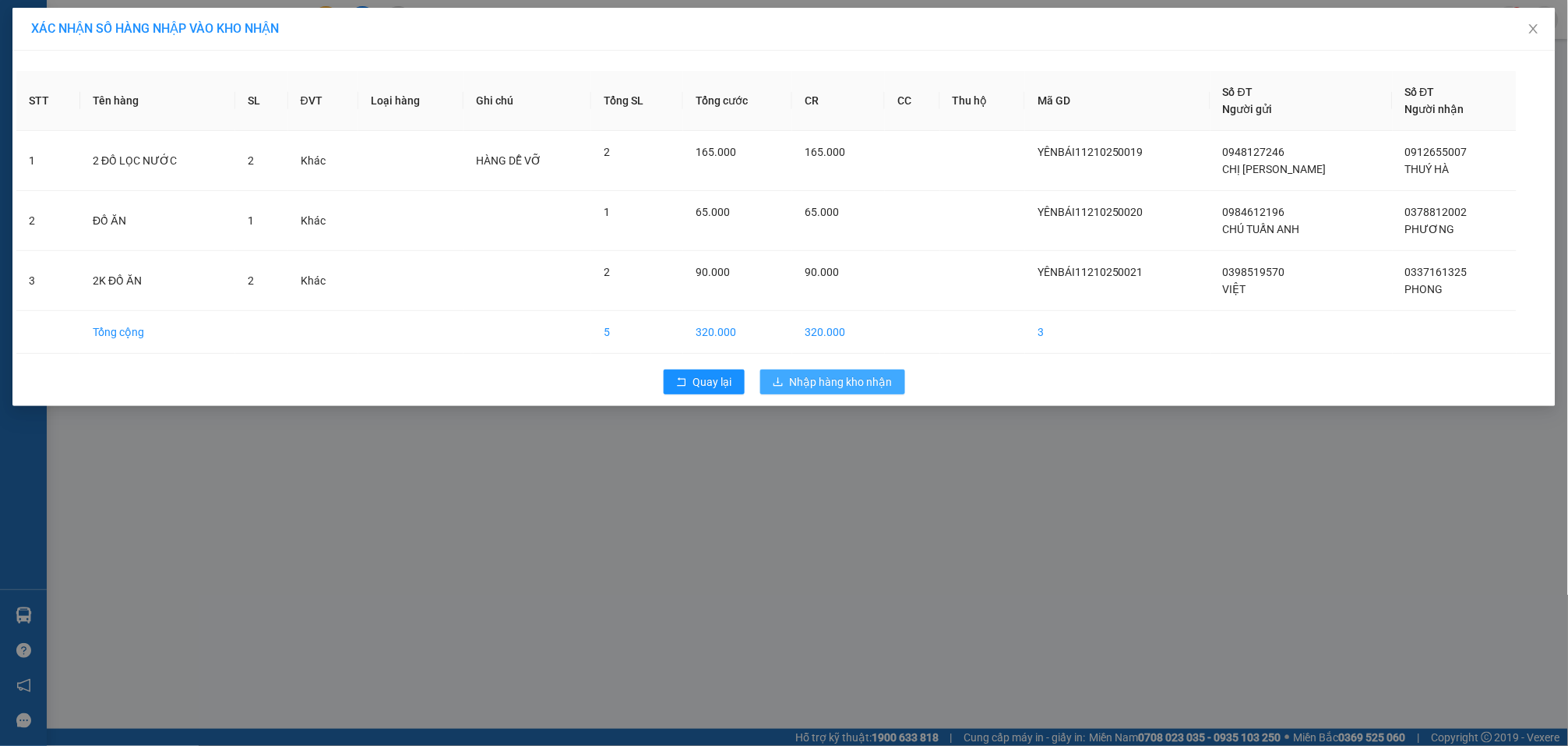
click at [847, 383] on span "Nhập hàng kho nhận" at bounding box center [842, 382] width 103 height 17
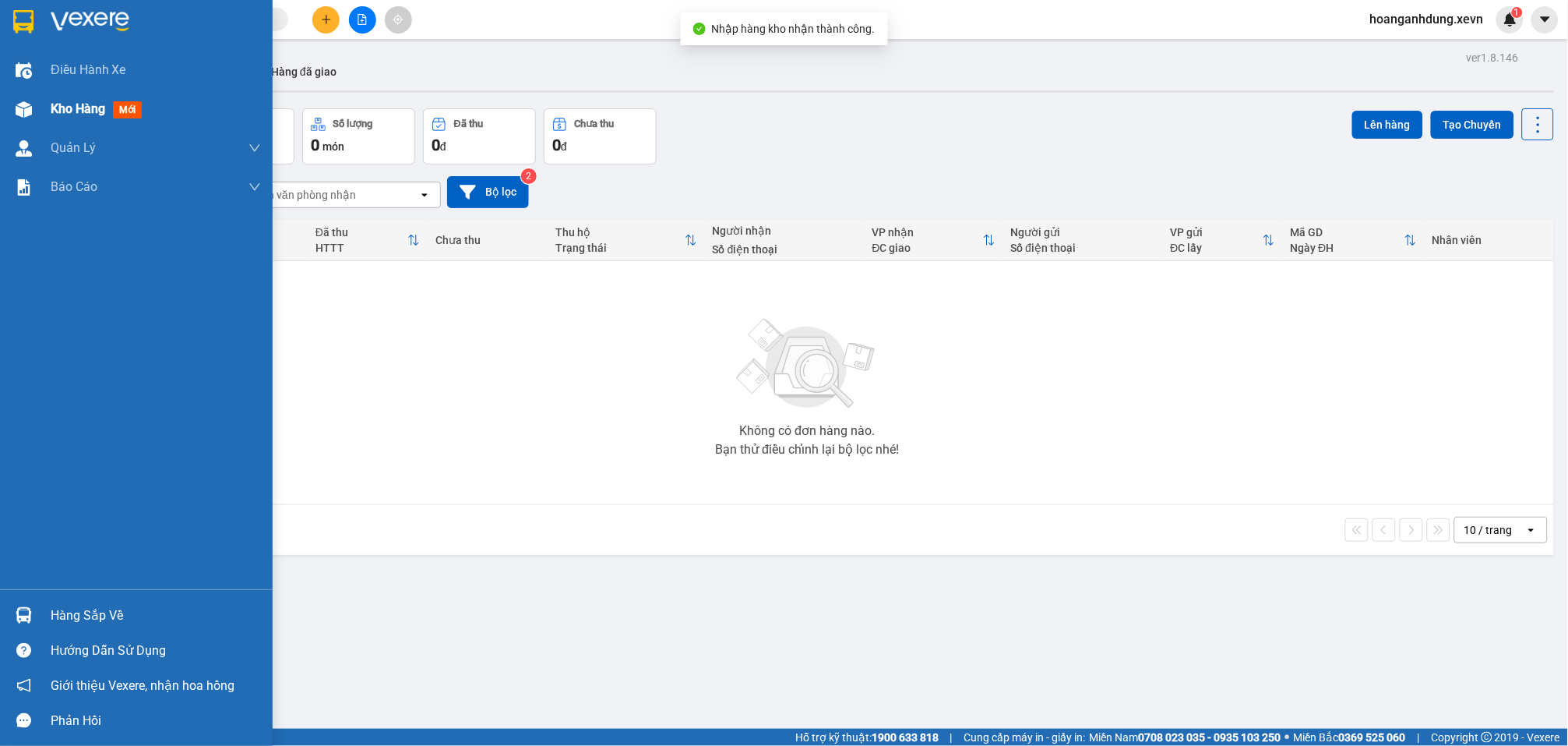
click at [38, 111] on div "Kho hàng mới" at bounding box center [137, 109] width 273 height 39
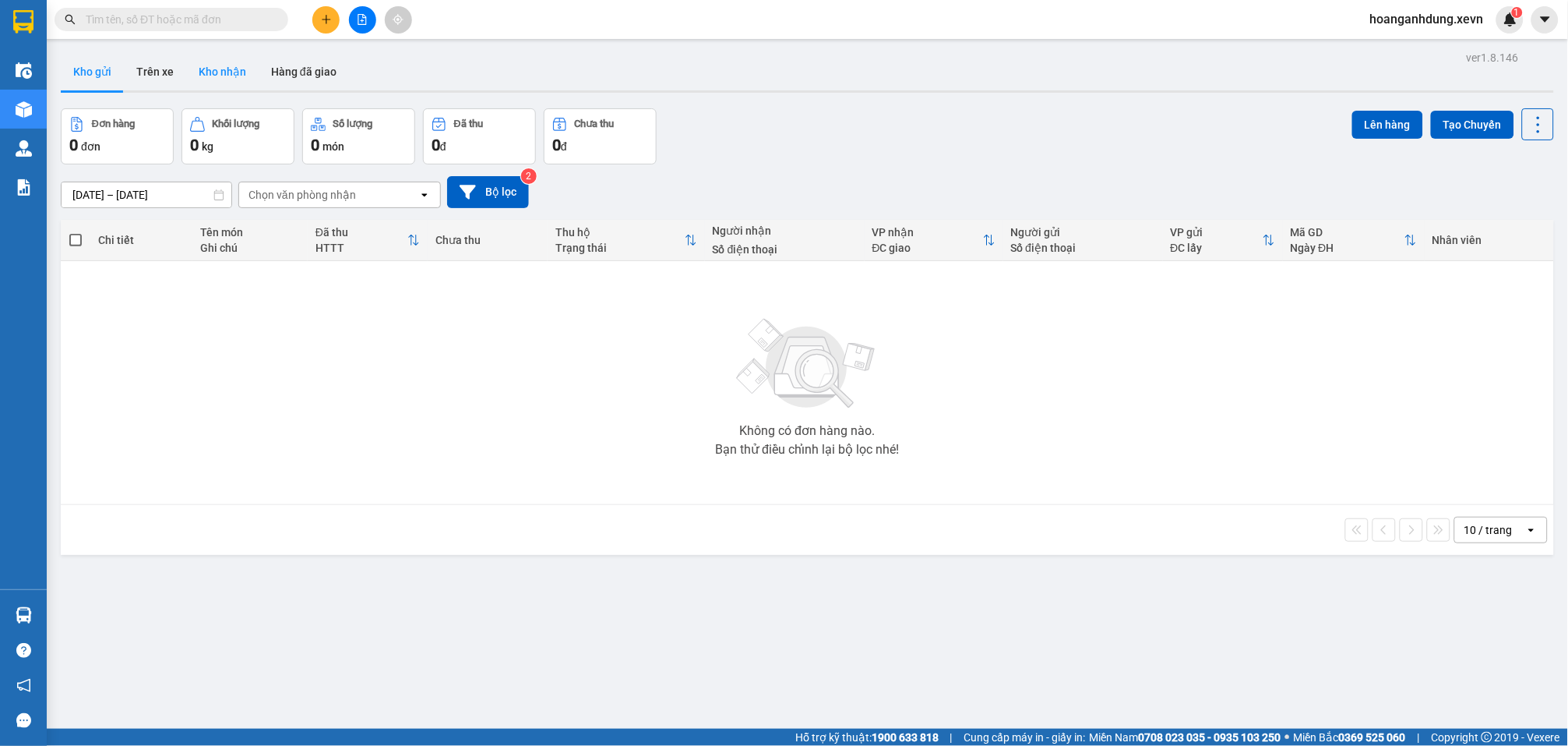
click at [193, 74] on button "Kho nhận" at bounding box center [222, 72] width 73 height 38
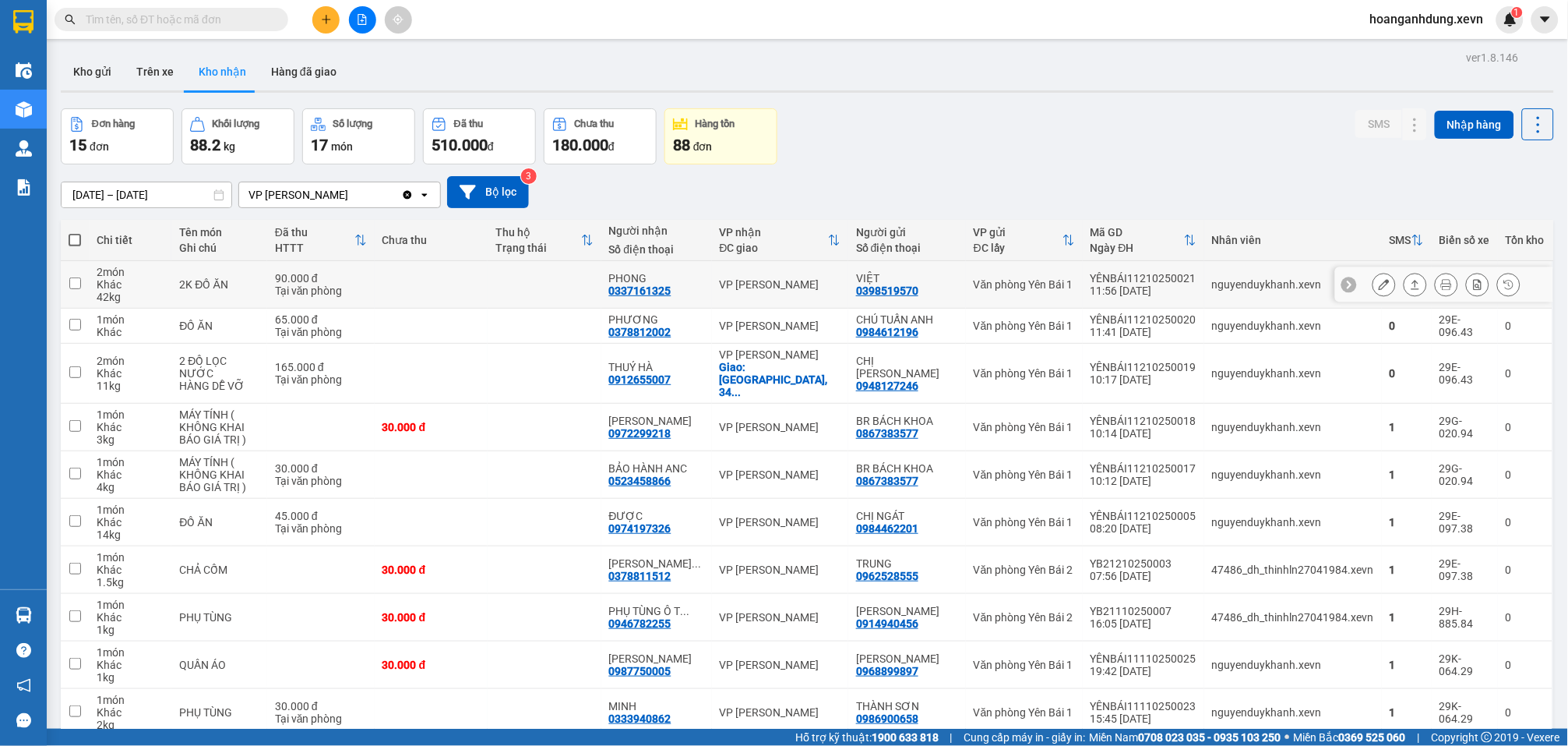
click at [1216, 290] on div "nguyenduykhanh.xevn" at bounding box center [1293, 284] width 162 height 13
checkbox input "true"
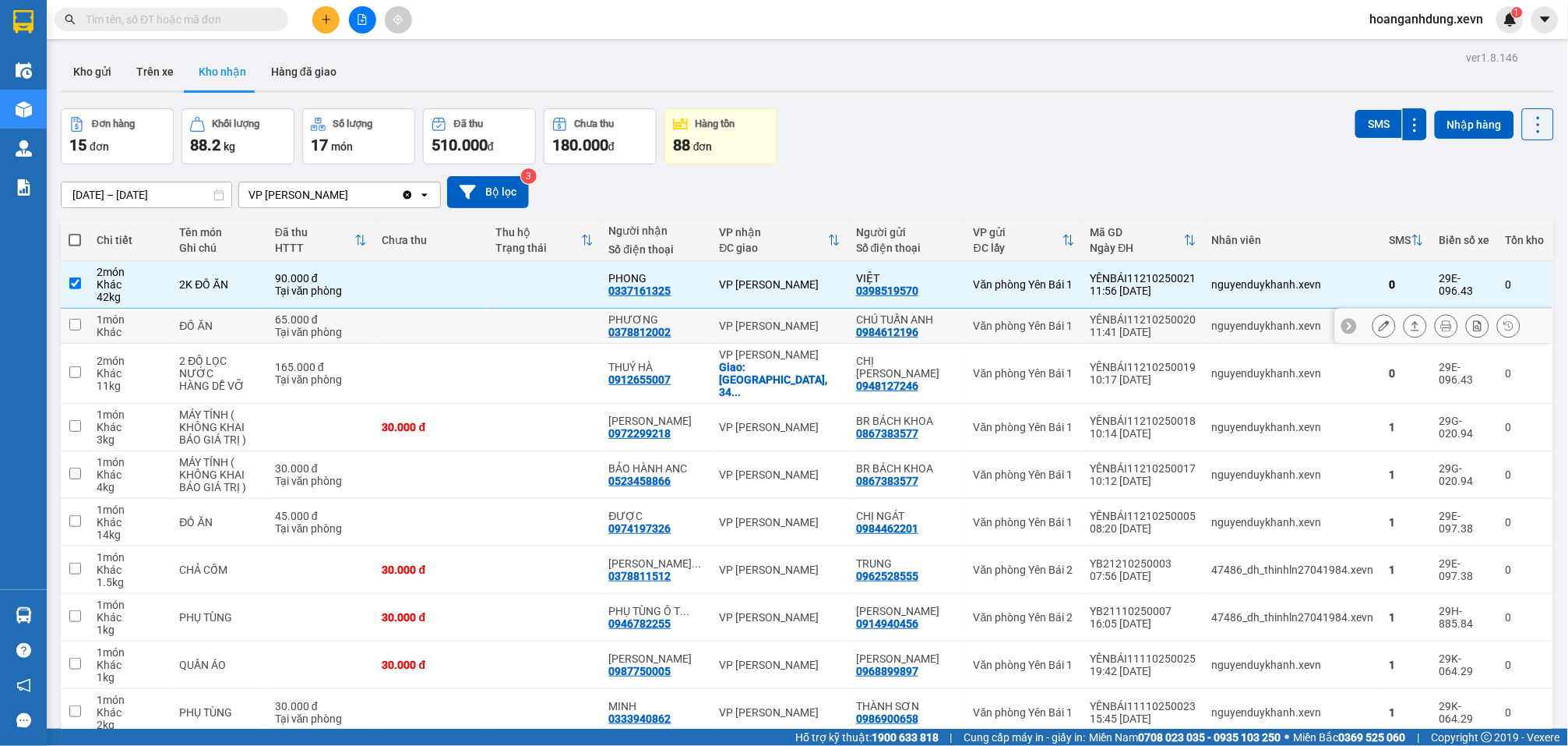
click at [1213, 330] on div "nguyenduykhanh.xevn" at bounding box center [1293, 326] width 162 height 13
checkbox input "true"
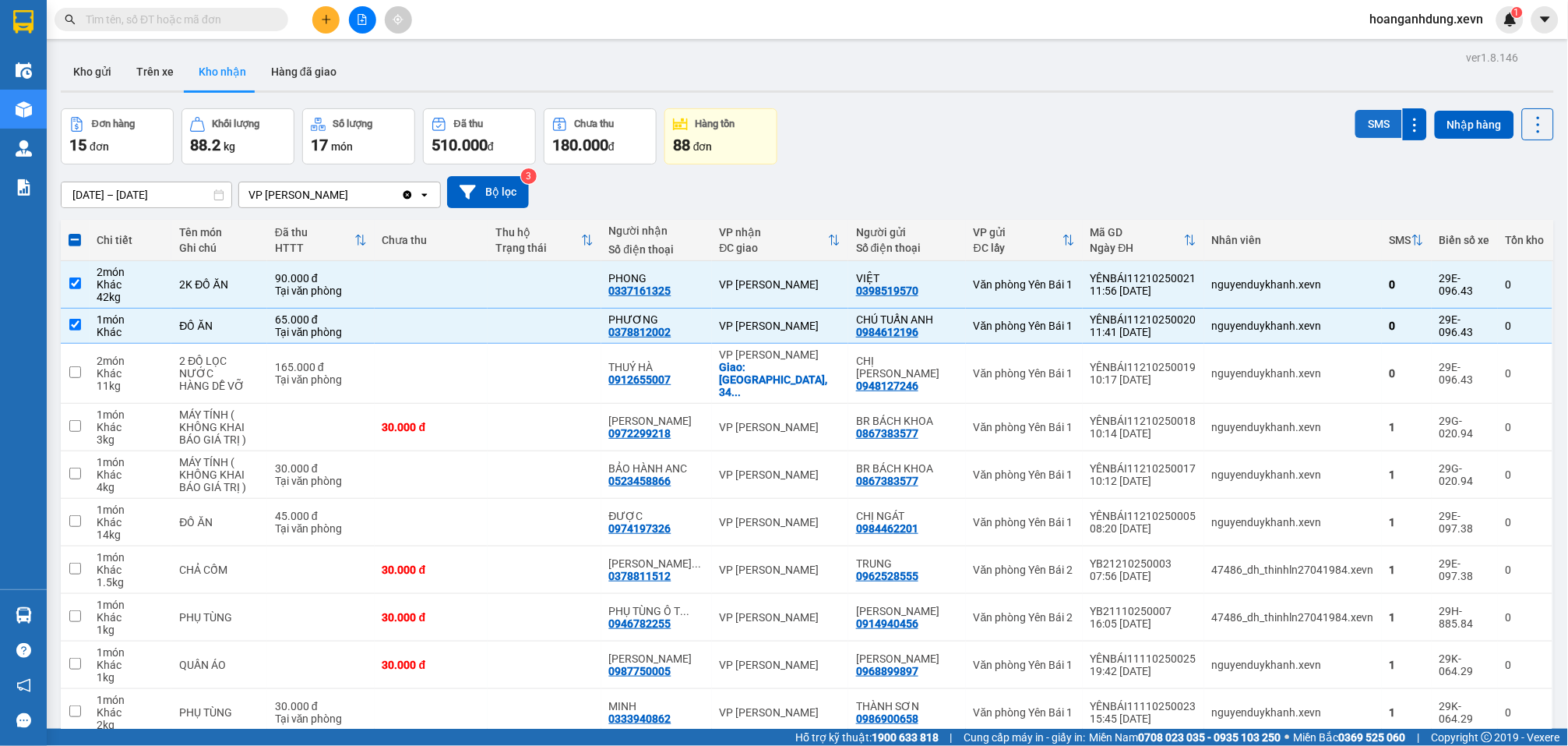
click at [1359, 121] on button "SMS" at bounding box center [1379, 123] width 46 height 28
click at [316, 16] on button at bounding box center [326, 19] width 27 height 27
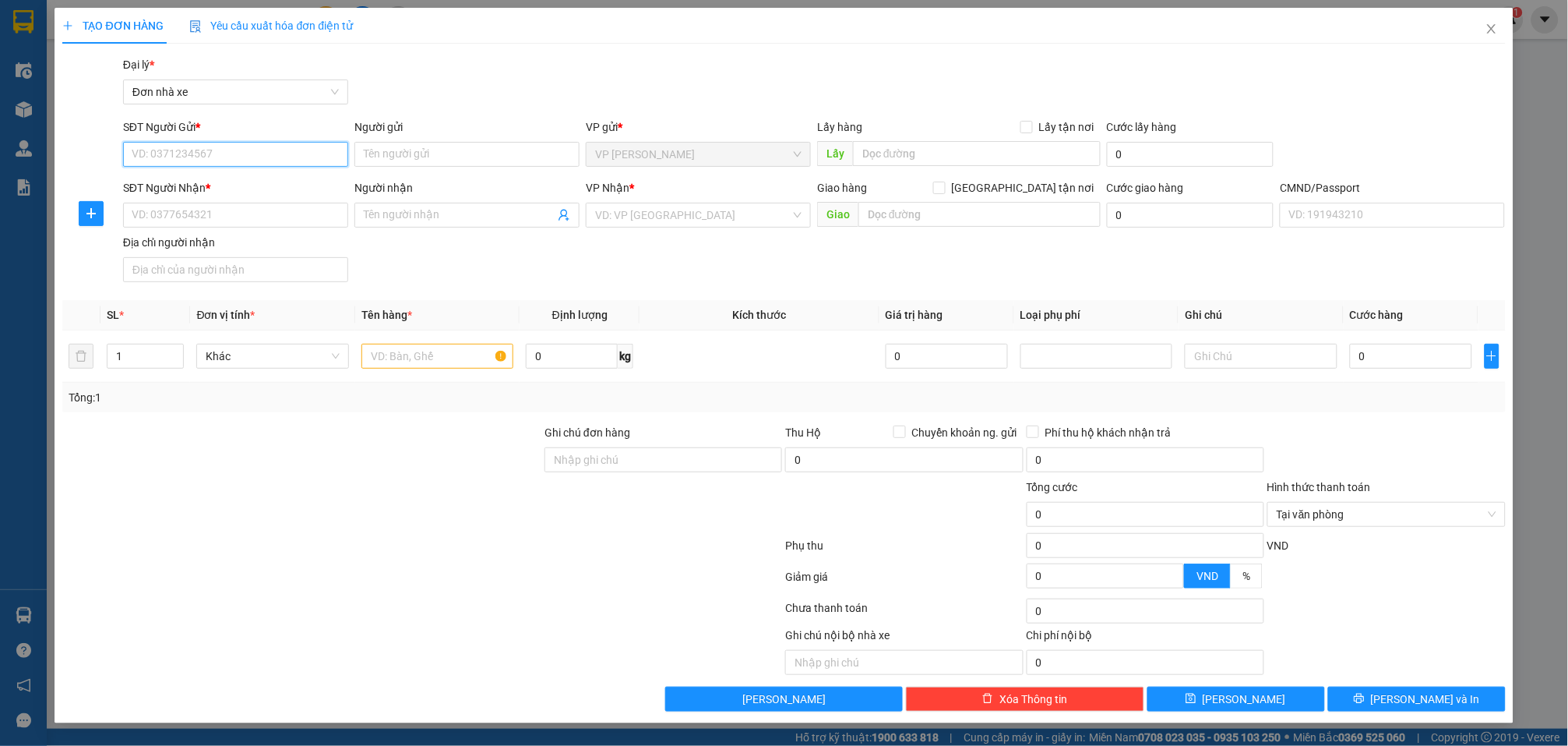
click at [285, 150] on input "SĐT Người Gửi *" at bounding box center [235, 154] width 225 height 25
click at [287, 181] on div "0835418888 - BÌNH" at bounding box center [235, 186] width 206 height 17
type input "0835418888"
type input "BÌNH"
type input "0987046788"
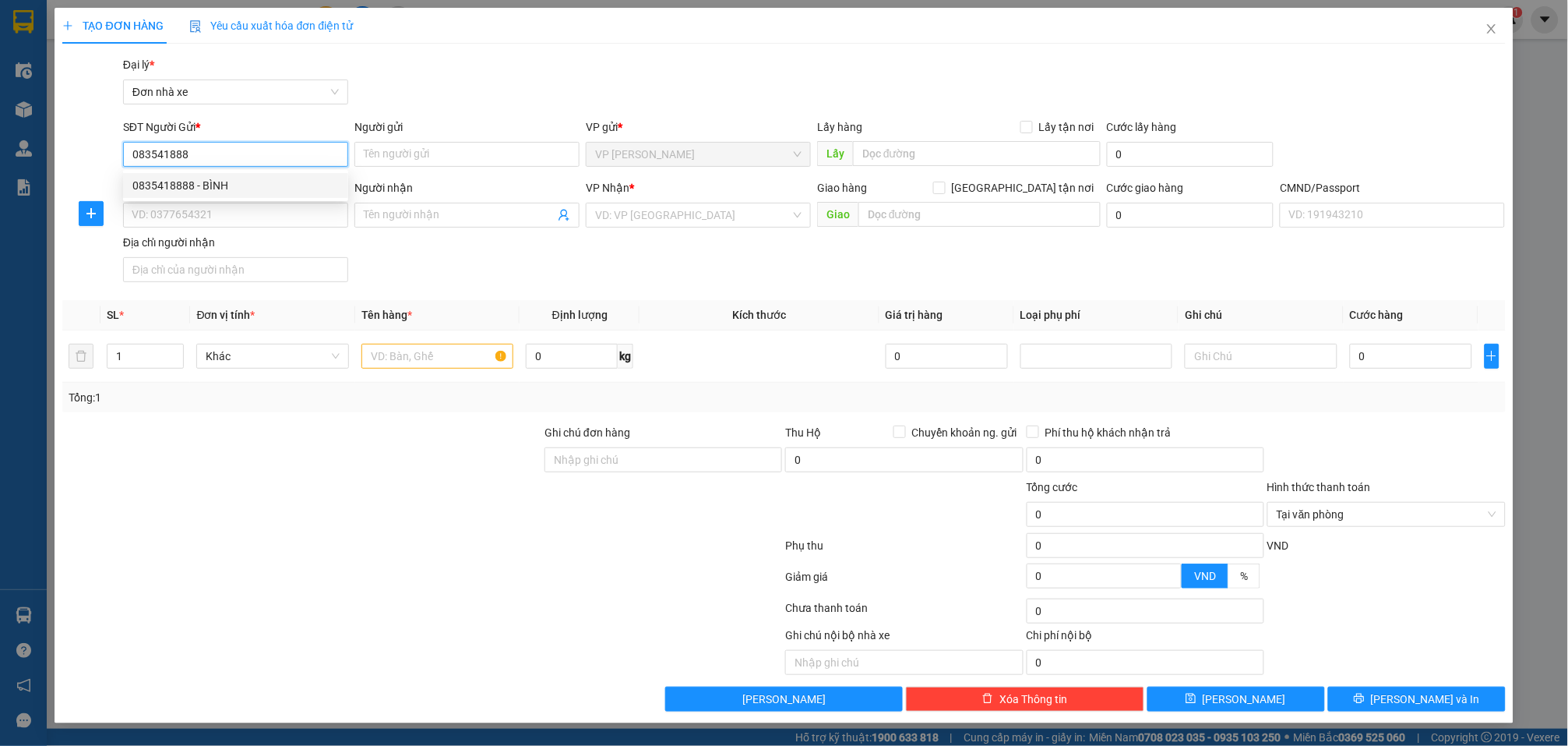
type input "HỒNG NHUNG"
type input "015095004298"
type input "0835418888"
click at [416, 358] on input "text" at bounding box center [437, 357] width 152 height 25
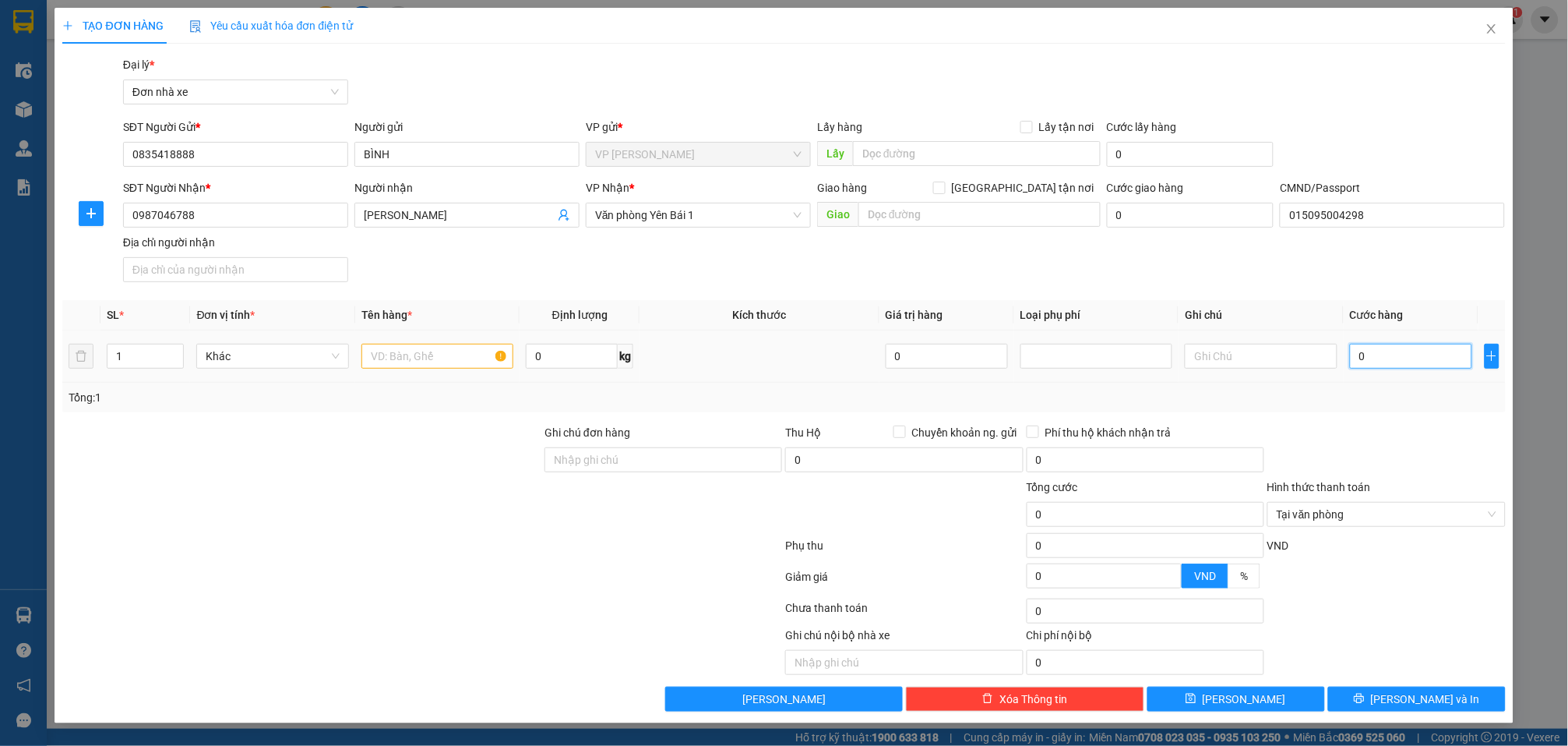
click at [1398, 366] on input "0" at bounding box center [1411, 357] width 122 height 25
type input "3"
type input "30"
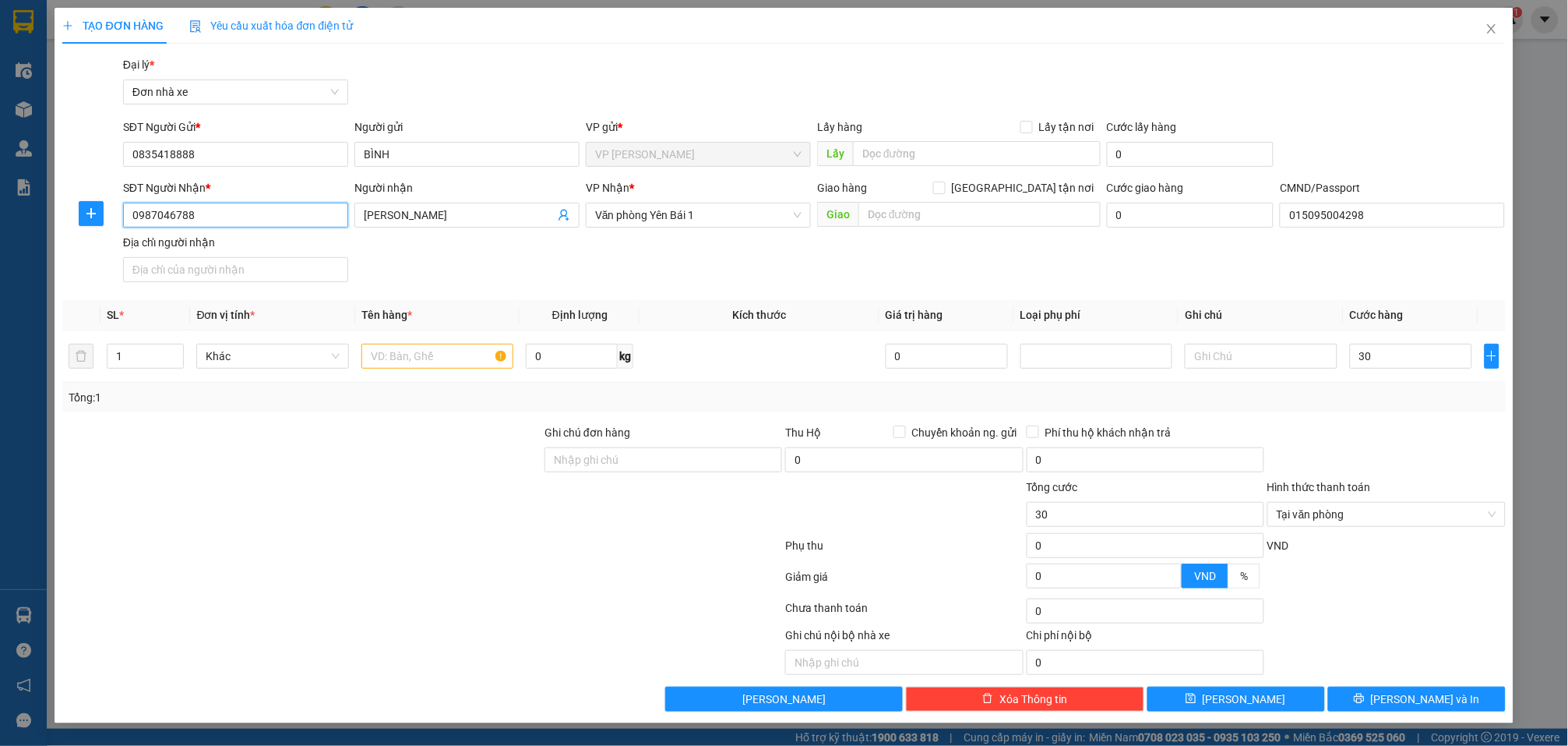
type input "30.000"
click at [245, 215] on input "0987046788" at bounding box center [235, 215] width 225 height 25
click at [561, 218] on icon "user-add" at bounding box center [564, 215] width 13 height 13
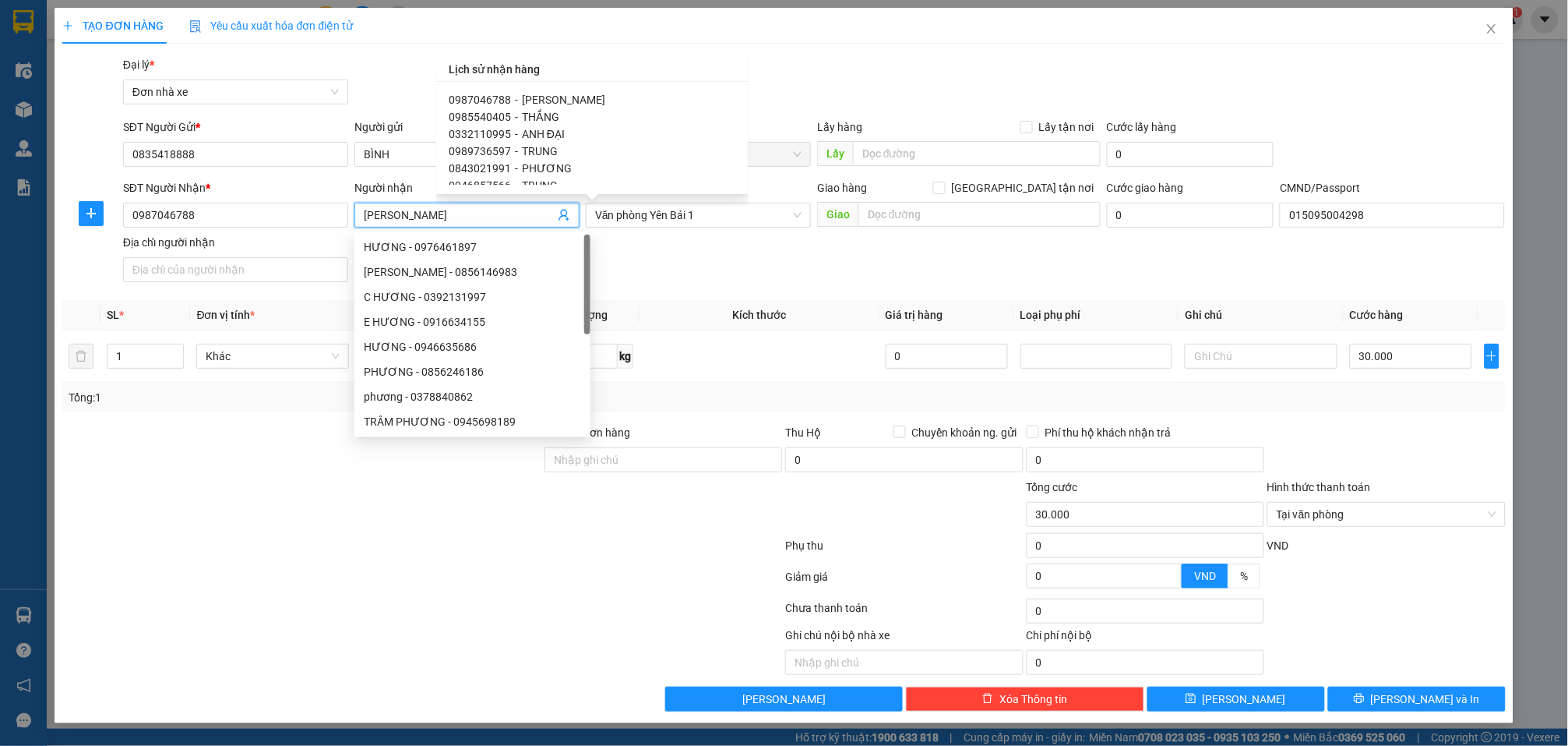
click at [767, 102] on div "Gói vận chuyển * Tiêu chuẩn Đại lý * Đơn nhà xe" at bounding box center [815, 83] width 1389 height 54
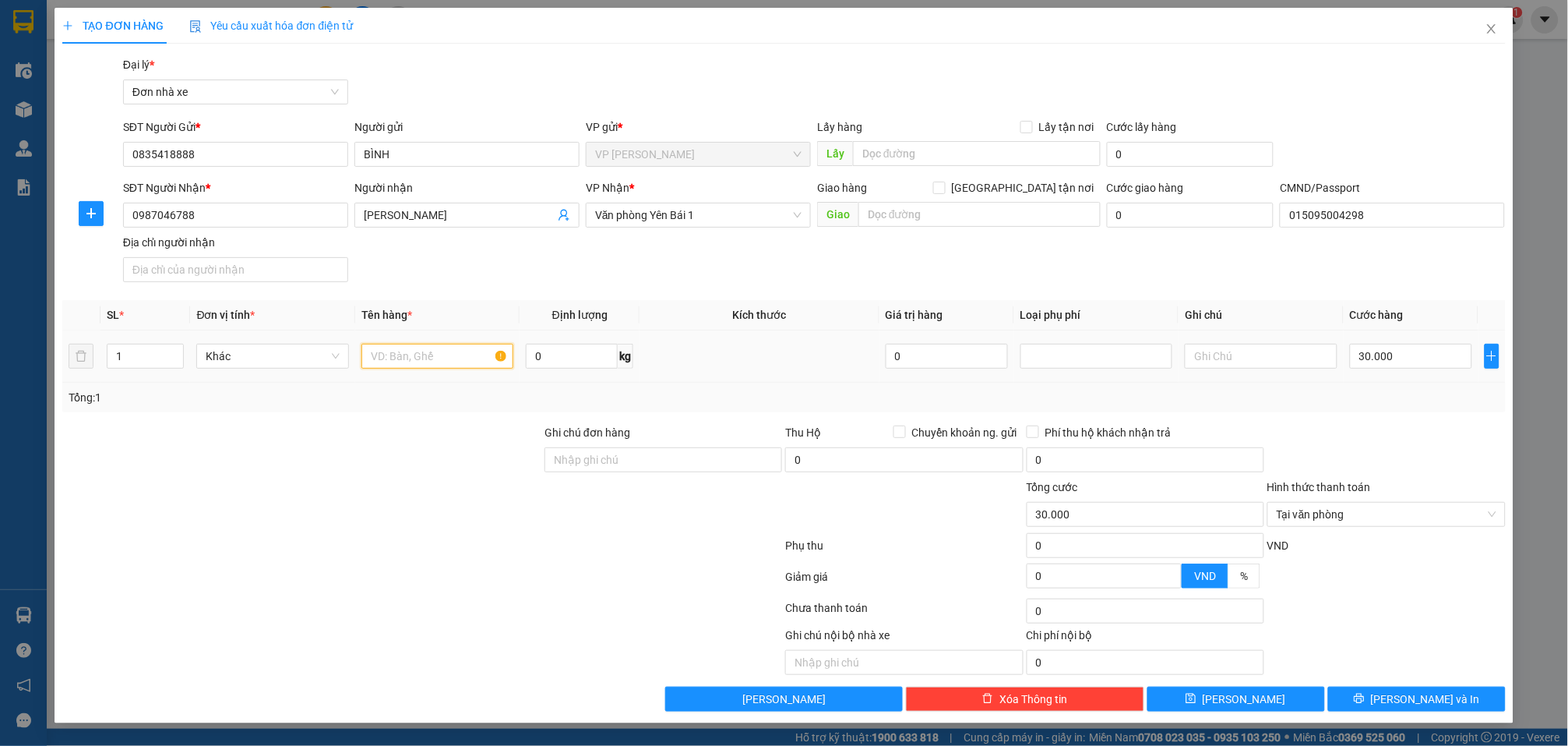
click at [484, 357] on input "text" at bounding box center [437, 357] width 152 height 25
type input "CÁ CẢNH"
click at [1250, 359] on input "text" at bounding box center [1261, 357] width 152 height 25
type input "CÁ CHẾT KHÁCH CHỊU"
type input "30.000"
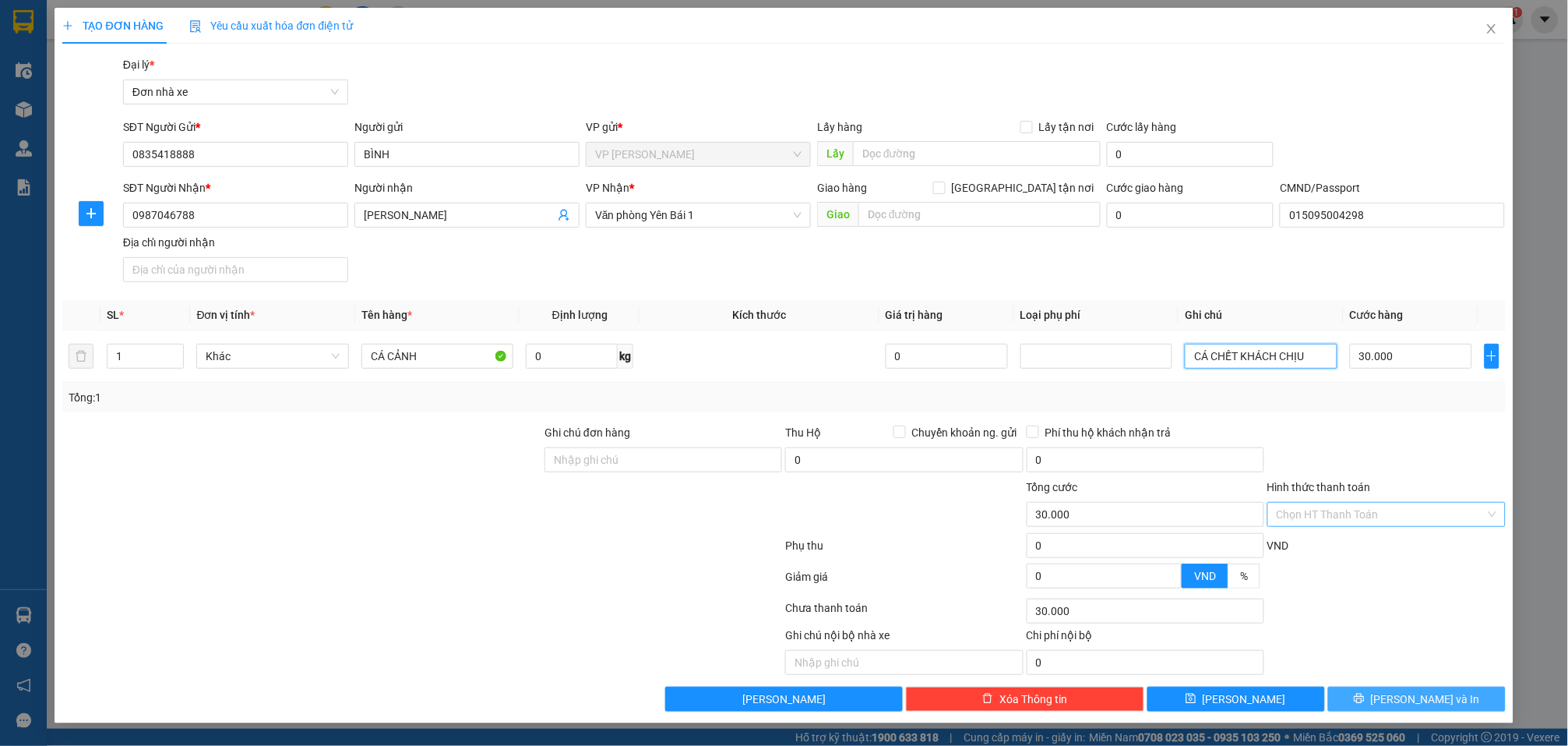
type input "CÁ CHẾT KHÁCH CHỊU"
click at [1434, 698] on span "[PERSON_NAME] và In" at bounding box center [1426, 699] width 109 height 17
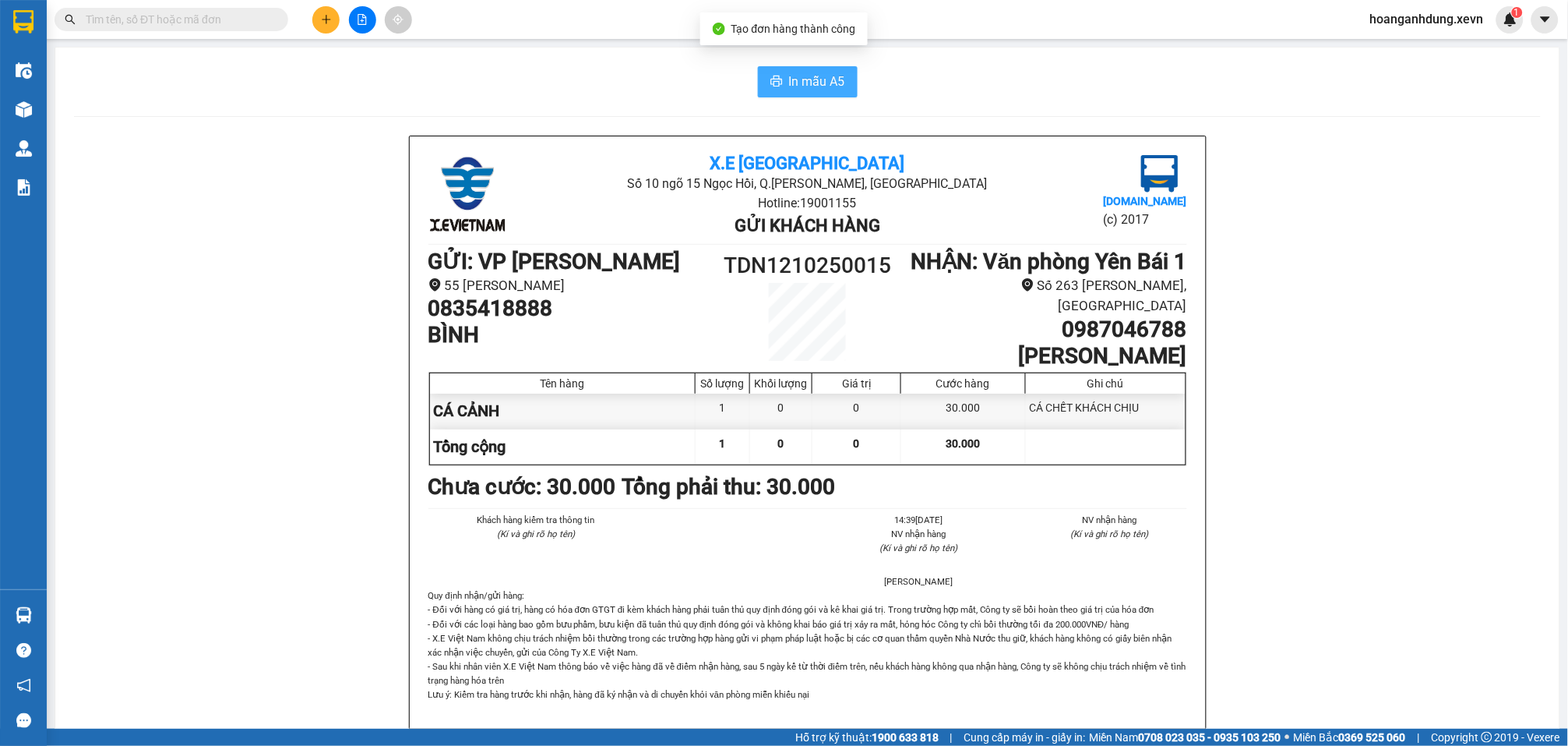
click at [808, 78] on span "In mẫu A5" at bounding box center [817, 81] width 56 height 19
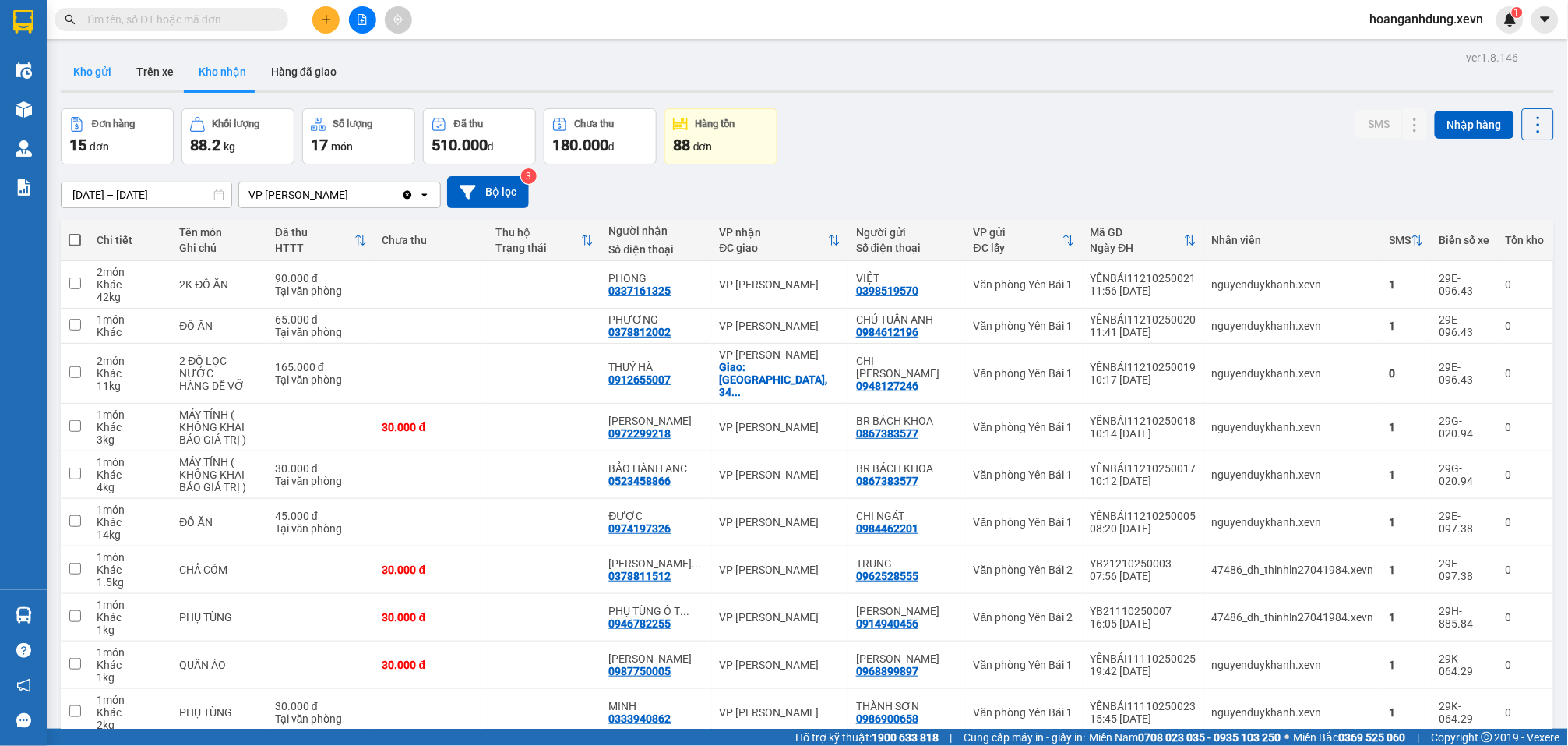
click at [89, 70] on button "Kho gửi" at bounding box center [92, 72] width 63 height 38
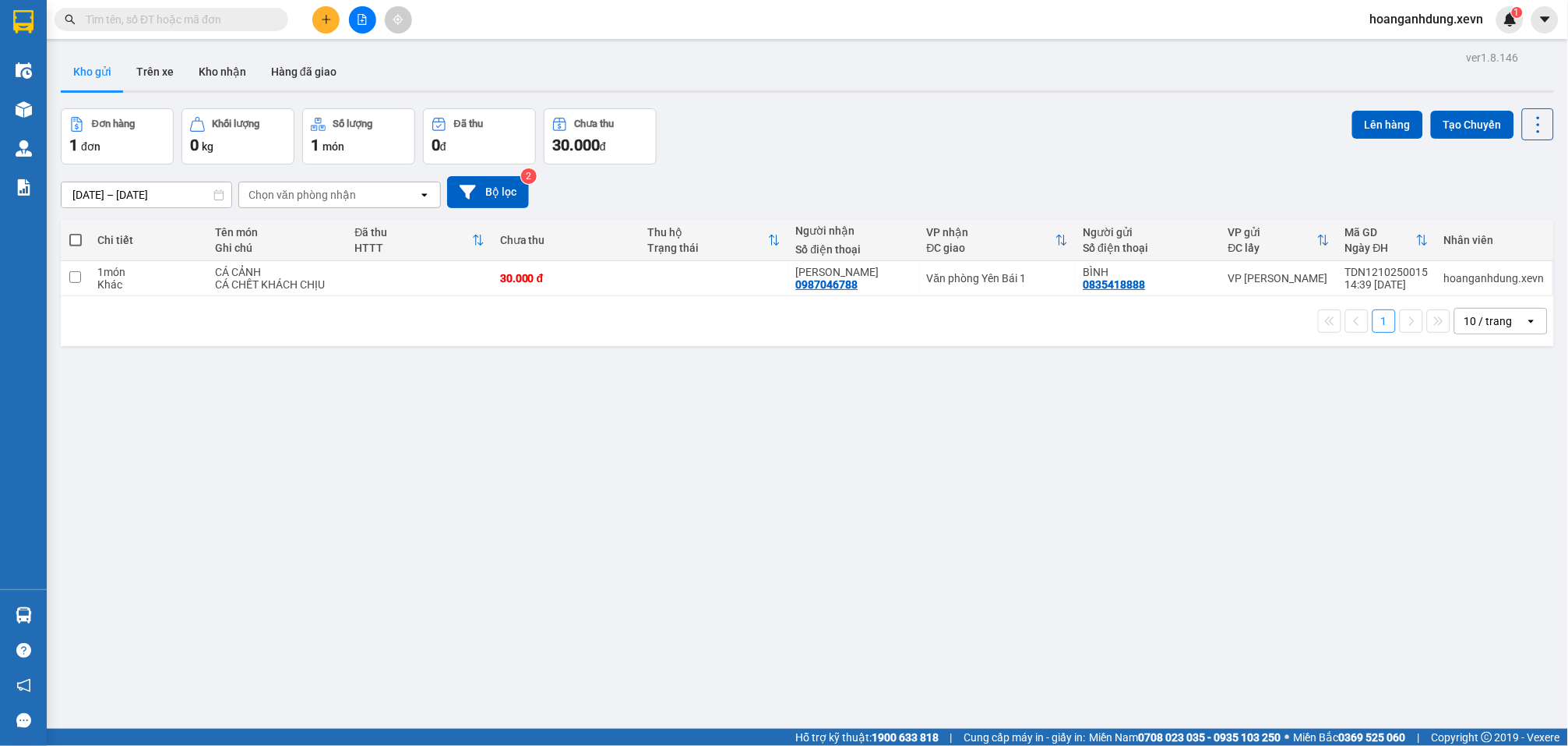
click at [796, 153] on div "Đơn hàng 1 đơn Khối lượng 0 kg Số lượng 1 món Đã thu 0 đ Chưa thu 30.000 đ Lên …" at bounding box center [808, 137] width 1493 height 56
click at [333, 15] on button at bounding box center [326, 19] width 27 height 27
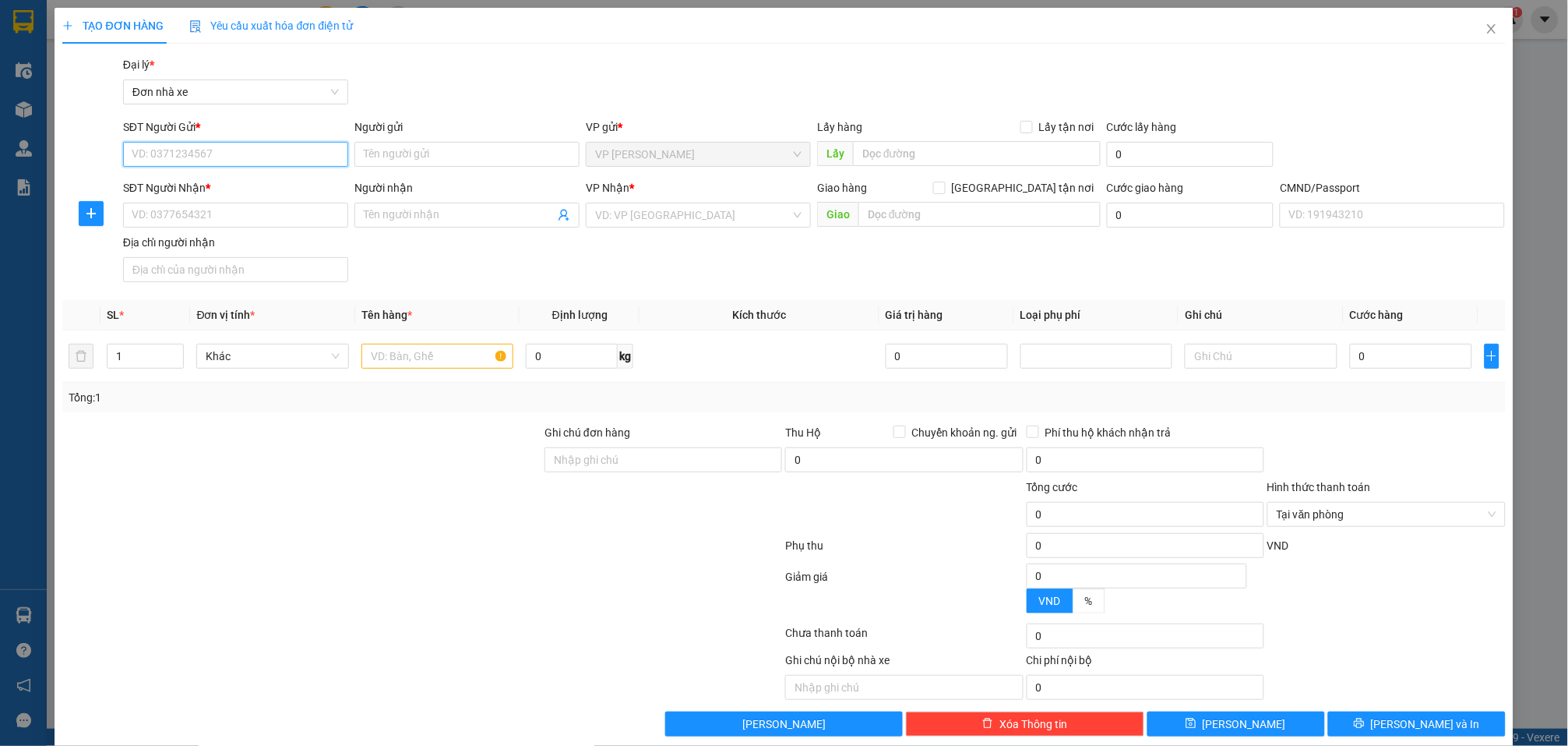
click at [282, 150] on input "SĐT Người Gửi *" at bounding box center [235, 154] width 225 height 25
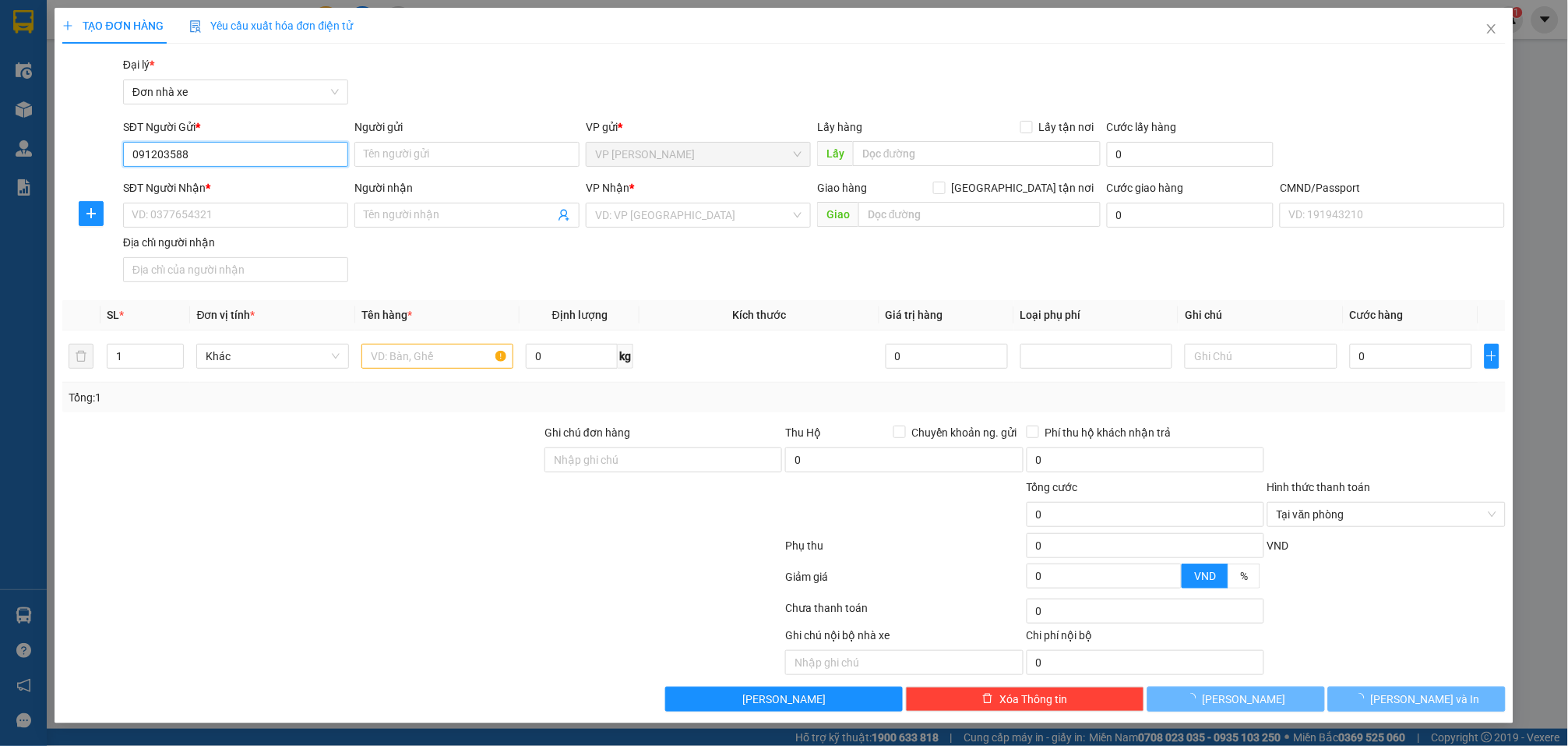
type input "0912035888"
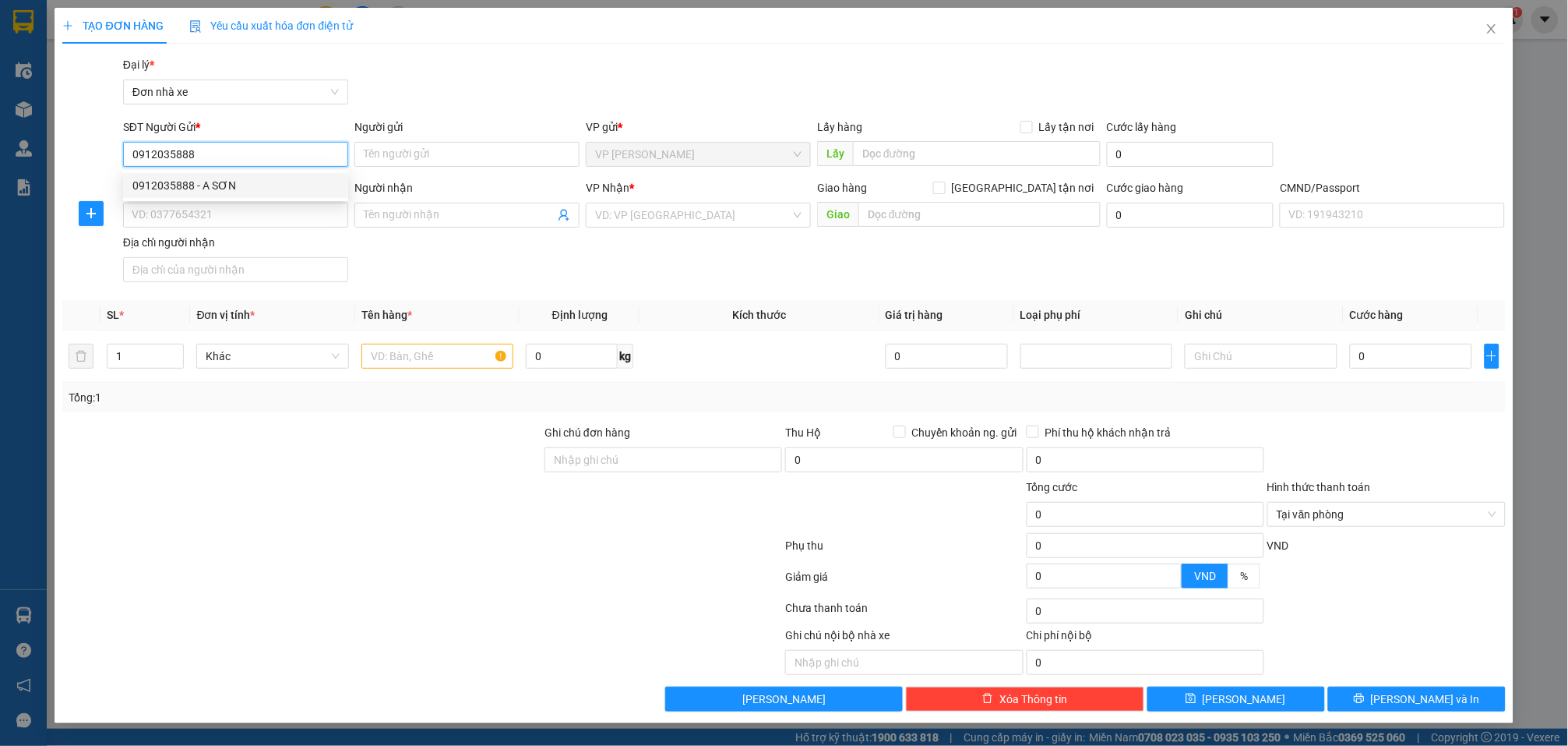
click at [261, 177] on div "0912035888 - A SƠN" at bounding box center [235, 186] width 206 height 17
type input "A SƠN"
type input "0984563688"
type input "NAM"
type input "0338018087 NGUYỄN THỊ XUYẾN"
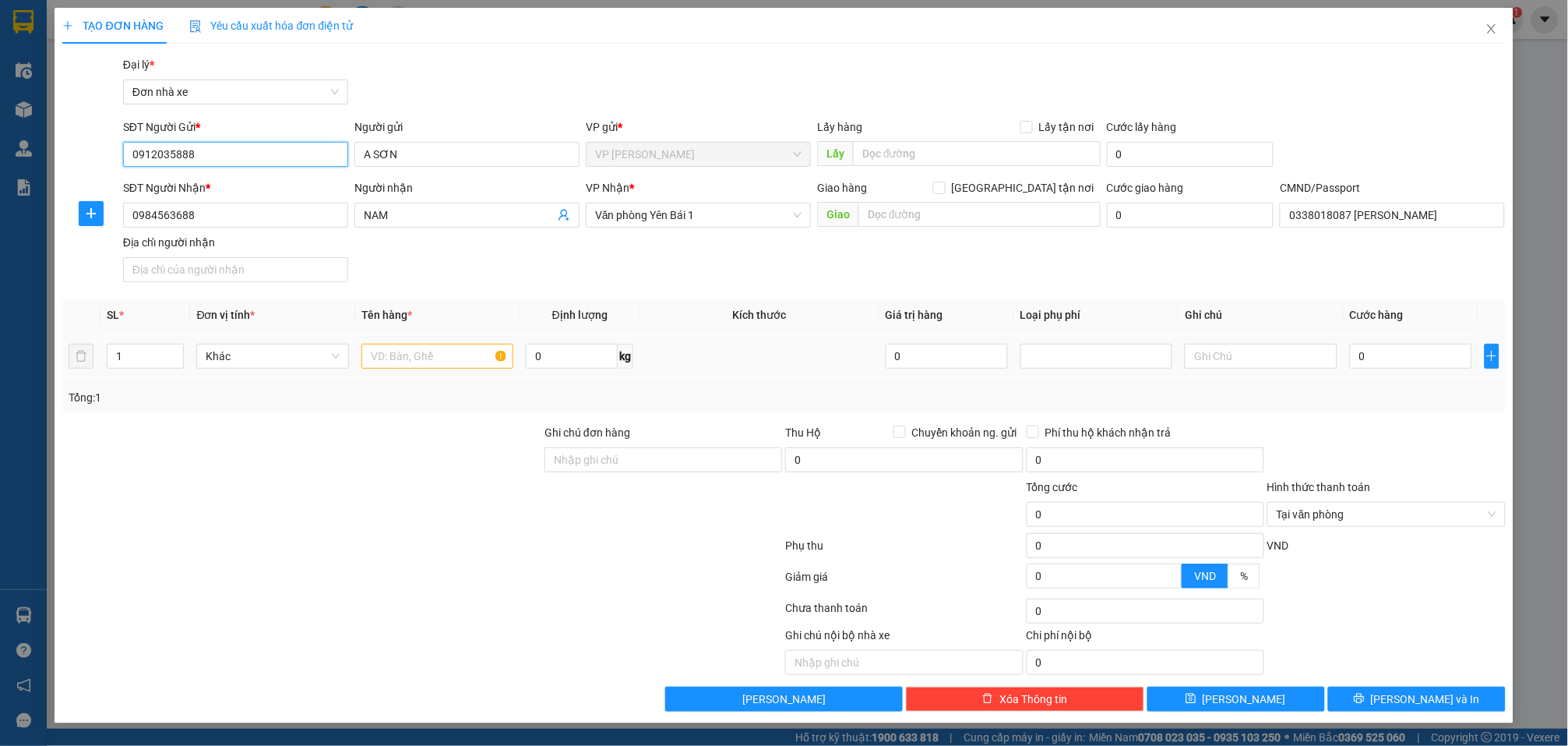
type input "0912035888"
click at [427, 359] on input "text" at bounding box center [437, 357] width 152 height 25
type input "LK ĐIỆN THOẠI"
click at [1453, 360] on input "0" at bounding box center [1411, 357] width 122 height 25
click at [1481, 452] on div at bounding box center [1386, 451] width 241 height 54
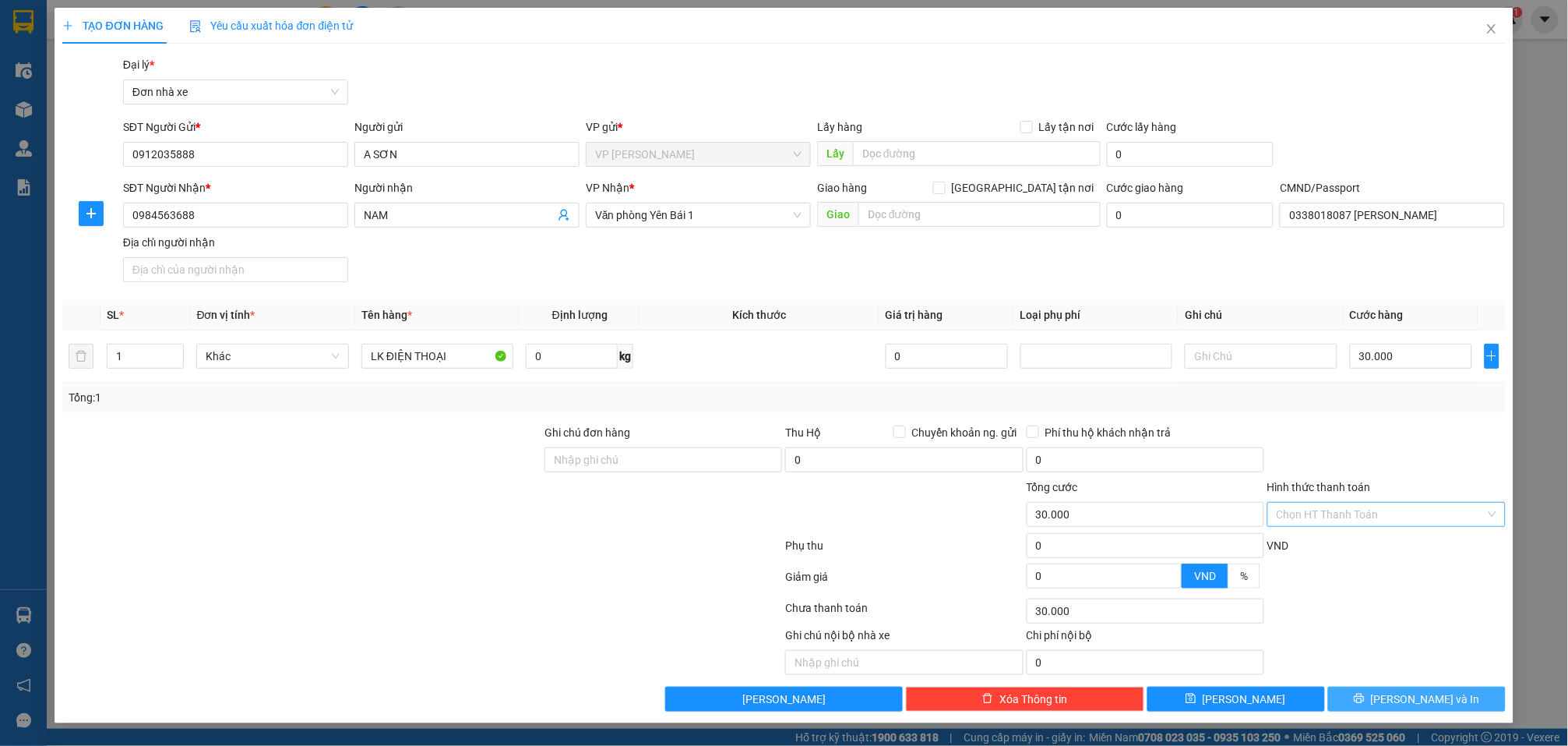
click at [1424, 694] on span "[PERSON_NAME] và In" at bounding box center [1426, 699] width 109 height 17
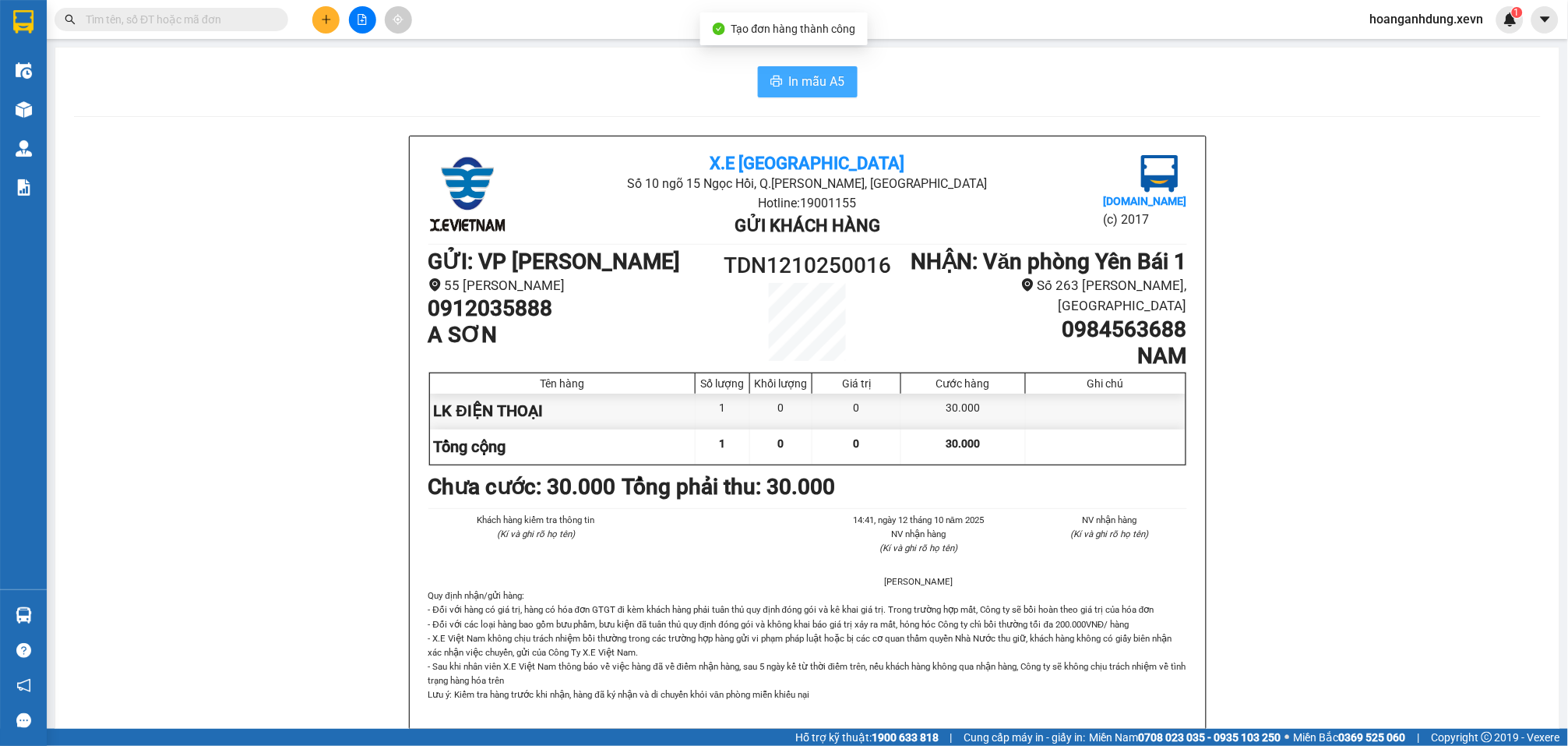
click at [804, 79] on span "In mẫu A5" at bounding box center [817, 81] width 56 height 19
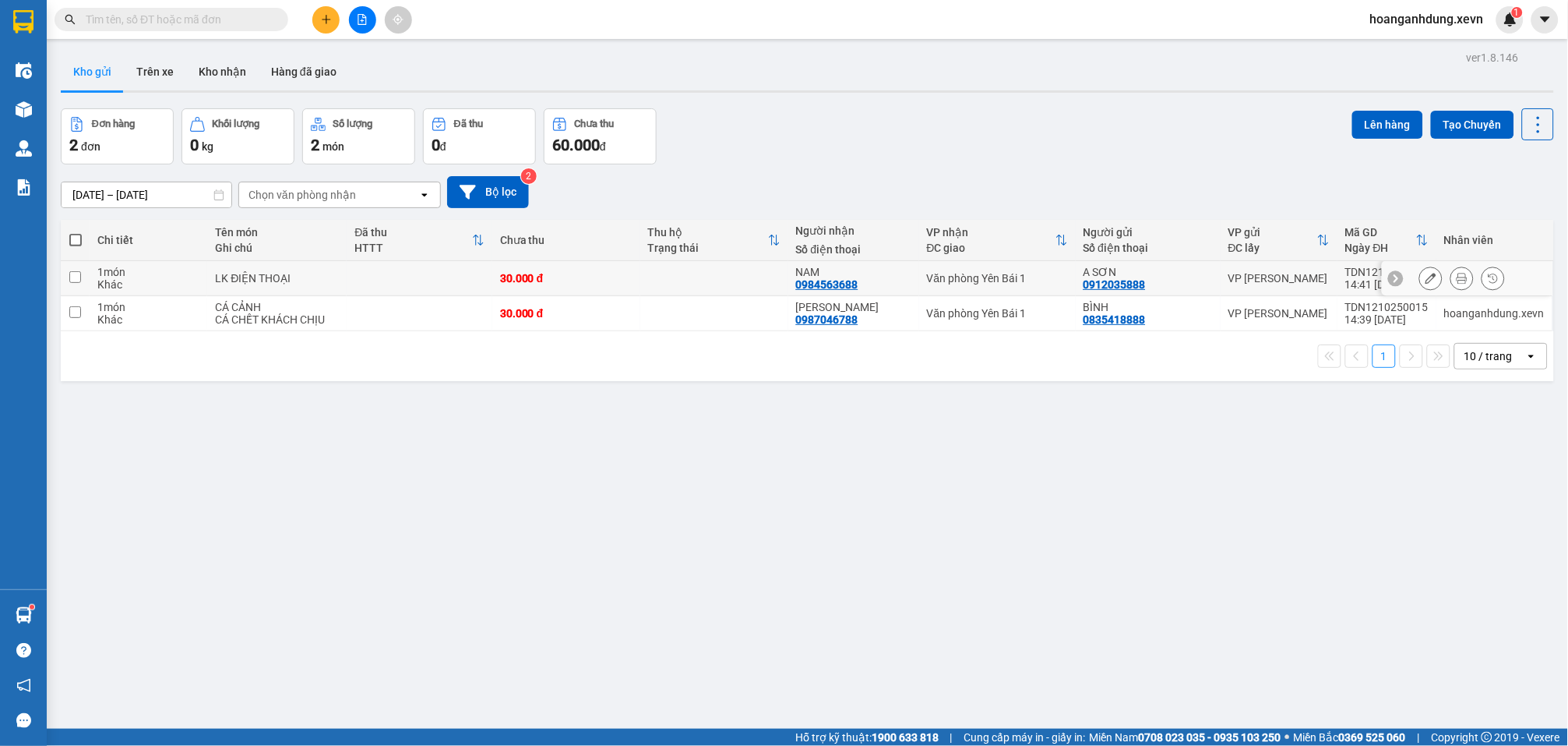
click at [580, 281] on div "30.000 đ" at bounding box center [566, 278] width 133 height 13
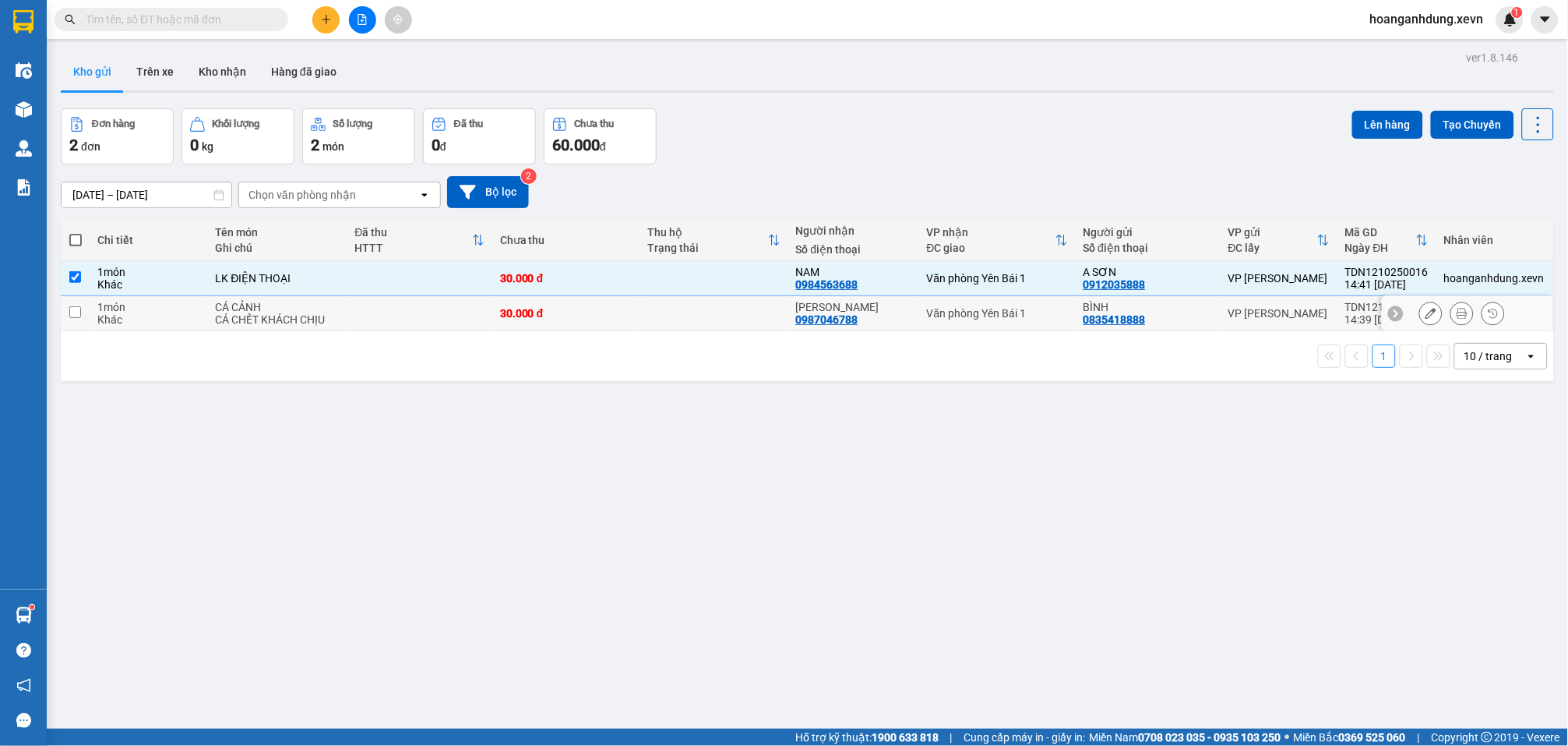
click at [590, 315] on div "30.000 đ" at bounding box center [566, 313] width 133 height 13
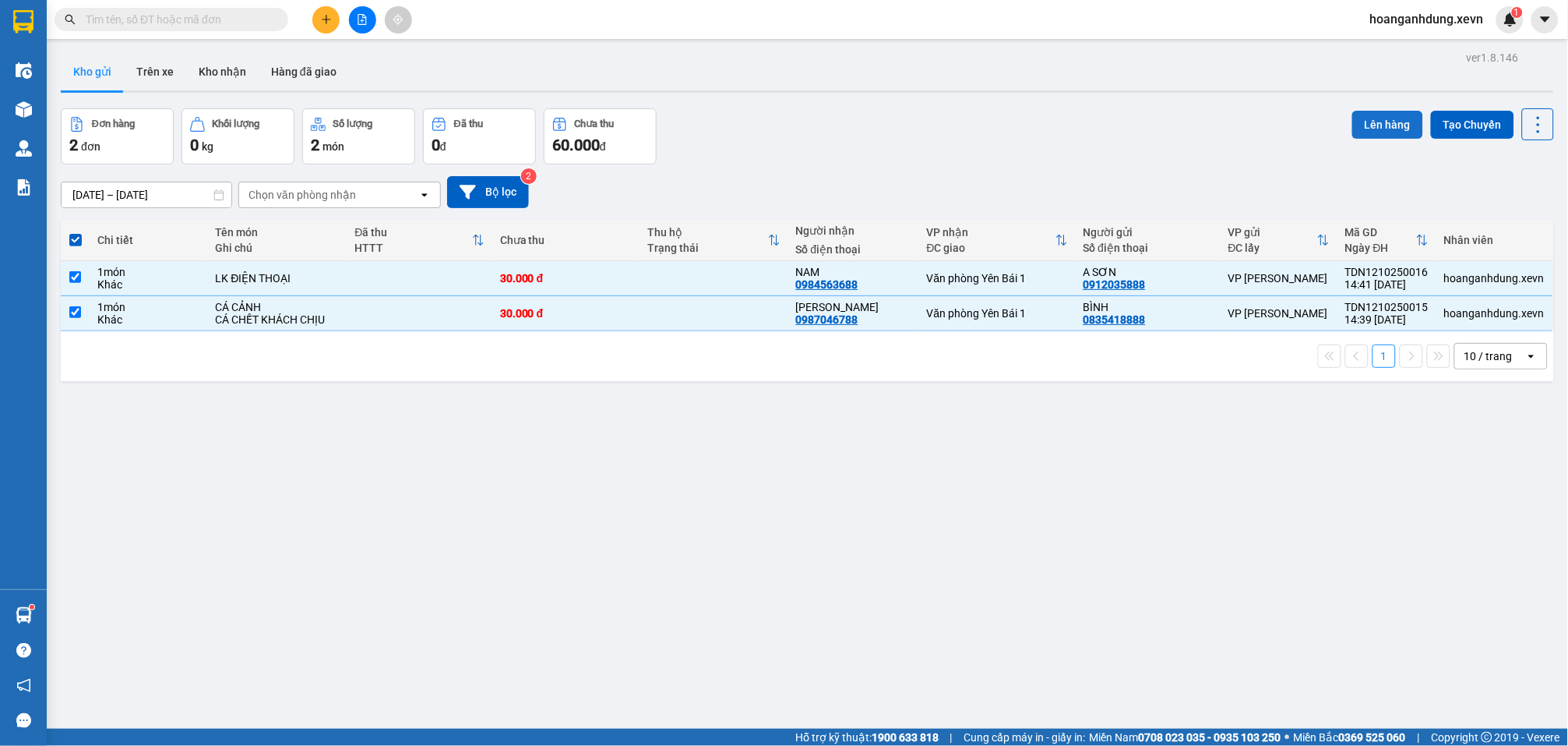
click at [1367, 130] on button "Lên hàng" at bounding box center [1387, 124] width 71 height 28
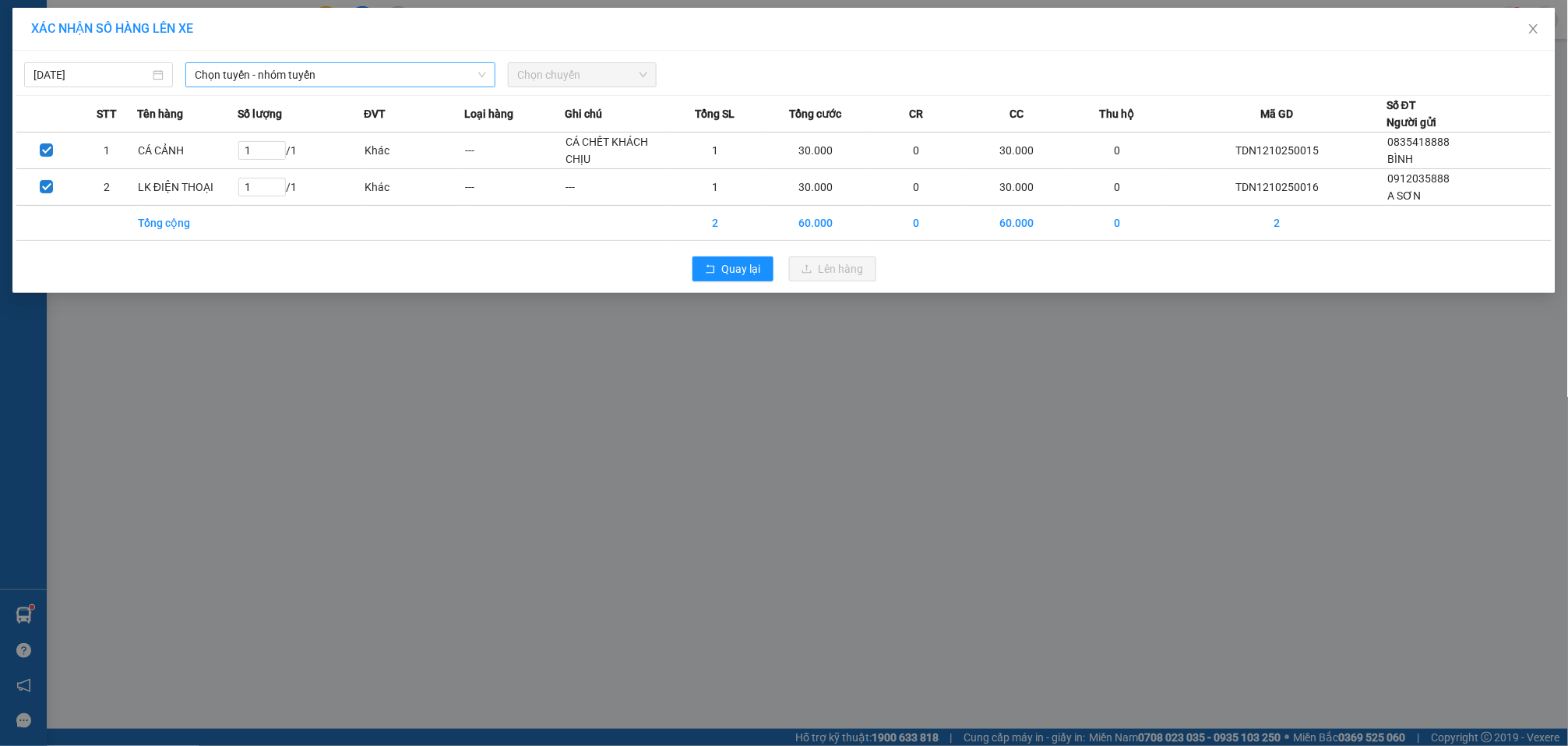
click at [409, 68] on span "Chọn tuyến - nhóm tuyến" at bounding box center [340, 75] width 292 height 23
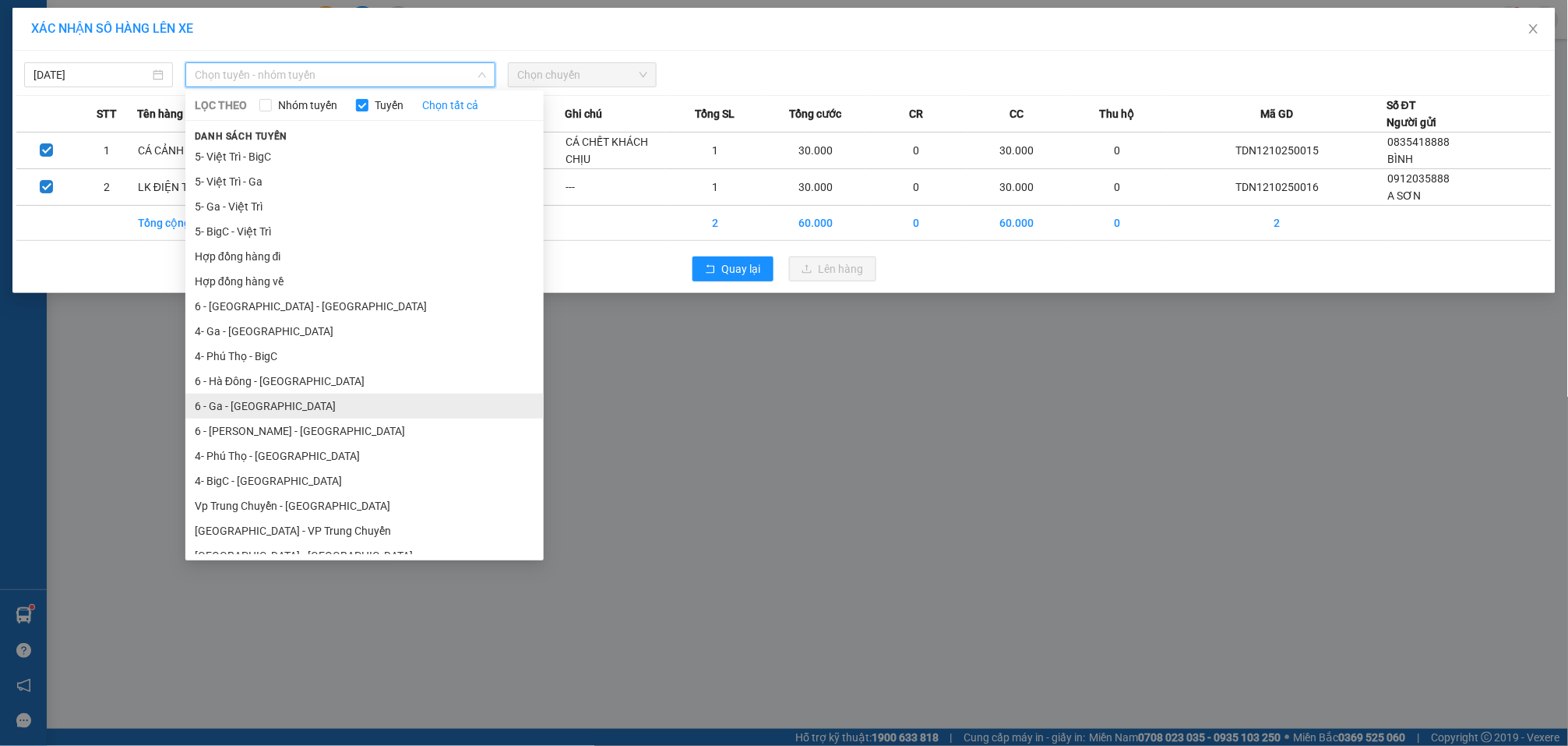
click at [294, 406] on li "6 - Ga - Yên Bái" at bounding box center [364, 406] width 358 height 25
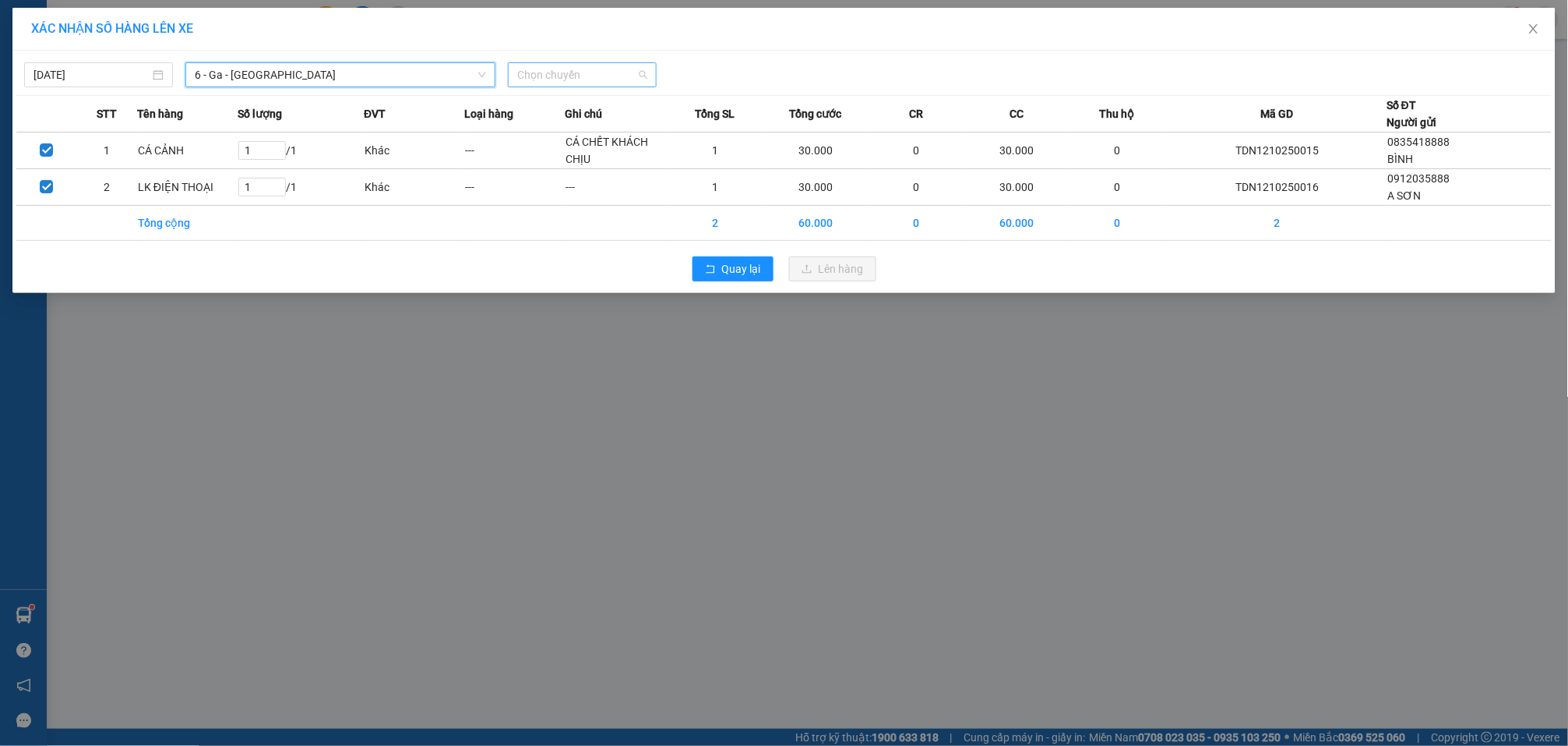
click at [582, 78] on span "Chọn chuyến" at bounding box center [582, 75] width 130 height 23
click at [641, 133] on div "Thêm chuyến " 15:00 "" at bounding box center [590, 131] width 166 height 26
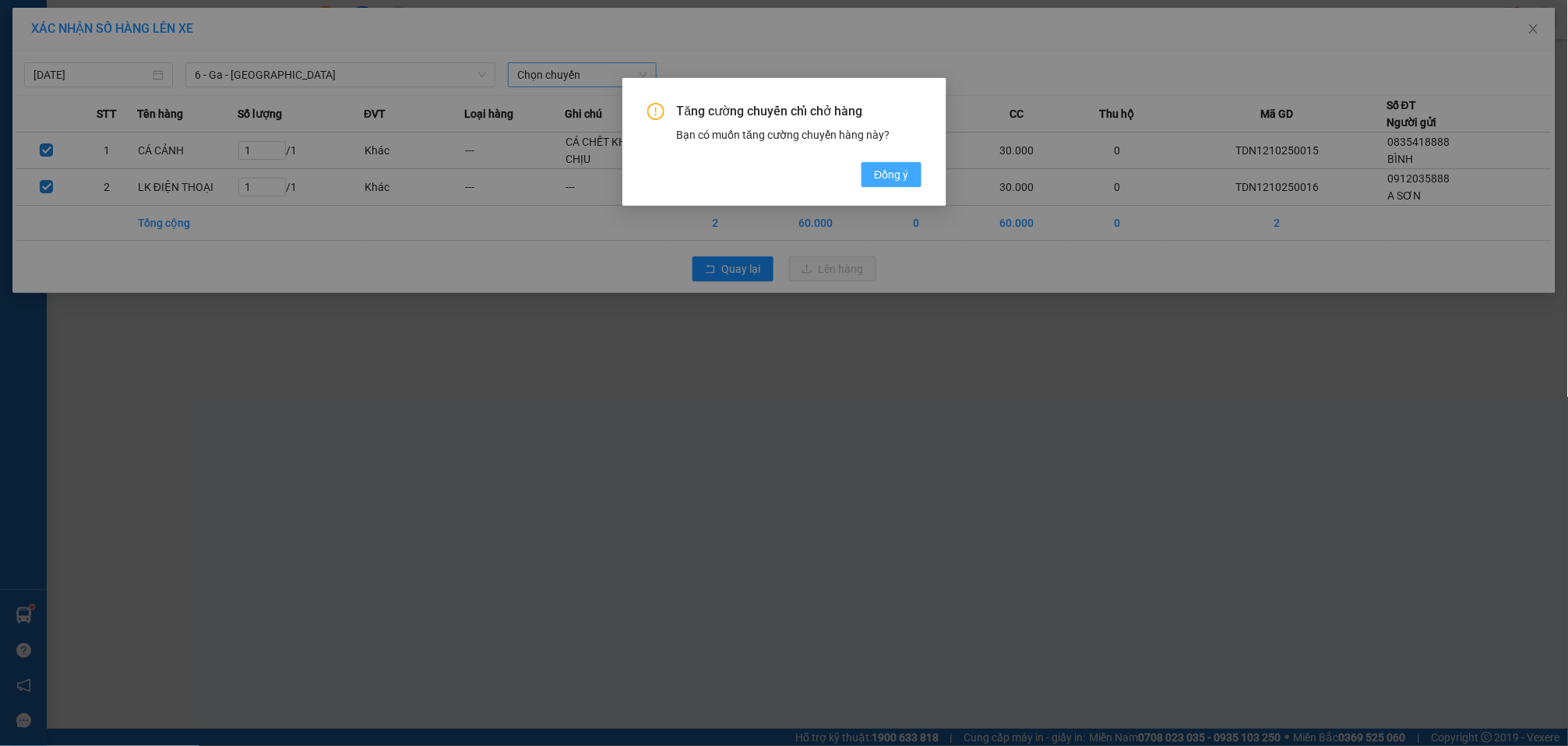
click at [878, 174] on span "Đồng ý" at bounding box center [891, 174] width 34 height 17
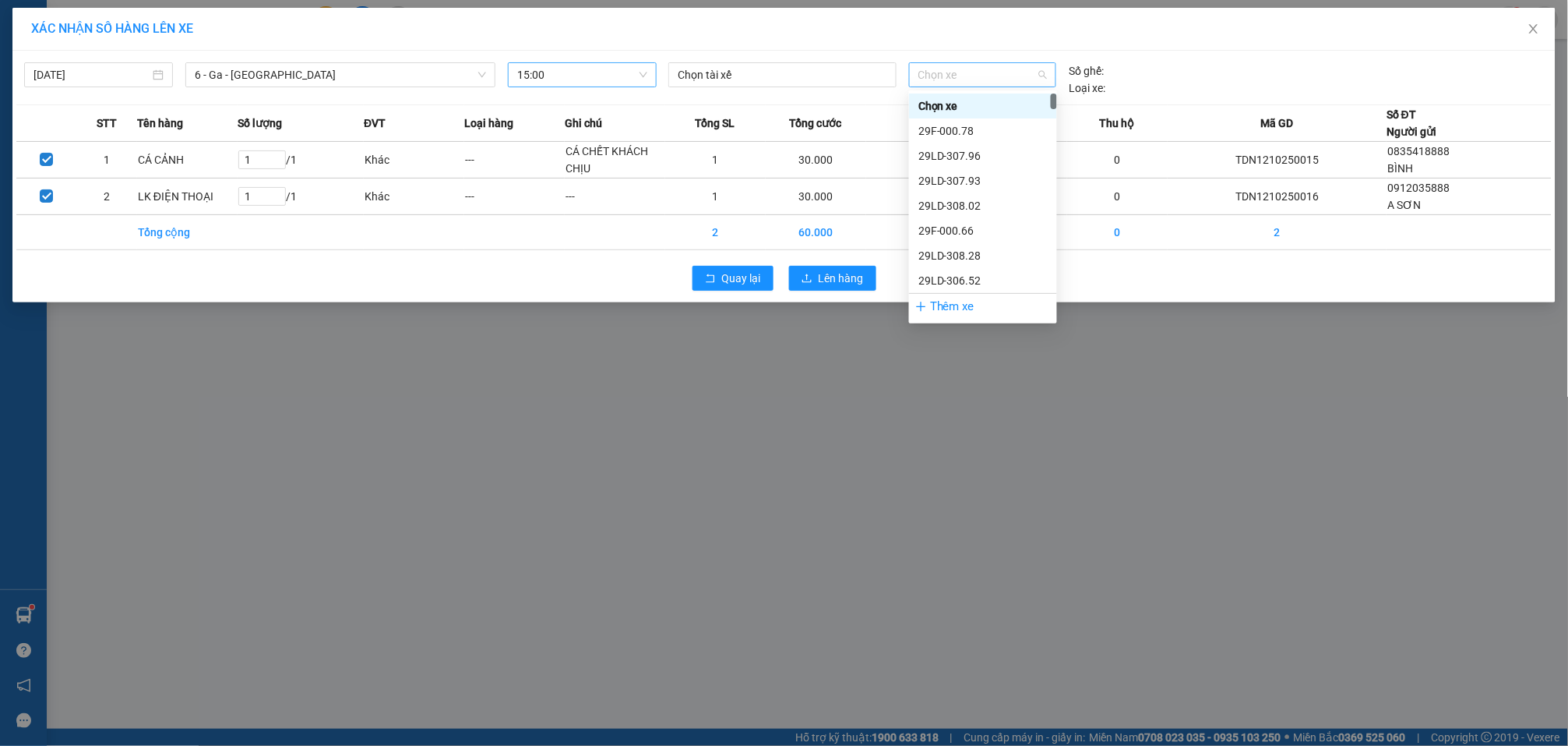
click at [970, 71] on span "Chọn xe" at bounding box center [983, 75] width 130 height 23
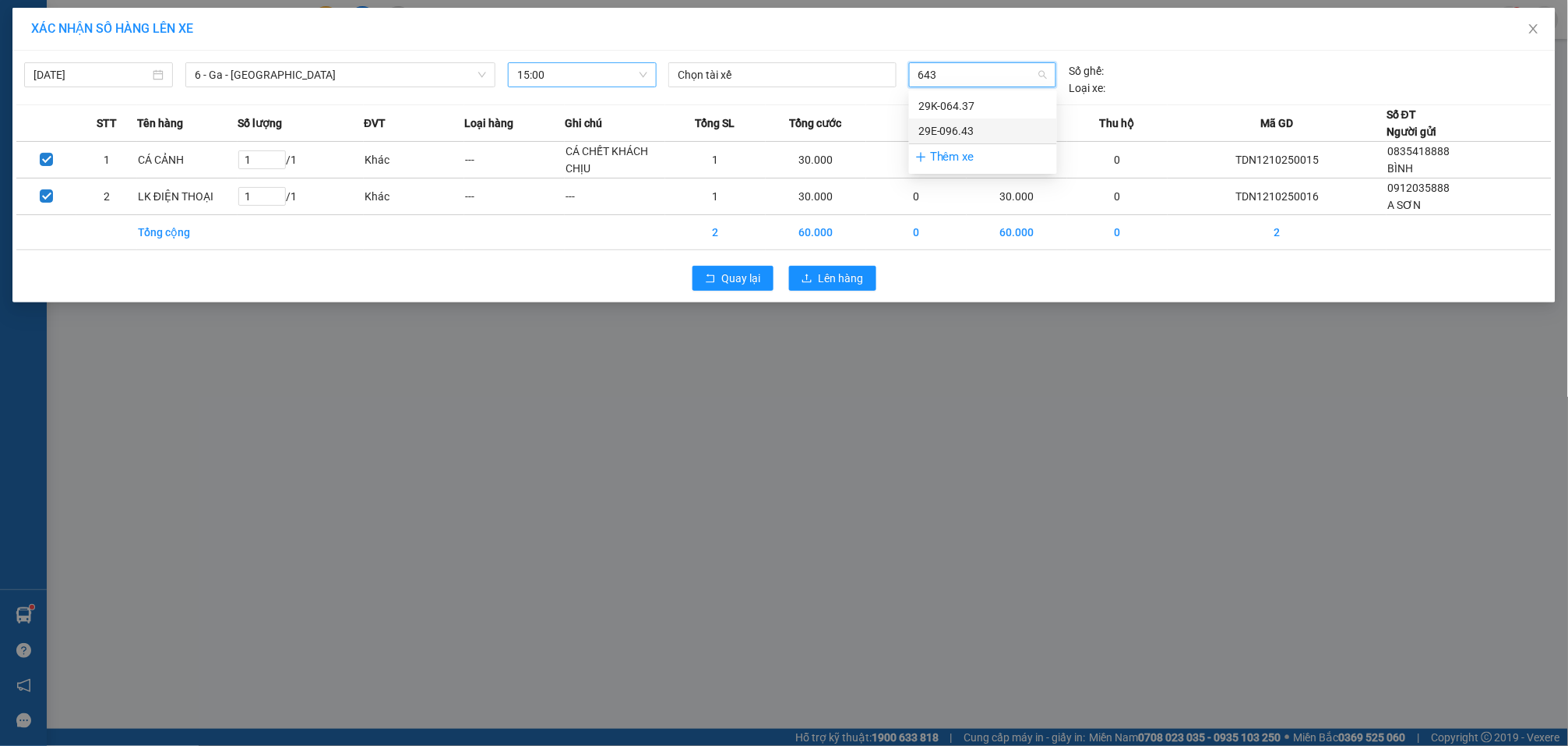
click at [967, 123] on div "29E-096.43" at bounding box center [983, 131] width 130 height 17
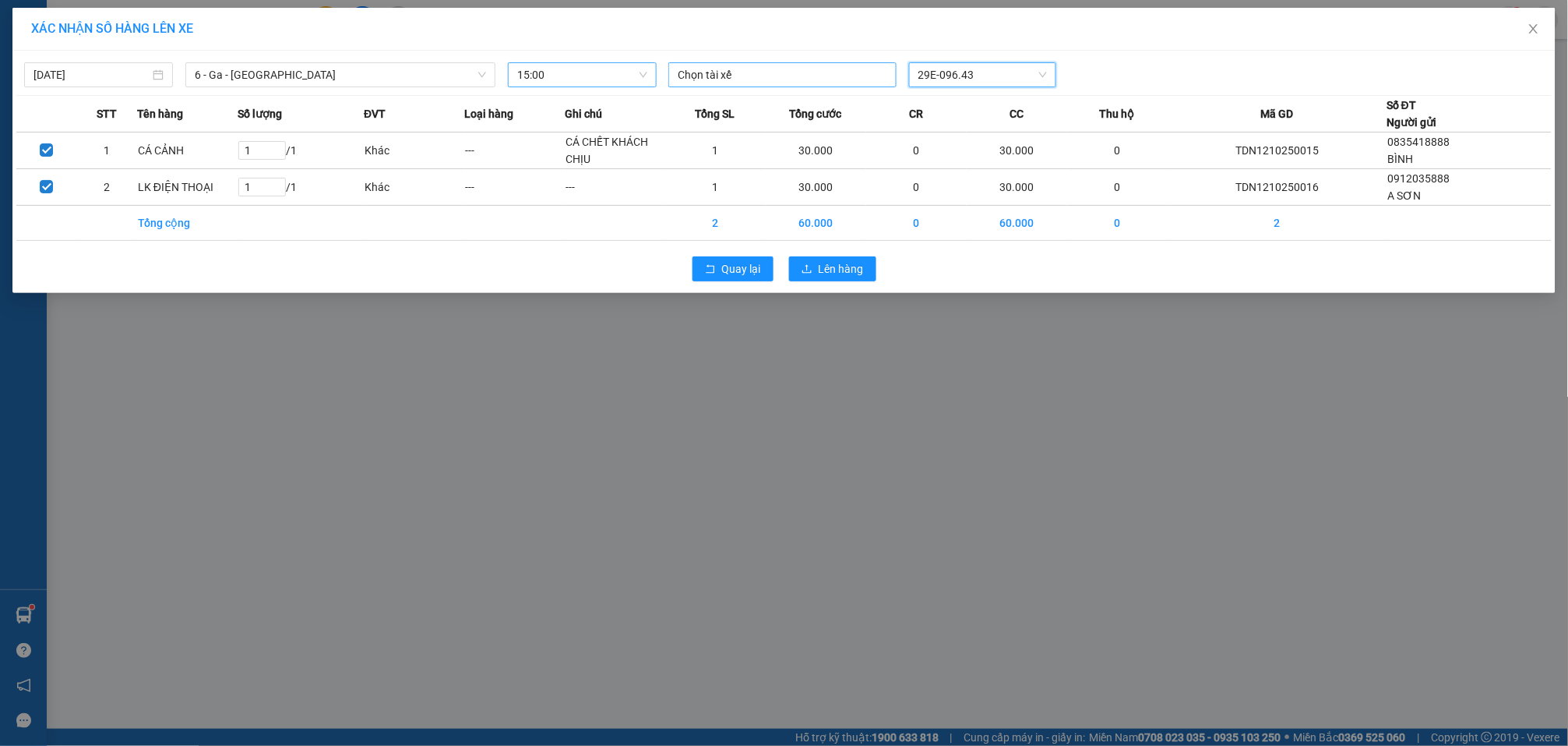
click at [786, 74] on div at bounding box center [783, 75] width 221 height 18
click at [809, 102] on div "Phạm Công Khánh" at bounding box center [785, 107] width 215 height 17
click at [1091, 74] on div "Phạm Công Khánh 29E-096.43" at bounding box center [983, 75] width 641 height 26
click at [831, 273] on span "Lên hàng" at bounding box center [841, 269] width 46 height 17
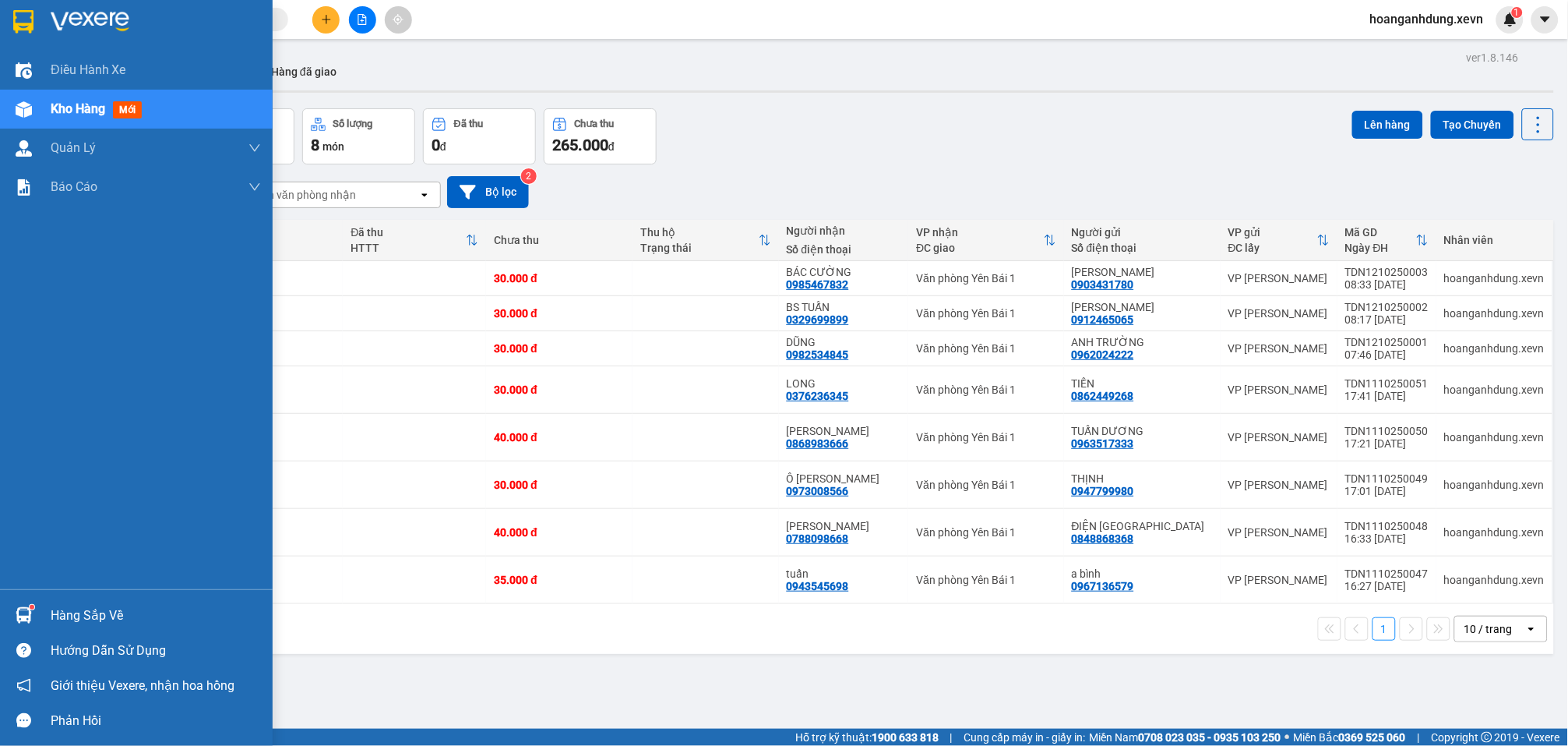
click at [35, 619] on div at bounding box center [23, 615] width 27 height 27
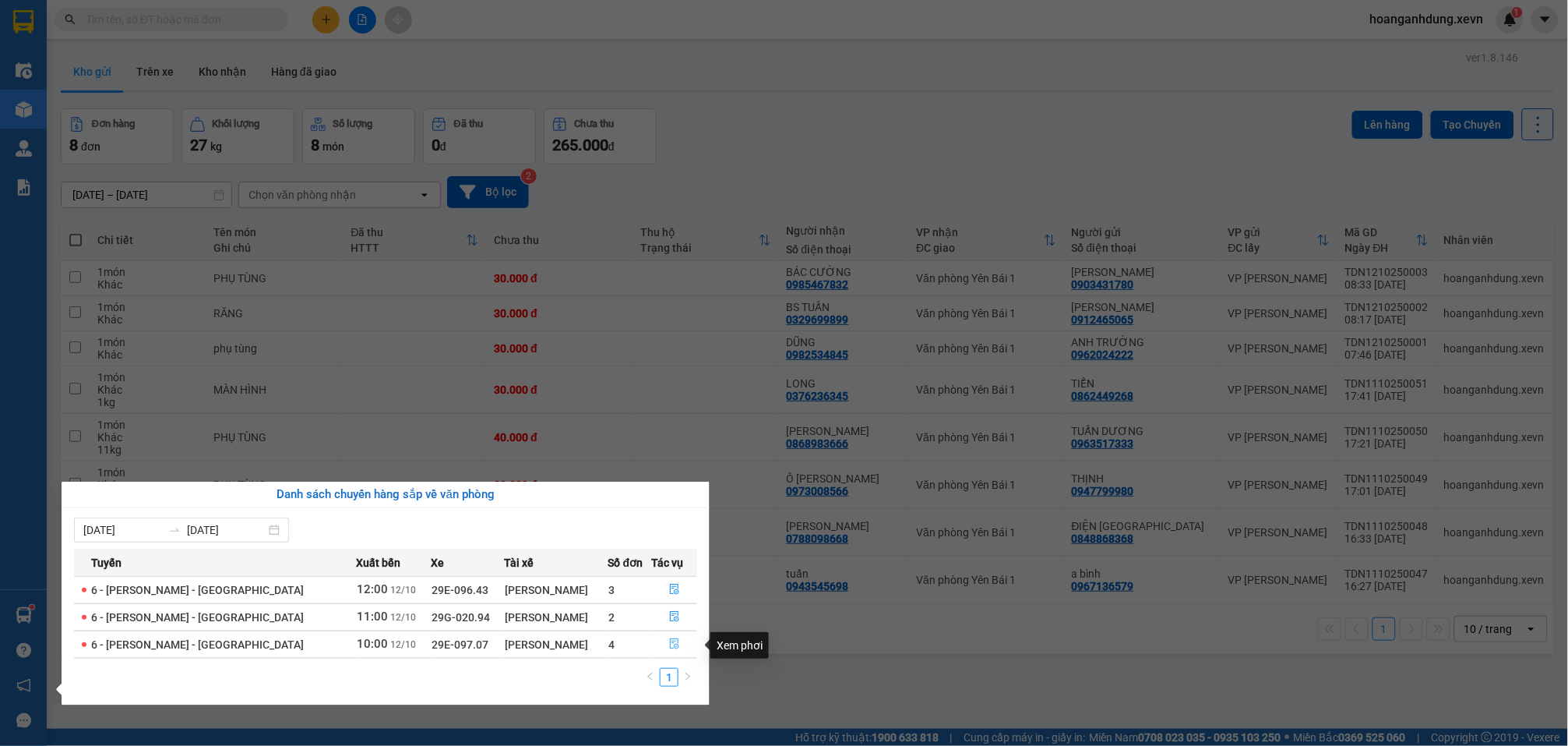
click at [669, 649] on icon "file-done" at bounding box center [674, 643] width 11 height 11
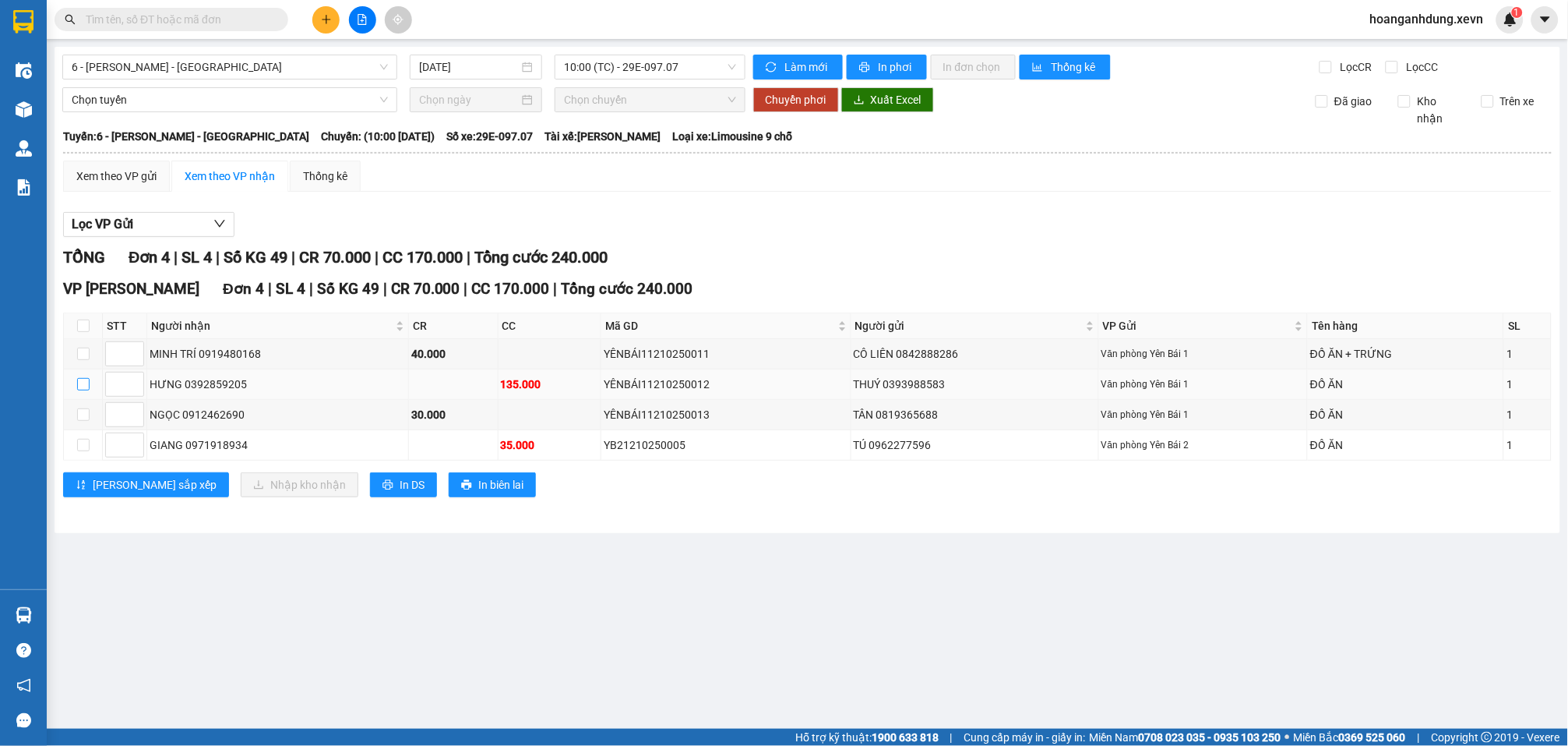
click at [81, 378] on input "checkbox" at bounding box center [83, 384] width 13 height 13
checkbox input "true"
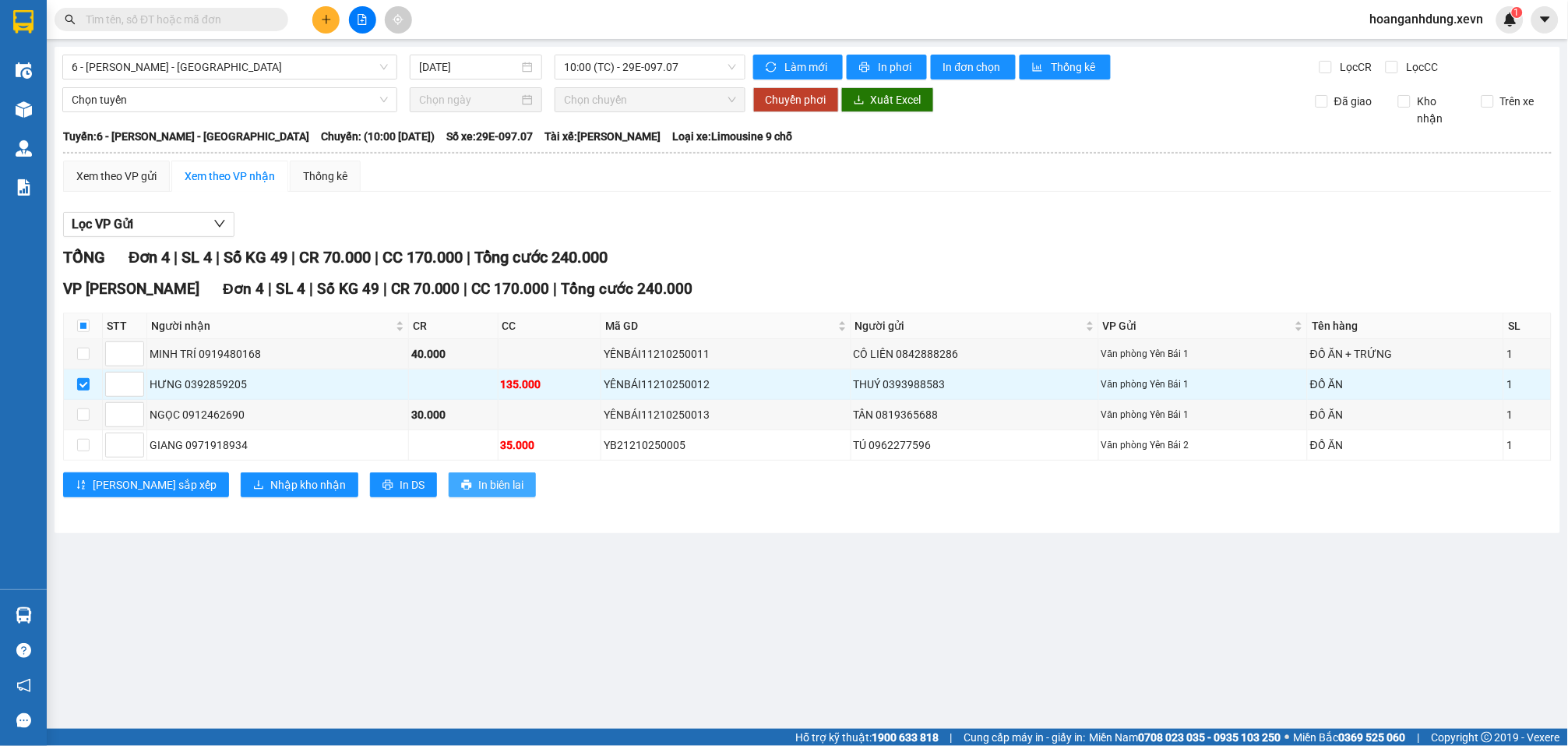
click at [478, 479] on span "In biên lai" at bounding box center [501, 485] width 46 height 17
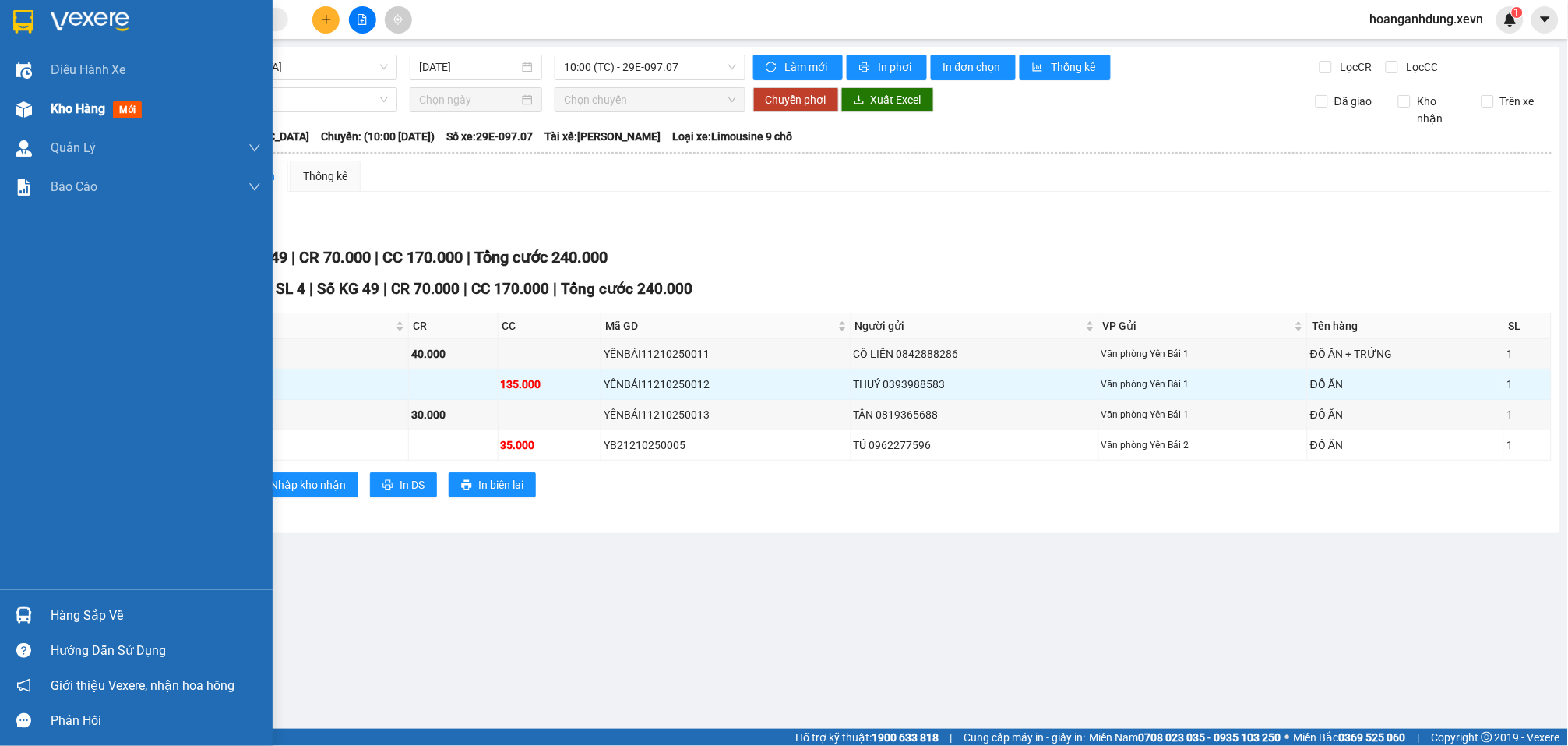
click at [58, 116] on div "Kho hàng mới" at bounding box center [99, 109] width 98 height 19
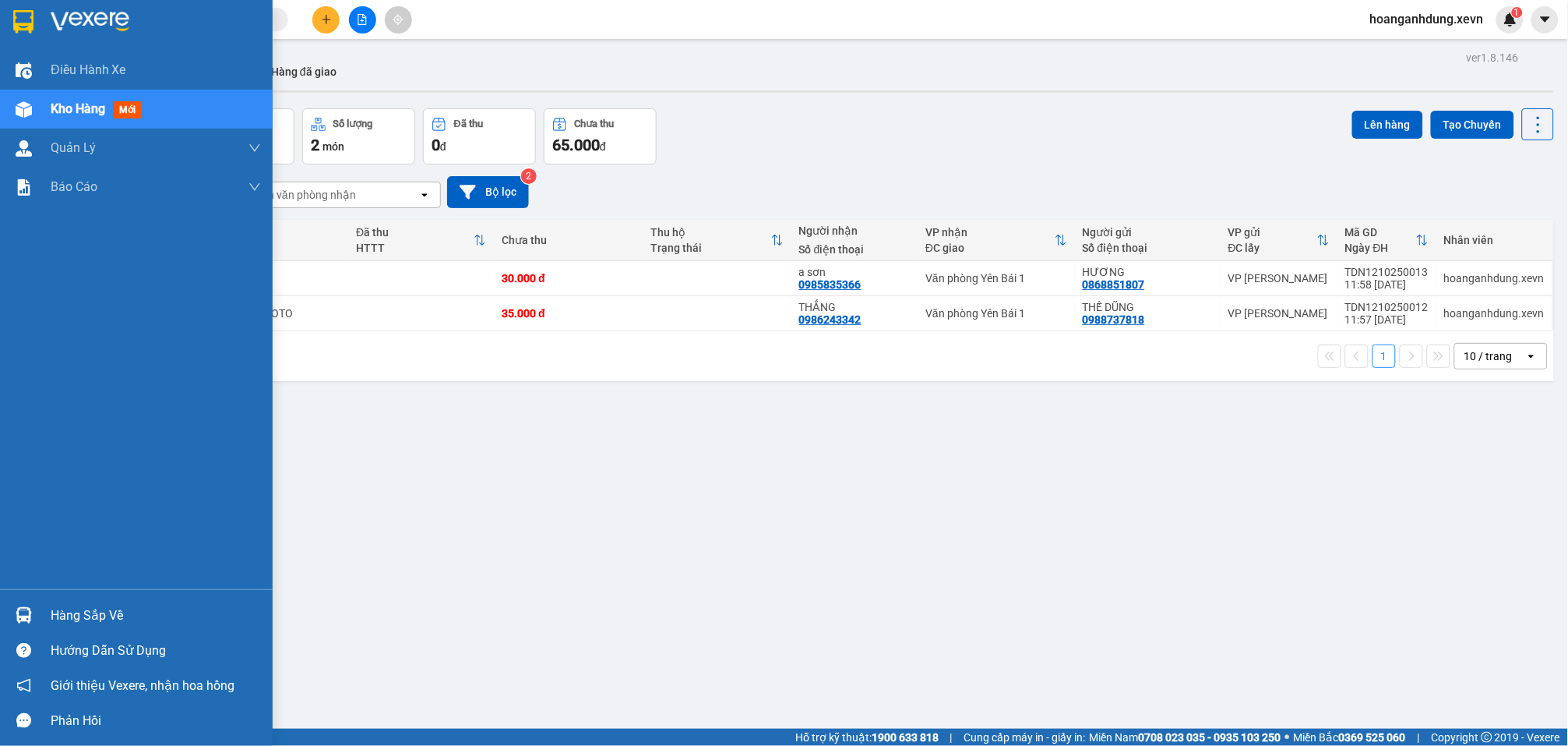
click at [82, 622] on div "Hàng sắp về" at bounding box center [155, 615] width 210 height 23
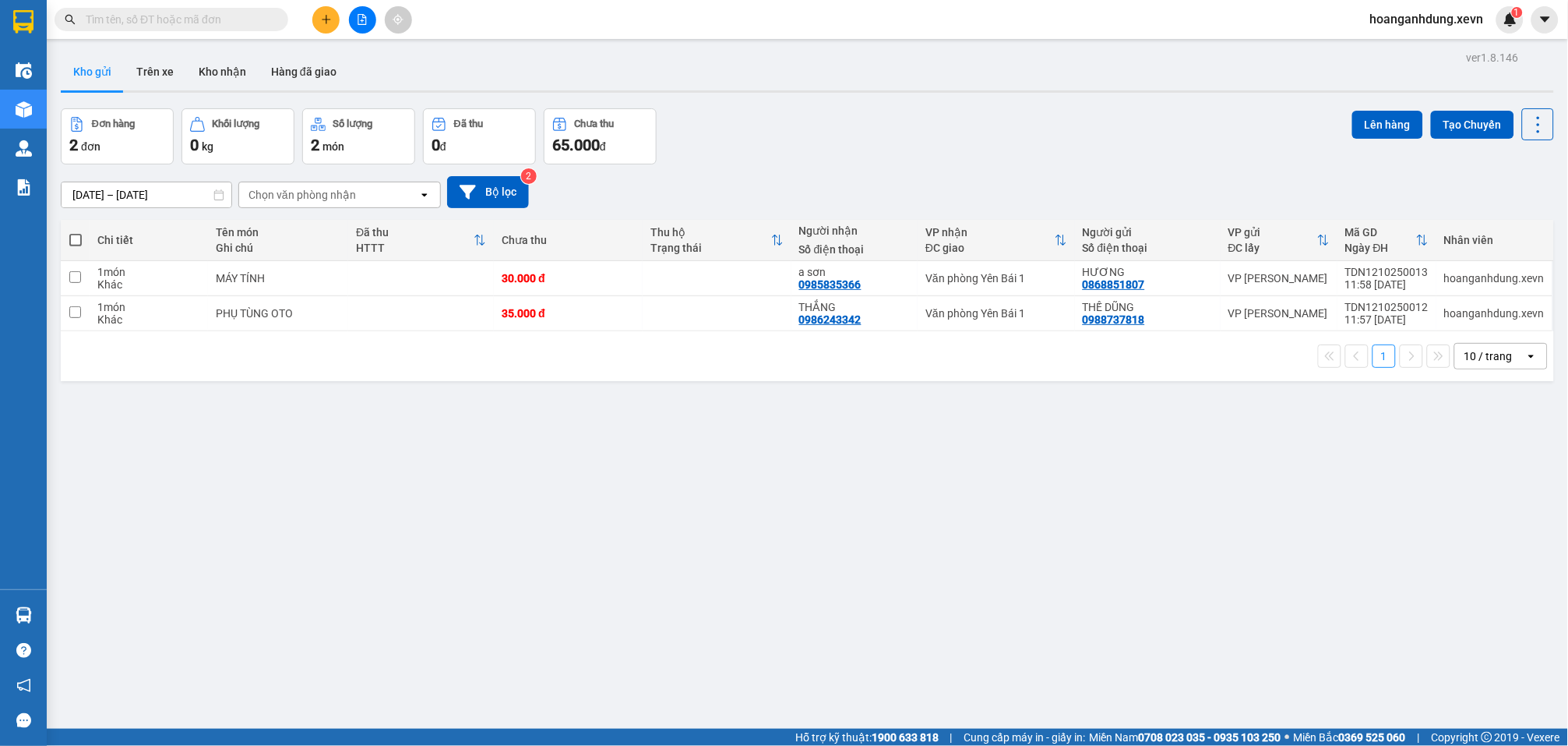
click at [930, 637] on section "Kết quả tìm kiếm ( 105 ) Bộ lọc Mã ĐH Trạng thái Món hàng Thu hộ Tổng cước Chưa…" at bounding box center [784, 373] width 1568 height 746
drag, startPoint x: 0, startPoint y: 0, endPoint x: 312, endPoint y: 305, distance: 436.3
click at [293, 273] on div "MÁY TÍNH" at bounding box center [278, 278] width 125 height 13
checkbox input "true"
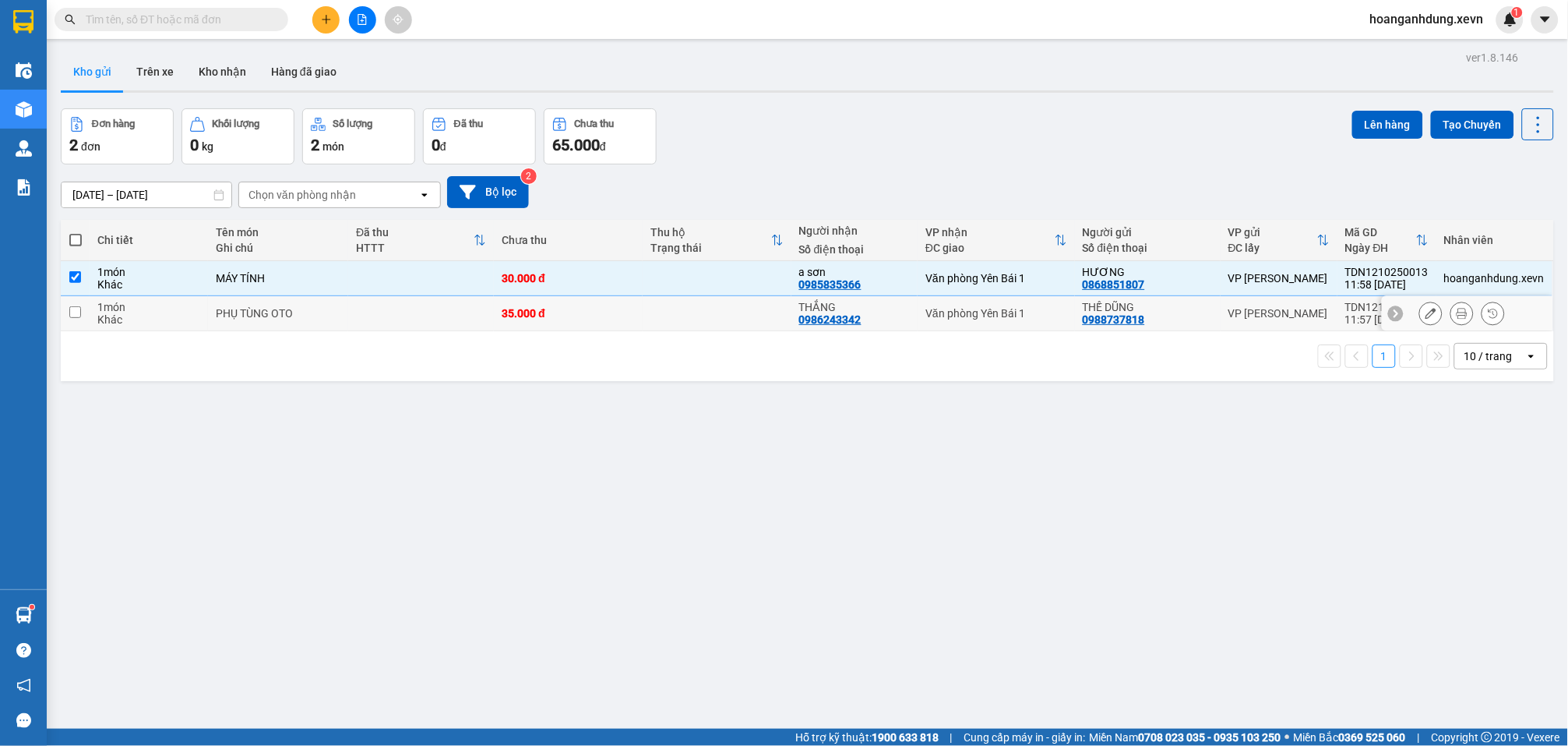
drag, startPoint x: 313, startPoint y: 307, endPoint x: 394, endPoint y: 298, distance: 81.5
click at [317, 311] on div "PHỤ TÙNG OTO" at bounding box center [278, 313] width 125 height 13
checkbox input "true"
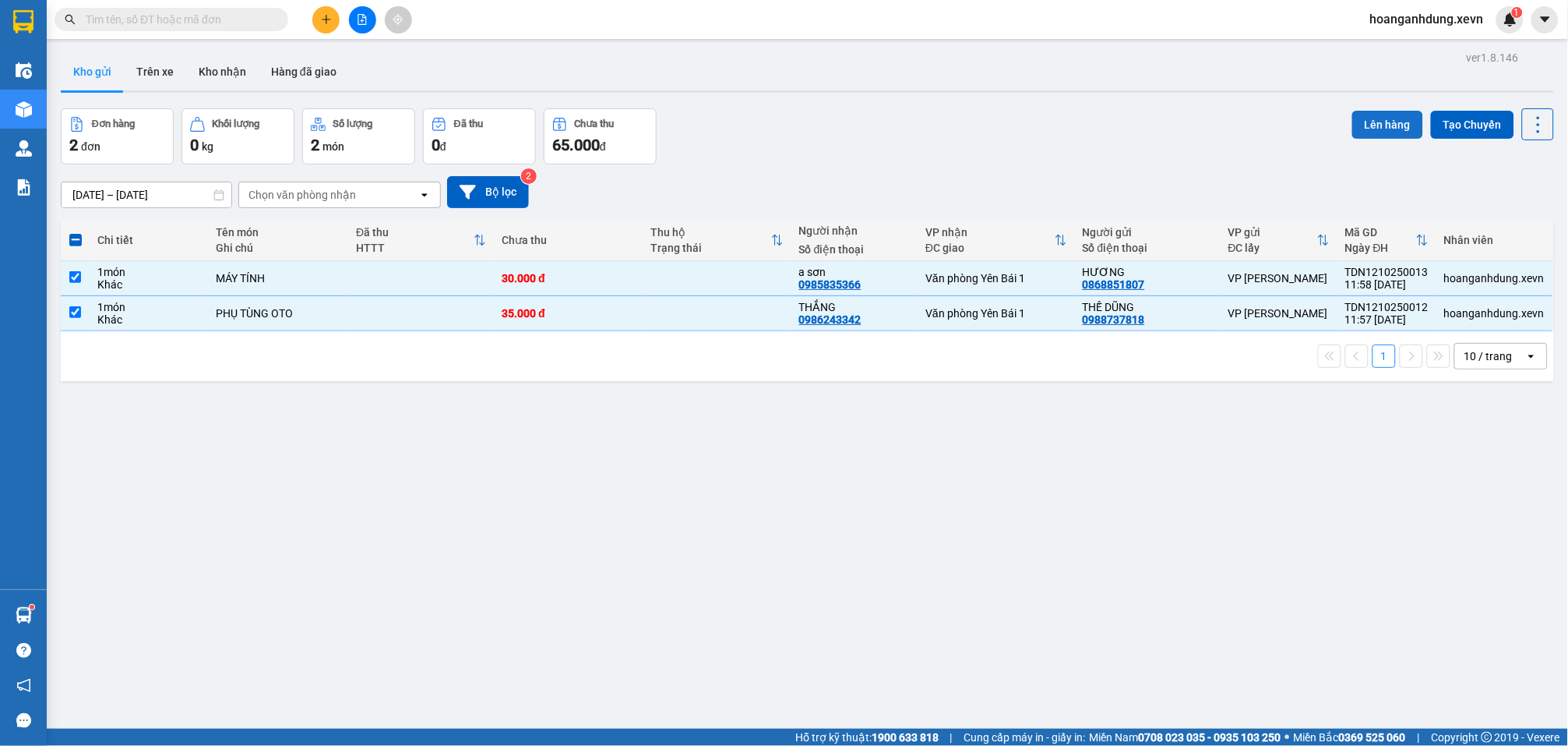
click at [1376, 115] on button "Lên hàng" at bounding box center [1387, 124] width 71 height 28
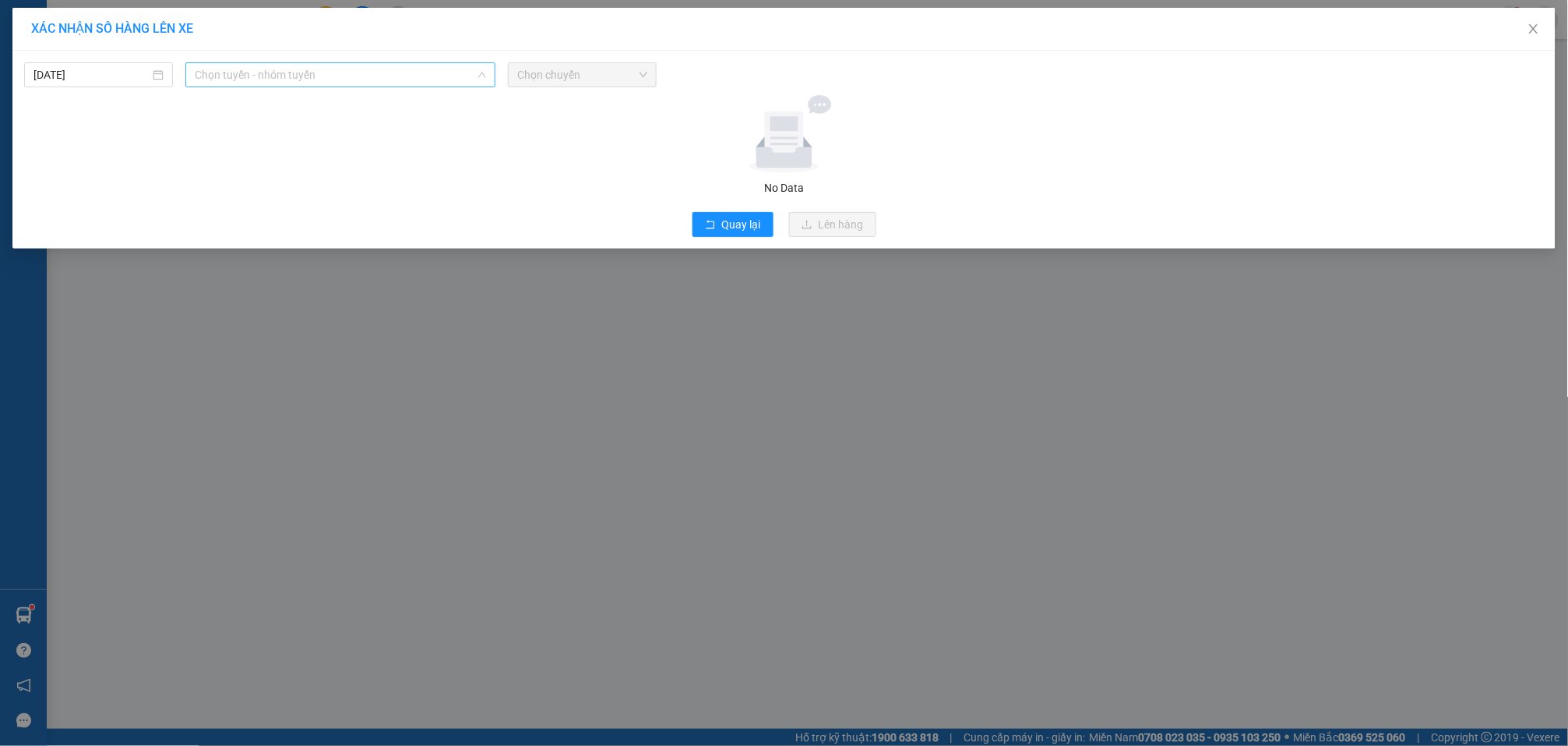
click at [322, 81] on span "Chọn tuyến - nhóm tuyến" at bounding box center [340, 75] width 292 height 23
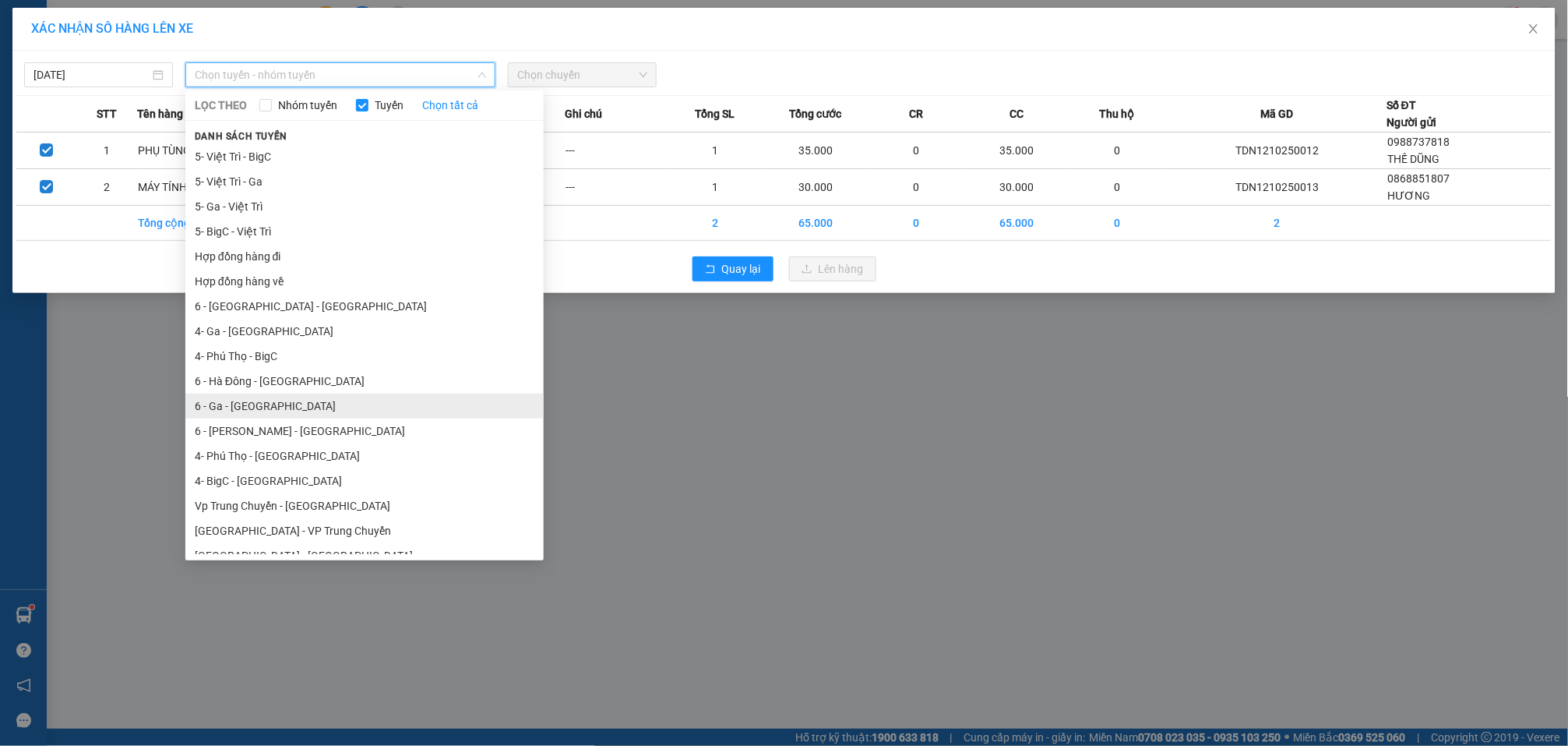
drag, startPoint x: 295, startPoint y: 406, endPoint x: 507, endPoint y: 235, distance: 272.4
click at [296, 405] on li "6 - Ga - Yên Bái" at bounding box center [364, 406] width 358 height 25
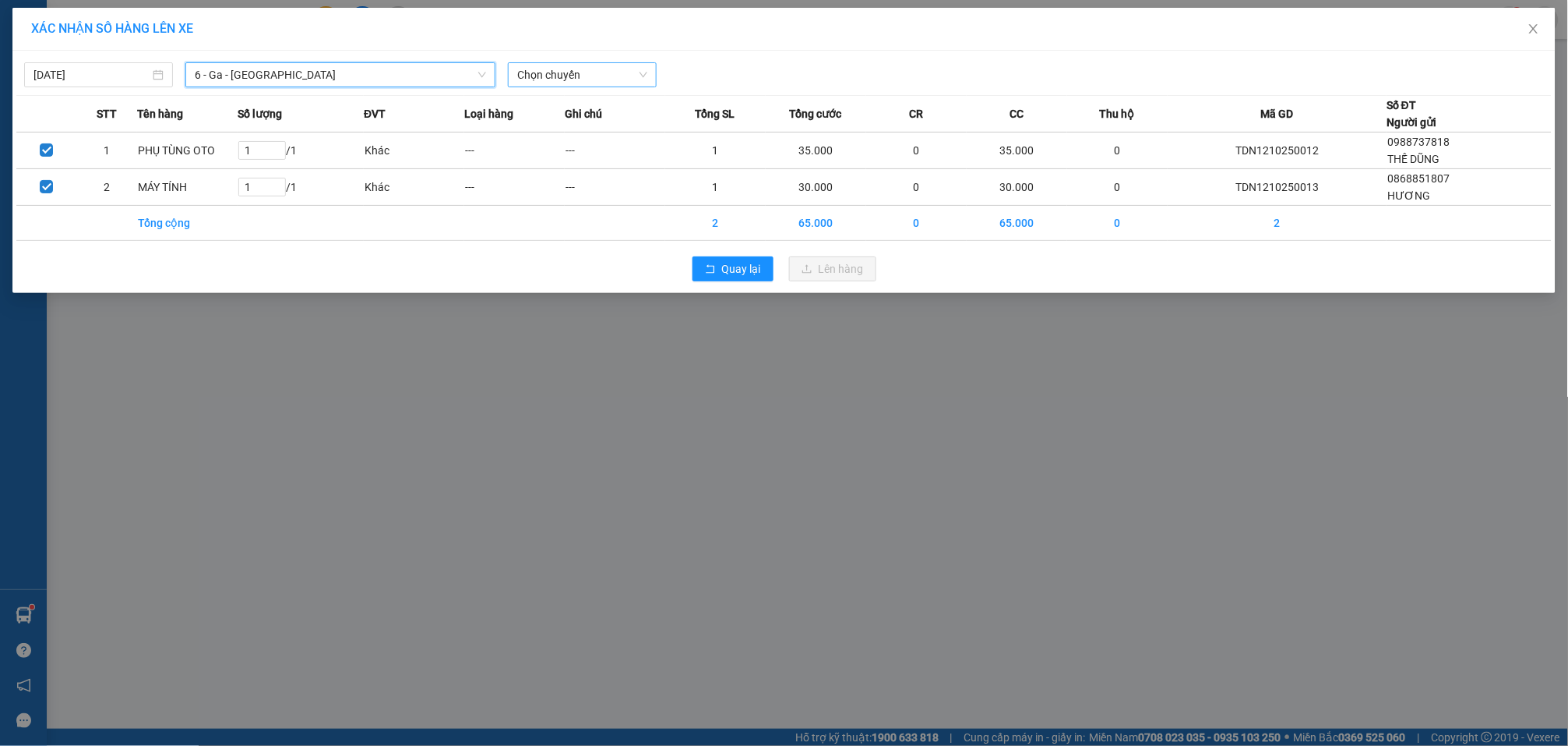
click at [571, 74] on span "Chọn chuyến" at bounding box center [582, 75] width 130 height 23
type input "13:00"
click at [632, 131] on div "Thêm chuyến " 13:00 "" at bounding box center [590, 131] width 166 height 26
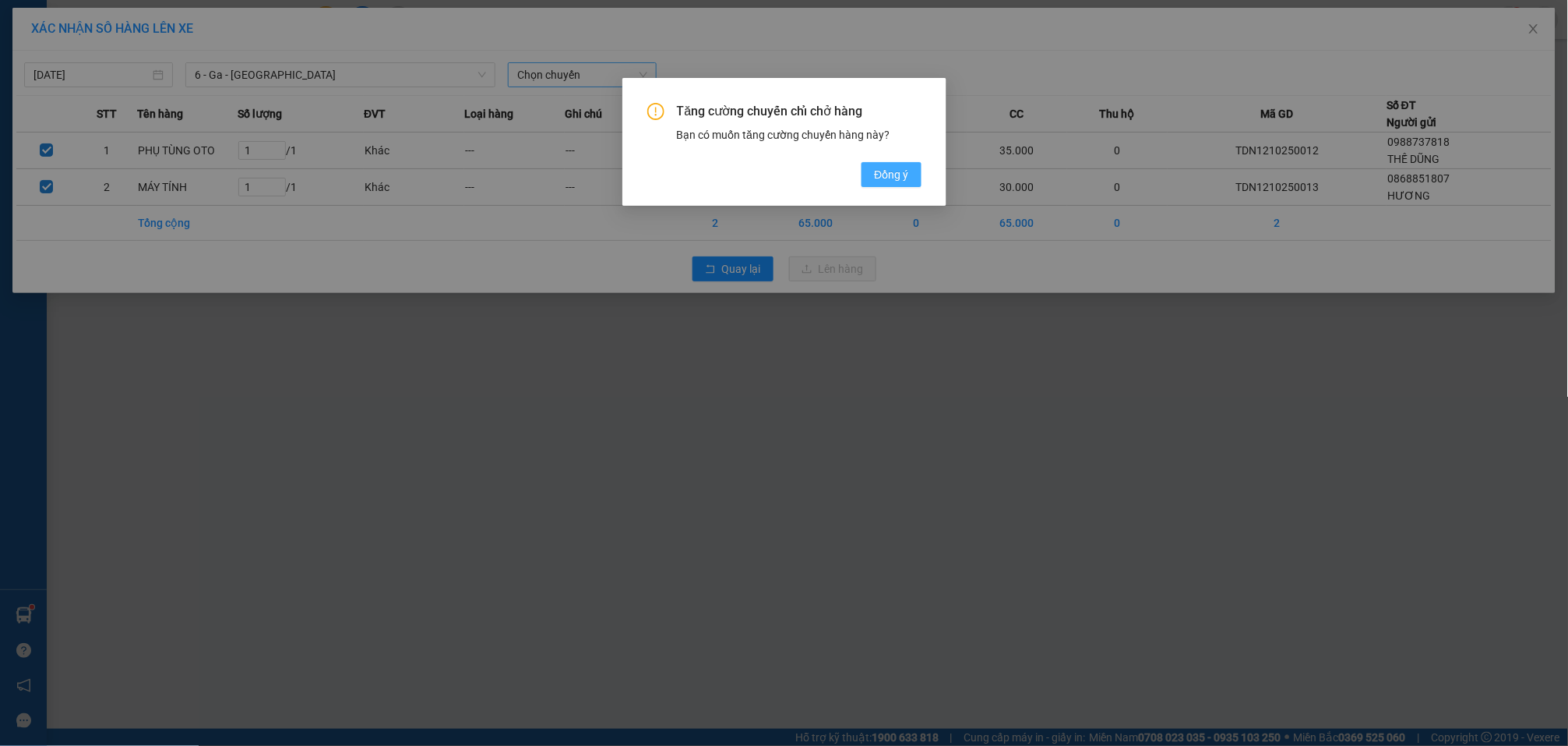
click at [906, 166] on button "Đồng ý" at bounding box center [891, 174] width 59 height 25
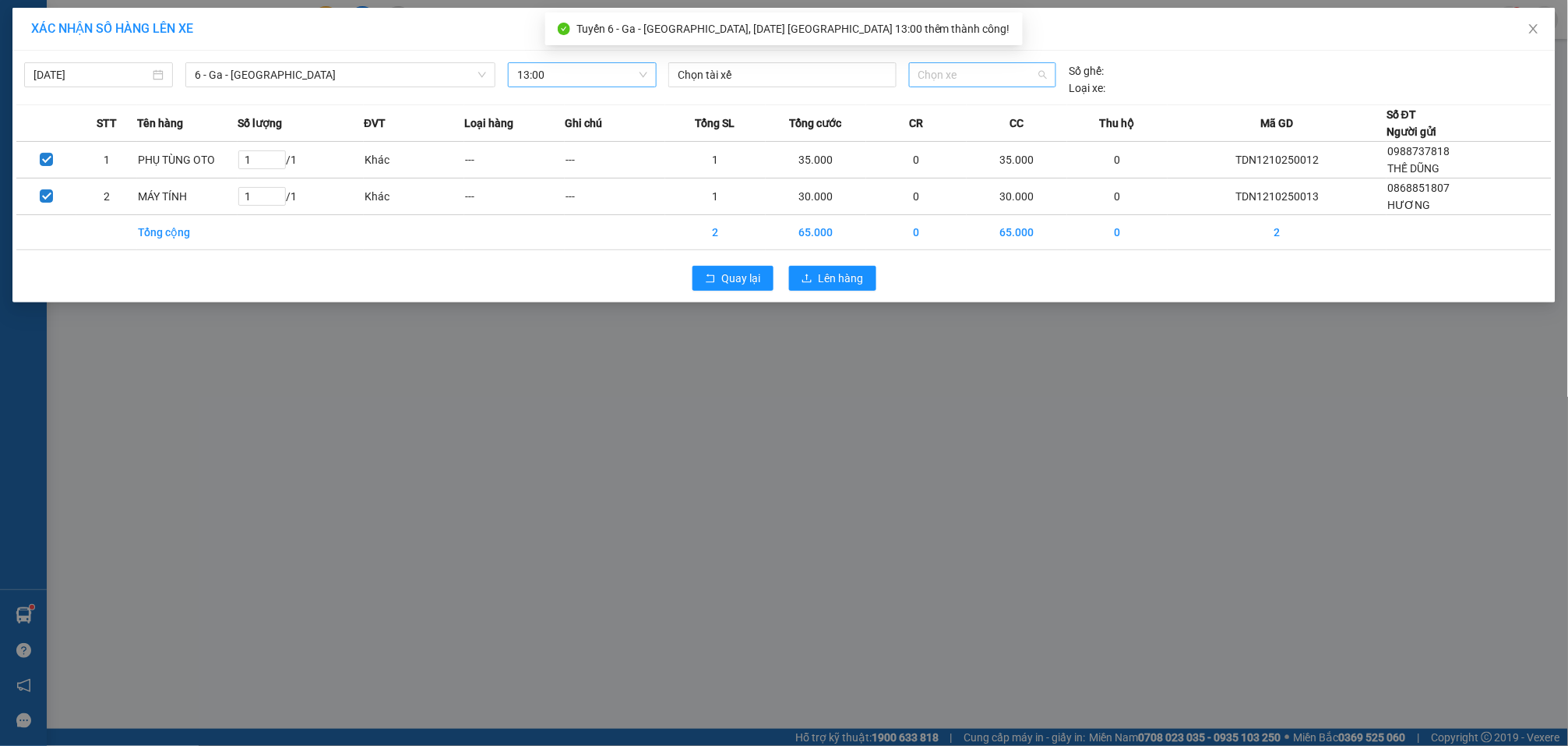
click at [971, 70] on span "Chọn xe" at bounding box center [983, 75] width 130 height 23
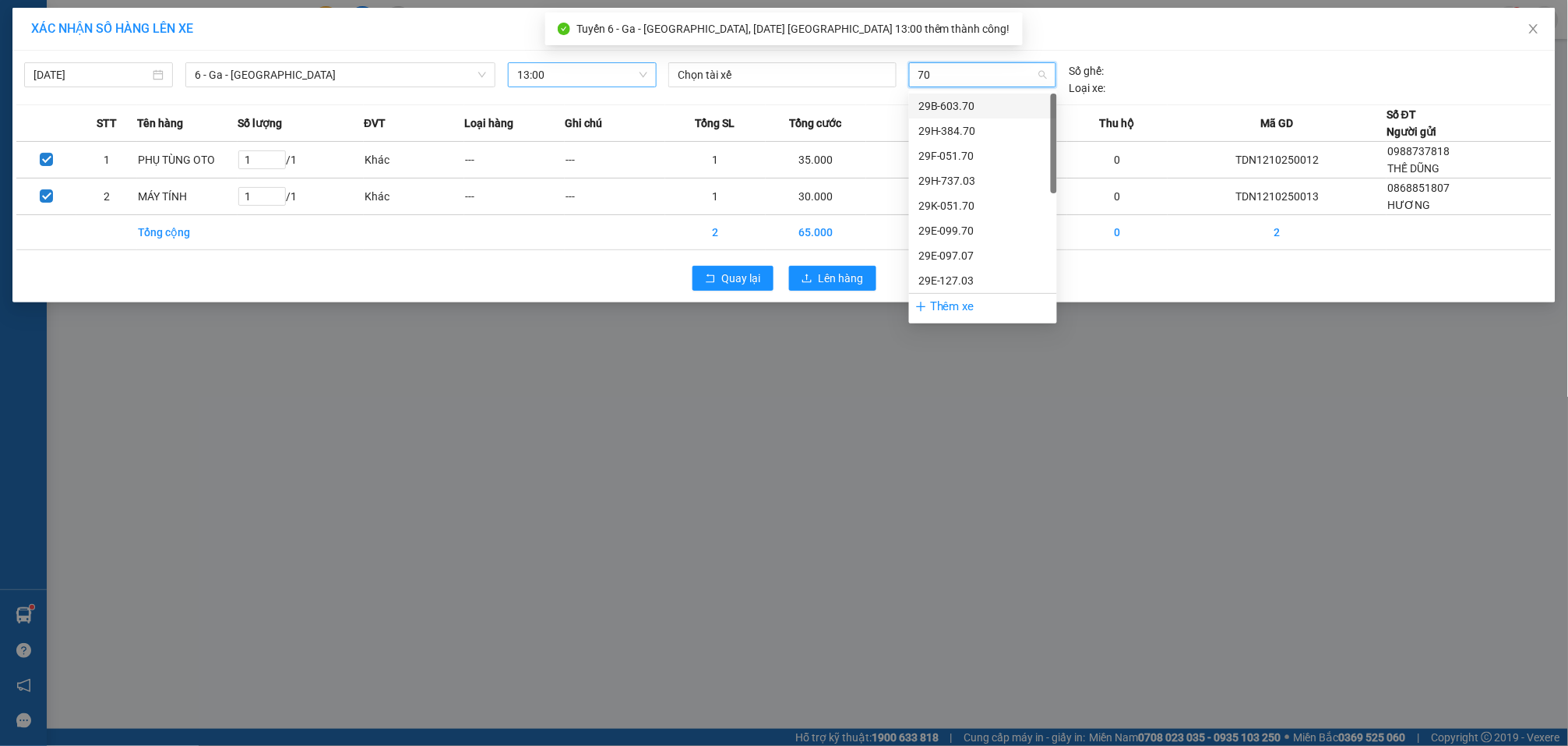
type input "707"
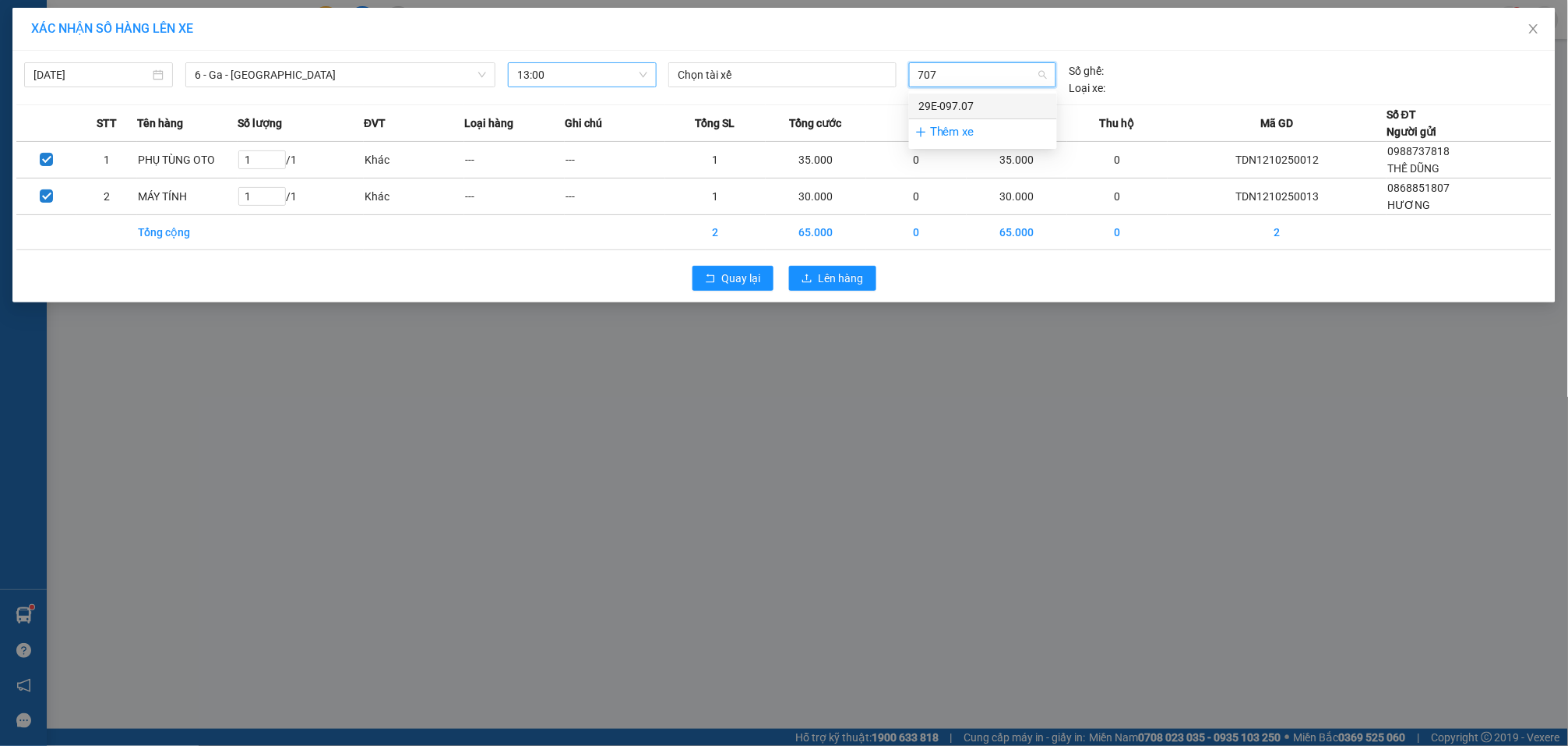
click at [977, 109] on div "29E-097.07" at bounding box center [983, 107] width 130 height 17
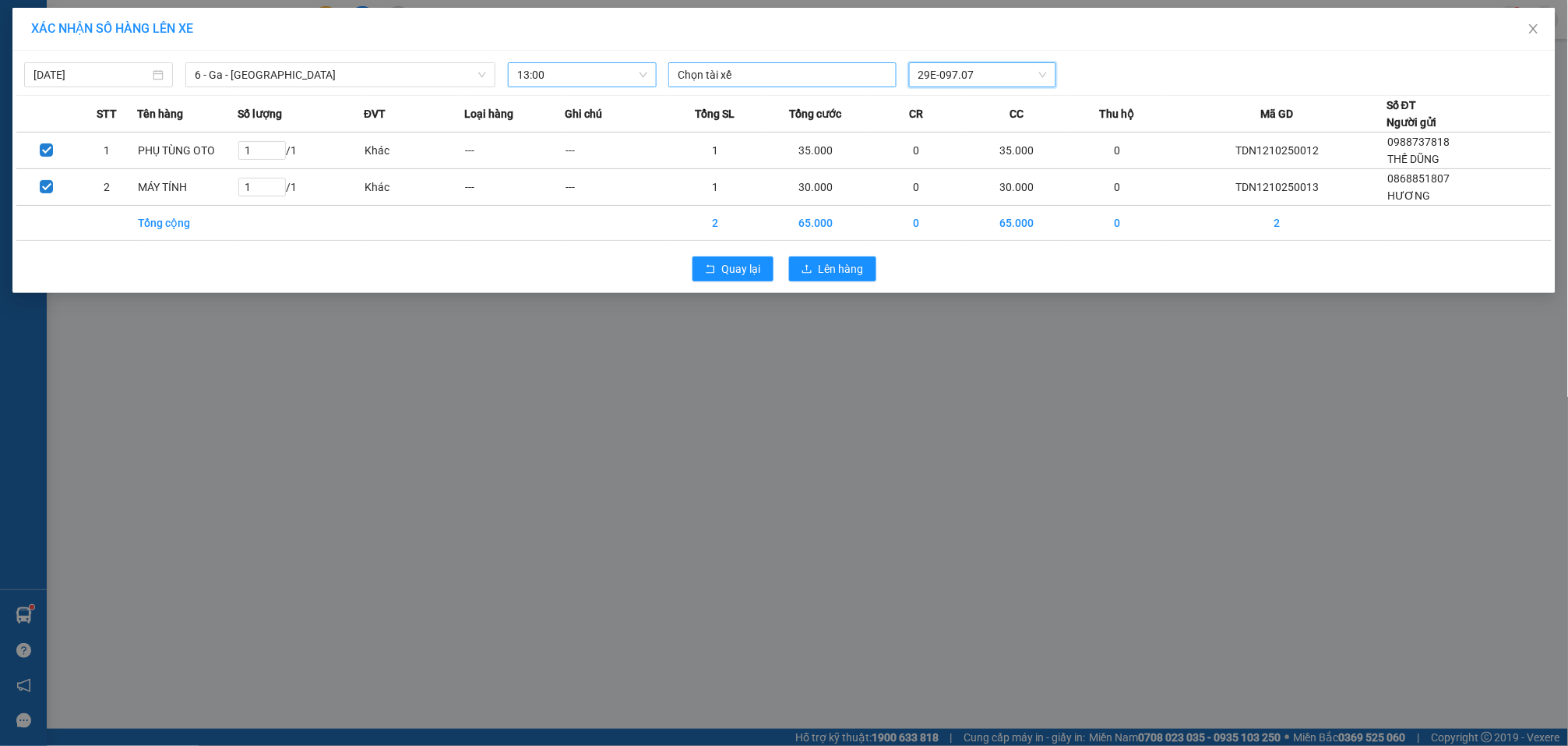
click at [804, 76] on div at bounding box center [783, 75] width 221 height 18
click at [778, 79] on div at bounding box center [783, 75] width 221 height 18
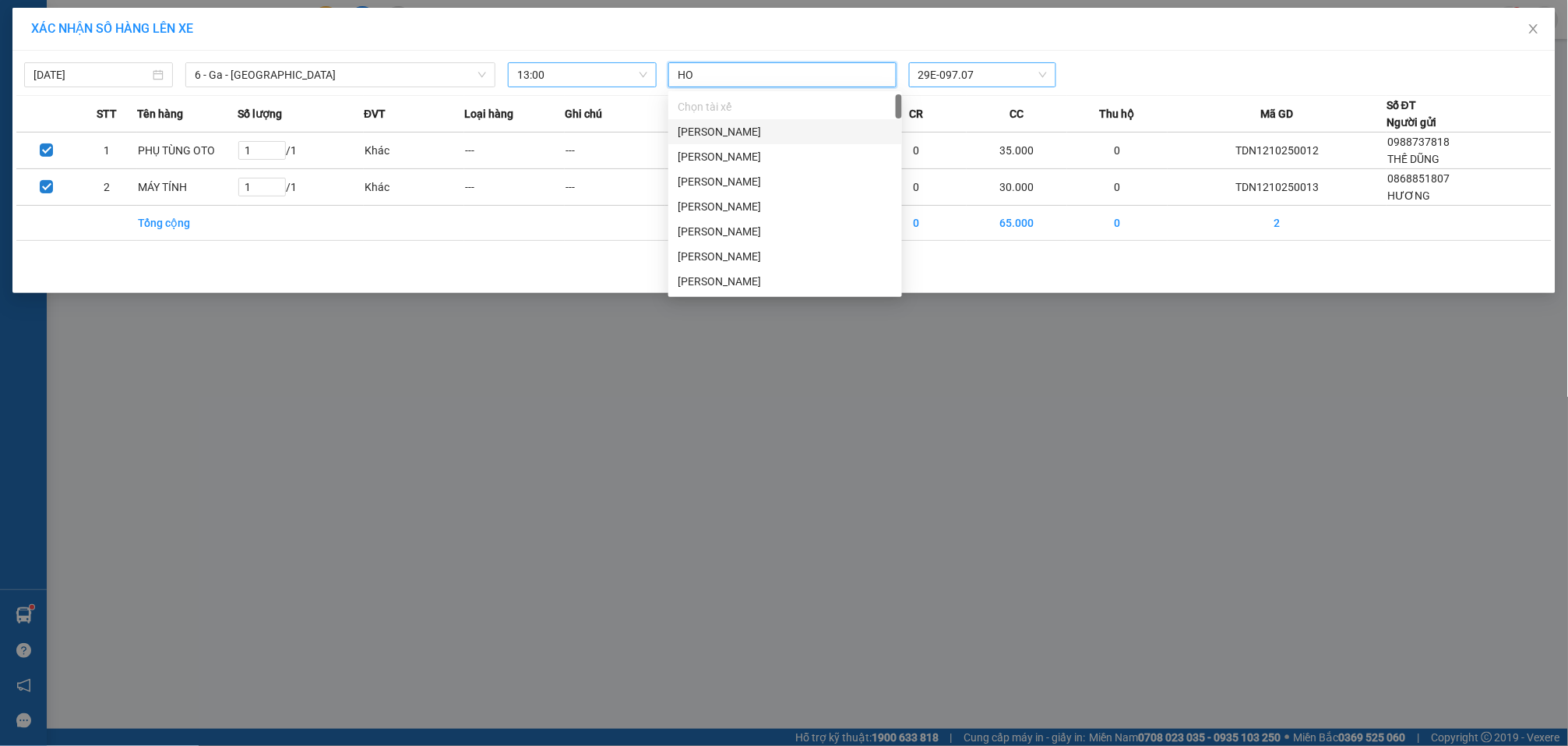
type input "H"
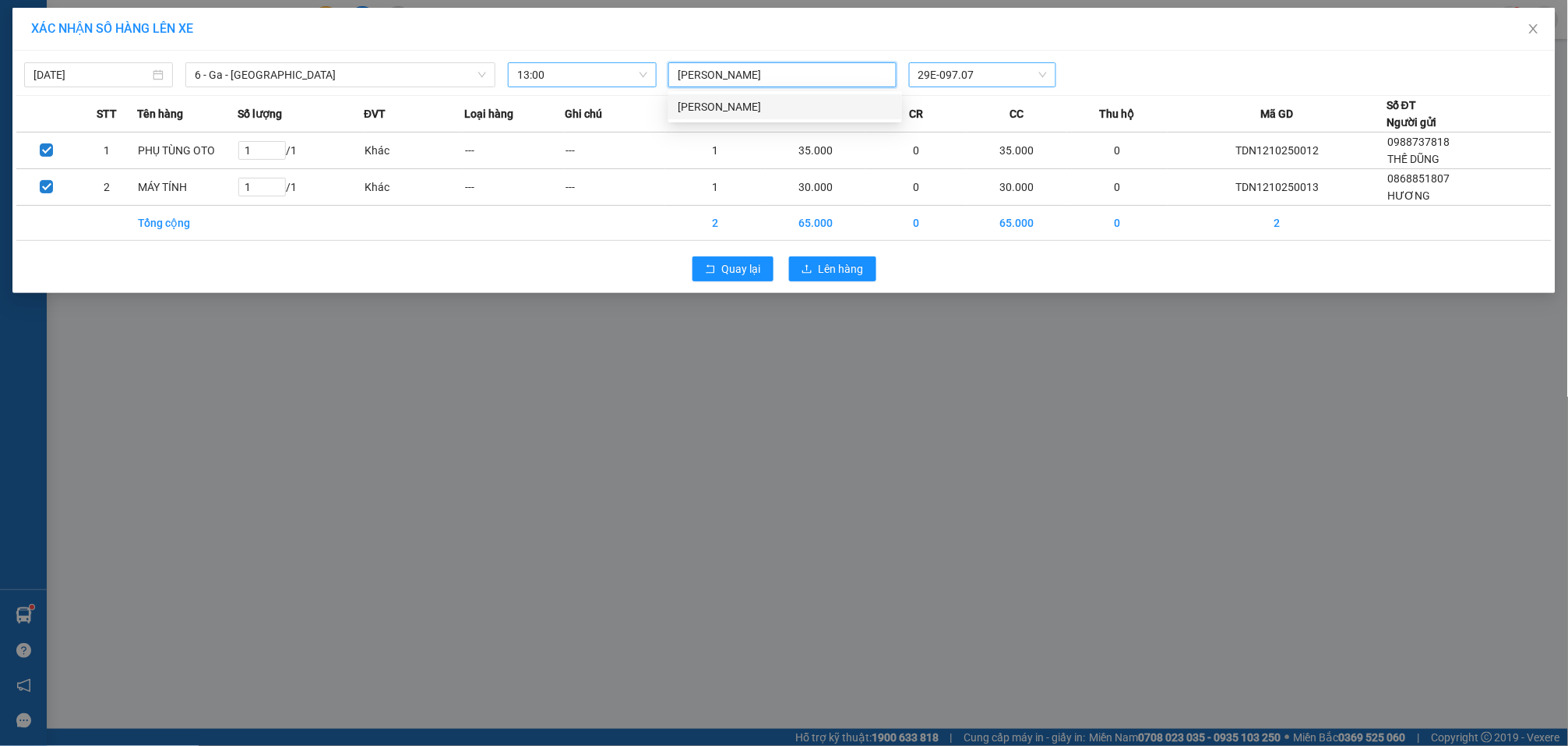
type input "HOÀNG NGỌC HỢP"
click at [786, 104] on div "Hoàng Ngọc Hợp" at bounding box center [785, 107] width 215 height 17
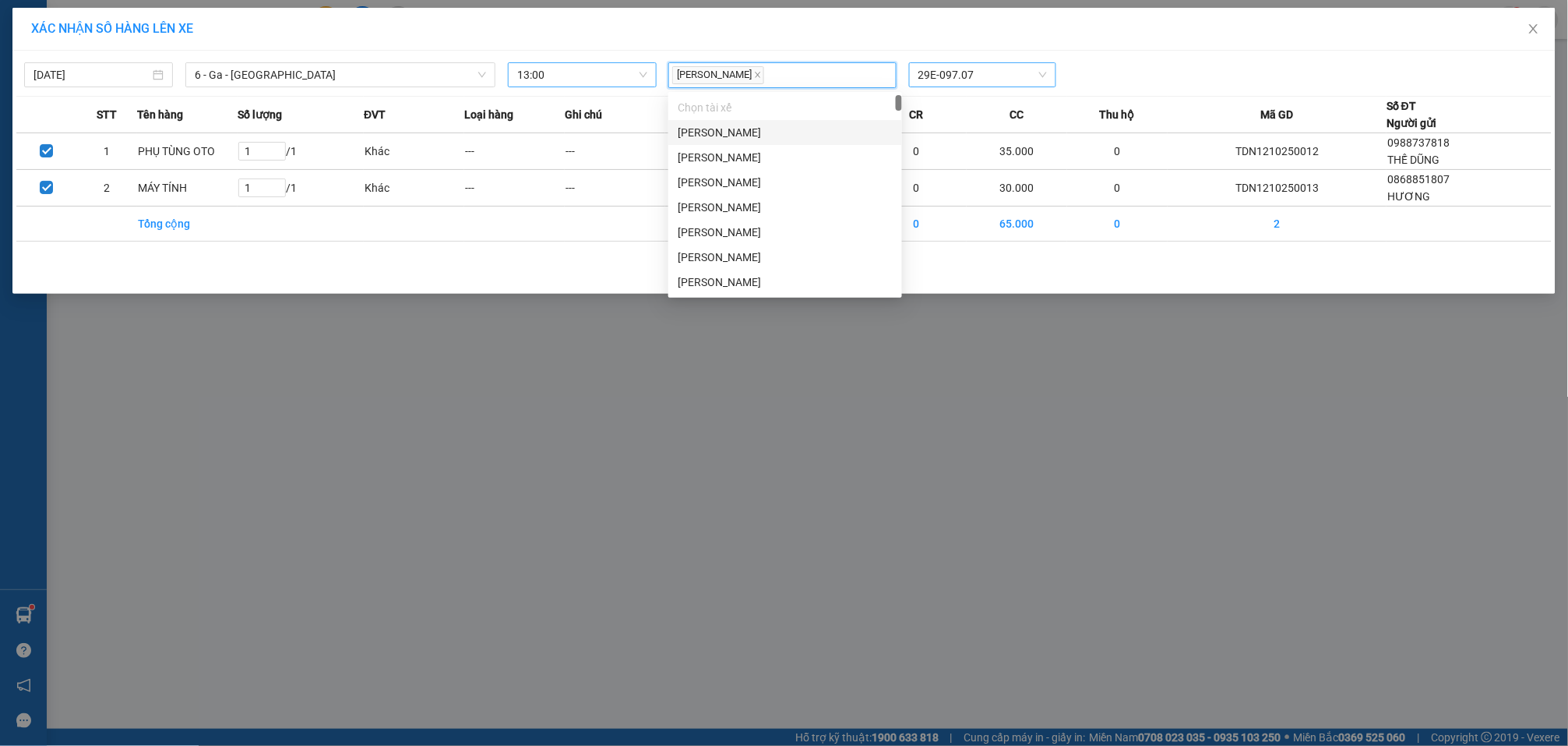
click at [1119, 67] on div "Hoàng Ngọc Hợp 29E-097.07" at bounding box center [983, 75] width 641 height 26
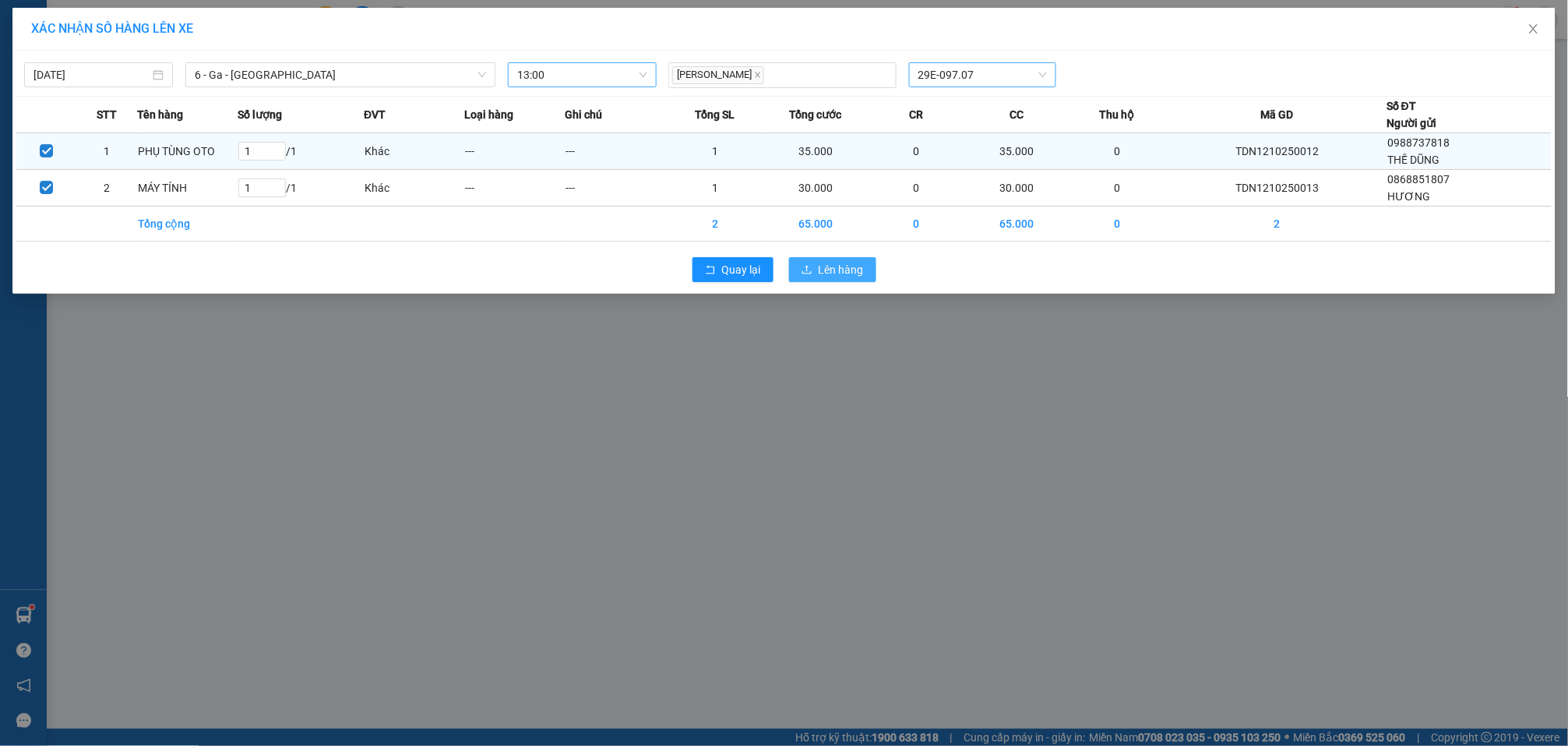
drag, startPoint x: 856, startPoint y: 272, endPoint x: 683, endPoint y: 141, distance: 217.0
click at [855, 272] on span "Lên hàng" at bounding box center [841, 269] width 46 height 17
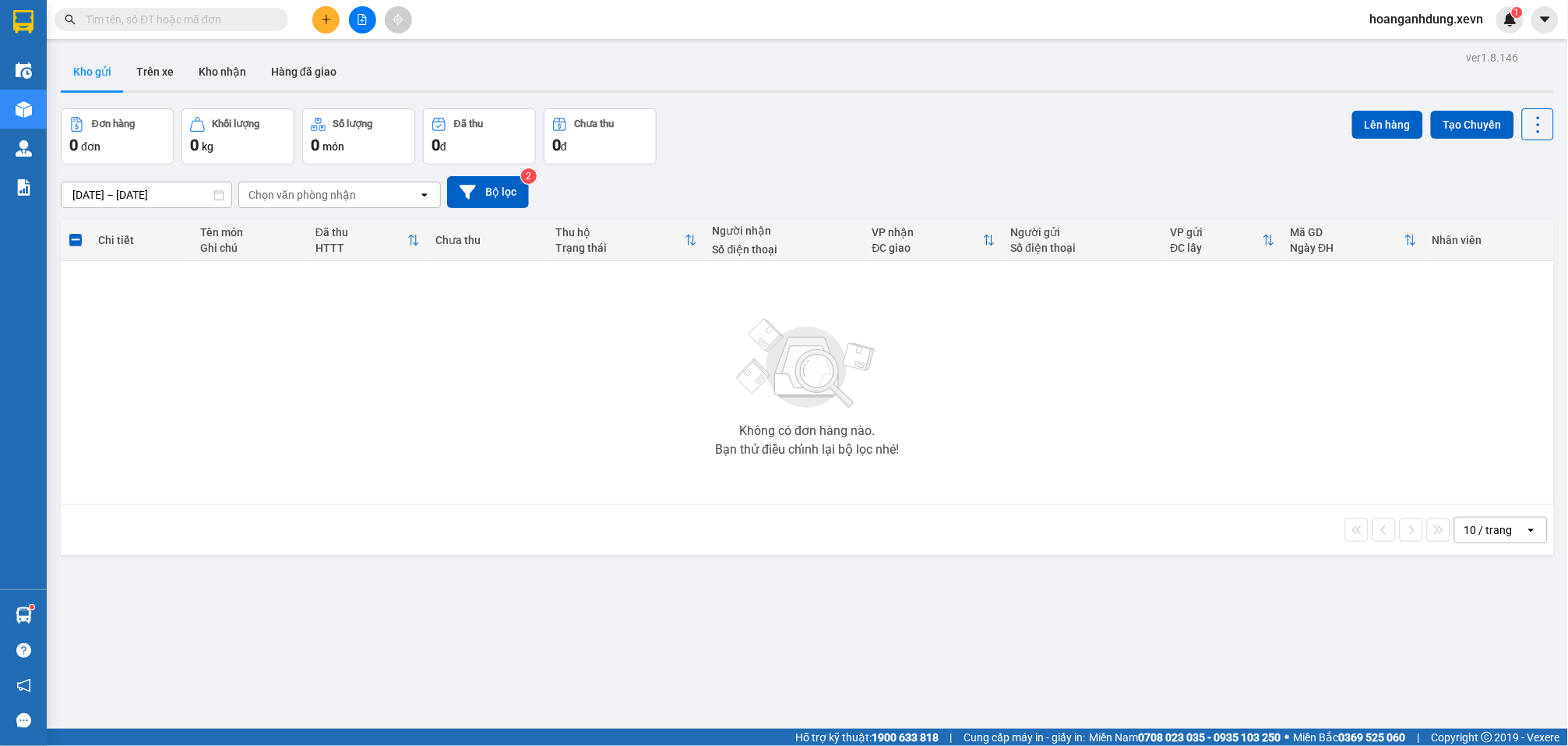
click at [181, 8] on span at bounding box center [170, 19] width 233 height 23
click at [183, 22] on input "text" at bounding box center [177, 19] width 184 height 17
paste input "0975732710"
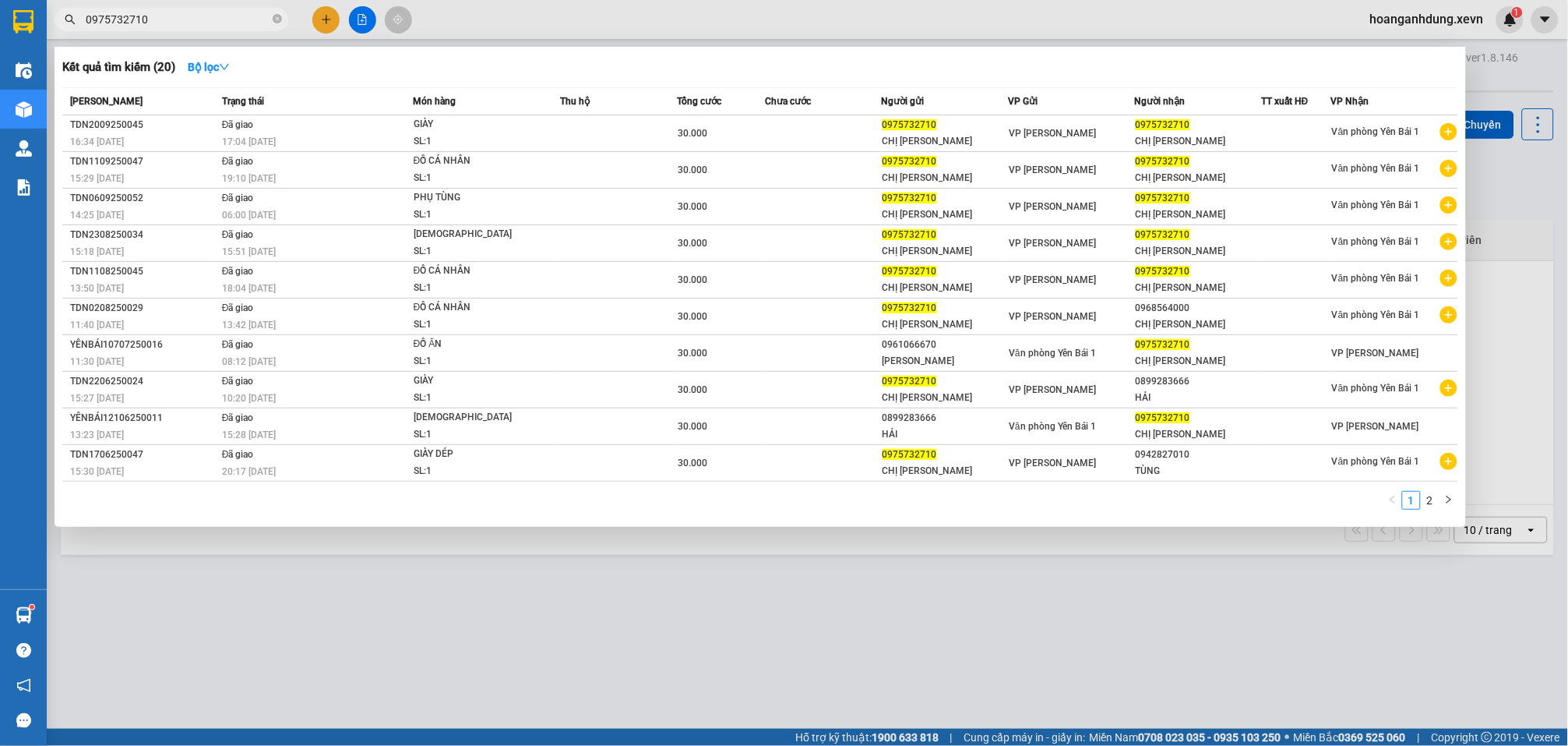
type input "0975732710"
click at [869, 21] on div at bounding box center [784, 373] width 1568 height 746
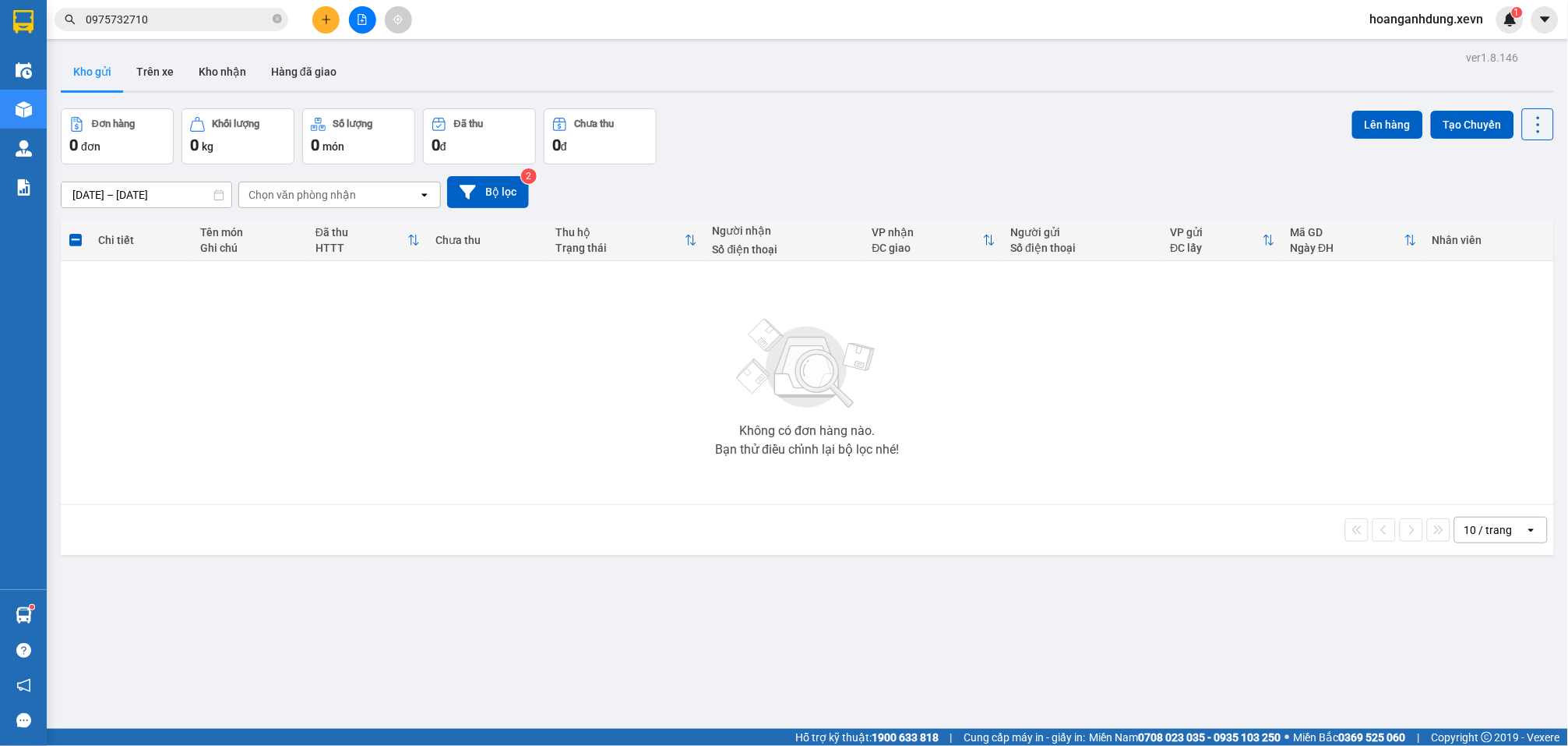
click at [1023, 144] on div "Đơn hàng 0 đơn Khối lượng 0 kg Số lượng 0 món Đã thu 0 đ Chưa thu 0 đ Lên hàng …" at bounding box center [808, 137] width 1493 height 56
click at [280, 15] on icon "close-circle" at bounding box center [278, 18] width 10 height 10
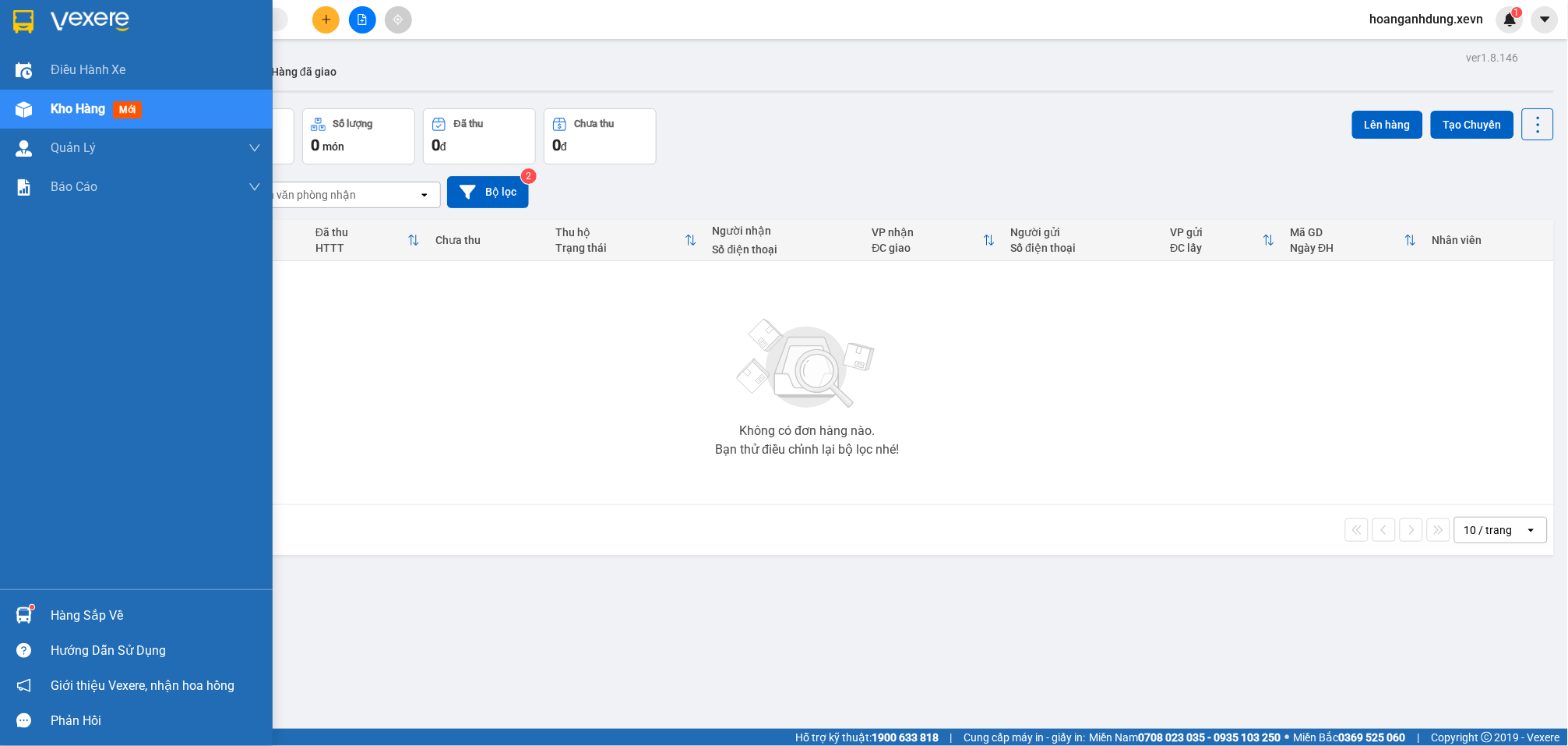
click at [35, 613] on div at bounding box center [23, 615] width 27 height 27
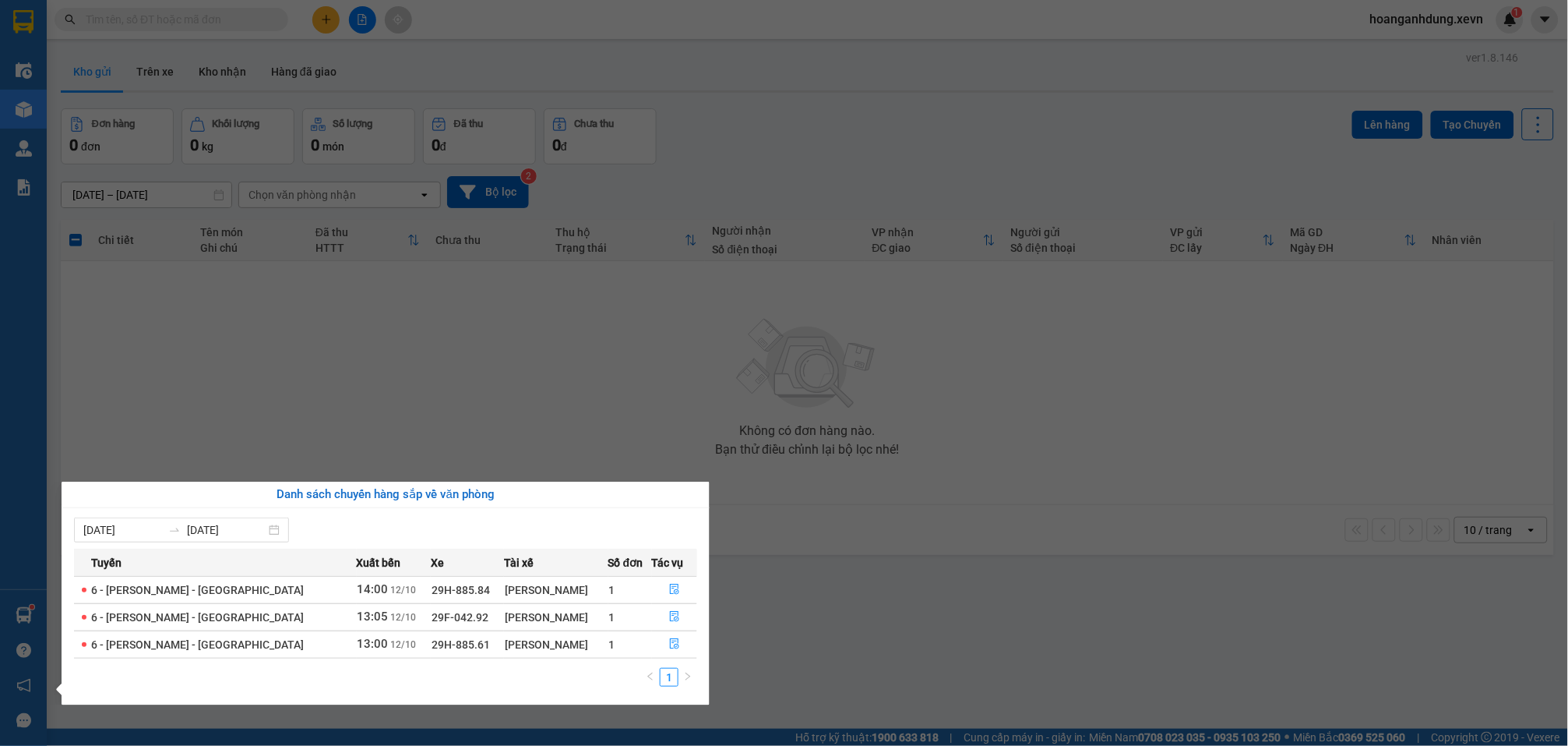
click at [878, 581] on section "Kết quả tìm kiếm ( 20 ) Bộ lọc Mã ĐH Trạng thái Món hàng Thu hộ Tổng cước Chưa …" at bounding box center [784, 373] width 1568 height 746
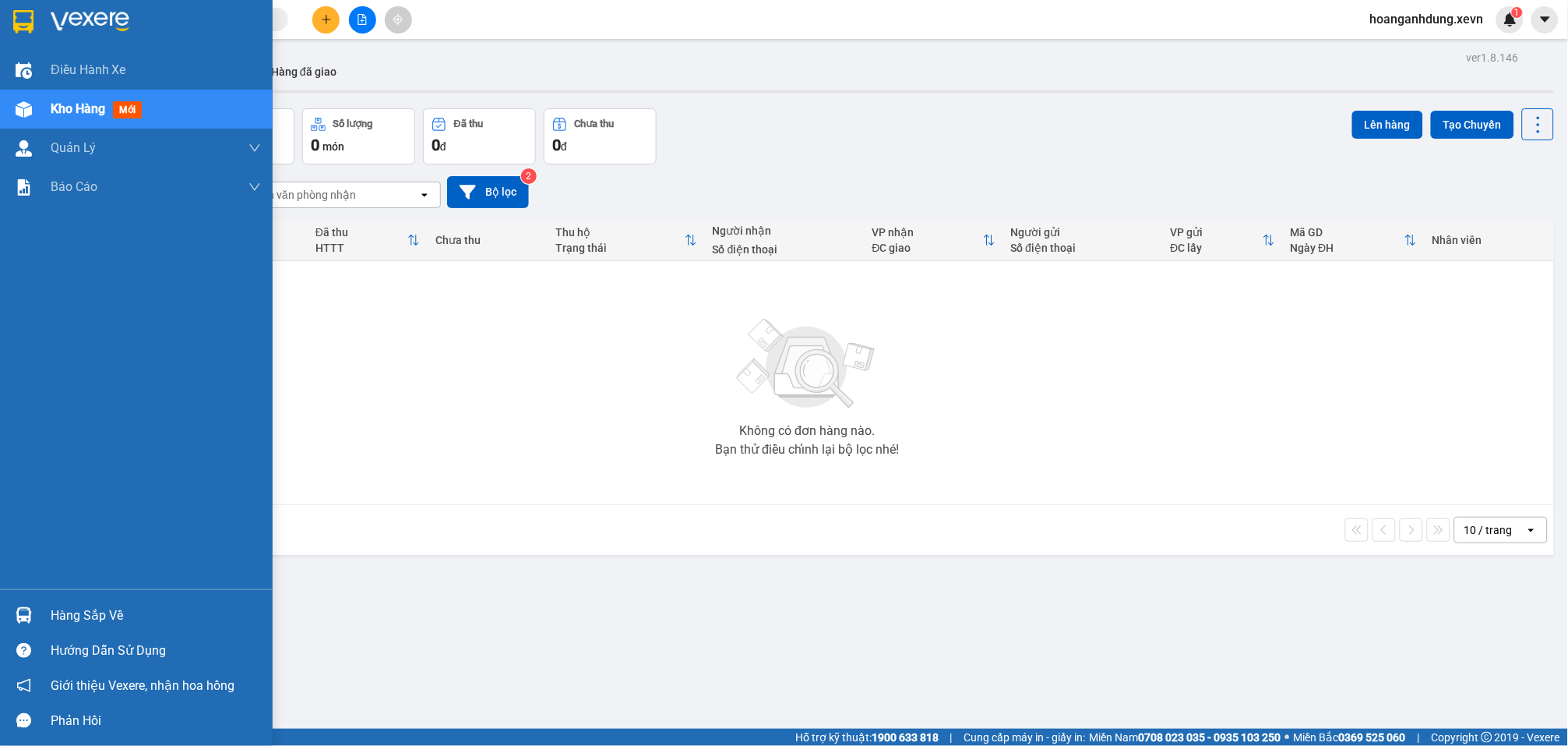
click at [37, 606] on div "Hàng sắp về" at bounding box center [137, 615] width 273 height 35
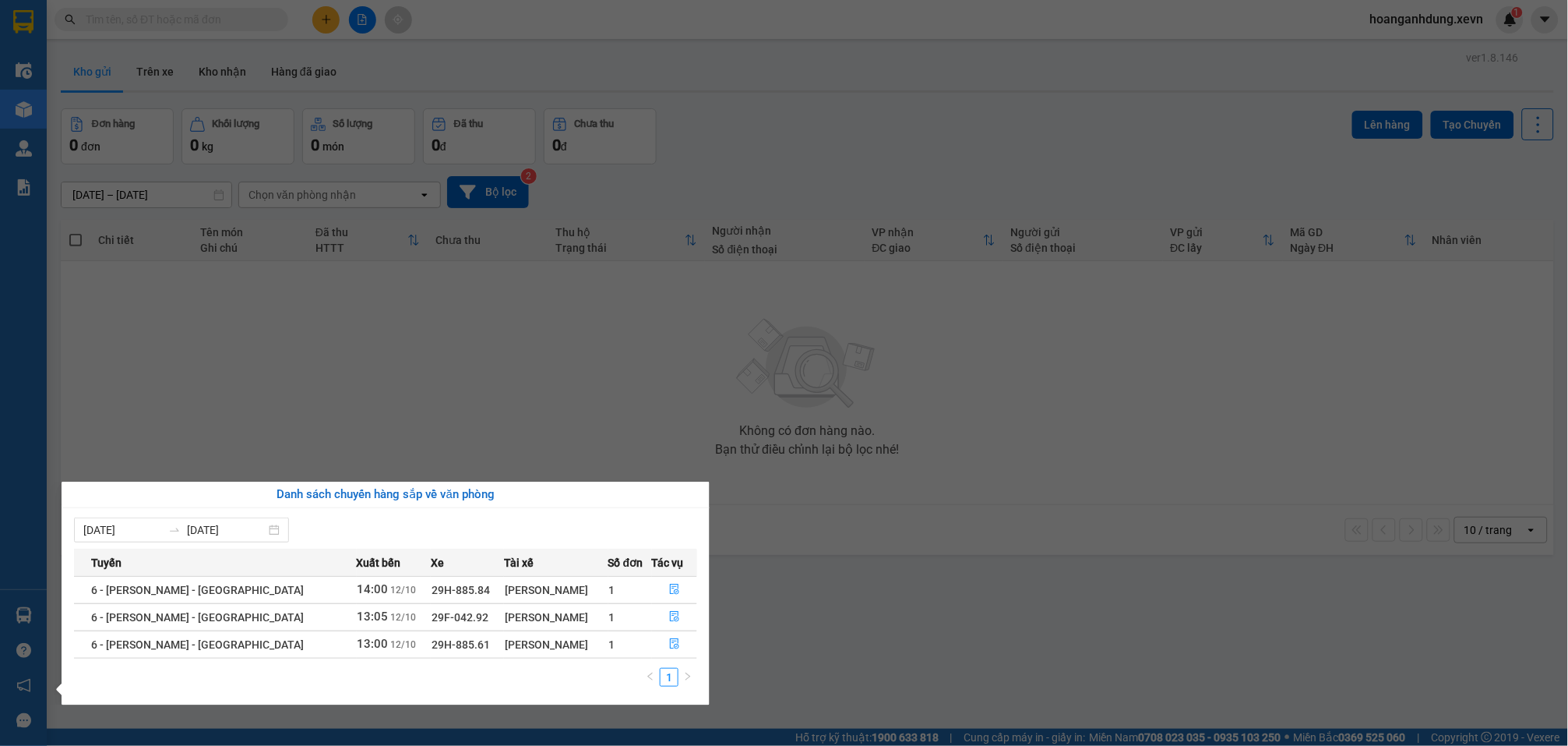
click at [934, 656] on section "Kết quả tìm kiếm ( 0 ) Bộ lọc No Data hoanganhdung.xevn 1 Điều hành xe Kho hàng…" at bounding box center [784, 373] width 1568 height 746
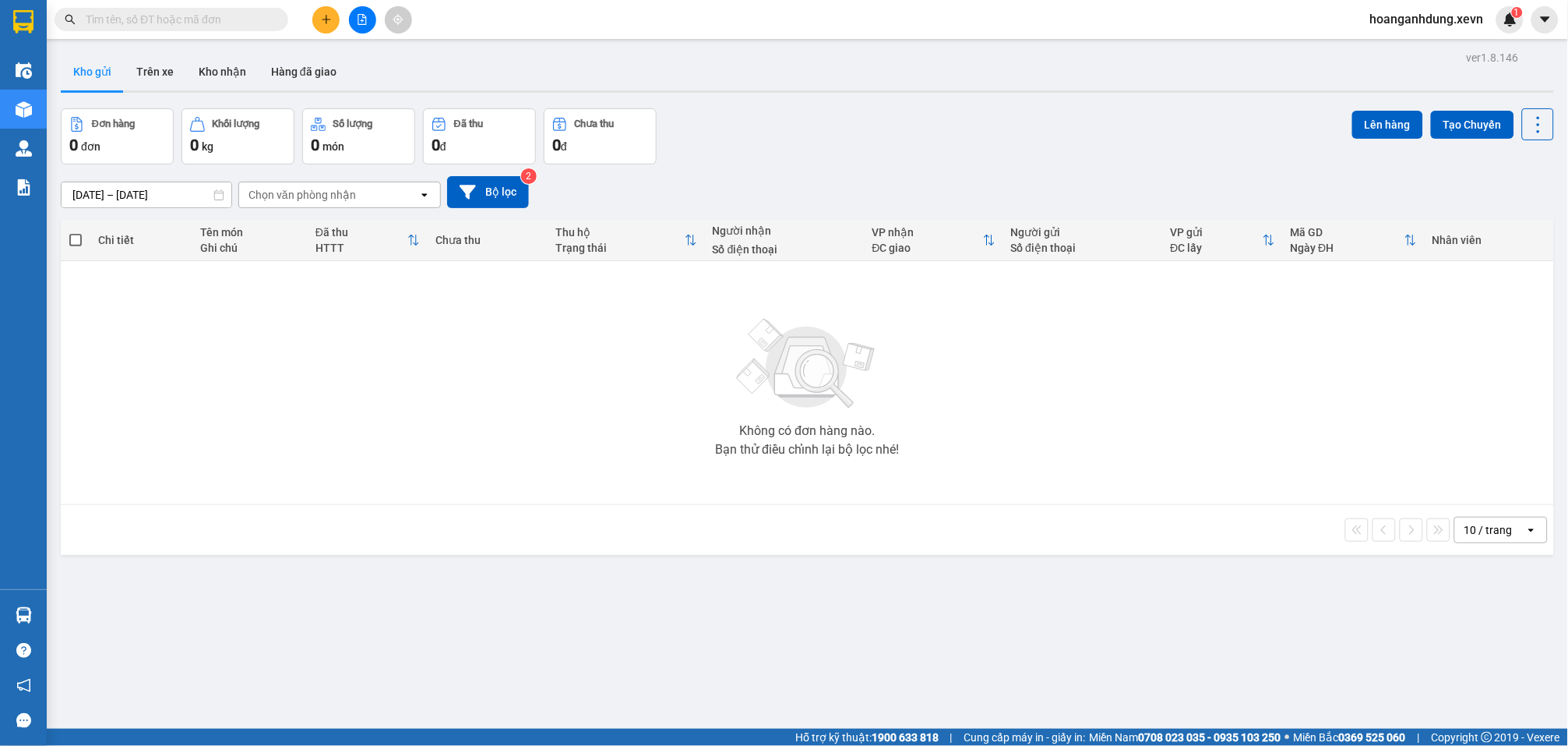
click at [260, 14] on input "text" at bounding box center [177, 19] width 184 height 17
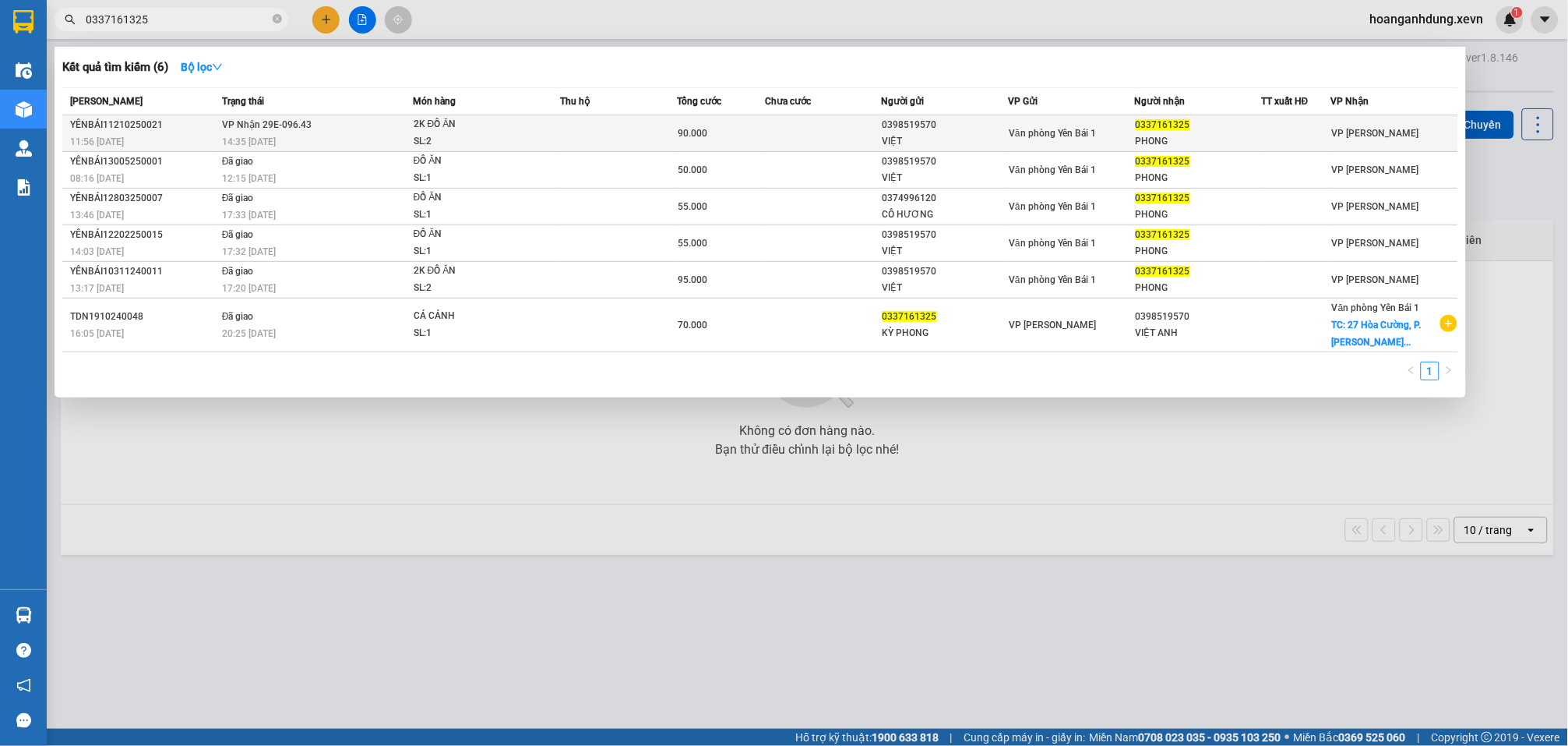
type input "0337161325"
click at [697, 143] on td "90.000" at bounding box center [722, 134] width 87 height 37
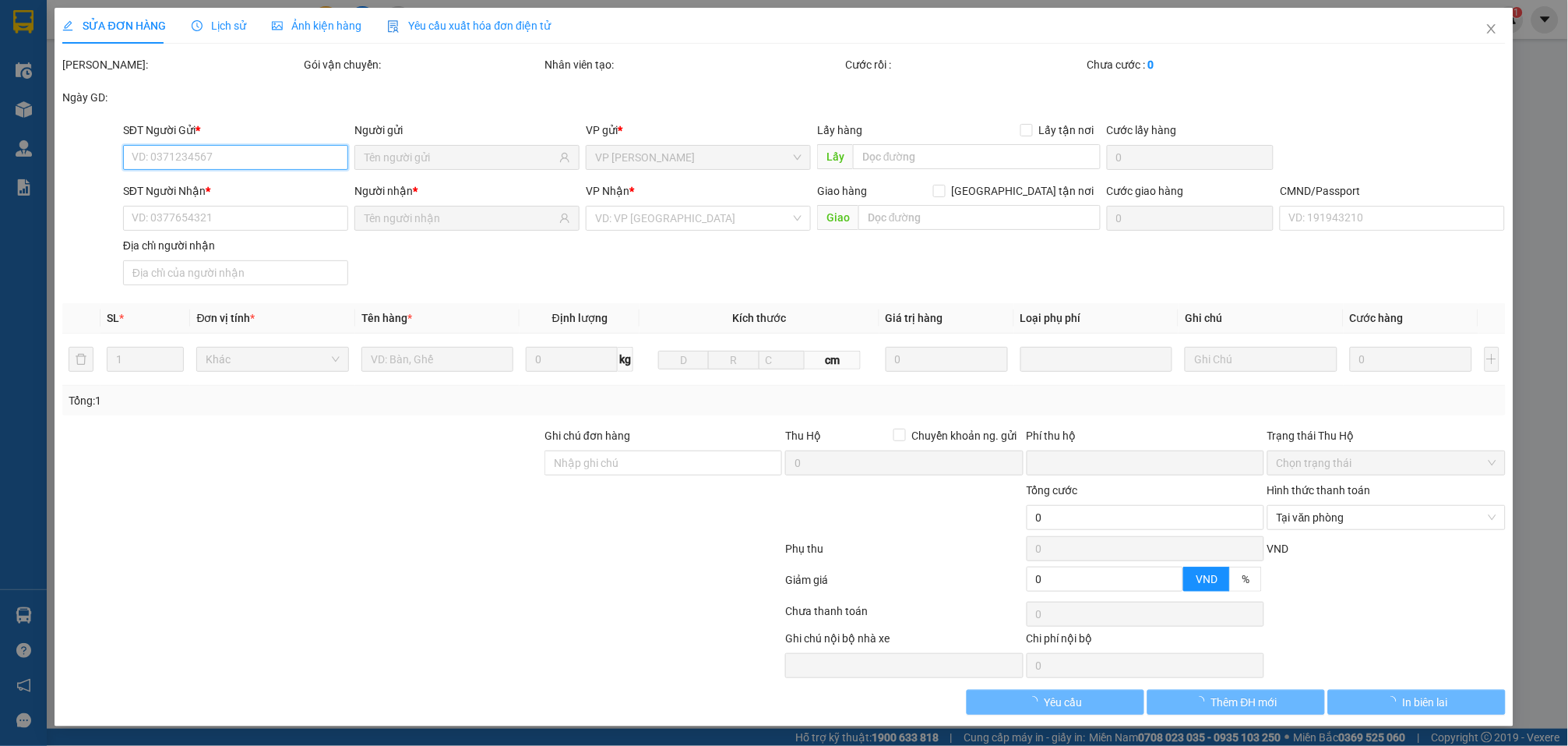
type input "0398519570"
type input "VIỆT"
type input "0337161325"
type input "PHONG"
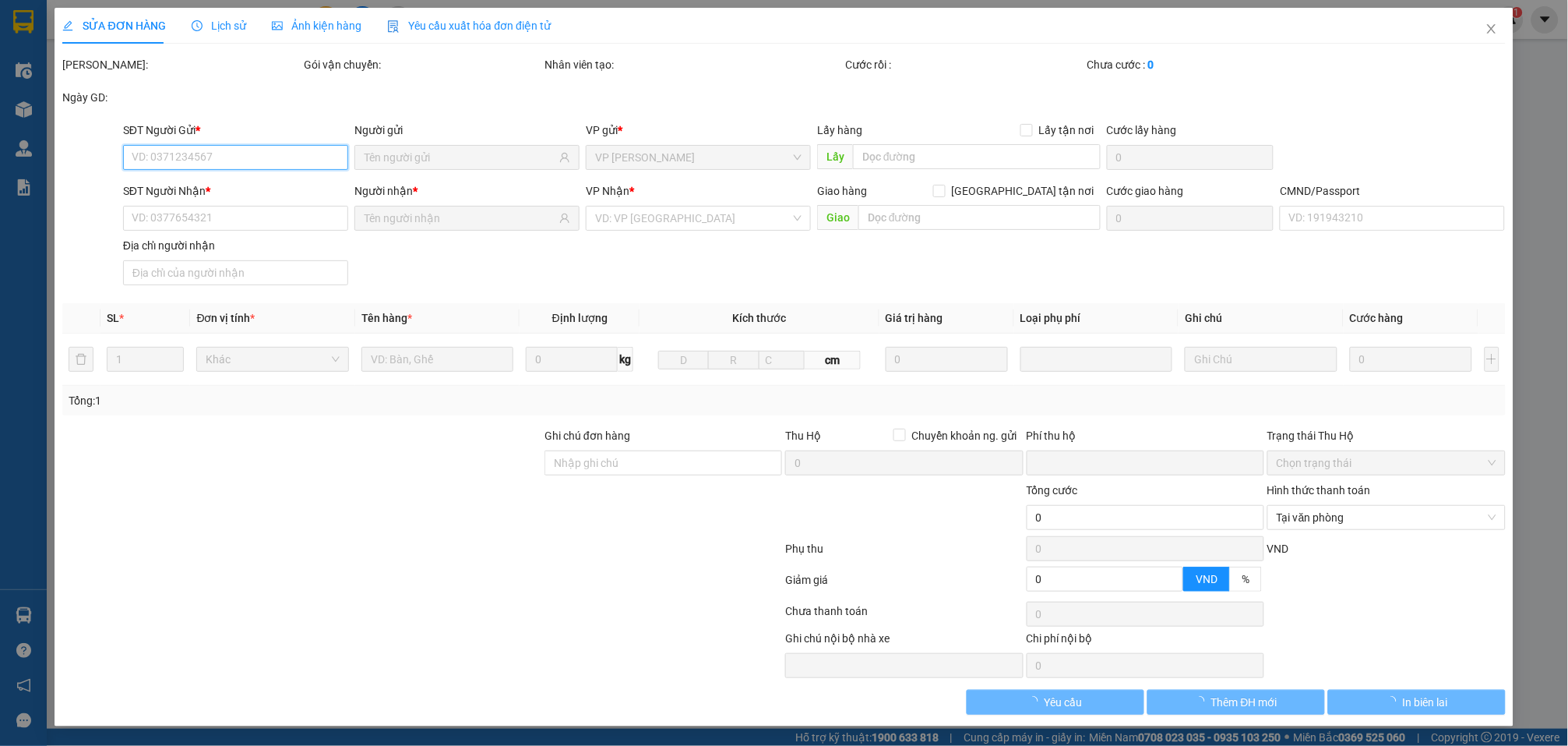
type input "0"
type input "90.000"
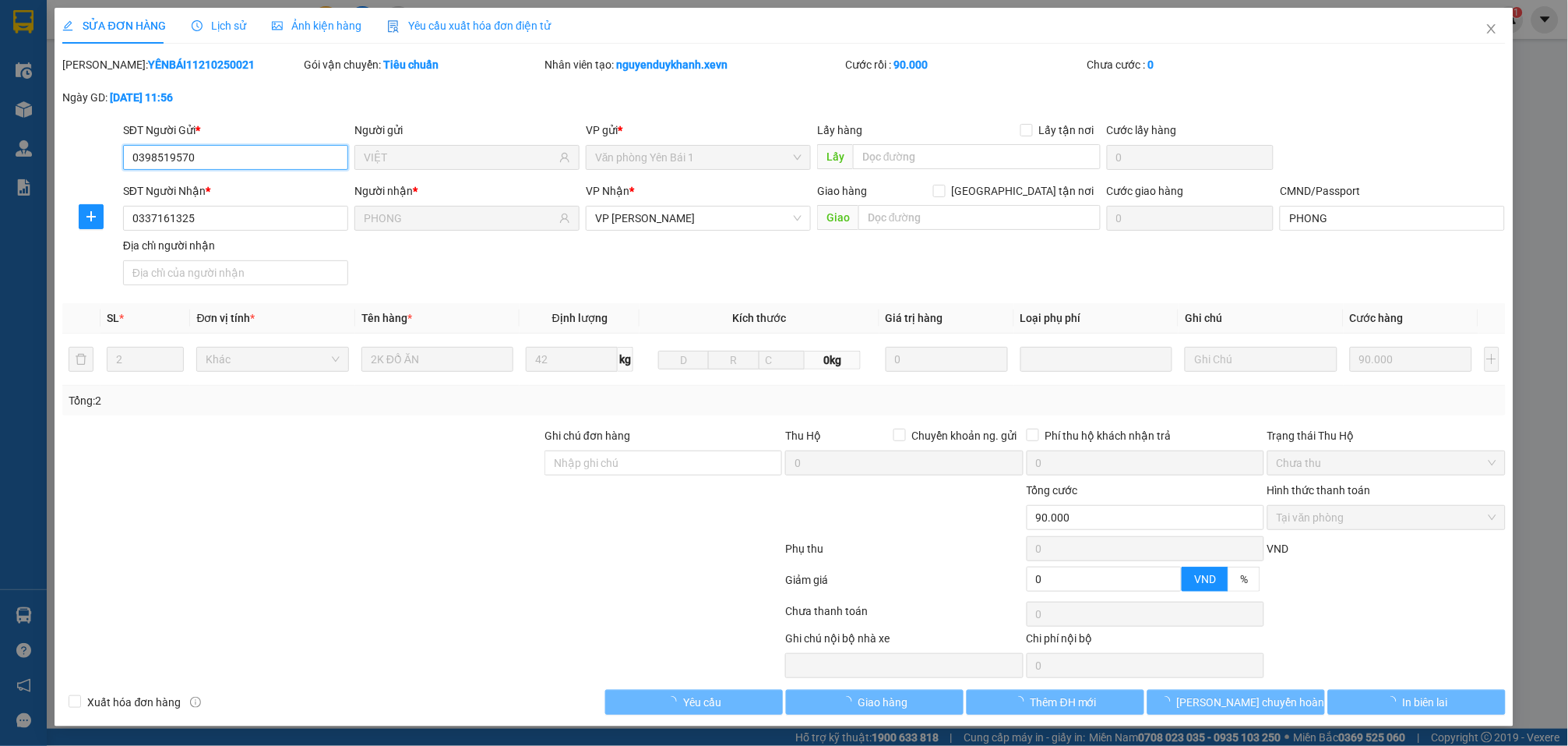
scroll to position [1, 0]
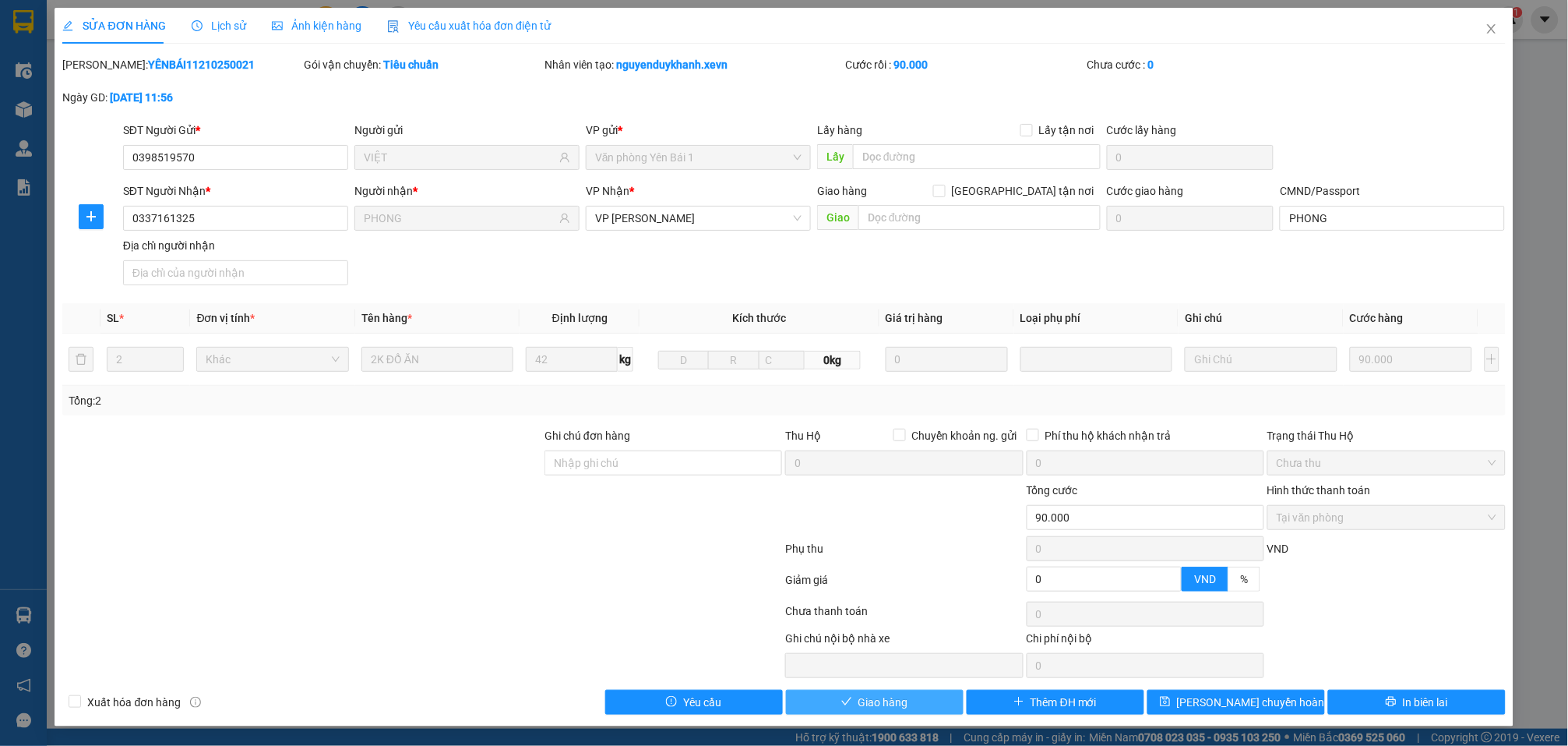
click at [905, 701] on button "Giao hàng" at bounding box center [875, 702] width 177 height 25
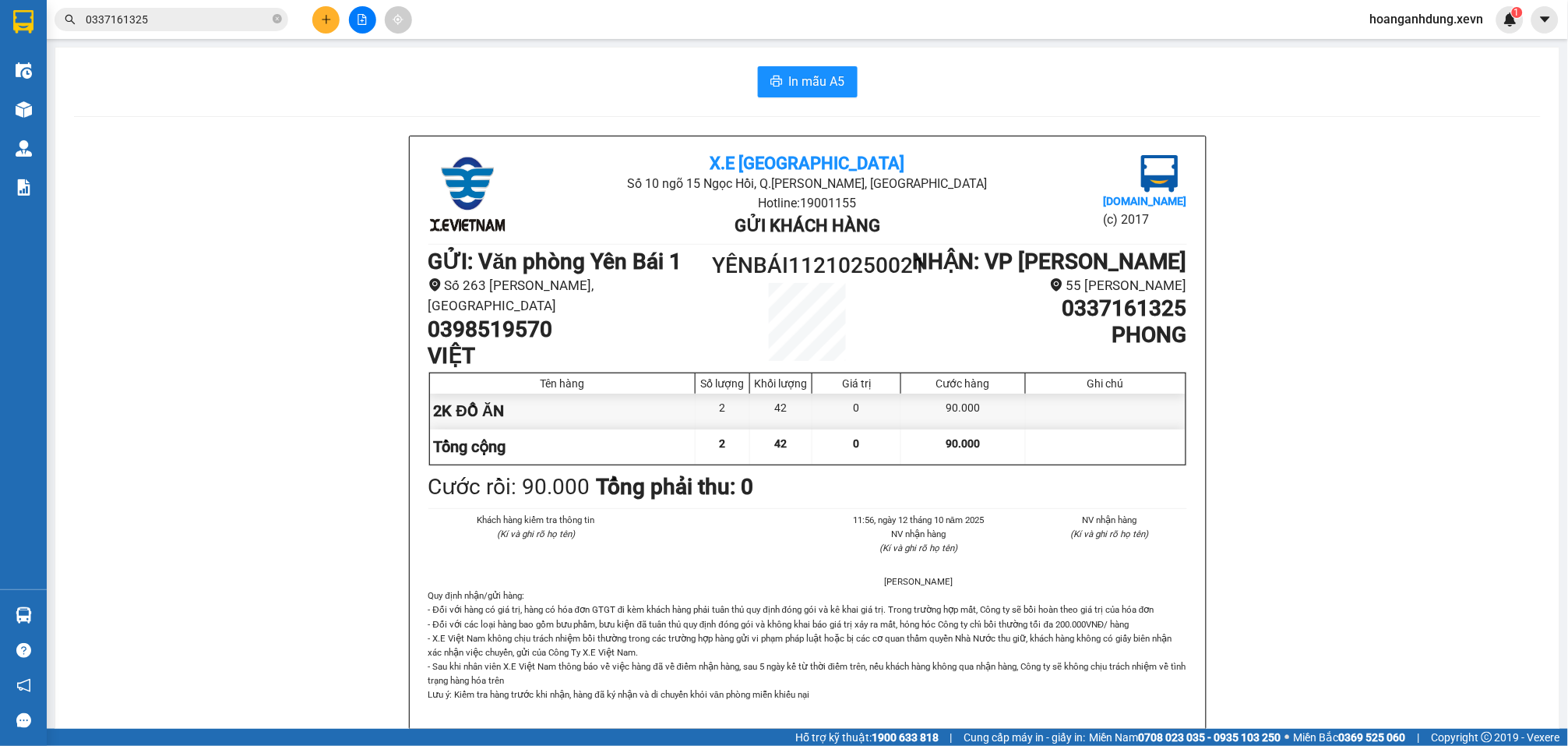
drag, startPoint x: 203, startPoint y: 201, endPoint x: 201, endPoint y: 93, distance: 108.0
click at [185, 15] on input "0337161325" at bounding box center [177, 19] width 184 height 17
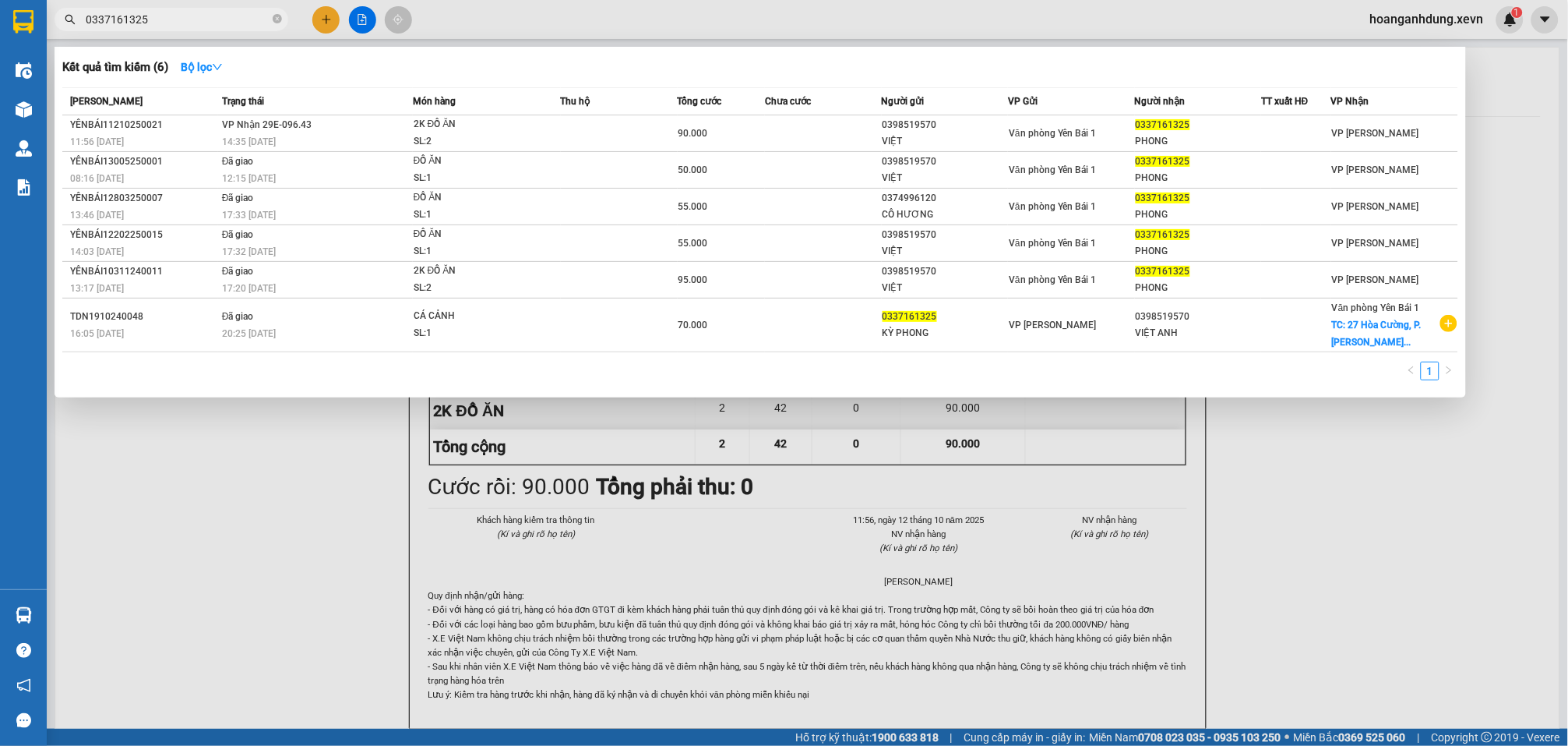
click at [185, 15] on input "0337161325" at bounding box center [177, 19] width 184 height 17
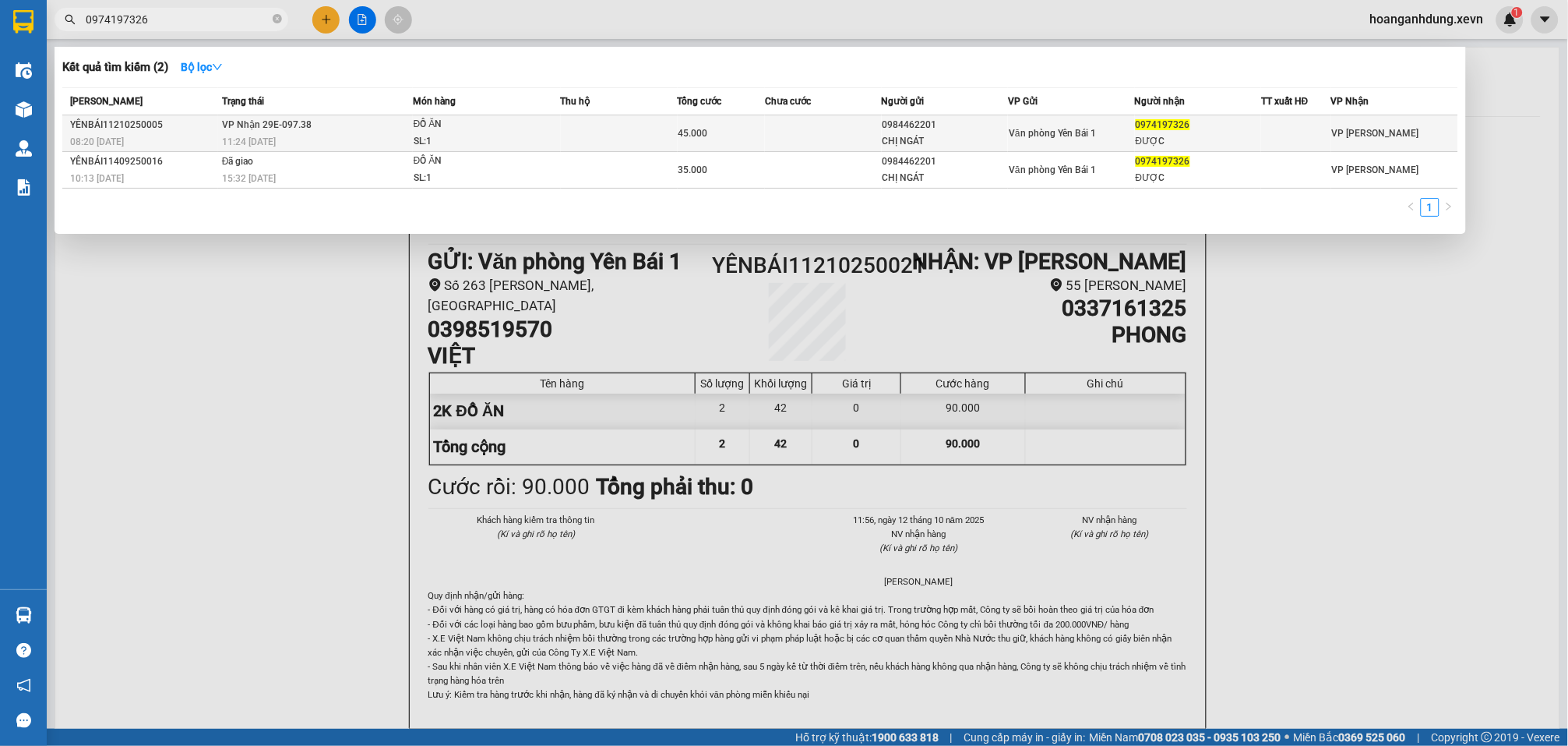
type input "0974197326"
click at [666, 125] on td at bounding box center [619, 134] width 117 height 37
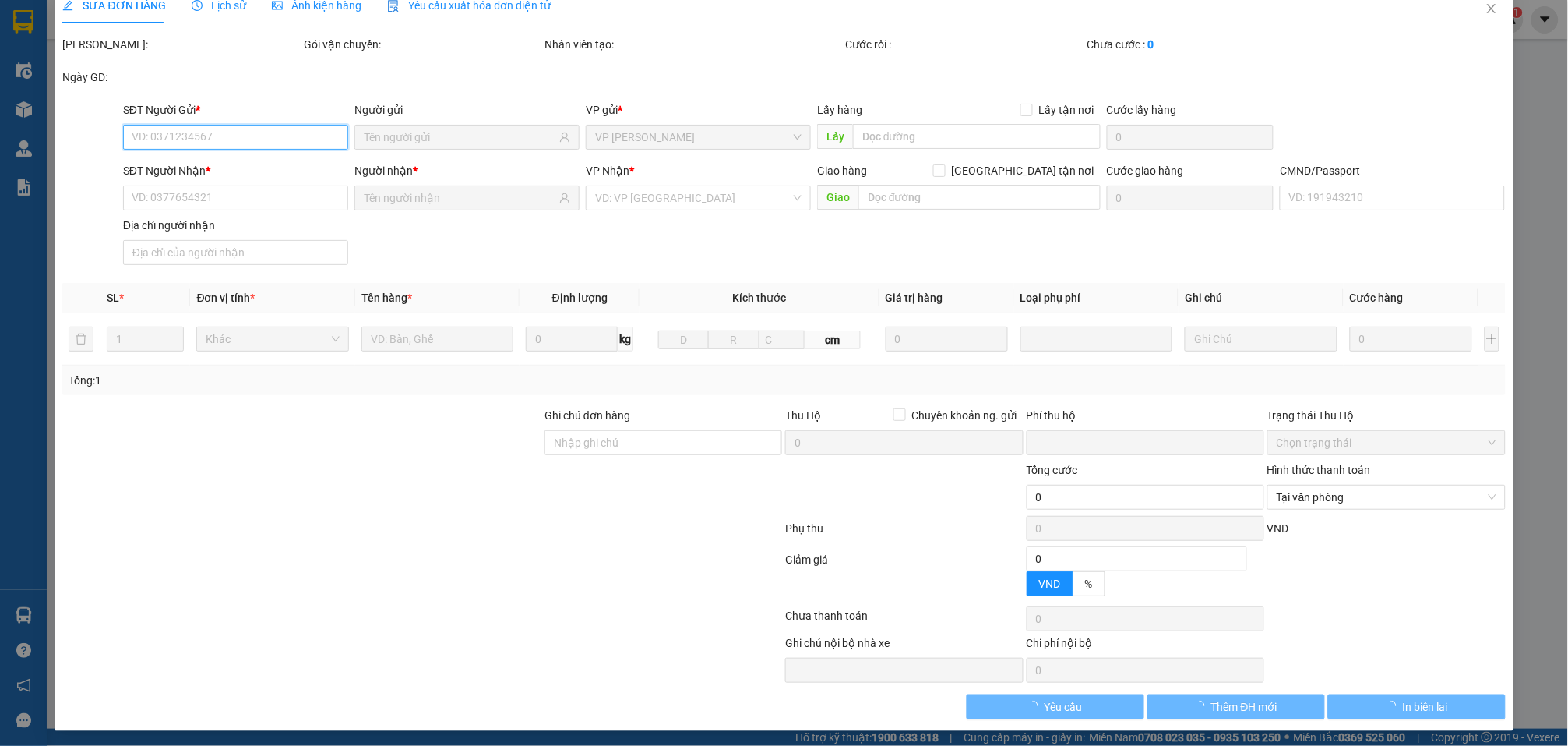
type input "0984462201"
type input "CHỊ NGÁT"
type input "0974197326"
type input "ĐƯỢC"
type input "Được"
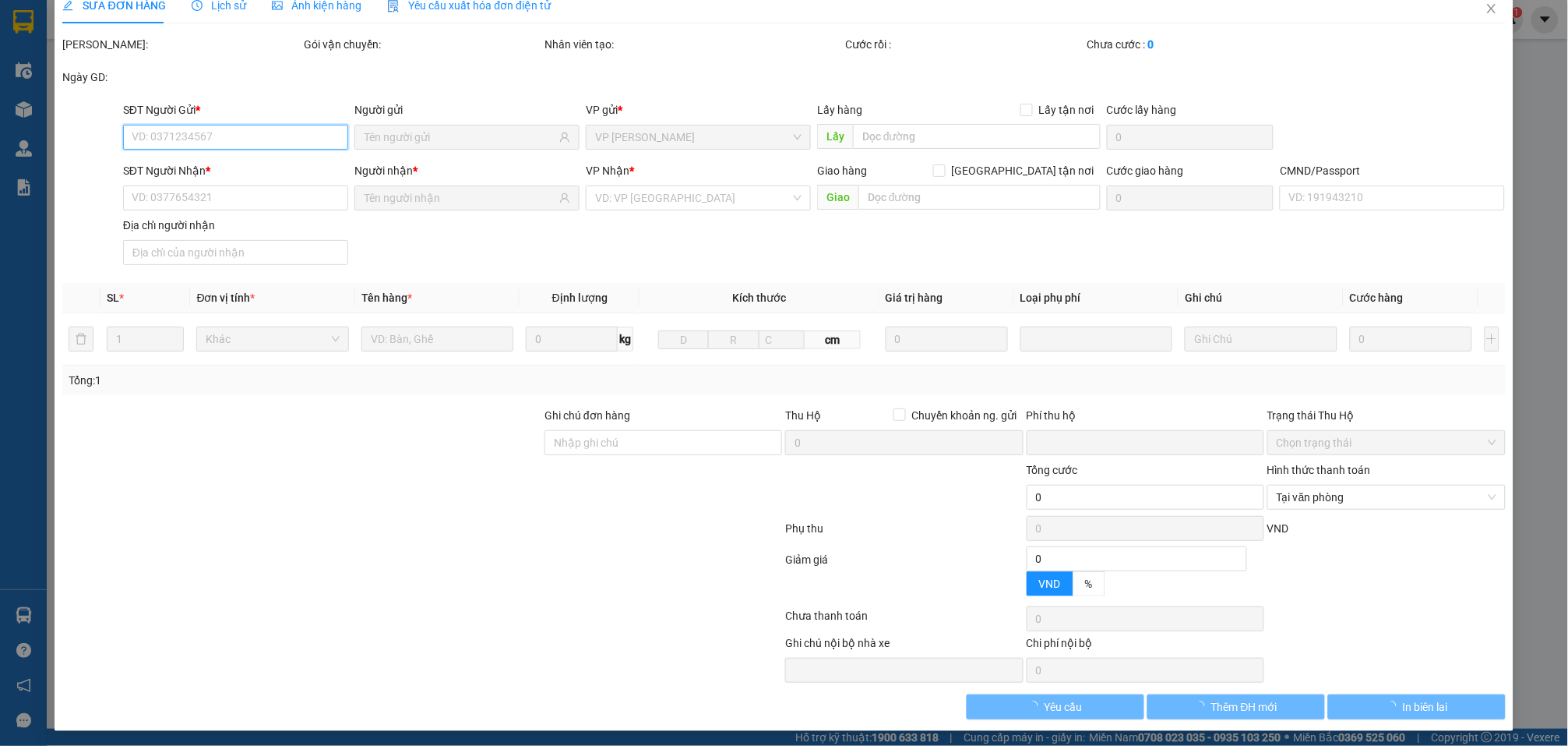
type input "0"
type input "45.000"
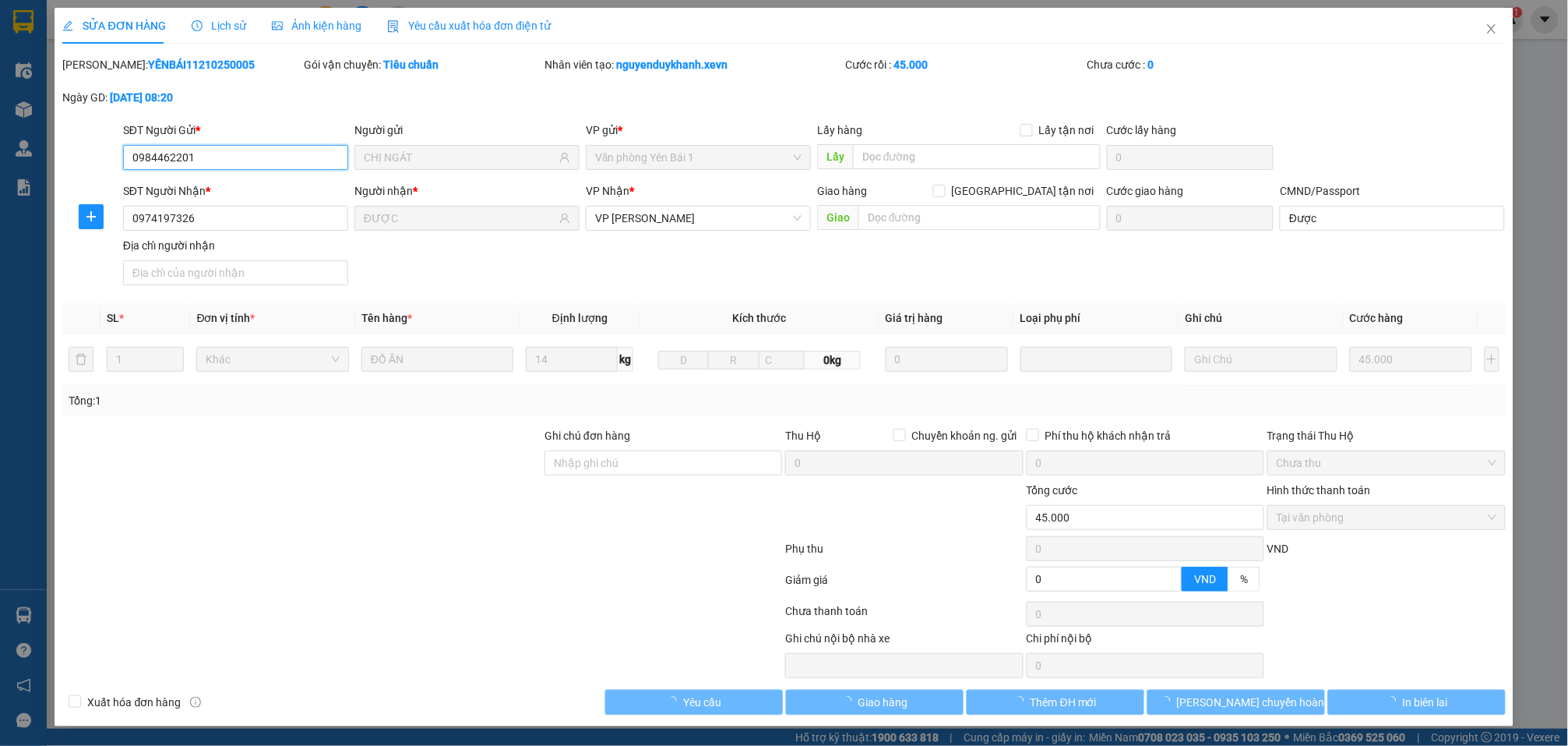
scroll to position [2, 0]
click at [887, 695] on span "Giao hàng" at bounding box center [882, 702] width 49 height 17
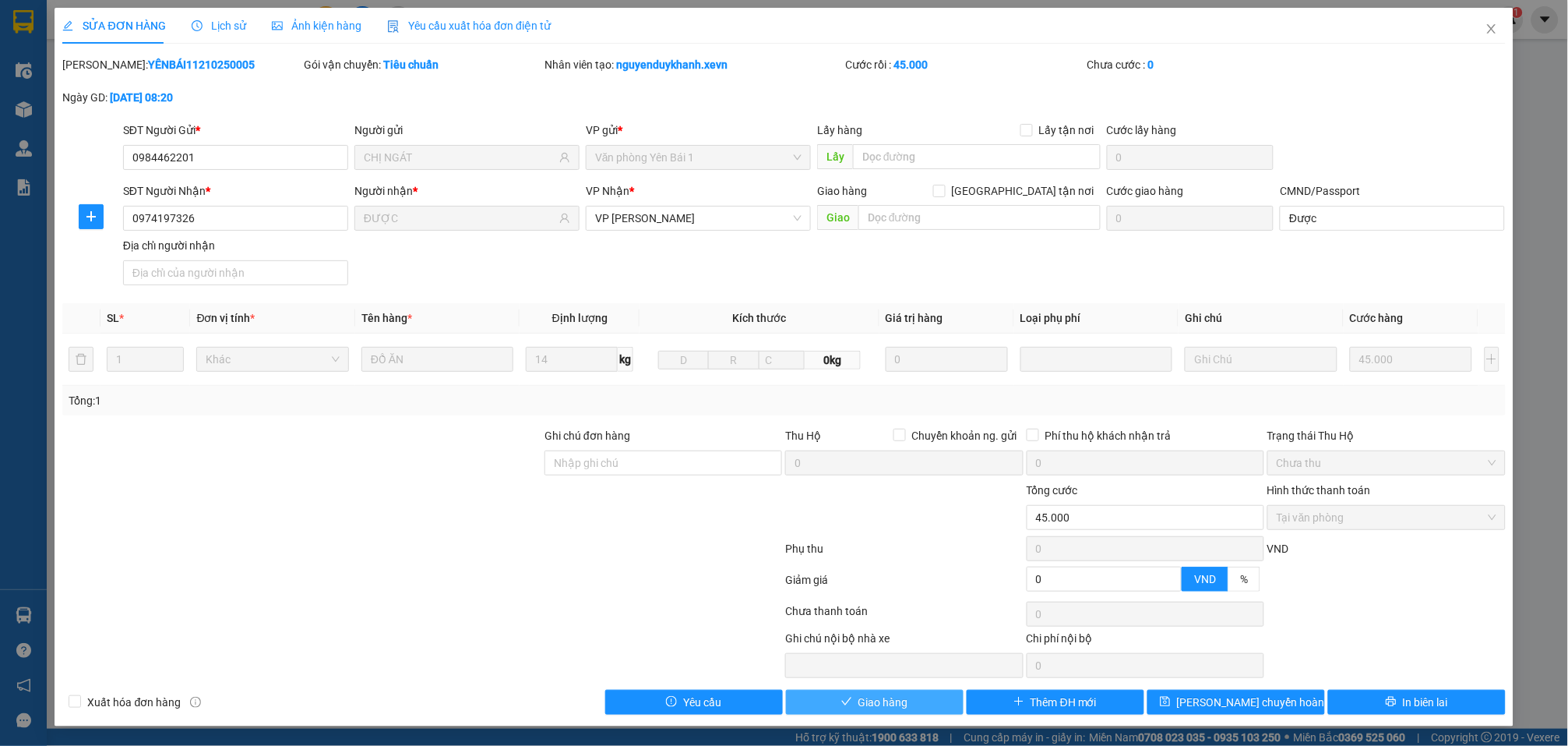
click at [899, 700] on span "Giao hàng" at bounding box center [882, 702] width 49 height 17
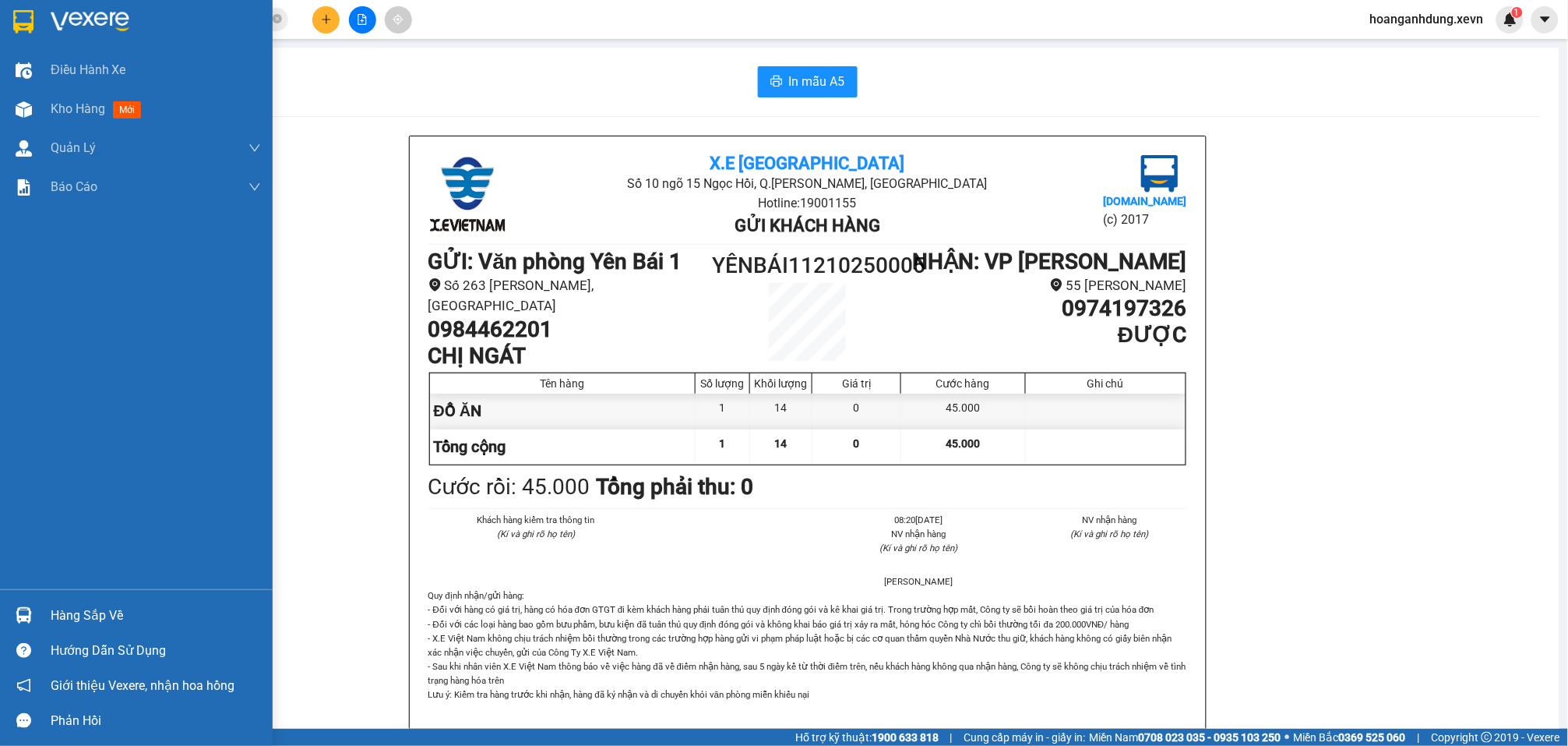
click at [131, 625] on div "Hàng sắp về" at bounding box center [155, 615] width 210 height 23
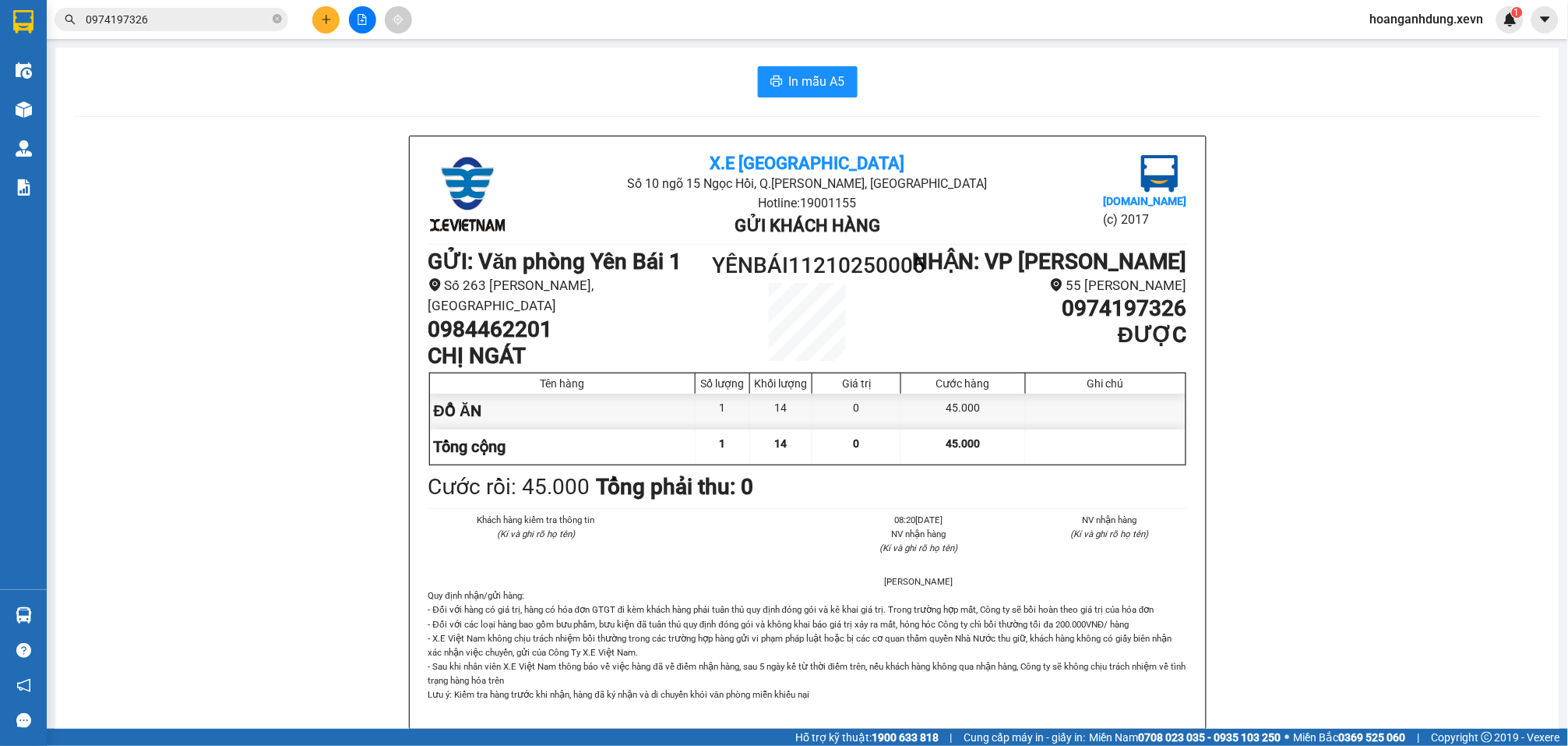
click at [305, 247] on section "Kết quả tìm kiếm ( 2 ) Bộ lọc Mã ĐH Trạng thái Món hàng Thu hộ Tổng cước Chưa c…" at bounding box center [784, 373] width 1568 height 746
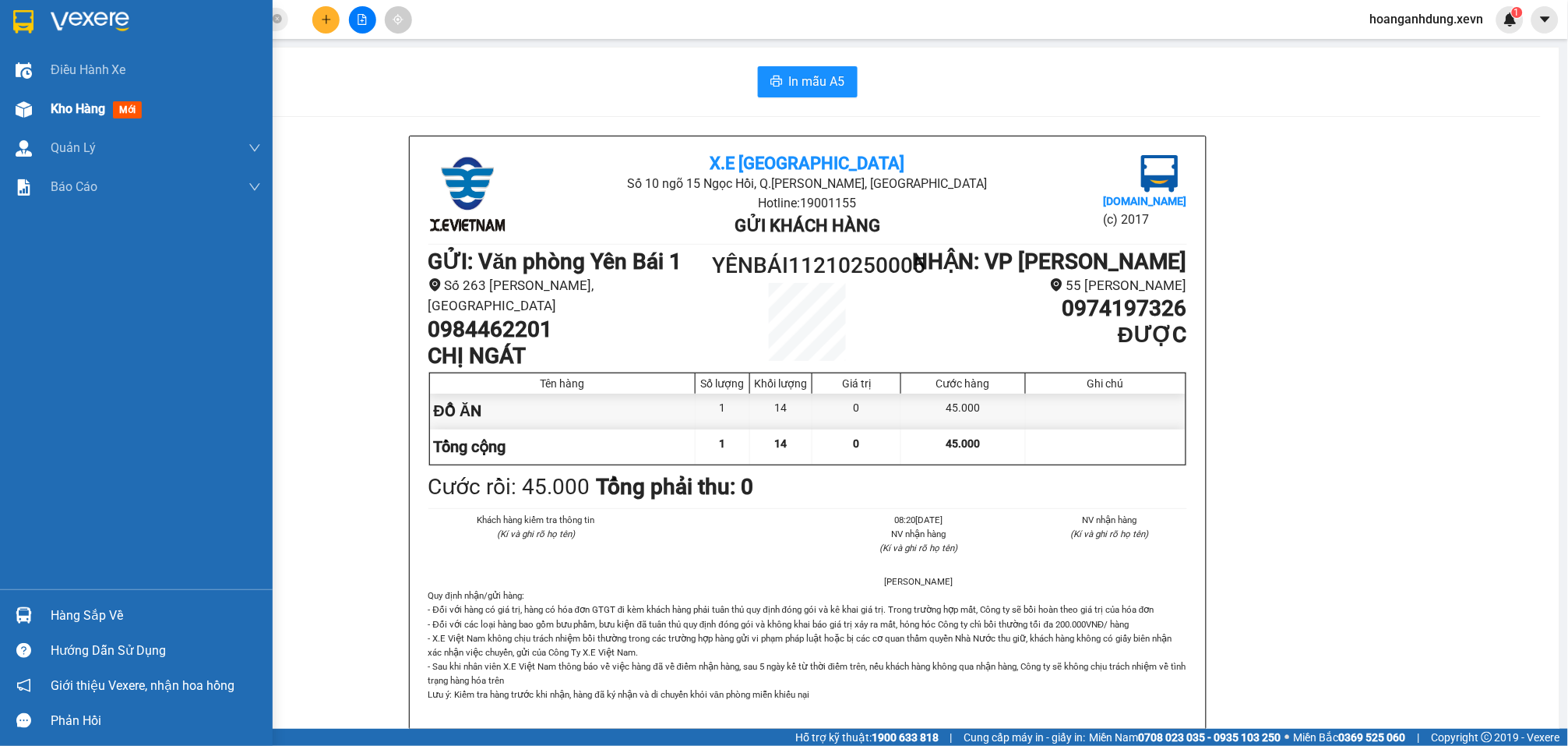
click at [52, 112] on span "Kho hàng" at bounding box center [77, 109] width 54 height 15
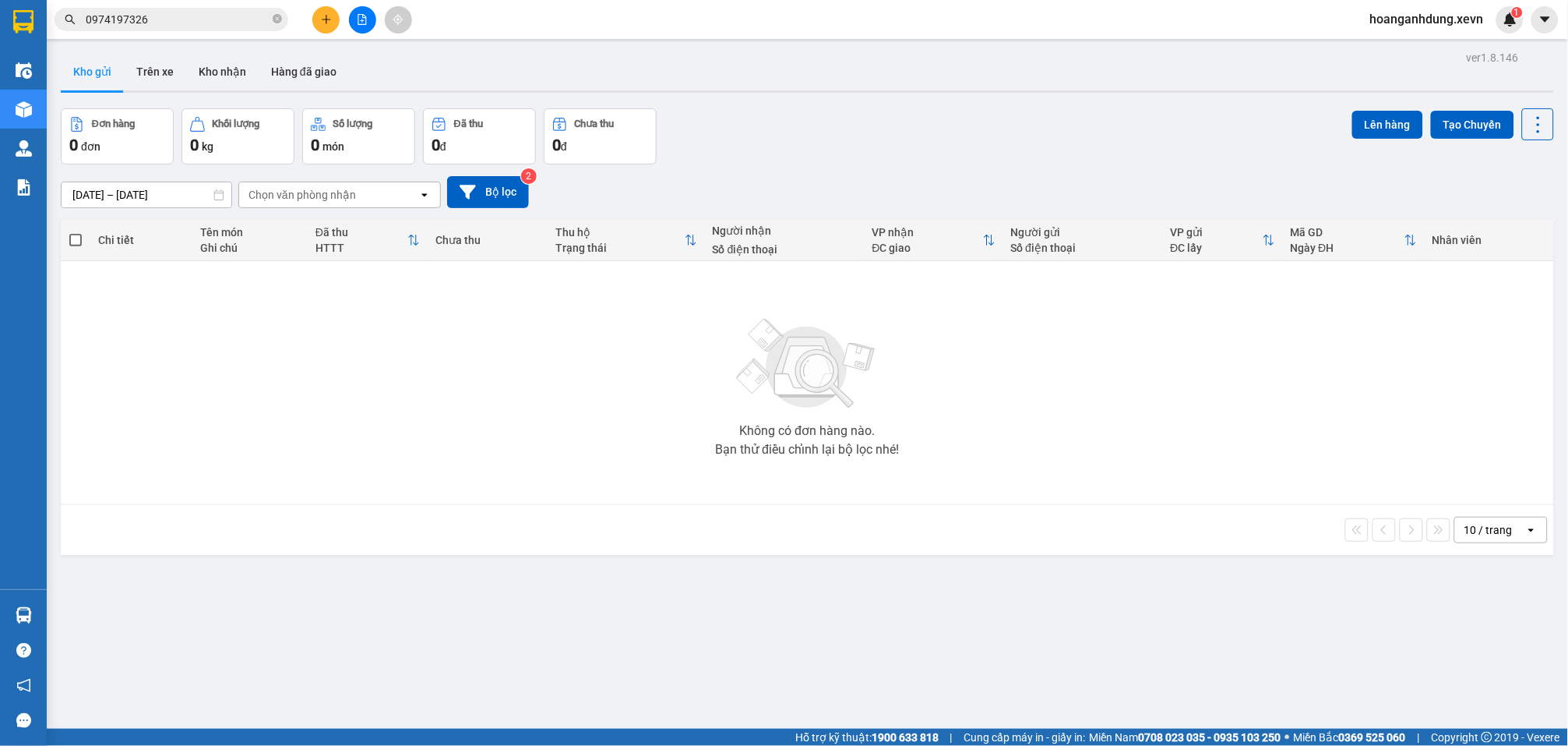
click at [245, 17] on input "0974197326" at bounding box center [177, 19] width 184 height 17
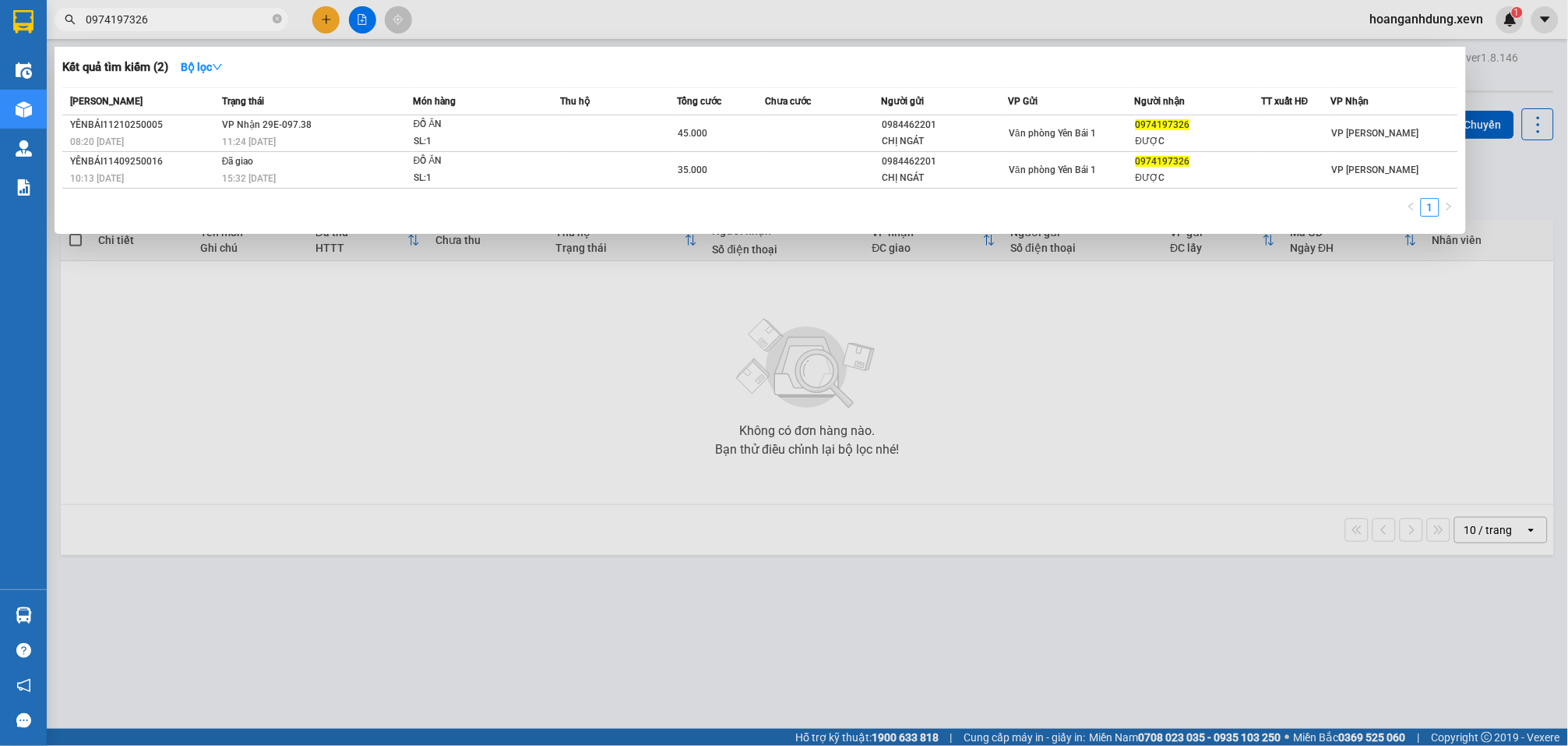
click at [245, 17] on input "0974197326" at bounding box center [177, 19] width 184 height 17
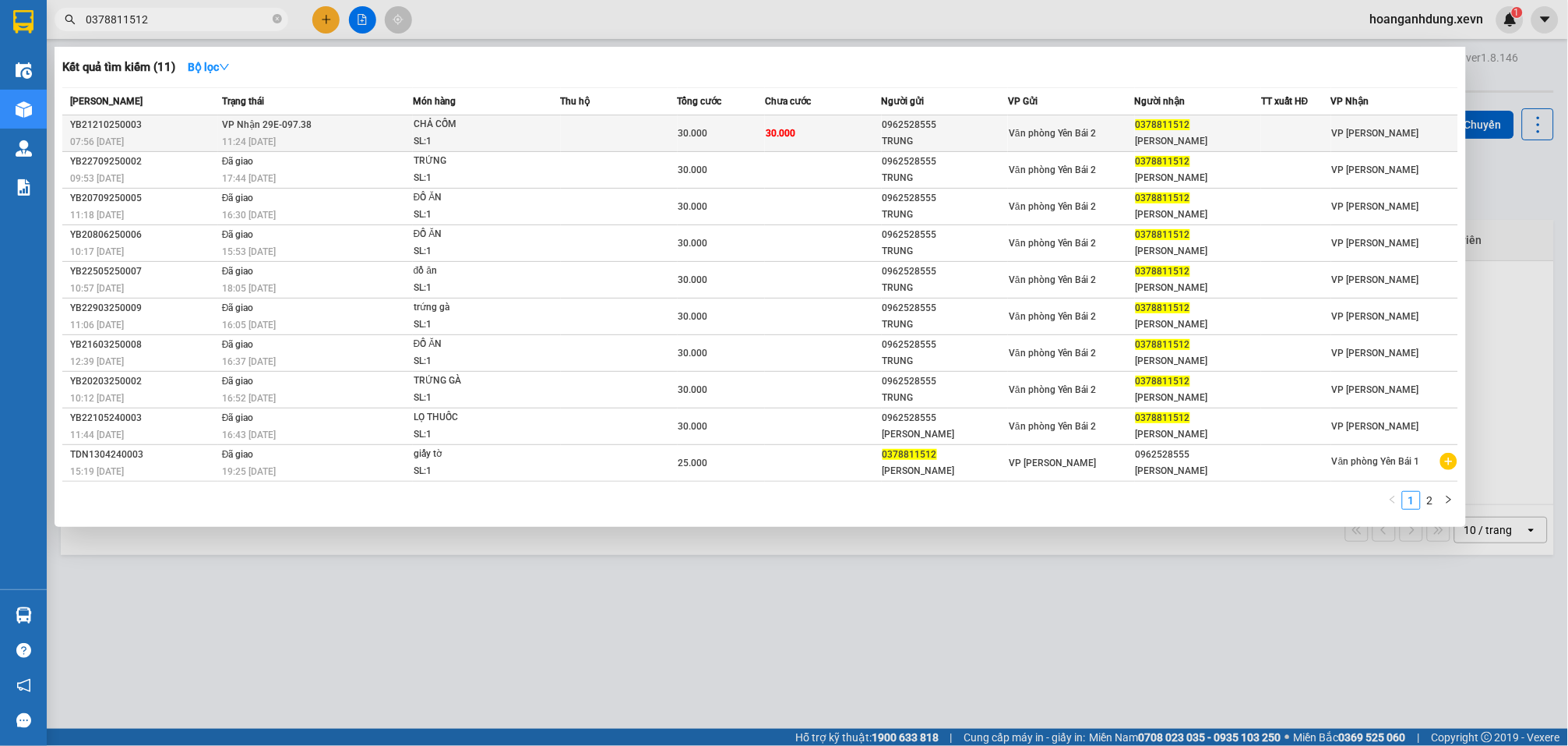
type input "0378811512"
click at [1163, 129] on span "0378811512" at bounding box center [1163, 124] width 54 height 11
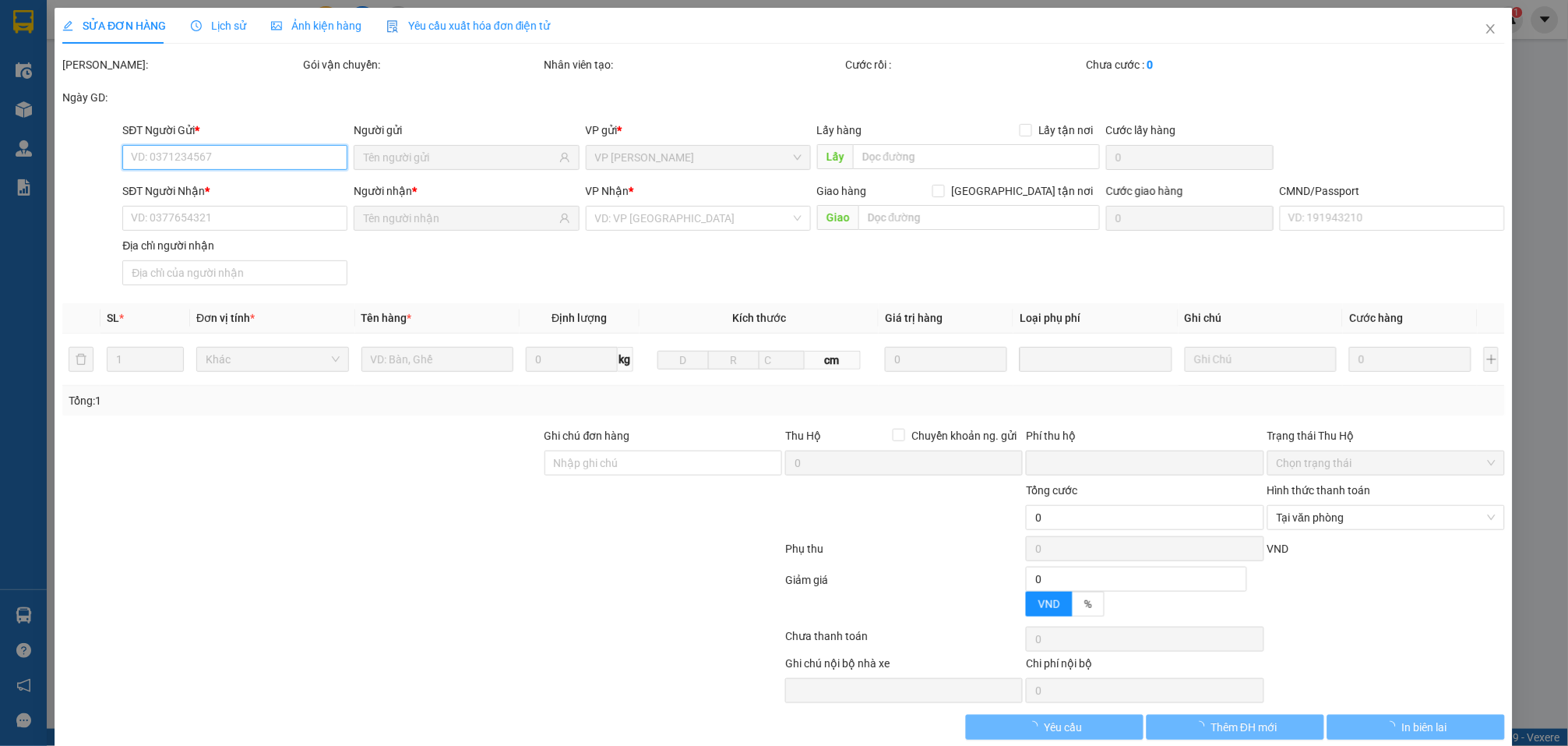
type input "0962528555"
type input "TRUNG"
type input "0378811512"
type input "[PERSON_NAME]"
type input "015204001139"
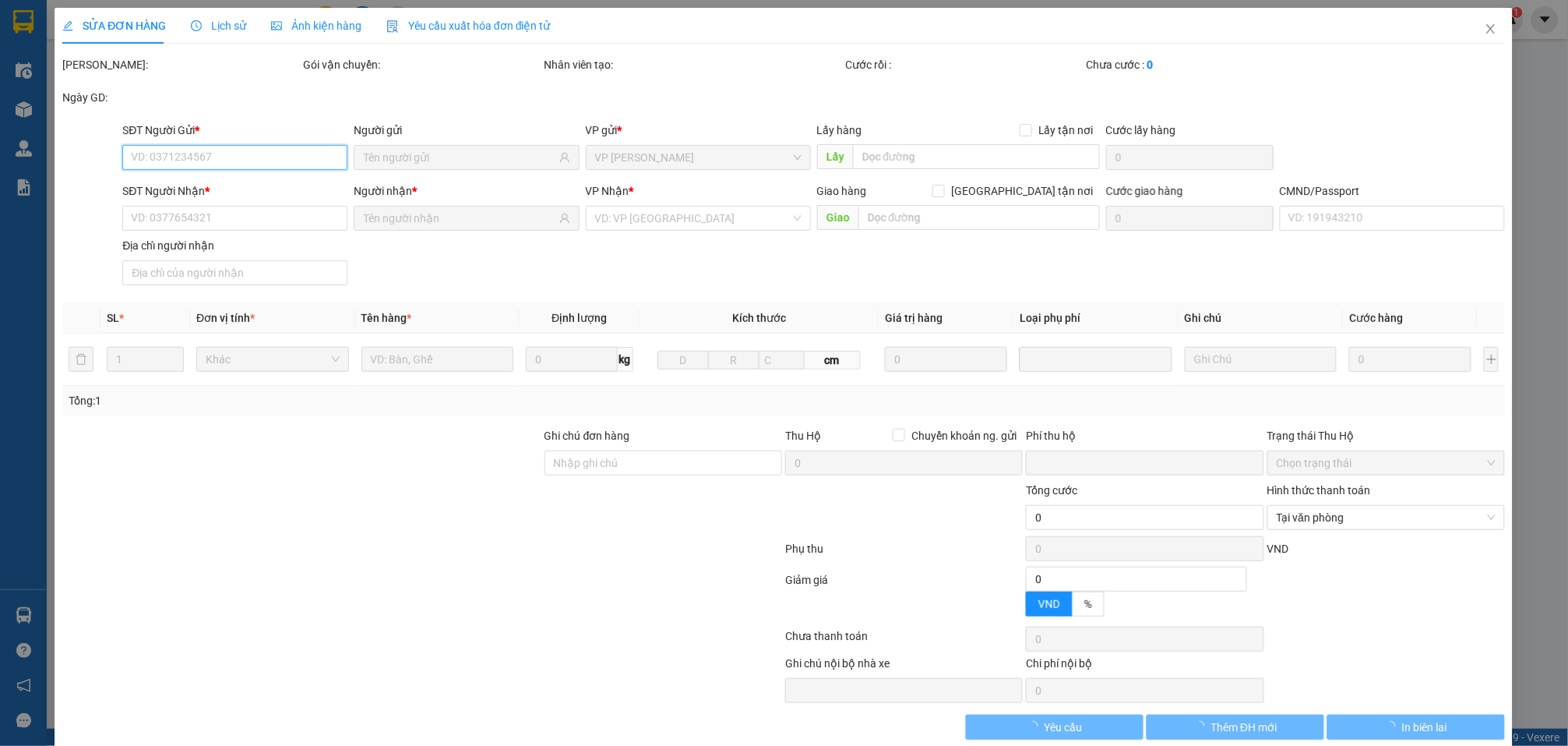
type input "0"
type input "30.000"
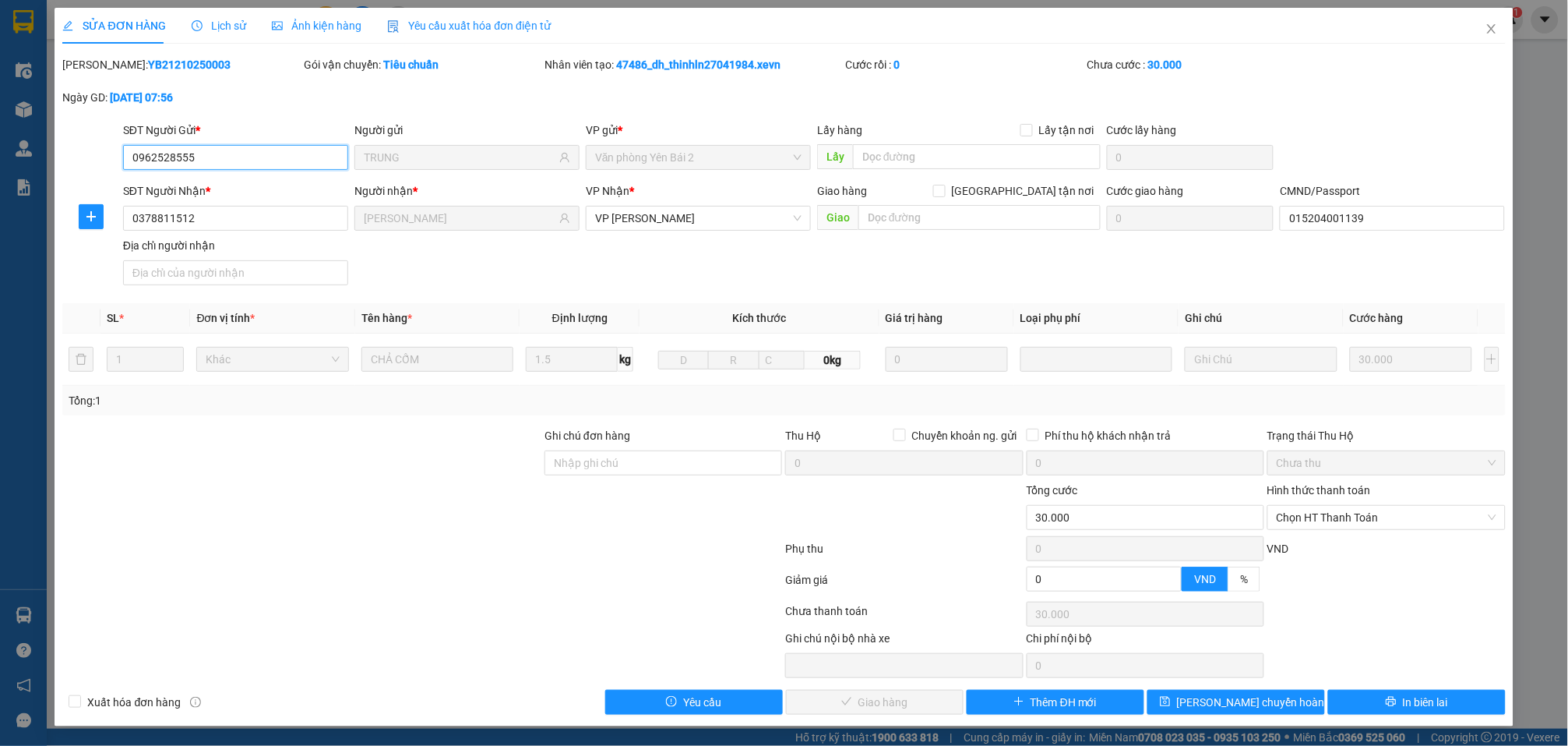
scroll to position [2, 0]
click at [1337, 520] on span "Chọn HT Thanh Toán" at bounding box center [1386, 517] width 219 height 23
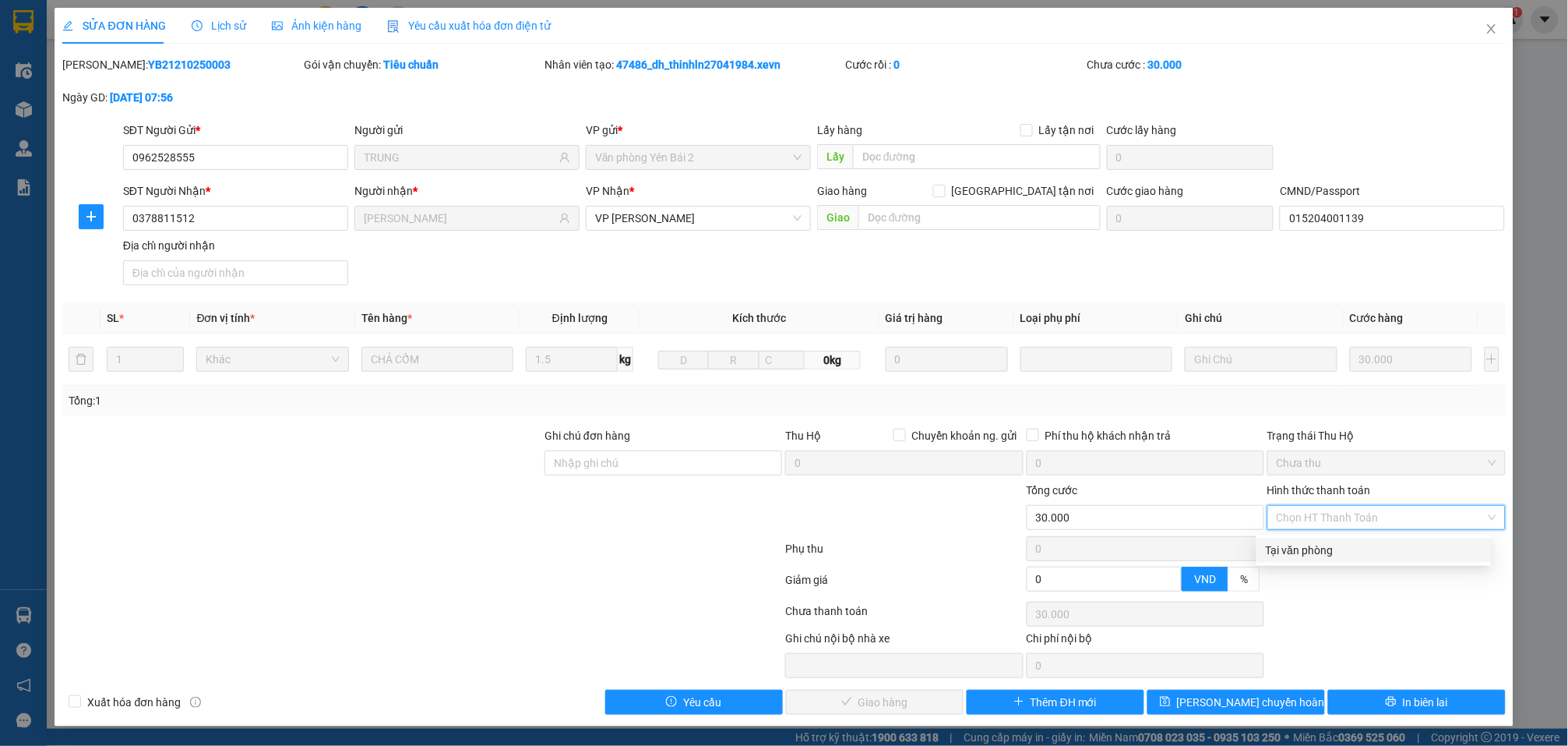
click at [1327, 556] on div "Tại văn phòng" at bounding box center [1374, 550] width 235 height 25
type input "0"
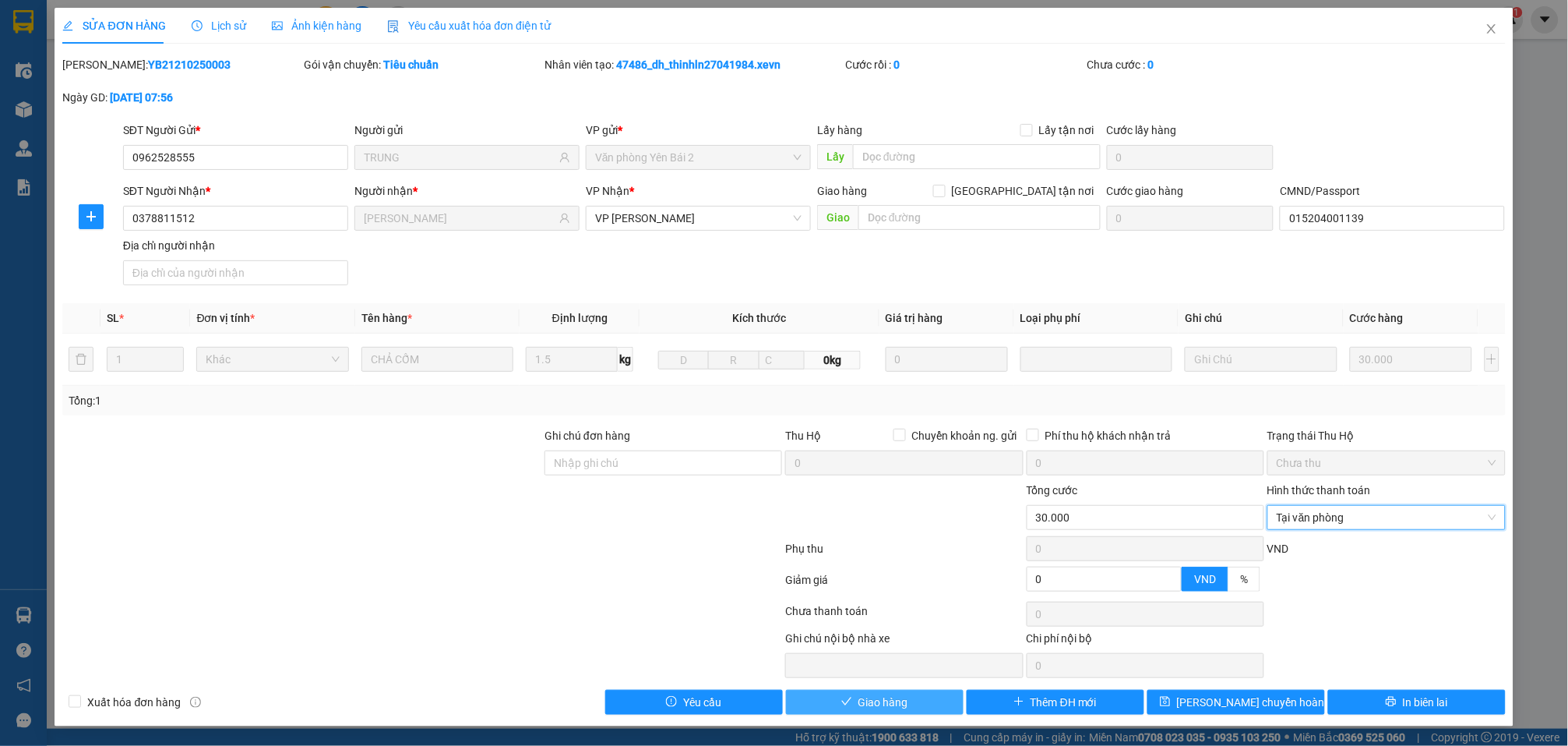
click at [936, 704] on button "Giao hàng" at bounding box center [875, 702] width 177 height 25
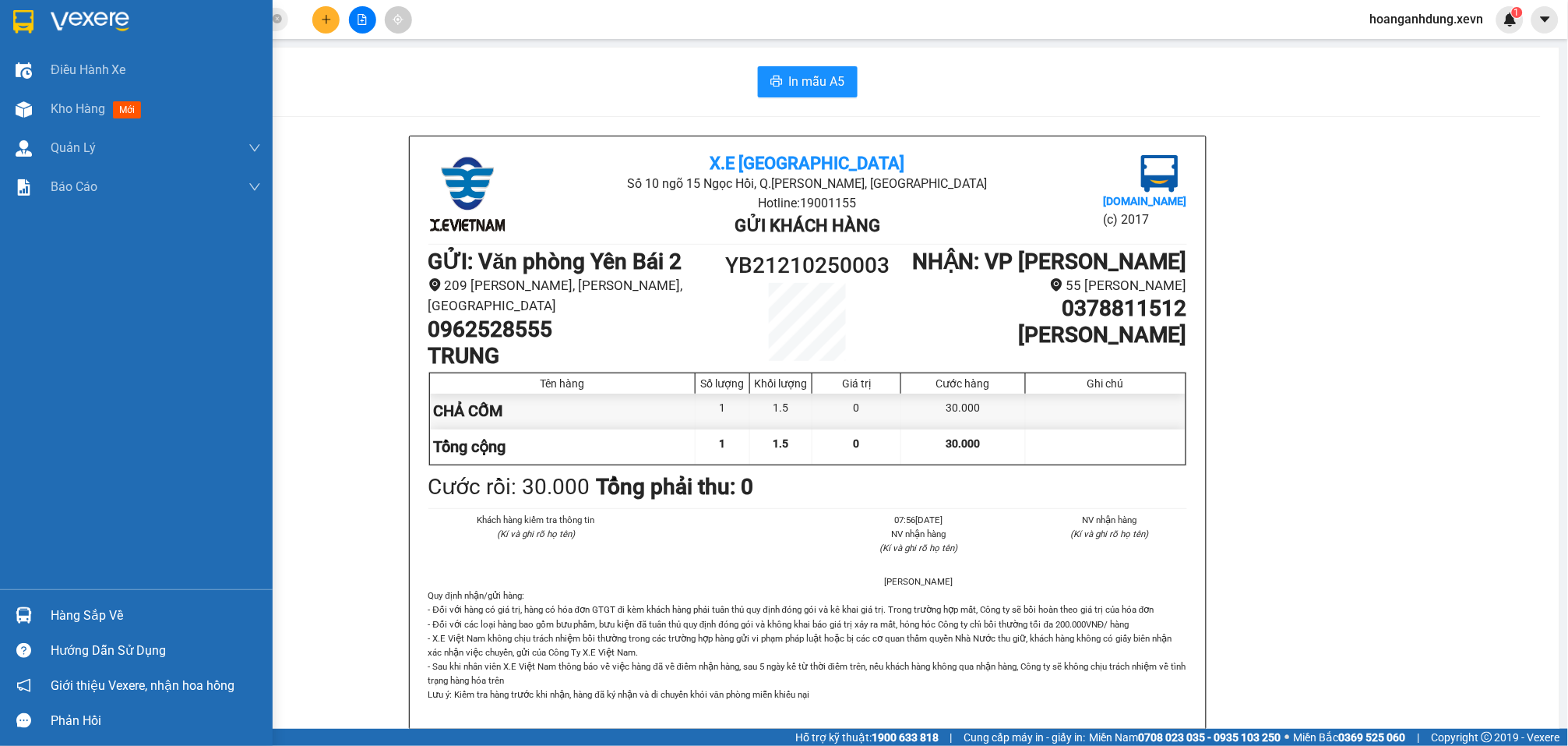
click at [58, 621] on div "Hàng sắp về" at bounding box center [155, 615] width 210 height 23
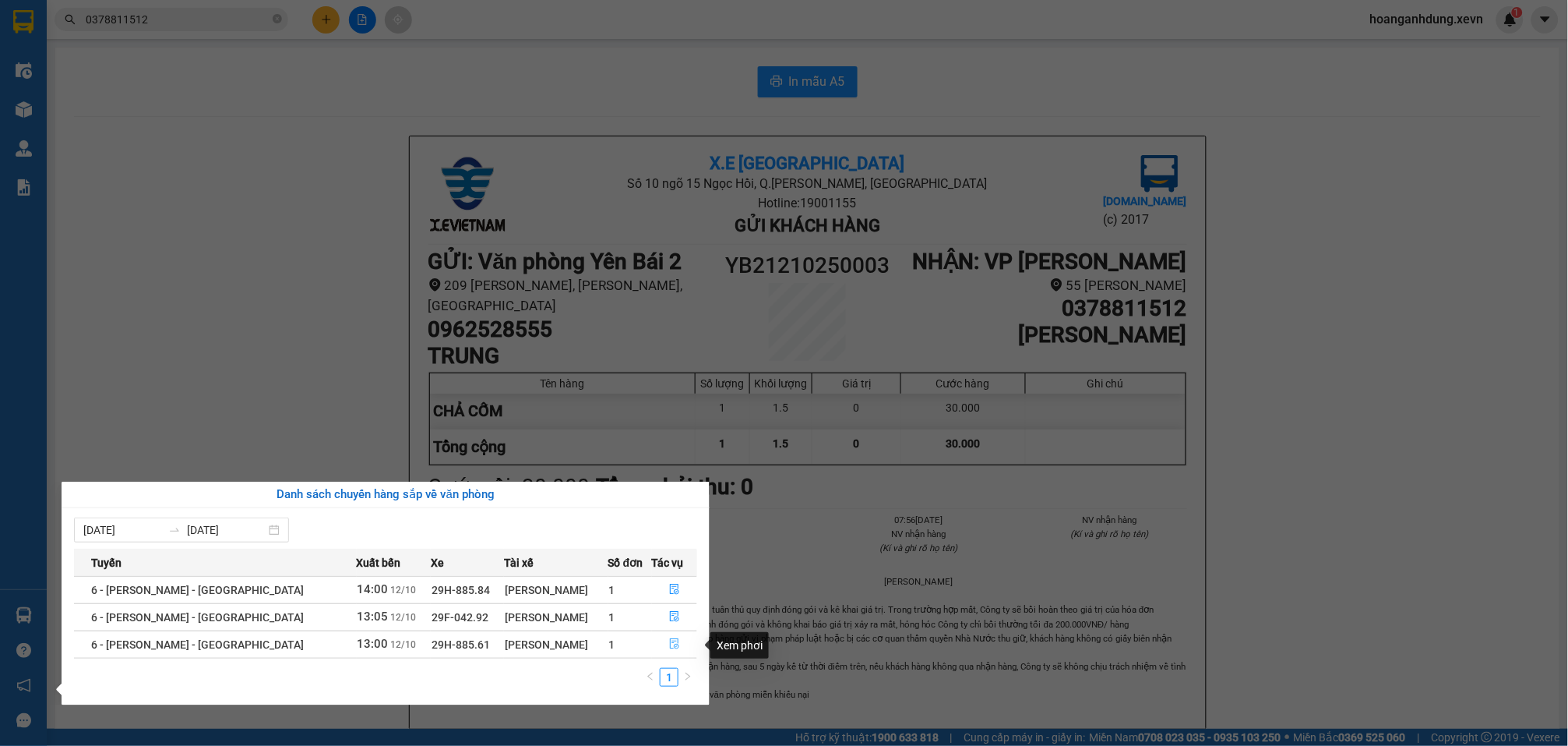
click at [669, 642] on icon "file-done" at bounding box center [674, 643] width 11 height 11
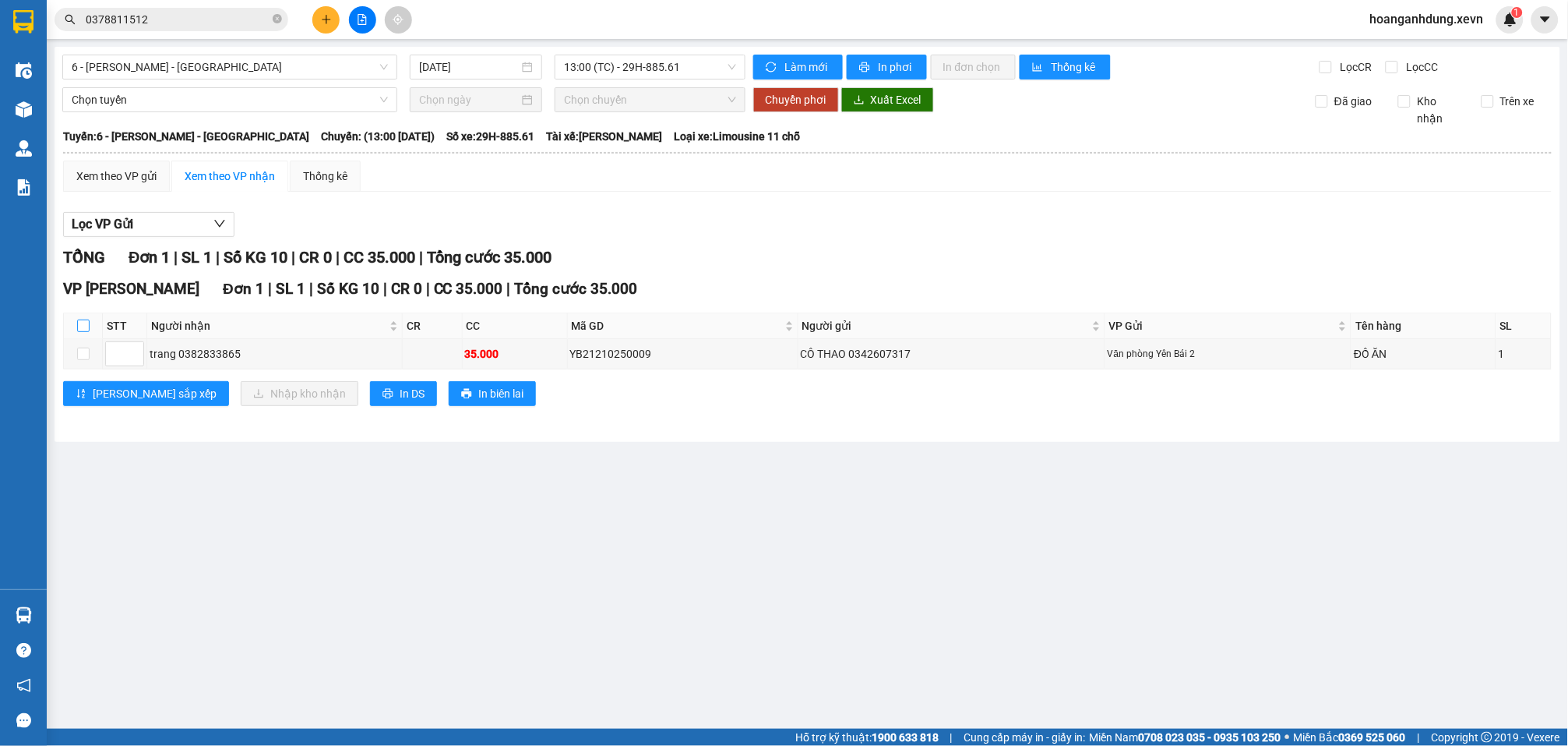
click at [78, 320] on input "checkbox" at bounding box center [83, 326] width 13 height 13
checkbox input "true"
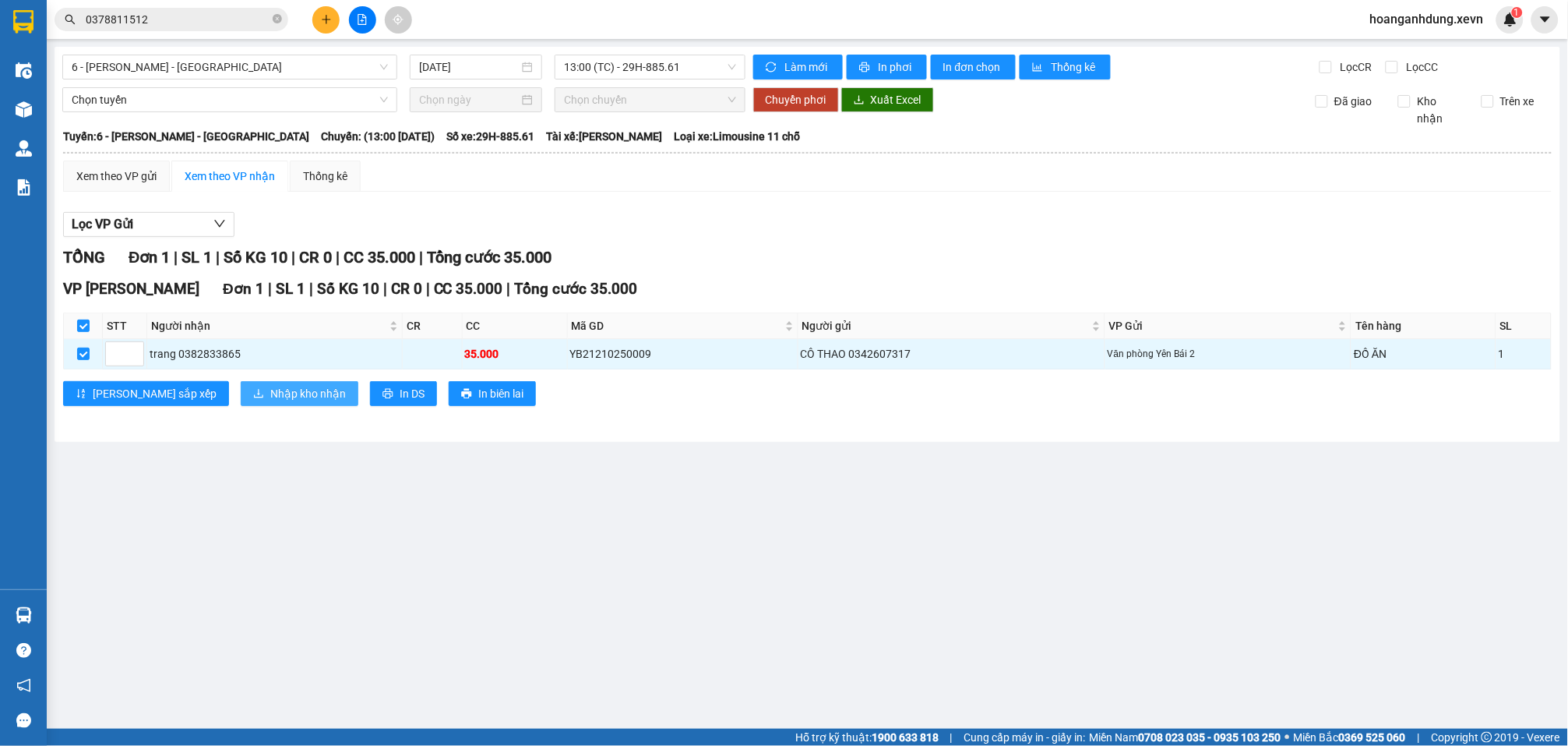
click at [270, 385] on span "Nhập kho nhận" at bounding box center [308, 393] width 76 height 17
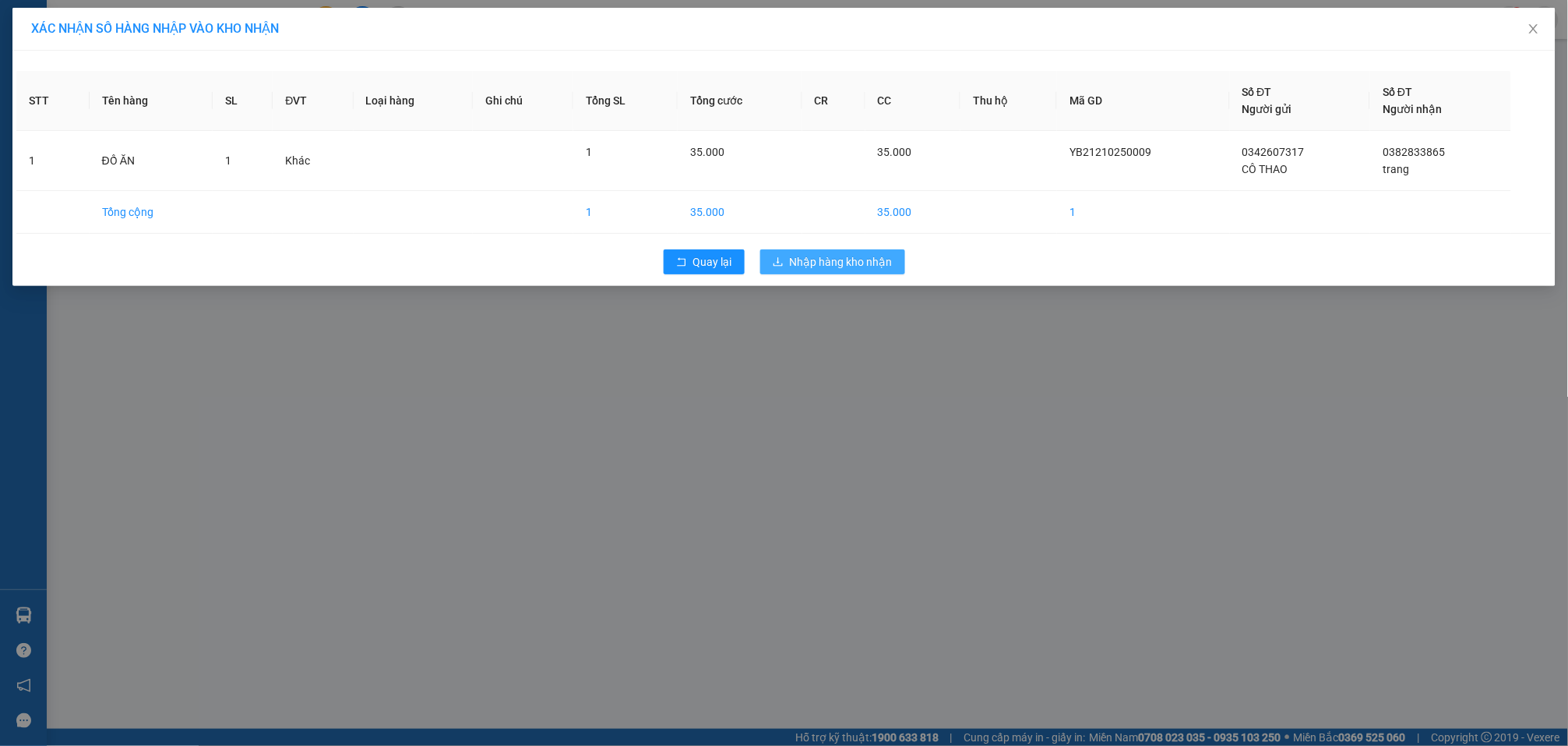
click at [815, 254] on span "Nhập hàng kho nhận" at bounding box center [842, 262] width 103 height 17
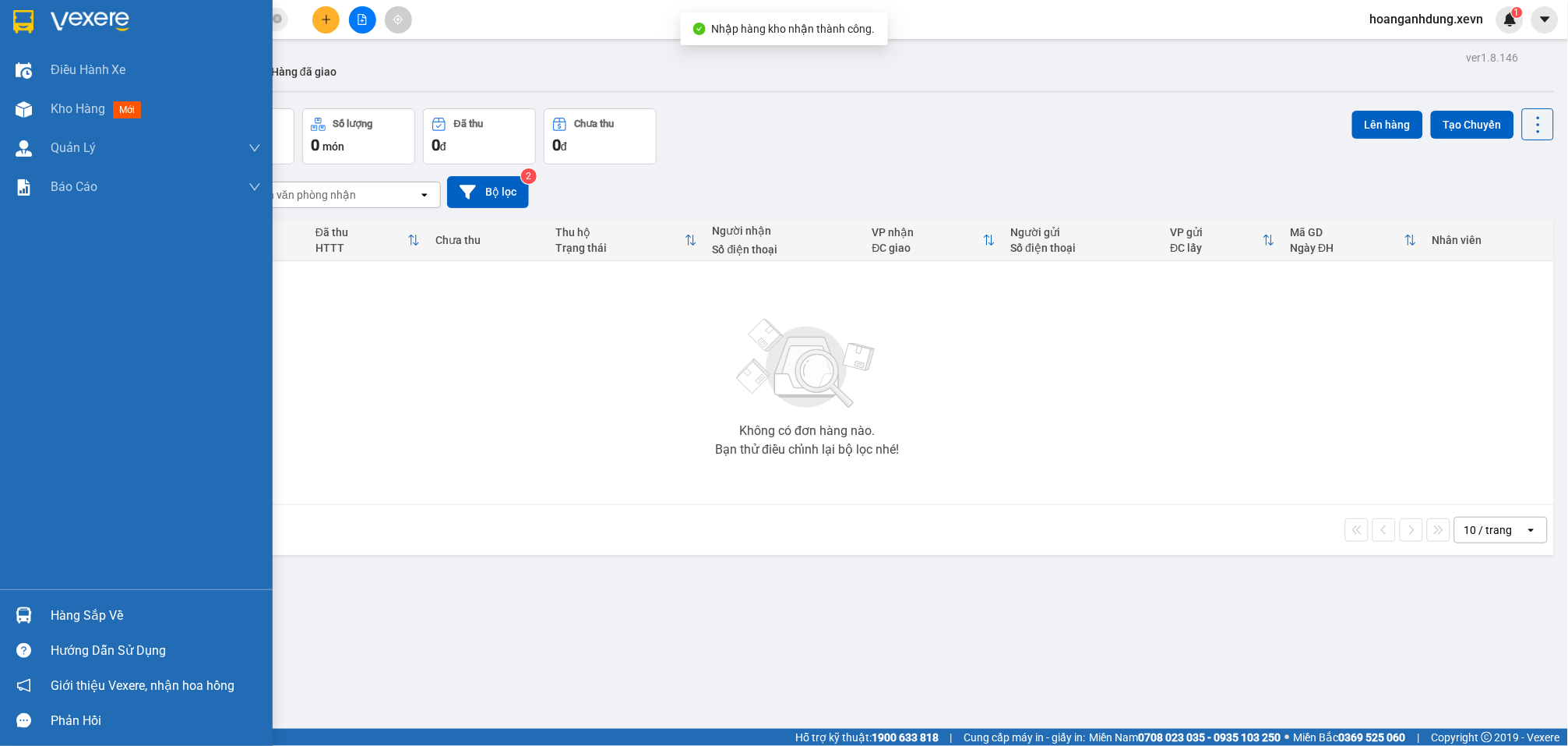
click at [58, 619] on div "Hàng sắp về" at bounding box center [155, 615] width 210 height 23
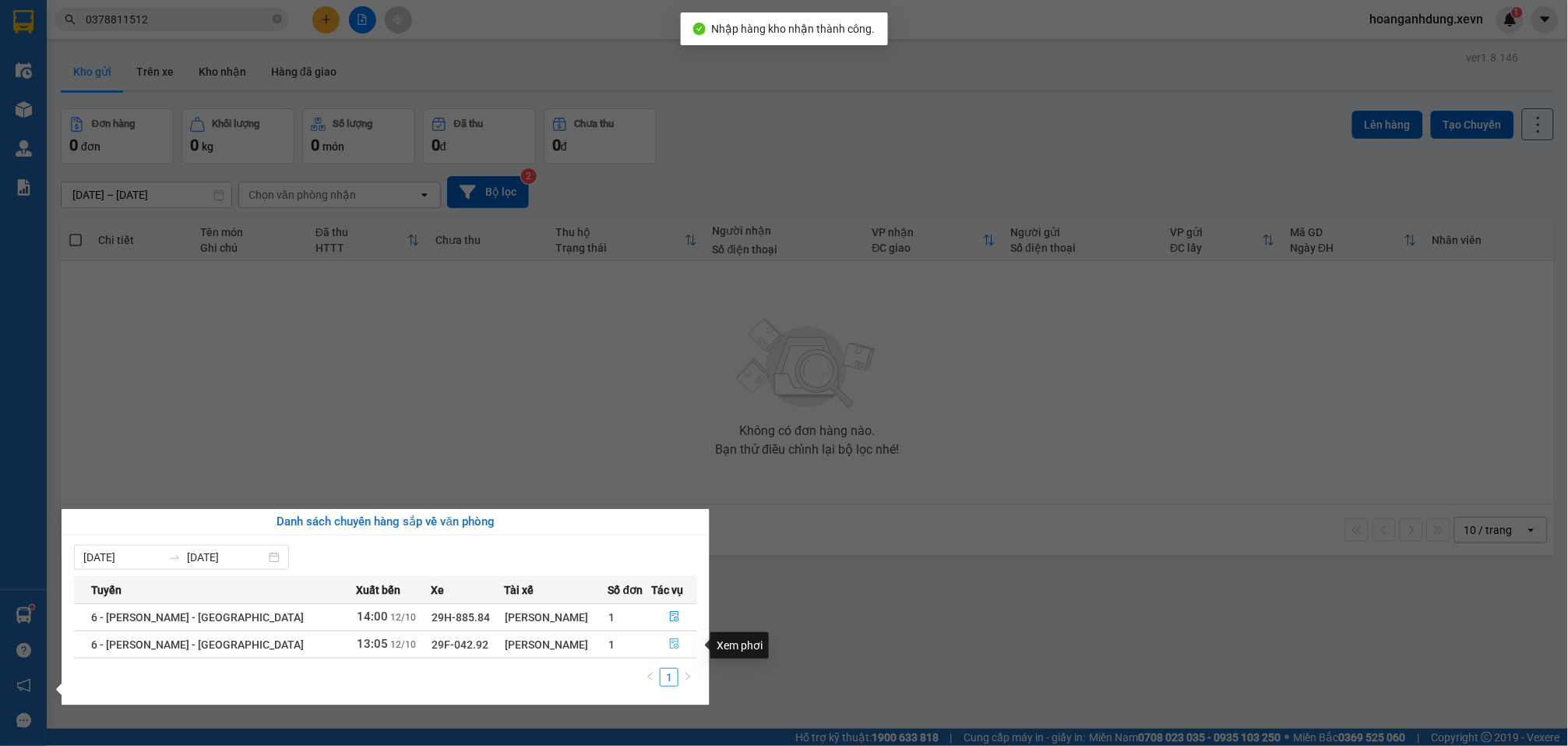
click at [670, 642] on icon "file-done" at bounding box center [674, 643] width 11 height 11
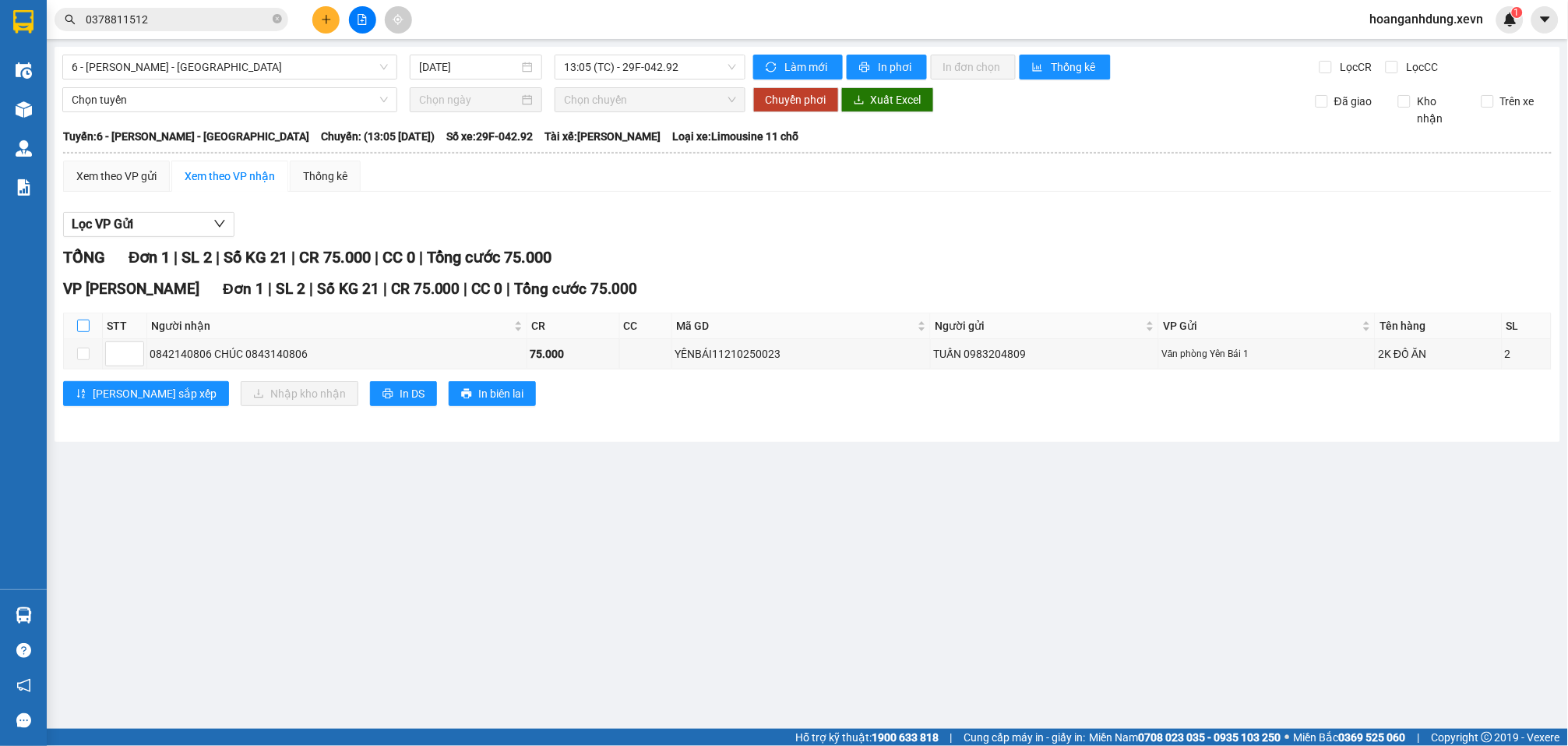
click at [81, 320] on input "checkbox" at bounding box center [83, 326] width 13 height 13
checkbox input "true"
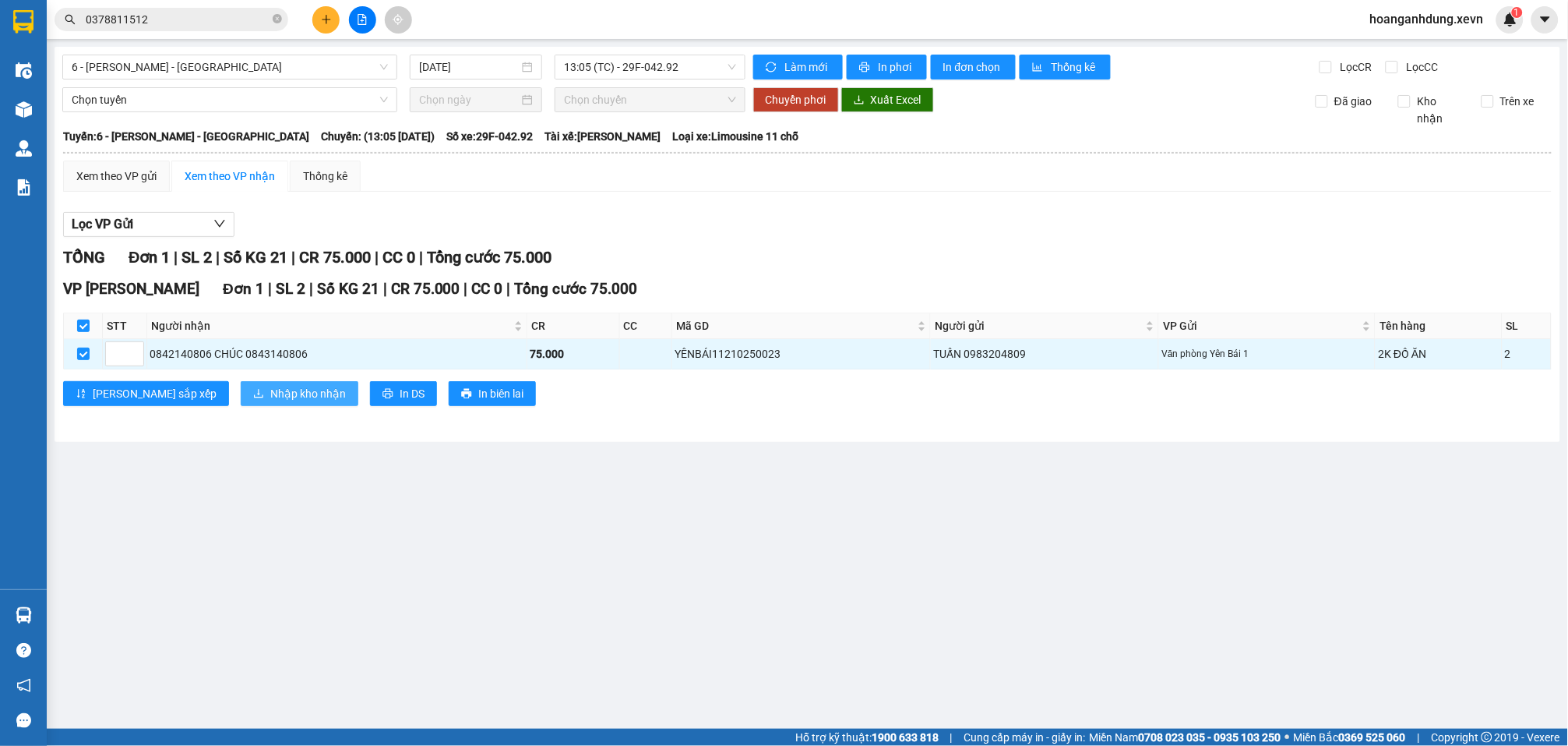
click at [281, 381] on button "Nhập kho nhận" at bounding box center [299, 393] width 117 height 25
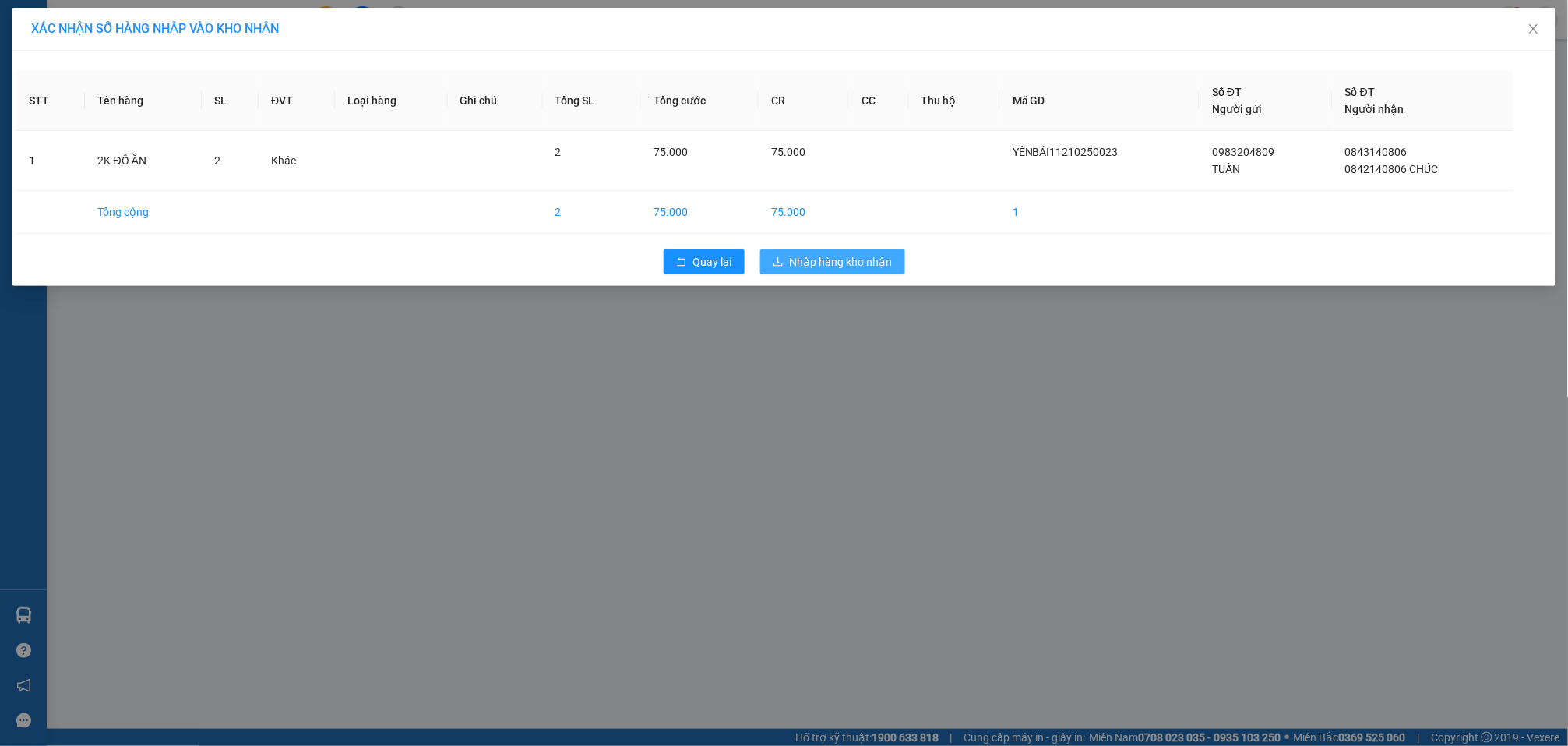
click at [811, 249] on button "Nhập hàng kho nhận" at bounding box center [833, 262] width 145 height 25
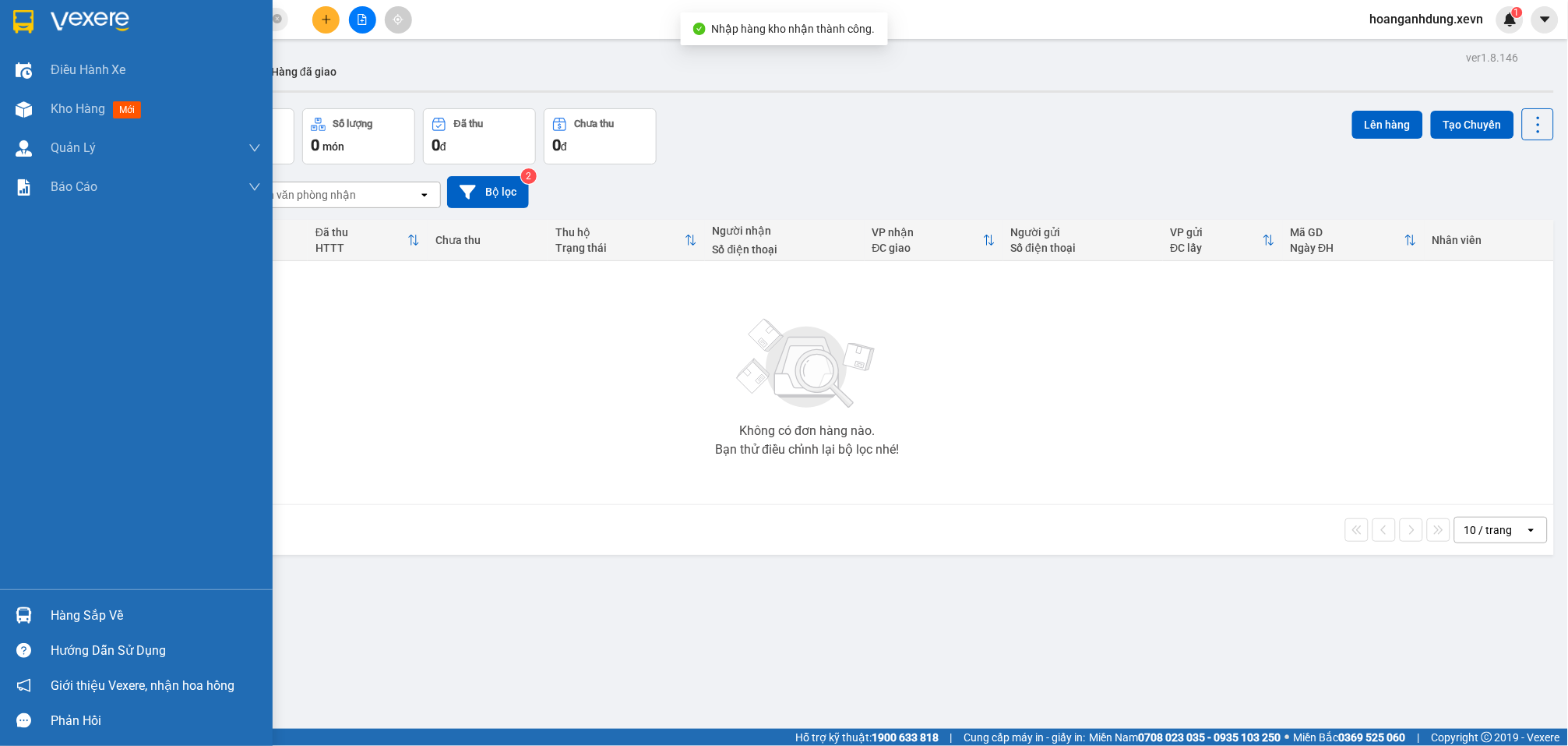
click at [116, 615] on div "Hàng sắp về" at bounding box center [155, 615] width 210 height 23
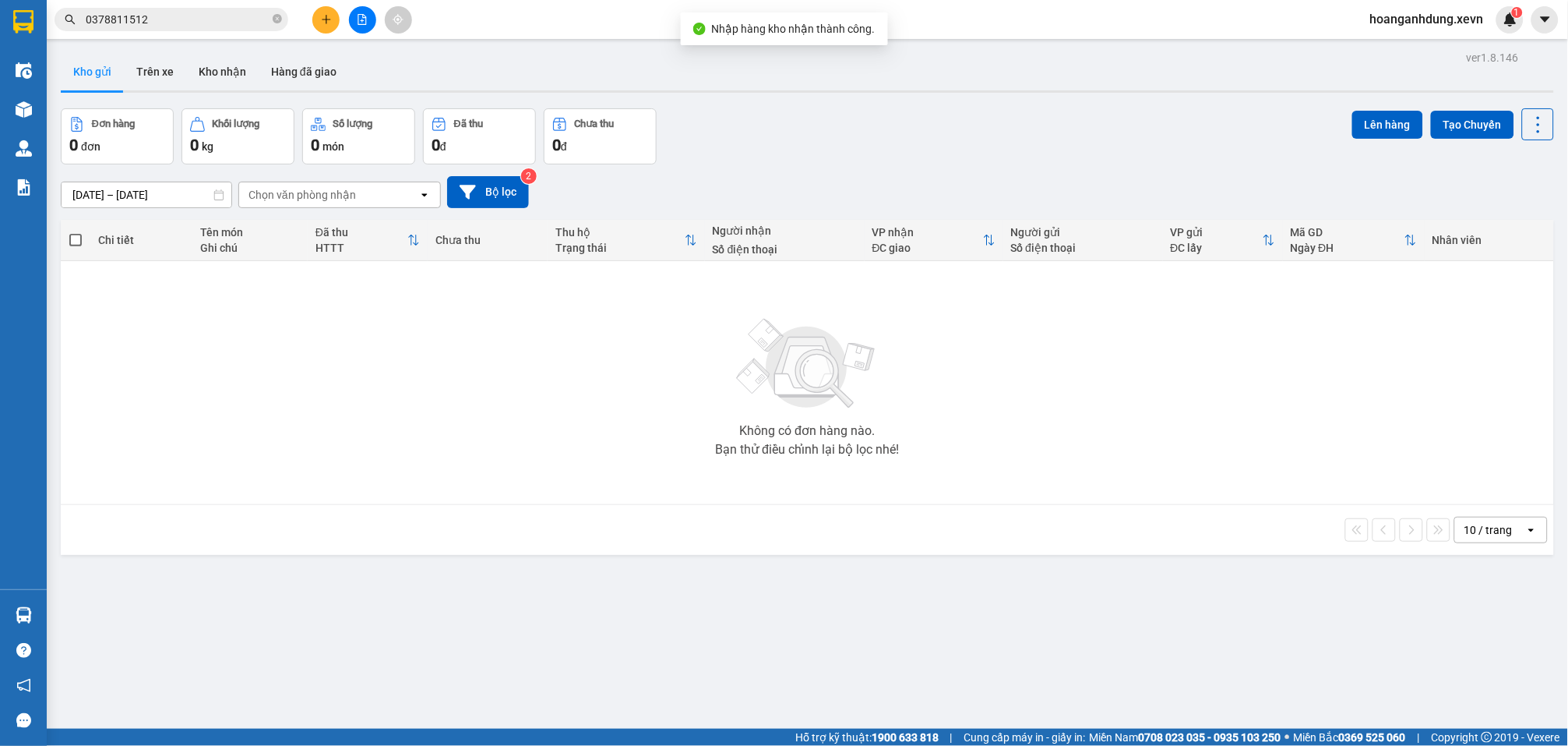
drag, startPoint x: 987, startPoint y: 111, endPoint x: 754, endPoint y: 133, distance: 234.0
click at [987, 117] on section "Kết quả tìm kiếm ( 11 ) Bộ lọc Mã ĐH Trạng thái Món hàng Thu hộ Tổng cước Chưa …" at bounding box center [784, 373] width 1568 height 746
click at [217, 71] on button "Kho nhận" at bounding box center [222, 72] width 73 height 38
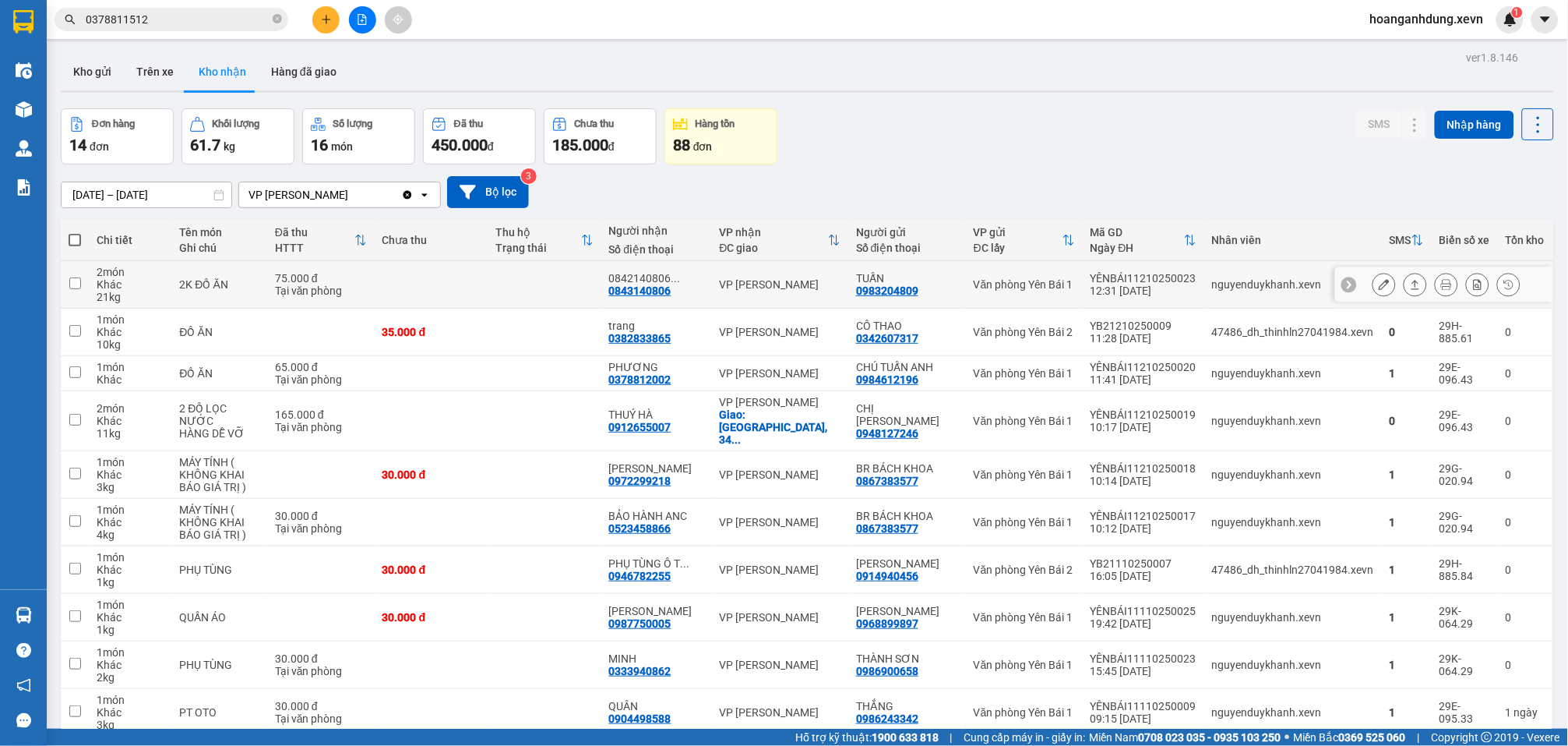
click at [1305, 287] on div "nguyenduykhanh.xevn" at bounding box center [1293, 284] width 162 height 13
checkbox input "true"
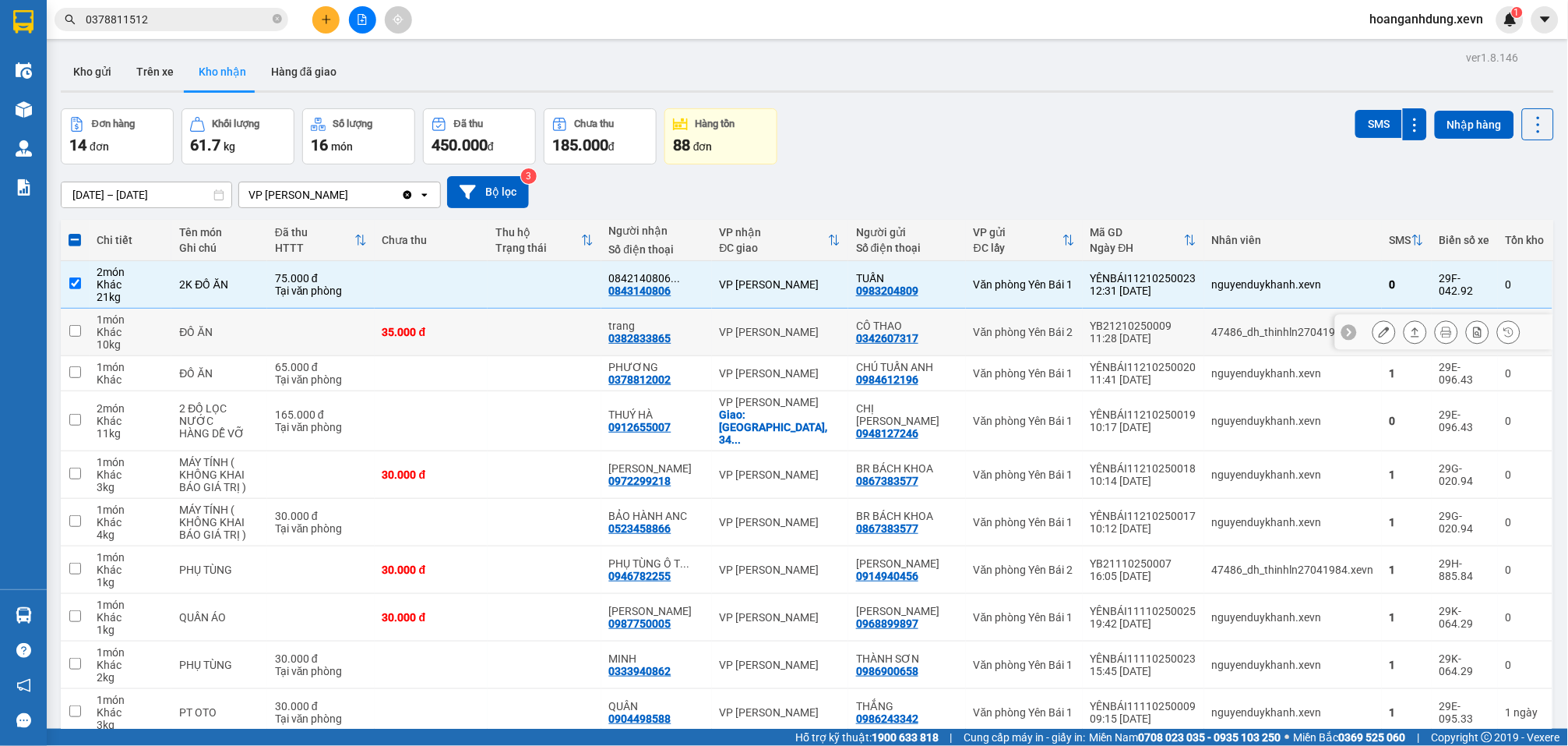
click at [1293, 328] on div "47486_dh_thinhln27041984.xevn" at bounding box center [1293, 331] width 162 height 13
checkbox input "true"
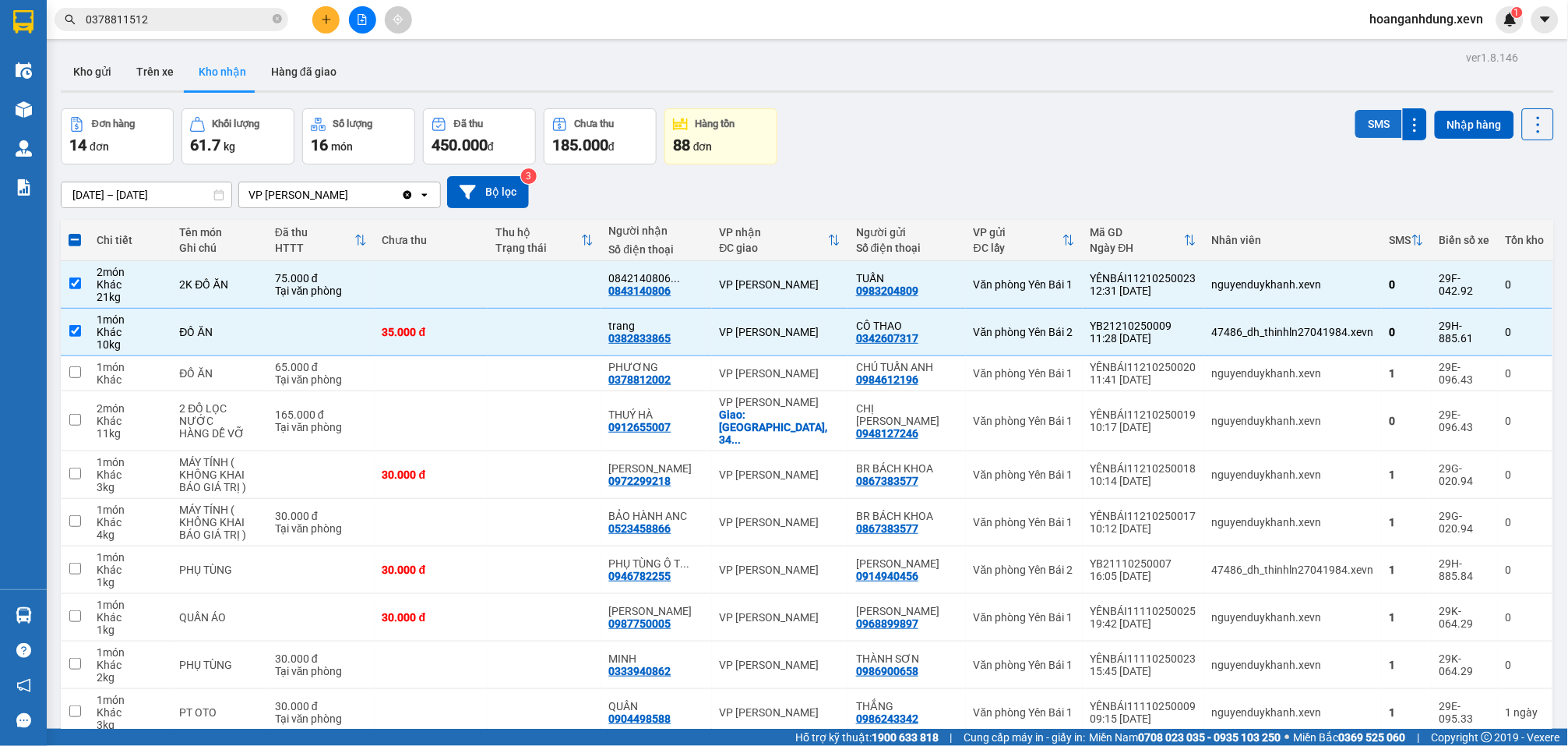
click at [1364, 117] on button "SMS" at bounding box center [1379, 123] width 46 height 28
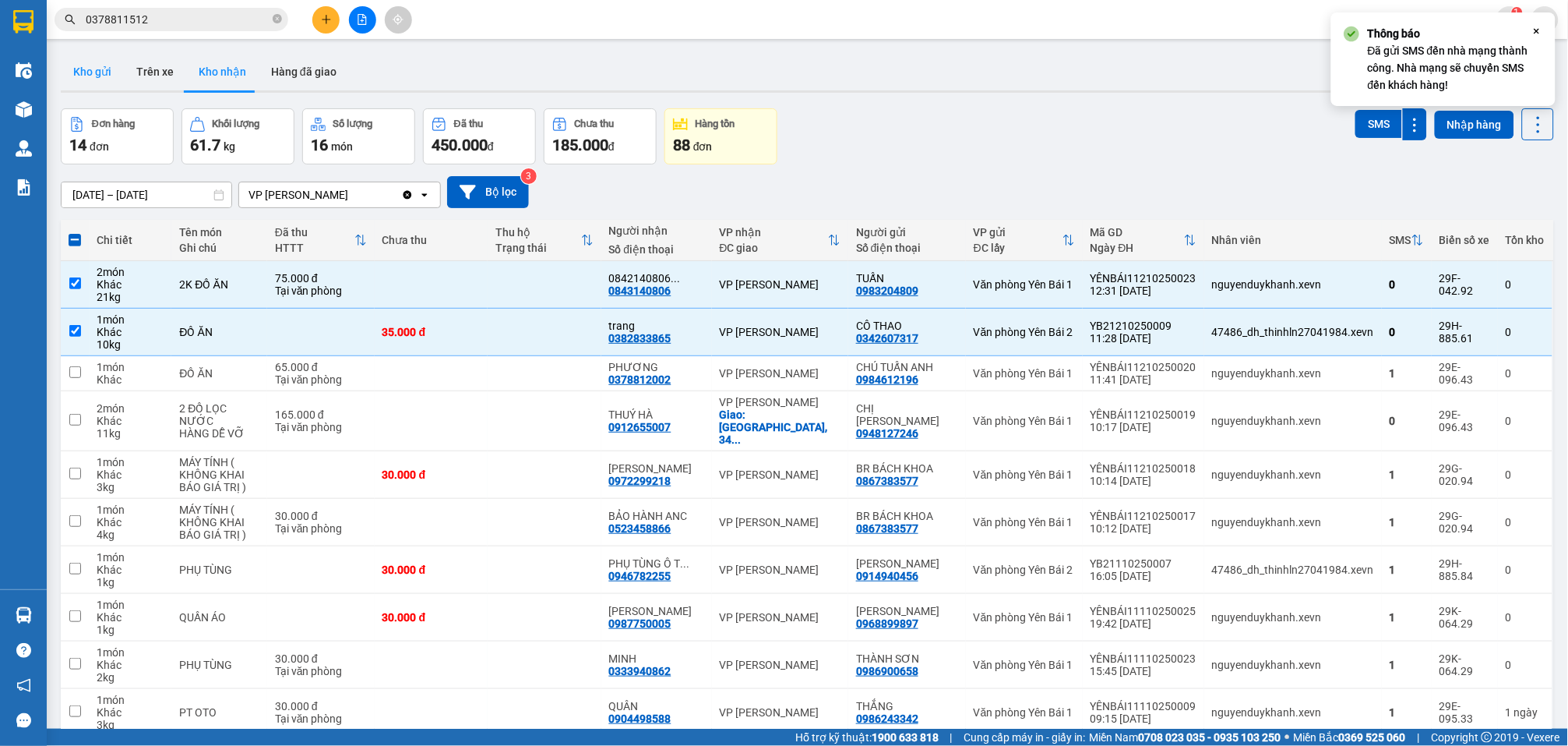
click at [84, 74] on button "Kho gửi" at bounding box center [92, 72] width 63 height 38
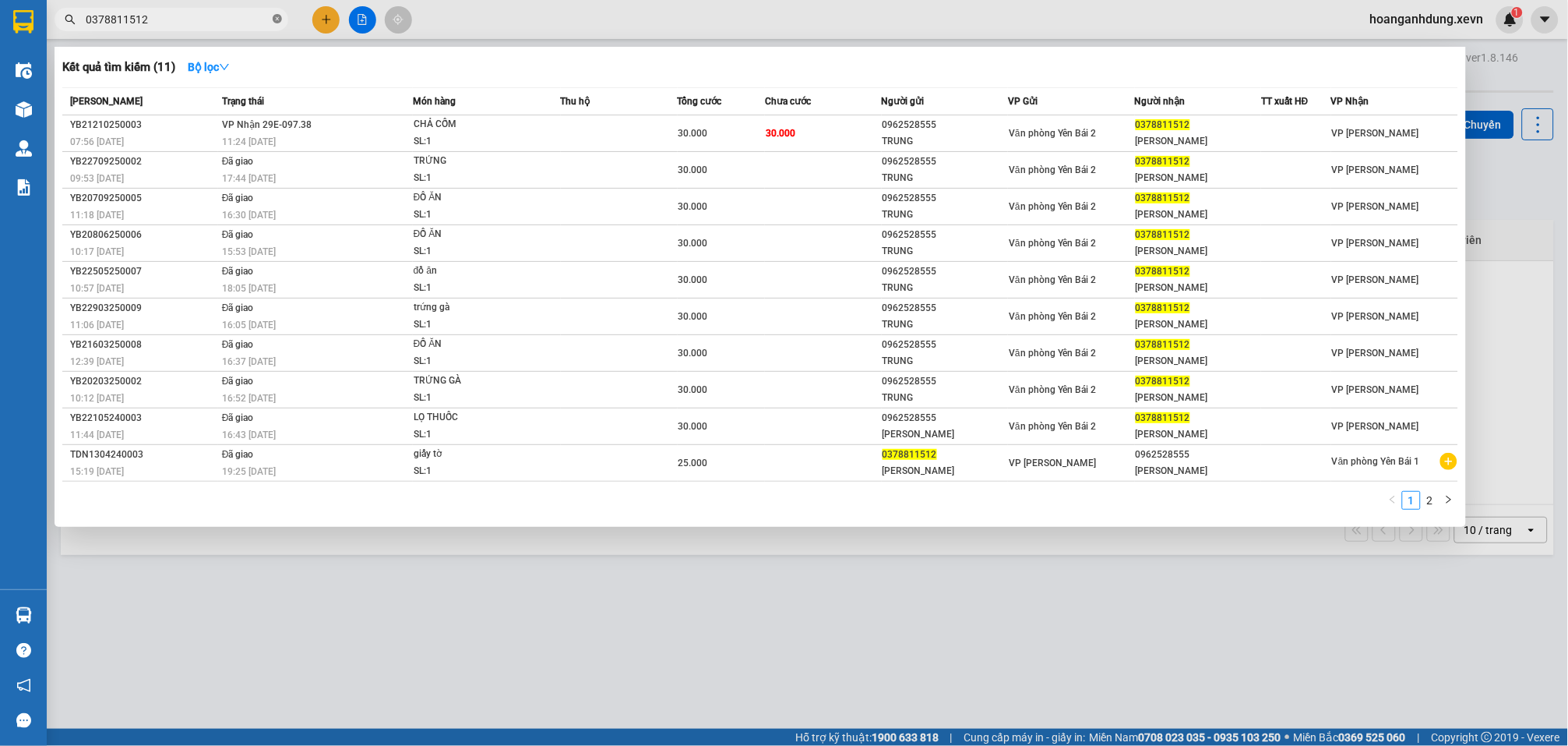
click at [274, 16] on icon "close-circle" at bounding box center [278, 18] width 10 height 10
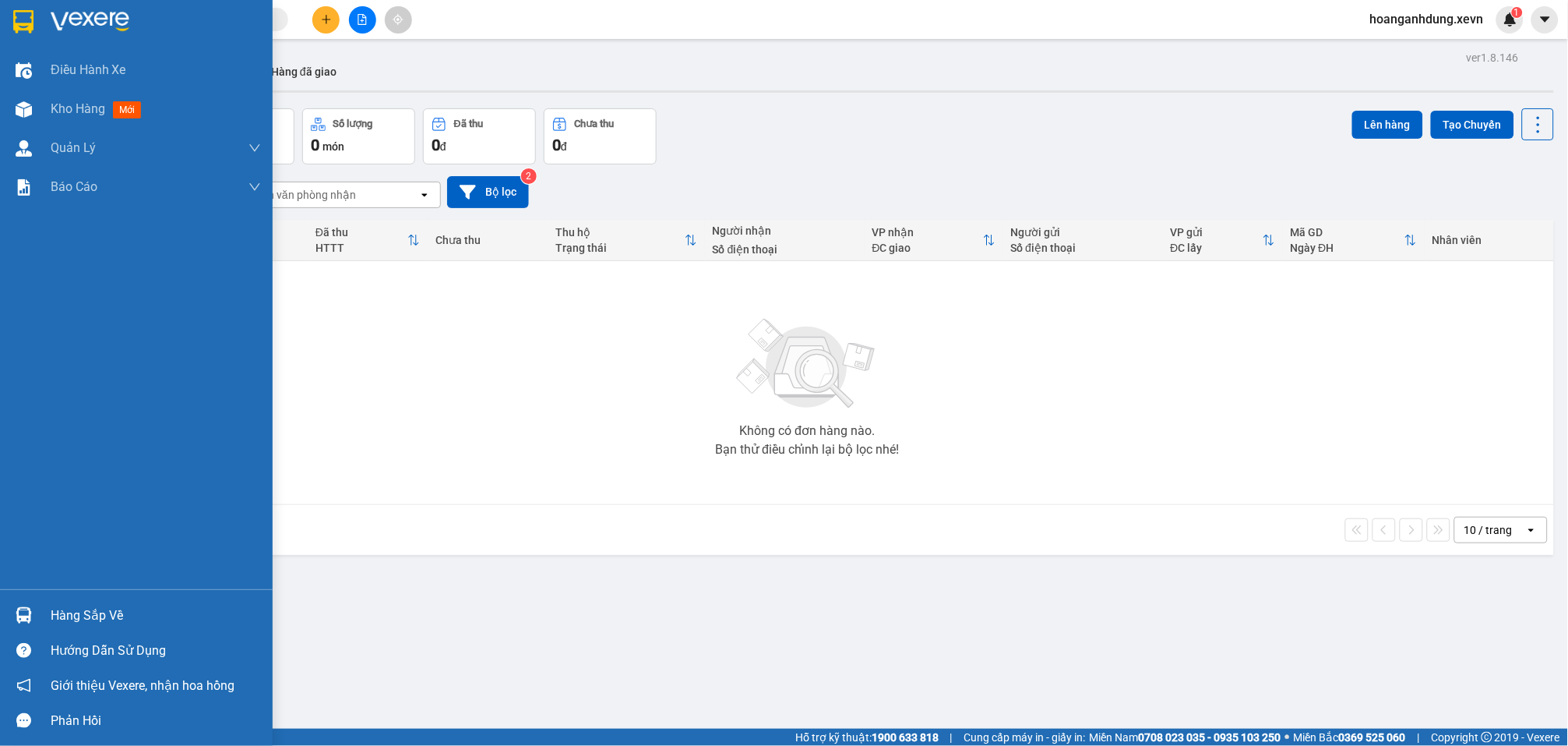
click at [34, 621] on div at bounding box center [23, 615] width 27 height 27
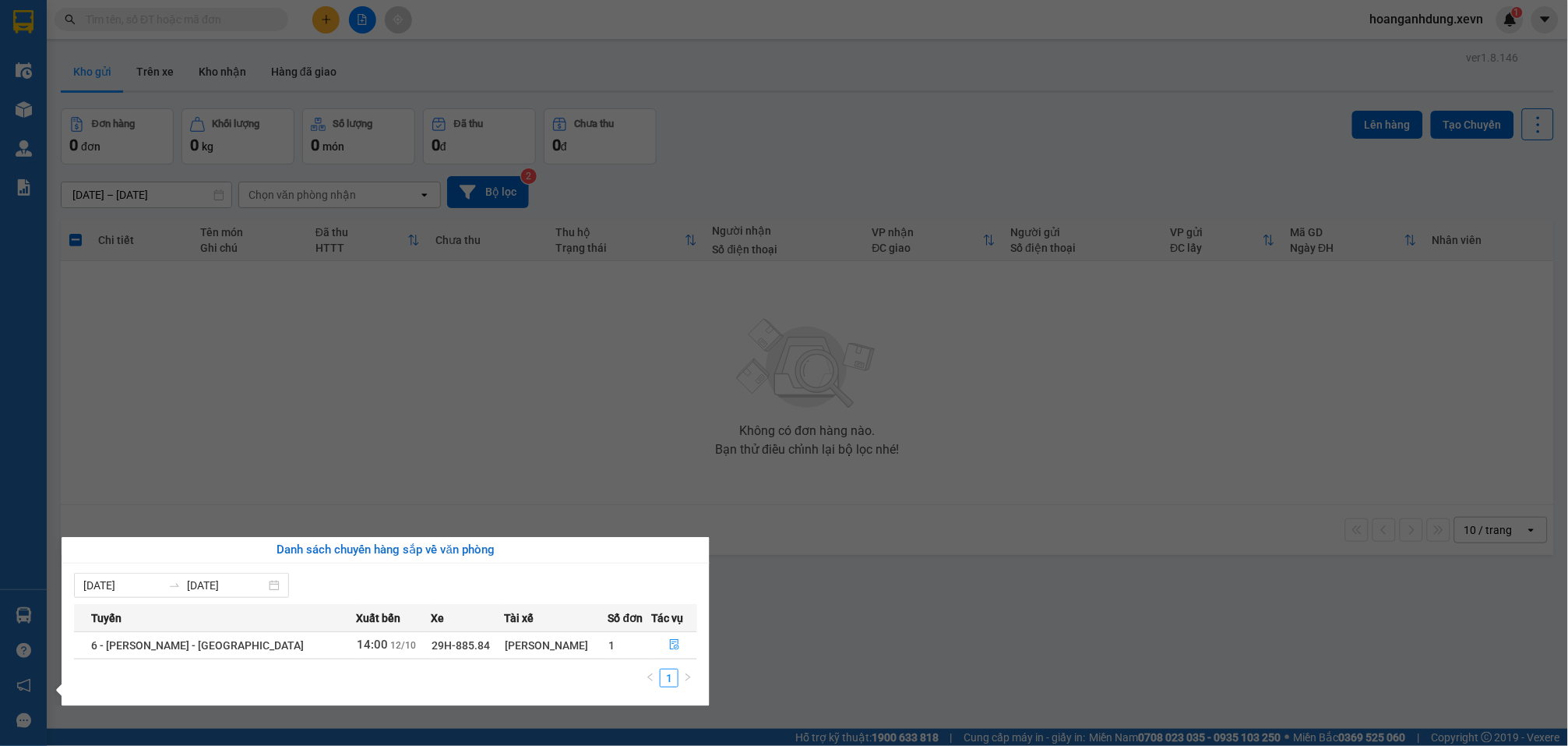
click at [967, 490] on section "Kết quả tìm kiếm ( 11 ) Bộ lọc Mã ĐH Trạng thái Món hàng Thu hộ Tổng cước Chưa …" at bounding box center [784, 373] width 1568 height 746
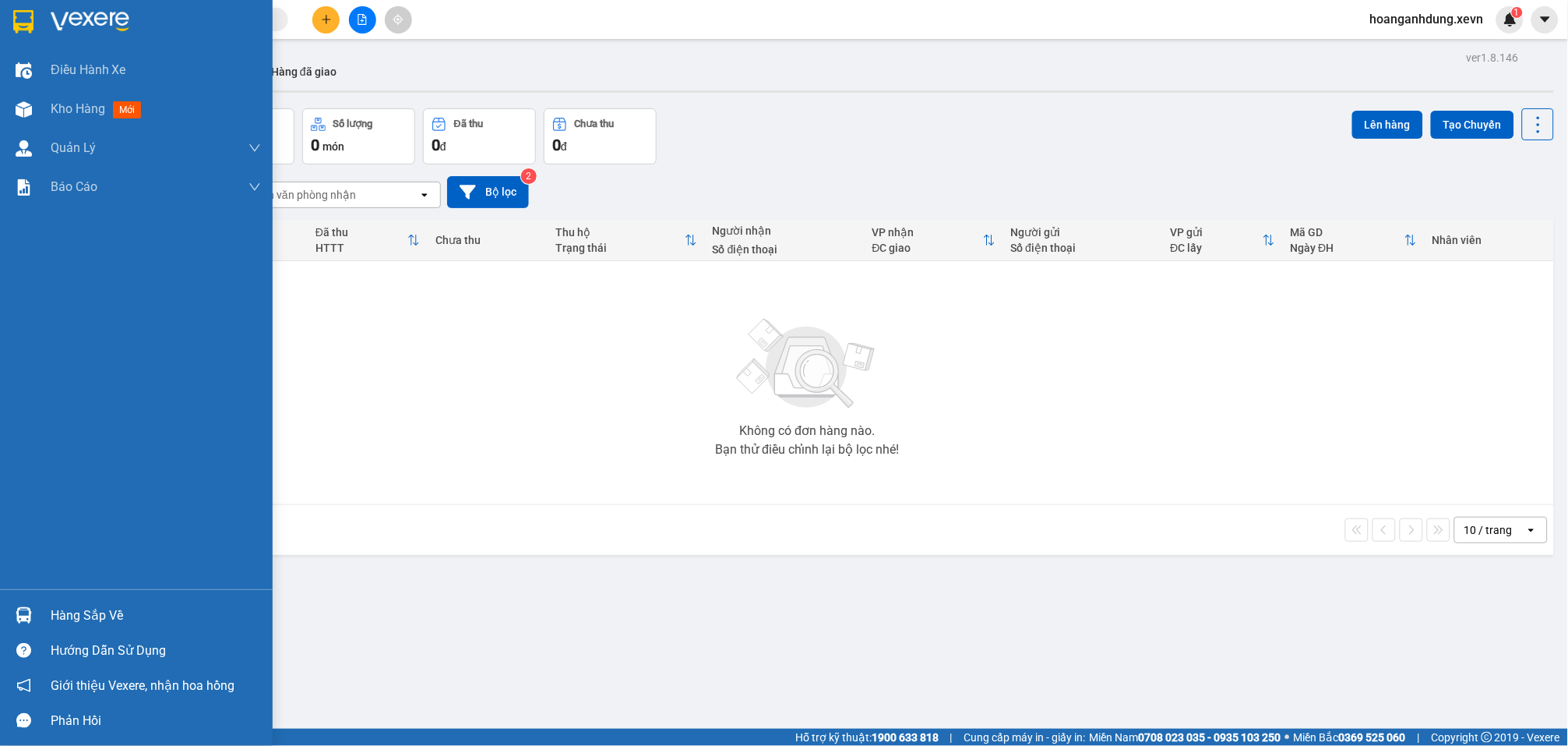
click at [70, 607] on div "Hàng sắp về" at bounding box center [155, 615] width 210 height 23
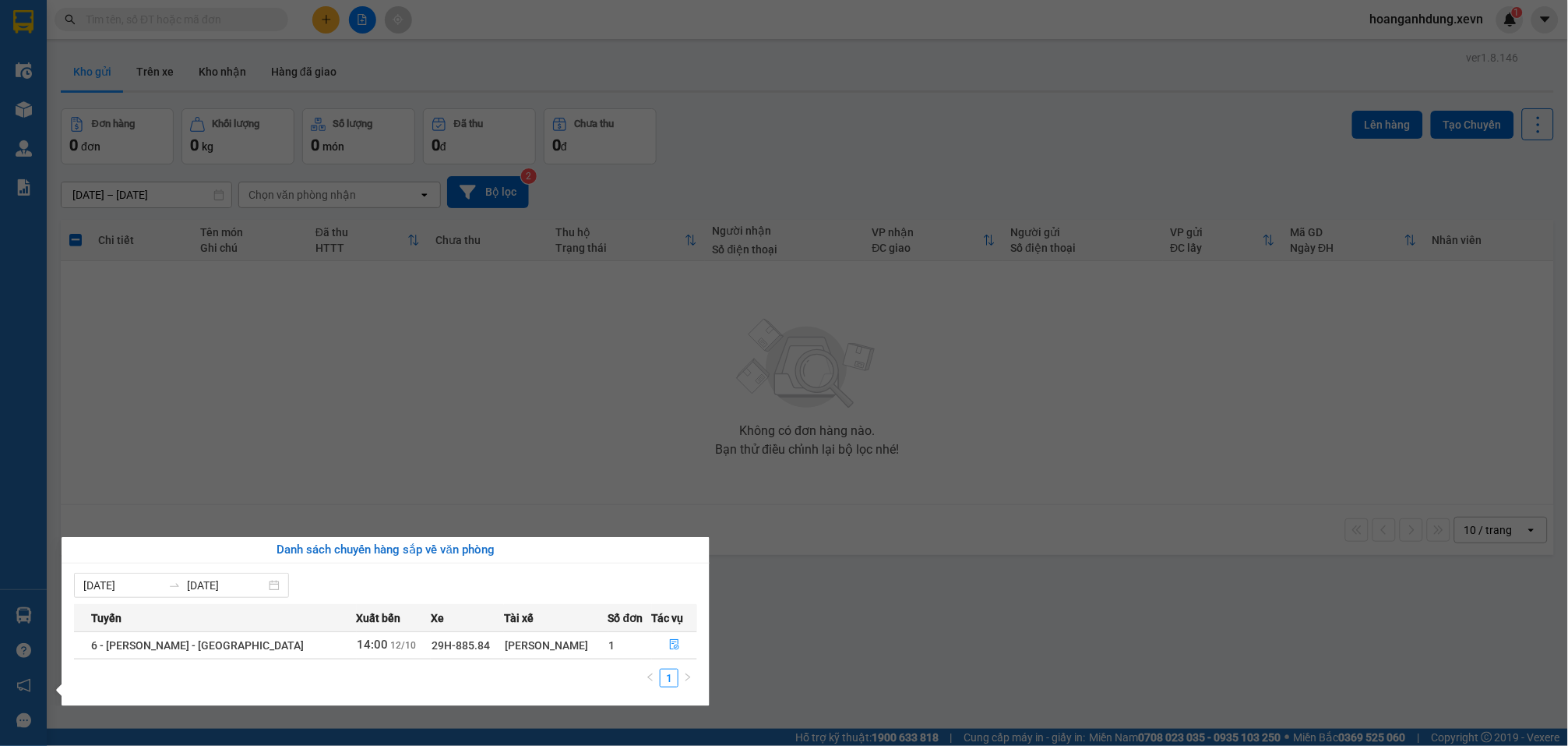
click at [565, 392] on section "Kết quả tìm kiếm ( 11 ) Bộ lọc Mã ĐH Trạng thái Món hàng Thu hộ Tổng cước Chưa …" at bounding box center [784, 373] width 1568 height 746
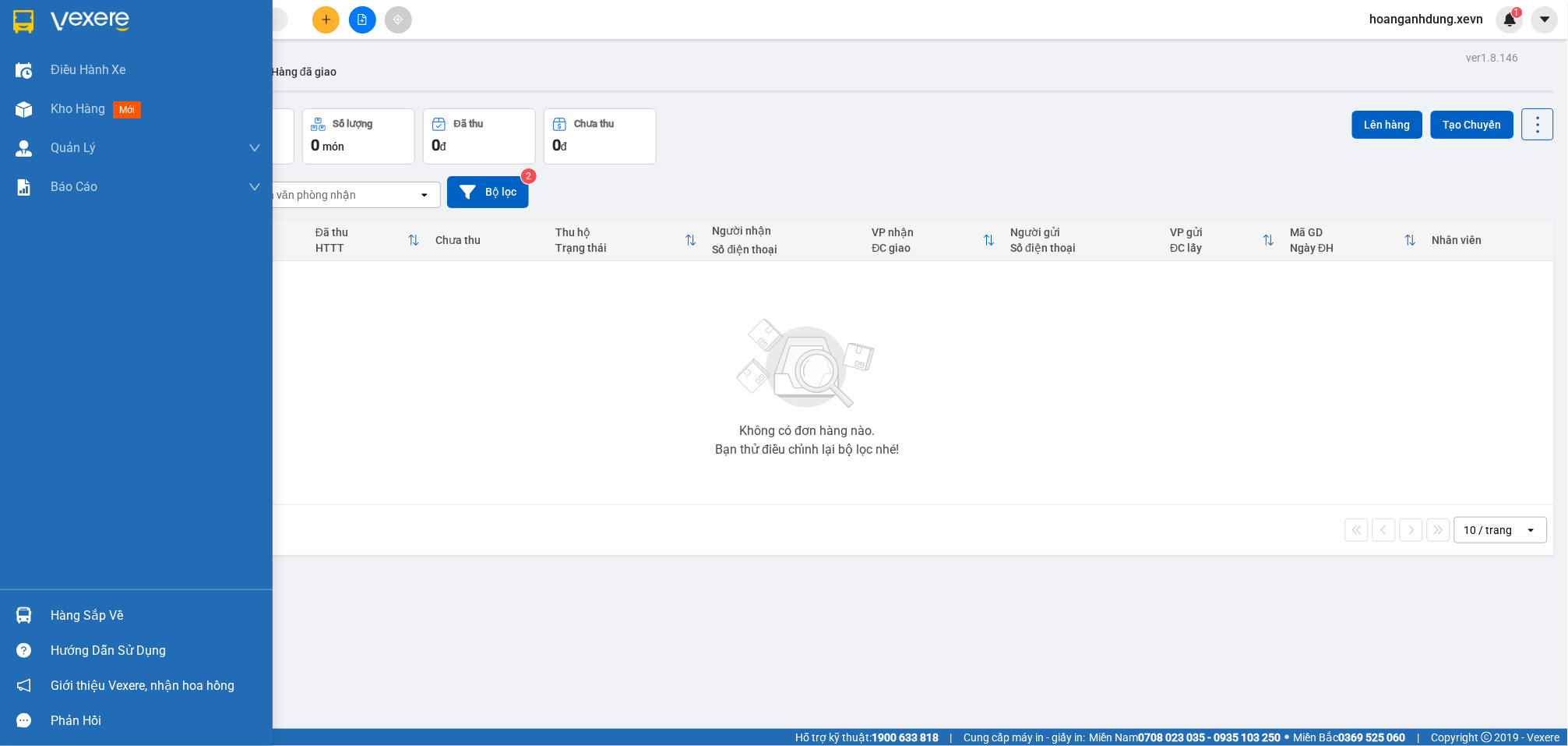
click at [105, 607] on div "Hàng sắp về" at bounding box center [155, 615] width 210 height 23
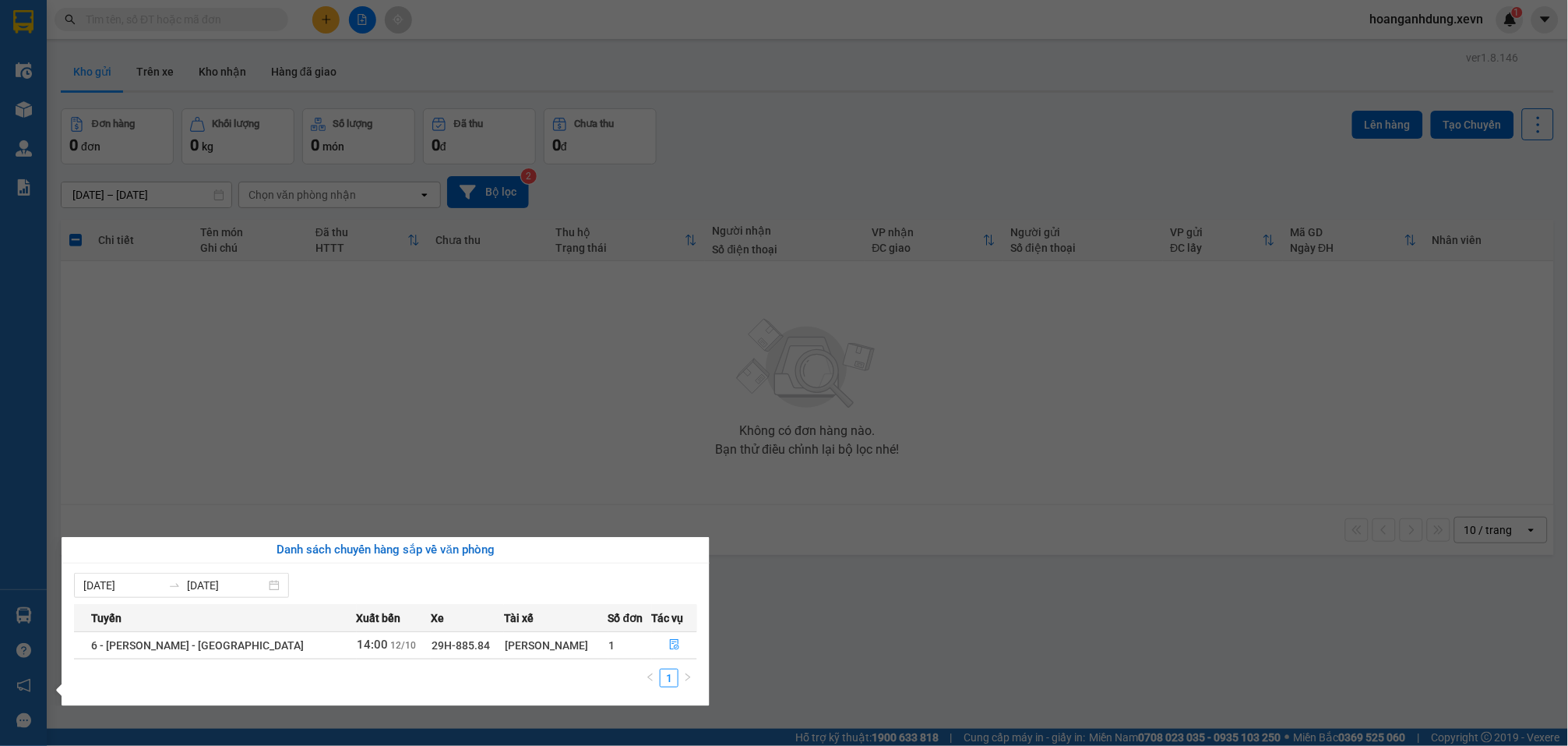
click at [815, 572] on section "Kết quả tìm kiếm ( 11 ) Bộ lọc Mã ĐH Trạng thái Món hàng Thu hộ Tổng cước Chưa …" at bounding box center [784, 373] width 1568 height 746
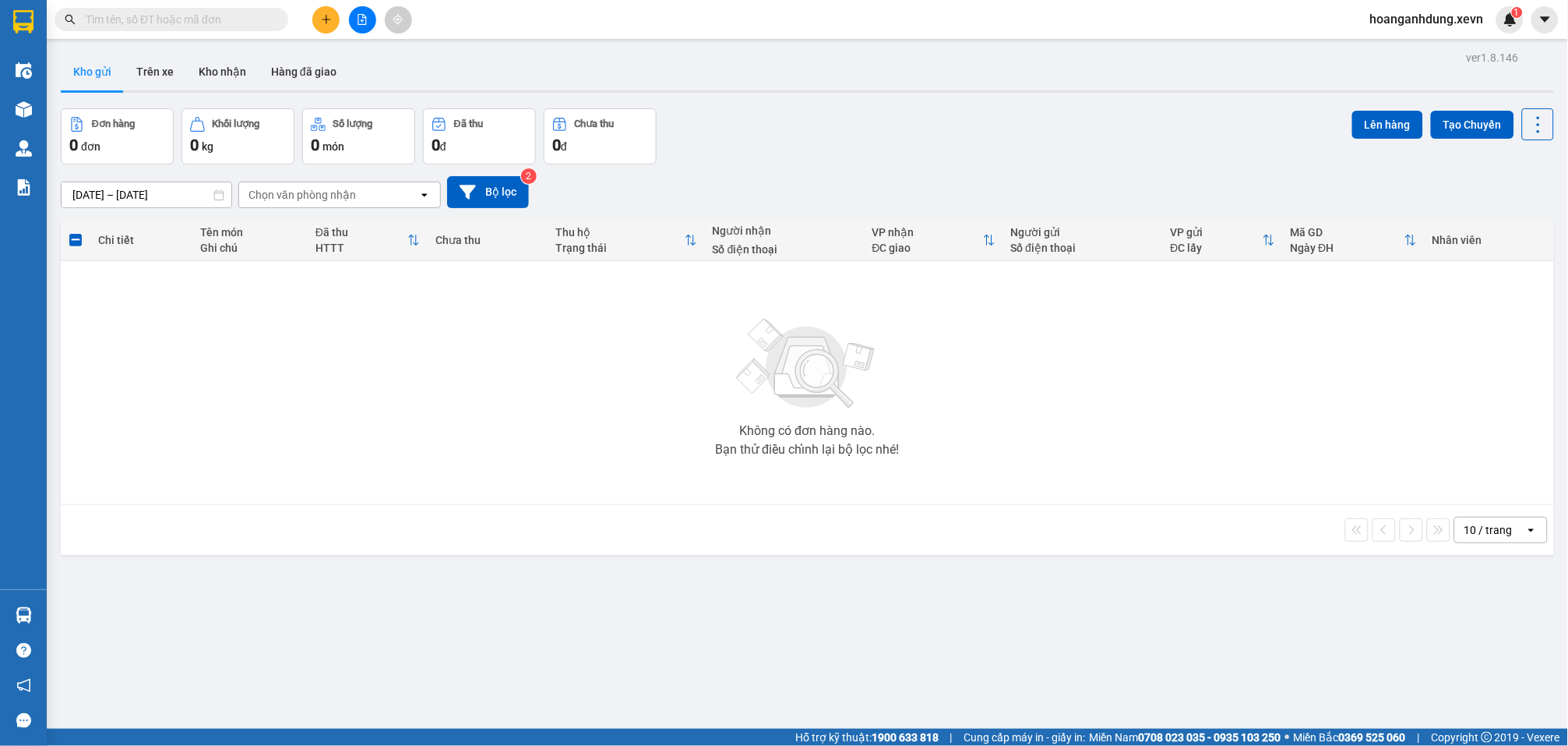
click at [214, 20] on input "text" at bounding box center [177, 19] width 184 height 17
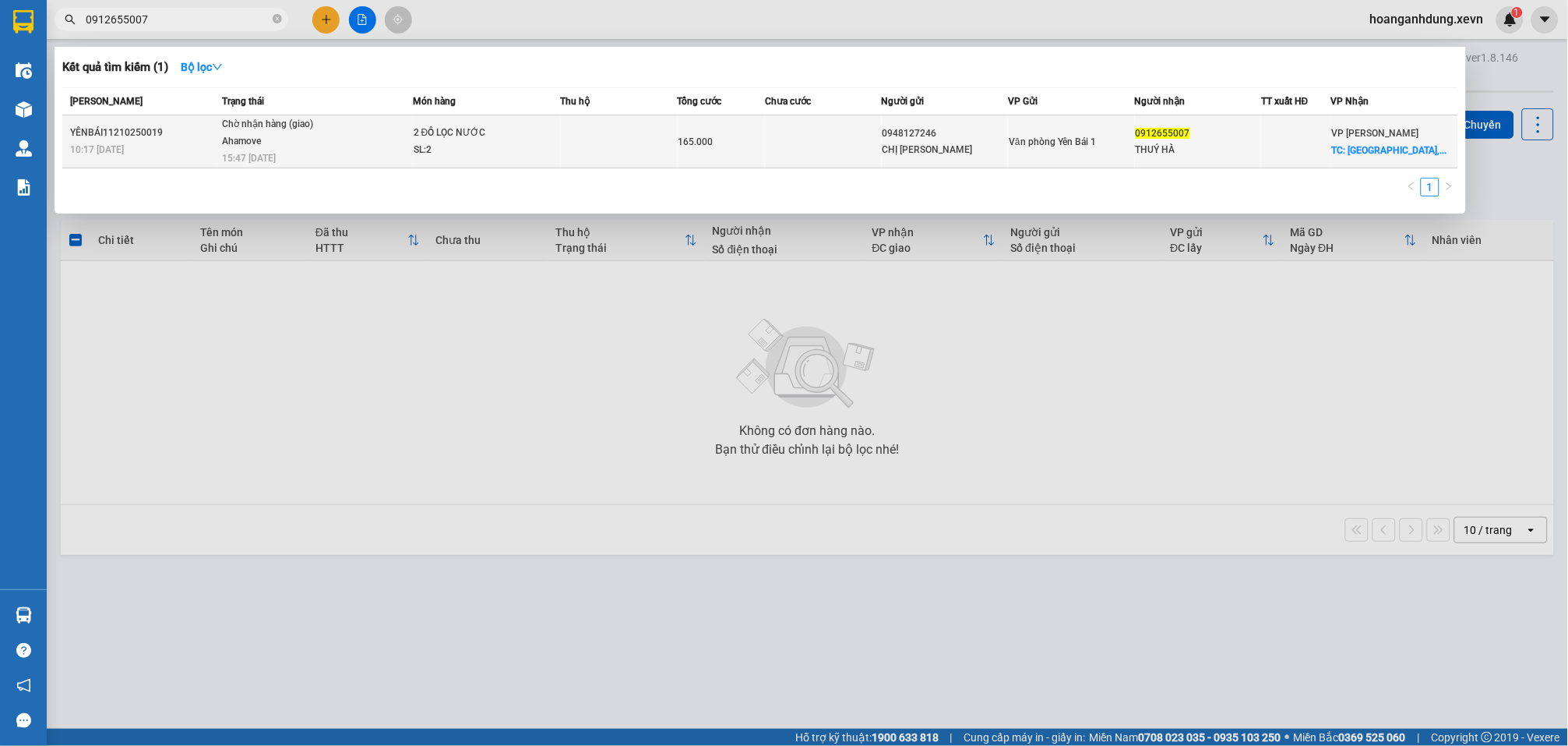
type input "0912655007"
click at [934, 139] on div "0948127246" at bounding box center [944, 134] width 125 height 16
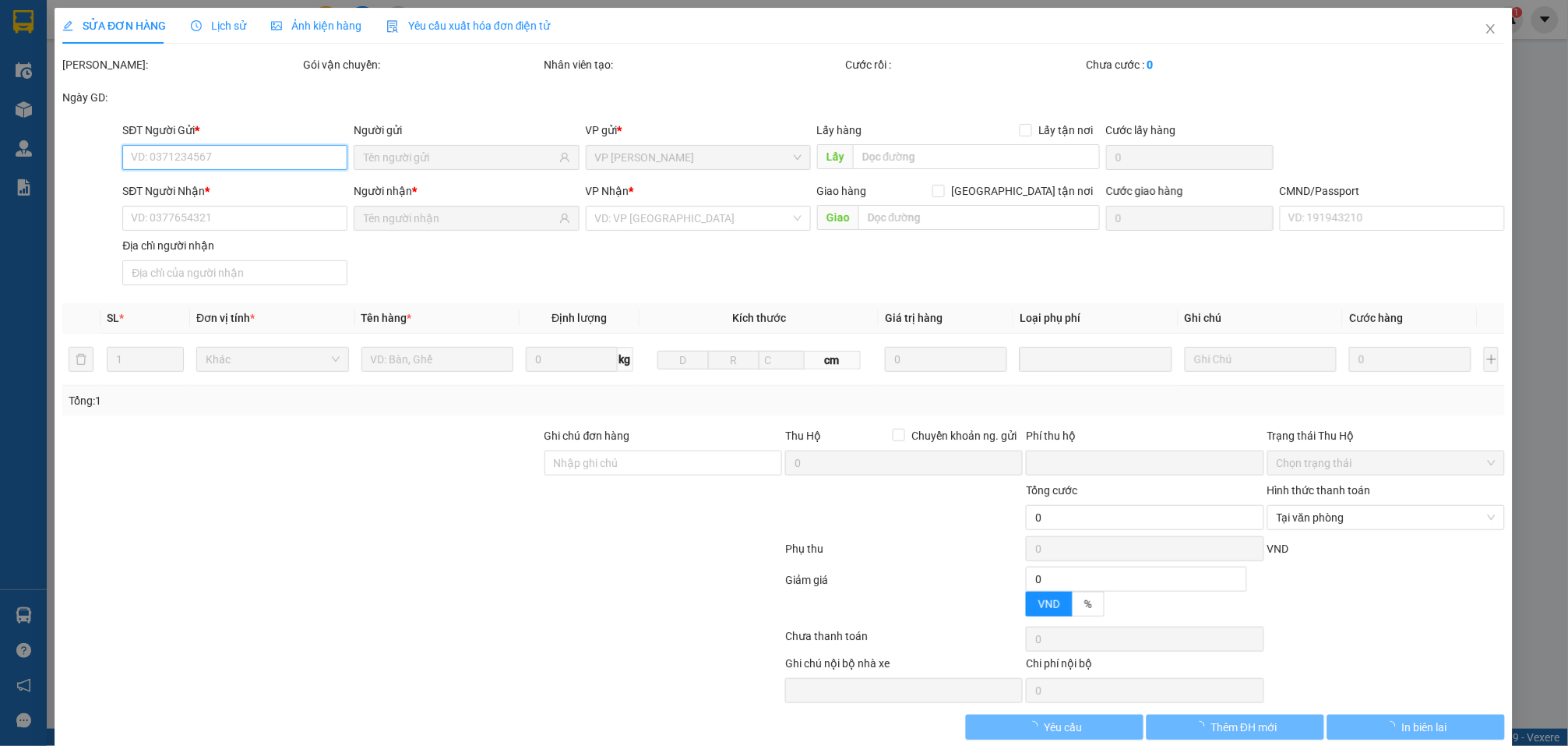
type input "0948127246"
type input "CHỊ TRÀ"
type input "0912655007"
type input "THUÝ HÀ"
checkbox input "true"
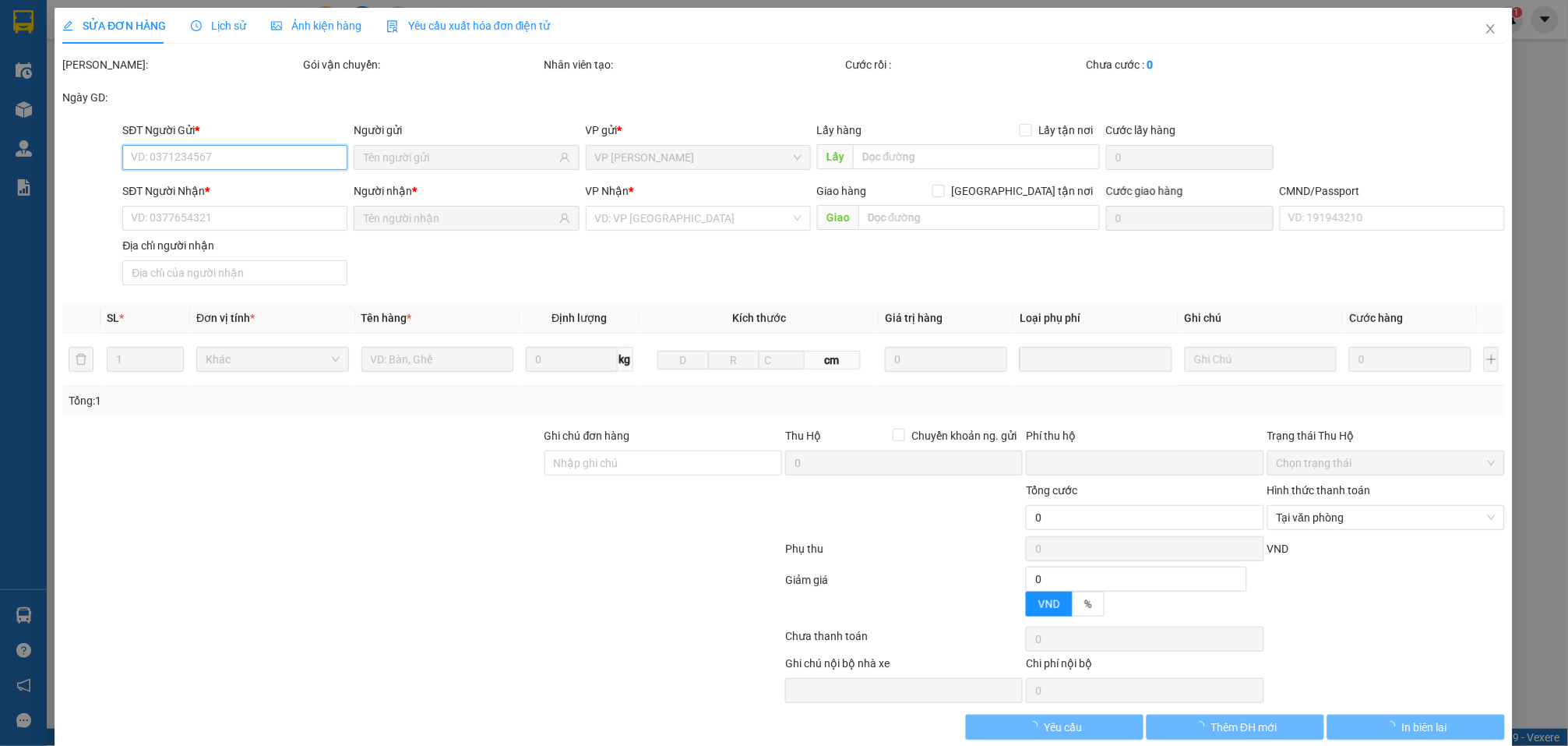
type input "Hoe Nhai General Hospital, 34 P. Hoè Nhai, Trúc Bạch, Ba Đình, Hà Nội, Vietnam"
type input "90.000"
type input "1"
type input "cần dây, mang vào hiệu thuốc nói gửi cho c Thuý Hà"
type input "0"
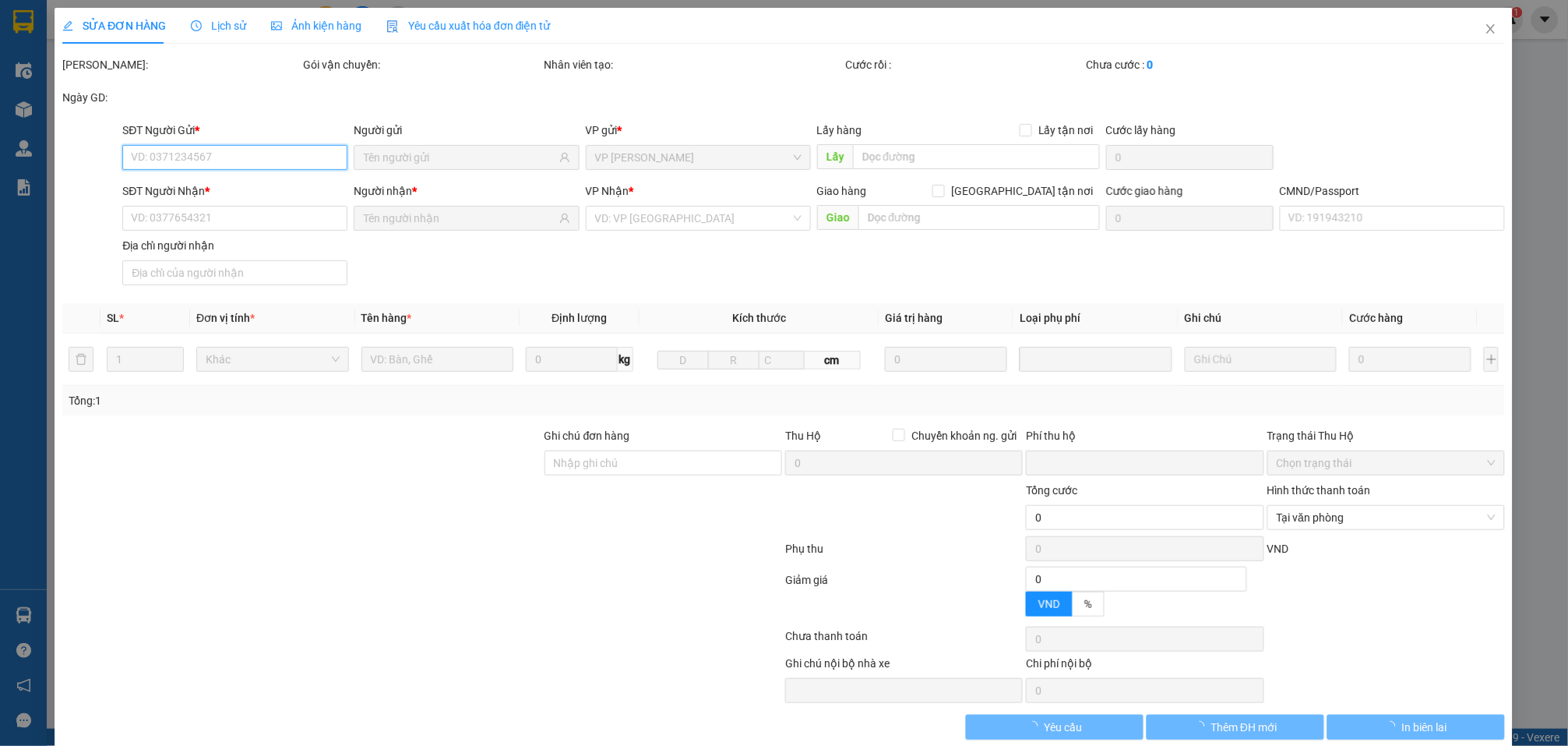
type input "165.000"
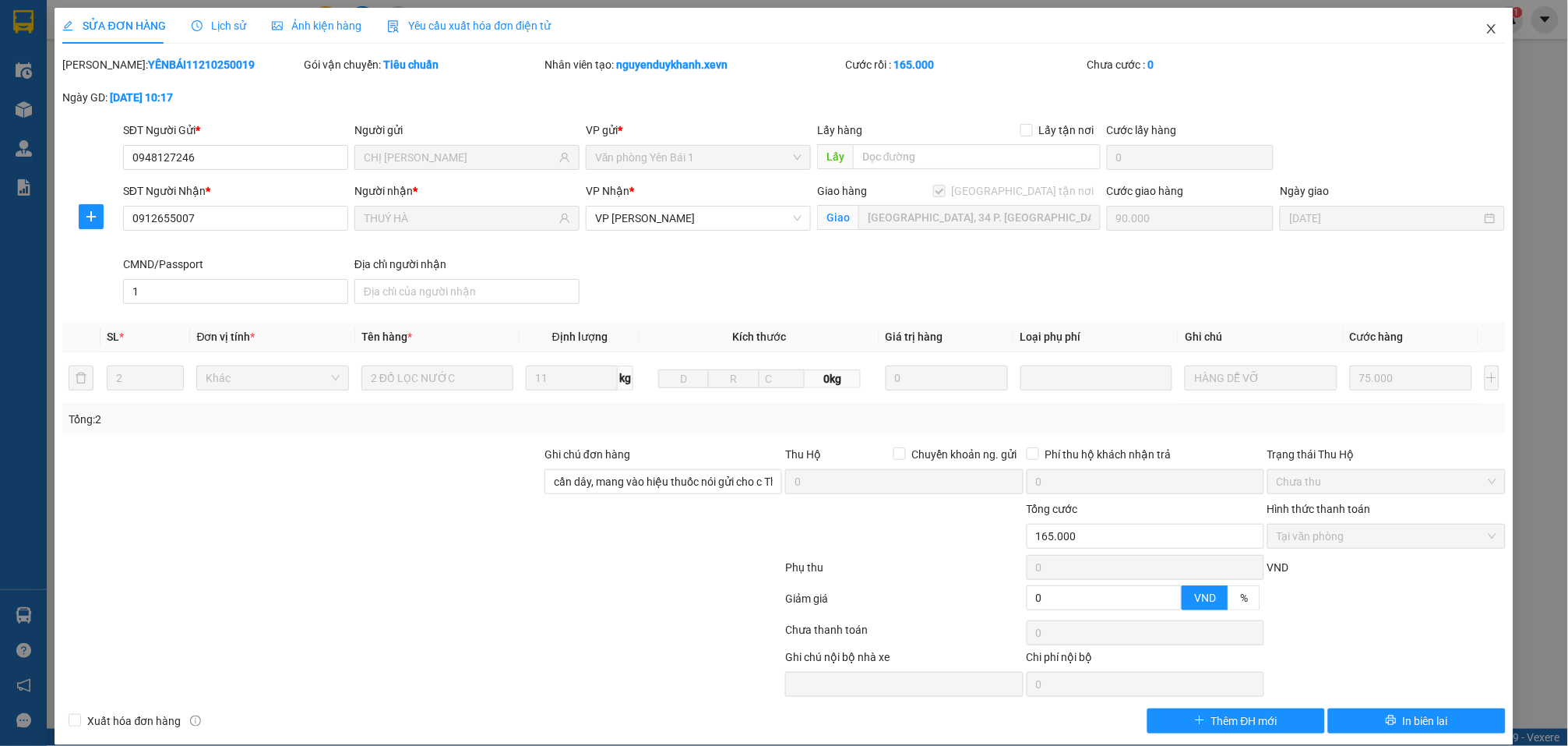
click at [1486, 29] on icon "close" at bounding box center [1491, 28] width 13 height 13
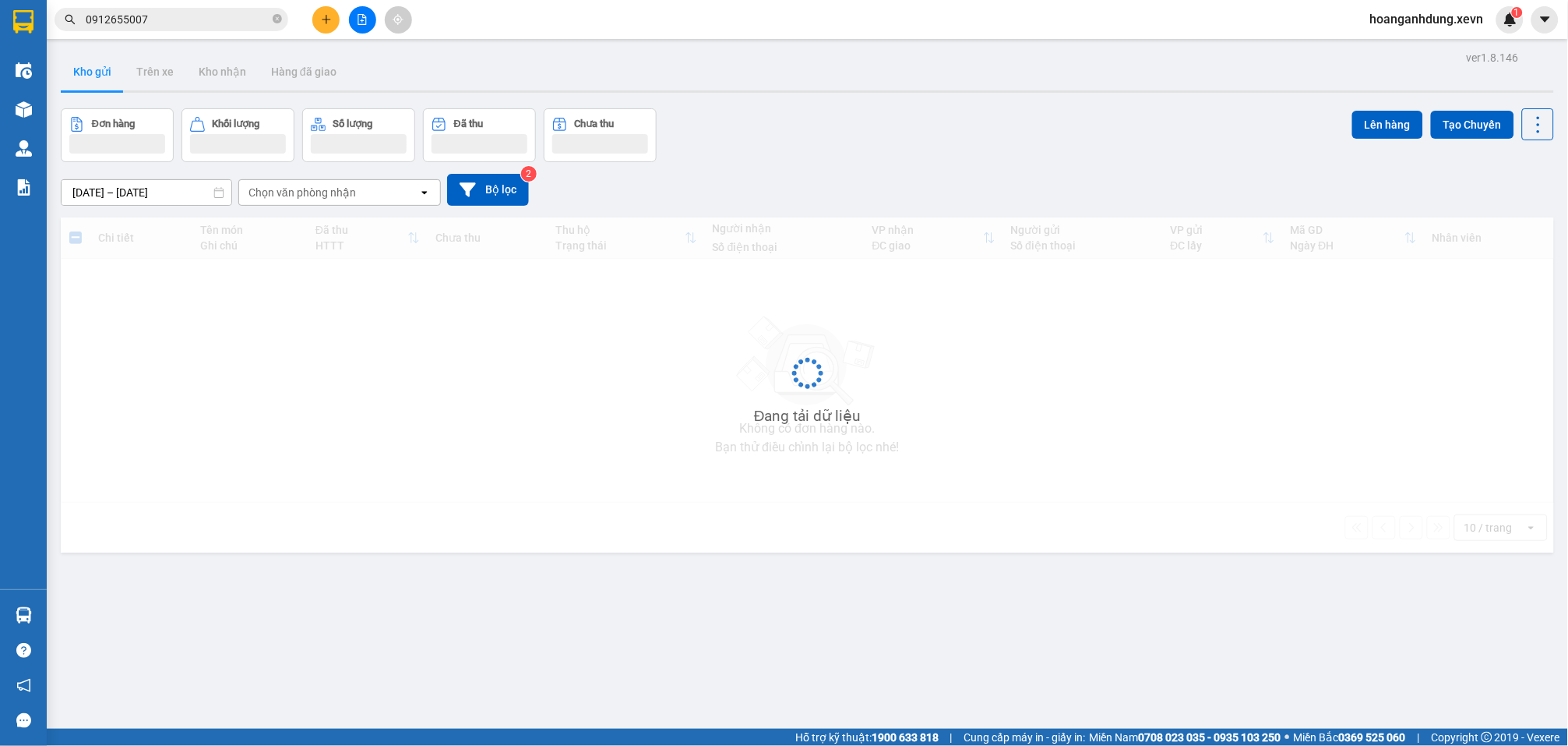
click at [796, 144] on div "Đơn hàng Khối lượng Số lượng Đã thu Chưa thu Lên hàng Tạo Chuyến" at bounding box center [808, 136] width 1493 height 54
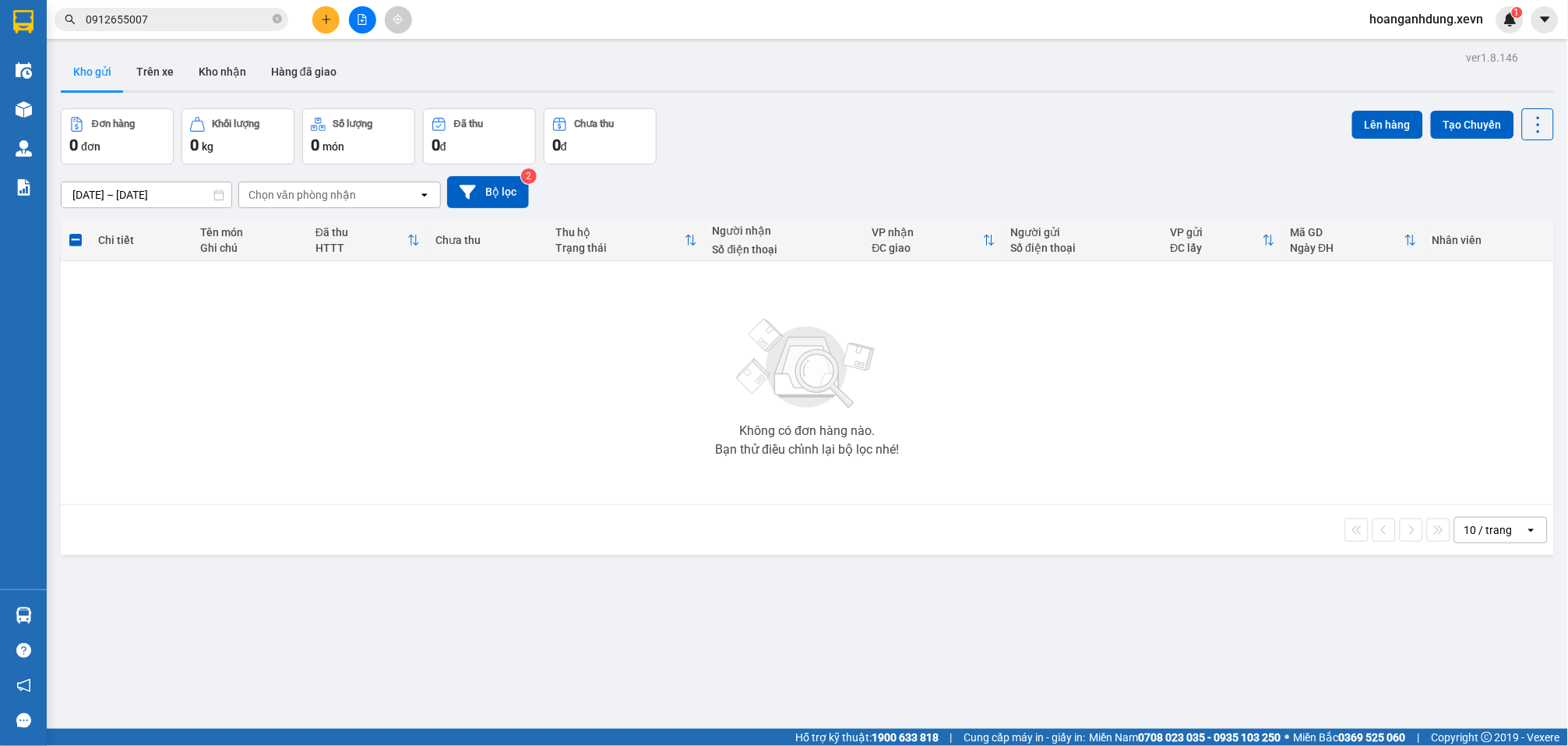
click at [865, 146] on div "Đơn hàng 0 đơn Khối lượng 0 kg Số lượng 0 món Đã thu 0 đ Chưa thu 0 đ Lên hàng …" at bounding box center [808, 137] width 1493 height 56
click at [233, 18] on input "0912655007" at bounding box center [177, 19] width 184 height 17
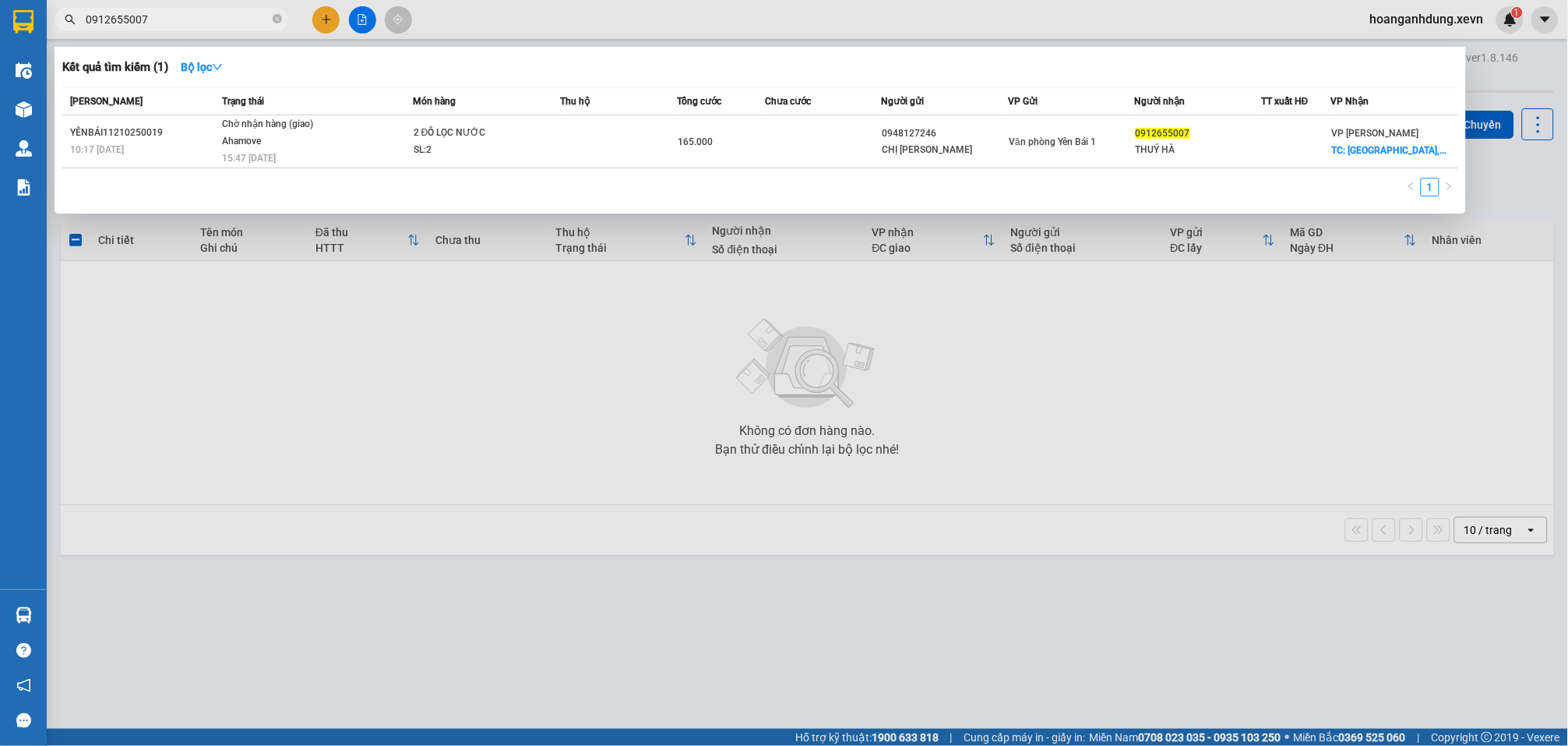
click at [233, 18] on input "0912655007" at bounding box center [177, 19] width 184 height 17
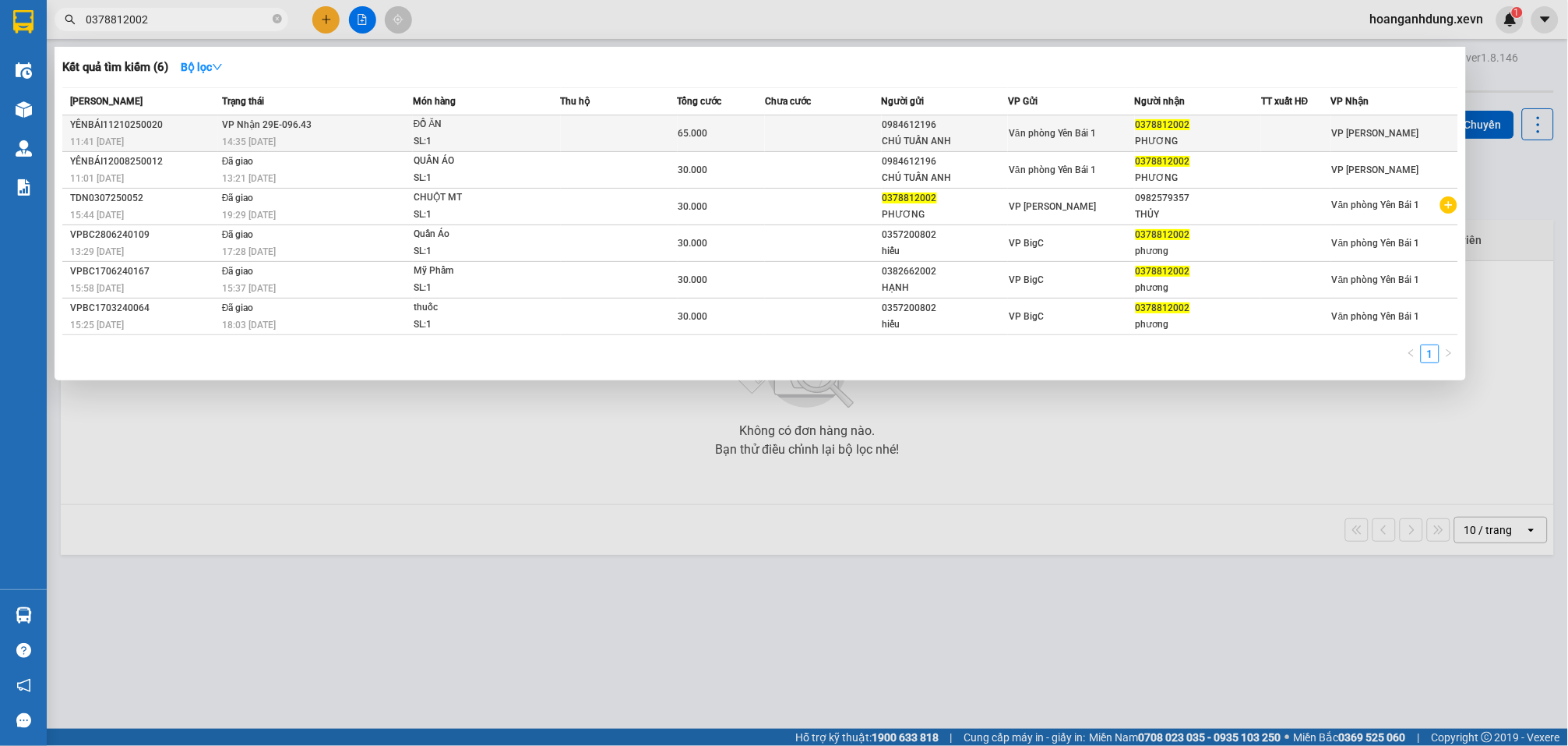
type input "0378812002"
click at [900, 134] on div "CHÚ TUẤN ANH" at bounding box center [944, 141] width 125 height 16
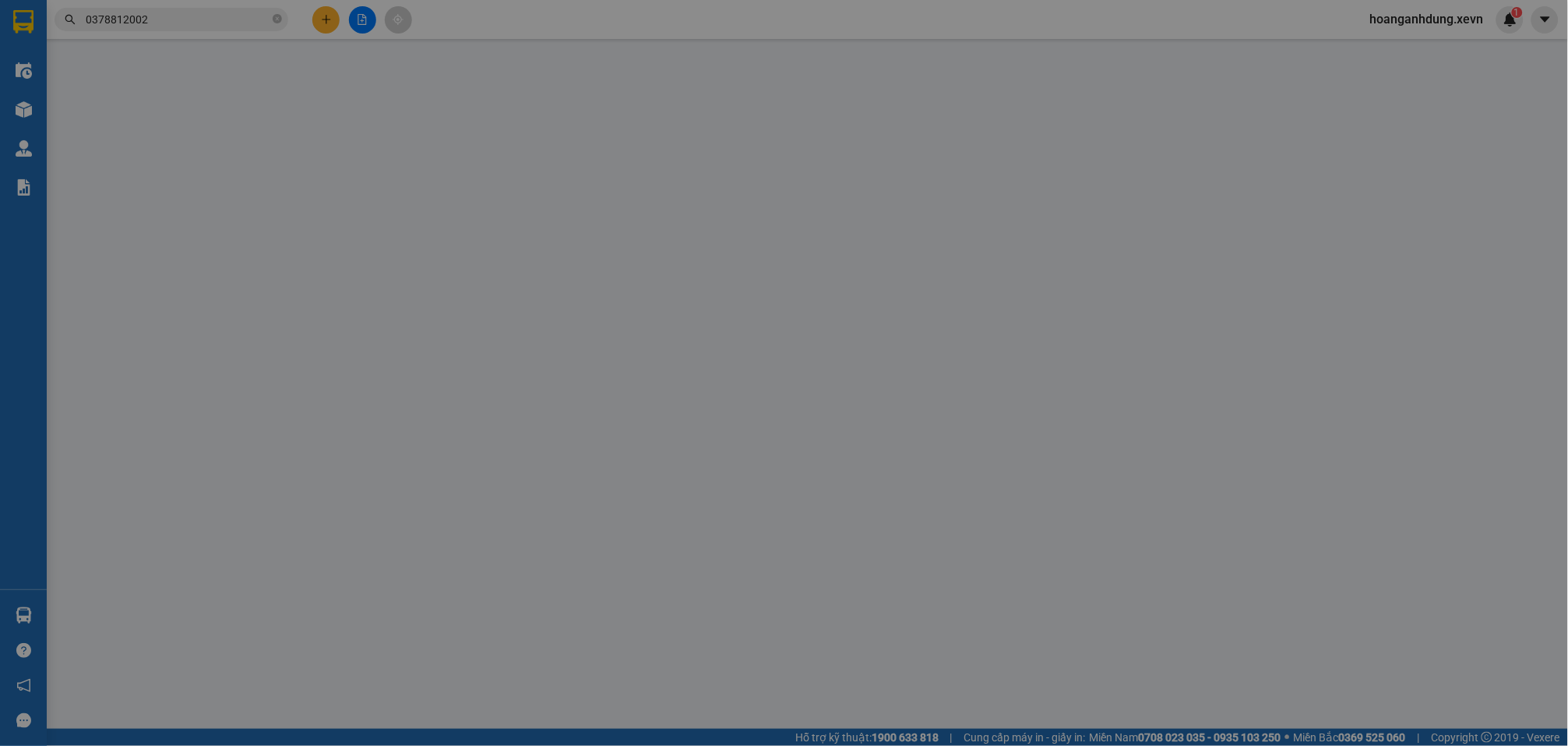
type input "0984612196"
type input "CHÚ TUẤN ANH"
type input "0378812002"
type input "PHƯƠNG"
type input "015302002469 NGUYỄN THU HUYỀN"
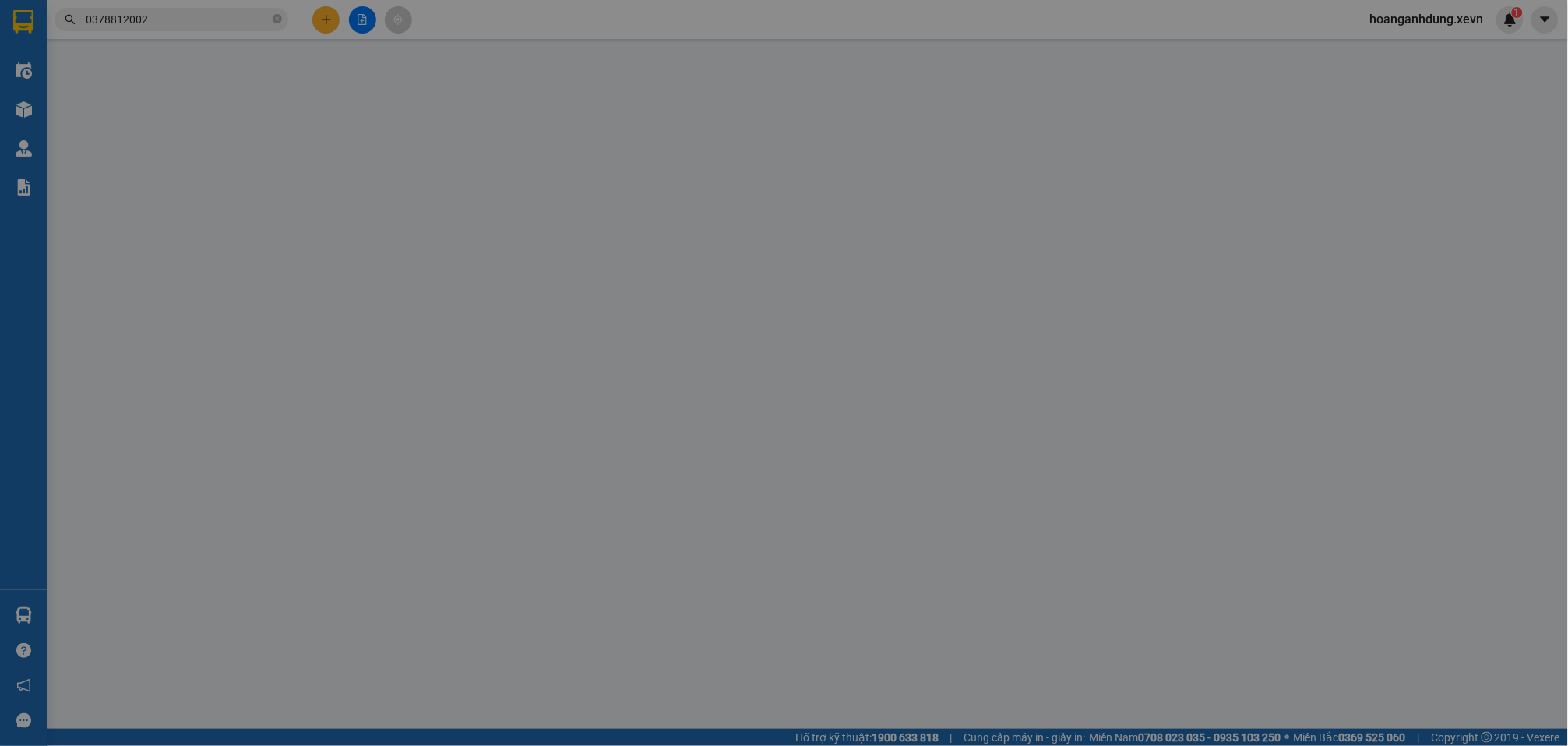
type input "0"
type input "65.000"
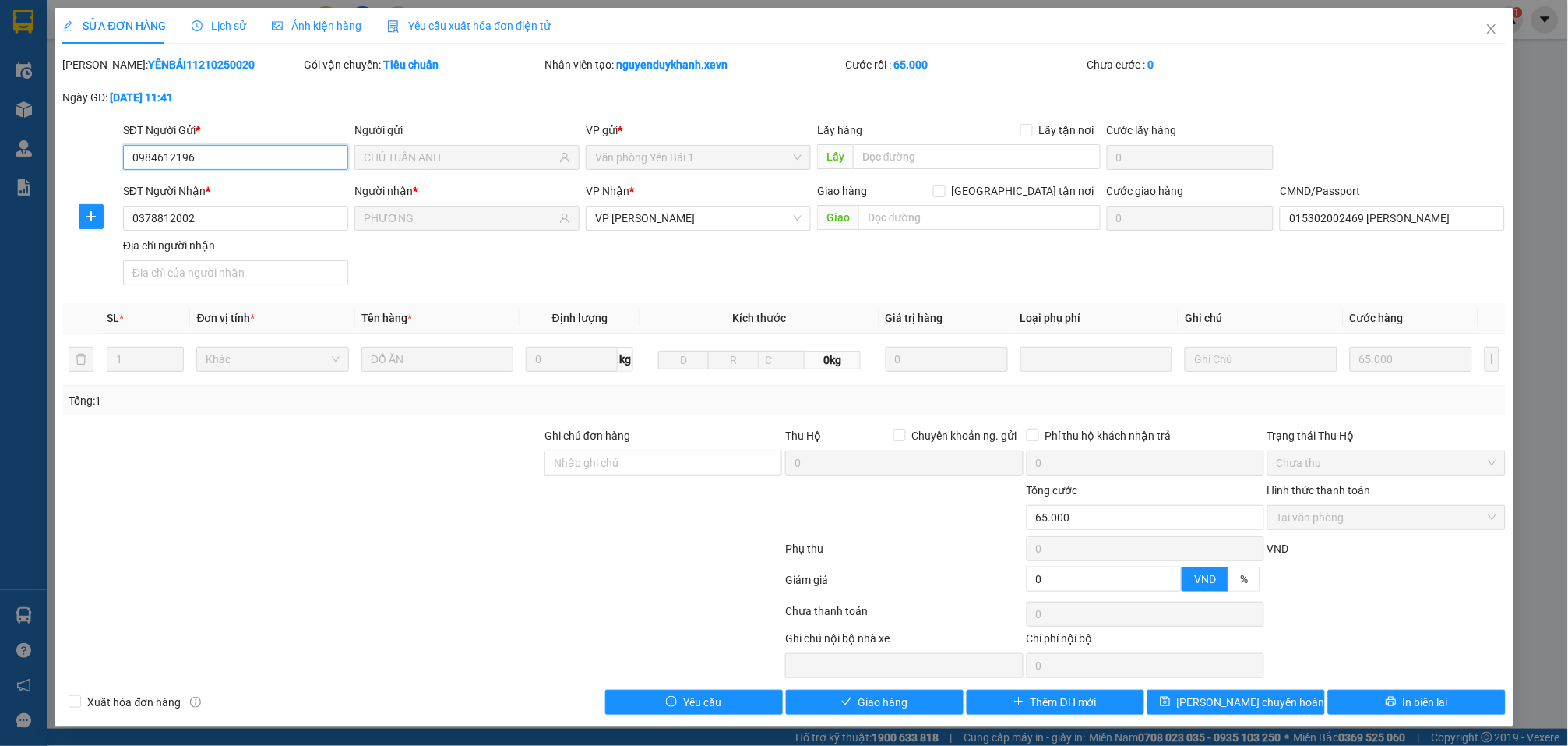
scroll to position [2, 0]
click at [899, 697] on span "Giao hàng" at bounding box center [882, 702] width 49 height 17
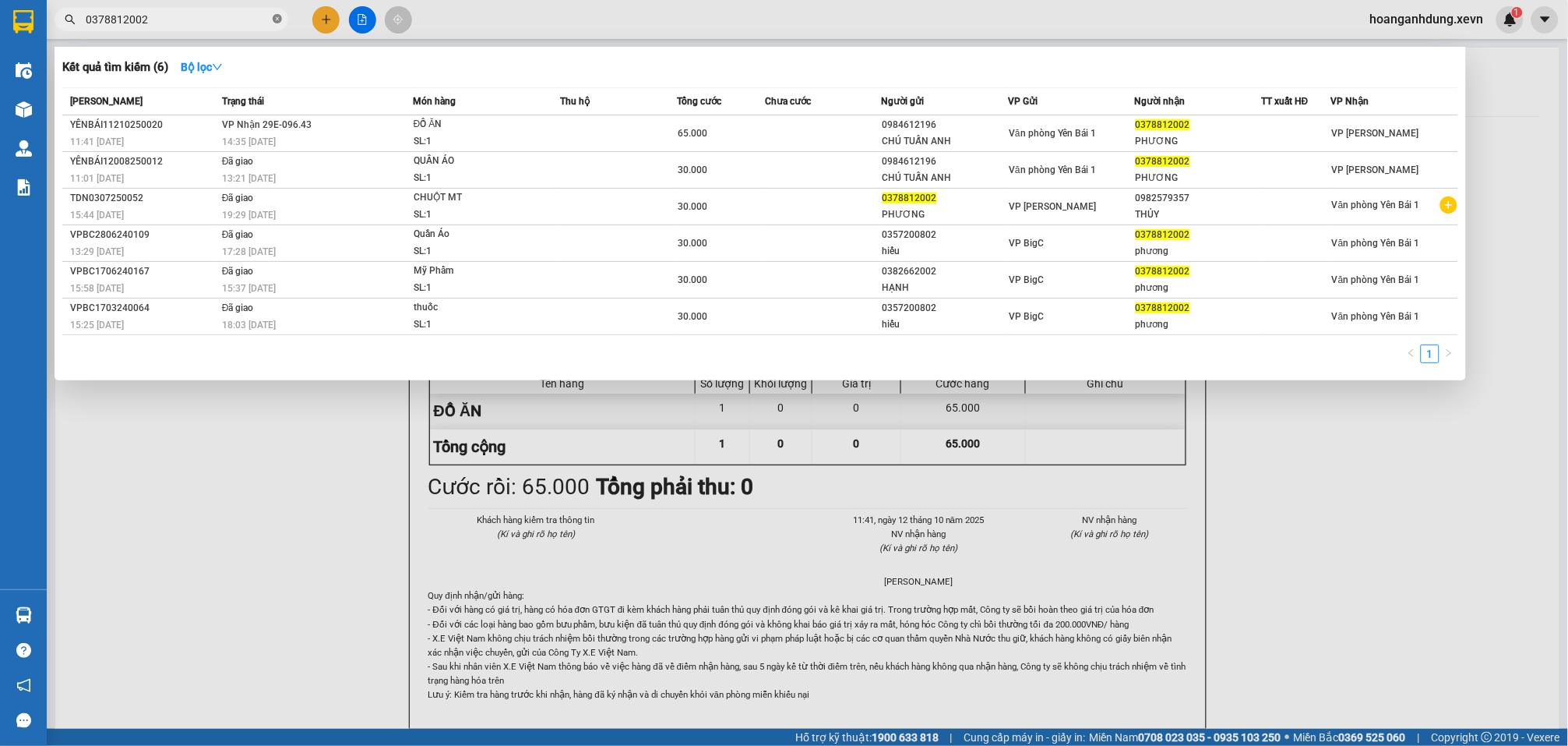
click at [274, 22] on icon "close-circle" at bounding box center [278, 18] width 10 height 10
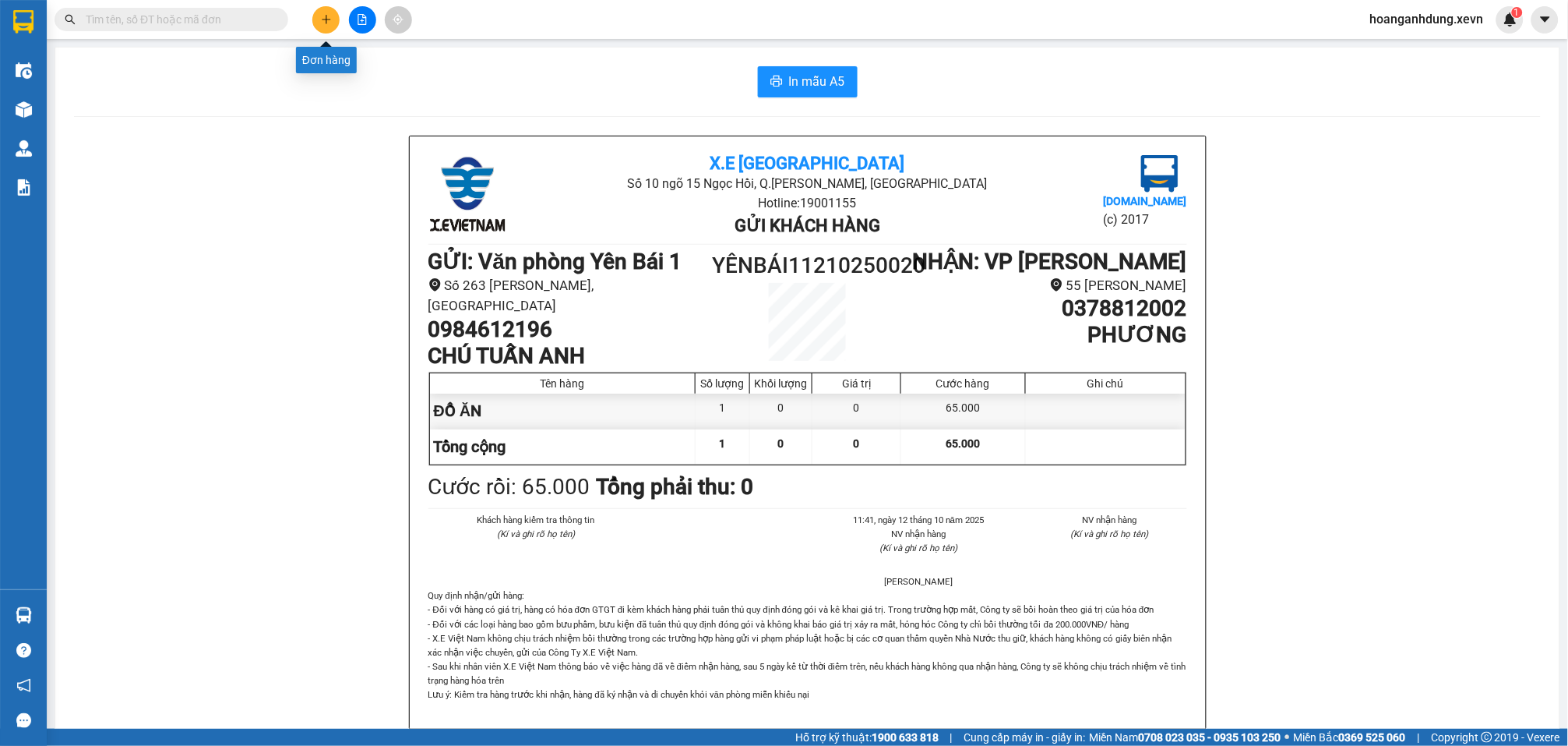
click at [328, 14] on icon "plus" at bounding box center [325, 18] width 11 height 11
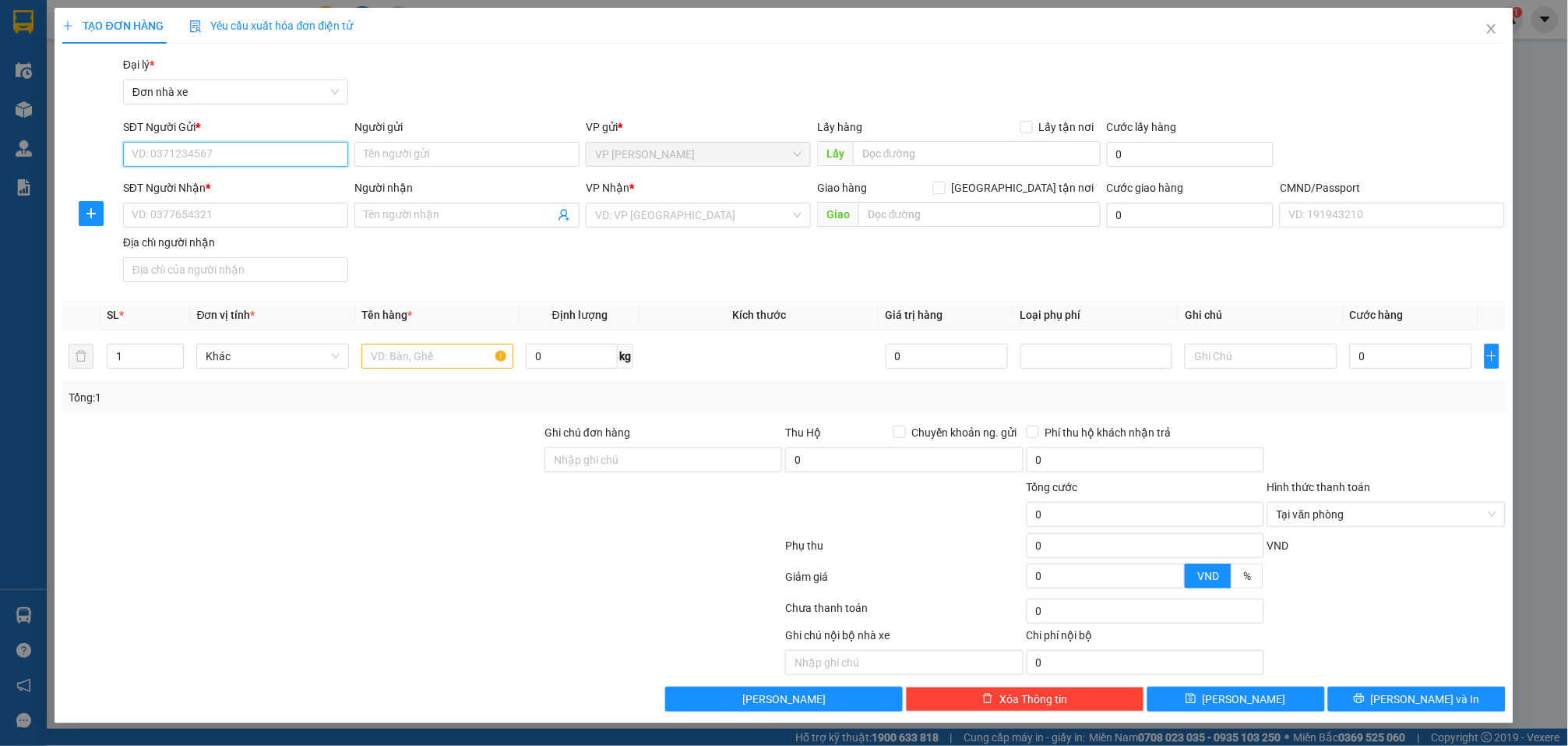
click at [302, 148] on input "SĐT Người Gửi *" at bounding box center [235, 154] width 225 height 25
click at [292, 178] on div "0852386333 - OAI" at bounding box center [235, 186] width 206 height 17
type input "0852386333"
type input "OAI"
type input "0916725705"
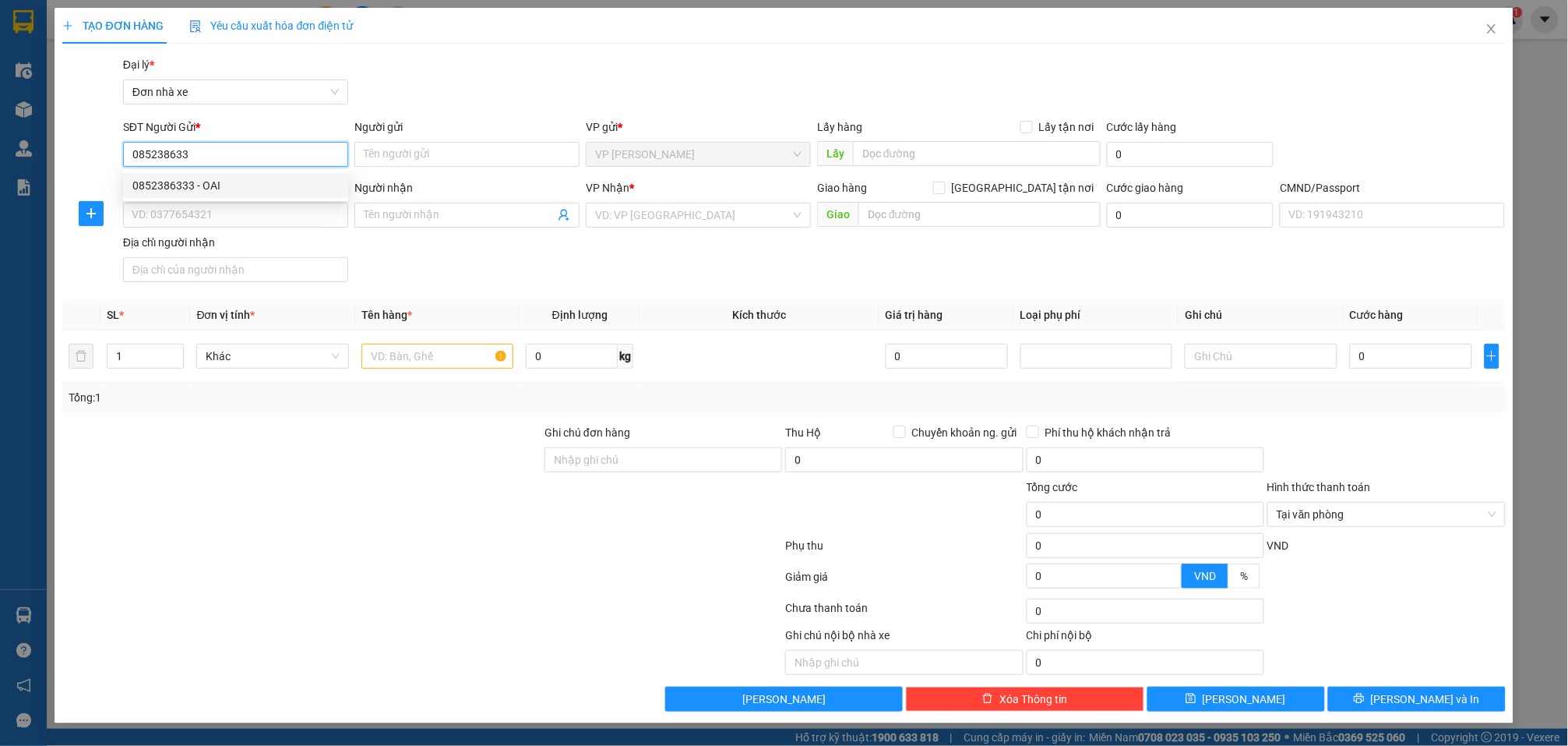
type input "QUÁCH BÌNH"
type input "015308003739 LÝ MỸ HẠNH"
type input "0852386333"
click at [420, 358] on input "text" at bounding box center [437, 357] width 152 height 25
type input "V"
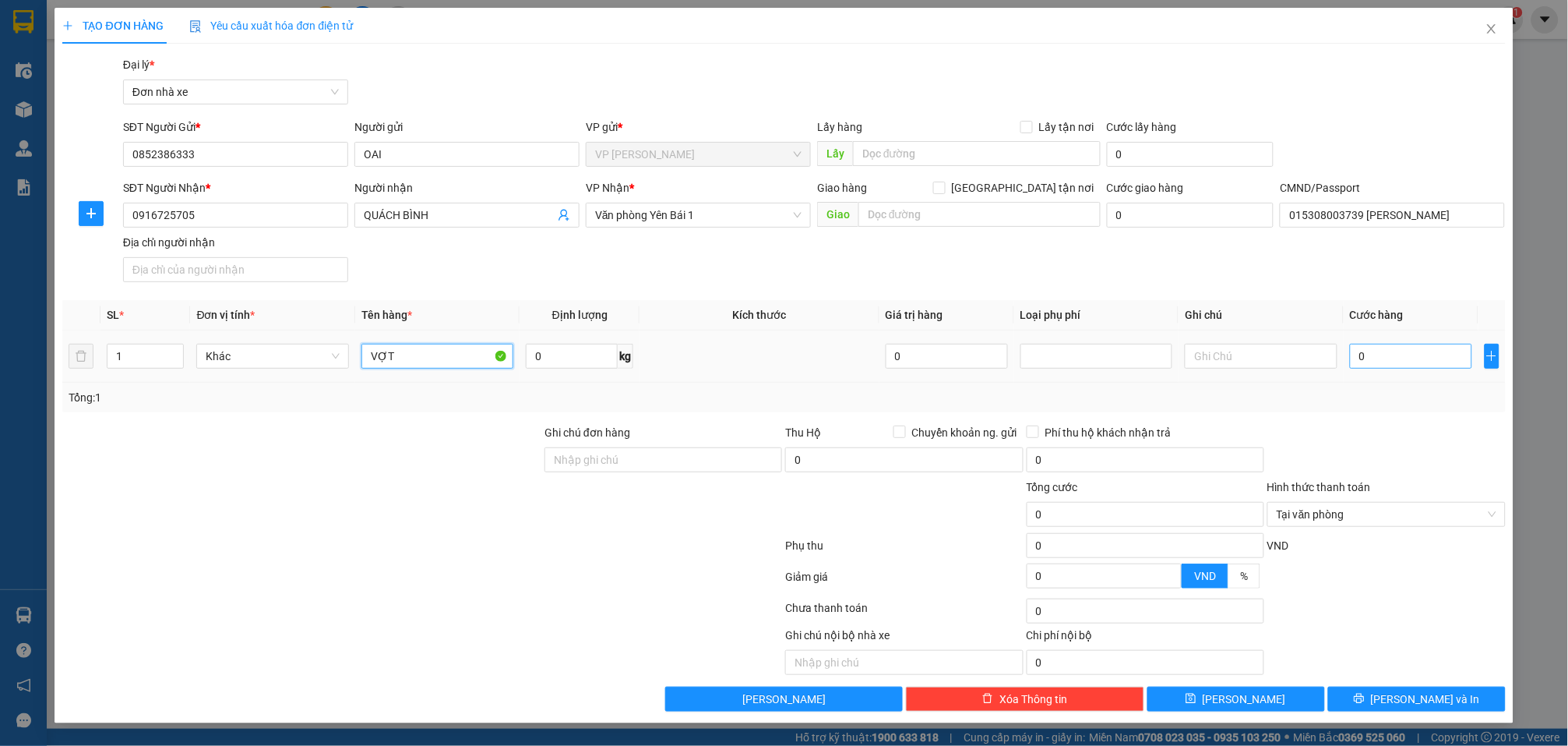
type input "VỢT"
click at [1423, 360] on input "0" at bounding box center [1411, 357] width 122 height 25
type input "3"
type input "35"
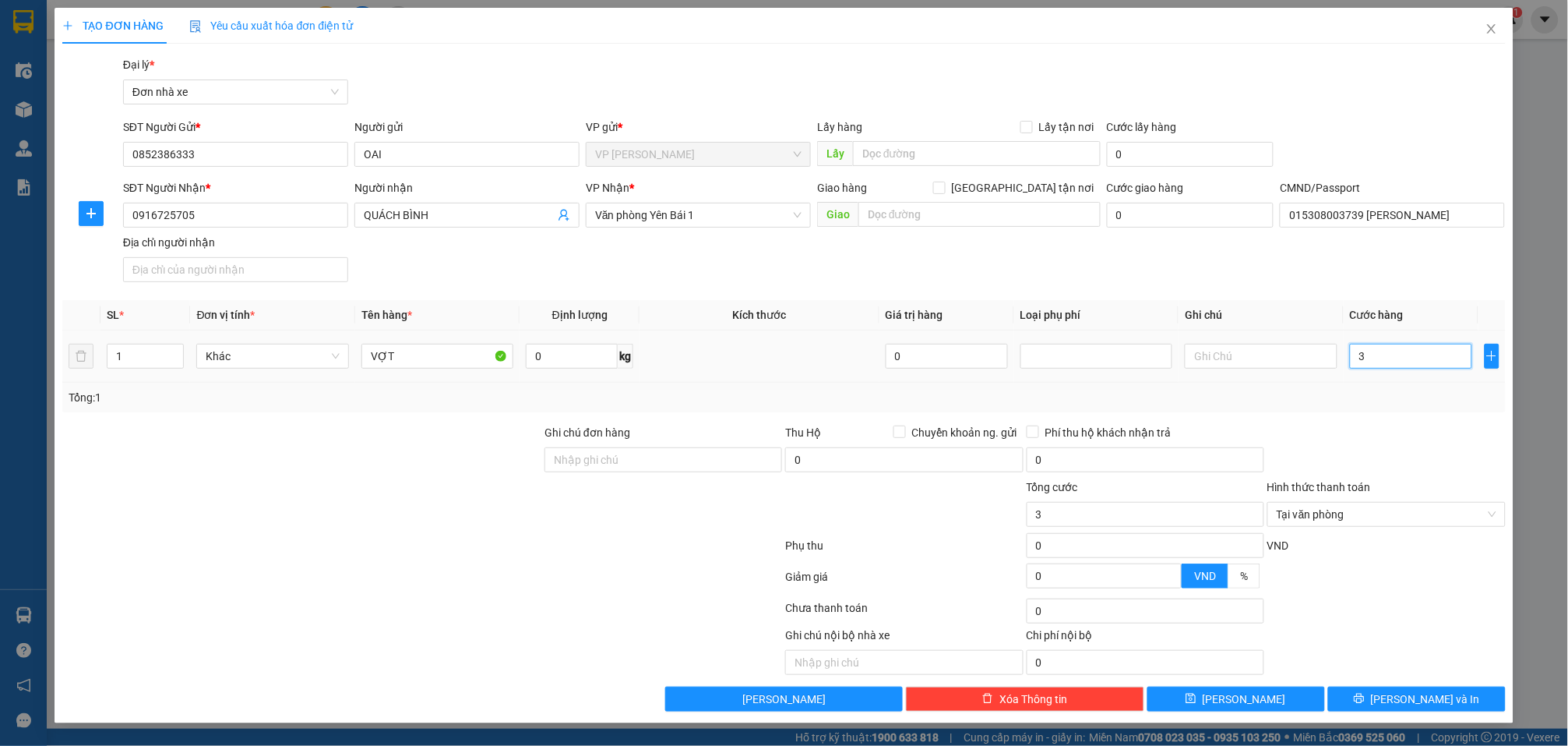
type input "35"
type input "3"
type input "30"
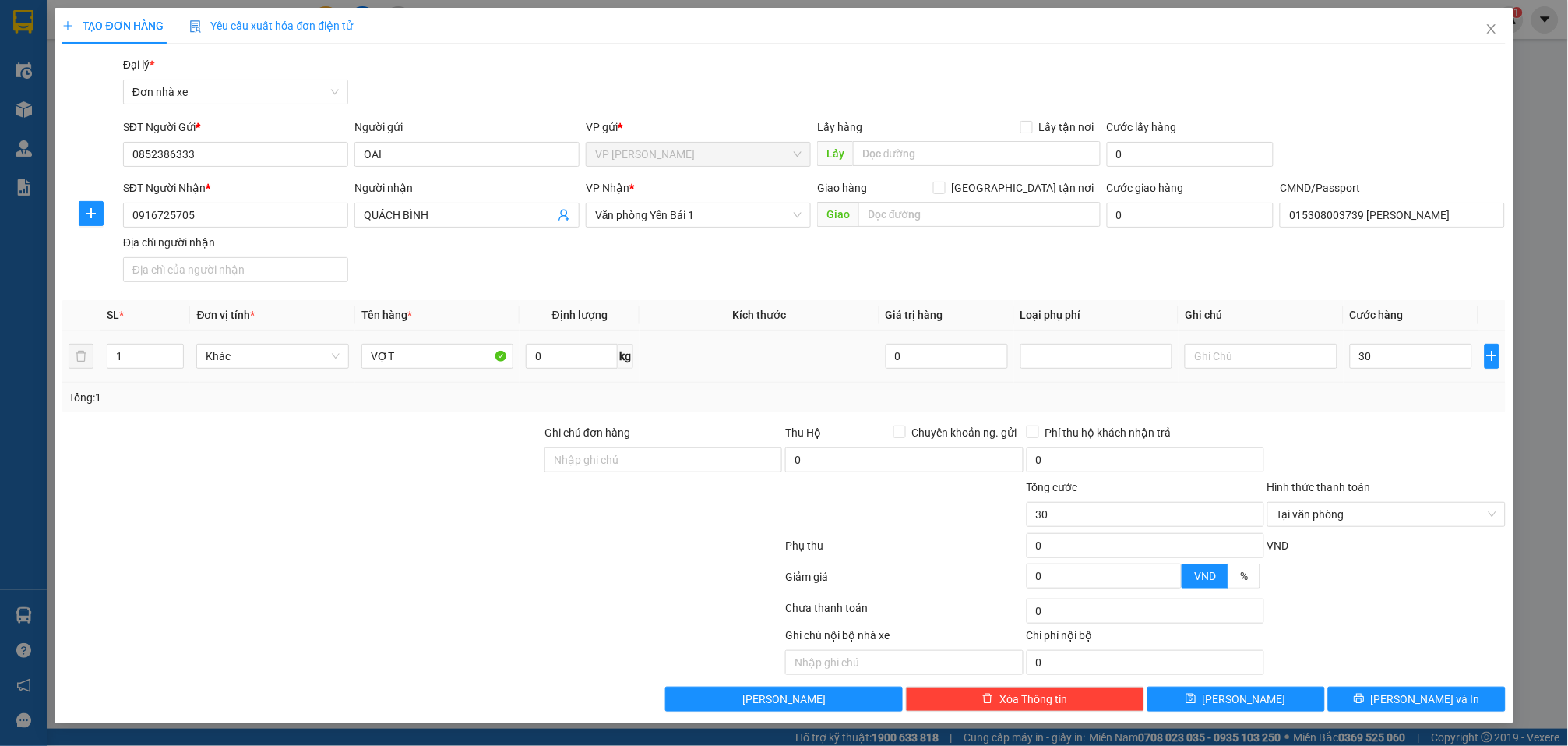
type input "30.000"
click at [1404, 462] on div at bounding box center [1386, 451] width 241 height 54
type input "30.000"
click at [1410, 692] on button "[PERSON_NAME] và In" at bounding box center [1417, 699] width 177 height 25
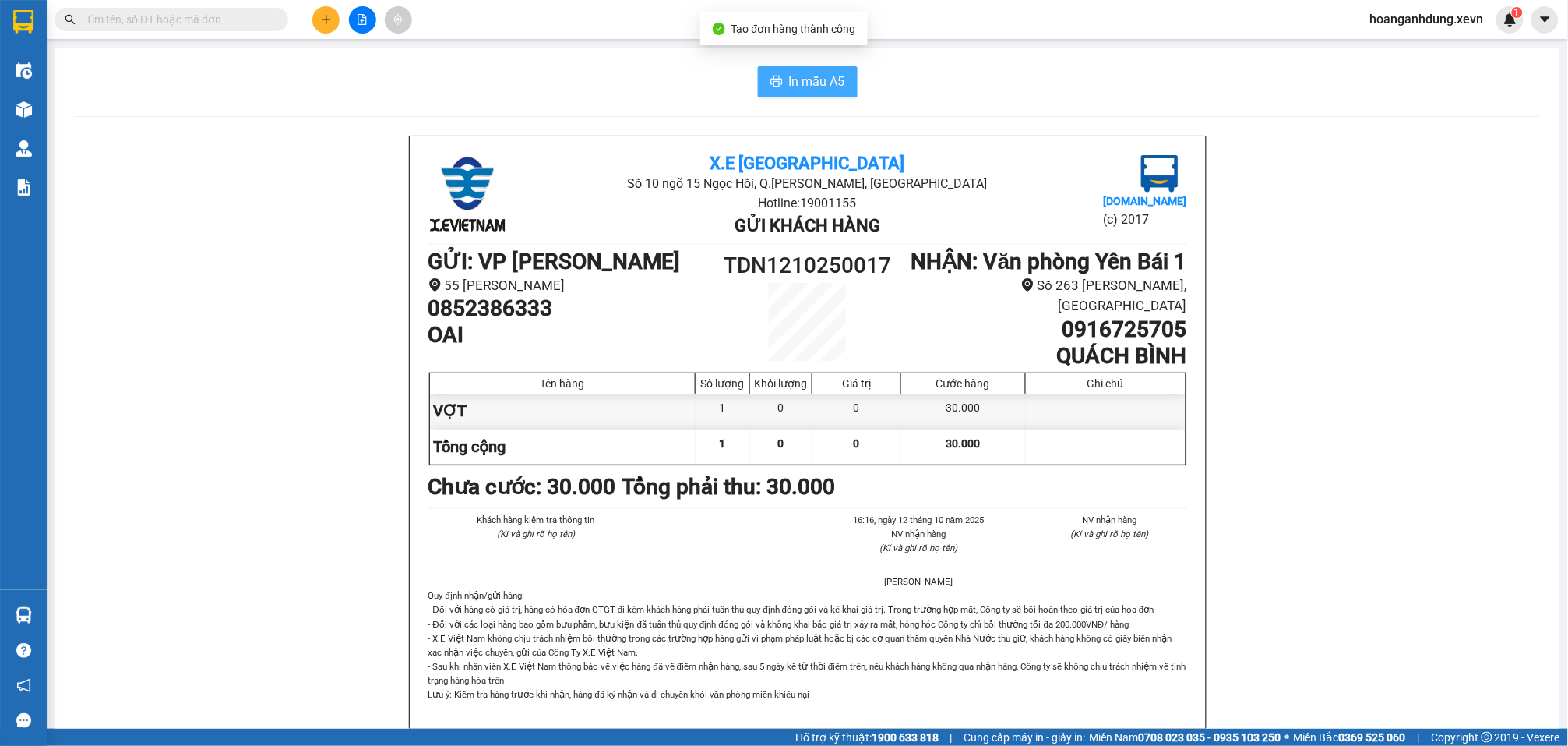
click at [817, 82] on span "In mẫu A5" at bounding box center [817, 81] width 56 height 19
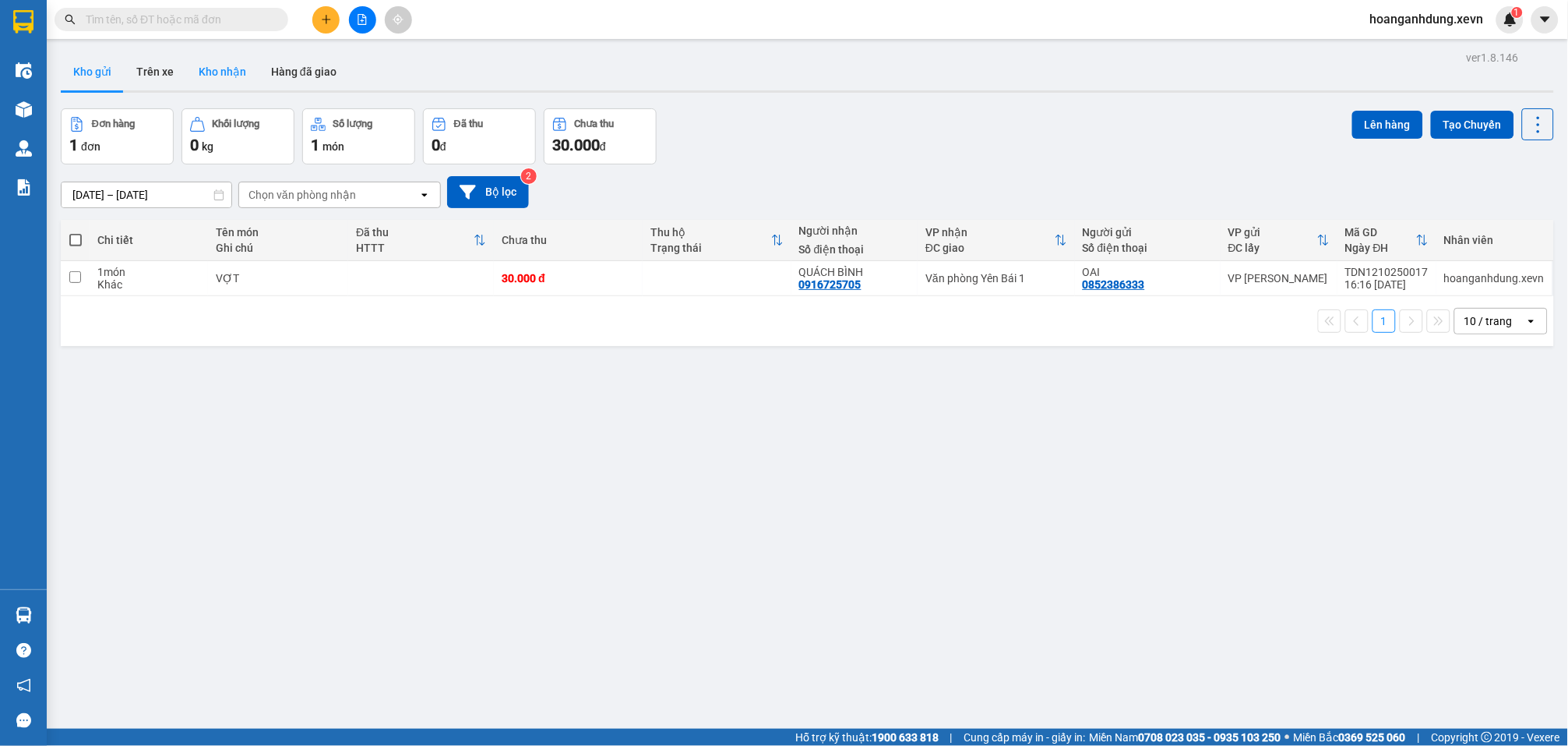
click at [221, 72] on button "Kho nhận" at bounding box center [222, 72] width 73 height 38
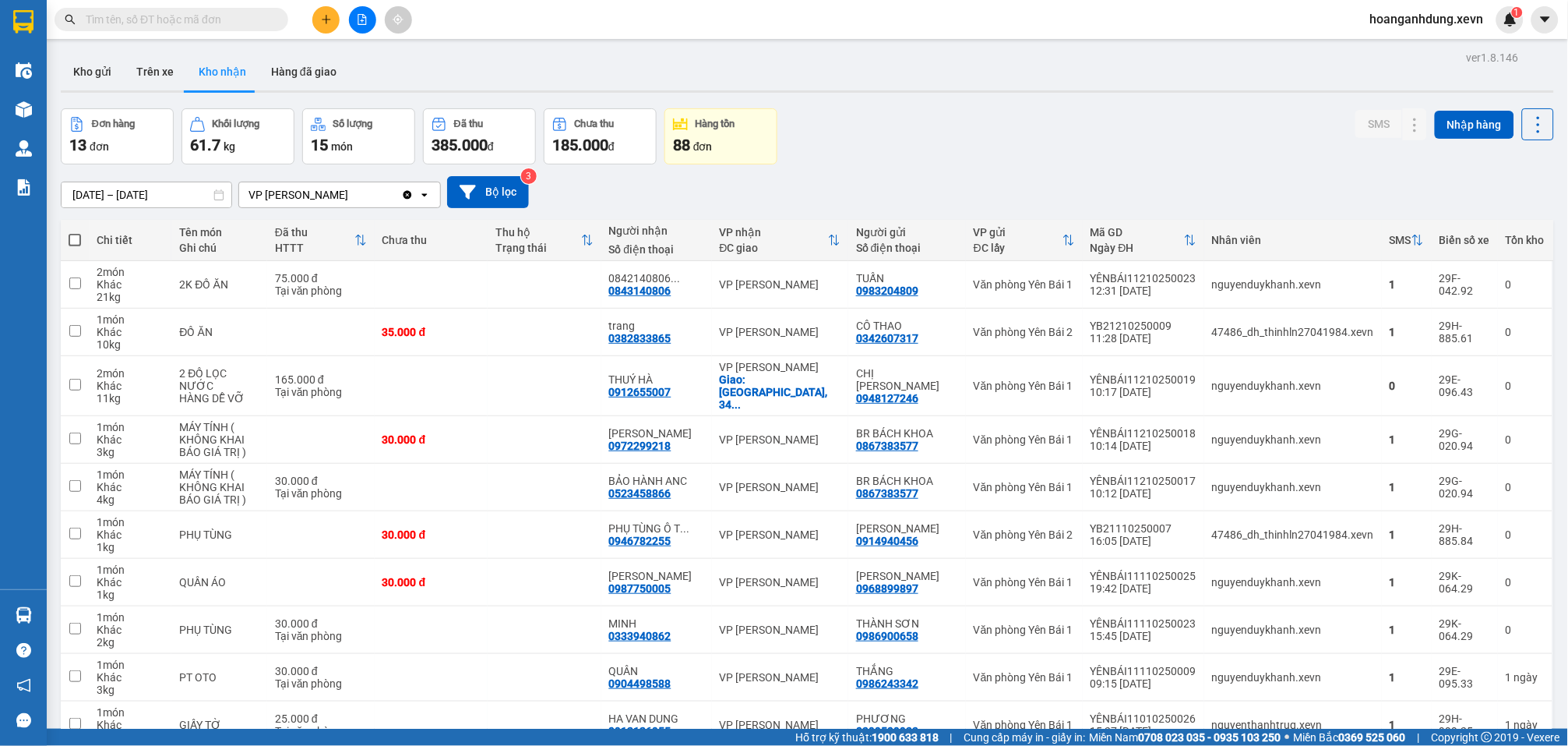
click at [924, 137] on div "Đơn hàng 13 đơn Khối lượng 61.7 kg Số lượng 15 món Đã thu 385.000 đ Chưa thu 18…" at bounding box center [808, 137] width 1493 height 56
click at [1441, 287] on icon at bounding box center [1446, 284] width 11 height 11
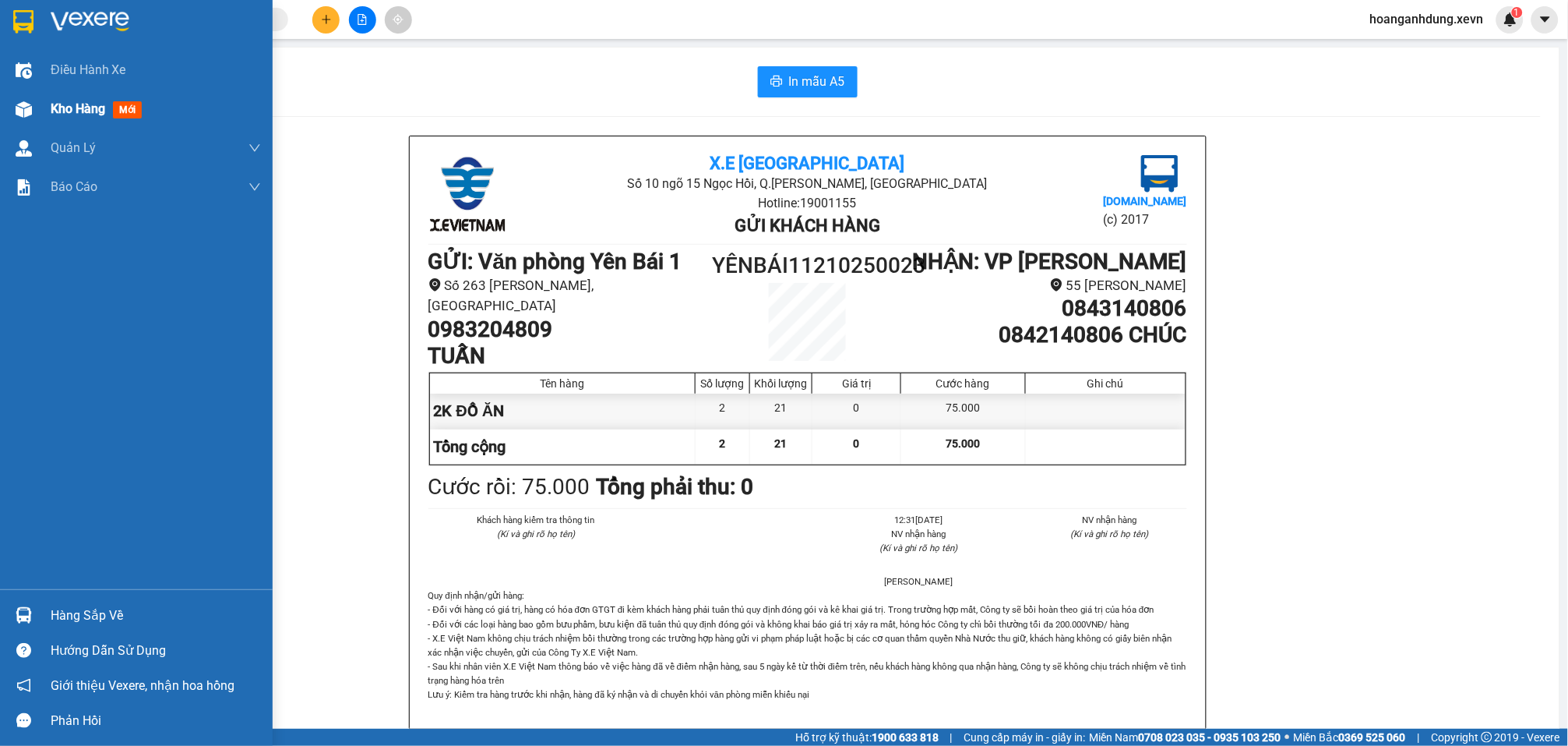
click at [105, 111] on span "Kho hàng" at bounding box center [77, 109] width 54 height 15
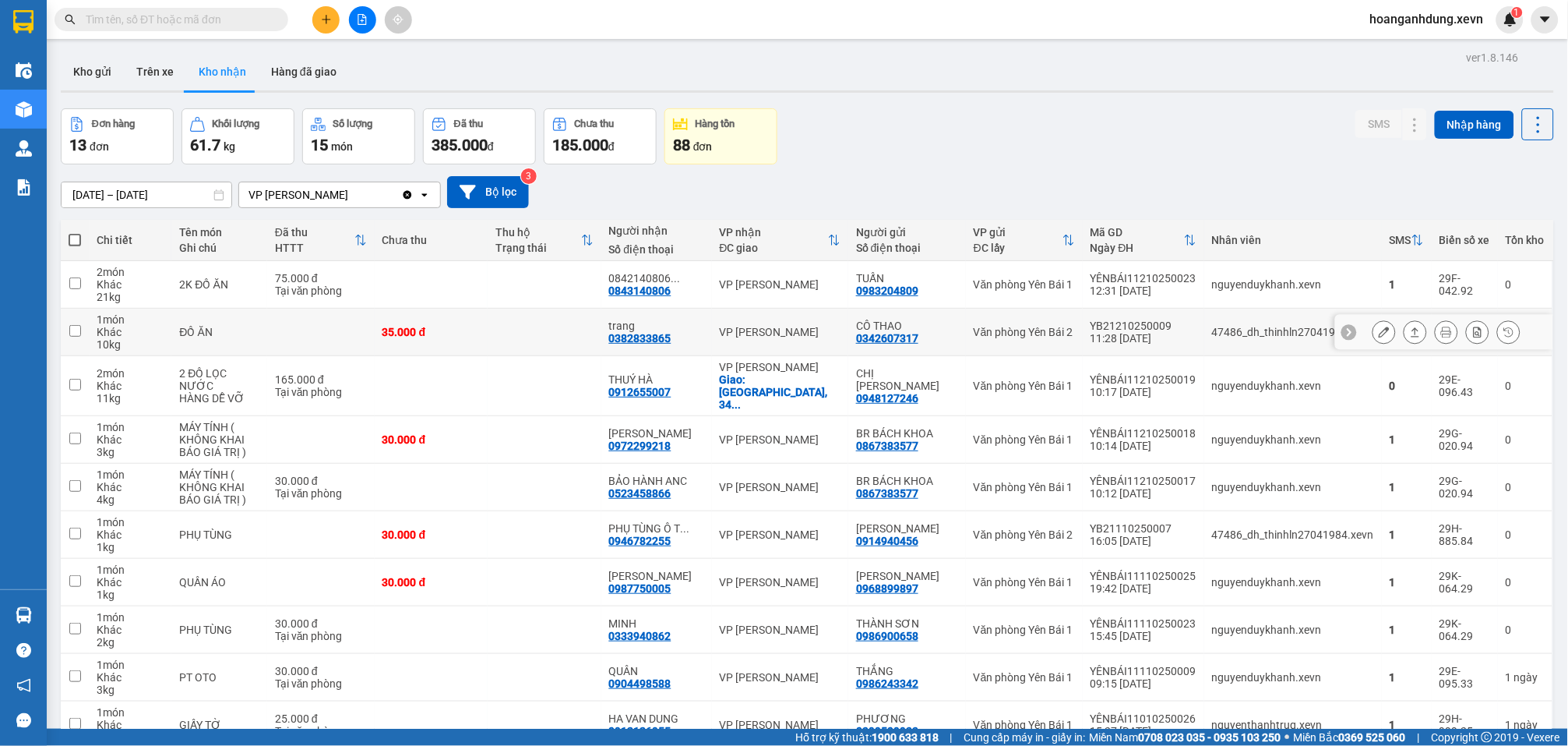
click at [1441, 332] on icon at bounding box center [1446, 331] width 11 height 11
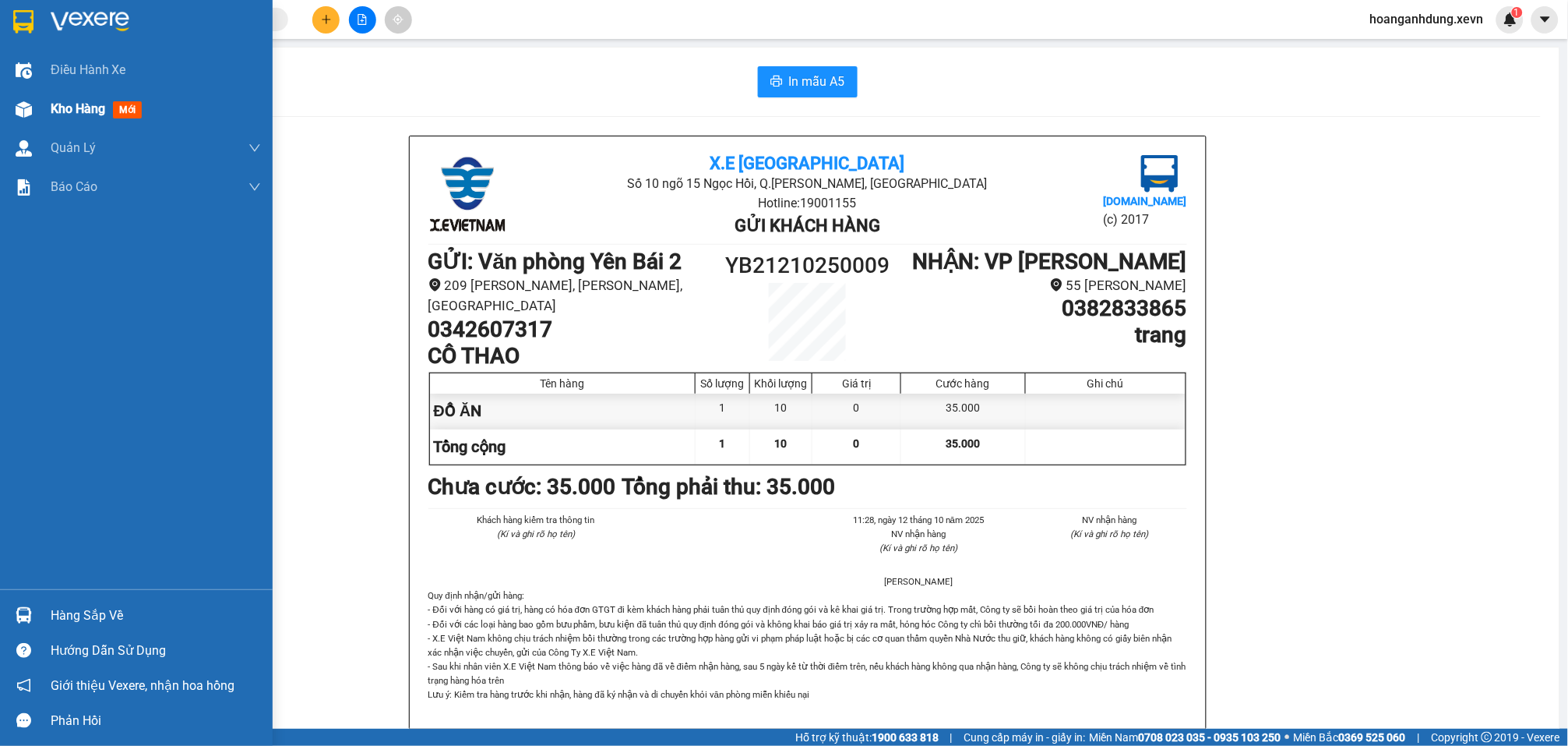
click at [62, 106] on span "Kho hàng" at bounding box center [77, 109] width 54 height 15
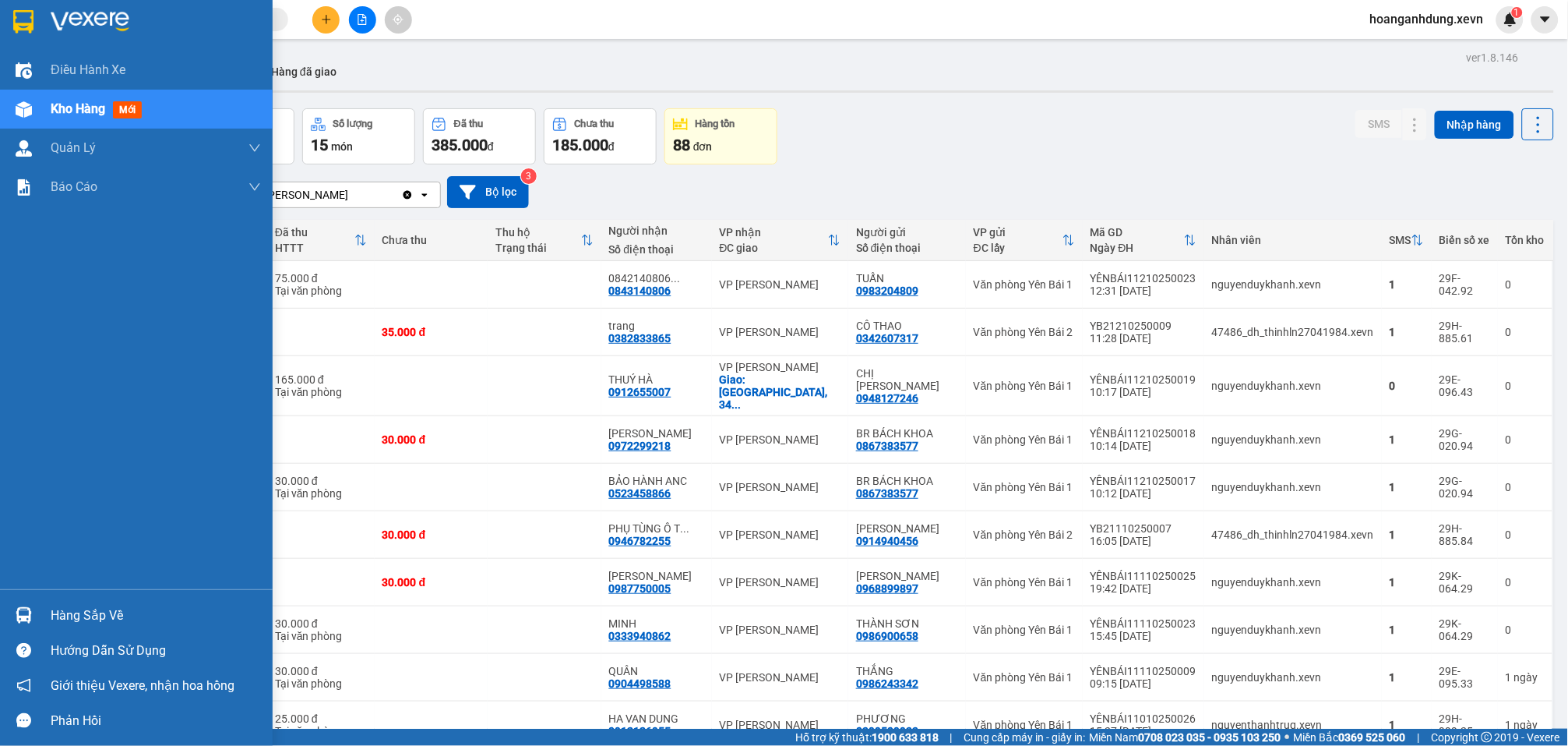
click at [131, 593] on div "Hàng sắp về Hướng dẫn sử dụng Giới thiệu Vexere, nhận hoa hồng Phản hồi" at bounding box center [137, 664] width 273 height 149
click at [135, 610] on div "Hàng sắp về" at bounding box center [155, 615] width 210 height 23
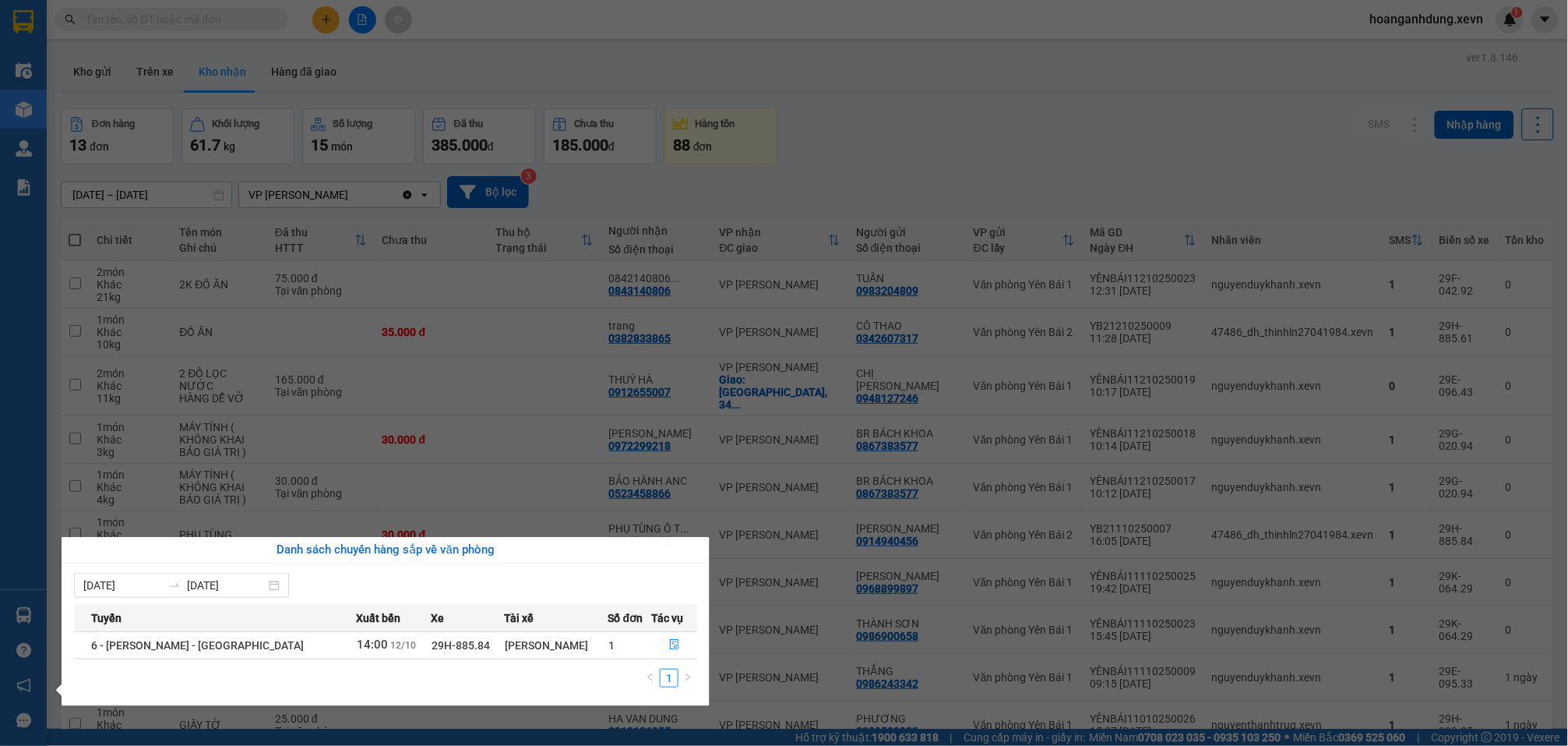
click at [875, 109] on section "Kết quả tìm kiếm ( 6 ) Bộ lọc Mã ĐH Trạng thái Món hàng Thu hộ Tổng cước Chưa c…" at bounding box center [784, 373] width 1568 height 746
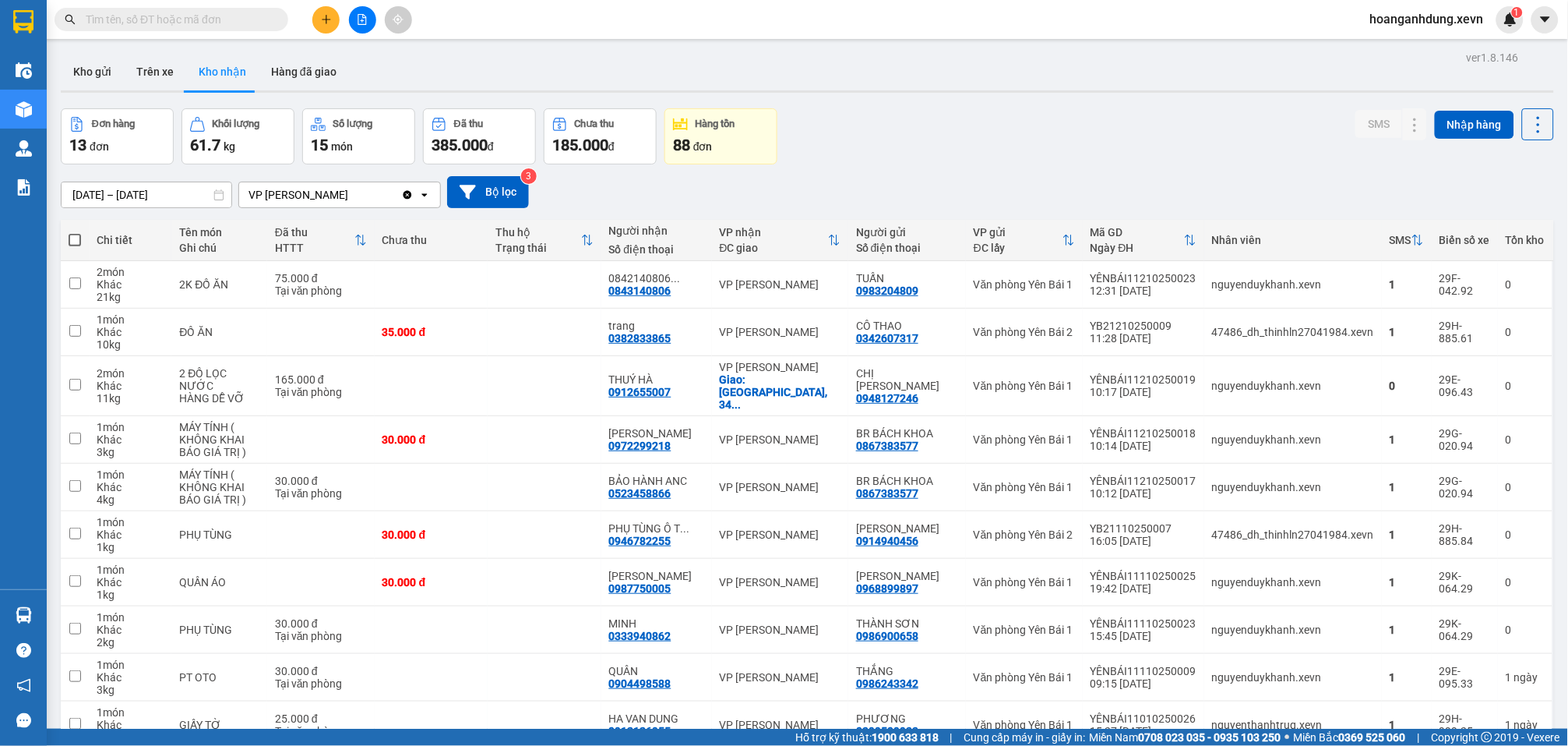
click at [213, 22] on input "text" at bounding box center [177, 19] width 184 height 17
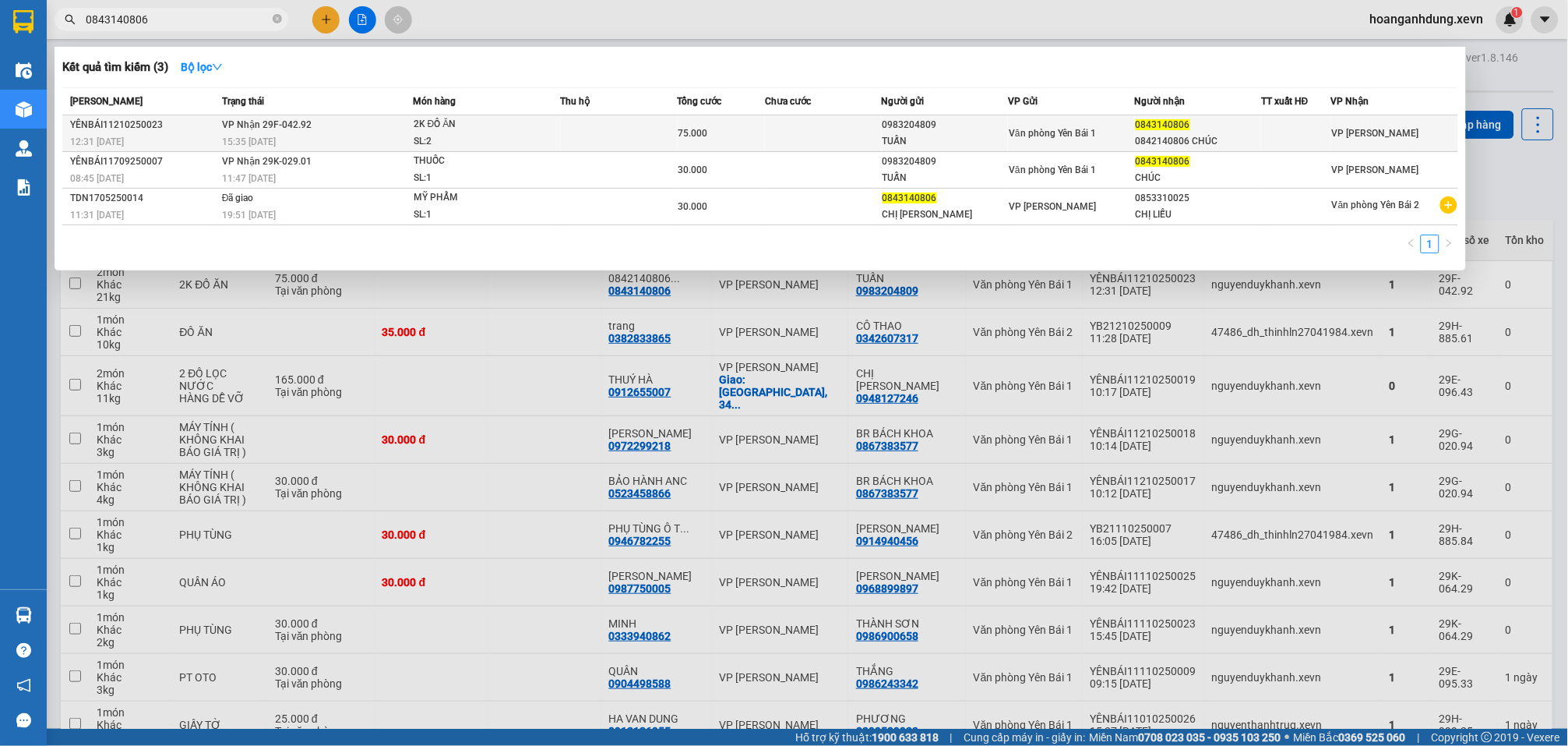
type input "0843140806"
click at [617, 137] on td at bounding box center [619, 134] width 117 height 37
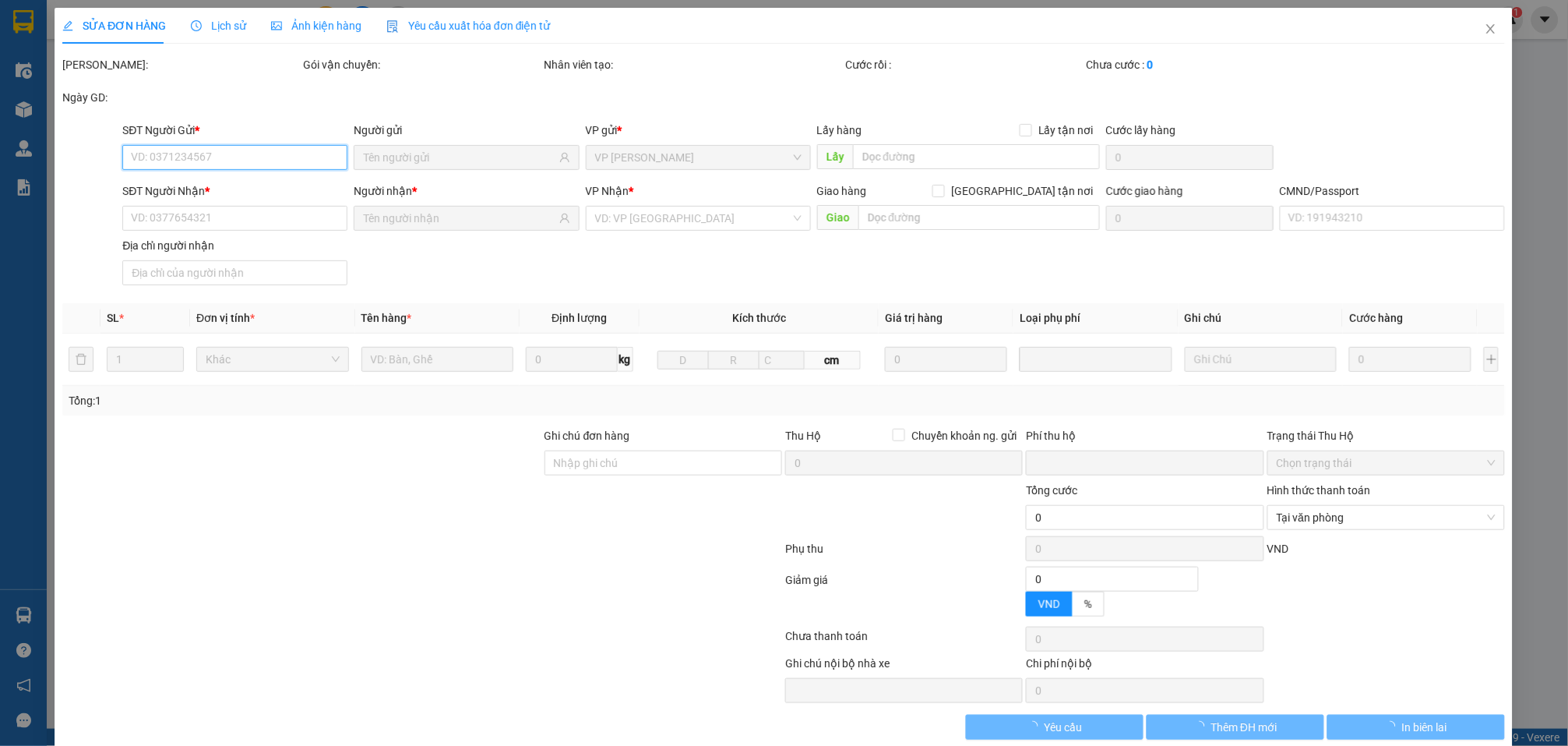
type input "0983204809"
type input "TUẤN"
type input "0843140806"
type input "0842140806 CHÚC"
type input "0"
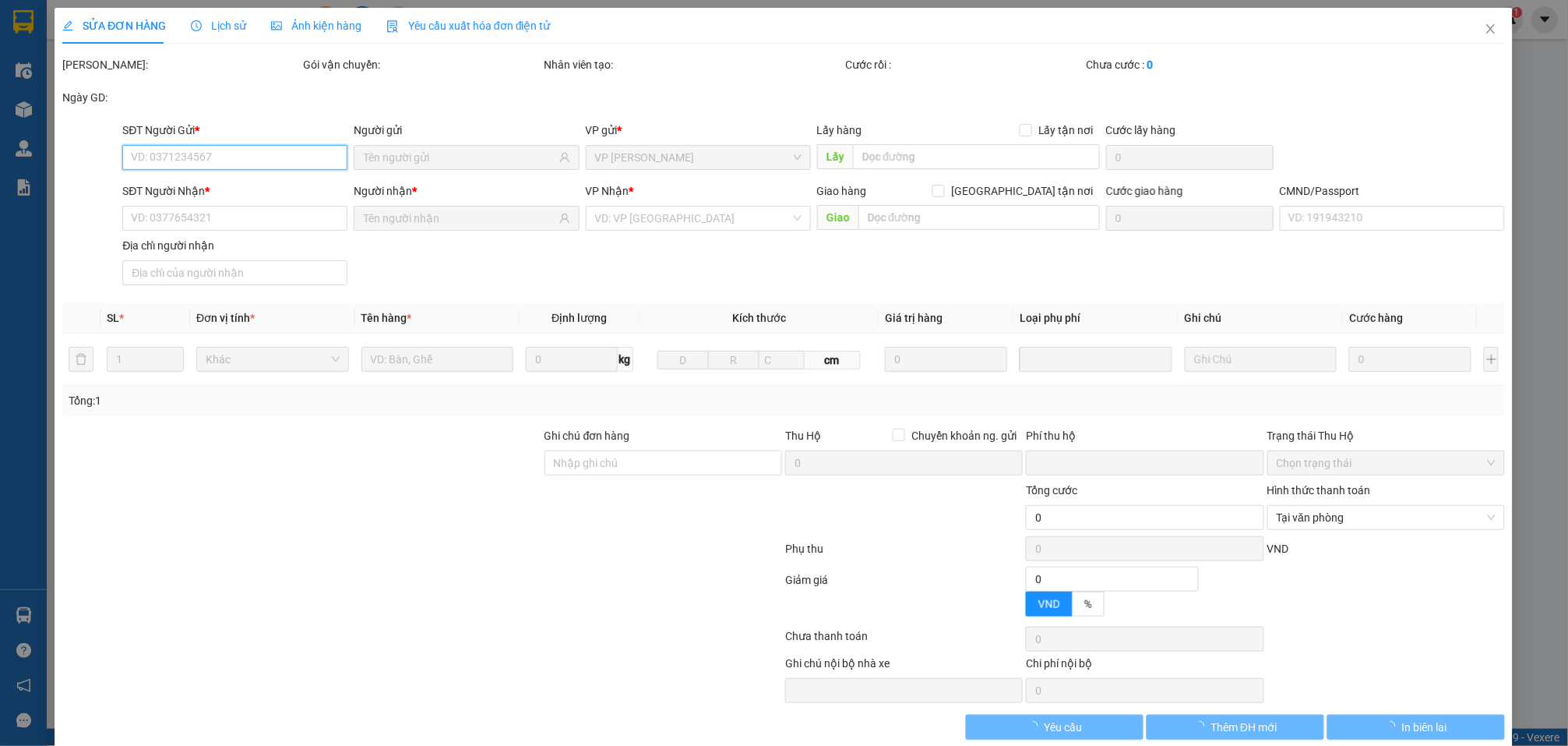
type input "75.000"
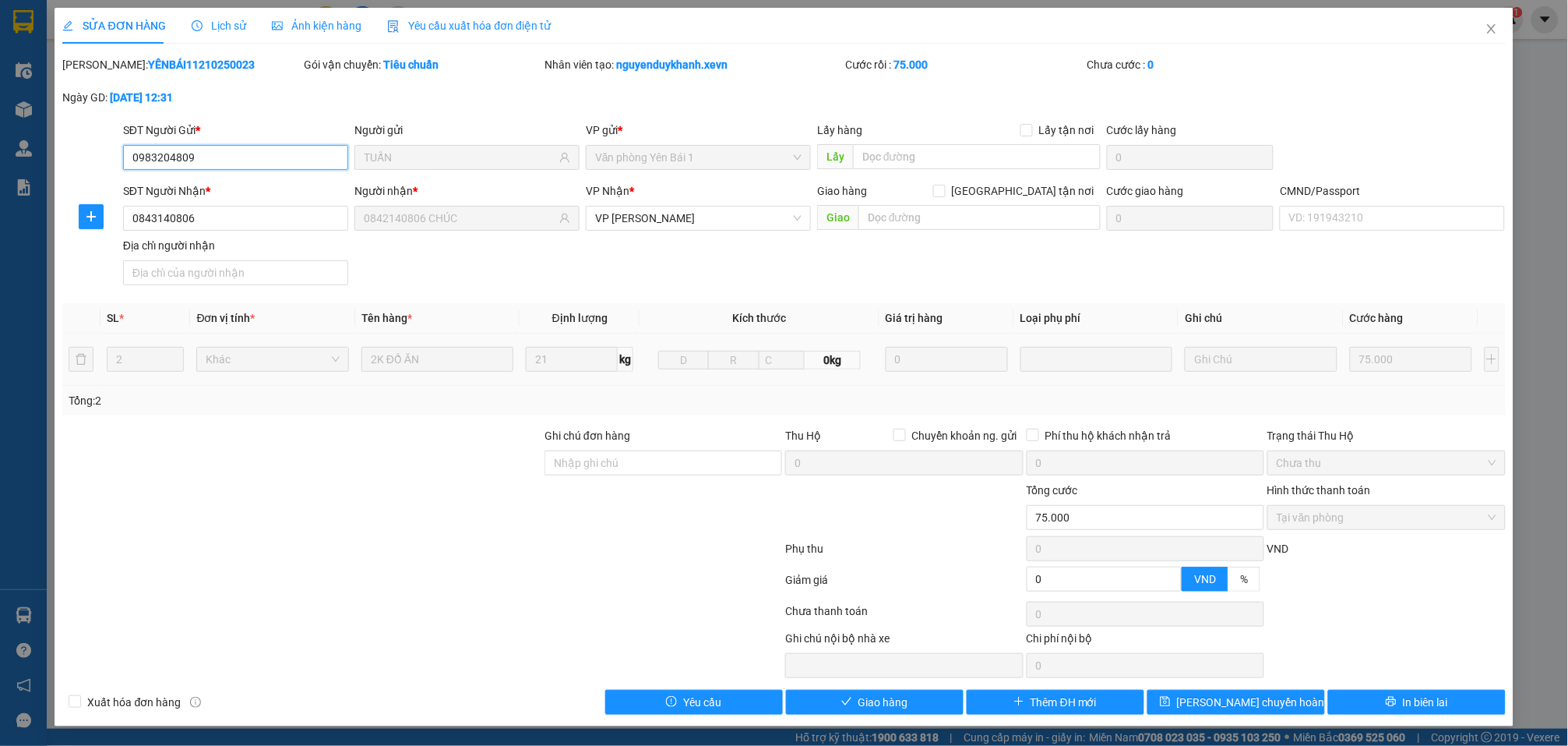
scroll to position [2, 0]
click at [903, 711] on button "Giao hàng" at bounding box center [875, 702] width 177 height 25
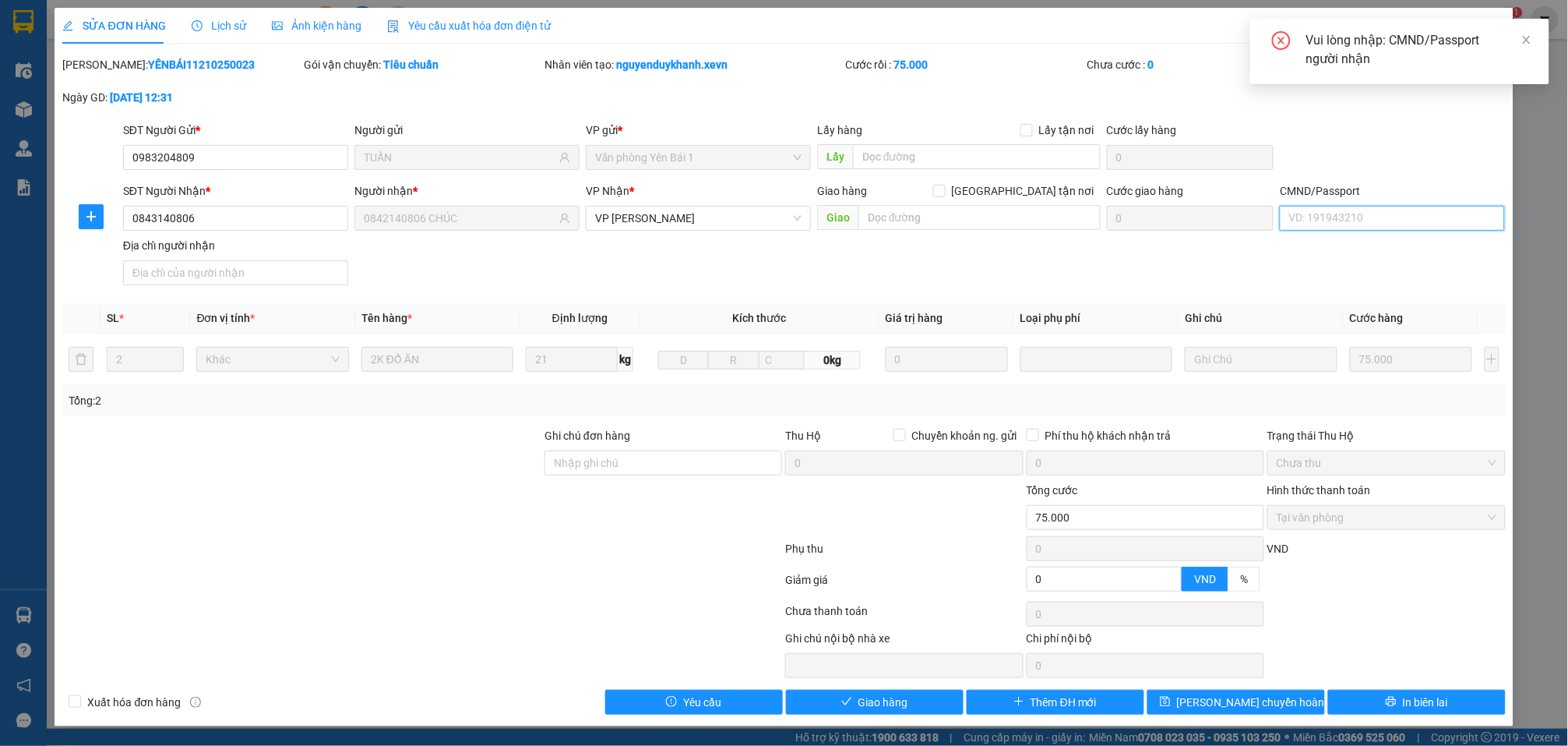
click at [1295, 226] on input "CMND/Passport" at bounding box center [1393, 218] width 225 height 25
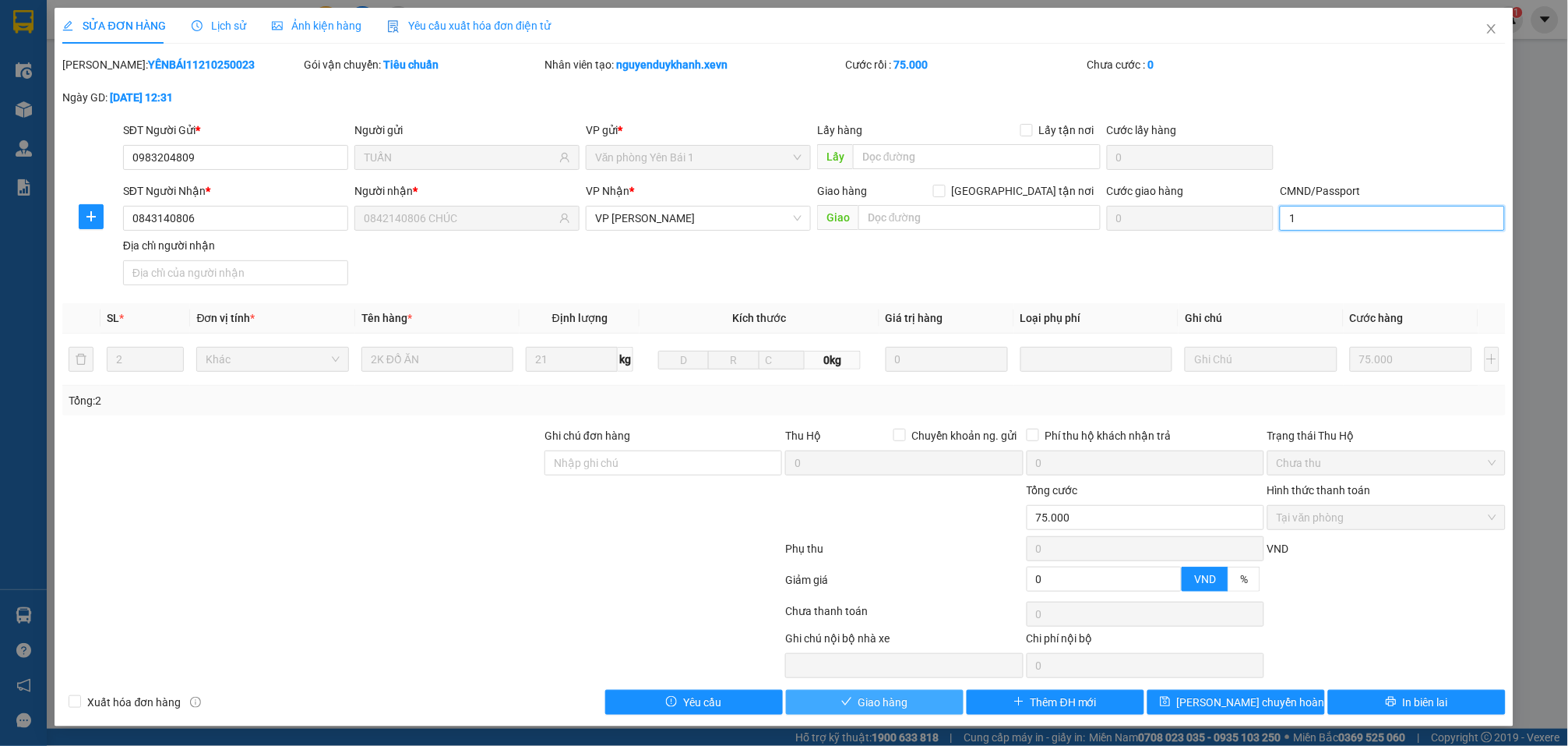
type input "1"
click at [921, 701] on button "Giao hàng" at bounding box center [875, 702] width 177 height 25
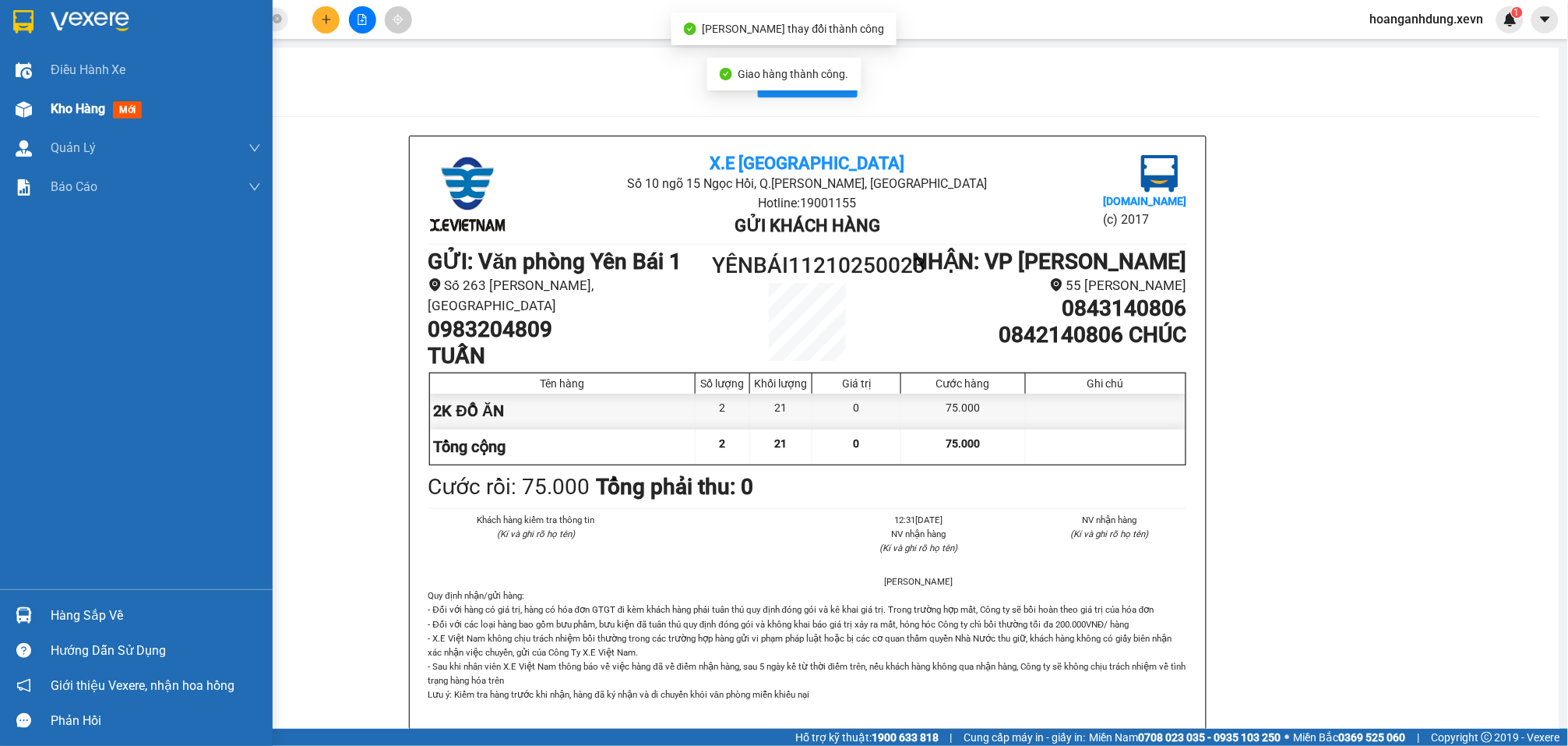
click at [81, 106] on span "Kho hàng" at bounding box center [77, 109] width 54 height 15
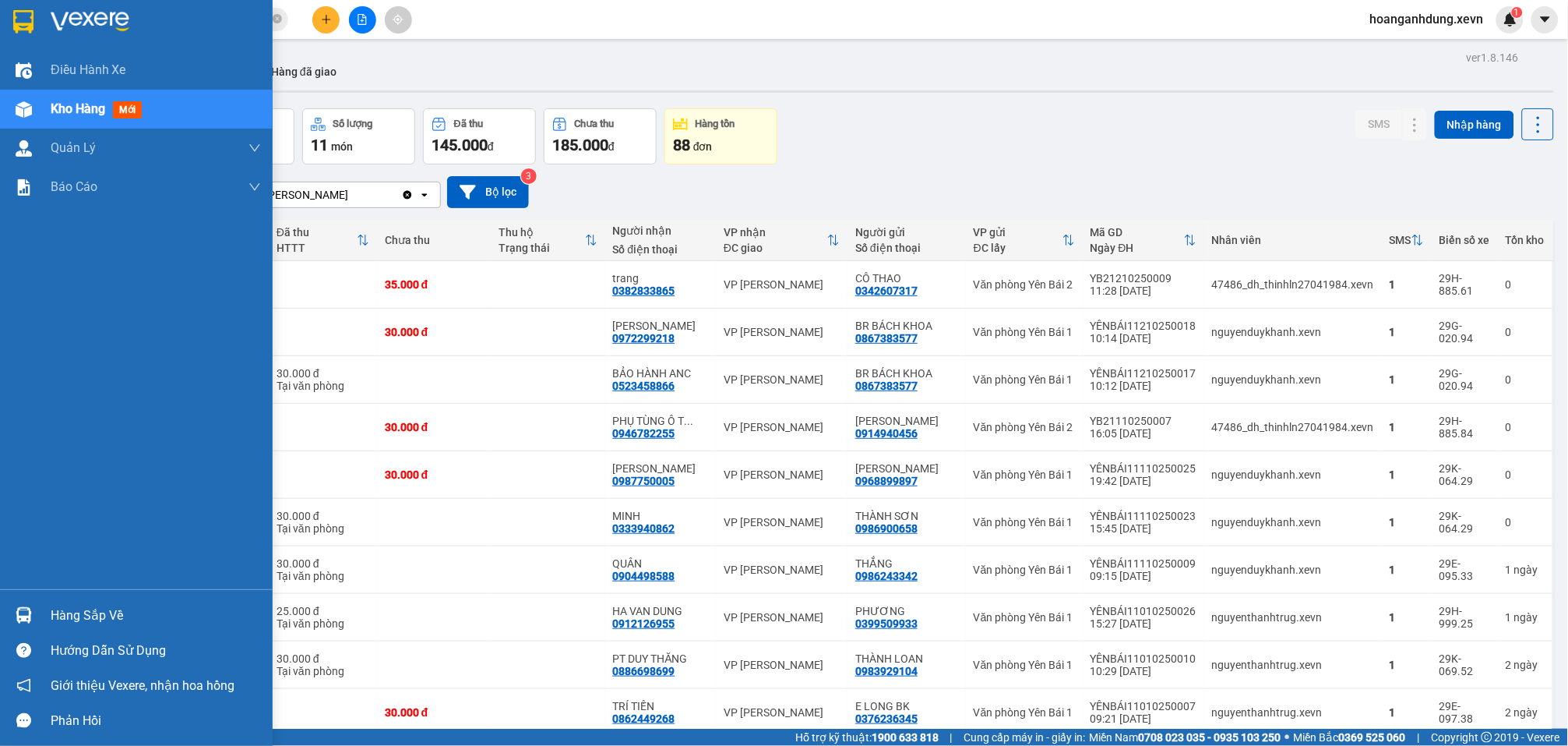
click at [116, 618] on div "Hàng sắp về" at bounding box center [155, 615] width 210 height 23
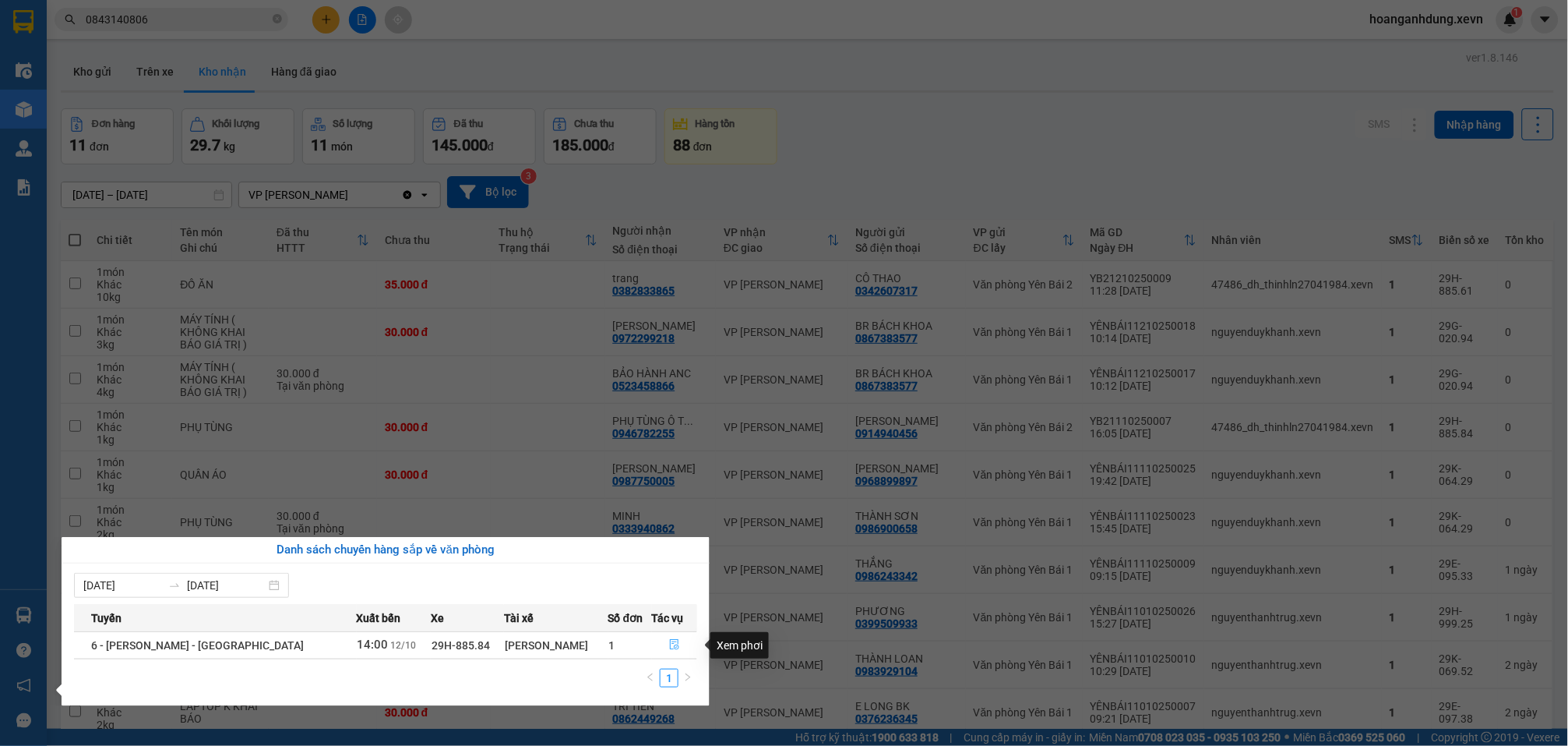
click at [669, 647] on icon "file-done" at bounding box center [674, 644] width 11 height 11
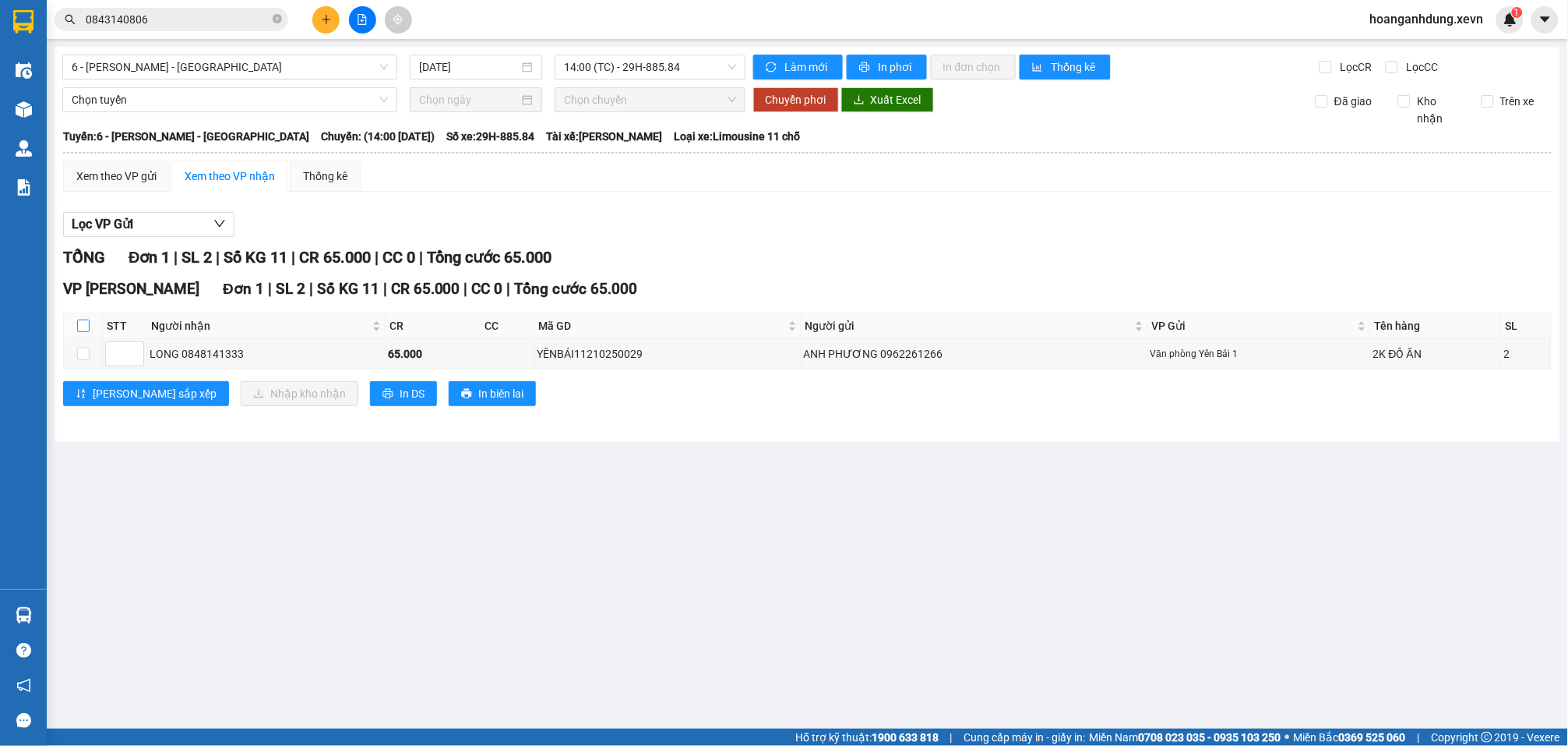
drag, startPoint x: 81, startPoint y: 310, endPoint x: 94, endPoint y: 317, distance: 14.8
click at [81, 320] on input "checkbox" at bounding box center [83, 326] width 13 height 13
checkbox input "true"
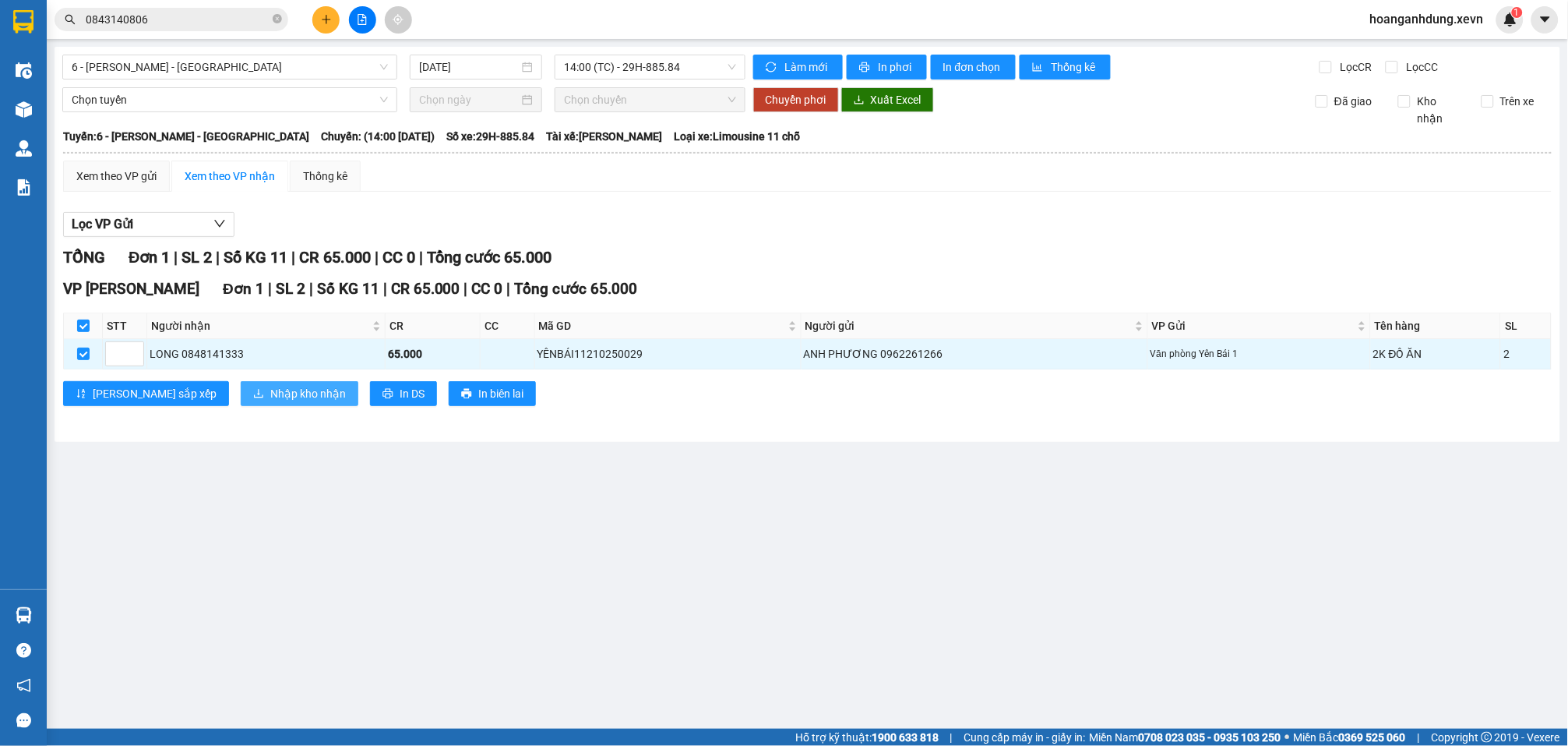
click at [270, 385] on span "Nhập kho nhận" at bounding box center [308, 393] width 76 height 17
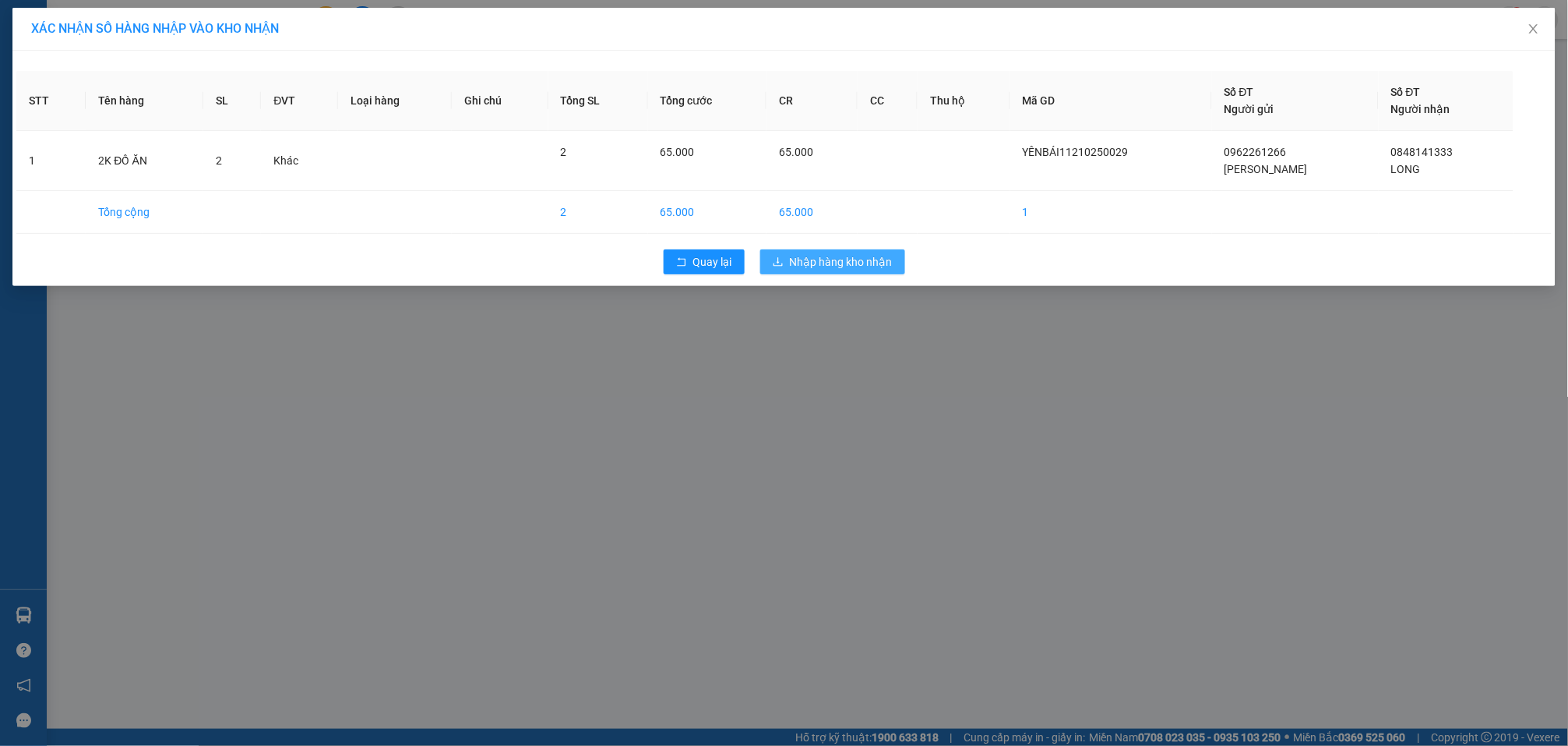
click at [839, 262] on span "Nhập hàng kho nhận" at bounding box center [842, 262] width 103 height 17
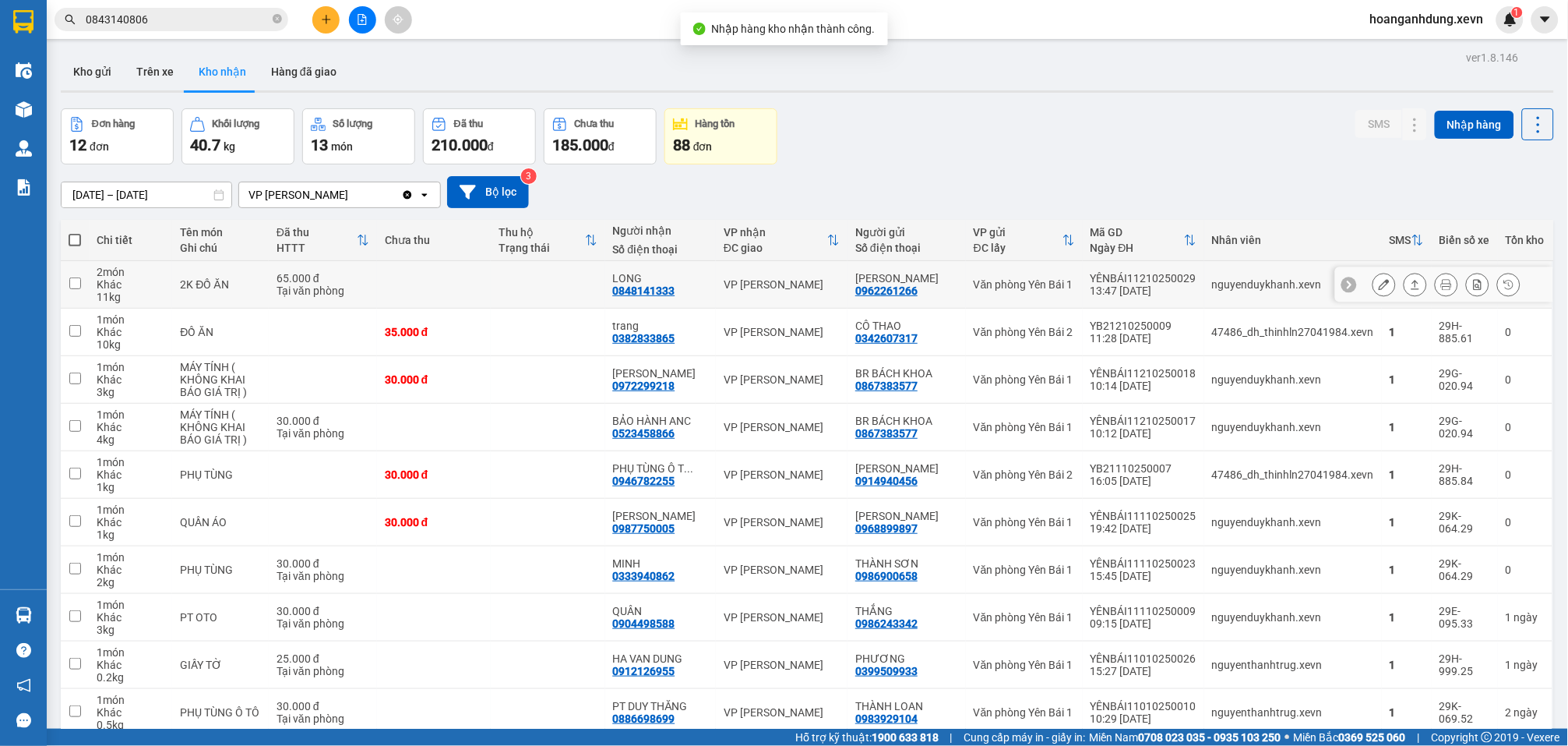
click at [1036, 281] on div "Văn phòng Yên Bái 1" at bounding box center [1025, 284] width 102 height 13
checkbox input "true"
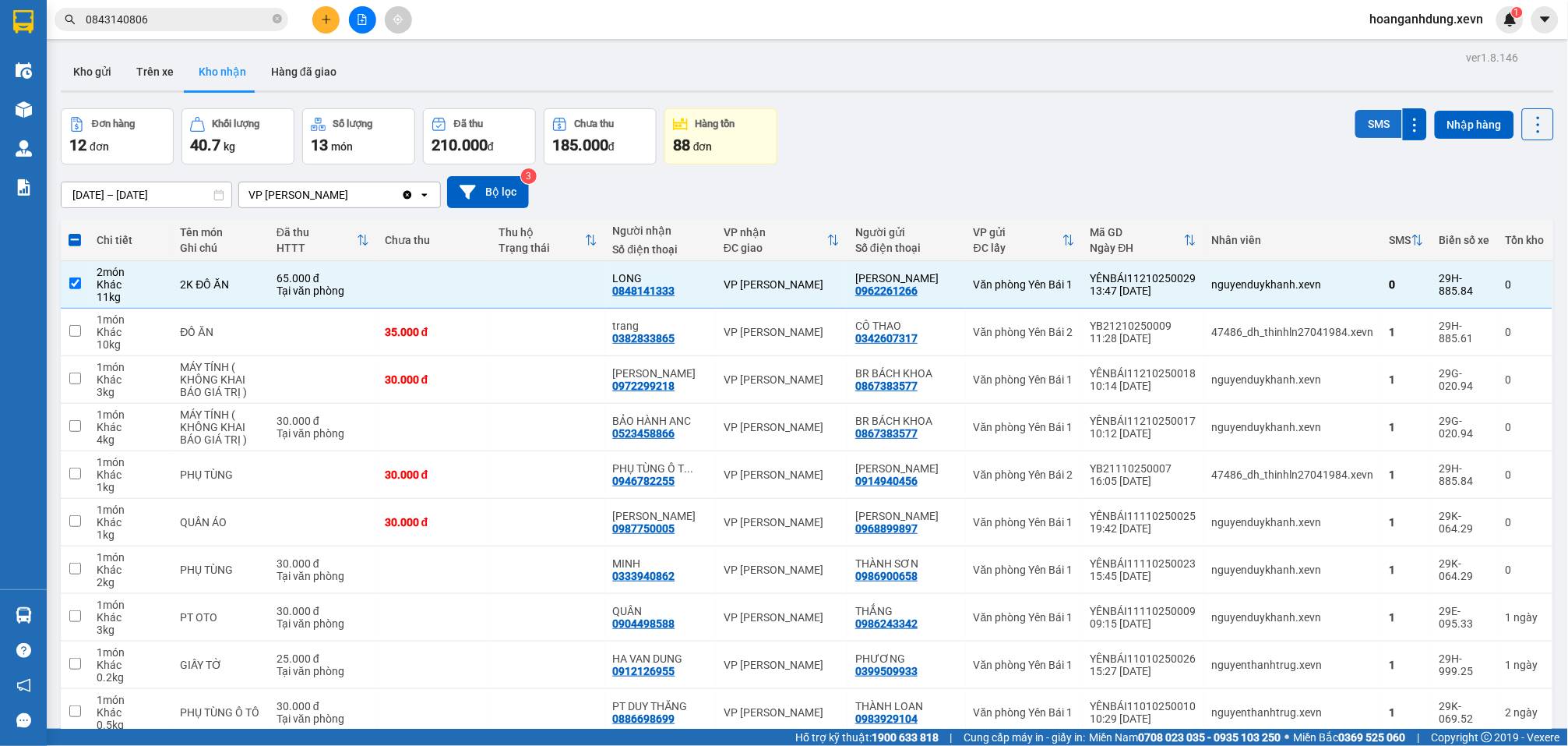
click at [1370, 125] on button "SMS" at bounding box center [1379, 123] width 46 height 28
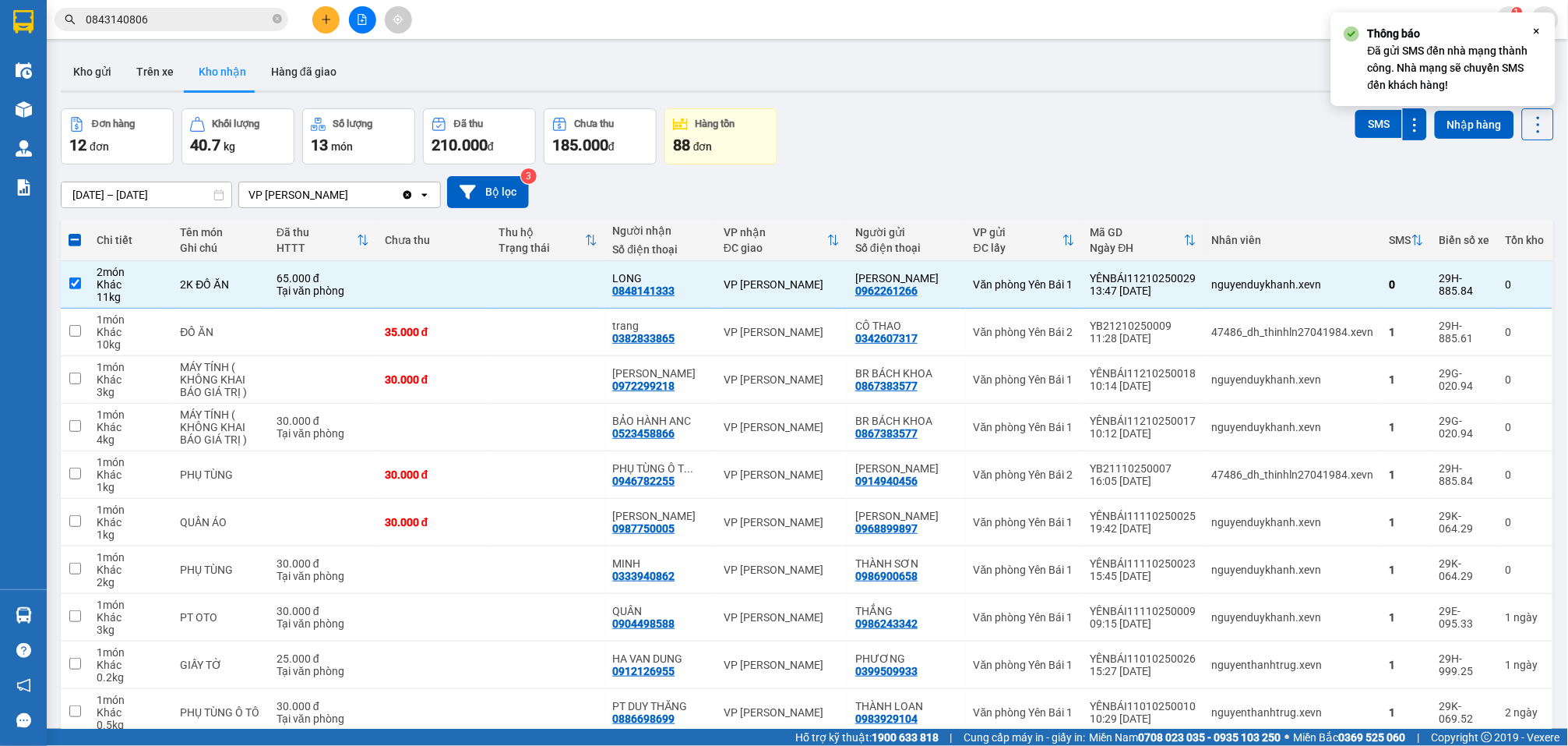
click at [1013, 149] on div "Đơn hàng 12 đơn Khối lượng 40.7 kg Số lượng 13 món Đã thu 210.000 đ Chưa thu 18…" at bounding box center [808, 137] width 1493 height 56
click at [329, 25] on button at bounding box center [326, 19] width 27 height 27
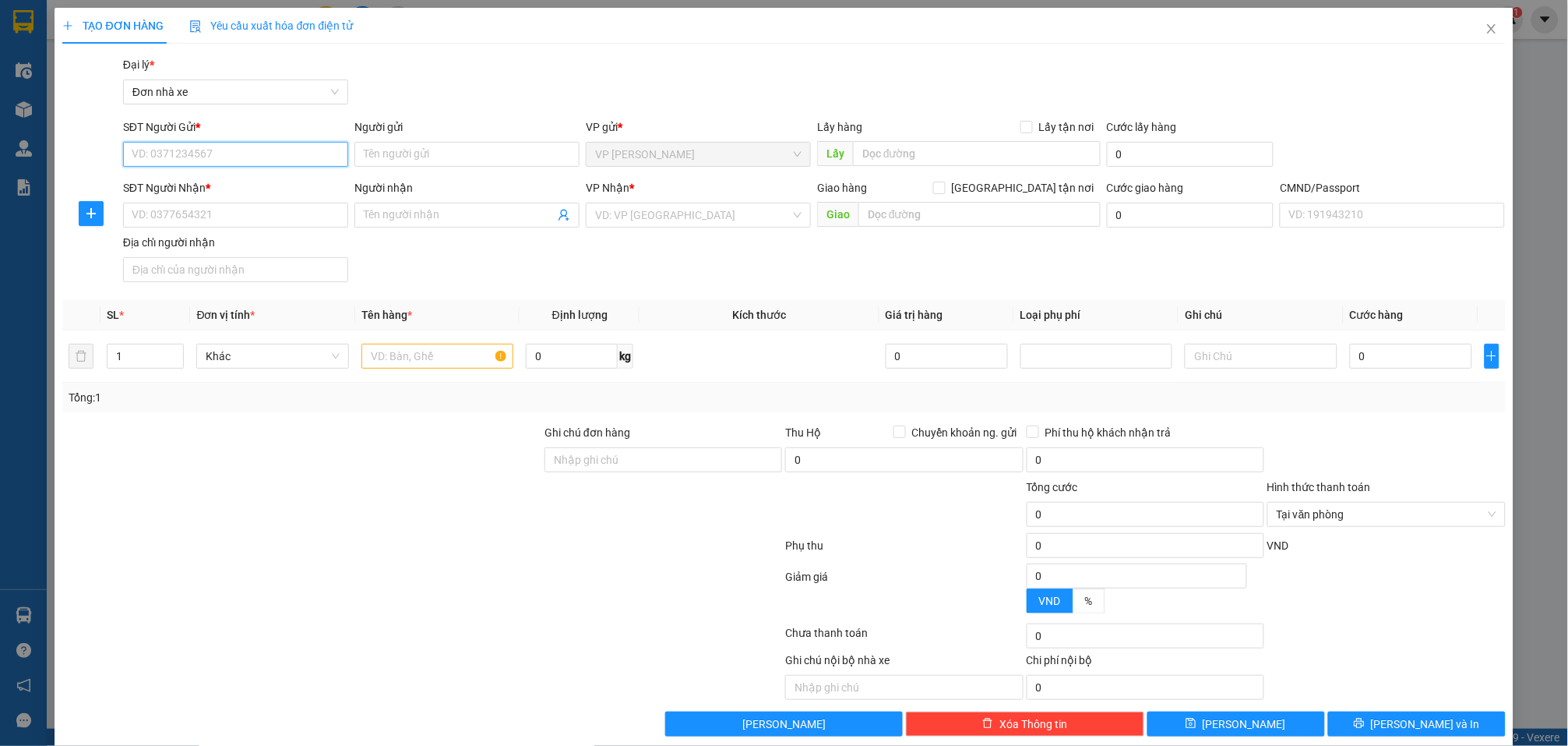
click at [288, 144] on input "SĐT Người Gửi *" at bounding box center [235, 154] width 225 height 25
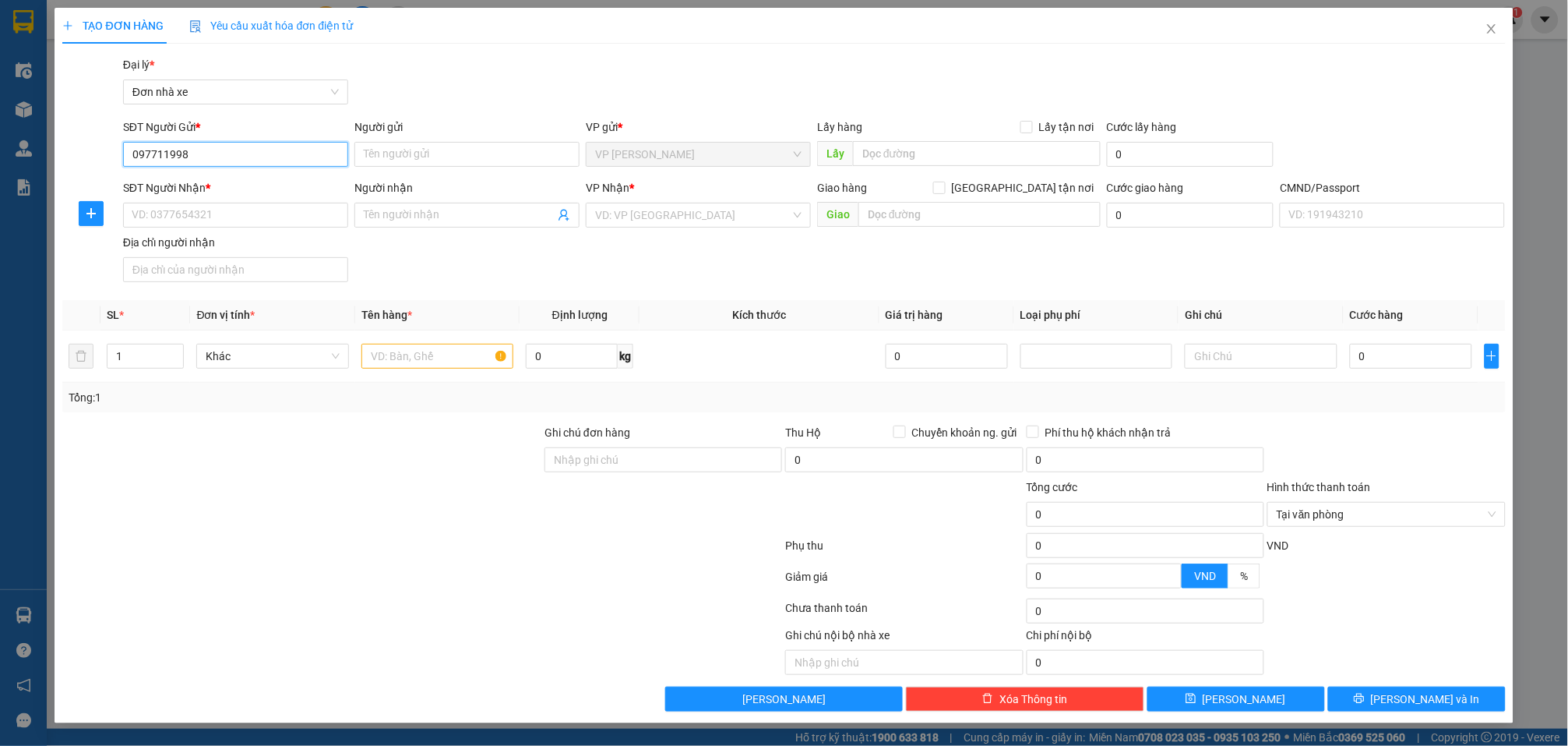
type input "0977119980"
click at [264, 185] on div "0977119980 - hà" at bounding box center [235, 186] width 206 height 17
type input "hà"
type input "0979089300"
type input "THỊNH HƯNG"
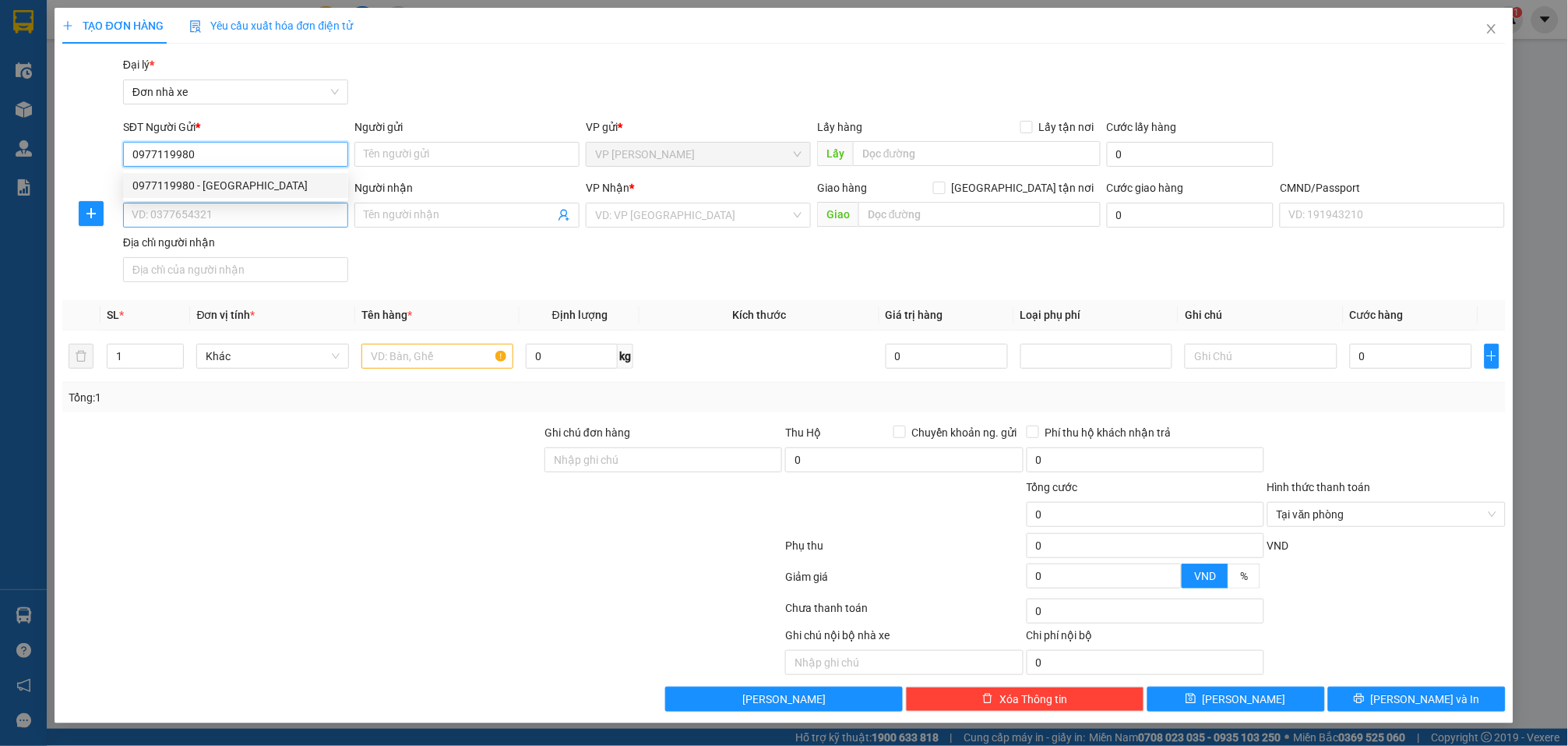
type input "025191015019 Đặng Thị Huế"
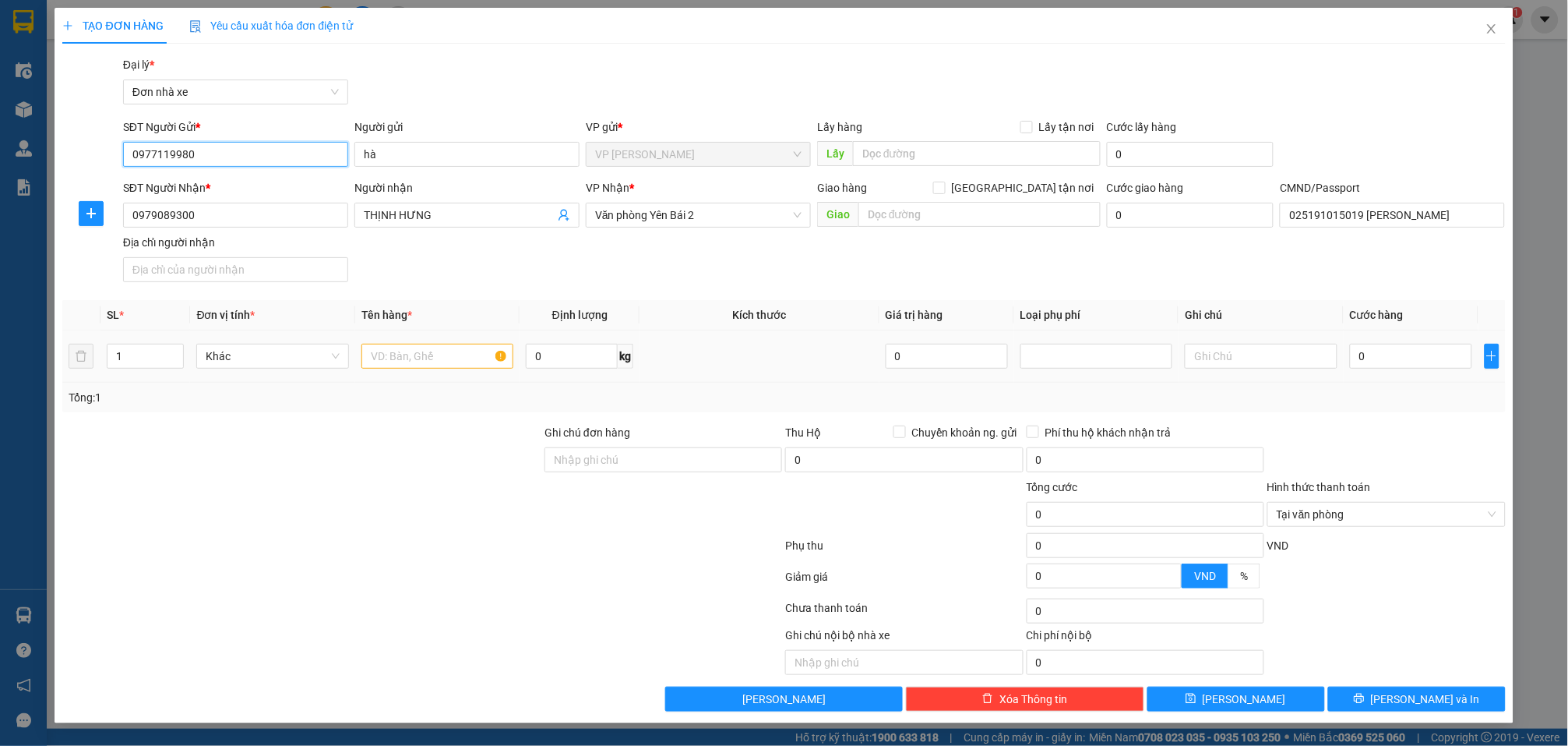
type input "0977119980"
click at [450, 363] on input "text" at bounding box center [437, 357] width 152 height 25
click at [1428, 353] on input "0" at bounding box center [1411, 357] width 122 height 25
type input "3"
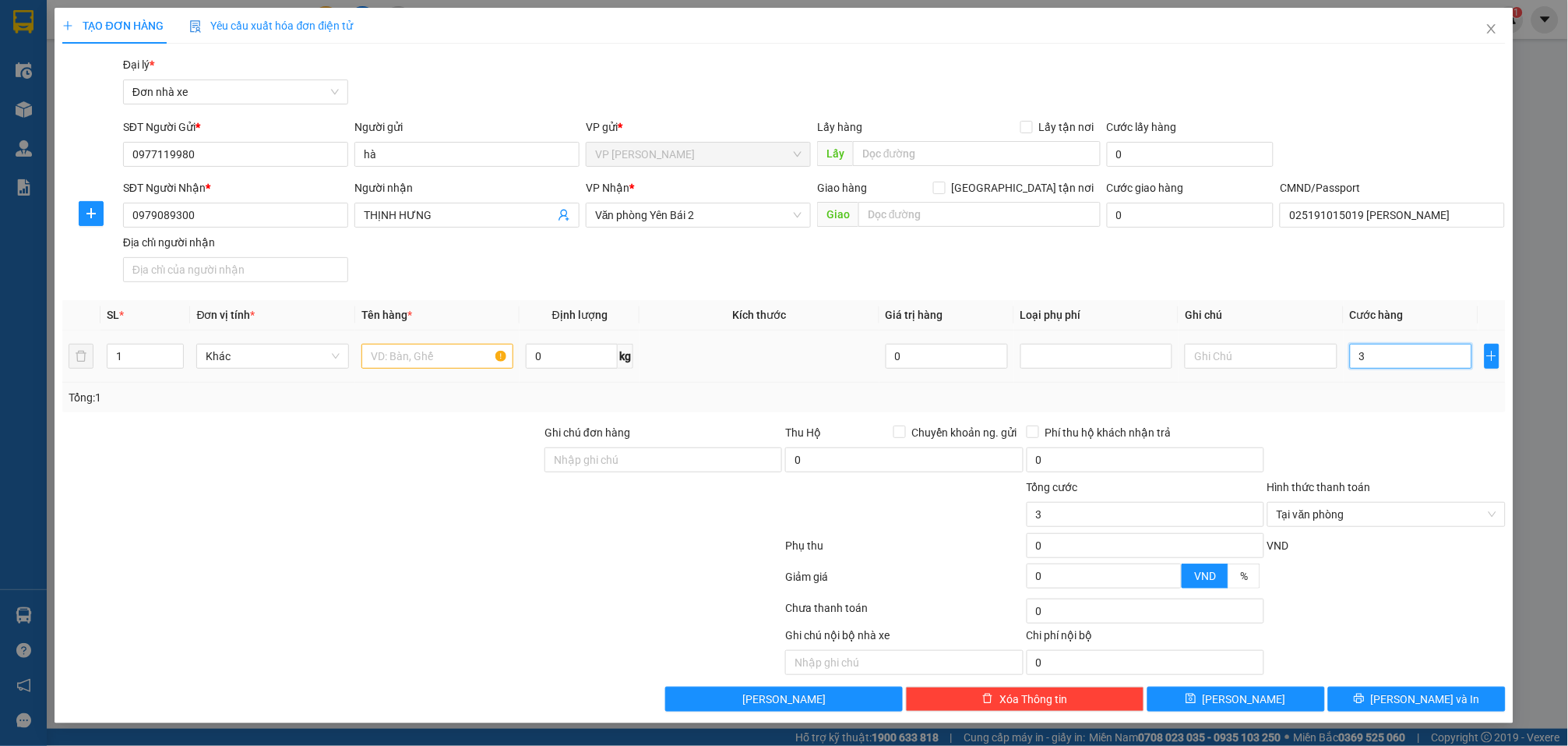
type input "35"
type input "35.000"
click at [450, 363] on input "text" at bounding box center [437, 357] width 152 height 25
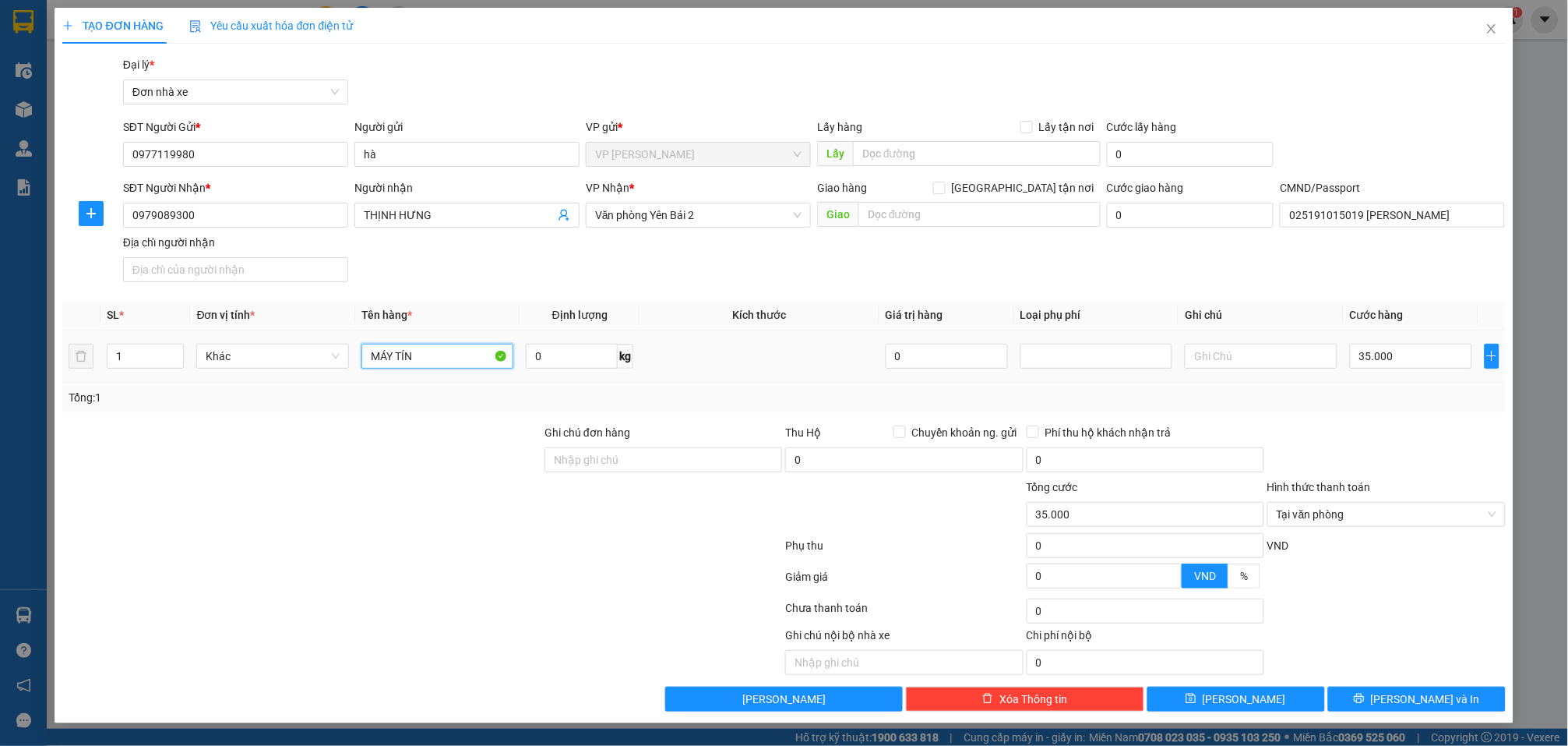
type input "MÁY TÍNH"
type input "35.000"
type input "MÁY TÍNH"
click at [1446, 697] on span "[PERSON_NAME] và In" at bounding box center [1426, 699] width 109 height 17
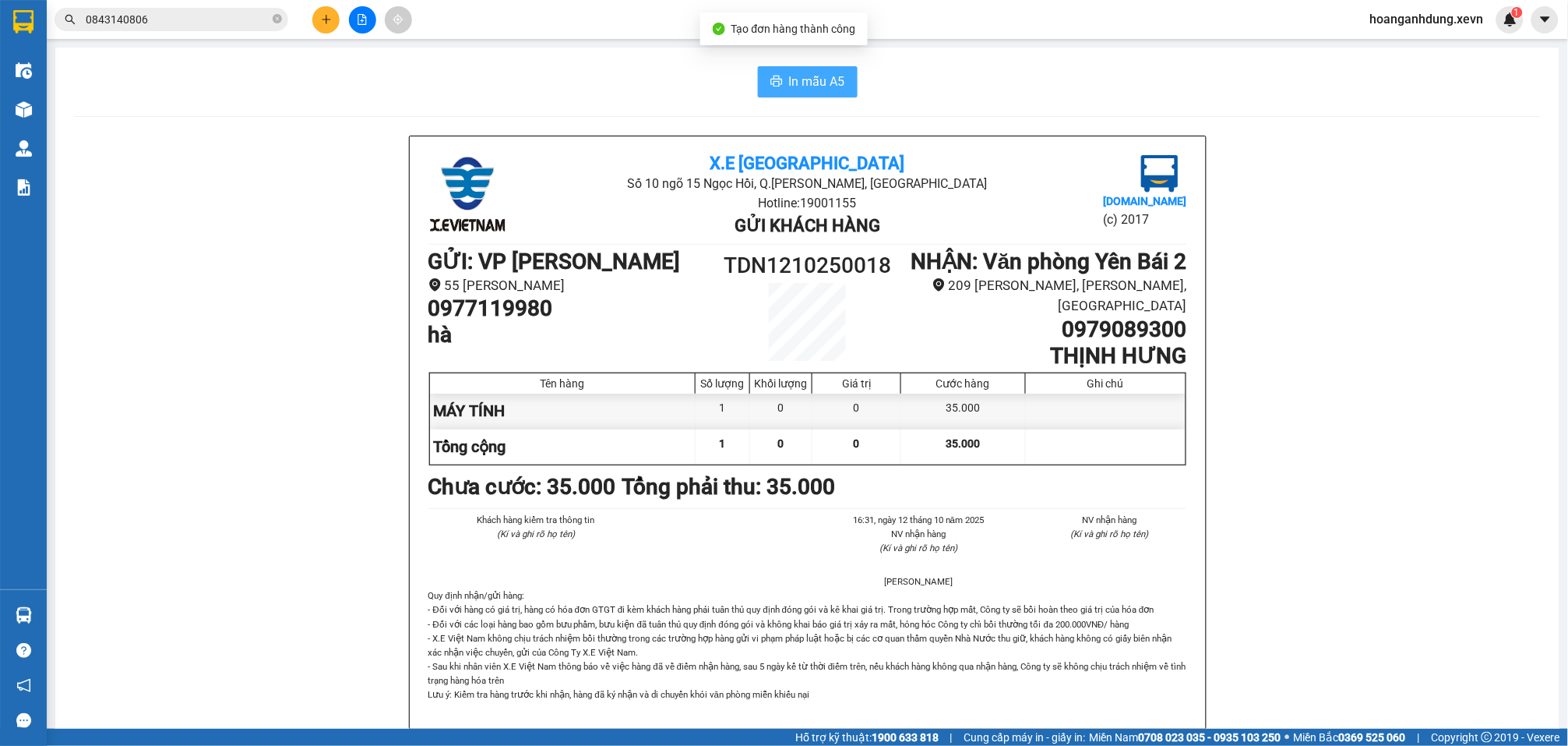
click at [799, 87] on span "In mẫu A5" at bounding box center [817, 81] width 56 height 19
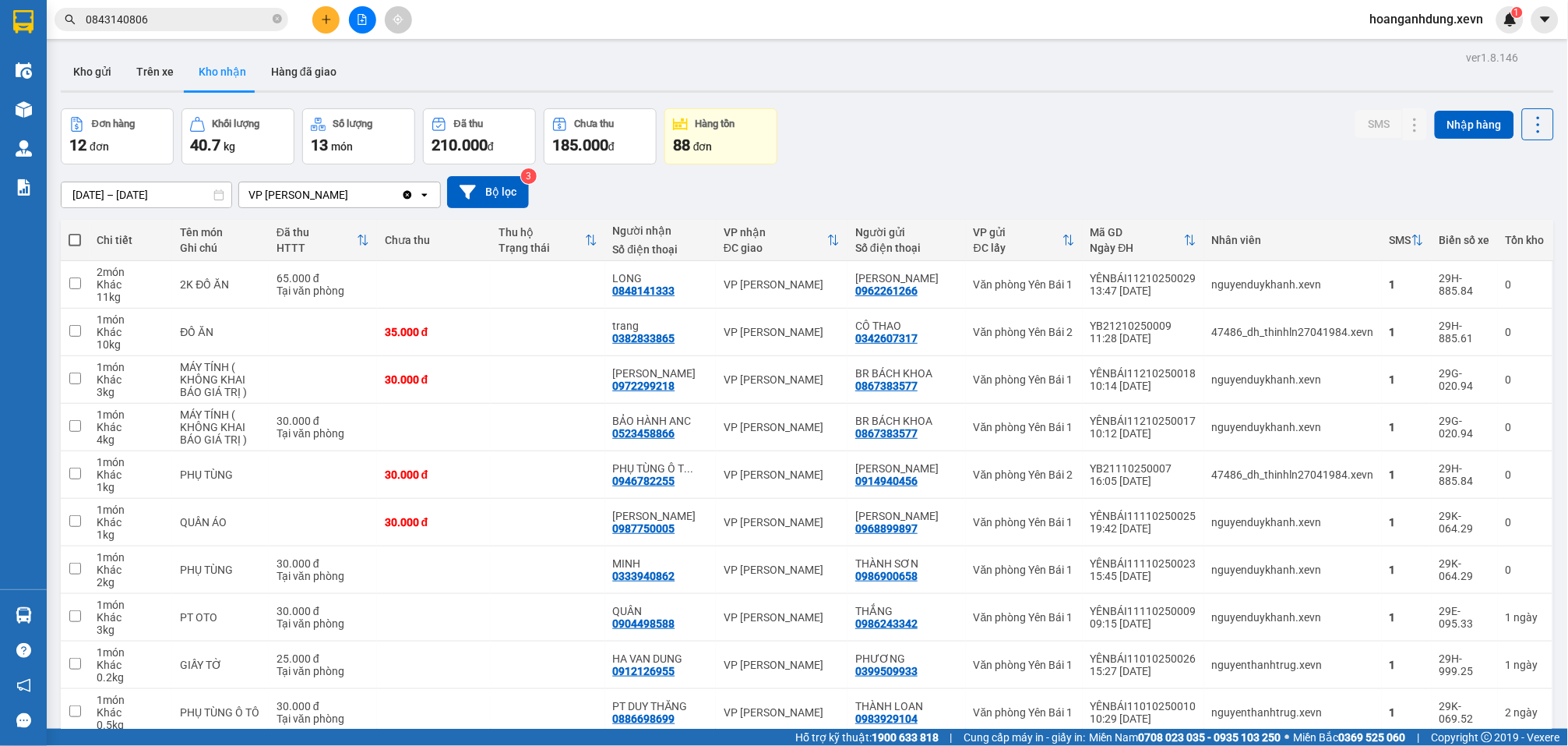
click at [876, 121] on div "Đơn hàng 12 đơn Khối lượng 40.7 kg Số lượng 13 món Đã thu 210.000 đ Chưa thu 18…" at bounding box center [808, 137] width 1493 height 56
click at [94, 70] on button "Kho gửi" at bounding box center [92, 72] width 63 height 38
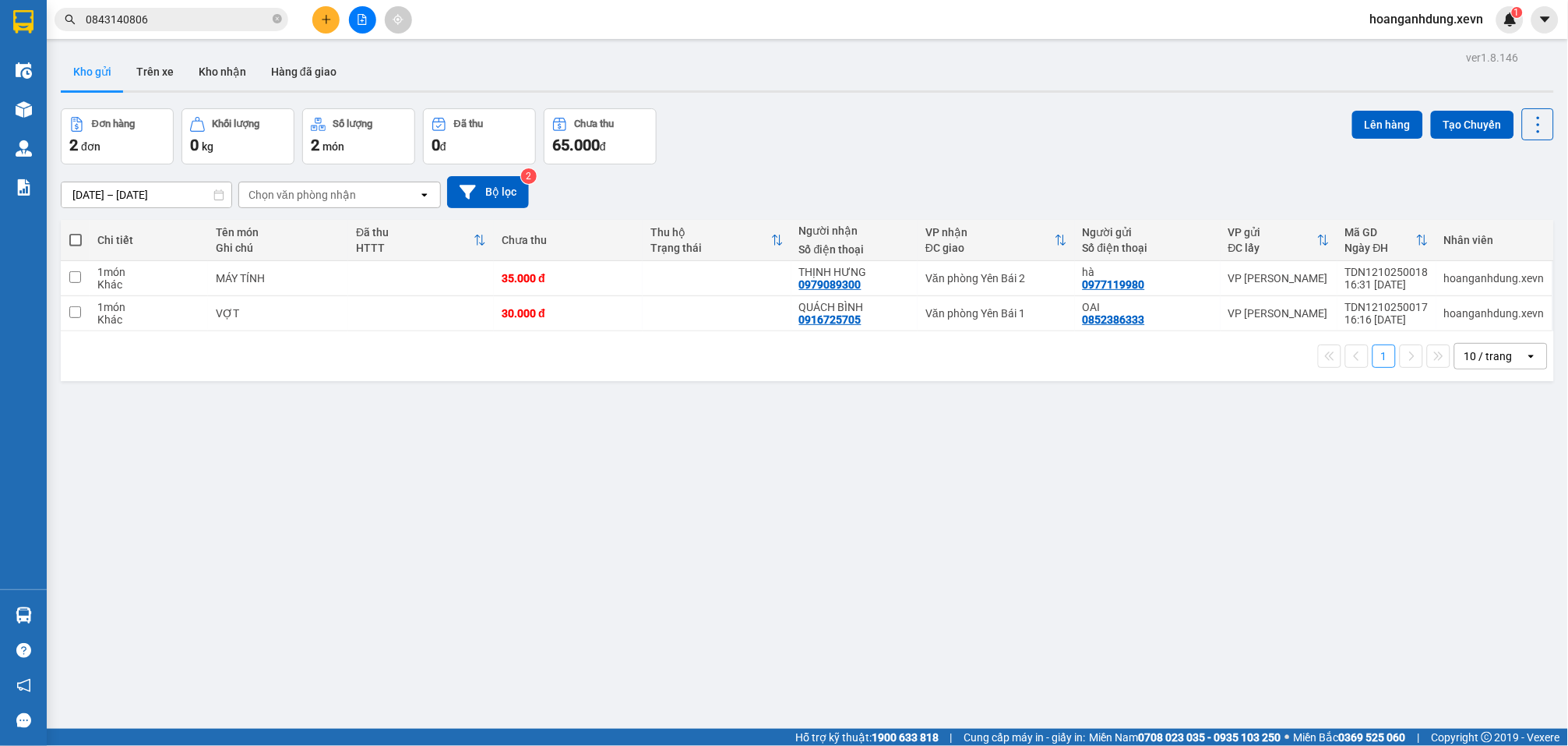
click at [216, 20] on input "0843140806" at bounding box center [177, 19] width 184 height 17
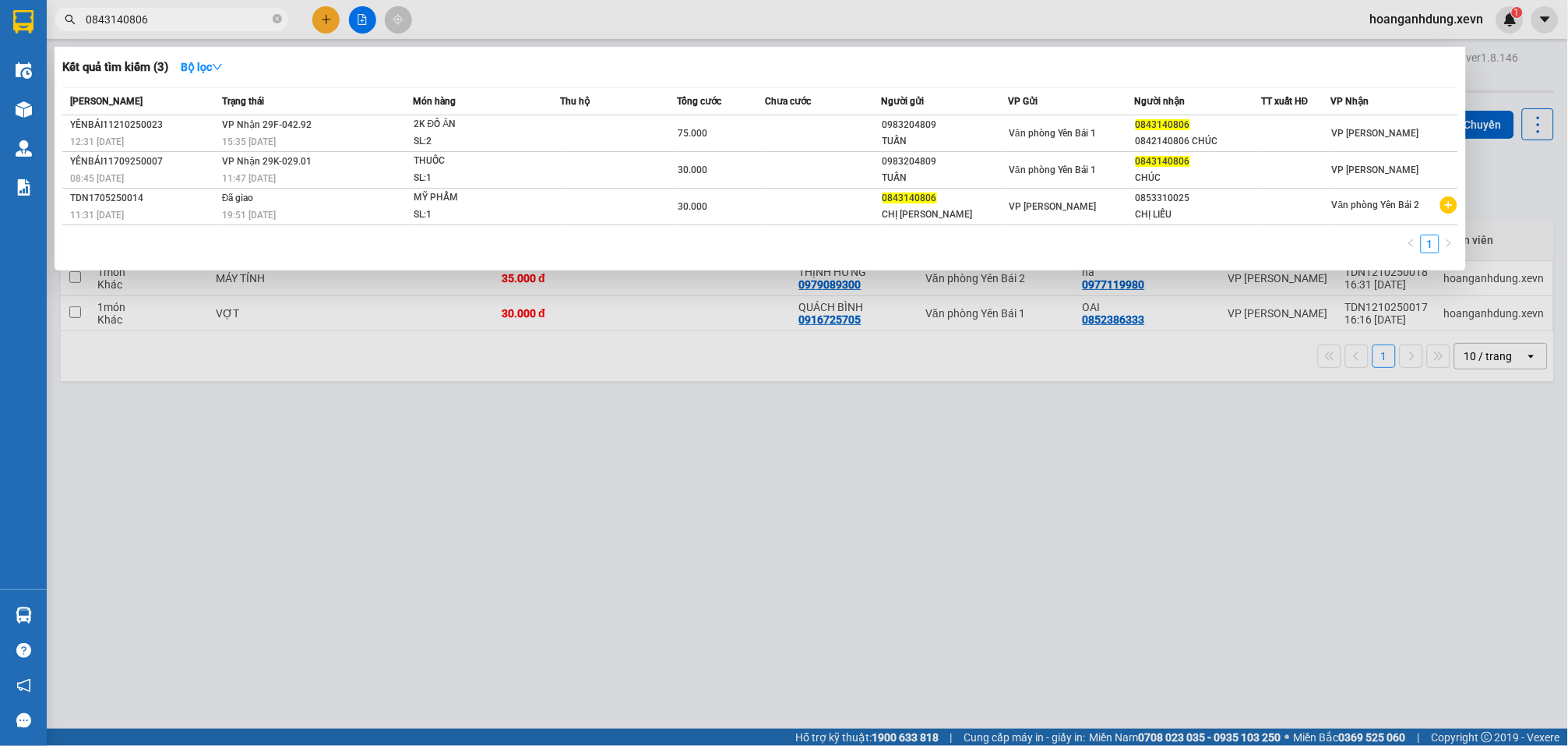
click at [216, 20] on input "0843140806" at bounding box center [177, 19] width 184 height 17
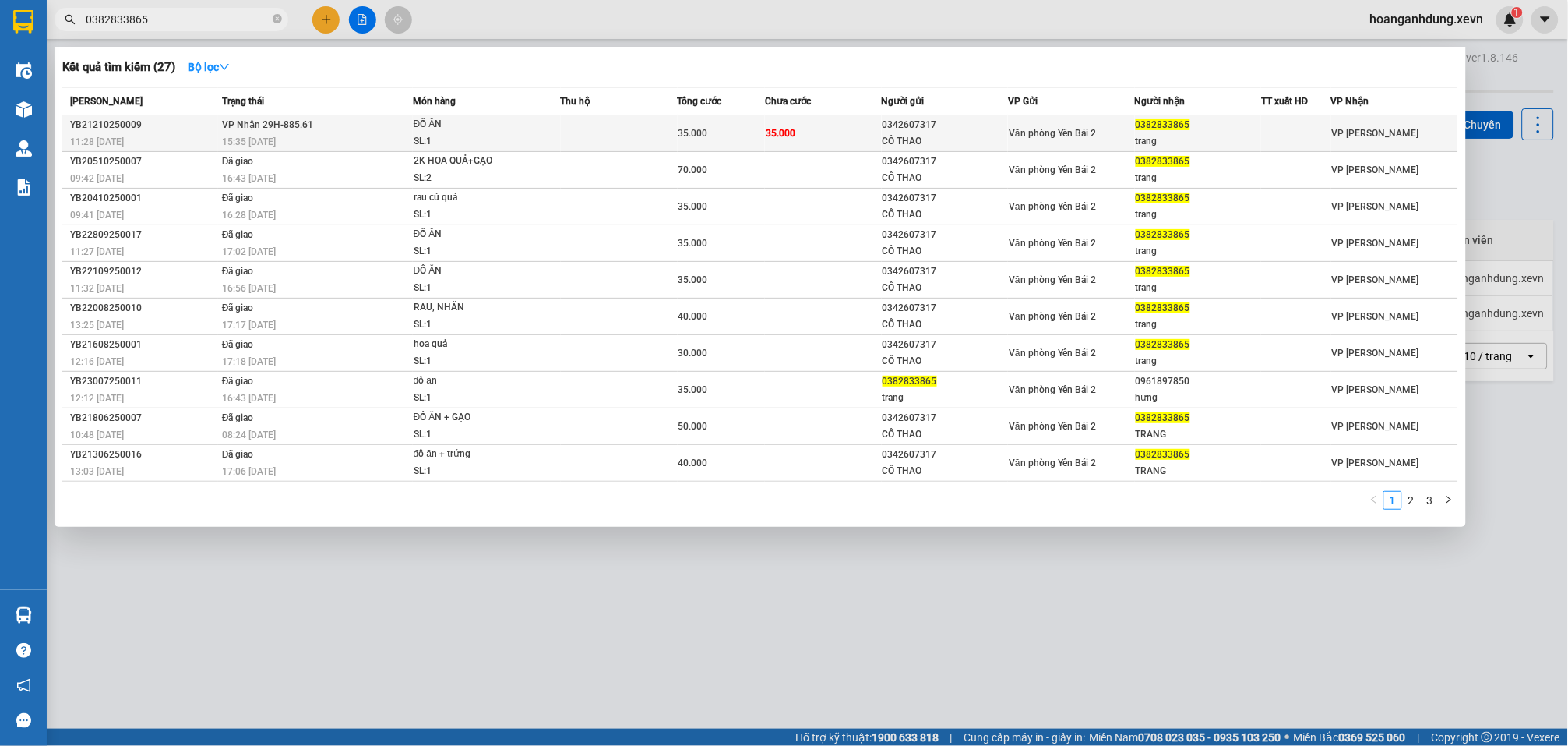
type input "0382833865"
click at [595, 126] on td at bounding box center [619, 134] width 117 height 37
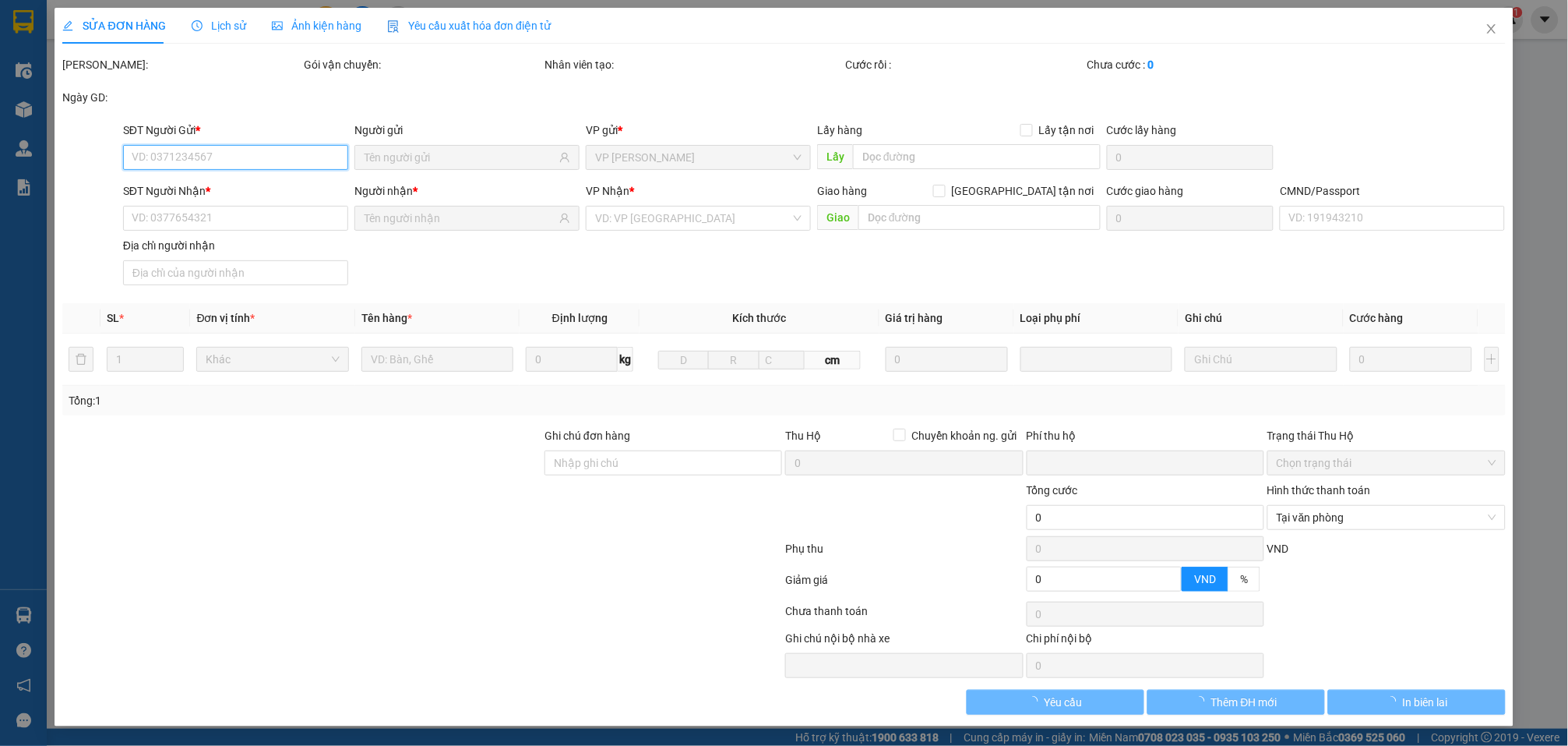
type input "0342607317"
type input "CÔ THAO"
type input "0382833865"
type input "trang"
type input "1"
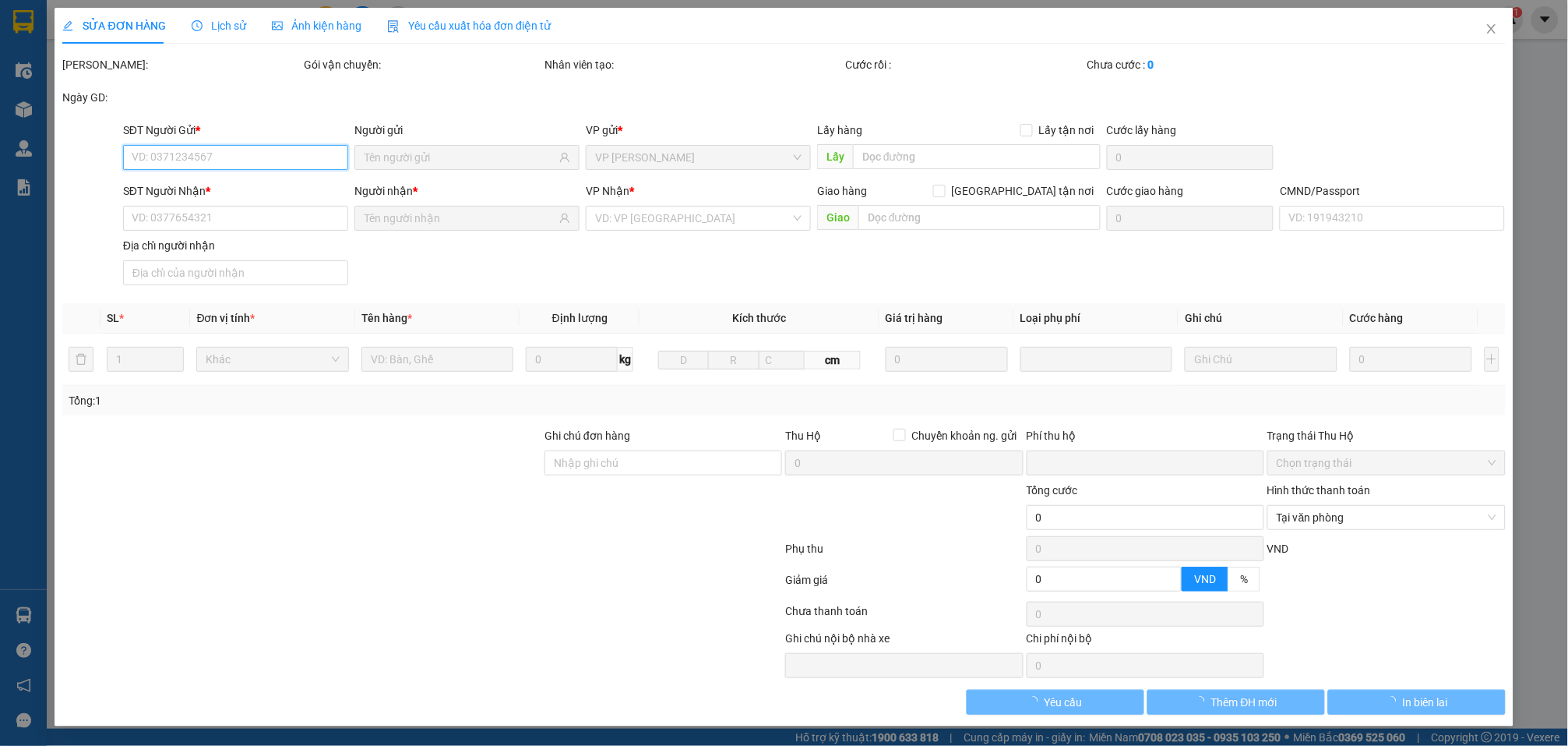
type input "0"
type input "35.000"
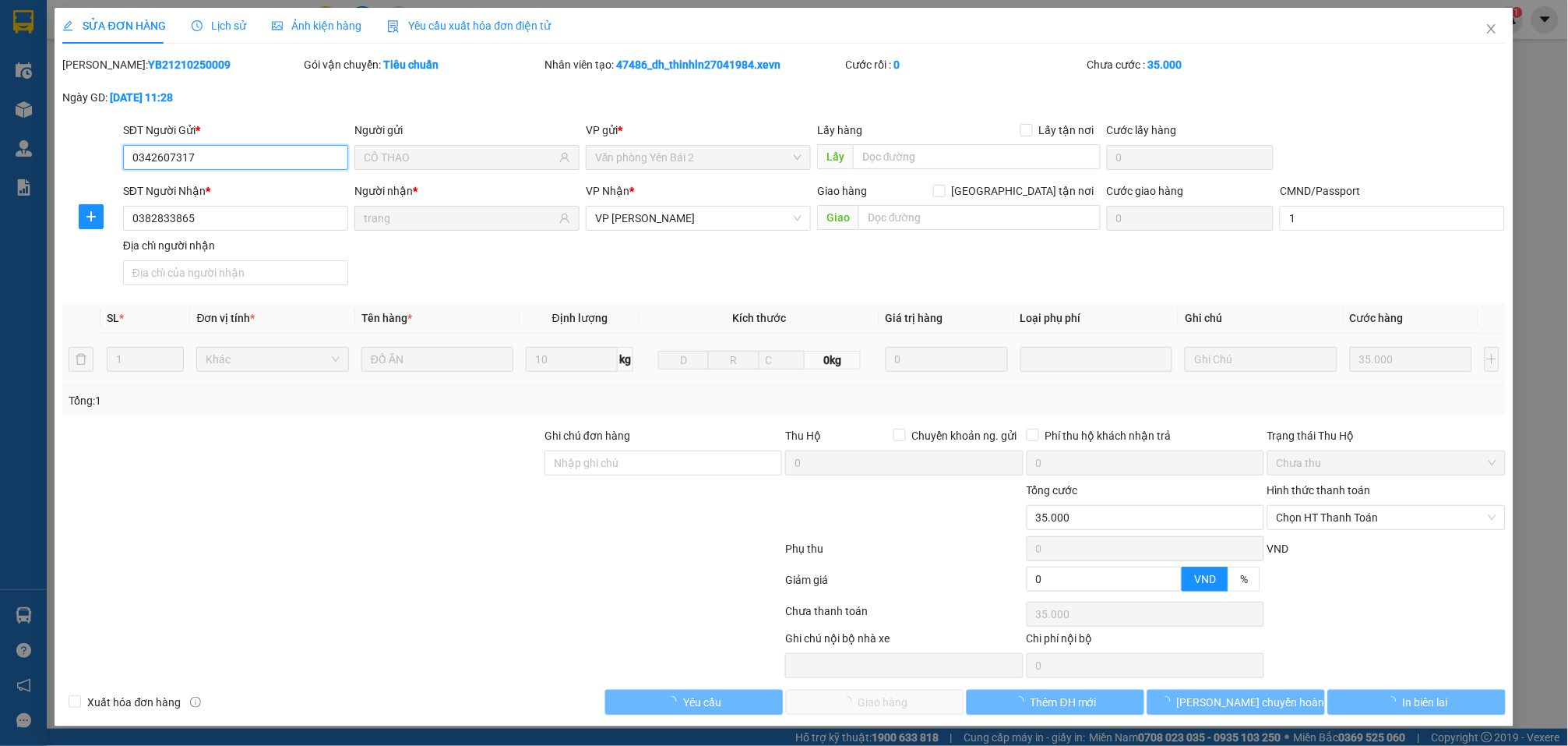
scroll to position [2, 0]
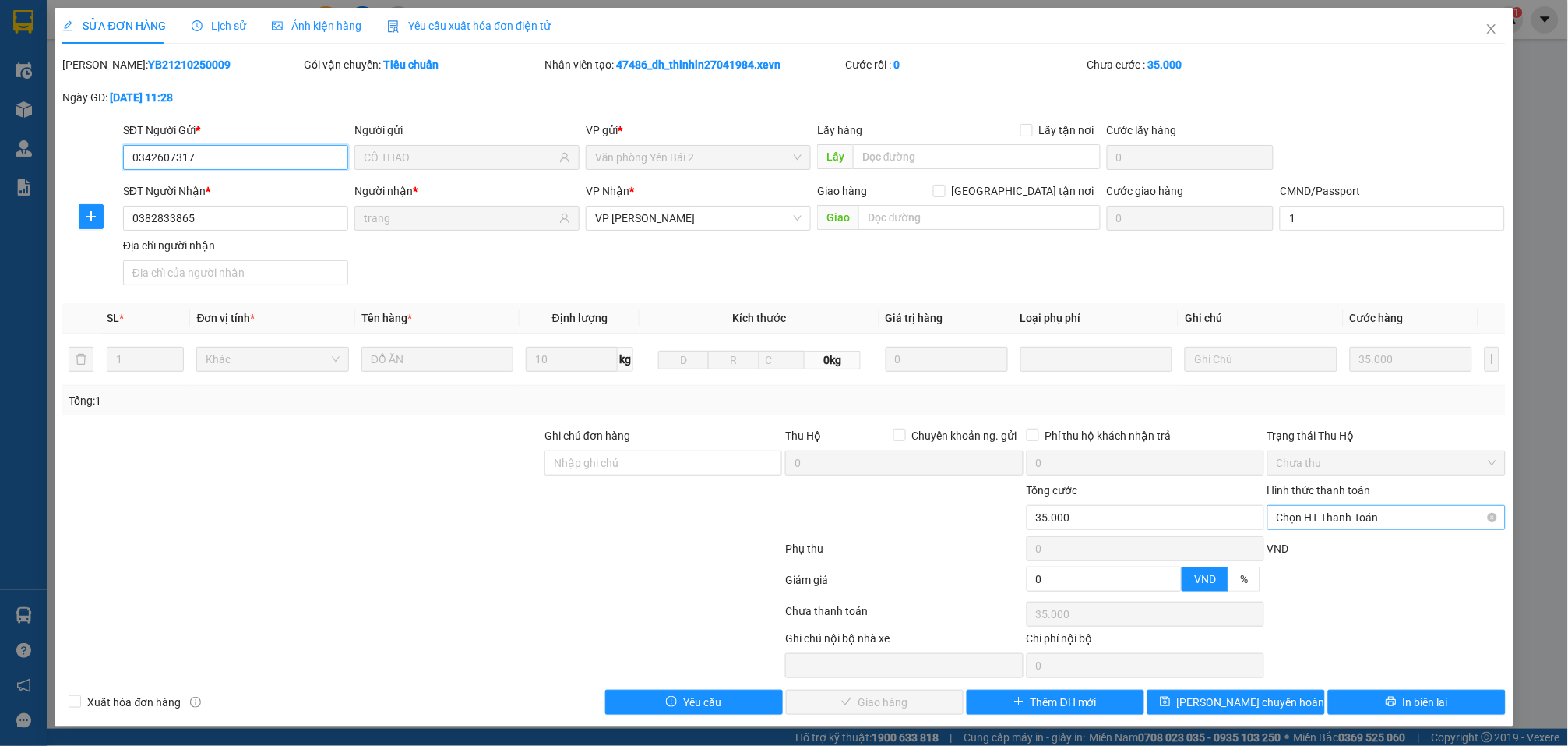
drag, startPoint x: 1332, startPoint y: 516, endPoint x: 1329, endPoint y: 528, distance: 12.4
click at [1332, 515] on span "Chọn HT Thanh Toán" at bounding box center [1386, 517] width 219 height 23
click at [1328, 547] on div "Tại văn phòng" at bounding box center [1374, 550] width 217 height 17
type input "0"
click at [882, 699] on span "Giao hàng" at bounding box center [882, 702] width 49 height 17
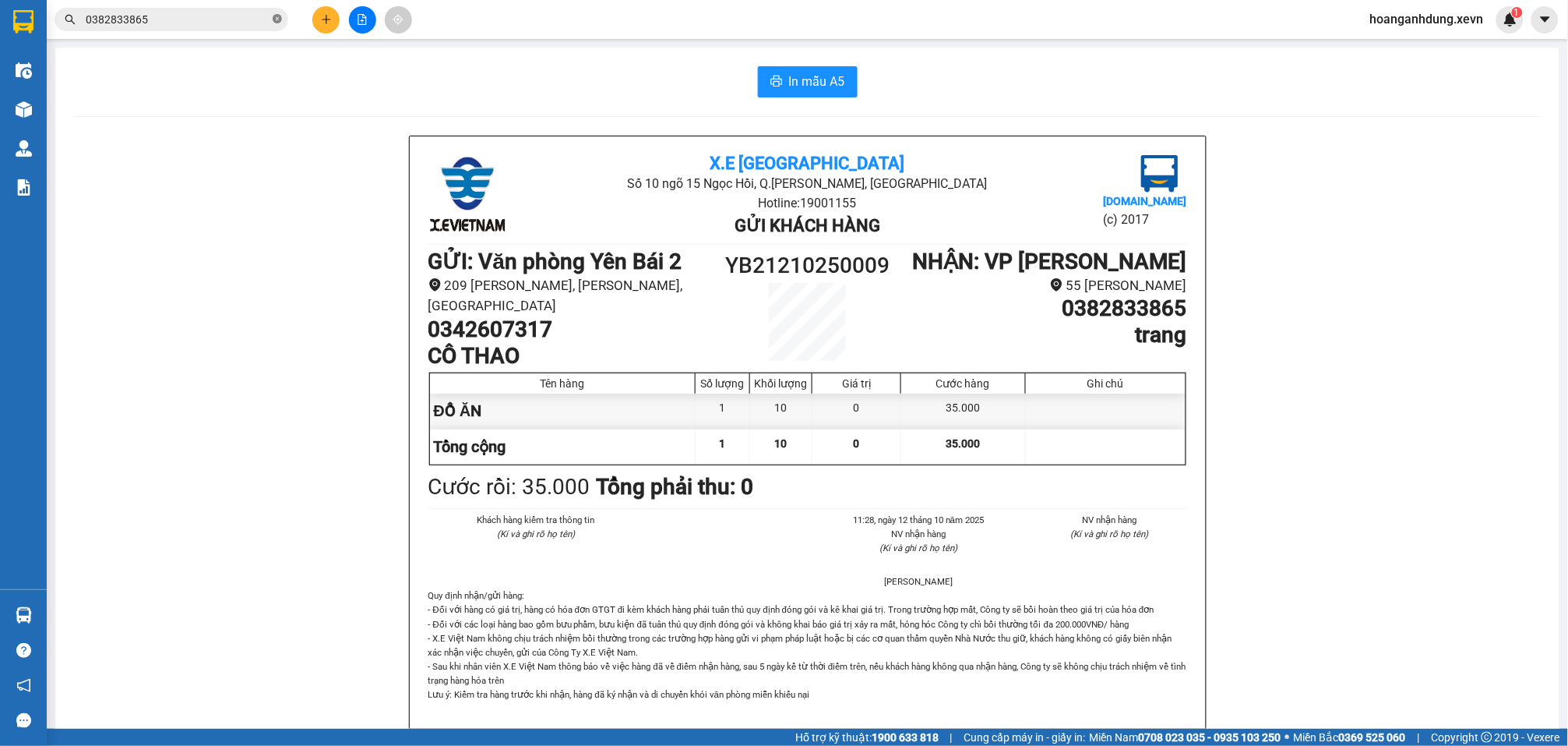
click at [273, 18] on icon "close-circle" at bounding box center [278, 18] width 10 height 10
click at [327, 29] on button at bounding box center [326, 19] width 27 height 27
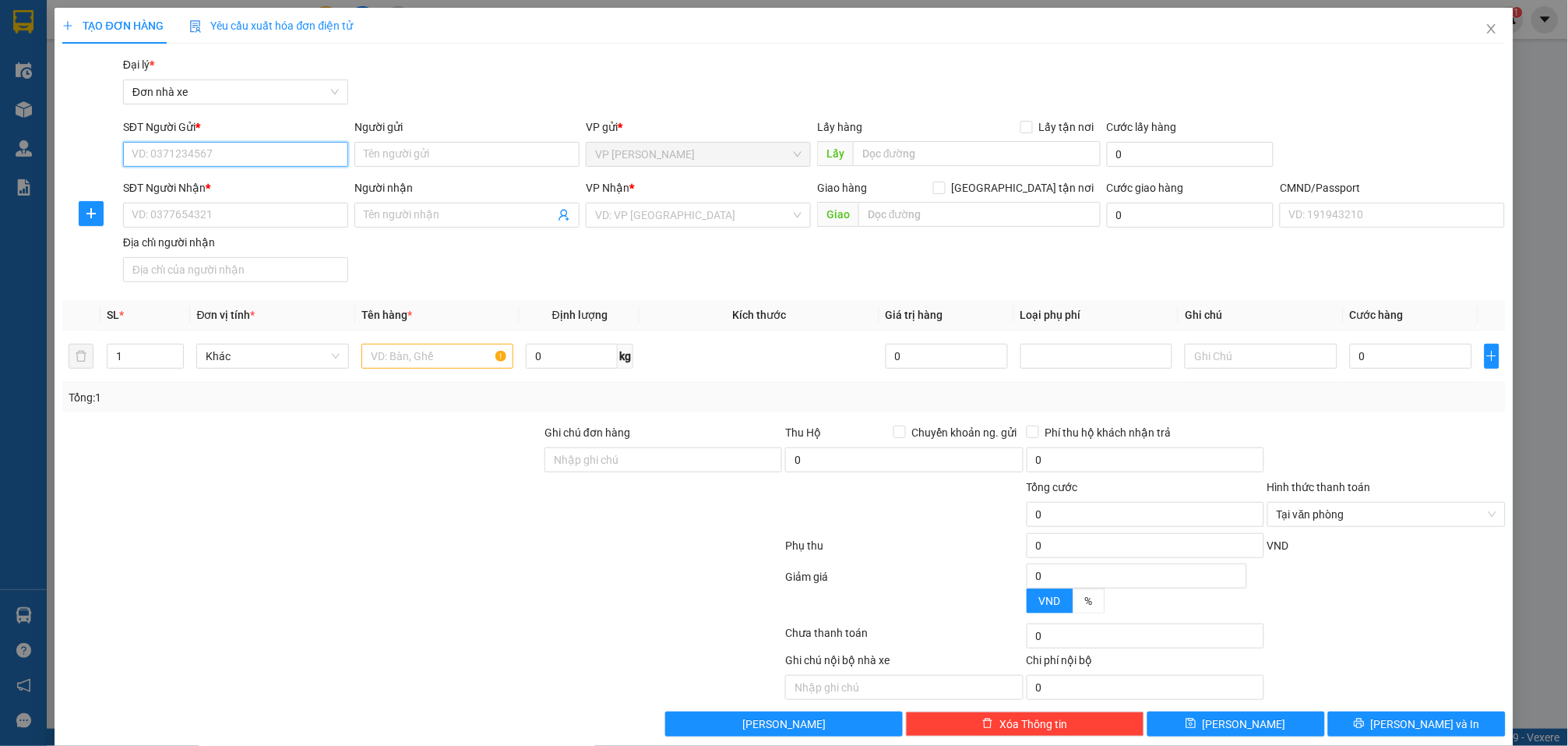
click at [286, 148] on input "SĐT Người Gửi *" at bounding box center [235, 154] width 225 height 25
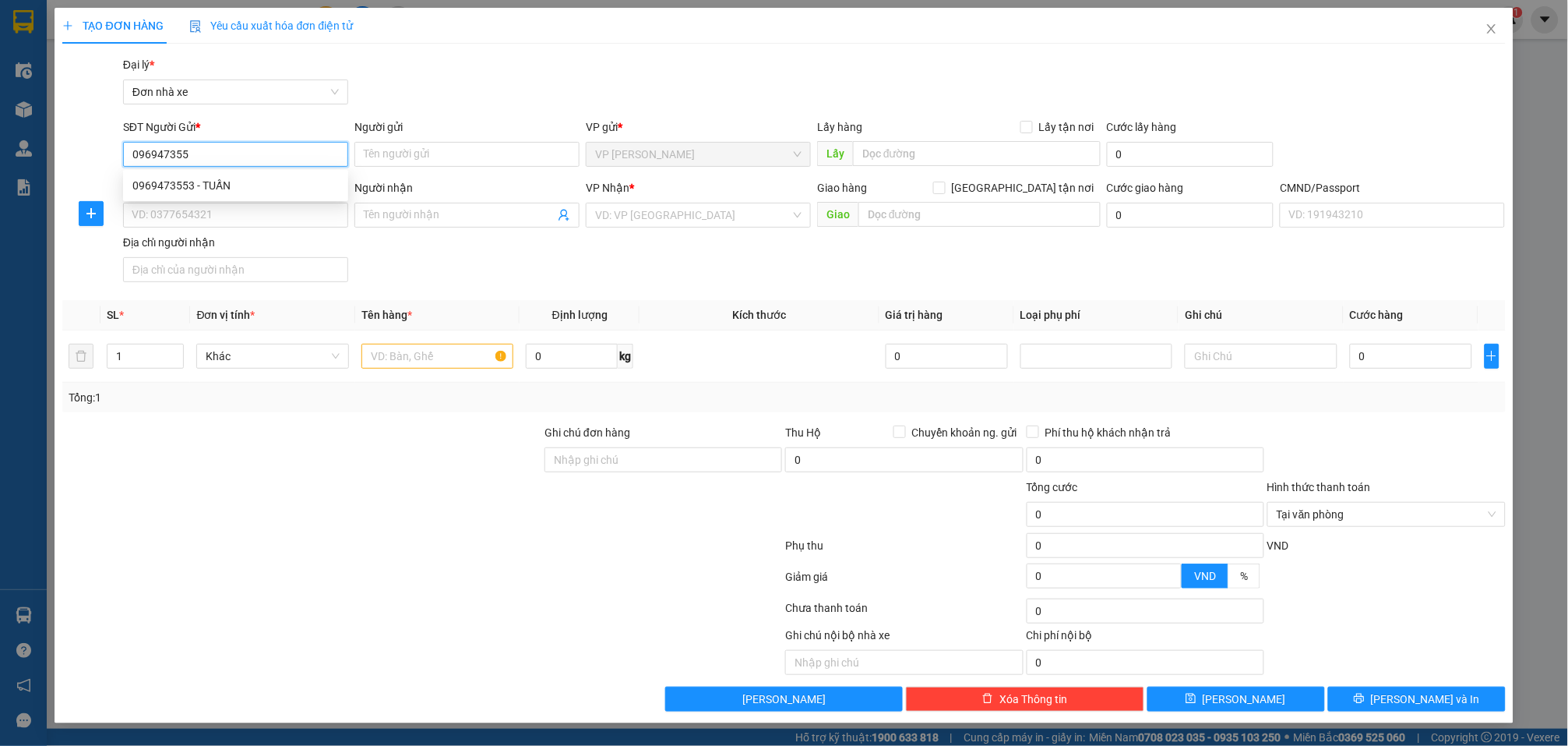
type input "0969473553"
click at [279, 177] on div "0969473553 - TUẤN" at bounding box center [235, 186] width 206 height 17
type input "TUẤN"
type input "0983034090"
type input "TUẤN ANH"
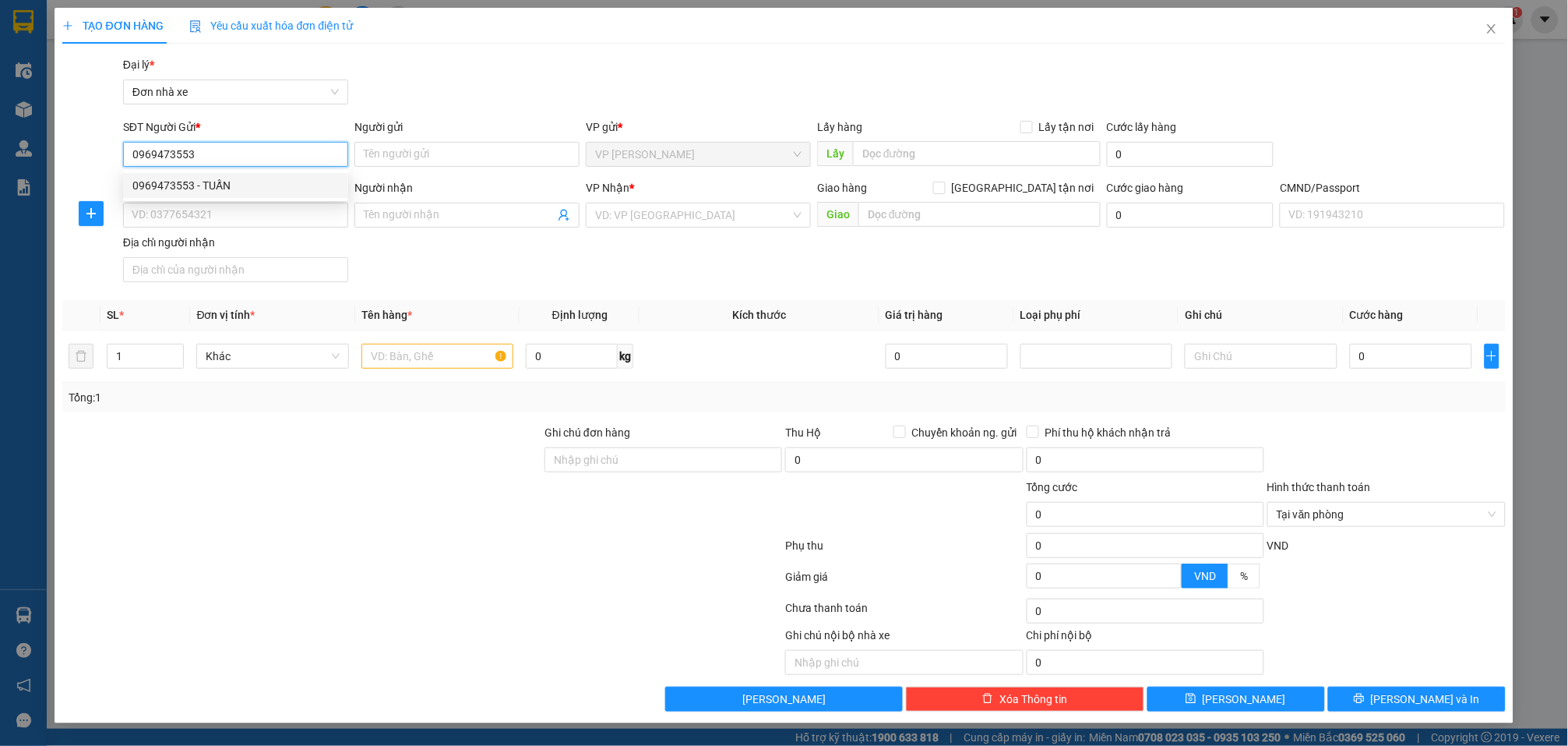
type input "0983034090 ANH TUẤN ANH"
type input "0969473553"
click at [444, 364] on input "text" at bounding box center [437, 357] width 152 height 25
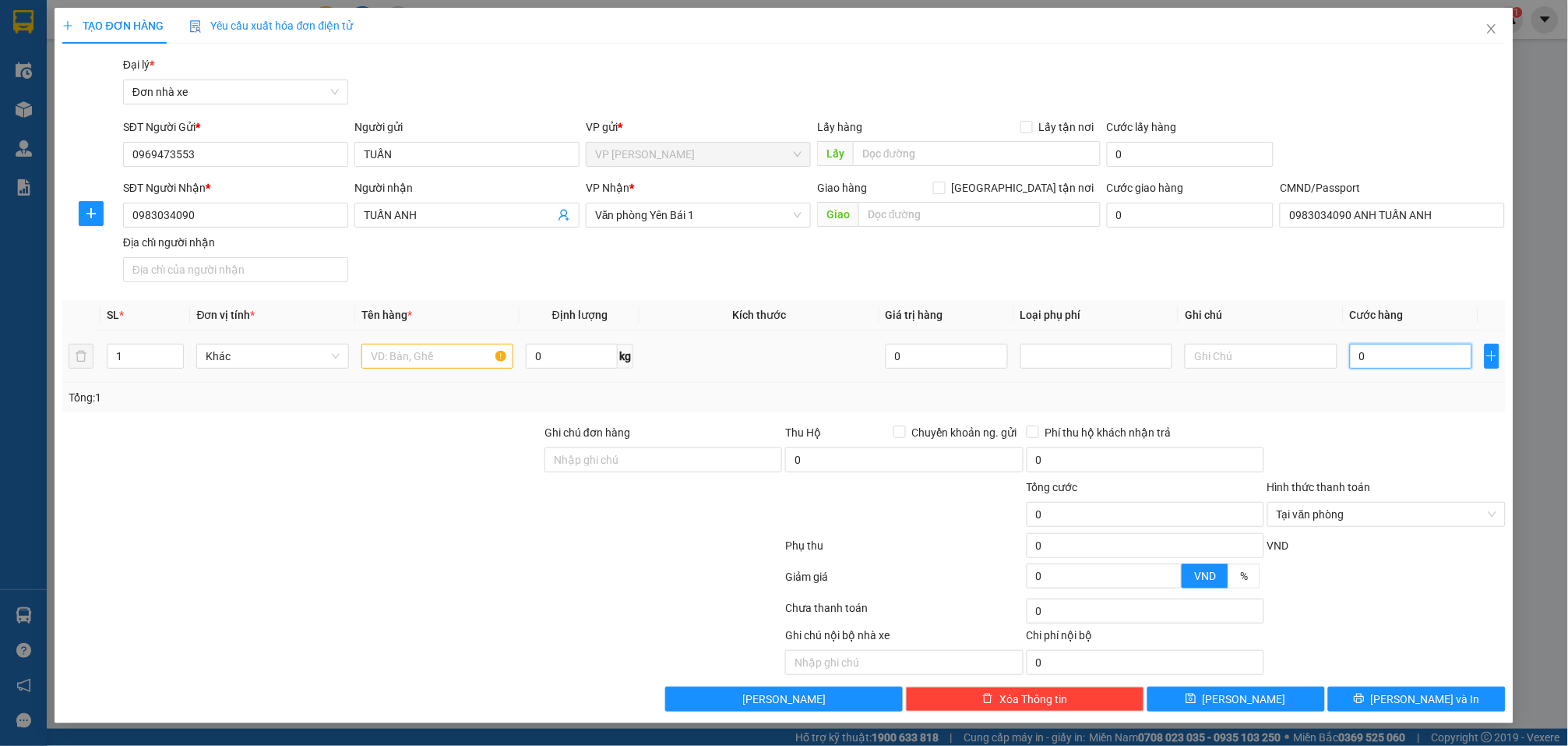
click at [1444, 357] on input "0" at bounding box center [1411, 357] width 122 height 25
click at [415, 356] on input "text" at bounding box center [437, 357] width 152 height 25
type input "D"
type input "ĐỒ IN"
click at [554, 348] on input "0" at bounding box center [571, 357] width 92 height 25
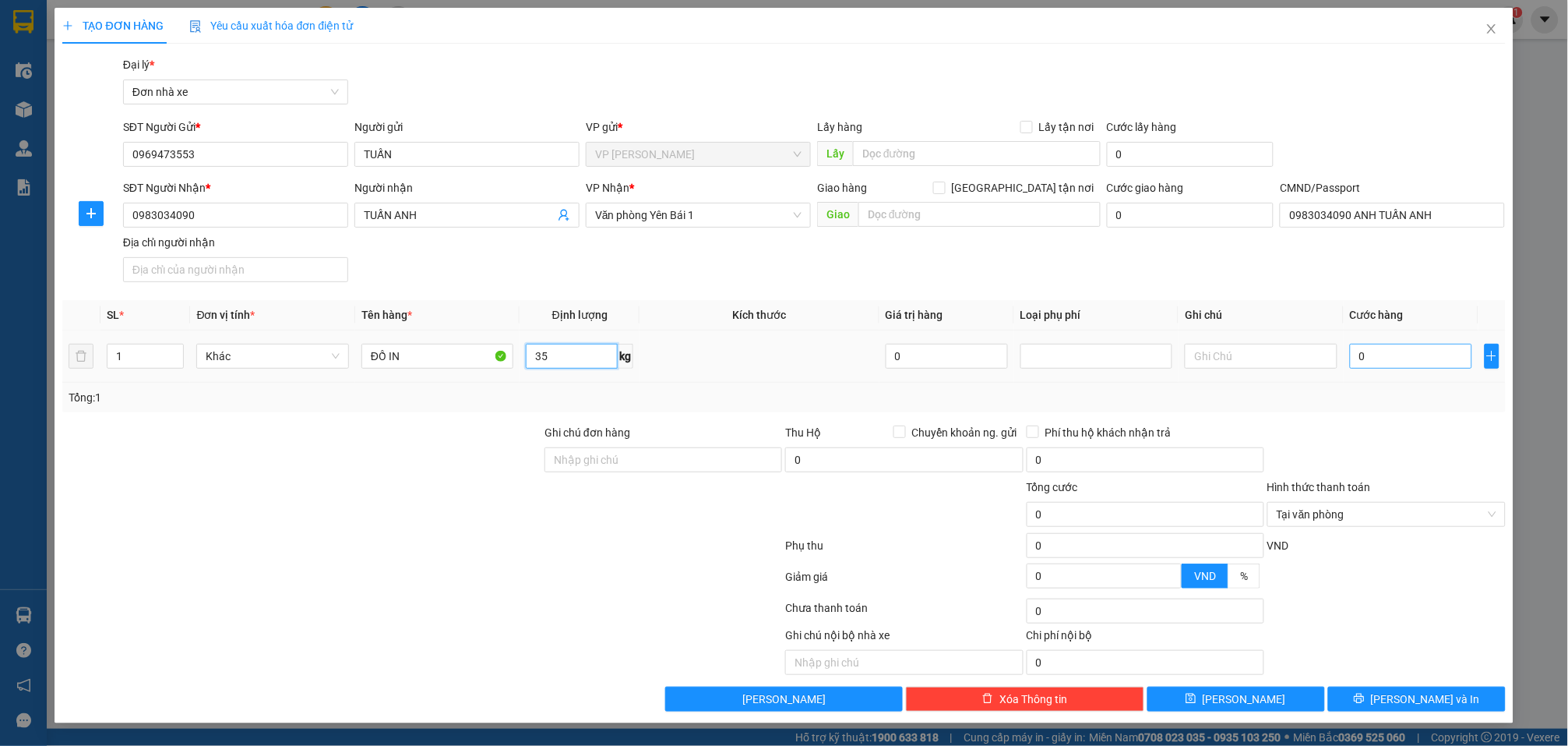
type input "35"
click at [1430, 356] on input "0" at bounding box center [1411, 357] width 122 height 25
type input "6"
type input "60"
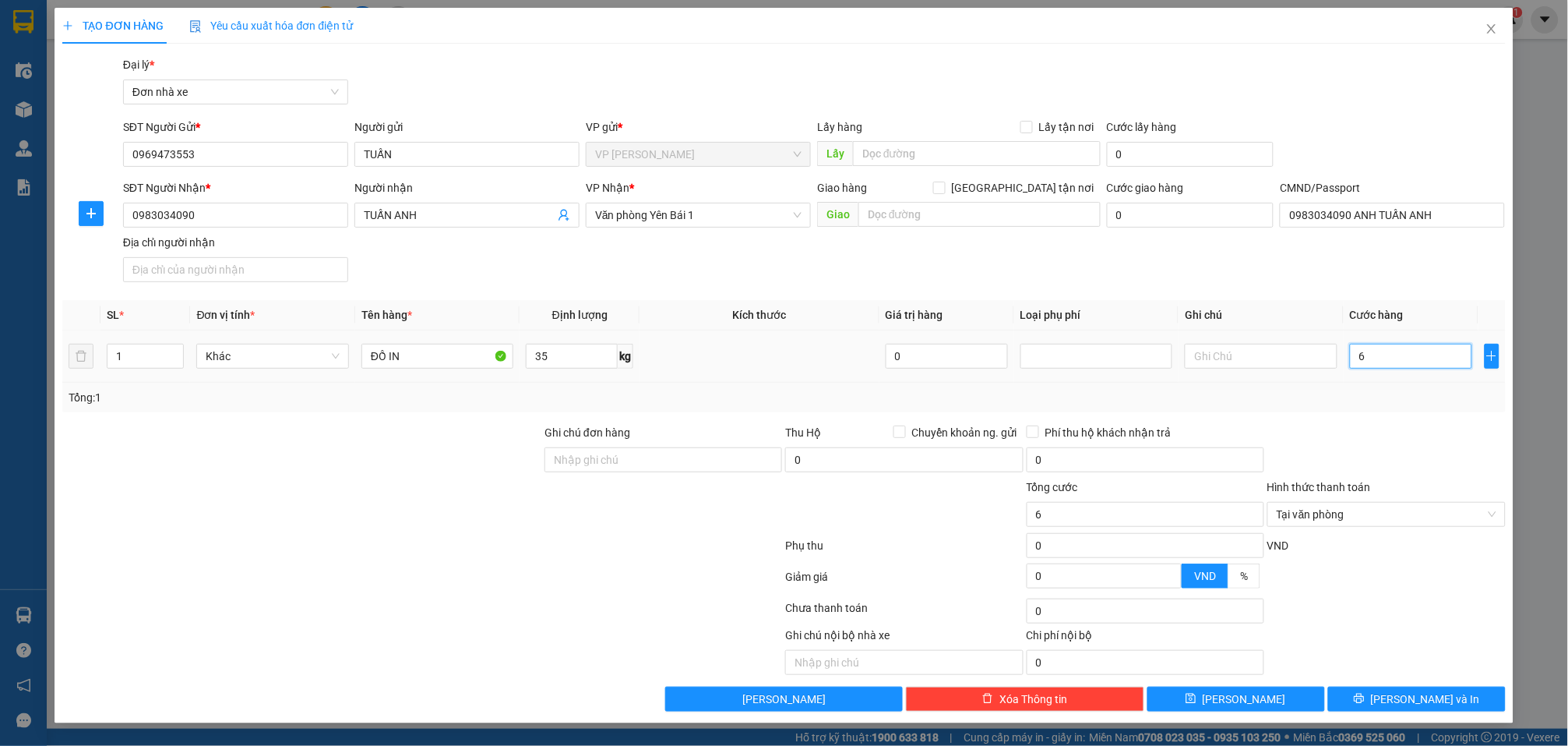
type input "60"
type input "60.000"
click at [1438, 460] on div at bounding box center [1386, 451] width 241 height 54
type input "60.000"
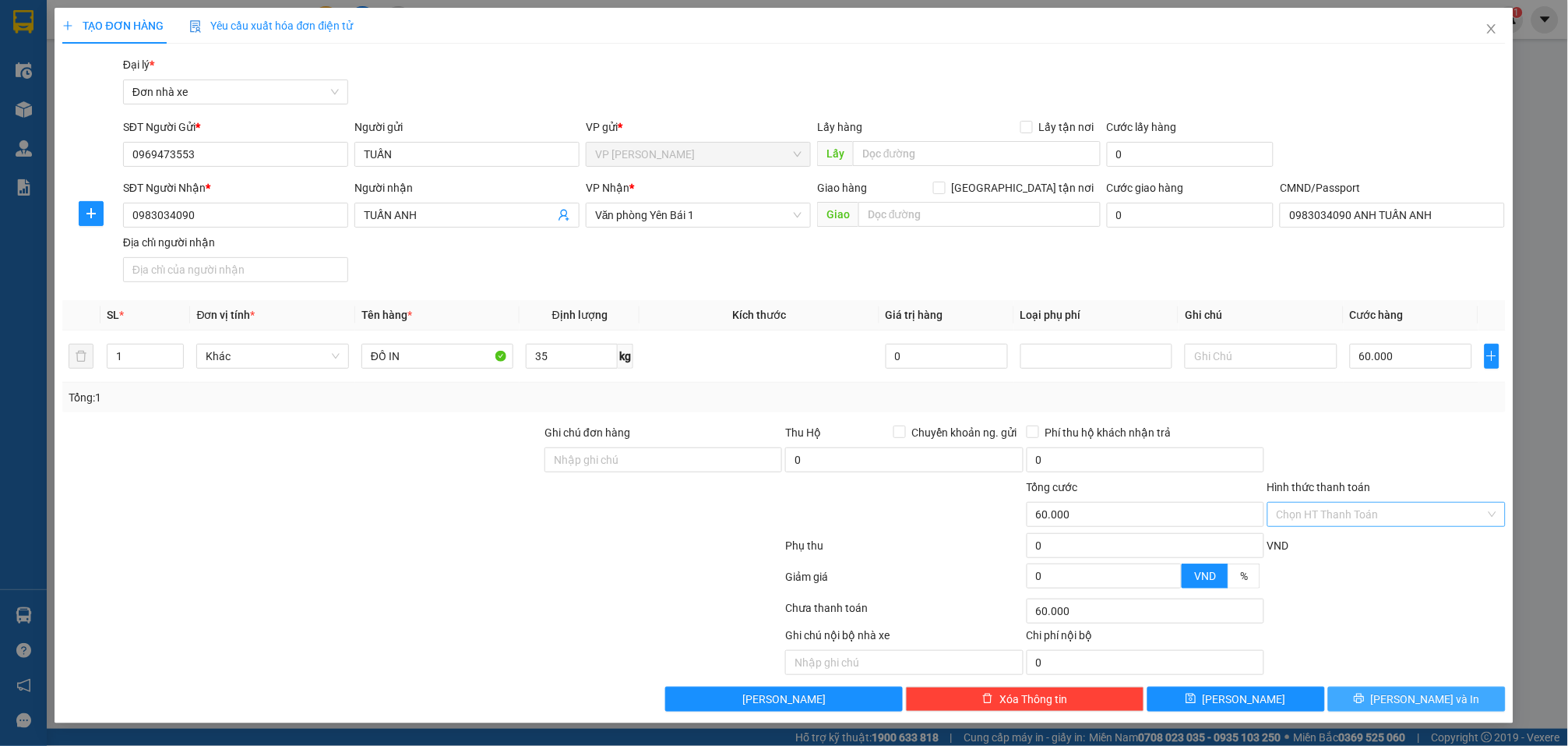
click at [1436, 699] on span "[PERSON_NAME] và In" at bounding box center [1426, 699] width 109 height 17
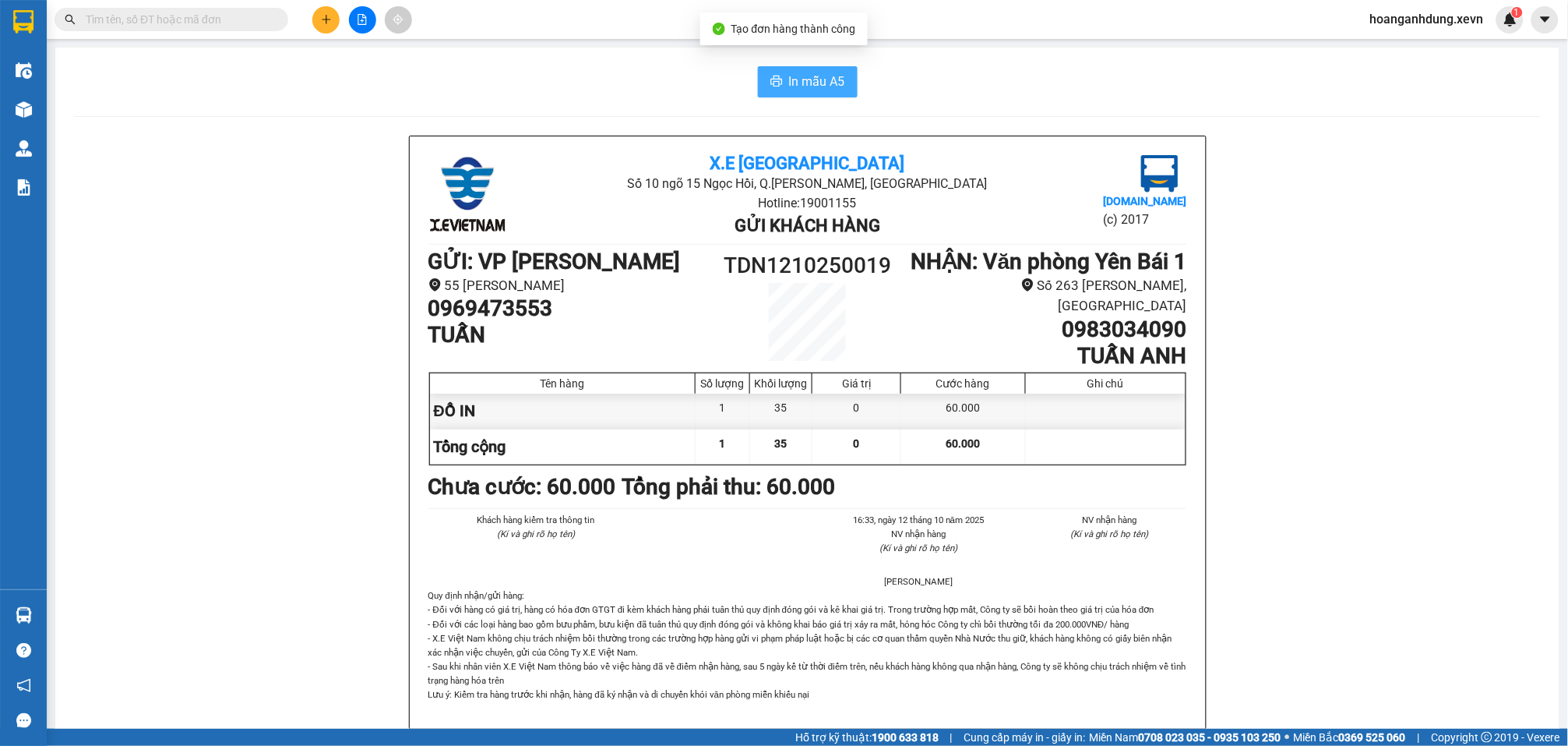
click at [807, 68] on button "In mẫu A5" at bounding box center [808, 81] width 100 height 31
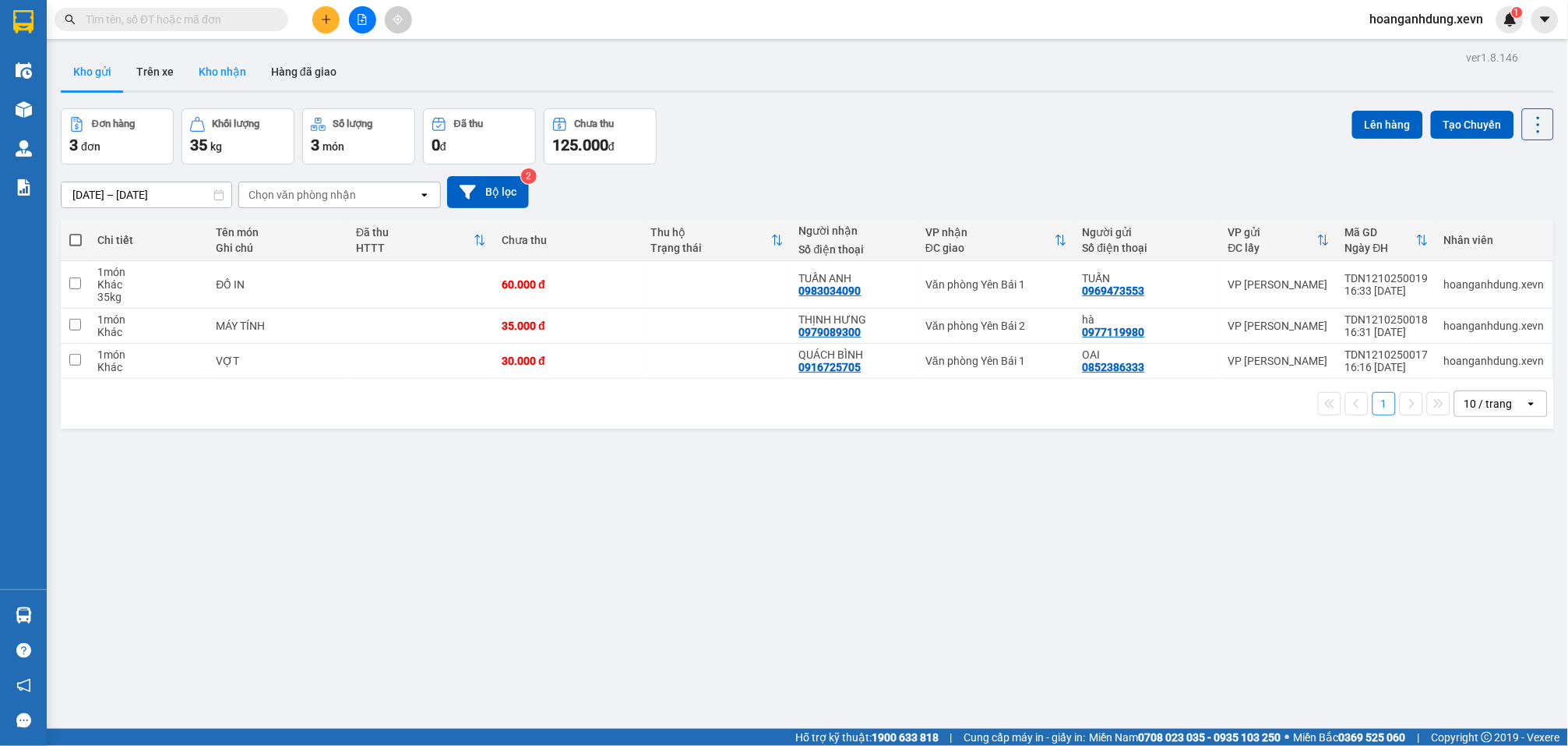
click at [241, 70] on button "Kho nhận" at bounding box center [222, 72] width 73 height 38
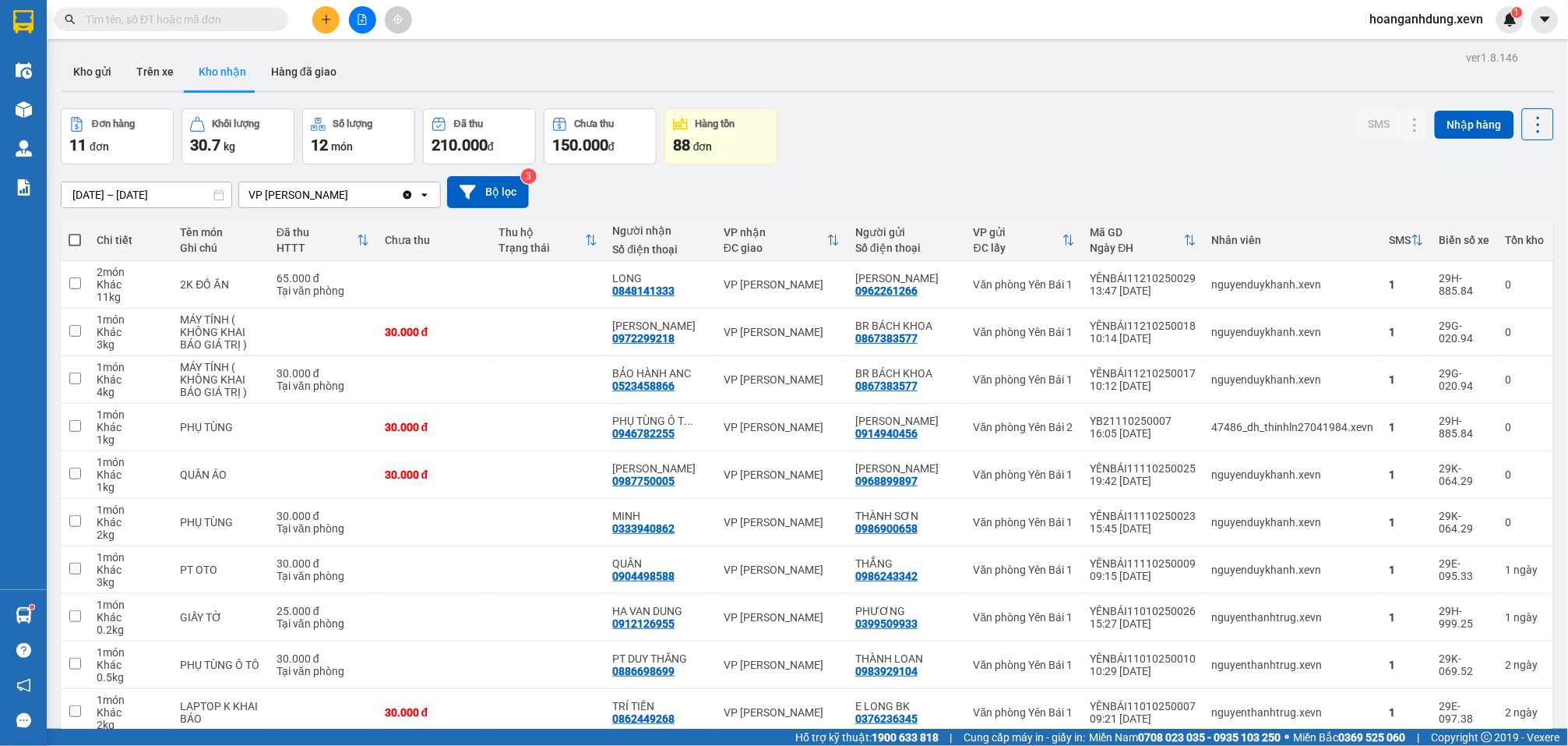
click at [938, 162] on div "Đơn hàng 11 đơn Khối lượng 30.7 kg Số lượng 12 món Đã thu 210.000 đ Chưa thu 15…" at bounding box center [808, 137] width 1493 height 56
click at [108, 75] on button "Kho gửi" at bounding box center [92, 72] width 63 height 38
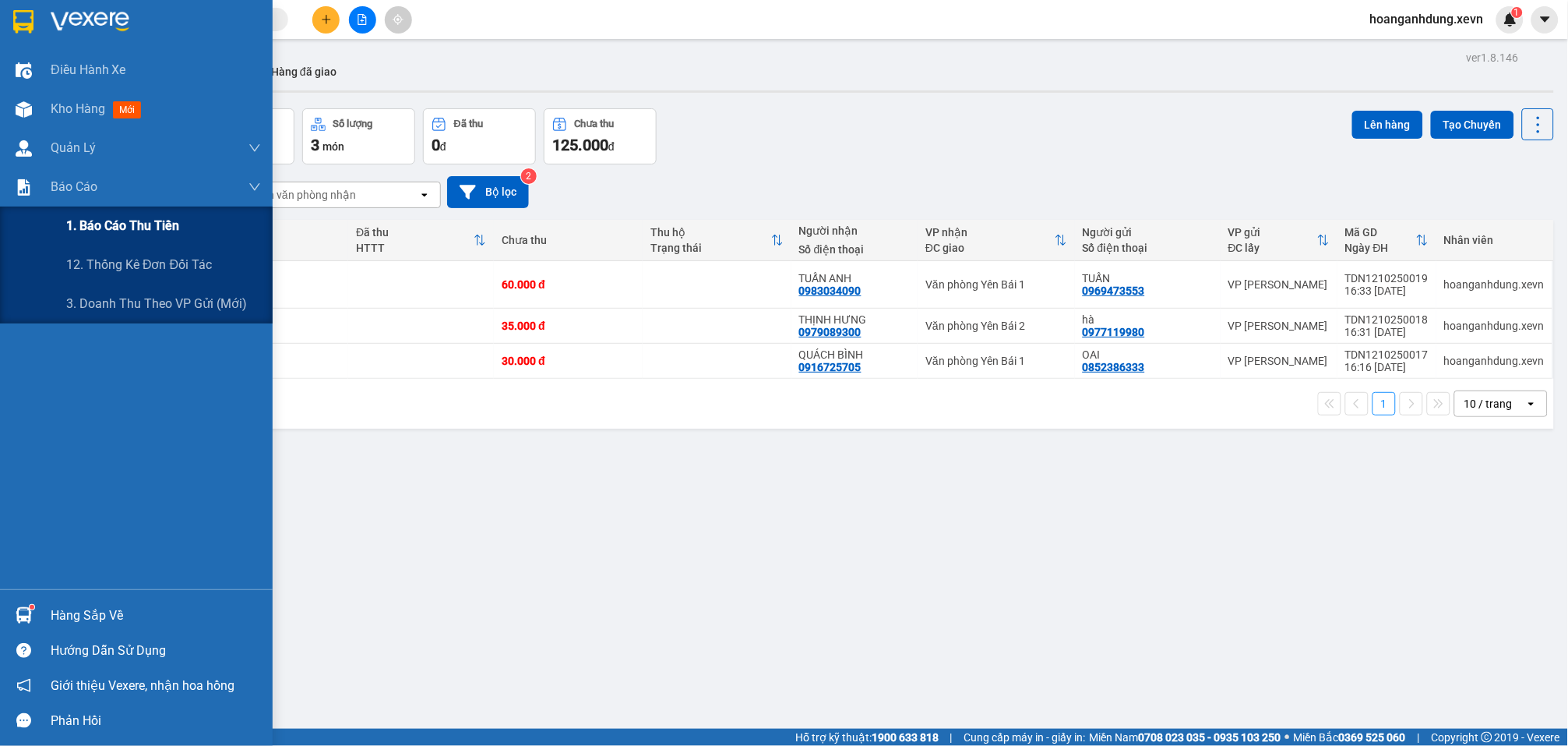
click at [123, 227] on span "1. Báo cáo thu tiền" at bounding box center [122, 226] width 113 height 19
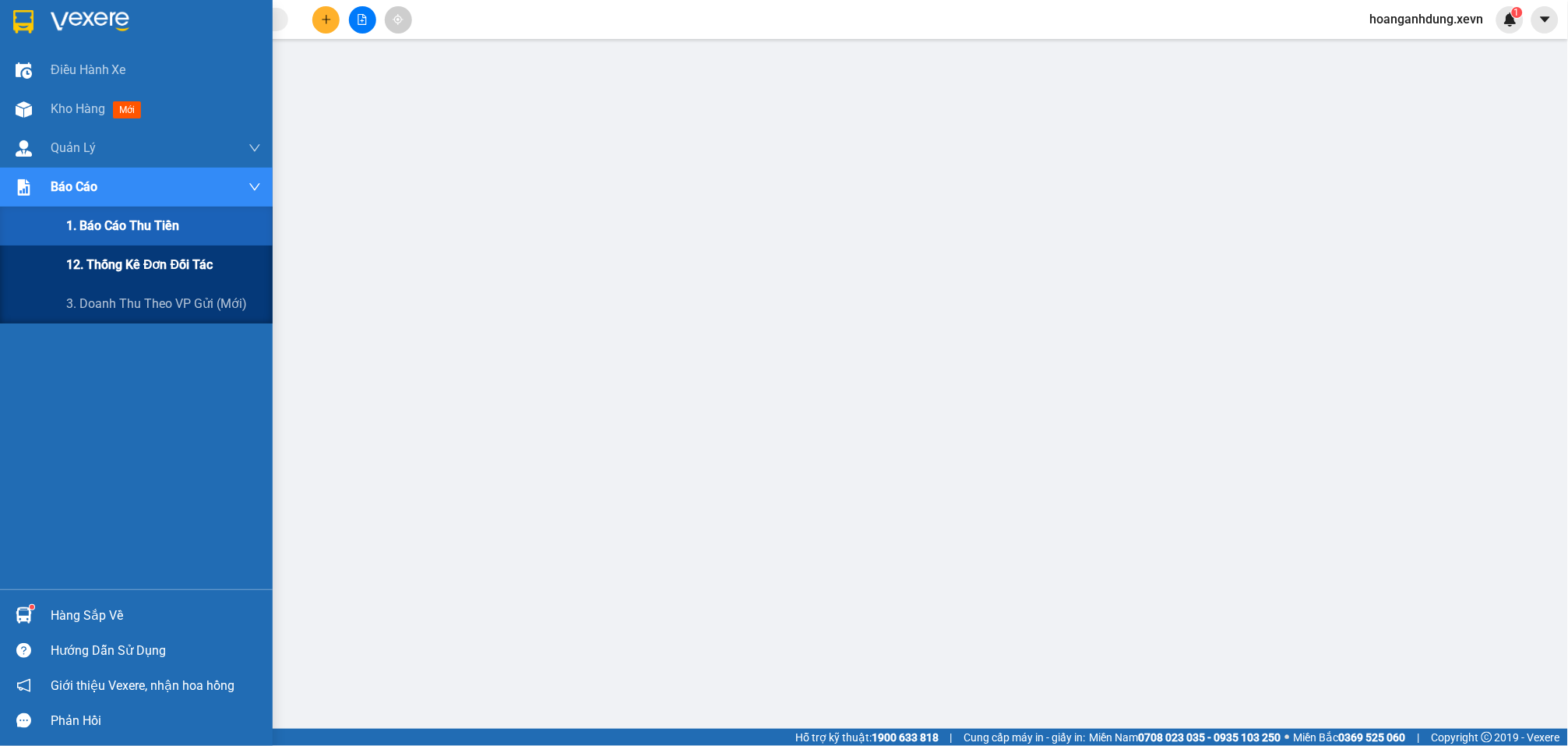
click at [124, 257] on span "12. Thống kê đơn đối tác" at bounding box center [138, 264] width 146 height 19
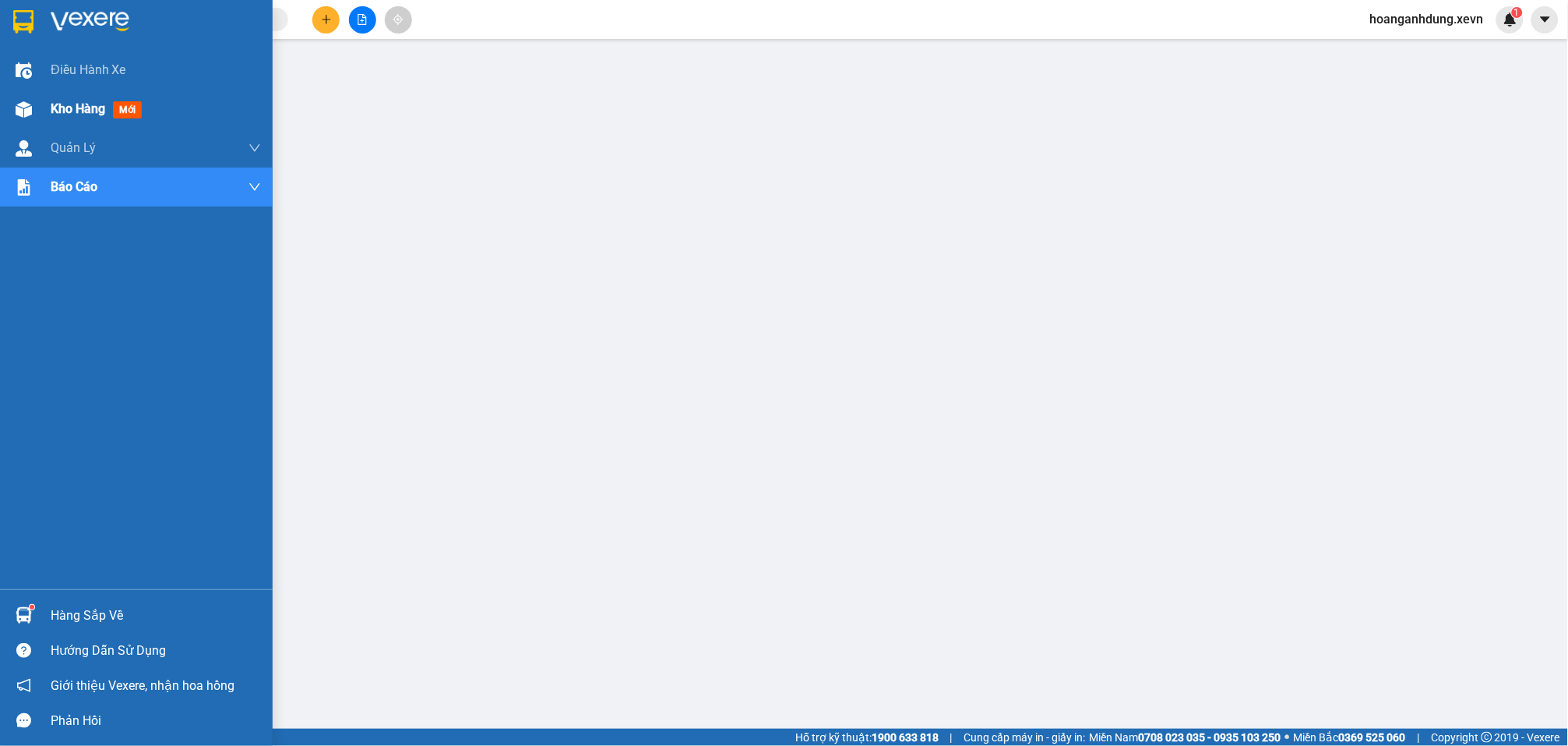
click at [40, 109] on div "Kho hàng mới" at bounding box center [137, 109] width 273 height 39
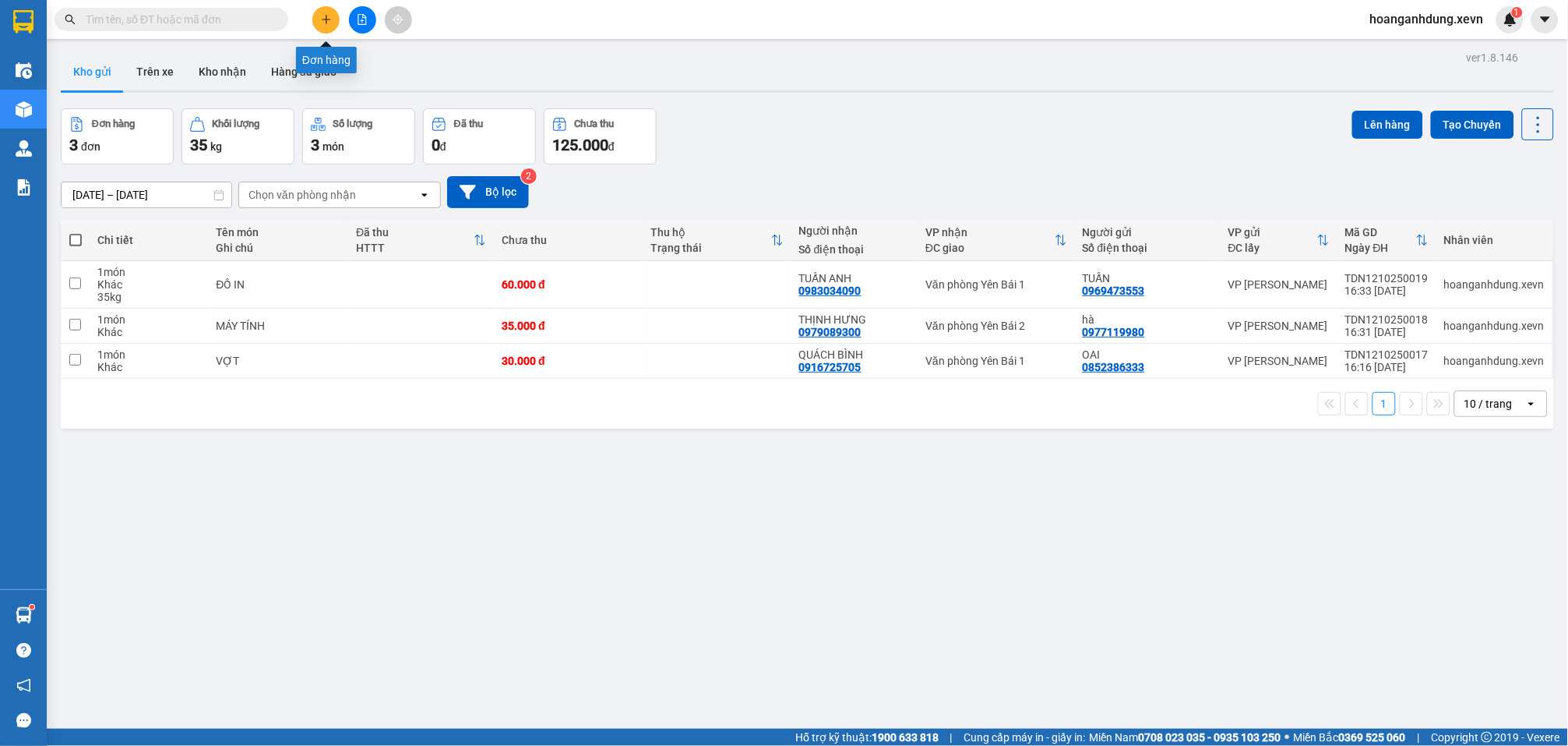
click at [324, 21] on icon "plus" at bounding box center [325, 18] width 11 height 11
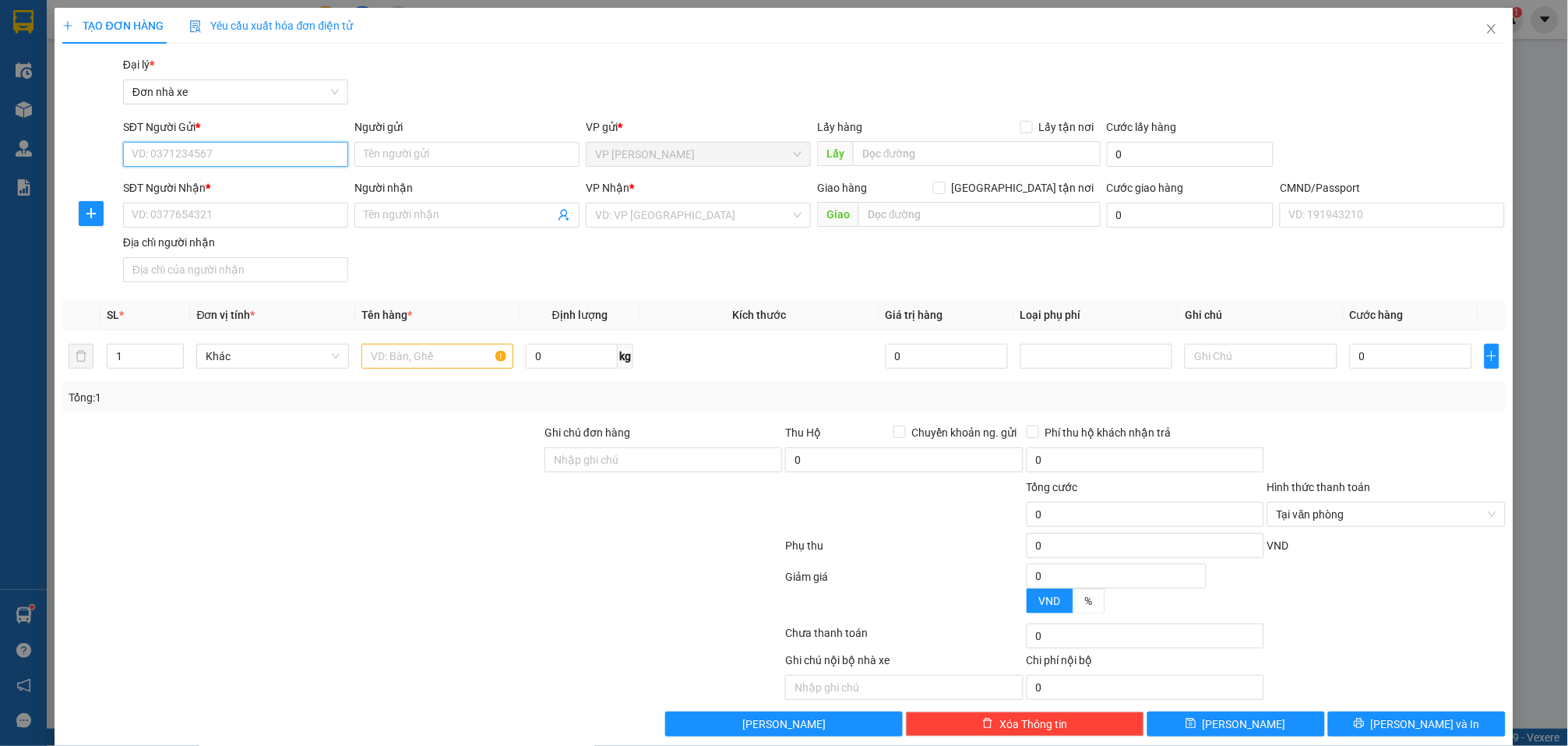
click at [295, 150] on input "SĐT Người Gửi *" at bounding box center [235, 154] width 225 height 25
click at [218, 154] on input "SĐT Người Gửi *" at bounding box center [235, 154] width 225 height 25
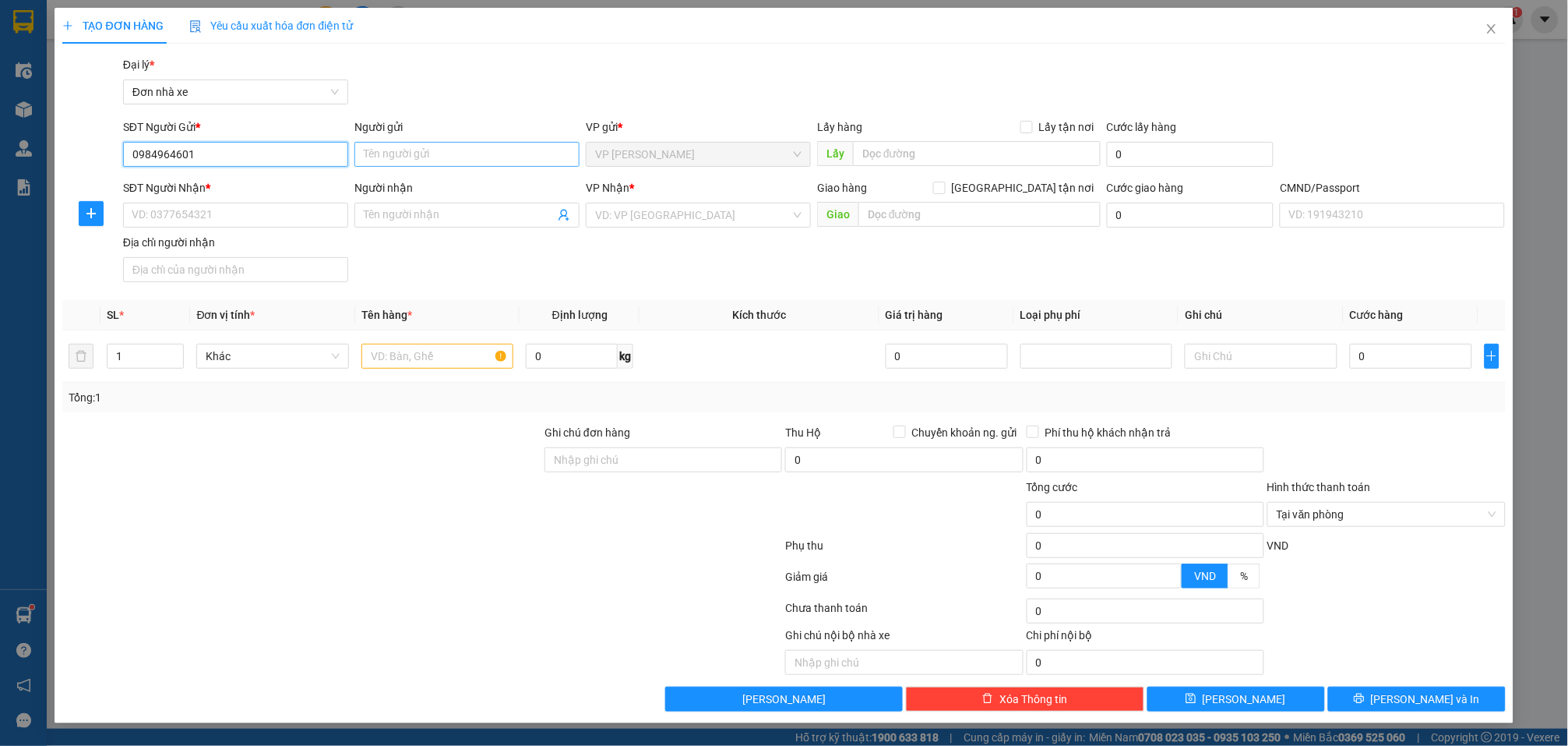
type input "0984964601"
click at [442, 153] on input "Người gửi" at bounding box center [467, 154] width 225 height 25
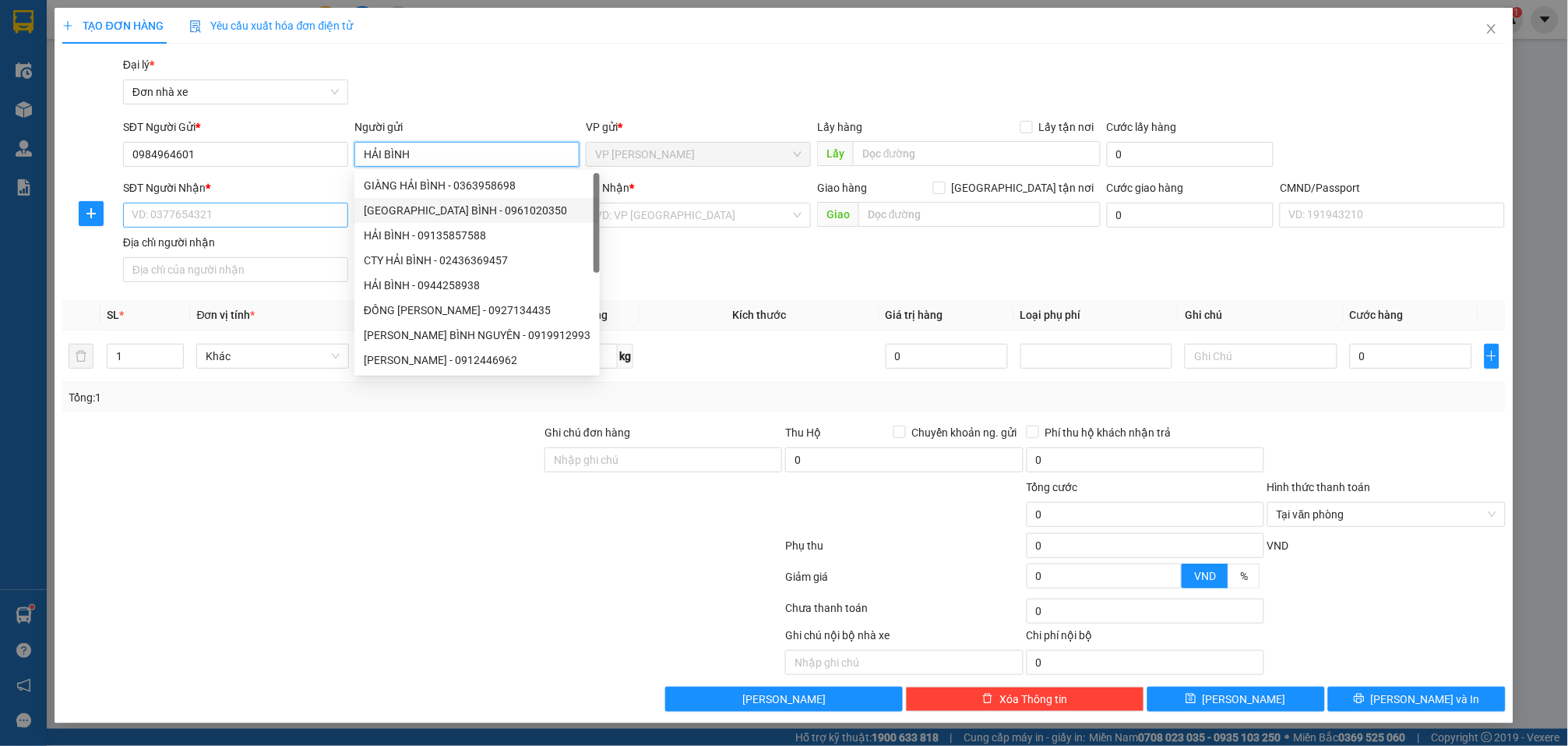
type input "HẢI BÌNH"
click at [322, 210] on input "SĐT Người Nhận *" at bounding box center [235, 215] width 225 height 25
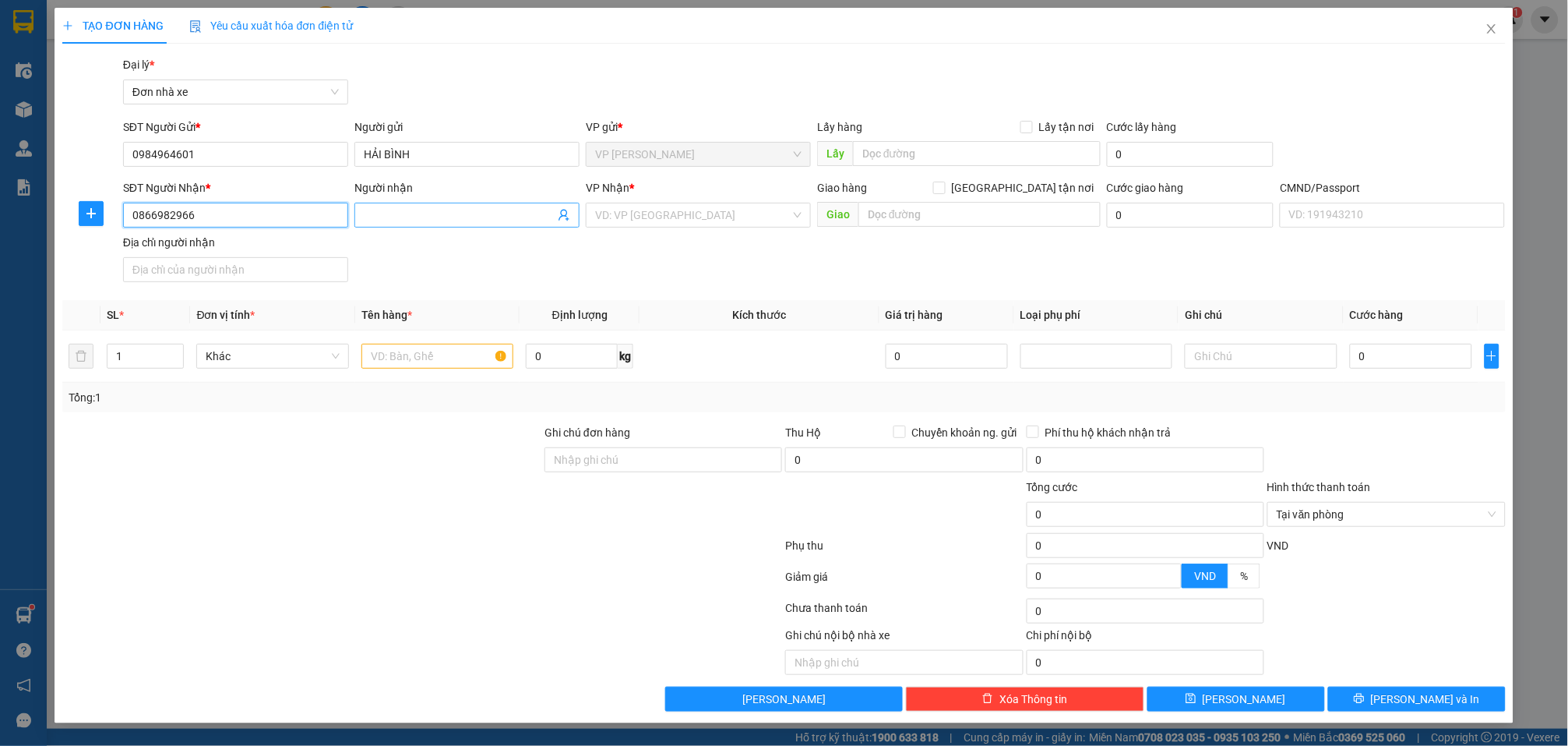
type input "0866982966"
click at [468, 208] on input "Người nhận" at bounding box center [459, 215] width 191 height 17
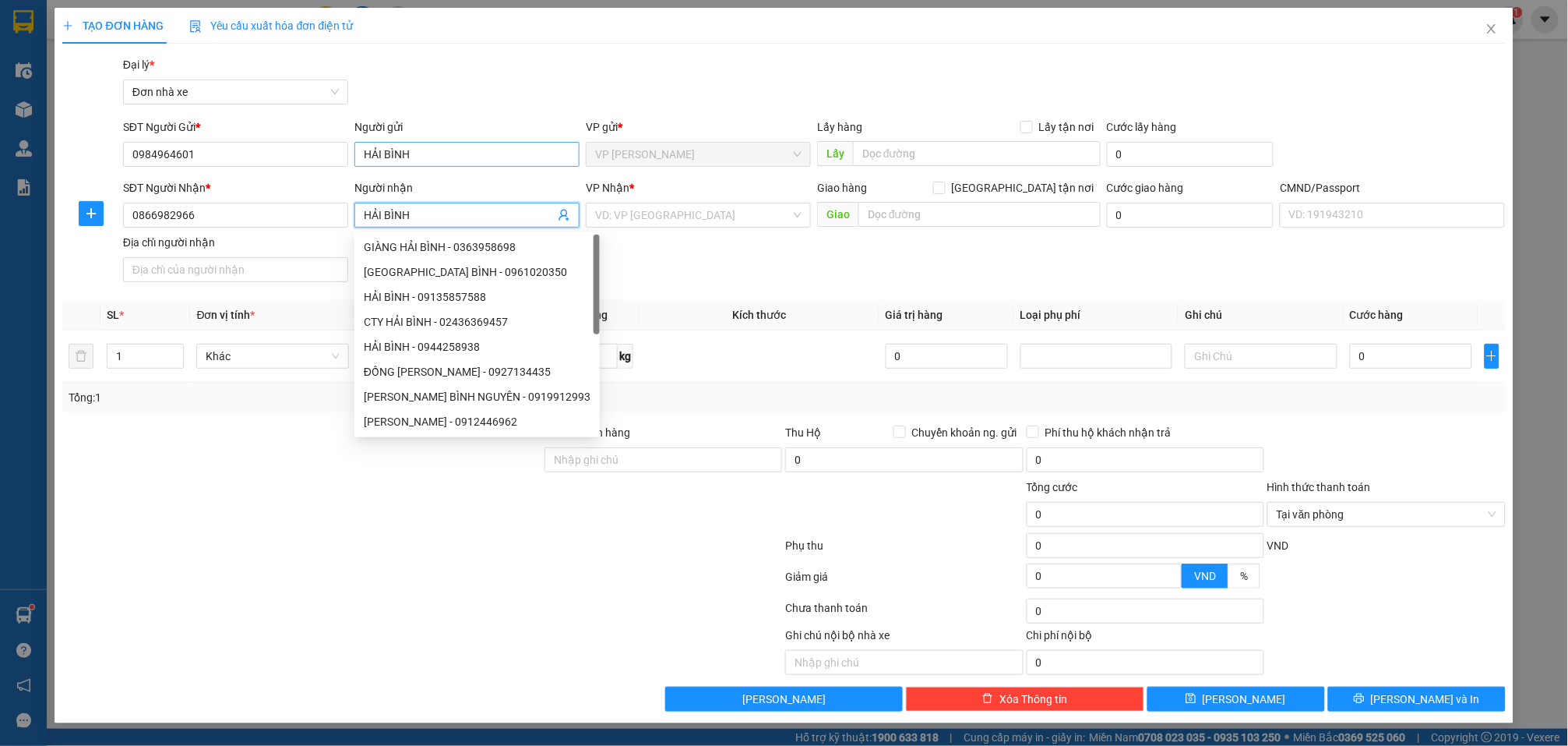
type input "HẢI BÌNH"
drag, startPoint x: 448, startPoint y: 162, endPoint x: 332, endPoint y: 137, distance: 118.7
click at [332, 140] on div "SĐT Người Gửi * 0984964601 Người gửi HẢI BÌNH HẢI BÌNH VP gửi * VP Trần Đại Ngh…" at bounding box center [815, 145] width 1389 height 54
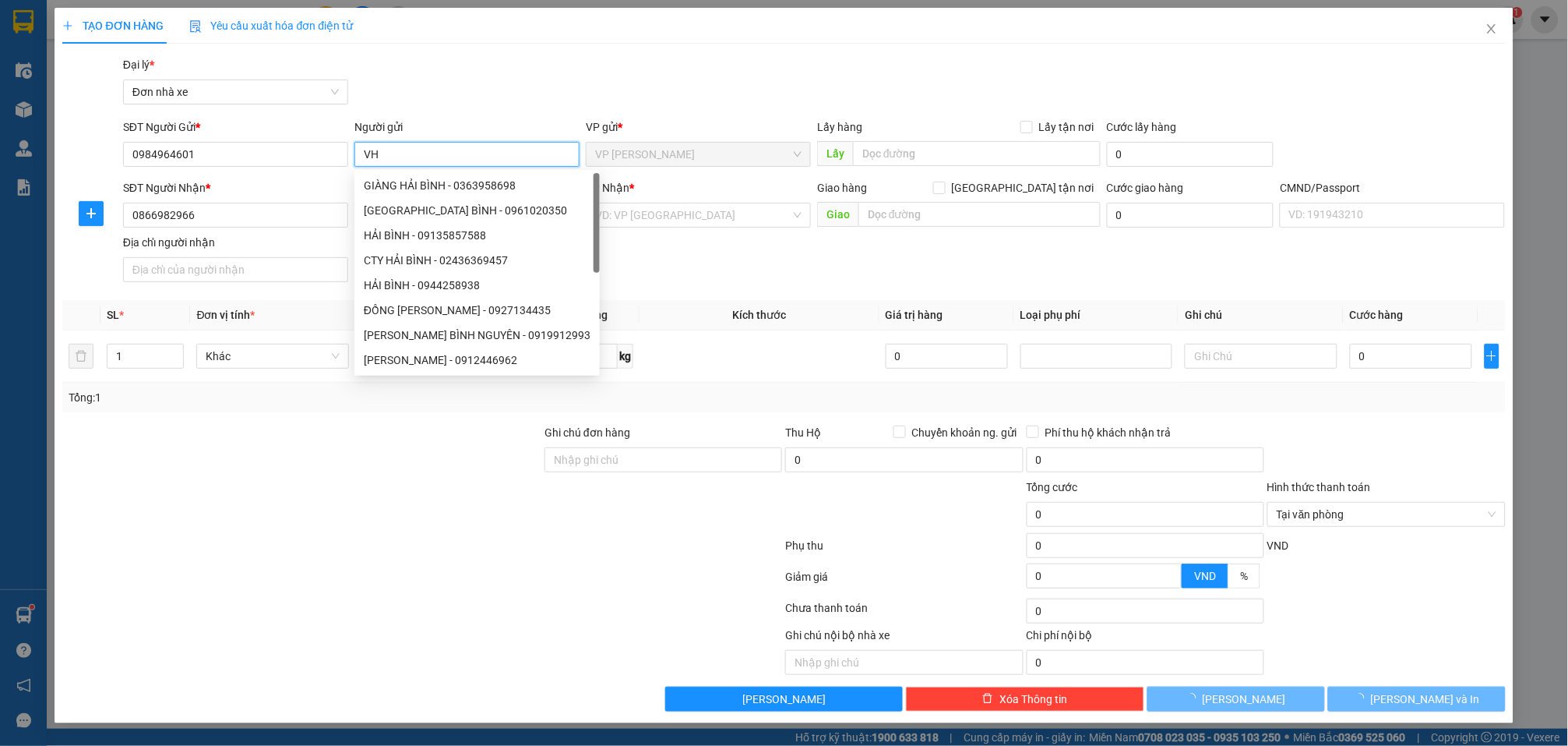
type input "V"
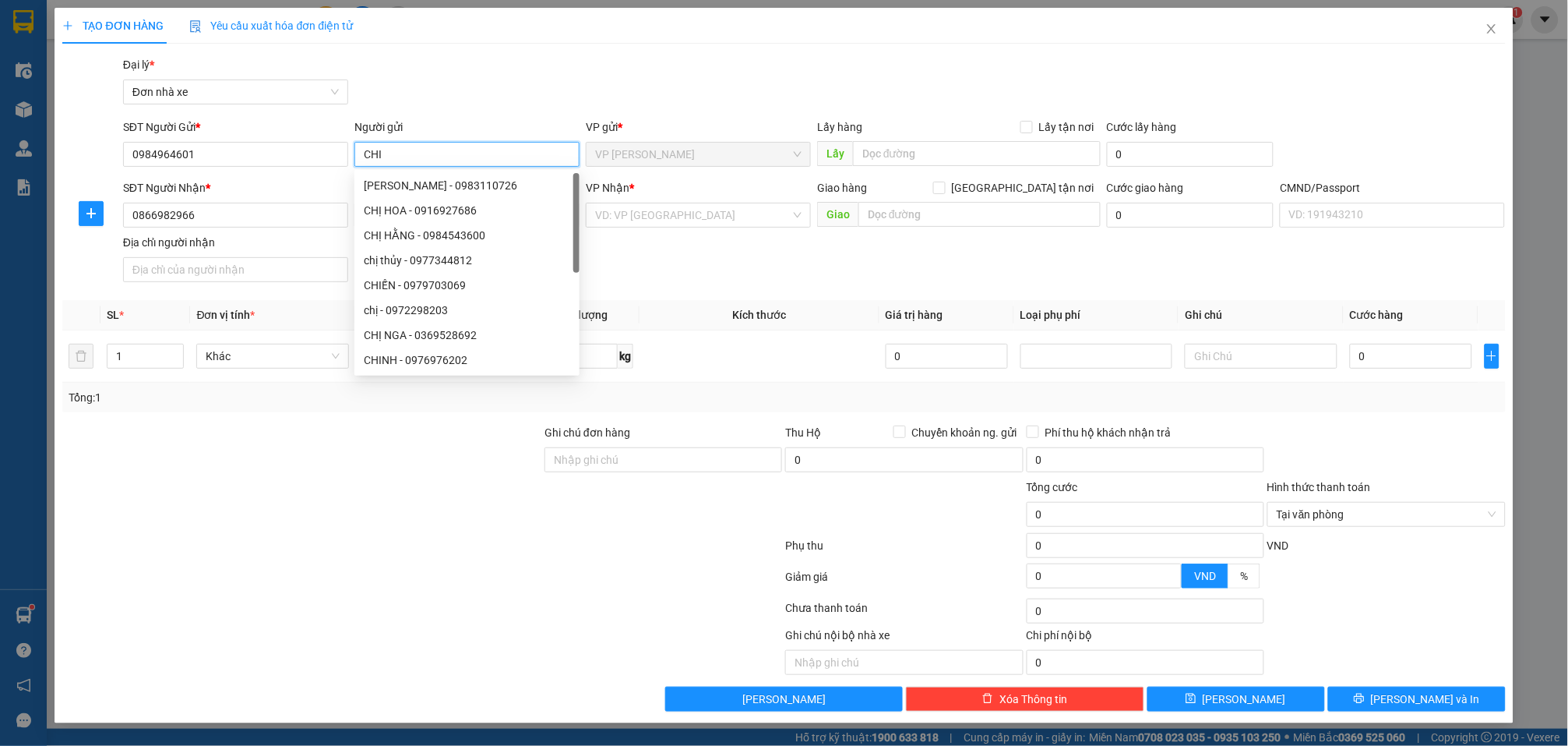
type input "CHI"
click at [435, 90] on div "Gói vận chuyển * Tiêu chuẩn Đại lý * Đơn nhà xe" at bounding box center [815, 83] width 1389 height 54
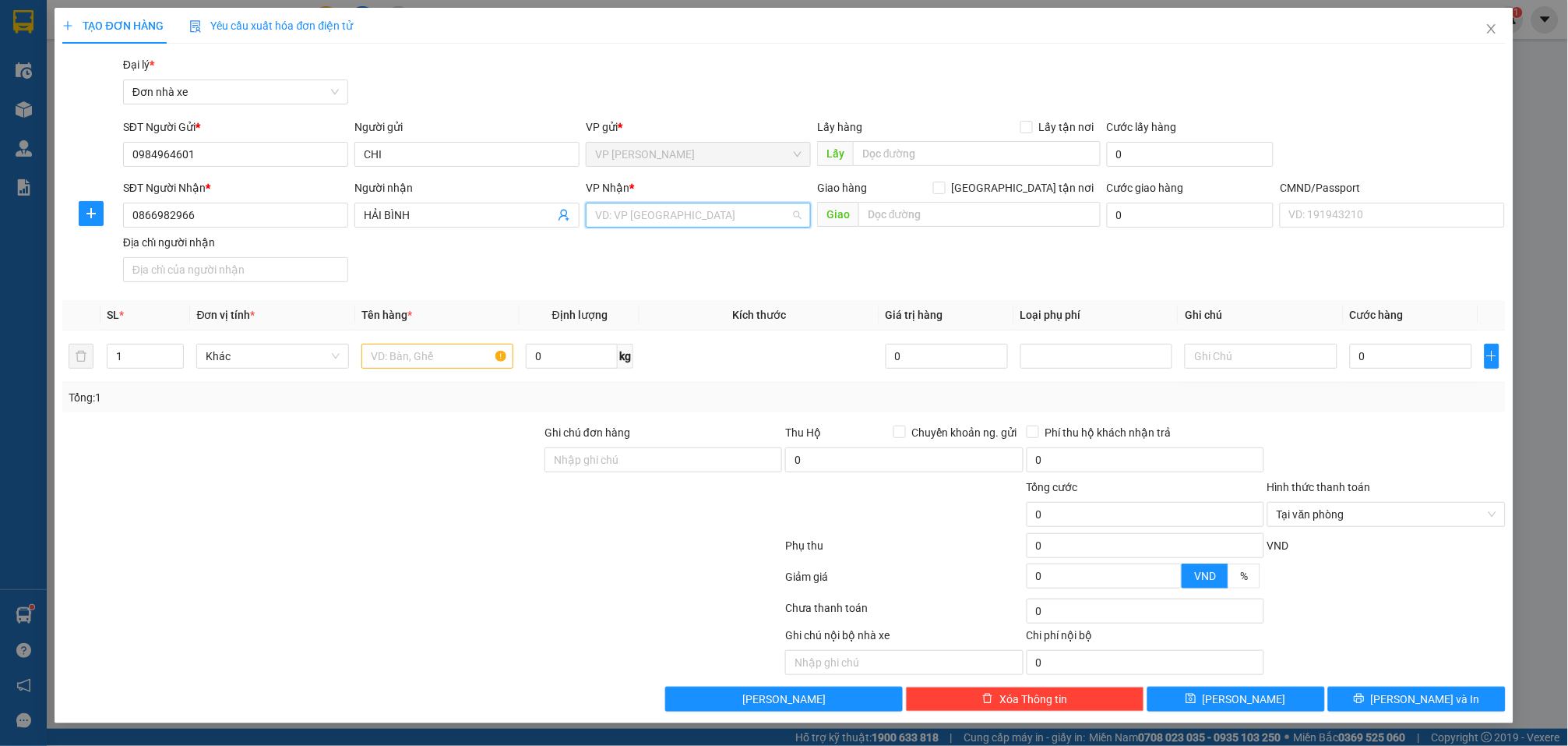
click at [681, 218] on input "search" at bounding box center [693, 215] width 196 height 23
type input "YB"
click at [698, 249] on div "Văn phòng Yên Bái 1" at bounding box center [698, 246] width 206 height 17
click at [479, 637] on div at bounding box center [271, 651] width 421 height 48
click at [1495, 34] on icon "close" at bounding box center [1491, 29] width 9 height 10
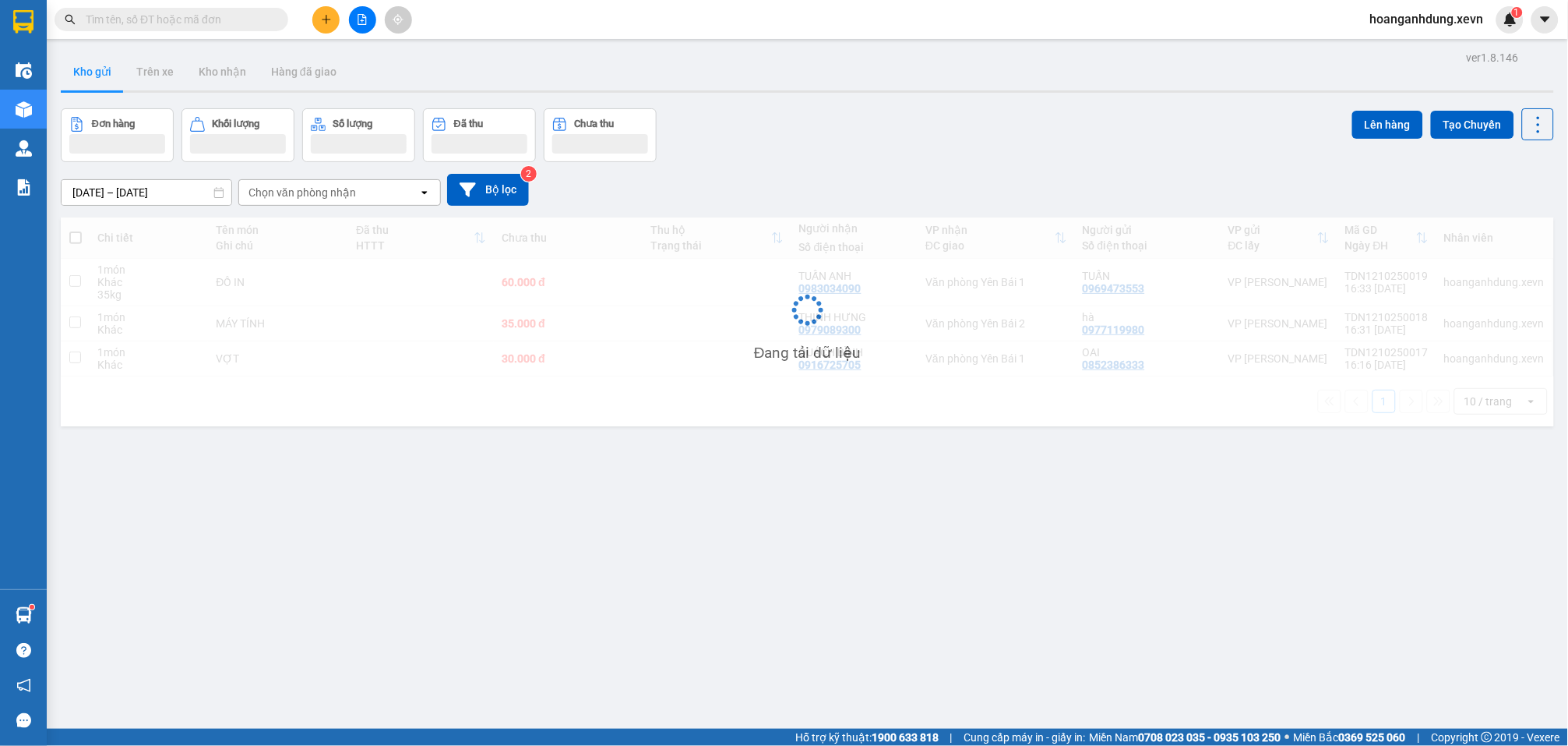
click at [205, 20] on input "text" at bounding box center [177, 19] width 184 height 17
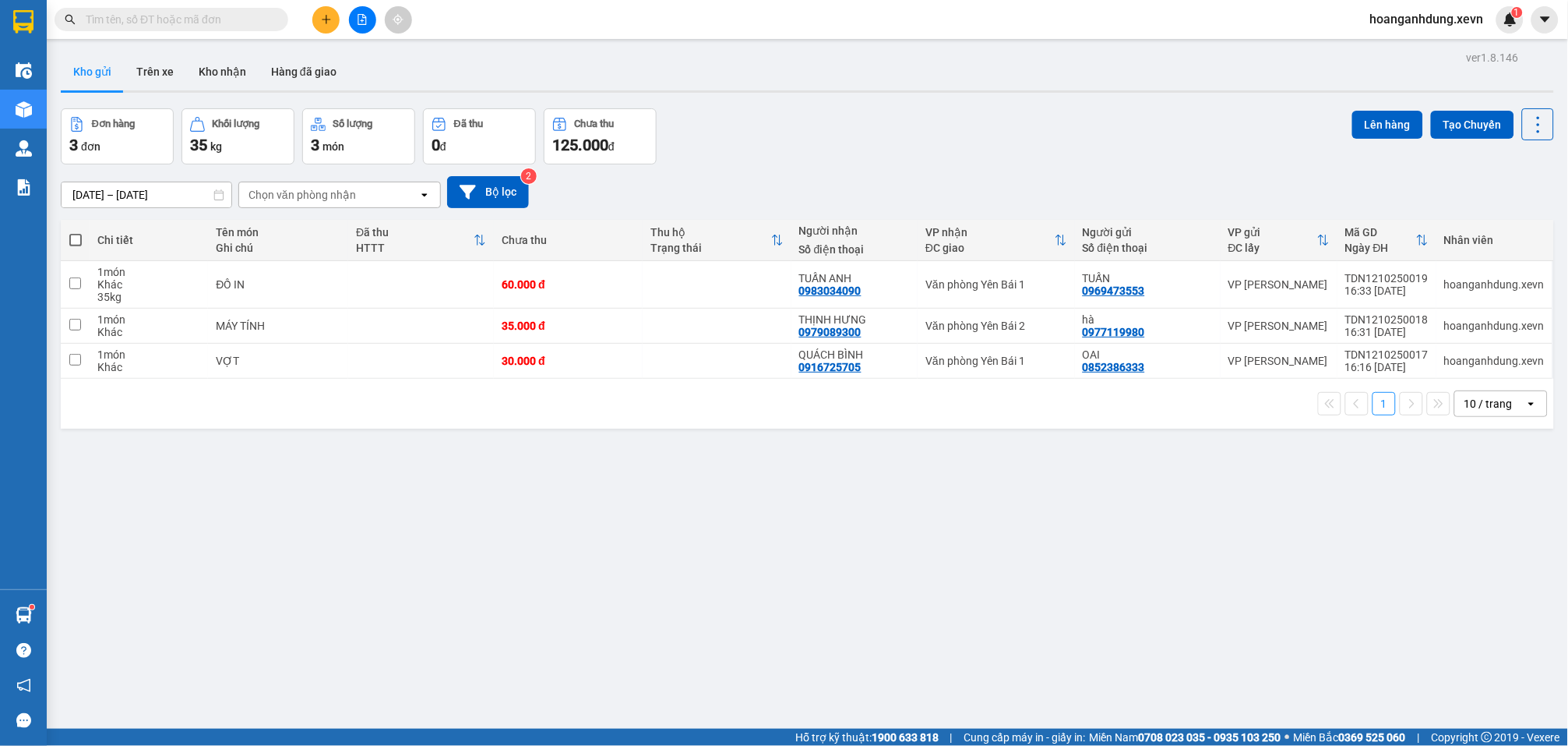
click at [205, 20] on input "text" at bounding box center [177, 19] width 184 height 17
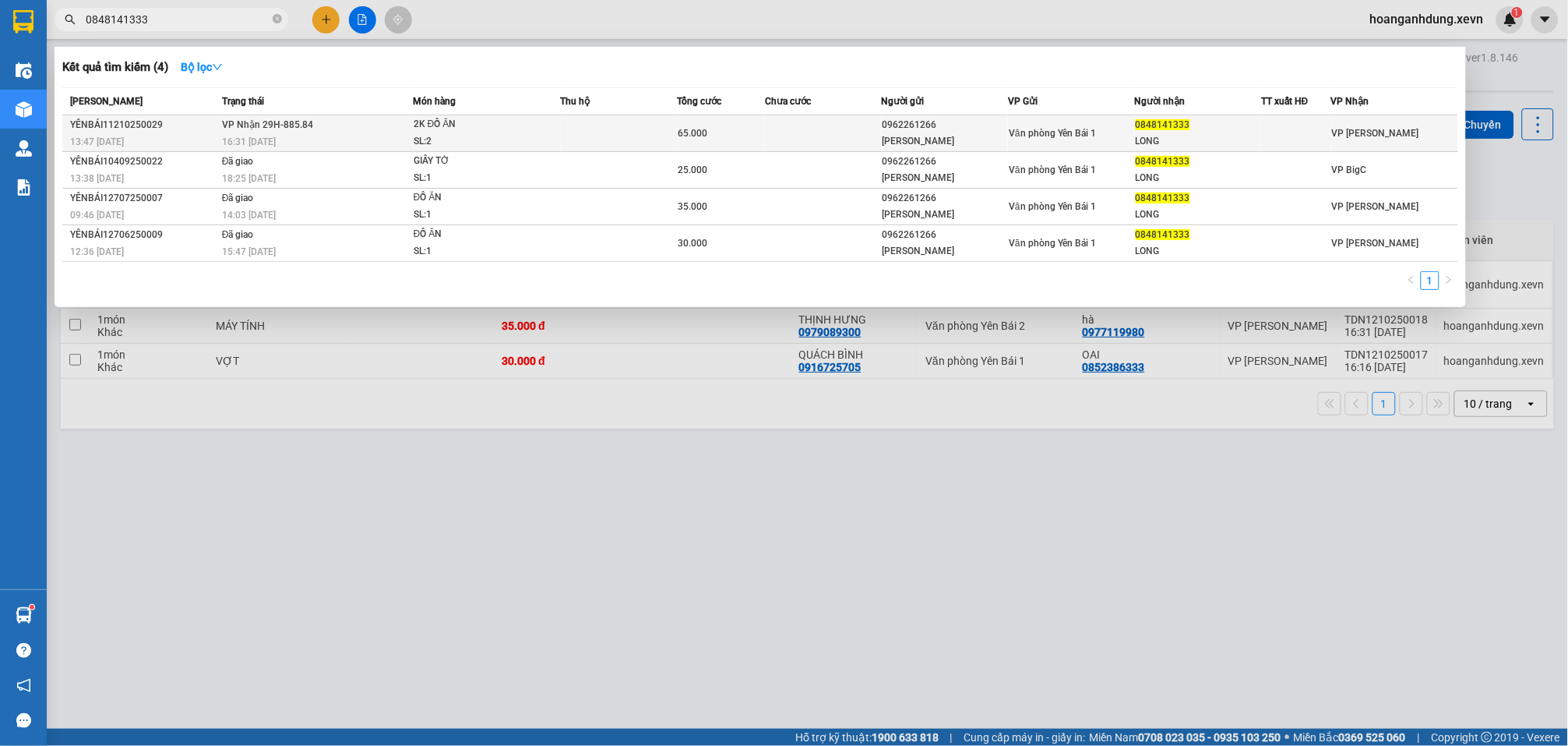
type input "0848141333"
click at [1232, 135] on div "LONG" at bounding box center [1198, 141] width 125 height 16
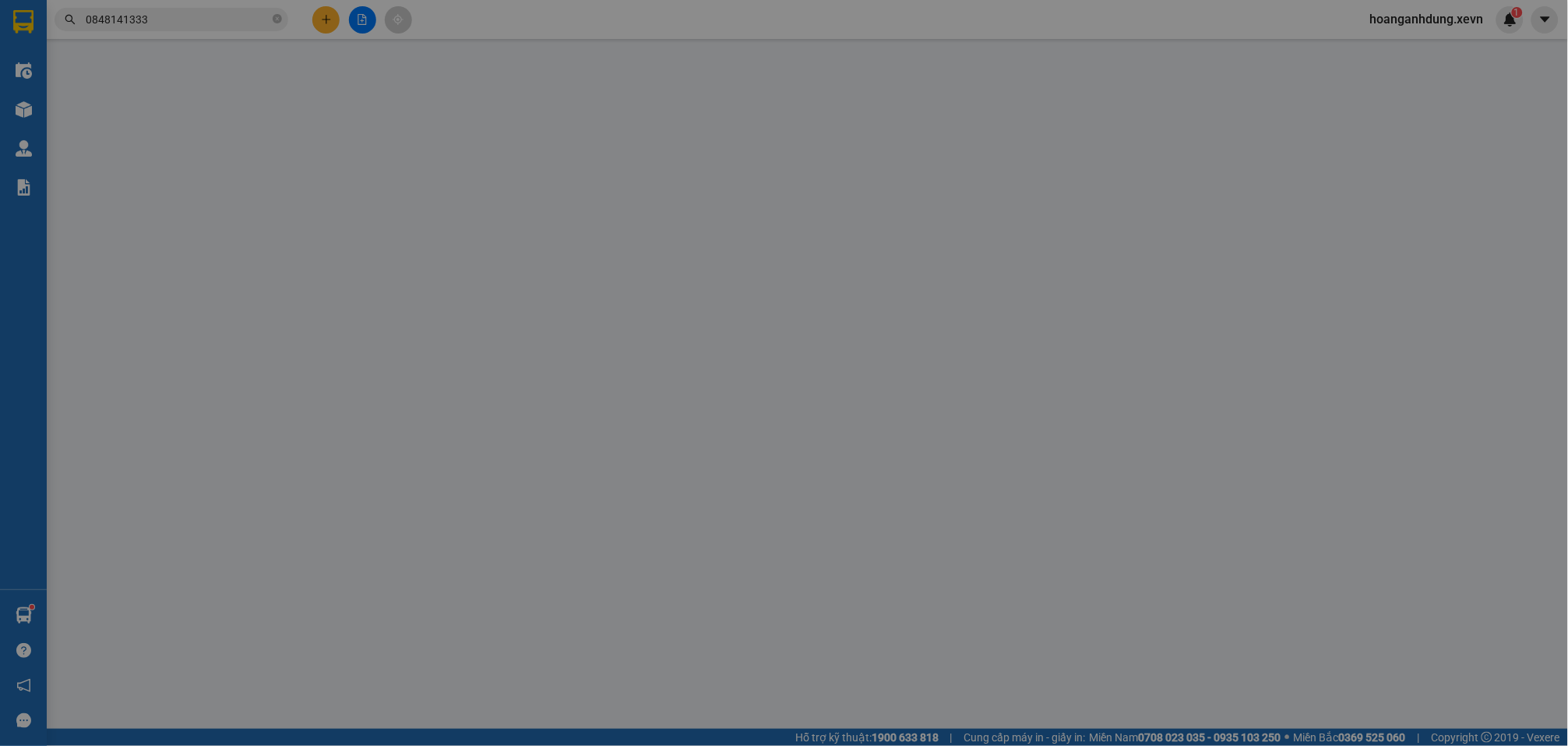
type input "0962261266"
type input "ANH PHƯƠNG"
type input "0848141333"
type input "LONG"
type input "1"
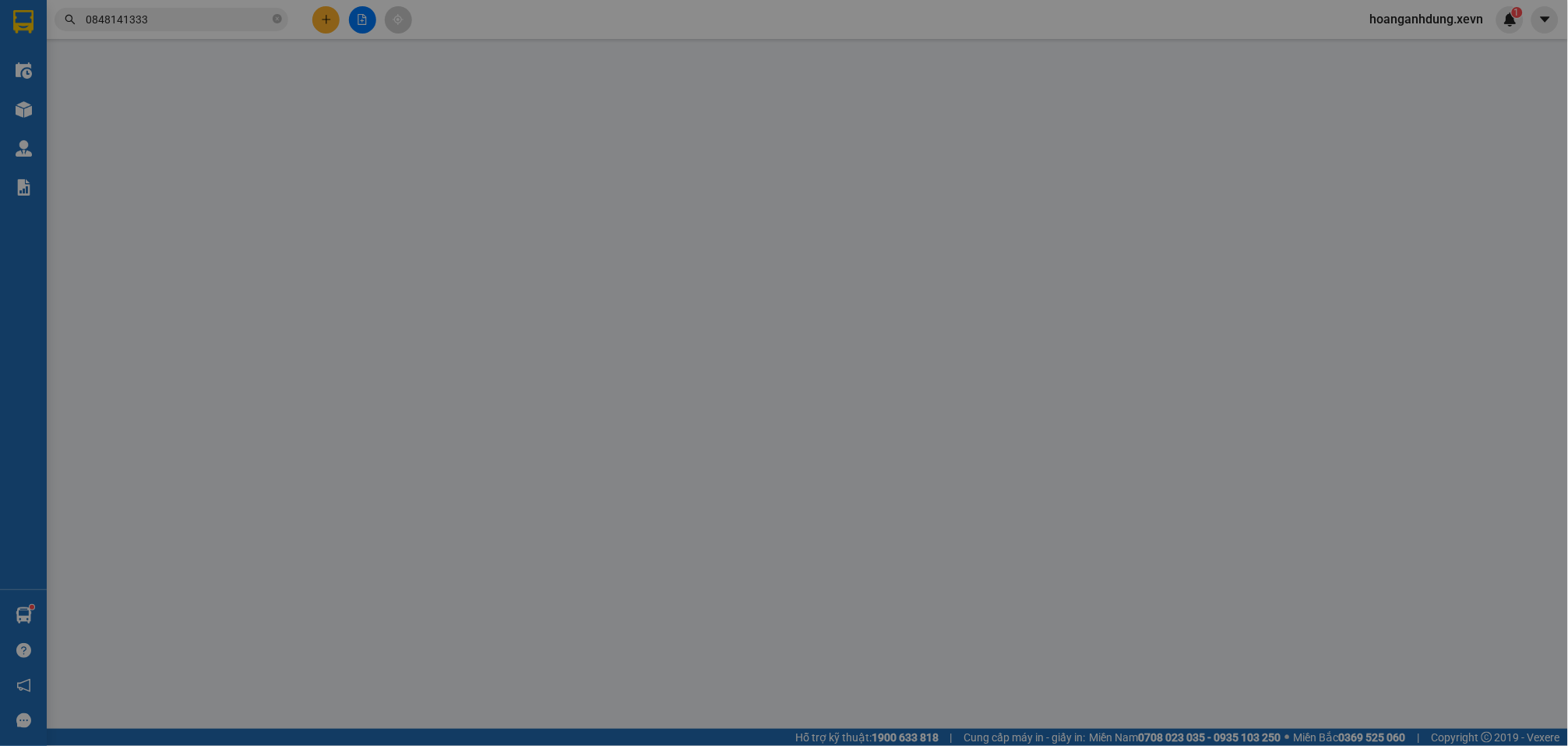
type input "0"
type input "65.000"
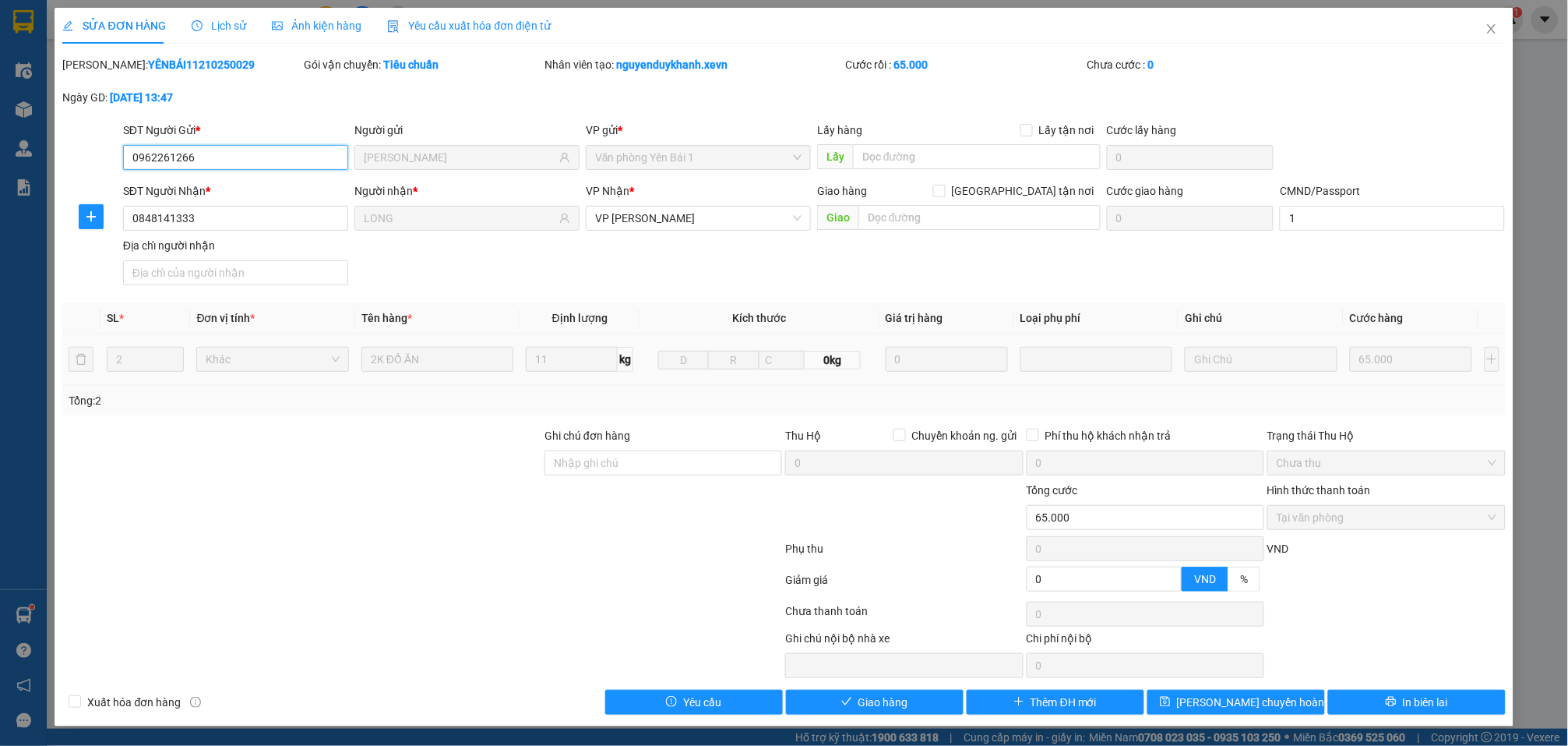
scroll to position [2, 0]
click at [859, 699] on span "Giao hàng" at bounding box center [882, 702] width 49 height 17
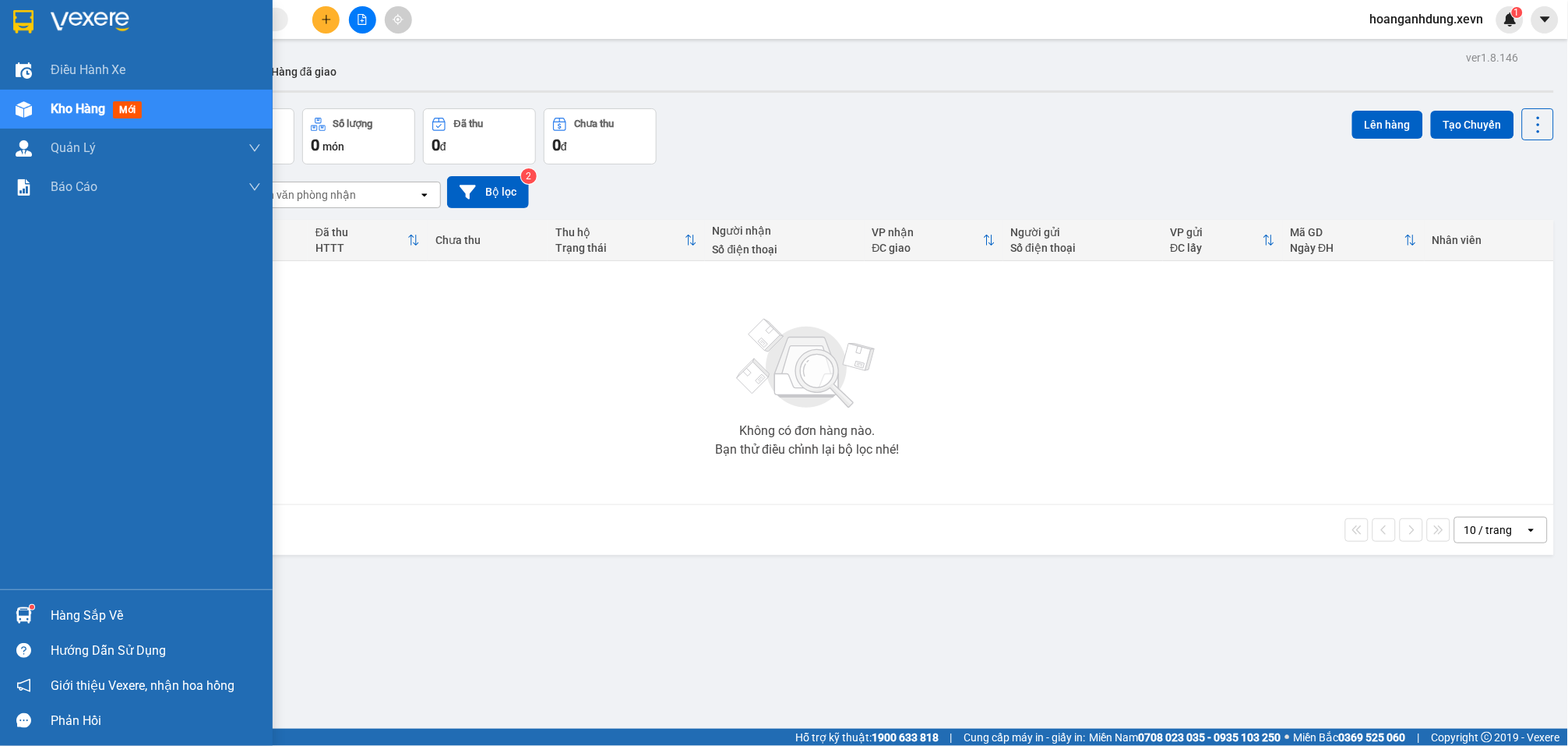
click at [98, 609] on div "Hàng sắp về" at bounding box center [155, 615] width 210 height 23
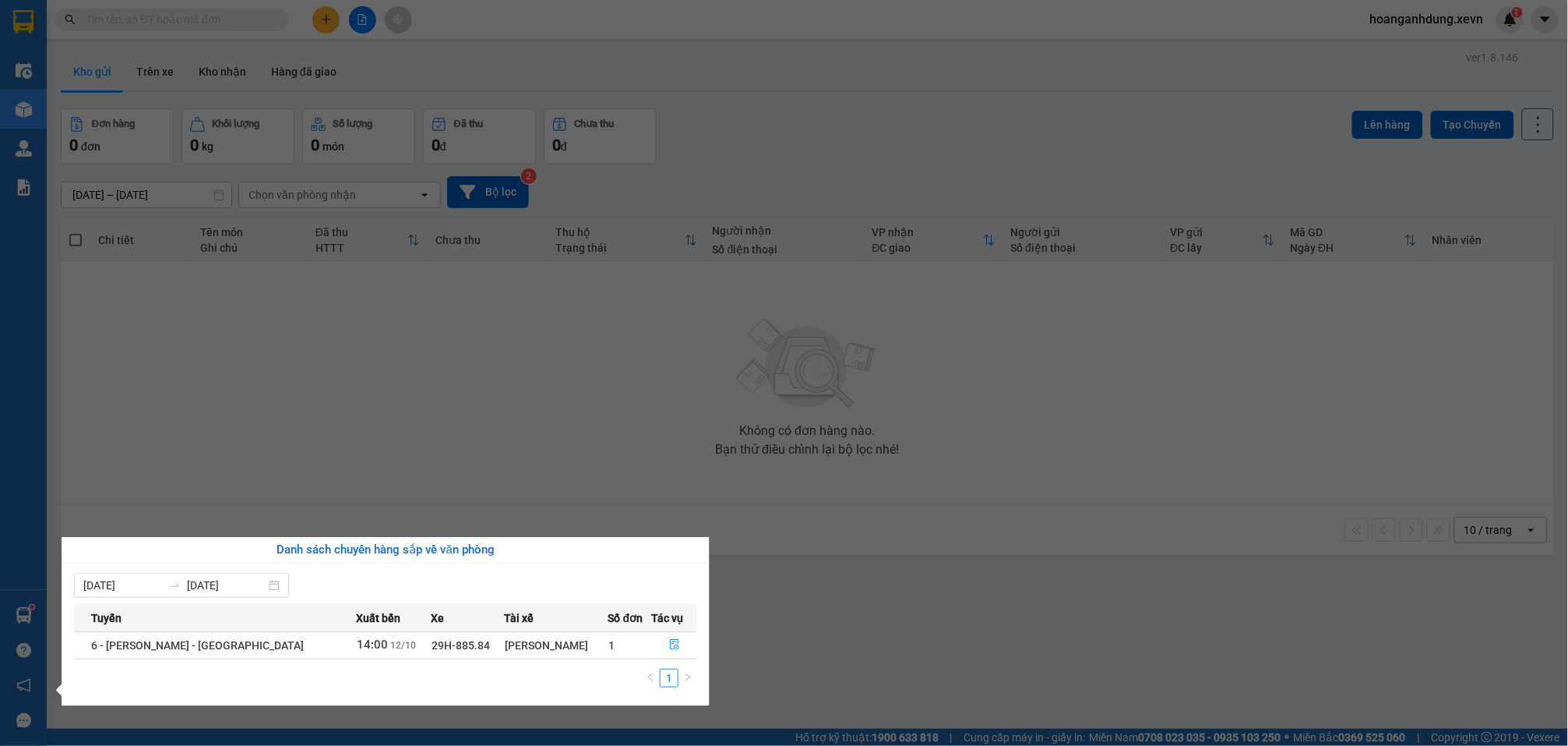
click at [879, 482] on section "Kết quả tìm kiếm ( 0 ) Bộ lọc No Data hoanganhdung.xevn 1 Điều hành xe Kho hàng…" at bounding box center [784, 373] width 1568 height 746
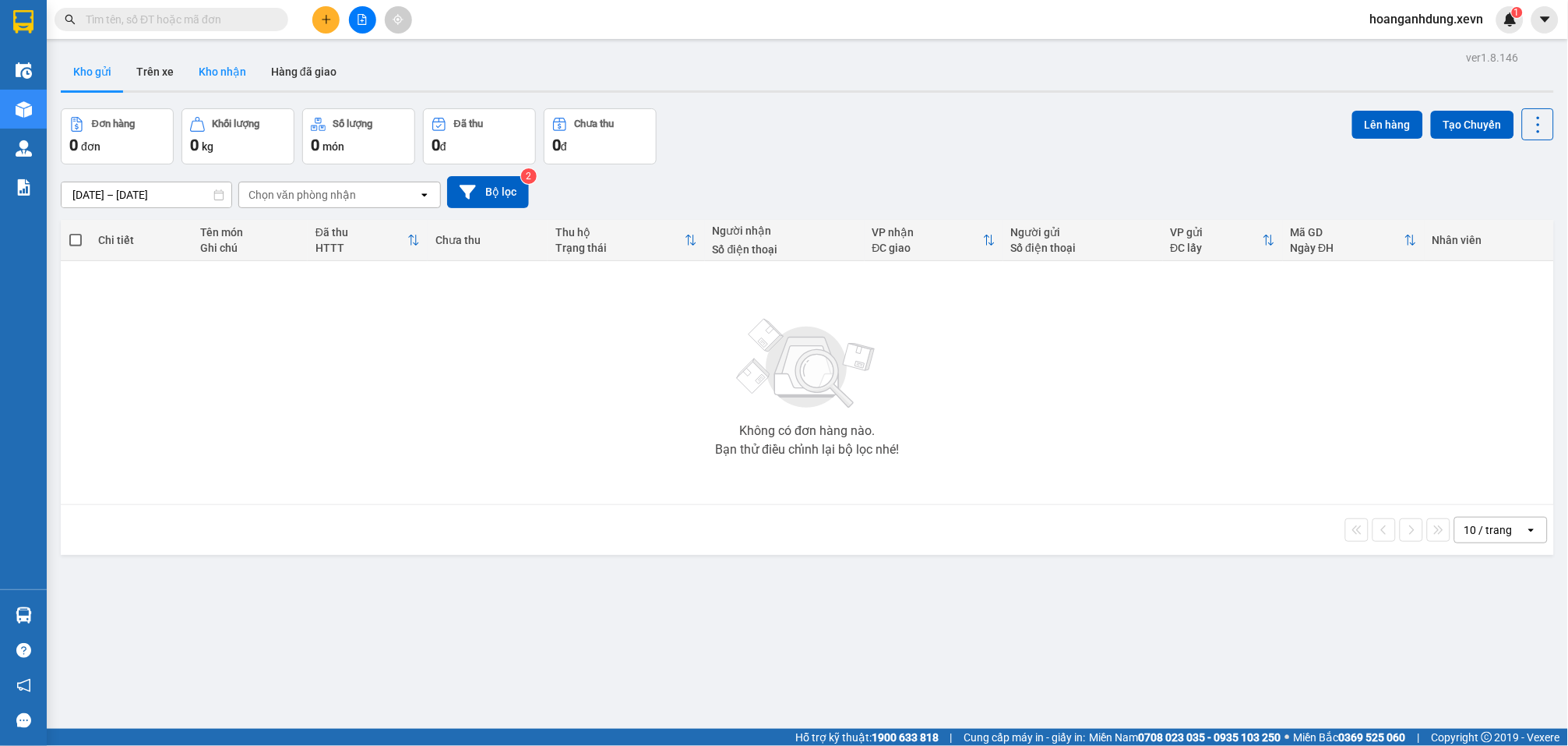
click at [237, 68] on button "Kho nhận" at bounding box center [222, 72] width 73 height 38
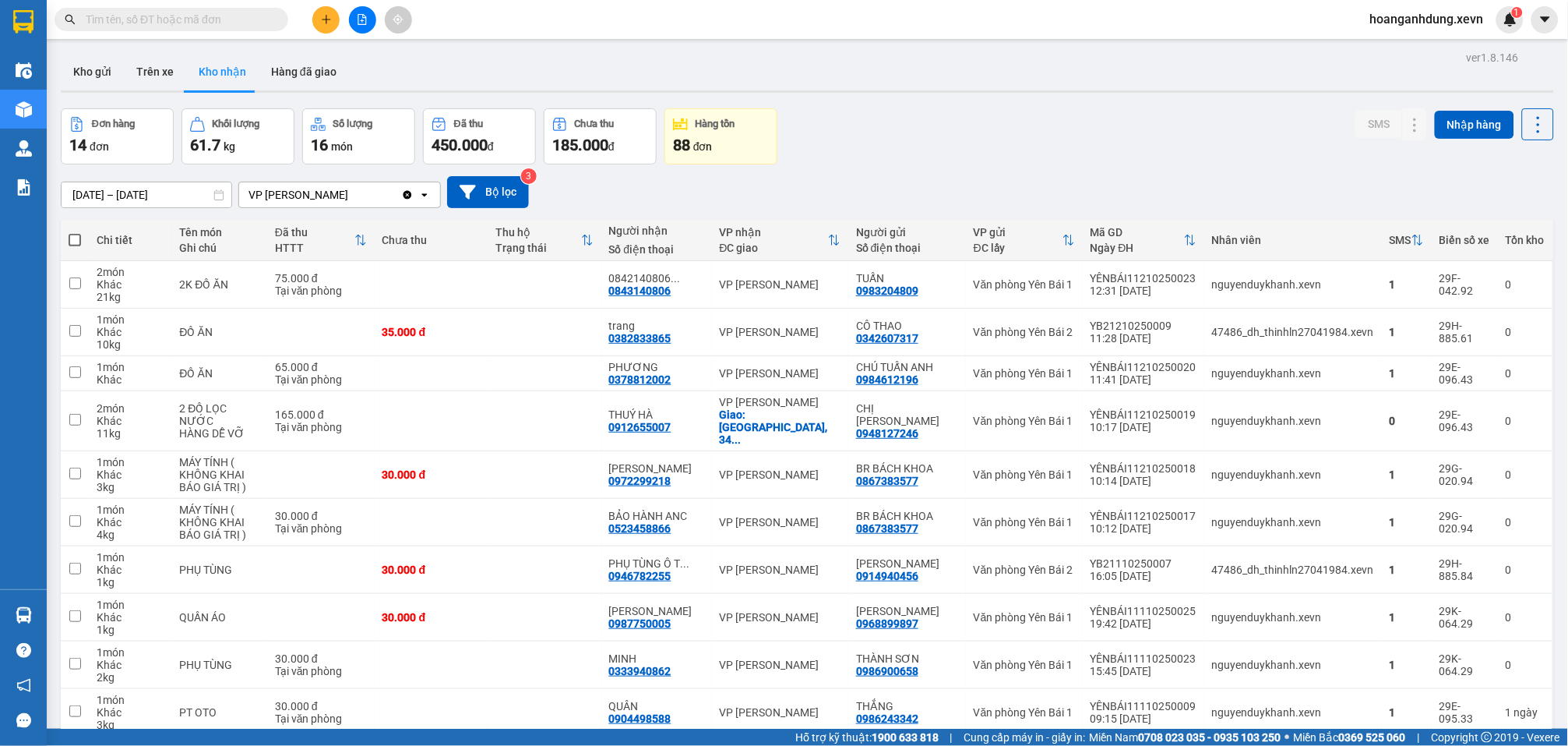
click at [1047, 125] on div "Đơn hàng 14 đơn Khối lượng 61.7 kg Số lượng 16 món Đã thu 450.000 đ Chưa thu 18…" at bounding box center [808, 137] width 1493 height 56
click at [324, 17] on icon "plus" at bounding box center [325, 18] width 11 height 11
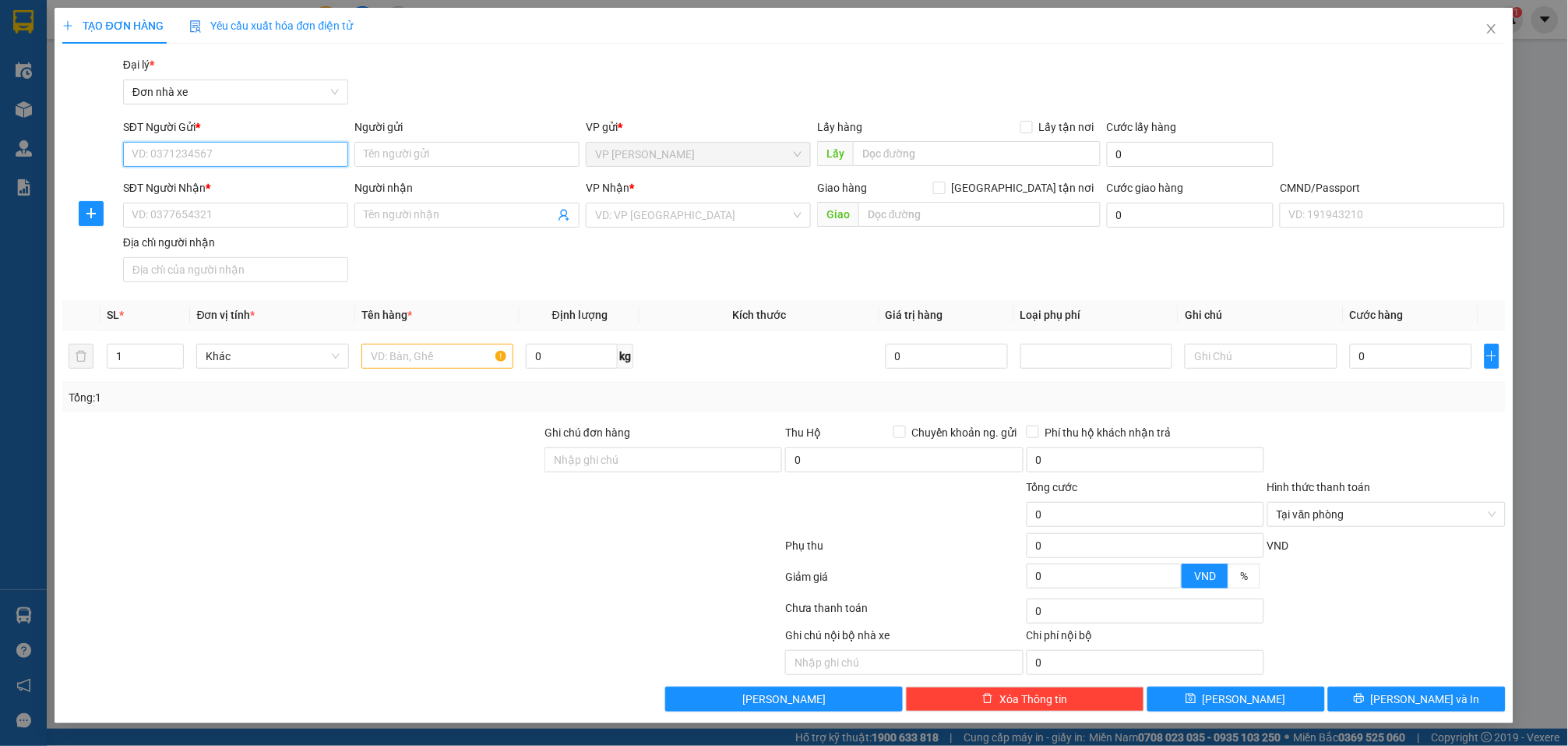
click at [249, 154] on input "SĐT Người Gửi *" at bounding box center [235, 154] width 225 height 25
